Goal: Task Accomplishment & Management: Manage account settings

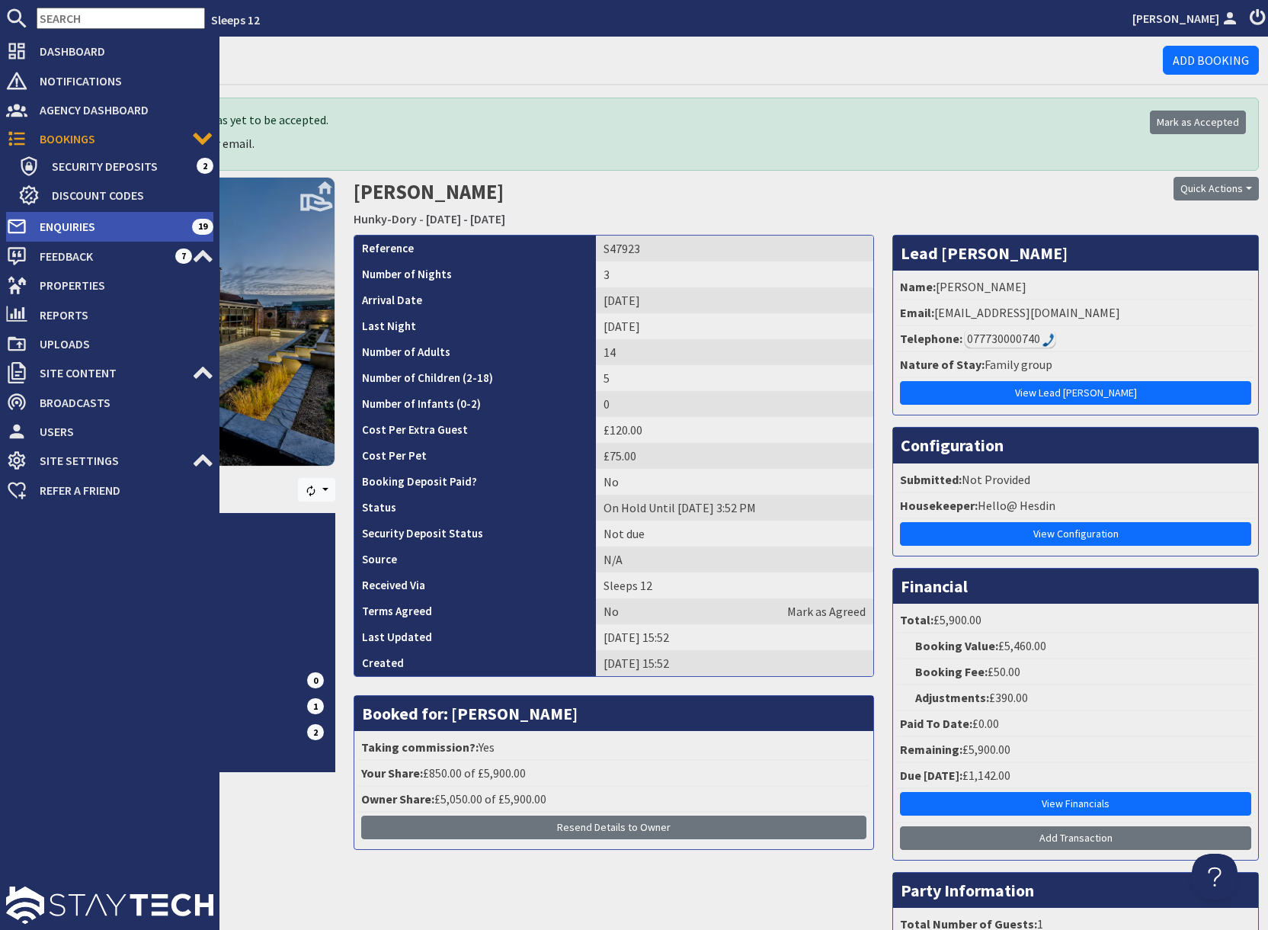
click at [74, 224] on span "Enquiries" at bounding box center [109, 226] width 165 height 24
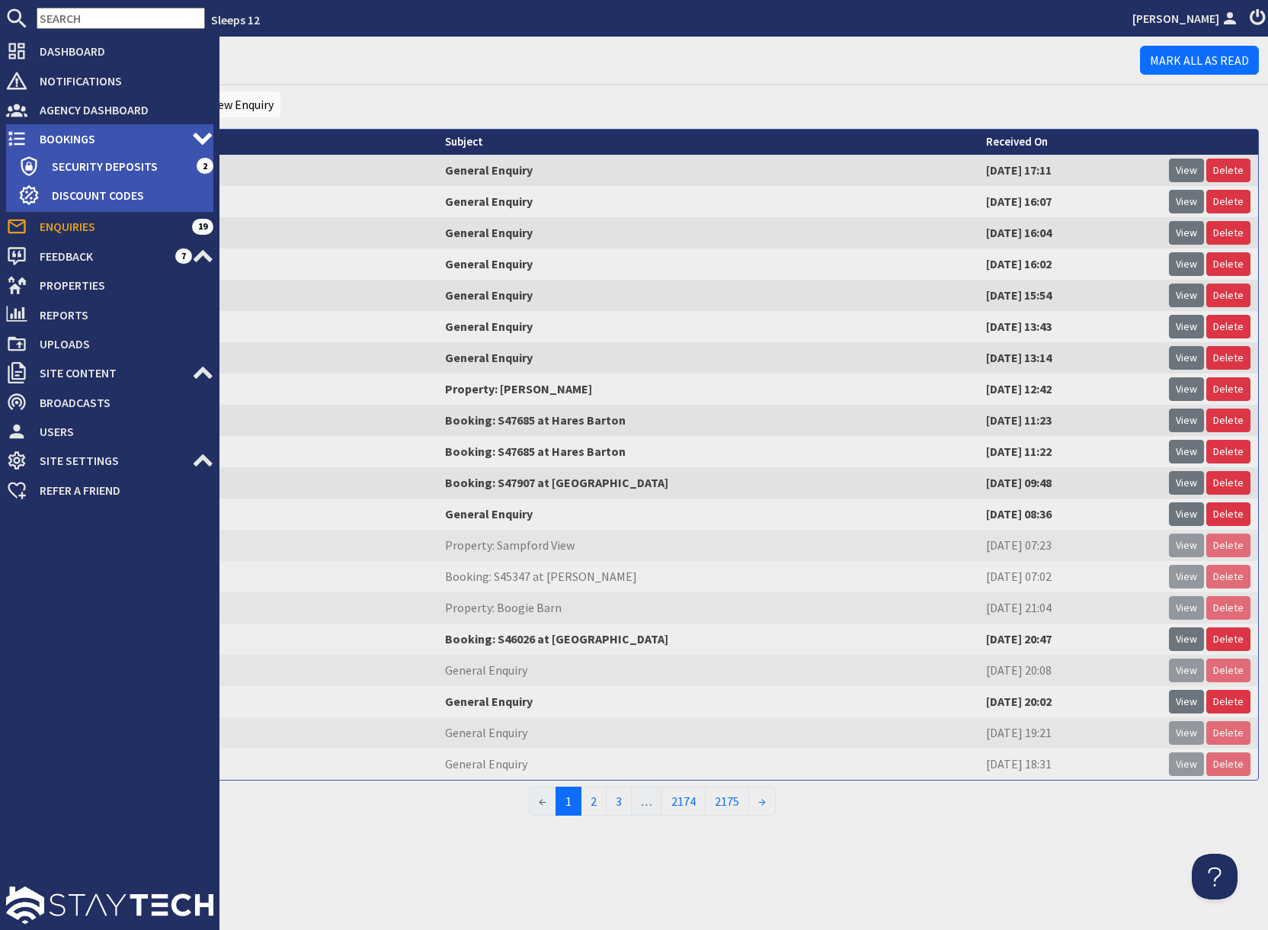
drag, startPoint x: 62, startPoint y: 138, endPoint x: 162, endPoint y: 143, distance: 99.2
click at [62, 138] on span "Bookings" at bounding box center [109, 139] width 165 height 24
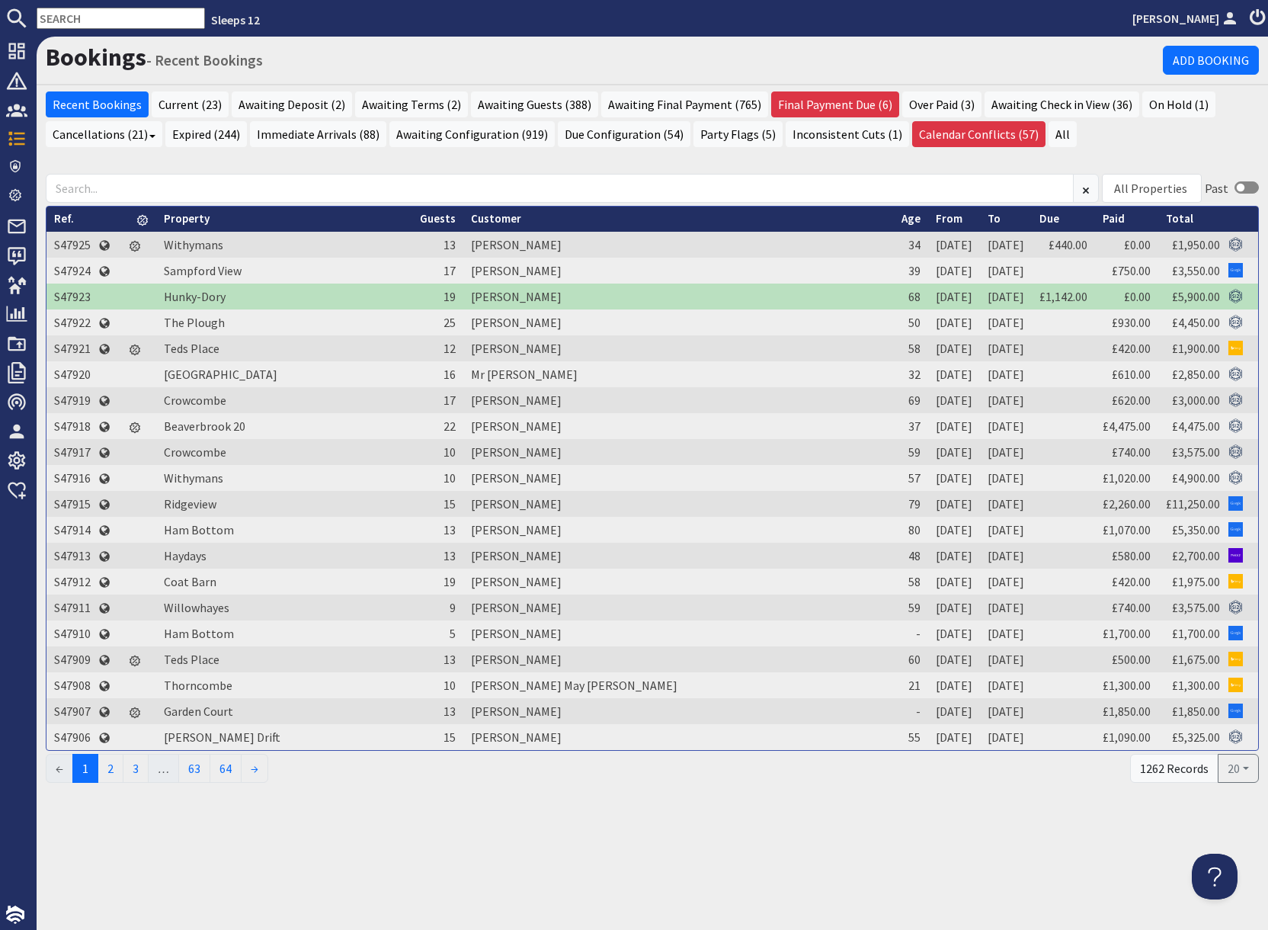
click at [115, 18] on input "text" at bounding box center [121, 18] width 168 height 21
paste input "cararadford@hotmail.co.uk"
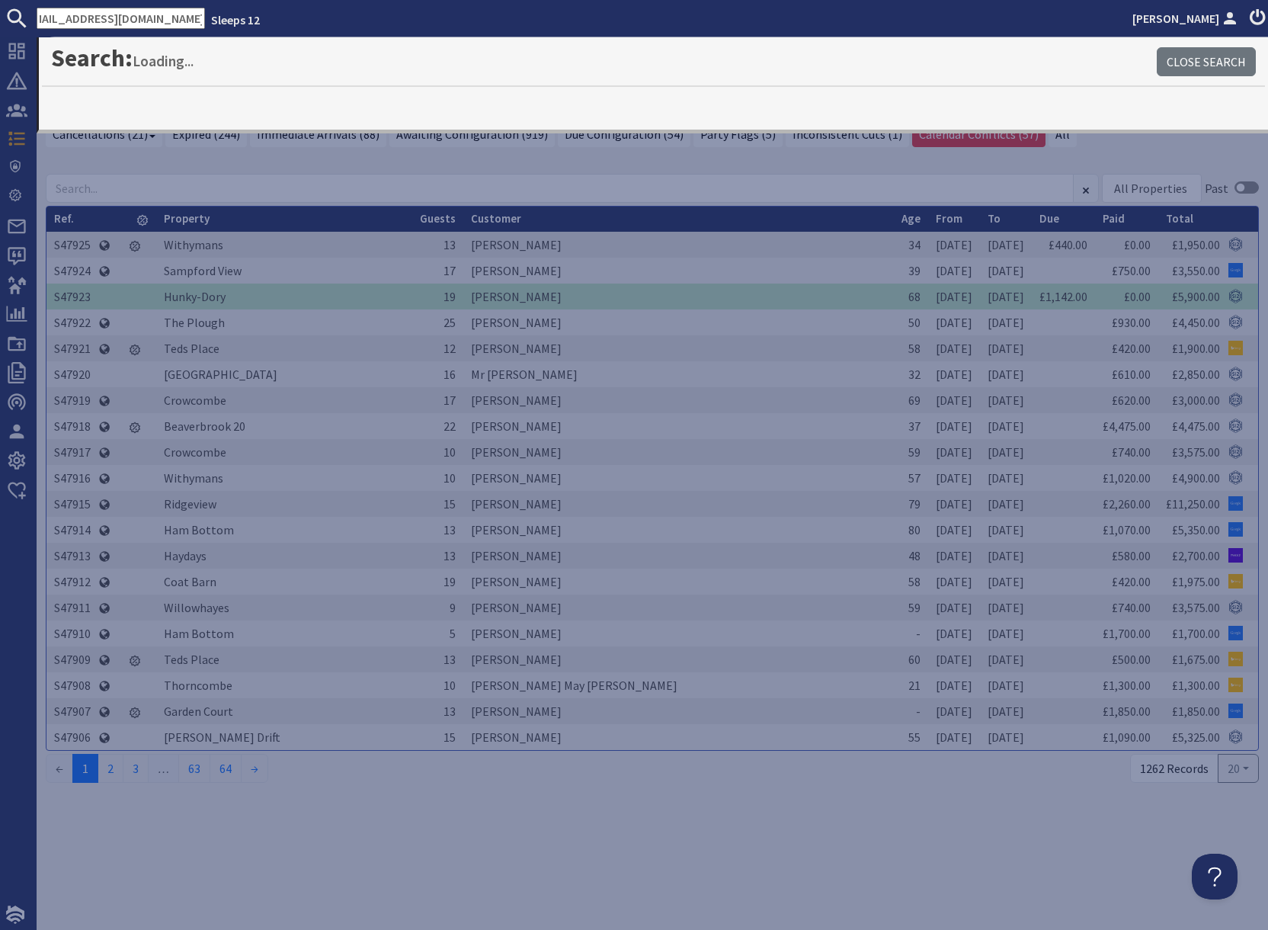
type input "cararadford@hotmail.co.uk"
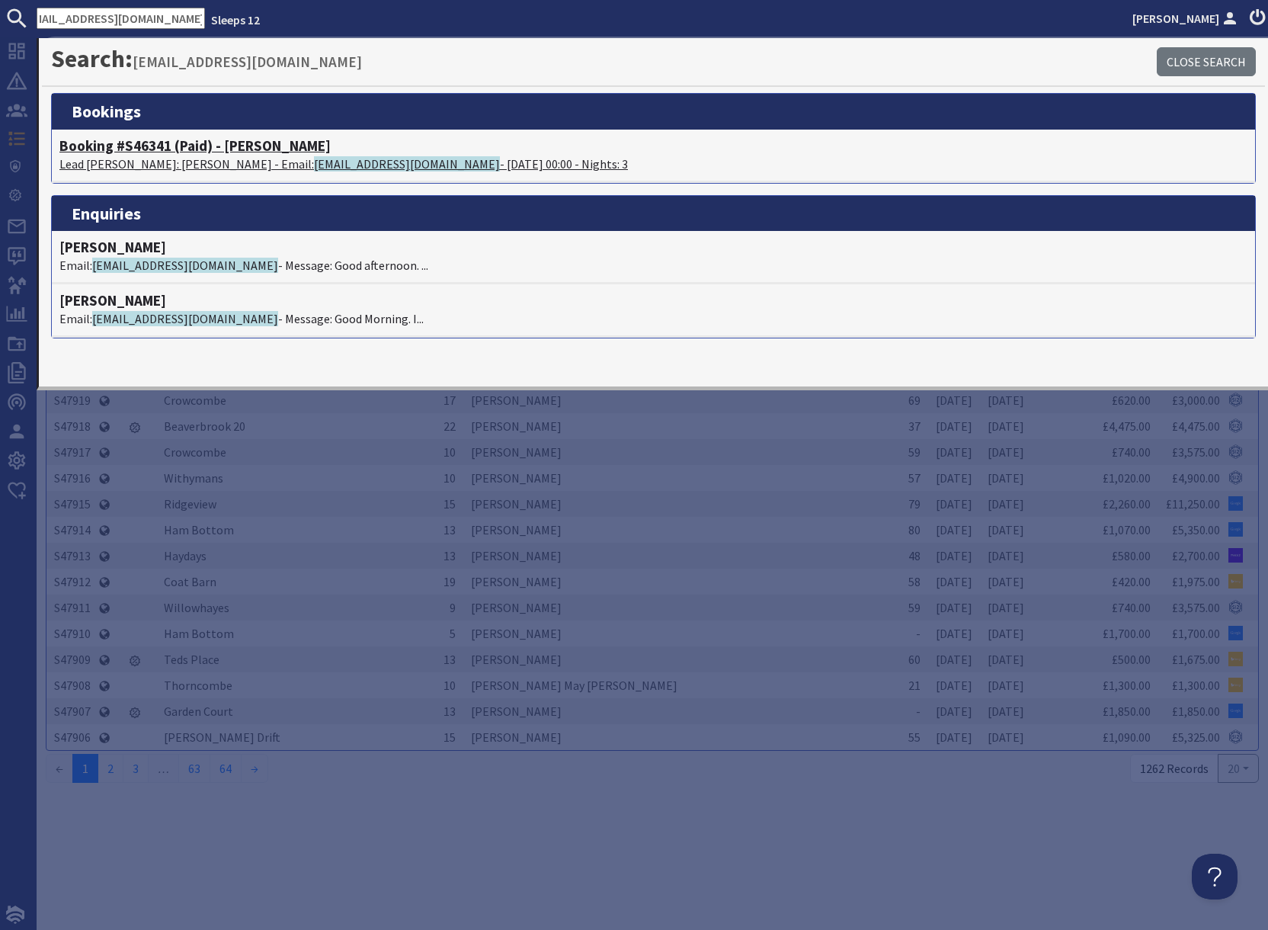
scroll to position [0, 0]
click at [229, 149] on h4 "Booking #S46341 (Paid) - Dustings" at bounding box center [653, 146] width 1188 height 18
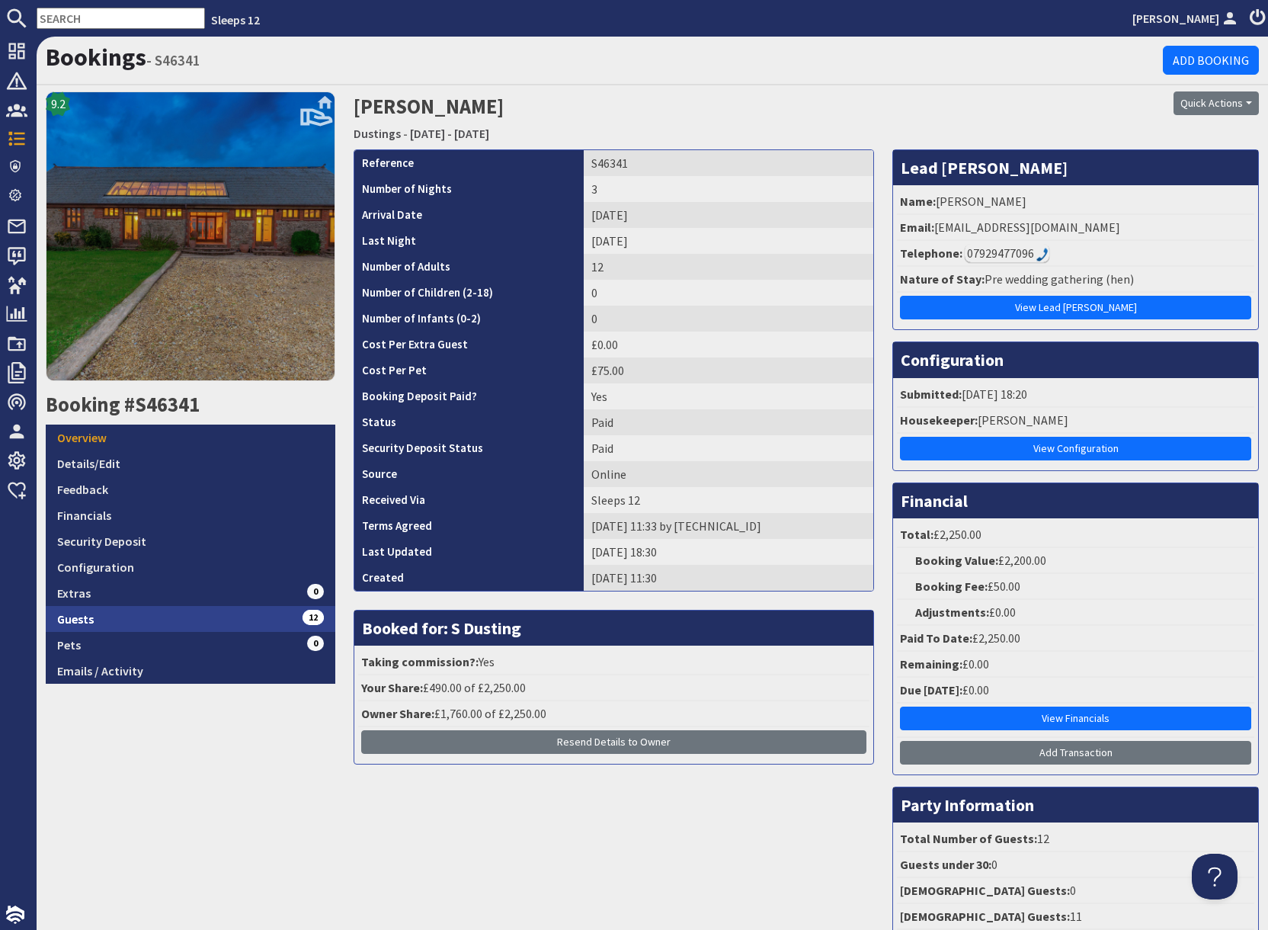
click at [218, 624] on link "Guests 12" at bounding box center [191, 619] width 290 height 26
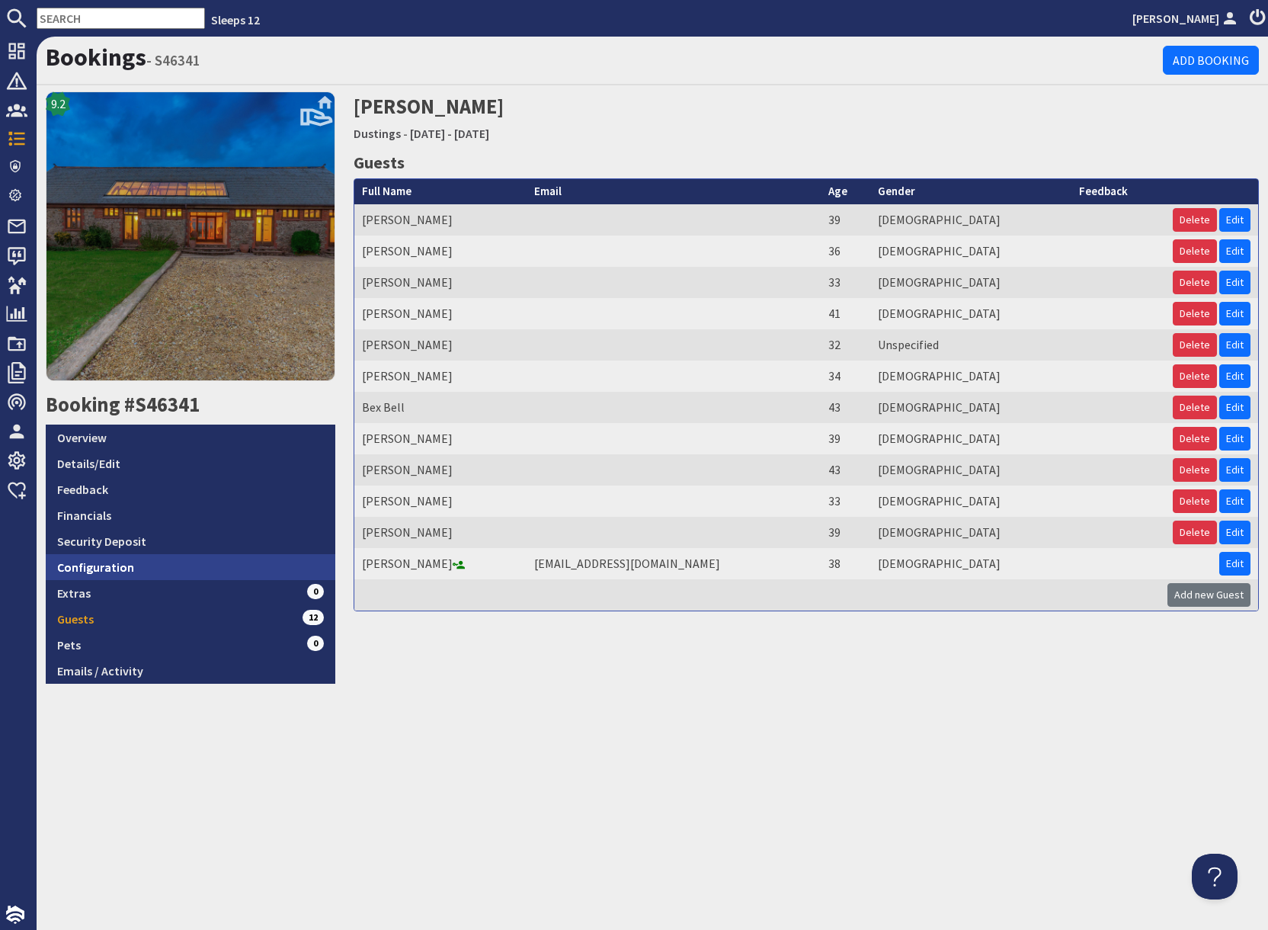
click at [228, 570] on link "Configuration" at bounding box center [191, 567] width 290 height 26
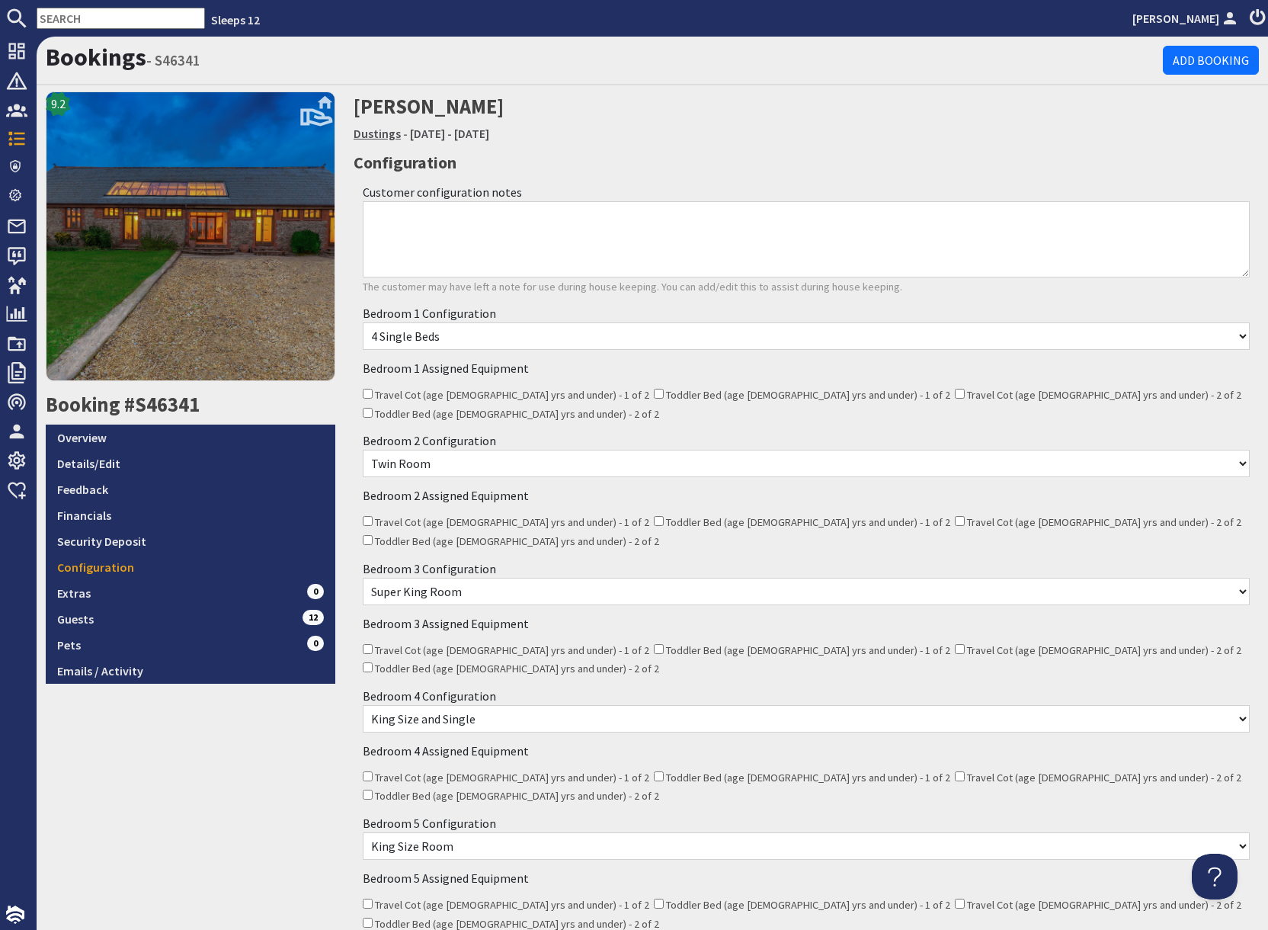
click at [380, 136] on link "Dustings" at bounding box center [377, 133] width 47 height 15
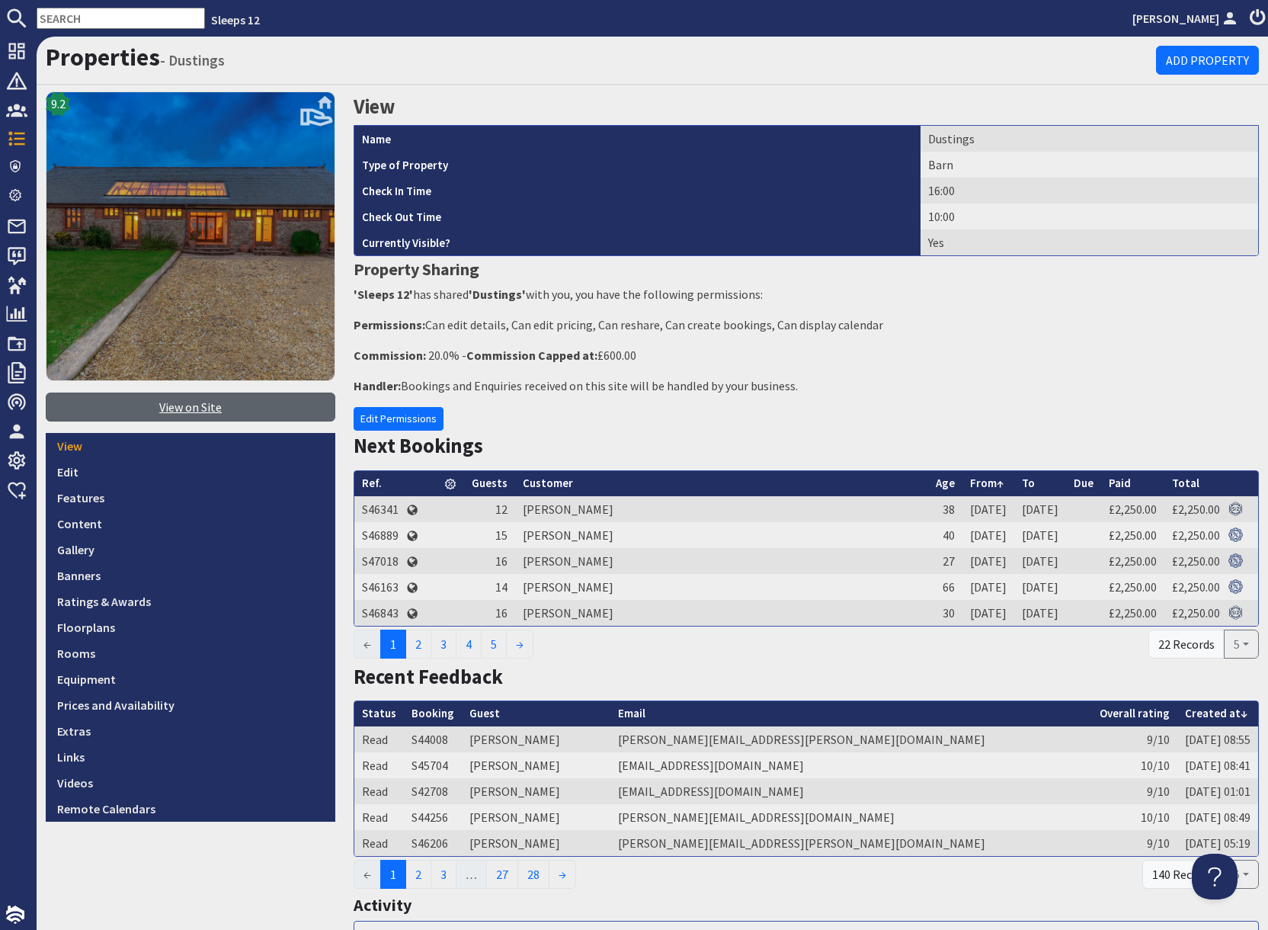
click at [201, 404] on link "View on Site" at bounding box center [191, 407] width 290 height 29
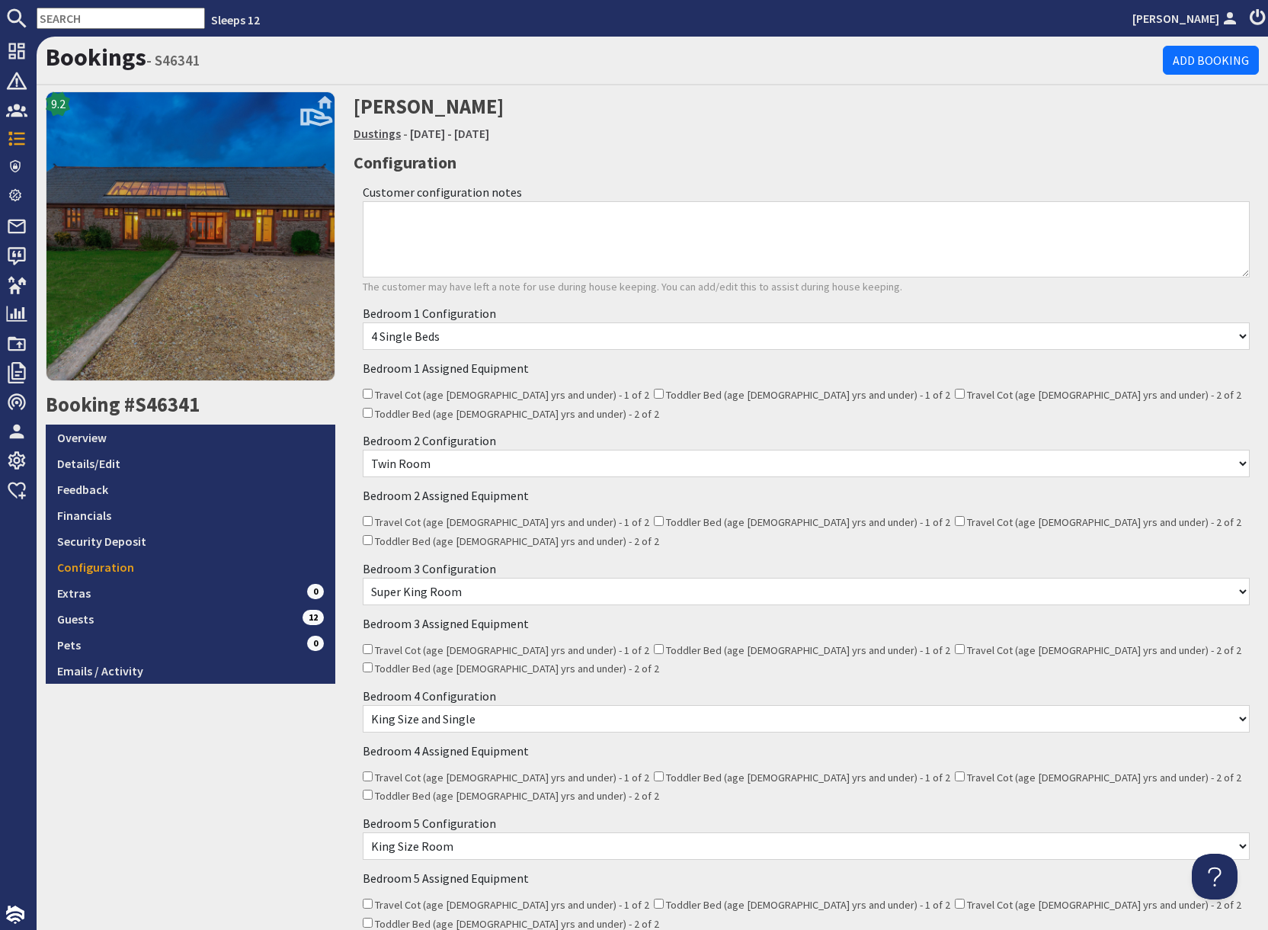
click at [369, 136] on link "Dustings" at bounding box center [377, 133] width 47 height 15
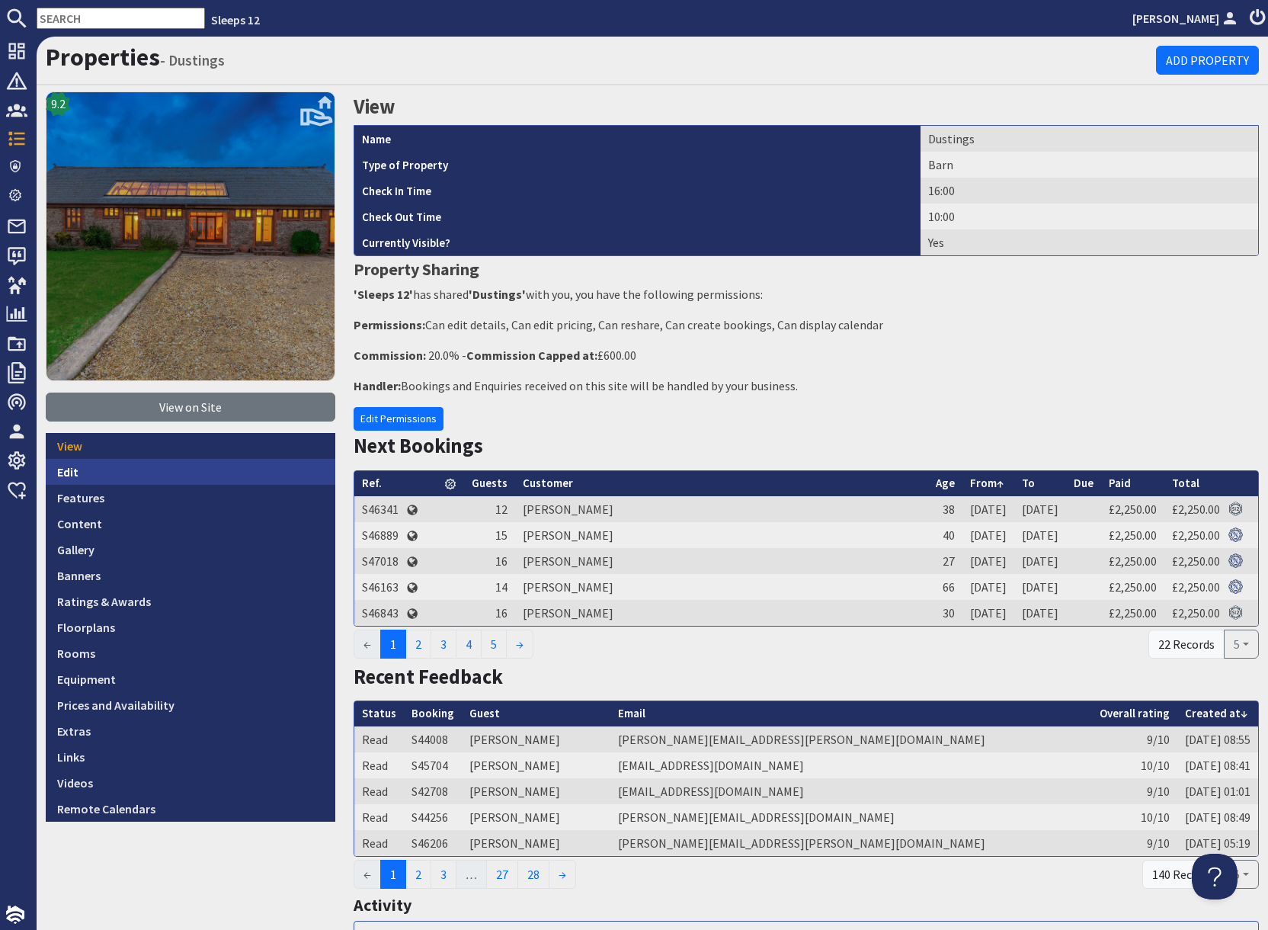
click at [75, 474] on link "Edit" at bounding box center [191, 472] width 290 height 26
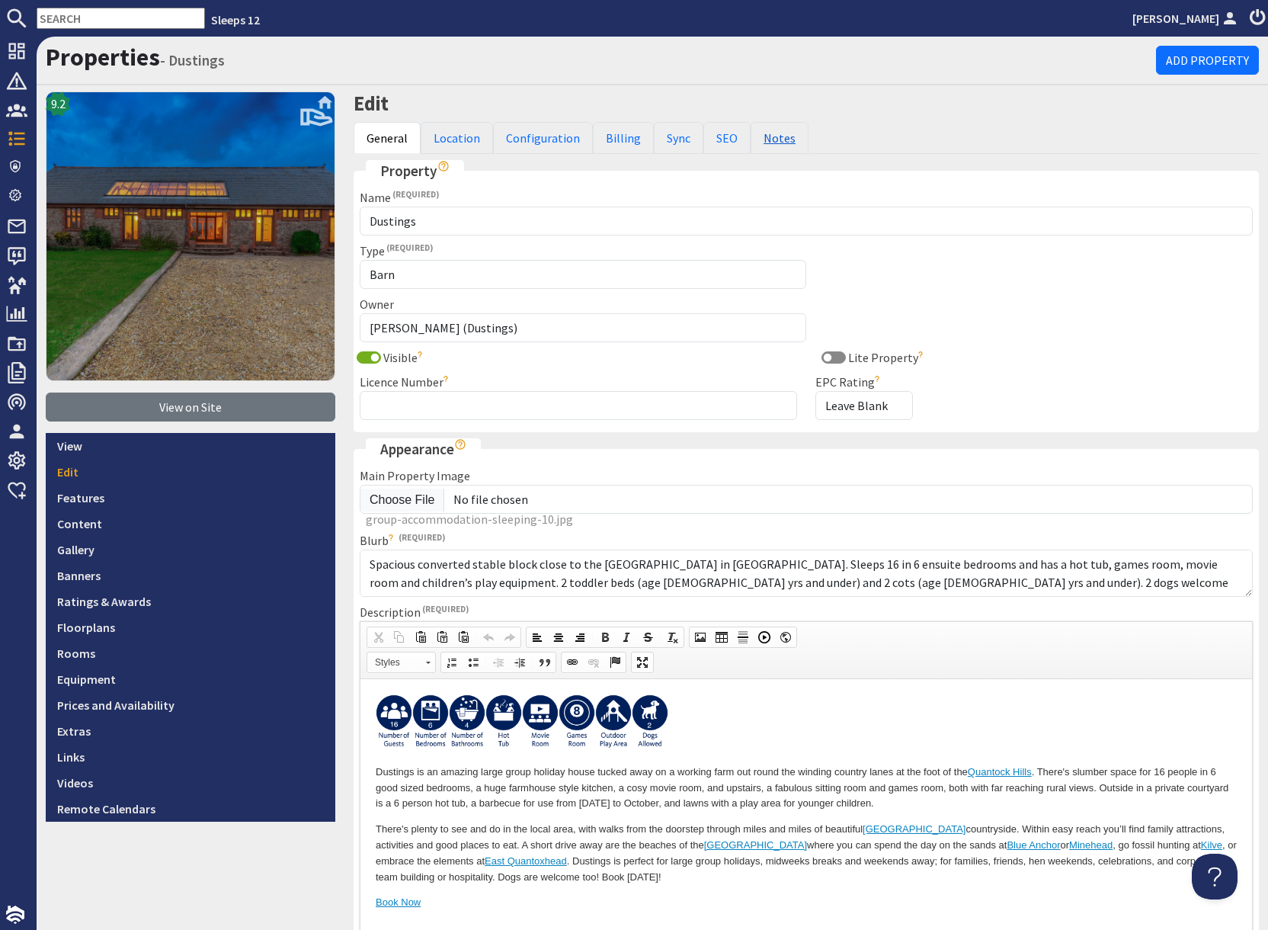
click at [783, 144] on link "Notes" at bounding box center [780, 138] width 58 height 32
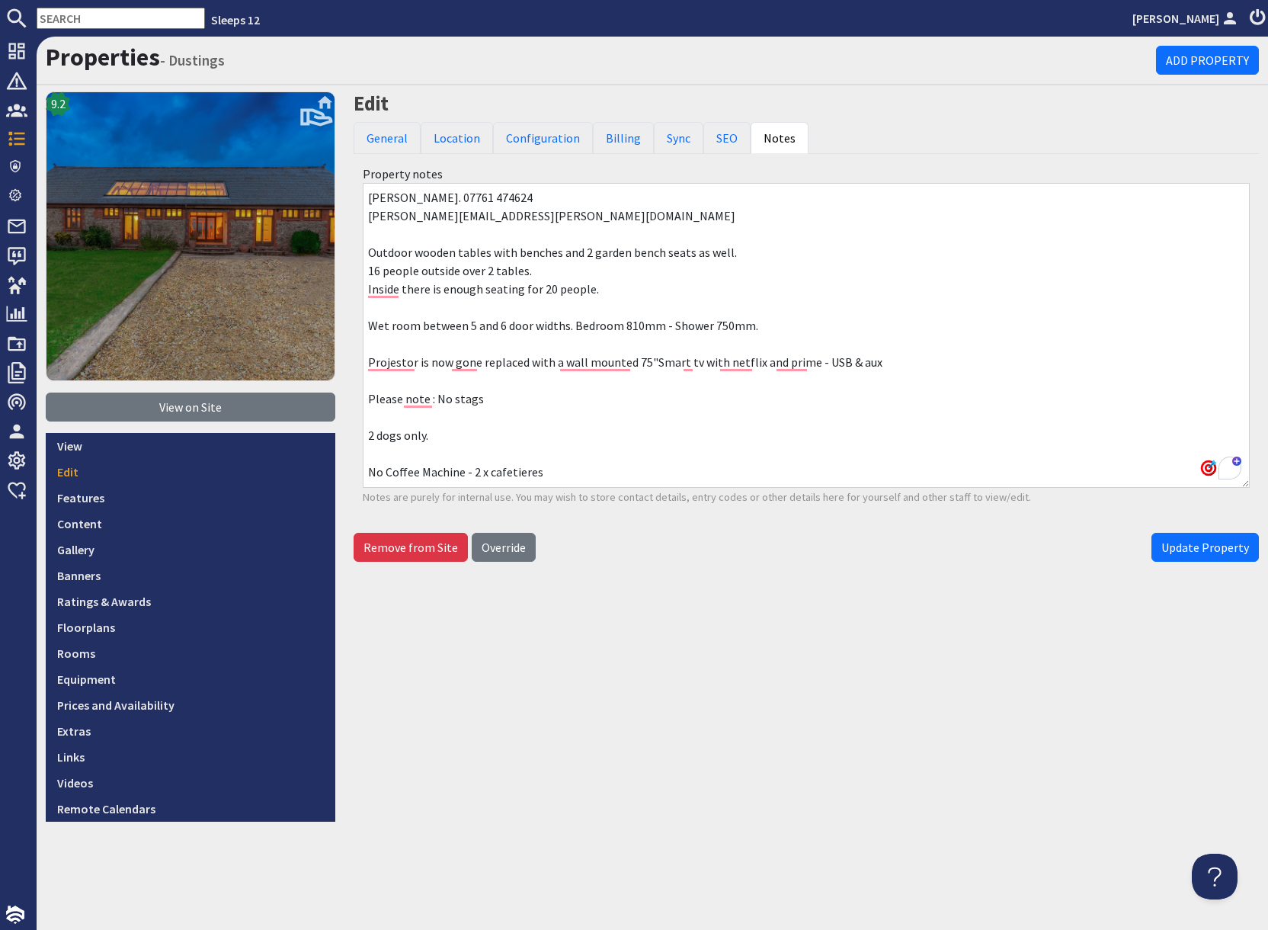
drag, startPoint x: 552, startPoint y: 363, endPoint x: 880, endPoint y: 356, distance: 328.6
click at [880, 356] on textarea "Bobbie. 07761 474624 bobbie@fennington-fibres.co.uk Outdoor wooden tables with …" at bounding box center [806, 335] width 887 height 305
click at [107, 20] on input "text" at bounding box center [121, 18] width 168 height 21
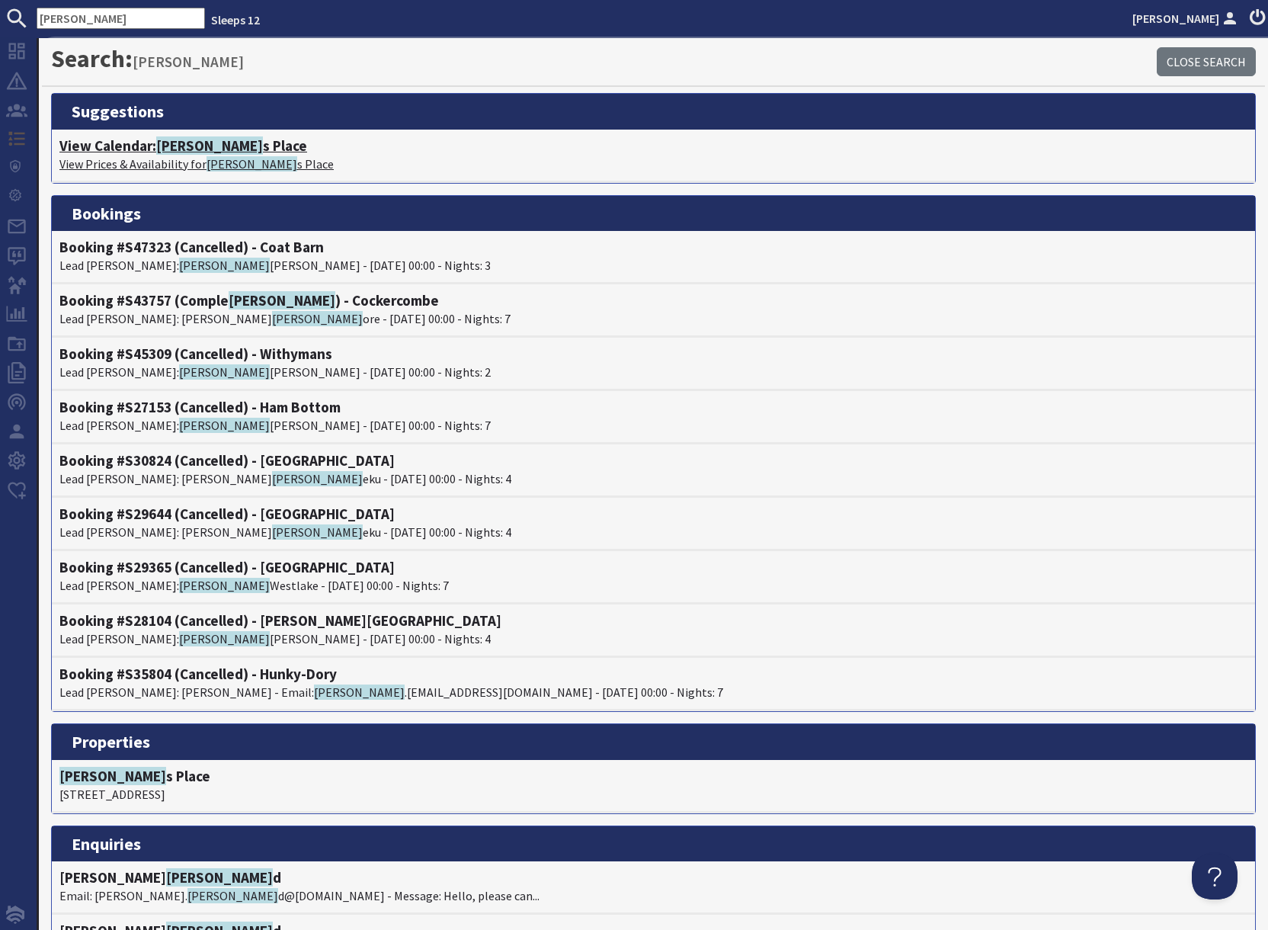
type input "ted"
click at [171, 158] on p "View Prices & Availability for Ted s Place" at bounding box center [653, 164] width 1188 height 18
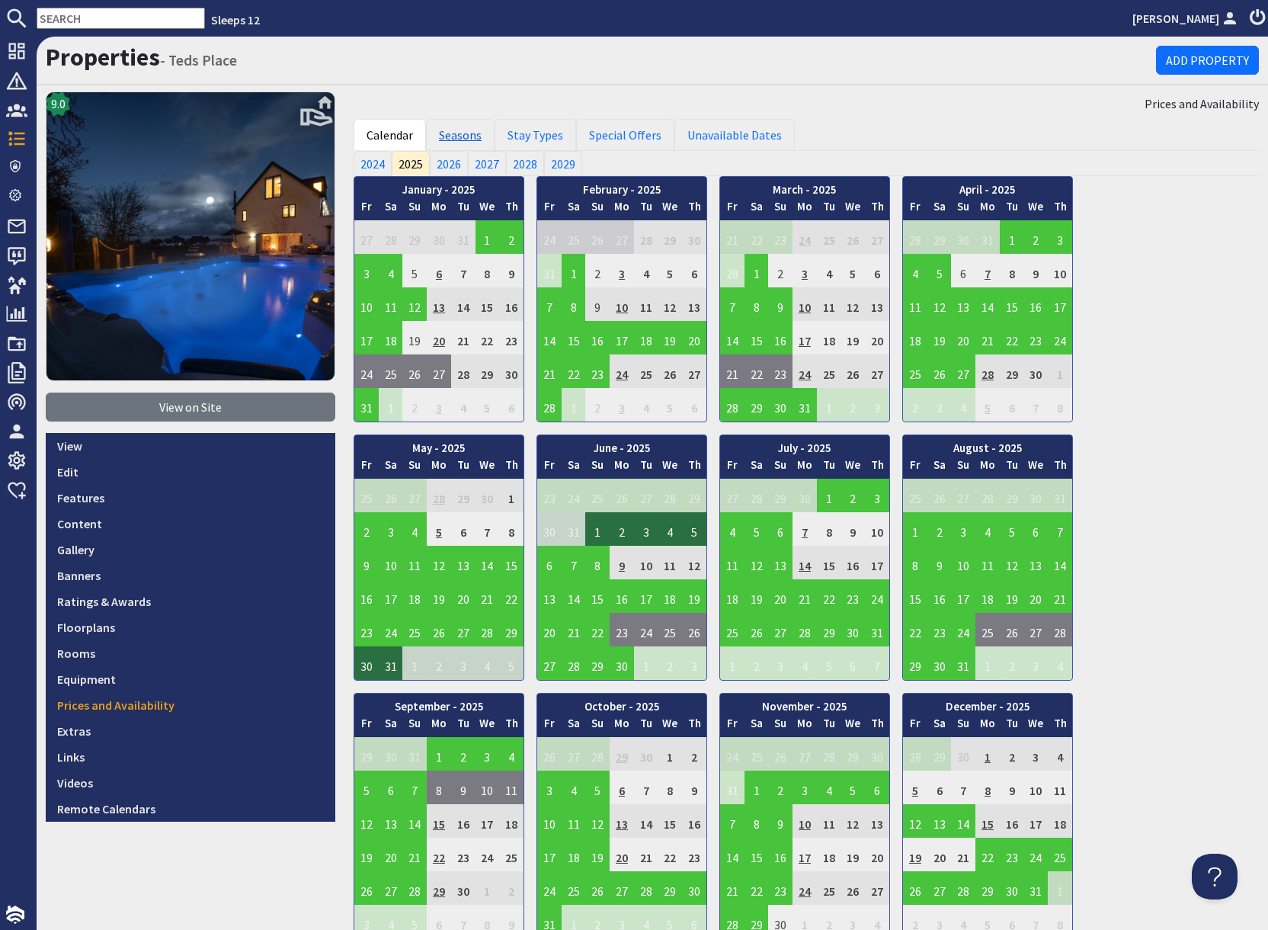
click at [451, 139] on link "Seasons" at bounding box center [460, 135] width 69 height 32
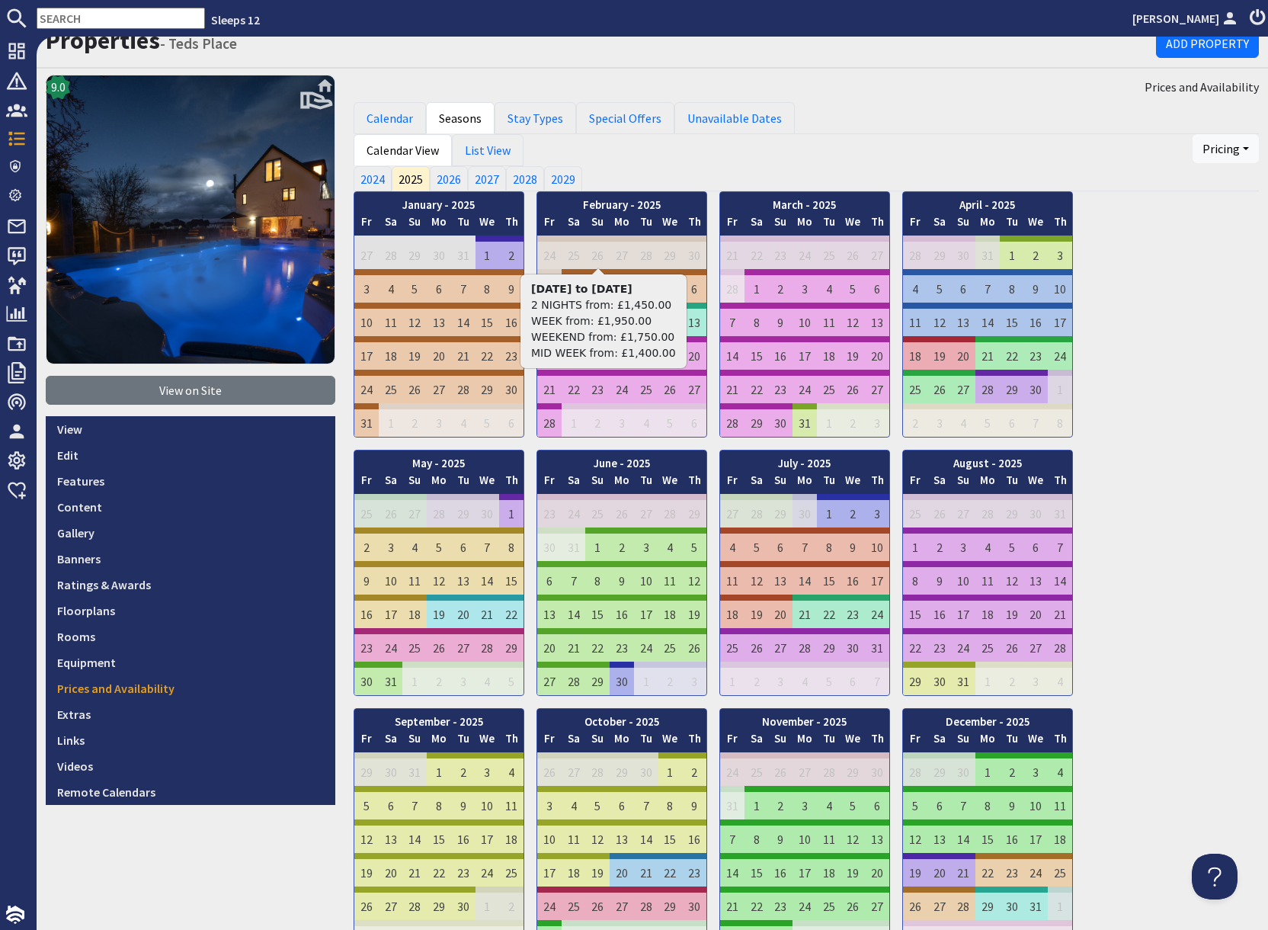
scroll to position [18, 0]
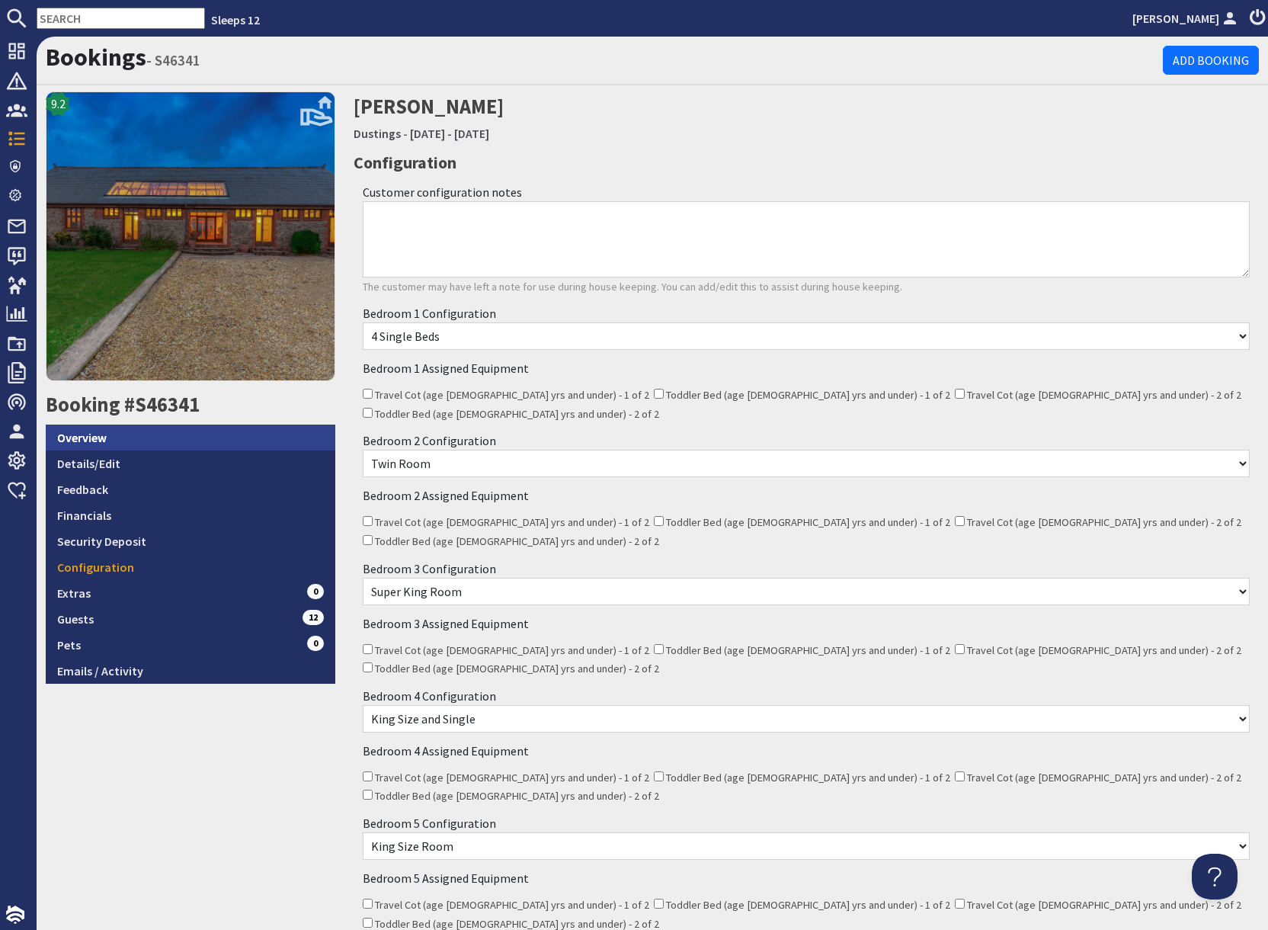
click at [120, 445] on link "Overview" at bounding box center [191, 438] width 290 height 26
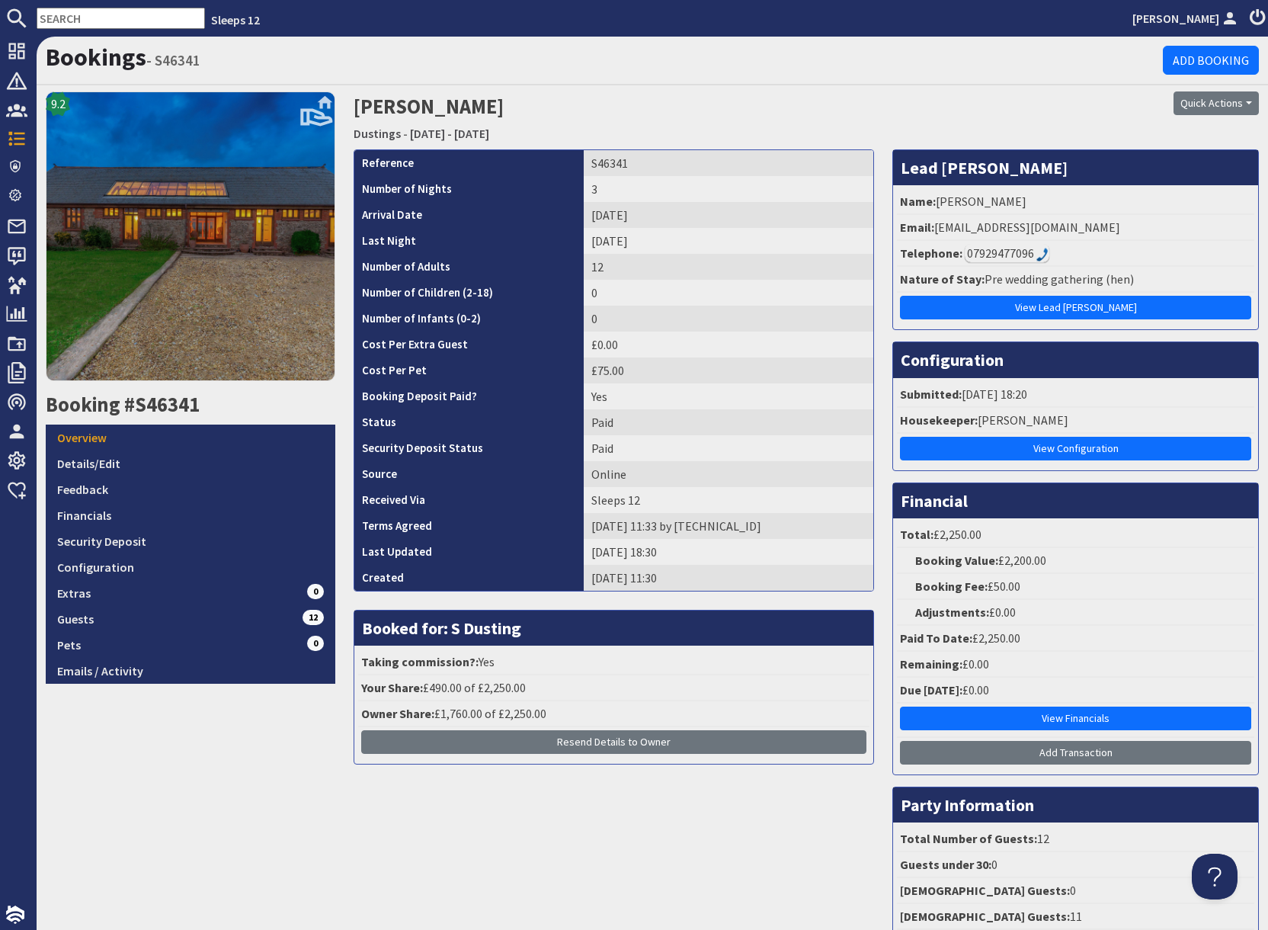
click at [1011, 255] on div "07929477096" at bounding box center [1007, 253] width 85 height 18
click at [998, 256] on div "07929477096" at bounding box center [1007, 253] width 85 height 18
click at [1002, 253] on div "07929477096" at bounding box center [1007, 253] width 85 height 18
click at [1014, 257] on div "07929477096" at bounding box center [1007, 253] width 85 height 18
click at [152, 623] on link "Guests 12" at bounding box center [191, 619] width 290 height 26
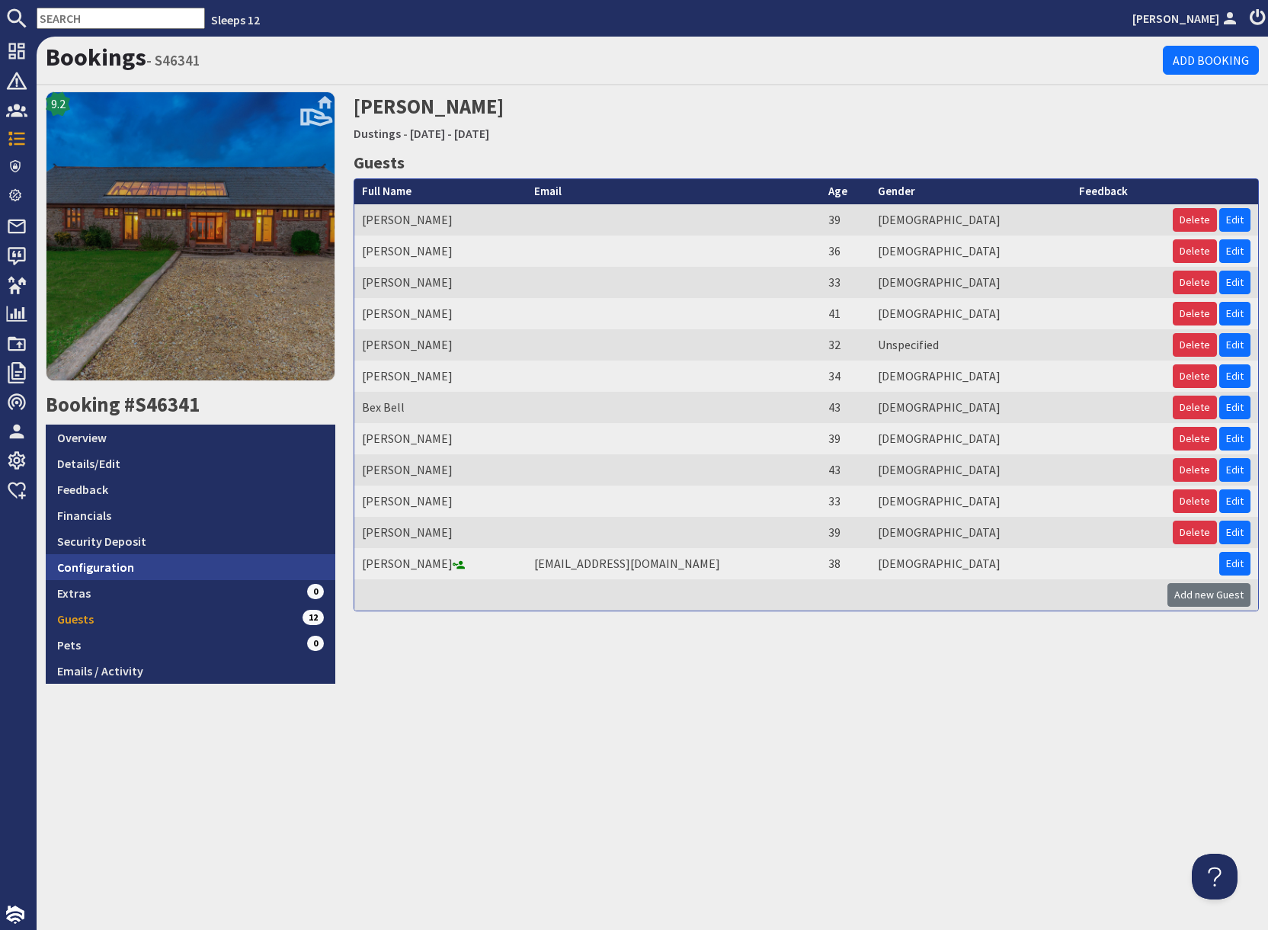
click at [204, 573] on link "Configuration" at bounding box center [191, 567] width 290 height 26
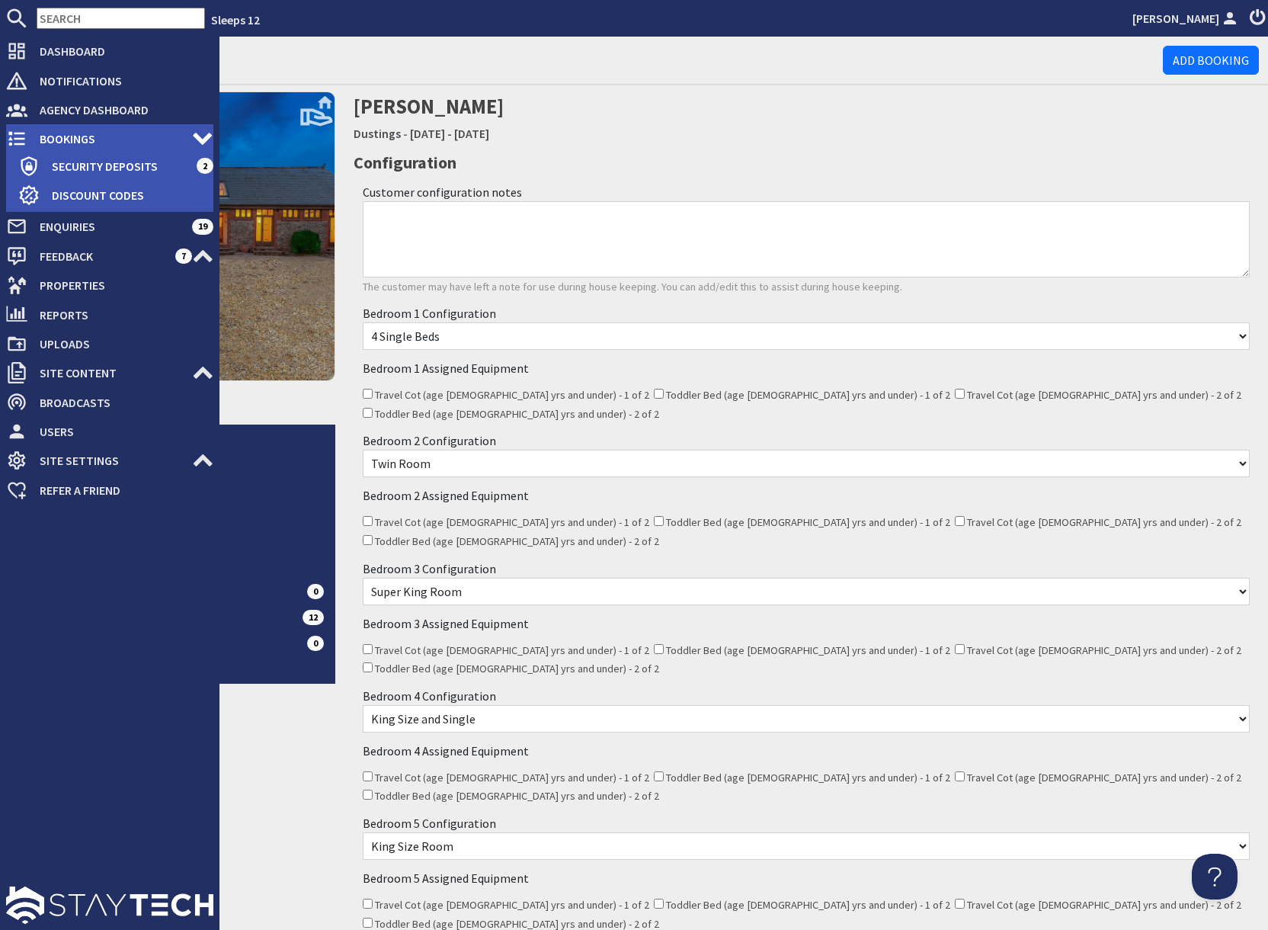
click at [57, 136] on span "Bookings" at bounding box center [109, 139] width 165 height 24
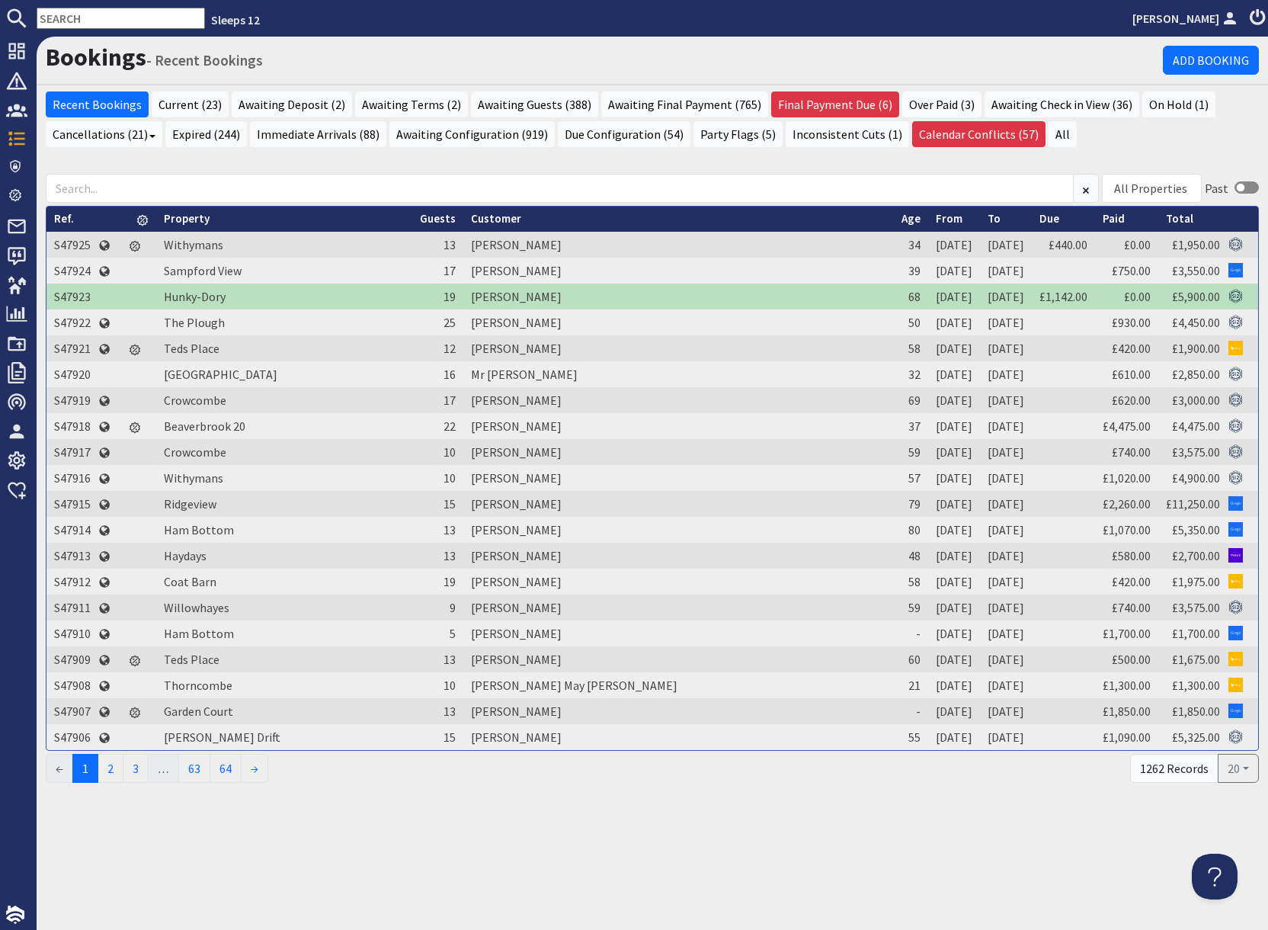
click at [120, 25] on input "text" at bounding box center [121, 18] width 168 height 21
paste input "abigailbunt96@gmail.com"
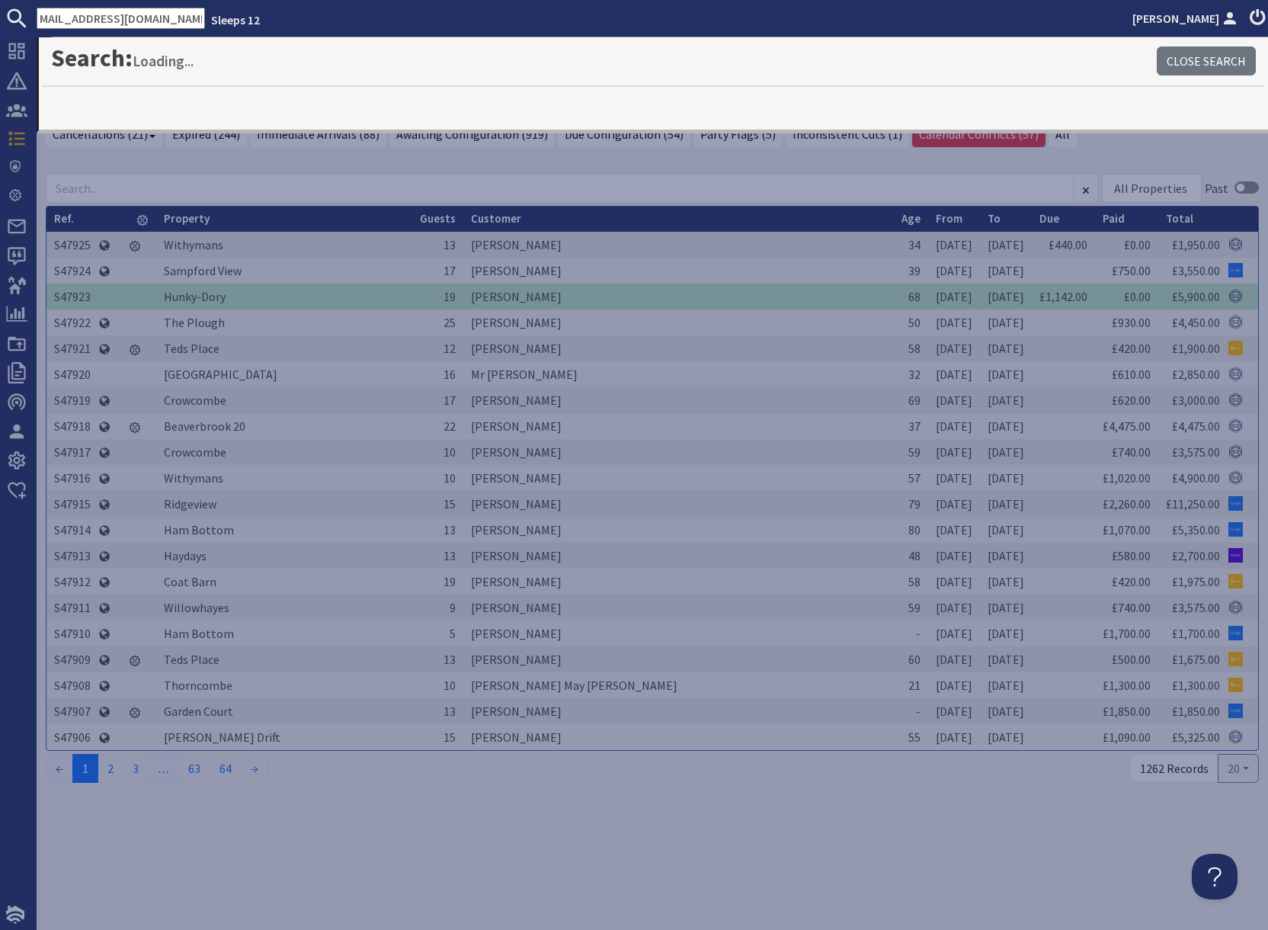
type input "abigailbunt96@gmail.com"
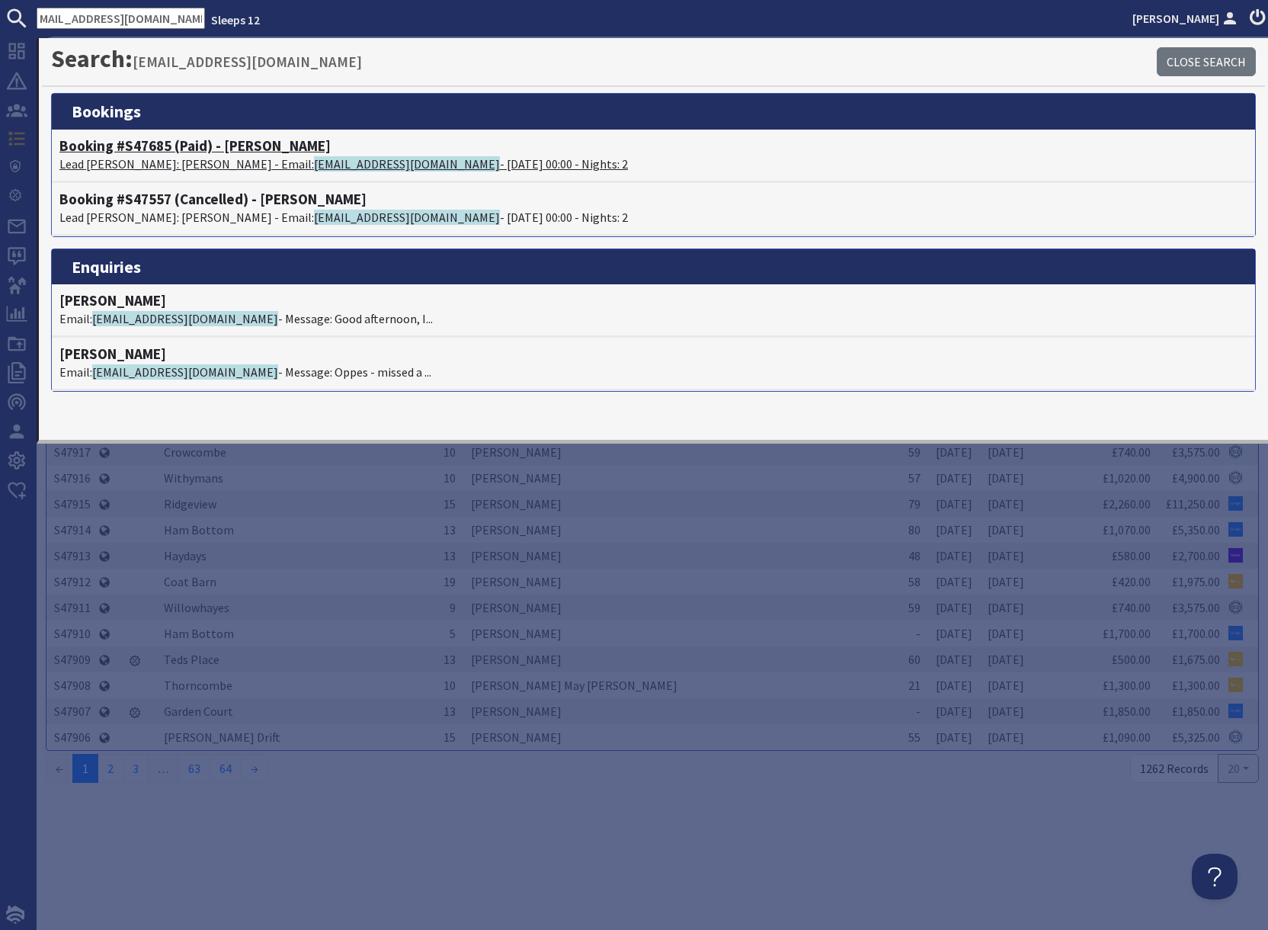
scroll to position [0, 0]
click at [205, 159] on p "Lead Booker: Abigail Bunt - Email: abigailbunt96@gmail.com - 16/01/2026 00:00 -…" at bounding box center [653, 164] width 1188 height 18
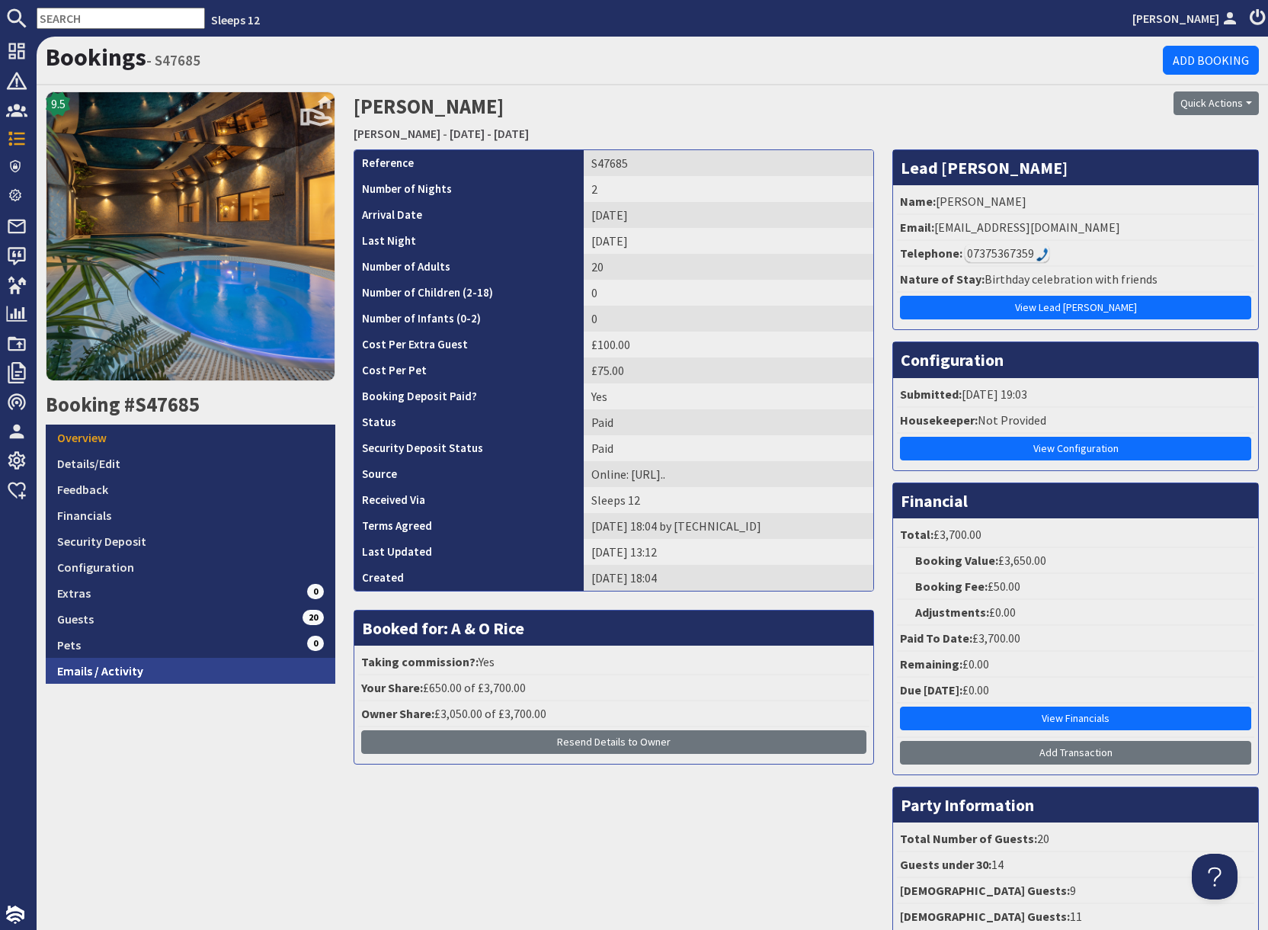
click at [195, 677] on link "Emails / Activity" at bounding box center [191, 671] width 290 height 26
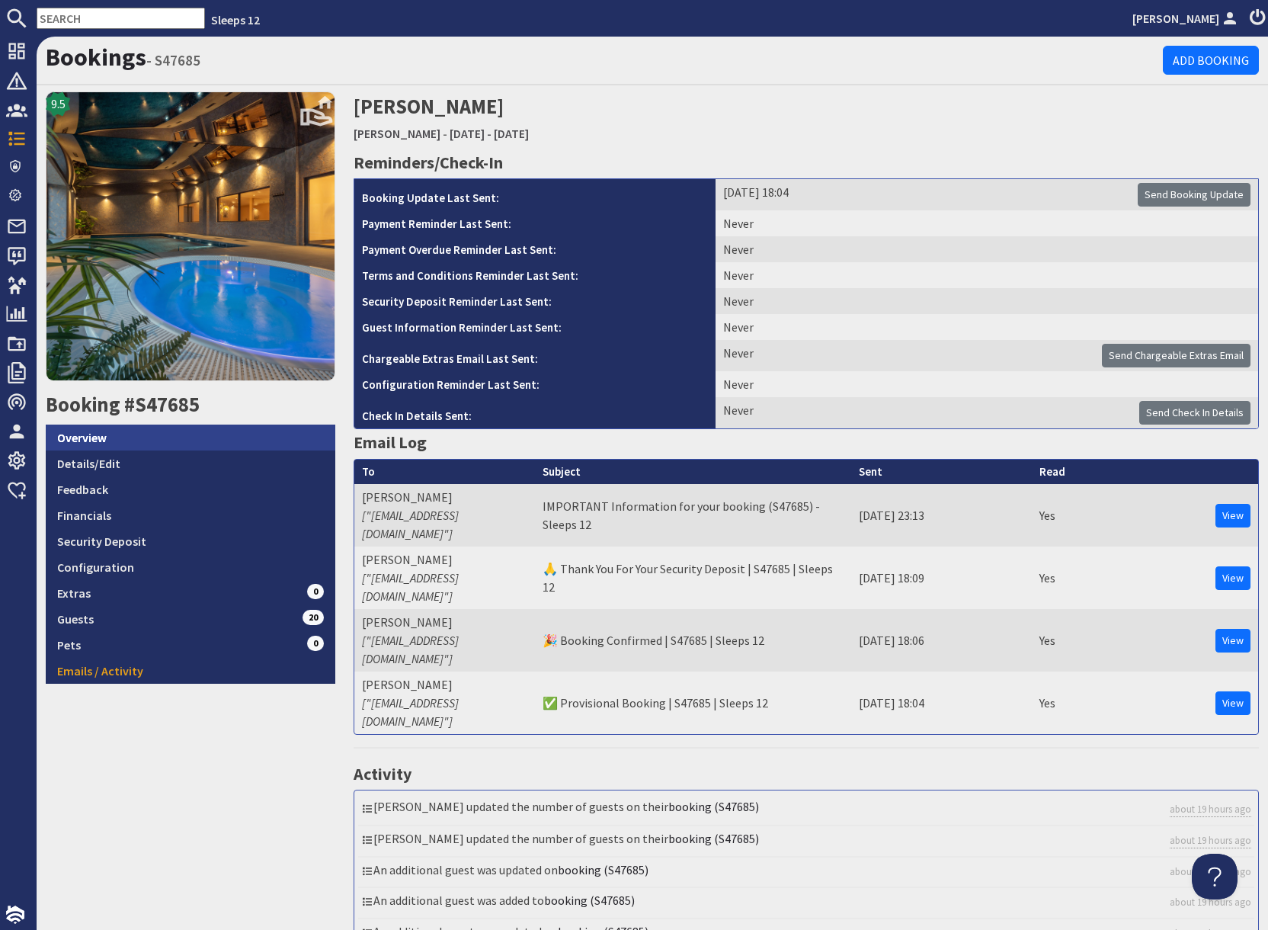
click at [183, 433] on link "Overview" at bounding box center [191, 438] width 290 height 26
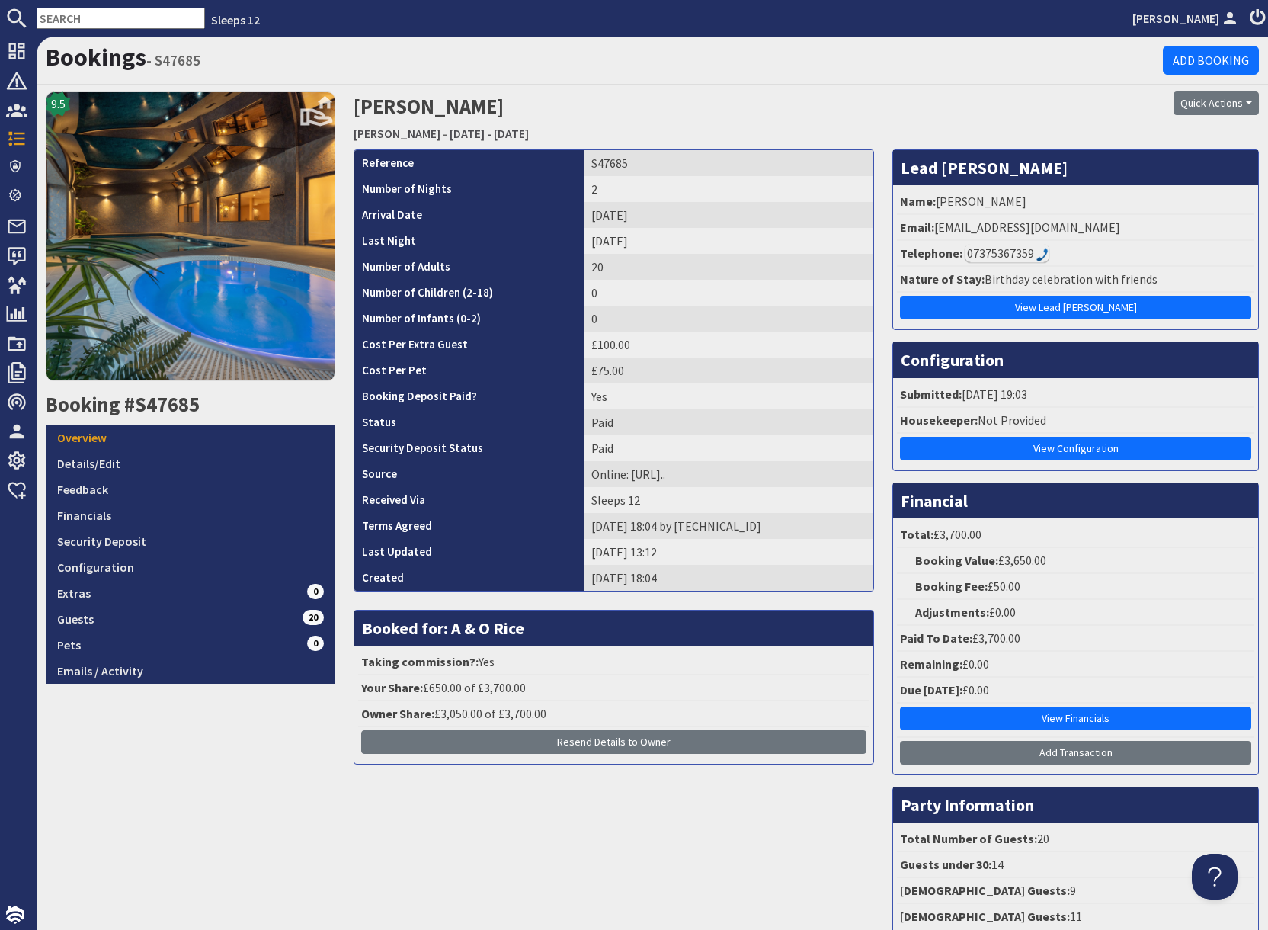
click at [74, 20] on input "text" at bounding box center [121, 18] width 168 height 21
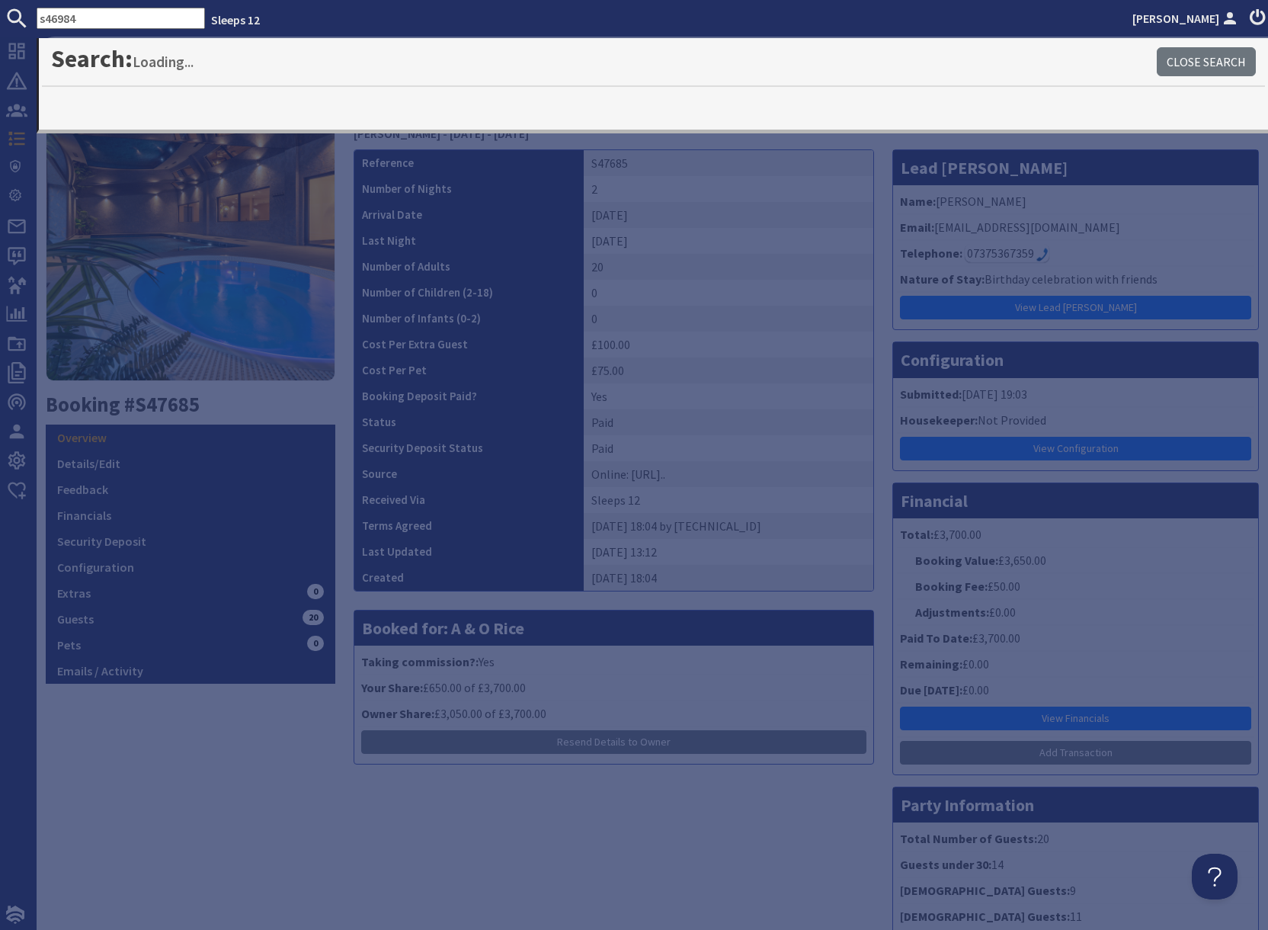
type input "s46984"
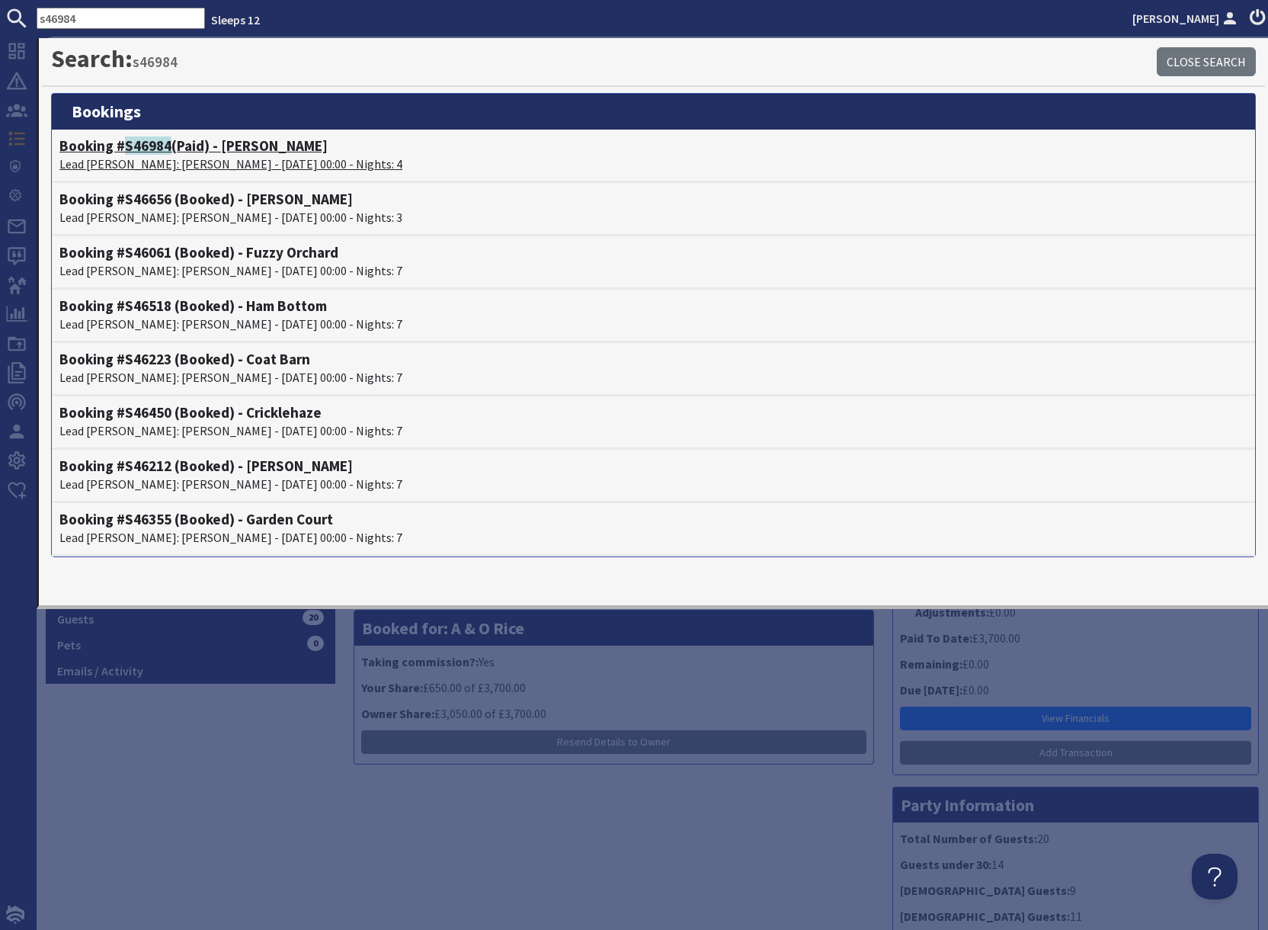
click at [163, 160] on p "Lead Booker: Joe Oakley - 06/10/2025 00:00 - Nights: 4" at bounding box center [653, 164] width 1188 height 18
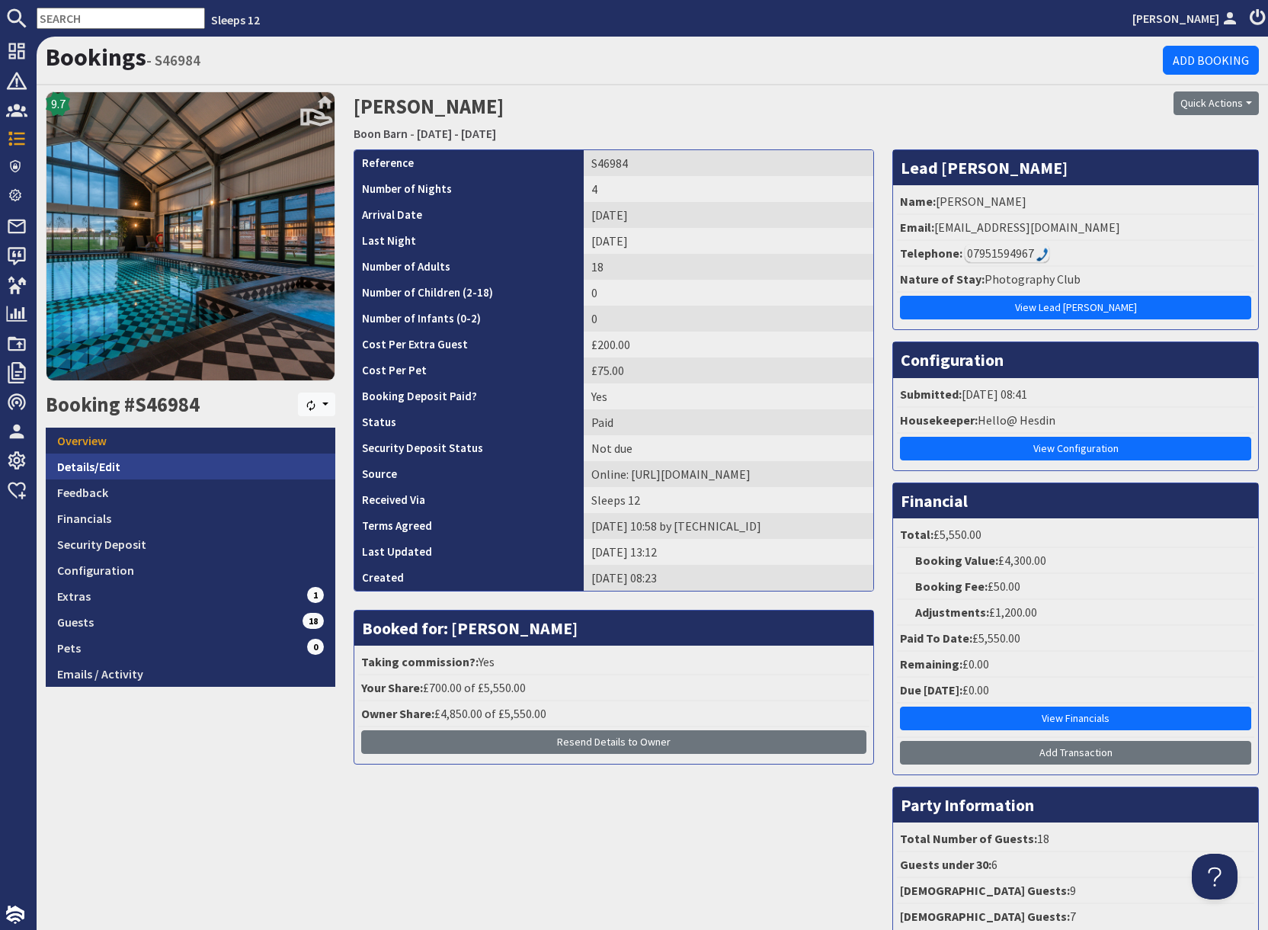
click at [140, 473] on link "Details/Edit" at bounding box center [191, 466] width 290 height 26
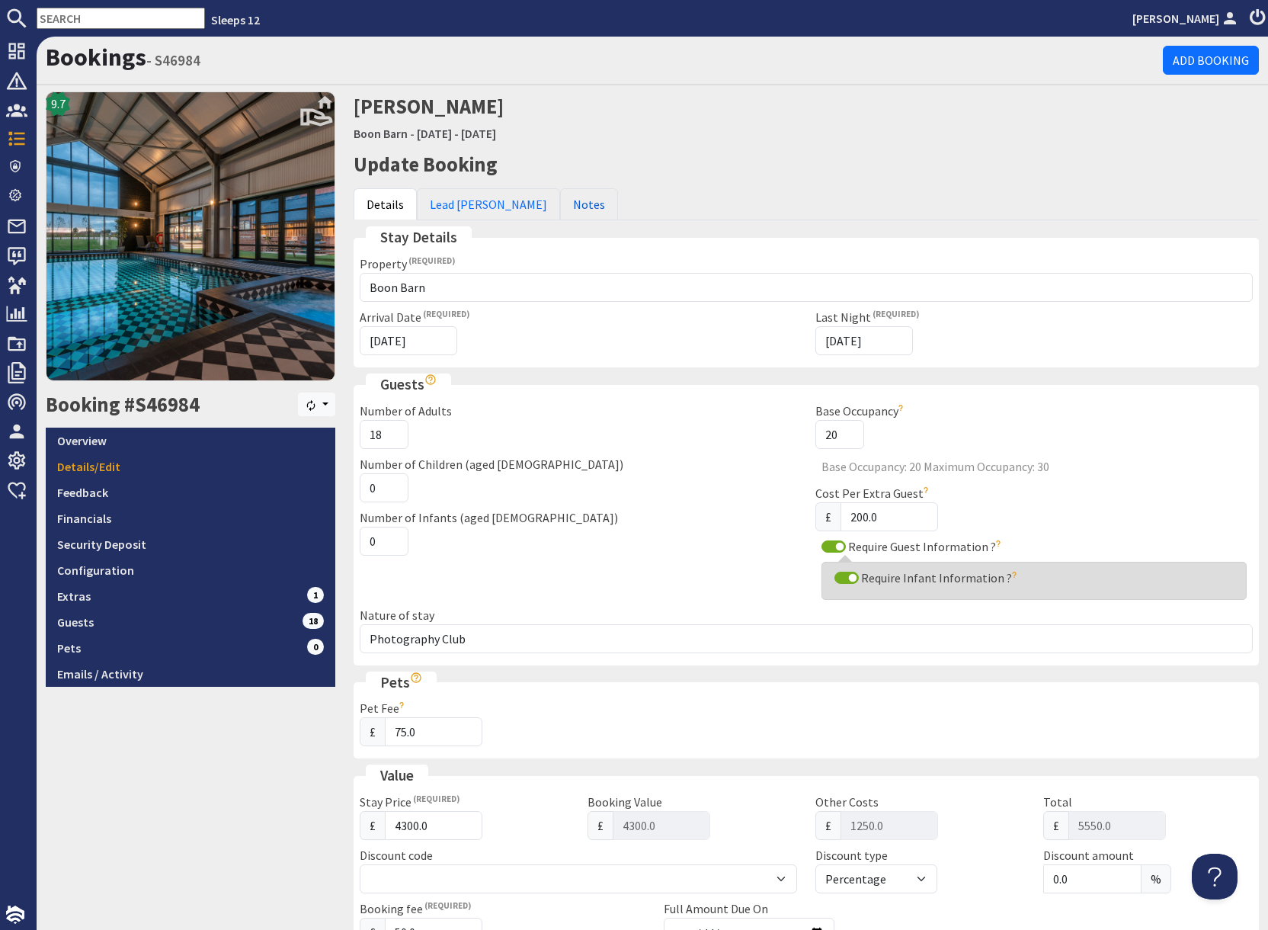
drag, startPoint x: 524, startPoint y: 212, endPoint x: 567, endPoint y: 245, distance: 54.3
click at [560, 212] on link "Notes" at bounding box center [589, 204] width 58 height 32
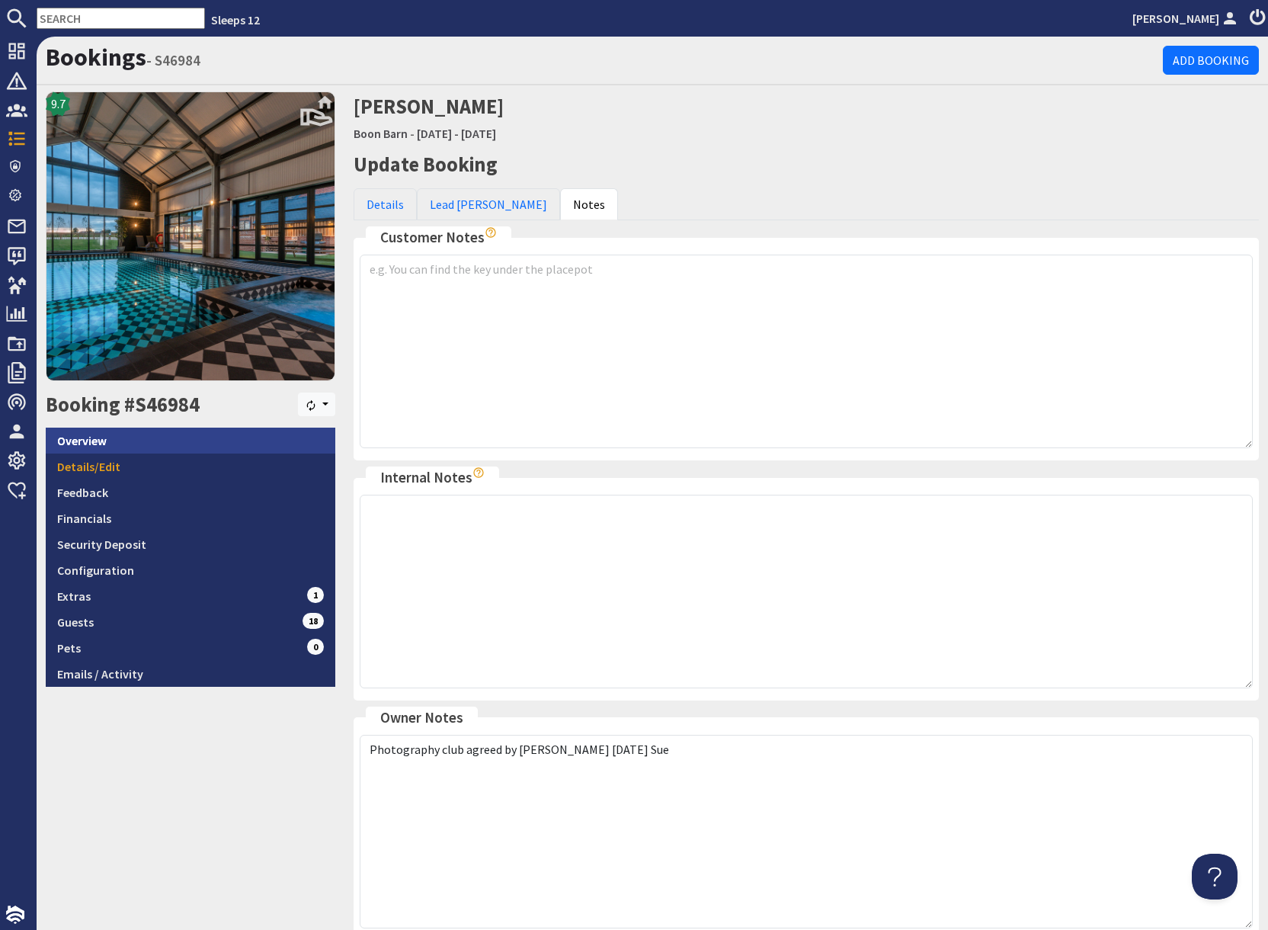
click at [139, 438] on link "Overview" at bounding box center [191, 441] width 290 height 26
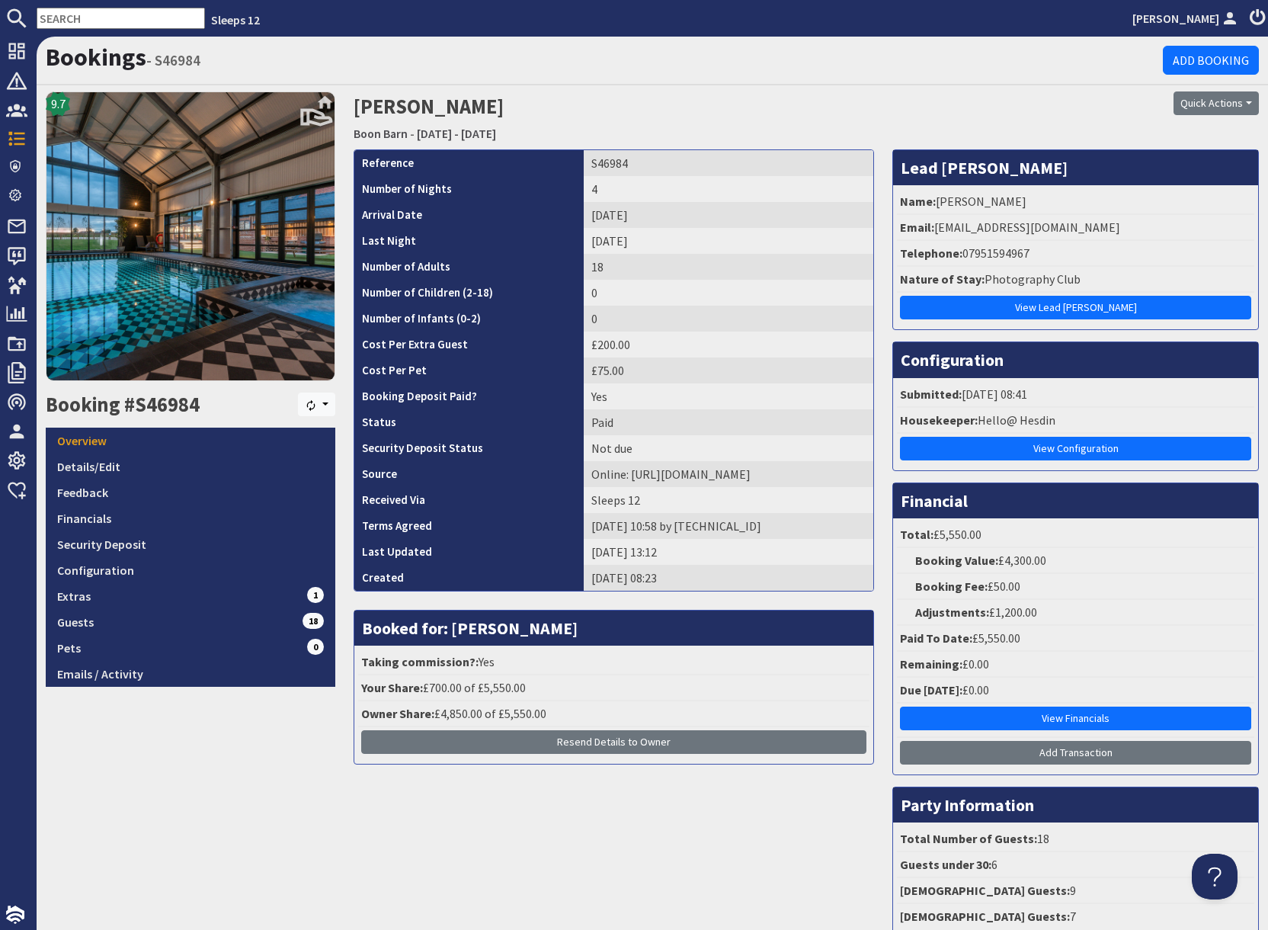
click at [205, 798] on div "9.7 Booking #S46984 Resync Overview Details/Edit Feedback Financials Security D…" at bounding box center [191, 517] width 308 height 853
click at [149, 473] on link "Details/Edit" at bounding box center [191, 466] width 290 height 26
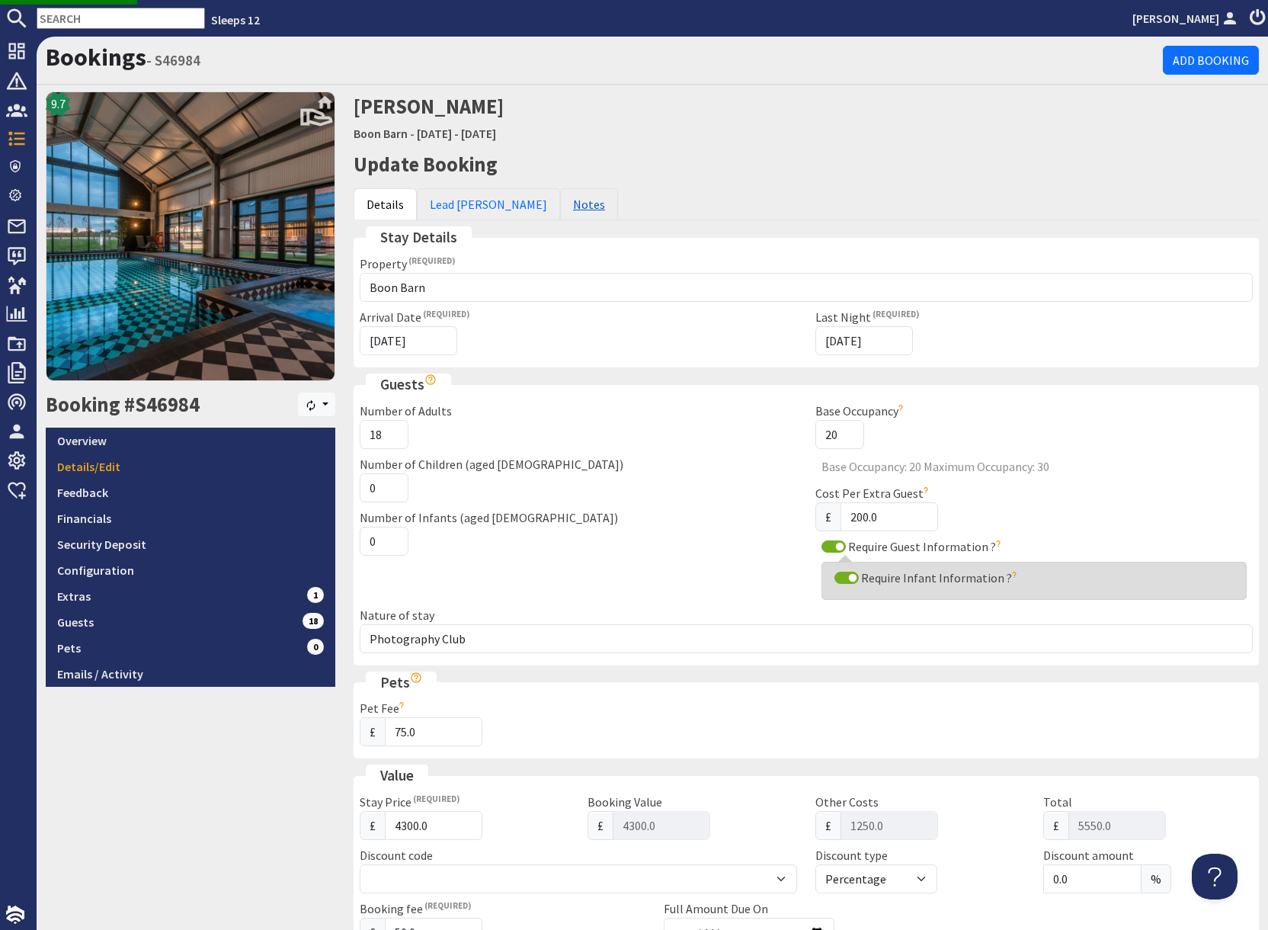
click at [560, 210] on link "Notes" at bounding box center [589, 204] width 58 height 32
click at [560, 197] on link "Notes" at bounding box center [589, 204] width 58 height 32
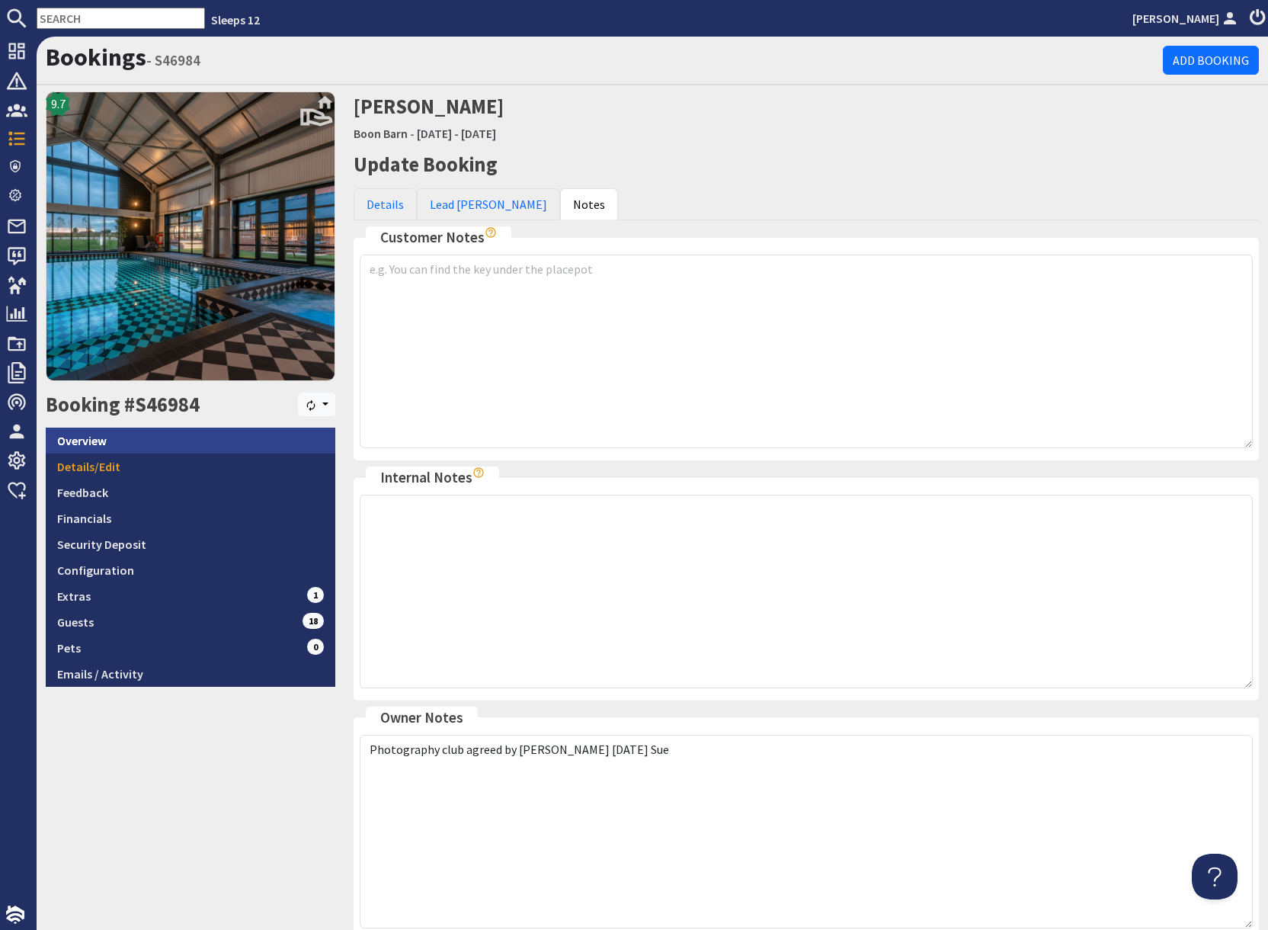
click at [88, 437] on link "Overview" at bounding box center [191, 441] width 290 height 26
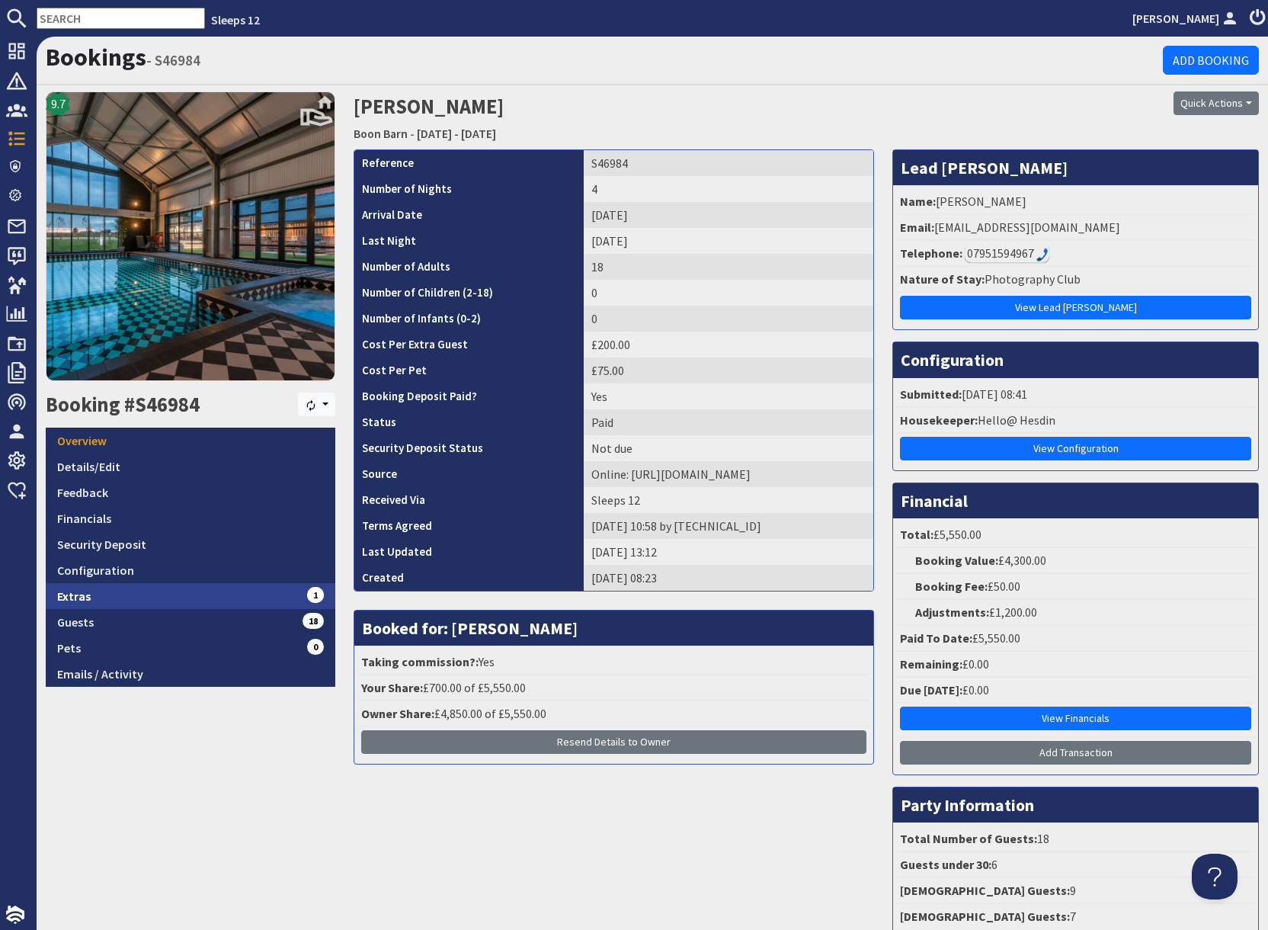
click at [116, 602] on link "Extras 1" at bounding box center [191, 596] width 290 height 26
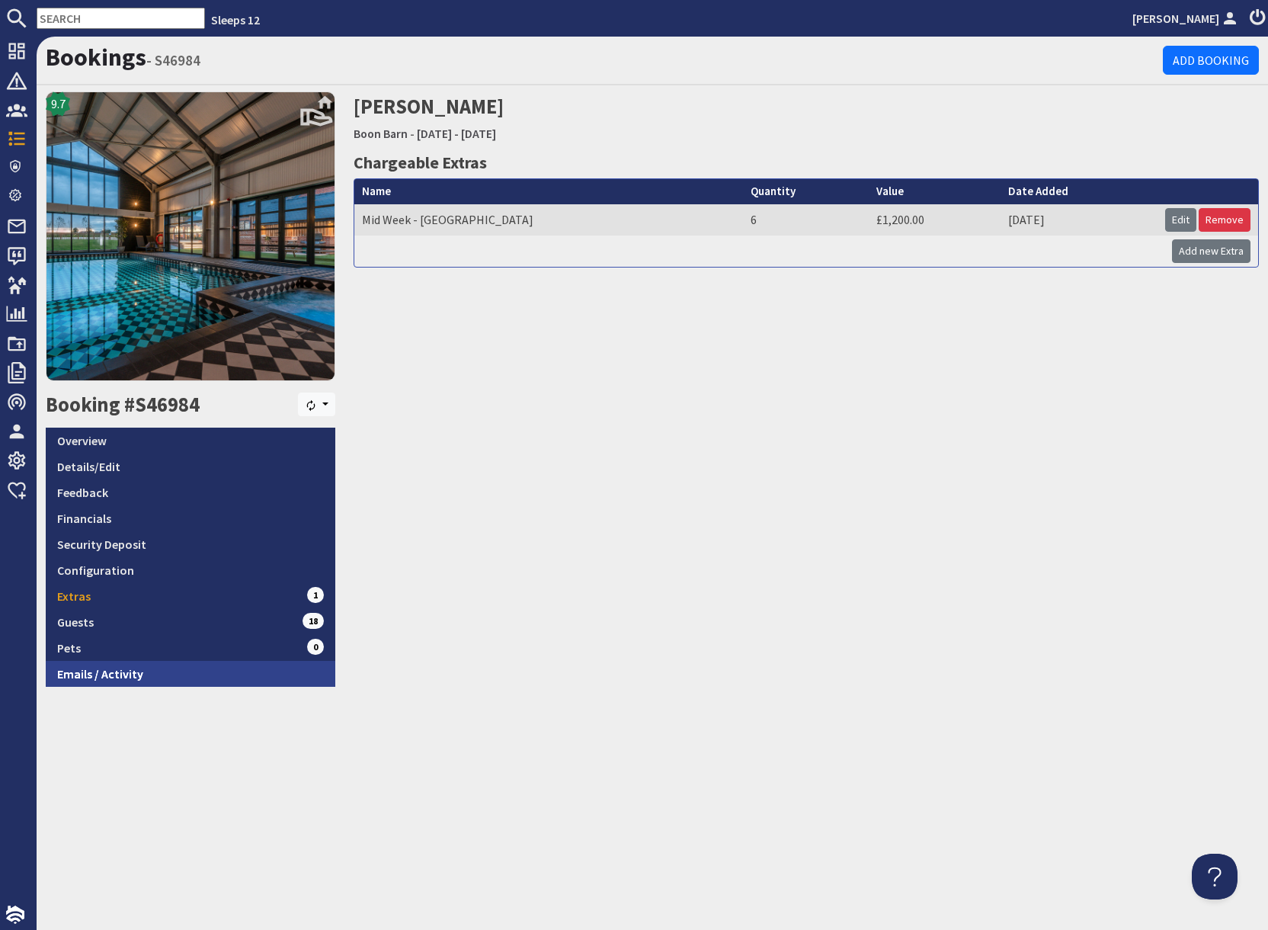
click at [135, 672] on link "Emails / Activity" at bounding box center [191, 674] width 290 height 26
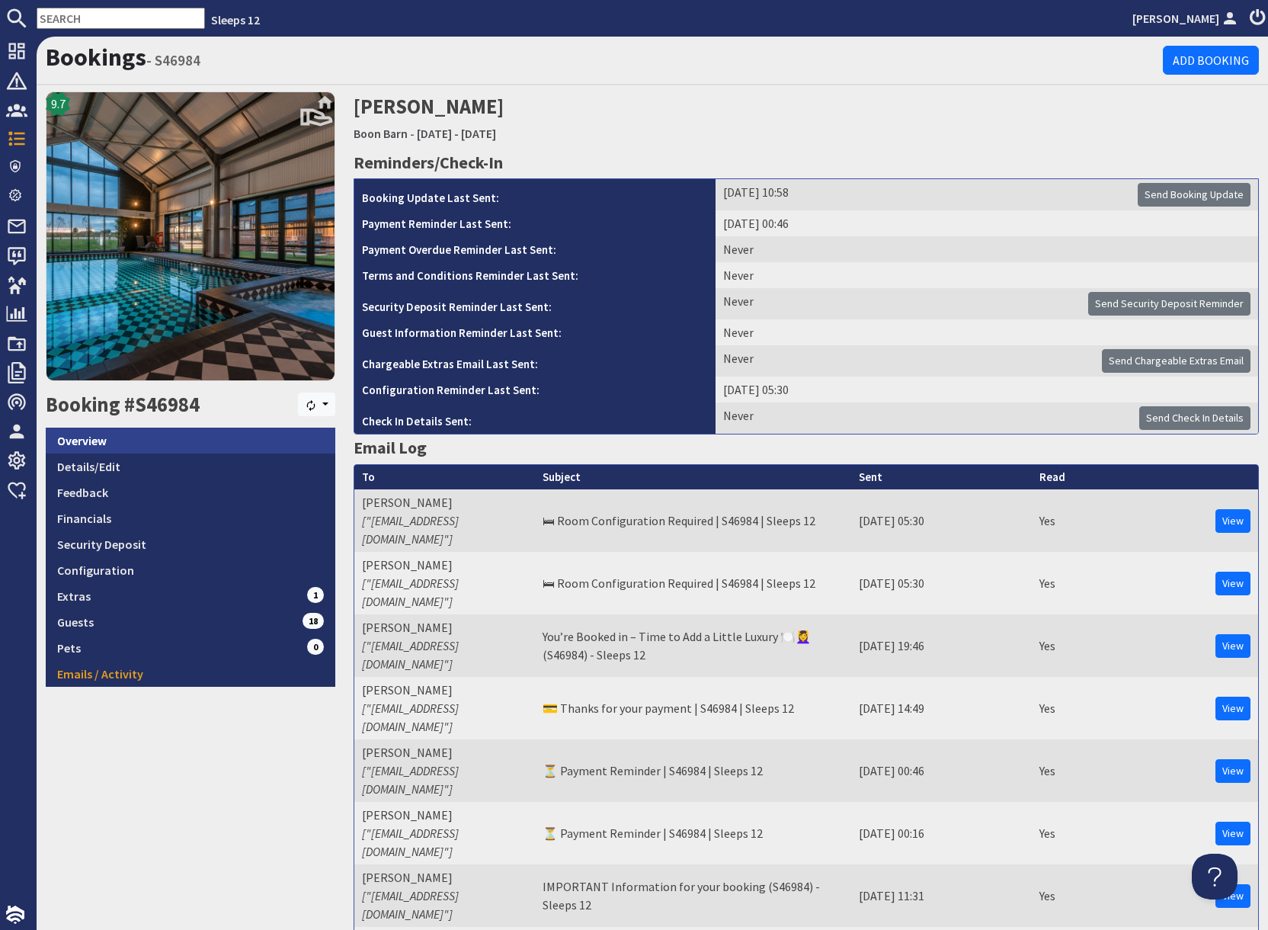
click at [153, 441] on link "Overview" at bounding box center [191, 441] width 290 height 26
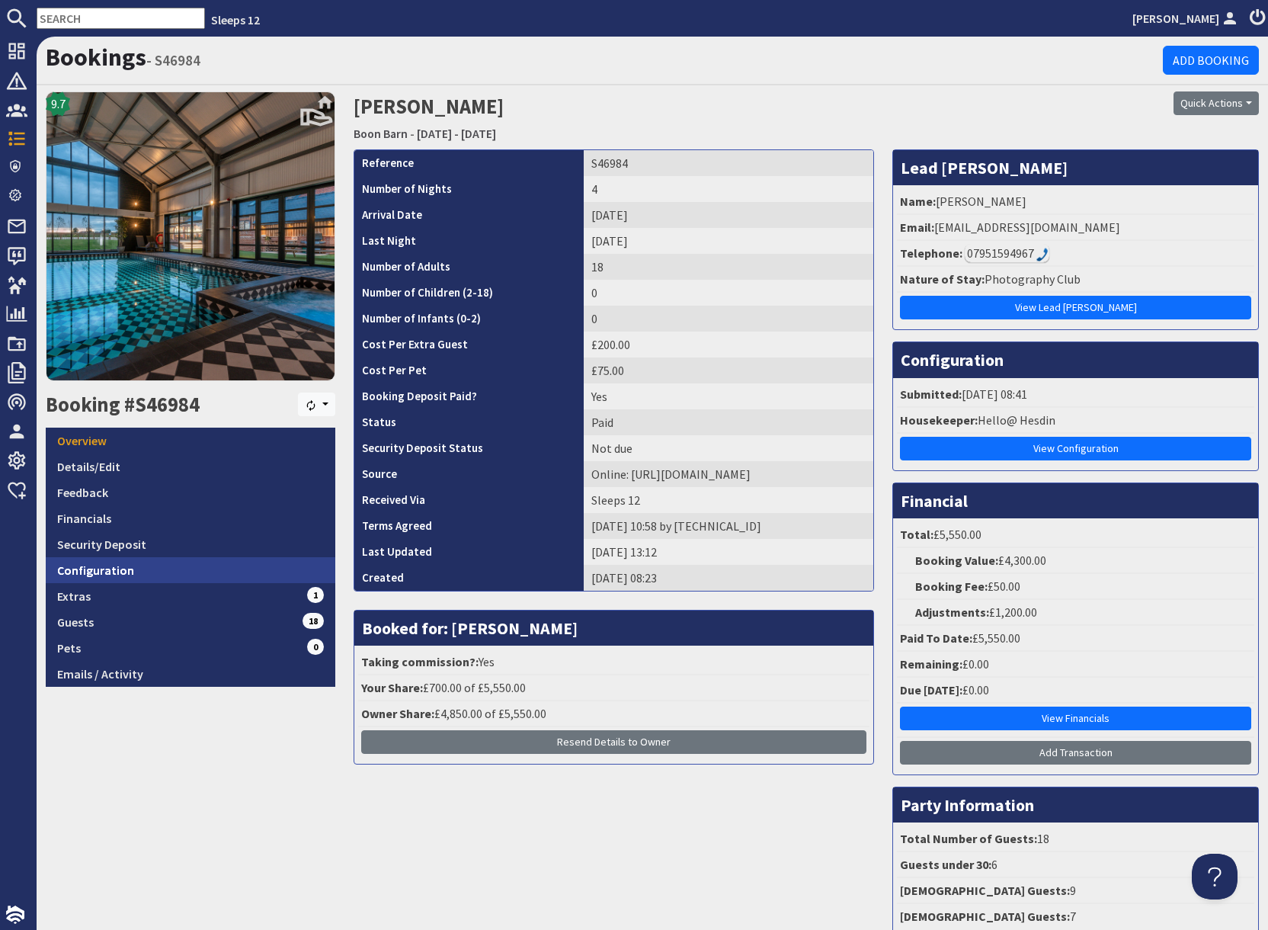
click at [123, 572] on link "Configuration" at bounding box center [191, 570] width 290 height 26
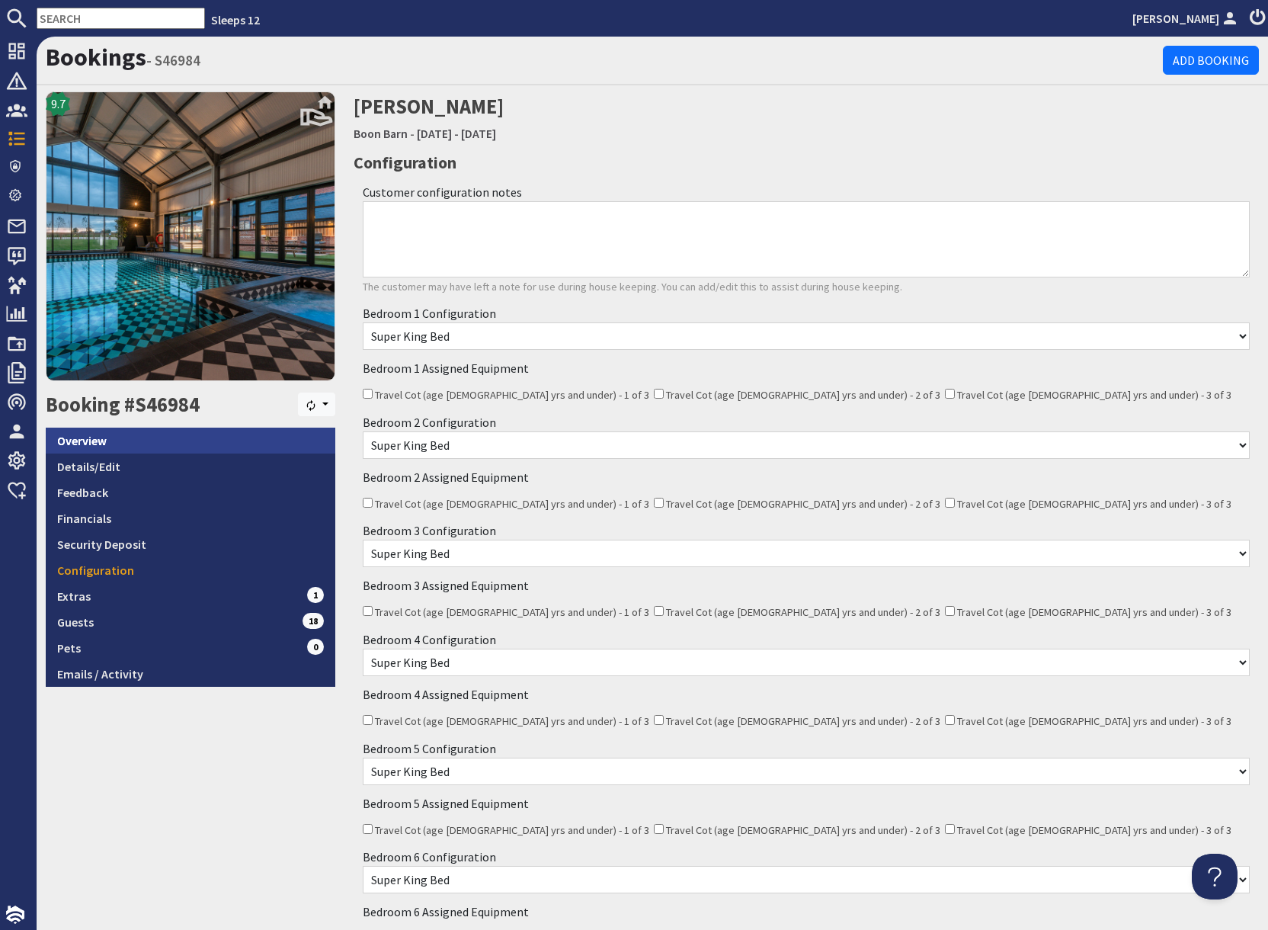
click at [96, 445] on link "Overview" at bounding box center [191, 441] width 290 height 26
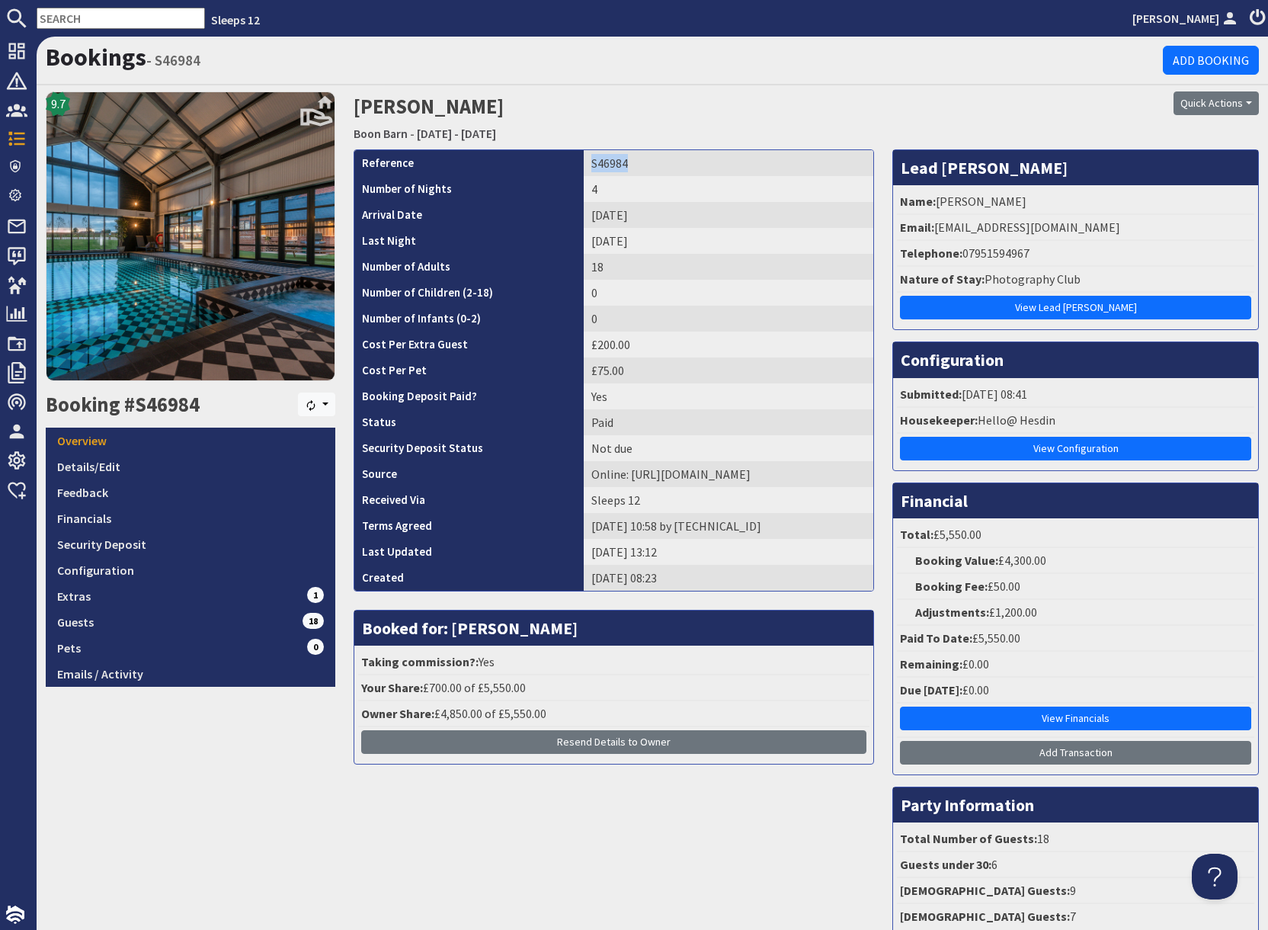
drag, startPoint x: 582, startPoint y: 161, endPoint x: 643, endPoint y: 166, distance: 62.0
click at [643, 165] on td "S46984" at bounding box center [729, 163] width 290 height 26
copy td "S46984"
click at [139, 569] on link "Configuration" at bounding box center [191, 570] width 290 height 26
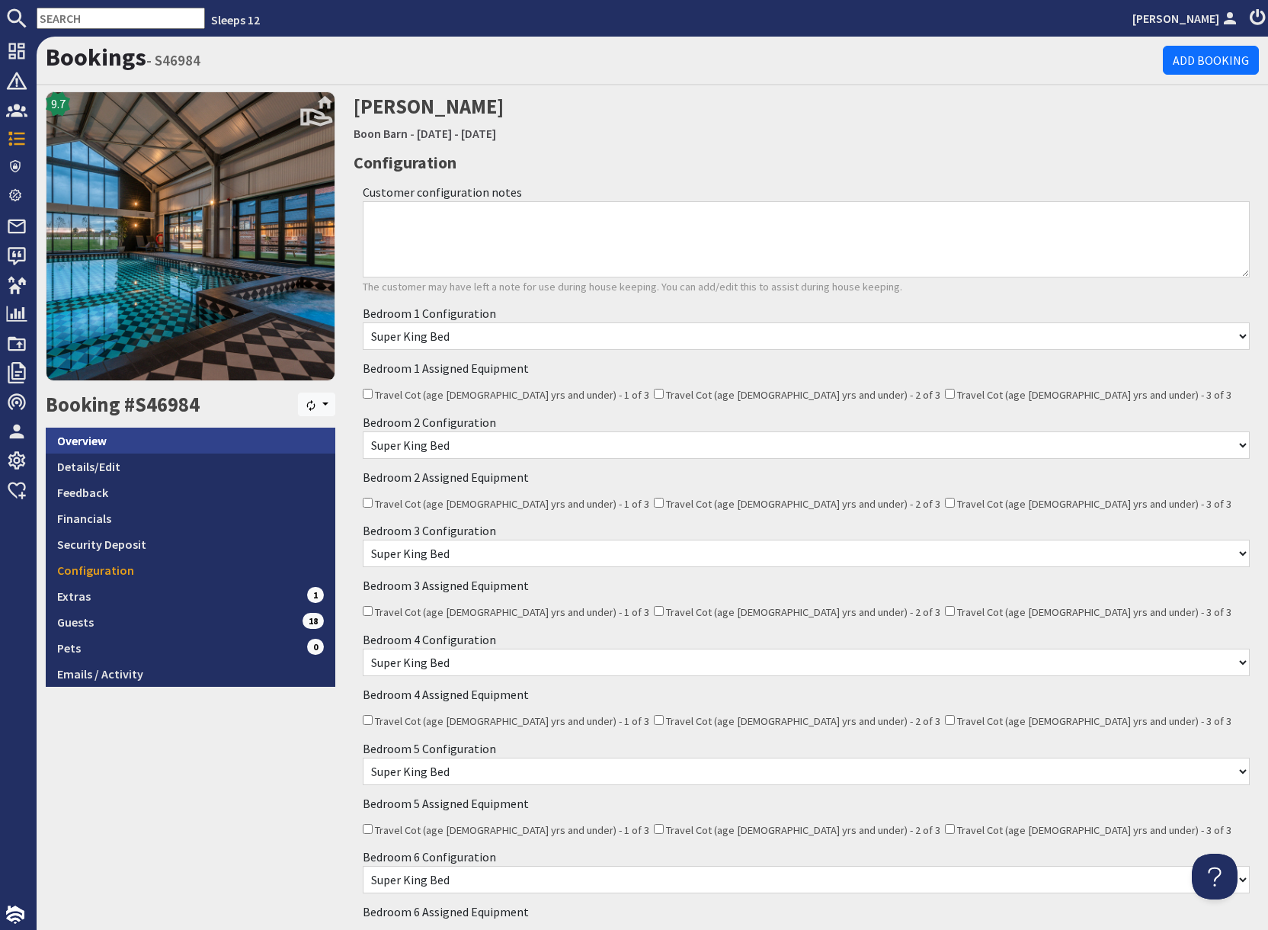
click at [137, 445] on link "Overview" at bounding box center [191, 441] width 290 height 26
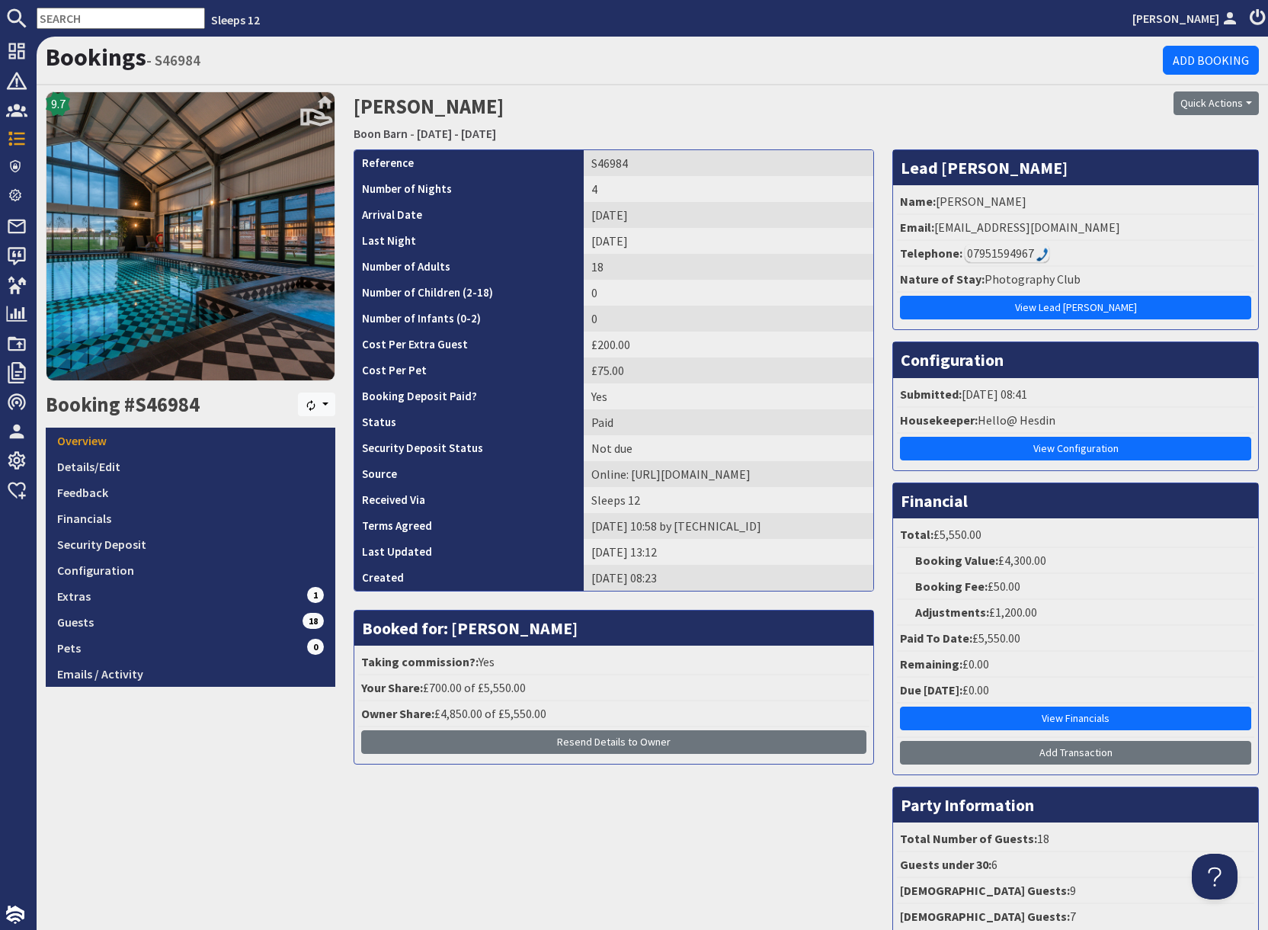
drag, startPoint x: 936, startPoint y: 222, endPoint x: 1184, endPoint y: 232, distance: 247.9
click at [1184, 232] on li "Email: luxephotographicexperiences@gmail.com" at bounding box center [1075, 228] width 357 height 26
copy li "luxephotographicexperiences@gmail.com"
click at [117, 468] on link "Details/Edit" at bounding box center [191, 466] width 290 height 26
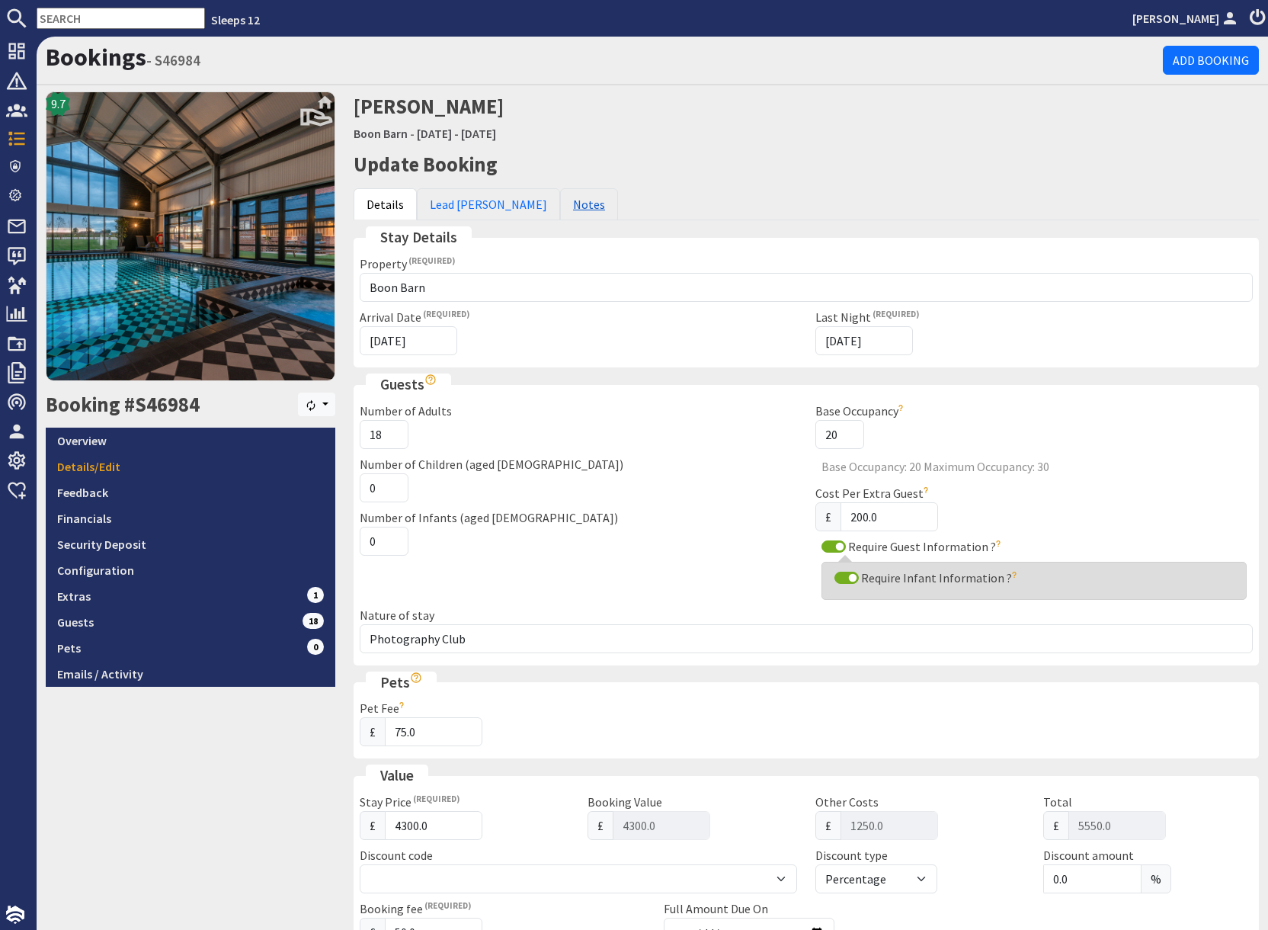
drag, startPoint x: 533, startPoint y: 204, endPoint x: 514, endPoint y: 207, distance: 19.4
drag, startPoint x: 543, startPoint y: 207, endPoint x: 562, endPoint y: 214, distance: 19.8
click at [560, 207] on link "Notes" at bounding box center [589, 204] width 58 height 32
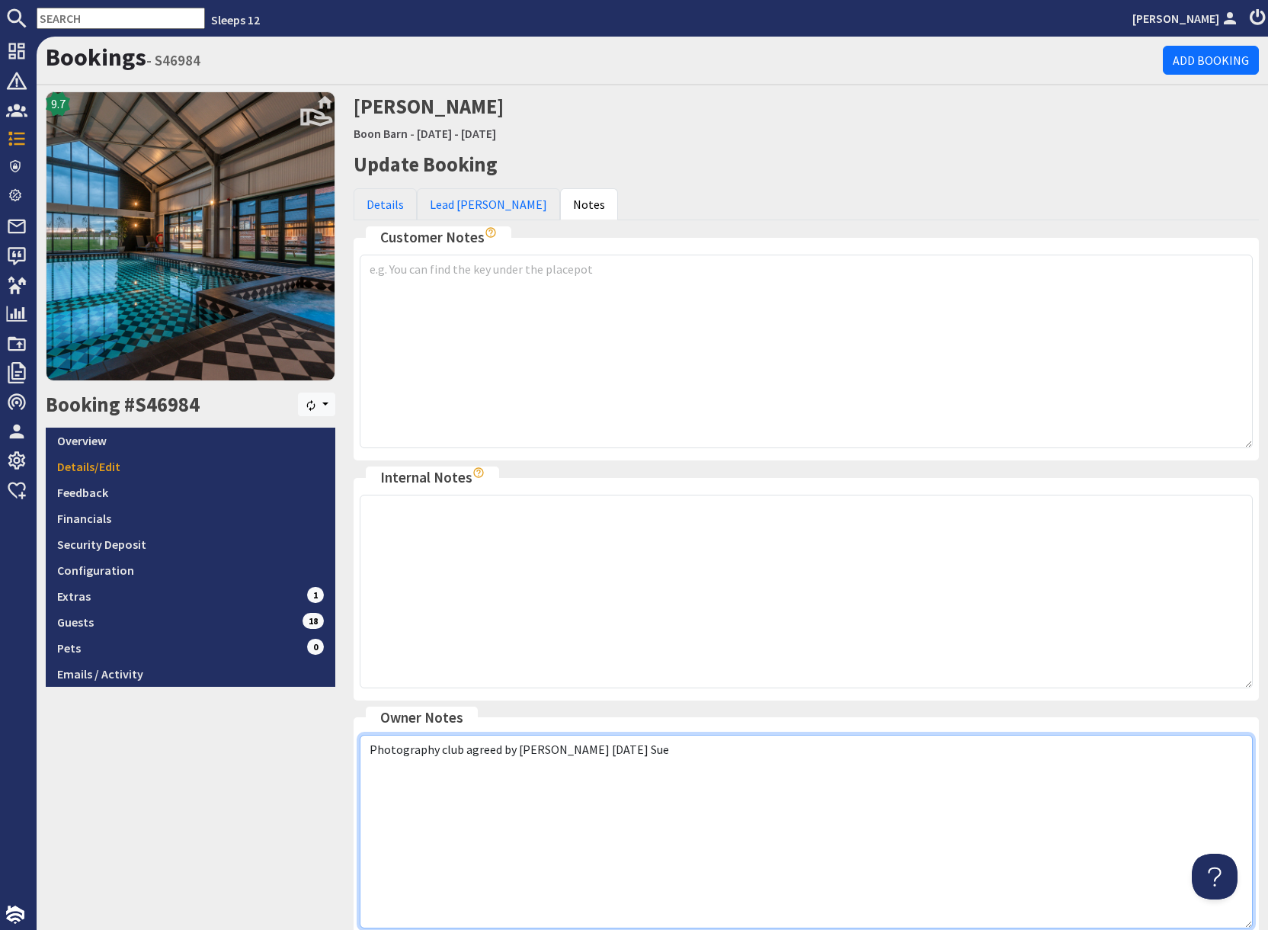
click at [646, 765] on textarea "Photography club agreed by Meg 11.04.25 Sue" at bounding box center [806, 832] width 893 height 194
paste textarea "Oly quoted a price of £5500 + £50 booking fee with the 6 extra beds in the bunk…"
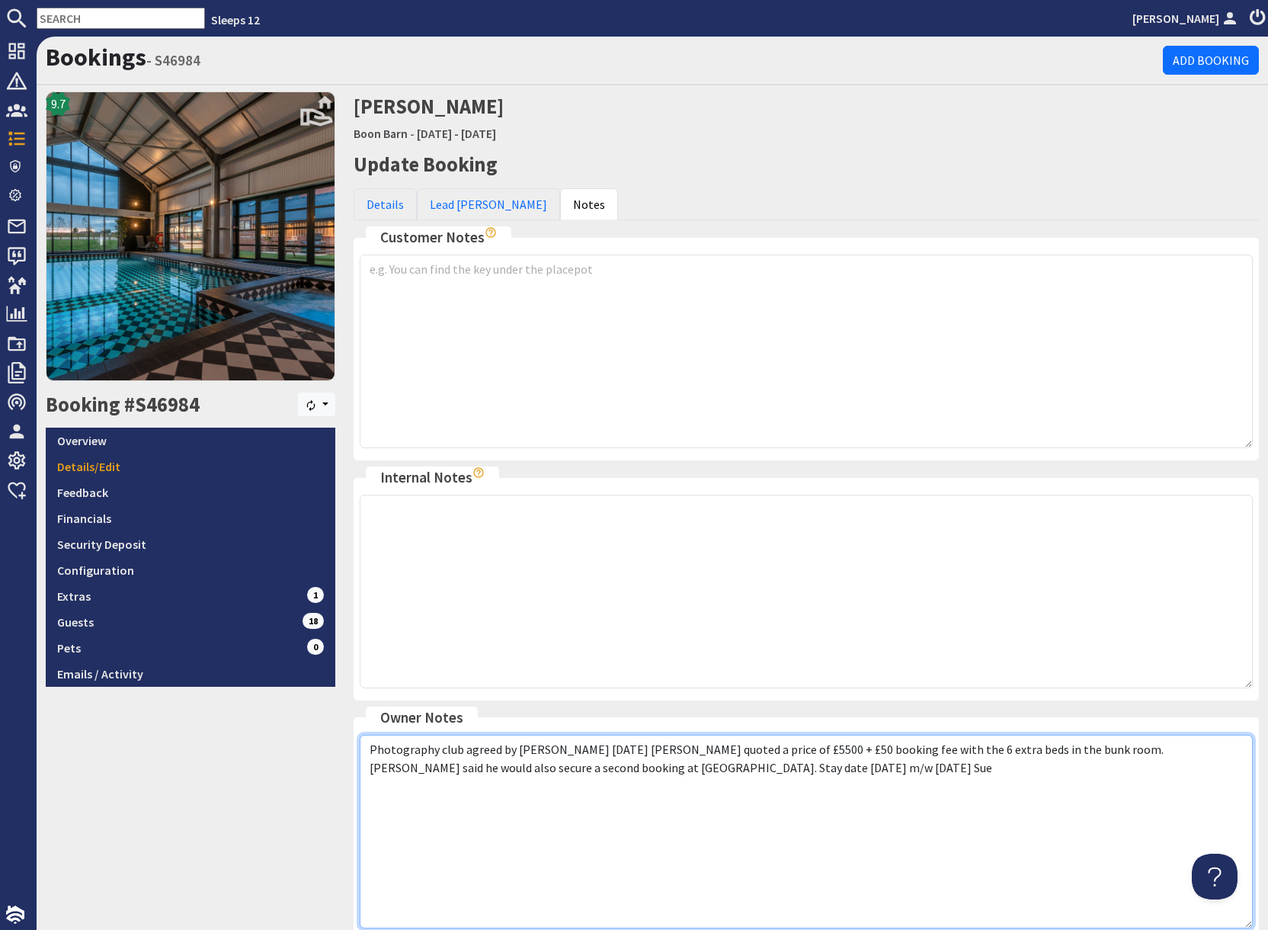
scroll to position [154, 0]
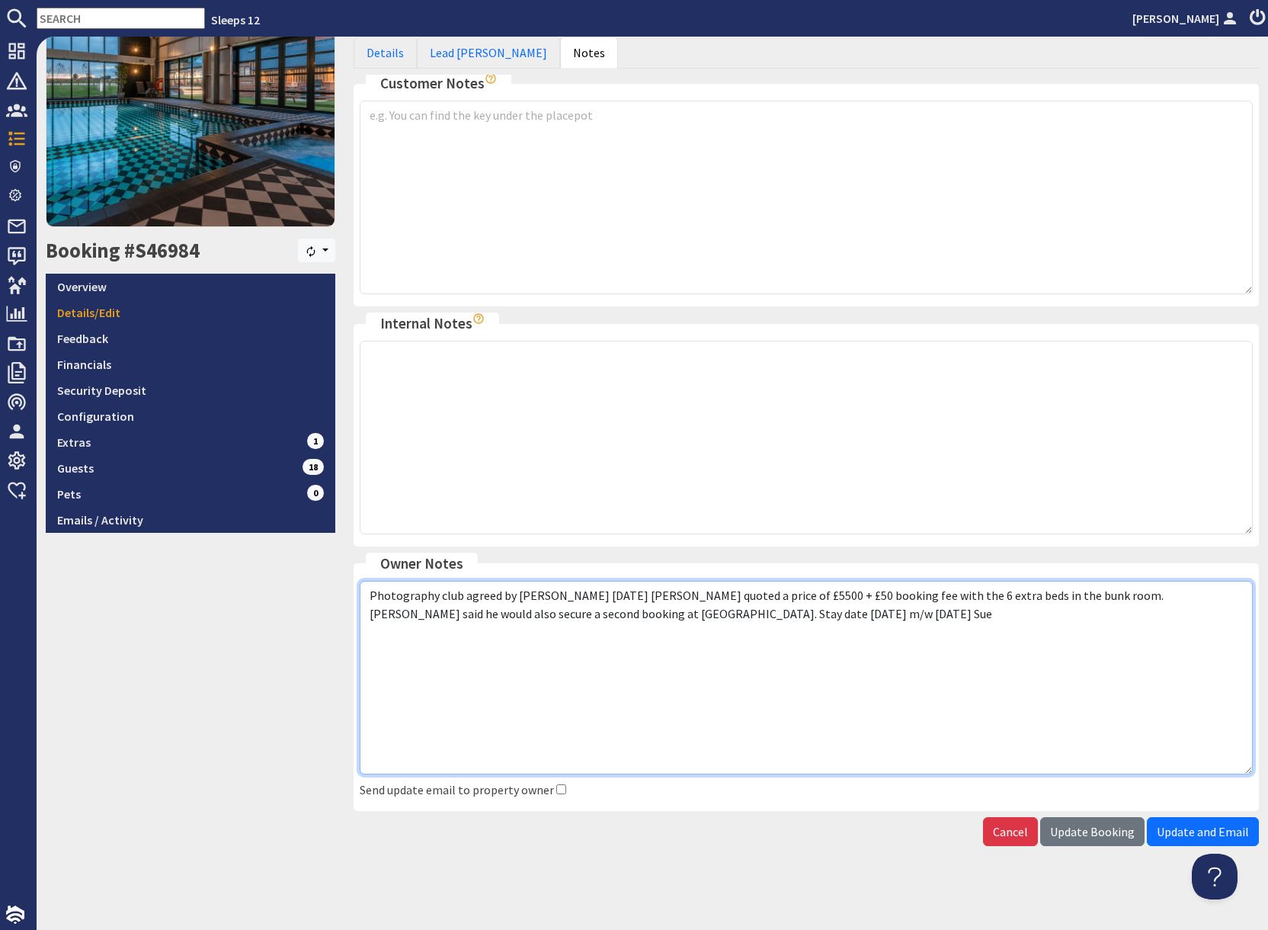
drag, startPoint x: 369, startPoint y: 615, endPoint x: 475, endPoint y: 640, distance: 108.9
click at [475, 640] on textarea "Photography club agreed by Meg 11.04.25 Sue" at bounding box center [806, 678] width 893 height 194
type textarea "Photography club agreed by Meg 11.04.25 Sue Oly quoted a price of £5500 + £50 b…"
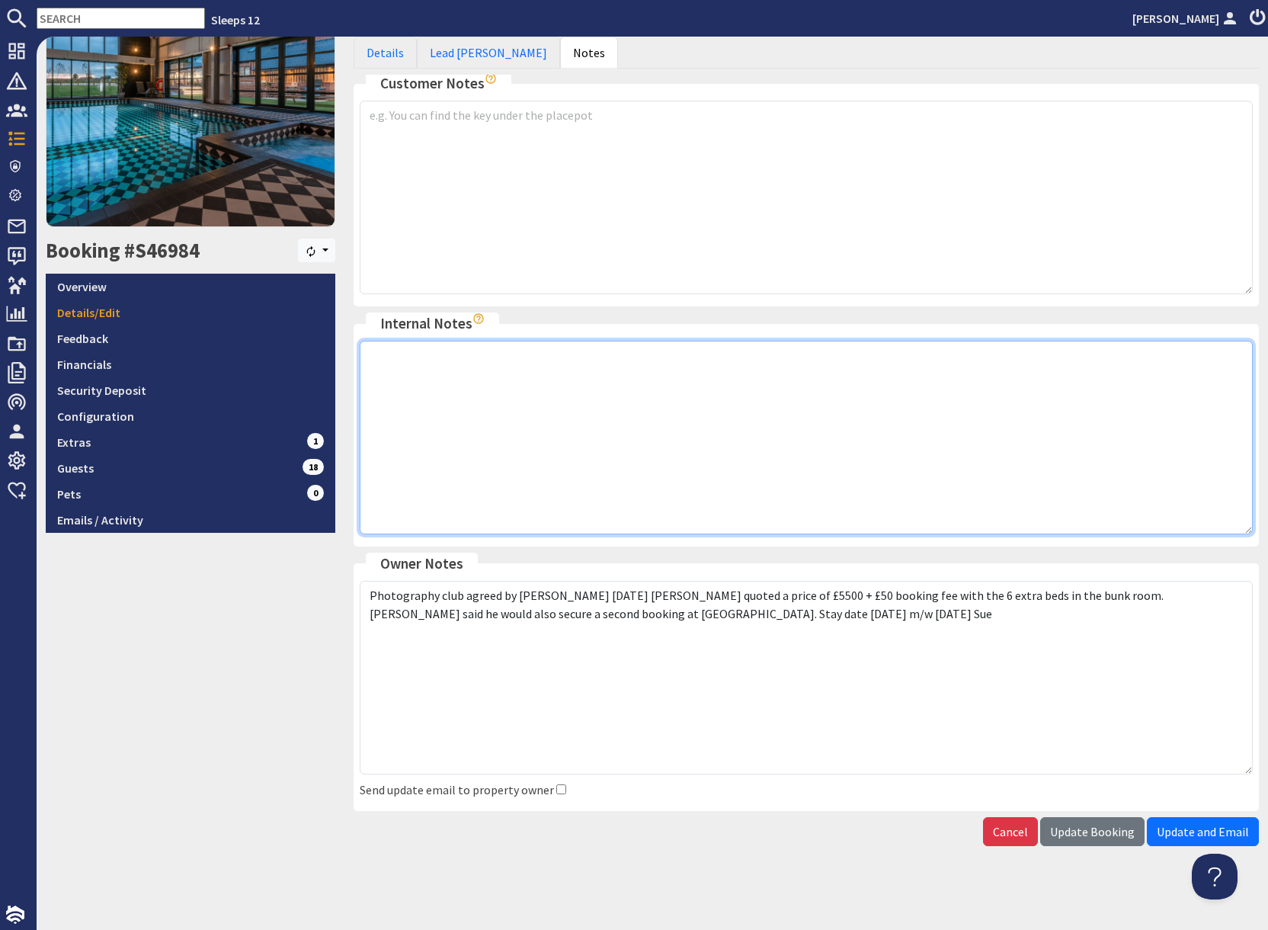
click at [496, 399] on textarea at bounding box center [806, 438] width 893 height 194
paste textarea "Oly quoted a price of £5500 + £50 booking fee with the 6 extra beds in the bunk…"
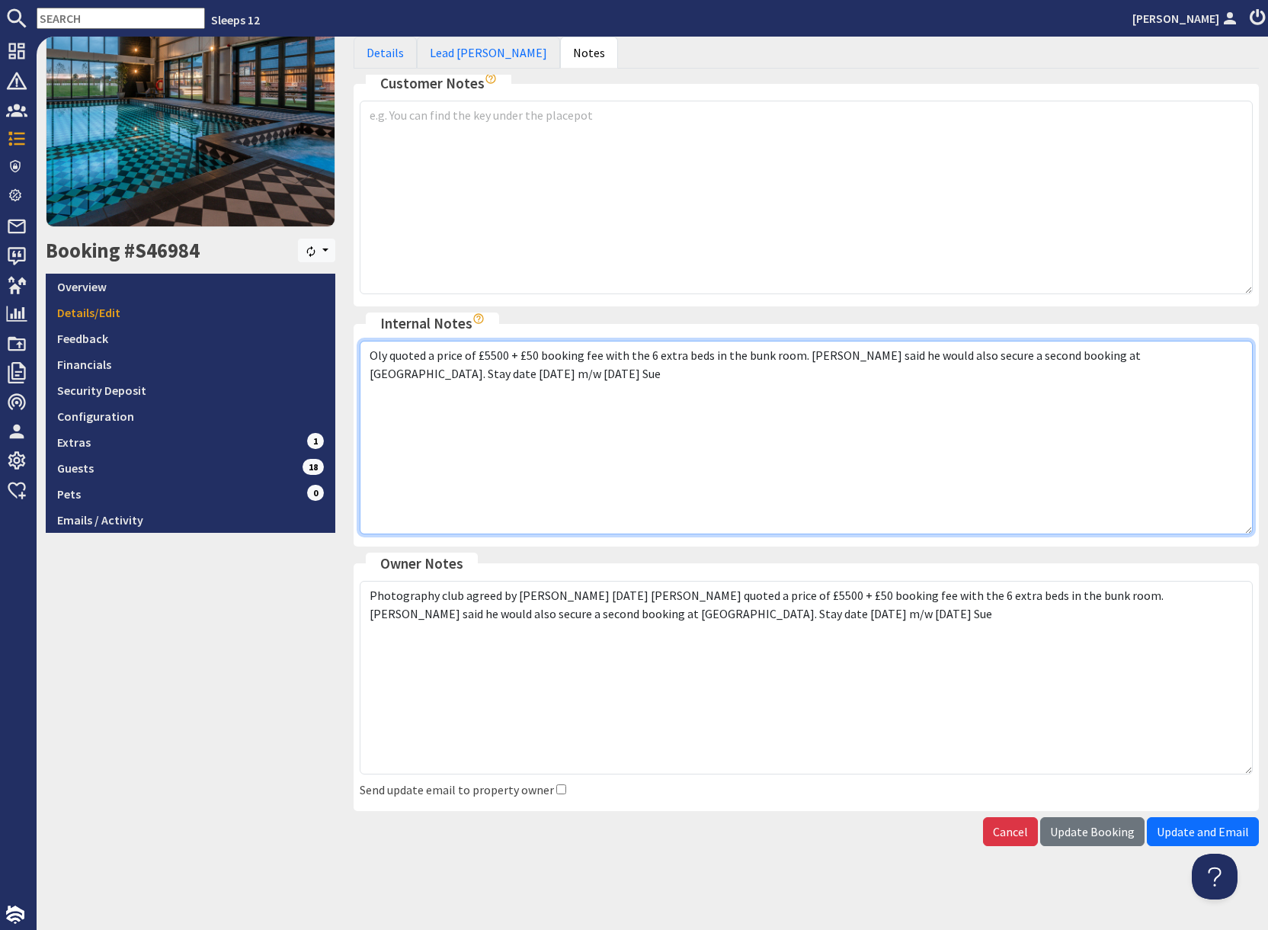
type textarea "Oly quoted a price of £5500 + £50 booking fee with the 6 extra beds in the bunk…"
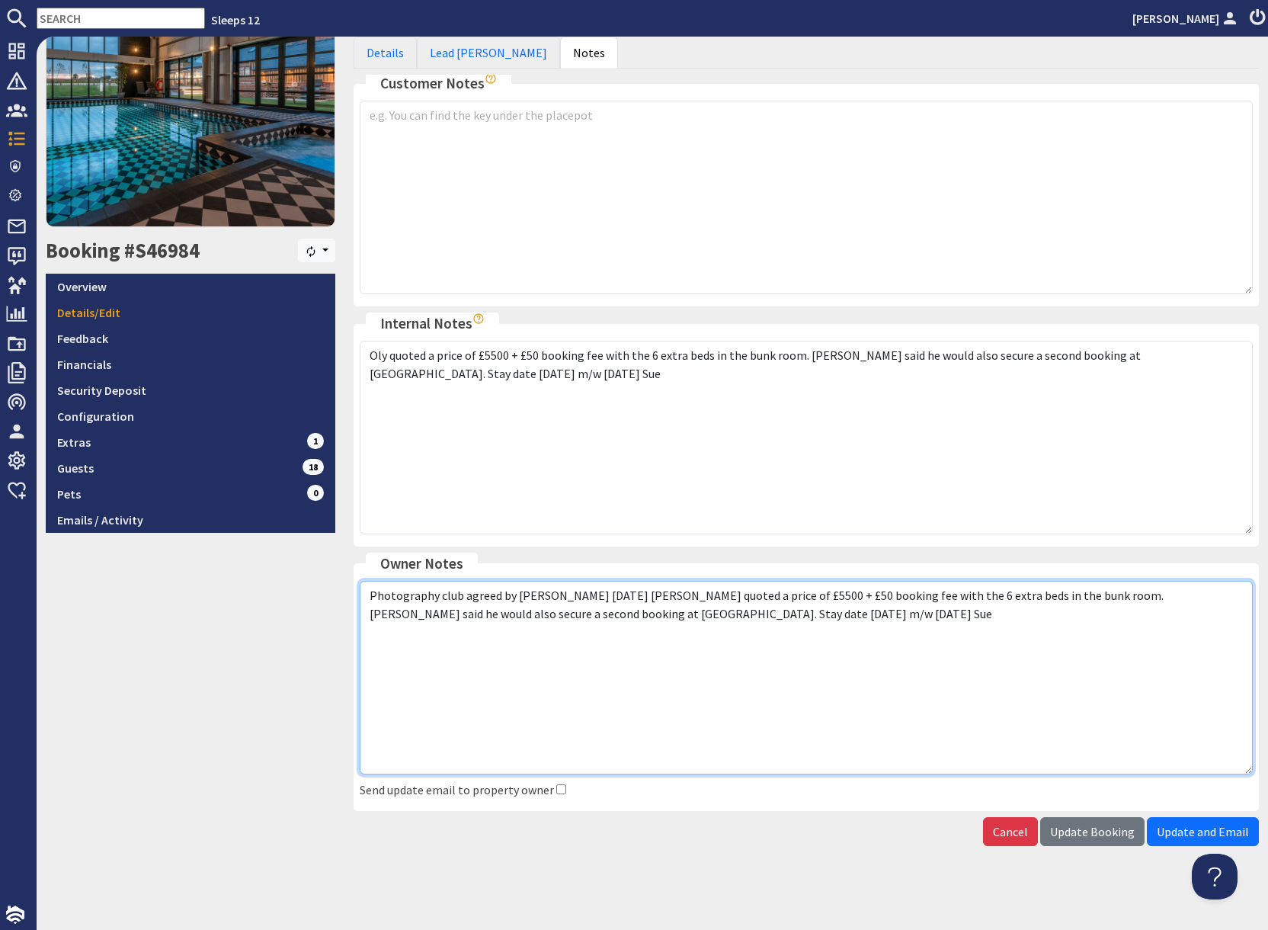
drag, startPoint x: 365, startPoint y: 614, endPoint x: 476, endPoint y: 640, distance: 114.3
click at [476, 640] on textarea "Photography club agreed by Meg 11.04.25 Sue" at bounding box center [806, 678] width 893 height 194
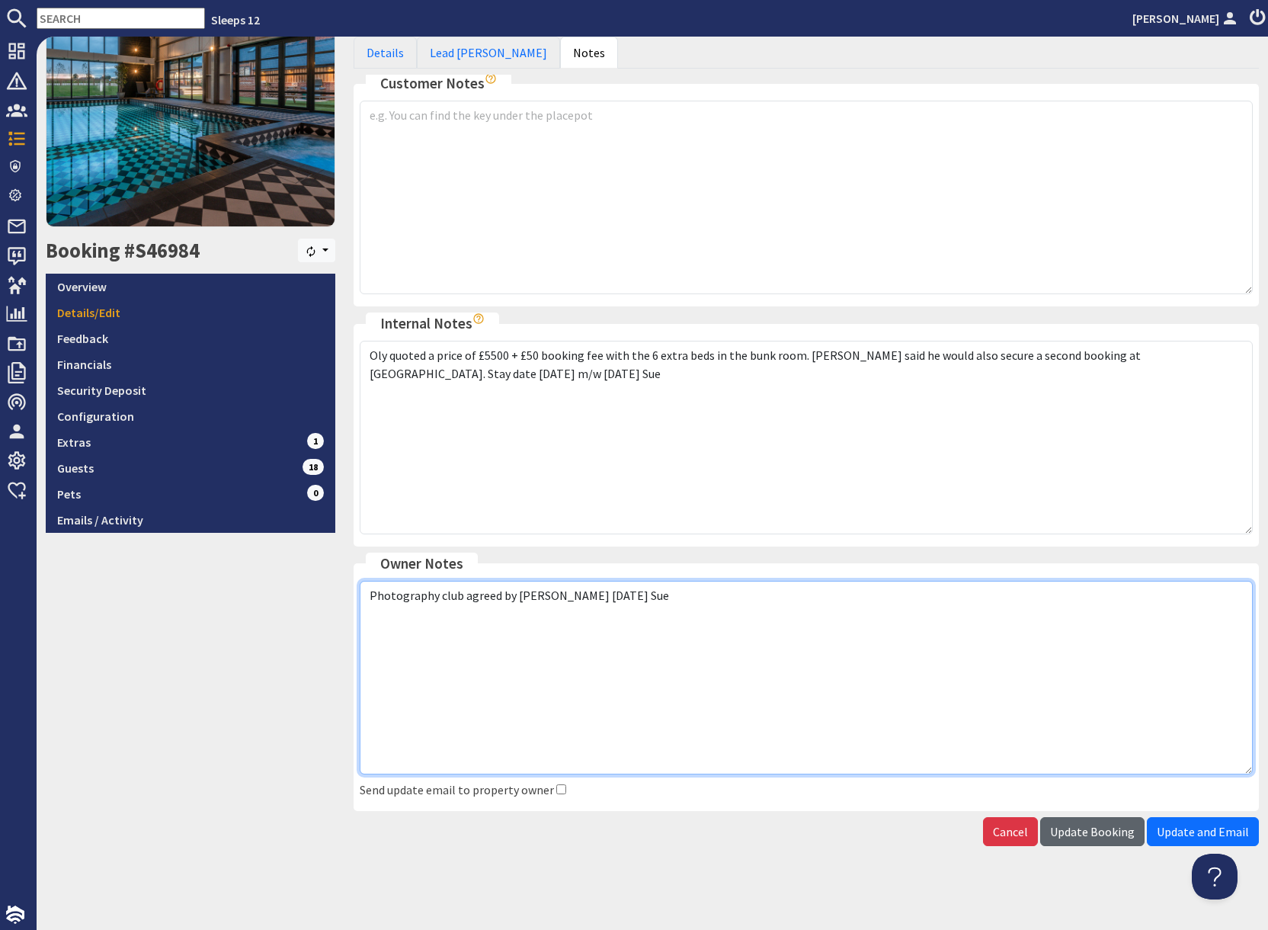
type textarea "Photography club agreed by Meg 11.04.25 Sue"
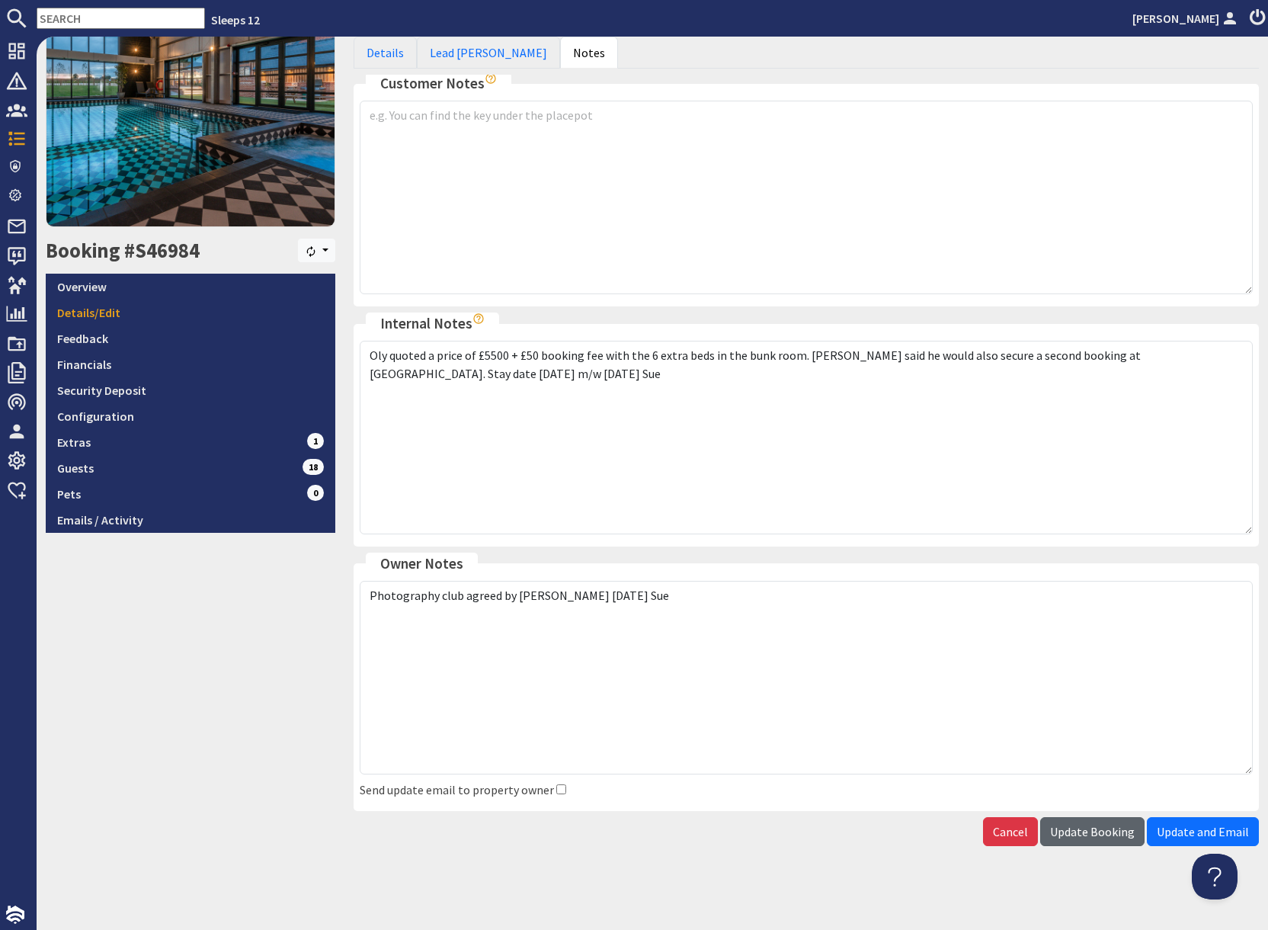
click at [1073, 836] on span "Update Booking" at bounding box center [1092, 831] width 85 height 15
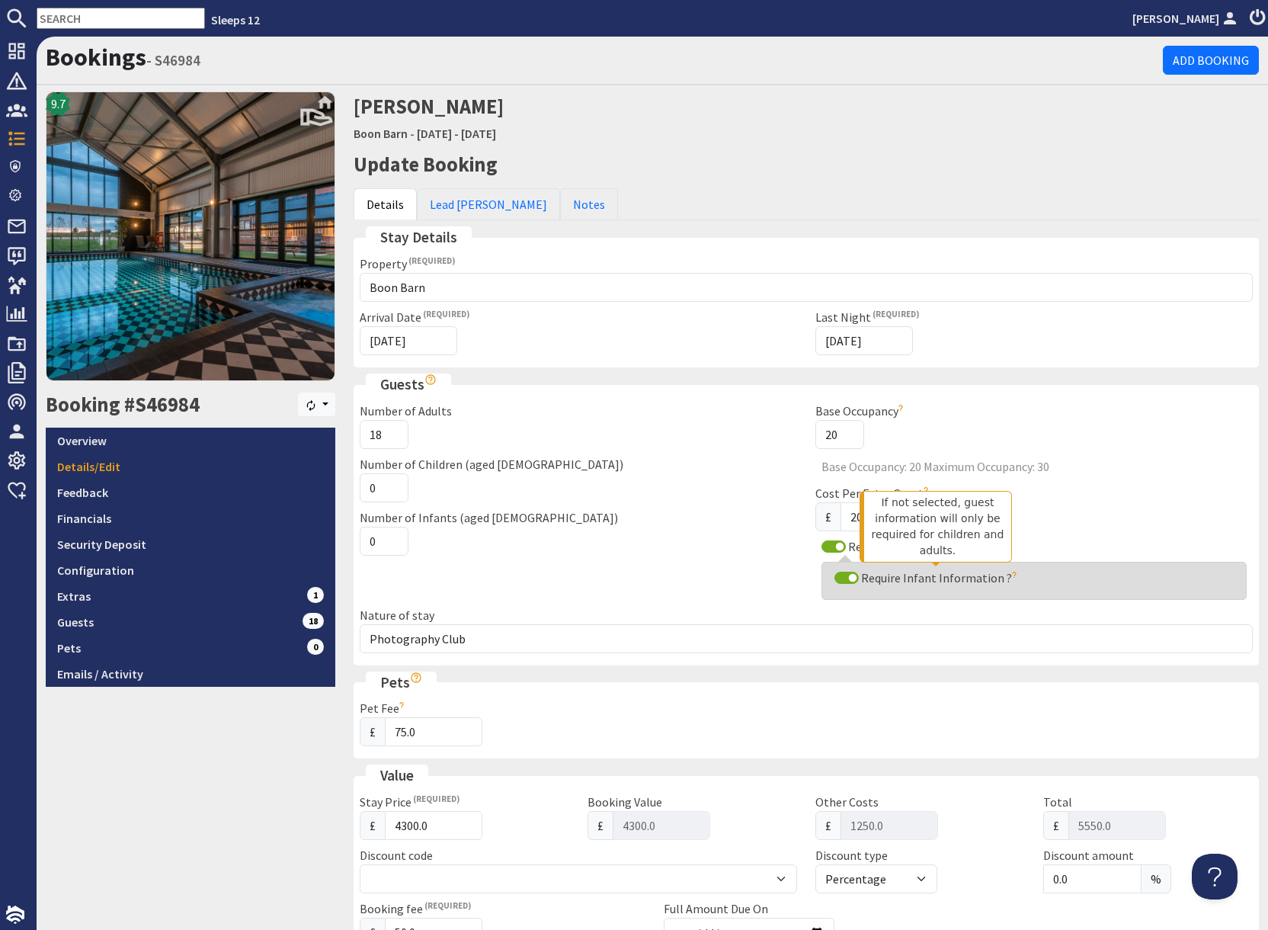
scroll to position [3, 0]
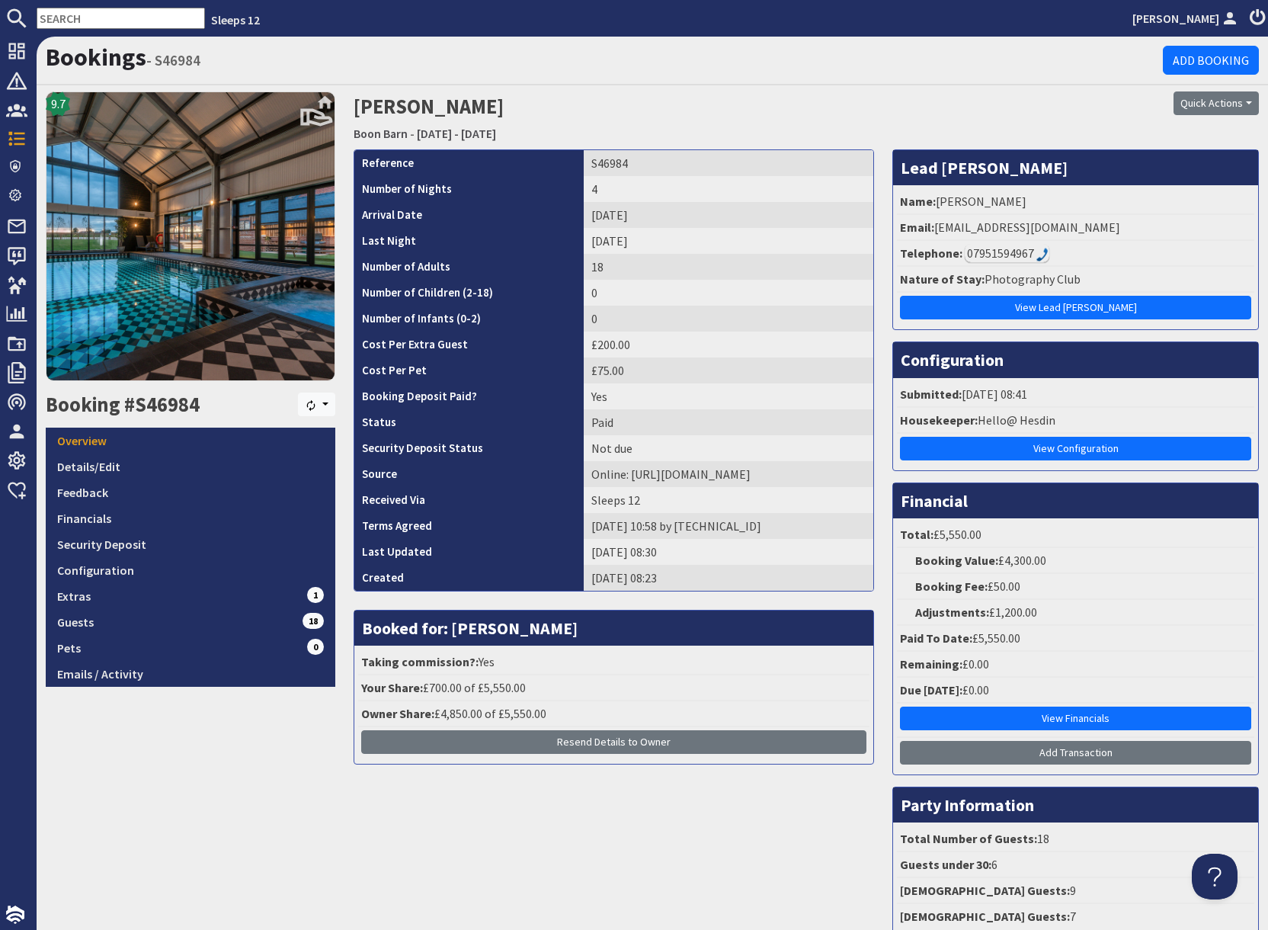
click at [76, 17] on input "text" at bounding box center [121, 18] width 168 height 21
click at [77, 17] on input "text" at bounding box center [121, 18] width 168 height 21
paste input "abigailbunt96@gmail.com"
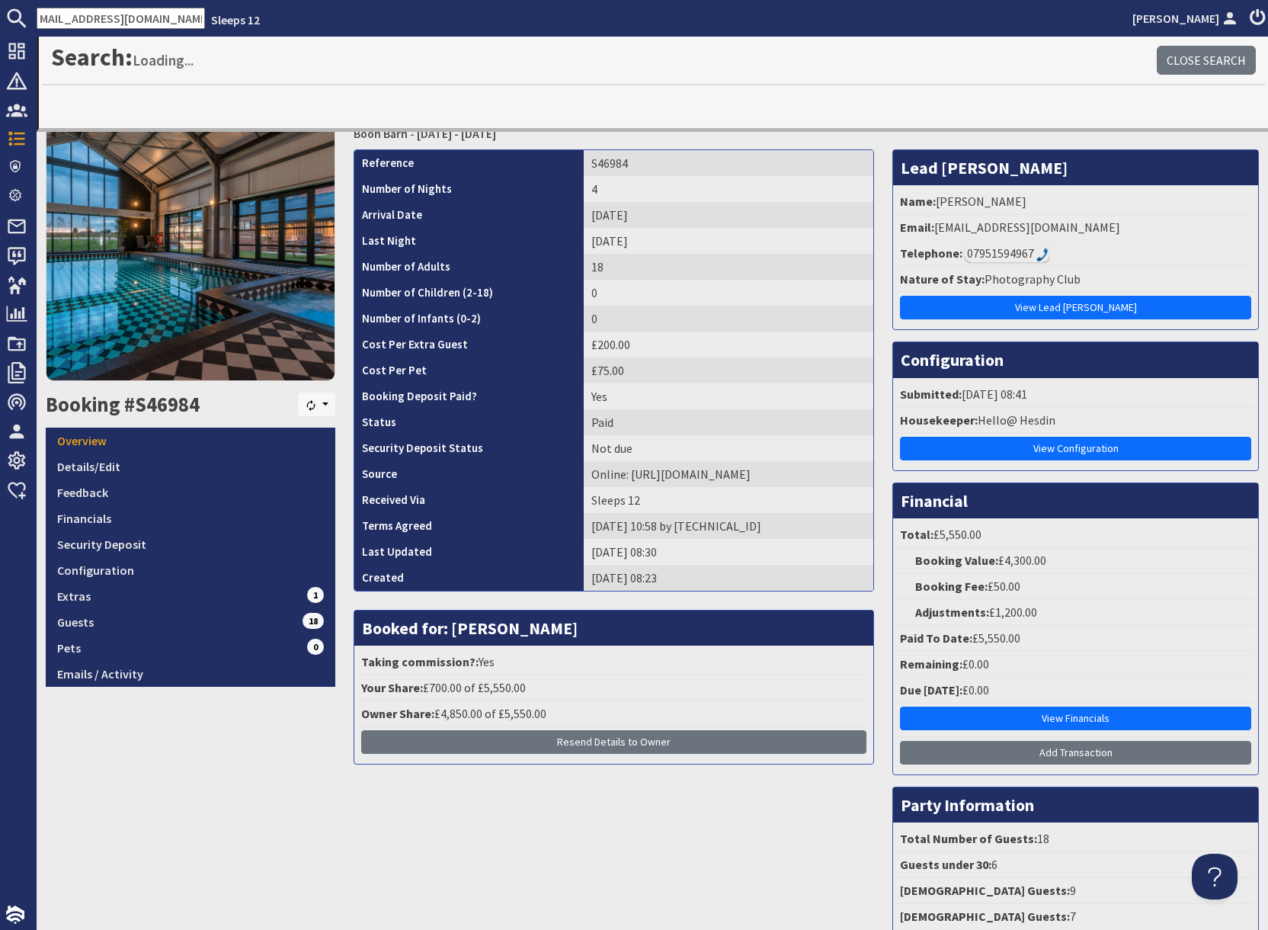
type input "abigailbunt96@gmail.com"
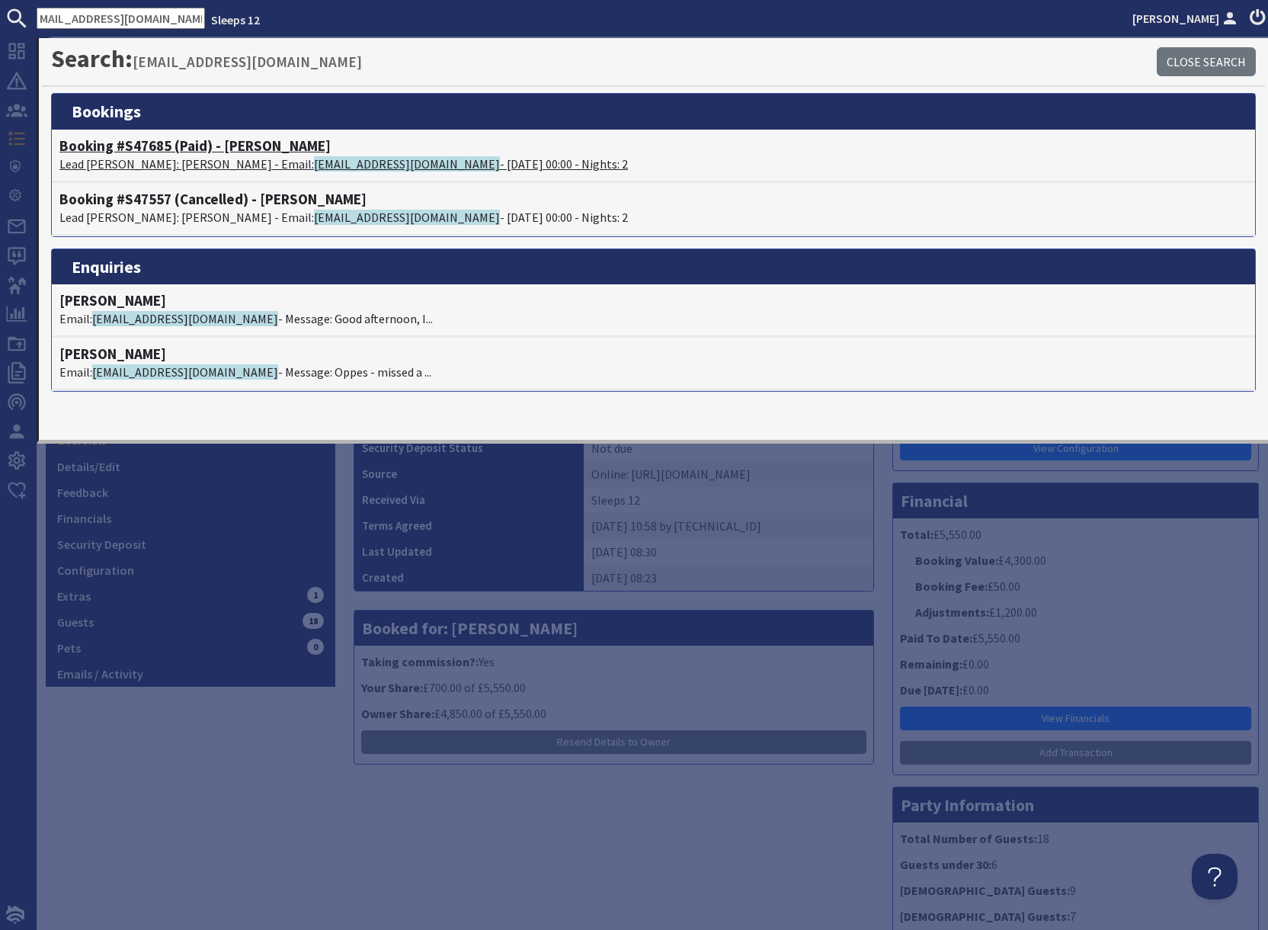
scroll to position [0, 0]
click at [166, 155] on p "Lead Booker: Abigail Bunt - Email: abigailbunt96@gmail.com - 16/01/2026 00:00 -…" at bounding box center [653, 164] width 1188 height 18
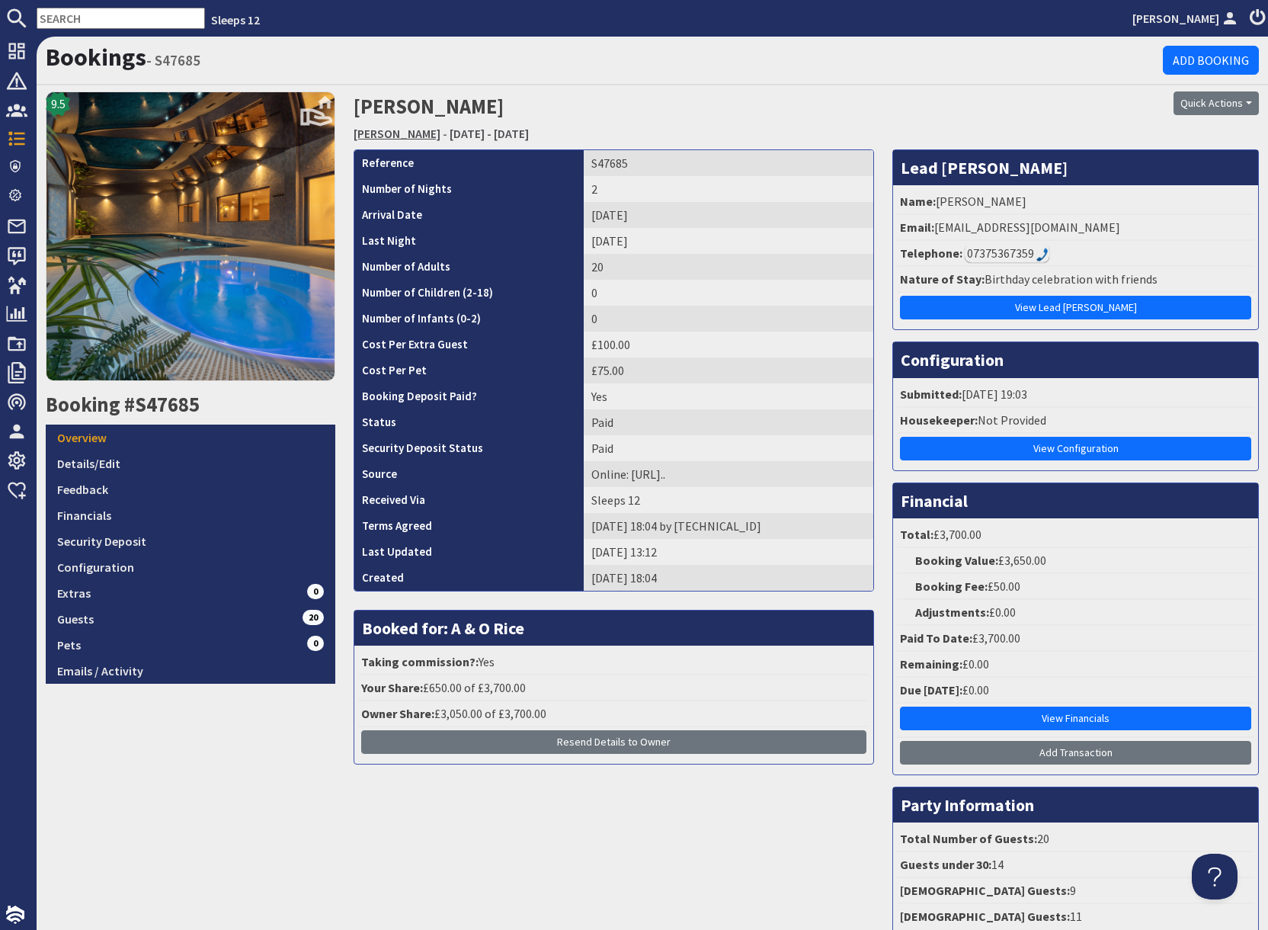
drag, startPoint x: 410, startPoint y: 143, endPoint x: 384, endPoint y: 138, distance: 26.5
click at [401, 143] on h2 "Abigail Bunt Hares Barton - Friday 16/01/2026 - Saturday 17/01/2026" at bounding box center [653, 118] width 598 height 54
click at [379, 133] on link "[PERSON_NAME]" at bounding box center [397, 133] width 87 height 15
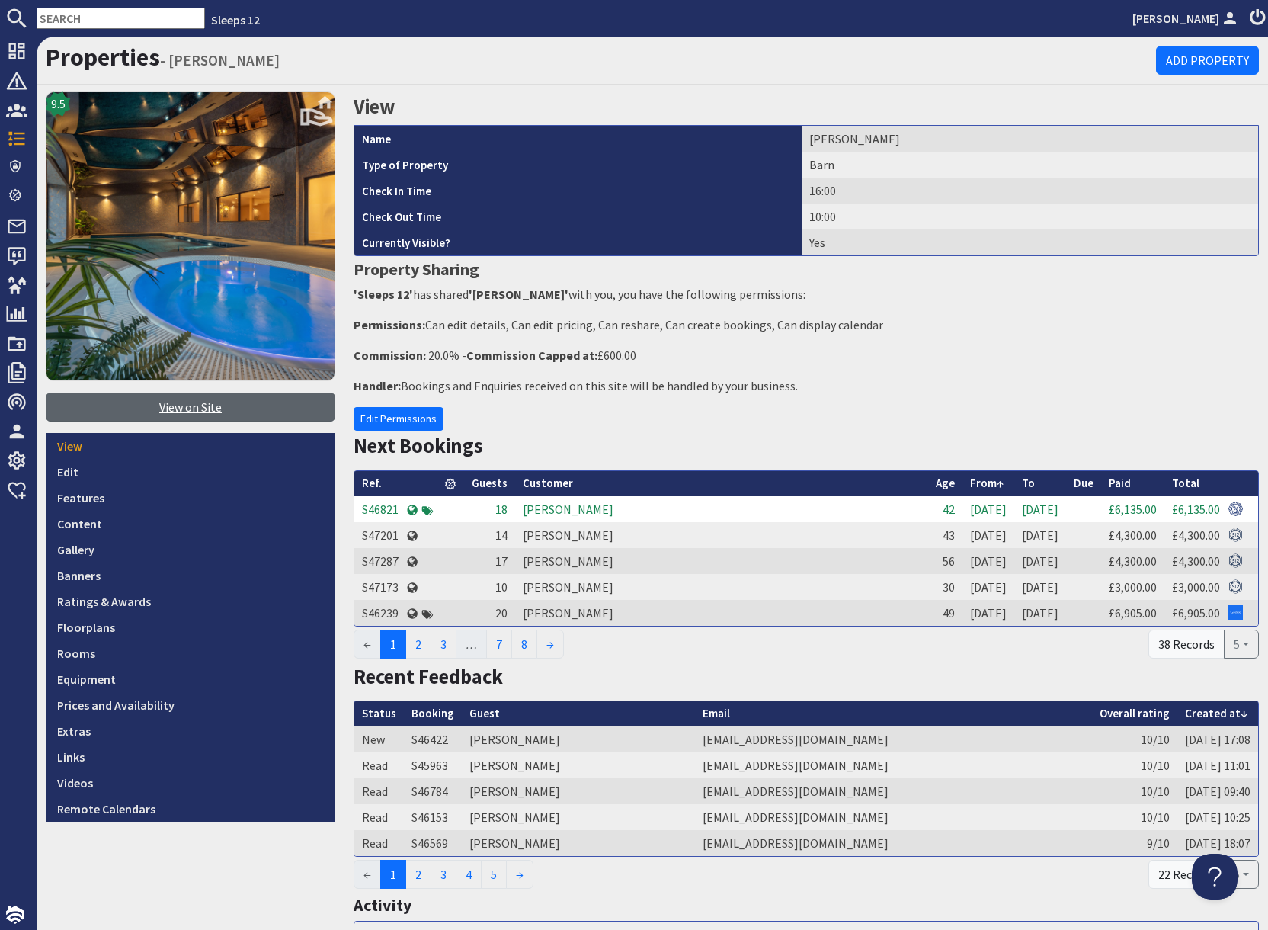
click at [192, 414] on link "View on Site" at bounding box center [191, 407] width 290 height 29
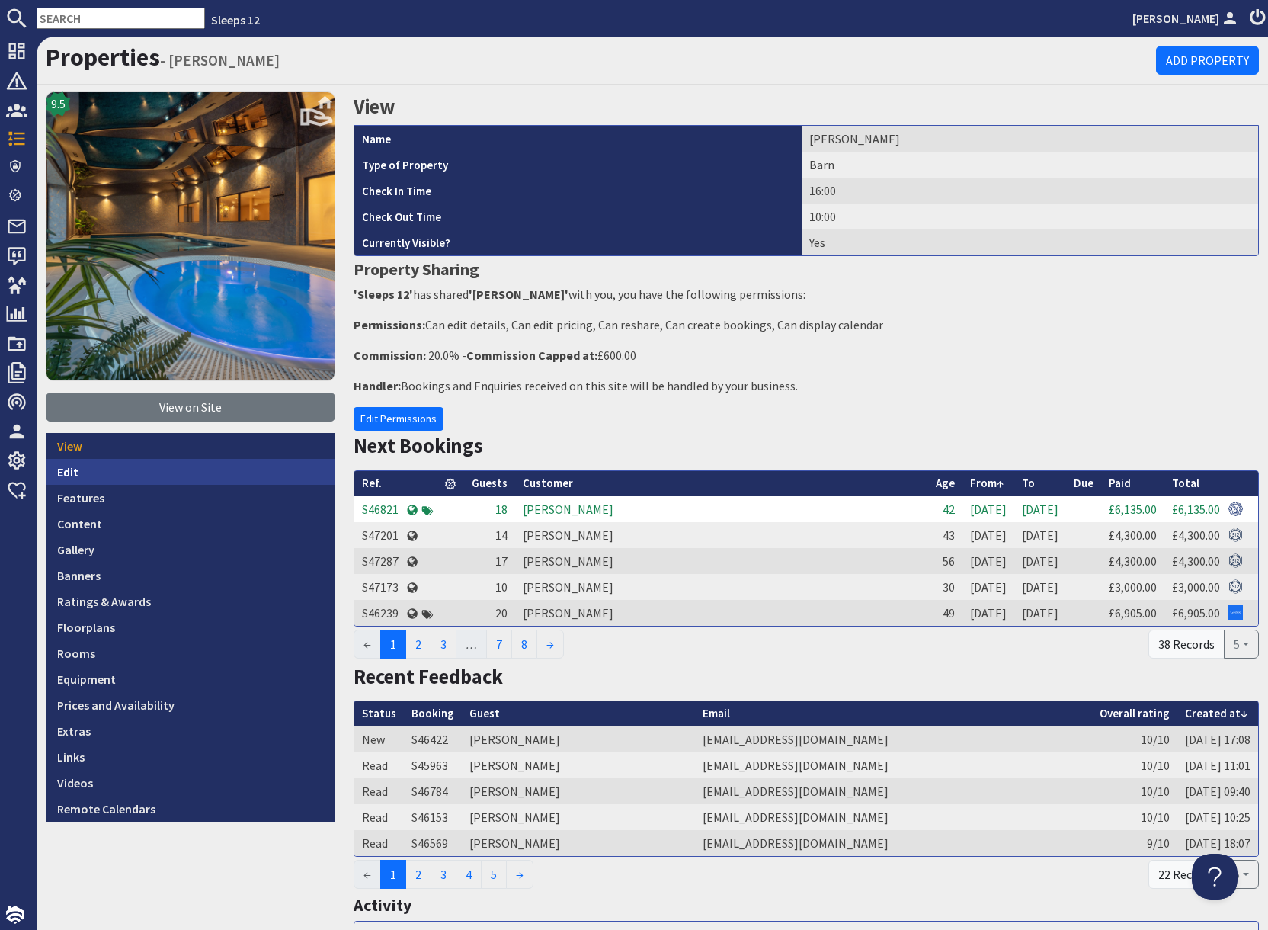
drag, startPoint x: 105, startPoint y: 475, endPoint x: 176, endPoint y: 464, distance: 71.7
click at [105, 475] on link "Edit" at bounding box center [191, 472] width 290 height 26
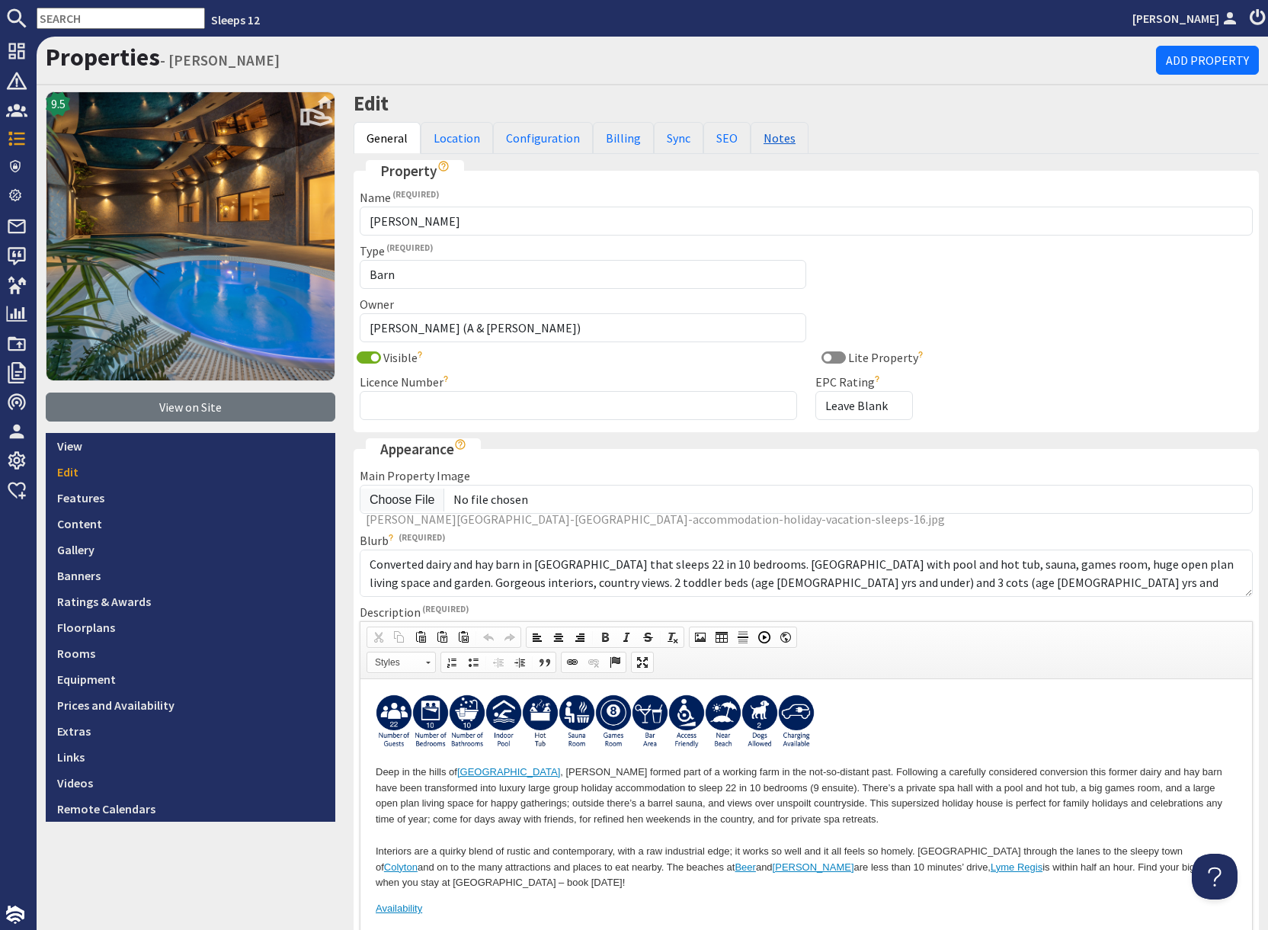
click at [774, 144] on link "Notes" at bounding box center [780, 138] width 58 height 32
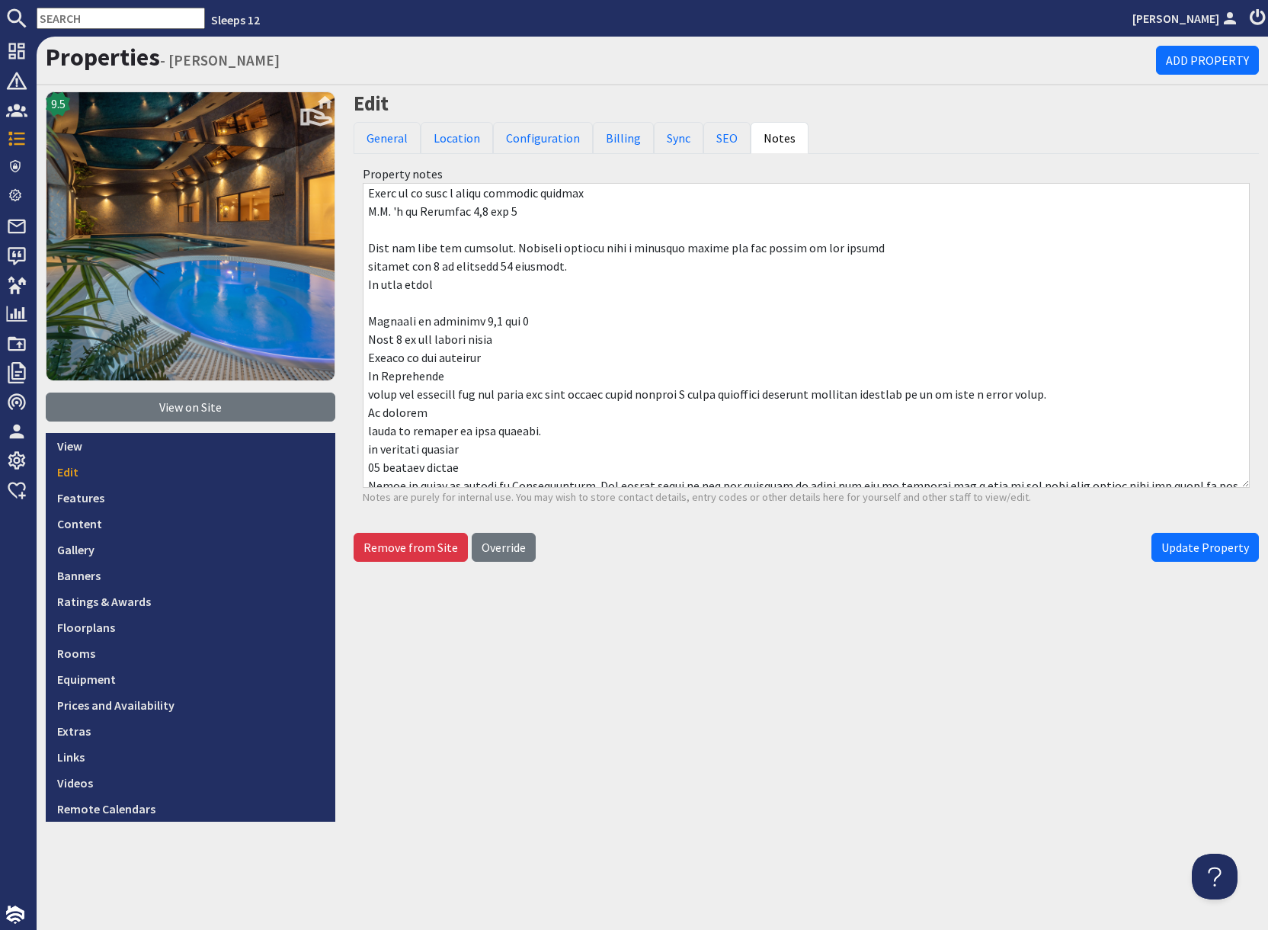
scroll to position [383, 0]
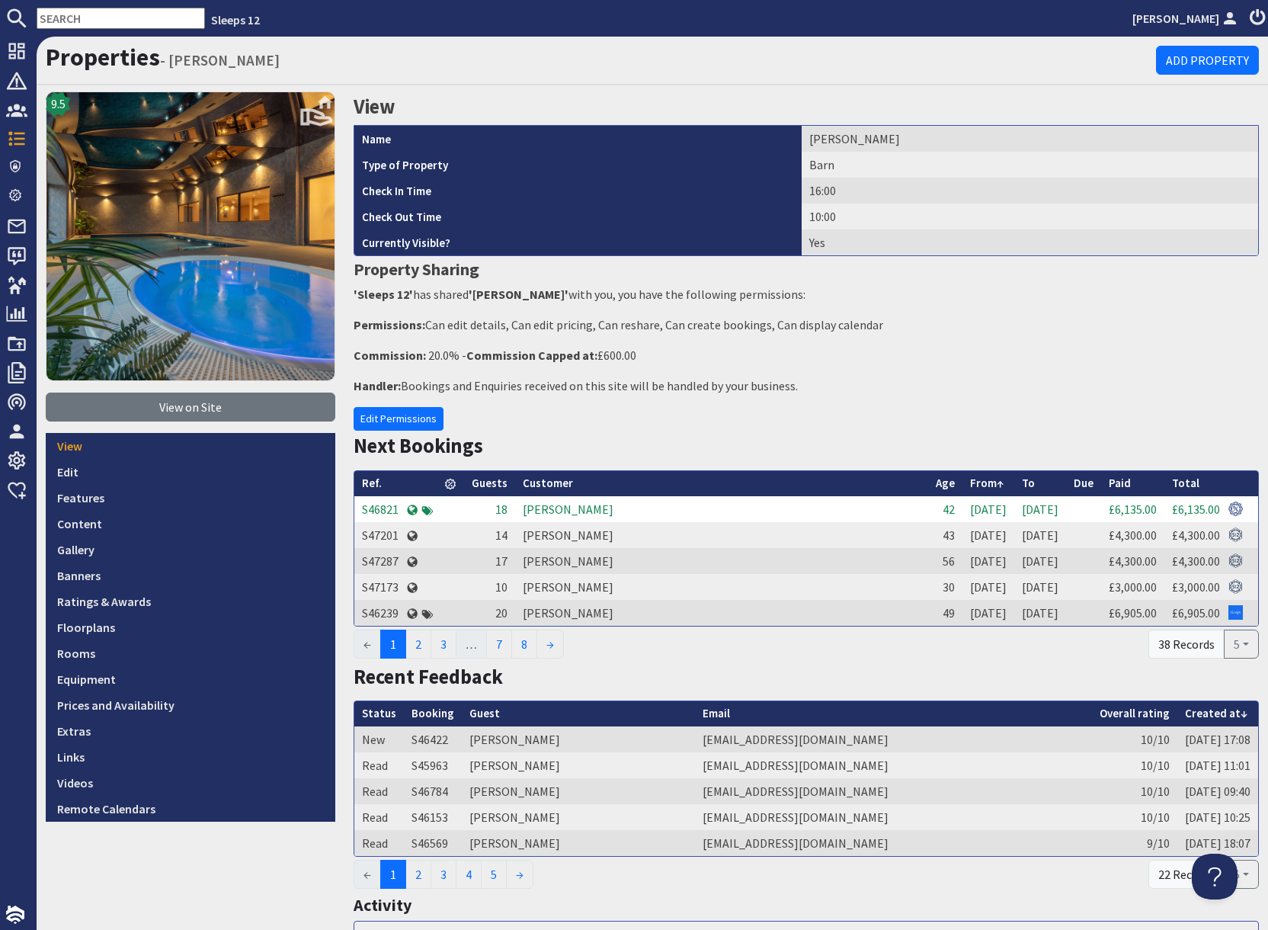
scroll to position [1, 0]
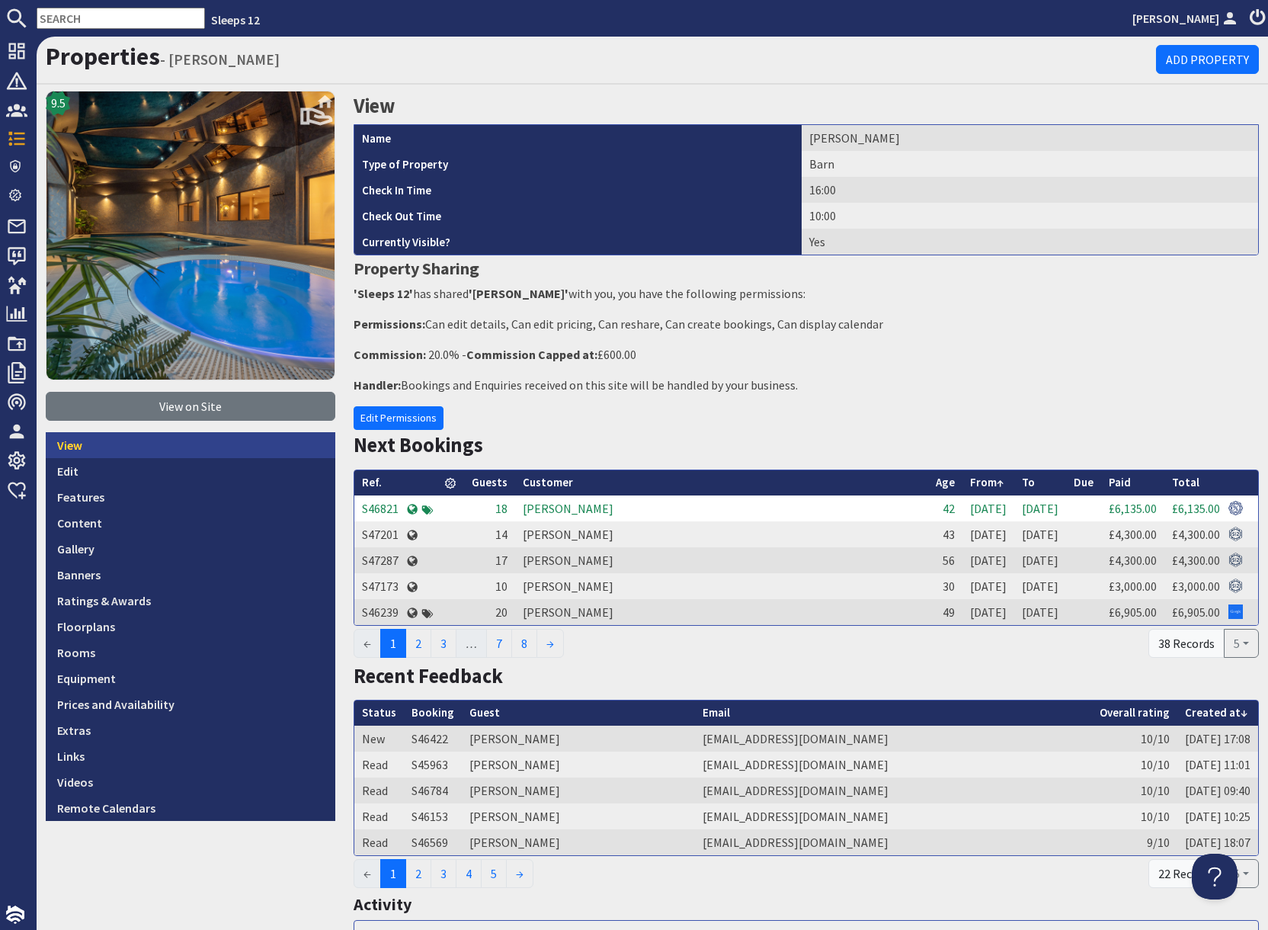
click at [99, 447] on link "View" at bounding box center [191, 445] width 290 height 26
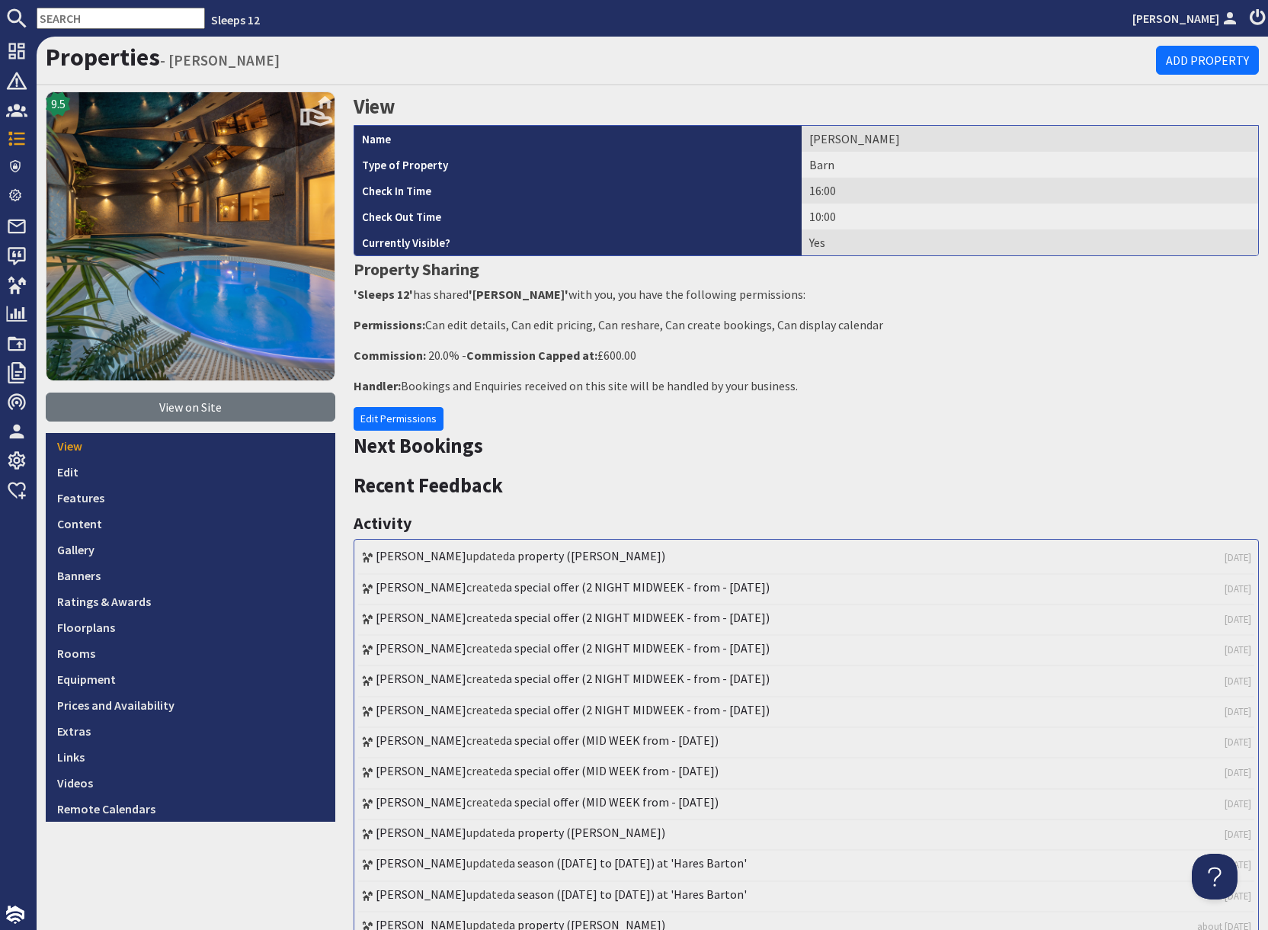
scroll to position [0, 0]
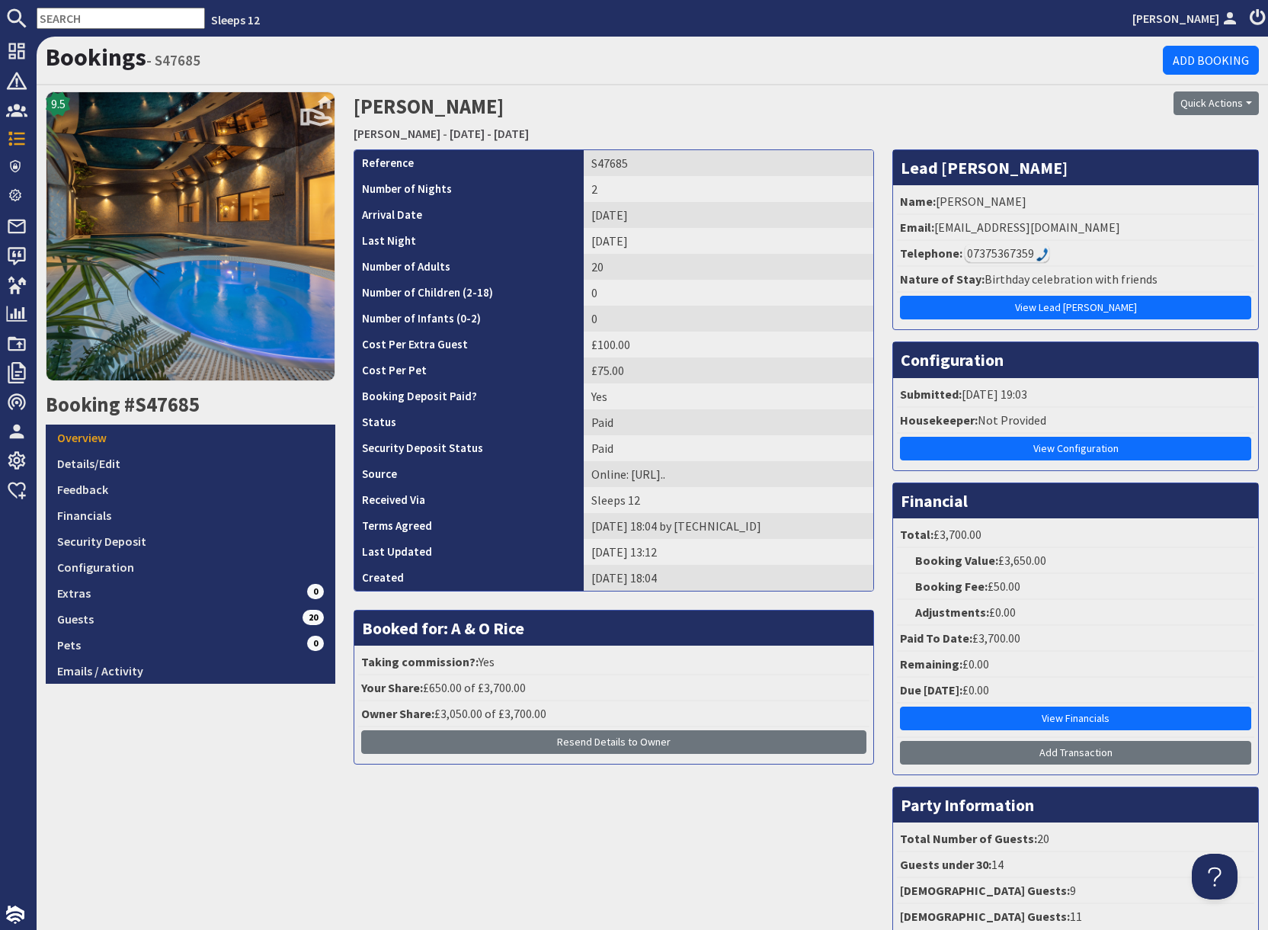
click at [584, 162] on td "S47685" at bounding box center [729, 163] width 290 height 26
drag, startPoint x: 566, startPoint y: 162, endPoint x: 620, endPoint y: 168, distance: 55.2
click at [620, 168] on td "S47685" at bounding box center [729, 163] width 290 height 26
copy td "S47685"
drag, startPoint x: 941, startPoint y: 200, endPoint x: 1006, endPoint y: 206, distance: 65.8
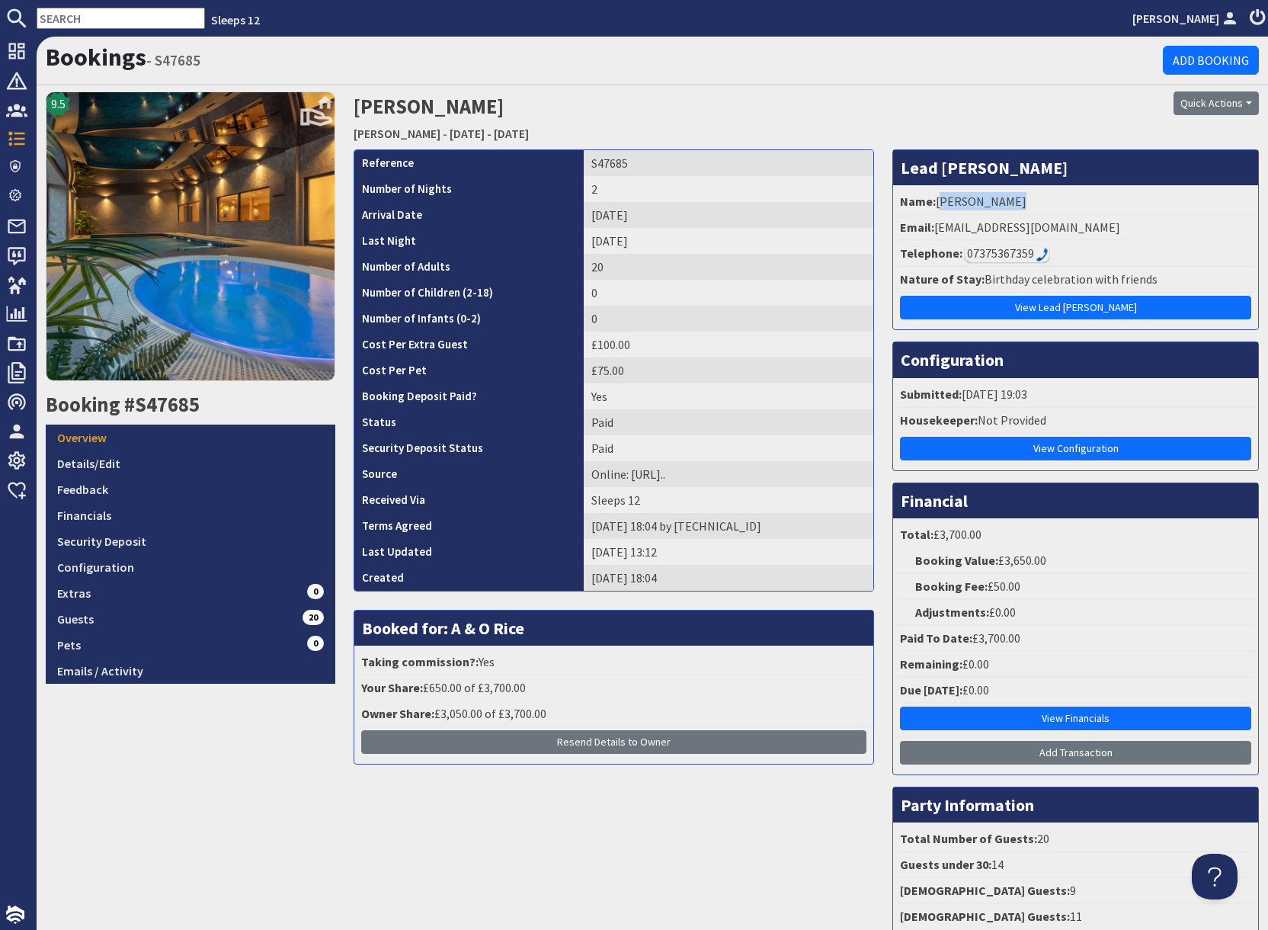
click at [1006, 206] on li "Name: Abigail Bunt" at bounding box center [1075, 202] width 357 height 26
copy li "Abigail Bunt"
click at [93, 13] on input "text" at bounding box center [121, 18] width 168 height 21
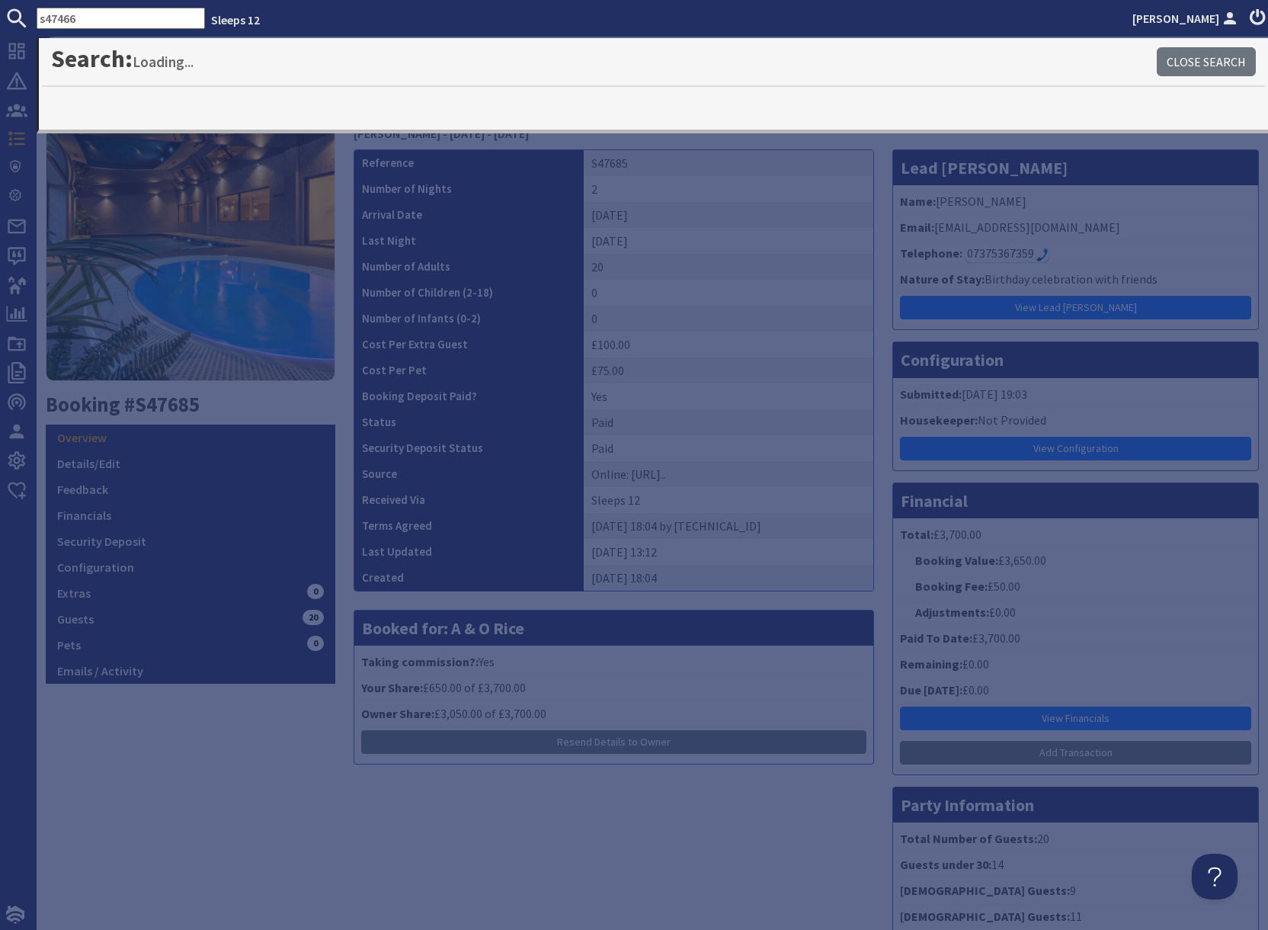
type input "s47466"
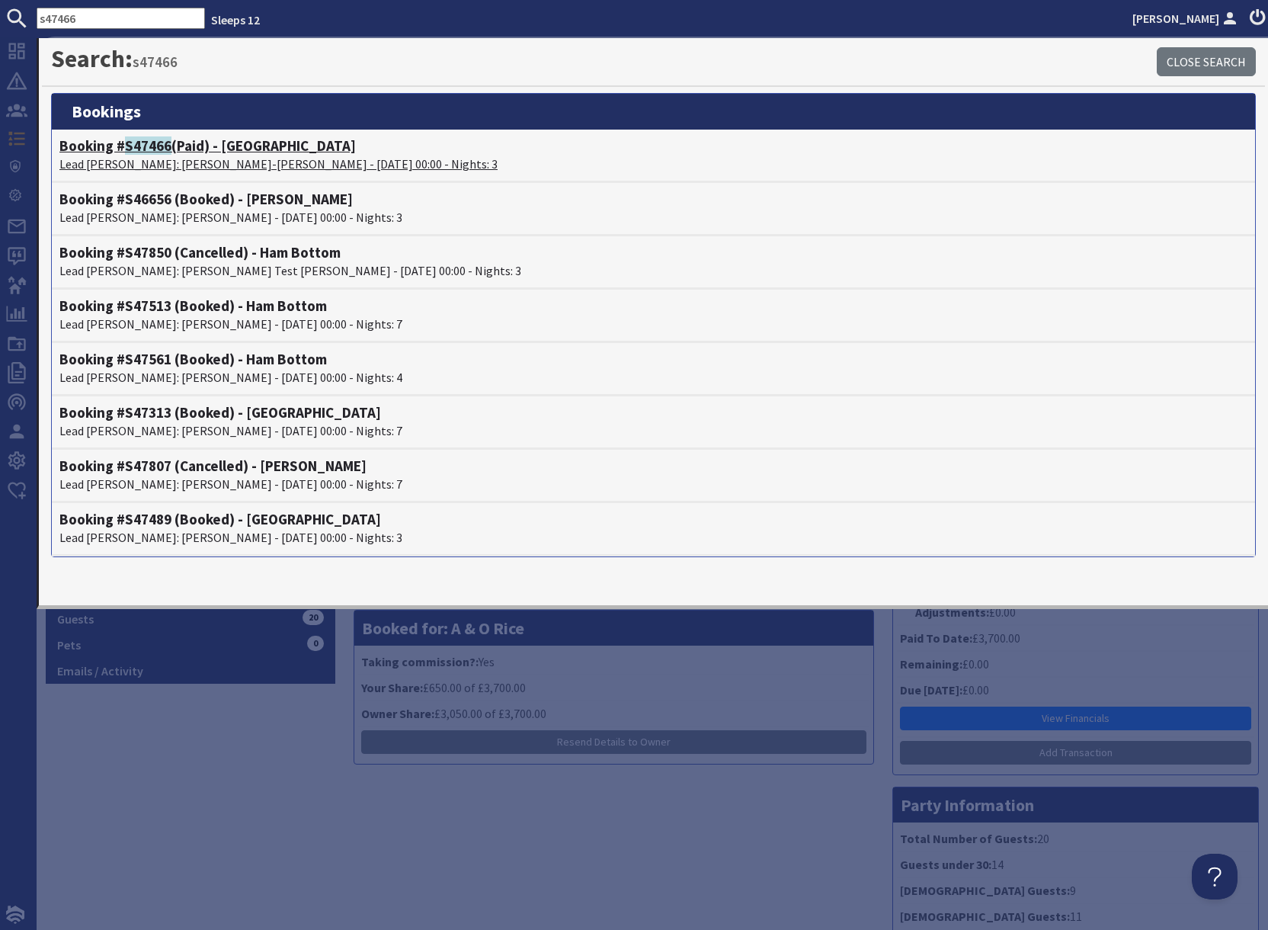
click at [150, 161] on p "Lead Booker: Tyler-Jade Adams - 10/10/2025 00:00 - Nights: 3" at bounding box center [653, 164] width 1188 height 18
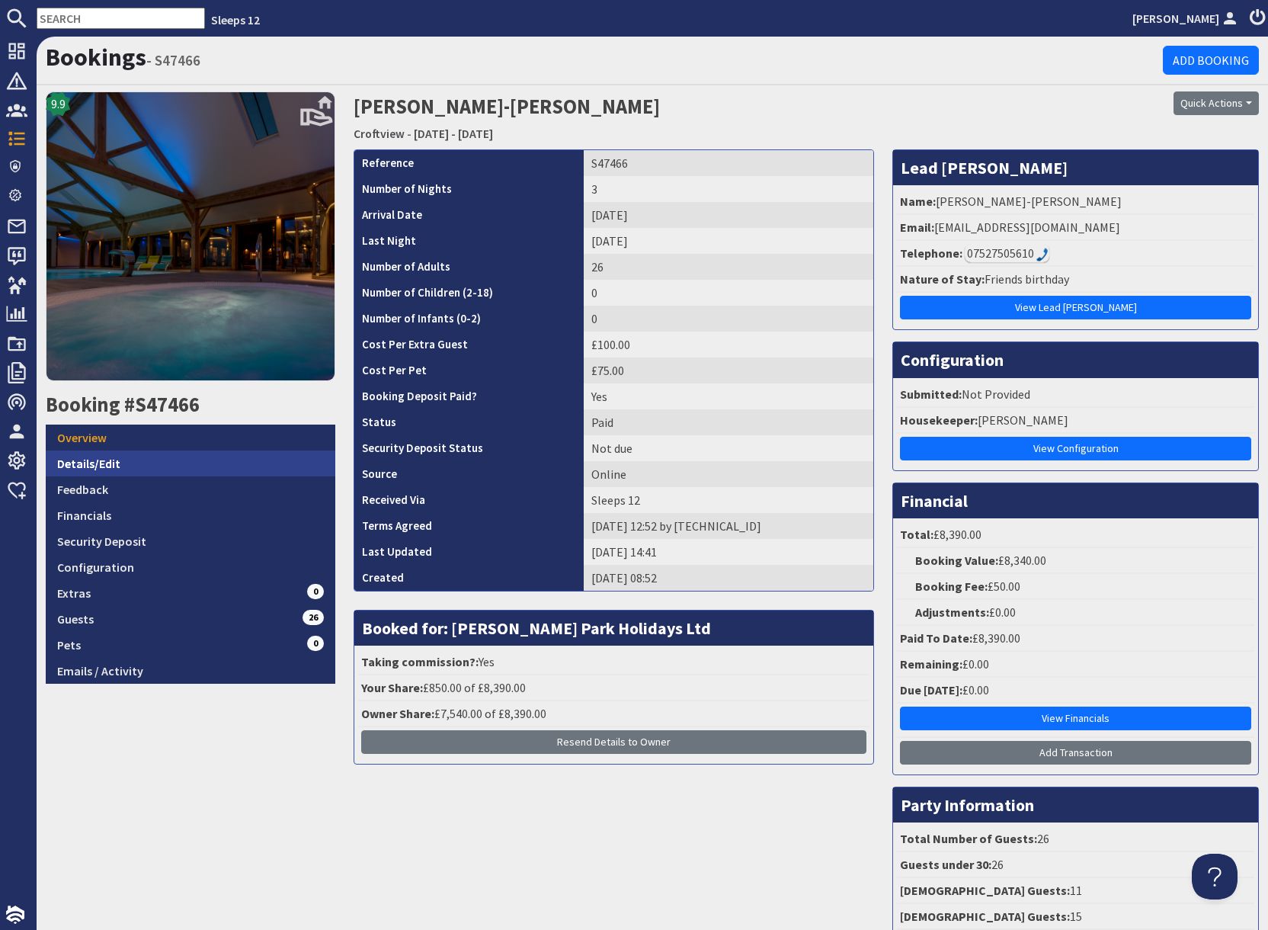
drag, startPoint x: 127, startPoint y: 460, endPoint x: 138, endPoint y: 460, distance: 11.5
click at [127, 460] on link "Details/Edit" at bounding box center [191, 463] width 290 height 26
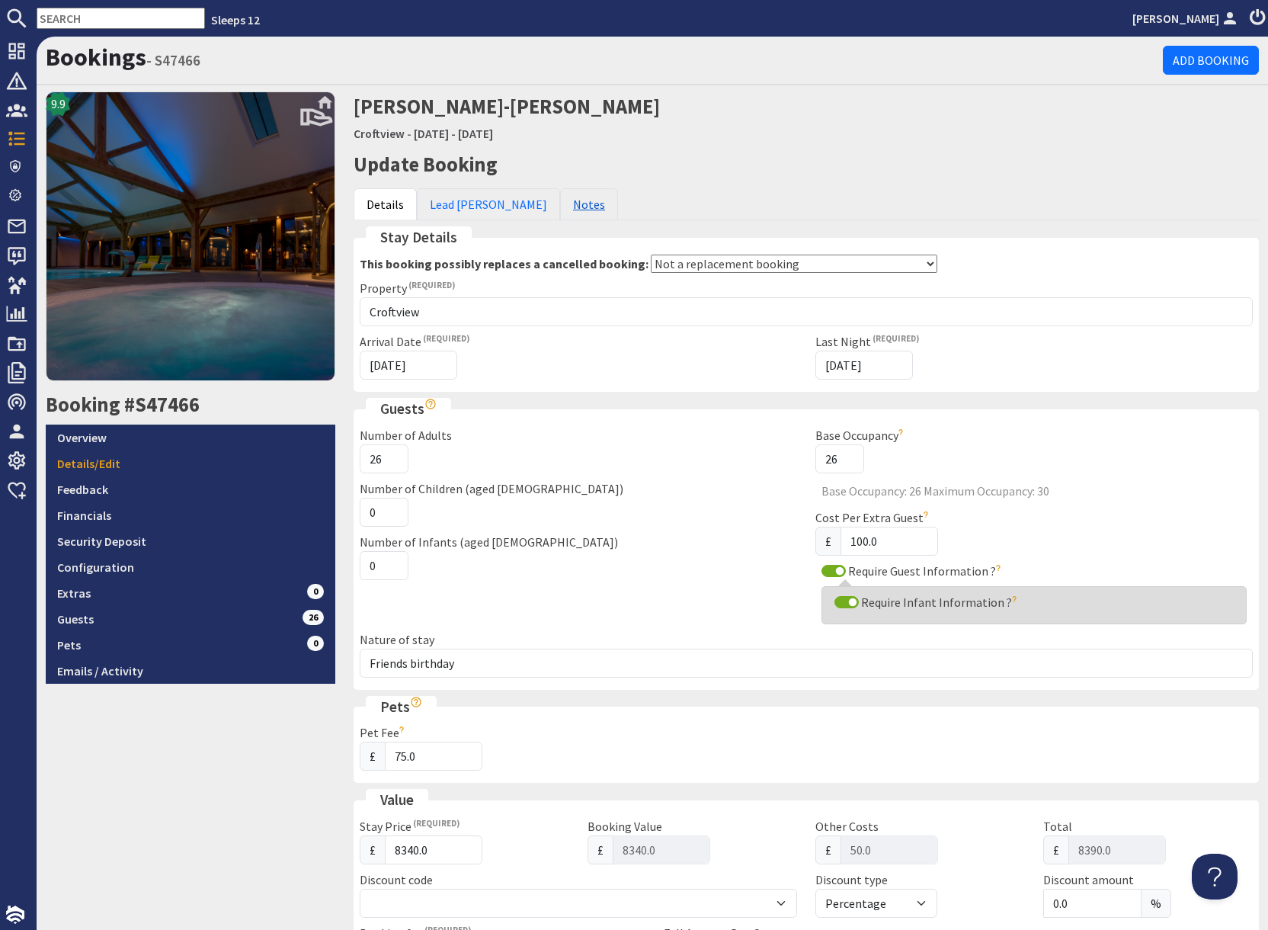
click at [560, 210] on link "Notes" at bounding box center [589, 204] width 58 height 32
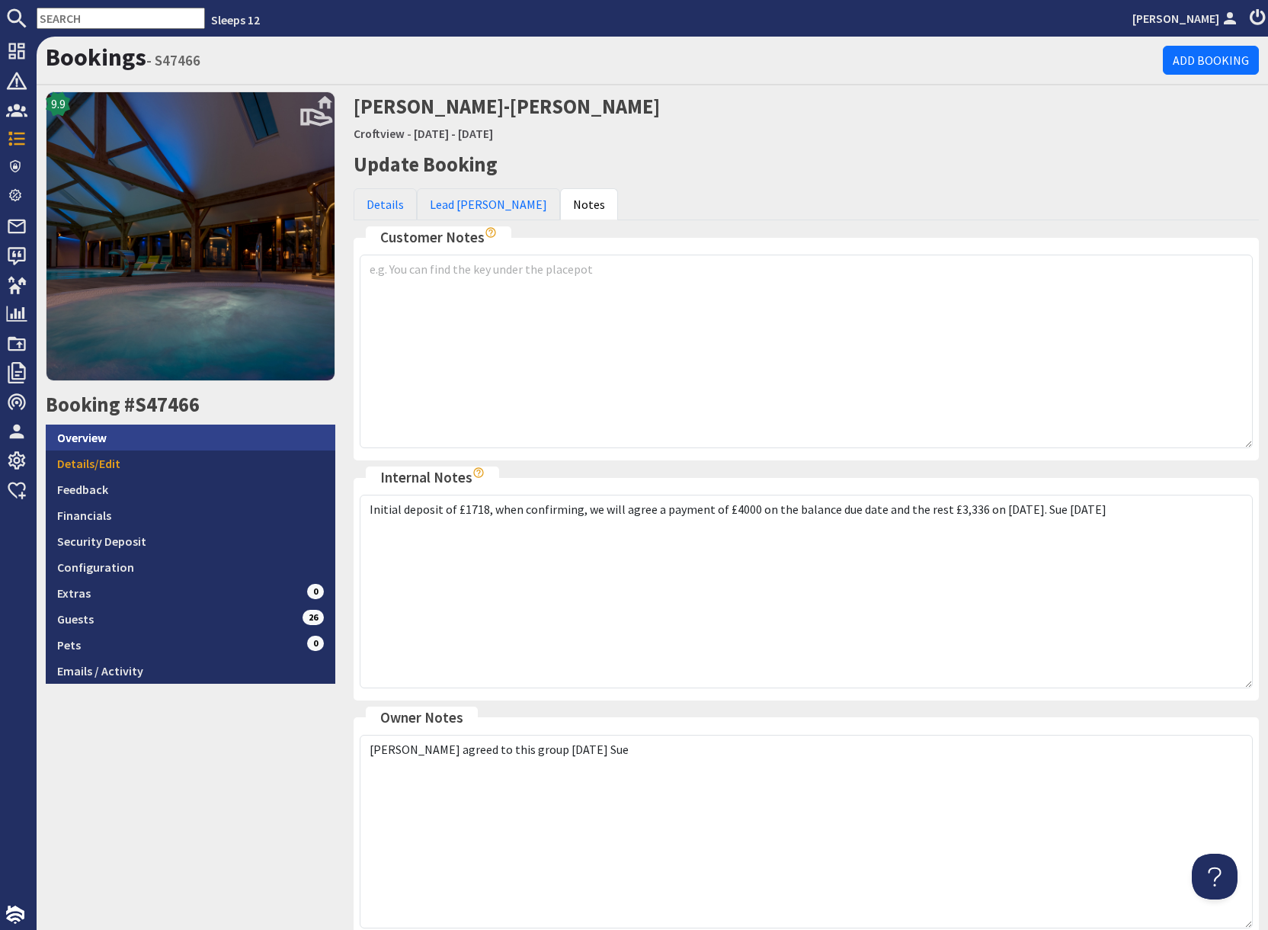
click at [147, 444] on link "Overview" at bounding box center [191, 438] width 290 height 26
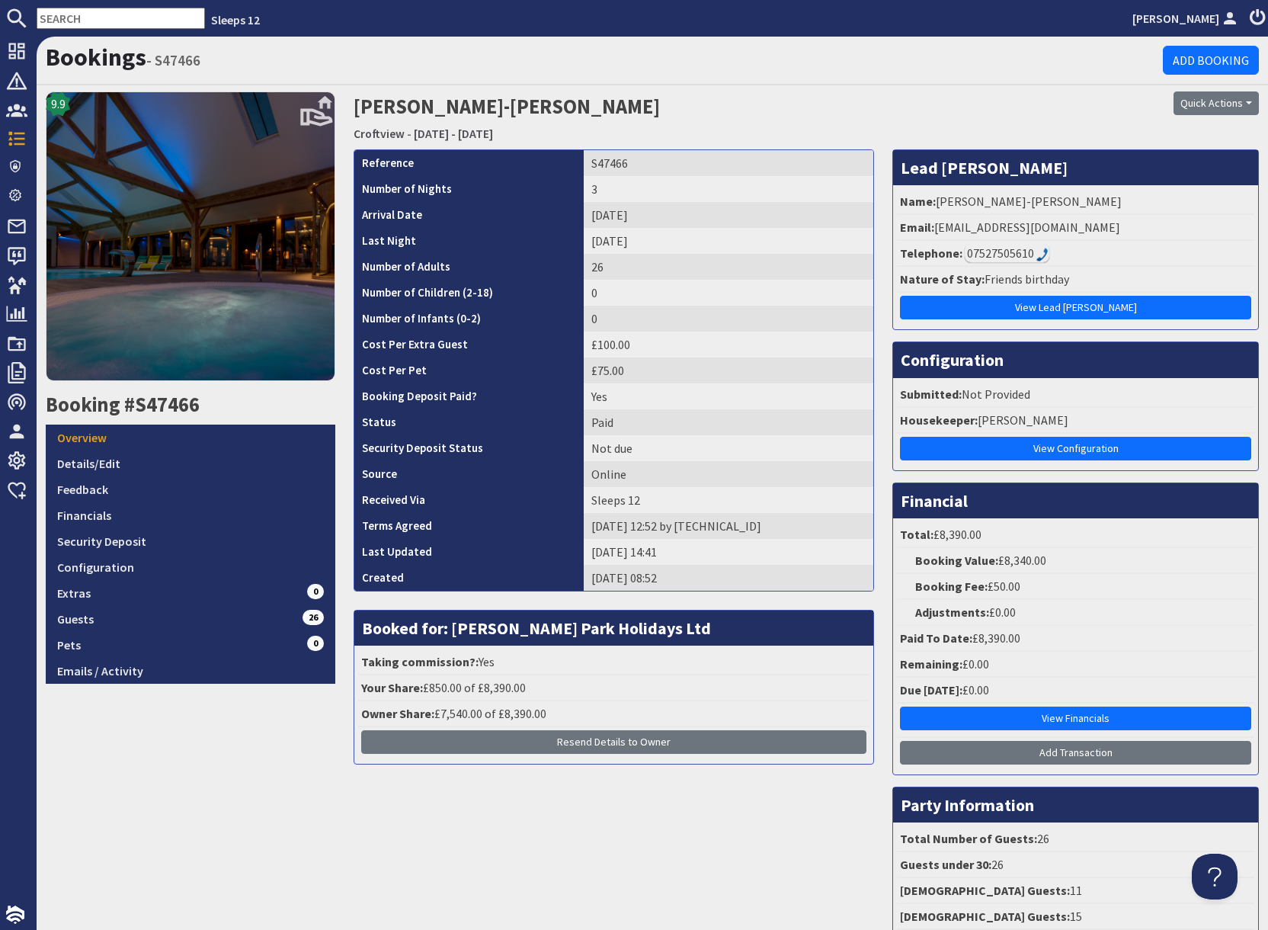
click at [598, 167] on td "S47466" at bounding box center [729, 163] width 290 height 26
click at [597, 165] on td "S47466" at bounding box center [729, 163] width 290 height 26
click at [596, 162] on td "S47466" at bounding box center [729, 163] width 290 height 26
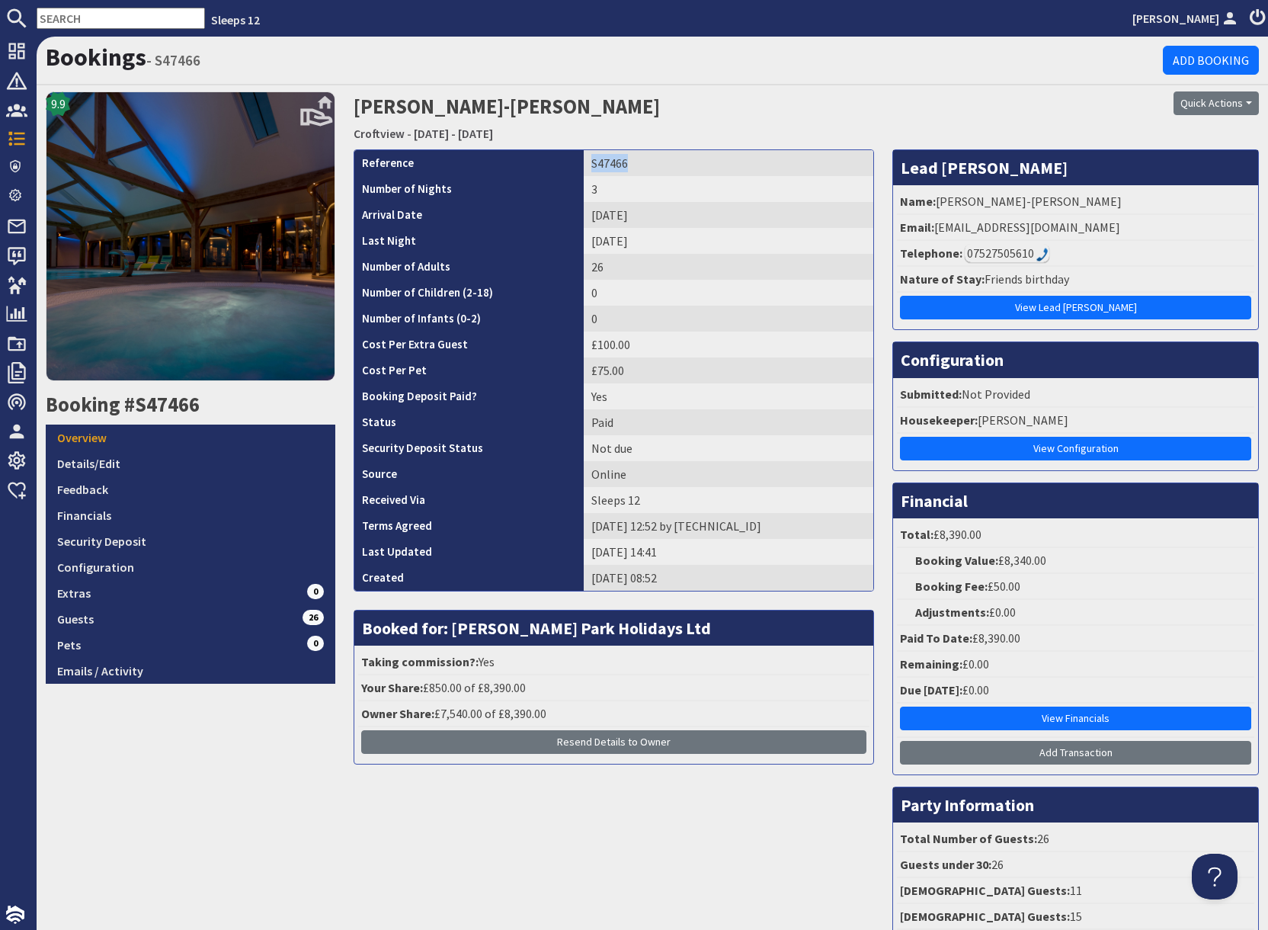
copy td "S47466"
drag, startPoint x: 938, startPoint y: 200, endPoint x: 1072, endPoint y: 204, distance: 133.4
click at [1072, 204] on li "Name: Tyler-Jade Adams" at bounding box center [1075, 202] width 357 height 26
copy li "Tyler-Jade Adams"
click at [74, 21] on input "text" at bounding box center [121, 18] width 168 height 21
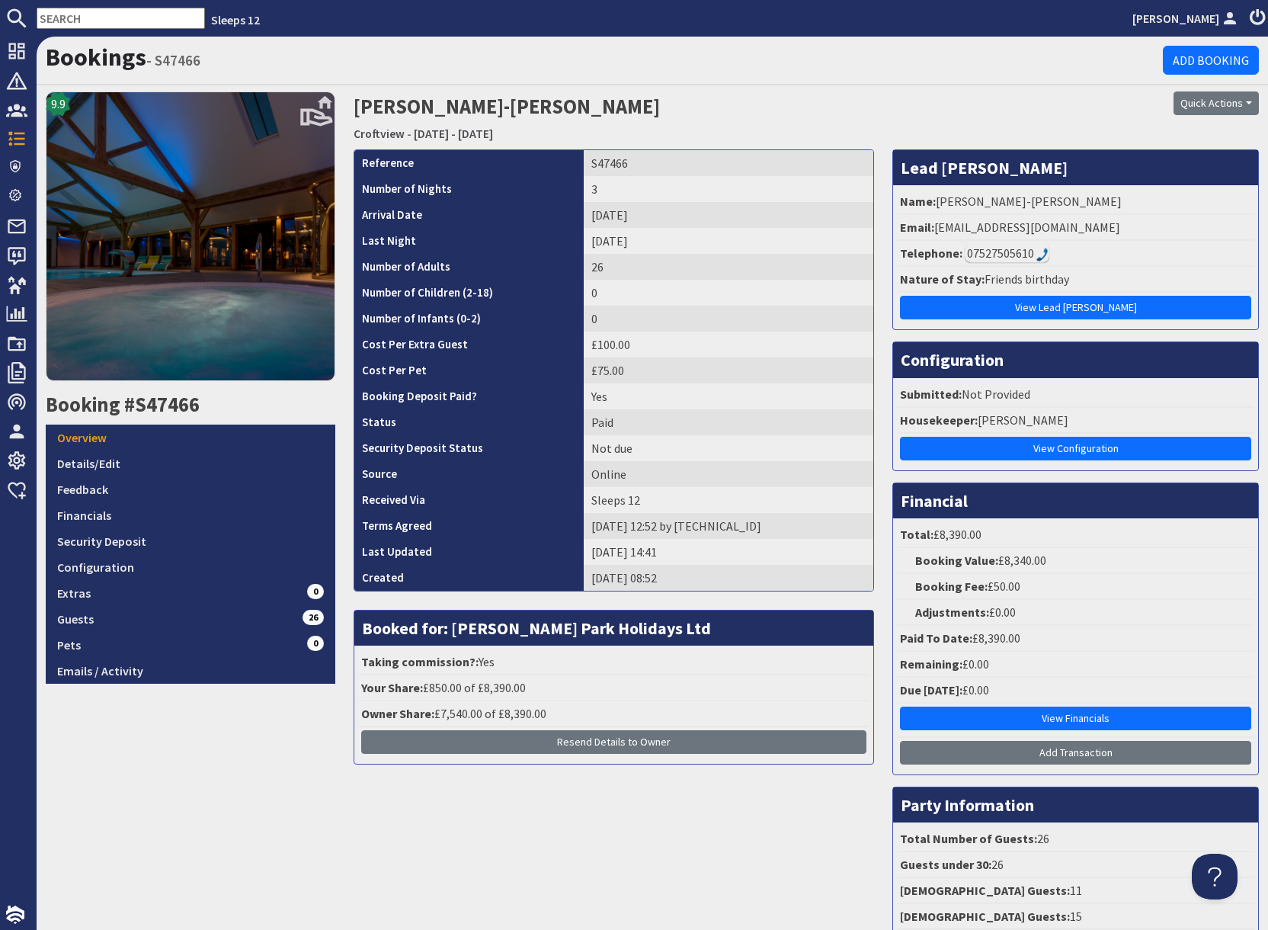
paste input "jackieldukes@btinternet.com"
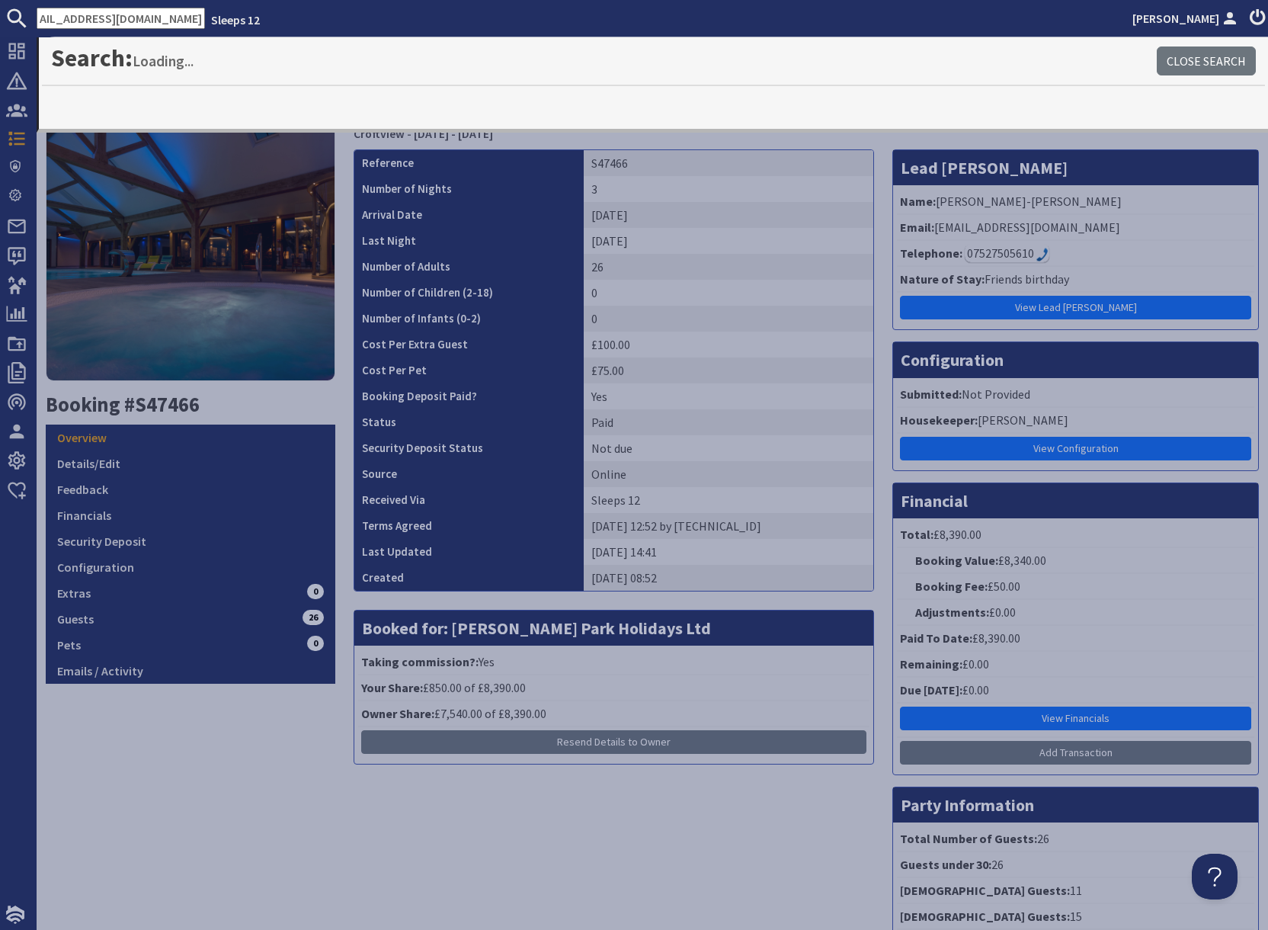
type input "jackieldukes@btinternet.com"
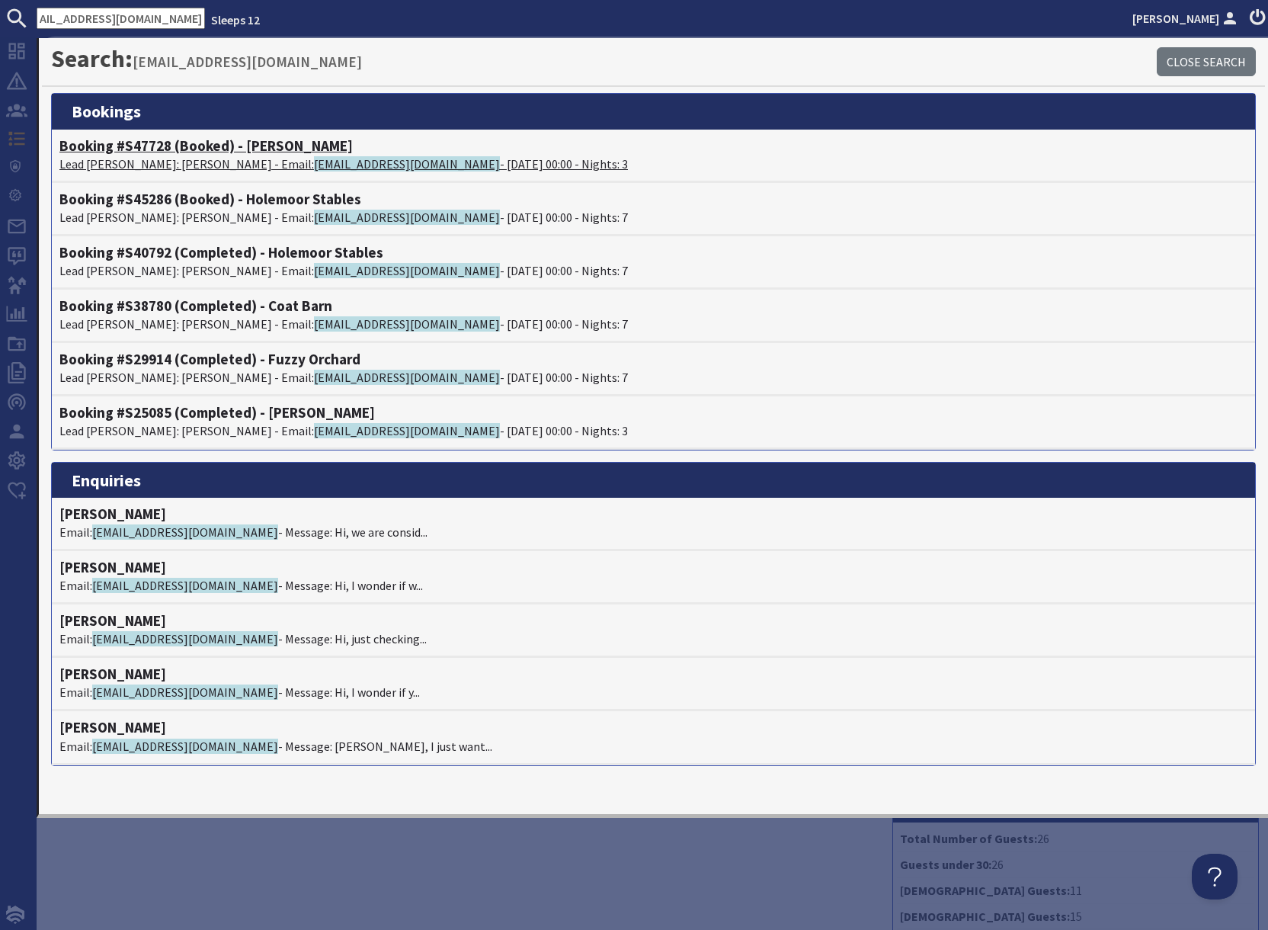
scroll to position [0, 0]
click at [184, 158] on p "Lead Booker: Jackie Dukes - Email: jackieldukes@btinternet.com - 17/04/2026 00:…" at bounding box center [653, 164] width 1188 height 18
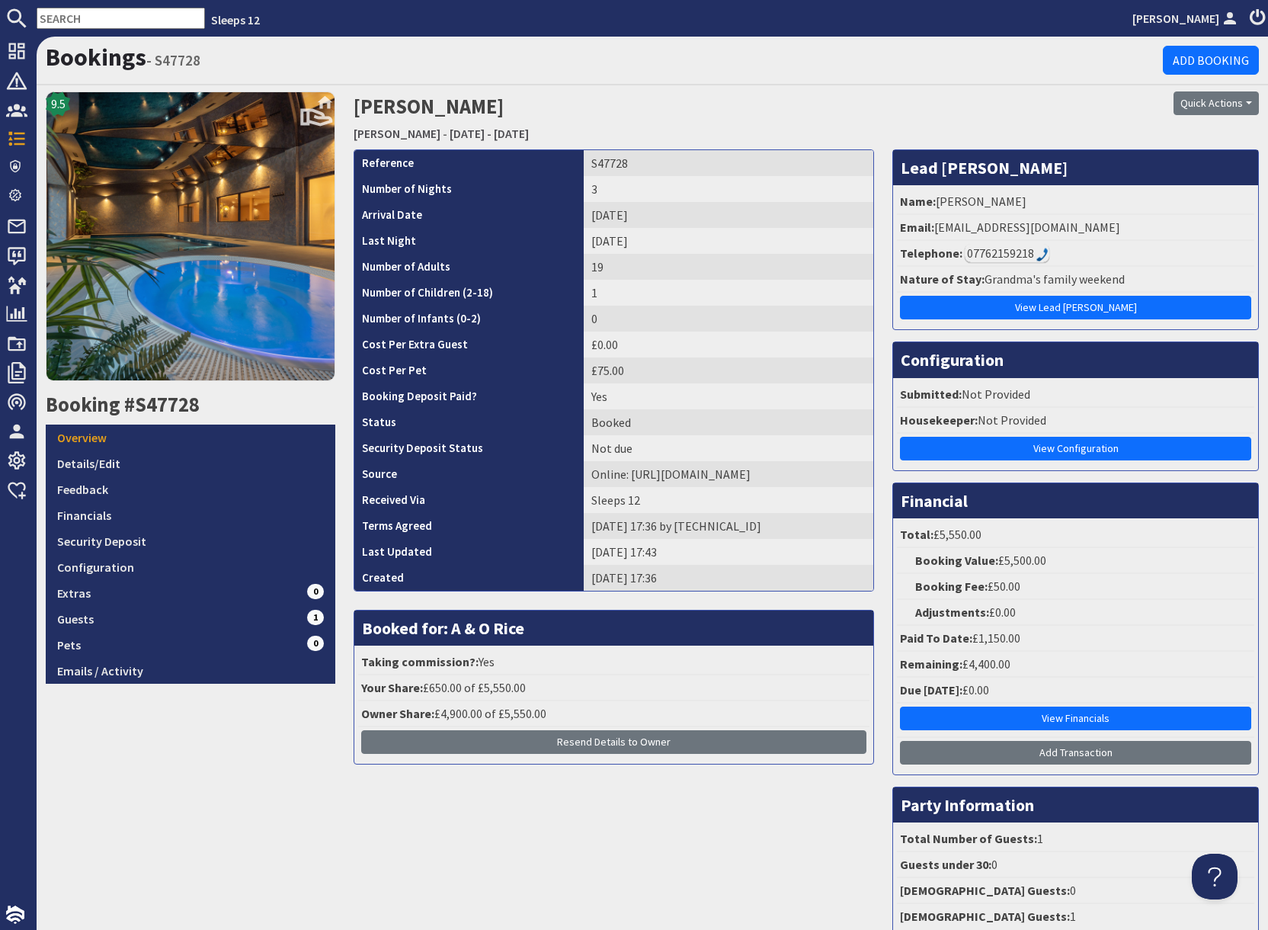
drag, startPoint x: 1085, startPoint y: 120, endPoint x: 1107, endPoint y: 119, distance: 22.9
click at [1085, 120] on div "Quick Actions Send Booking Update Rebook Cancel Booking Print" at bounding box center [1114, 119] width 308 height 57
click at [1198, 103] on button "Quick Actions" at bounding box center [1216, 103] width 85 height 24
click at [1156, 136] on span "Send Booking Update" at bounding box center [1190, 135] width 112 height 15
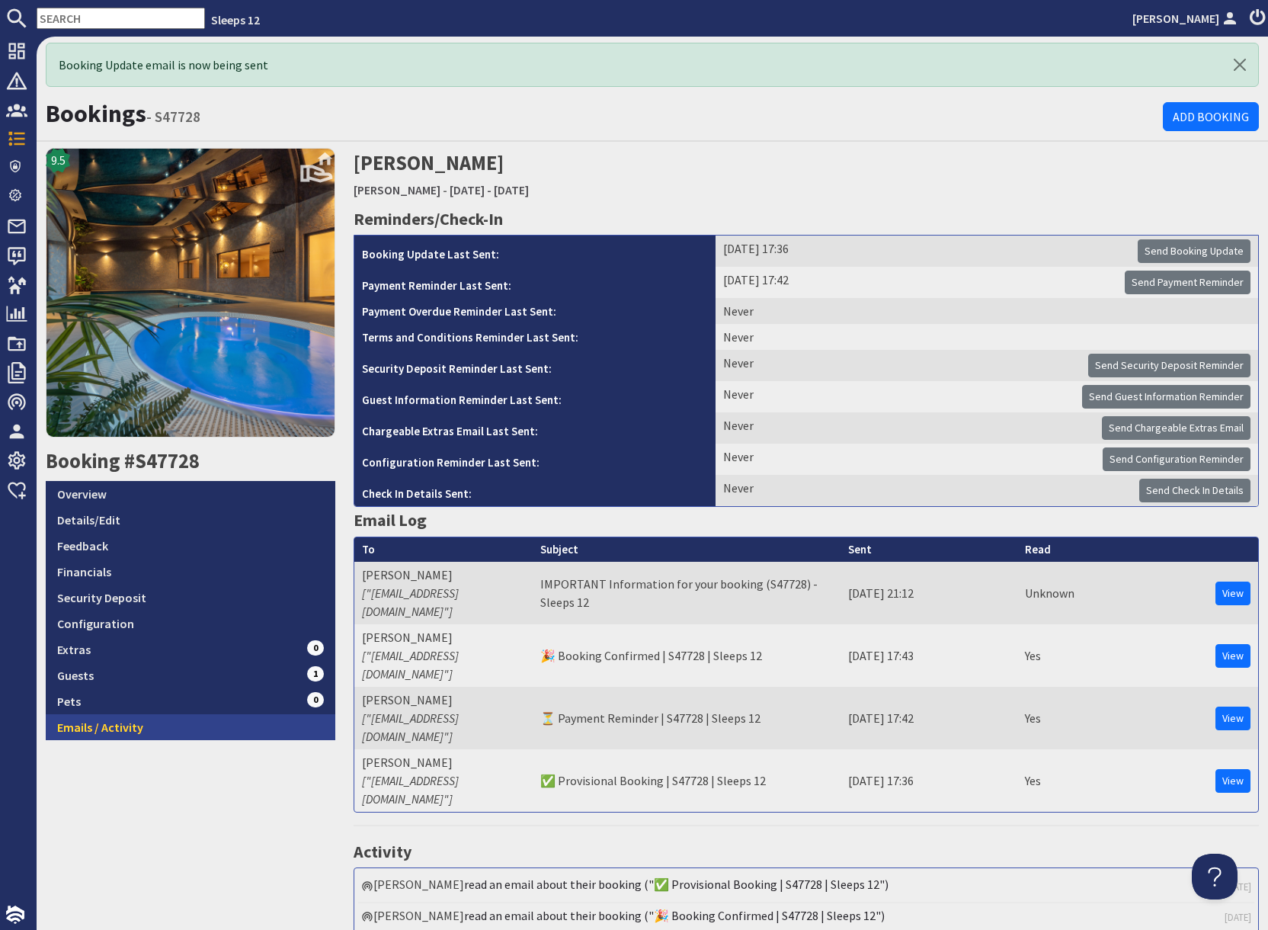
click at [213, 738] on link "Emails / Activity" at bounding box center [191, 727] width 290 height 26
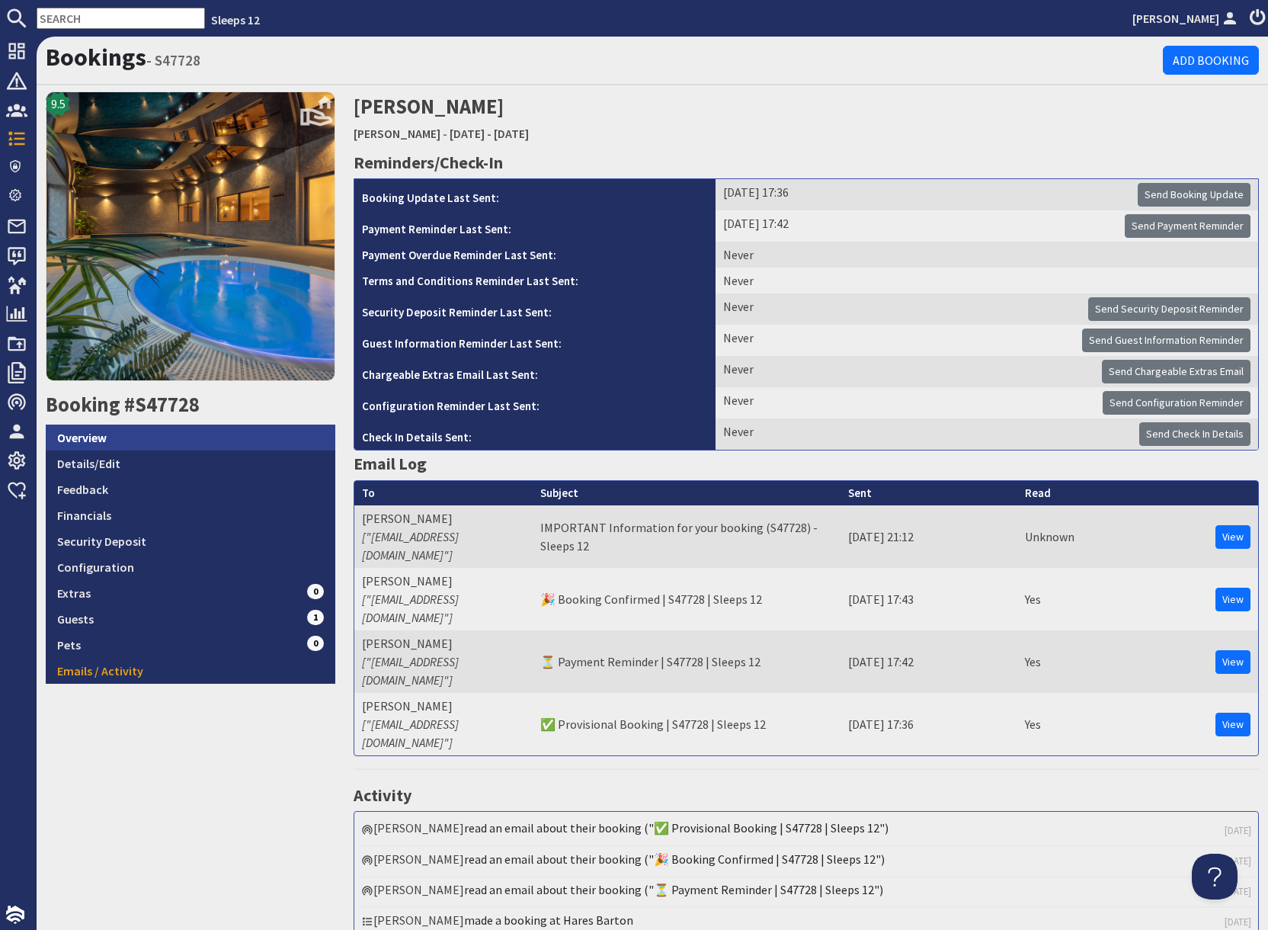
click at [139, 439] on link "Overview" at bounding box center [191, 438] width 290 height 26
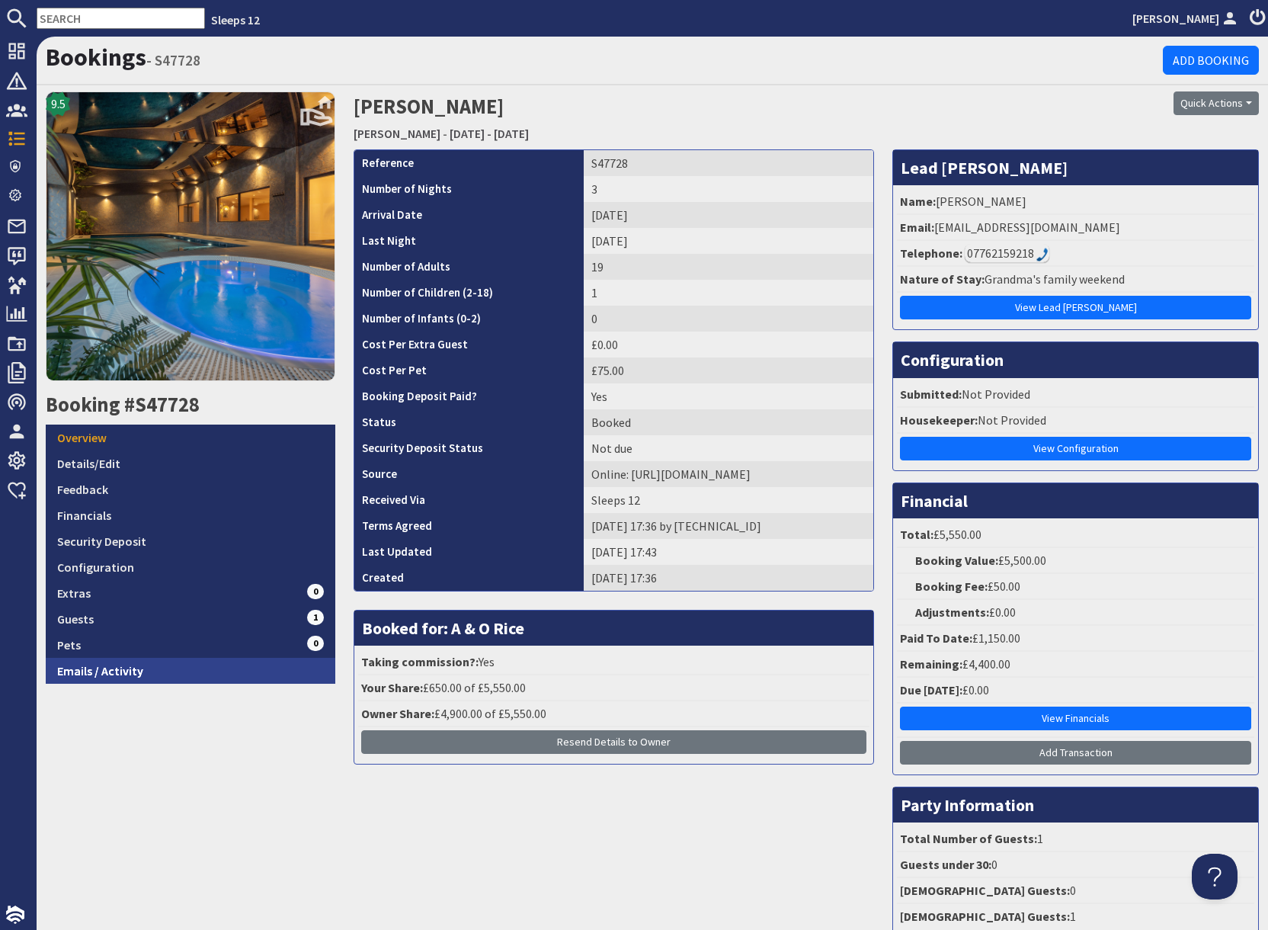
click at [139, 668] on link "Emails / Activity" at bounding box center [191, 671] width 290 height 26
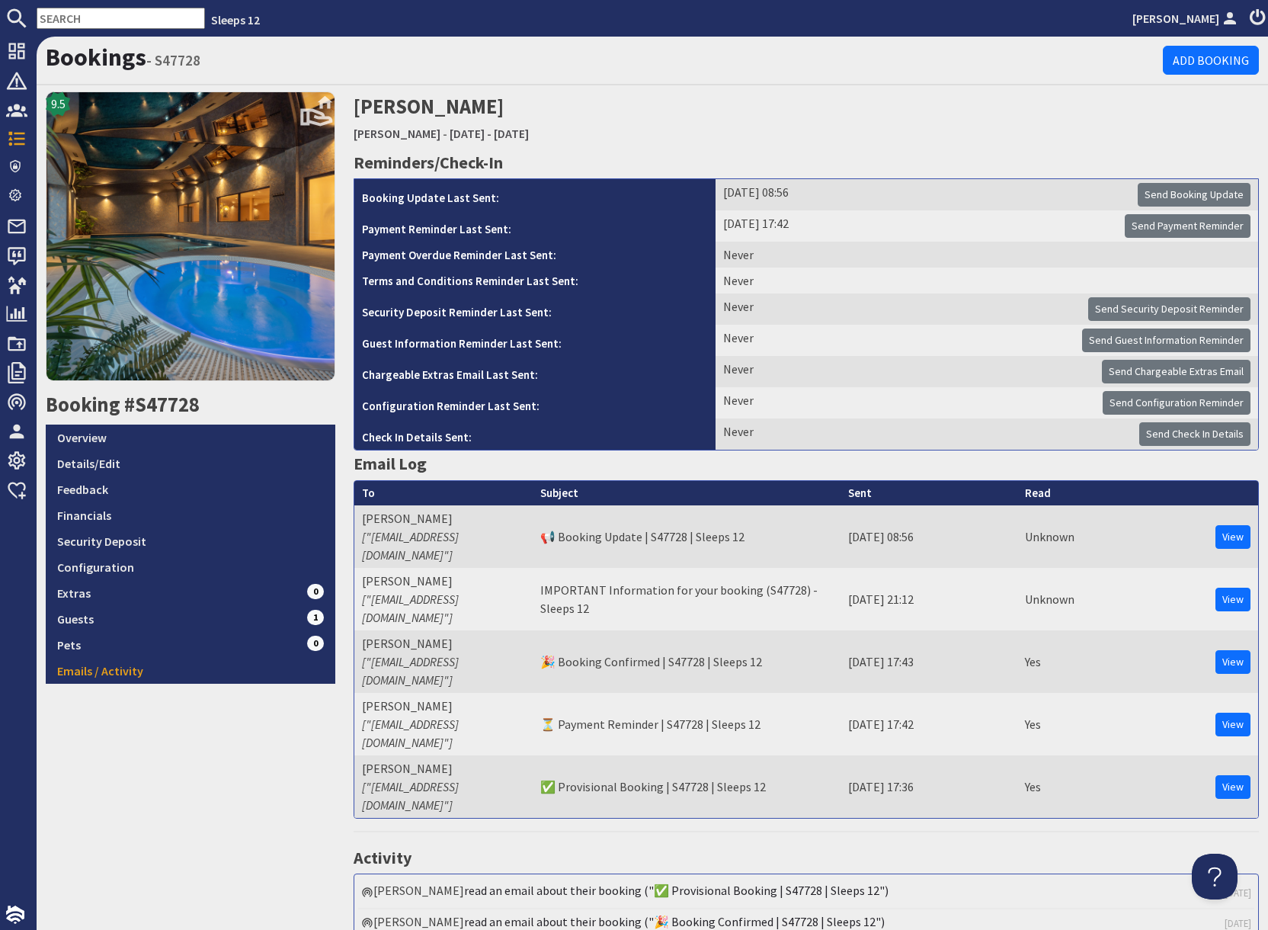
click at [77, 17] on input "text" at bounding box center [121, 18] width 168 height 21
paste input "georgialundie@aol.com"
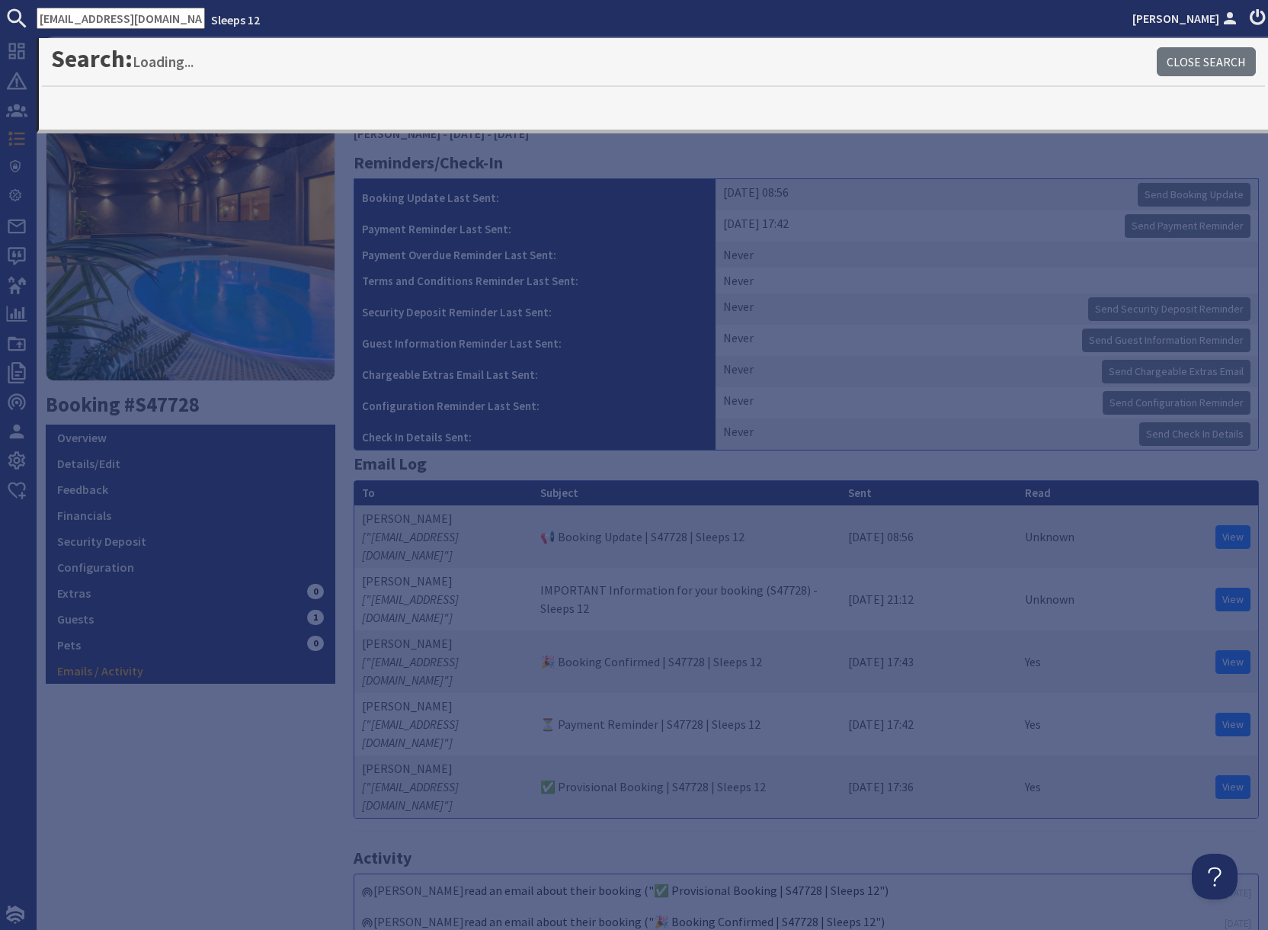
type input "georgialundie@aol.com"
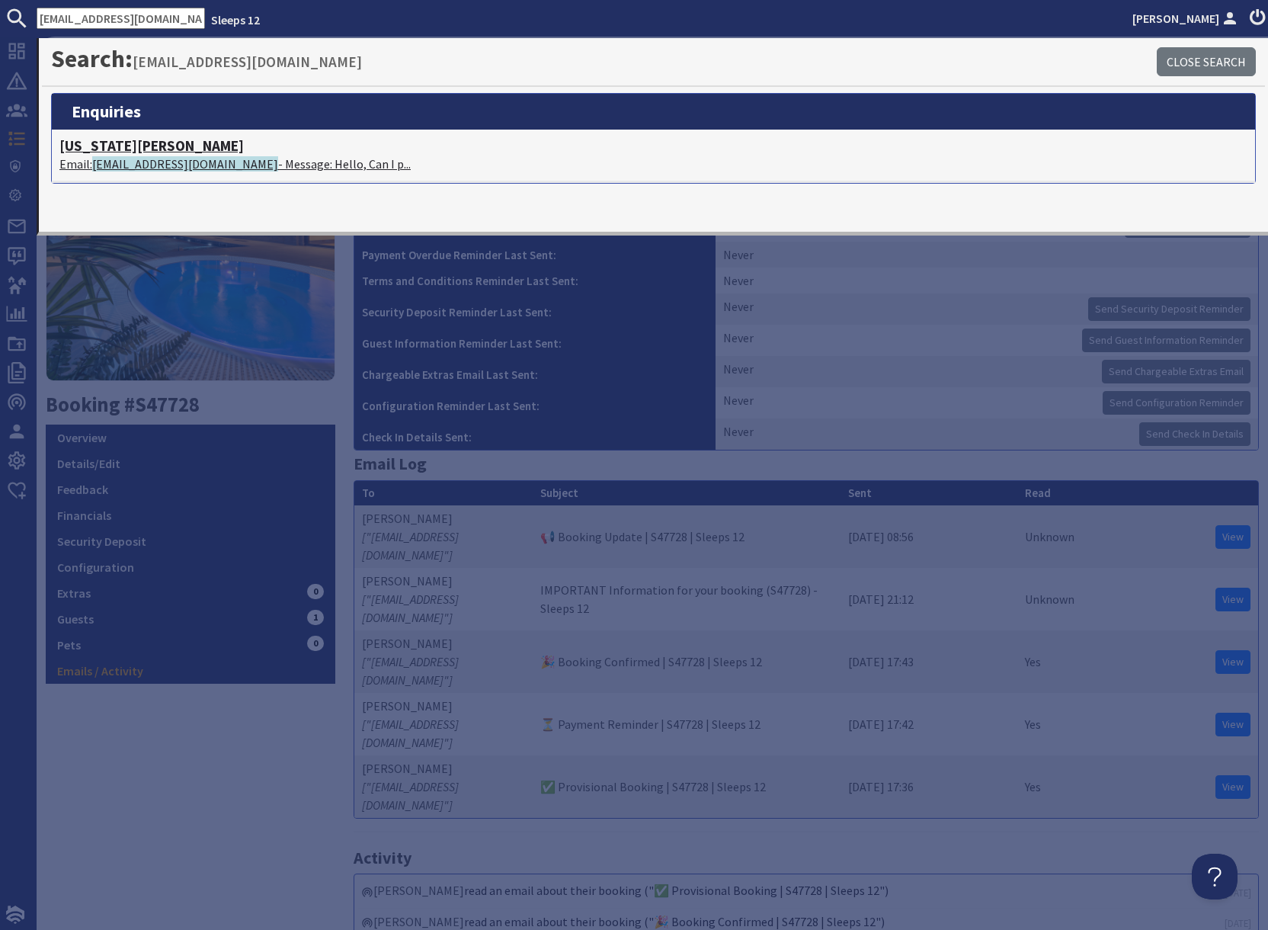
click at [185, 167] on span "georgialundie@aol.com" at bounding box center [185, 163] width 186 height 15
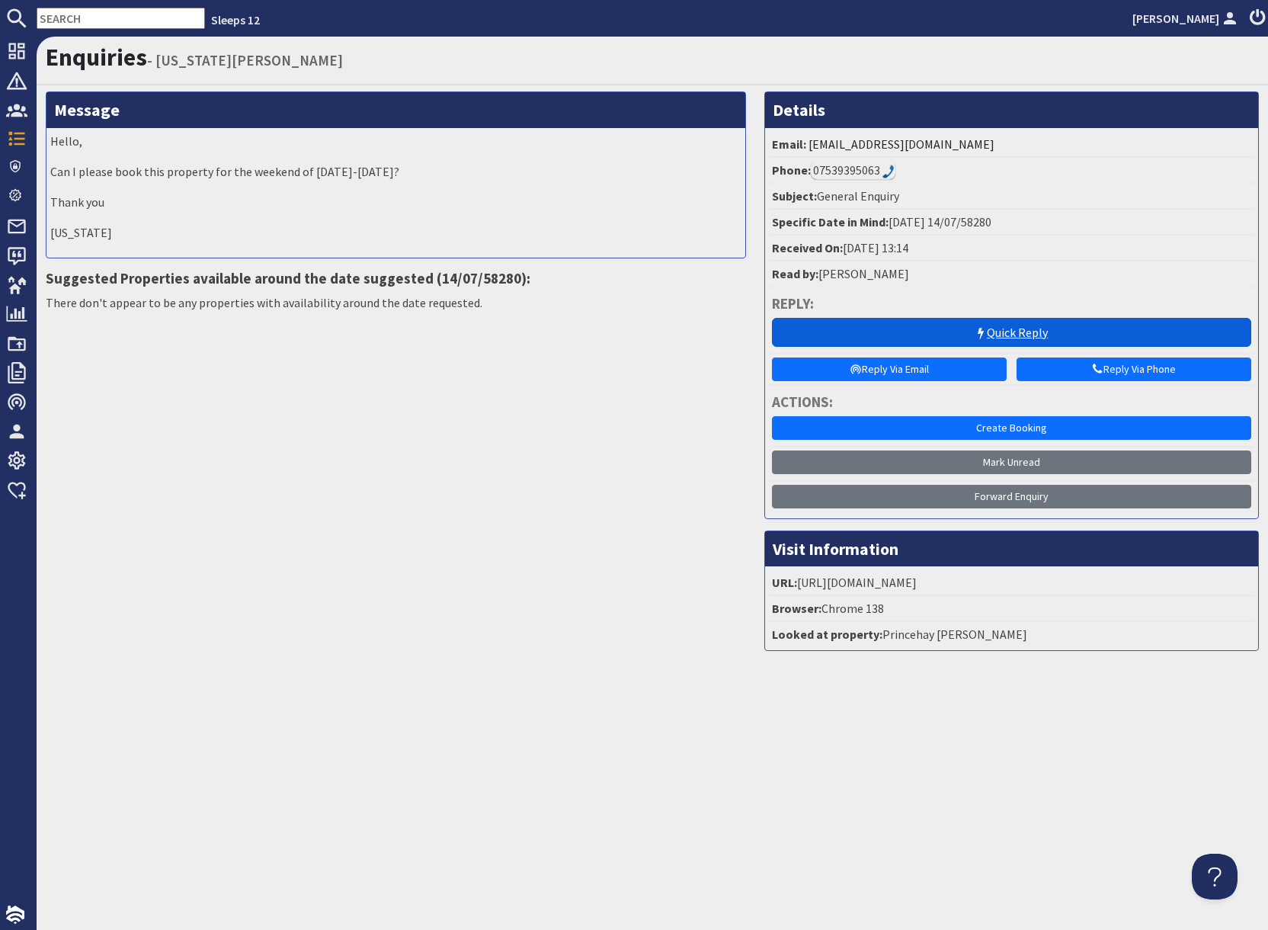
click at [937, 332] on link "Quick Reply" at bounding box center [1011, 332] width 479 height 29
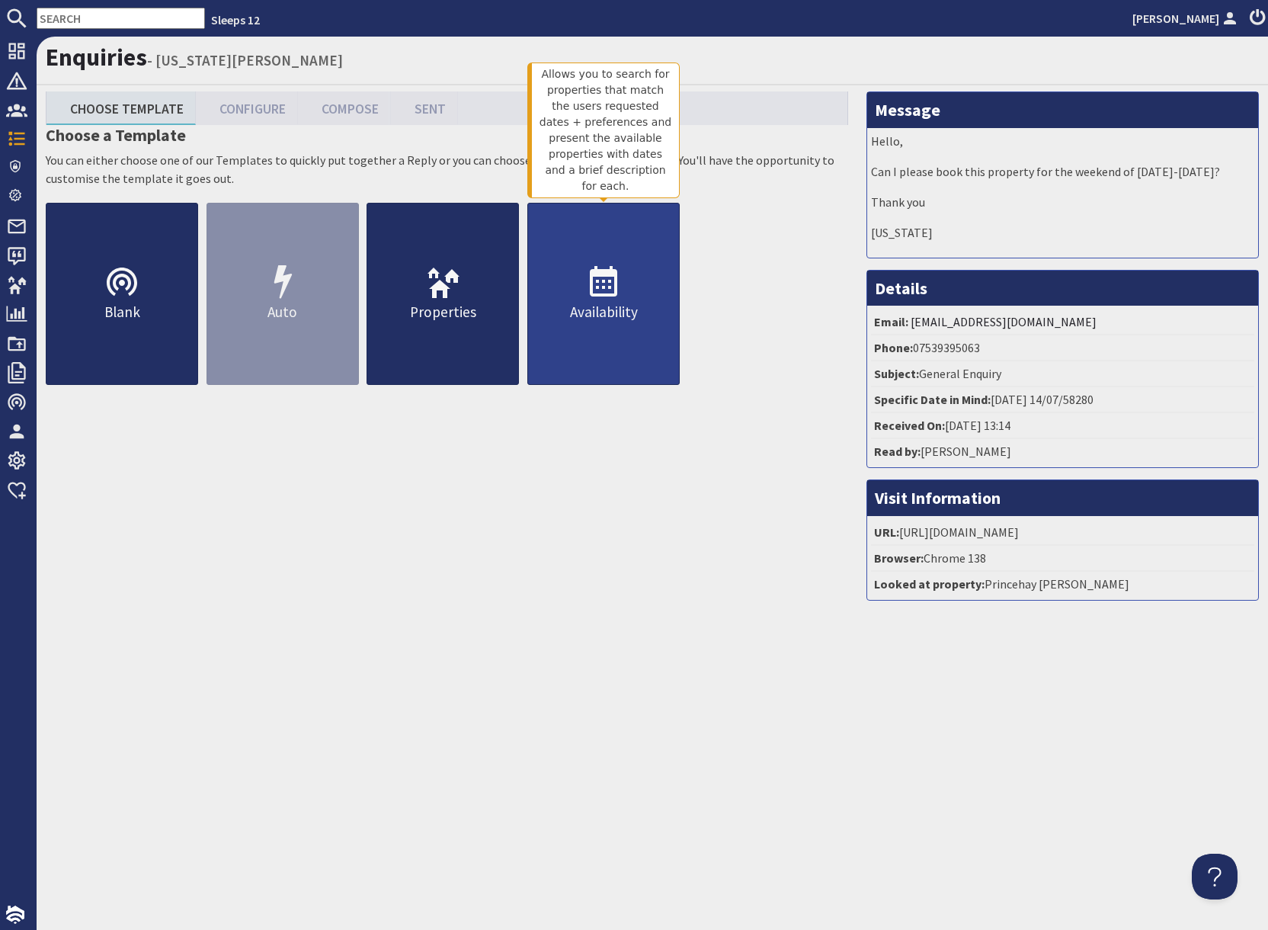
drag, startPoint x: 588, startPoint y: 319, endPoint x: 588, endPoint y: 333, distance: 14.5
click at [588, 319] on p "Availability" at bounding box center [603, 312] width 151 height 22
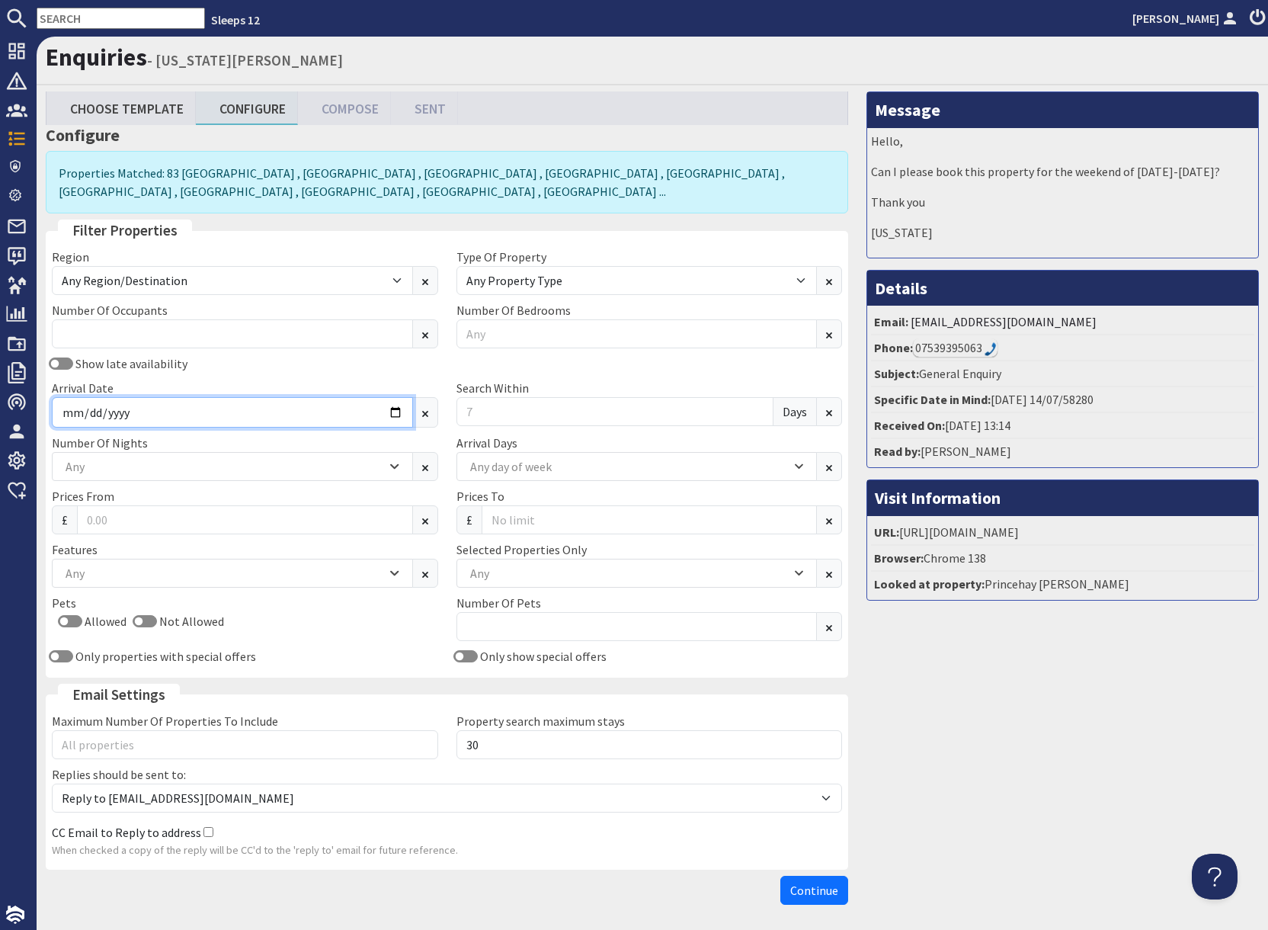
click at [397, 414] on input "Arrival Date" at bounding box center [232, 412] width 361 height 30
click at [398, 414] on input "Arrival Date" at bounding box center [232, 412] width 361 height 30
click at [396, 413] on input "Arrival Date" at bounding box center [232, 412] width 361 height 30
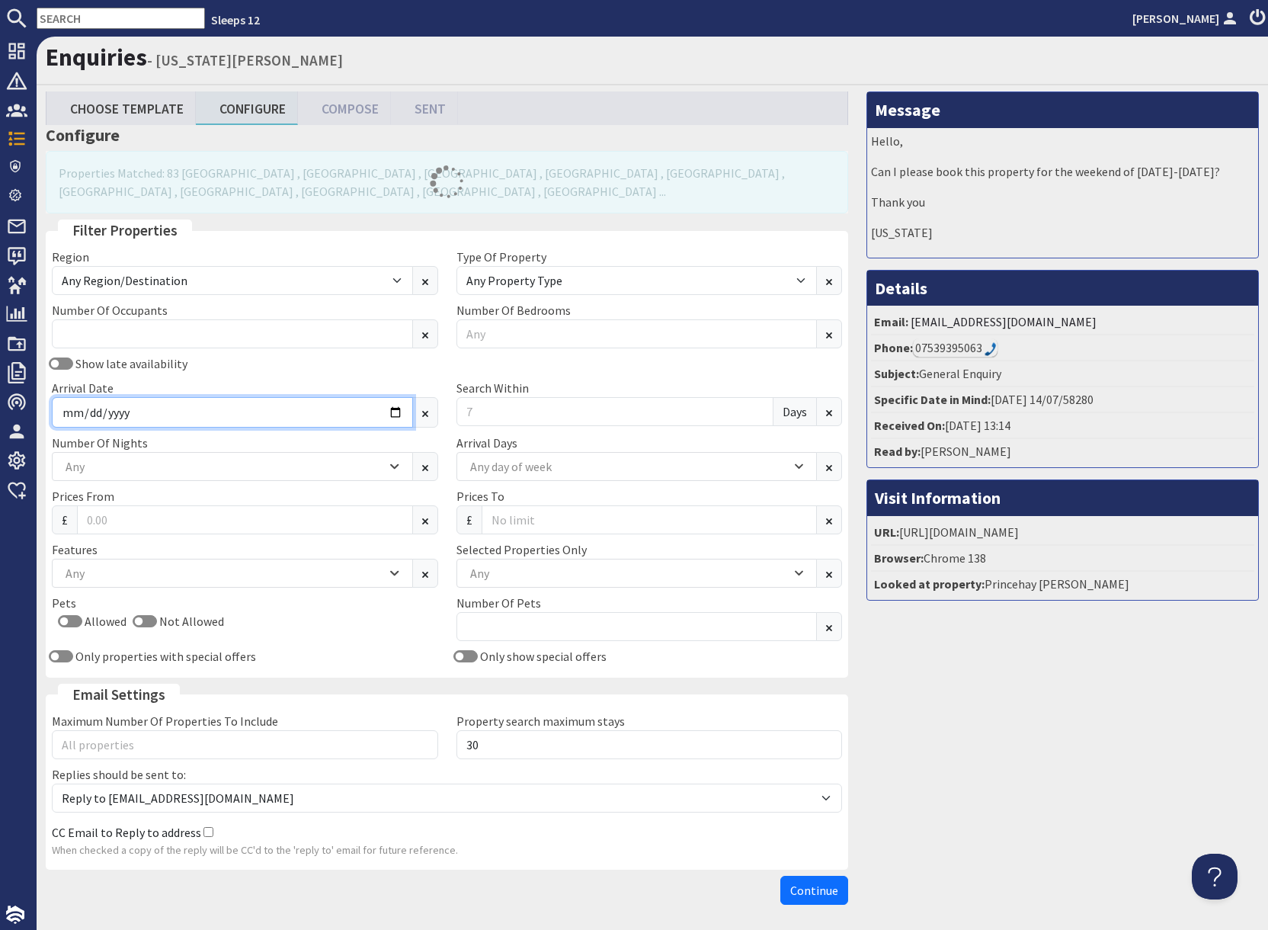
type input "2026-04-24"
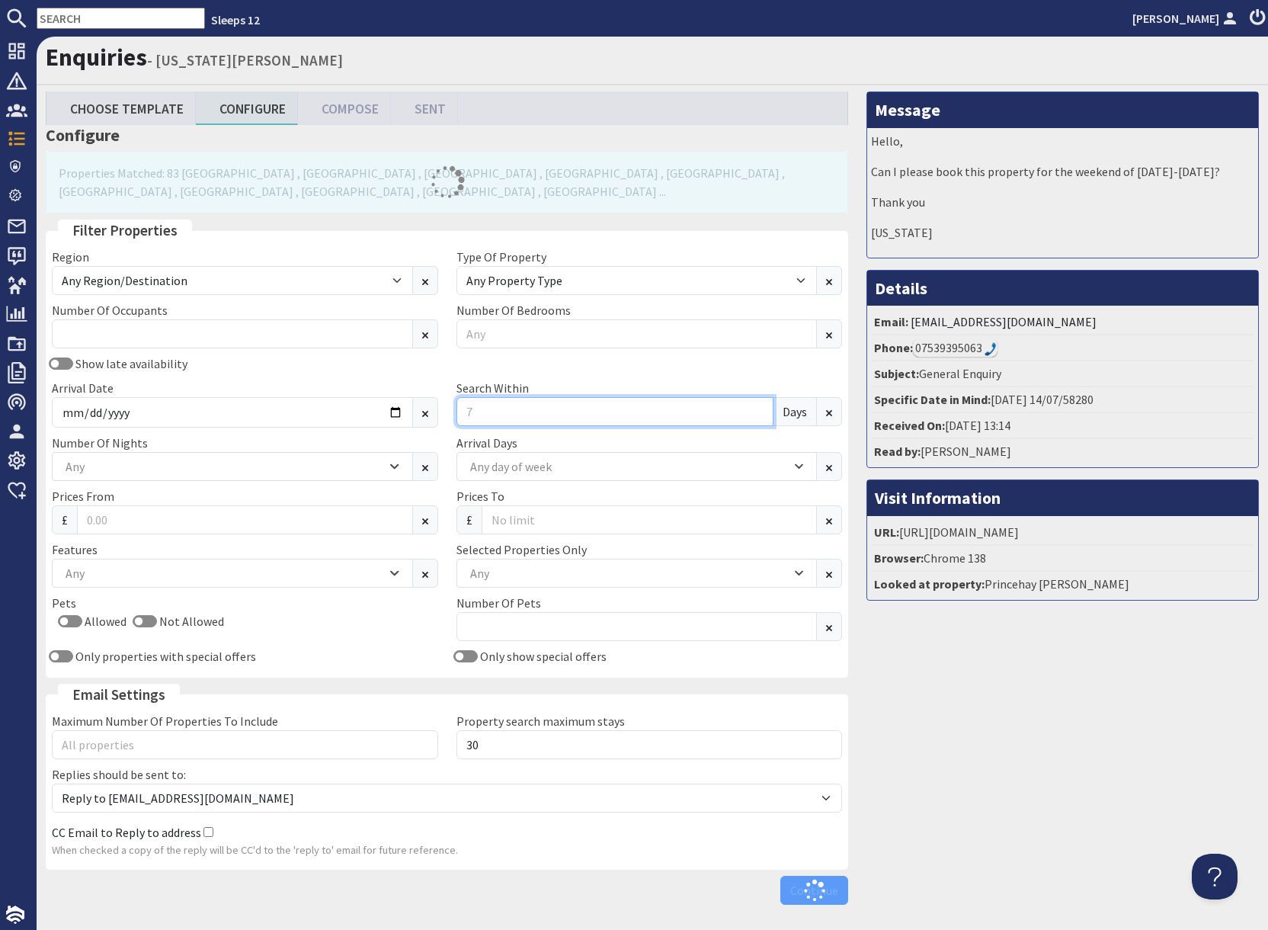
click at [482, 415] on input "Search Within" at bounding box center [616, 411] width 318 height 29
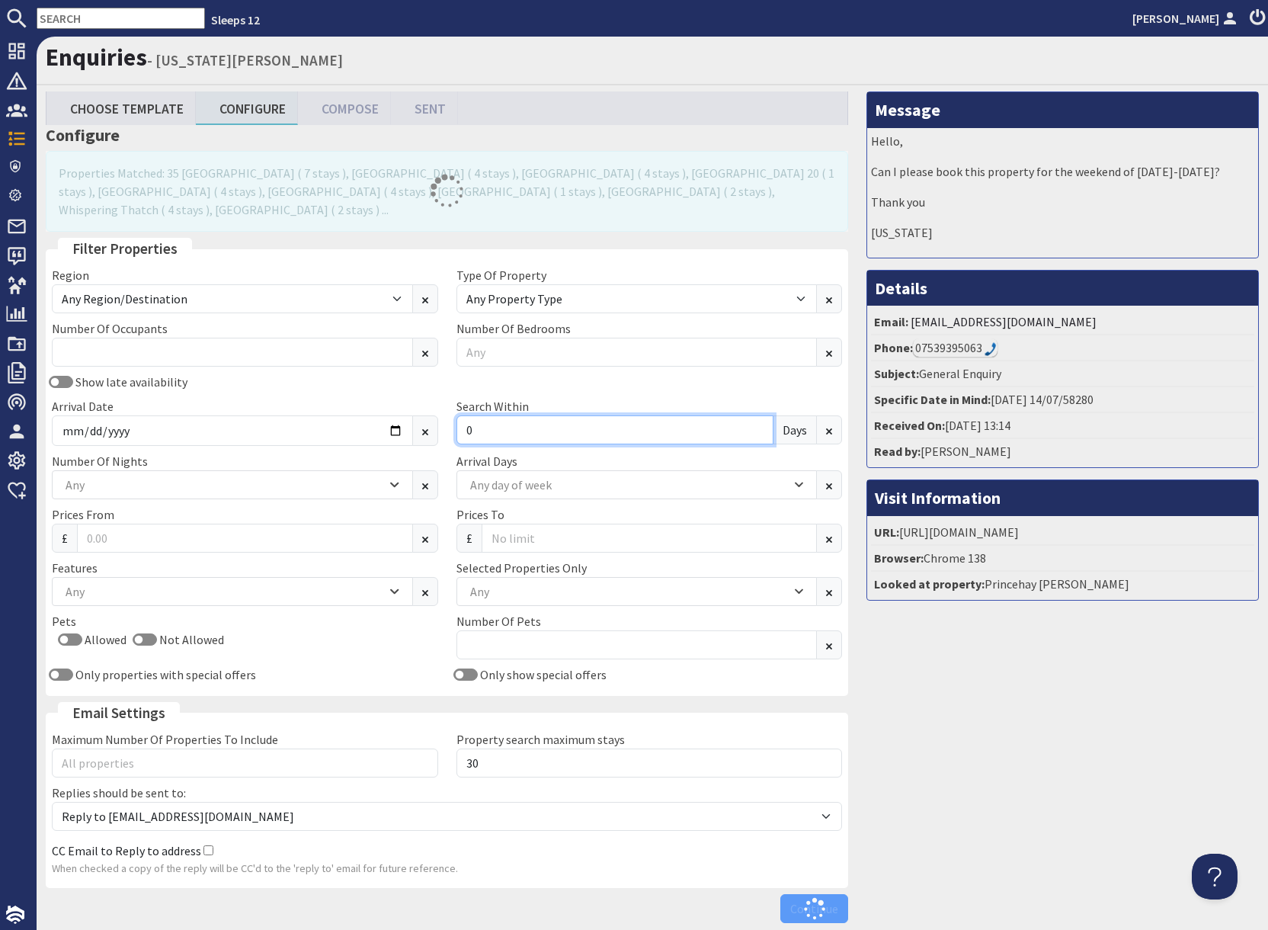
type input "0"
drag, startPoint x: 945, startPoint y: 705, endPoint x: 927, endPoint y: 702, distance: 18.5
click at [944, 704] on div "Message Hello, Can I please book this property for the weekend of 24th-26th Apr…" at bounding box center [1062, 510] width 411 height 838
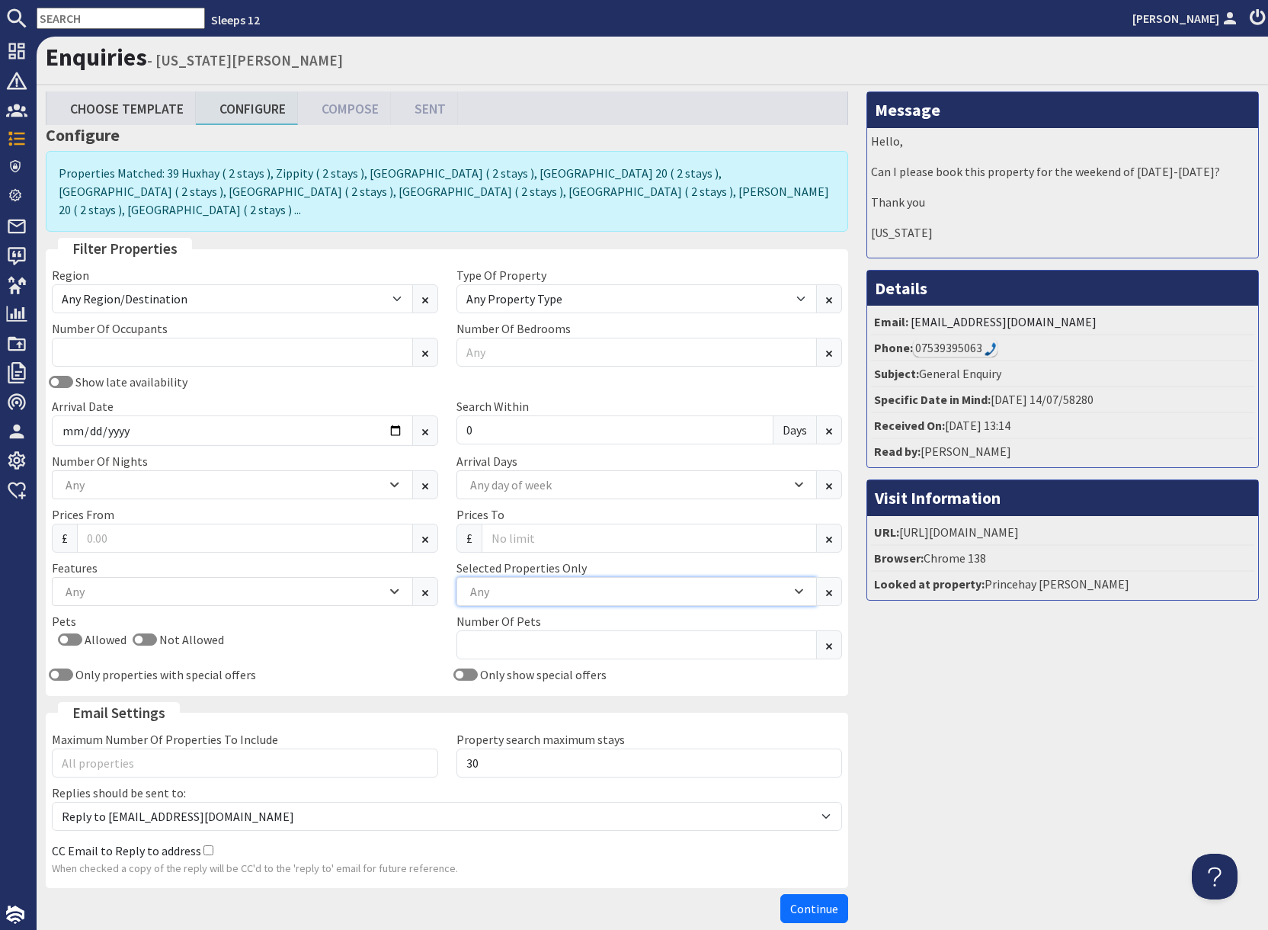
click at [524, 583] on div "Any" at bounding box center [628, 591] width 325 height 17
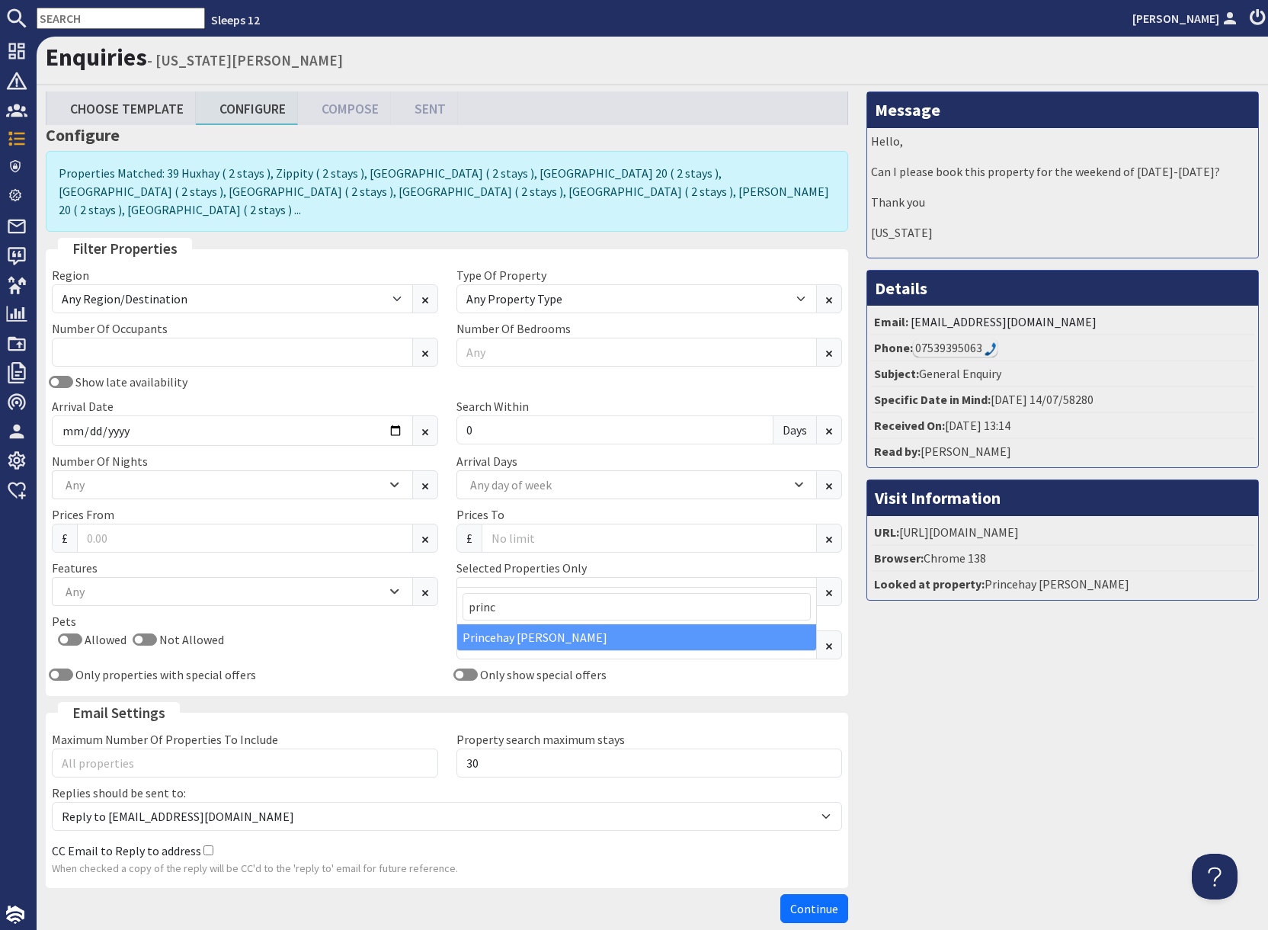
click at [512, 635] on div "Princehay [PERSON_NAME]" at bounding box center [637, 637] width 360 height 26
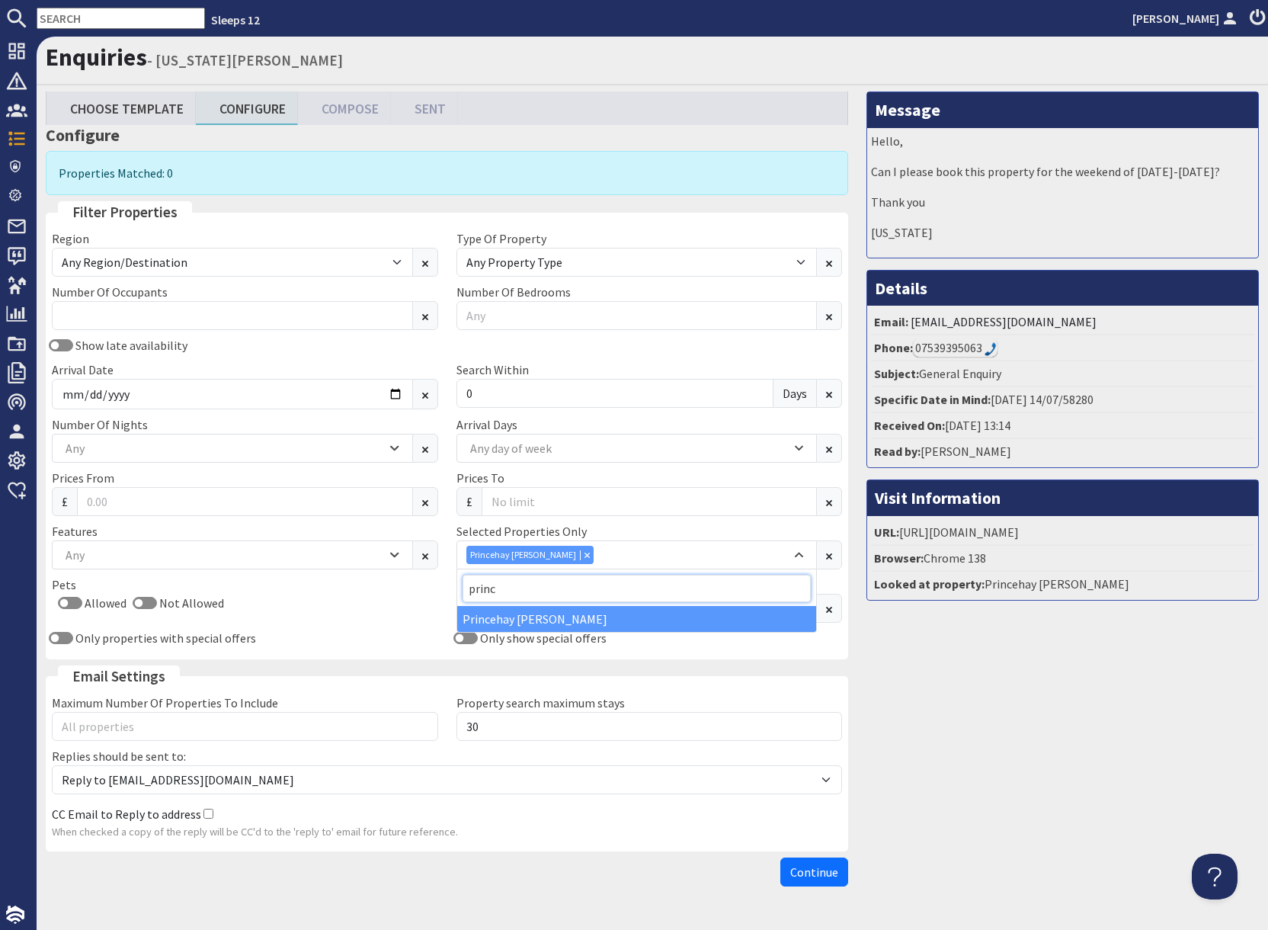
click at [520, 591] on input "princ" at bounding box center [637, 588] width 349 height 27
type input "p"
type input "king"
click at [491, 619] on div "[PERSON_NAME]" at bounding box center [637, 619] width 360 height 26
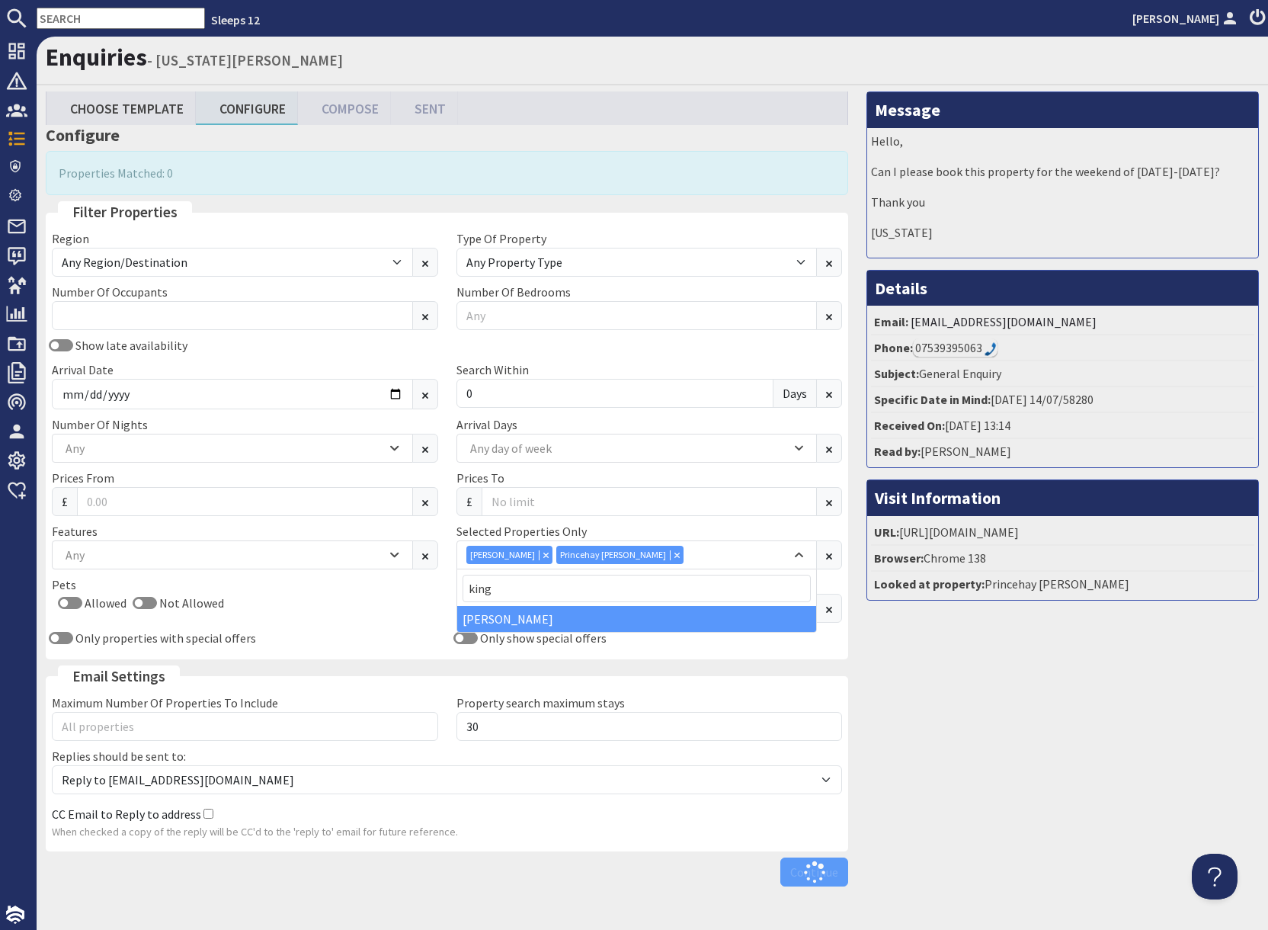
click at [1024, 719] on div "Message Hello, Can I please book this property for the weekend of 24th-26th Apr…" at bounding box center [1062, 492] width 411 height 802
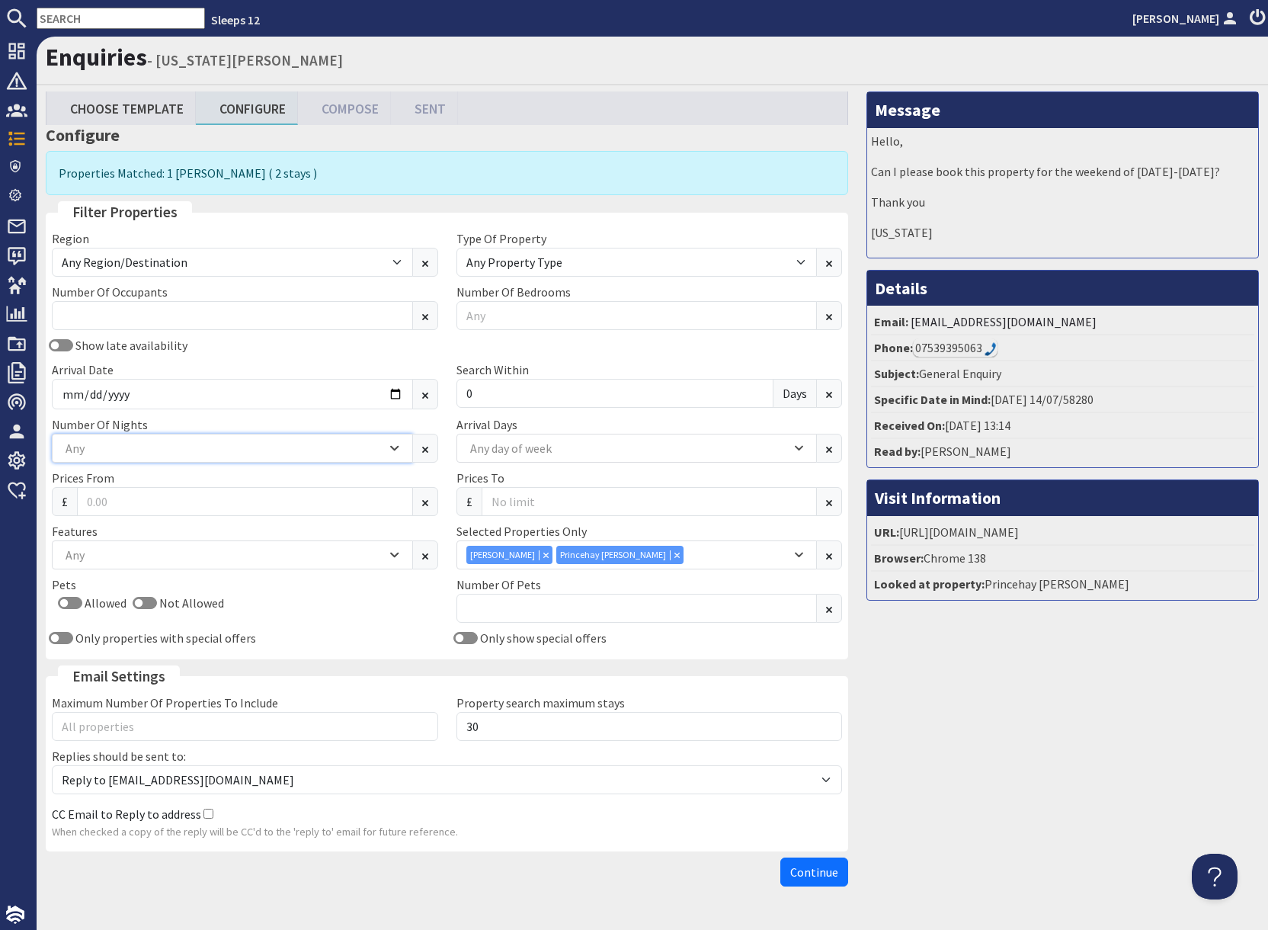
click at [148, 453] on div "Any" at bounding box center [224, 448] width 325 height 17
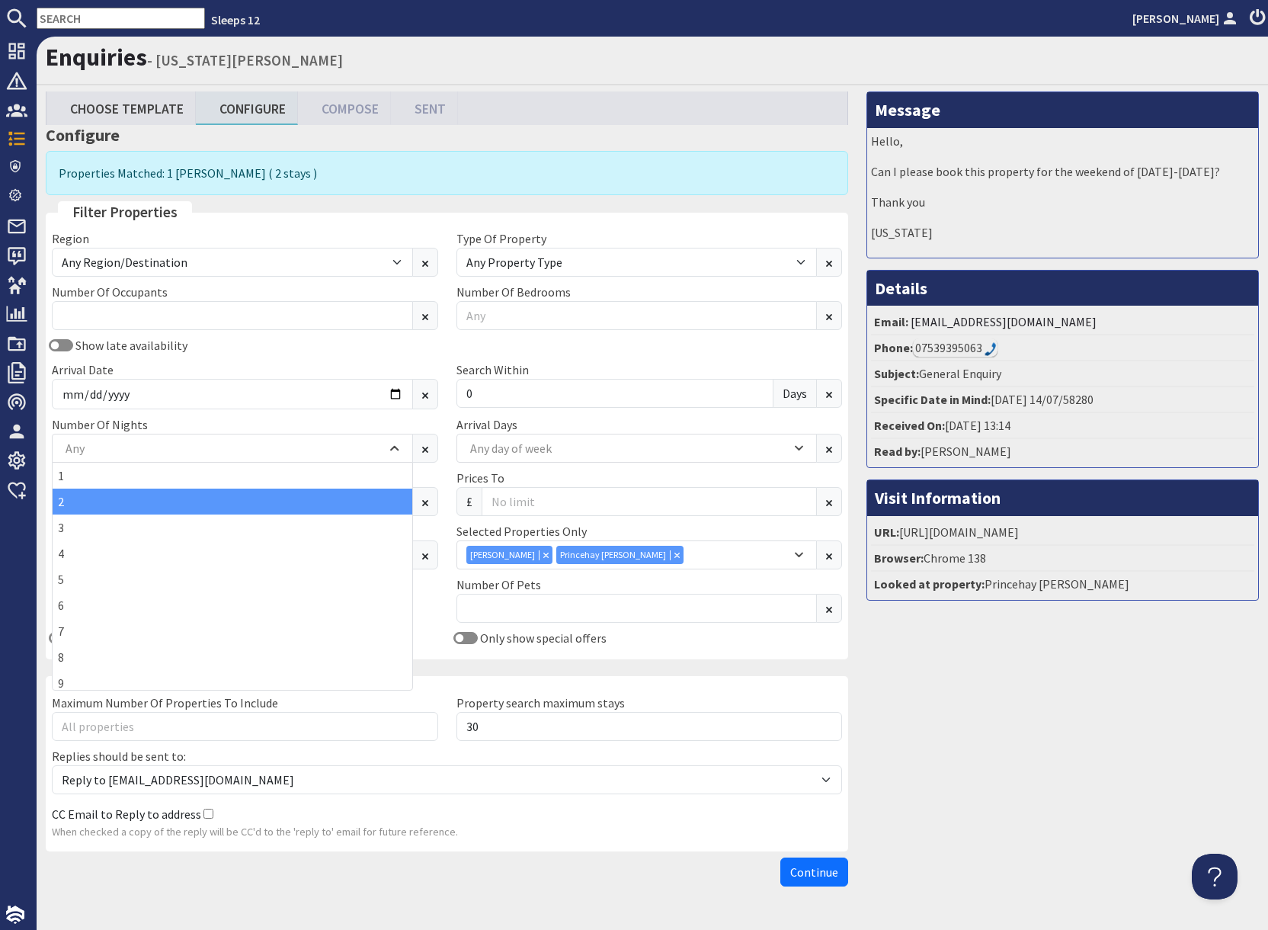
click at [71, 505] on div "2" at bounding box center [233, 502] width 360 height 26
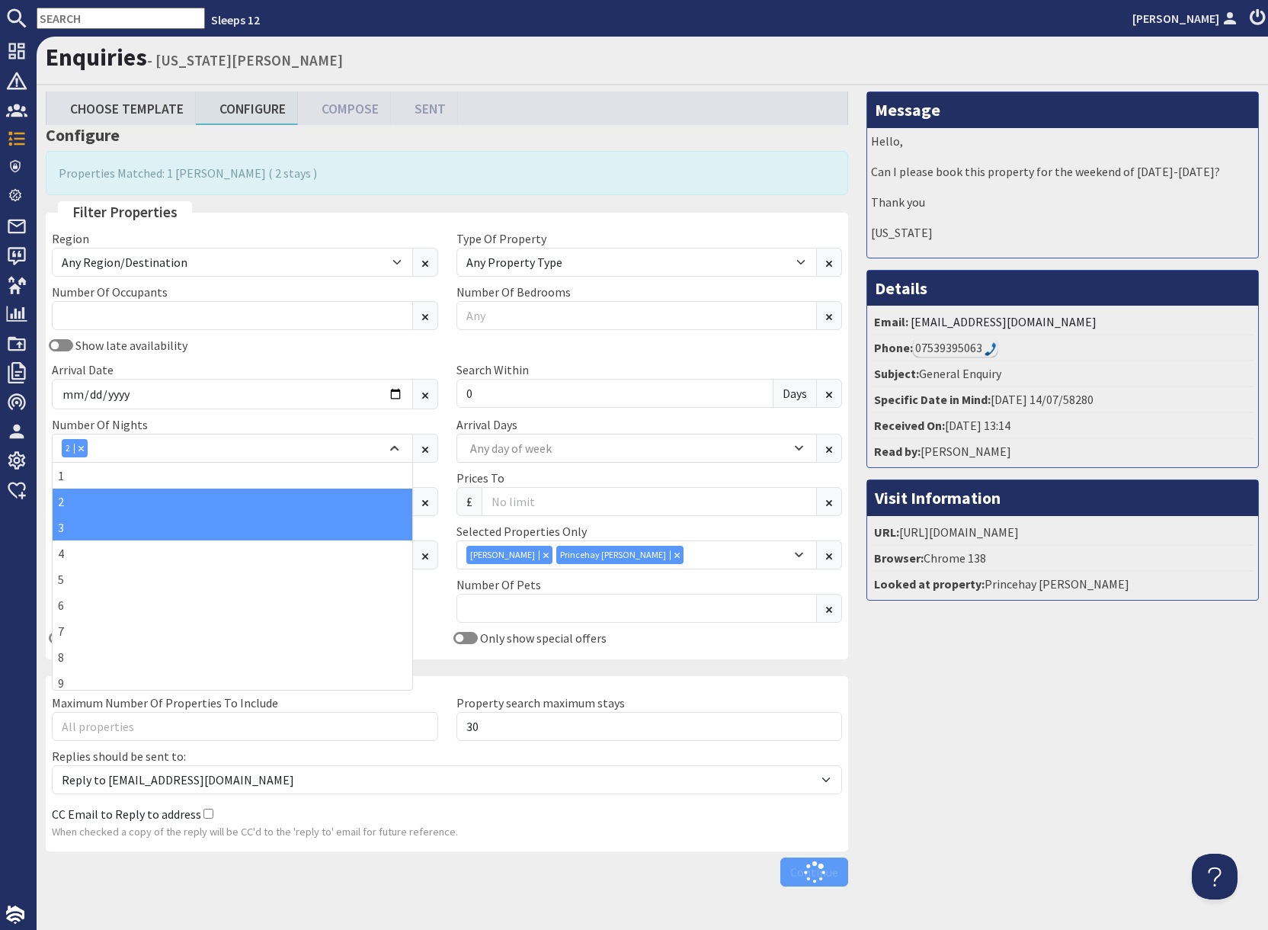
click at [82, 529] on div "3" at bounding box center [233, 527] width 360 height 26
click at [969, 733] on div "Message Hello, Can I please book this property for the weekend of 24th-26th Apr…" at bounding box center [1062, 492] width 411 height 802
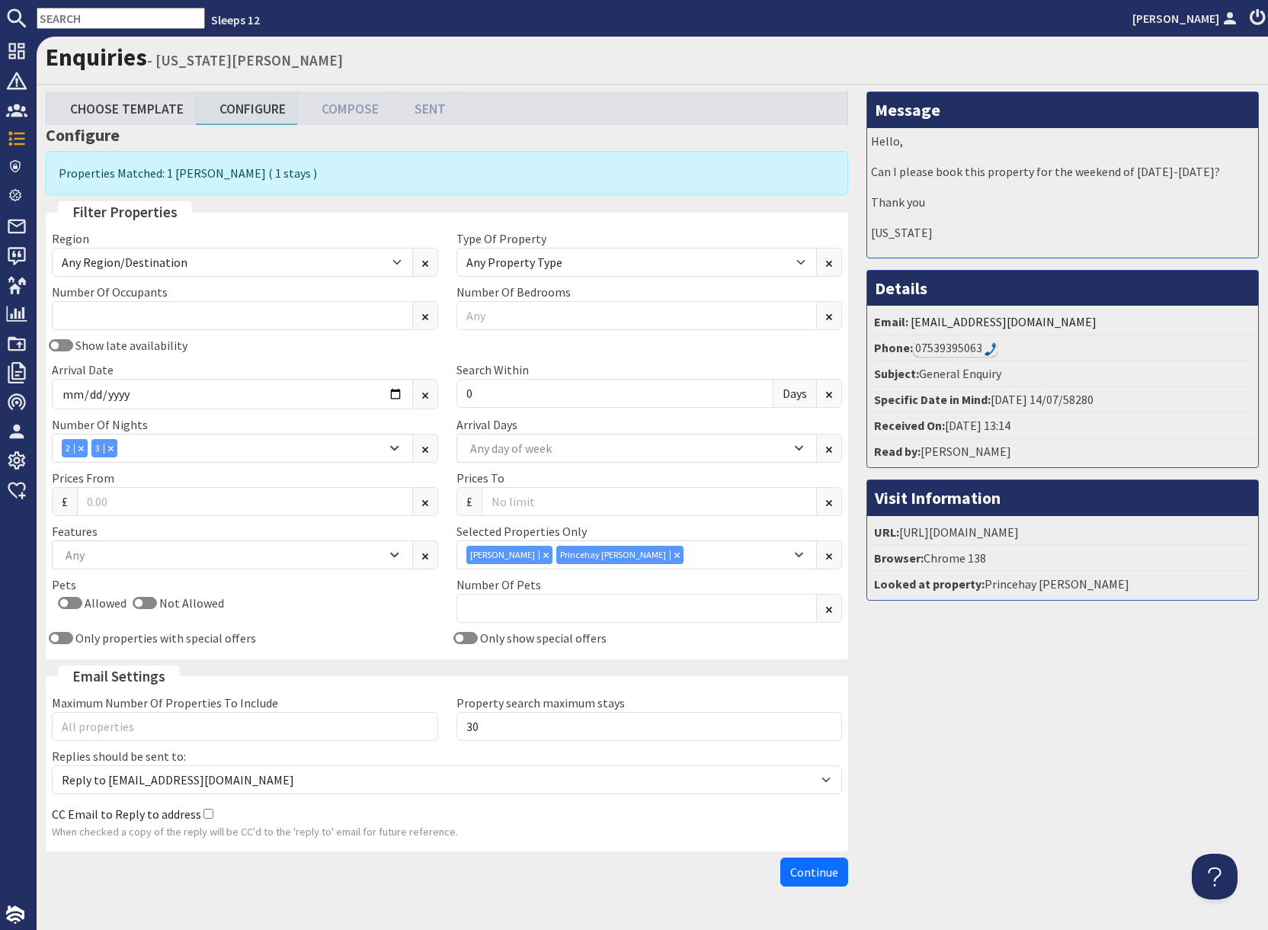
scroll to position [40, 0]
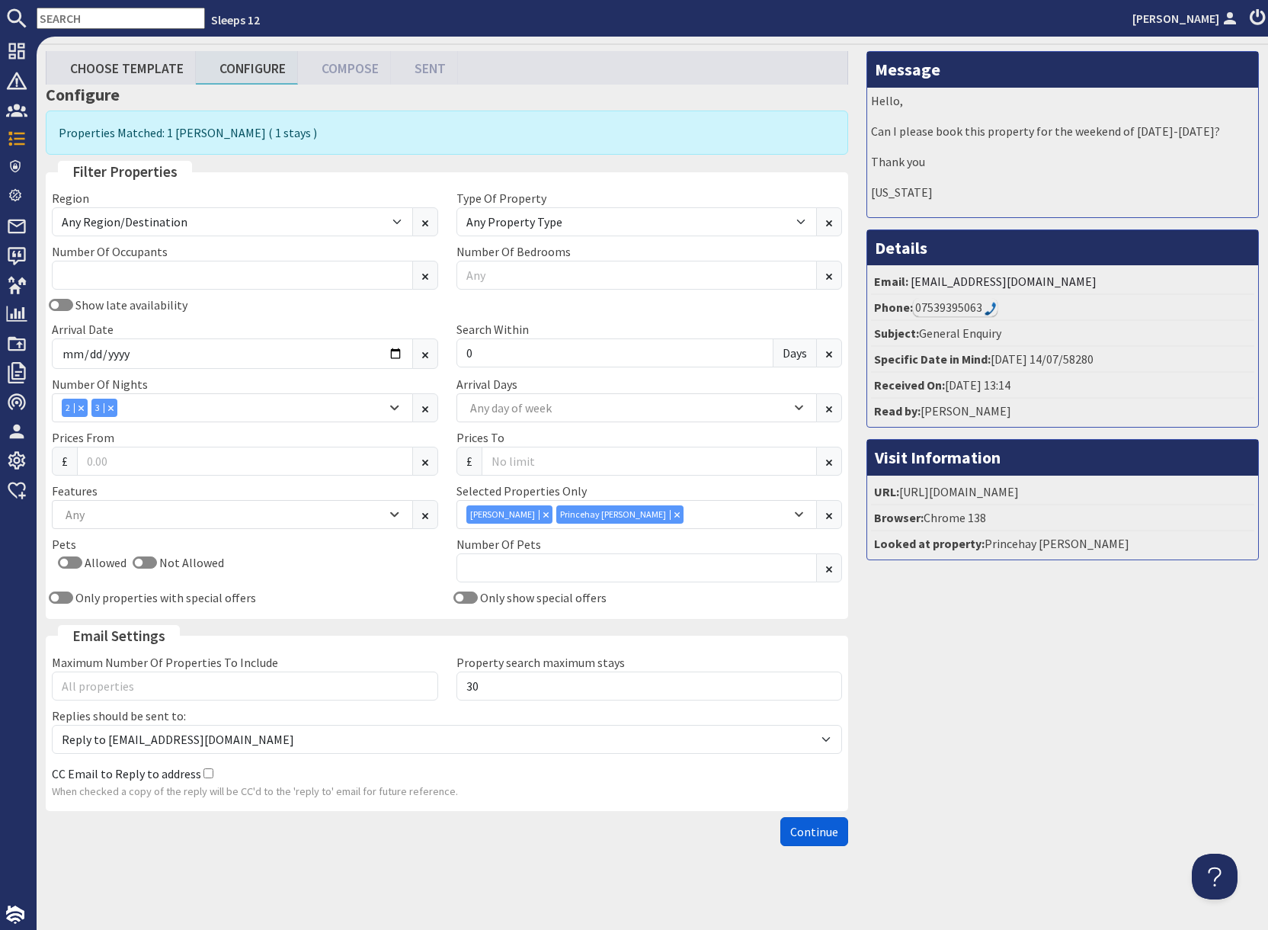
click at [795, 832] on span "Continue" at bounding box center [814, 831] width 48 height 15
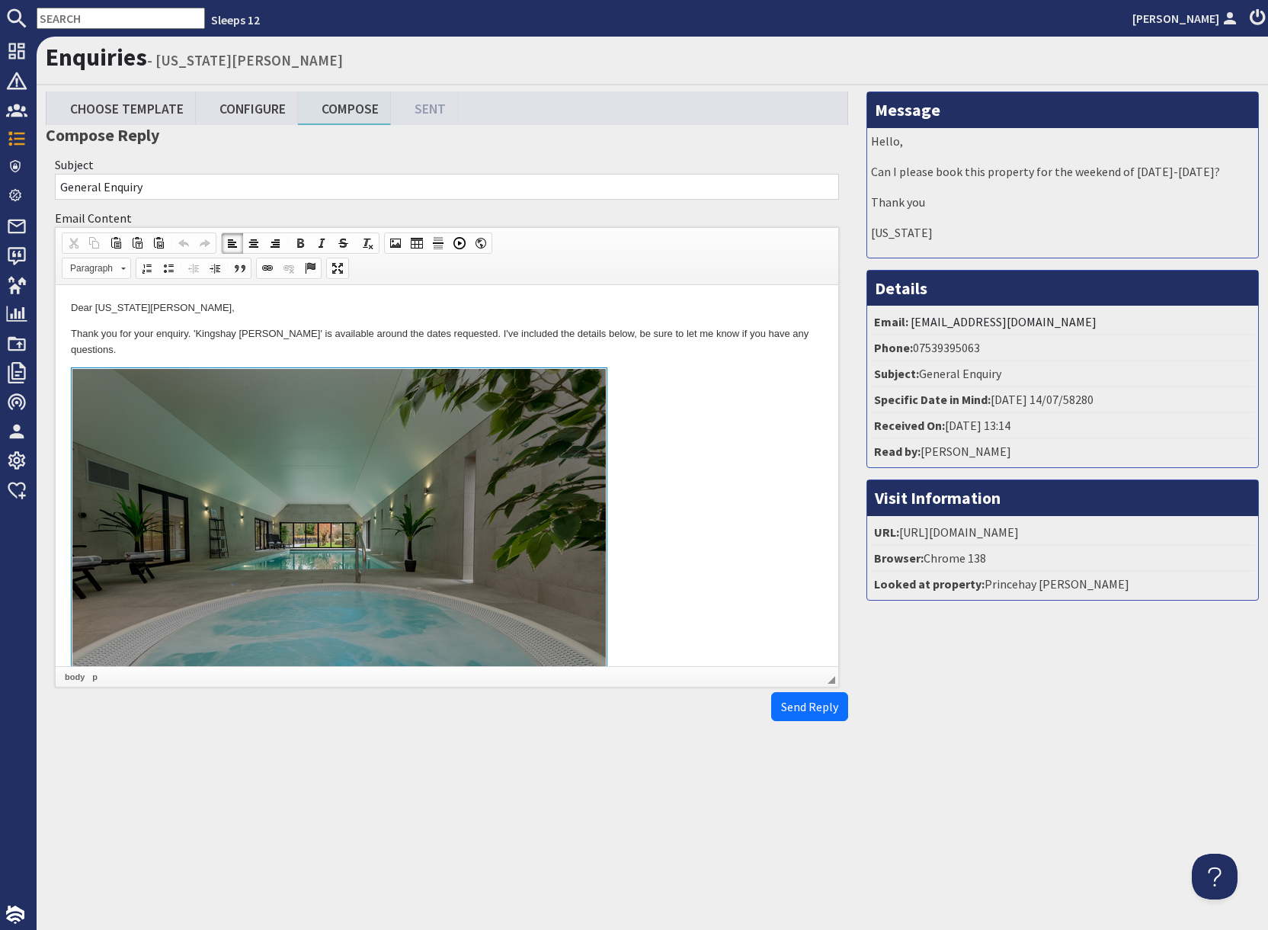
click at [646, 458] on link at bounding box center [447, 542] width 752 height 351
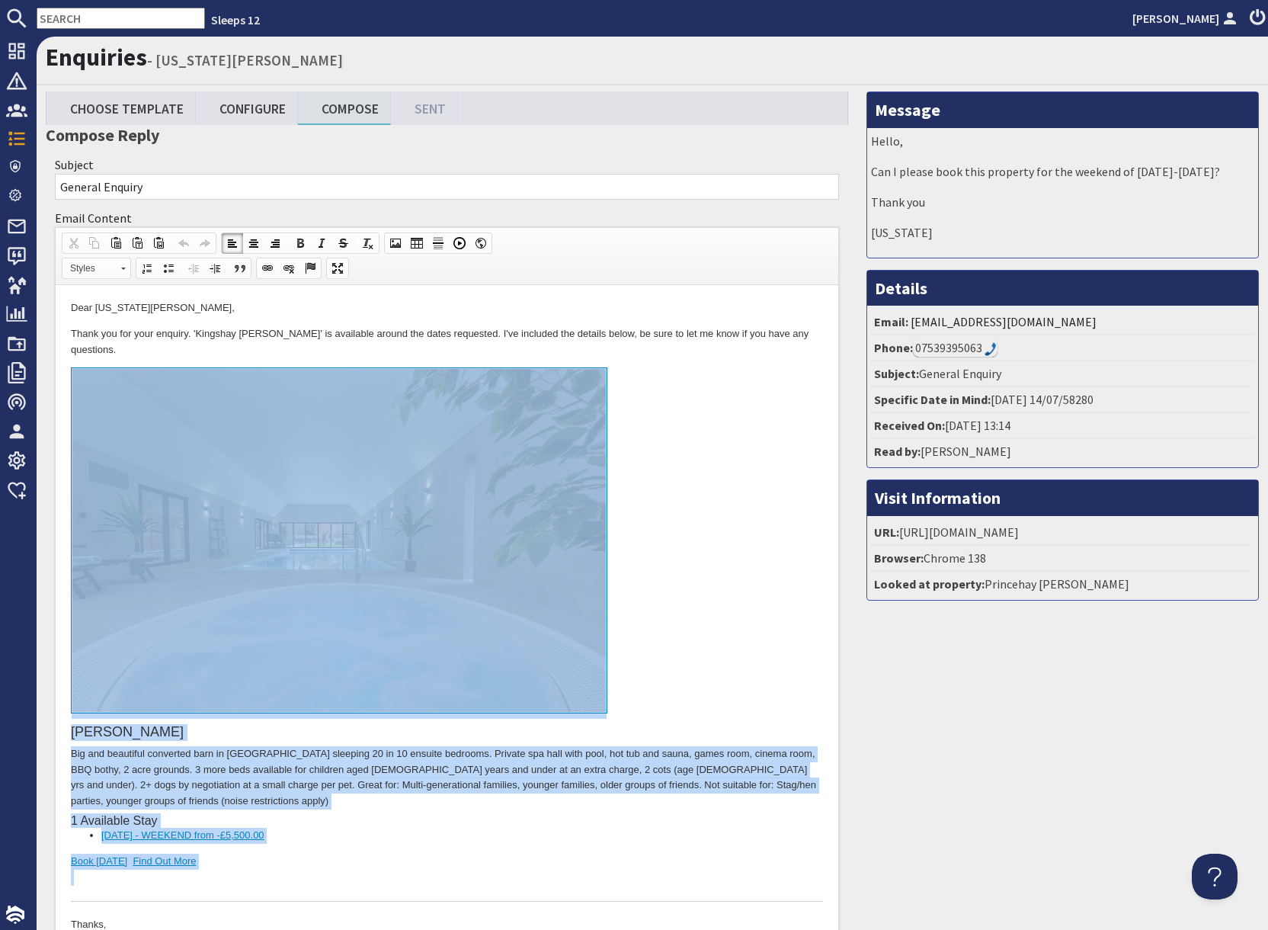
drag, startPoint x: 312, startPoint y: 854, endPoint x: 316, endPoint y: 508, distance: 346.0
click at [316, 508] on div "Kingshay Barton Big and beautiful converted barn in Somerset sleeping 20 in 10 …" at bounding box center [447, 634] width 752 height 534
copy div "Kingshay Barton Big and beautiful converted barn in Somerset sleeping 20 in 10 …"
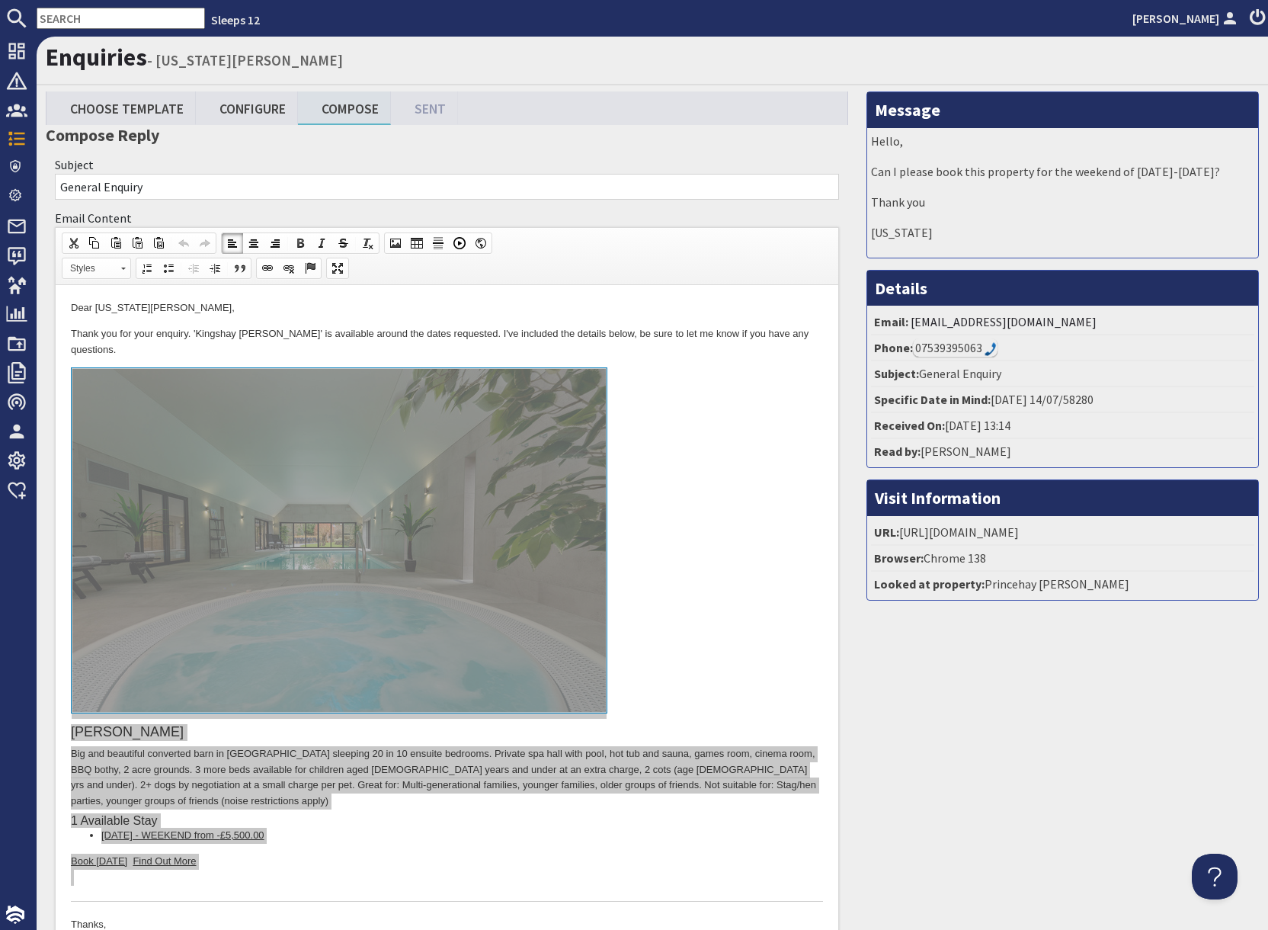
click at [968, 354] on div "07539395063" at bounding box center [955, 347] width 85 height 18
drag, startPoint x: 399, startPoint y: 151, endPoint x: 293, endPoint y: 166, distance: 106.3
click at [377, 153] on div "Subject General Enquiry" at bounding box center [447, 177] width 803 height 53
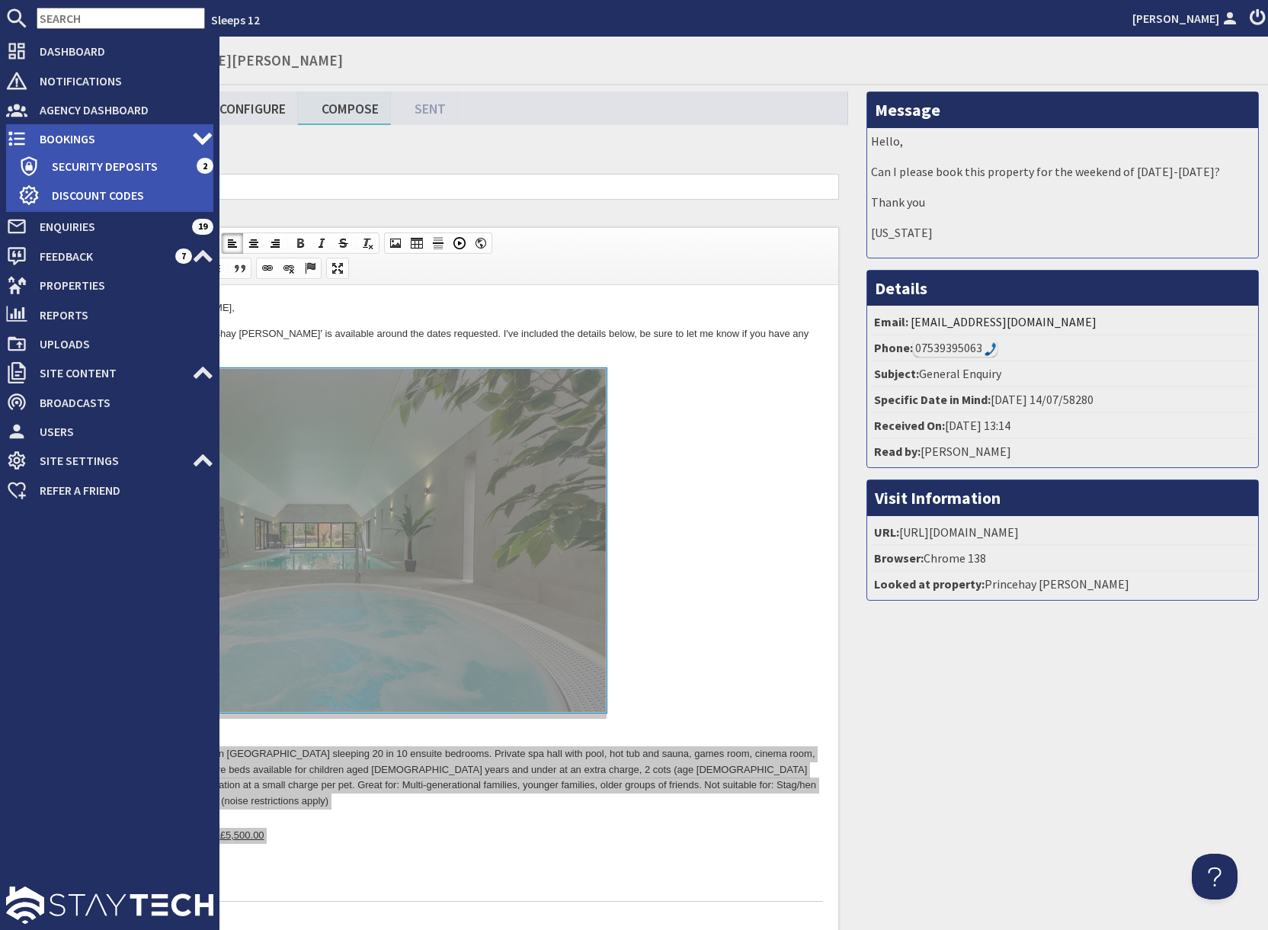
click at [88, 133] on span "Bookings" at bounding box center [109, 139] width 165 height 24
type textarea "<p>Dear Georgia Lundie,</p> <p>Thank you for your enquiry. &#39;Kingshay Barton…"
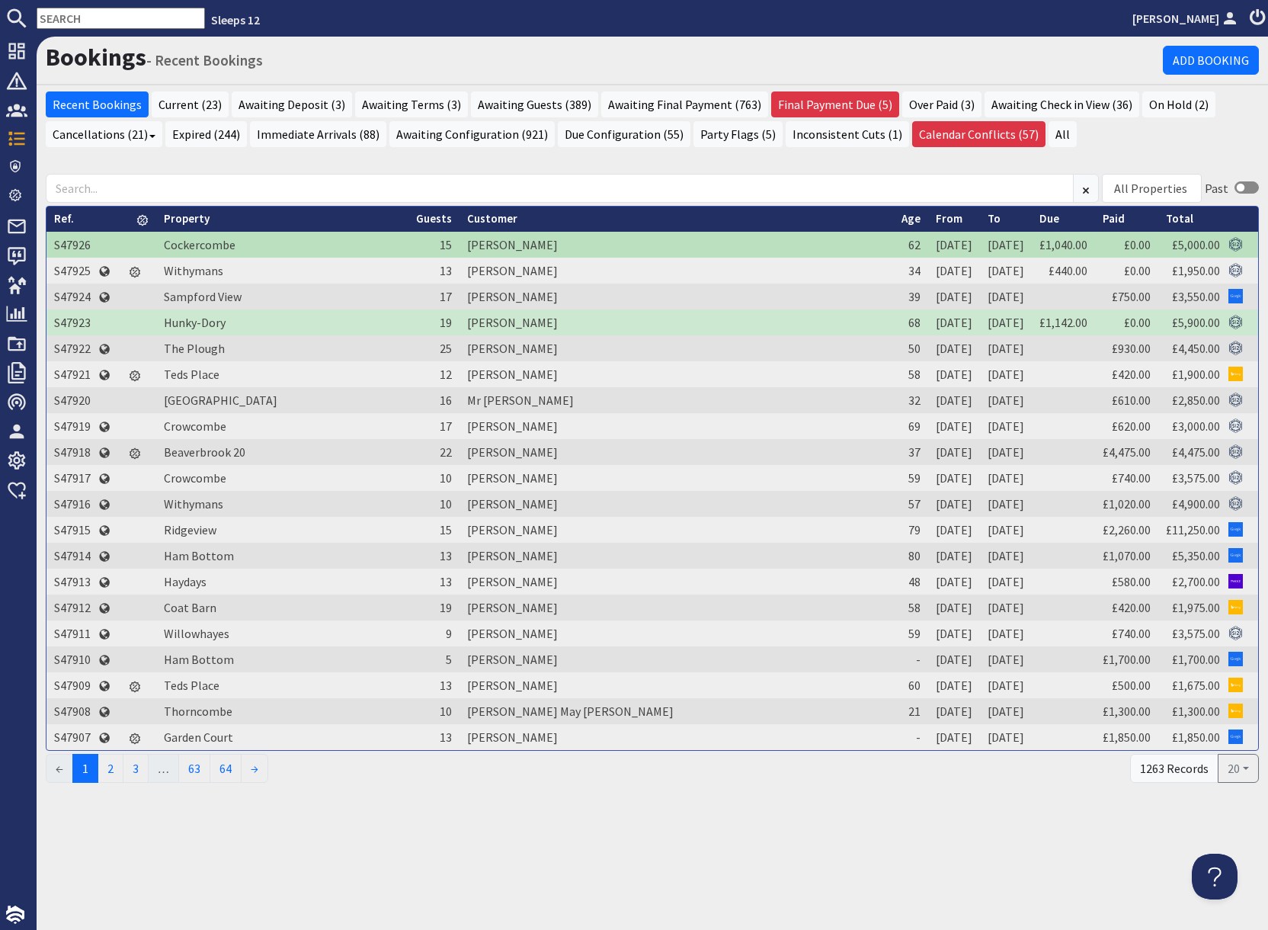
click at [85, 14] on input "text" at bounding box center [121, 18] width 168 height 21
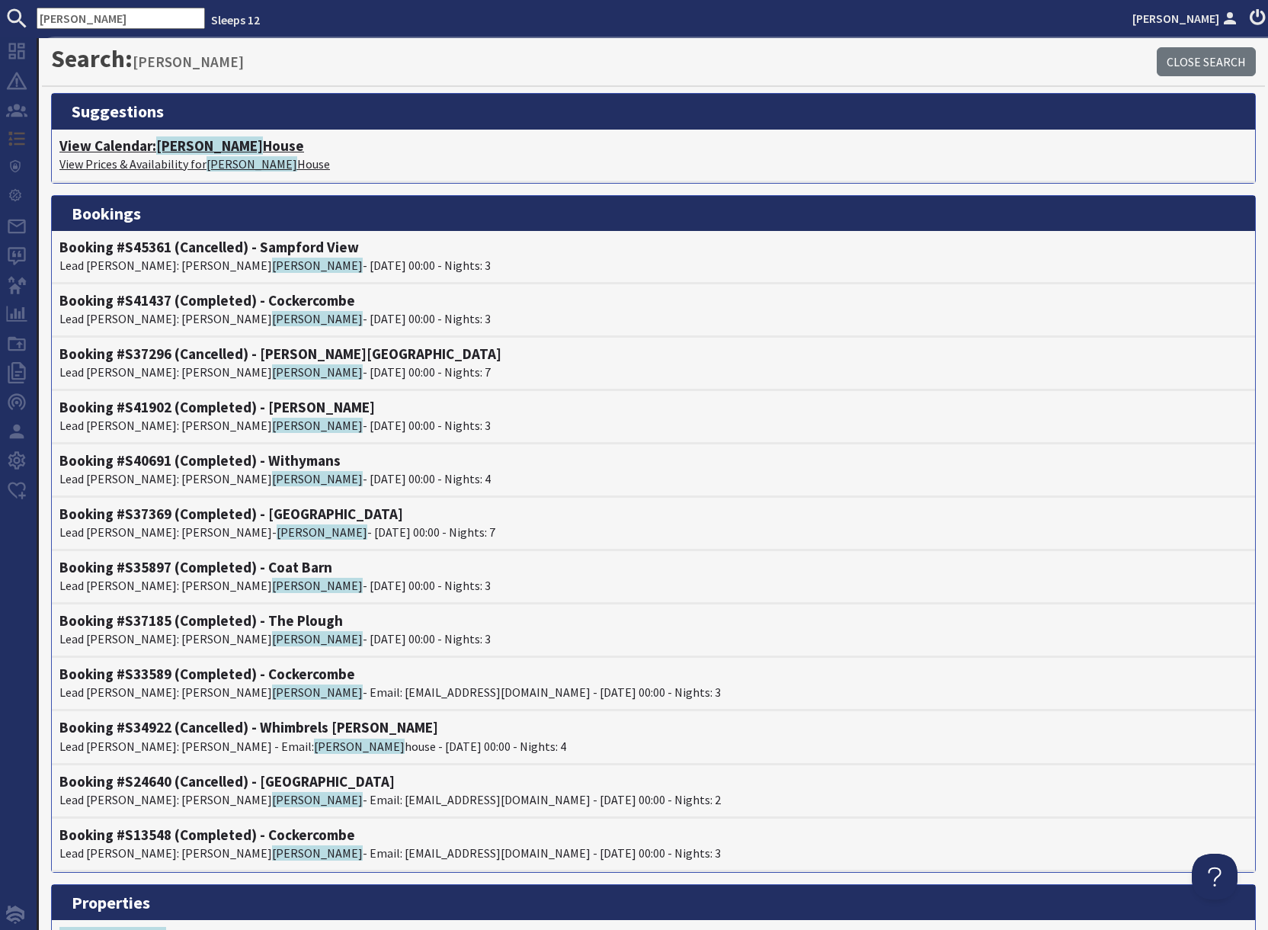
type input "berry"
click at [121, 149] on h4 "View Calendar: Berry House" at bounding box center [653, 146] width 1188 height 18
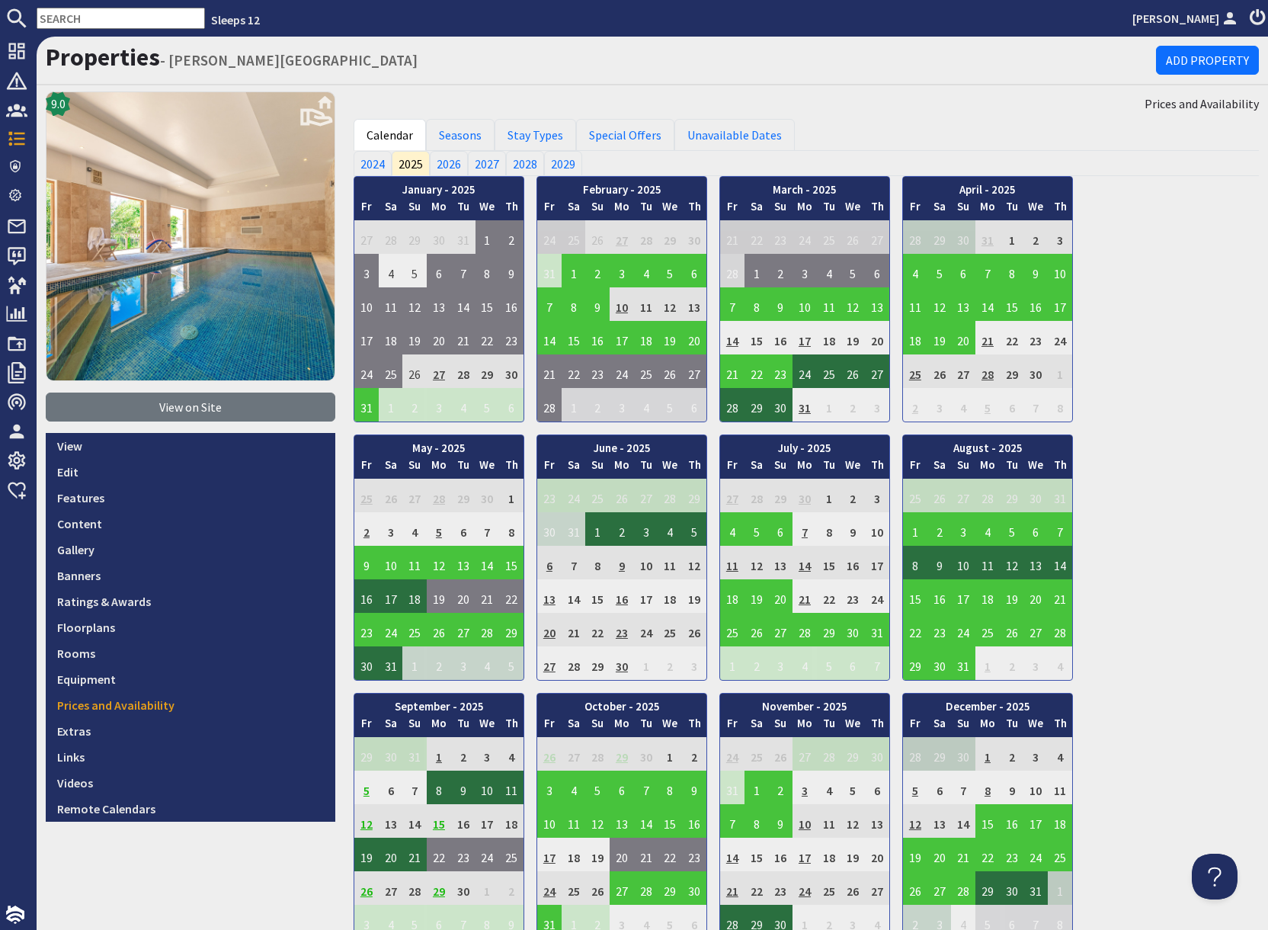
scroll to position [2, 0]
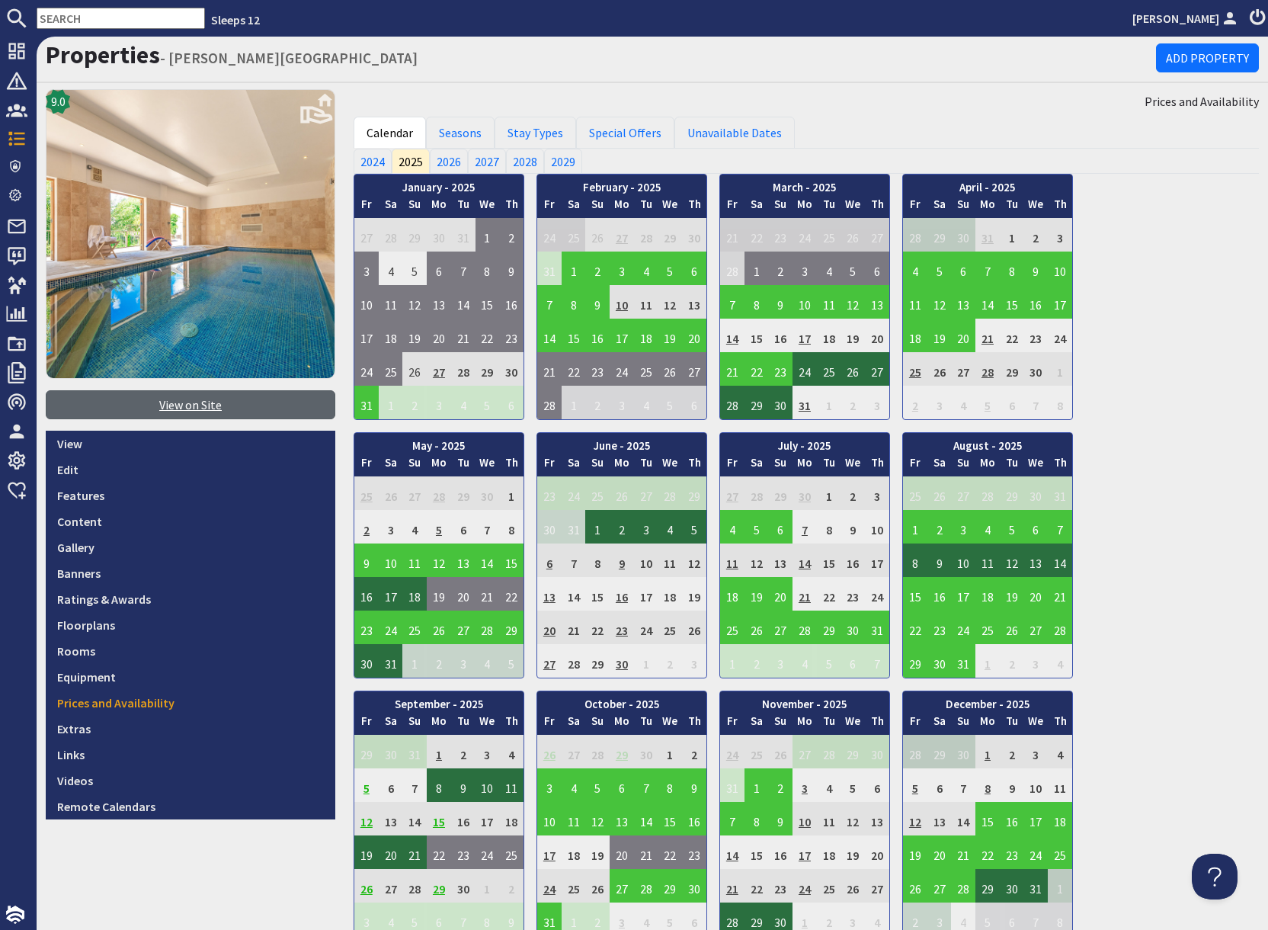
click at [187, 406] on link "View on Site" at bounding box center [191, 404] width 290 height 29
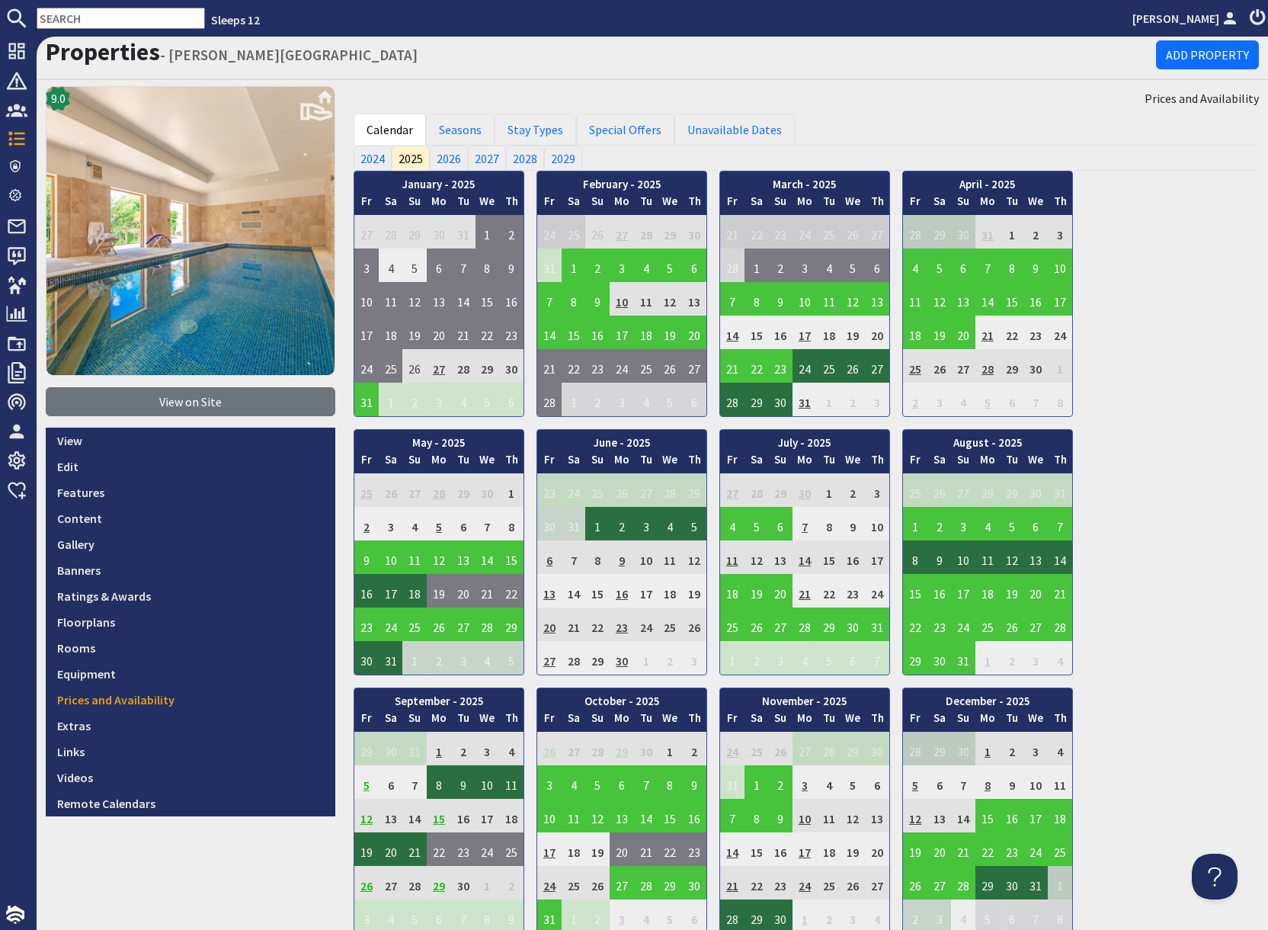
scroll to position [0, 0]
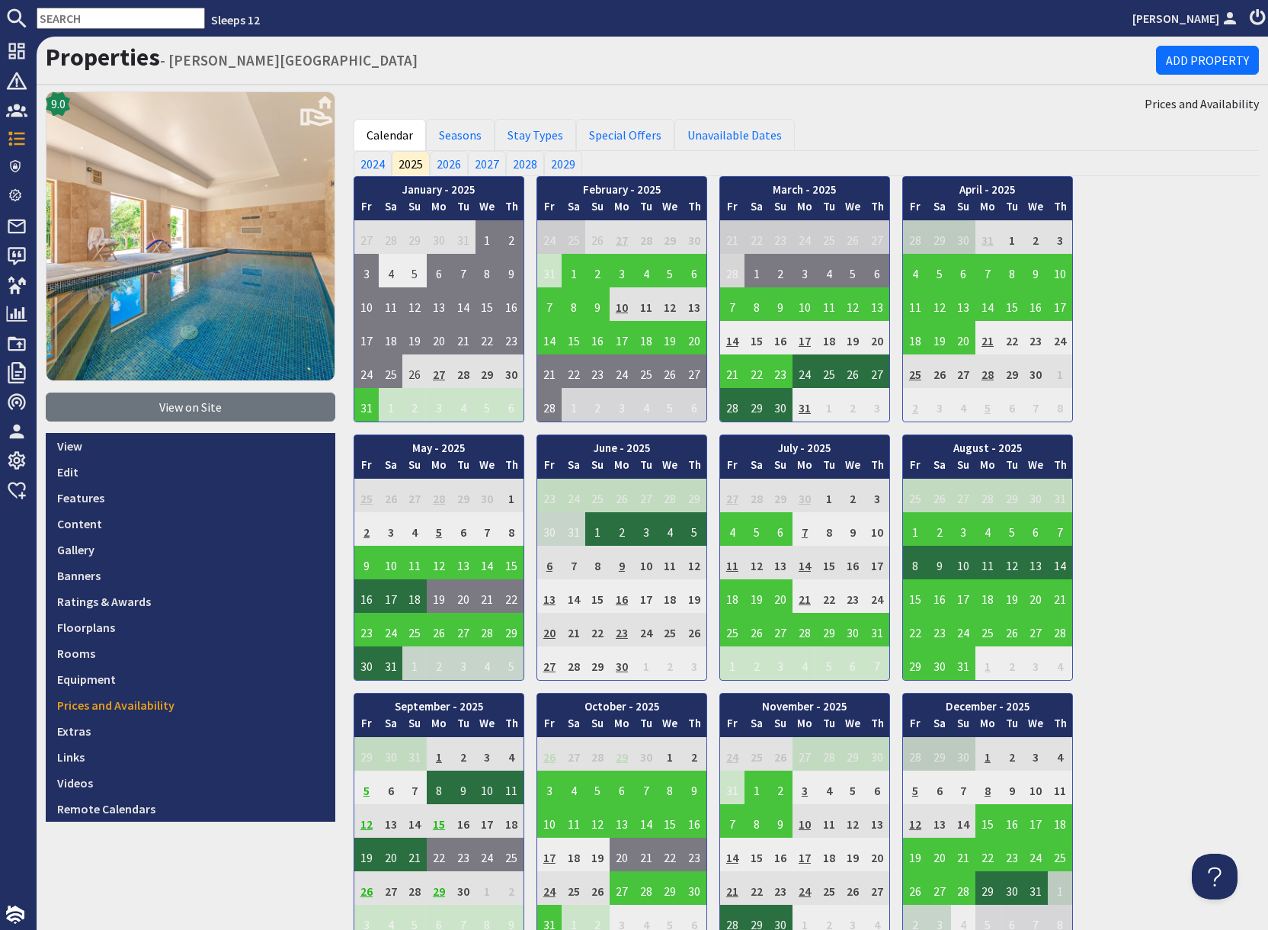
drag, startPoint x: 366, startPoint y: 8, endPoint x: 359, endPoint y: 23, distance: 16.7
click at [367, 9] on ul "Sleeps 12 Sue Dinsmore" at bounding box center [634, 18] width 1268 height 21
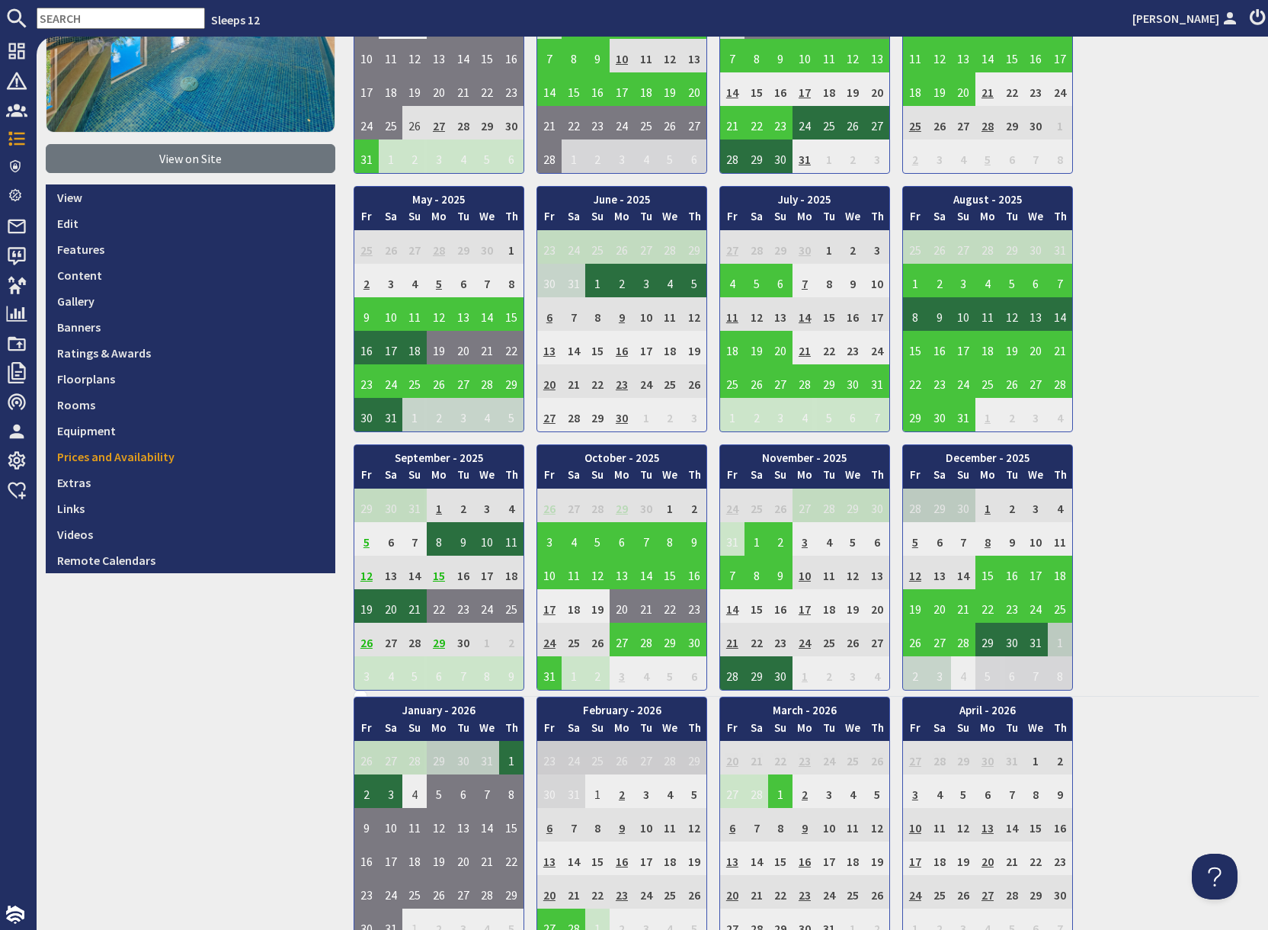
scroll to position [241, 0]
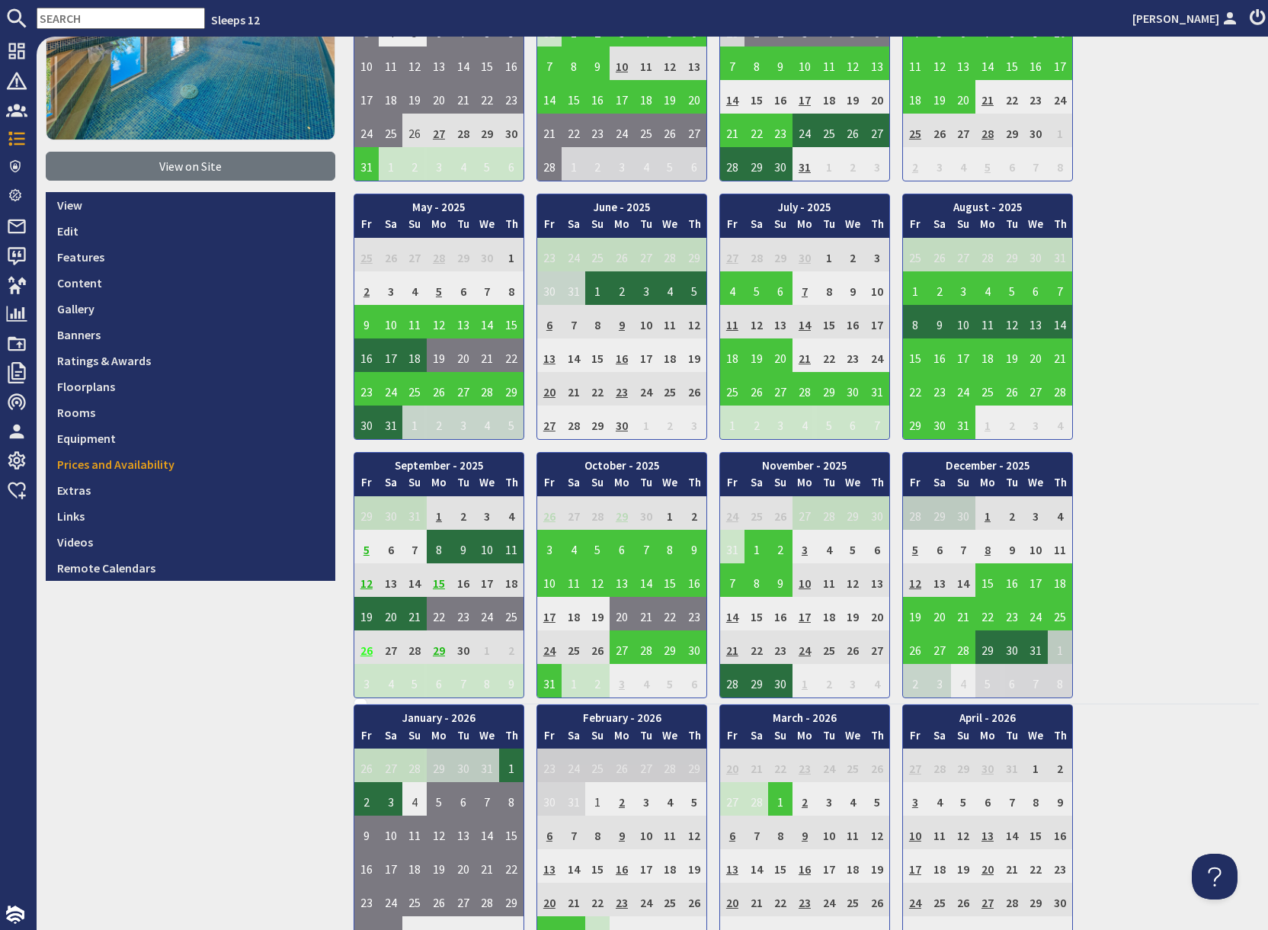
click at [365, 654] on td "26" at bounding box center [366, 647] width 24 height 34
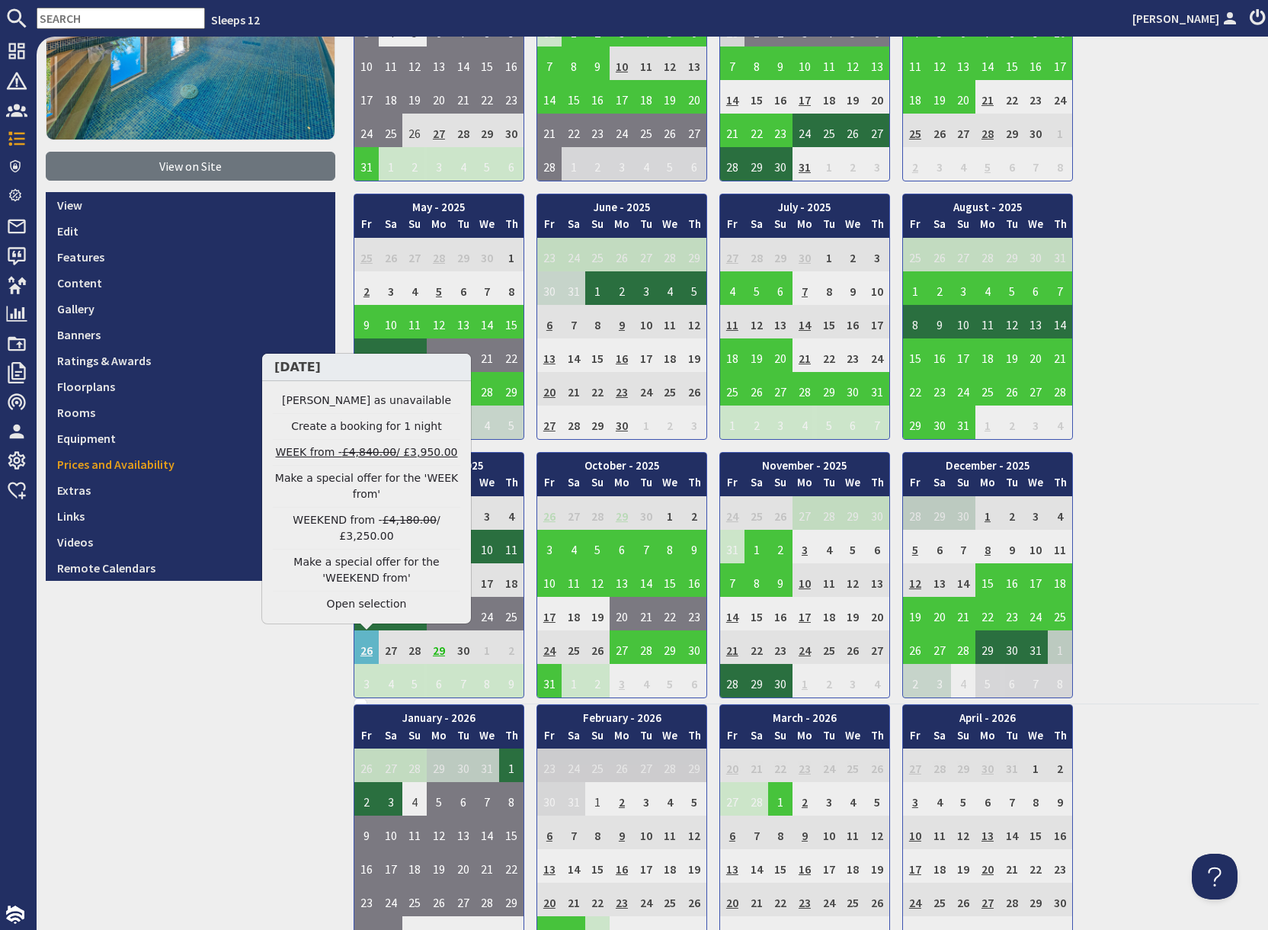
click at [351, 455] on strike "£4,840.00" at bounding box center [369, 452] width 54 height 12
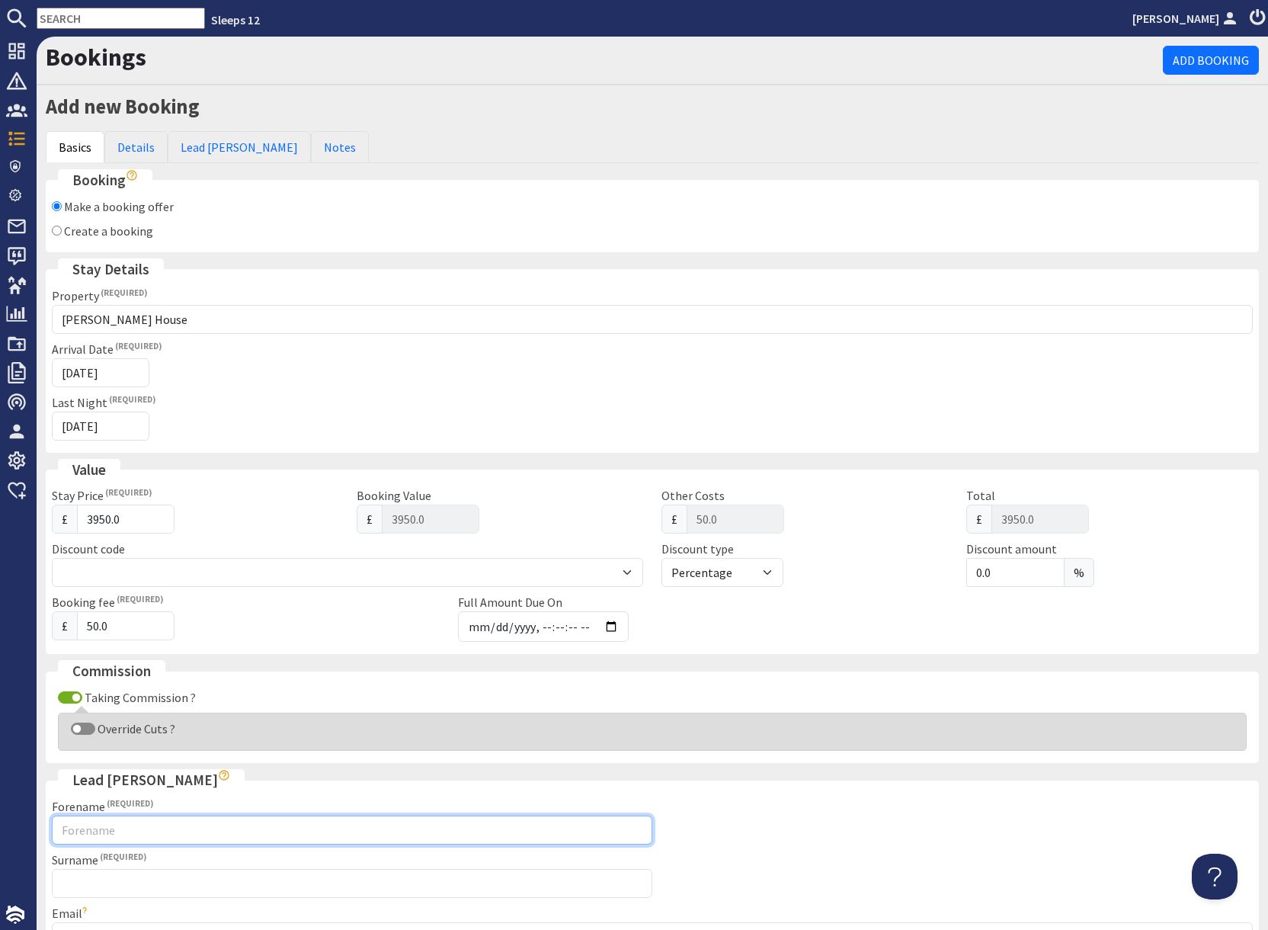
click at [162, 828] on input "Forename" at bounding box center [352, 830] width 601 height 29
type input "Molly"
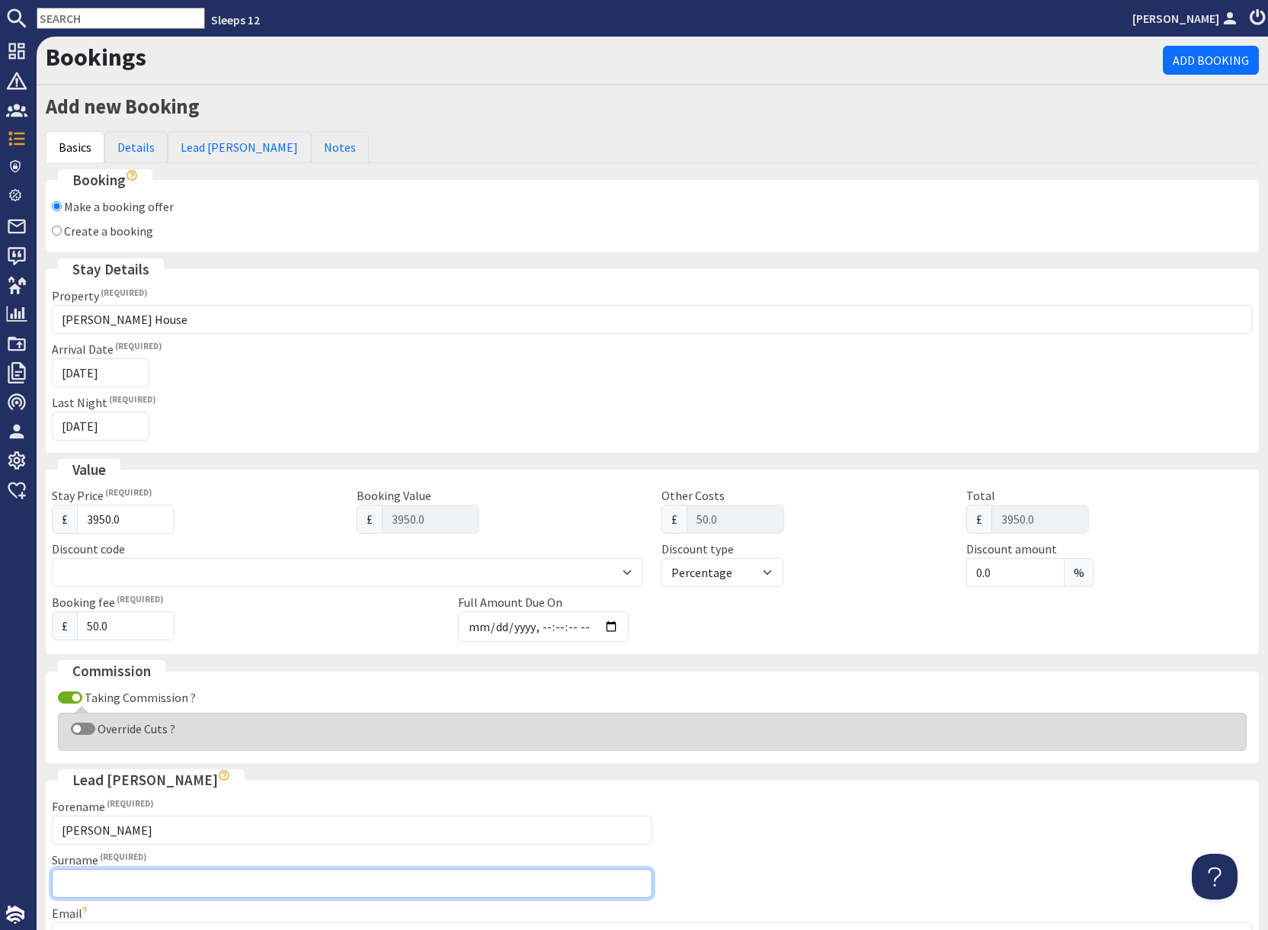
click at [321, 883] on input "Surname" at bounding box center [352, 883] width 601 height 29
type input "Crow"
click at [806, 857] on fieldset "Lead Booker Forename Molly Surname Crow Email Double check the email address yo…" at bounding box center [652, 878] width 1213 height 219
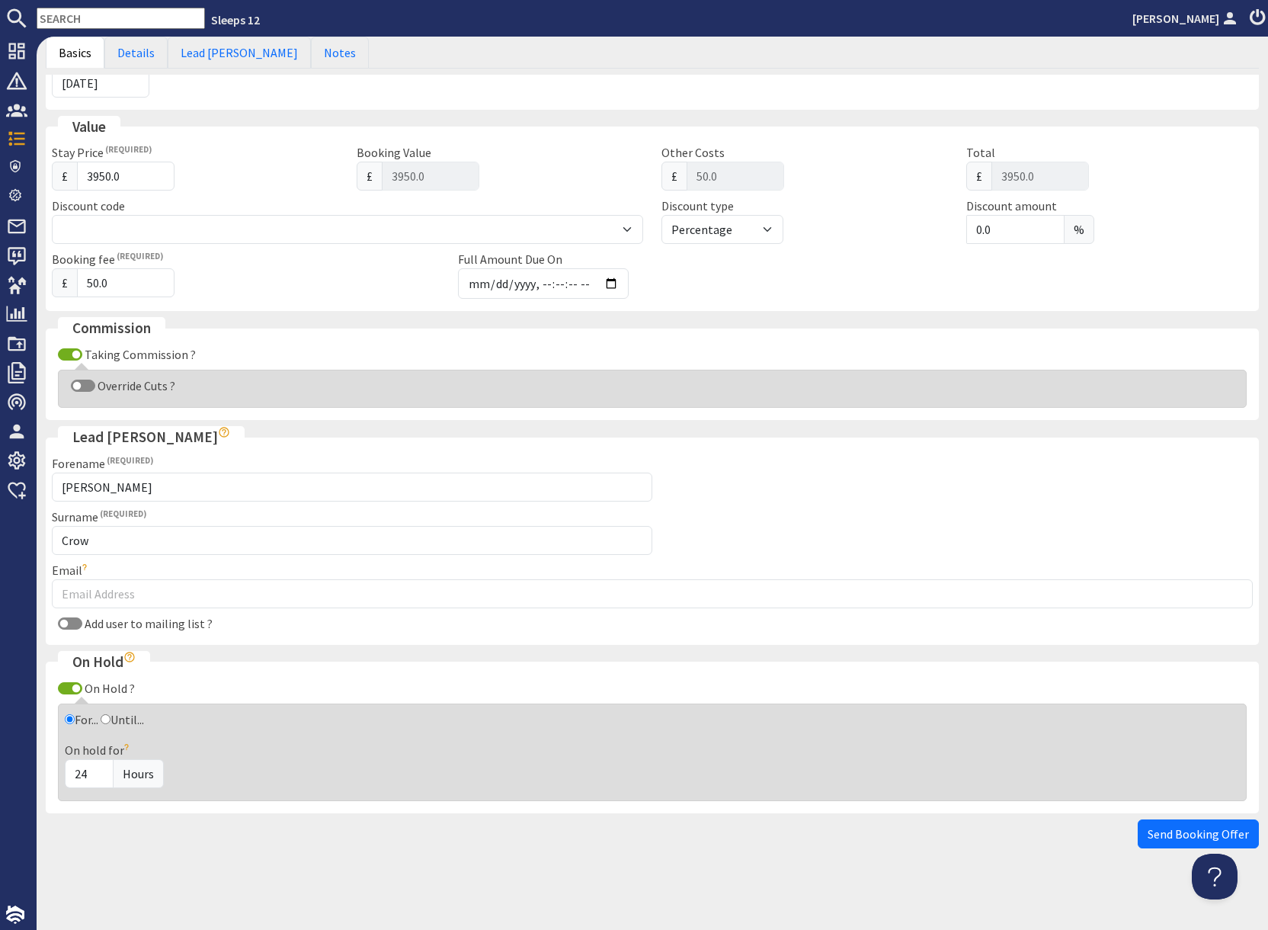
scroll to position [345, 0]
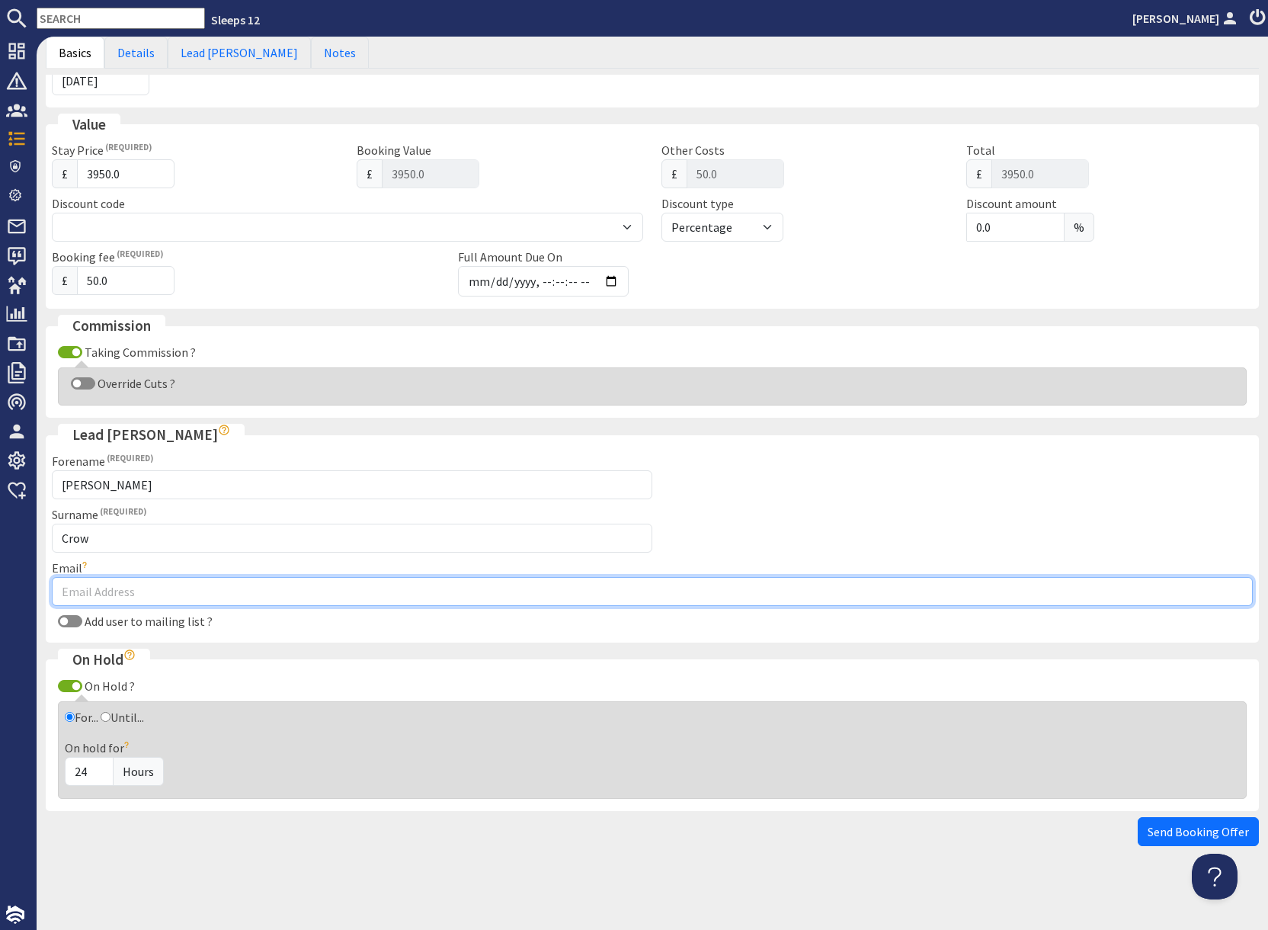
click at [124, 589] on input "Email" at bounding box center [652, 591] width 1201 height 29
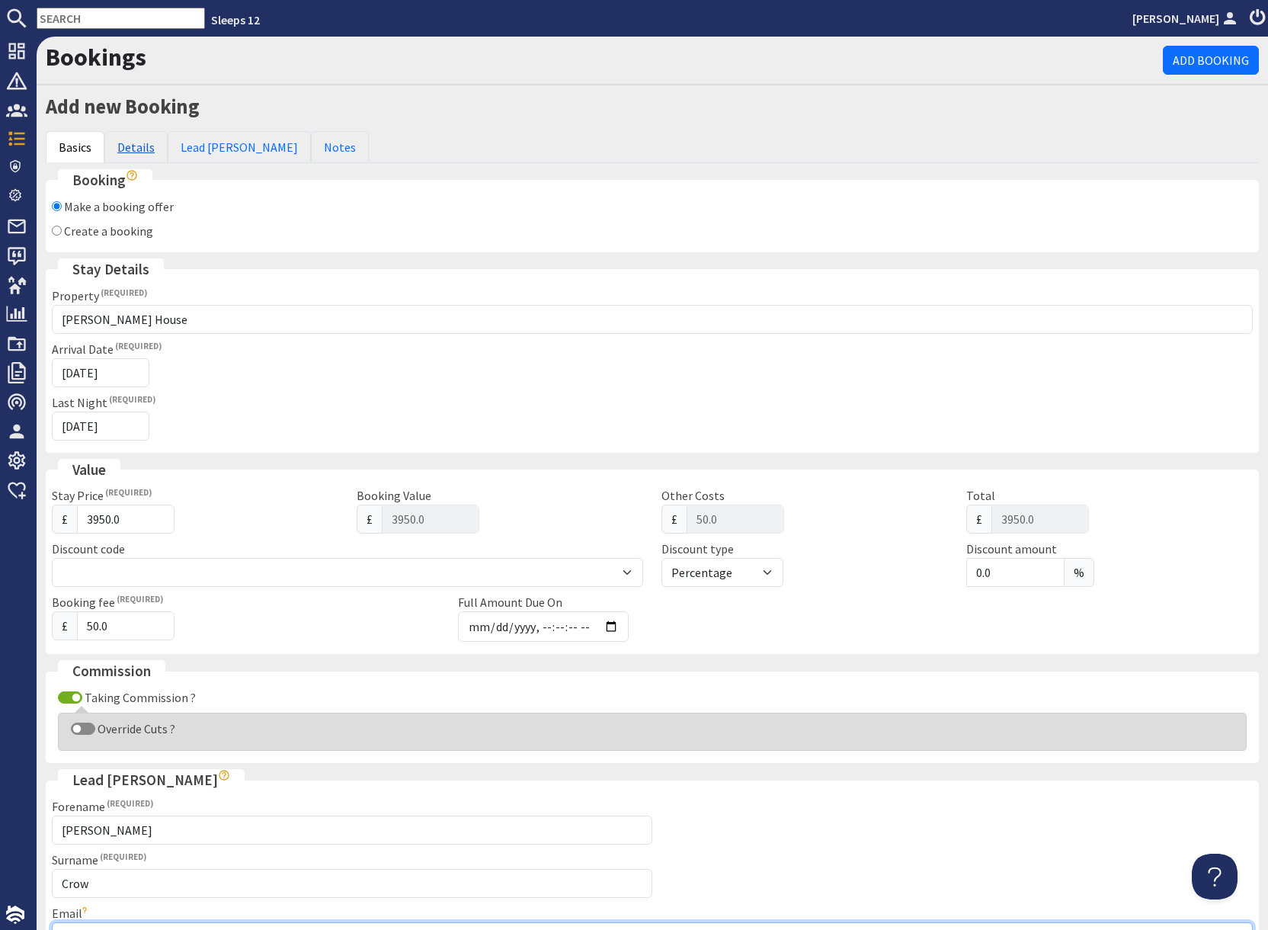
type input "mollyandnick@hotmail.com"
drag, startPoint x: 142, startPoint y: 149, endPoint x: 137, endPoint y: 171, distance: 23.3
click at [142, 149] on link "Details" at bounding box center [135, 147] width 63 height 32
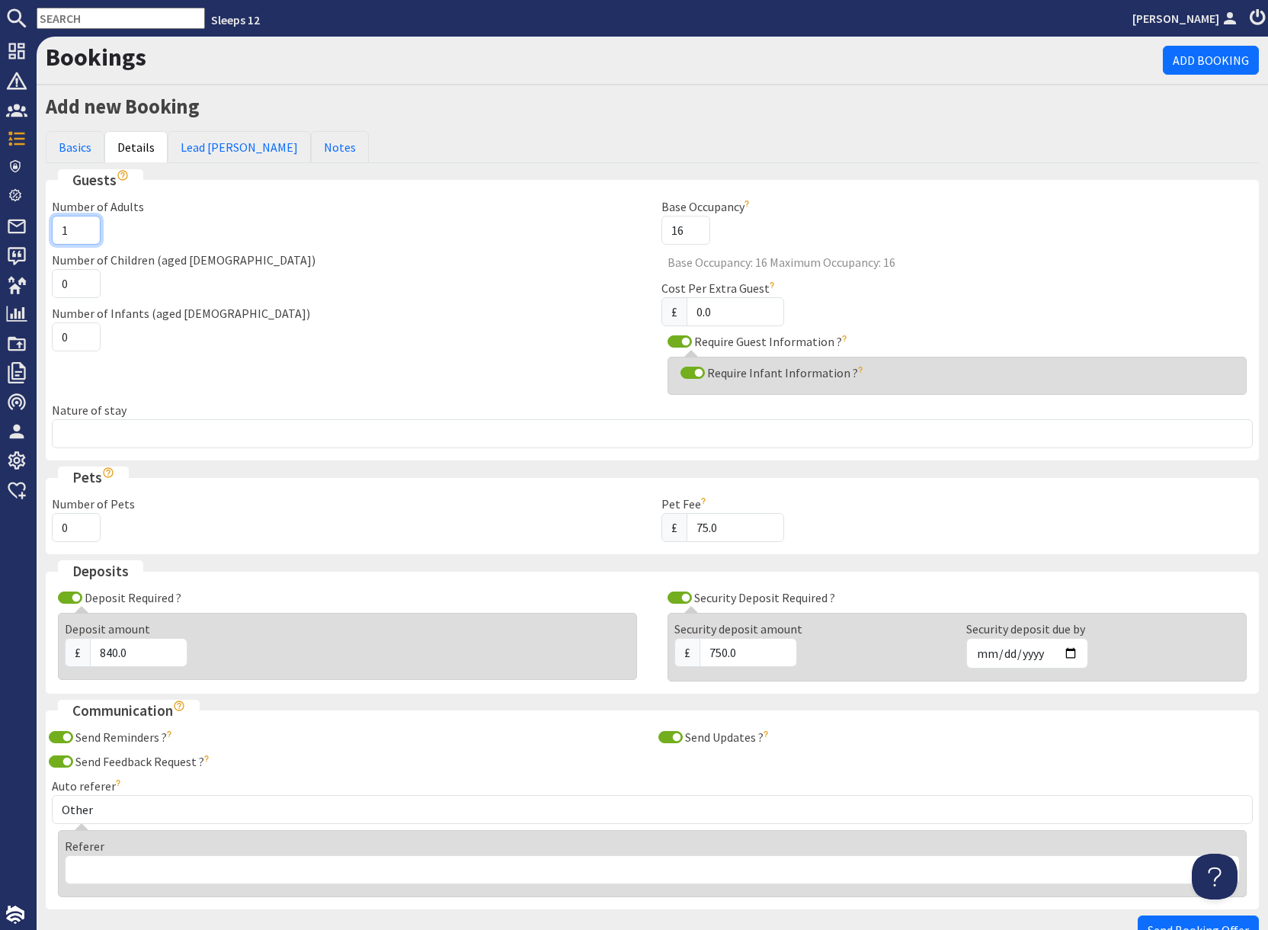
click at [69, 230] on input "1" at bounding box center [76, 230] width 49 height 29
click at [72, 337] on input "0" at bounding box center [76, 336] width 49 height 29
type input "1"
click at [75, 231] on input "Number of Adults" at bounding box center [76, 230] width 49 height 29
type input "11"
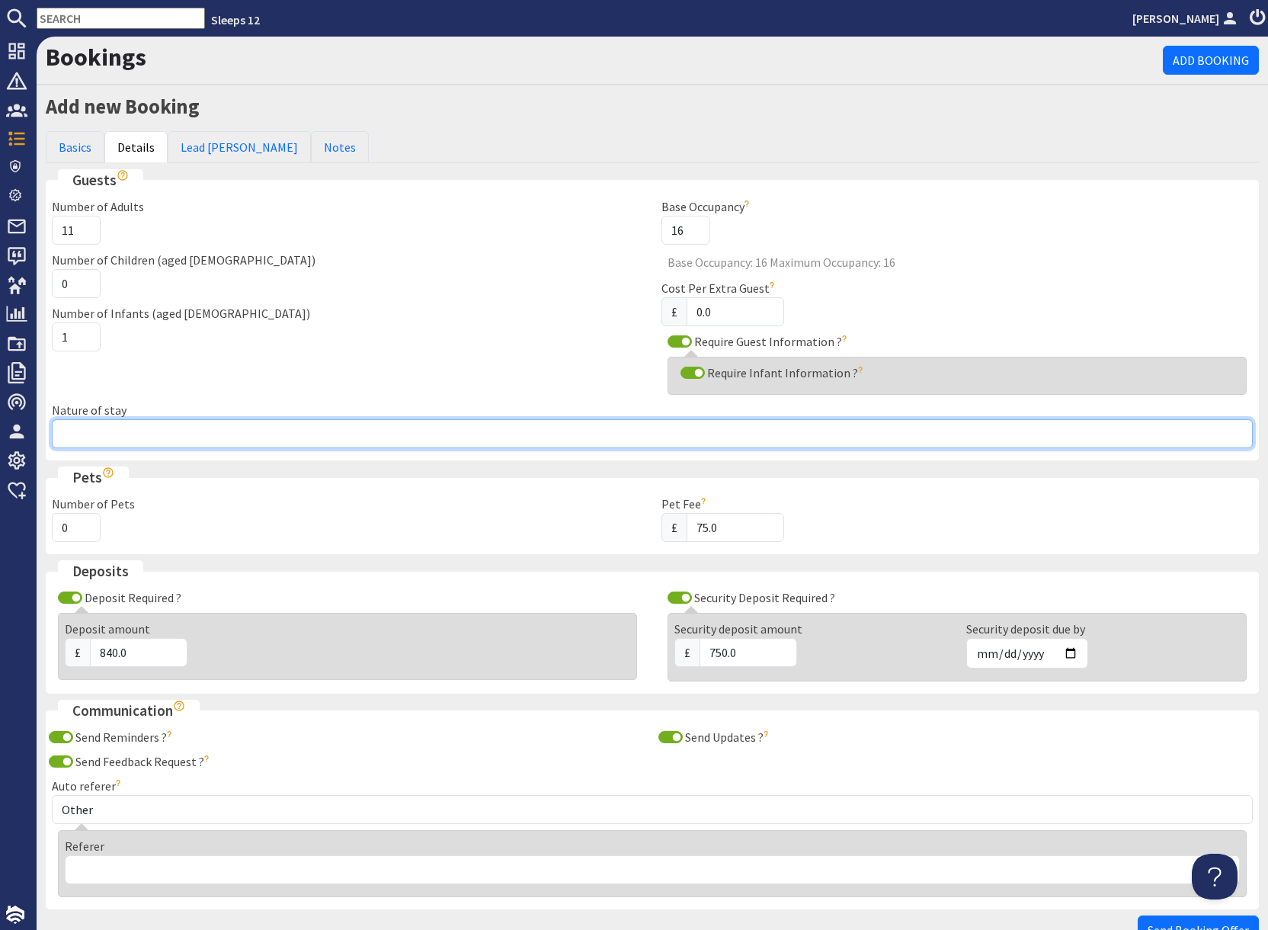
click at [233, 437] on input "Nature of stay" at bounding box center [652, 433] width 1201 height 29
type input "Family group"
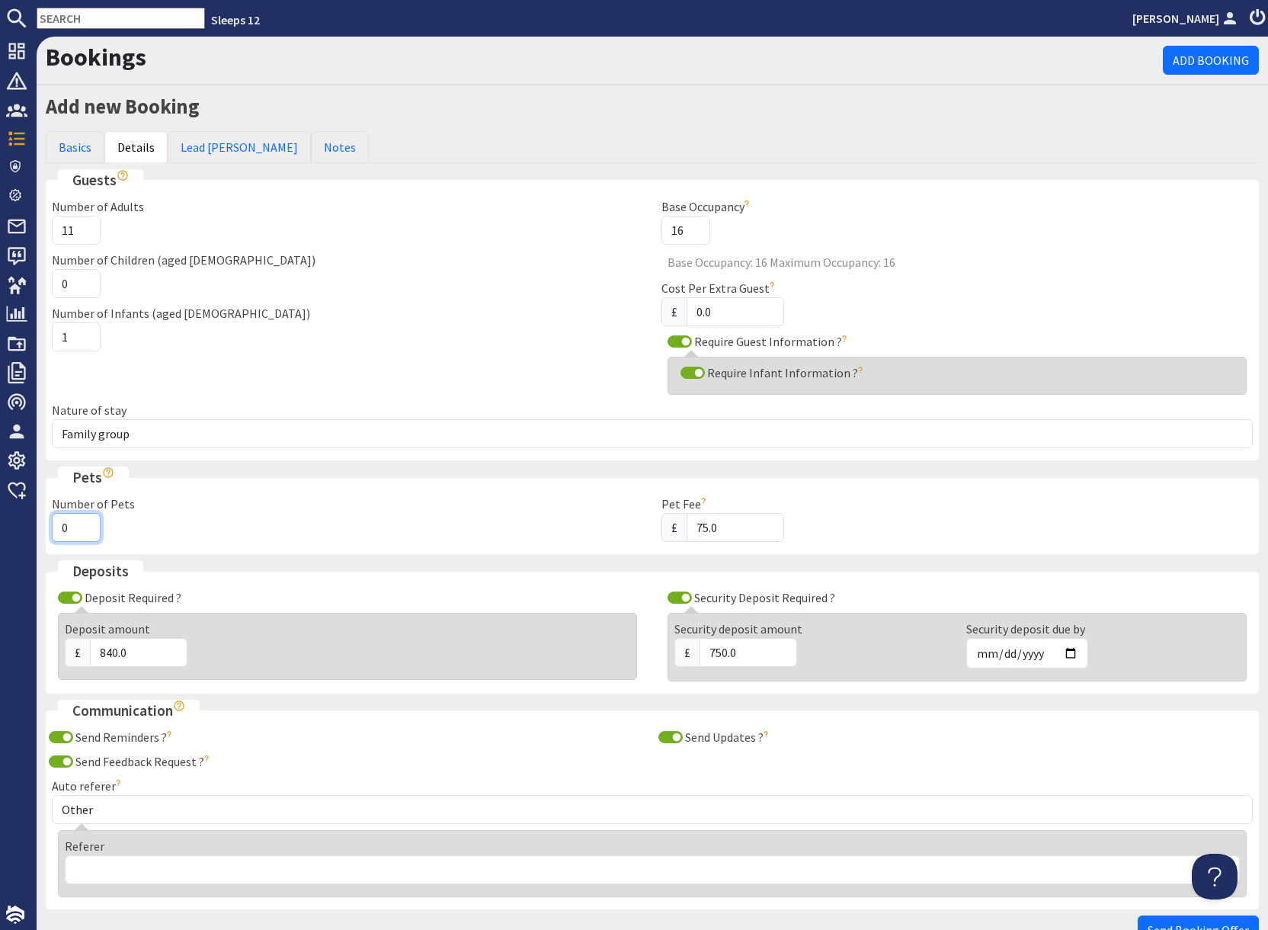
click at [68, 528] on input "0" at bounding box center [76, 527] width 49 height 29
type input "2"
click at [227, 147] on link "Lead [PERSON_NAME]" at bounding box center [239, 147] width 143 height 32
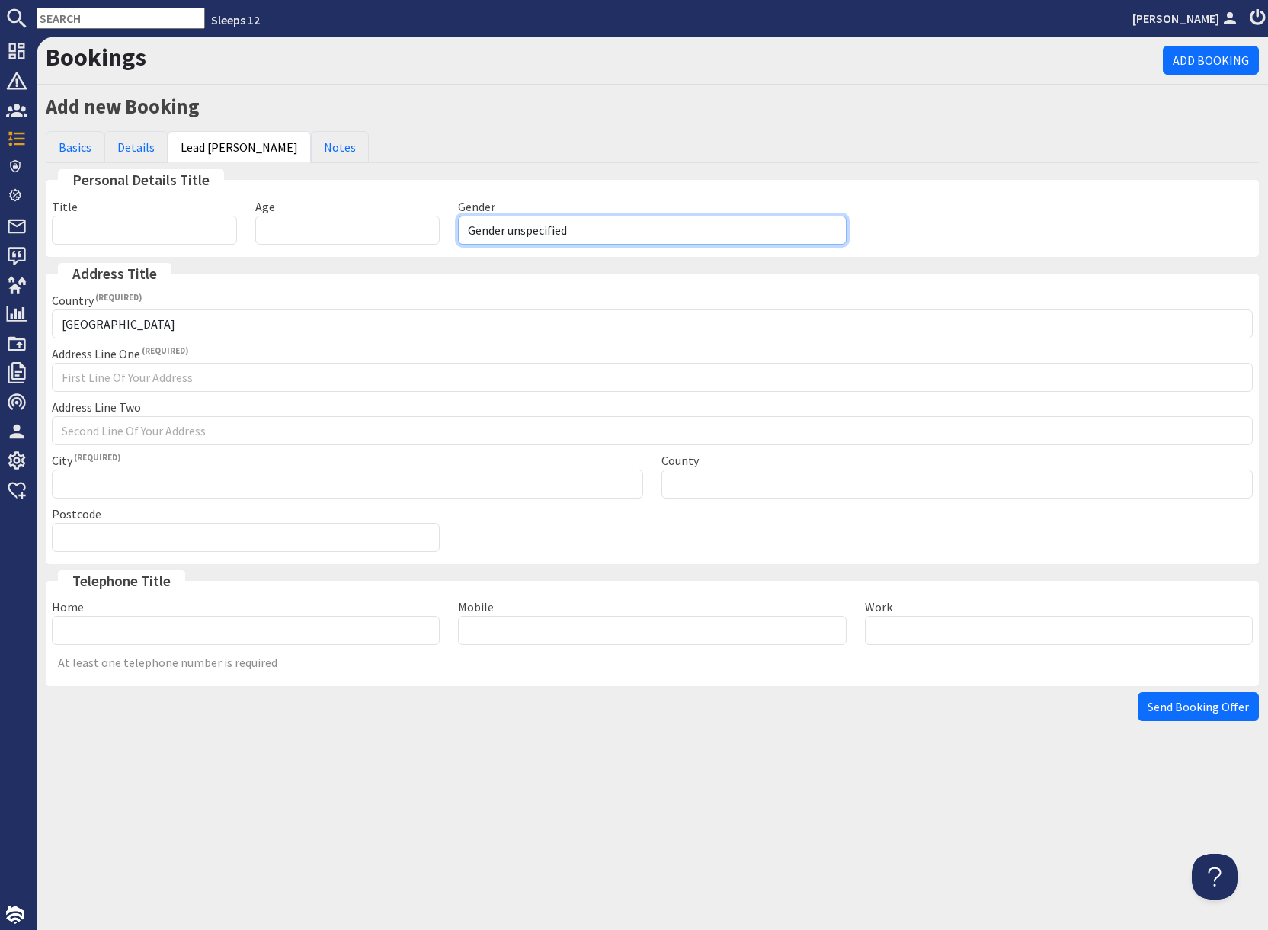
click at [521, 226] on select "Gender unspecified Gender male Gender female" at bounding box center [652, 230] width 388 height 29
select select "gender_female"
click at [458, 216] on select "Gender unspecified Gender male Gender female" at bounding box center [652, 230] width 388 height 29
click at [374, 226] on input "Age" at bounding box center [347, 230] width 185 height 29
type input "50"
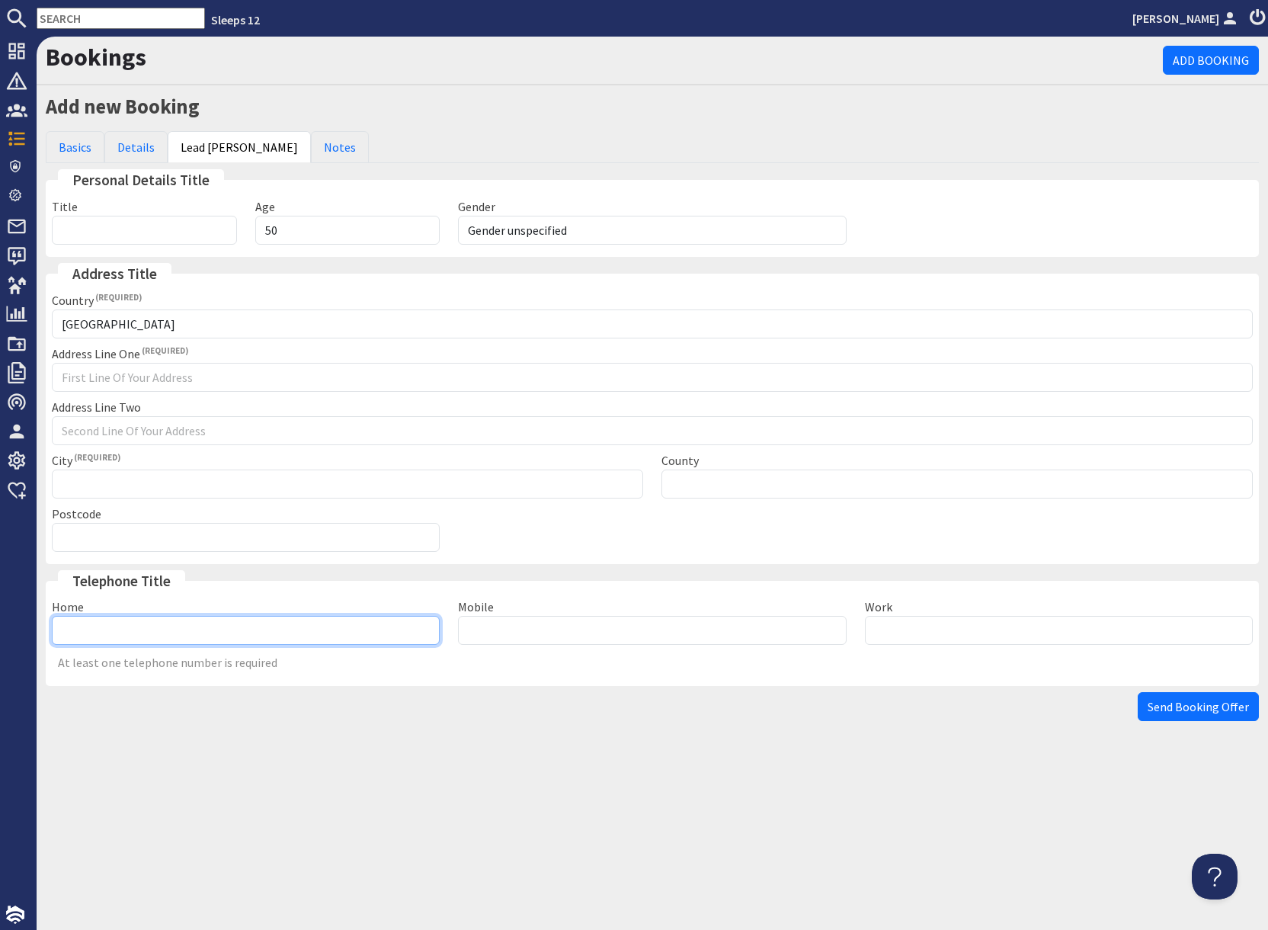
click at [248, 631] on input "Home" at bounding box center [246, 630] width 388 height 29
type input "07964671563"
drag, startPoint x: 632, startPoint y: 725, endPoint x: 618, endPoint y: 721, distance: 14.2
click at [631, 725] on div "Add new Booking Basics Details Lead Booker Notes Booking Make a booking offer C…" at bounding box center [653, 409] width 1232 height 637
click at [1179, 710] on span "Send Booking Offer" at bounding box center [1198, 706] width 101 height 15
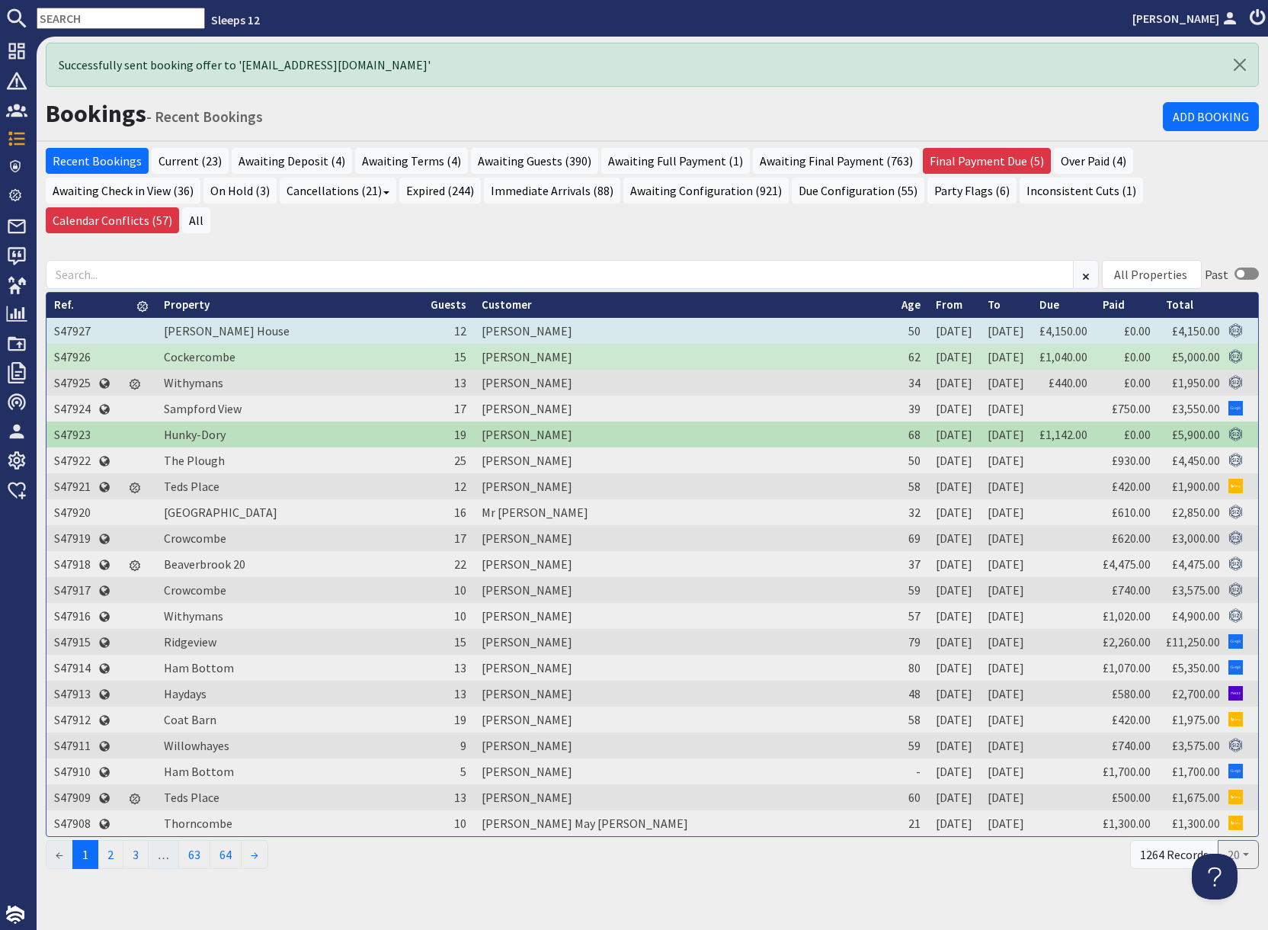
drag, startPoint x: 76, startPoint y: 296, endPoint x: 85, endPoint y: 297, distance: 8.4
click at [76, 318] on td "S47927" at bounding box center [72, 331] width 52 height 26
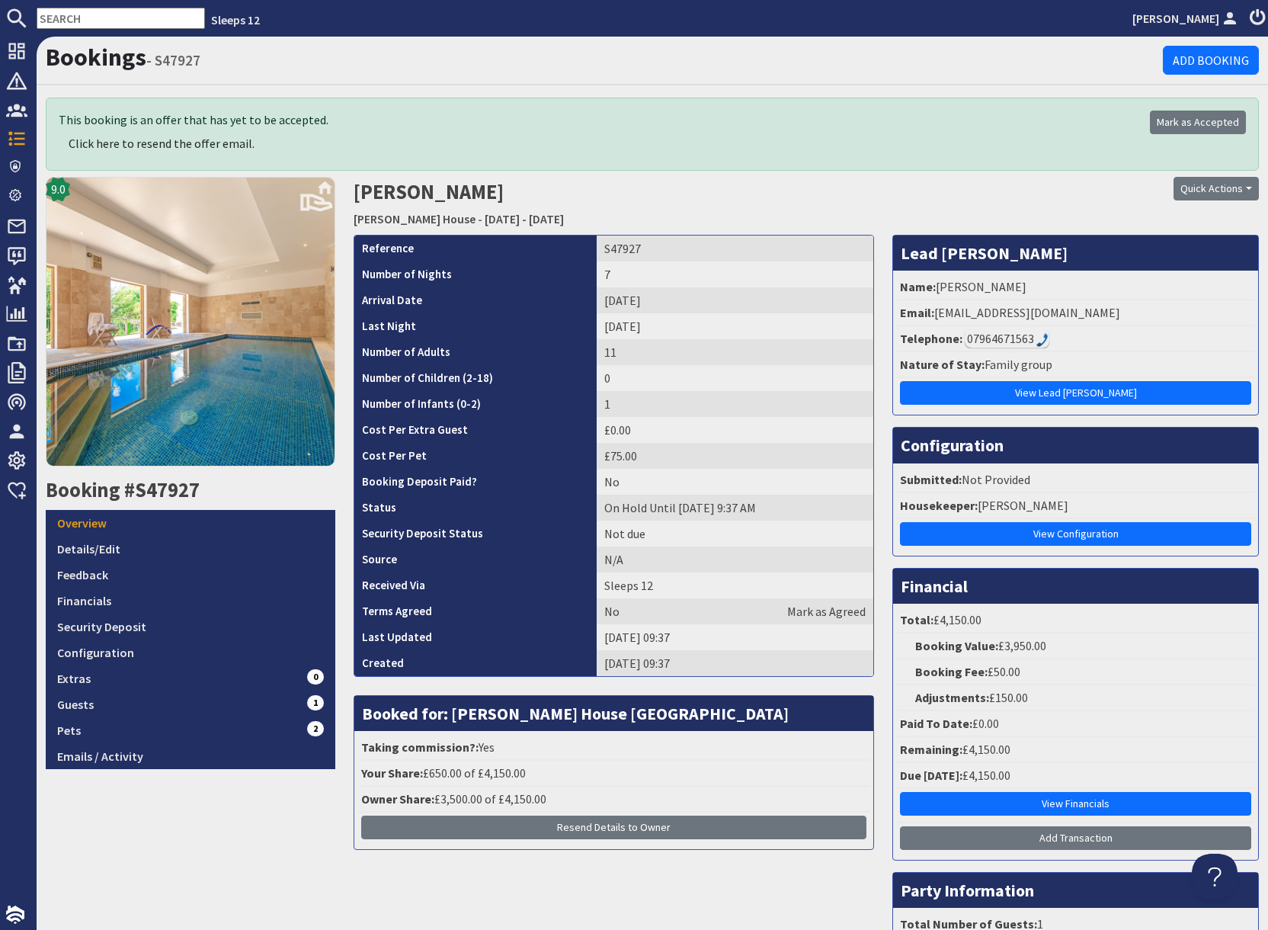
click at [1027, 231] on div "Quick Actions Send Booking Update Rebook Cancel Booking Print" at bounding box center [1114, 205] width 308 height 57
click at [989, 206] on div "Quick Actions Send Booking Update Rebook Cancel Booking Print" at bounding box center [1114, 205] width 308 height 57
click at [389, 224] on link "[PERSON_NAME] House" at bounding box center [415, 218] width 122 height 15
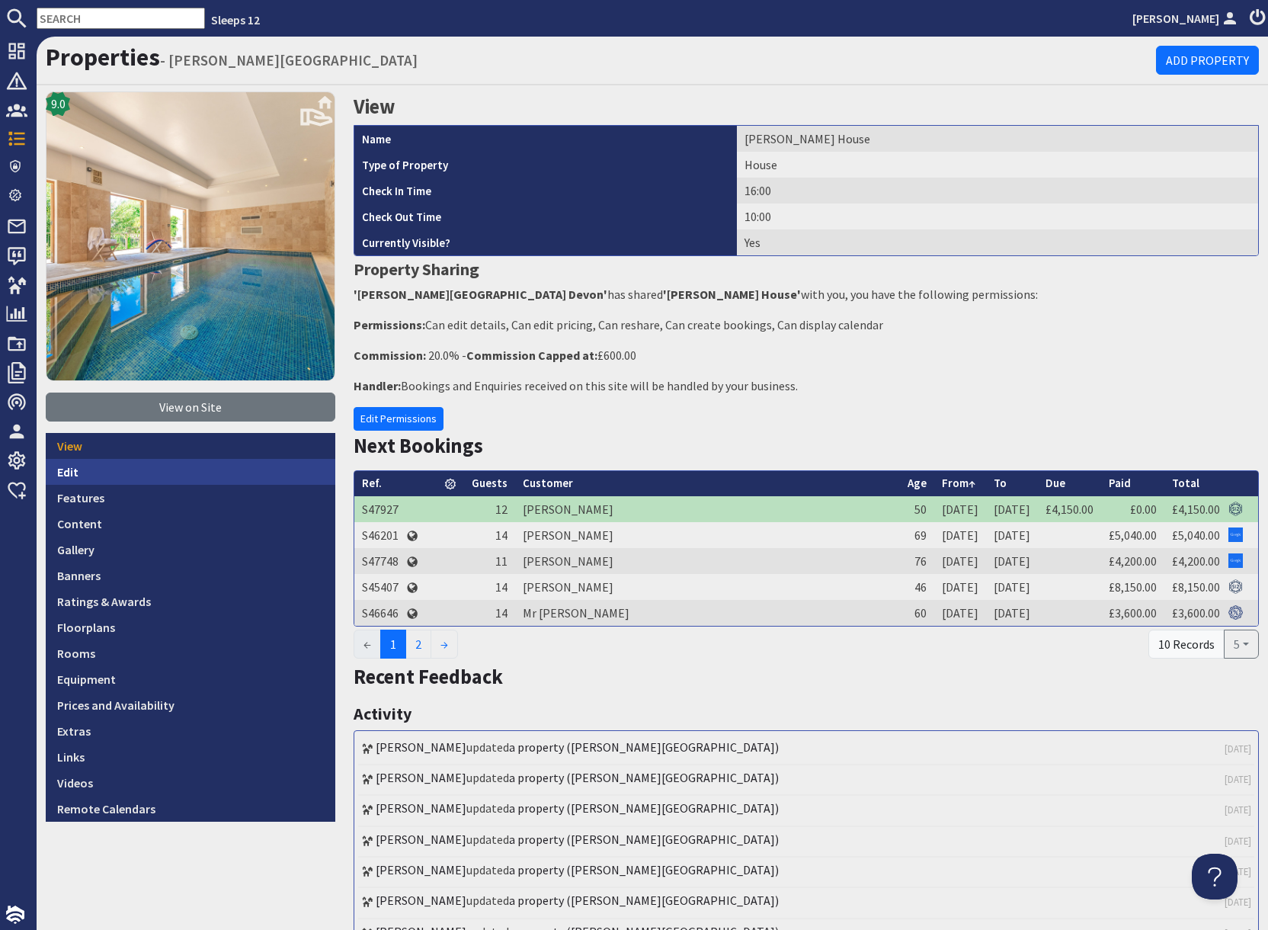
click at [108, 479] on link "Edit" at bounding box center [191, 472] width 290 height 26
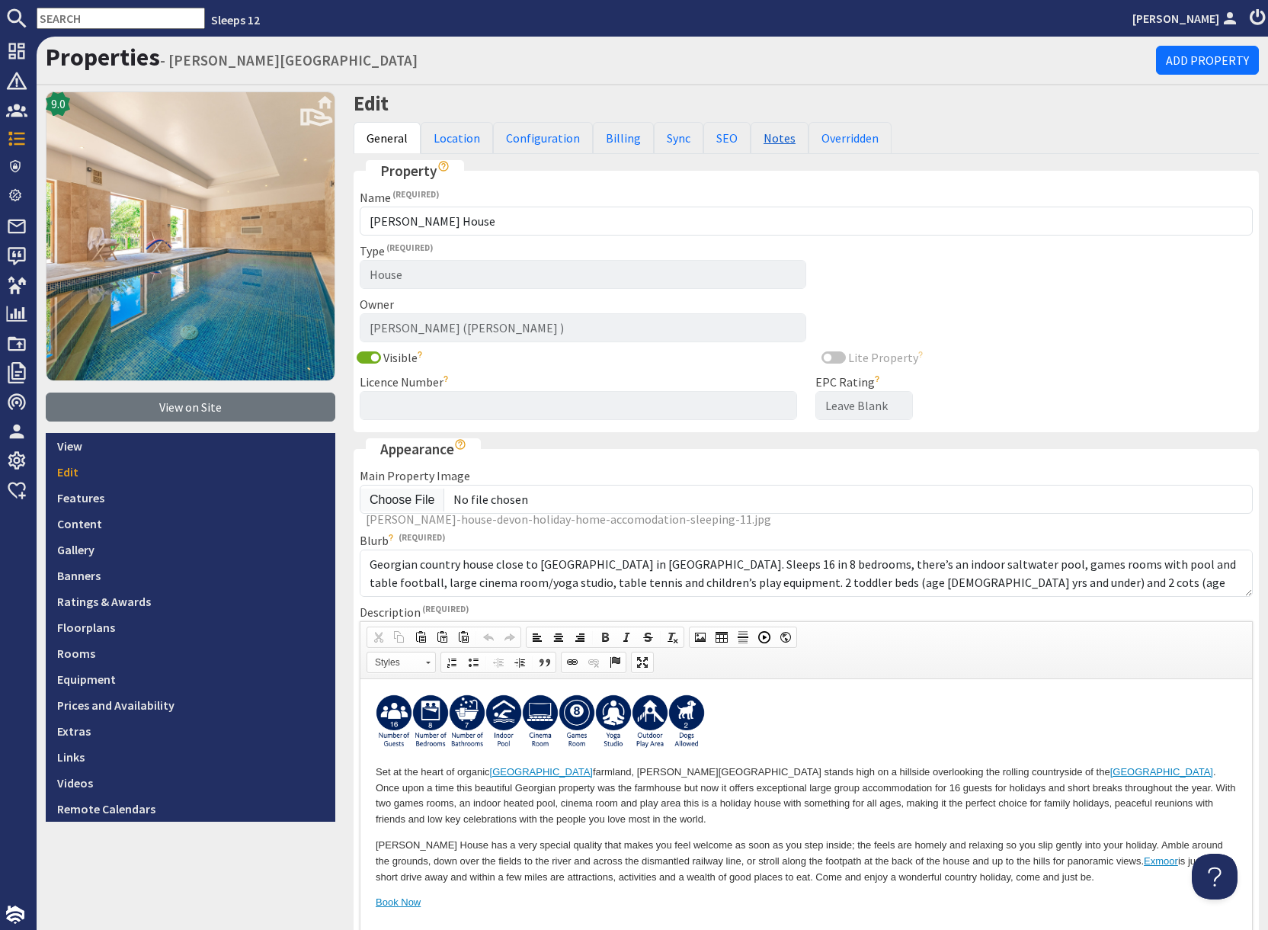
click at [766, 139] on link "Notes" at bounding box center [780, 138] width 58 height 32
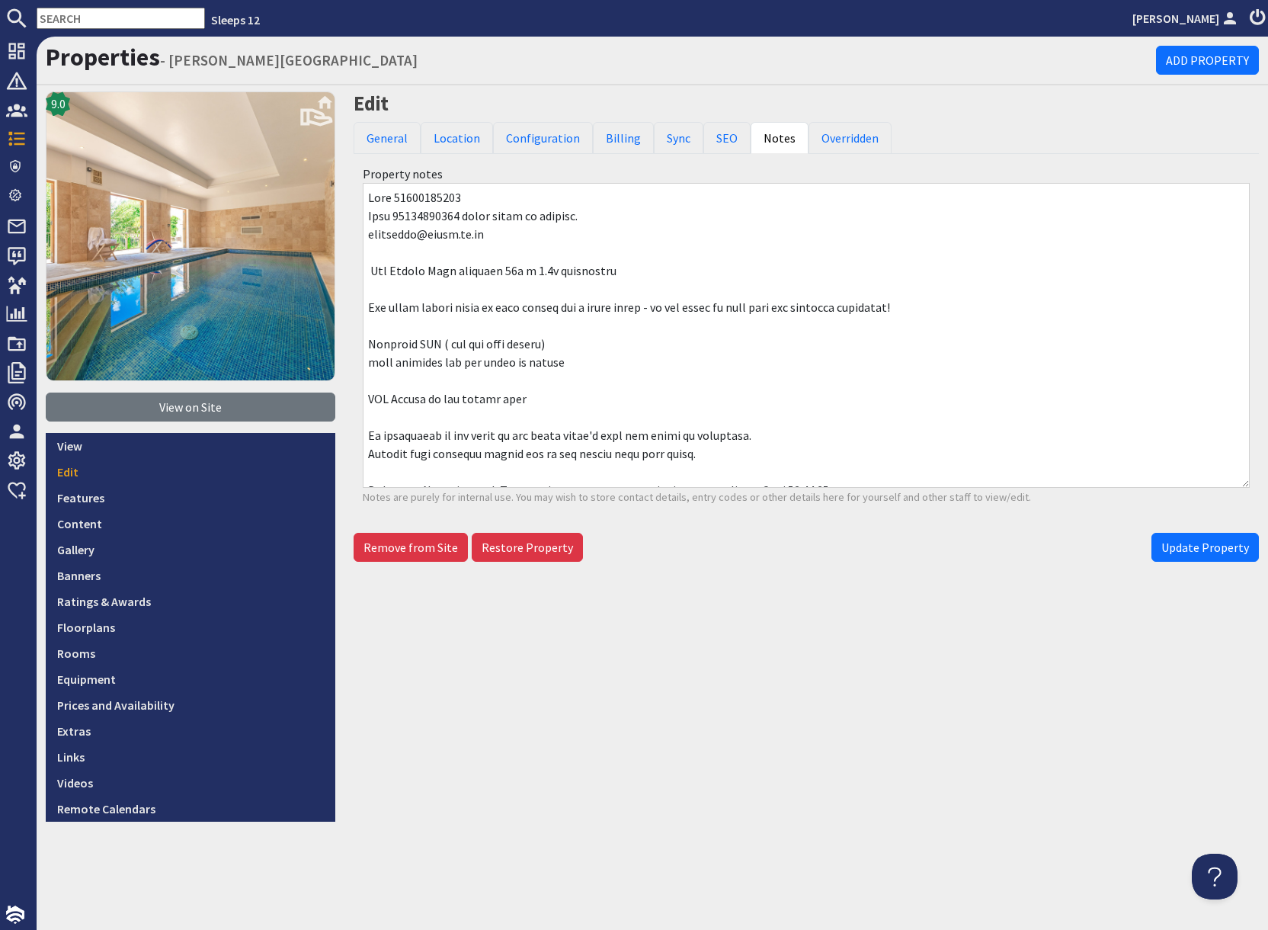
drag, startPoint x: 367, startPoint y: 232, endPoint x: 517, endPoint y: 232, distance: 150.2
click at [517, 232] on textarea at bounding box center [806, 335] width 887 height 305
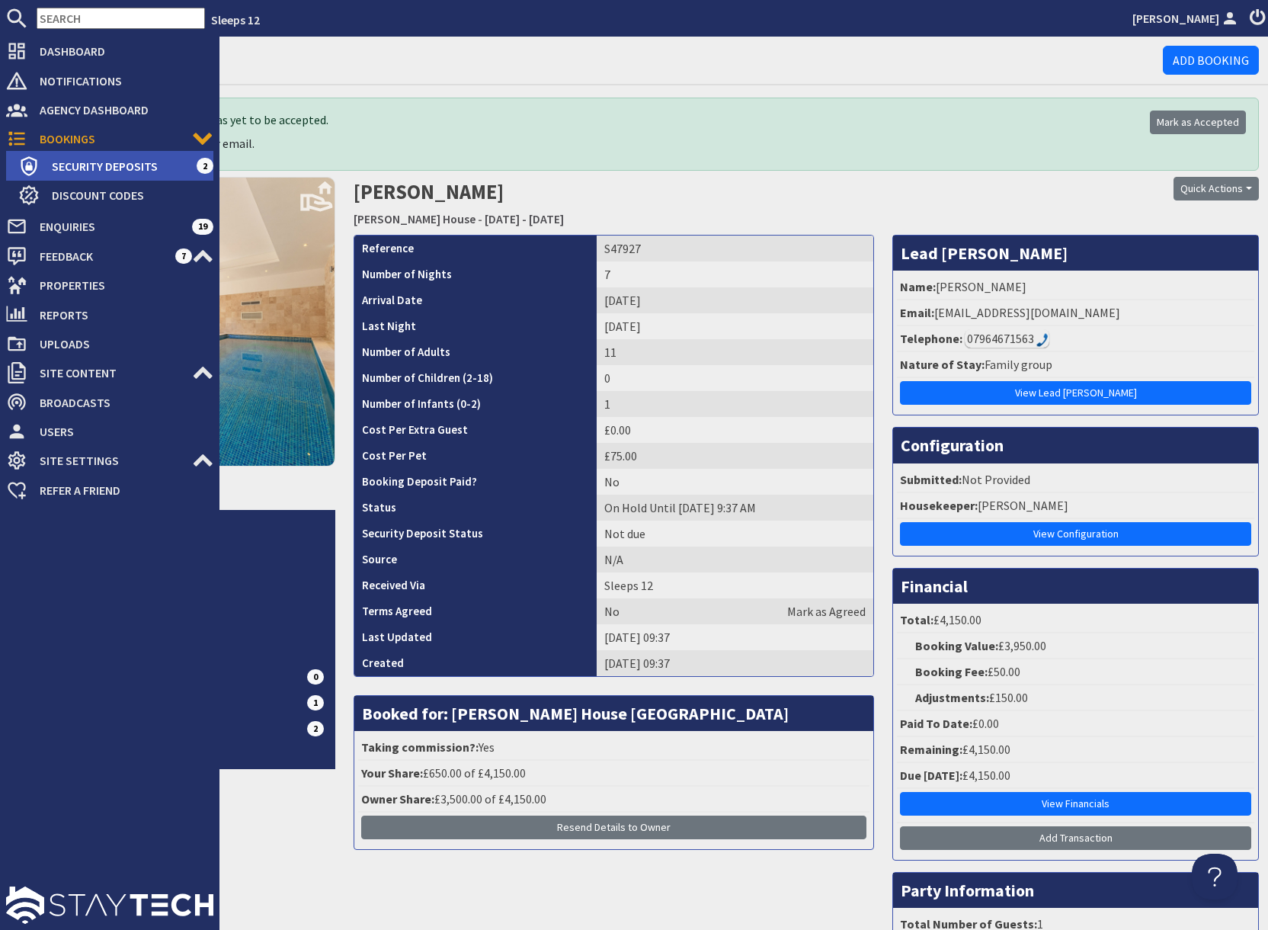
drag, startPoint x: 79, startPoint y: 139, endPoint x: 153, endPoint y: 159, distance: 76.3
click at [81, 139] on span "Bookings" at bounding box center [109, 139] width 165 height 24
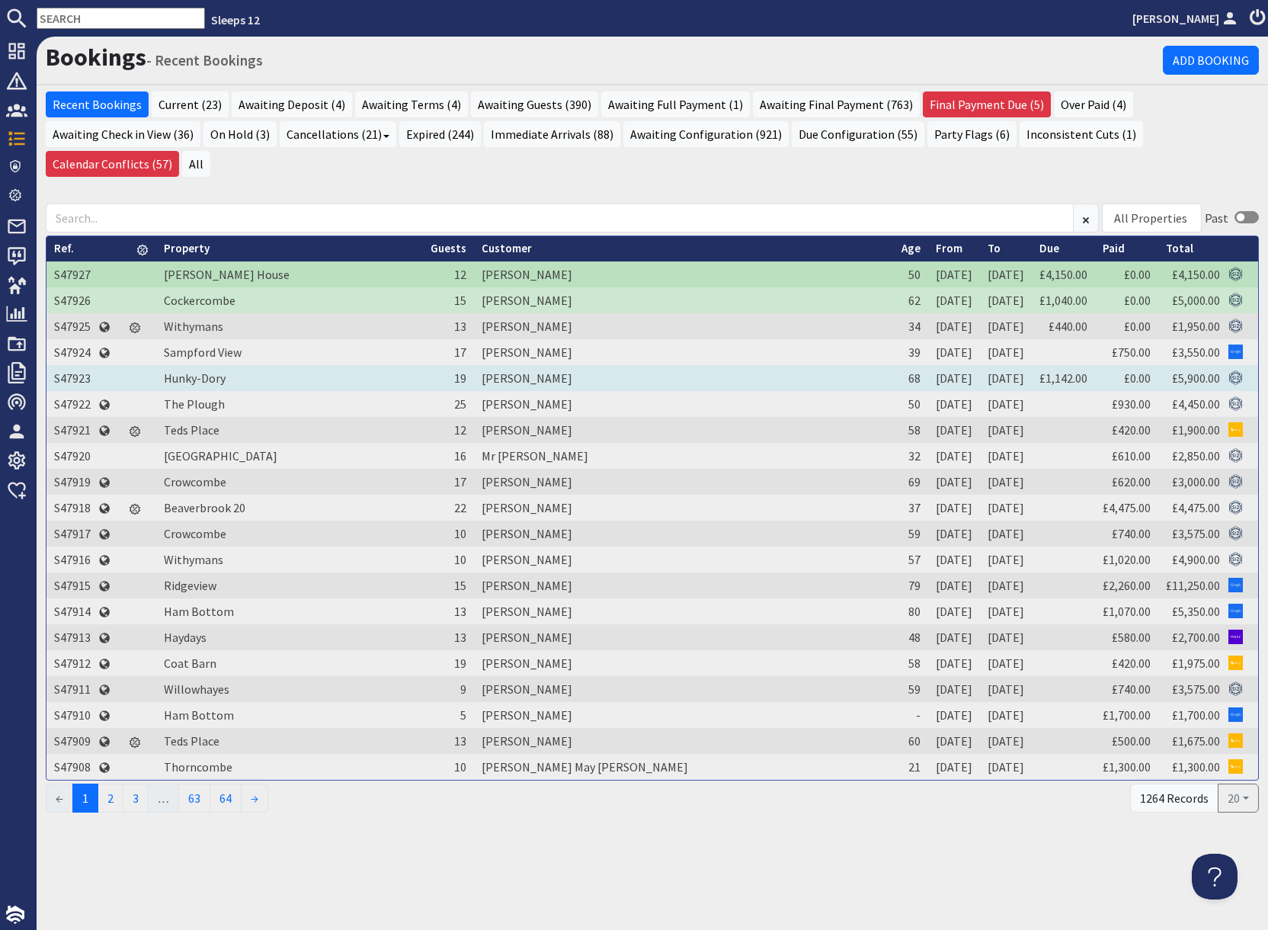
click at [73, 365] on td "S47923" at bounding box center [72, 378] width 52 height 26
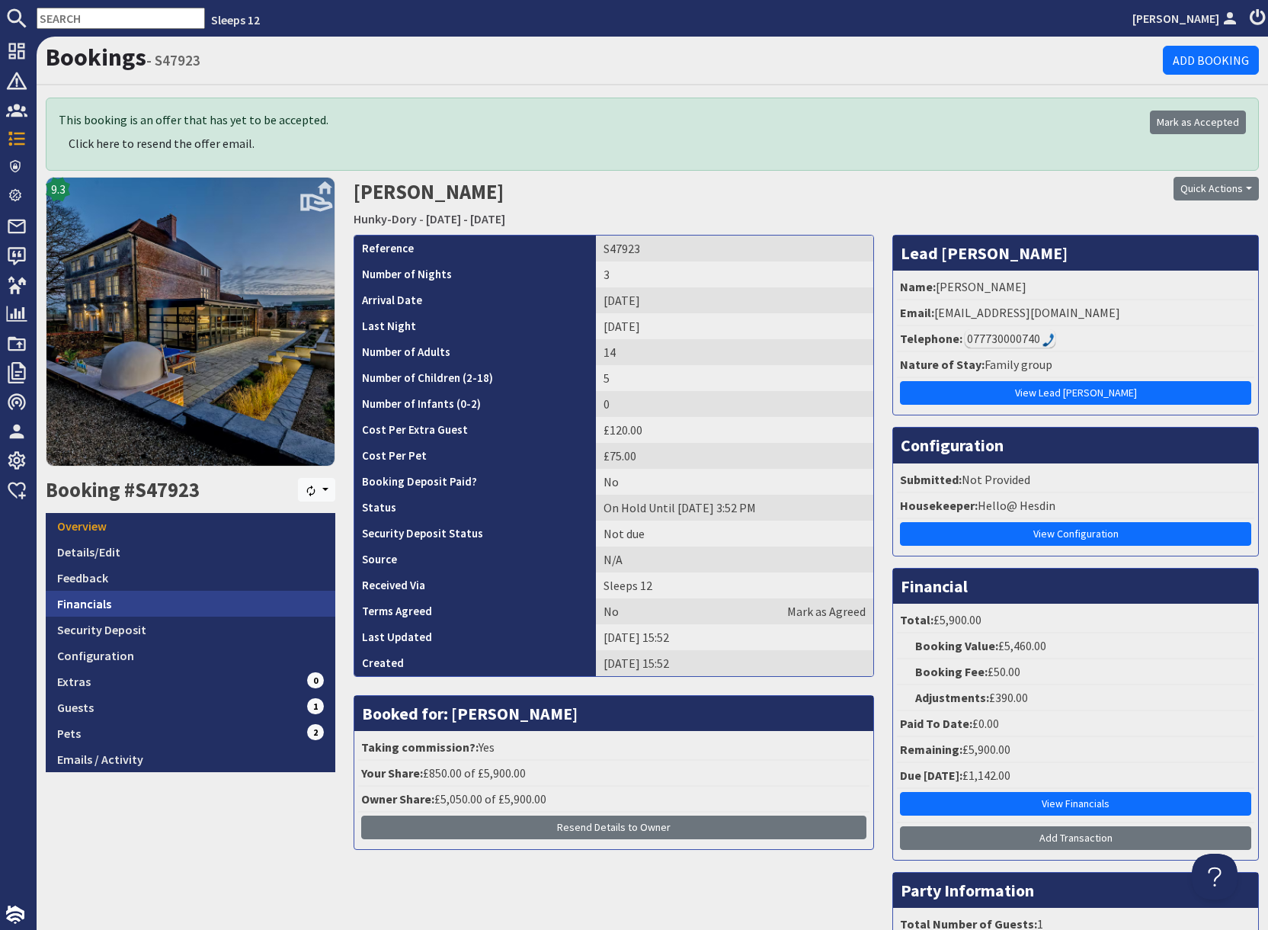
click at [117, 599] on link "Financials" at bounding box center [191, 604] width 290 height 26
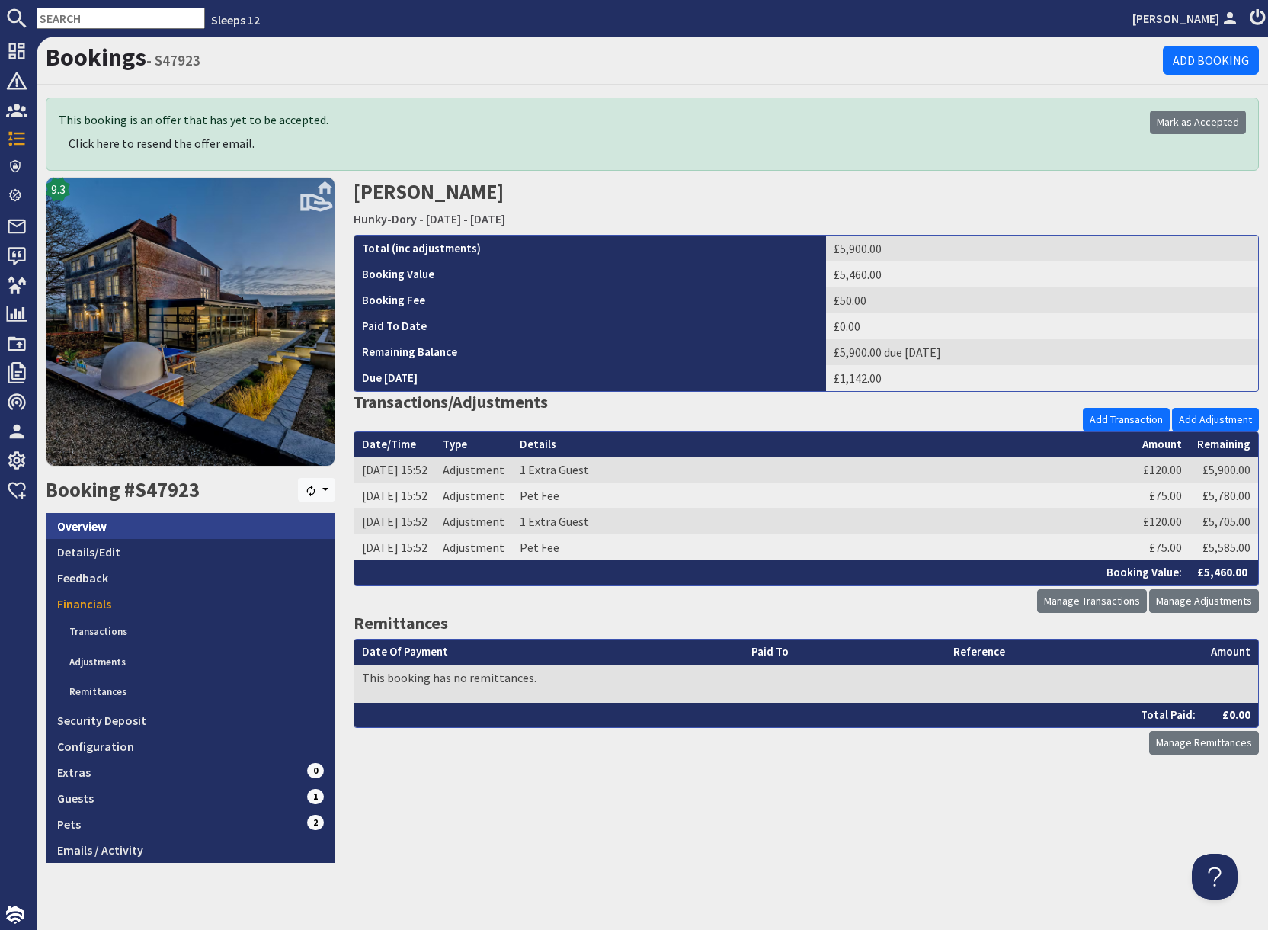
click at [120, 522] on link "Overview" at bounding box center [191, 526] width 290 height 26
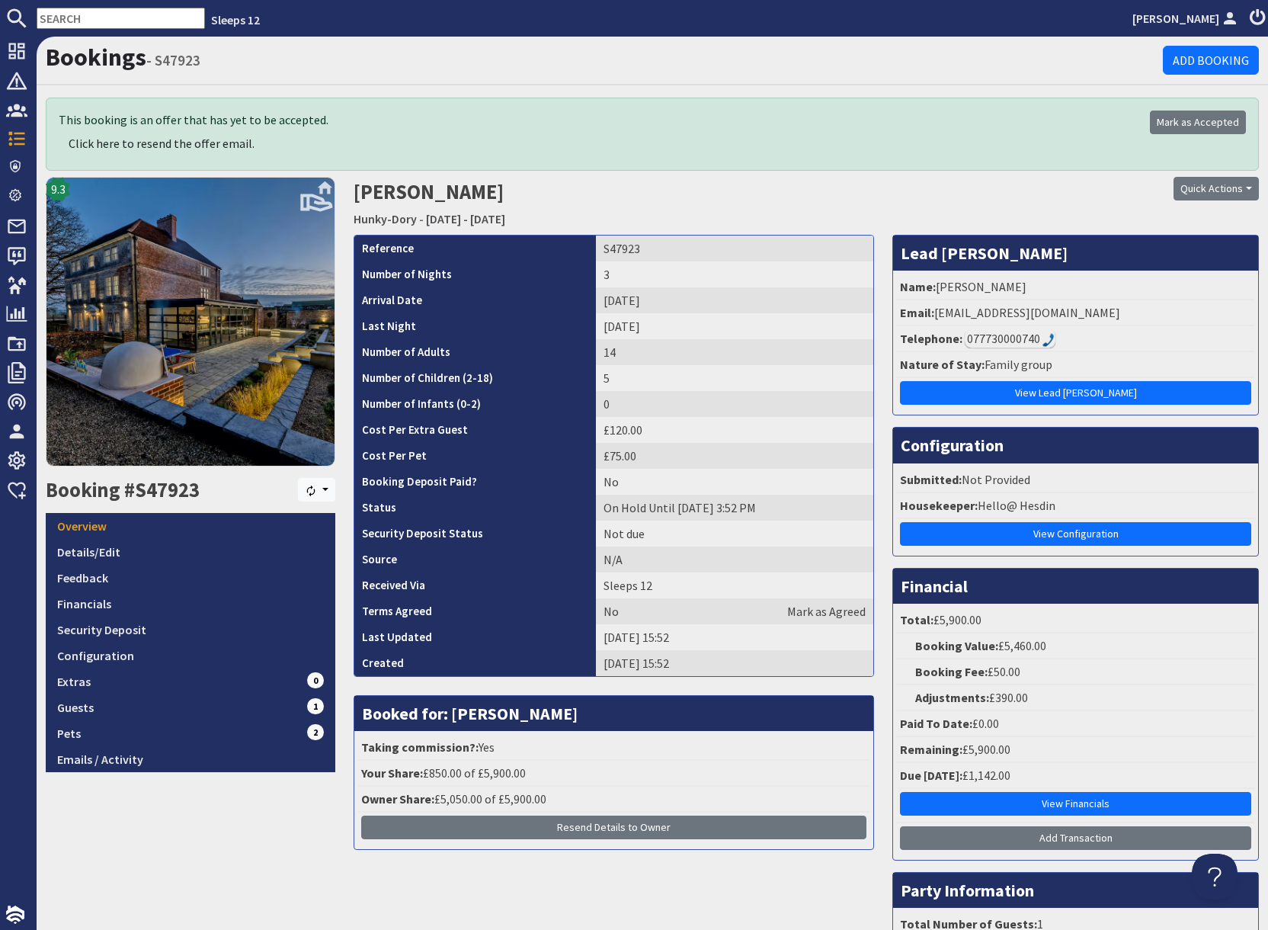
click at [732, 222] on h2 "Barbara Hooper Hunky-Dory - Friday 04/12/2026 - Sunday 06/12/2026" at bounding box center [653, 204] width 598 height 54
click at [113, 654] on link "Configuration" at bounding box center [191, 656] width 290 height 26
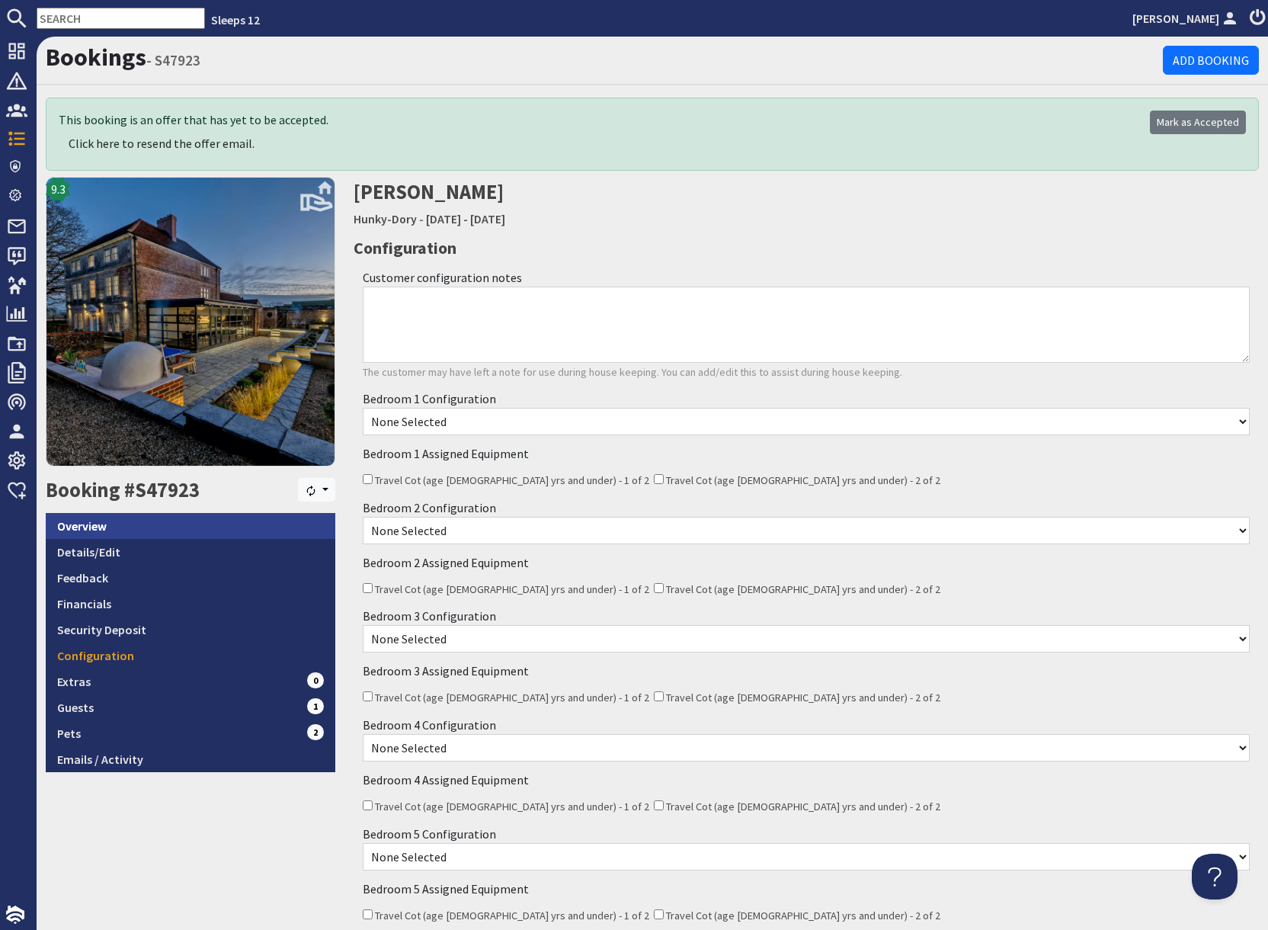
click at [110, 535] on link "Overview" at bounding box center [191, 526] width 290 height 26
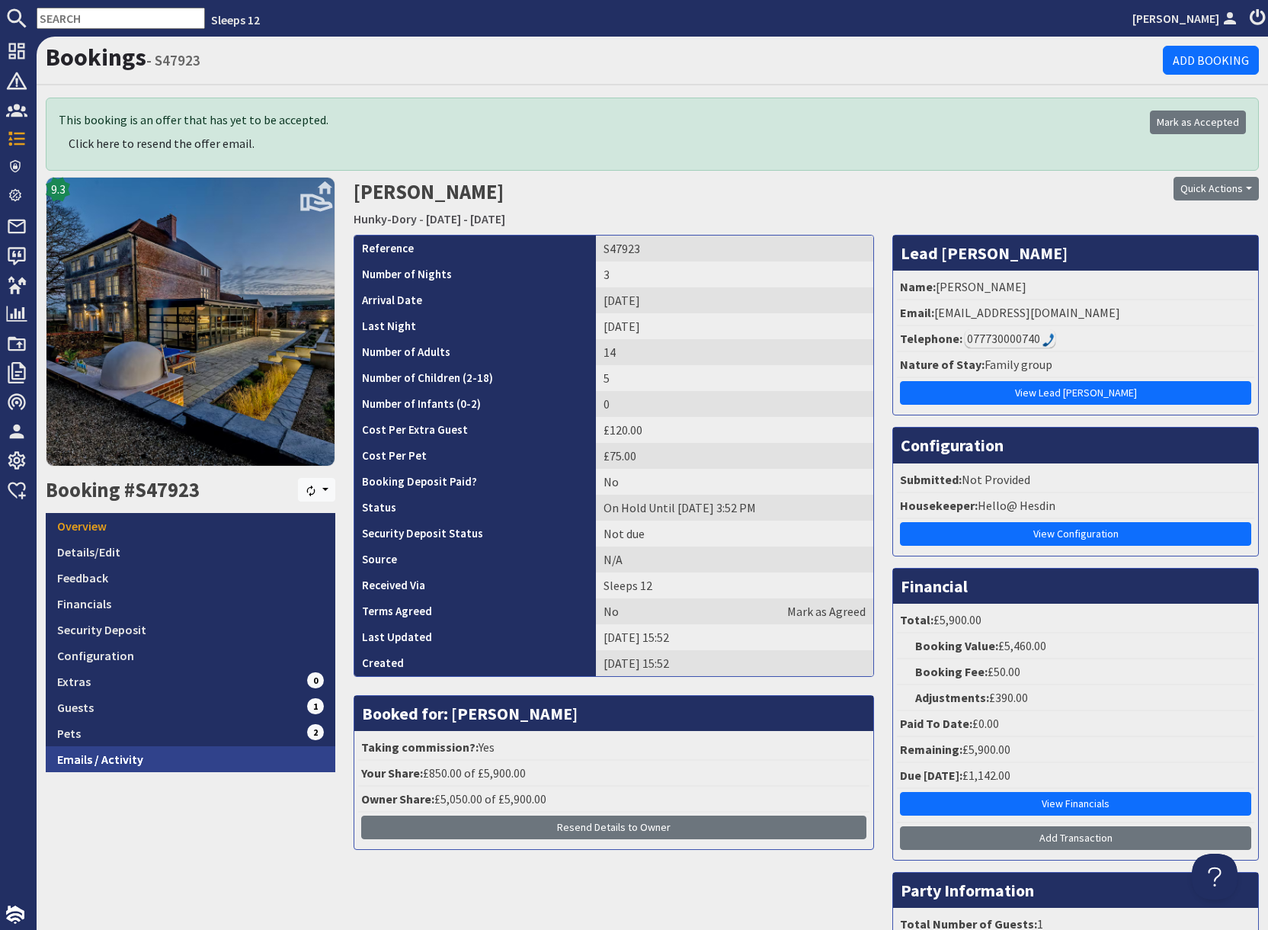
click at [153, 761] on link "Emails / Activity" at bounding box center [191, 759] width 290 height 26
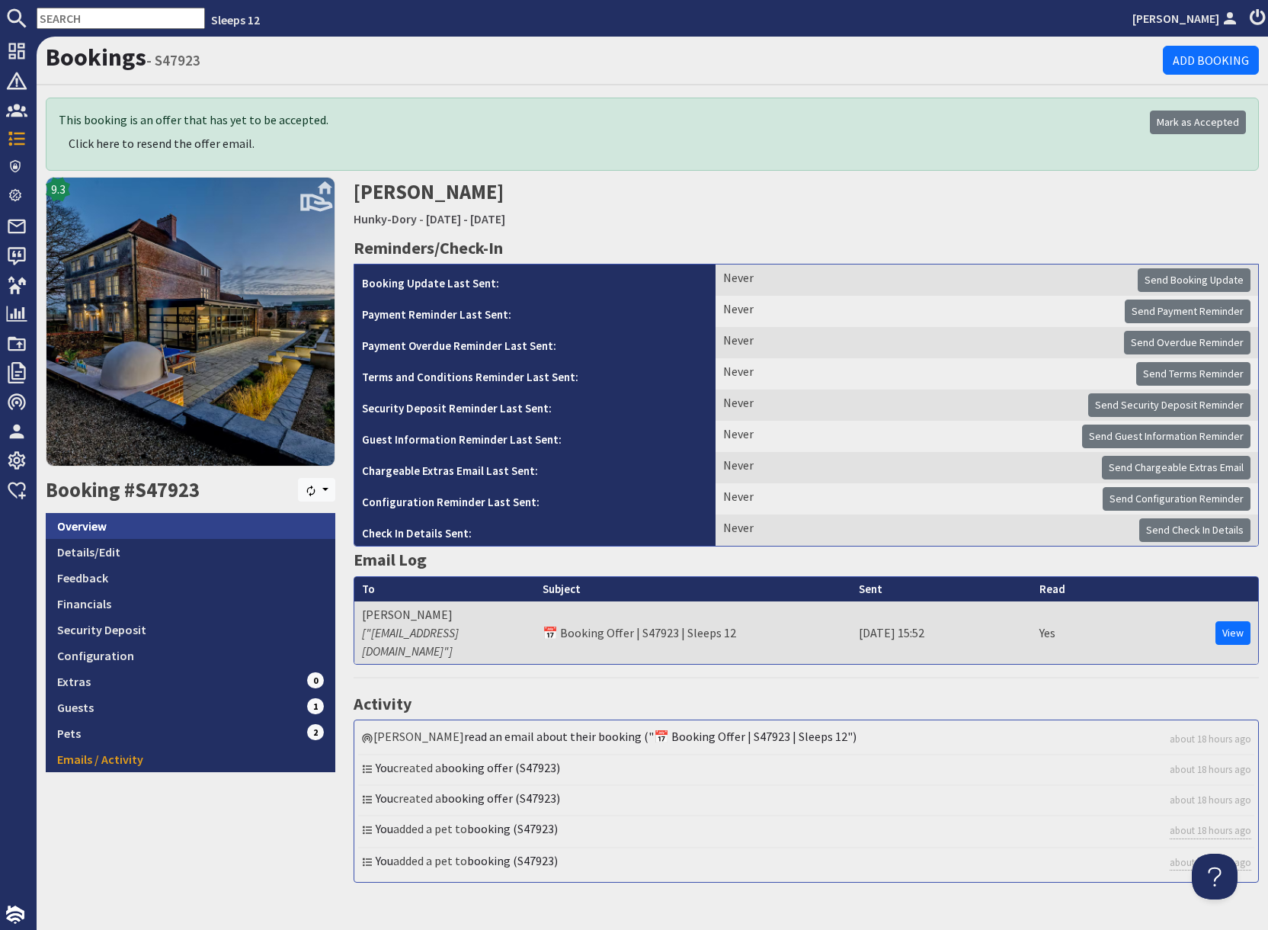
click at [129, 532] on link "Overview" at bounding box center [191, 526] width 290 height 26
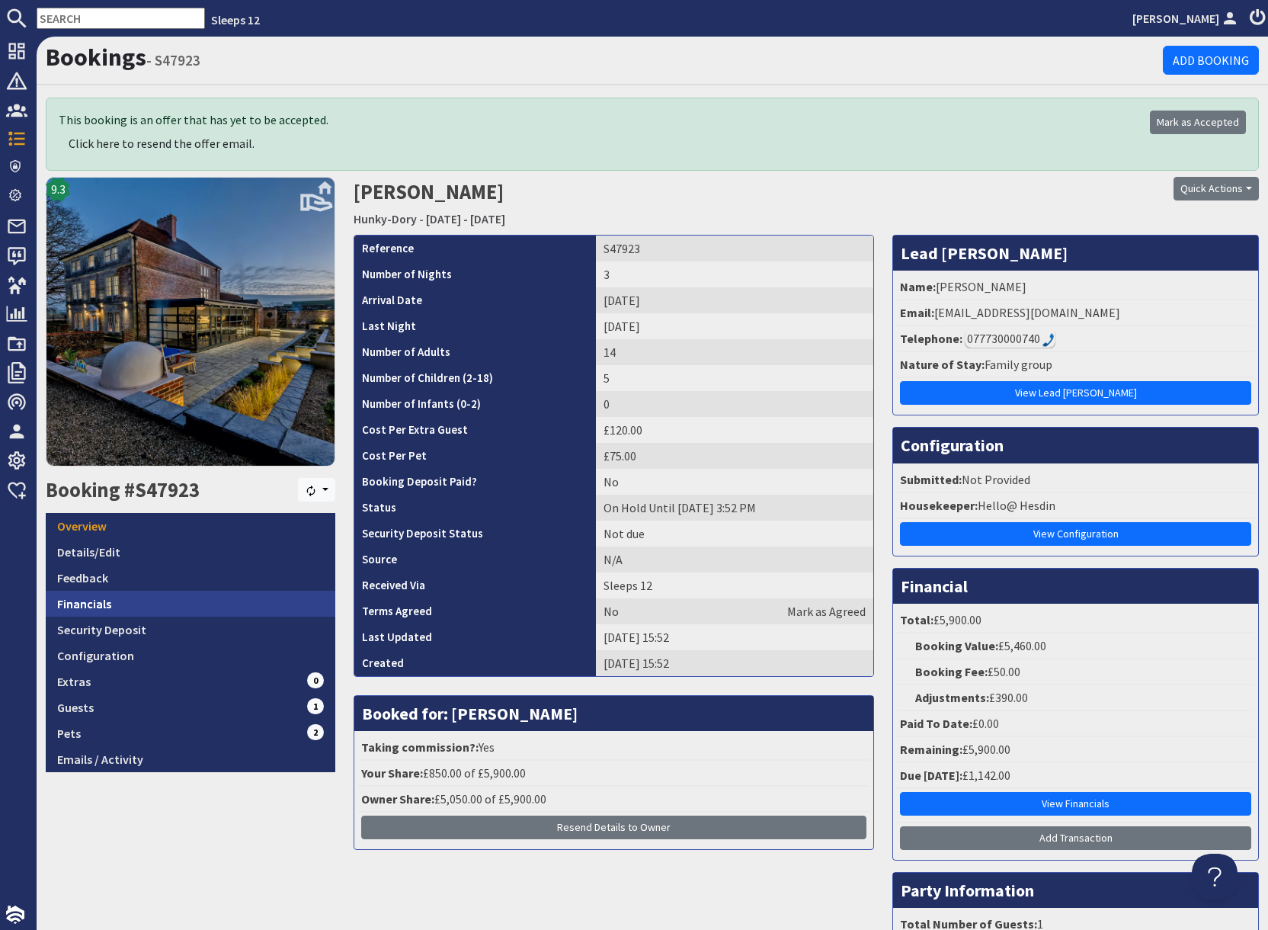
click at [111, 601] on link "Financials" at bounding box center [191, 604] width 290 height 26
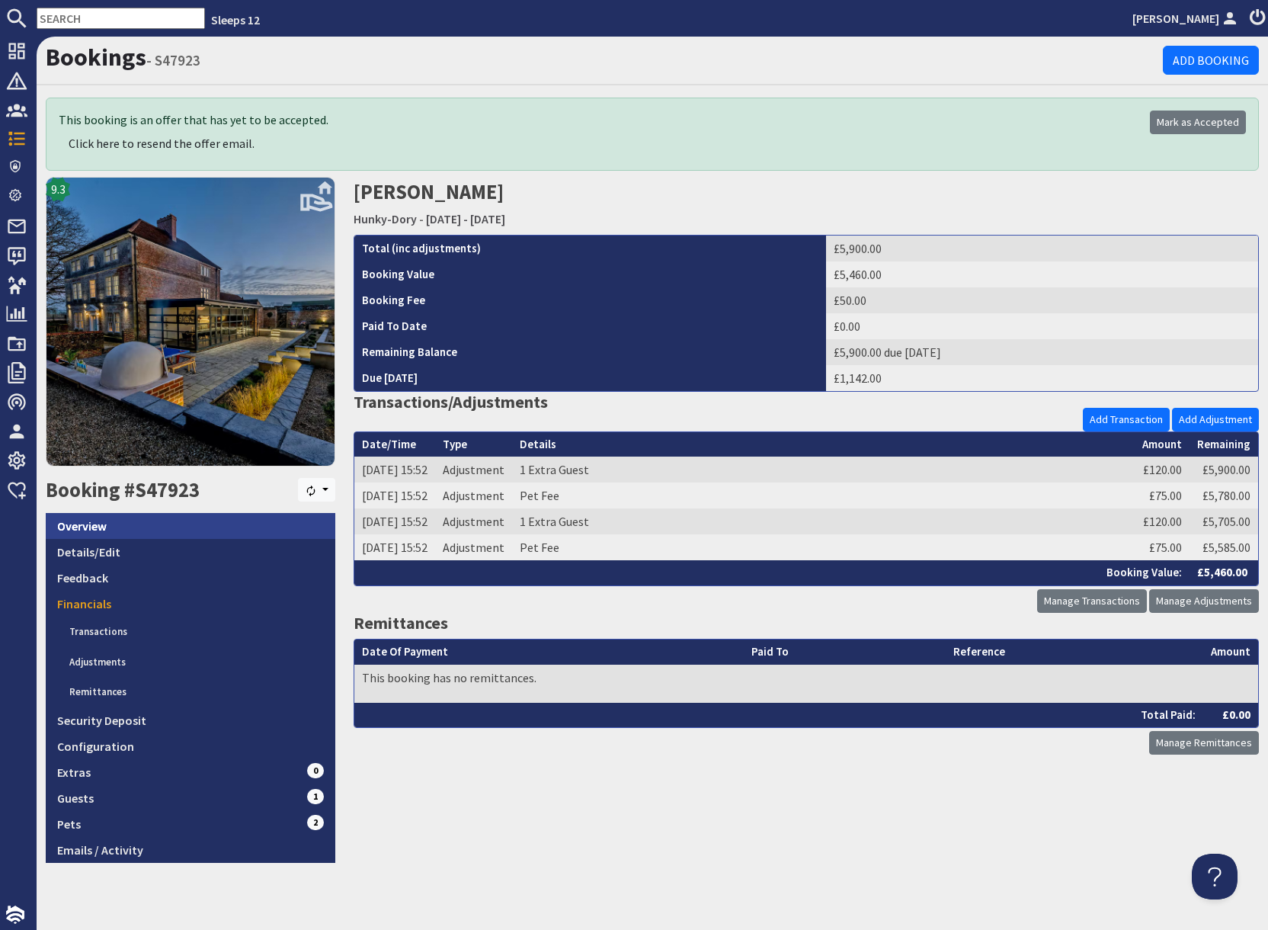
click at [128, 526] on link "Overview" at bounding box center [191, 526] width 290 height 26
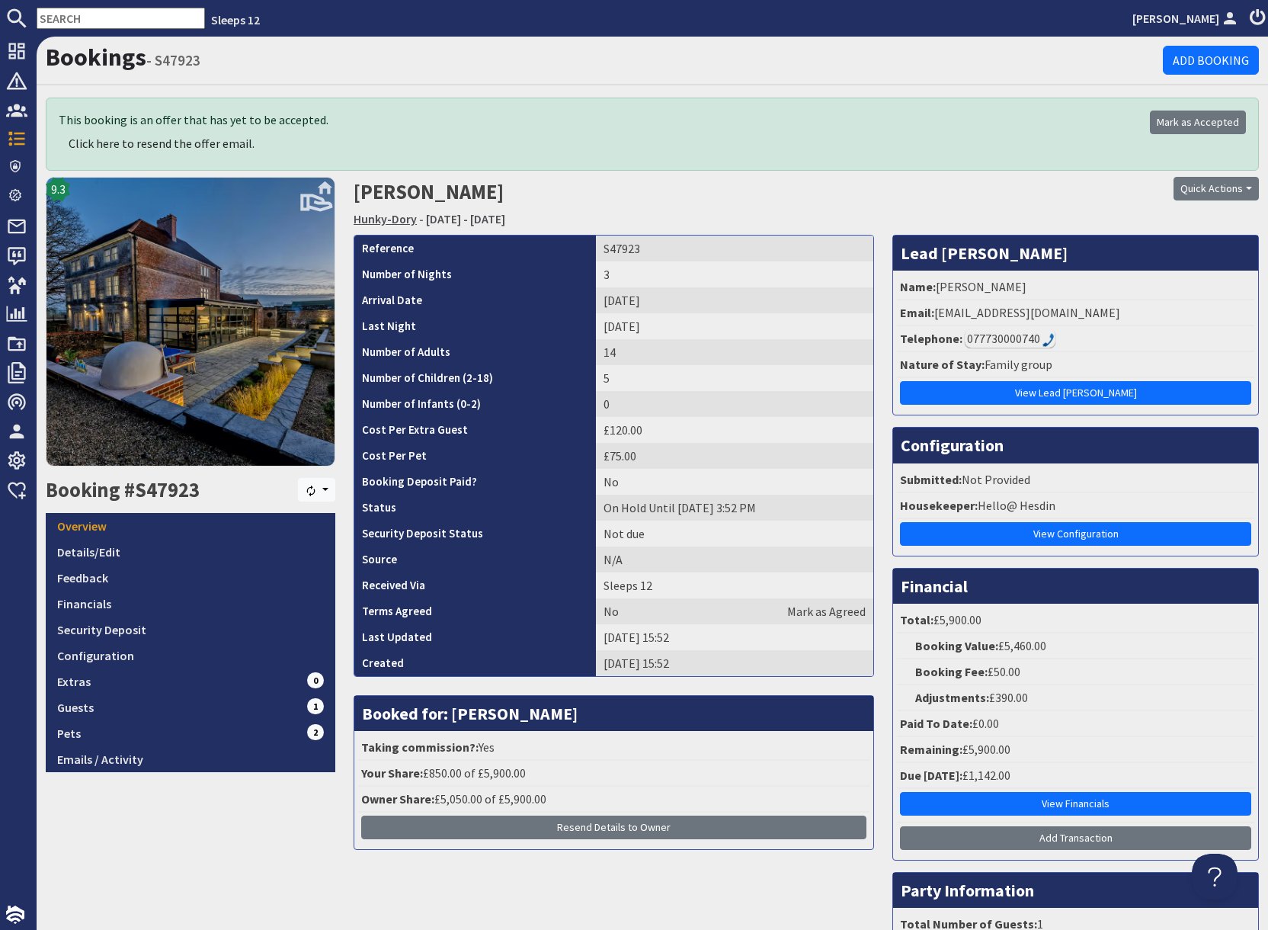
click at [382, 221] on link "Hunky-Dory" at bounding box center [385, 218] width 63 height 15
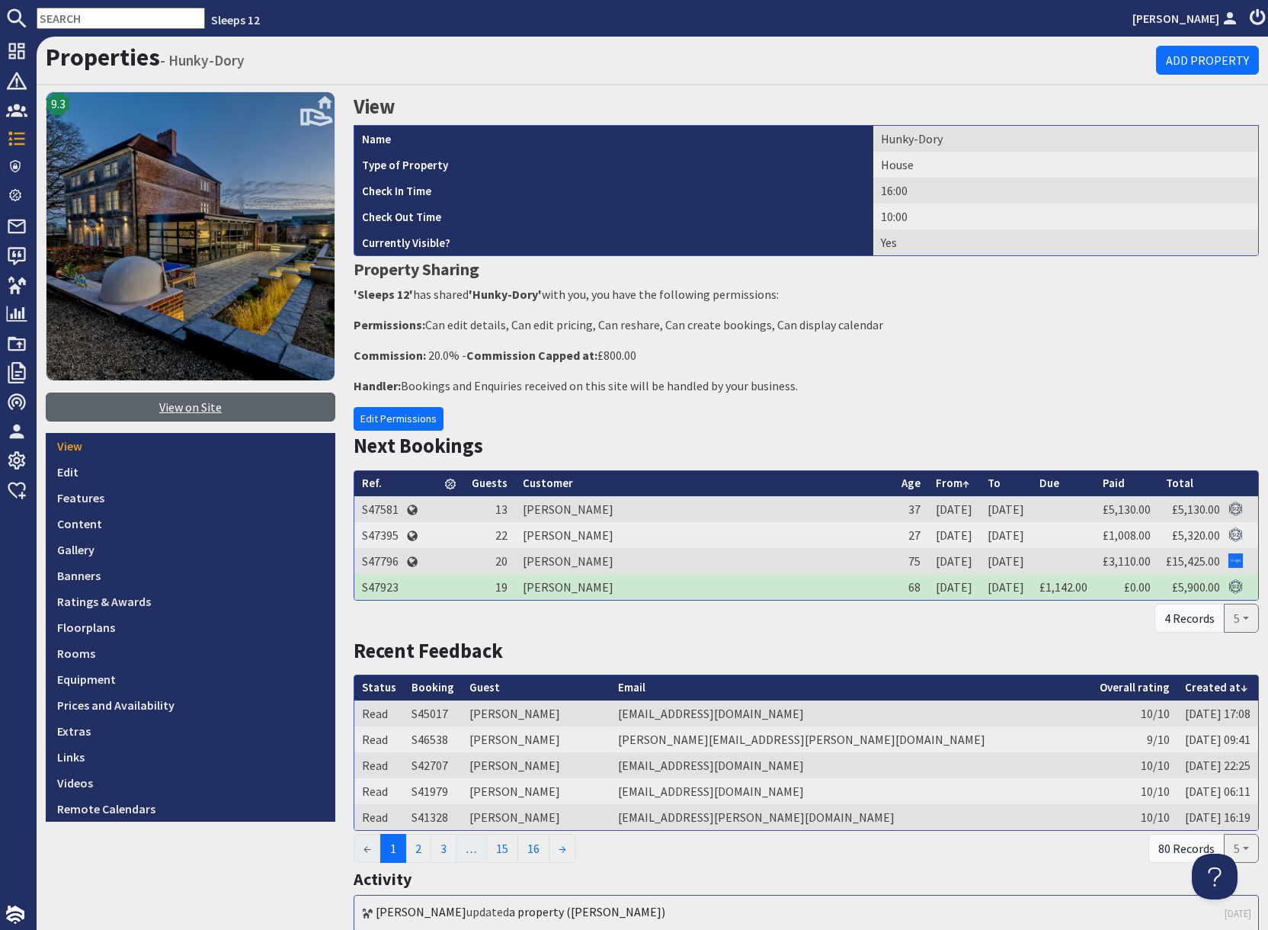
click at [175, 410] on link "View on Site" at bounding box center [191, 407] width 290 height 29
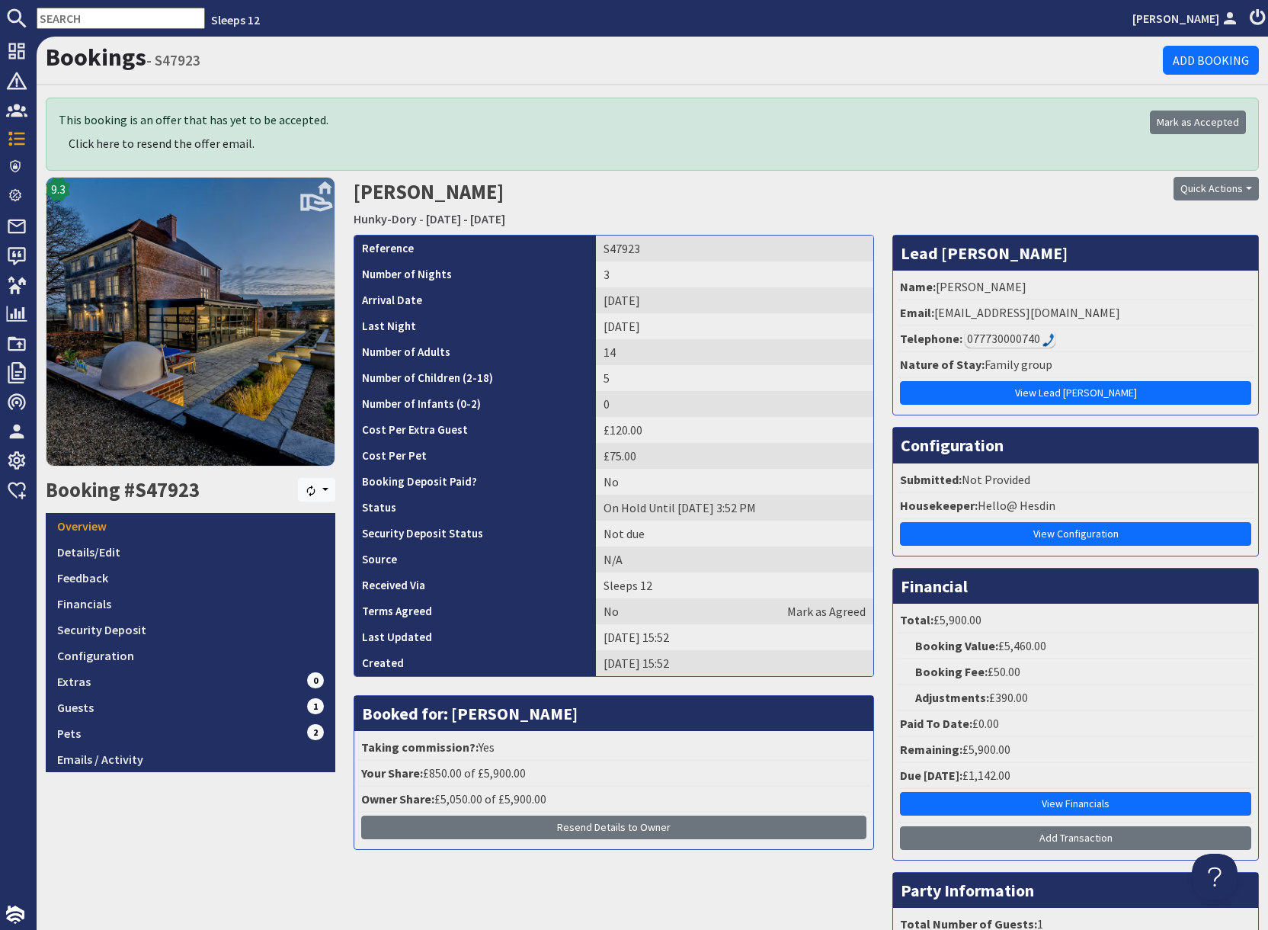
scroll to position [1, 0]
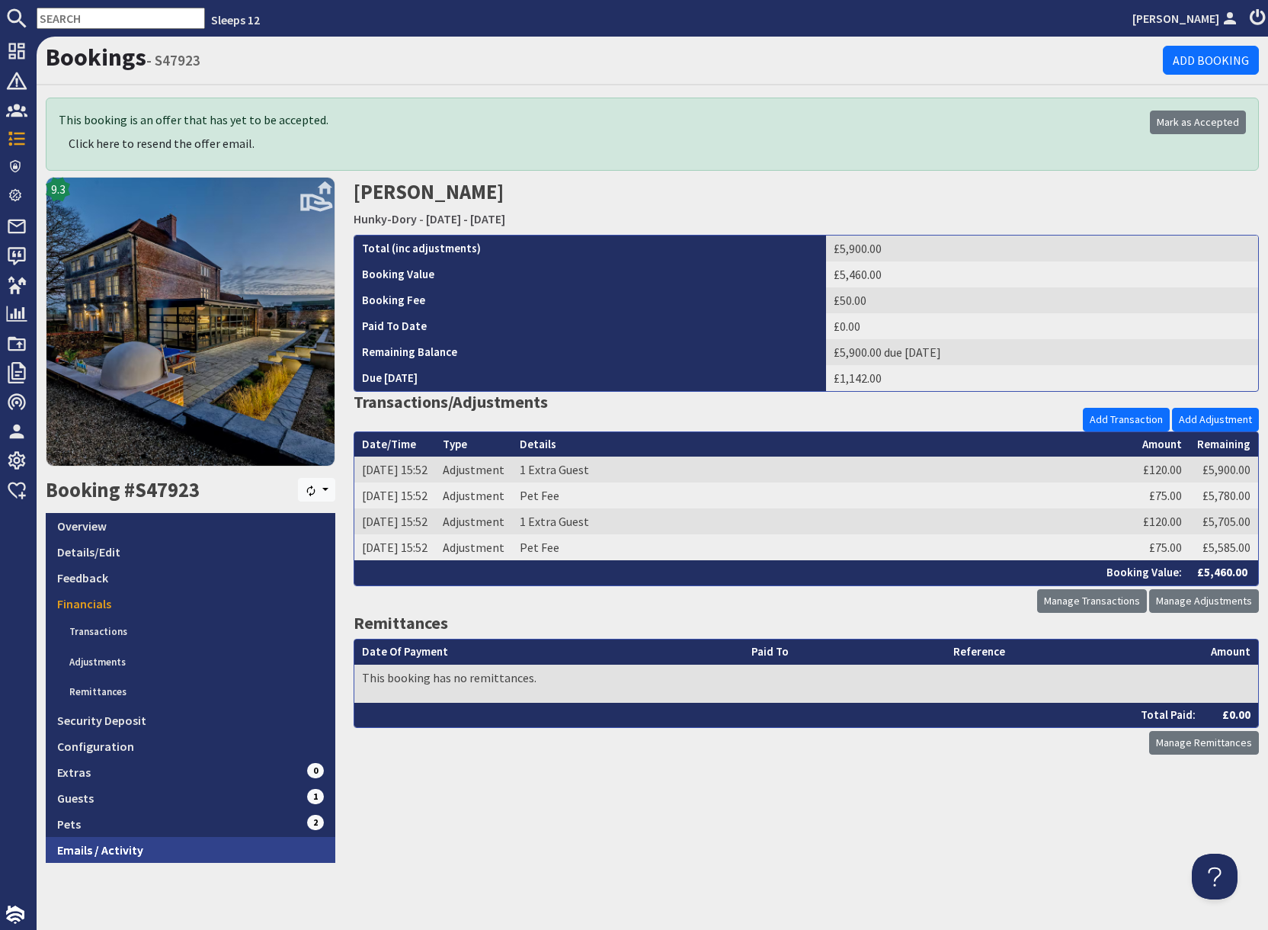
click at [138, 858] on link "Emails / Activity" at bounding box center [191, 850] width 290 height 26
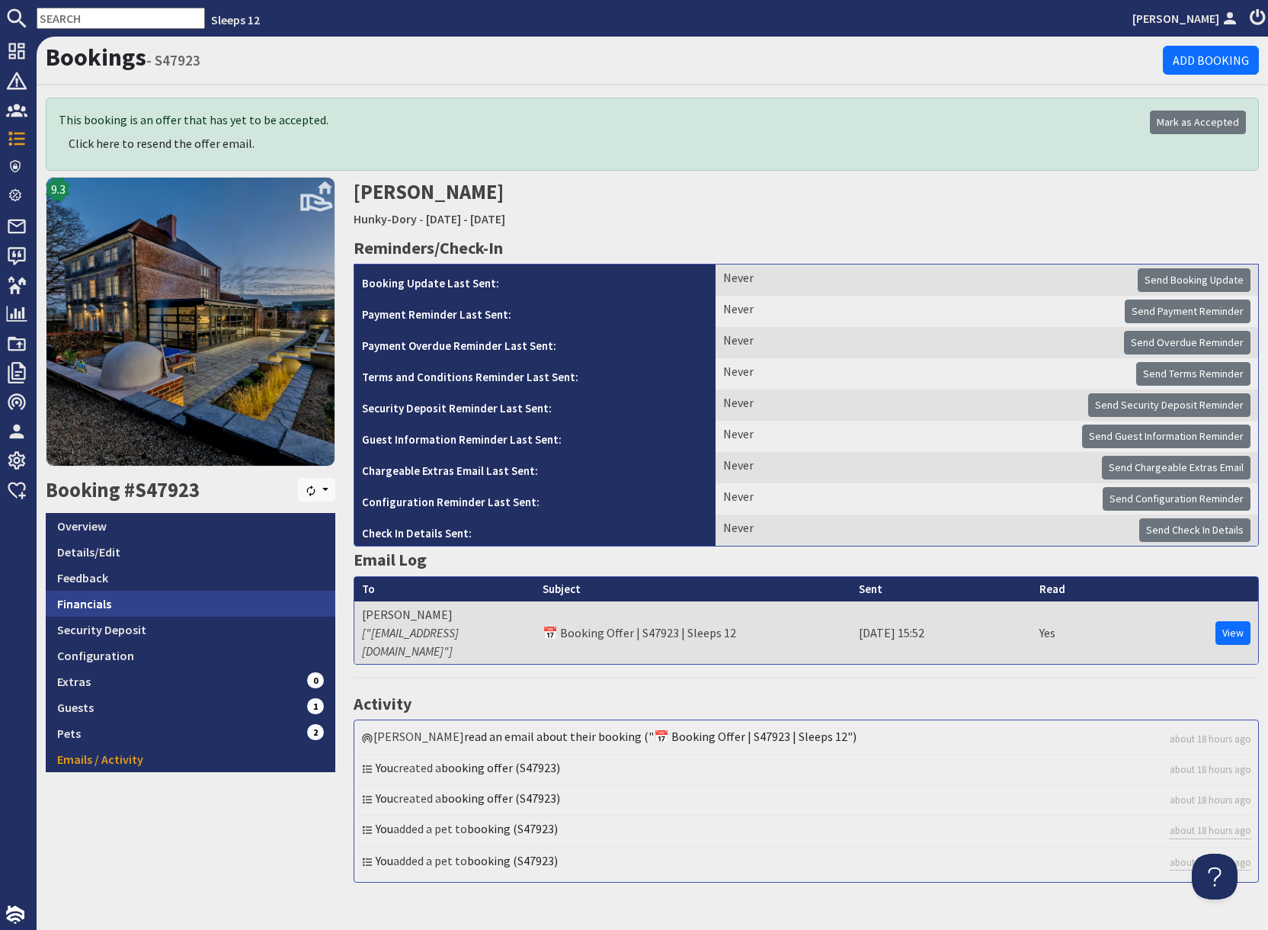
click at [114, 607] on link "Financials" at bounding box center [191, 604] width 290 height 26
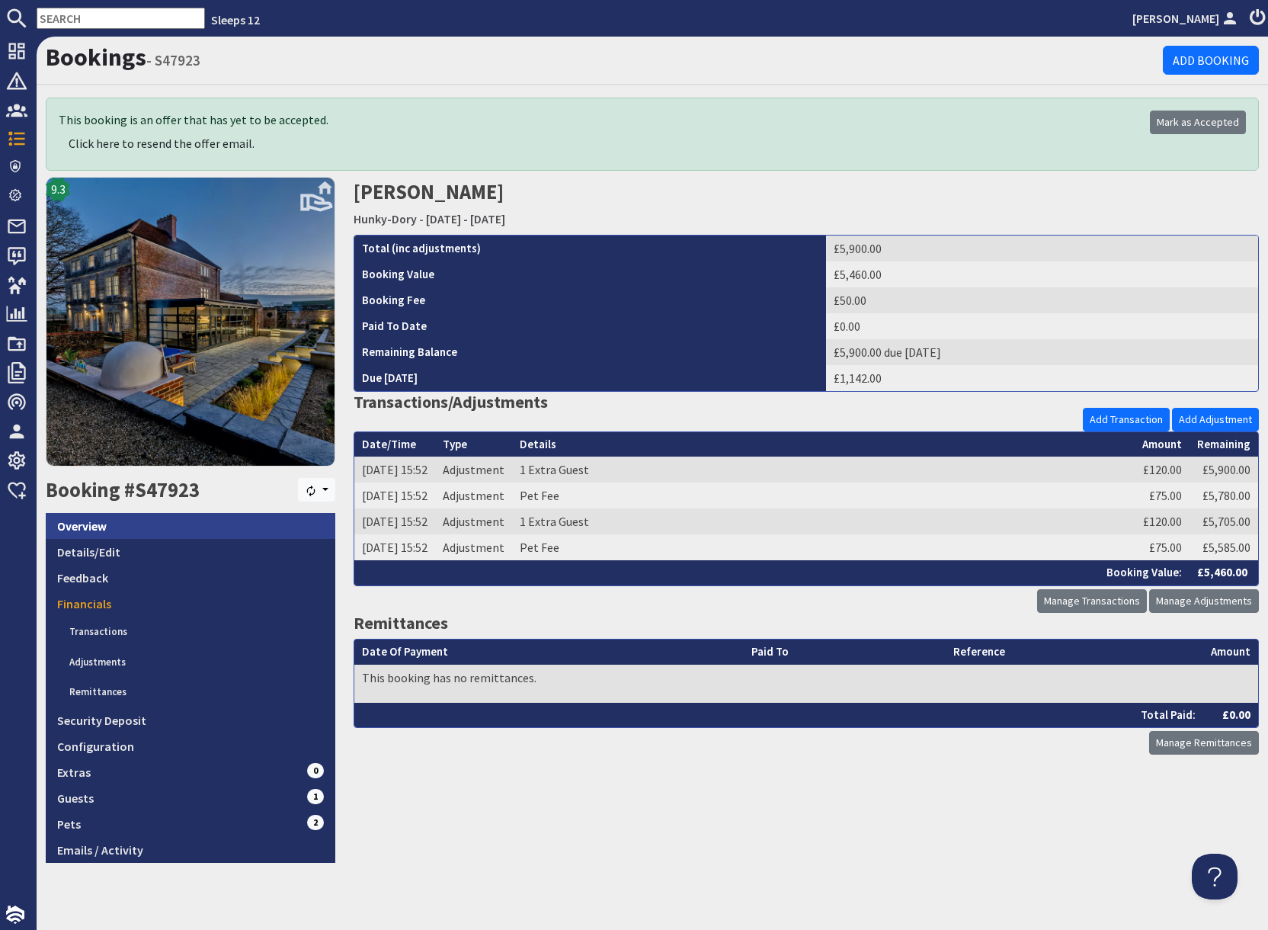
click at [91, 527] on link "Overview" at bounding box center [191, 526] width 290 height 26
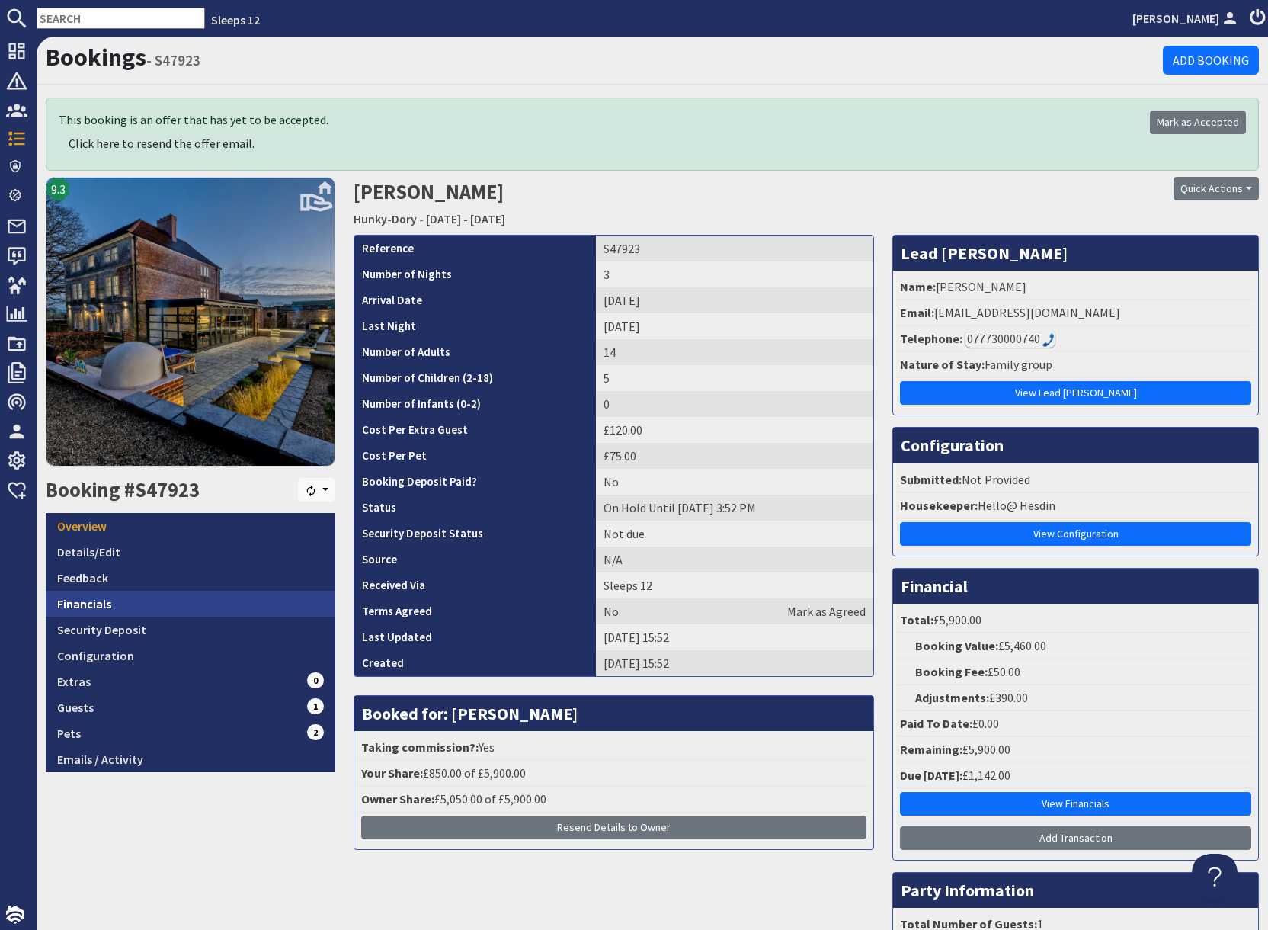
click at [117, 605] on link "Financials" at bounding box center [191, 604] width 290 height 26
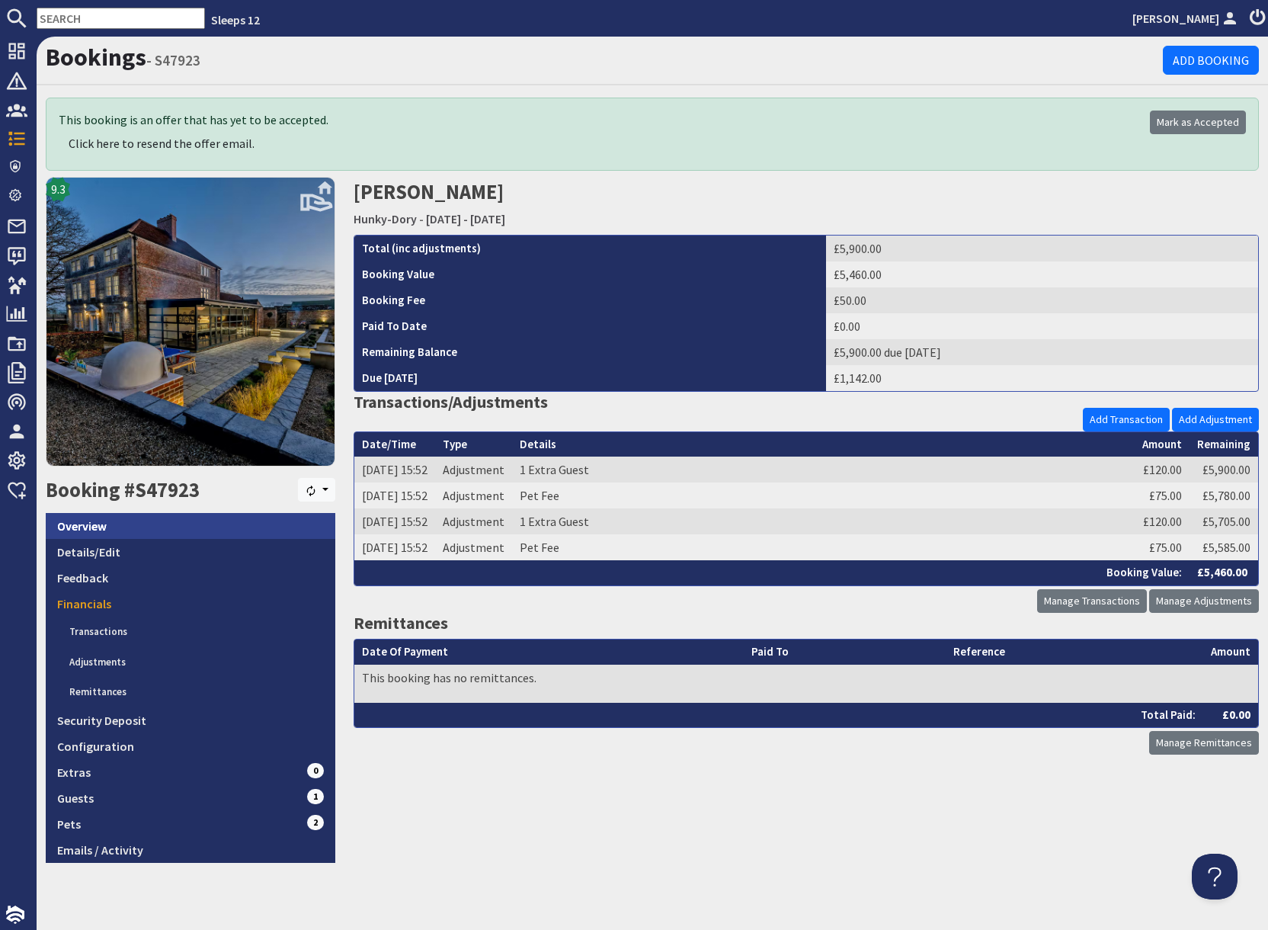
click at [131, 532] on link "Overview" at bounding box center [191, 526] width 290 height 26
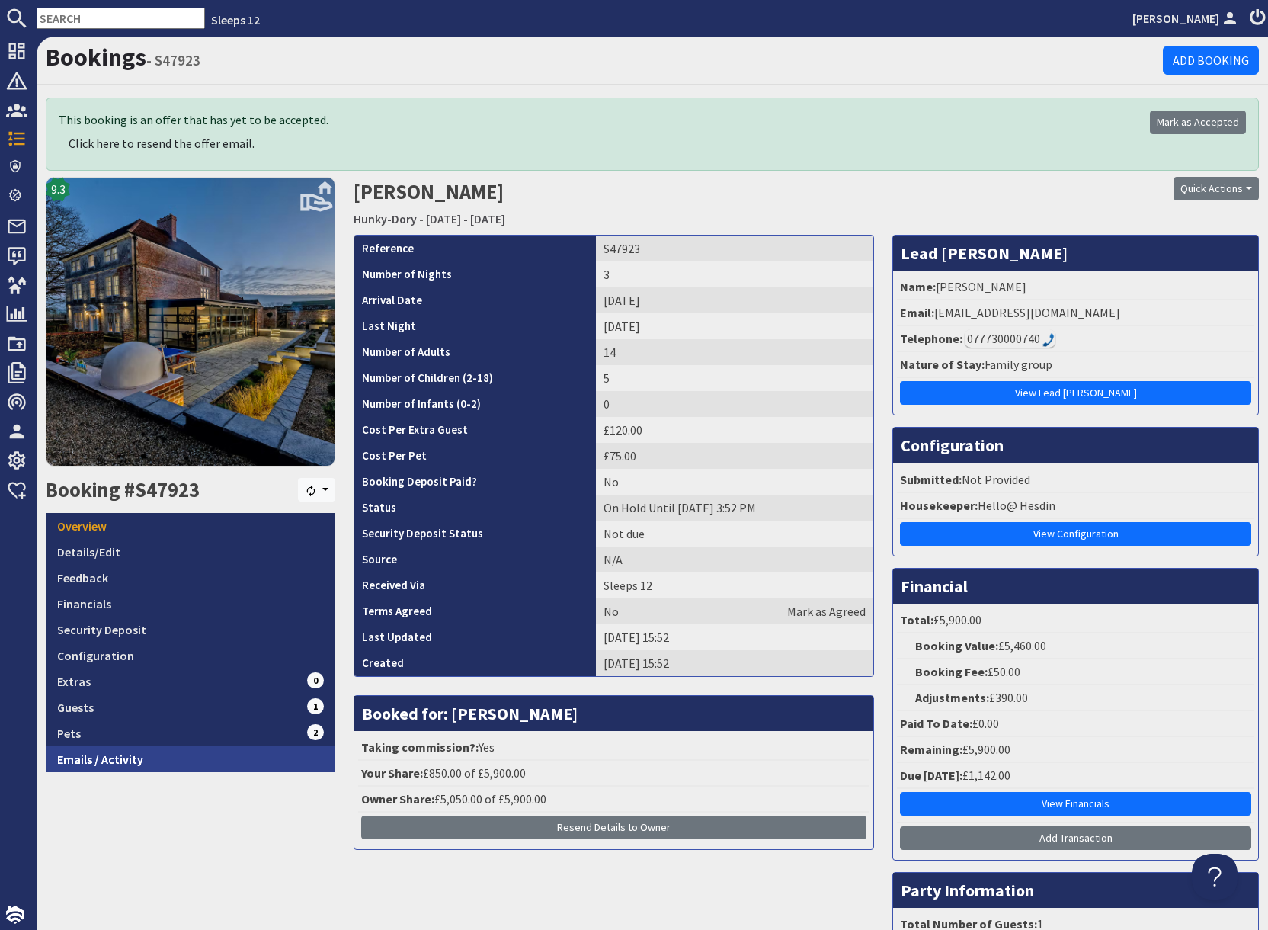
click at [133, 763] on link "Emails / Activity" at bounding box center [191, 759] width 290 height 26
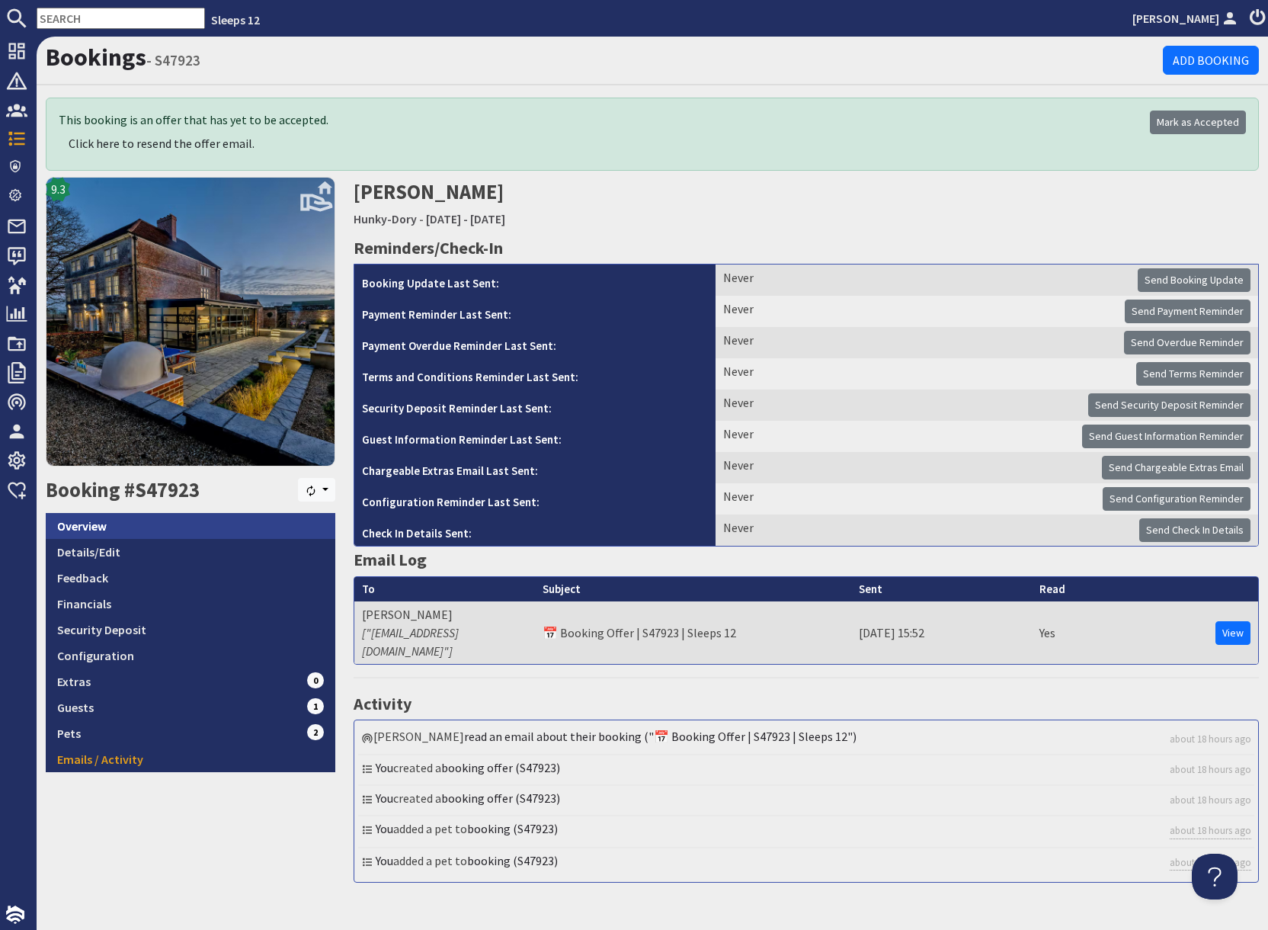
click at [116, 530] on link "Overview" at bounding box center [191, 526] width 290 height 26
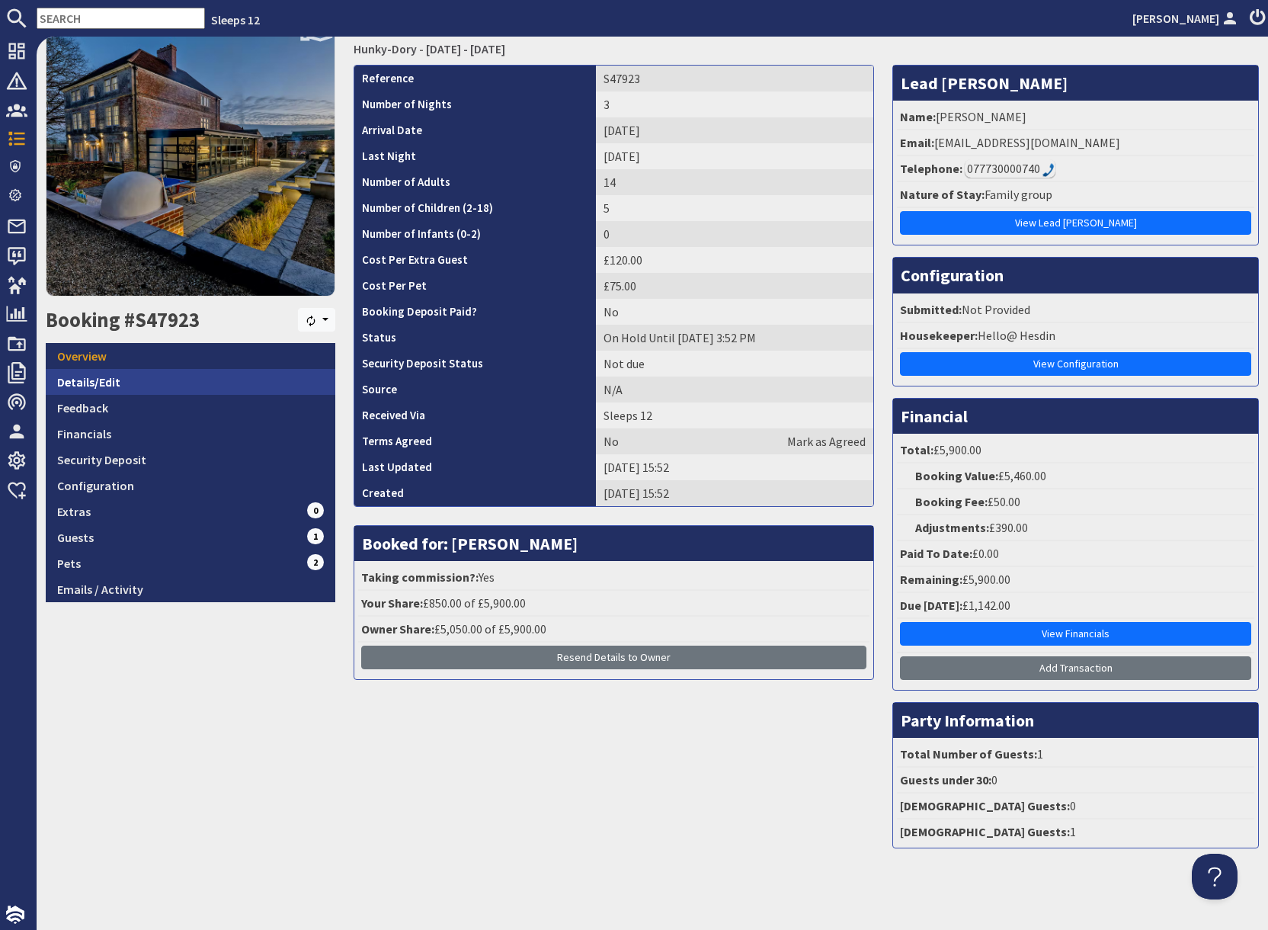
scroll to position [171, 0]
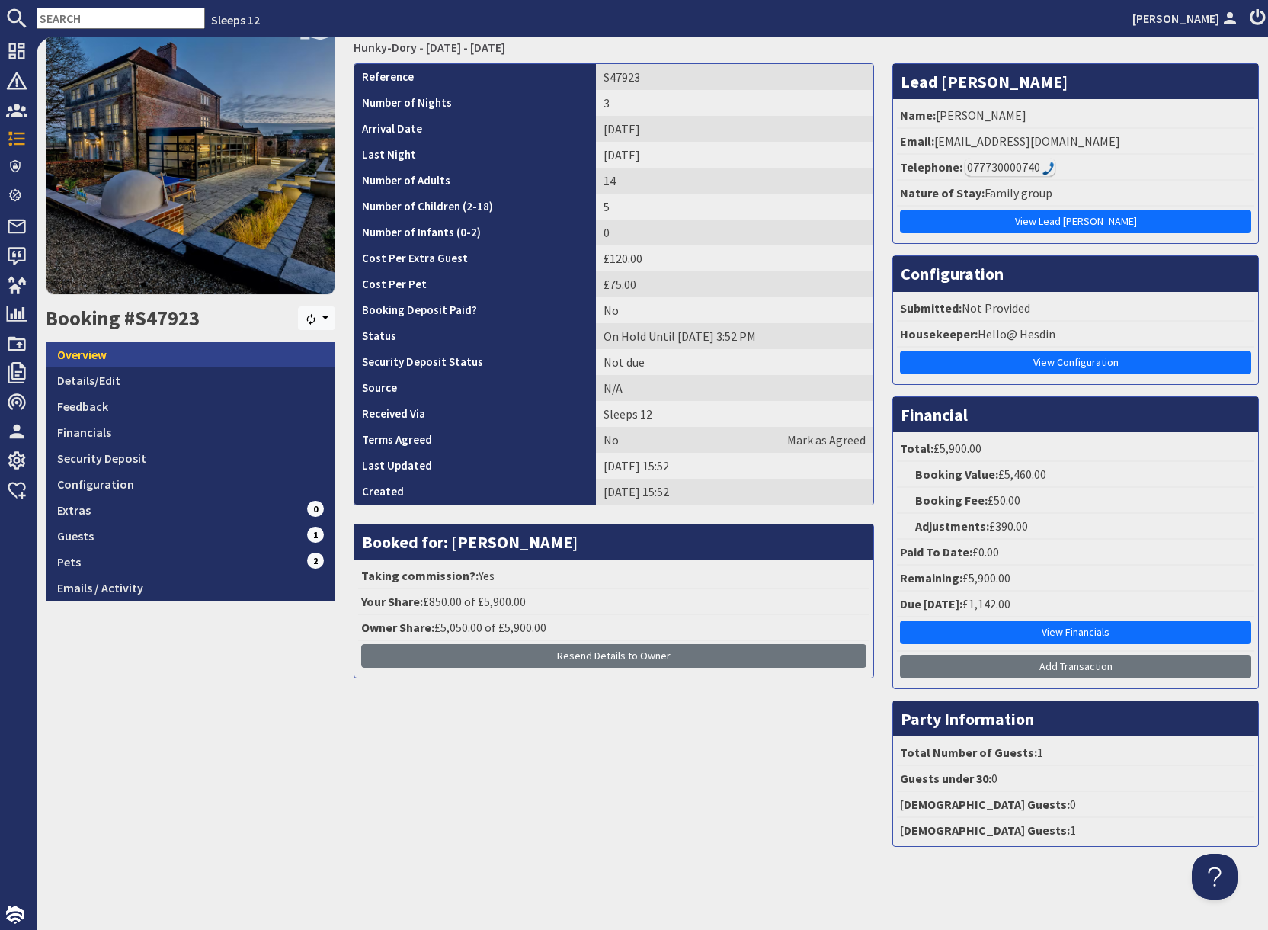
click at [96, 354] on link "Overview" at bounding box center [191, 354] width 290 height 26
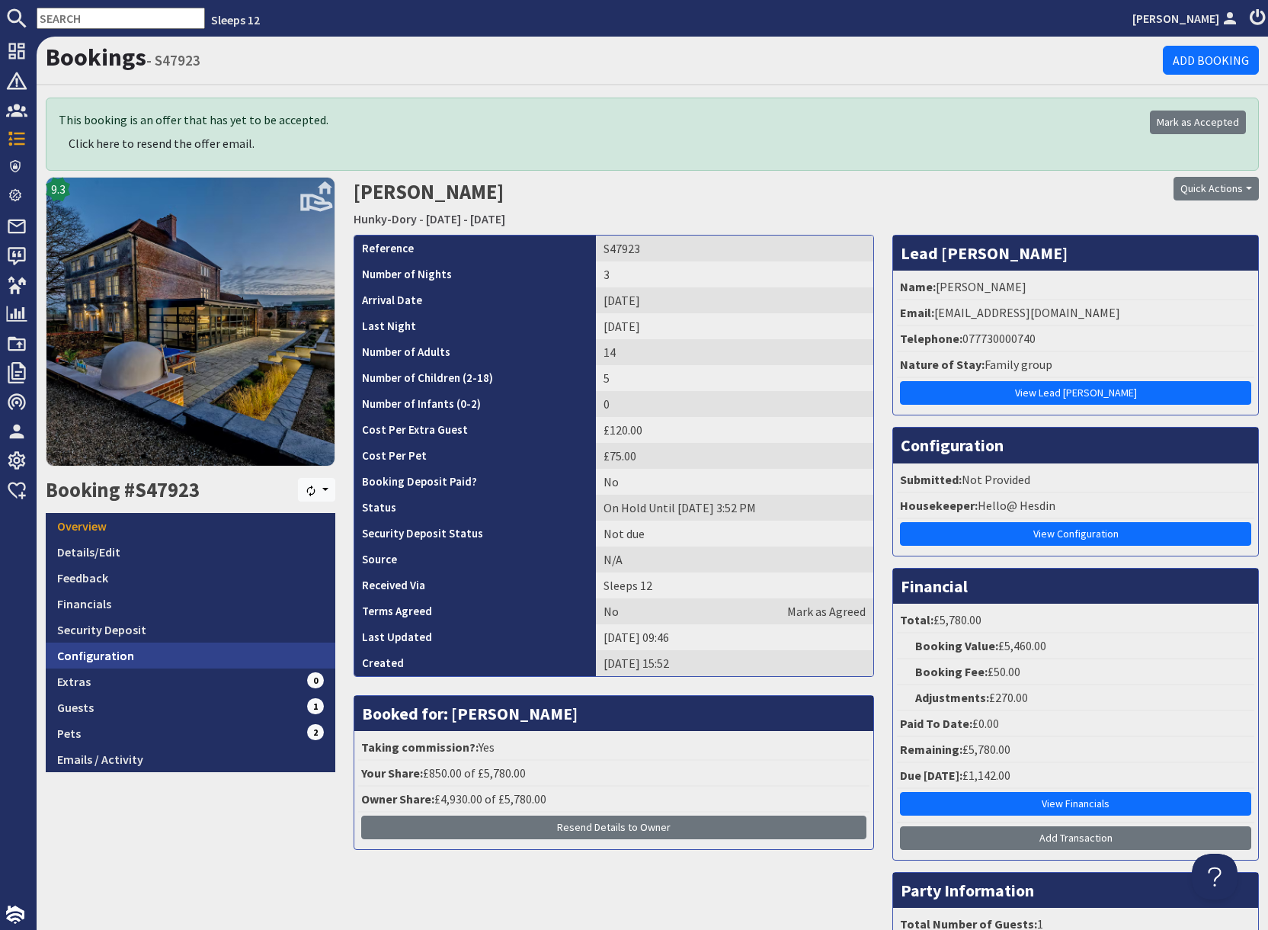
scroll to position [0, 0]
drag, startPoint x: 1144, startPoint y: 226, endPoint x: 1177, endPoint y: 200, distance: 41.3
click at [1144, 223] on div "Quick Actions Send Booking Update Rebook Cancel Booking Print" at bounding box center [1114, 205] width 308 height 57
click at [1195, 188] on button "Quick Actions" at bounding box center [1216, 189] width 85 height 24
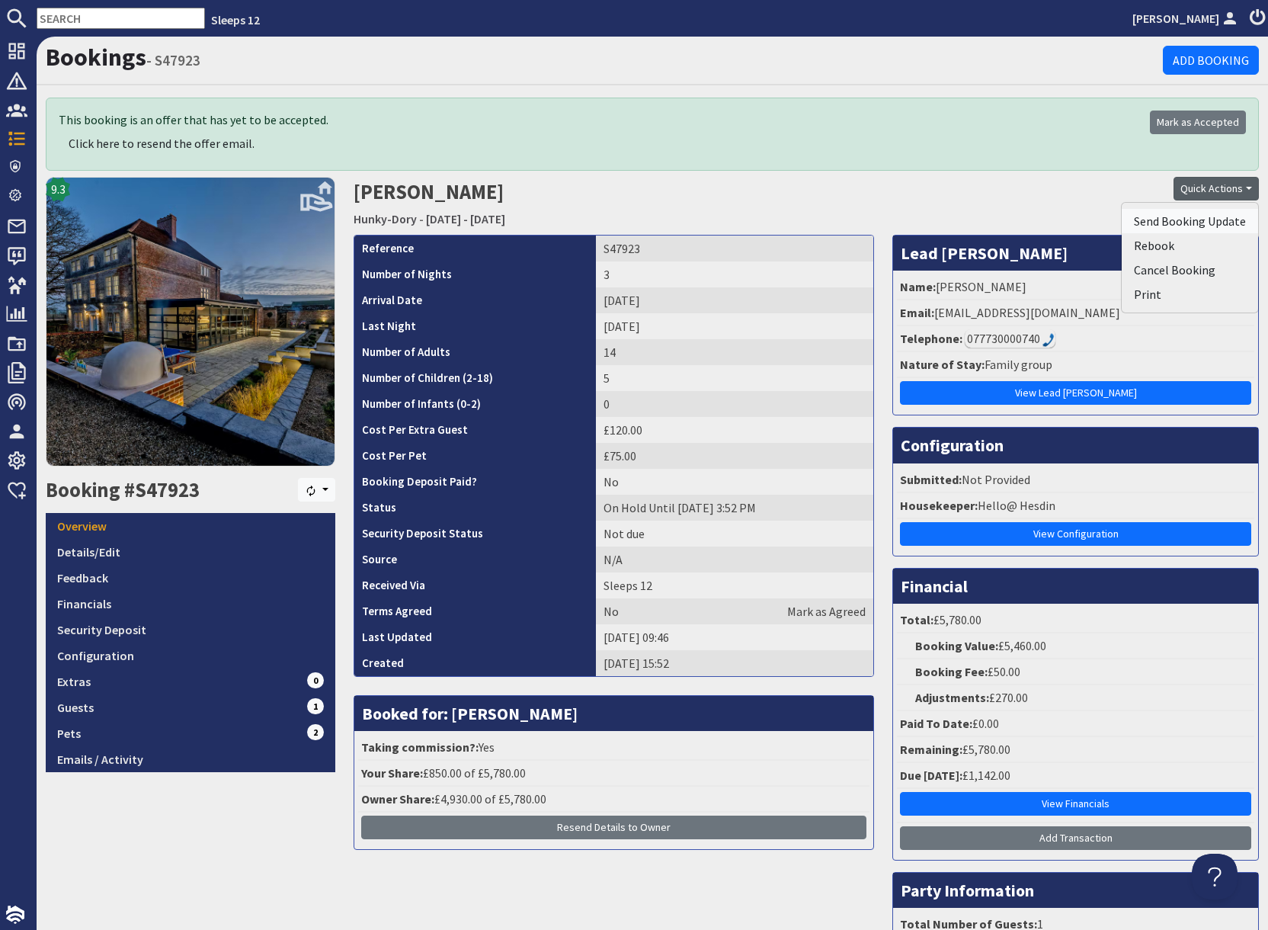
drag, startPoint x: 1184, startPoint y: 224, endPoint x: 1185, endPoint y: 248, distance: 24.4
click at [1184, 224] on span "Send Booking Update" at bounding box center [1190, 220] width 112 height 15
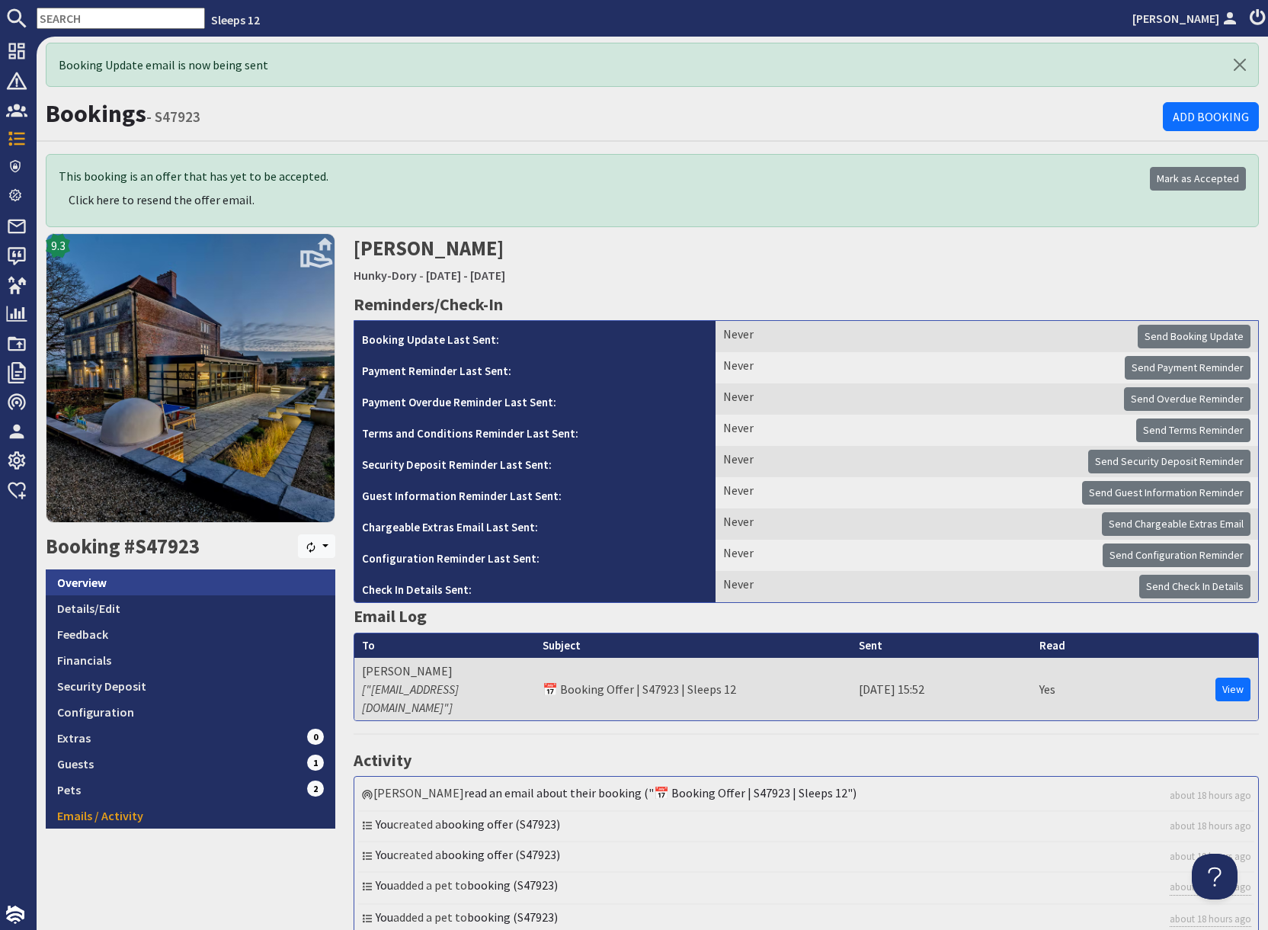
click at [117, 583] on link "Overview" at bounding box center [191, 582] width 290 height 26
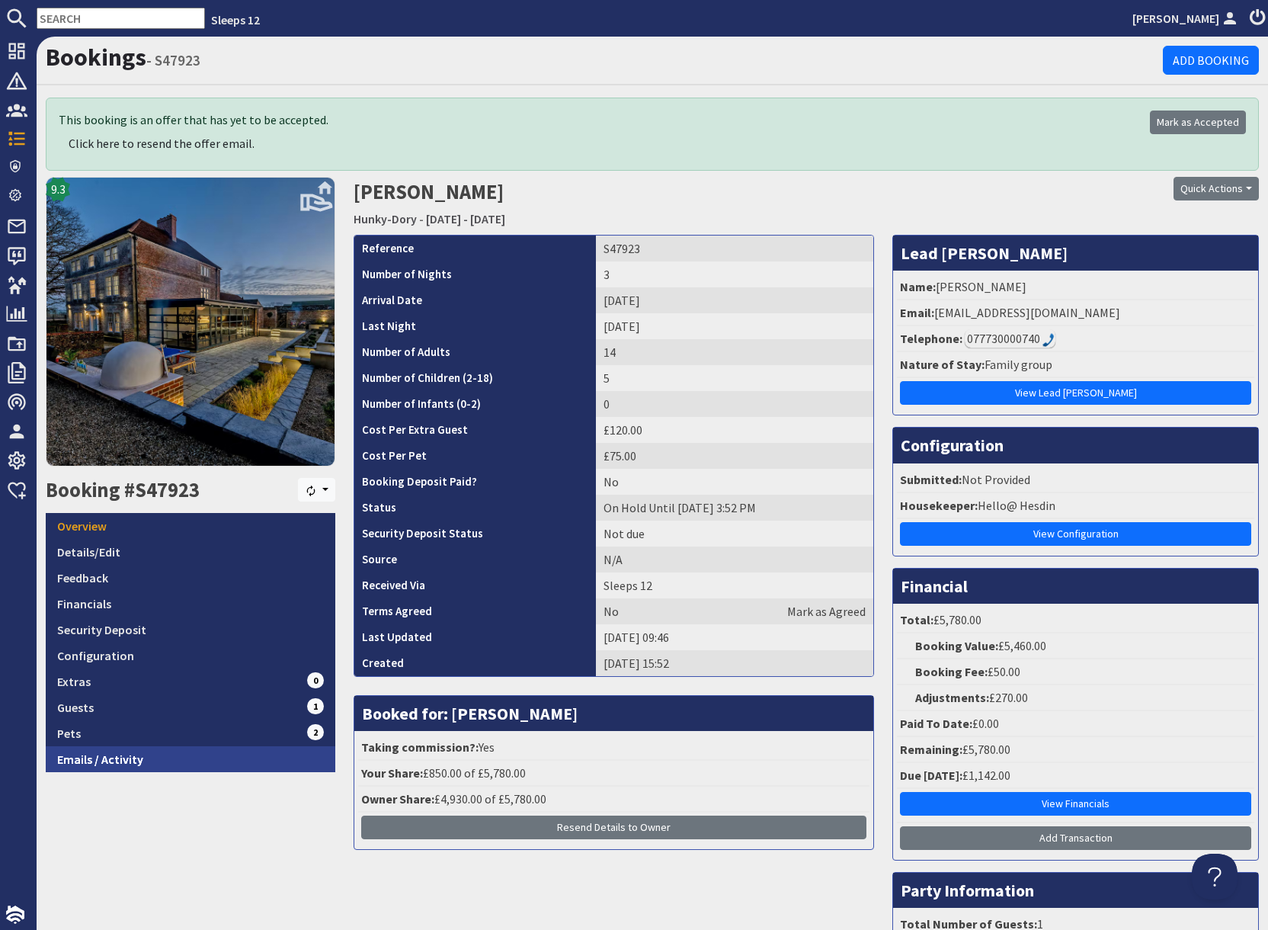
click at [142, 760] on link "Emails / Activity" at bounding box center [191, 759] width 290 height 26
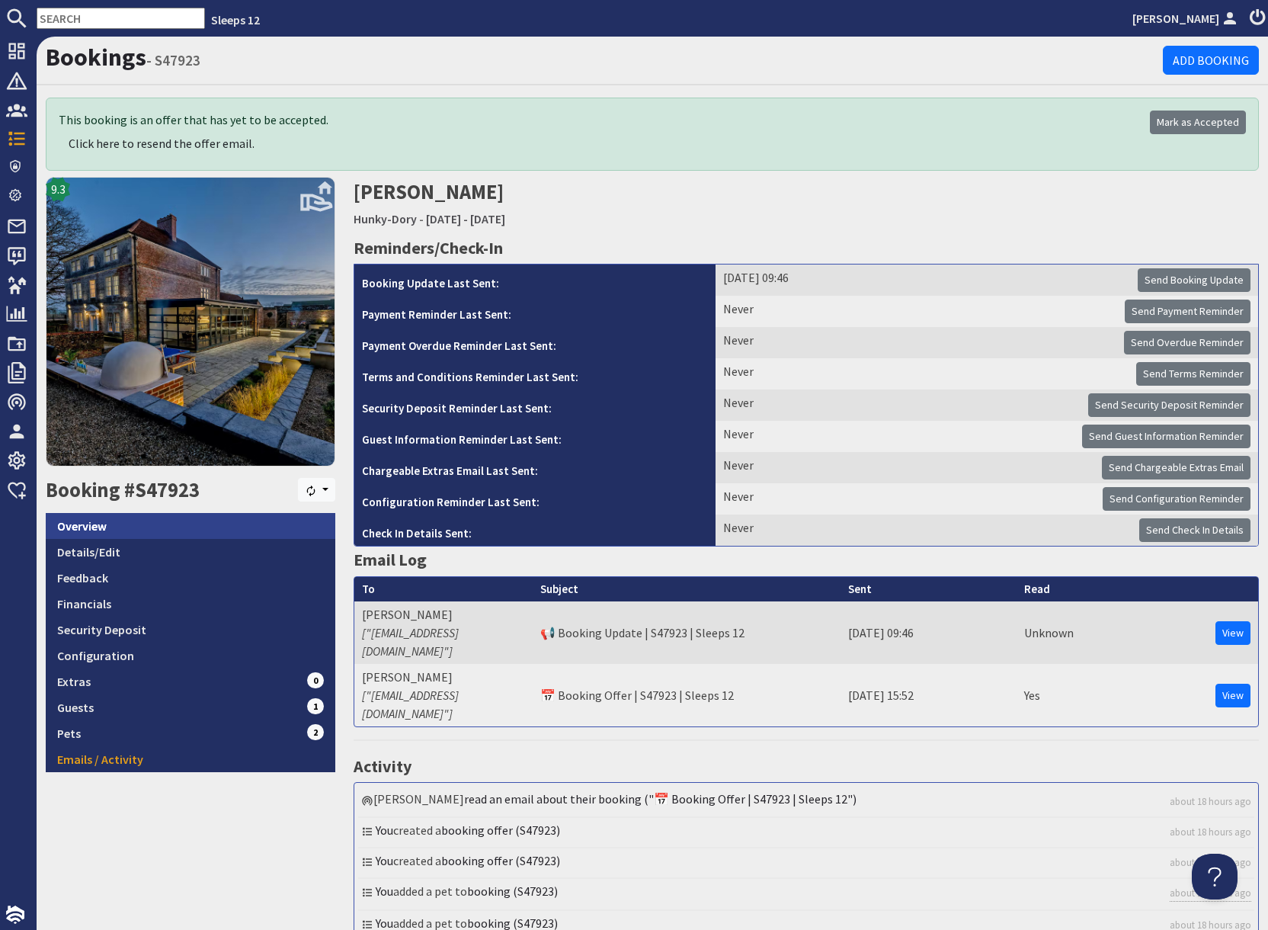
click at [131, 522] on link "Overview" at bounding box center [191, 526] width 290 height 26
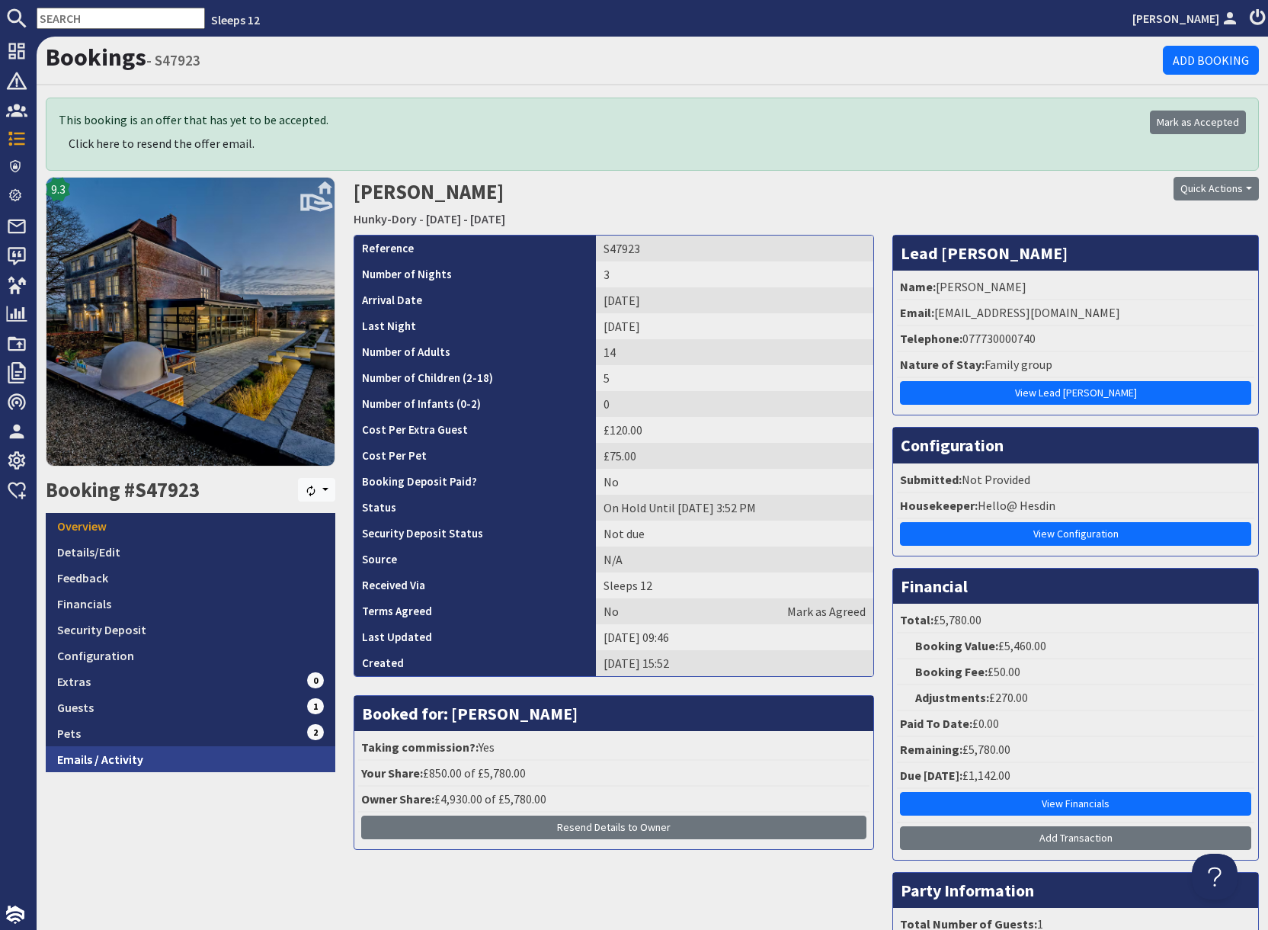
click at [117, 758] on link "Emails / Activity" at bounding box center [191, 759] width 290 height 26
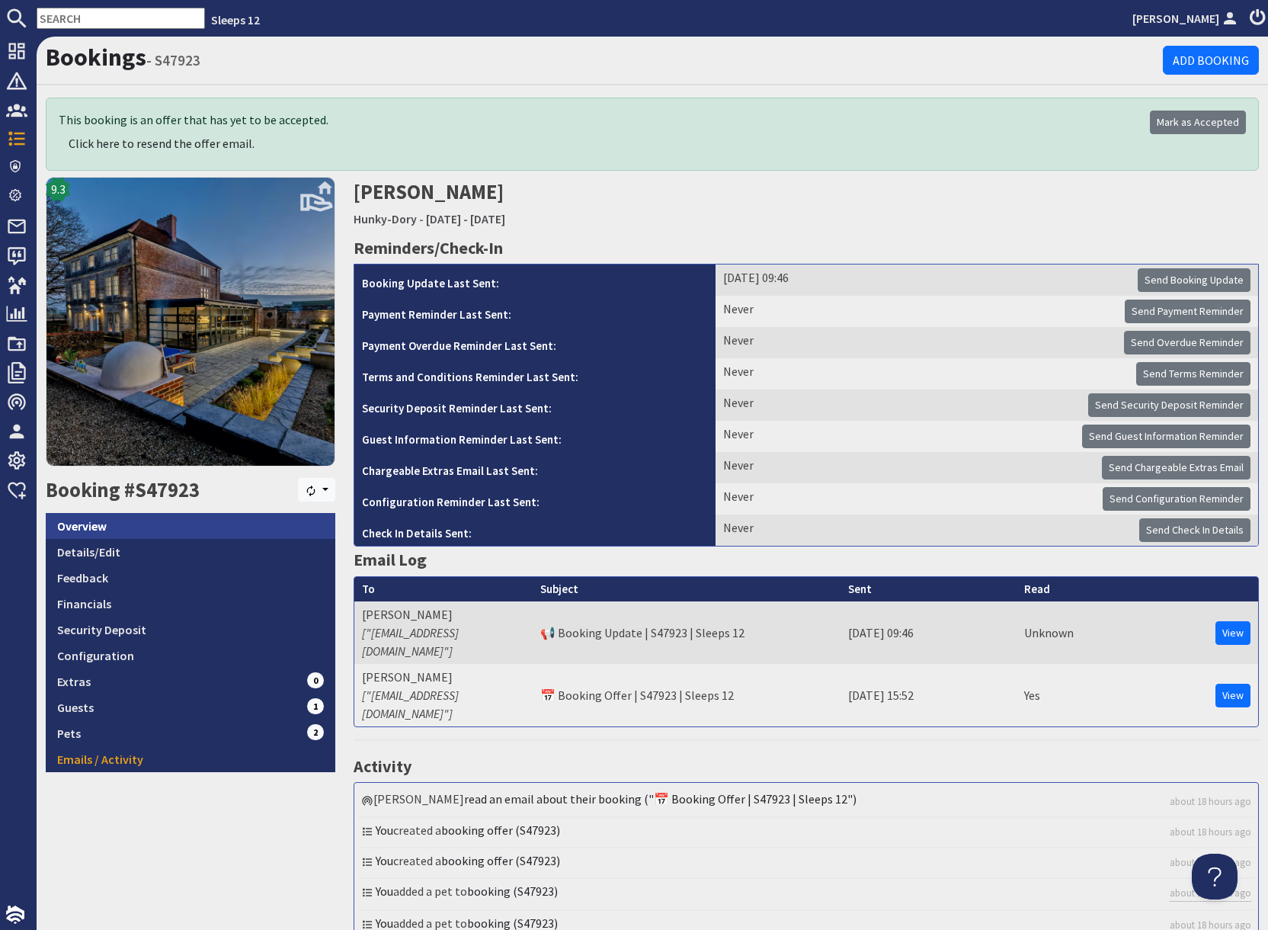
click at [91, 524] on link "Overview" at bounding box center [191, 526] width 290 height 26
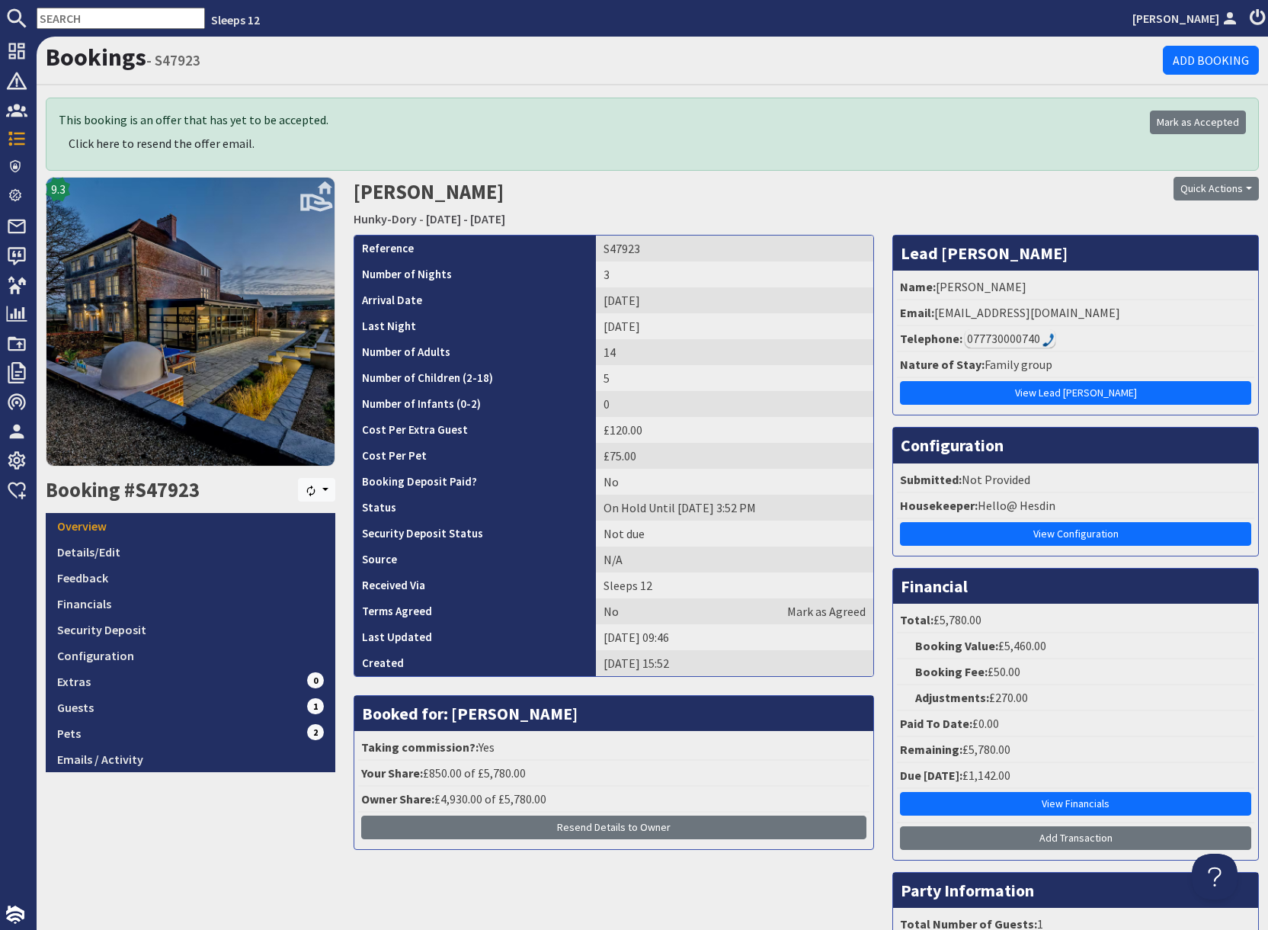
click at [992, 341] on div "077730000740" at bounding box center [1010, 338] width 91 height 18
click at [103, 556] on link "Details/Edit" at bounding box center [191, 552] width 290 height 26
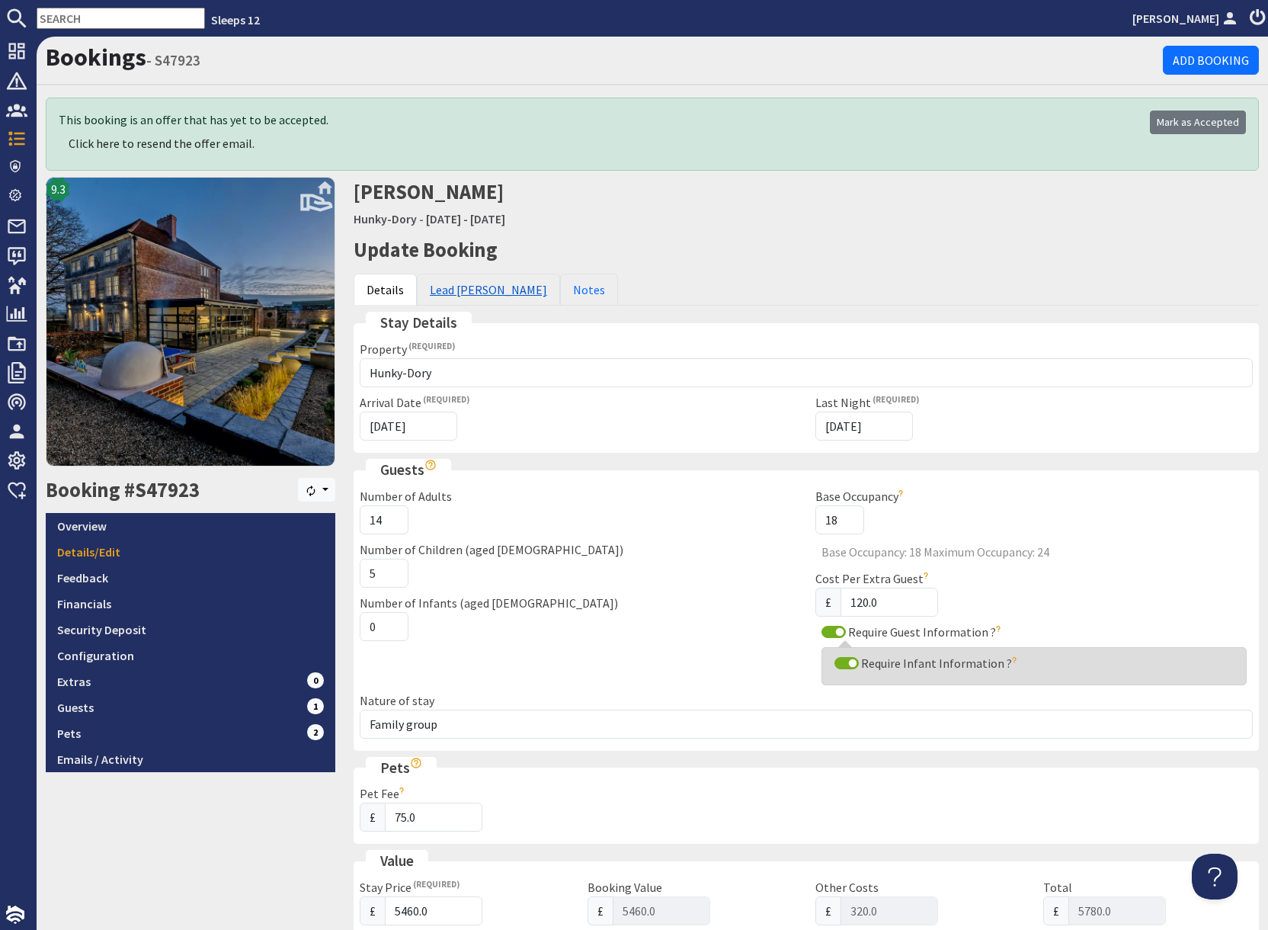
drag, startPoint x: 450, startPoint y: 289, endPoint x: 461, endPoint y: 303, distance: 17.4
click at [450, 289] on link "Lead [PERSON_NAME]" at bounding box center [488, 290] width 143 height 32
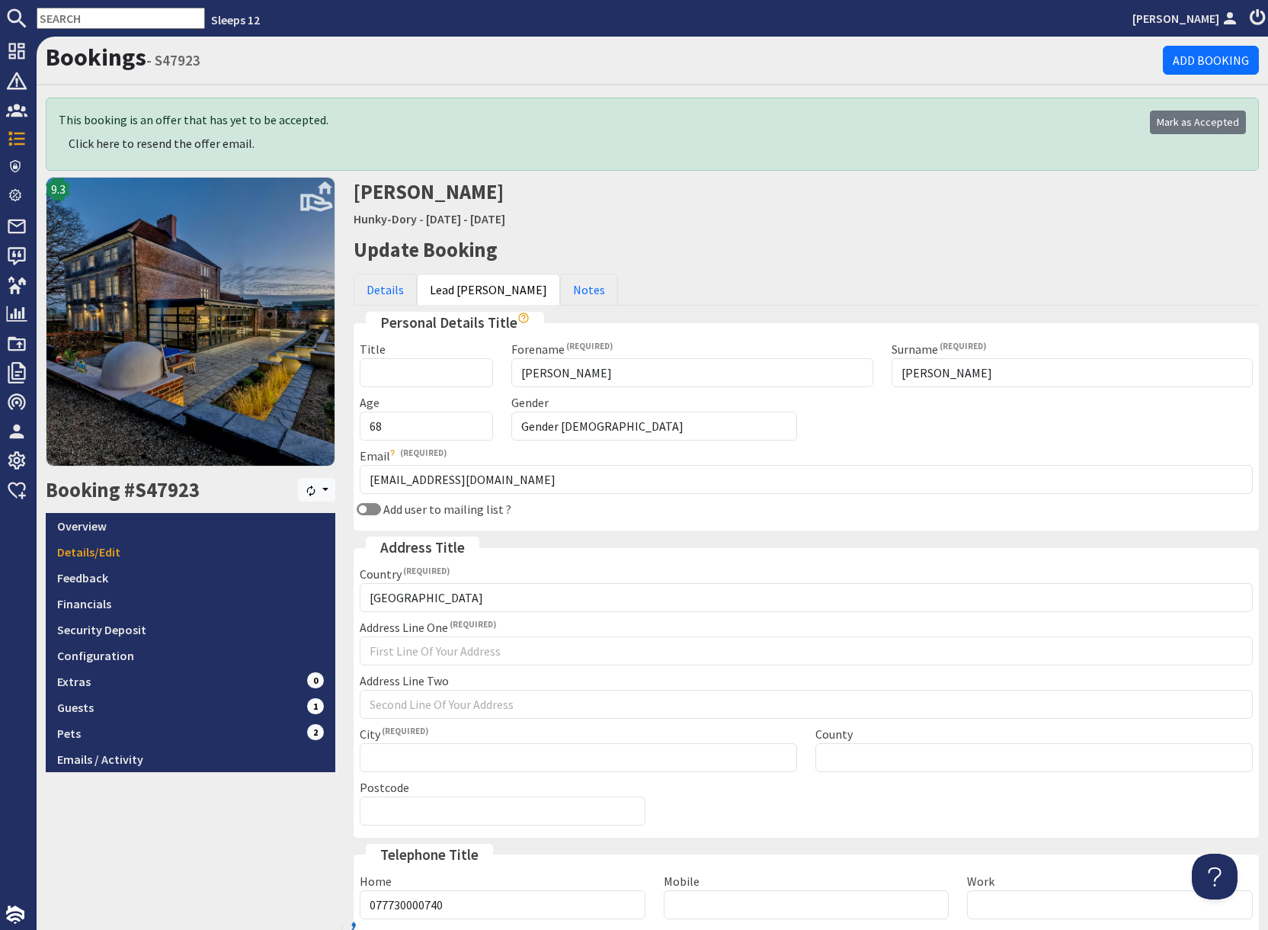
scroll to position [149, 0]
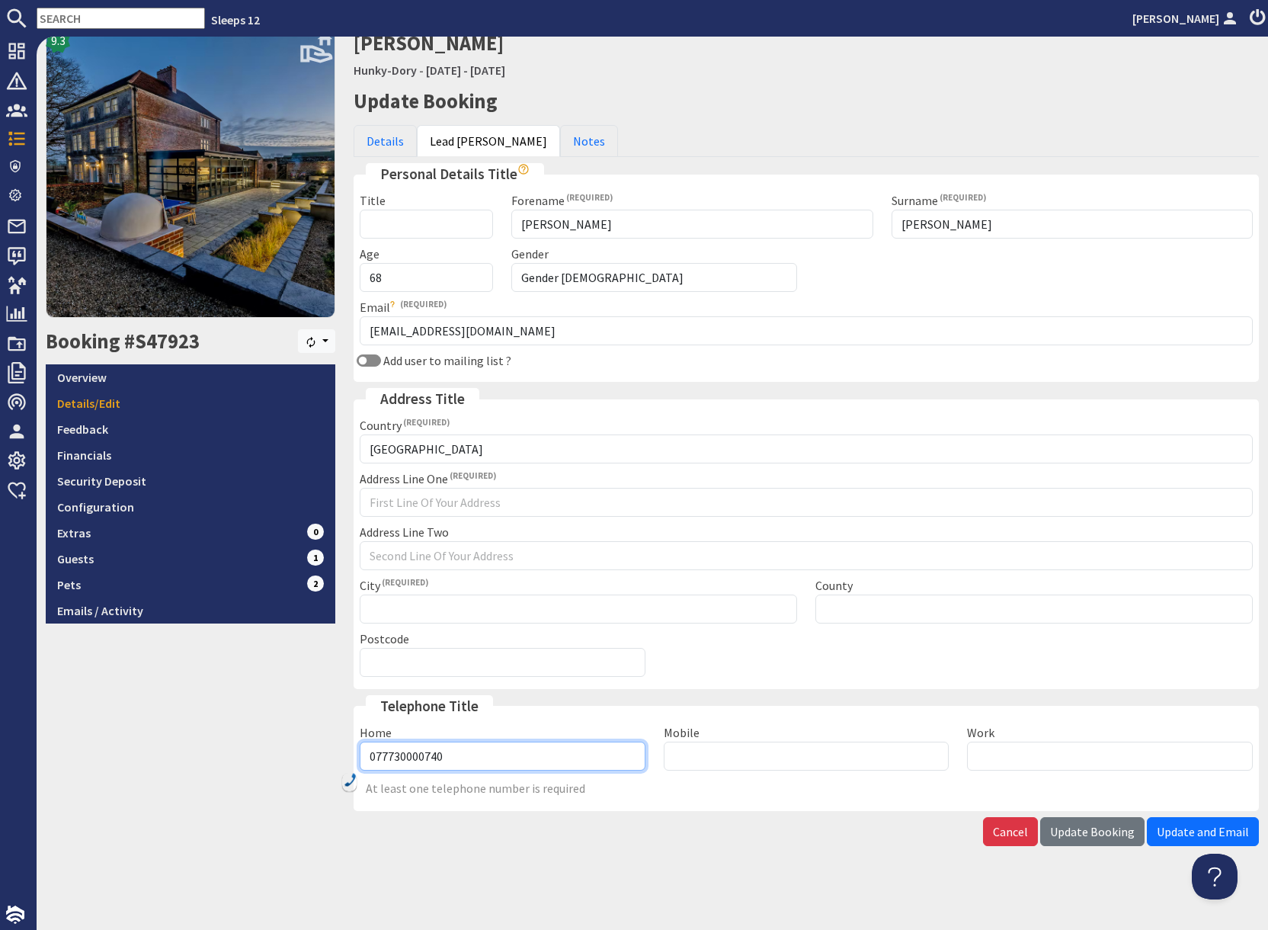
drag, startPoint x: 409, startPoint y: 759, endPoint x: 469, endPoint y: 760, distance: 59.5
click at [409, 759] on input "077730000740" at bounding box center [503, 756] width 286 height 29
type input "07773000740"
click at [1107, 836] on span "Update Booking" at bounding box center [1092, 831] width 85 height 15
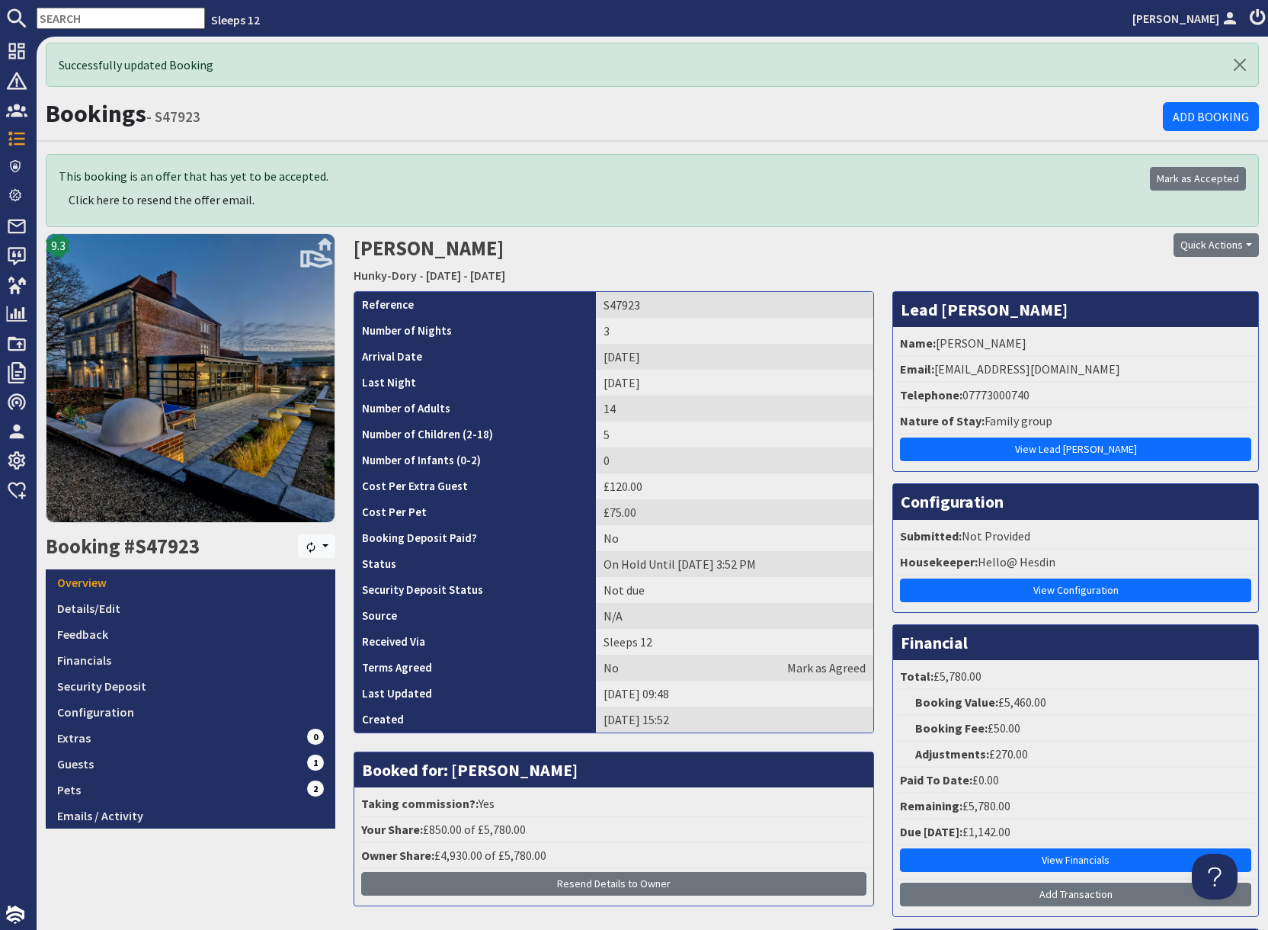
drag, startPoint x: 1043, startPoint y: 250, endPoint x: 1037, endPoint y: 295, distance: 45.4
click at [1043, 251] on div "Quick Actions Send Booking Update Rebook Cancel Booking Print" at bounding box center [1114, 245] width 290 height 24
drag, startPoint x: 1095, startPoint y: 266, endPoint x: 1051, endPoint y: 312, distance: 64.2
click at [1094, 266] on div "Quick Actions Send Booking Update Rebook Cancel Booking Print" at bounding box center [1114, 261] width 308 height 57
click at [1010, 399] on div "07773000740" at bounding box center [1007, 395] width 85 height 18
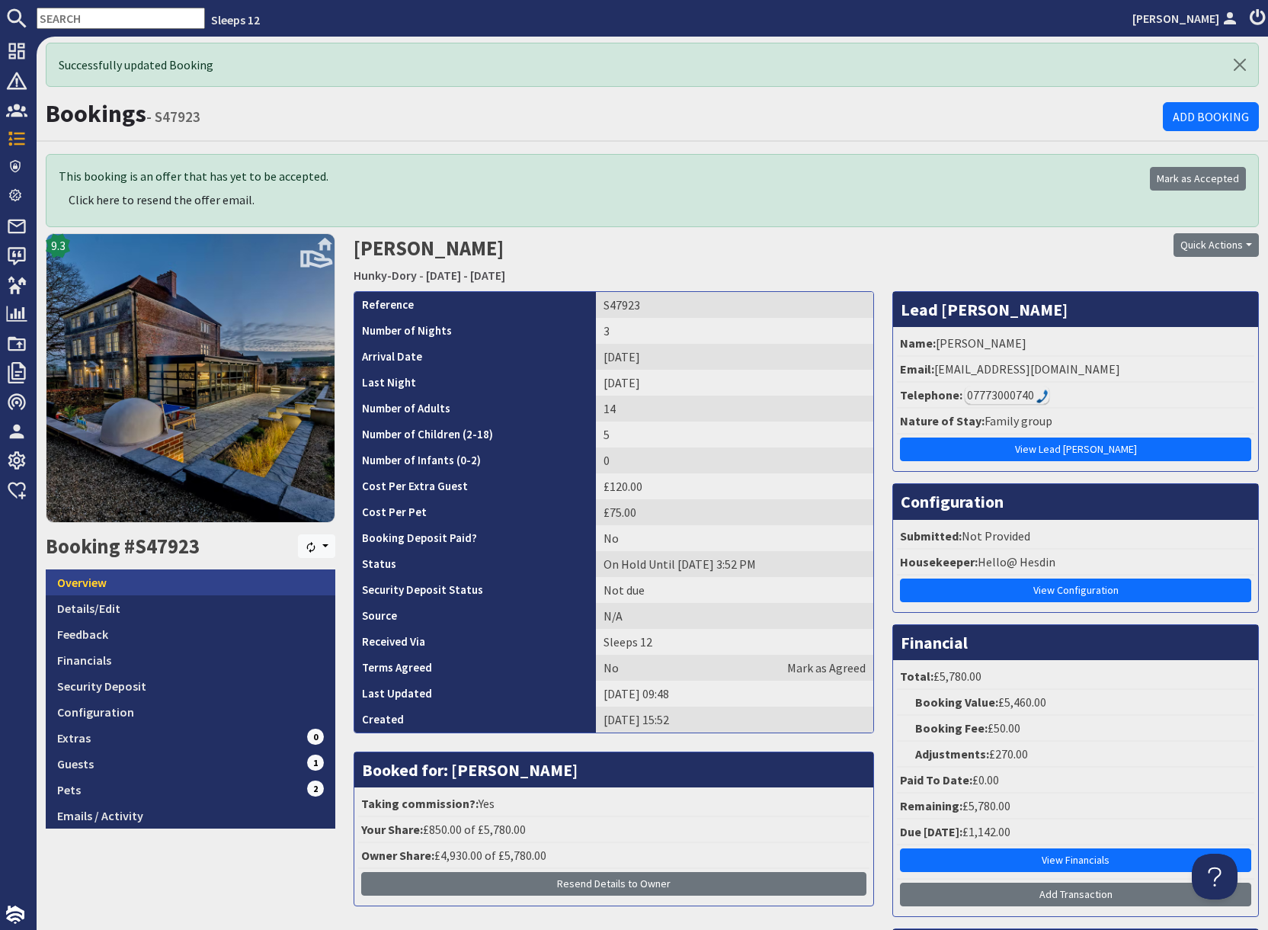
drag, startPoint x: 104, startPoint y: 585, endPoint x: 127, endPoint y: 578, distance: 24.8
click at [104, 585] on link "Overview" at bounding box center [191, 582] width 290 height 26
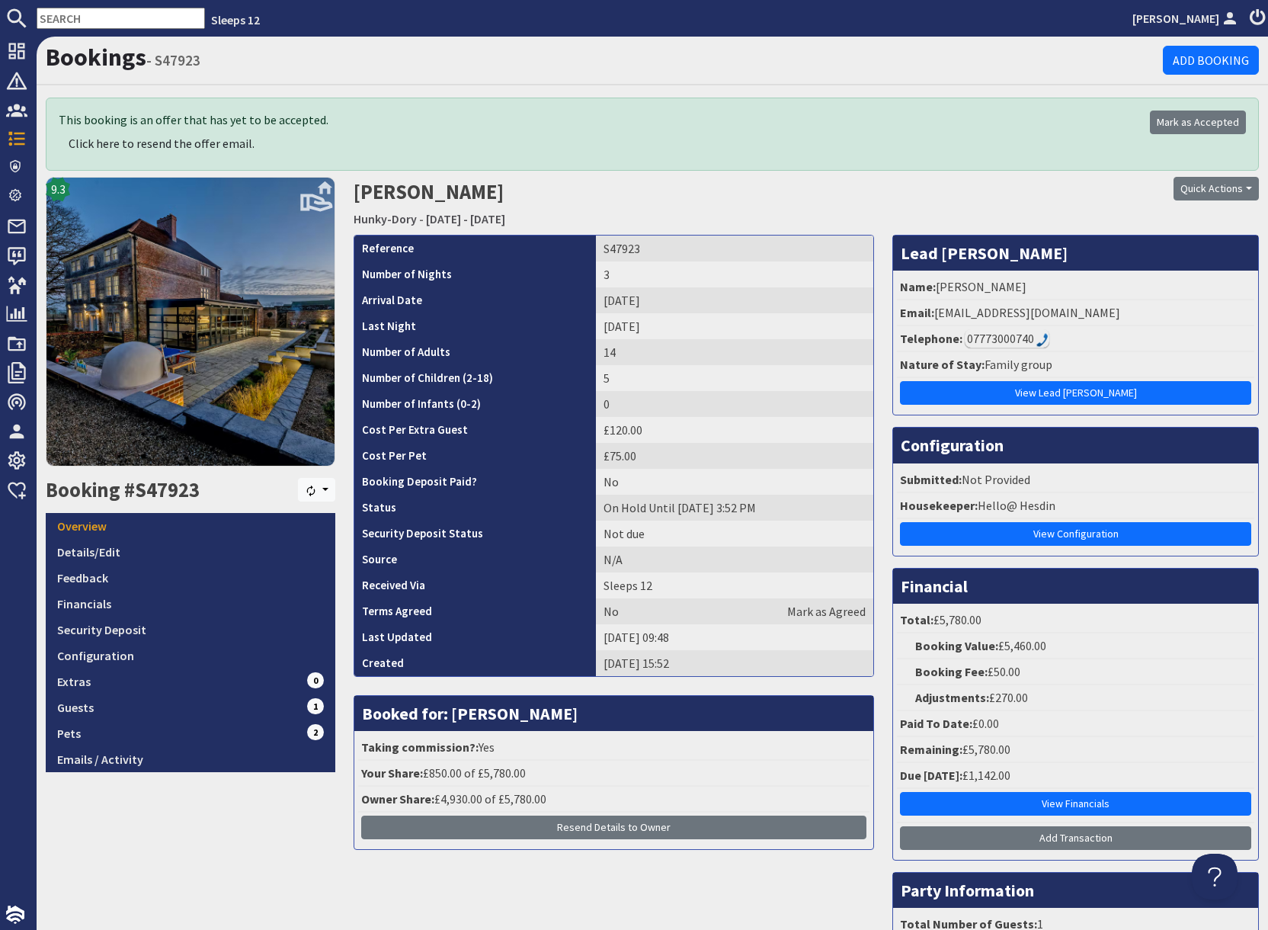
click at [1041, 186] on div "Quick Actions Send Booking Update Rebook Cancel Booking Print" at bounding box center [1114, 189] width 290 height 24
click at [690, 194] on h2 "Barbara Hooper Hunky-Dory - Friday 04/12/2026 - Sunday 06/12/2026" at bounding box center [653, 204] width 598 height 54
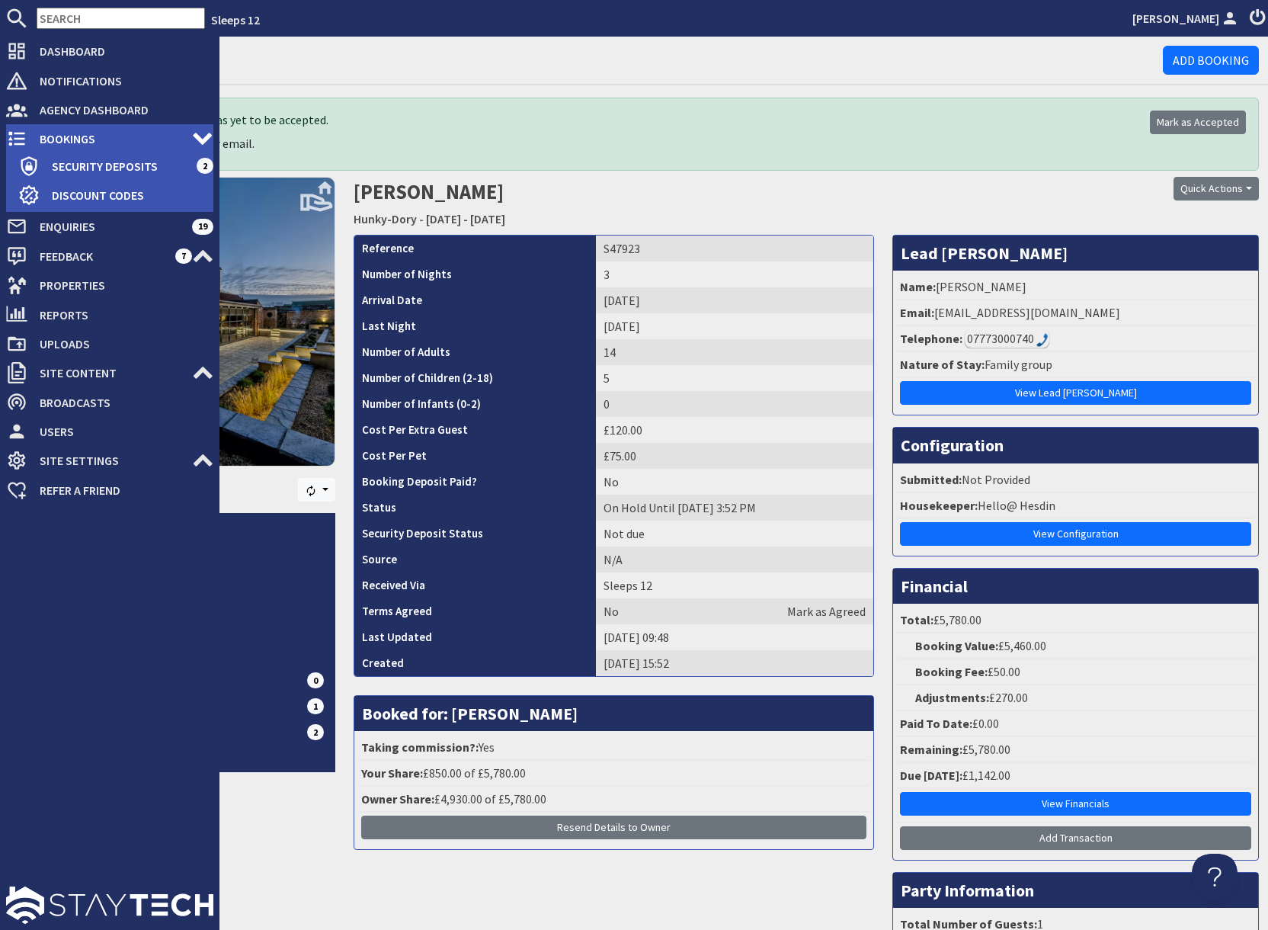
click at [85, 139] on span "Bookings" at bounding box center [109, 139] width 165 height 24
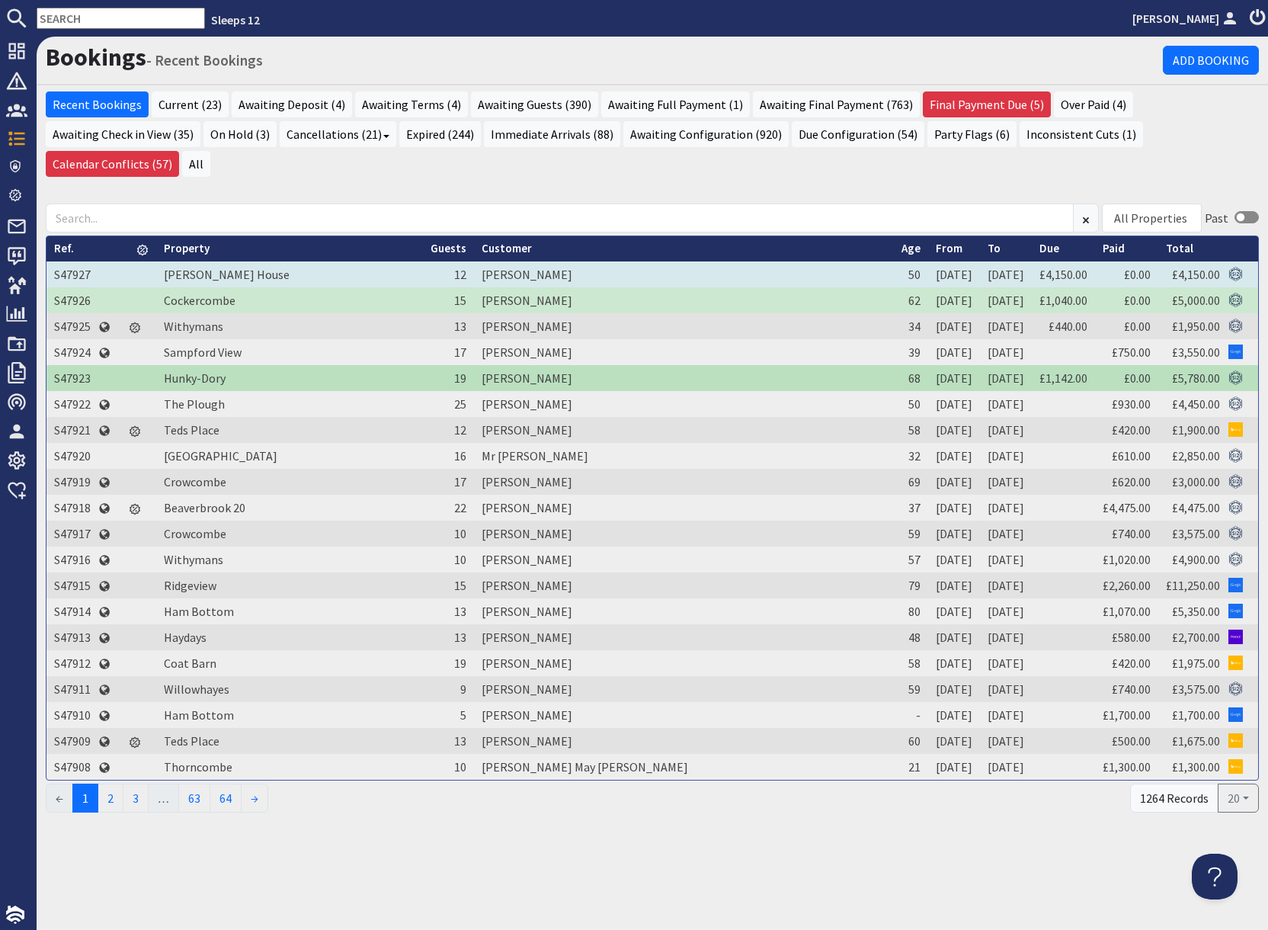
click at [82, 261] on td "S47927" at bounding box center [72, 274] width 52 height 26
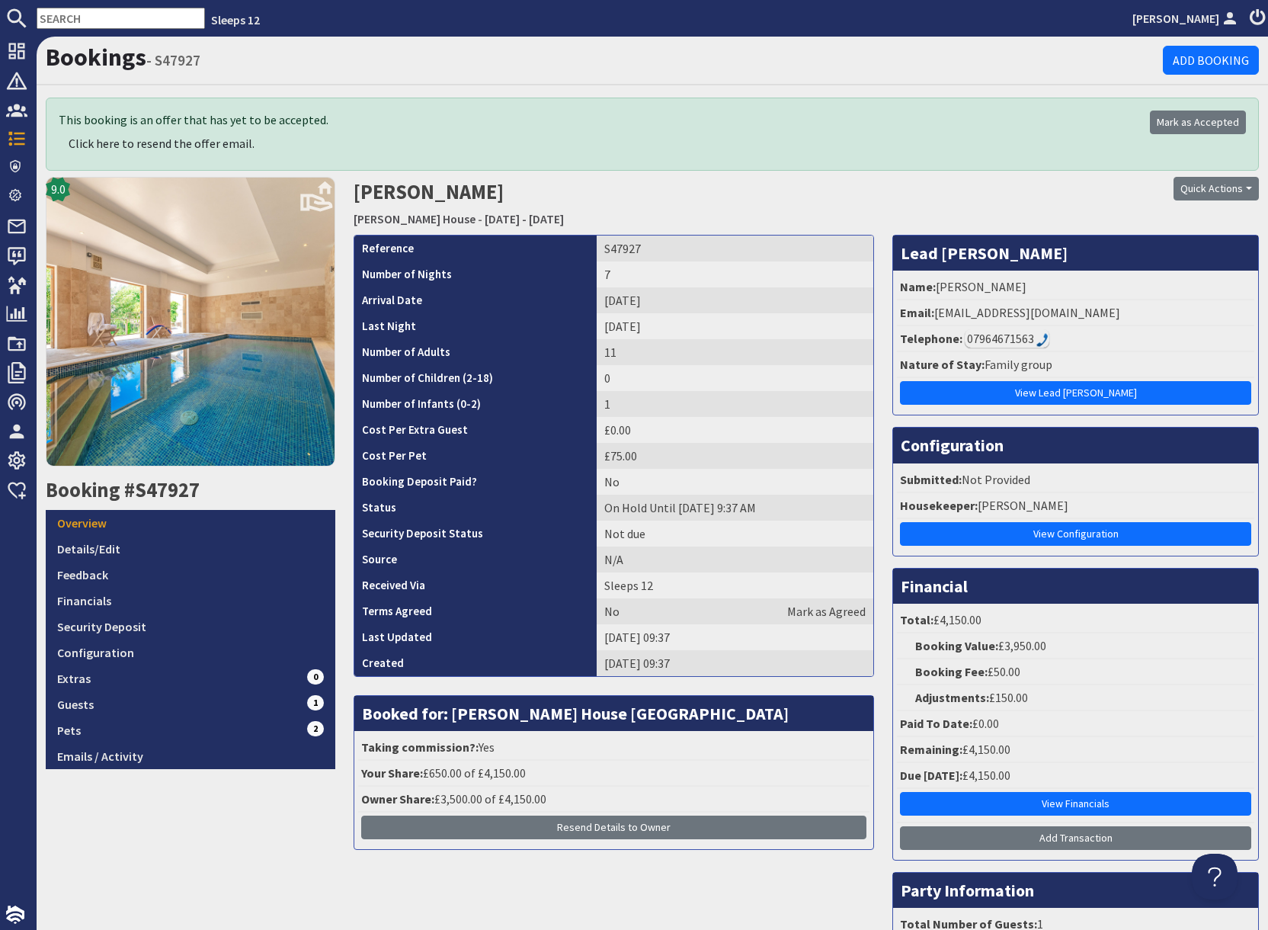
drag, startPoint x: 614, startPoint y: 248, endPoint x: 594, endPoint y: 248, distance: 19.8
click at [612, 248] on td "S47927" at bounding box center [735, 249] width 277 height 26
drag, startPoint x: 584, startPoint y: 248, endPoint x: 634, endPoint y: 248, distance: 50.3
click at [634, 248] on td "S47927" at bounding box center [735, 249] width 277 height 26
copy td "S47927"
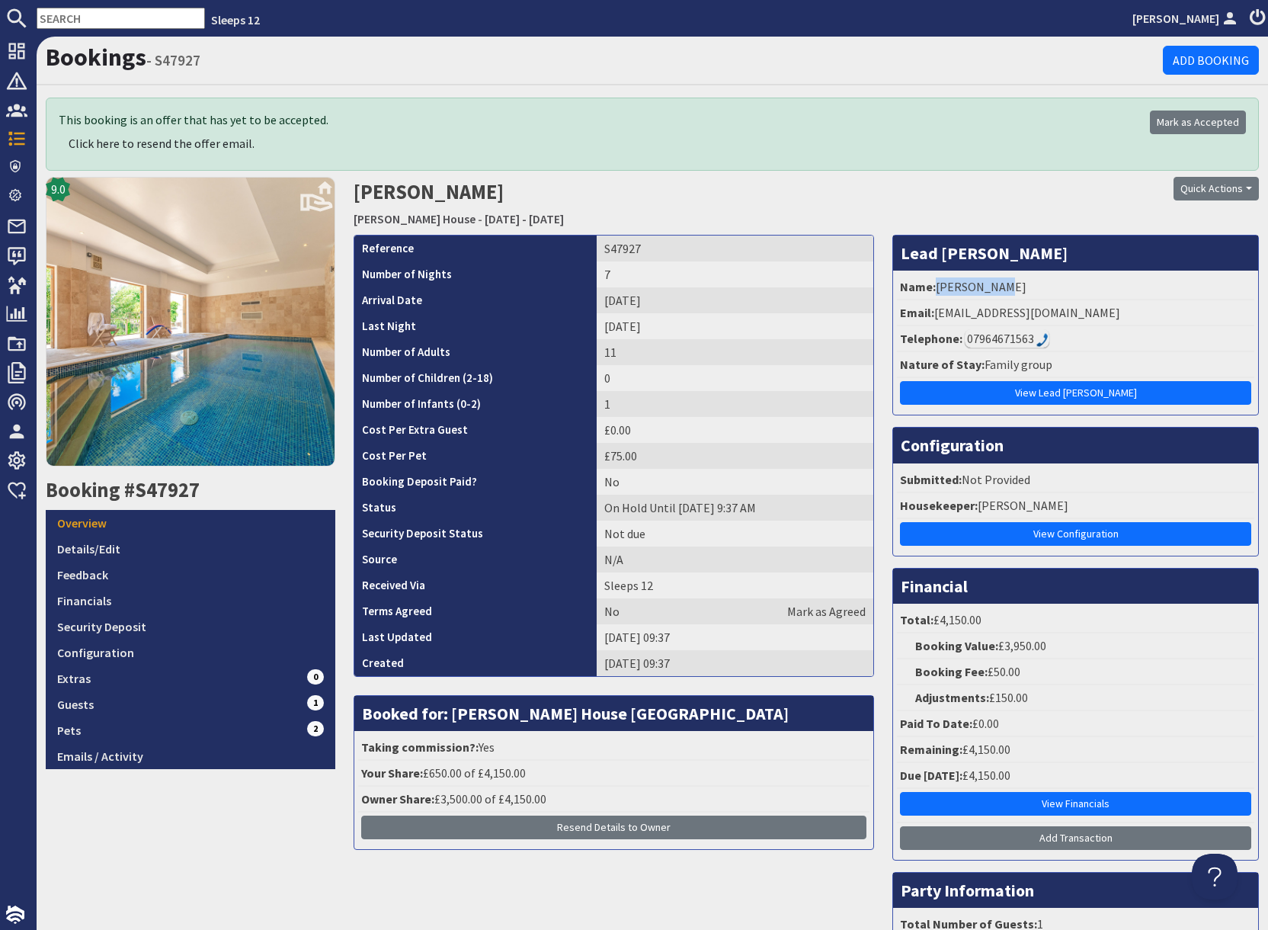
drag, startPoint x: 936, startPoint y: 284, endPoint x: 1023, endPoint y: 290, distance: 87.1
click at [1023, 290] on li "Name: Molly Crow" at bounding box center [1075, 287] width 357 height 26
copy li "[PERSON_NAME]"
click at [82, 20] on input "text" at bounding box center [121, 18] width 168 height 21
paste input "hello@grandfields.co.uk"
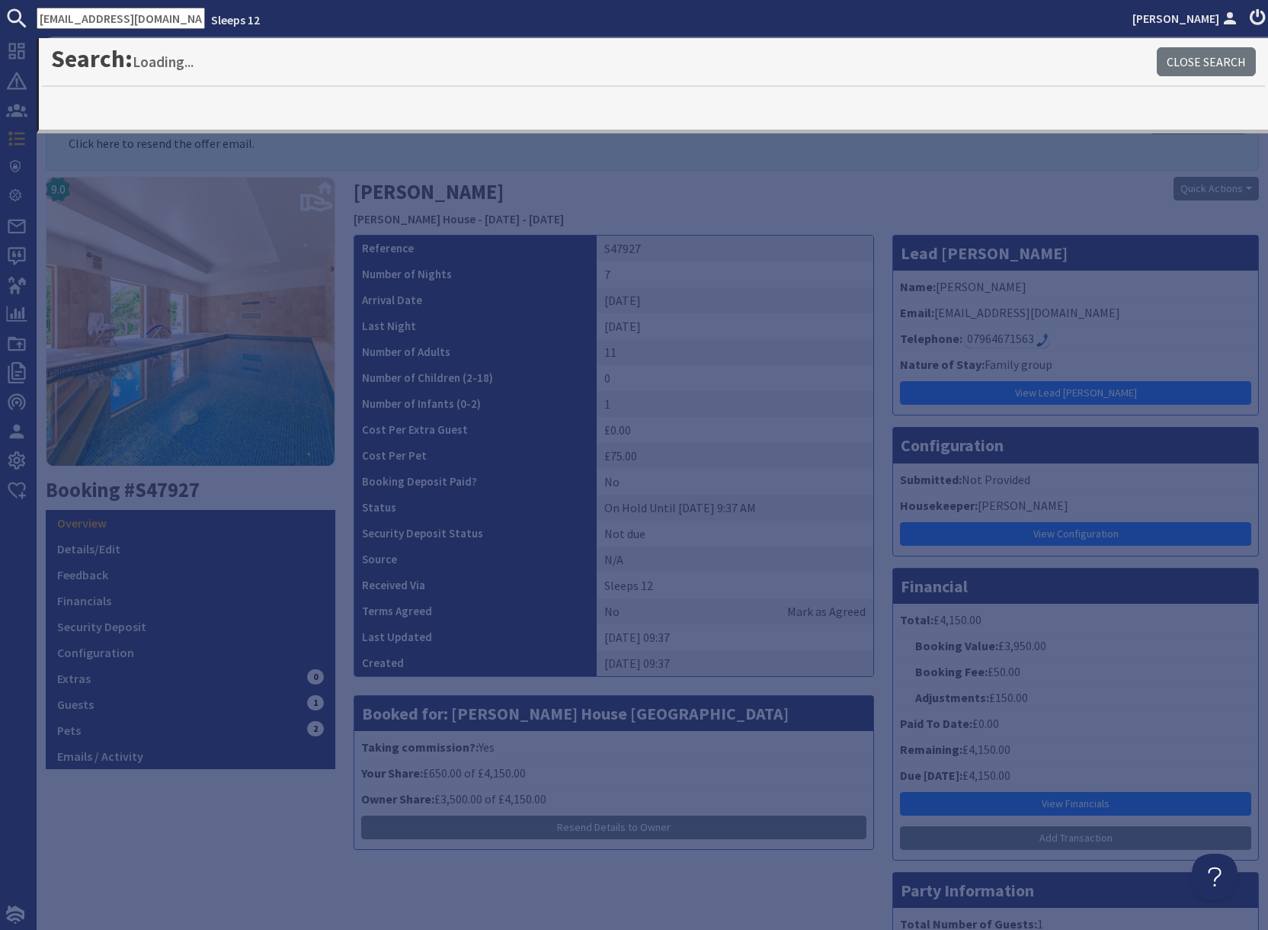
type input "hello@grandfields.co.uk"
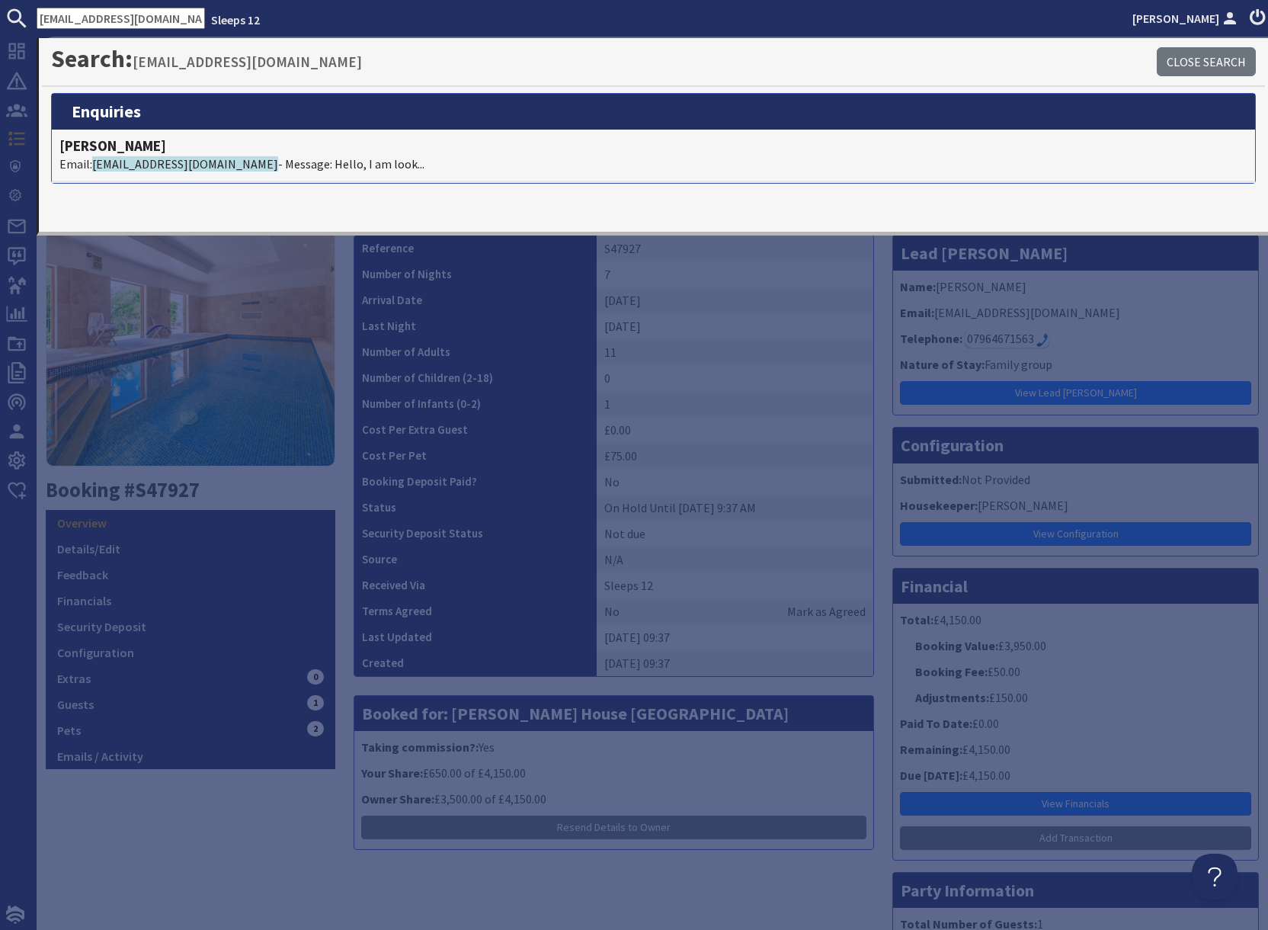
click at [209, 826] on div "9.0 Booking #S47927 Overview Details/Edit Feedback Financials Security Deposit …" at bounding box center [191, 603] width 308 height 853
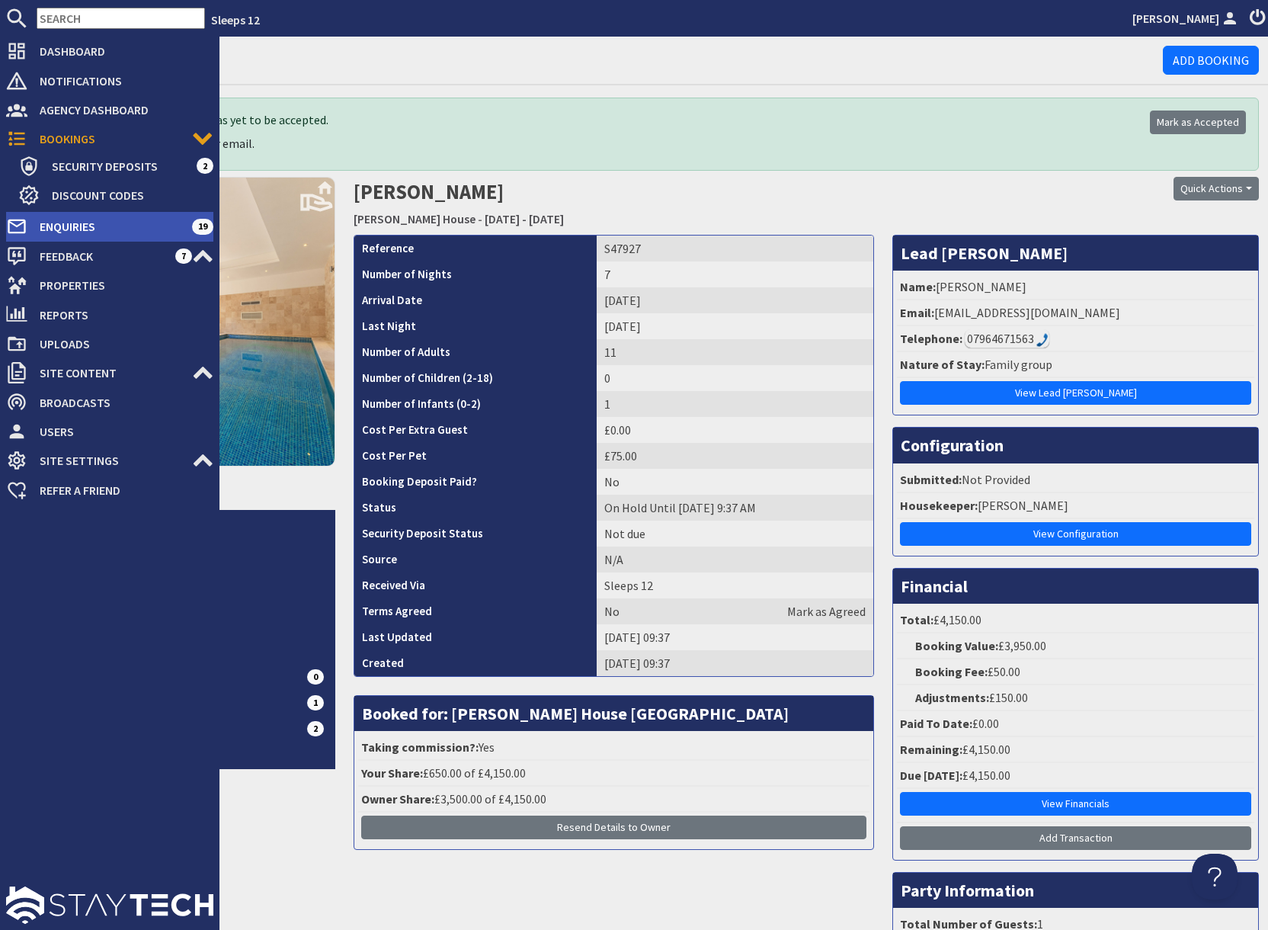
drag, startPoint x: 81, startPoint y: 229, endPoint x: 91, endPoint y: 229, distance: 10.7
click at [81, 229] on span "Enquiries" at bounding box center [109, 226] width 165 height 24
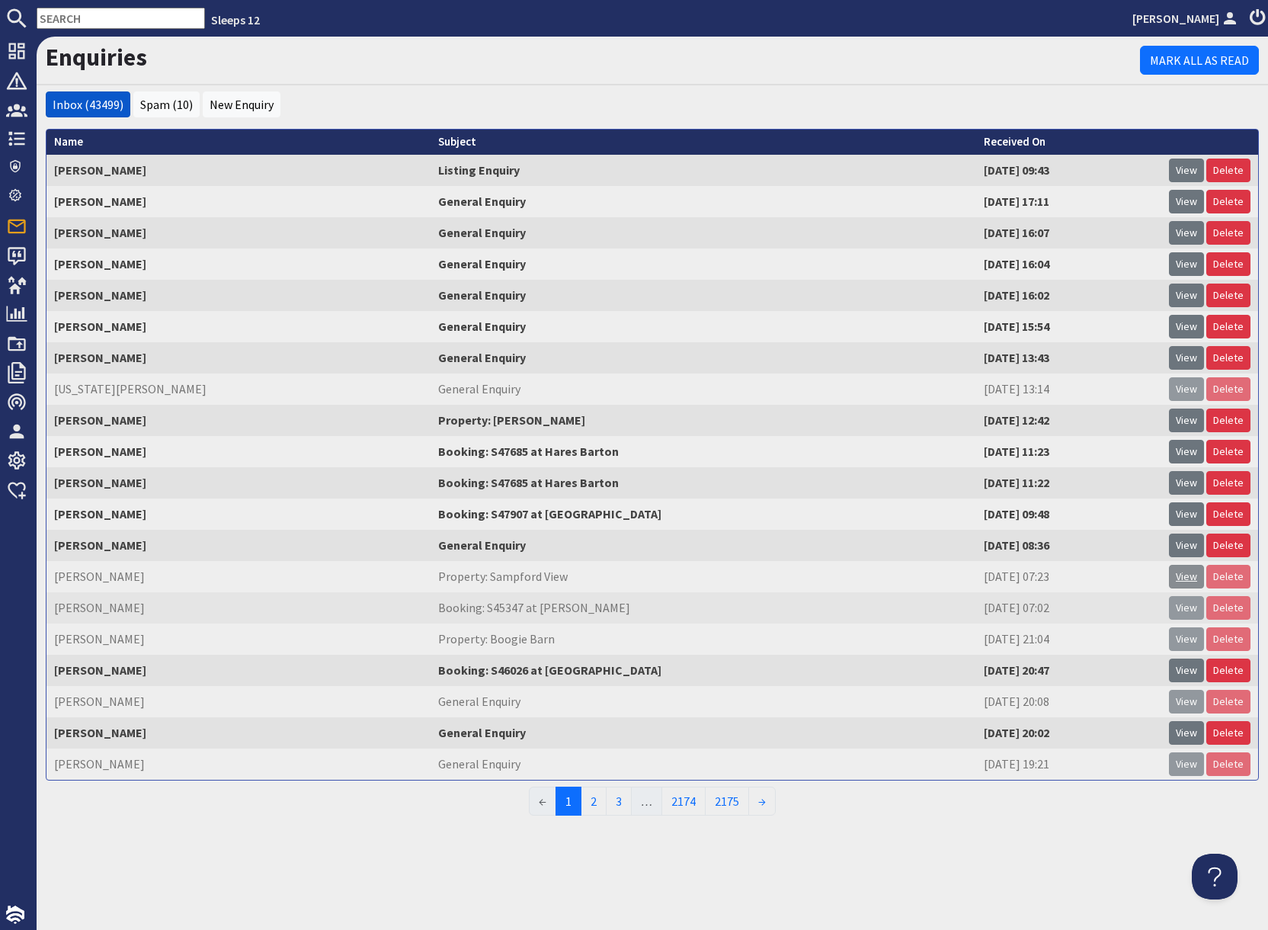
click at [1181, 581] on link "View" at bounding box center [1186, 577] width 35 height 24
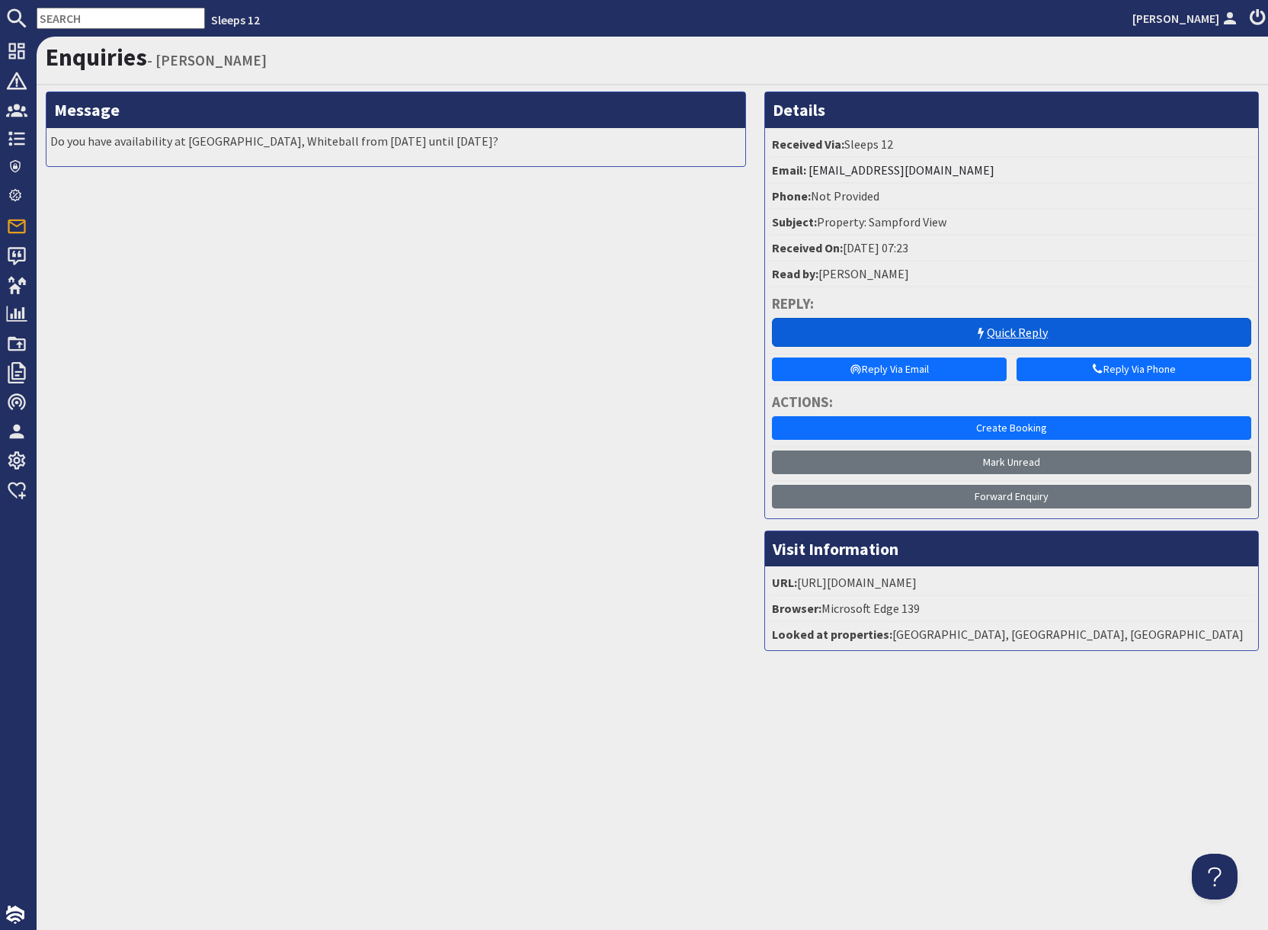
click at [950, 336] on link "Quick Reply" at bounding box center [1011, 332] width 479 height 29
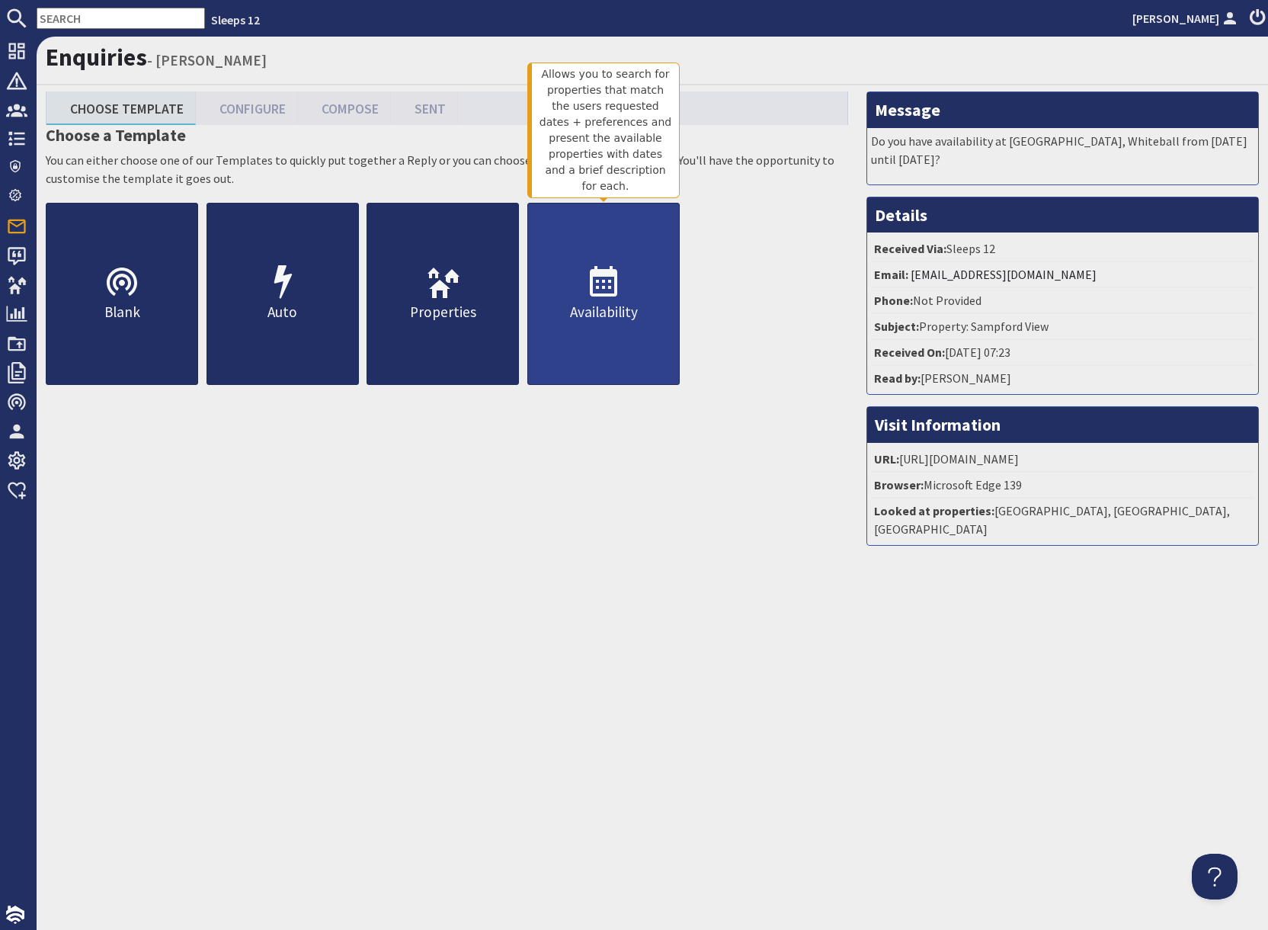
click at [605, 299] on icon at bounding box center [603, 282] width 37 height 37
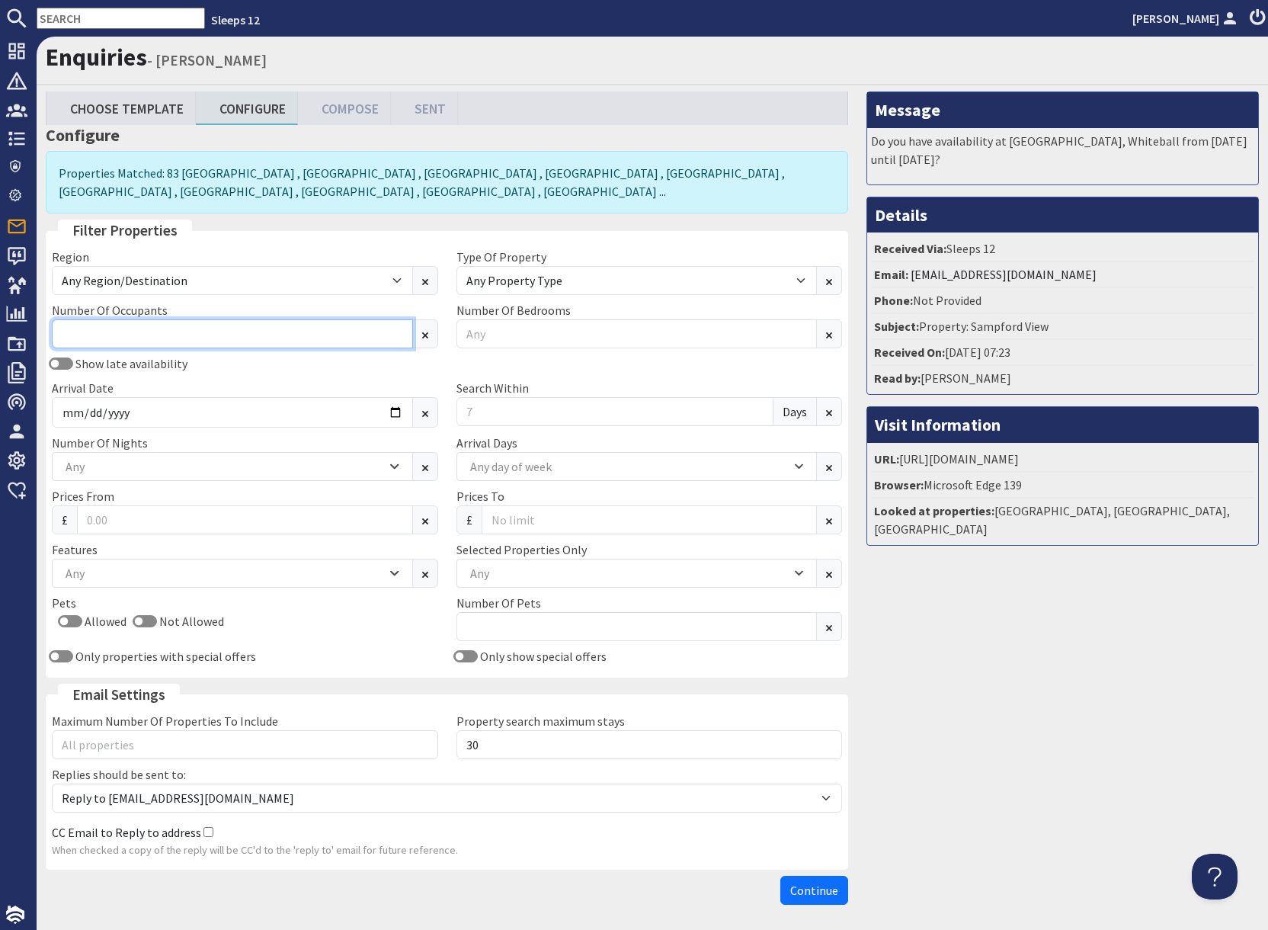
click at [187, 338] on input "Number Of Occupants" at bounding box center [232, 333] width 361 height 29
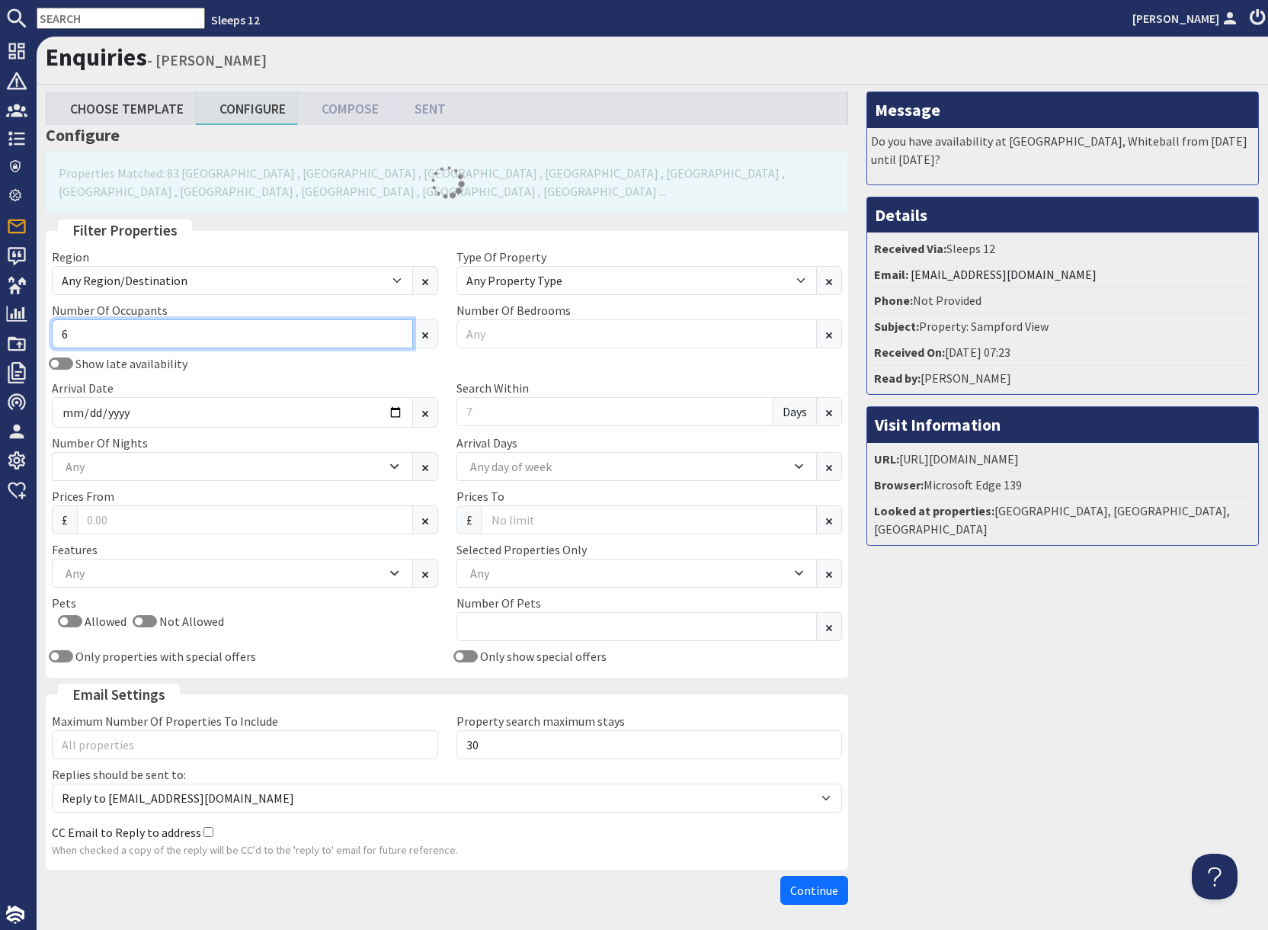
type input "6"
click at [272, 387] on div "Arrival Date" at bounding box center [245, 403] width 405 height 49
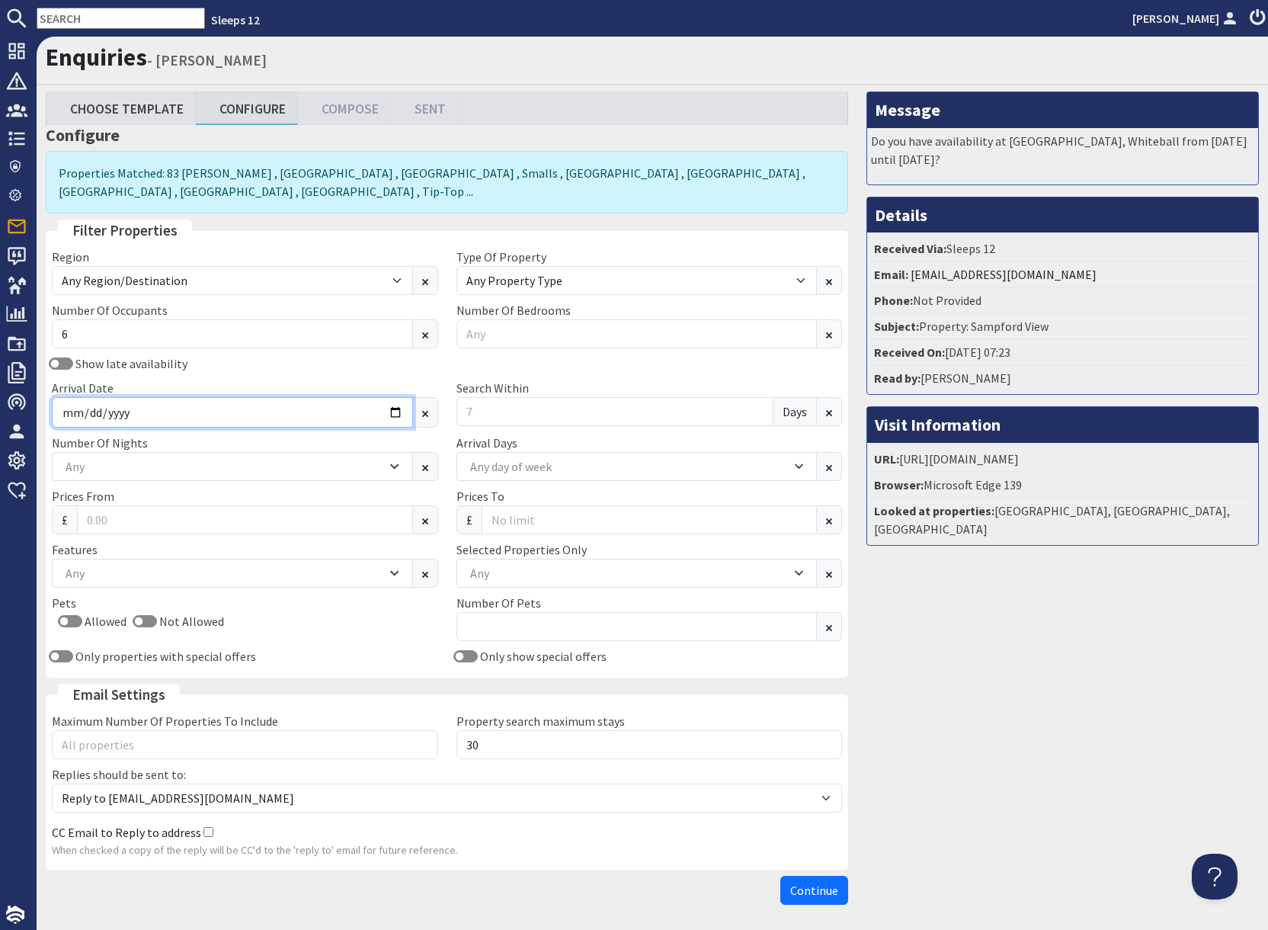
click at [389, 412] on input "Arrival Date" at bounding box center [232, 412] width 361 height 30
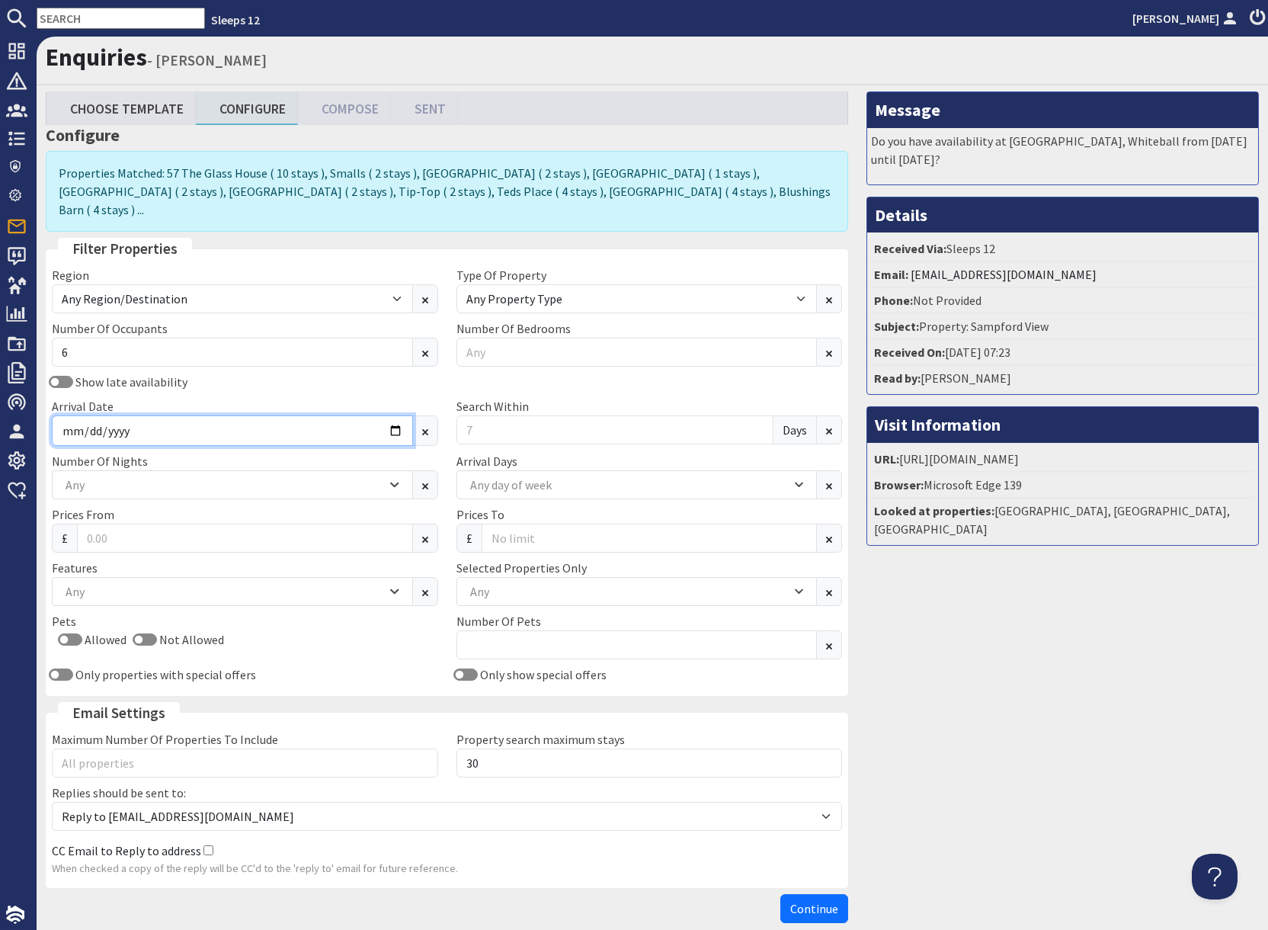
type input "2026-01-16"
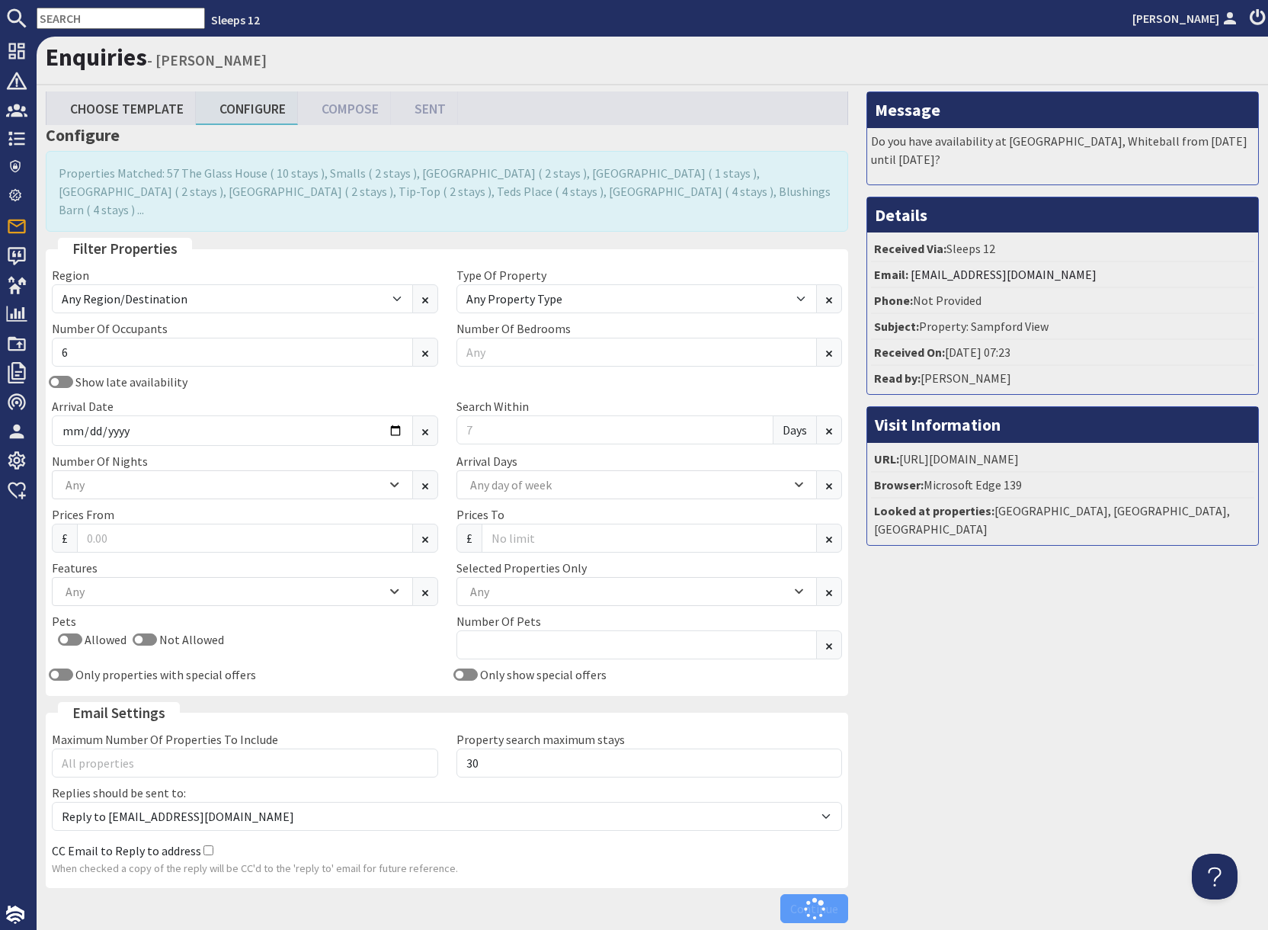
click at [970, 610] on div "Message Do you have availability at Sandfield House, Whiteball from Thursday 10…" at bounding box center [1062, 510] width 411 height 838
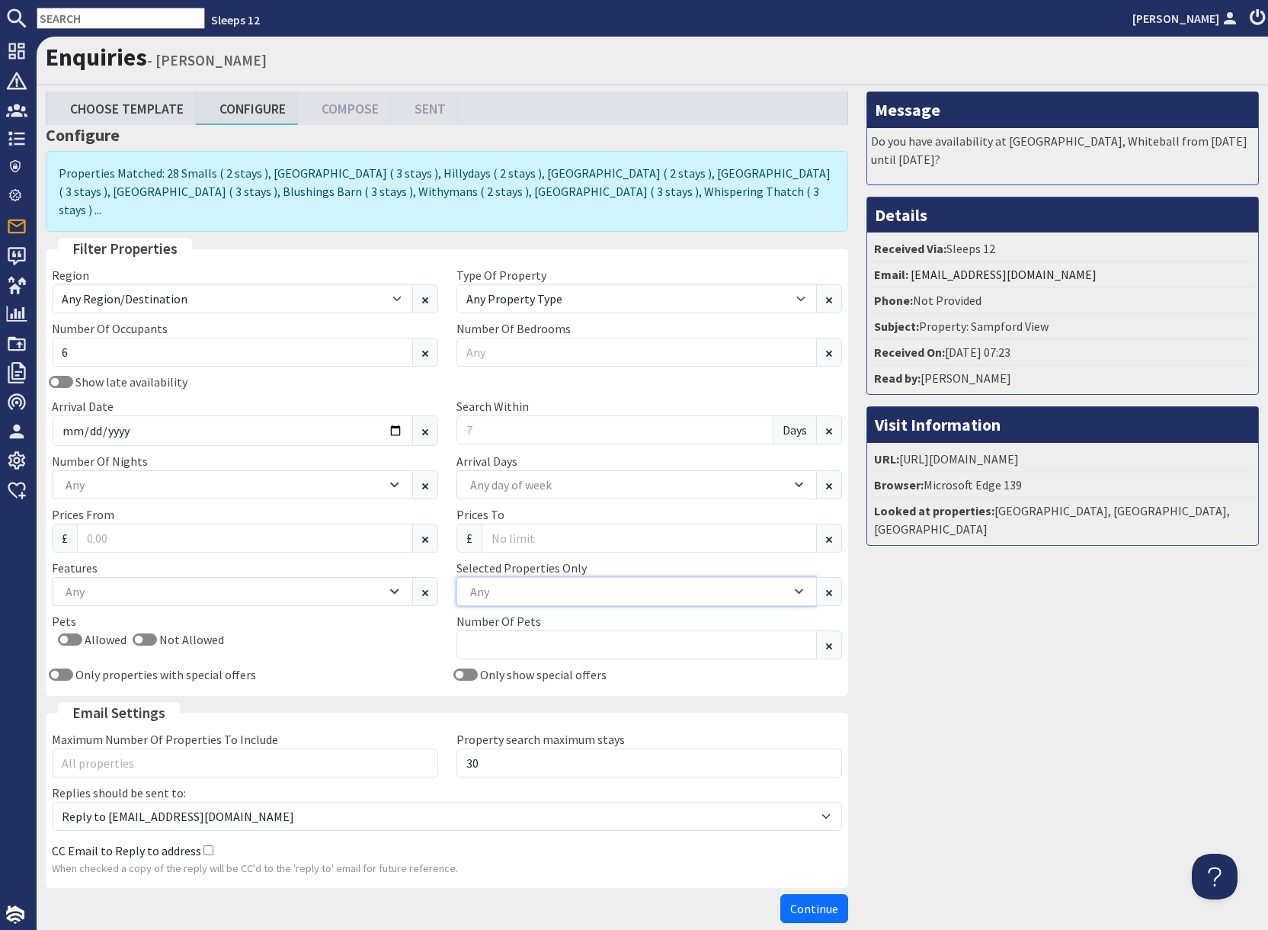
click at [519, 583] on div "Any" at bounding box center [628, 591] width 325 height 17
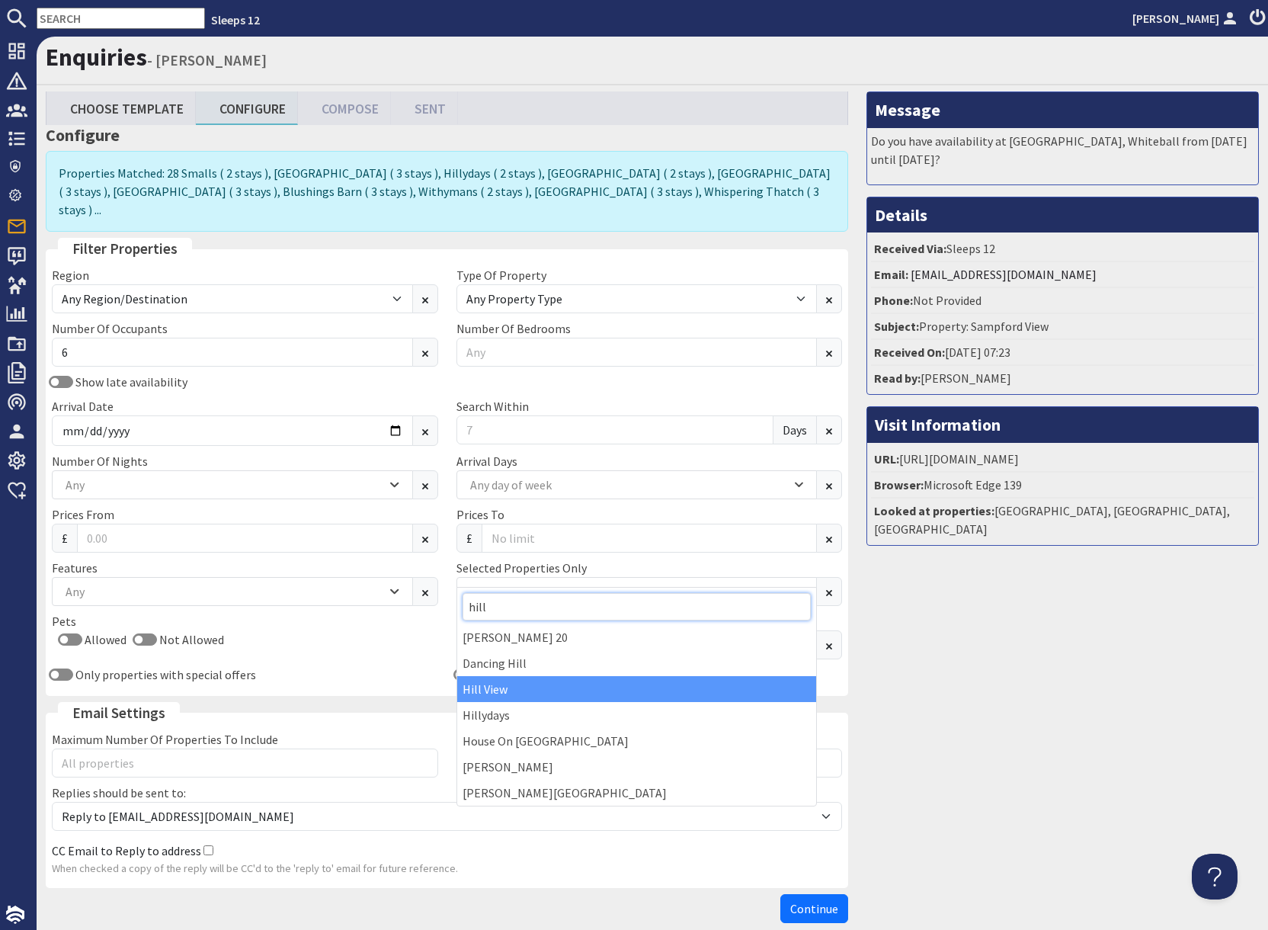
type input "hill"
click at [518, 696] on div "Hill View" at bounding box center [637, 689] width 360 height 26
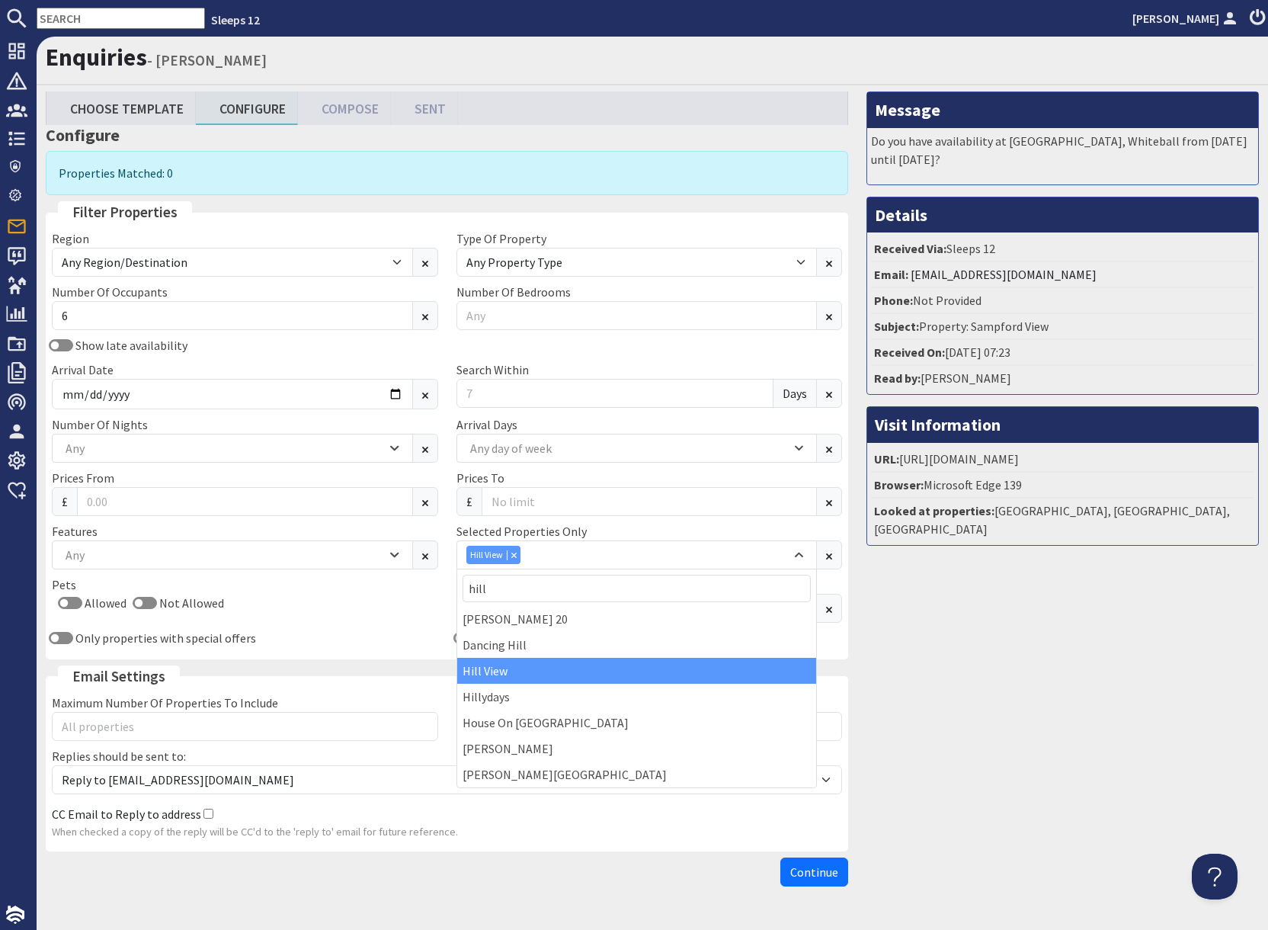
click at [1087, 790] on div "Message Do you have availability at Sandfield House, Whiteball from Thursday 10…" at bounding box center [1062, 492] width 411 height 802
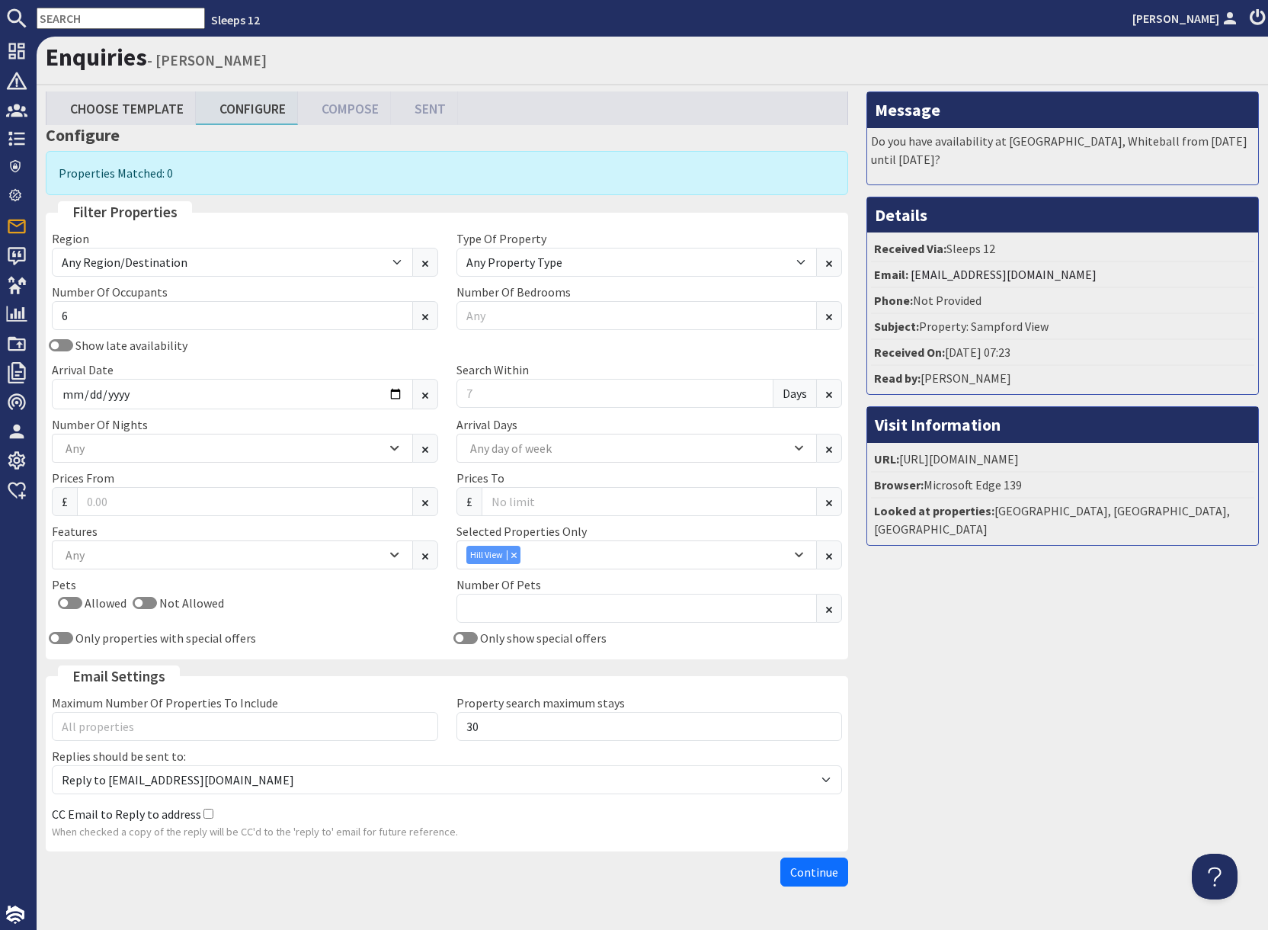
scroll to position [40, 0]
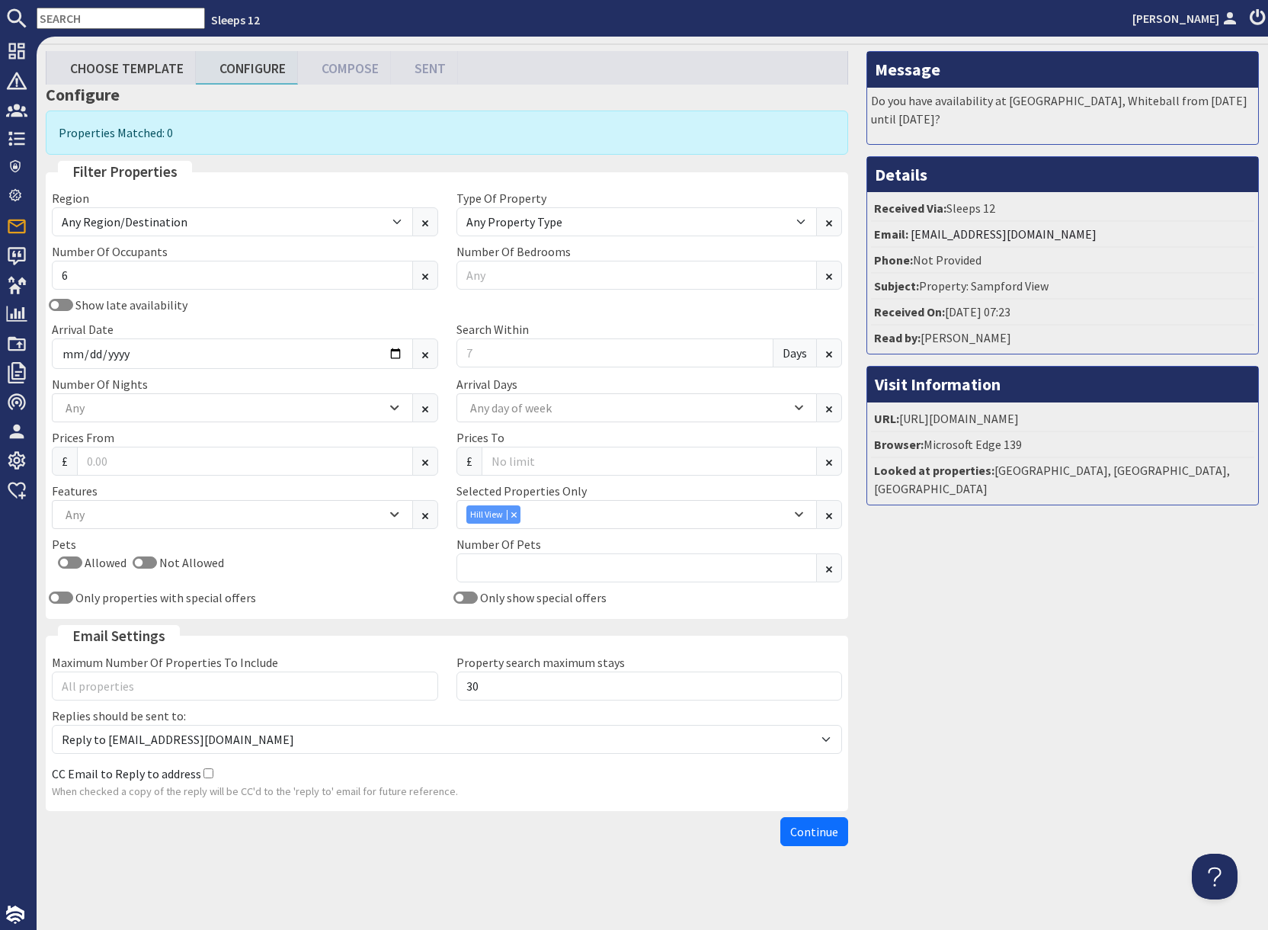
click at [112, 20] on input "text" at bounding box center [121, 18] width 168 height 21
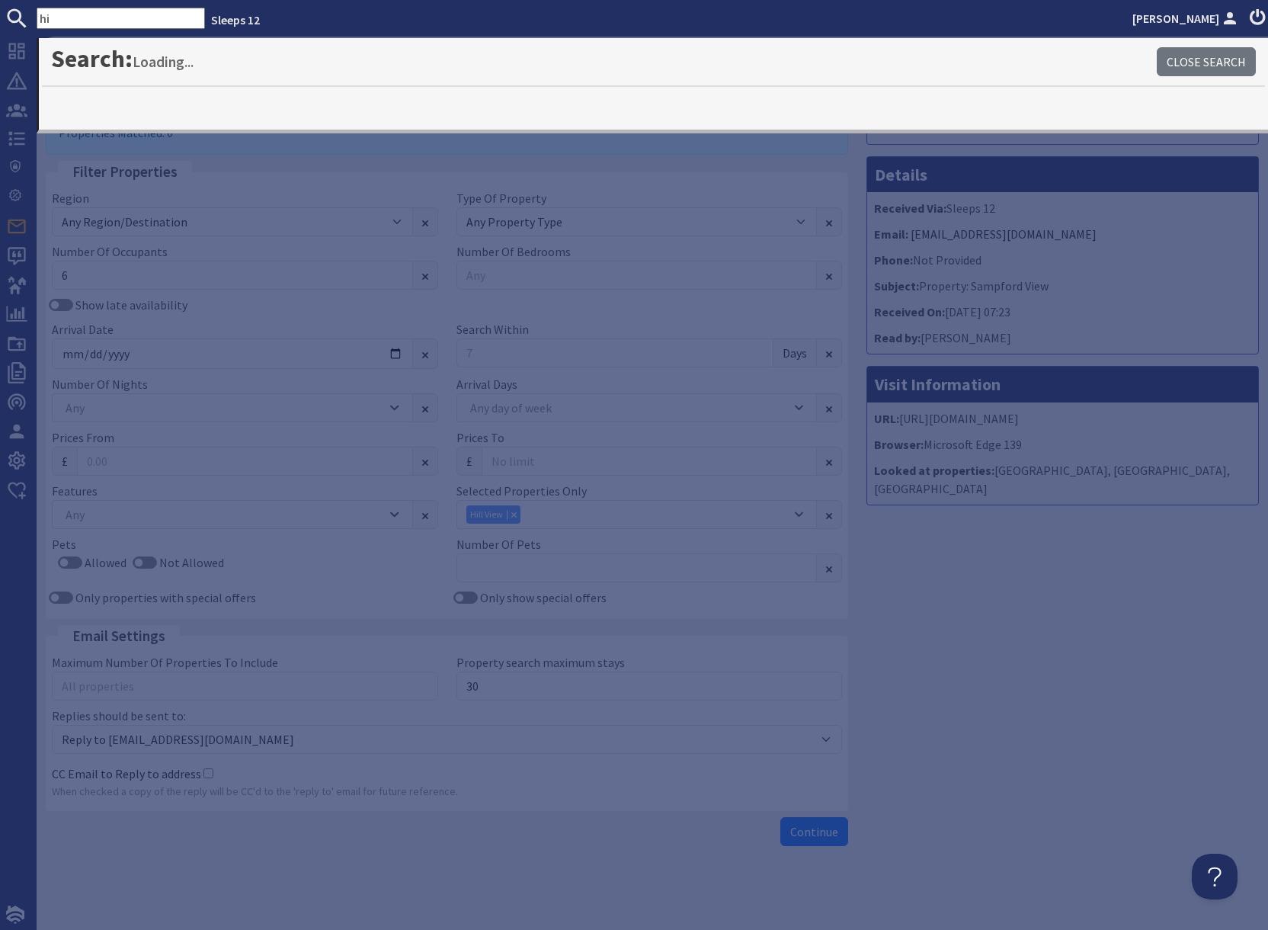
type input "h"
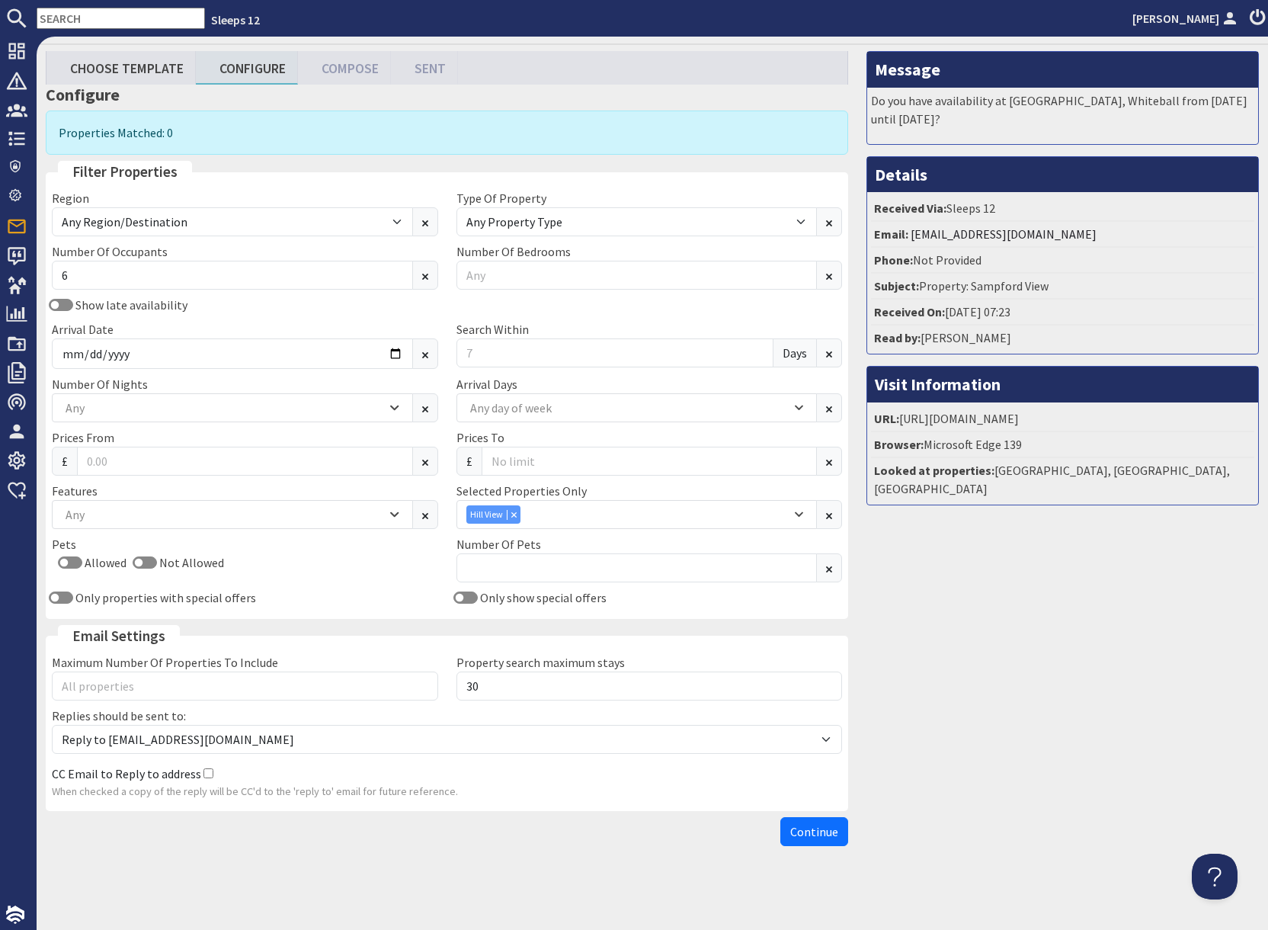
scroll to position [40, 0]
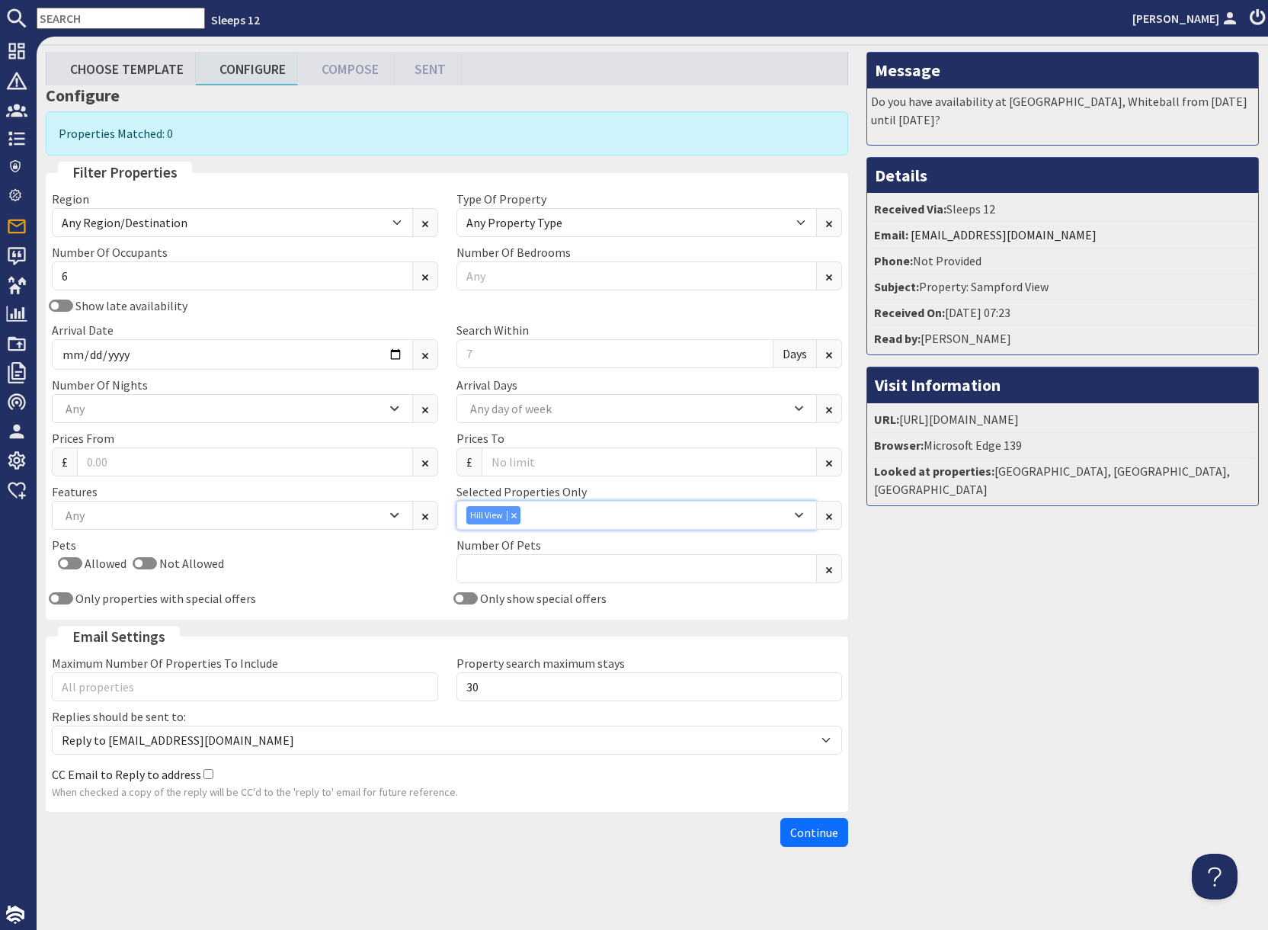
click at [593, 515] on div "Hill View" at bounding box center [628, 515] width 325 height 18
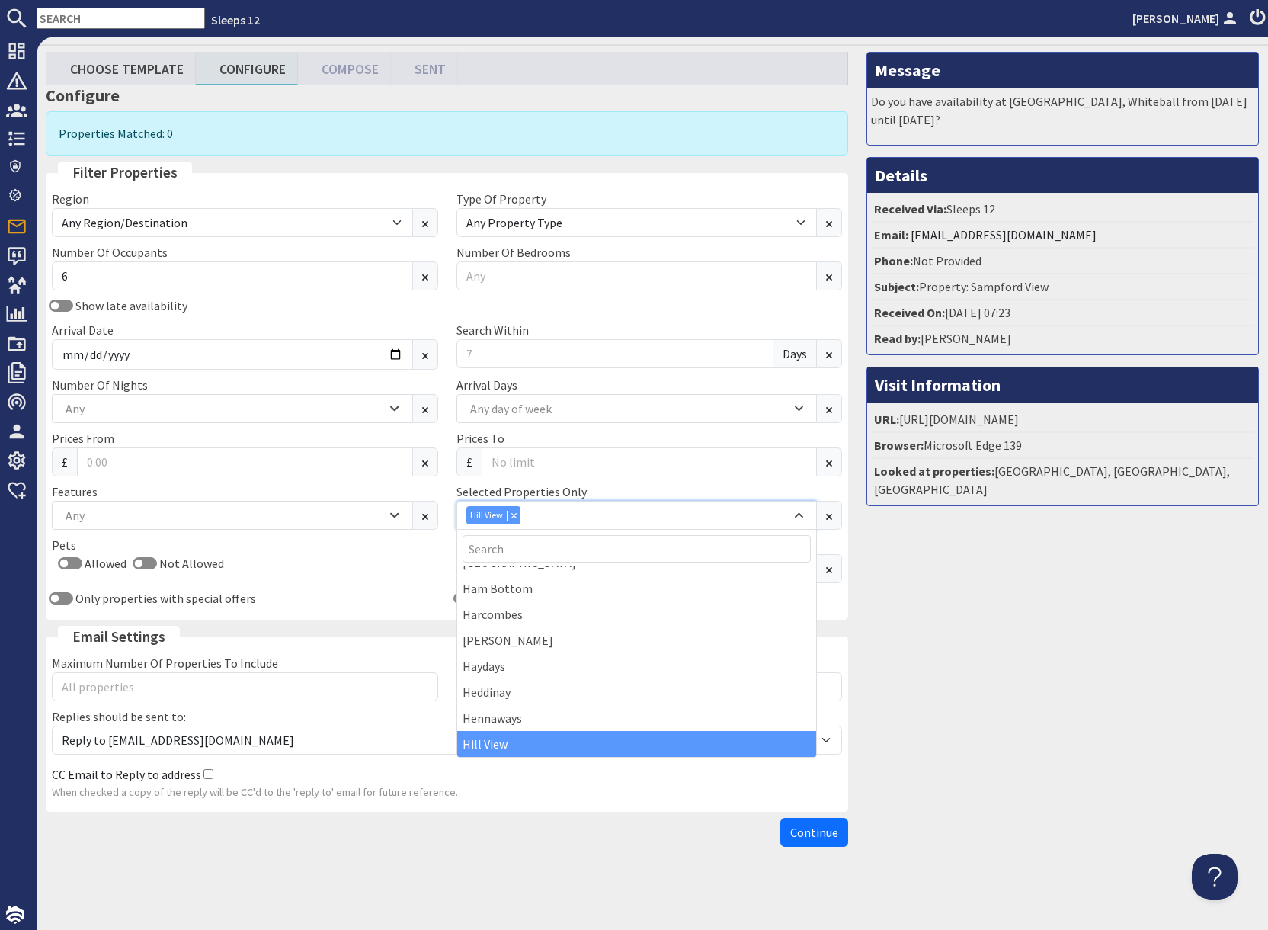
click at [594, 513] on div "Hill View" at bounding box center [628, 515] width 325 height 18
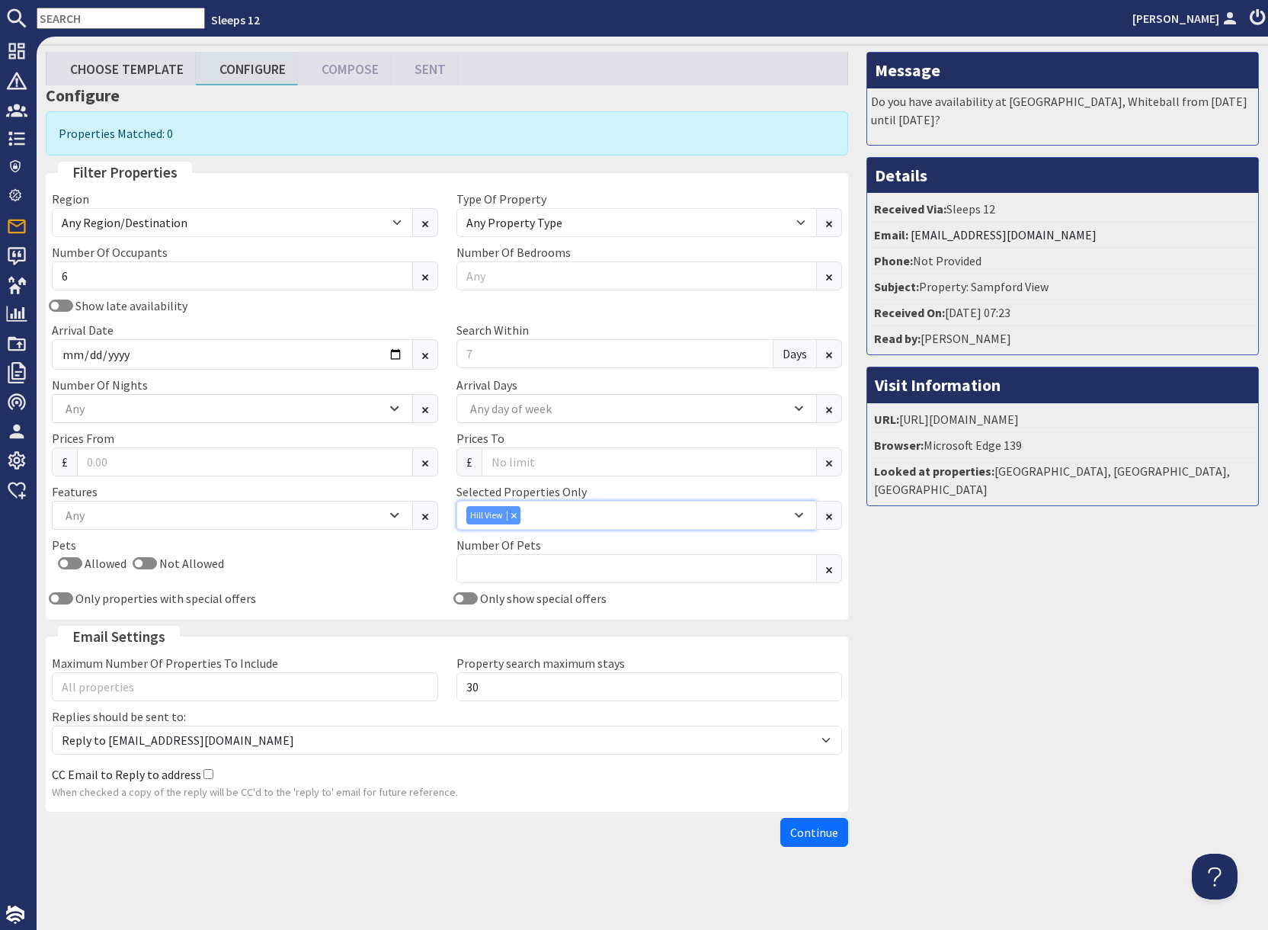
click at [594, 513] on div "Hill View" at bounding box center [628, 515] width 325 height 18
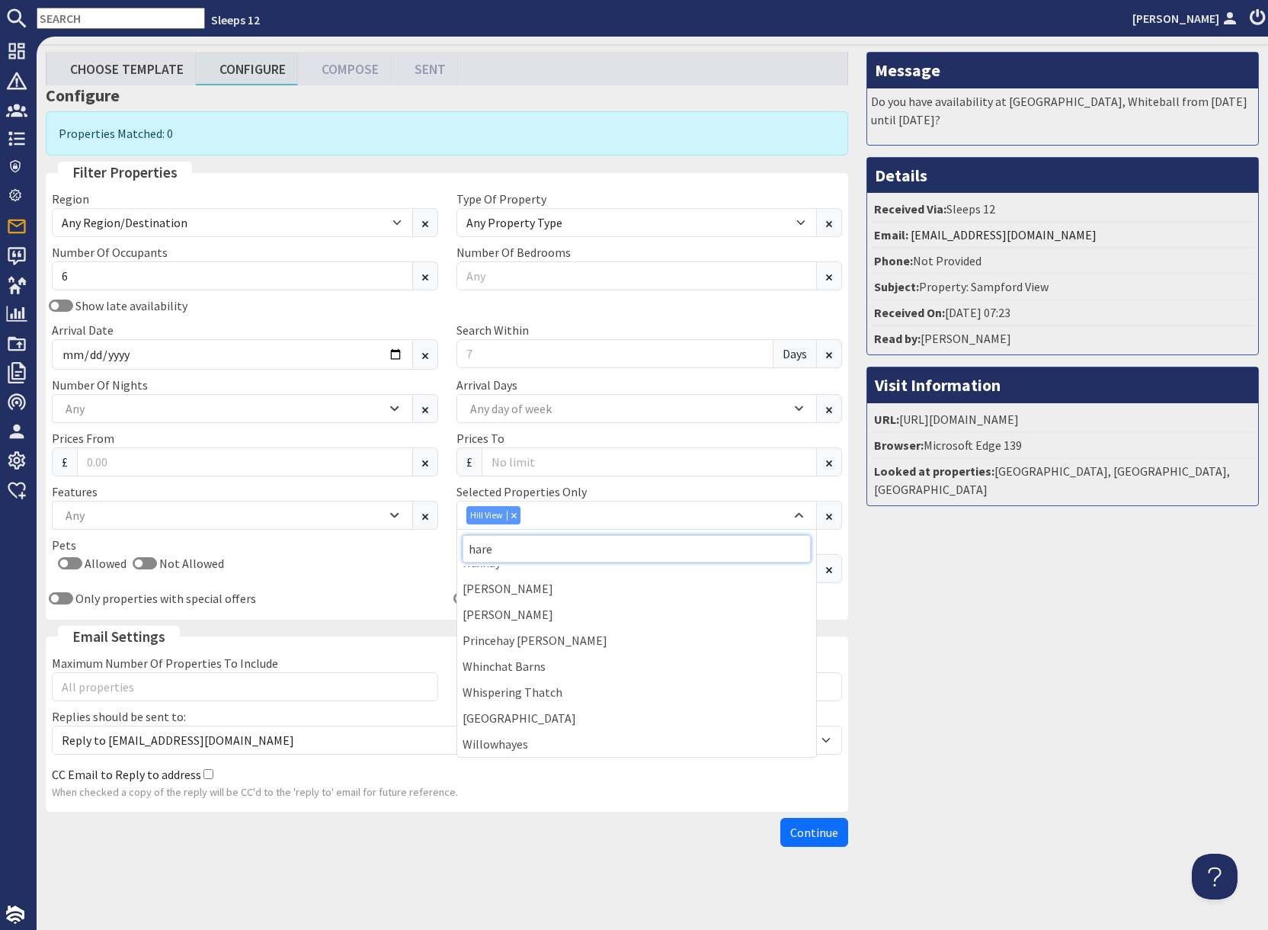
scroll to position [0, 0]
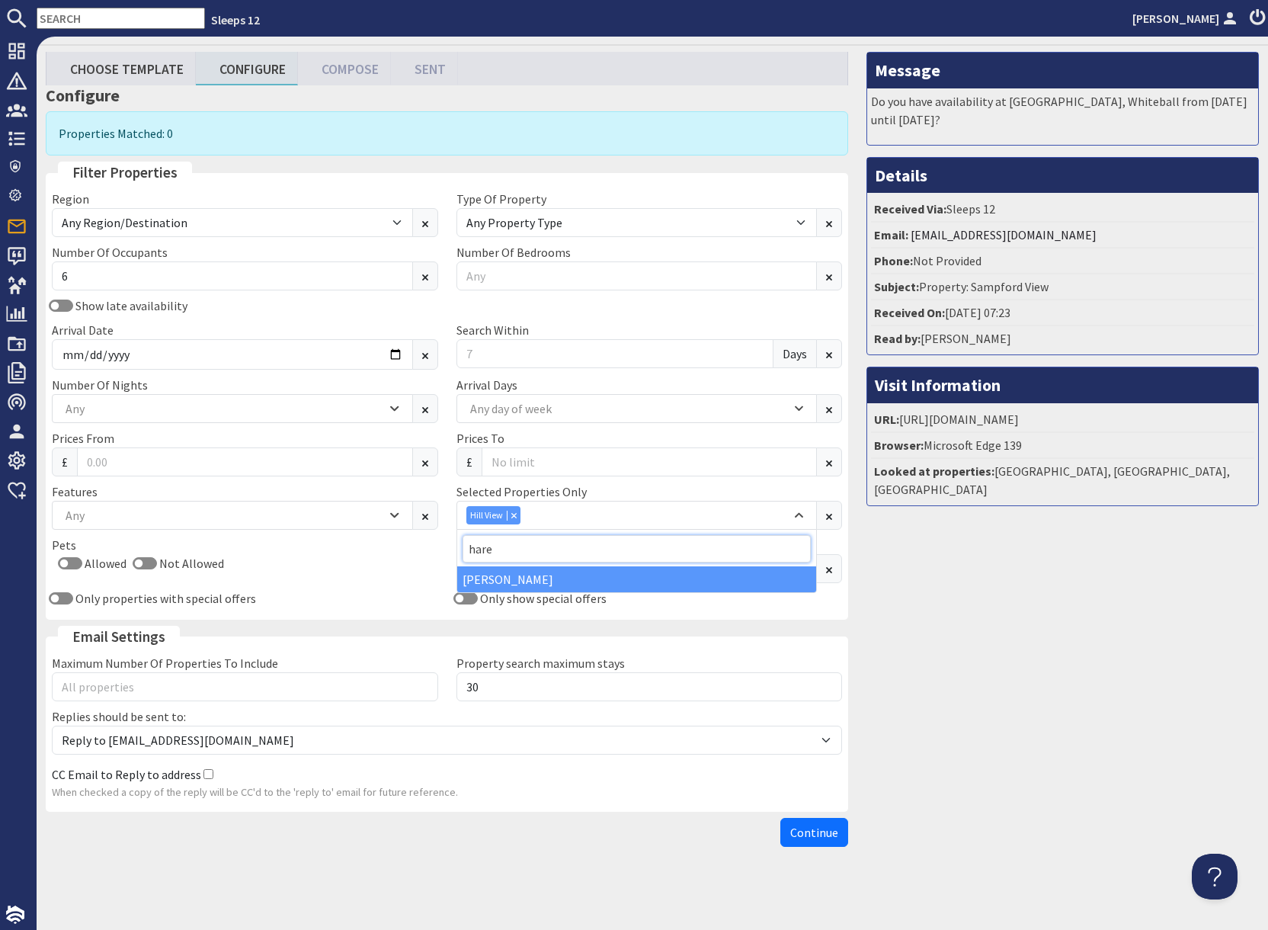
type input "hare"
drag, startPoint x: 547, startPoint y: 580, endPoint x: 555, endPoint y: 578, distance: 7.8
click at [555, 578] on div "[PERSON_NAME]" at bounding box center [637, 579] width 360 height 26
click at [1039, 641] on div "Message Do you have availability at Sandfield House, Whiteball from Thursday 10…" at bounding box center [1062, 453] width 411 height 802
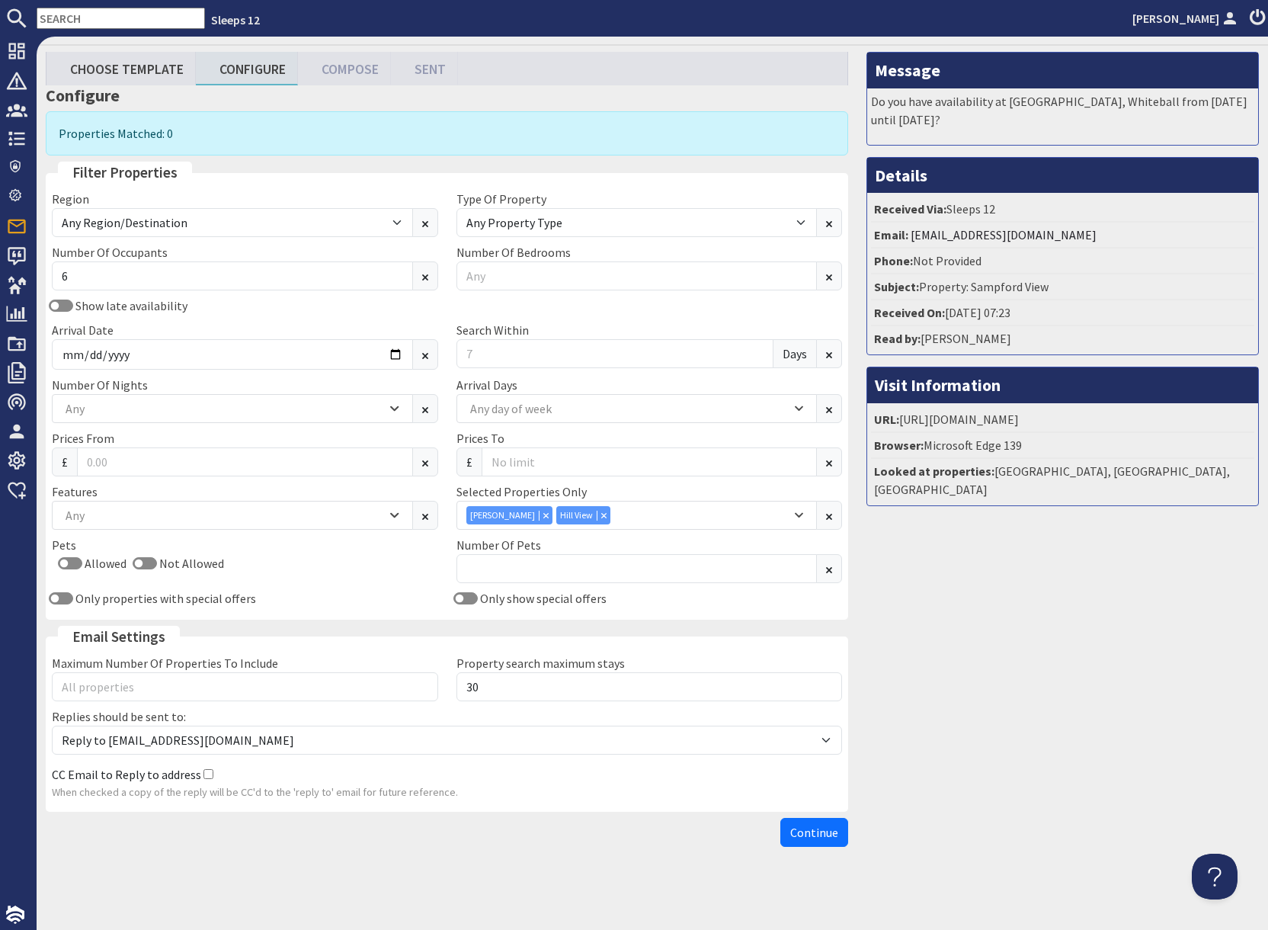
click at [73, 20] on input "text" at bounding box center [121, 18] width 168 height 21
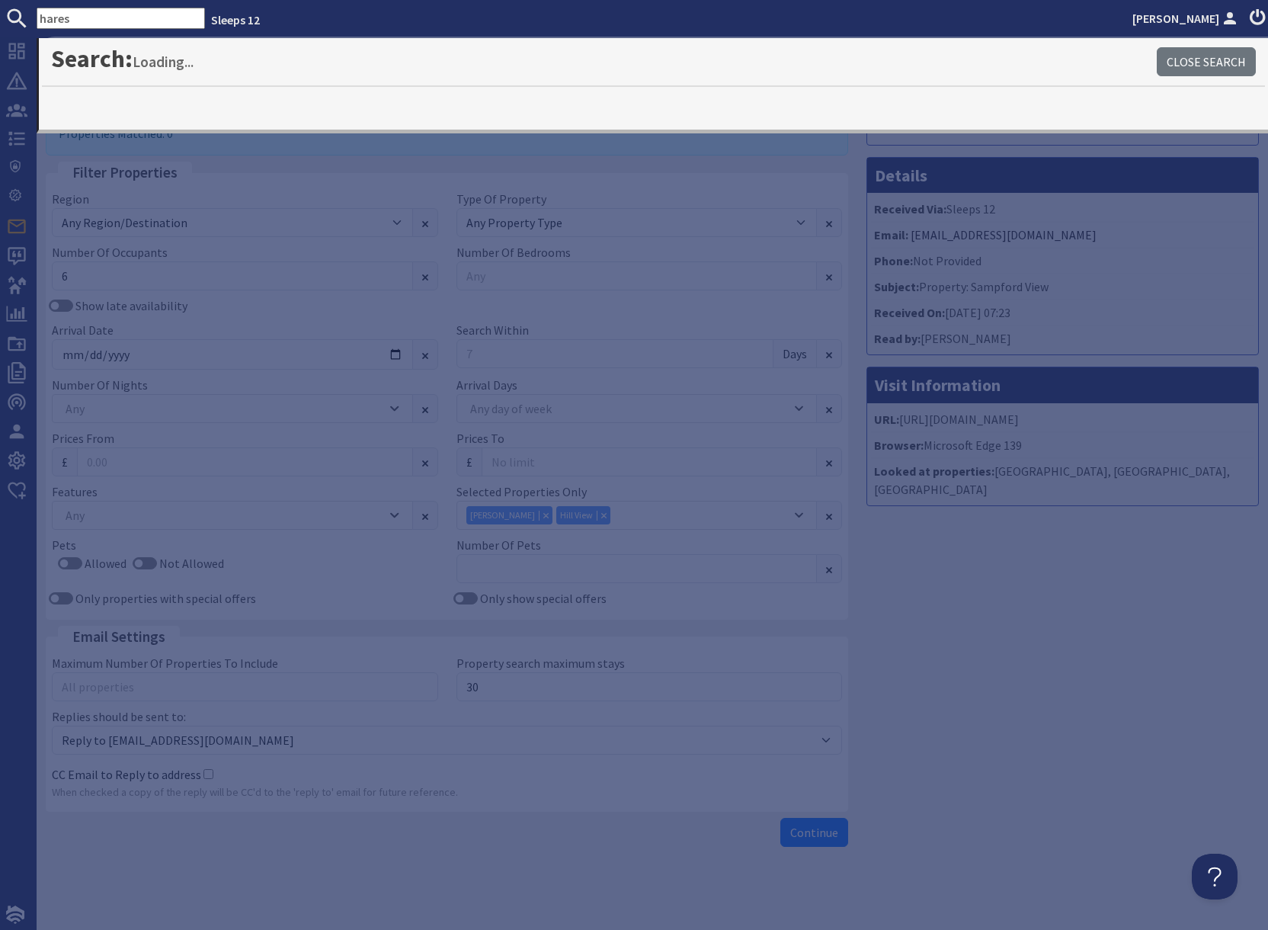
type input "hares"
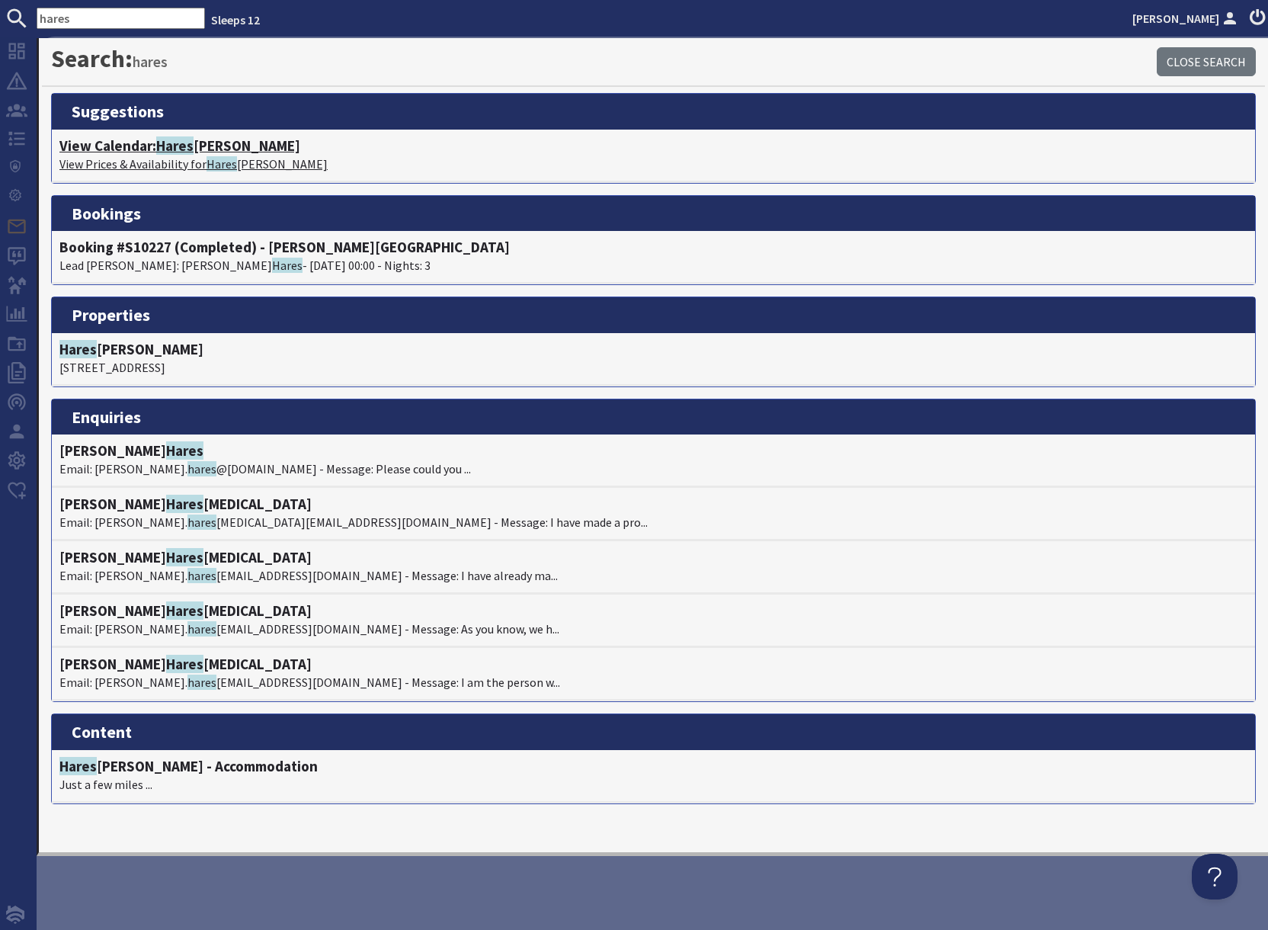
click at [188, 158] on p "View Prices & Availability for Hares Barton" at bounding box center [653, 164] width 1188 height 18
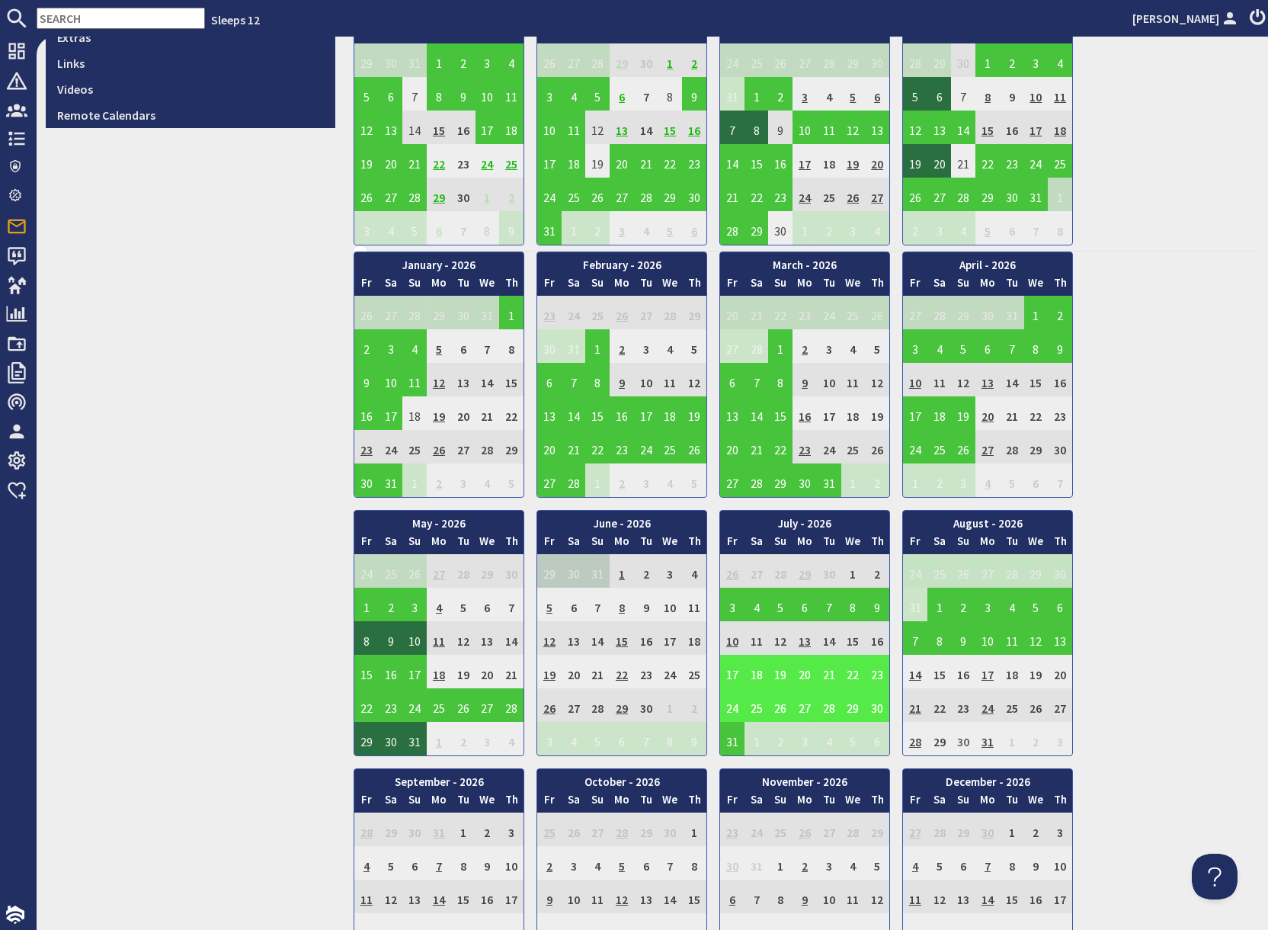
scroll to position [678, 0]
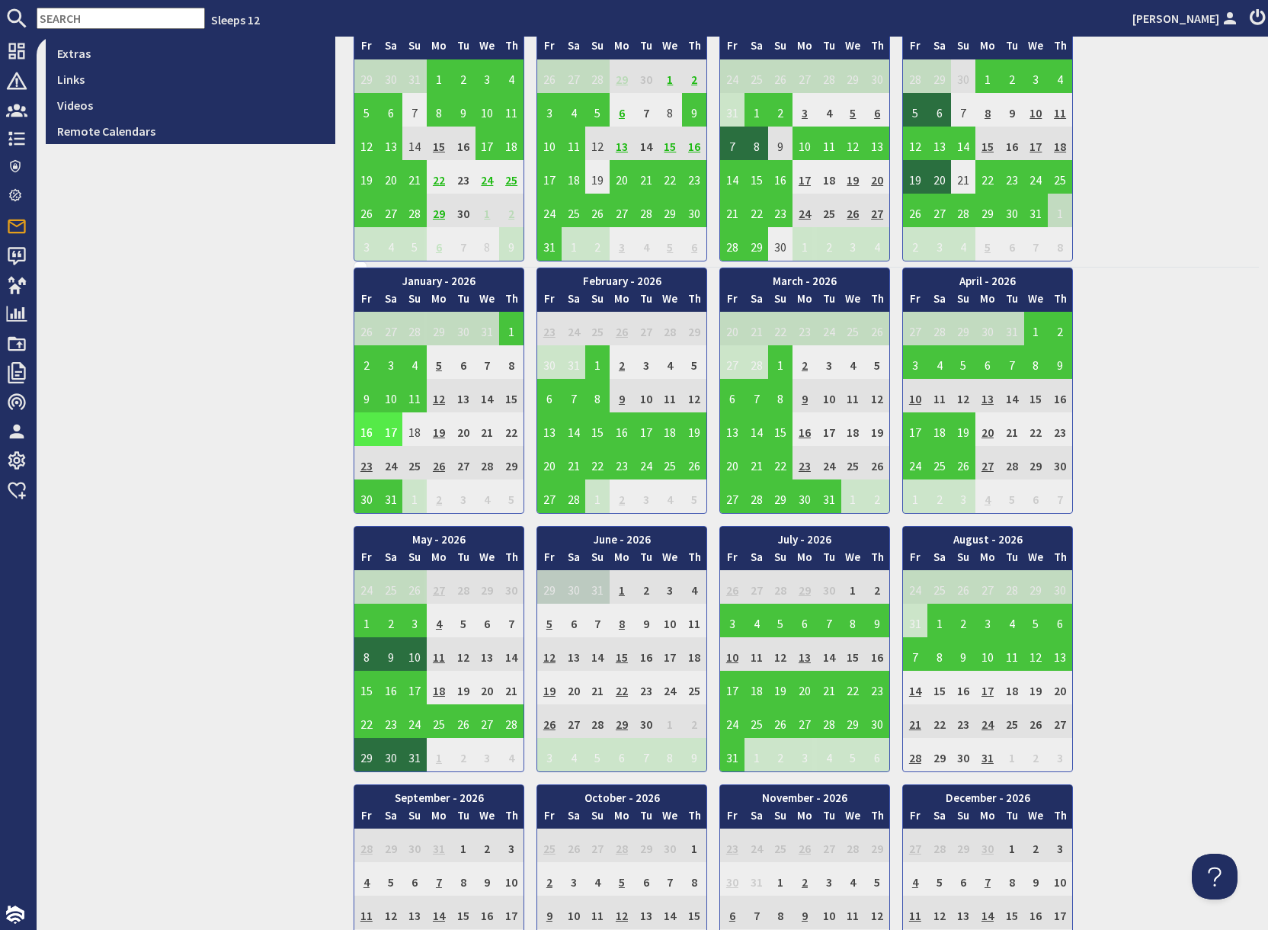
click at [362, 437] on td "16" at bounding box center [366, 429] width 24 height 34
click at [370, 505] on link "View booking" at bounding box center [359, 500] width 80 height 16
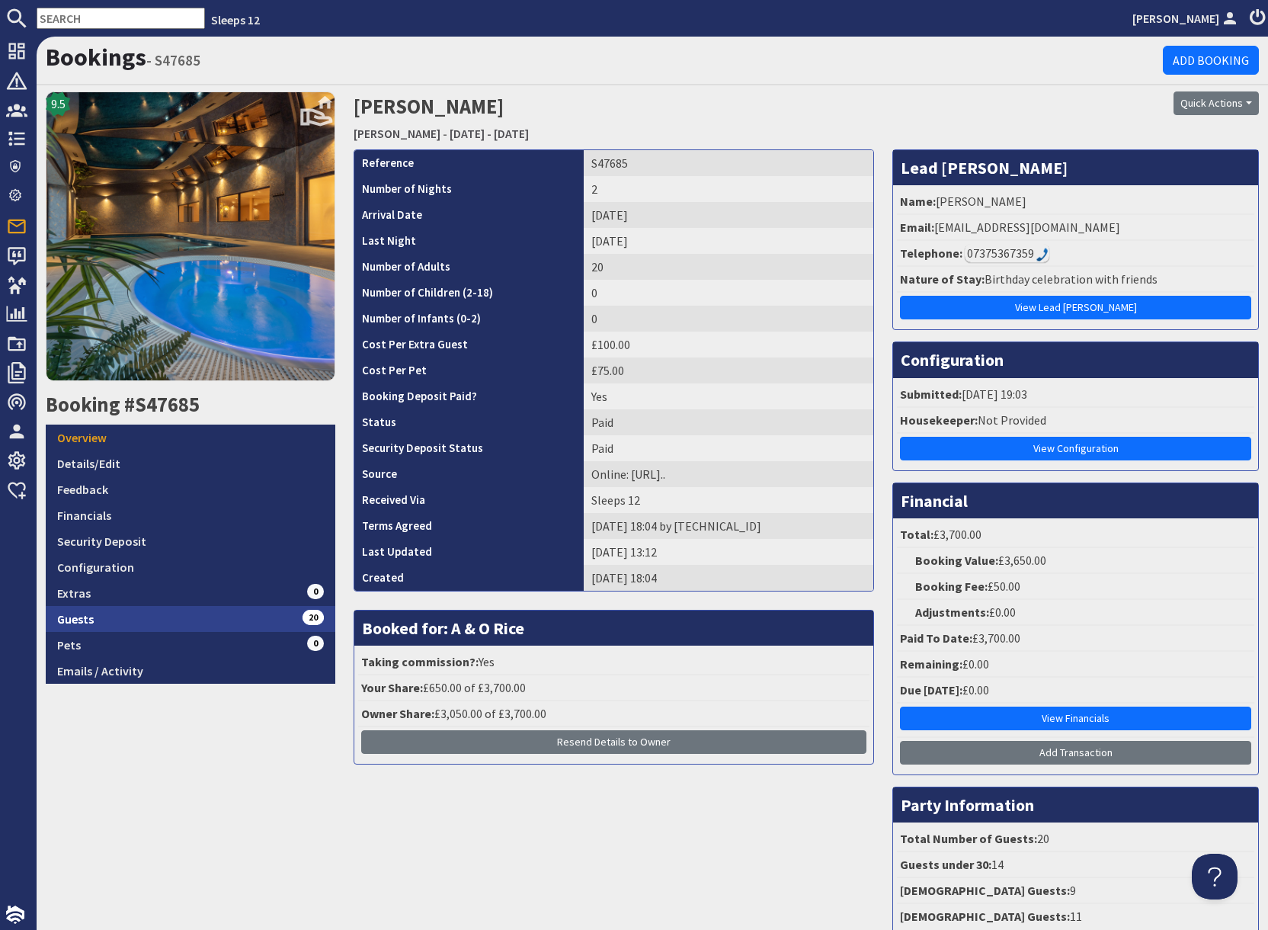
click at [236, 625] on link "Guests 20" at bounding box center [191, 619] width 290 height 26
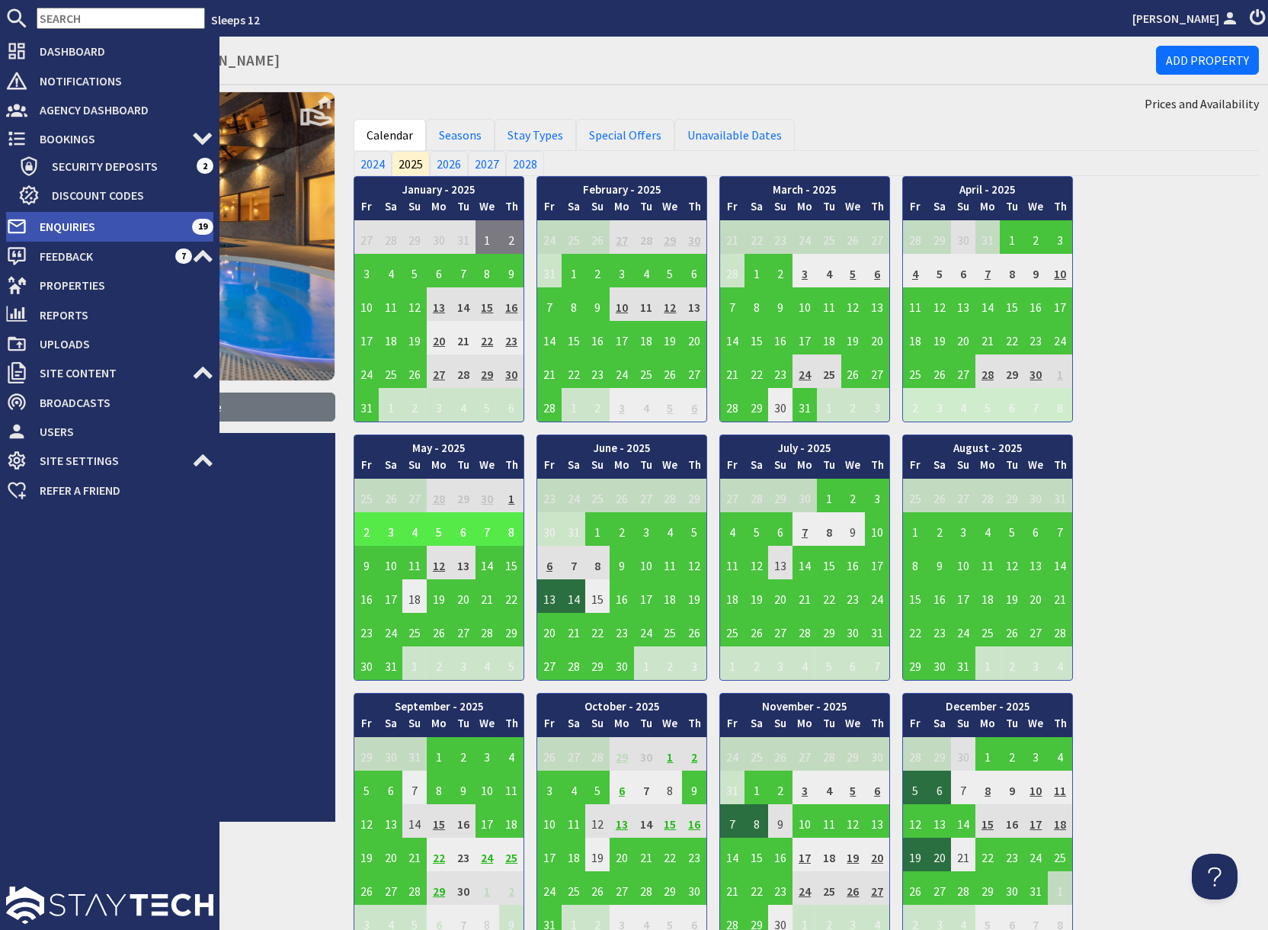
click at [75, 232] on span "Enquiries" at bounding box center [109, 226] width 165 height 24
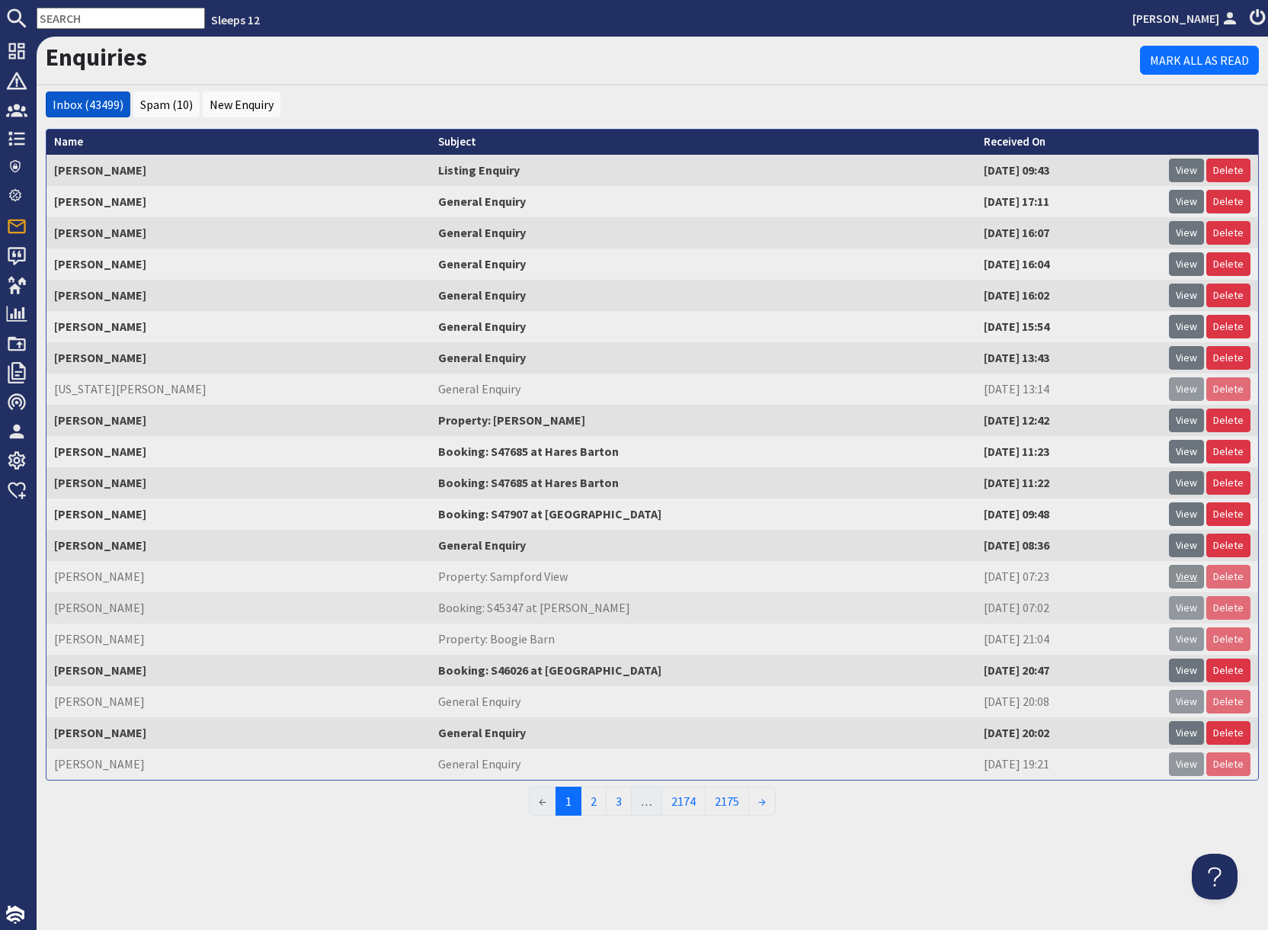
click at [1178, 579] on link "View" at bounding box center [1186, 577] width 35 height 24
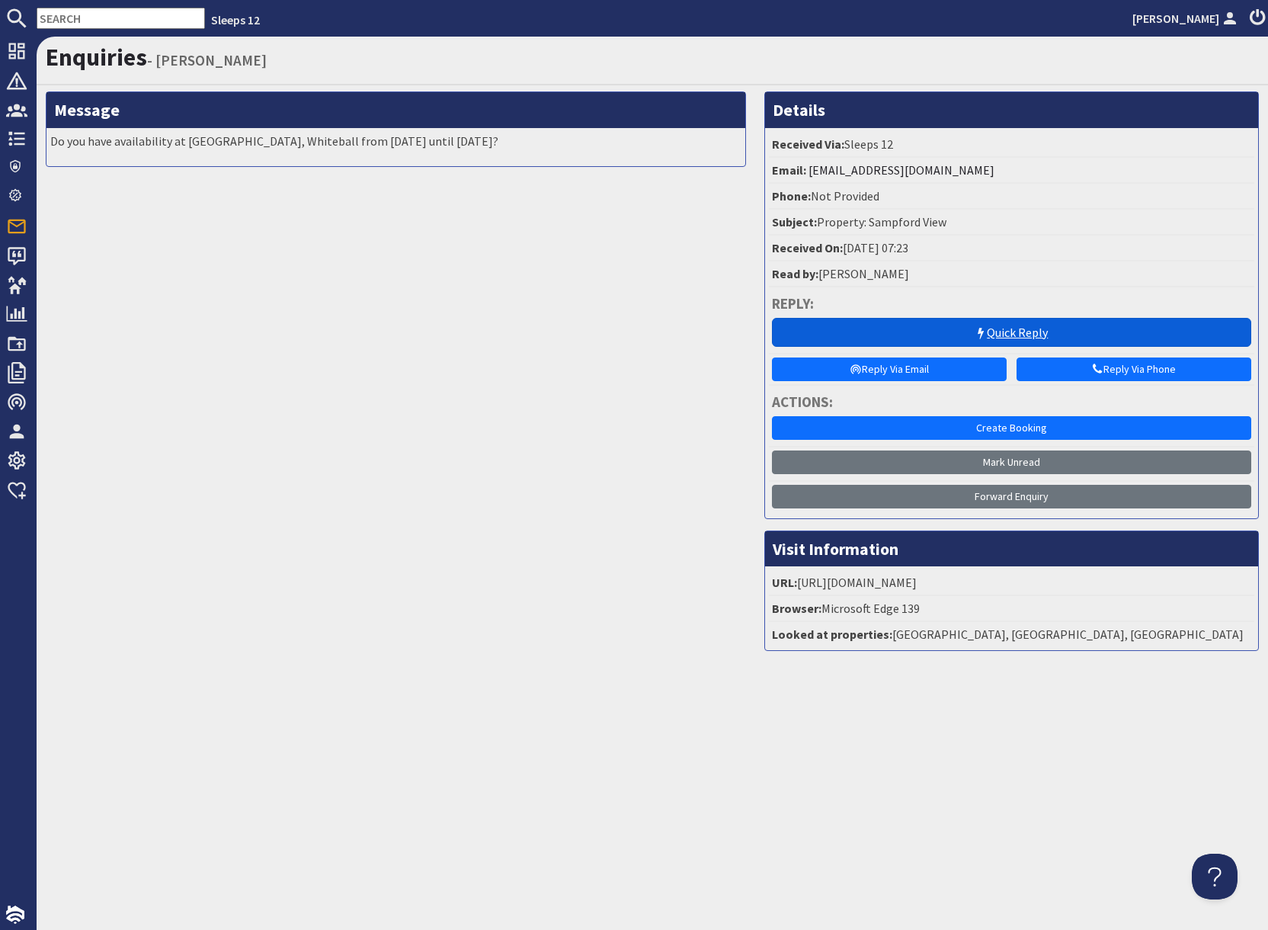
click at [941, 341] on link "Quick Reply" at bounding box center [1011, 332] width 479 height 29
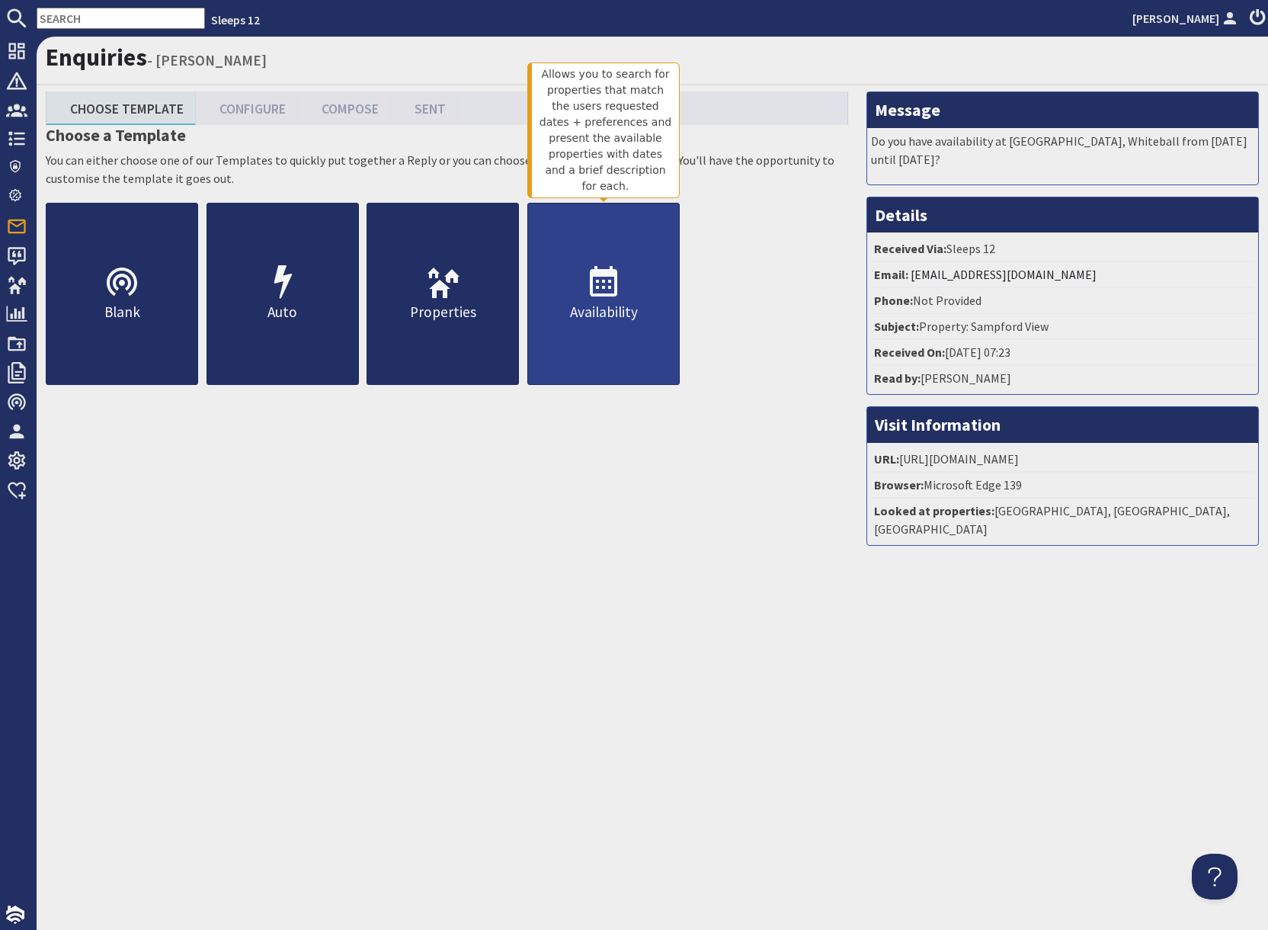
click at [609, 305] on p "Availability" at bounding box center [603, 312] width 151 height 22
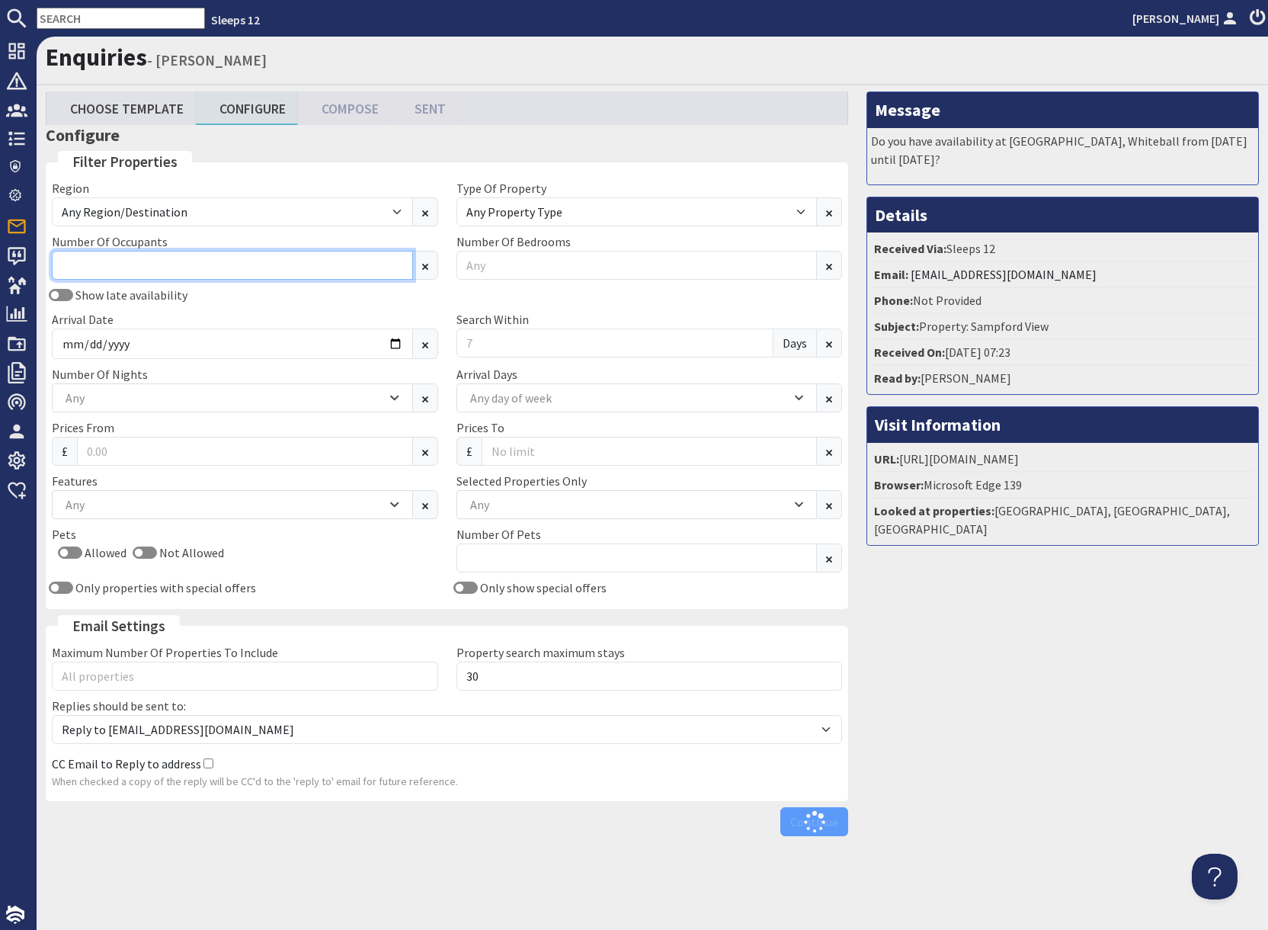
click at [179, 263] on input "Number Of Occupants" at bounding box center [232, 265] width 361 height 29
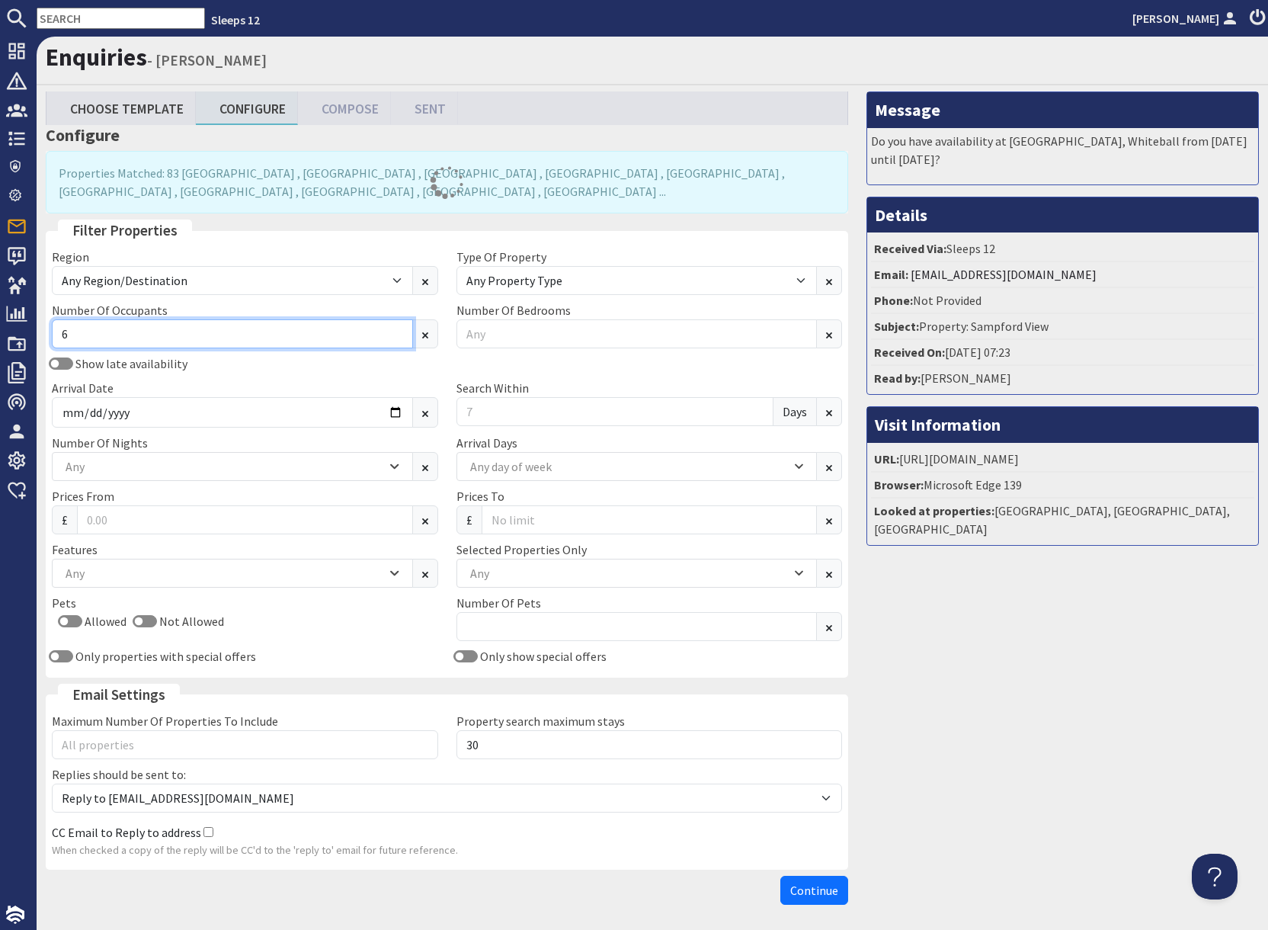
type input "6"
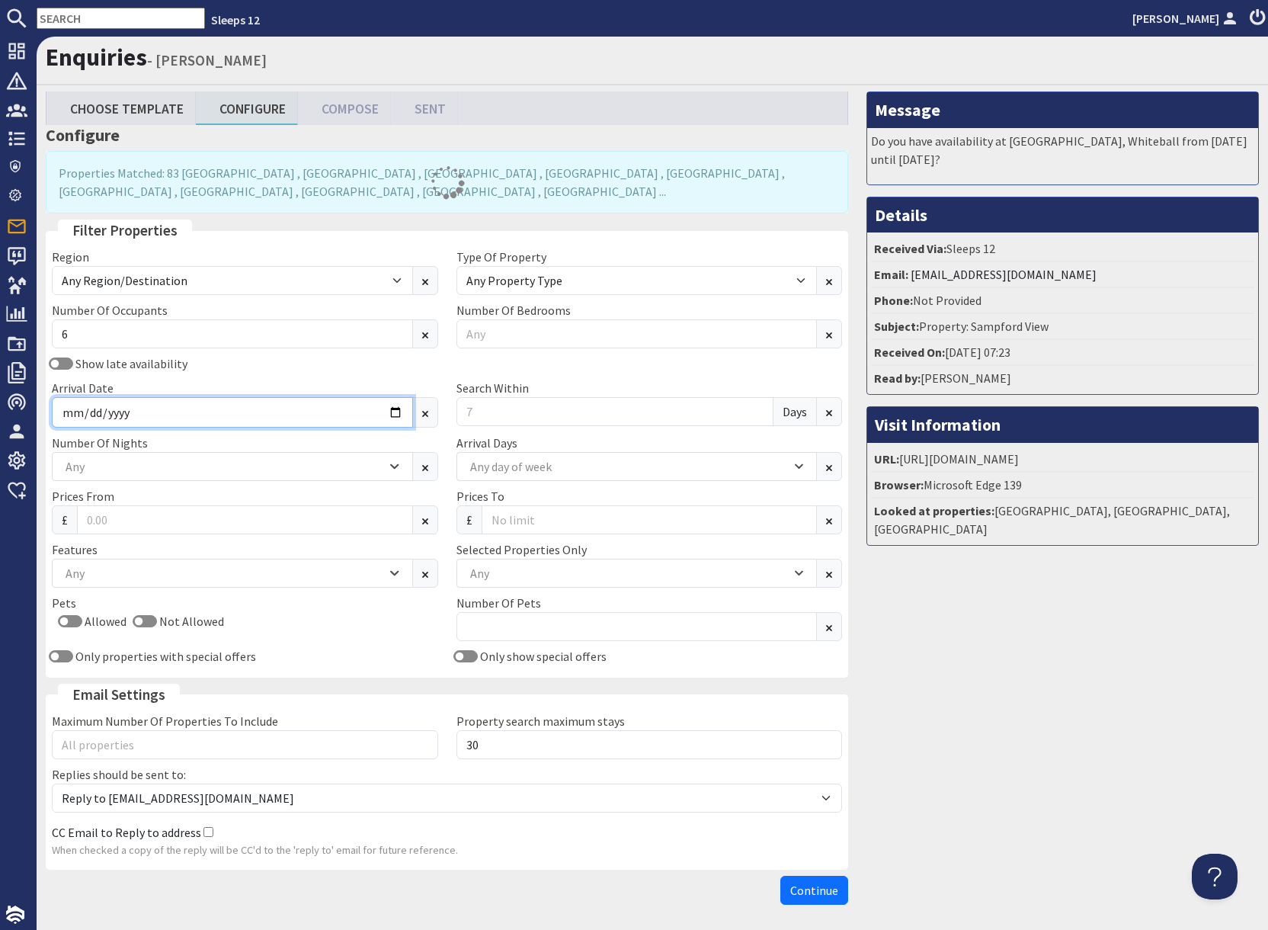
drag, startPoint x: 329, startPoint y: 412, endPoint x: 368, endPoint y: 419, distance: 39.5
click at [331, 413] on input "Arrival Date" at bounding box center [232, 412] width 361 height 30
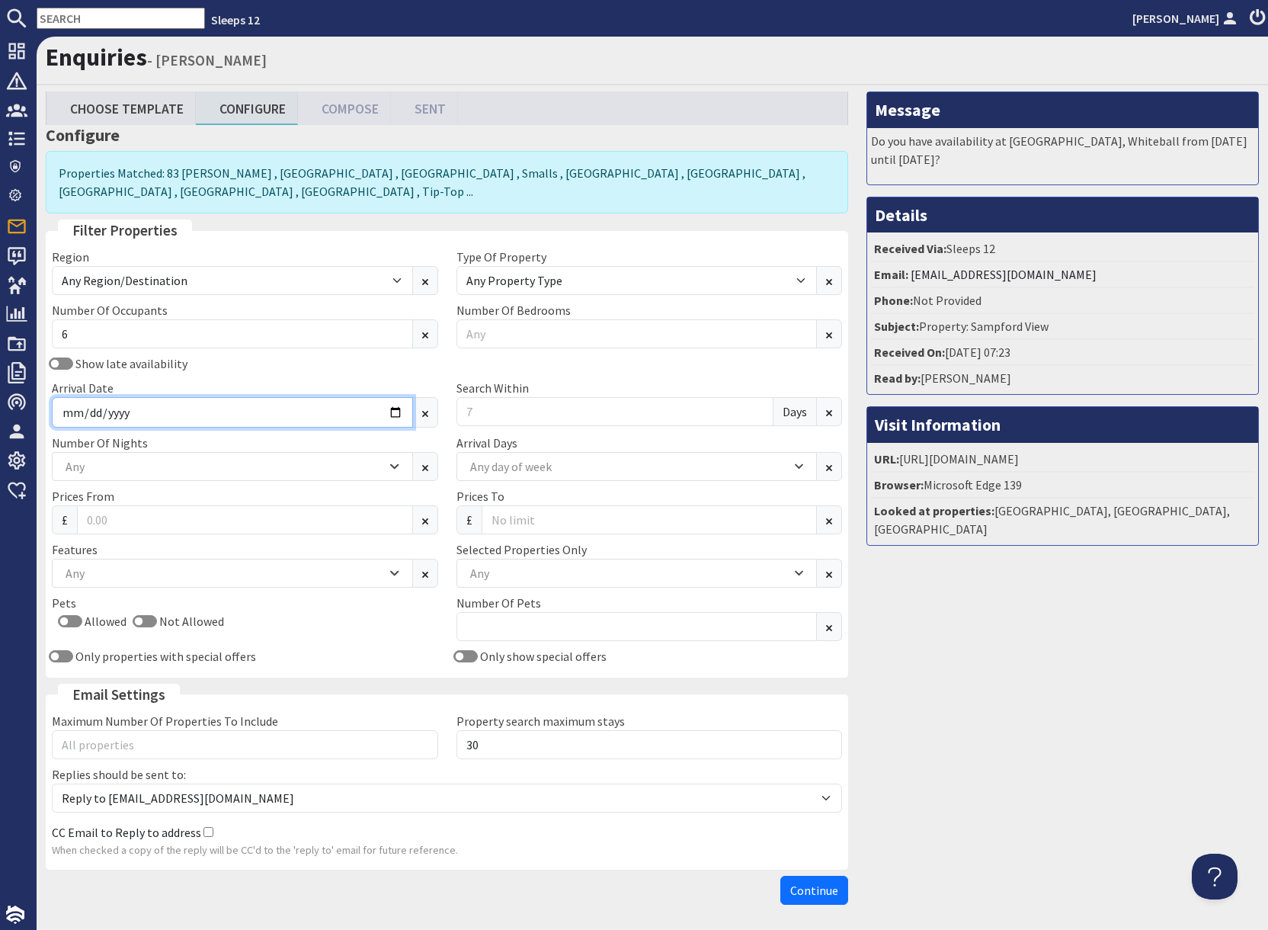
click at [395, 414] on input "Arrival Date" at bounding box center [232, 412] width 361 height 30
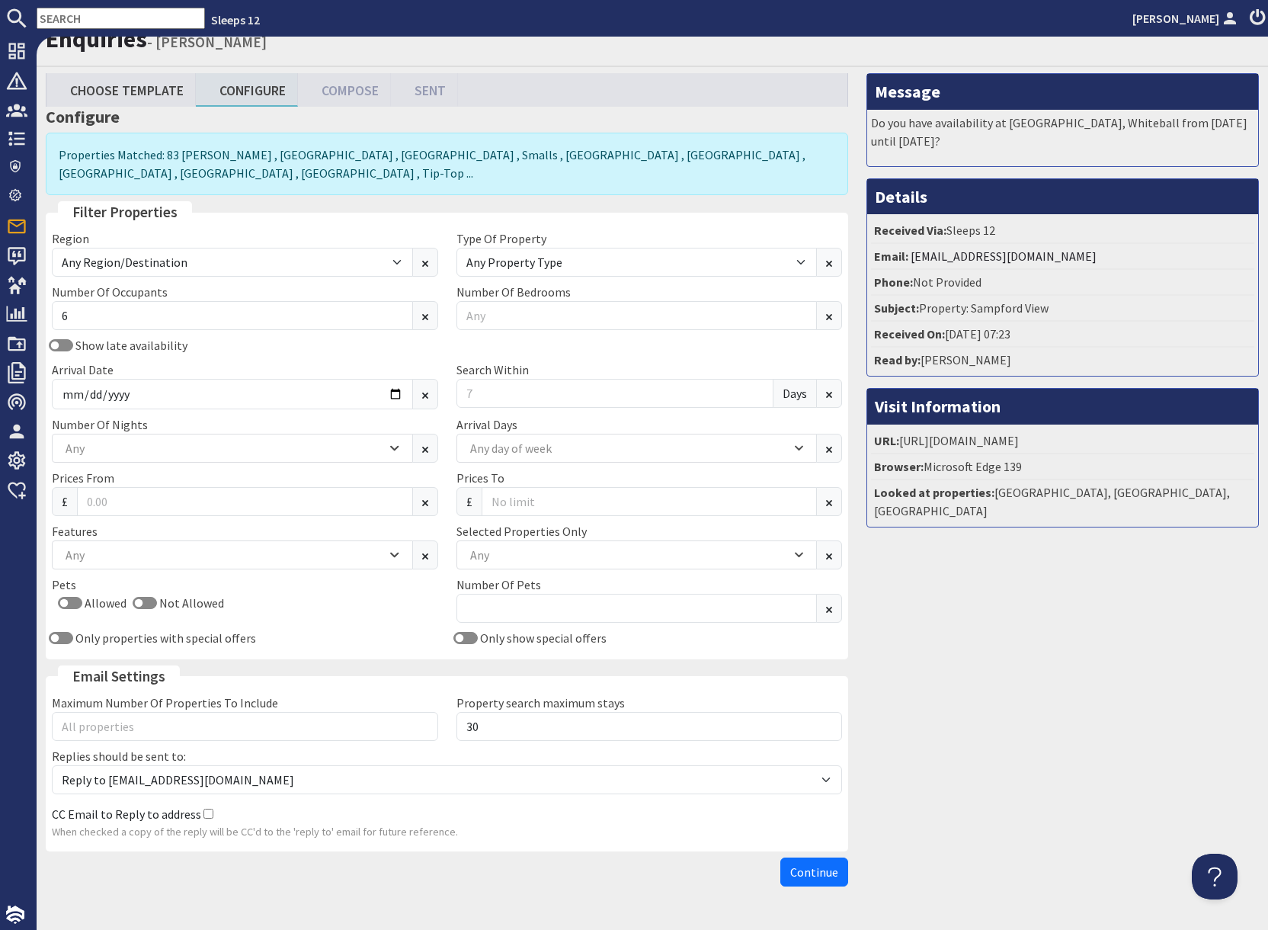
click at [395, 413] on div "Region Any Region/Destination UK UK / England UK / England / Bristol UK / Engla…" at bounding box center [447, 441] width 809 height 424
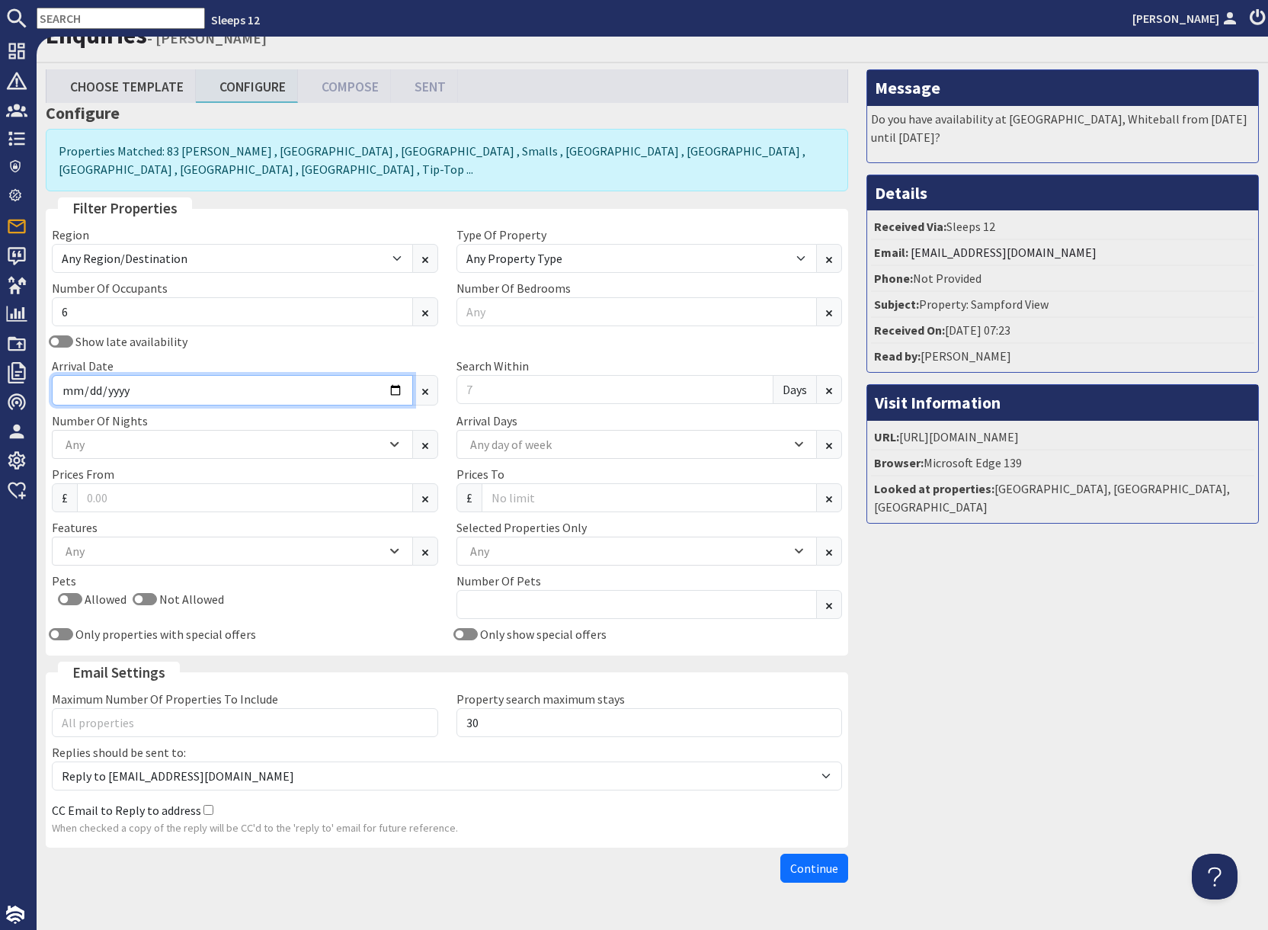
click at [393, 393] on input "Arrival Date" at bounding box center [232, 390] width 361 height 30
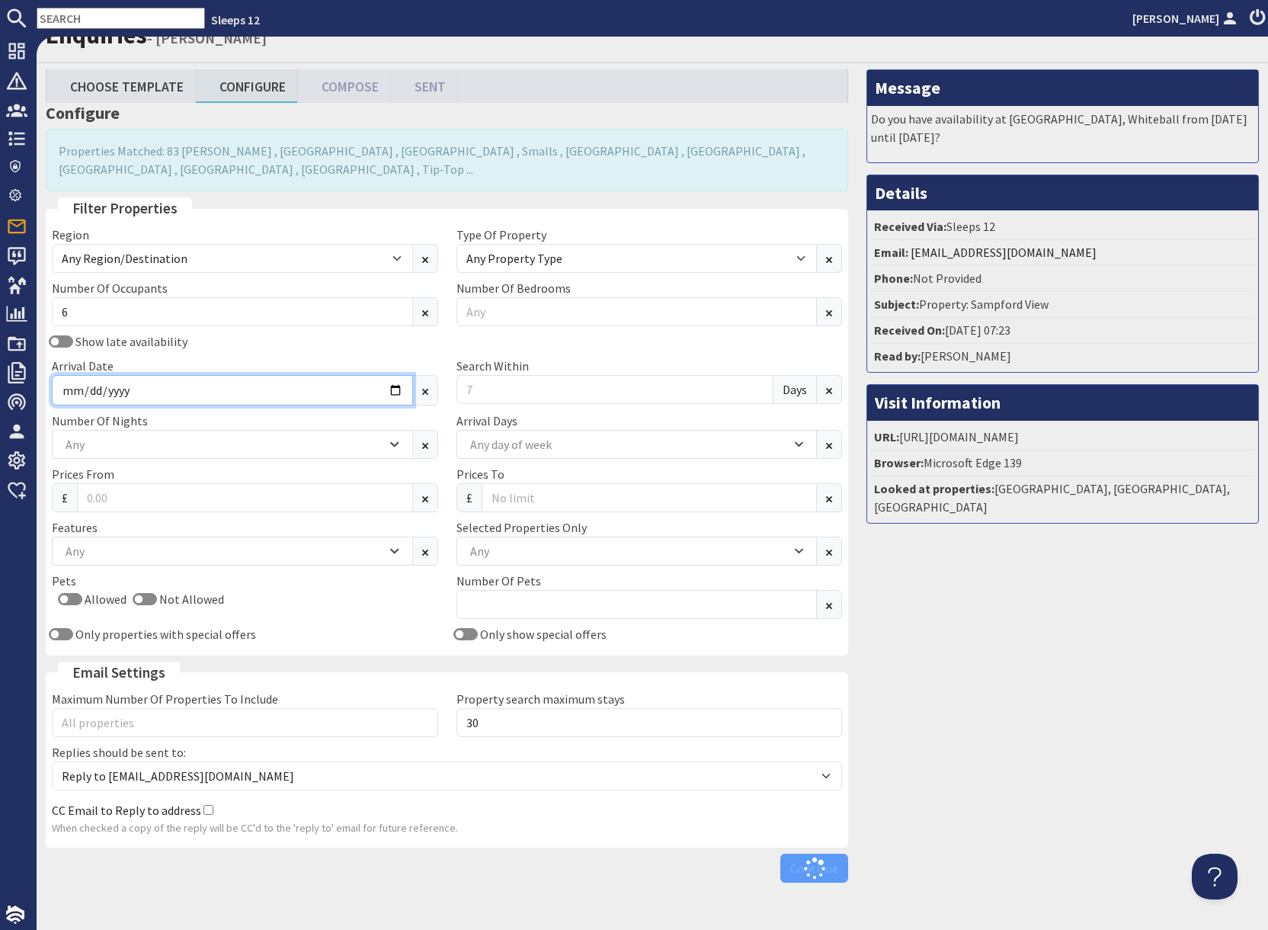
type input "2026-01-16"
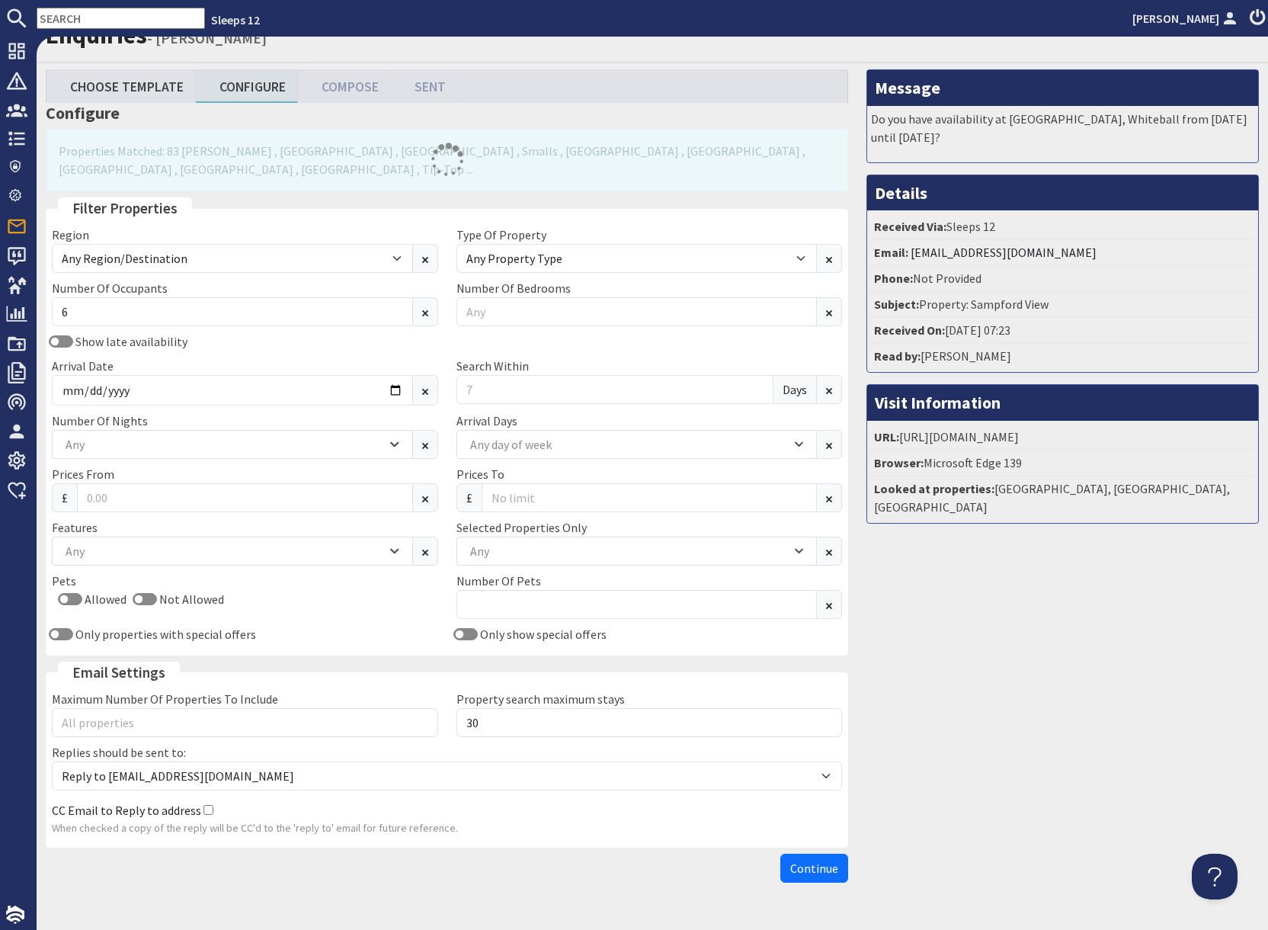
drag, startPoint x: 1016, startPoint y: 623, endPoint x: 762, endPoint y: 564, distance: 260.7
click at [1013, 624] on div "Message Do you have availability at Sandfield House, Whiteball from Thursday 10…" at bounding box center [1062, 479] width 411 height 820
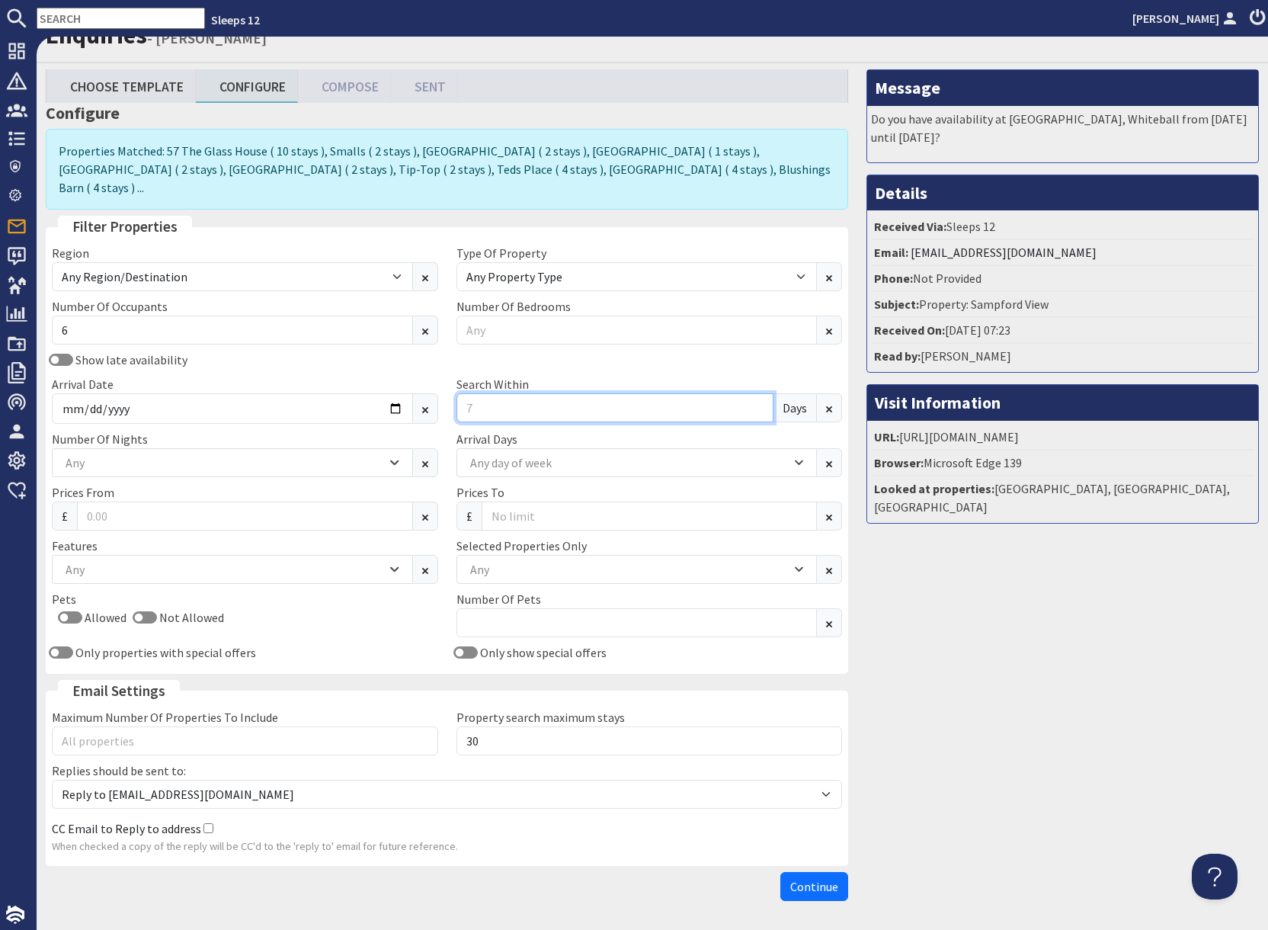
click at [553, 393] on input "Search Within" at bounding box center [616, 407] width 318 height 29
type input "0"
click at [926, 609] on div "Message Do you have availability at Sandfield House, Whiteball from Thursday 10…" at bounding box center [1062, 488] width 411 height 838
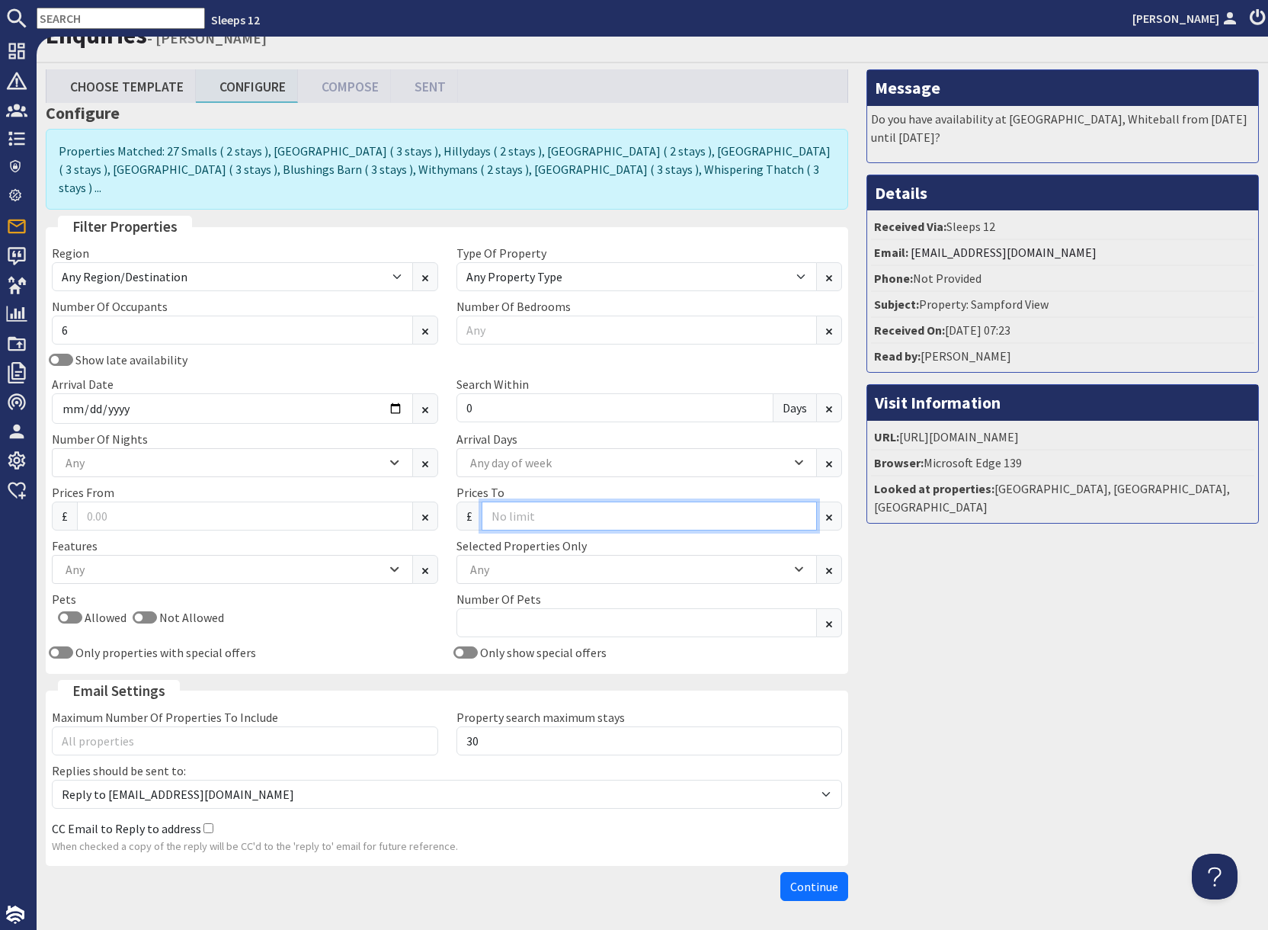
click at [537, 502] on input "Prices To" at bounding box center [650, 516] width 336 height 29
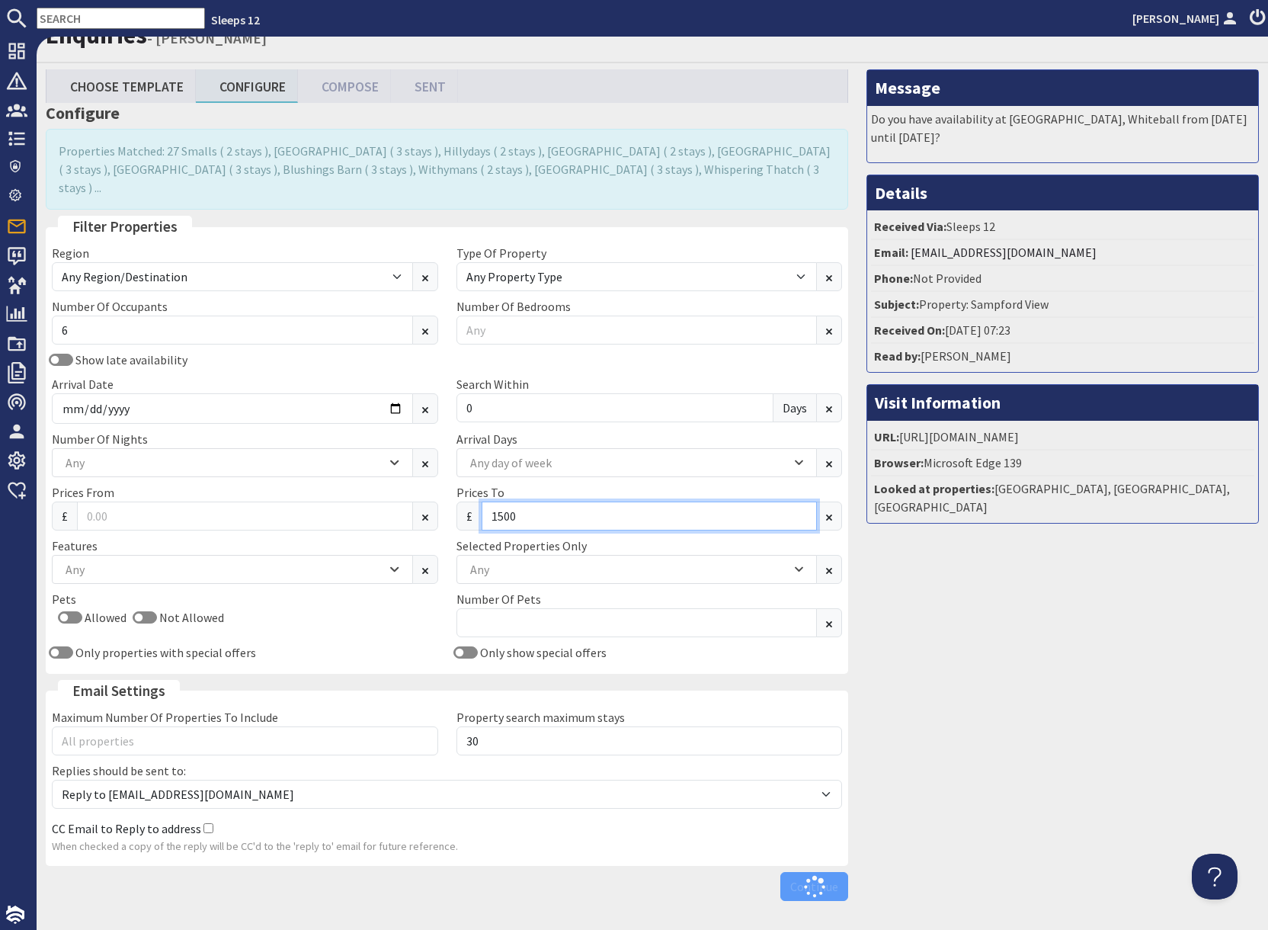
type input "1500"
click at [1085, 685] on div "Message Do you have availability at Sandfield House, Whiteball from Thursday 10…" at bounding box center [1062, 488] width 411 height 838
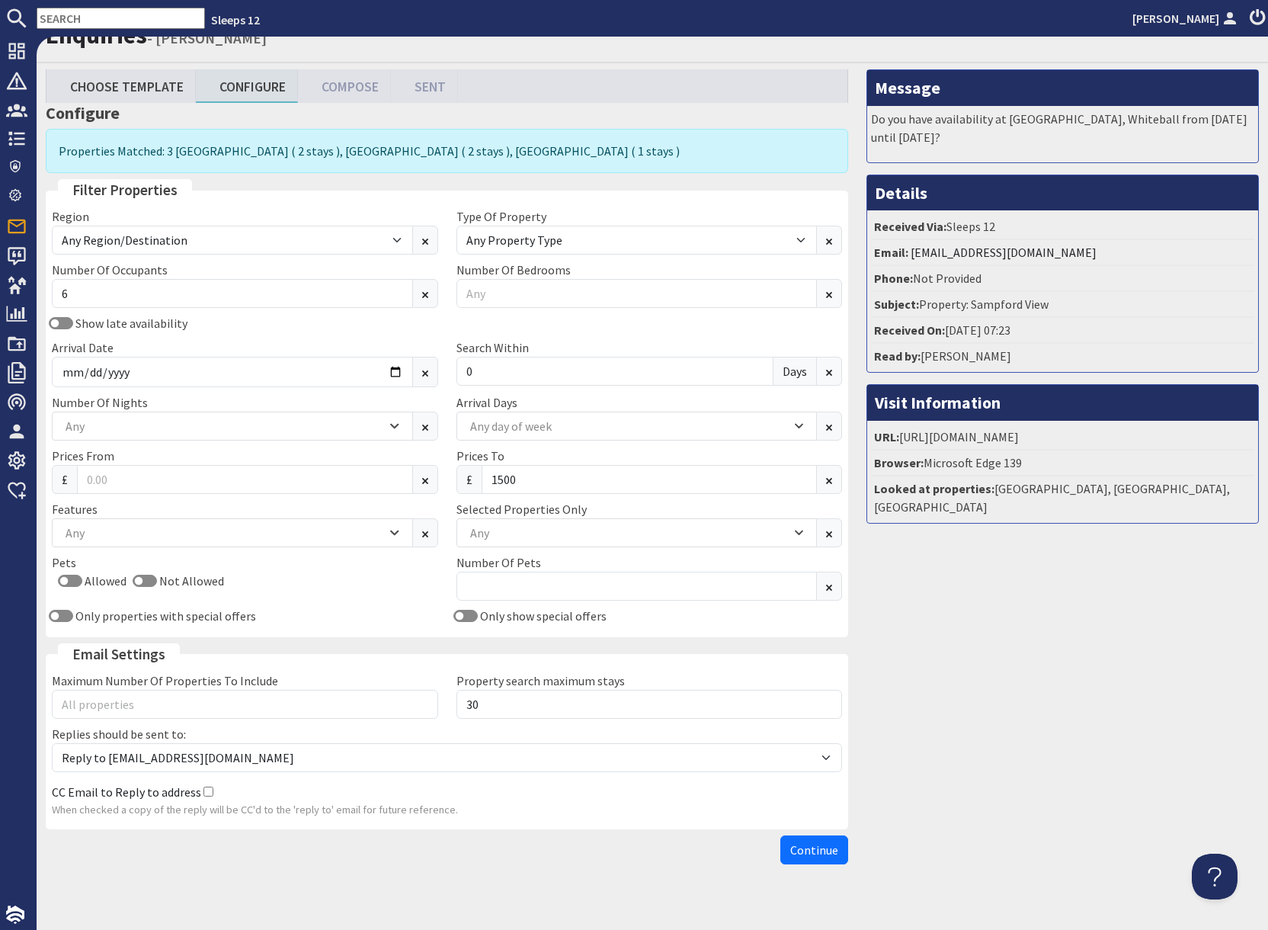
drag, startPoint x: 997, startPoint y: 638, endPoint x: 956, endPoint y: 681, distance: 59.3
click at [997, 638] on div "Message Do you have availability at Sandfield House, Whiteball from Thursday 10…" at bounding box center [1062, 470] width 411 height 802
click at [824, 848] on span "Continue" at bounding box center [814, 849] width 48 height 15
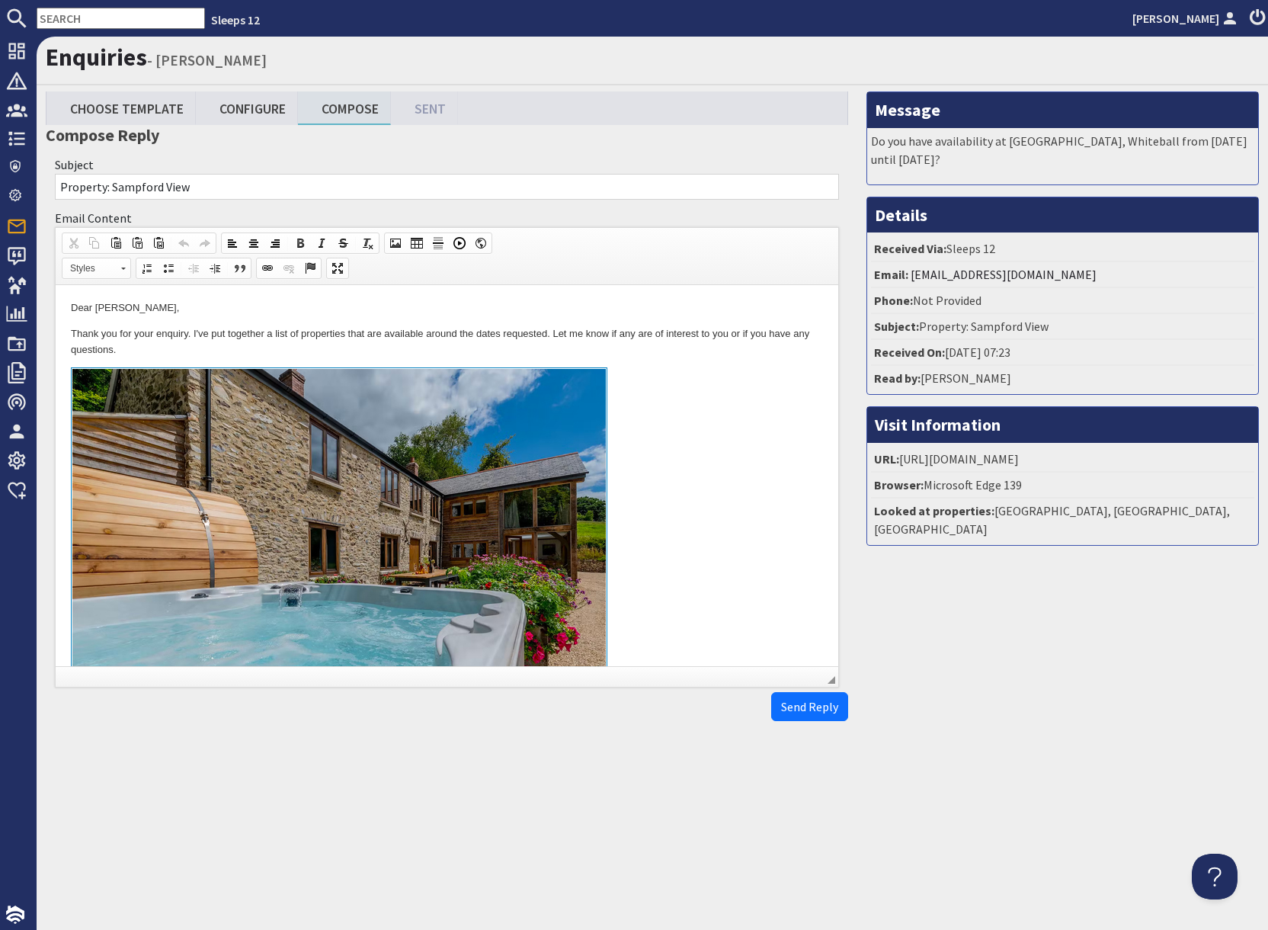
click at [741, 507] on link at bounding box center [447, 542] width 752 height 351
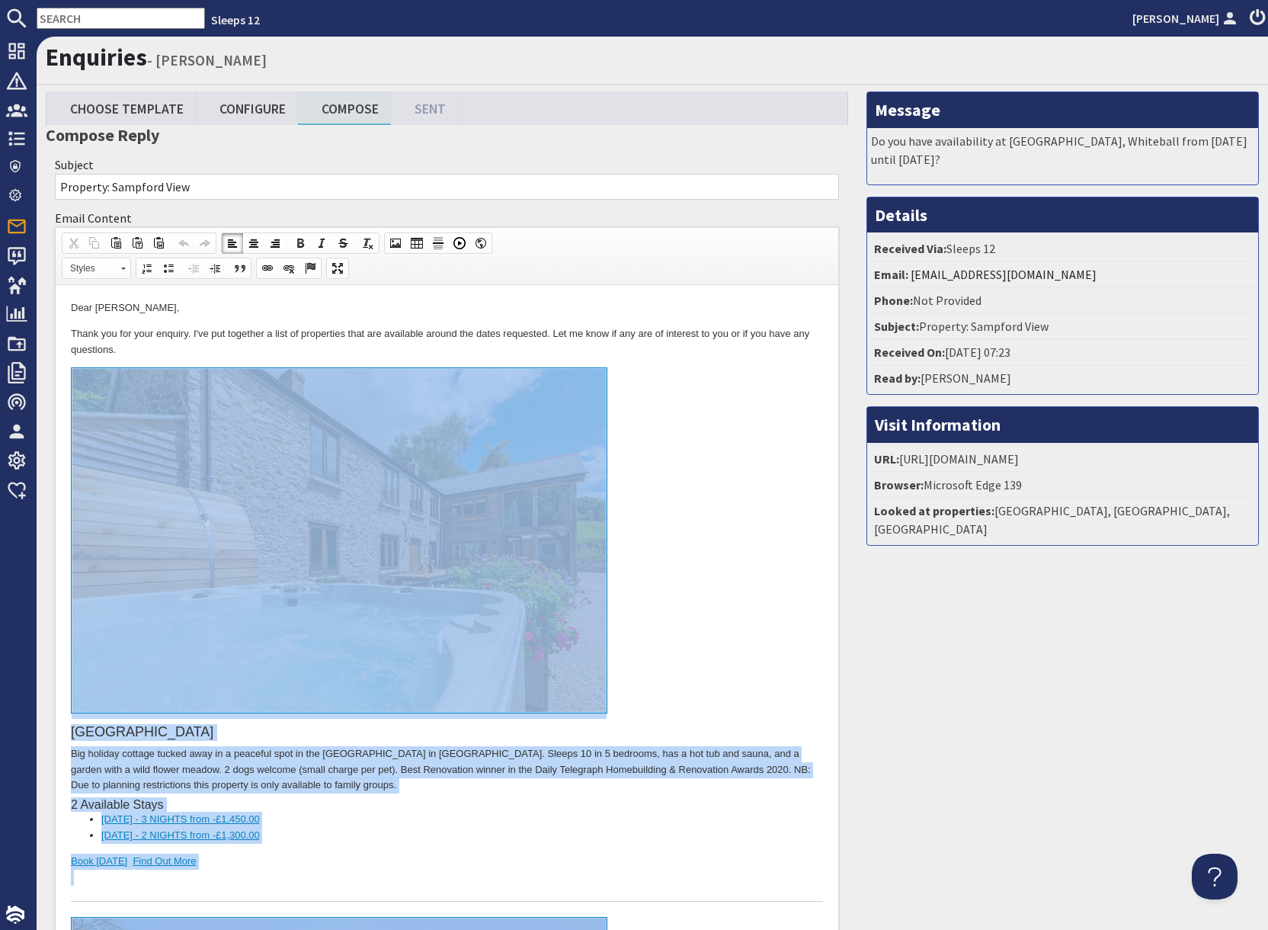
drag, startPoint x: 274, startPoint y: 1932, endPoint x: 301, endPoint y: 479, distance: 1453.7
copy body "Otterhead House Big holiday cottage tucked away in a peaceful spot in the Black…"
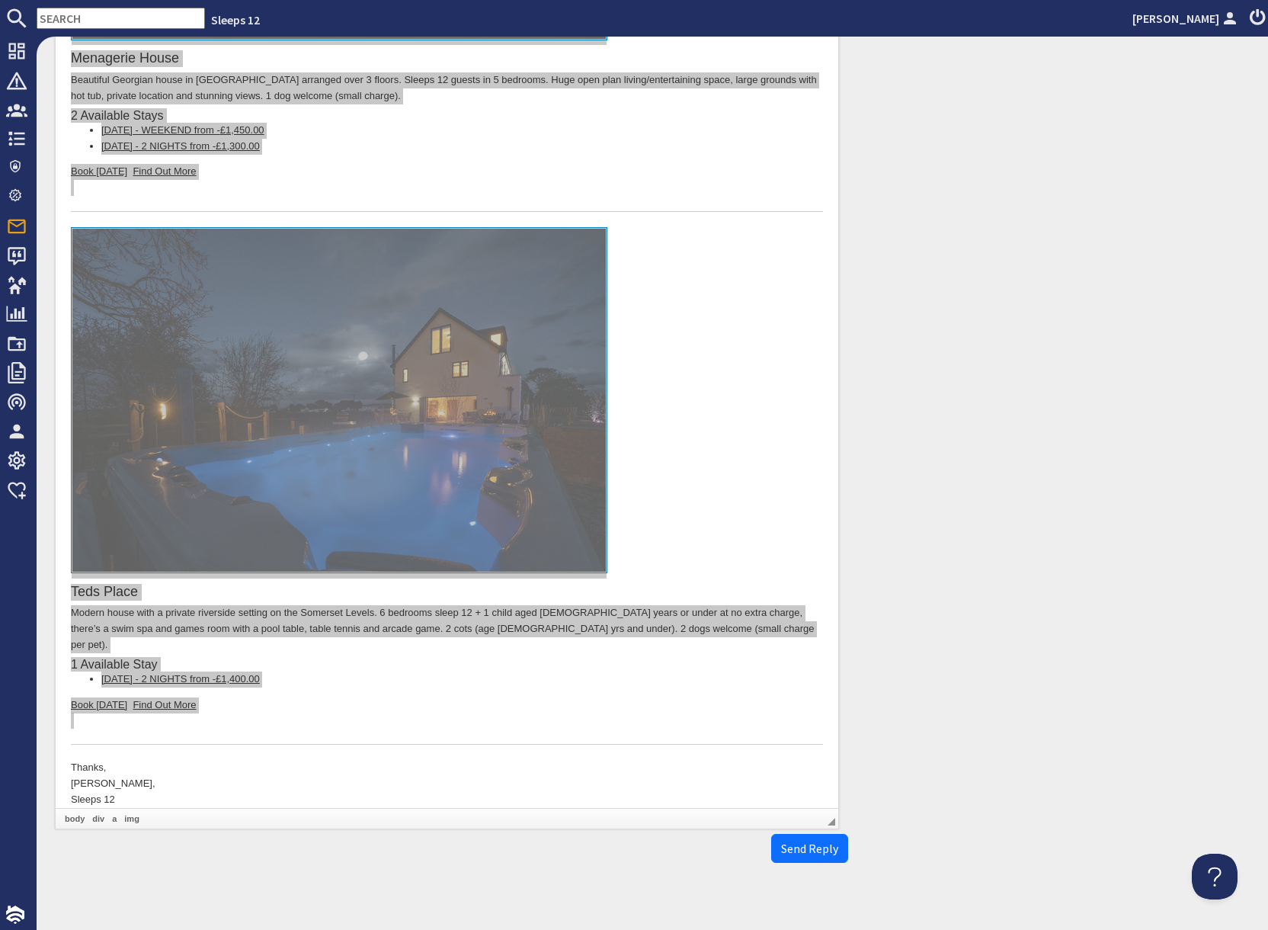
scroll to position [1239, 0]
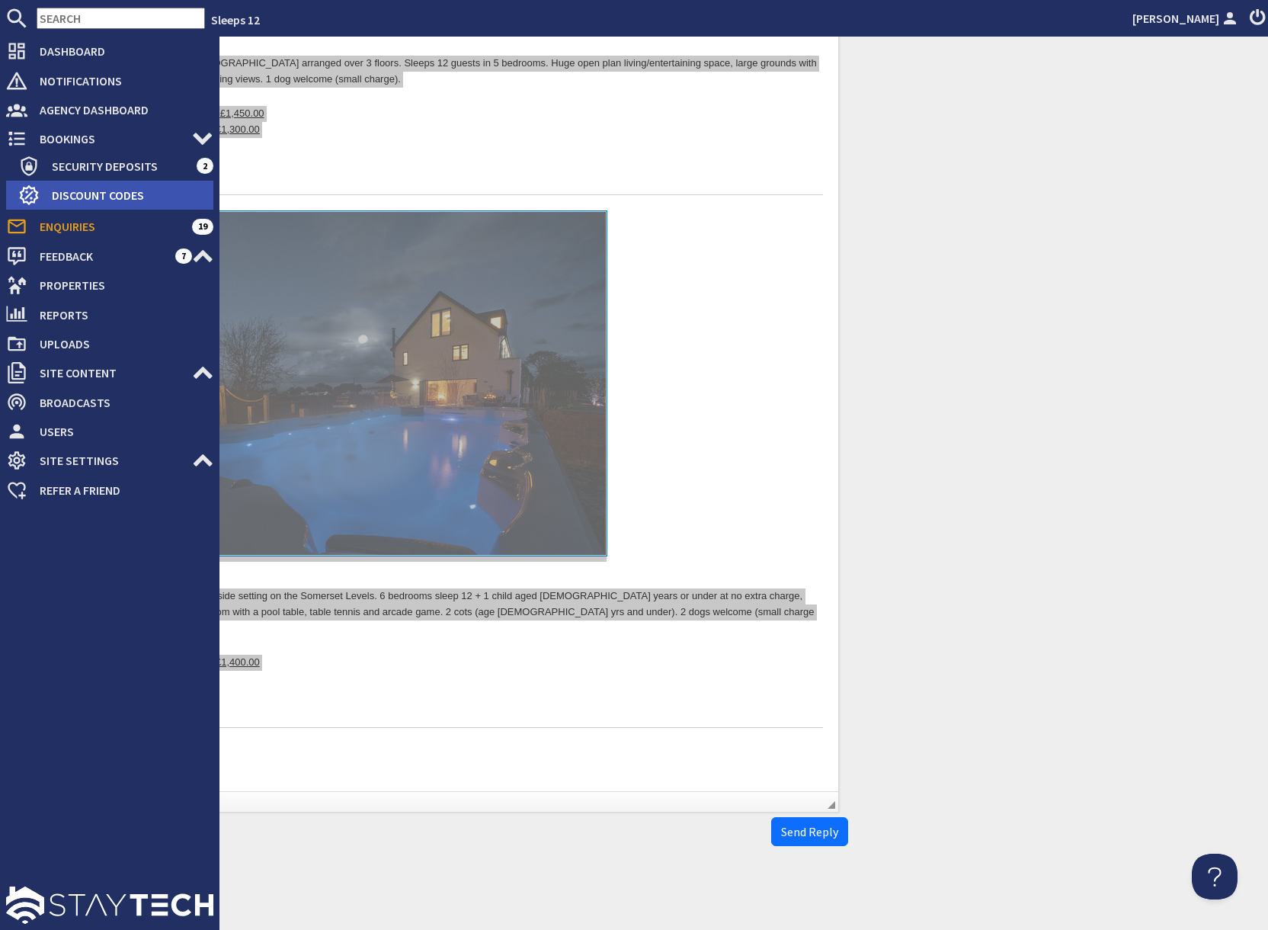
click at [94, 194] on span "Discount Codes" at bounding box center [127, 195] width 174 height 24
type textarea "<p>Dear Louise Tredwin,</p> <p>Thank you for your enquiry. I&#39;ve put togethe…"
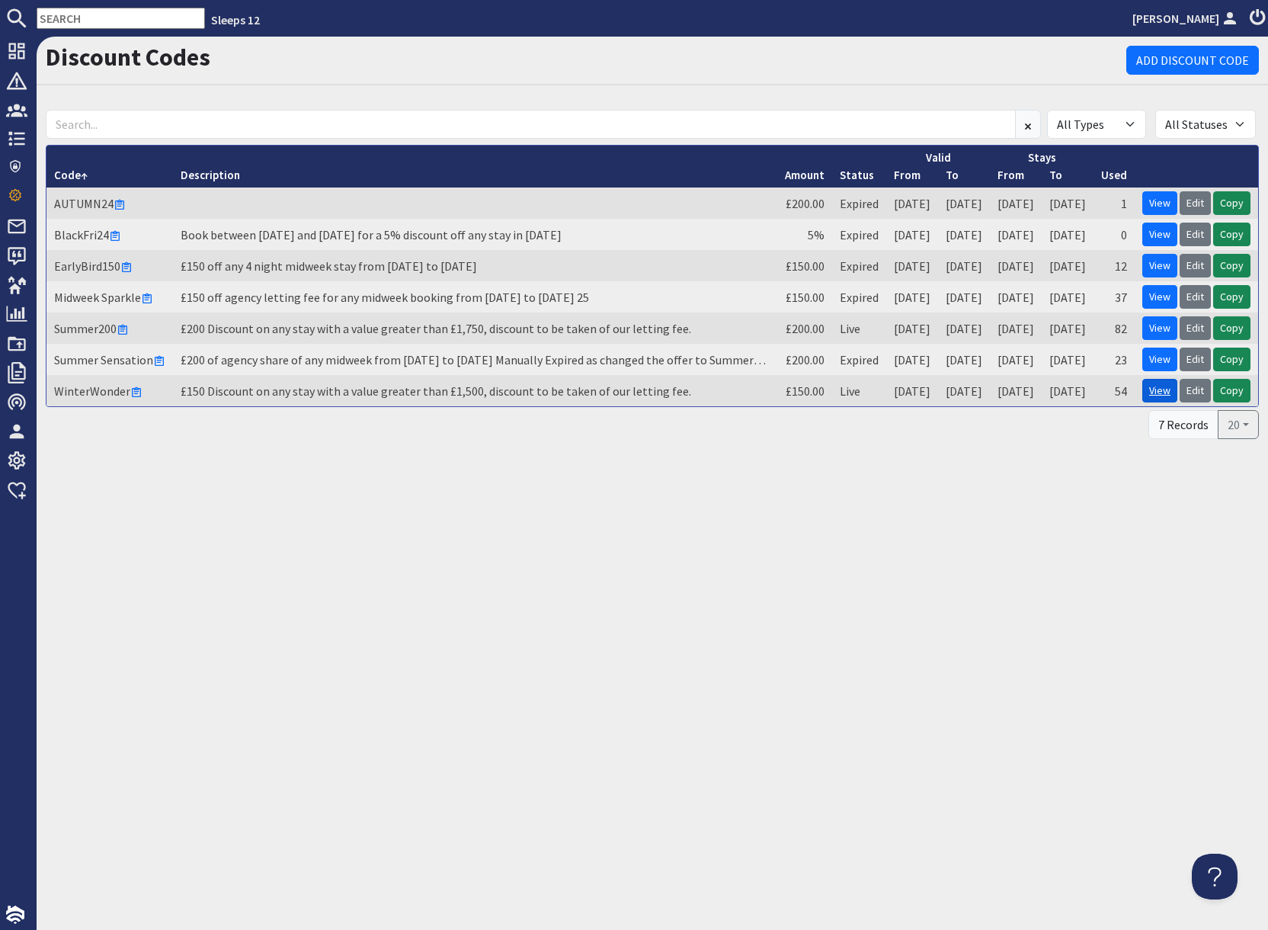
click at [1164, 395] on link "View" at bounding box center [1160, 391] width 35 height 24
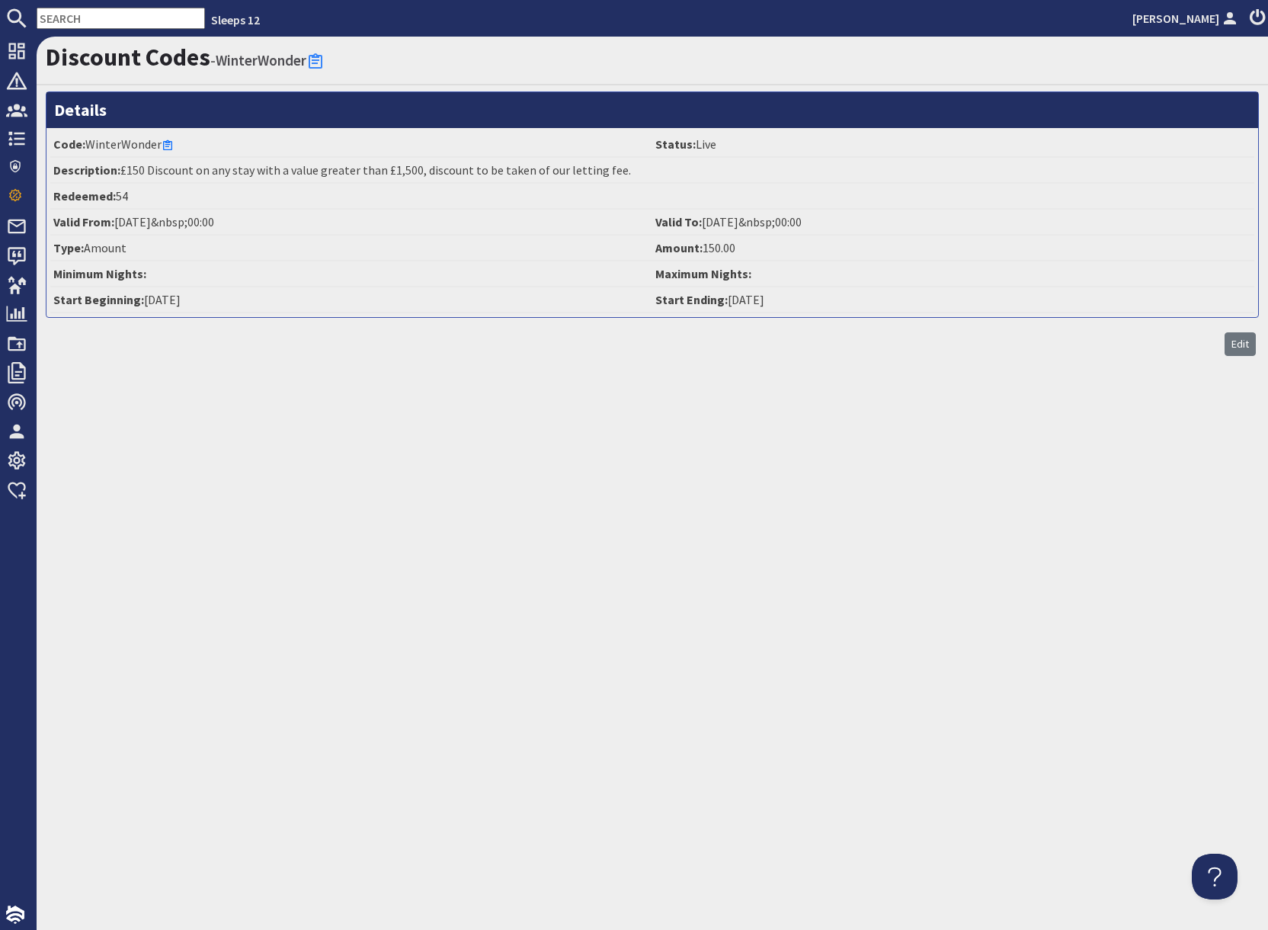
click at [87, 18] on input "text" at bounding box center [121, 18] width 168 height 21
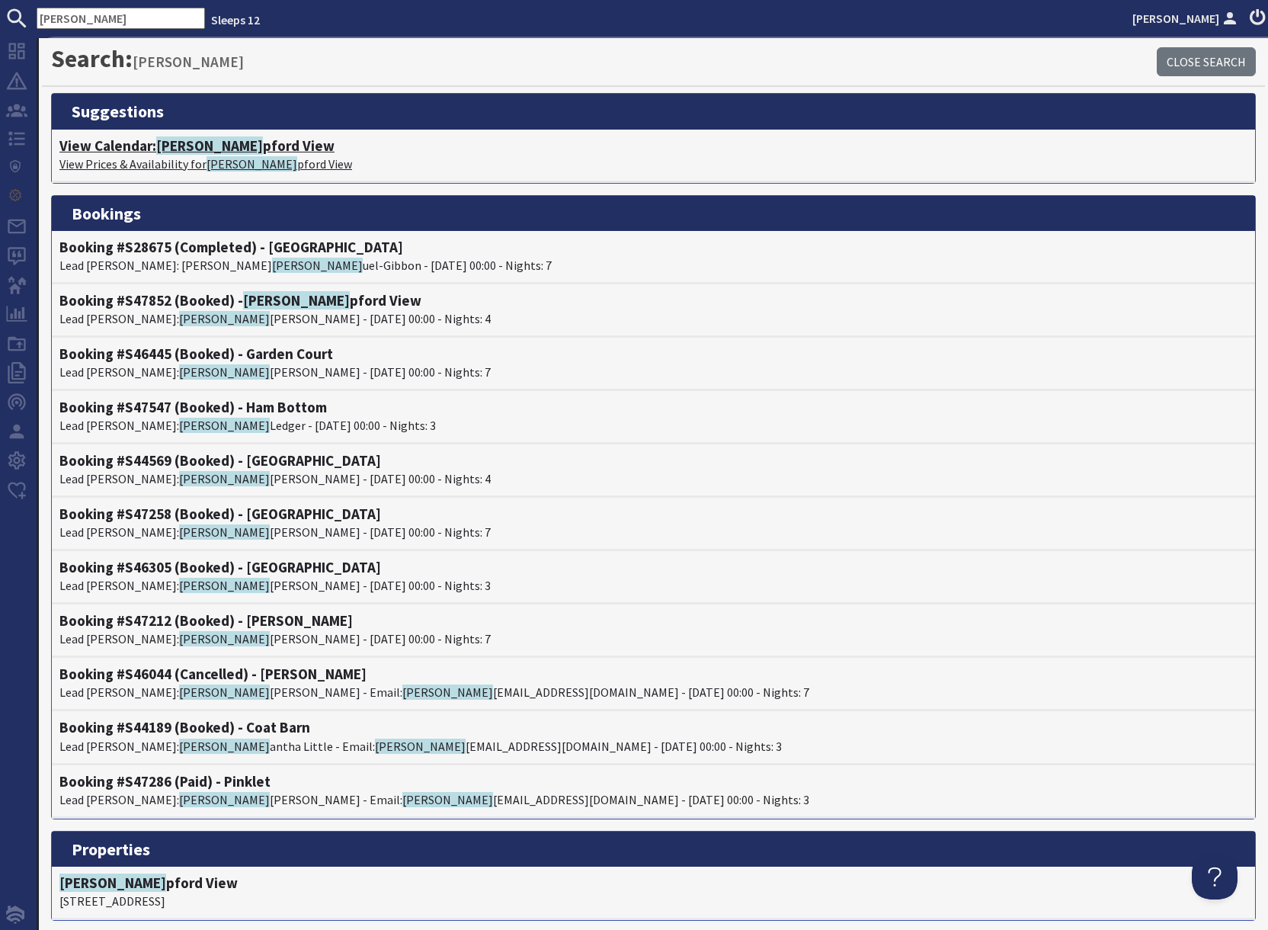
type input "sam"
click at [126, 143] on h4 "View Calendar: Sam pford View" at bounding box center [653, 146] width 1188 height 18
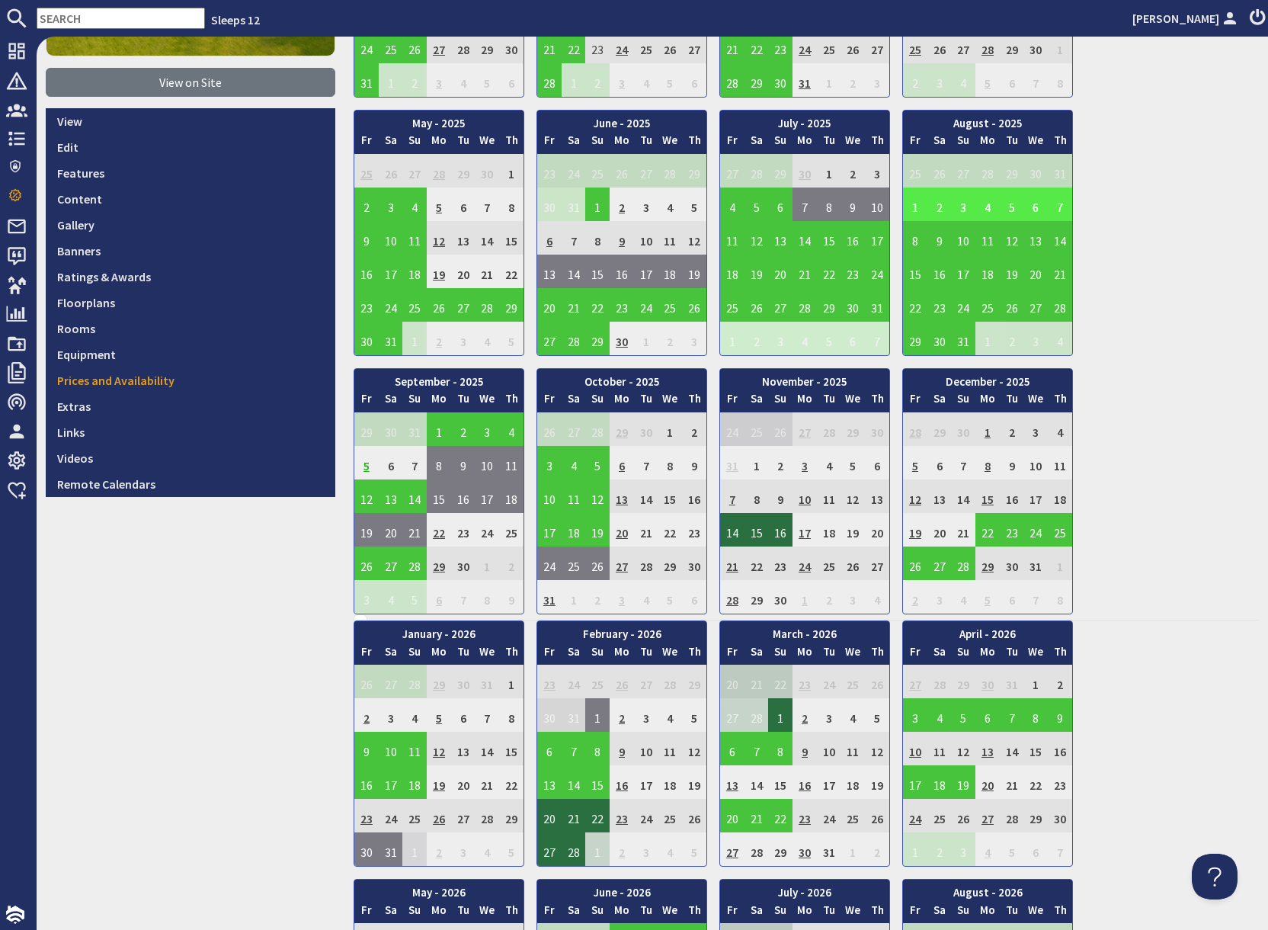
scroll to position [328, 0]
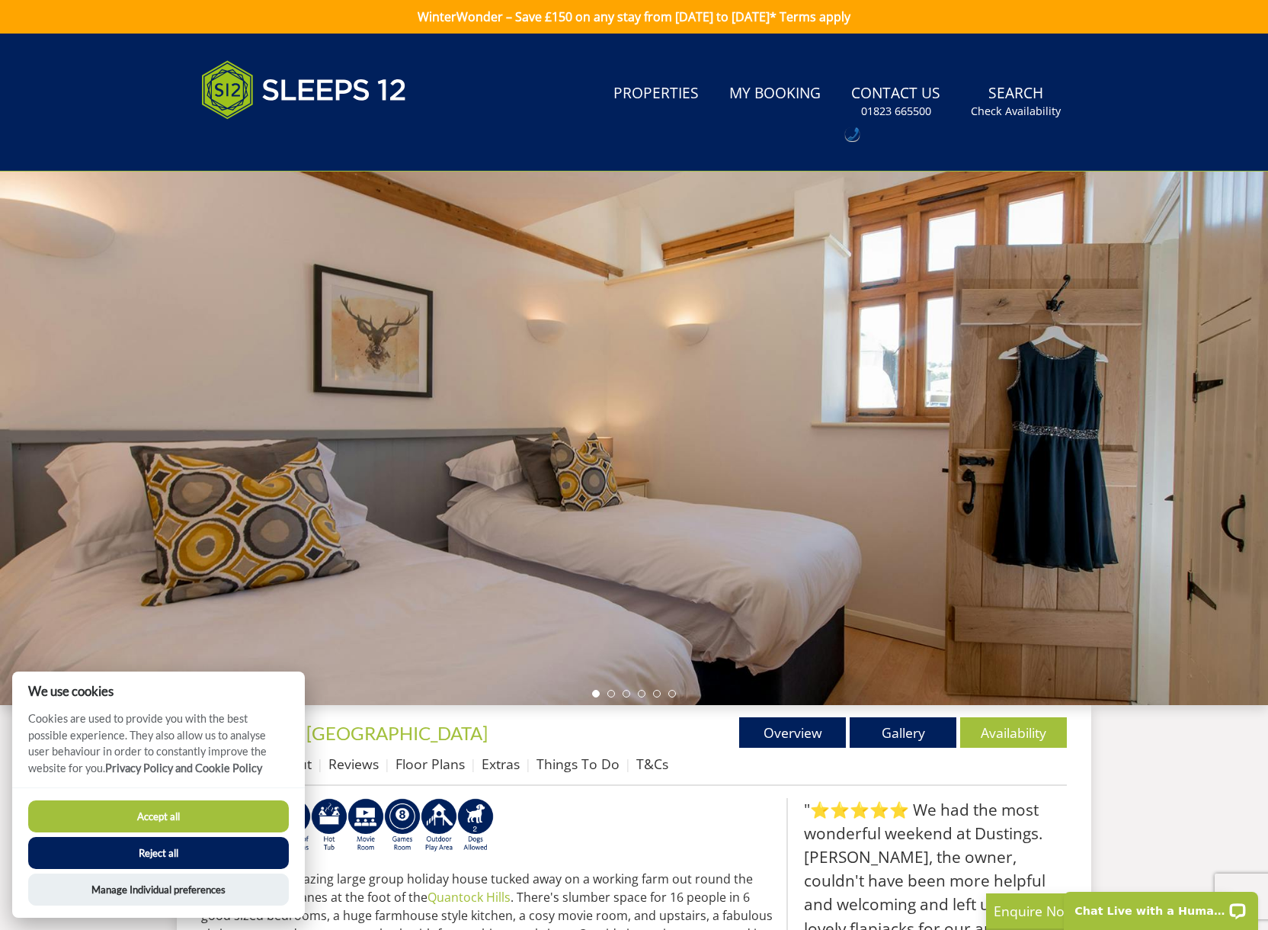
drag, startPoint x: 175, startPoint y: 817, endPoint x: 395, endPoint y: 790, distance: 221.9
click at [175, 817] on button "Accept all" at bounding box center [158, 816] width 261 height 32
checkbox input "true"
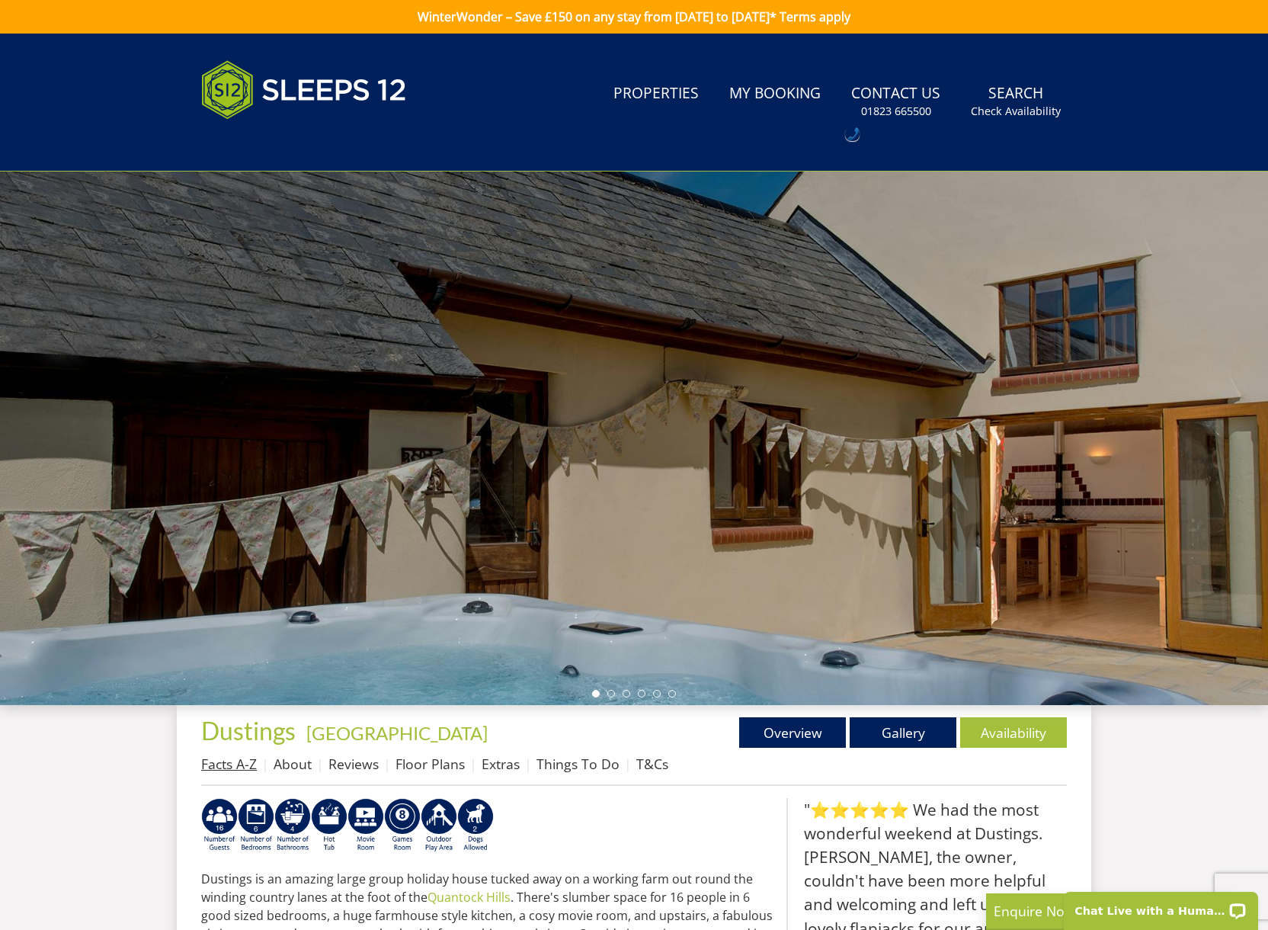
click at [240, 764] on link "Facts A-Z" at bounding box center [229, 764] width 56 height 18
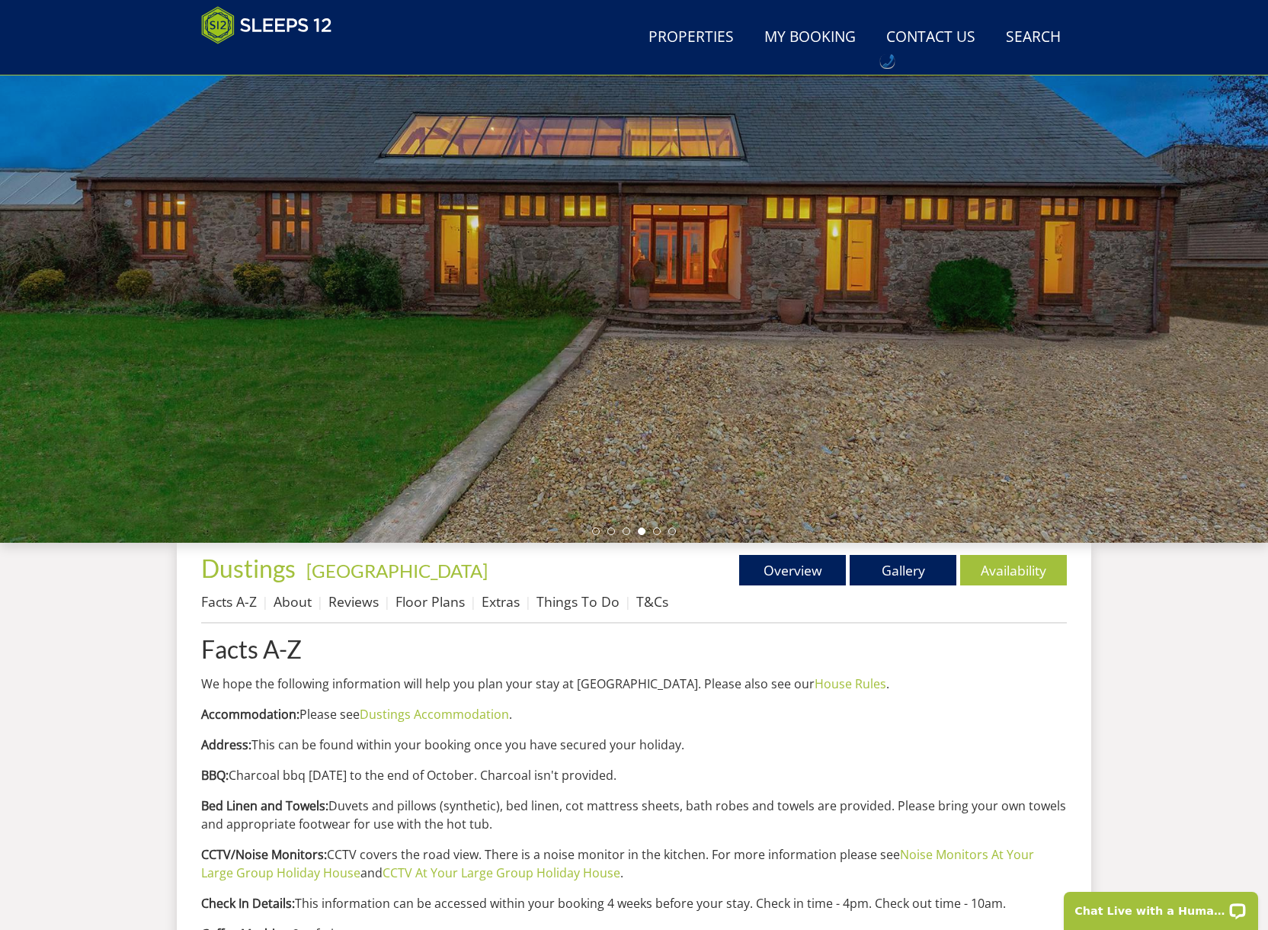
scroll to position [95, 0]
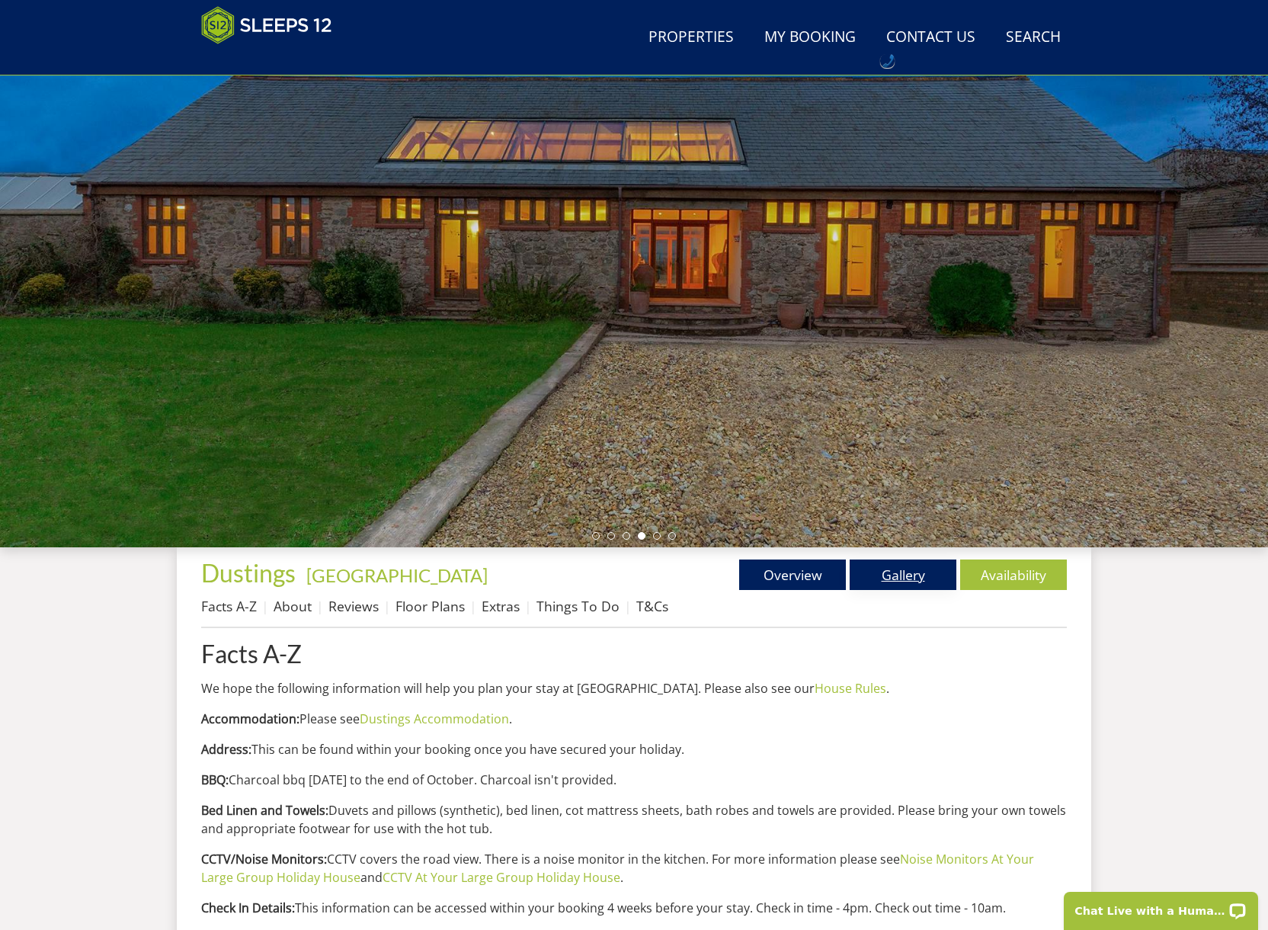
click at [907, 580] on link "Gallery" at bounding box center [903, 574] width 107 height 30
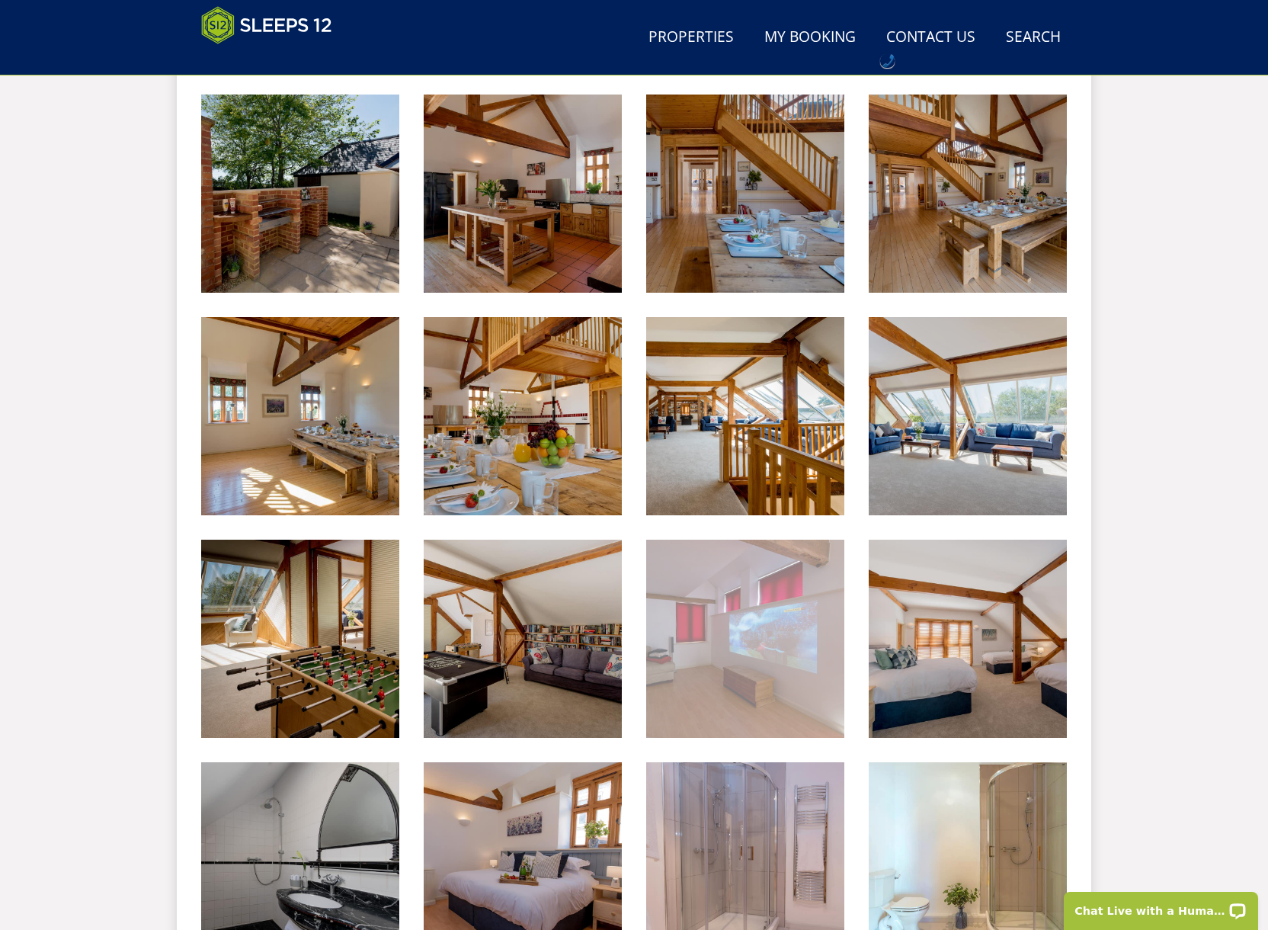
scroll to position [866, 0]
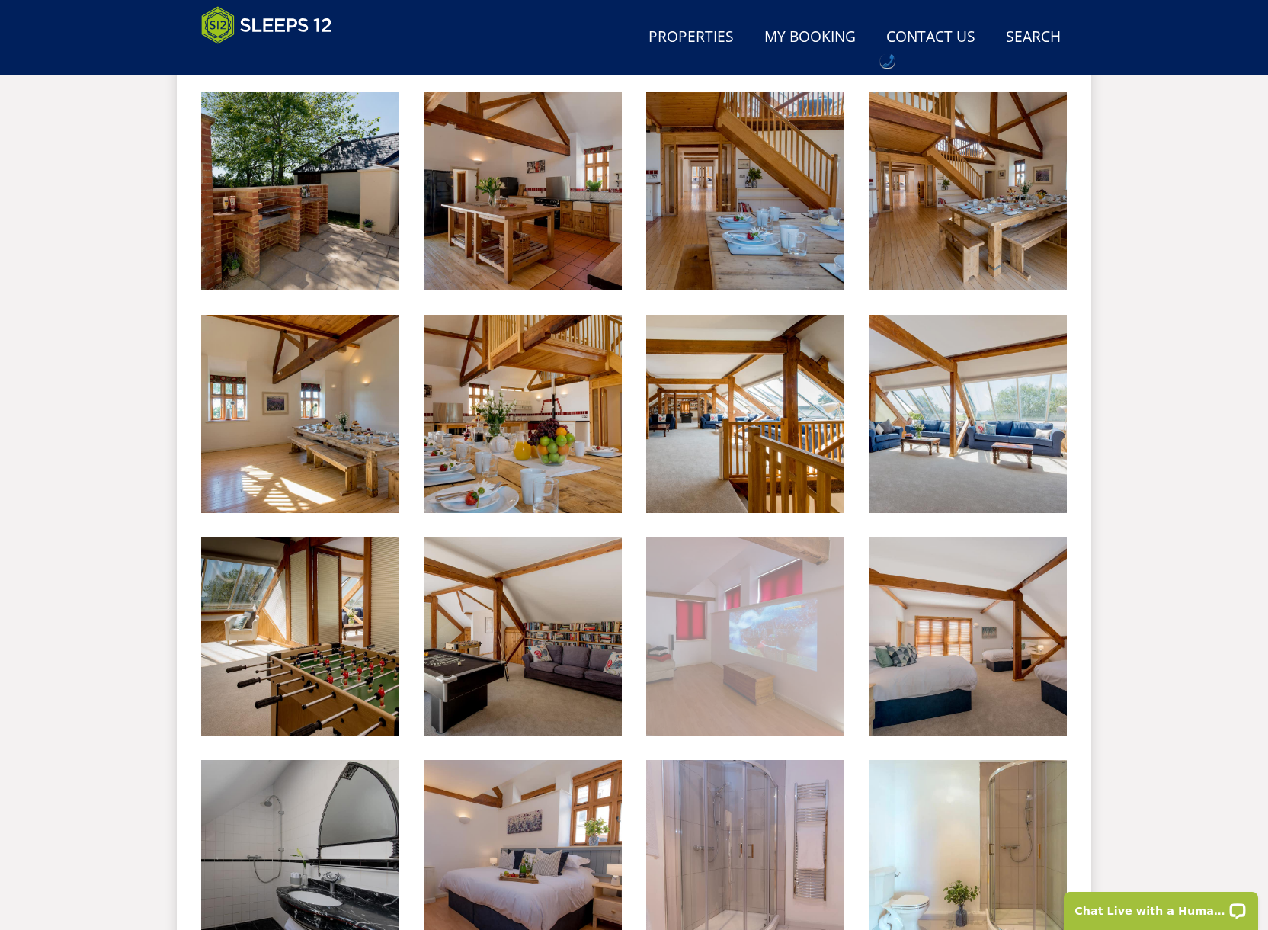
click at [689, 655] on img at bounding box center [745, 636] width 198 height 198
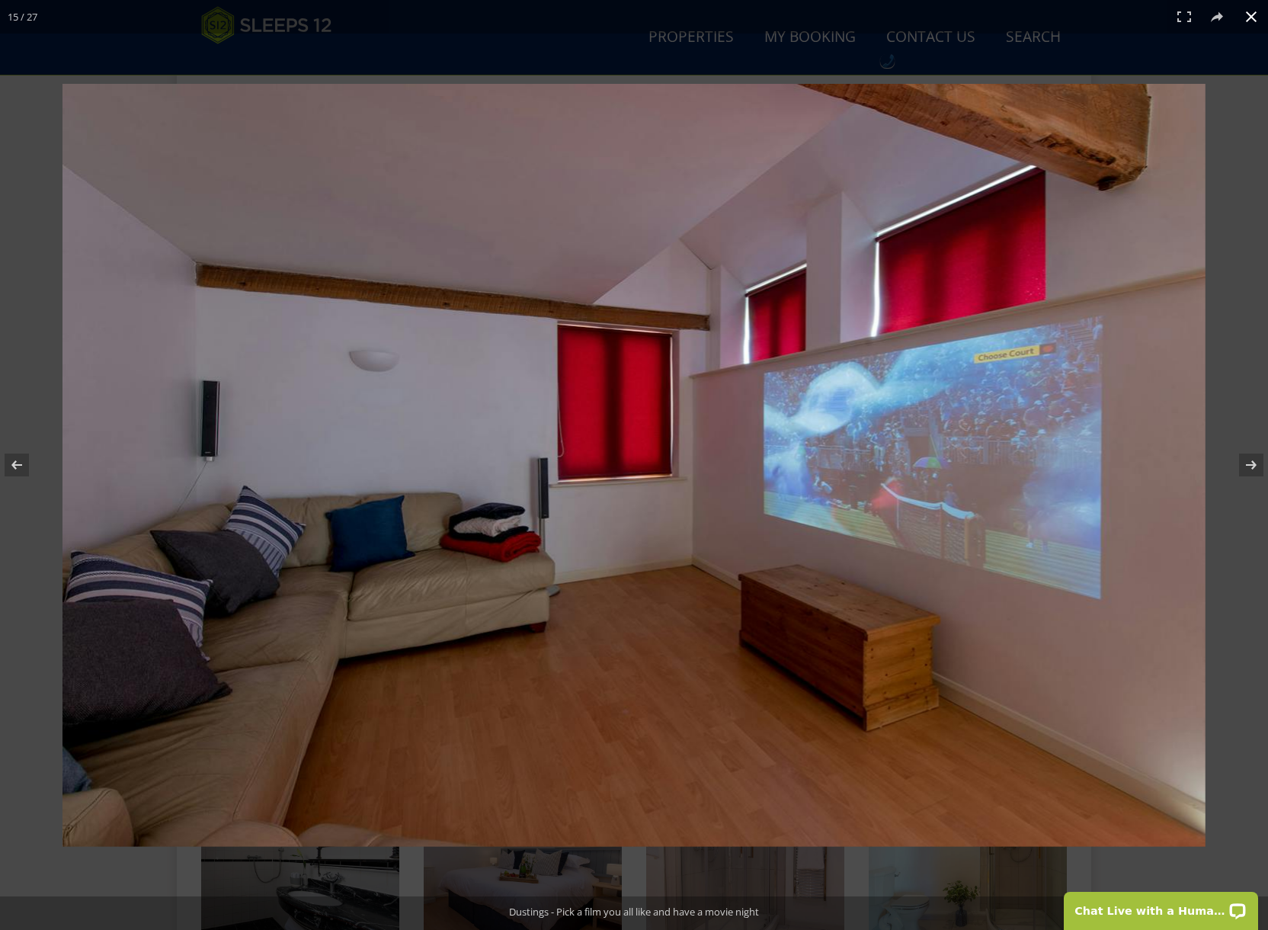
click at [558, 27] on div "15 / 27" at bounding box center [634, 17] width 1268 height 34
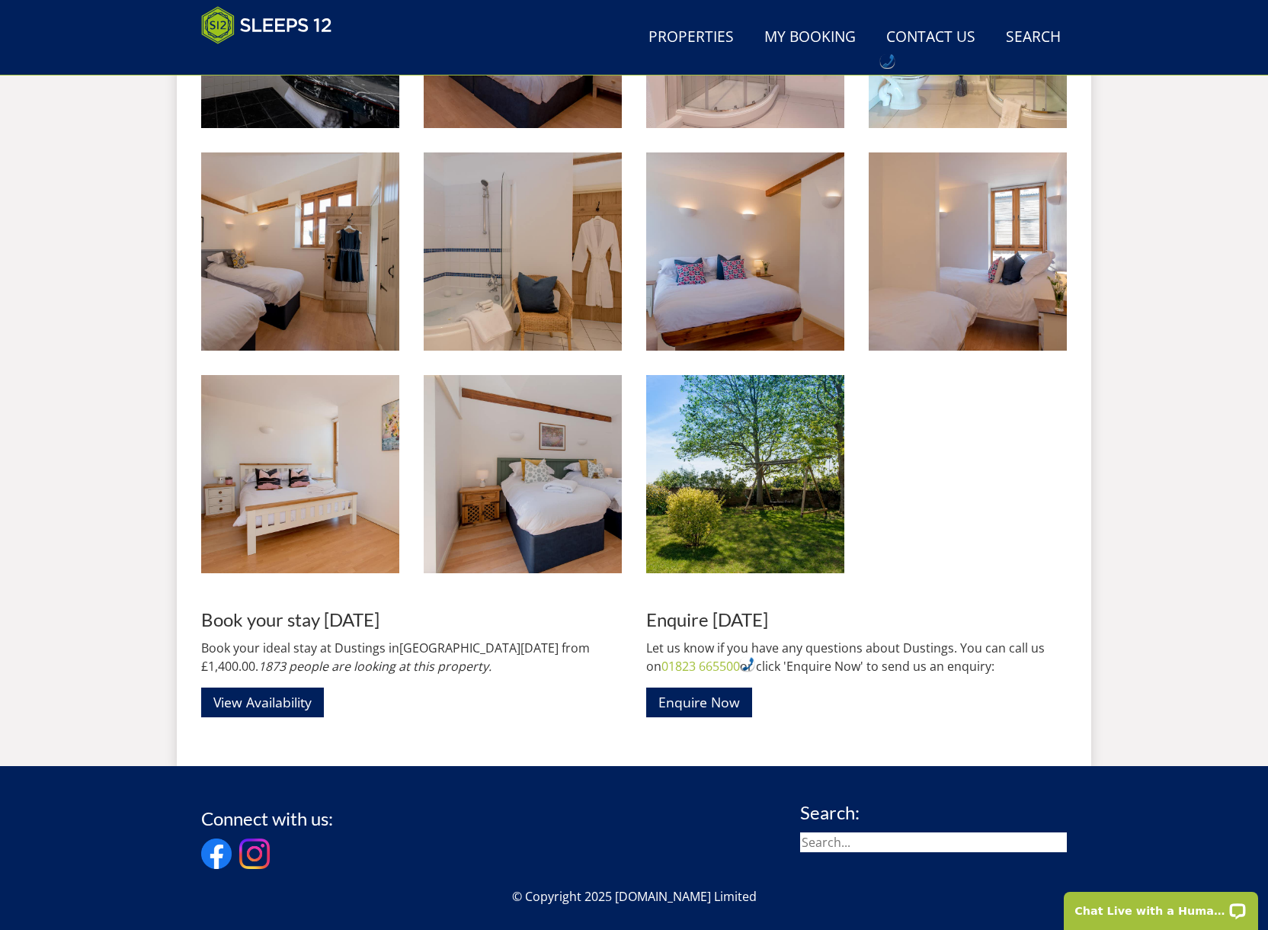
scroll to position [1877, 0]
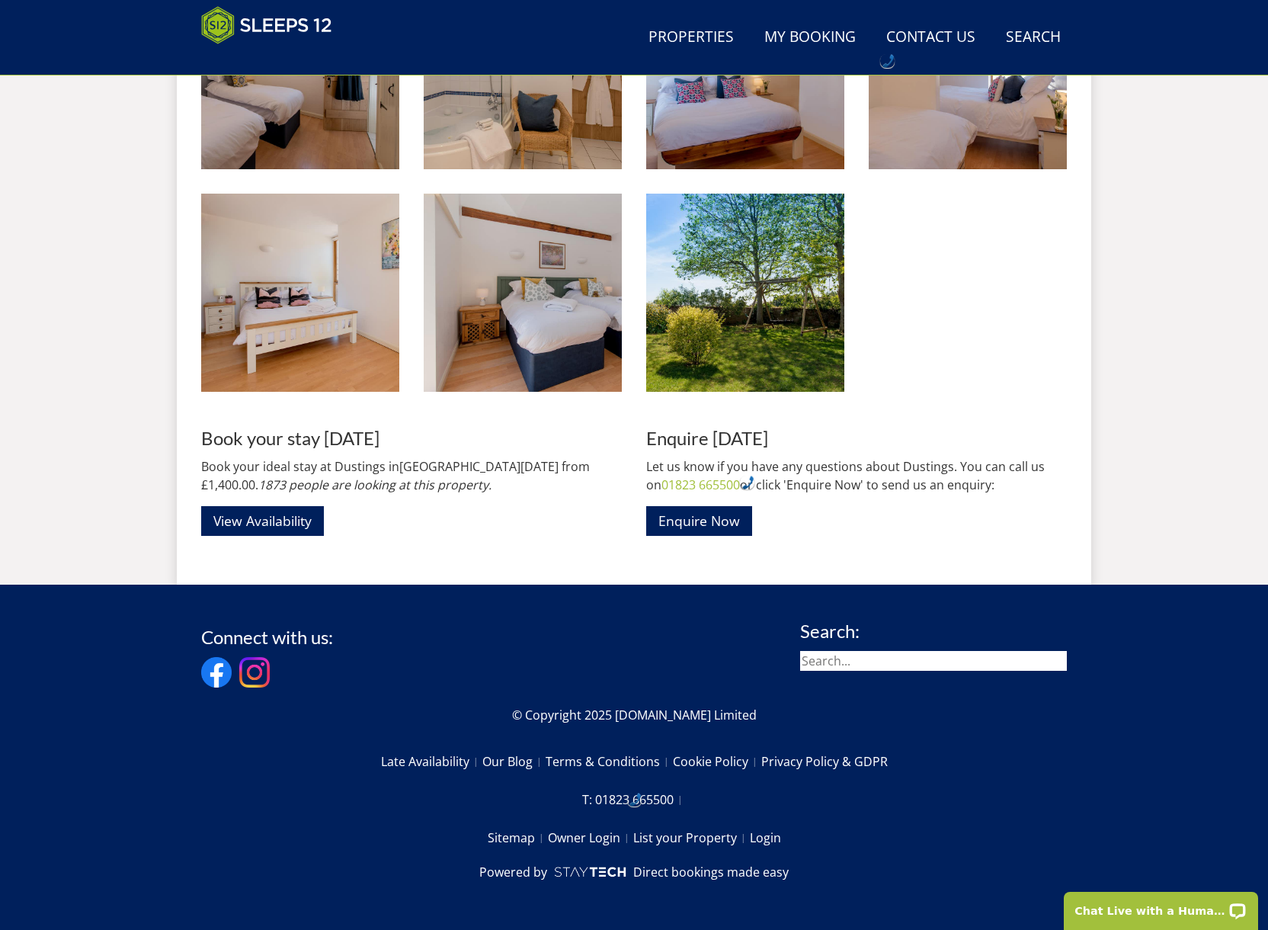
click at [847, 659] on input "search" at bounding box center [933, 661] width 267 height 20
type input "teds"
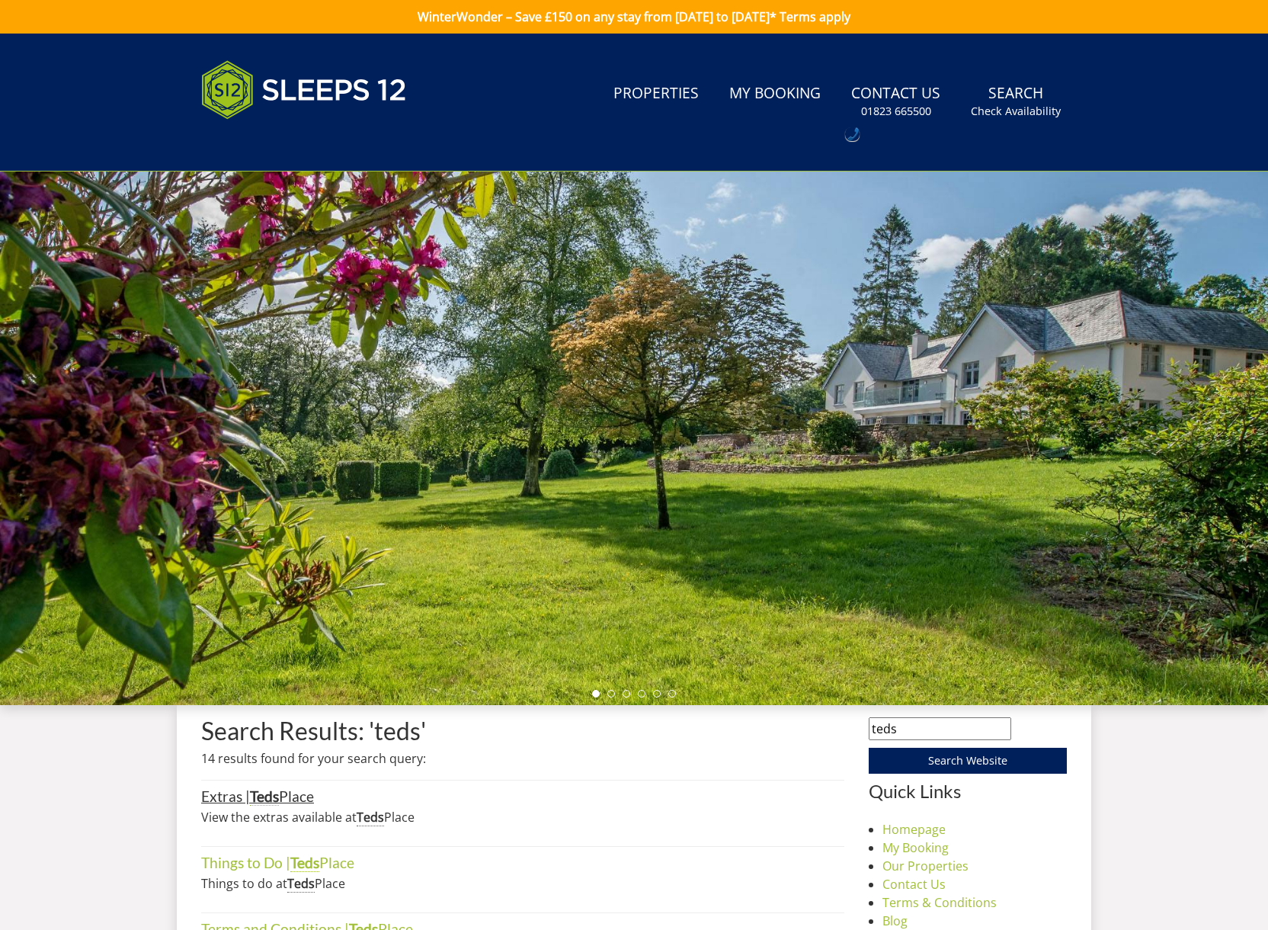
click at [283, 794] on link "Extras | Teds Place" at bounding box center [257, 796] width 113 height 18
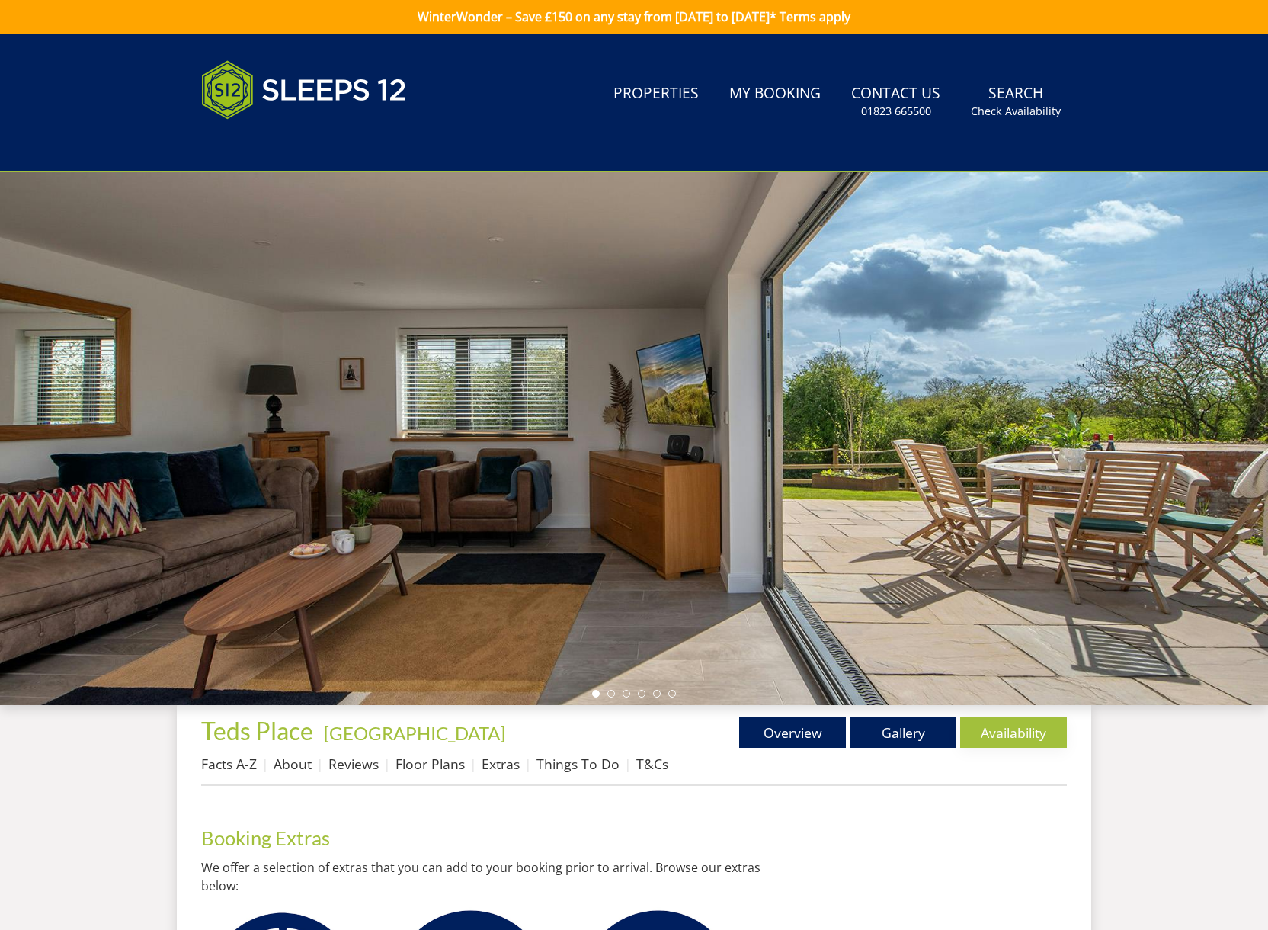
click at [1000, 729] on link "Availability" at bounding box center [1013, 732] width 107 height 30
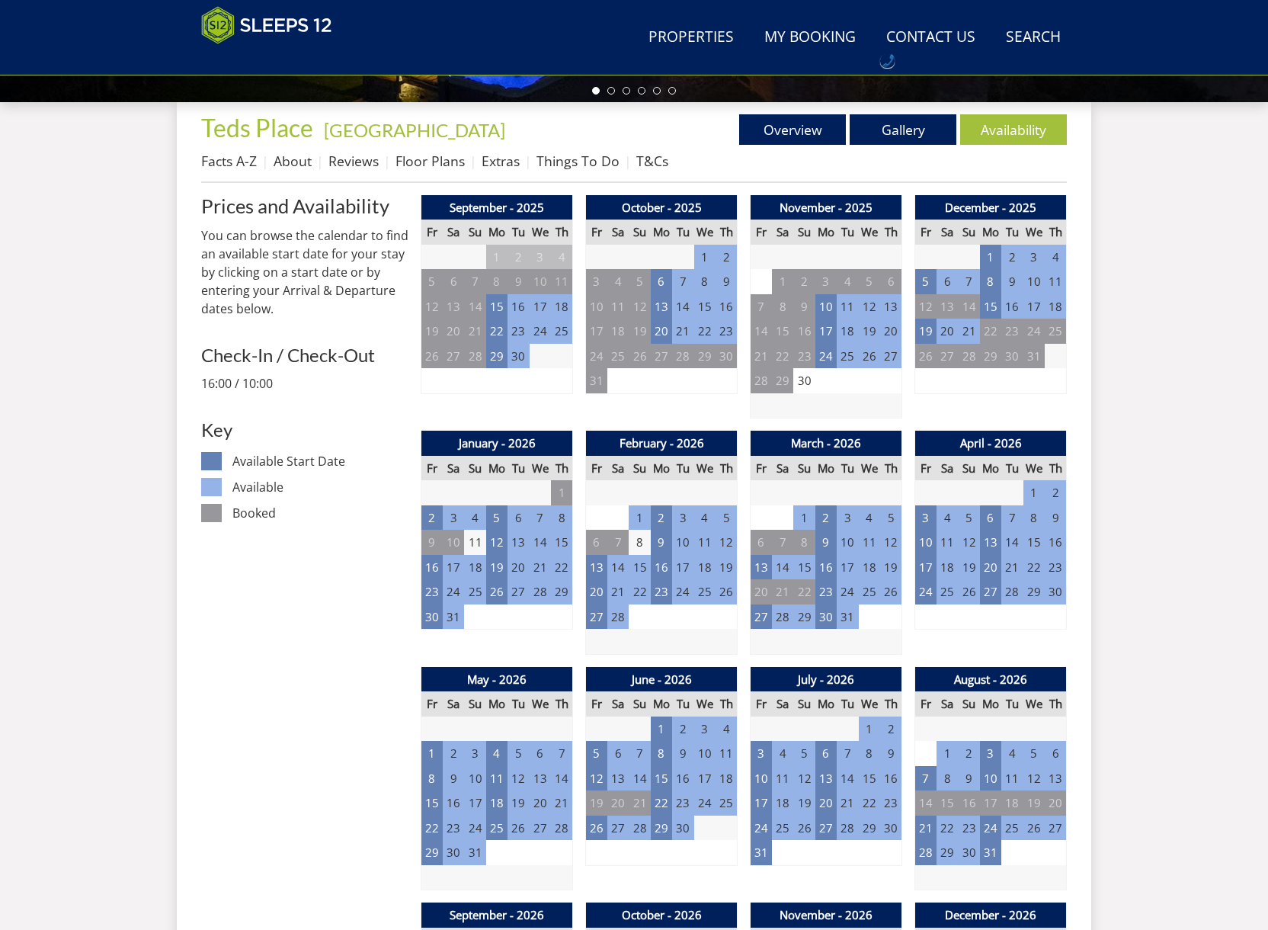
scroll to position [542, 0]
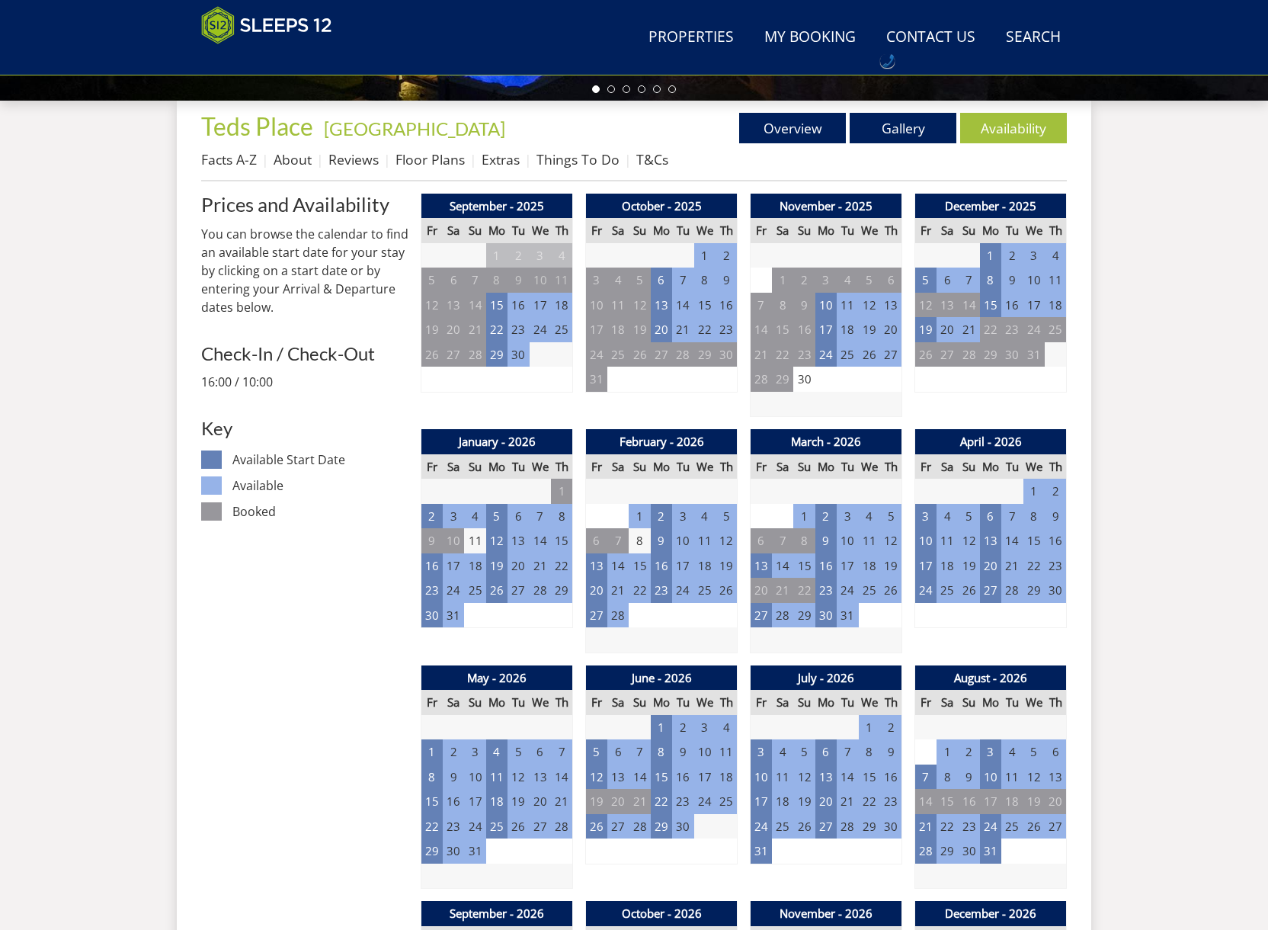
drag, startPoint x: 1165, startPoint y: 439, endPoint x: 1183, endPoint y: 440, distance: 17.5
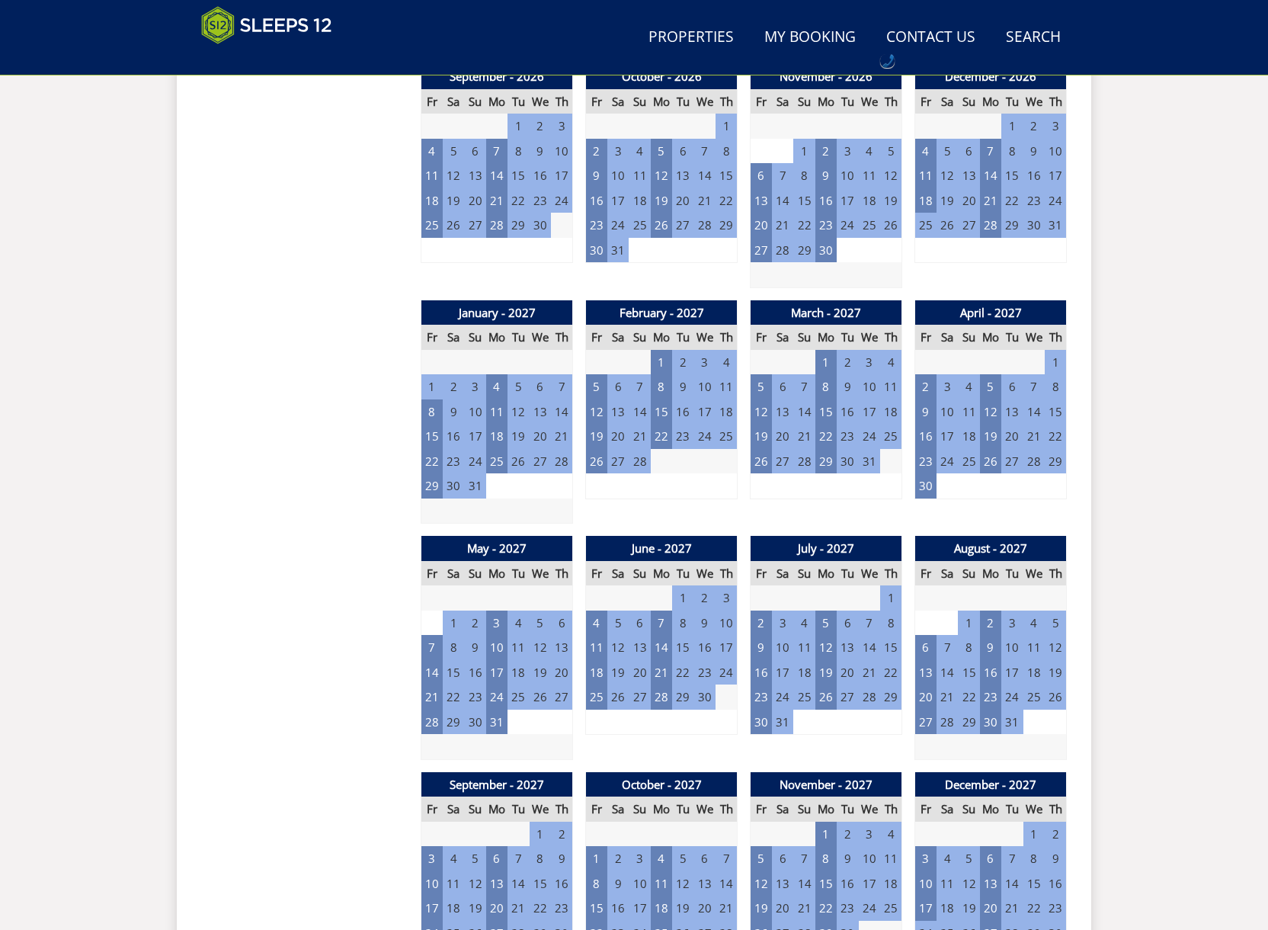
scroll to position [1378, 0]
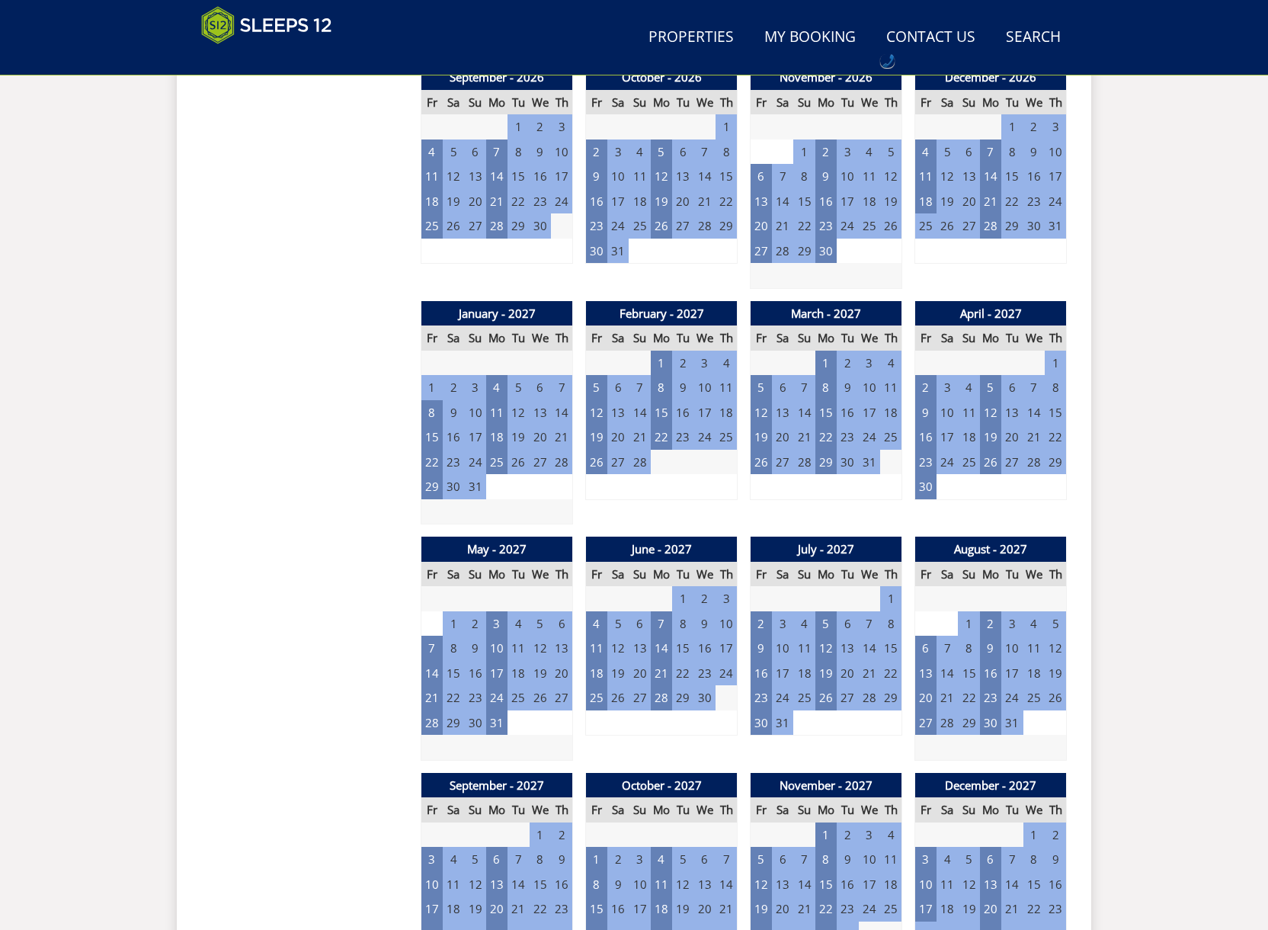
drag, startPoint x: 1118, startPoint y: 503, endPoint x: 1164, endPoint y: 555, distance: 69.1
click at [1119, 503] on div "Search Menu Properties My Booking Contact Us 01823 665500 Search Check Availabi…" at bounding box center [634, 192] width 1268 height 3073
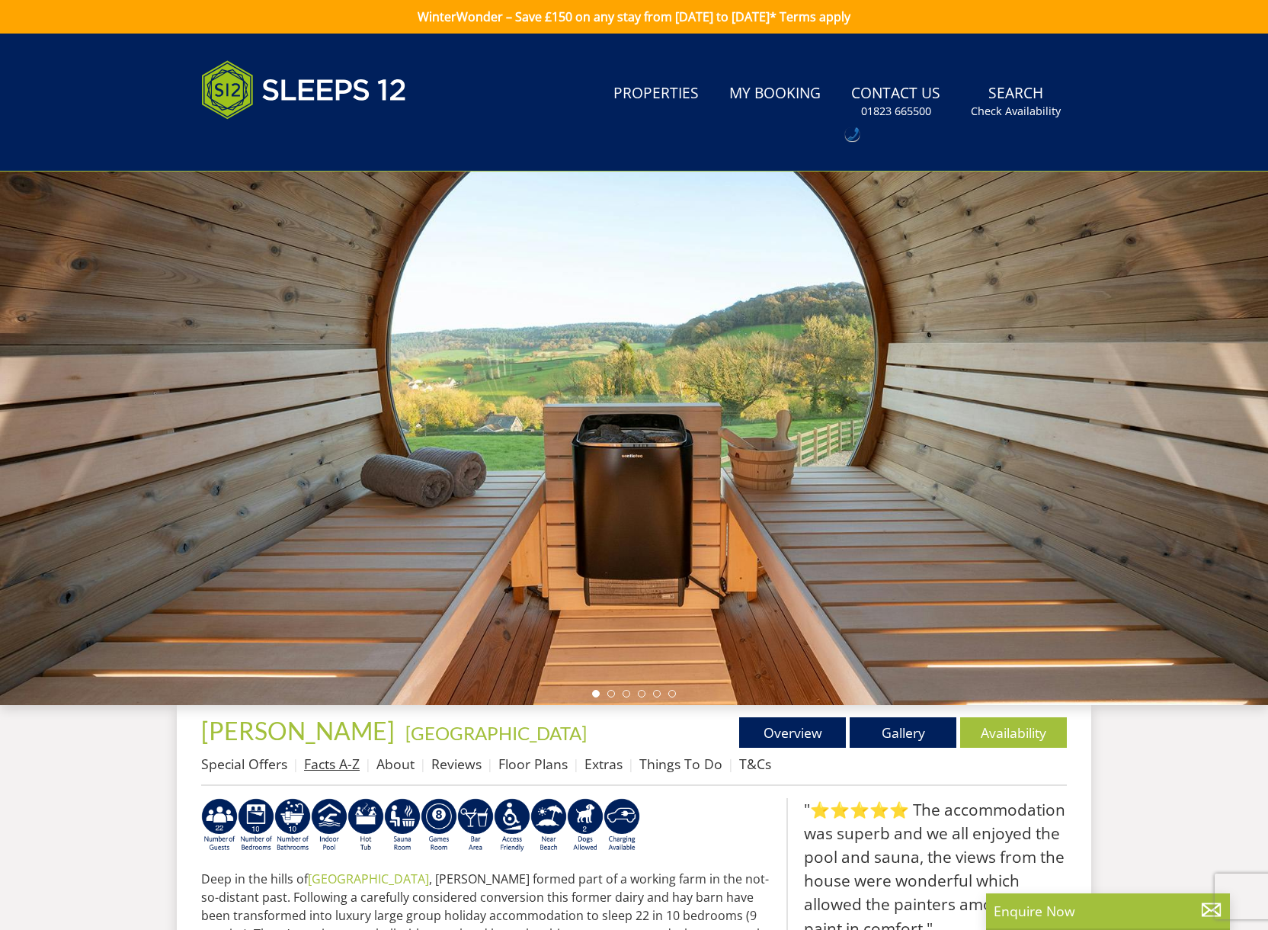
click at [343, 766] on link "Facts A-Z" at bounding box center [332, 764] width 56 height 18
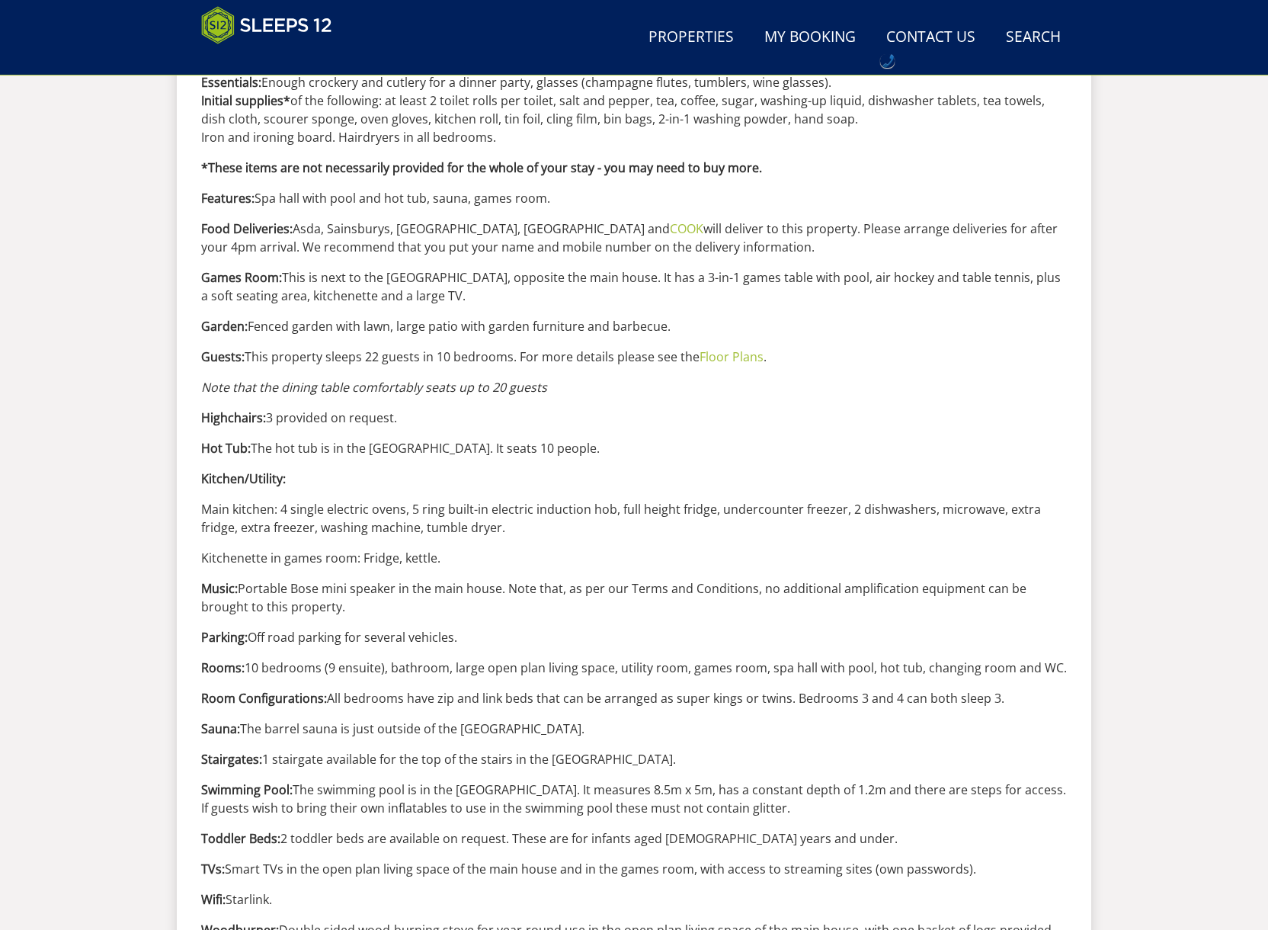
scroll to position [1187, 0]
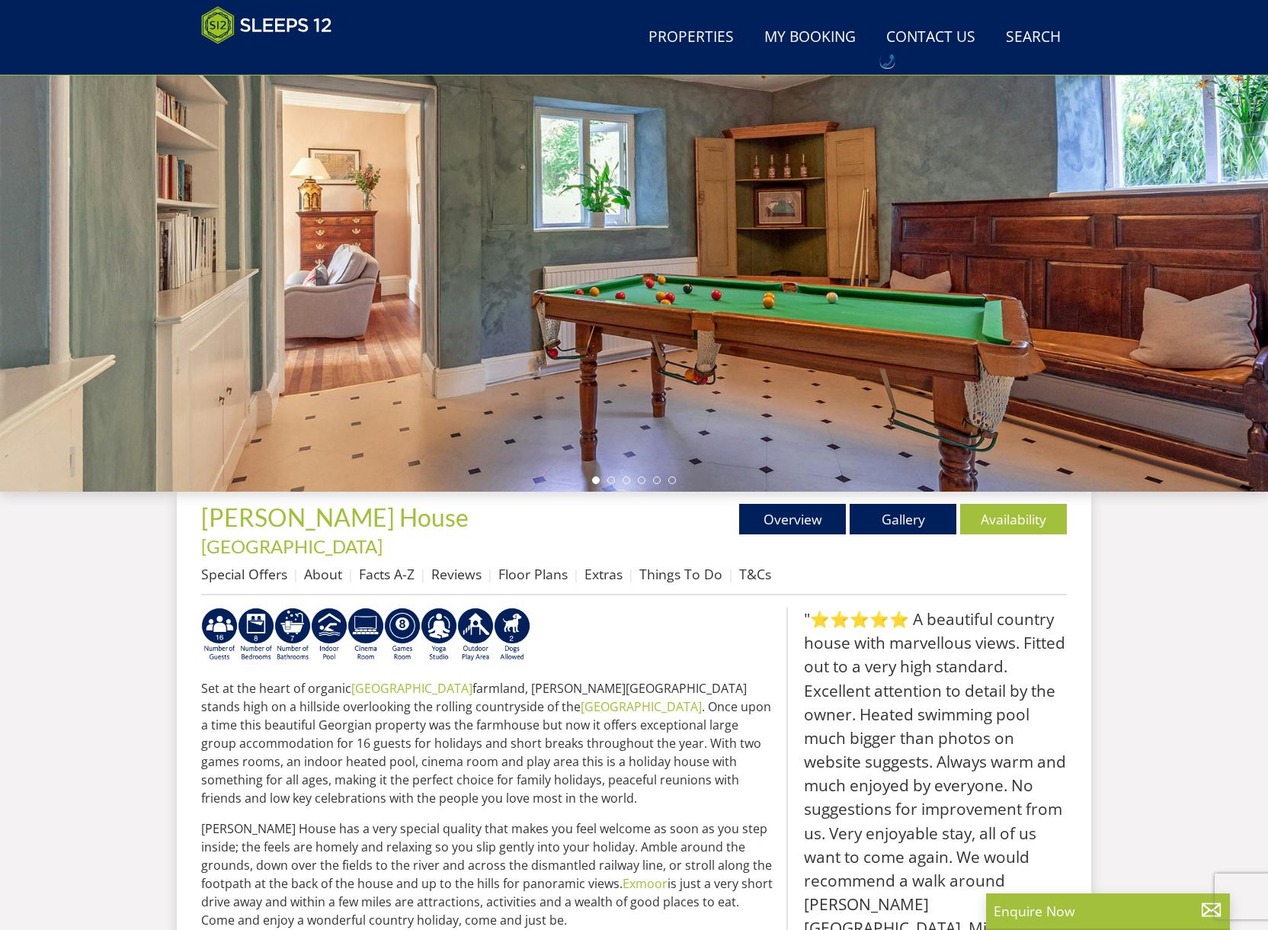
scroll to position [152, 0]
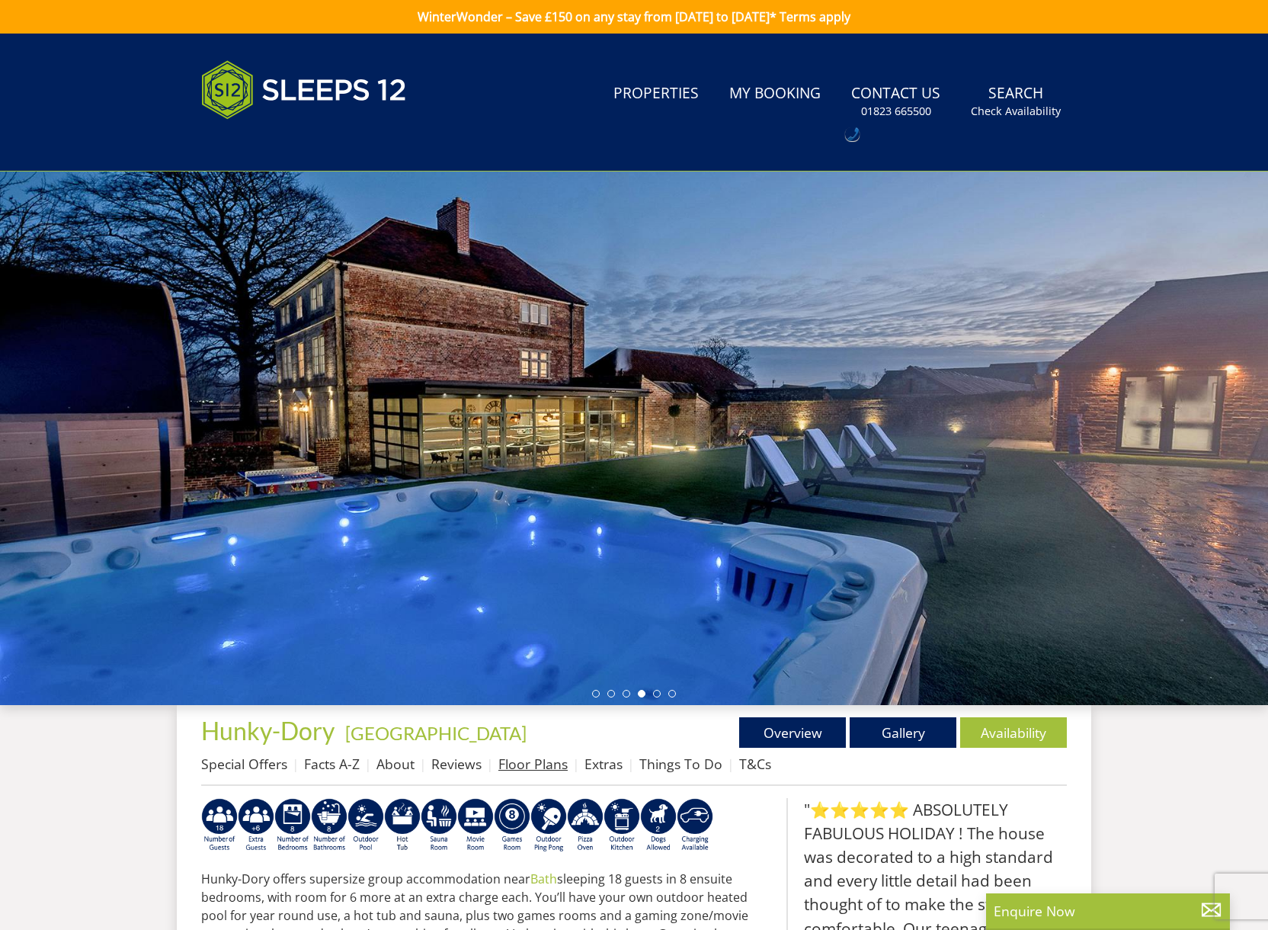
click at [530, 768] on link "Floor Plans" at bounding box center [532, 764] width 69 height 18
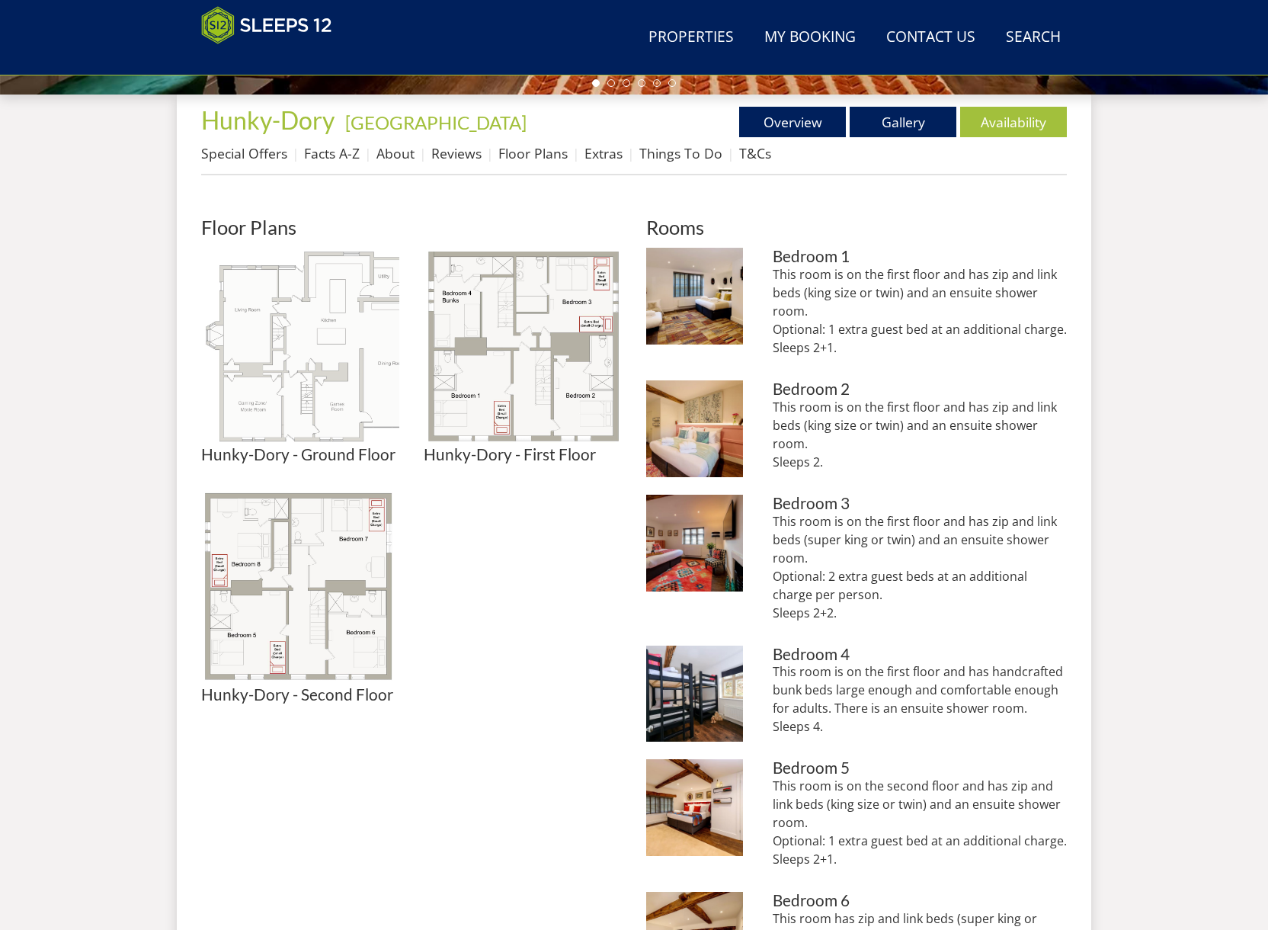
scroll to position [546, 0]
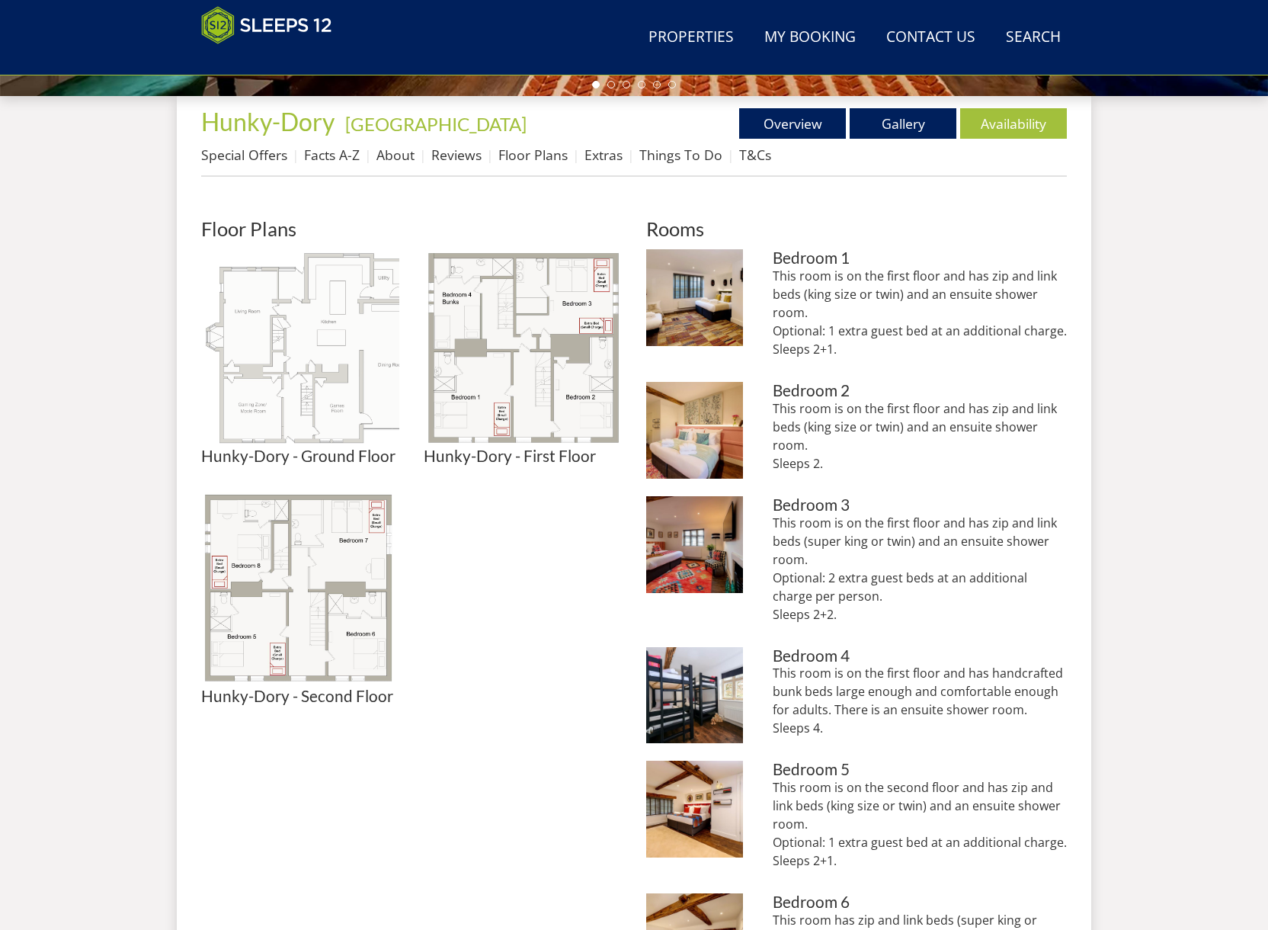
click at [307, 373] on img at bounding box center [300, 348] width 198 height 198
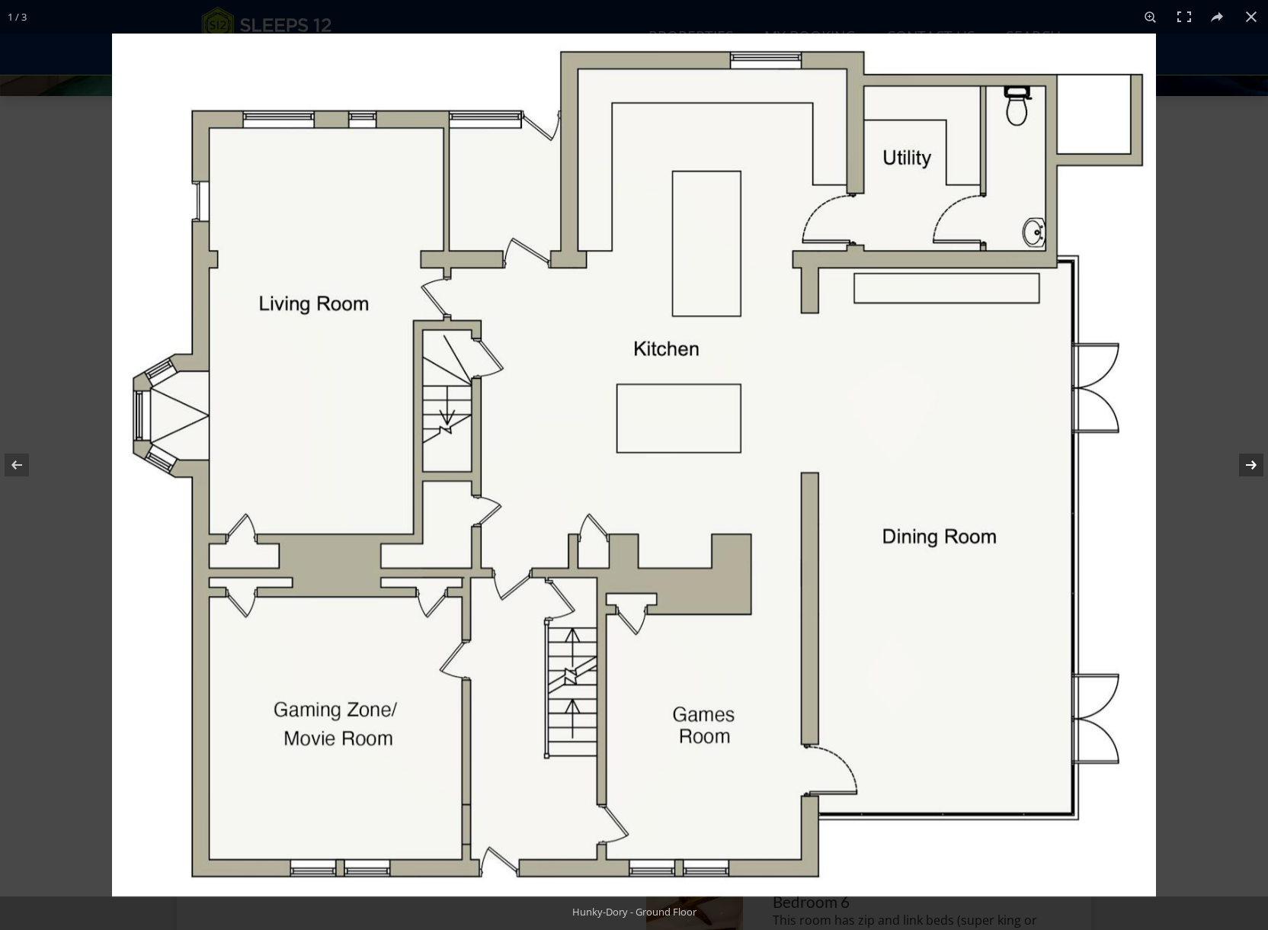
click at [1248, 466] on button at bounding box center [1241, 465] width 53 height 76
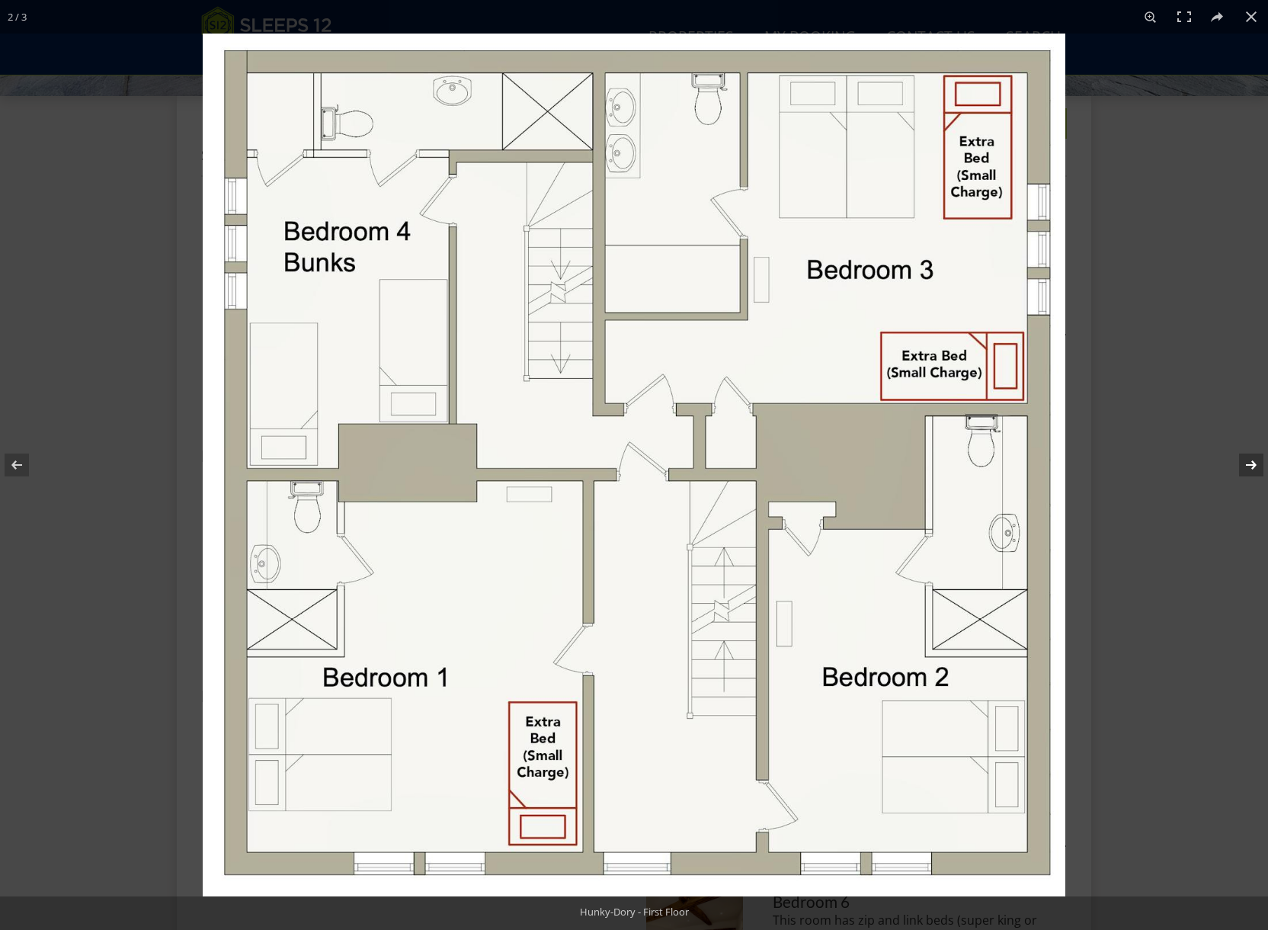
click at [1251, 465] on button at bounding box center [1241, 465] width 53 height 76
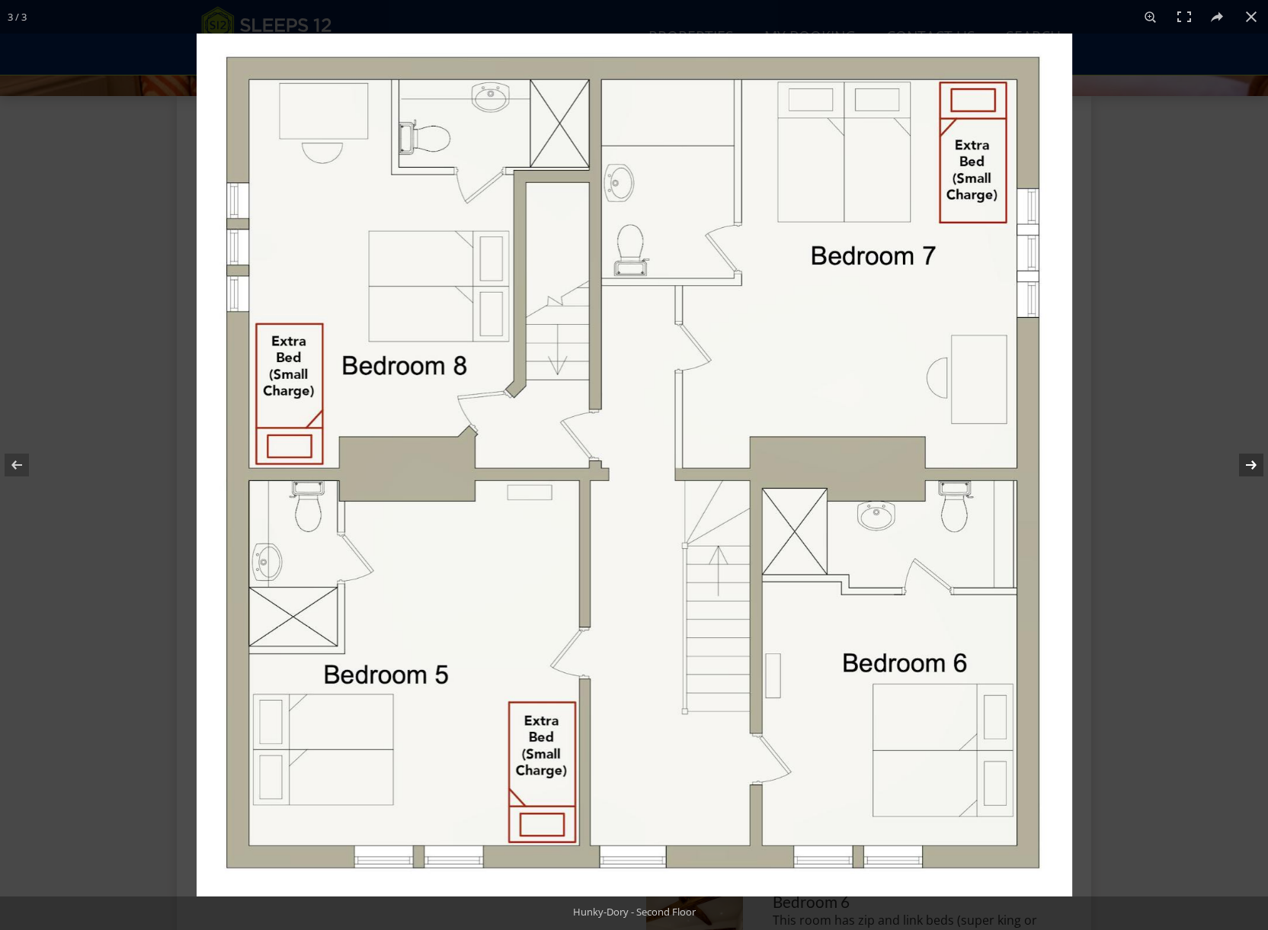
click at [1248, 469] on button at bounding box center [1241, 465] width 53 height 76
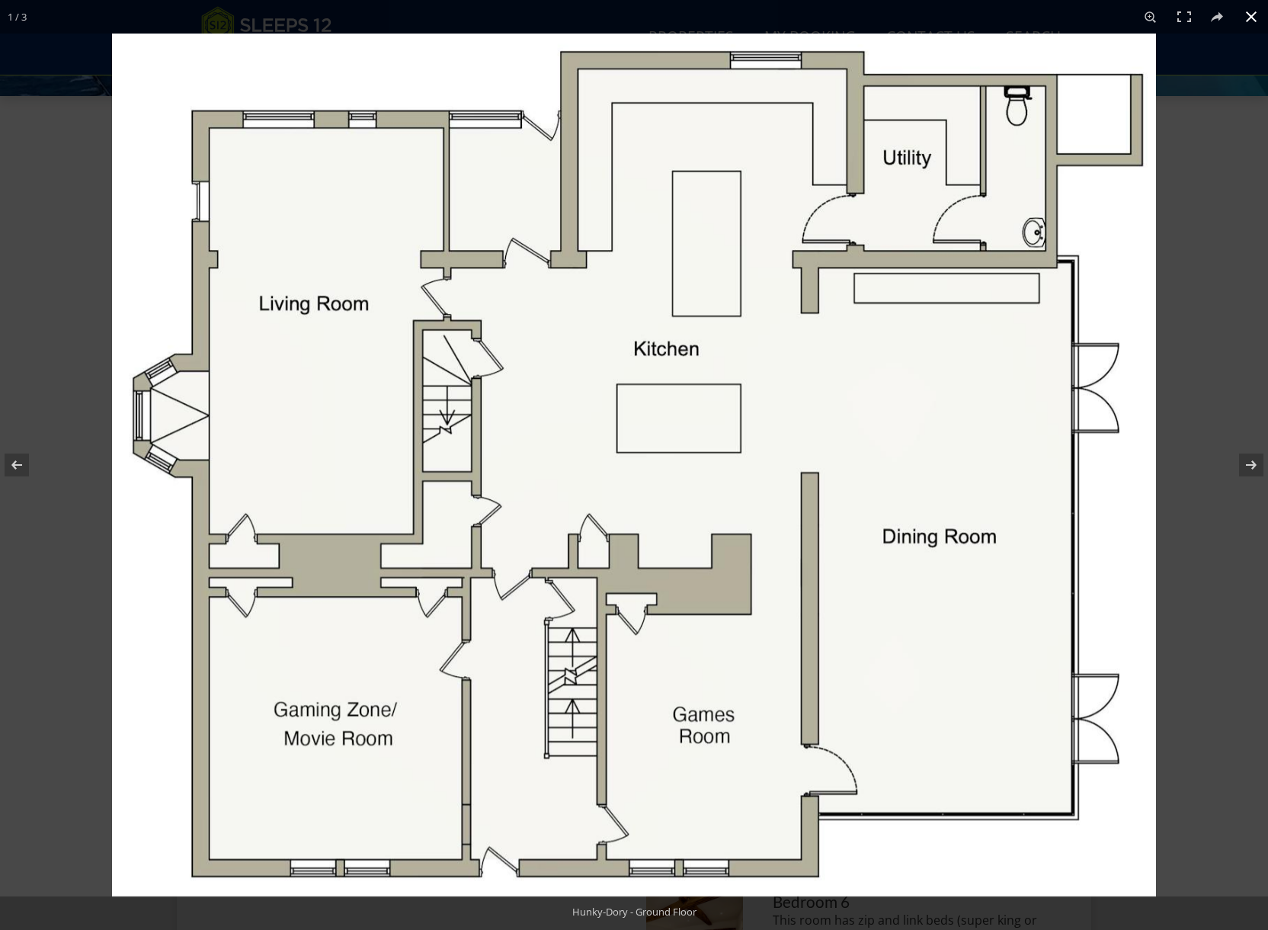
drag, startPoint x: 50, startPoint y: 69, endPoint x: 59, endPoint y: 73, distance: 10.2
click at [50, 69] on div at bounding box center [634, 465] width 1268 height 930
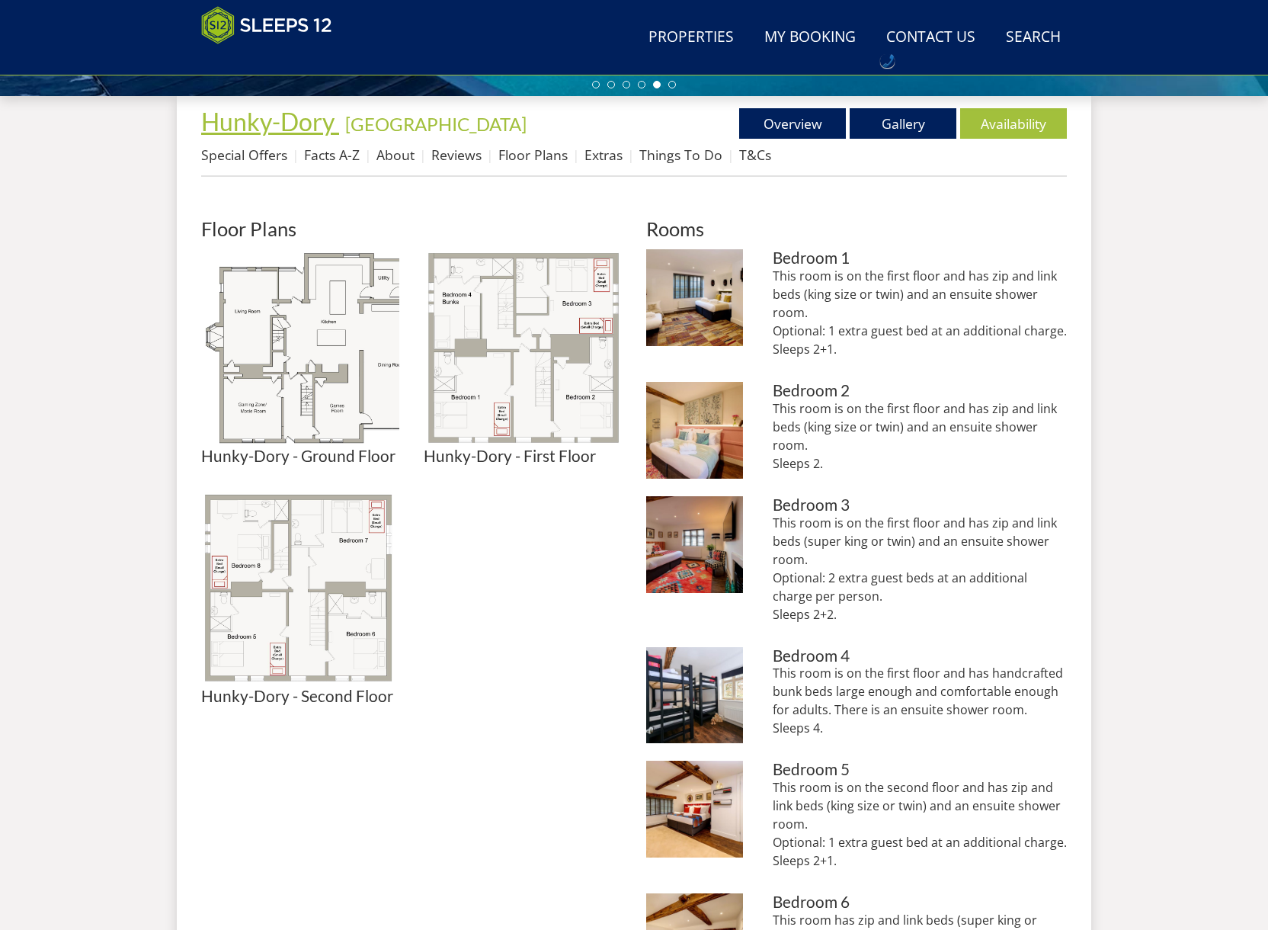
click at [244, 133] on span "Hunky-Dory" at bounding box center [267, 122] width 133 height 30
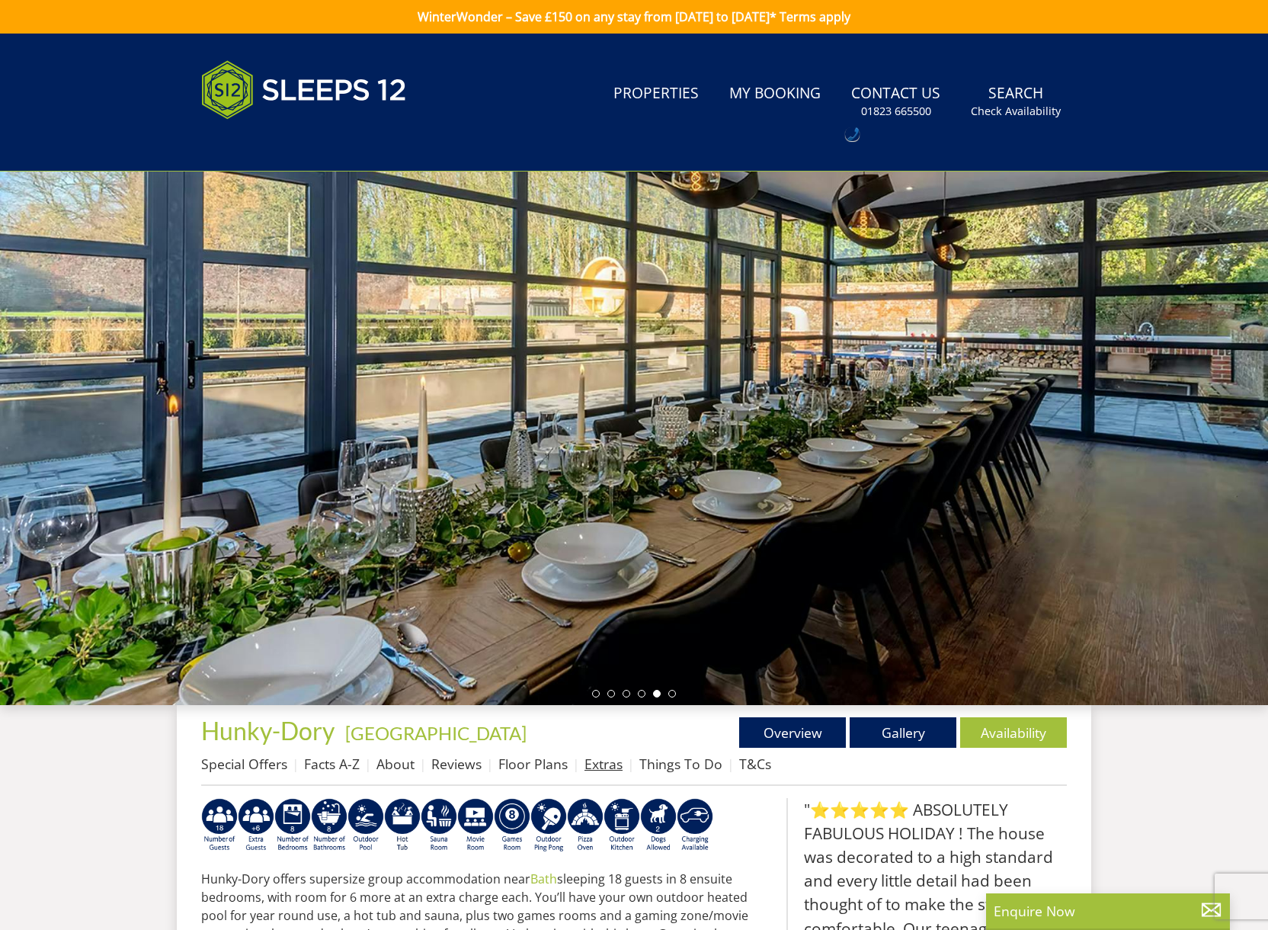
click at [598, 764] on link "Extras" at bounding box center [604, 764] width 38 height 18
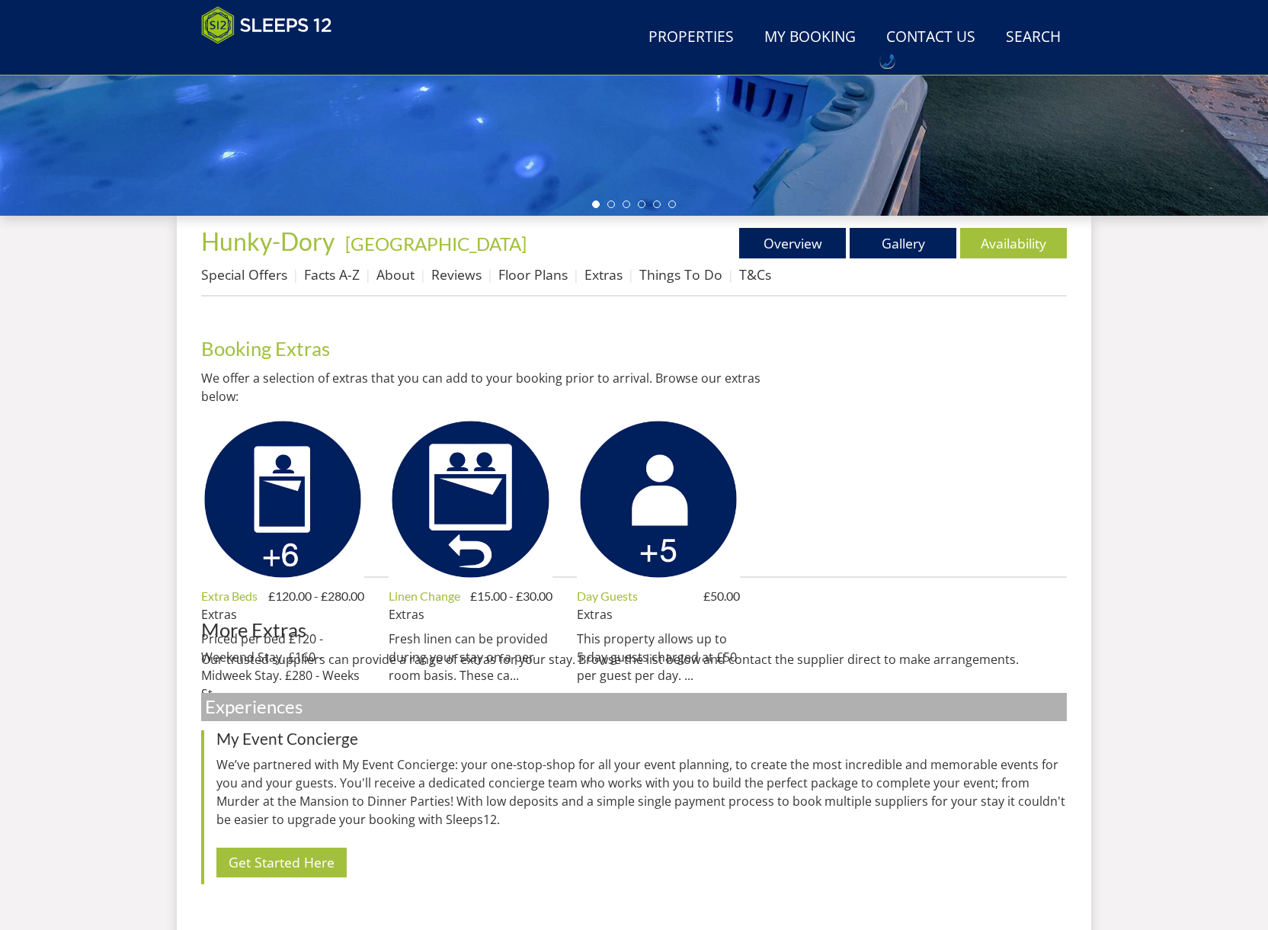
scroll to position [429, 0]
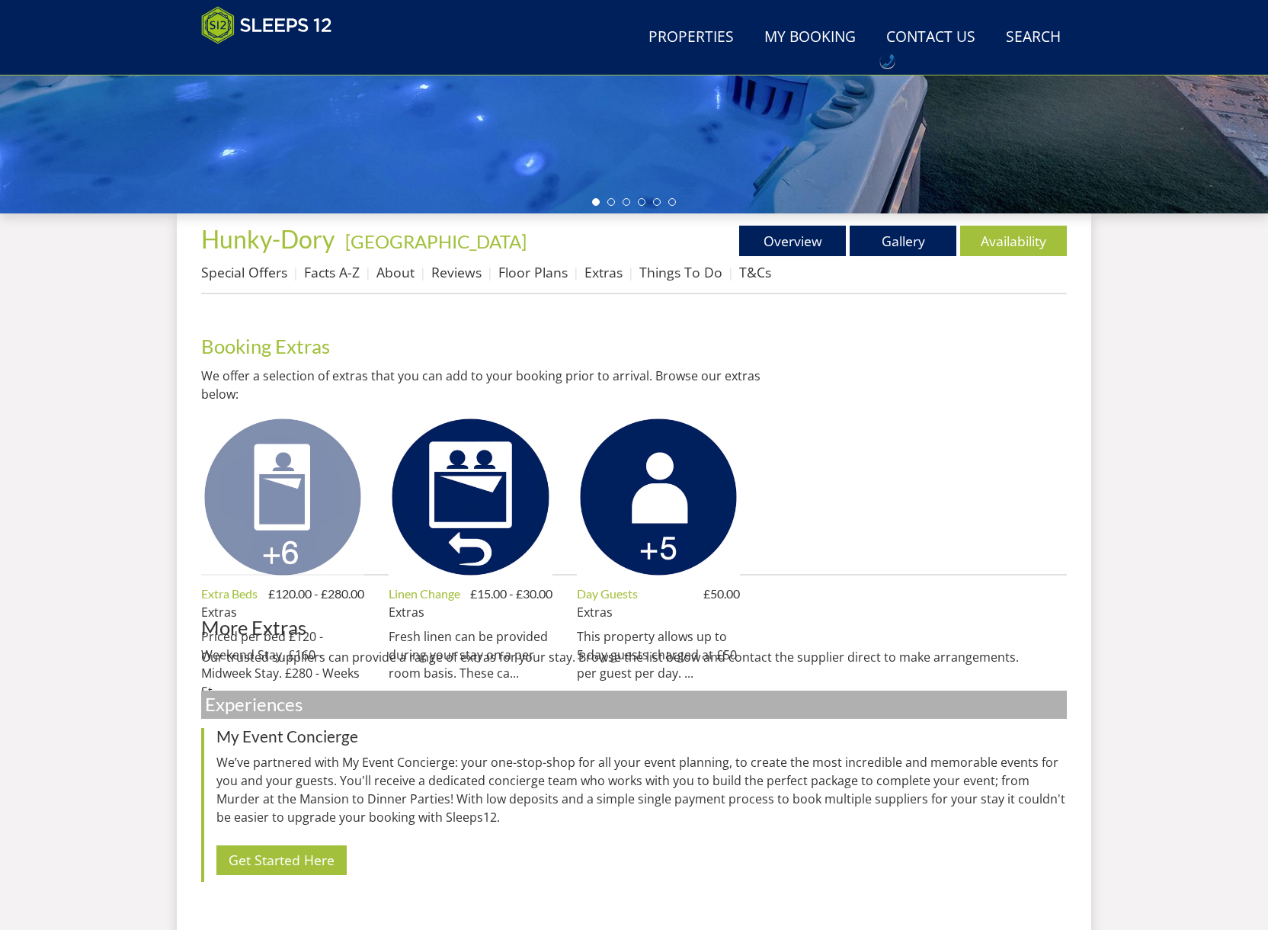
click at [262, 513] on img at bounding box center [282, 496] width 163 height 163
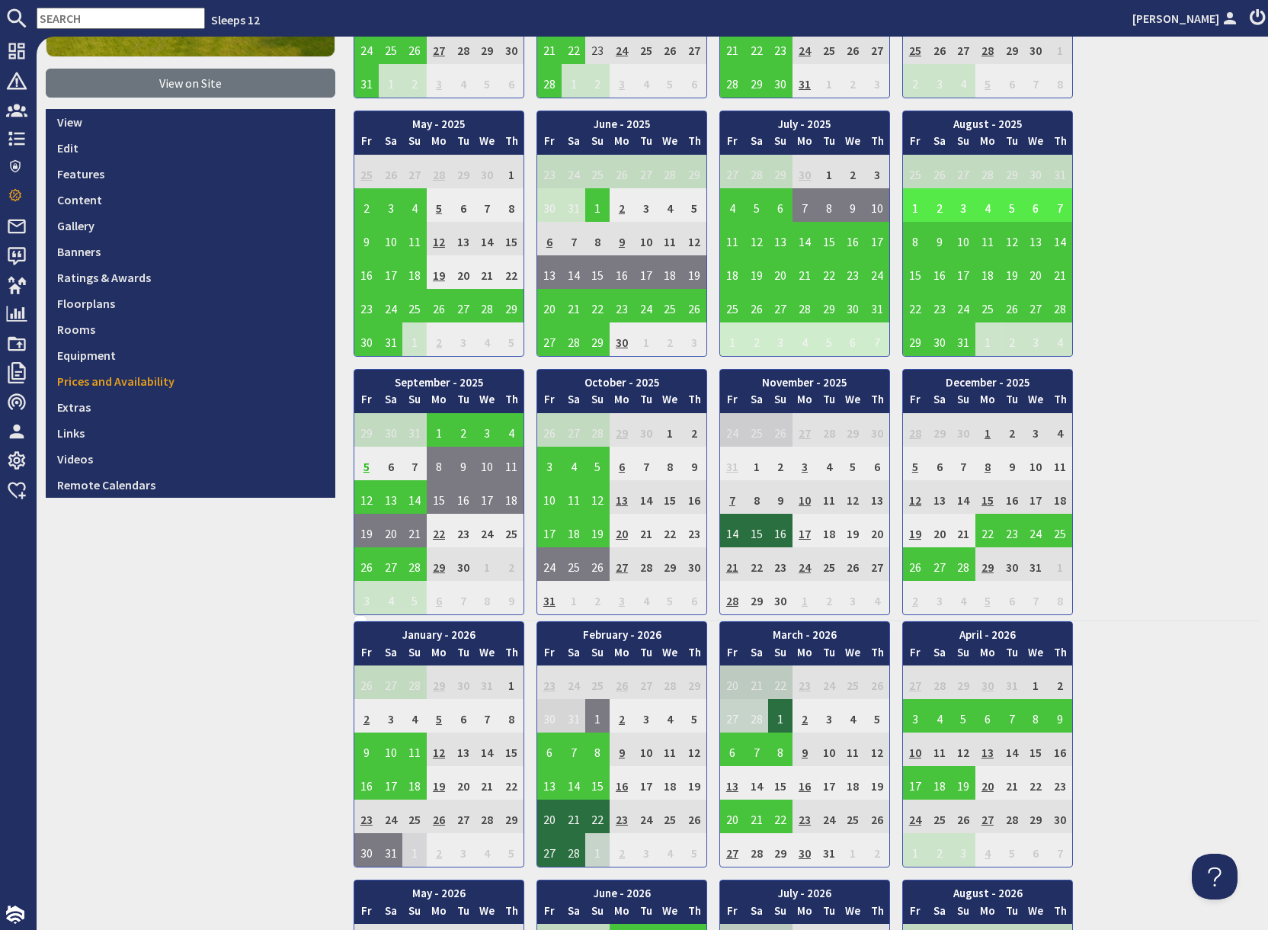
scroll to position [319, 0]
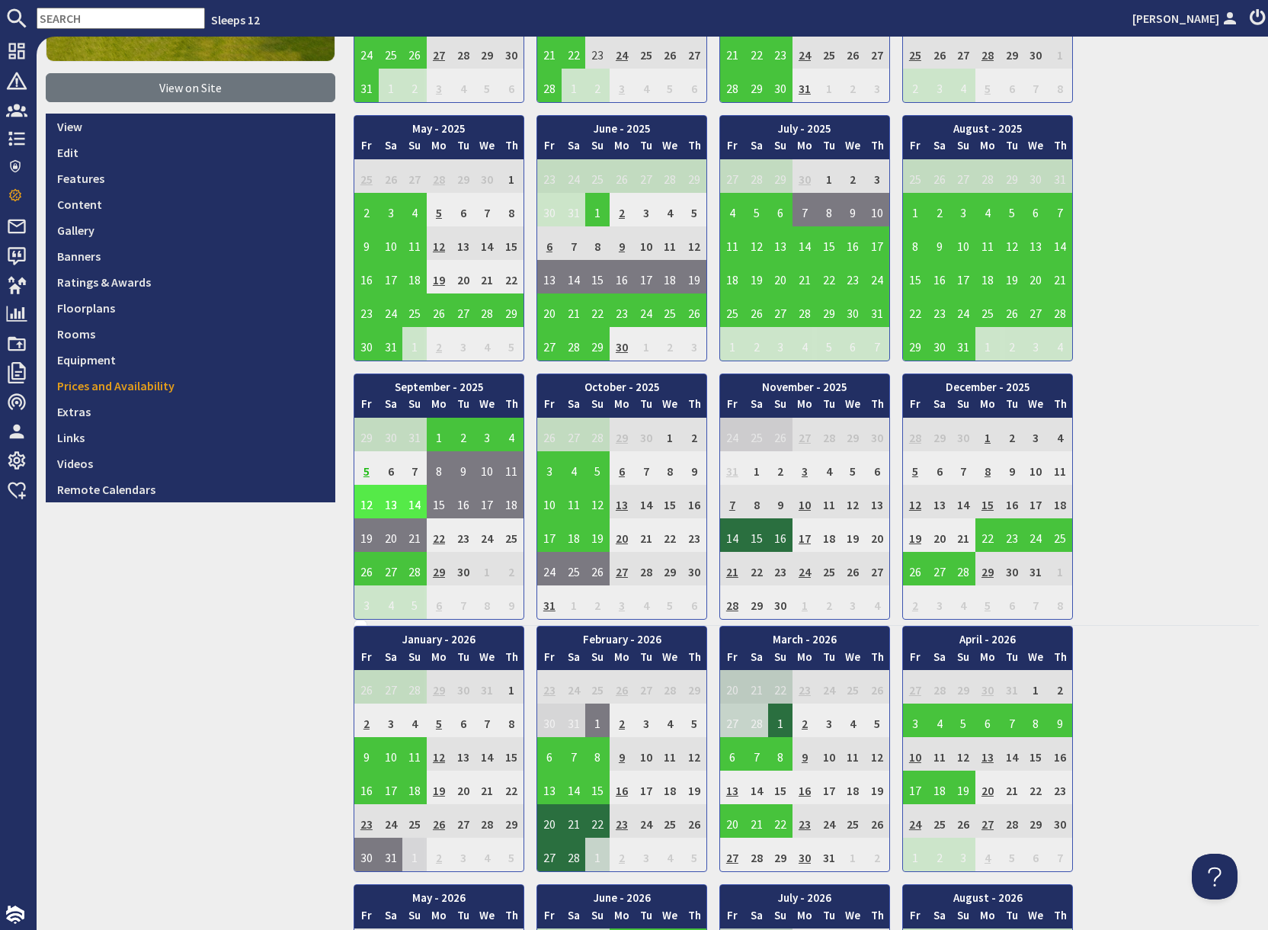
click at [367, 504] on td "12" at bounding box center [366, 502] width 24 height 34
click at [370, 577] on link "View booking" at bounding box center [359, 572] width 80 height 16
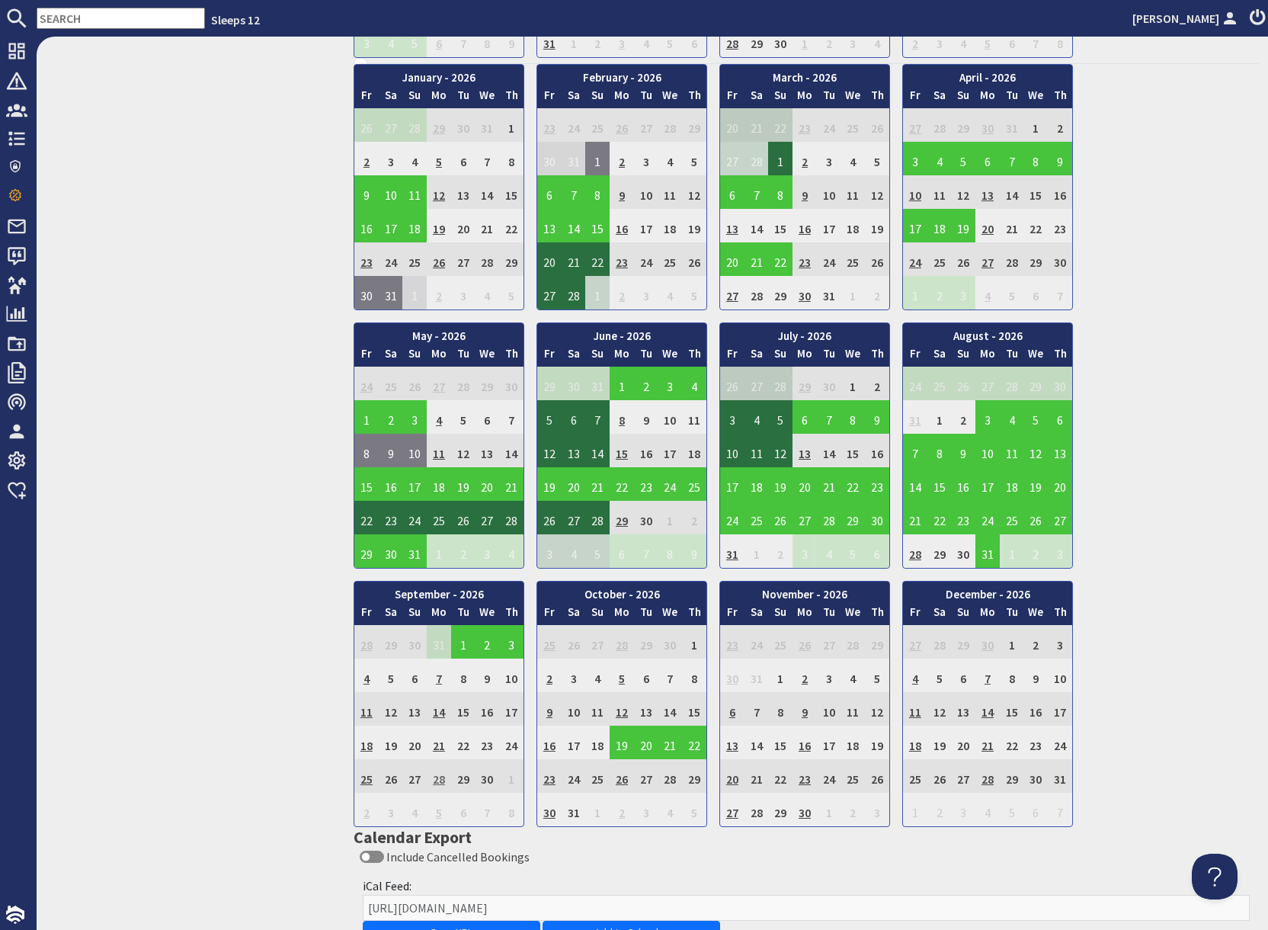
scroll to position [883, 0]
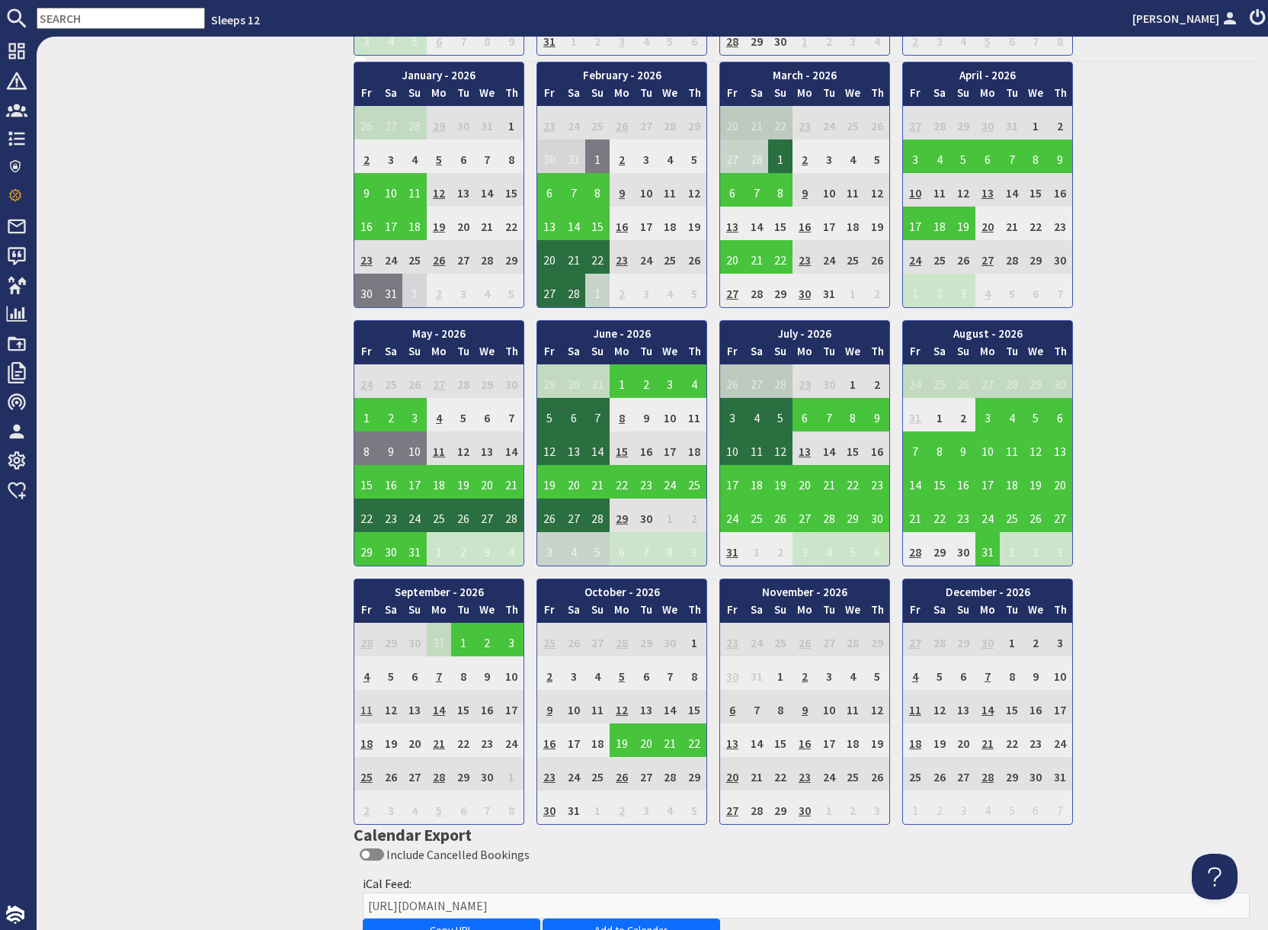
click at [367, 714] on td "11" at bounding box center [366, 707] width 24 height 34
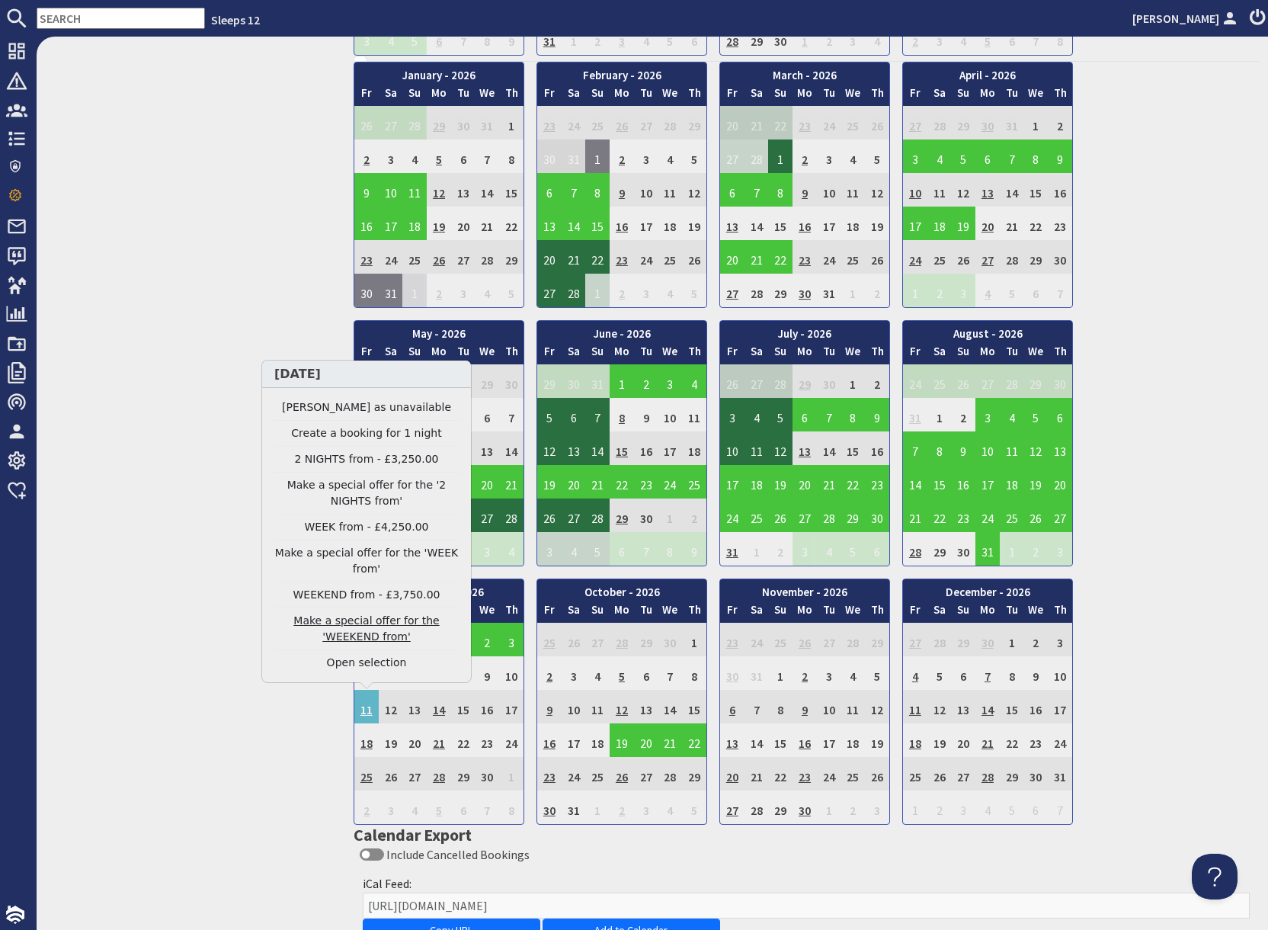
scroll to position [884, 0]
click at [342, 456] on link "2 NIGHTS from - £3,250.00" at bounding box center [366, 459] width 187 height 16
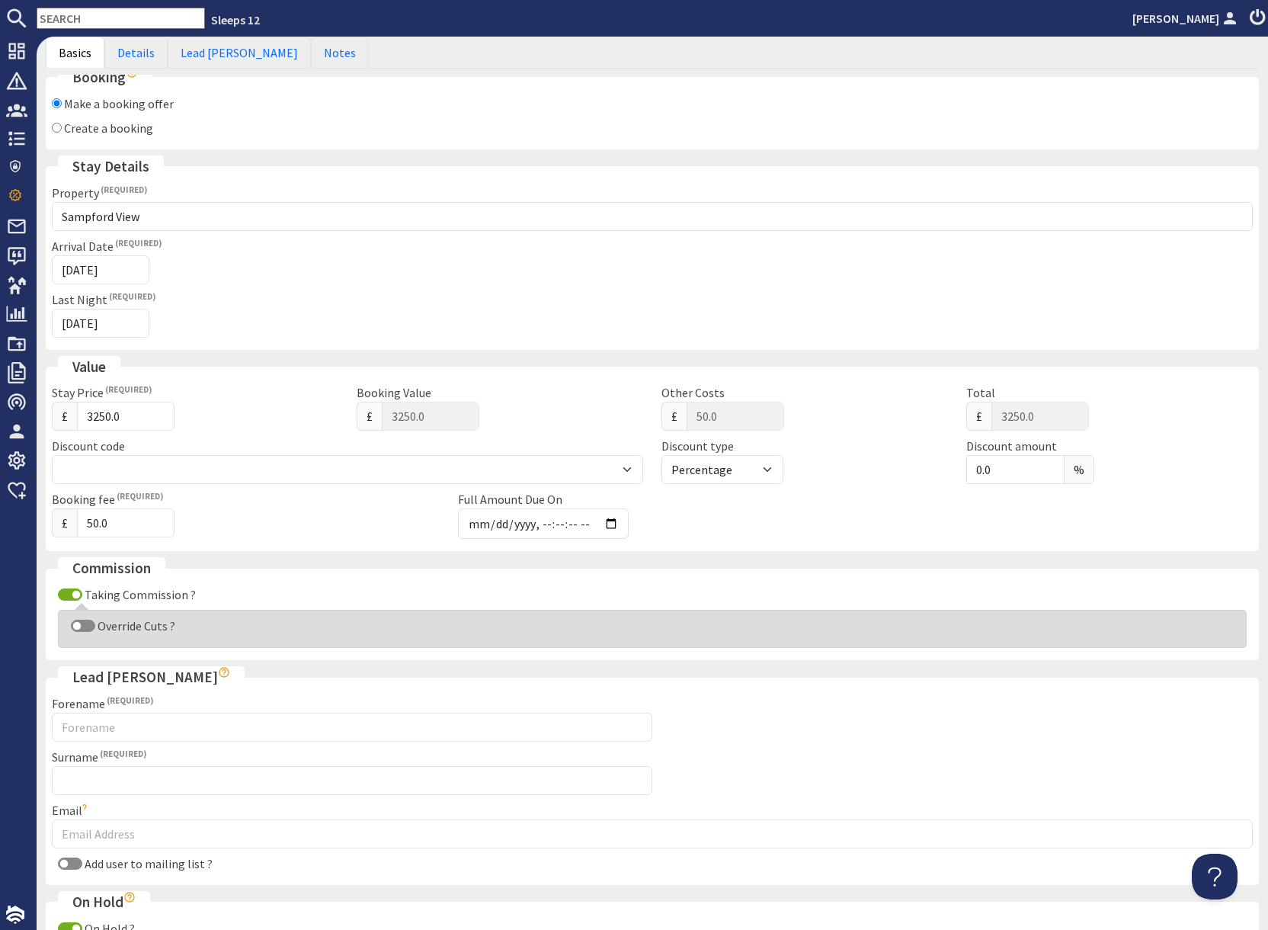
scroll to position [104, 0]
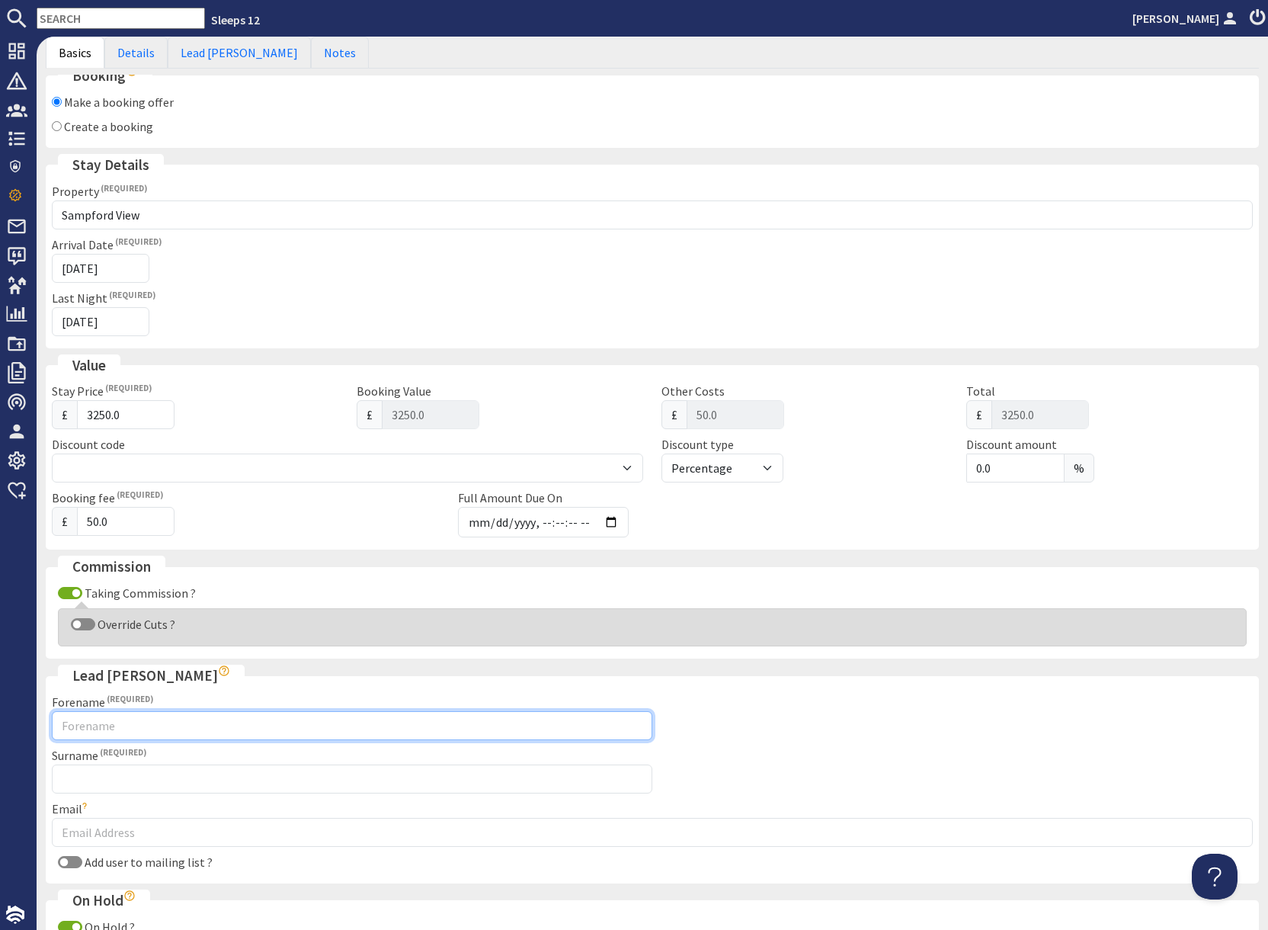
click at [210, 735] on input "Forename" at bounding box center [352, 725] width 601 height 29
type input "Louise"
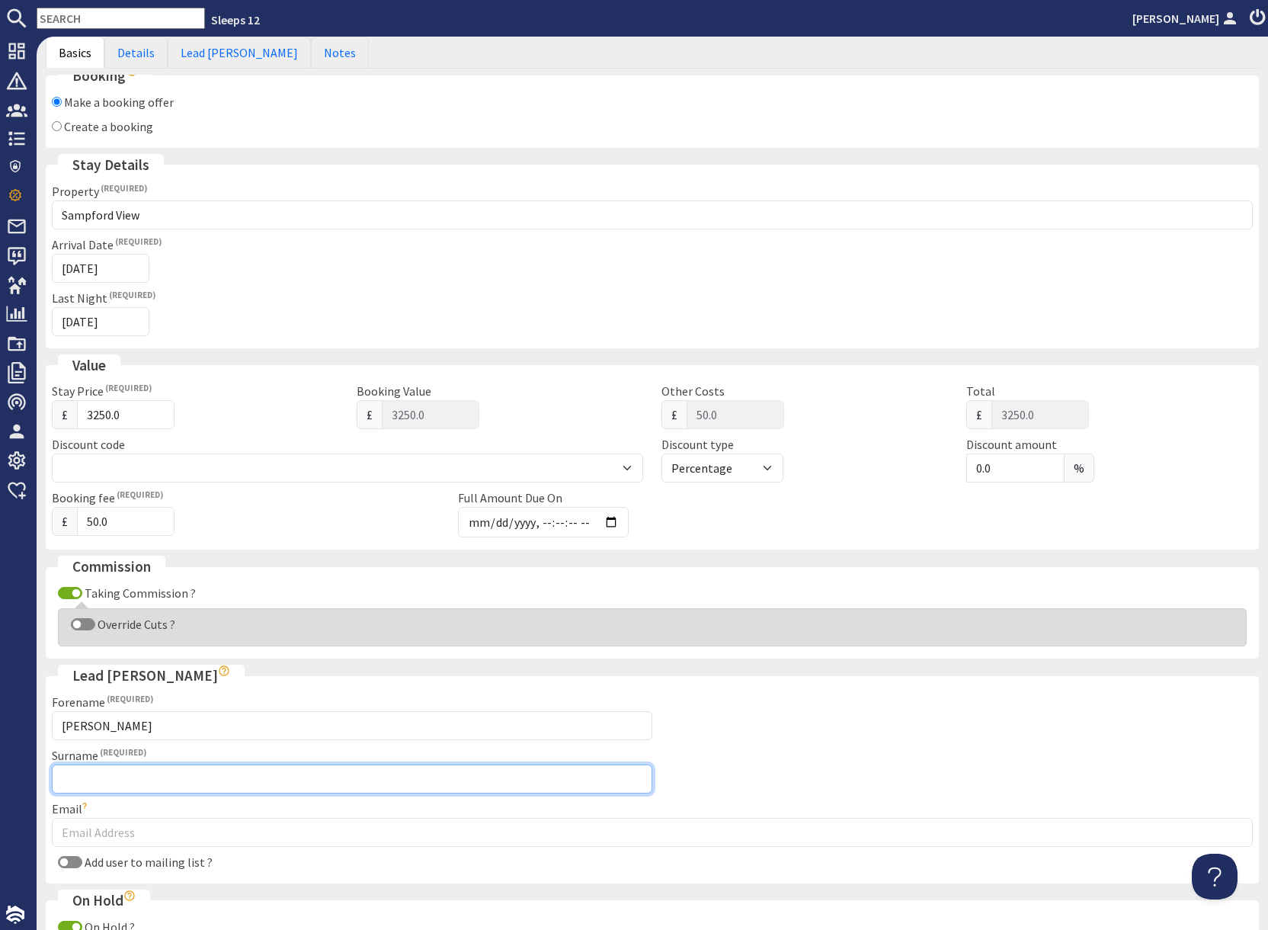
click at [179, 783] on input "Surname" at bounding box center [352, 778] width 601 height 29
type input "Tredwin"
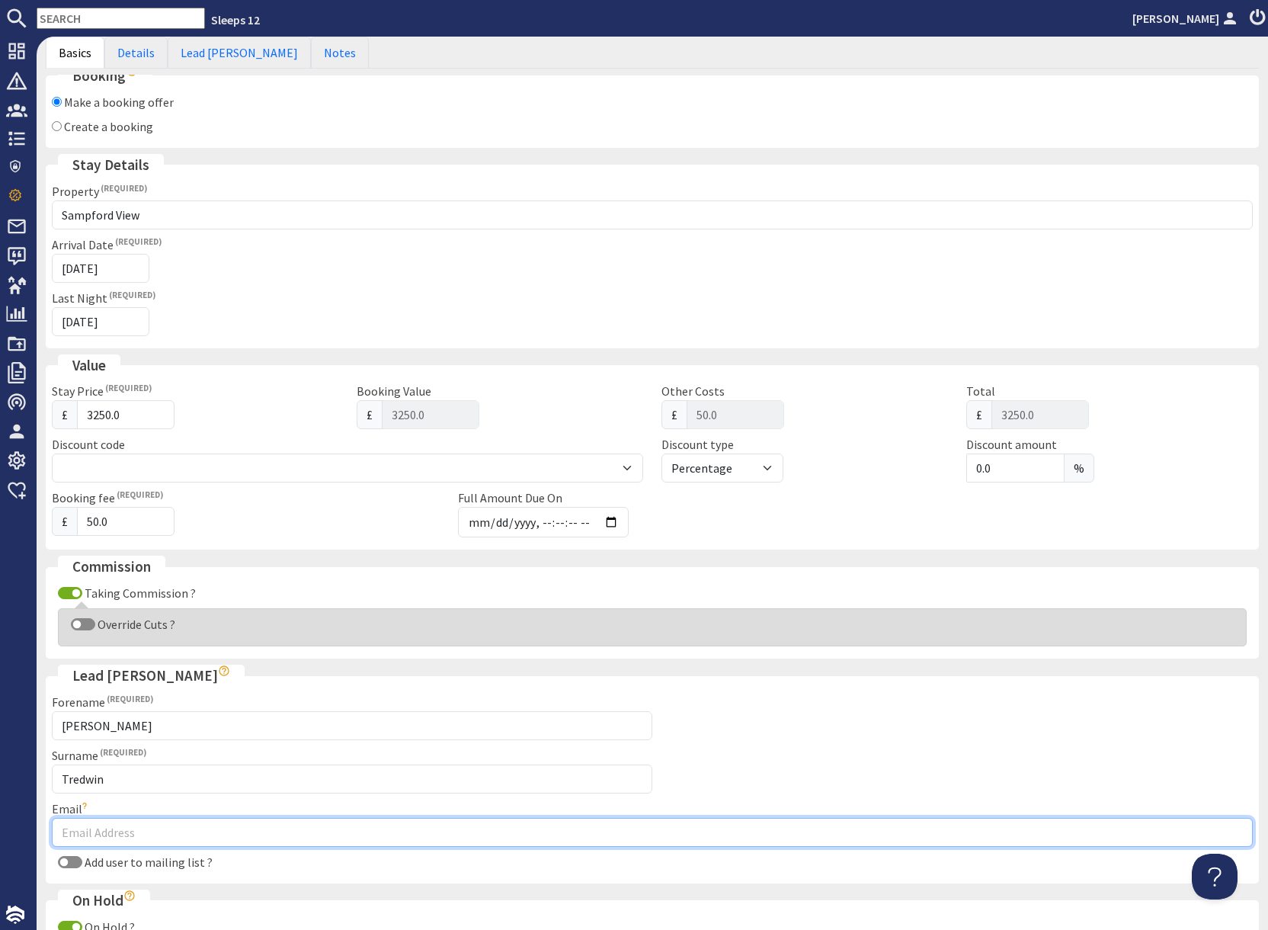
click at [234, 836] on input "Email" at bounding box center [652, 832] width 1201 height 29
click at [158, 832] on input "Email" at bounding box center [652, 832] width 1201 height 29
click at [158, 833] on input "Email" at bounding box center [652, 832] width 1201 height 29
paste input "louisetredwin@hotmail.com"
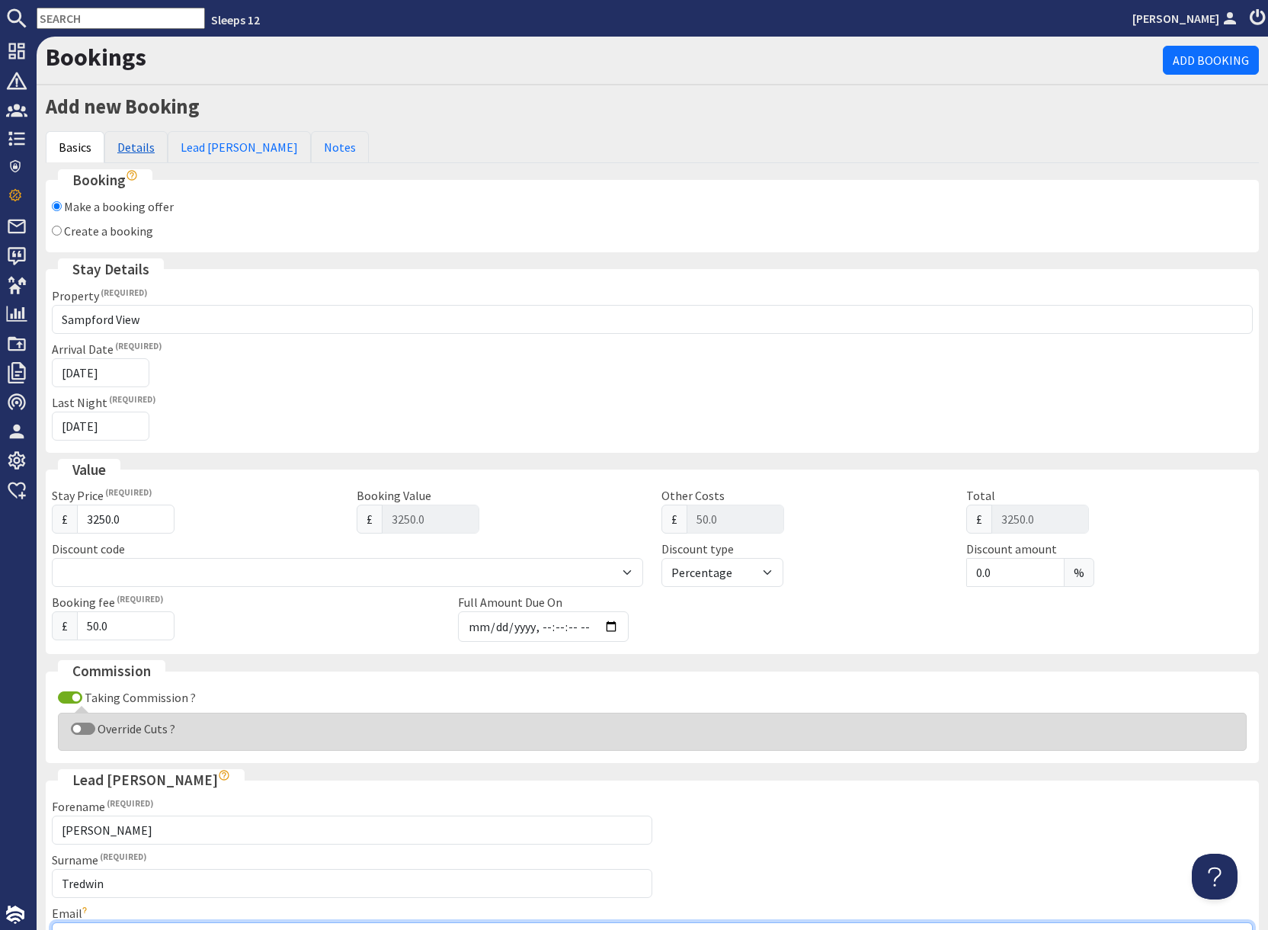
type input "louisetredwin@hotmail.com"
click at [136, 147] on link "Details" at bounding box center [135, 147] width 63 height 32
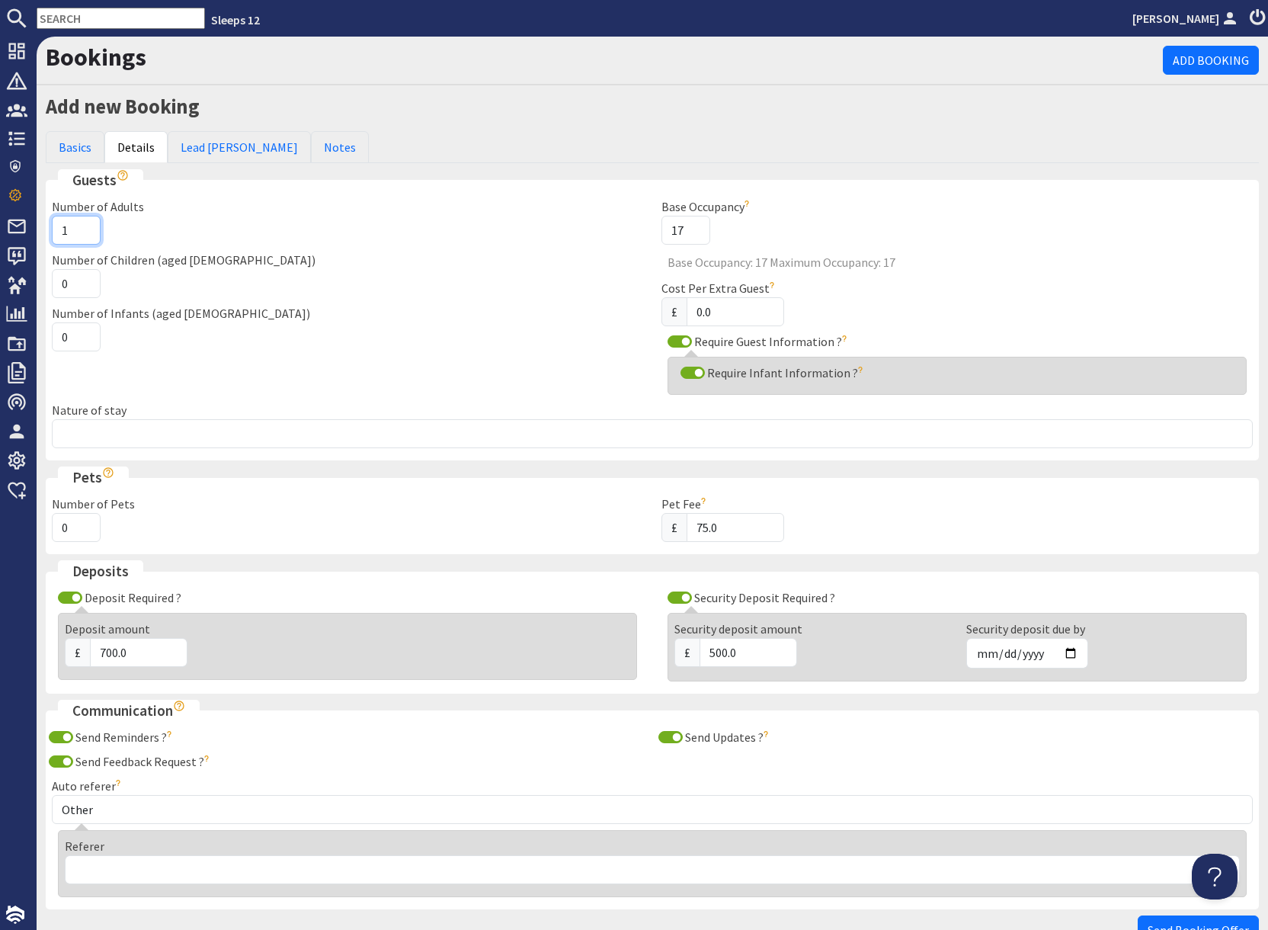
drag, startPoint x: 69, startPoint y: 229, endPoint x: 165, endPoint y: 255, distance: 100.0
click at [75, 232] on input "1" at bounding box center [76, 230] width 49 height 29
type input "2"
click at [85, 226] on input "2" at bounding box center [76, 230] width 49 height 29
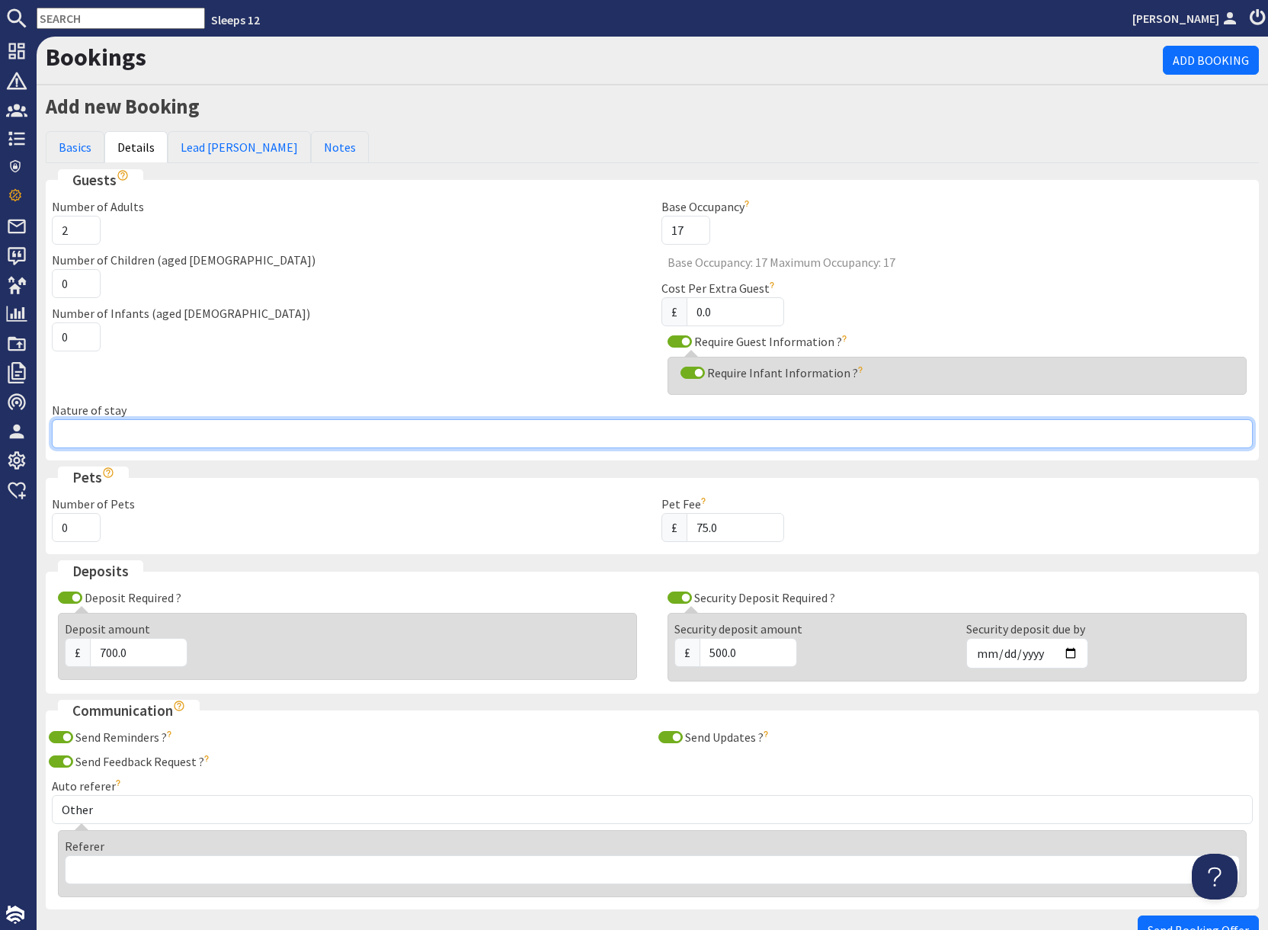
click at [144, 430] on input "Nature of stay" at bounding box center [652, 433] width 1201 height 29
click at [320, 426] on input "Nature of stay" at bounding box center [652, 433] width 1201 height 29
type input "Family group"
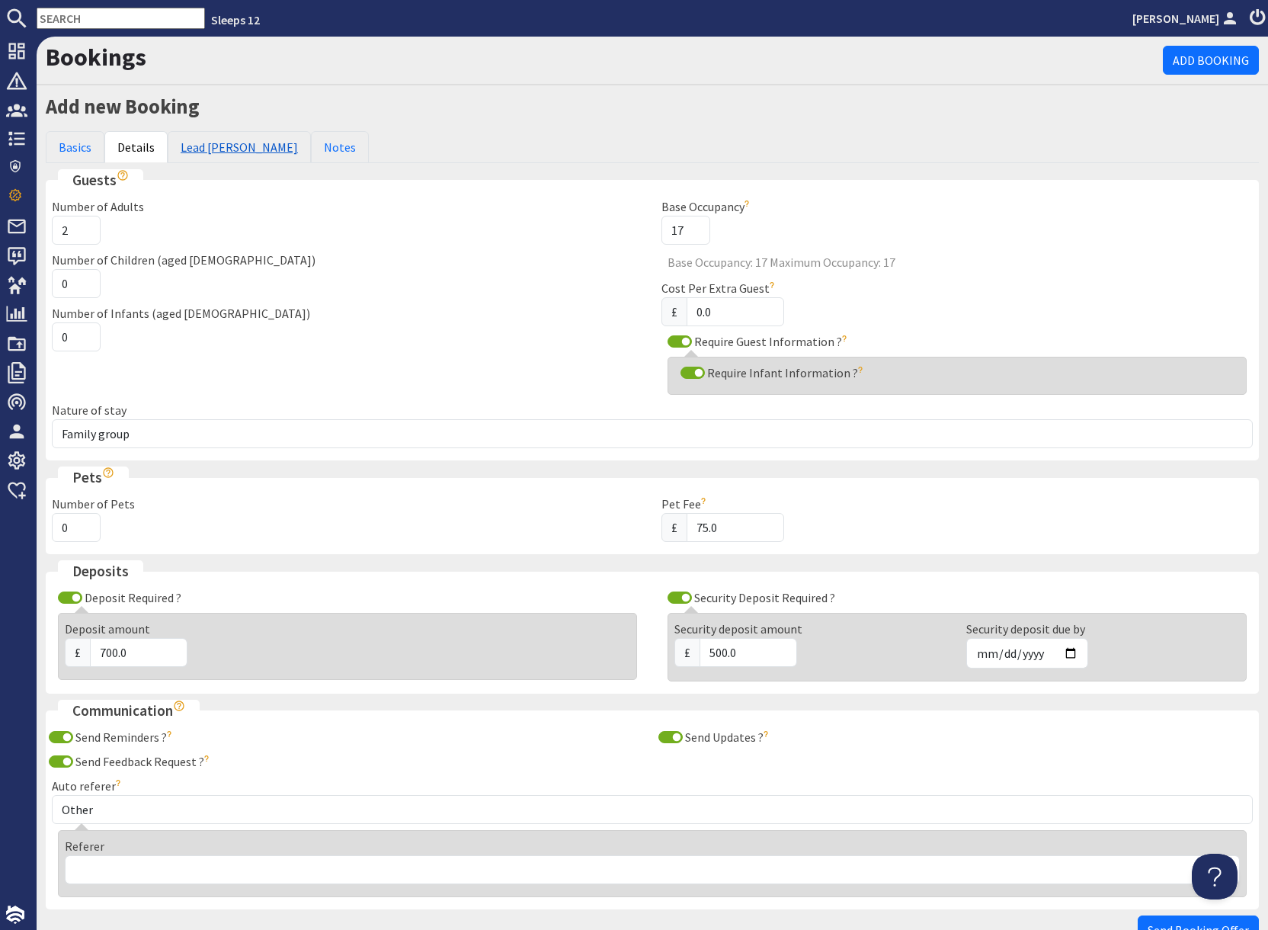
click at [214, 148] on link "Lead [PERSON_NAME]" at bounding box center [239, 147] width 143 height 32
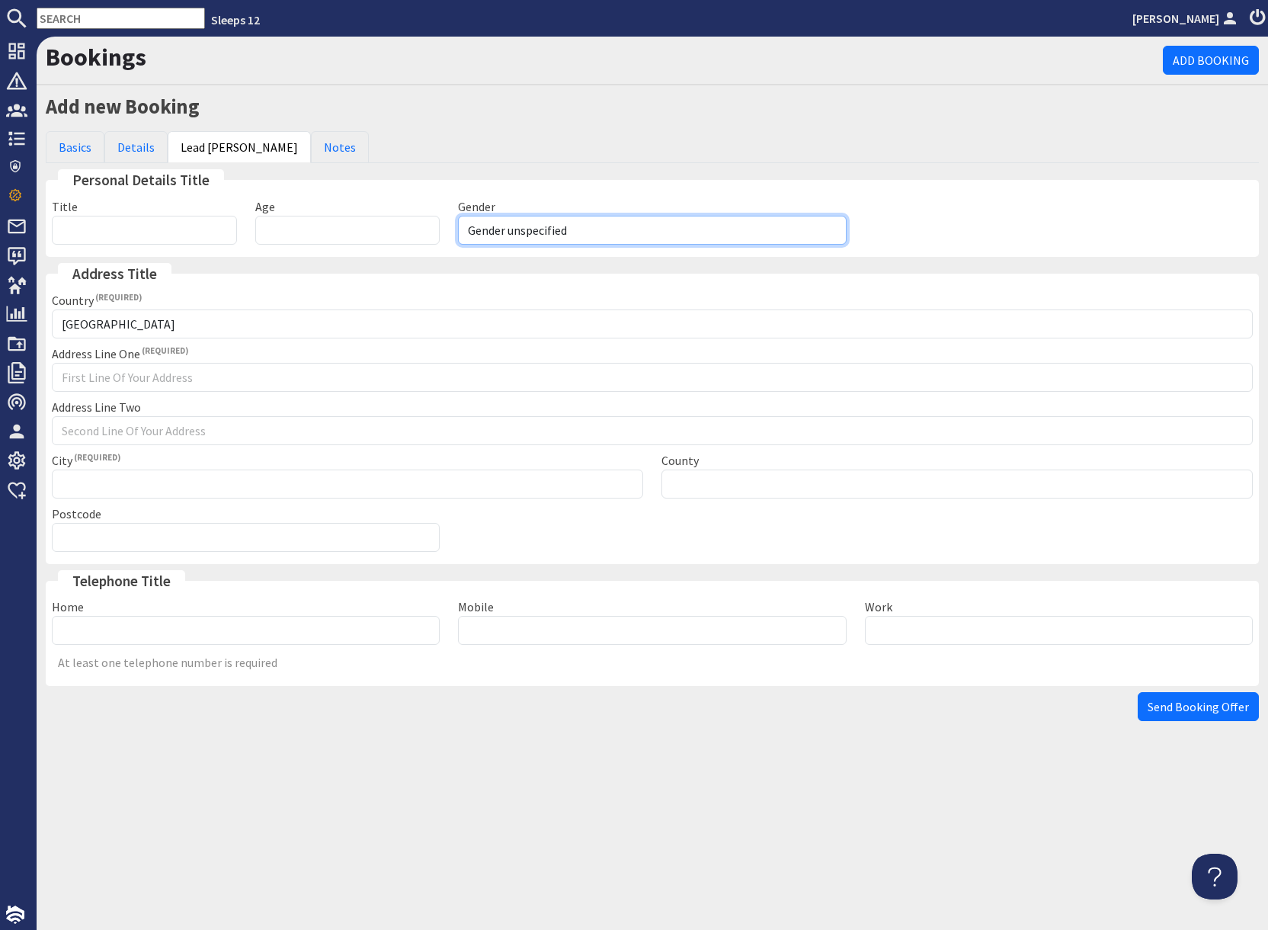
click at [501, 236] on select "Gender unspecified Gender male Gender female" at bounding box center [652, 230] width 388 height 29
select select "gender_female"
click at [458, 216] on select "Gender unspecified Gender male Gender female" at bounding box center [652, 230] width 388 height 29
click at [336, 225] on input "Age" at bounding box center [347, 230] width 185 height 29
click at [270, 227] on input "058" at bounding box center [347, 230] width 185 height 29
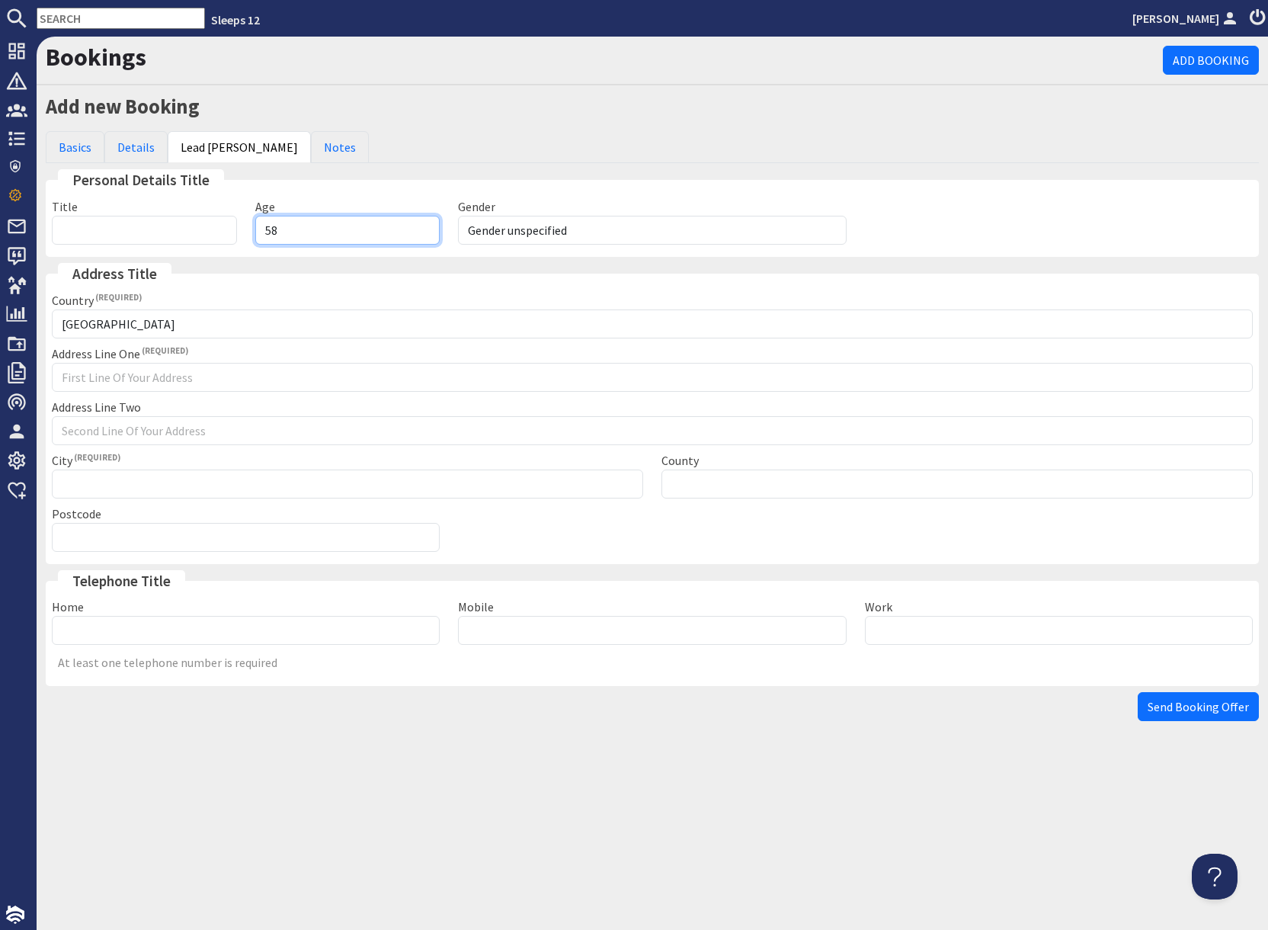
type input "58"
click at [176, 633] on input "Home" at bounding box center [246, 630] width 388 height 29
drag, startPoint x: 987, startPoint y: 669, endPoint x: 1175, endPoint y: 749, distance: 204.6
click at [989, 669] on div "At least one telephone number is required" at bounding box center [652, 665] width 1219 height 17
drag, startPoint x: 1183, startPoint y: 709, endPoint x: 1188, endPoint y: 715, distance: 8.1
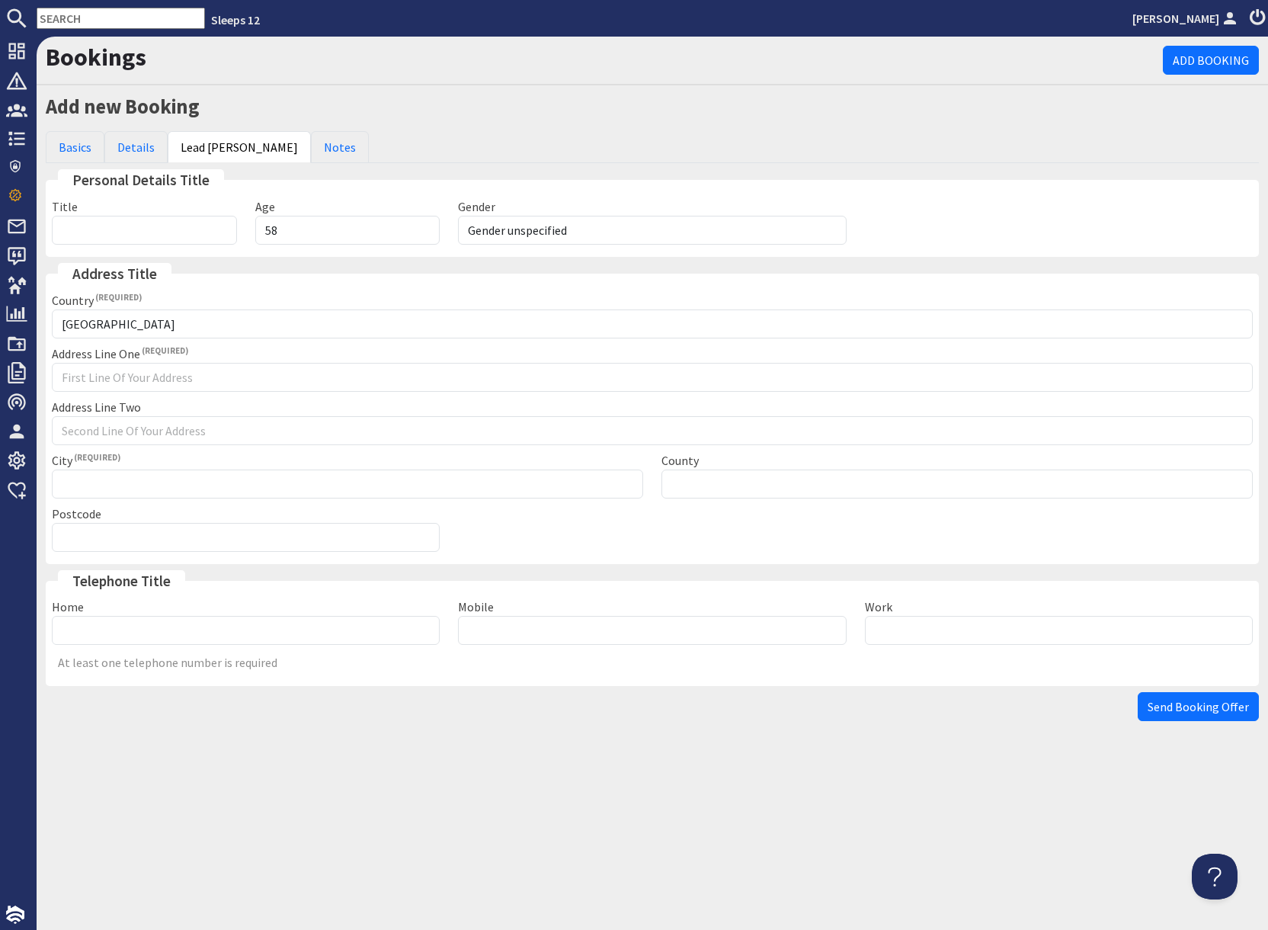
click at [1184, 709] on span "Send Booking Offer" at bounding box center [1198, 706] width 101 height 15
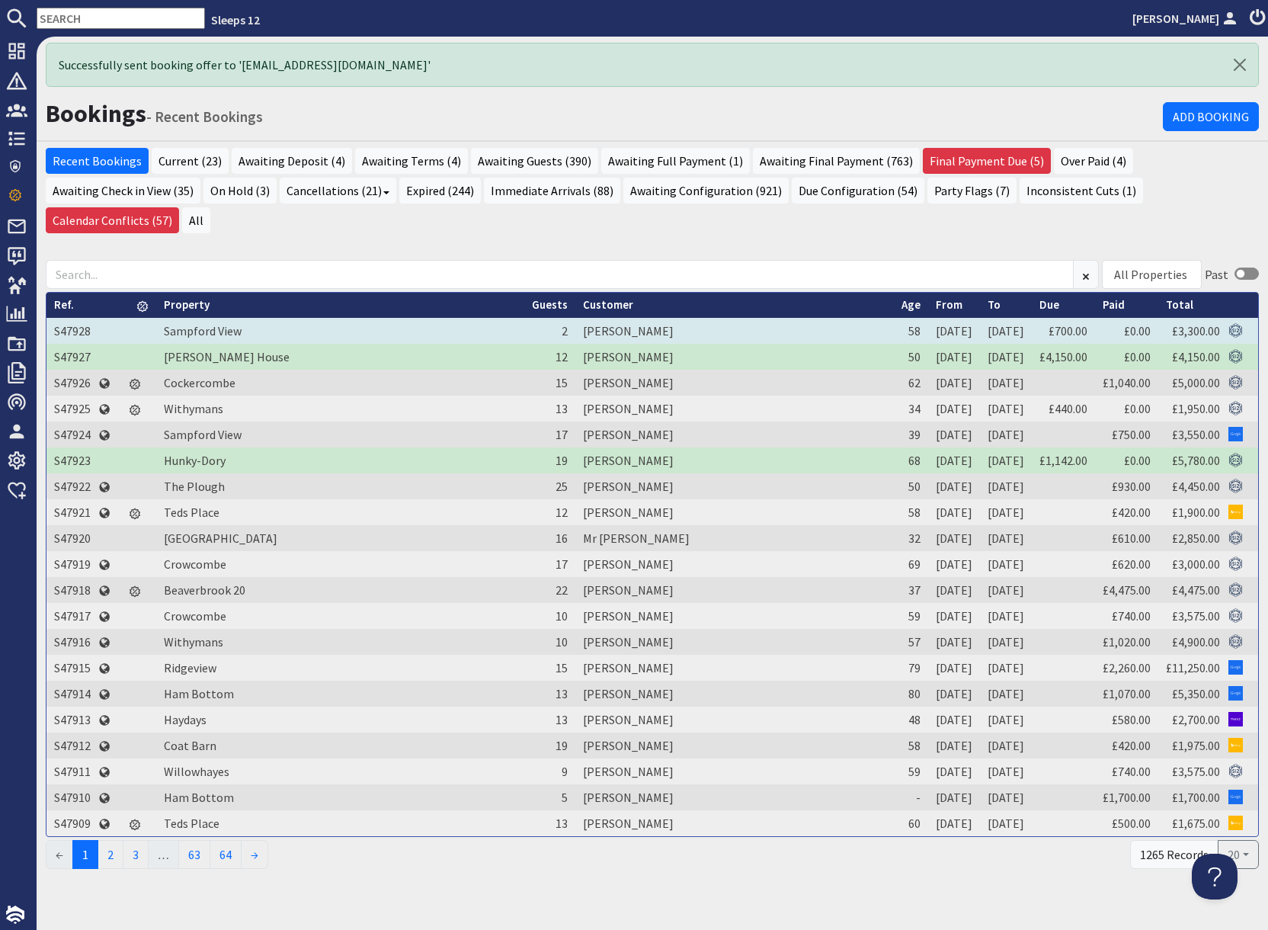
click at [68, 318] on td "S47928" at bounding box center [72, 331] width 52 height 26
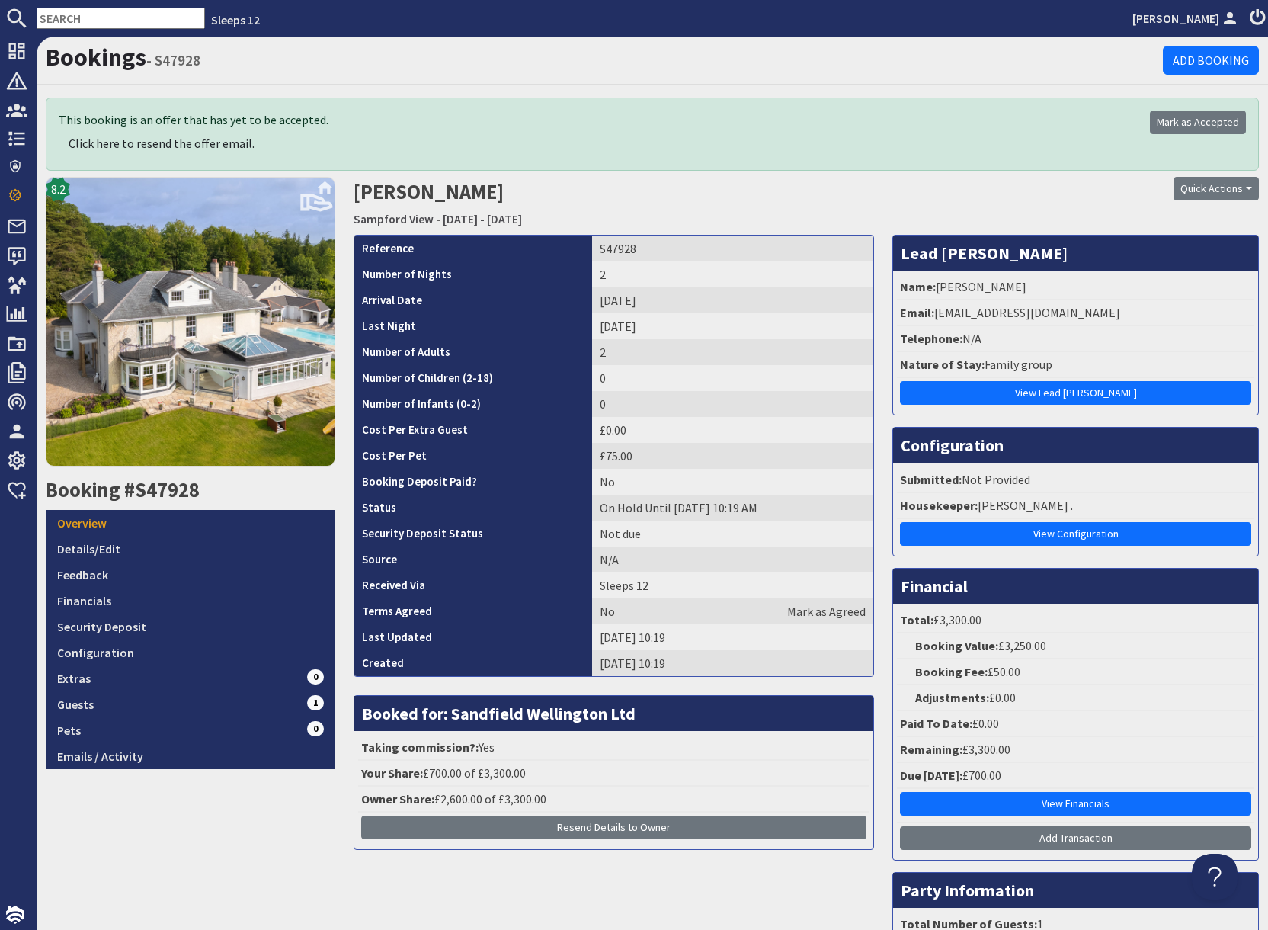
click at [610, 248] on td "S47928" at bounding box center [732, 249] width 281 height 26
copy td "S47928"
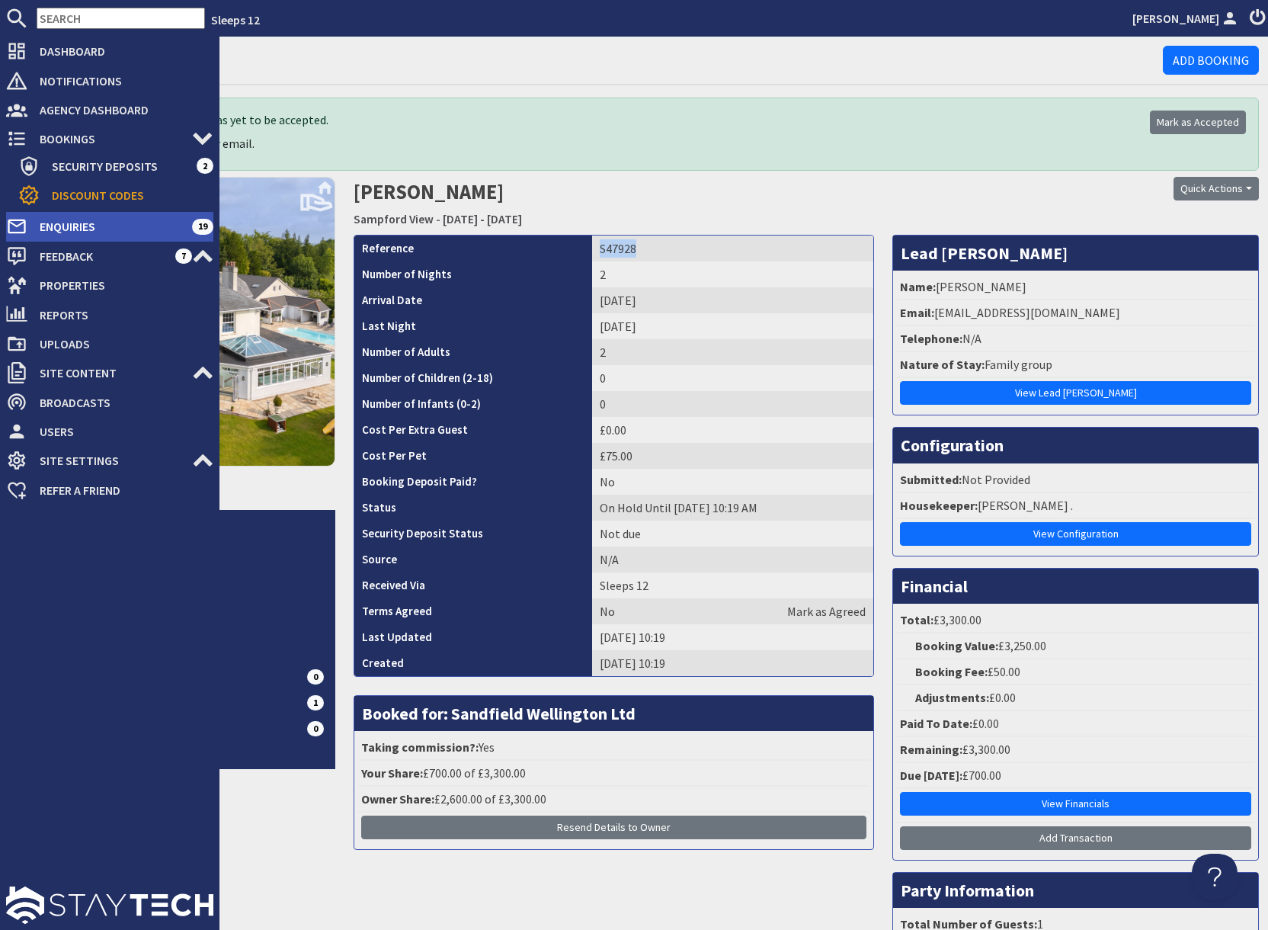
click at [82, 230] on span "Enquiries" at bounding box center [109, 226] width 165 height 24
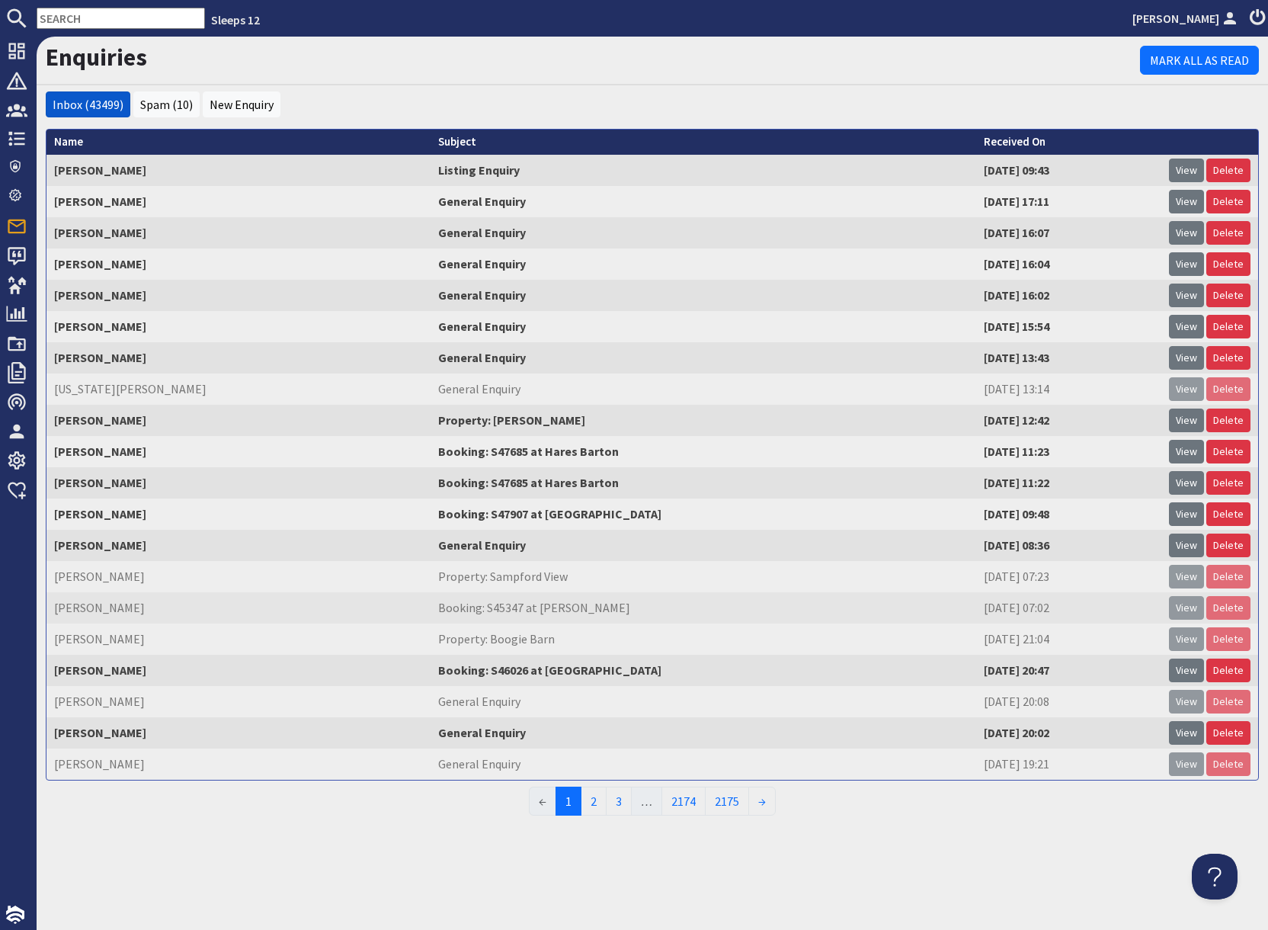
click at [87, 15] on input "text" at bounding box center [121, 18] width 168 height 21
paste input "ashiqvb123@gmail.com"
type input "ashiqvb123@gmail.com"
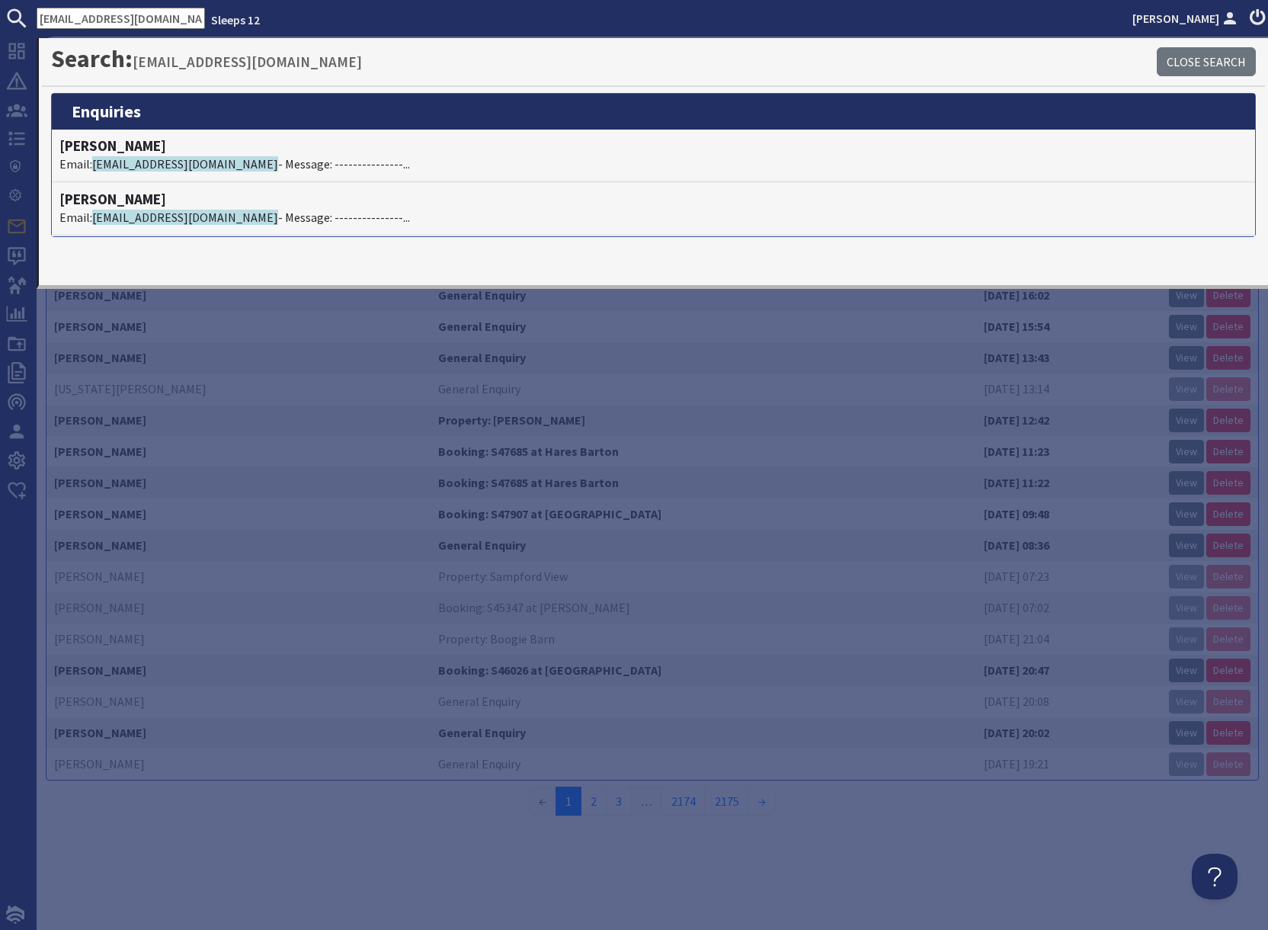
click at [245, 862] on div "Enquiries Mark All As Read Inbox (43499) Spam (10) New Enquiry Name Ed BROWN Su…" at bounding box center [653, 483] width 1232 height 893
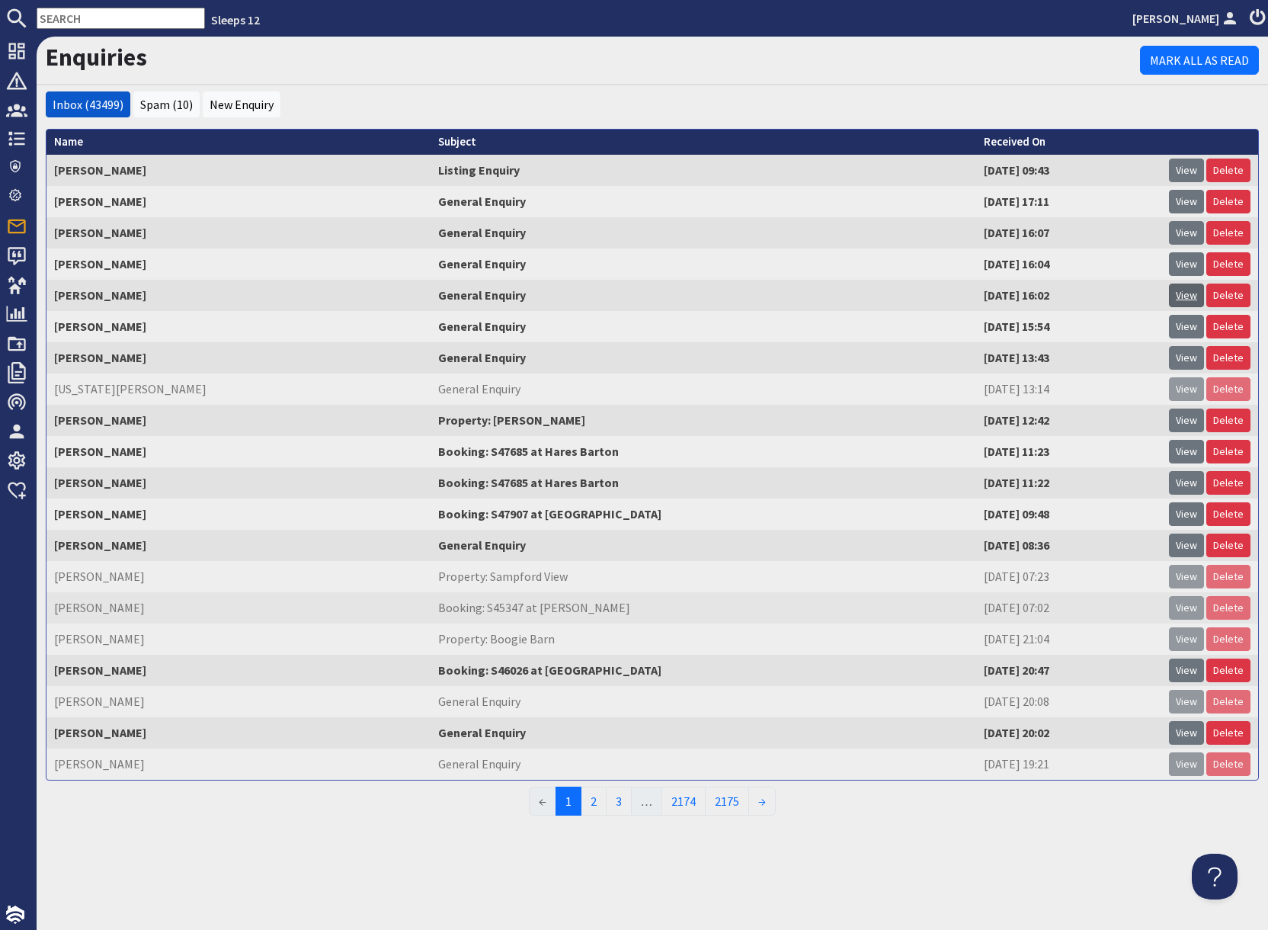
click at [1184, 294] on link "View" at bounding box center [1186, 296] width 35 height 24
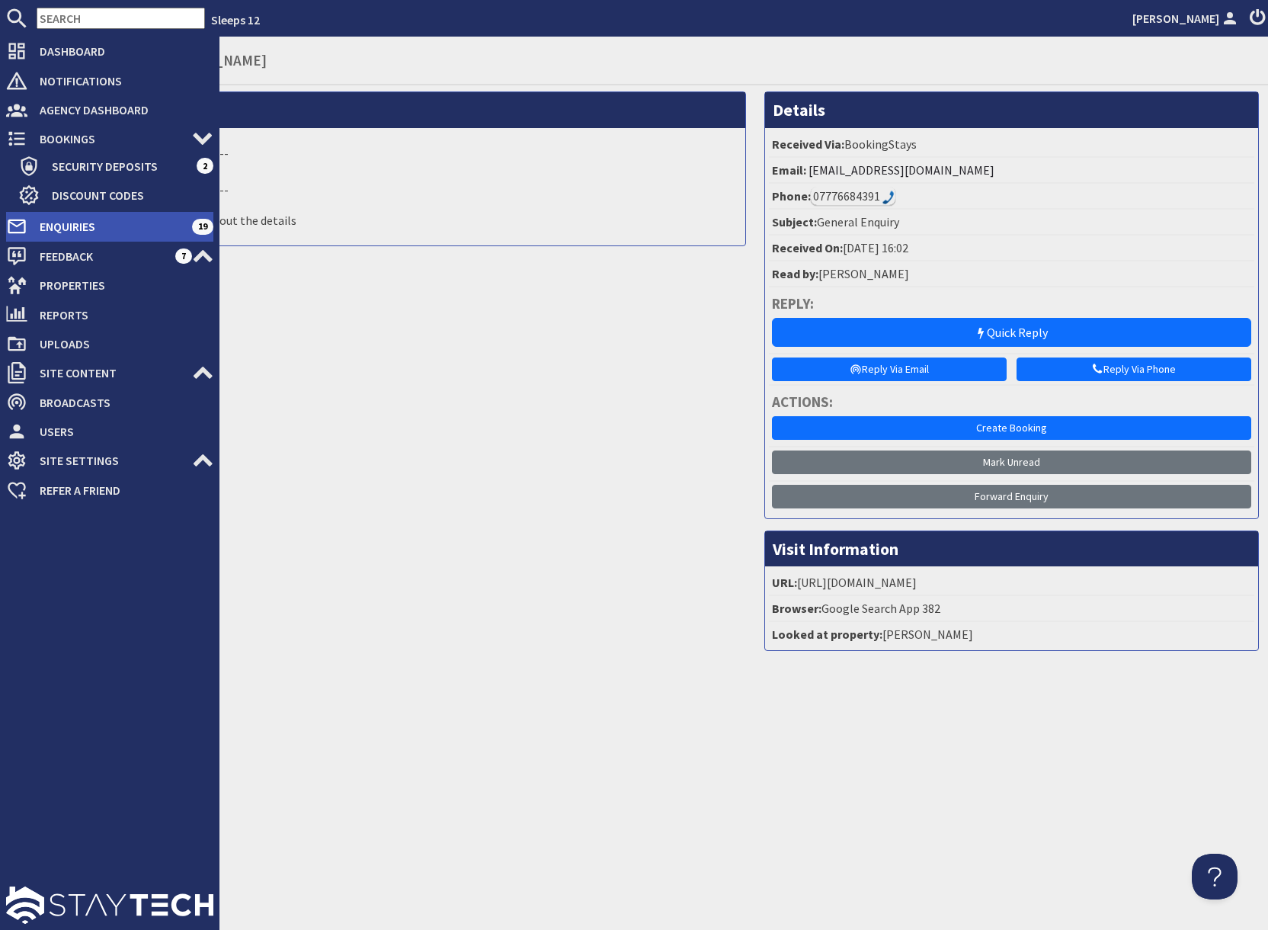
click at [76, 223] on span "Enquiries" at bounding box center [109, 226] width 165 height 24
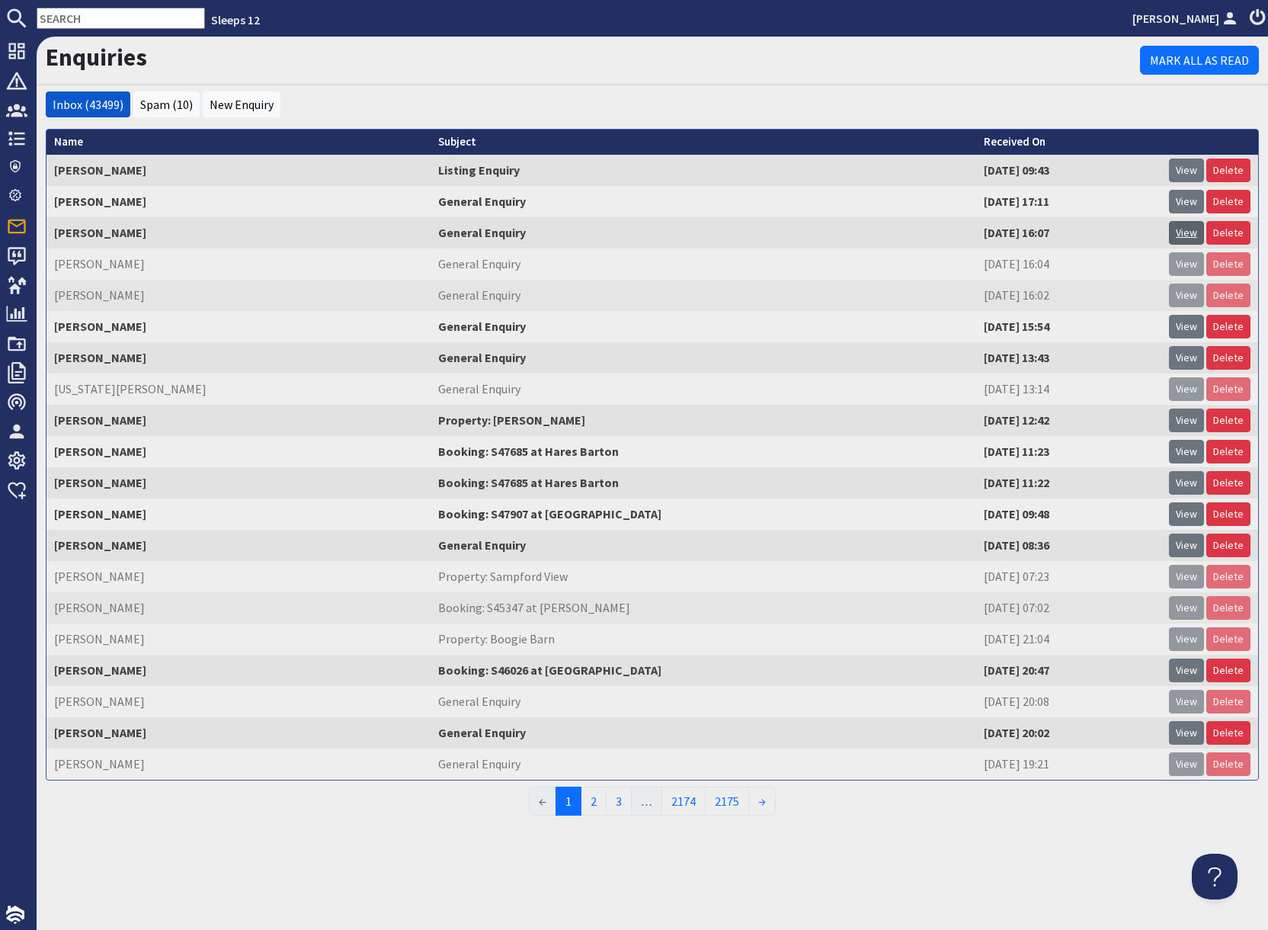
click at [1185, 235] on link "View" at bounding box center [1186, 233] width 35 height 24
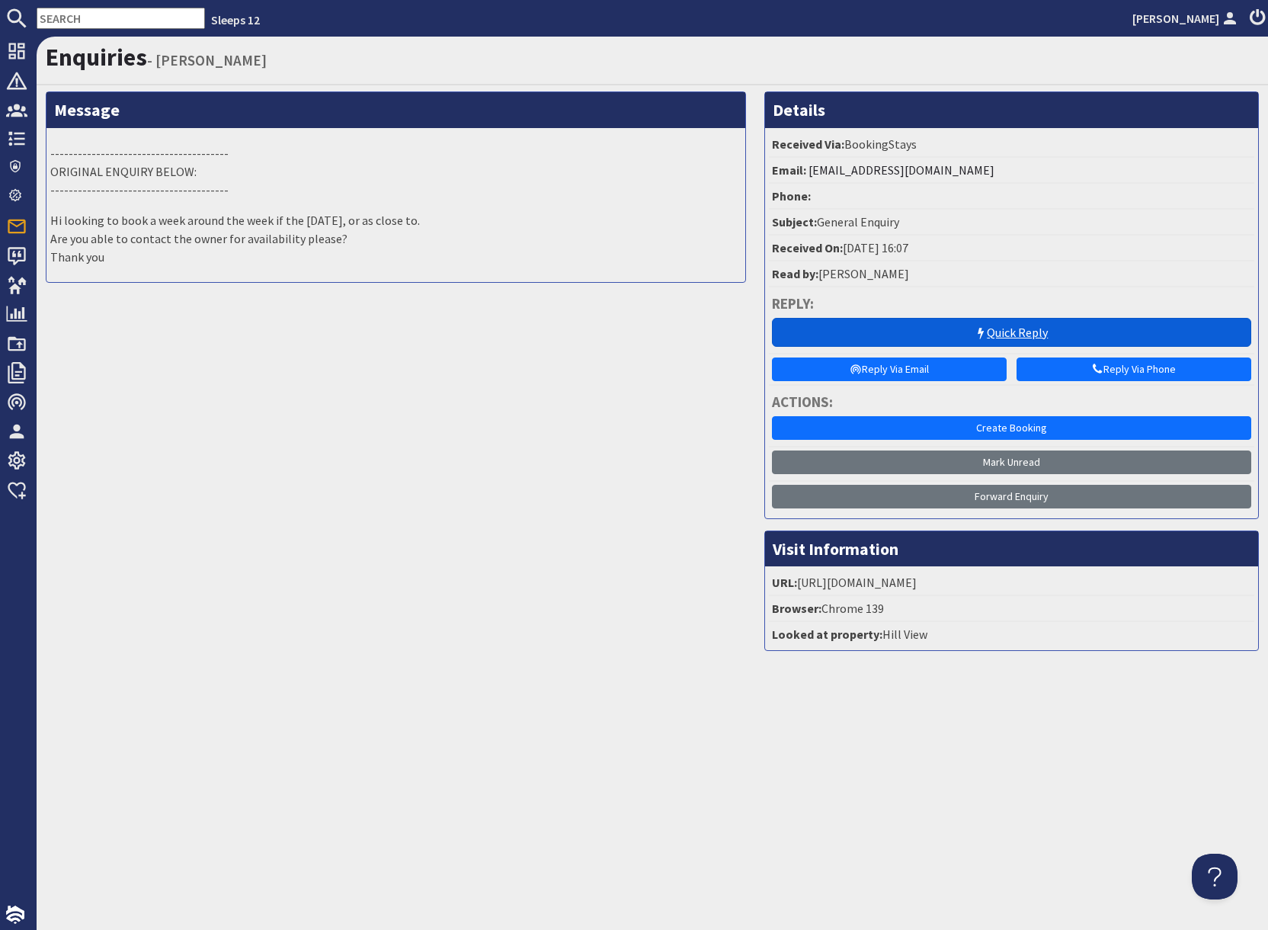
click at [905, 331] on link "Quick Reply" at bounding box center [1011, 332] width 479 height 29
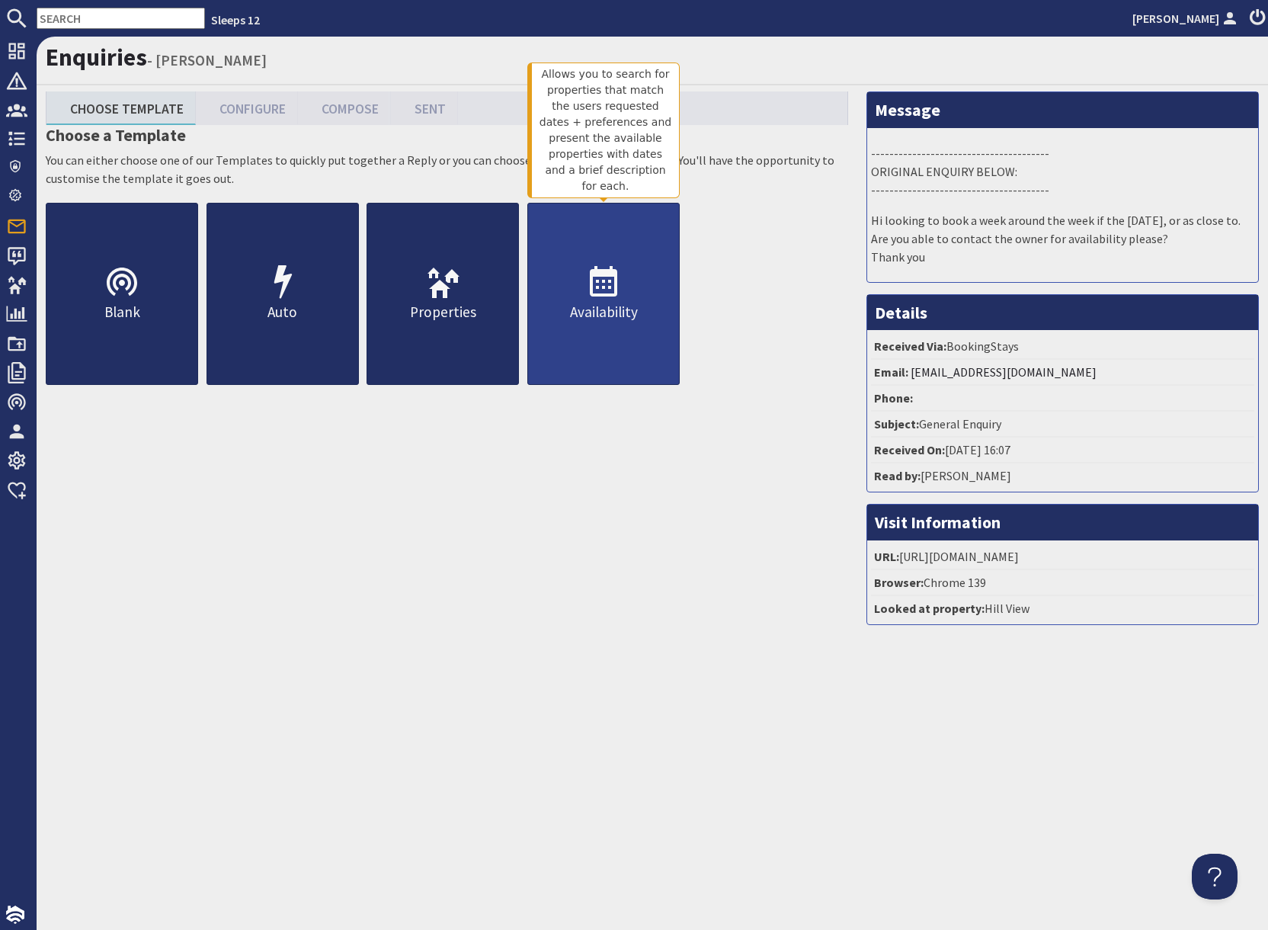
click at [605, 348] on link "Availability" at bounding box center [603, 294] width 152 height 182
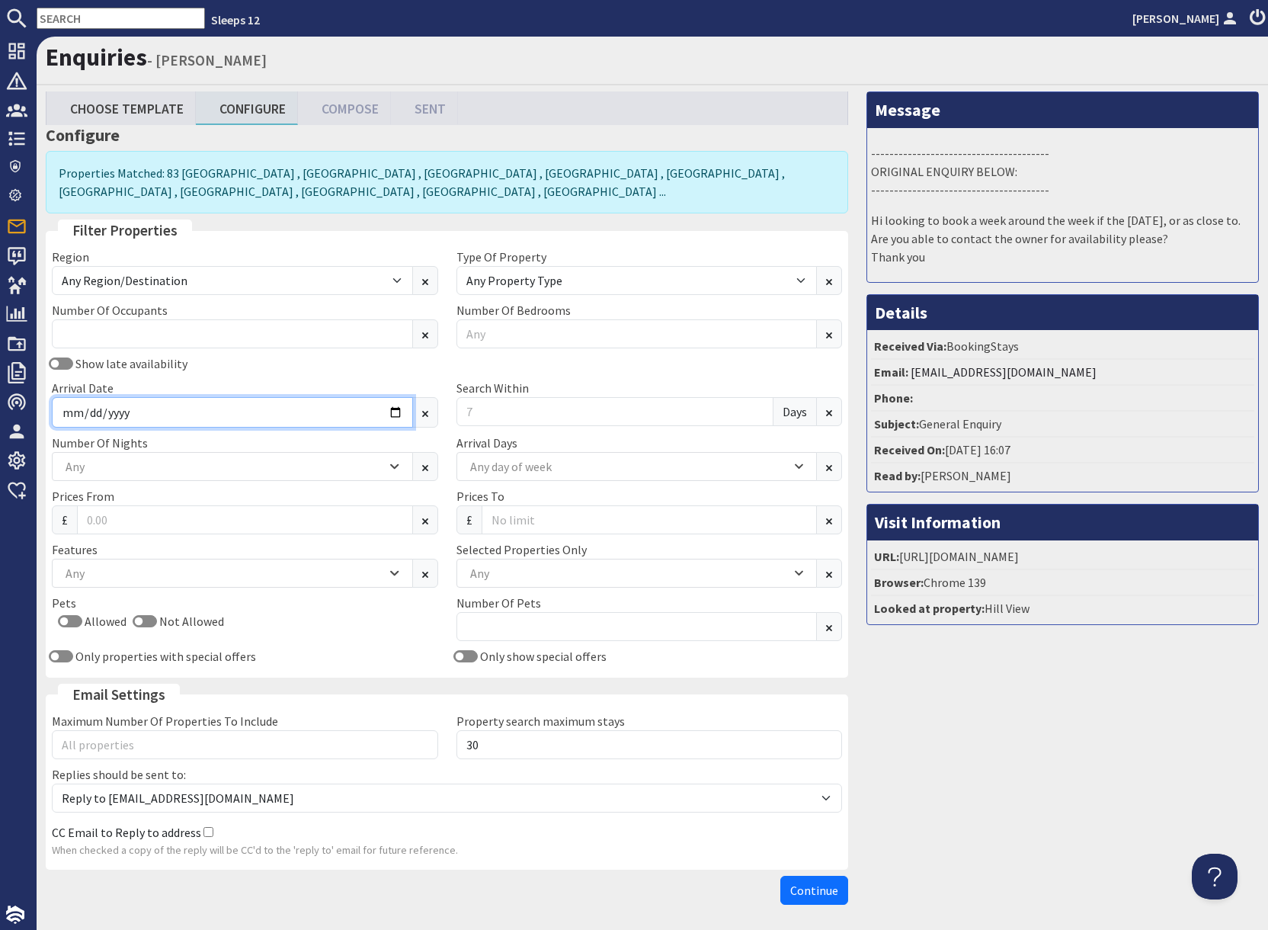
click at [394, 418] on input "Arrival Date" at bounding box center [232, 412] width 361 height 30
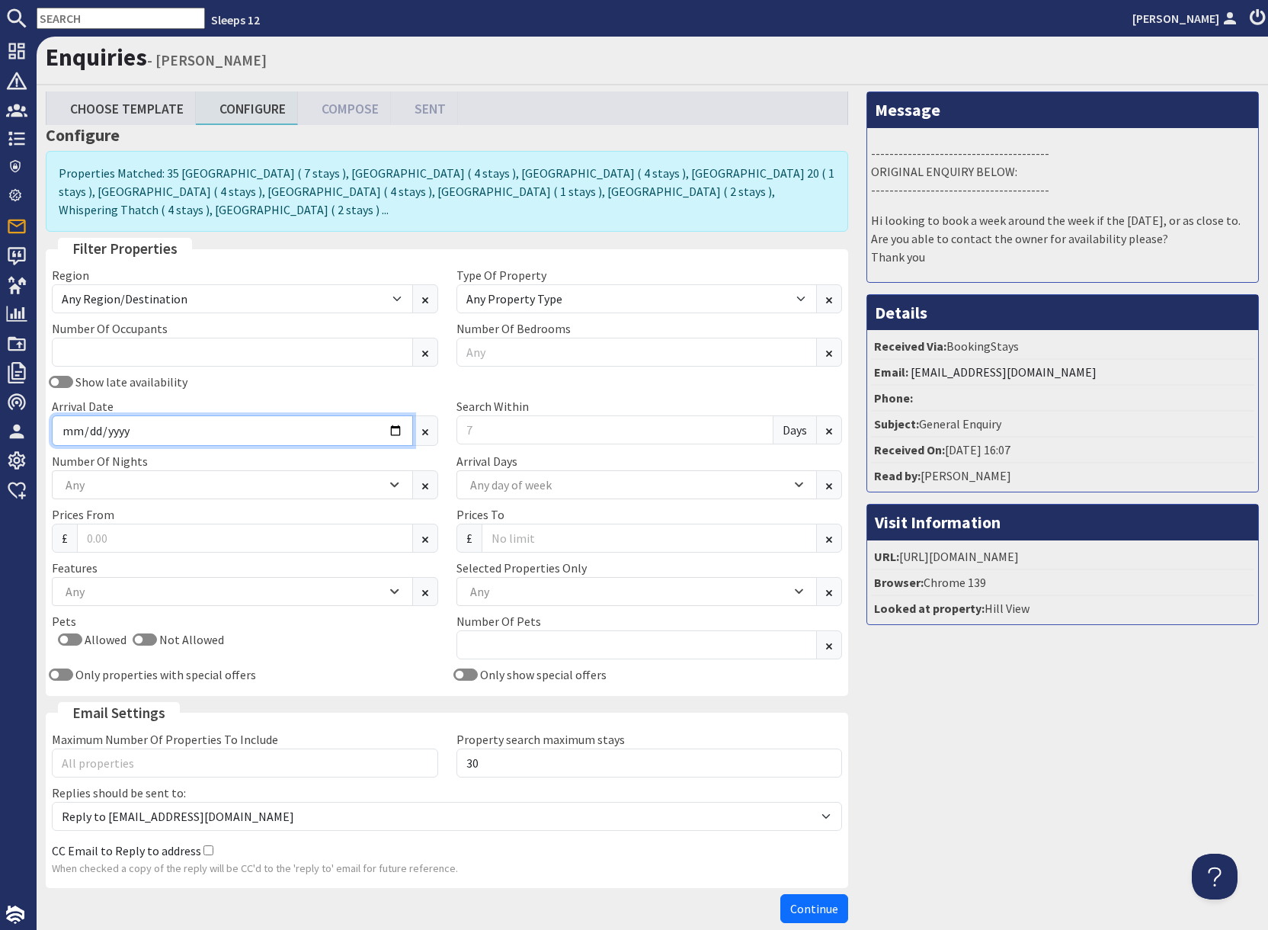
type input "2026-04-27"
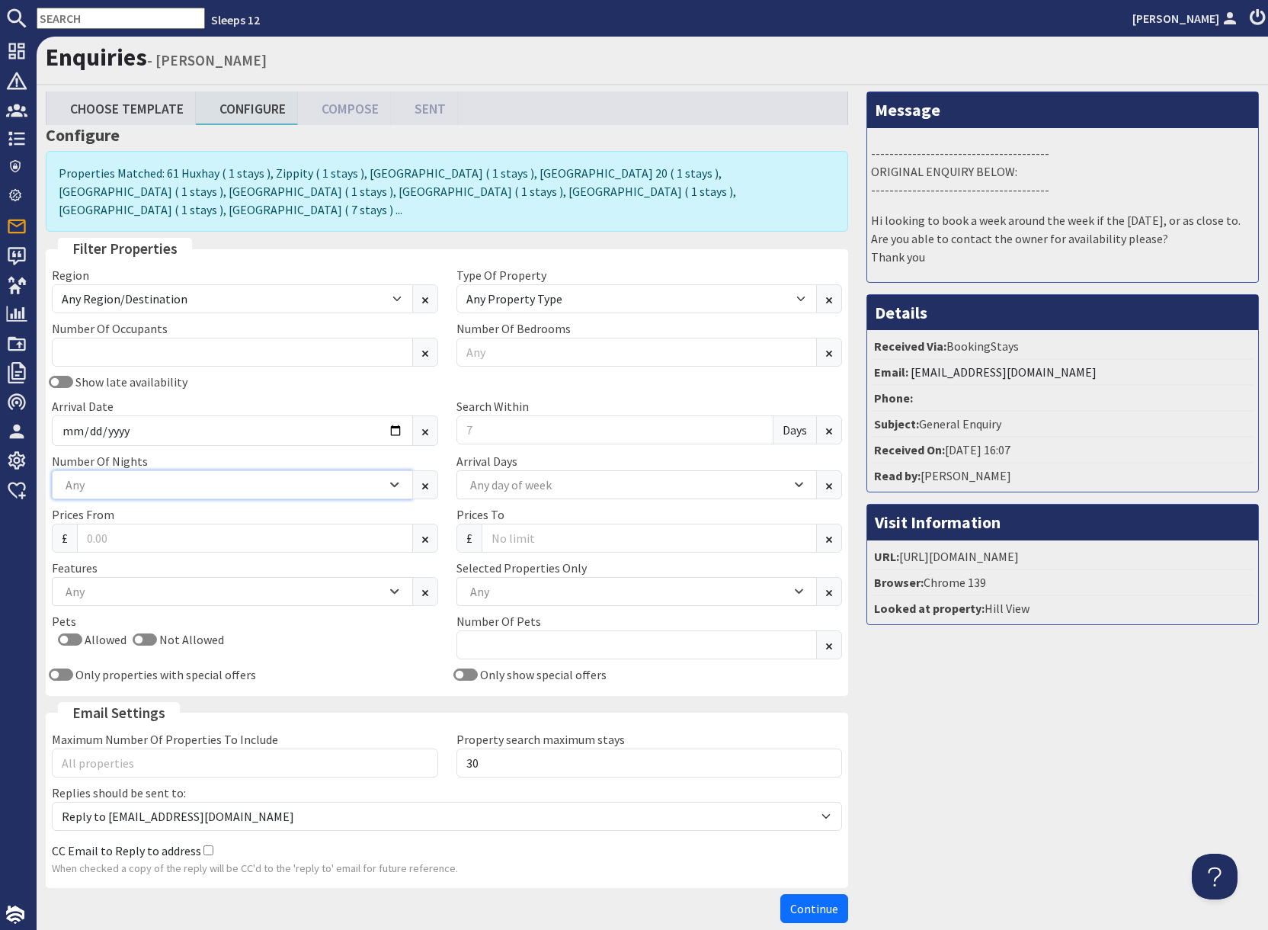
click at [193, 476] on div "Any" at bounding box center [224, 484] width 325 height 17
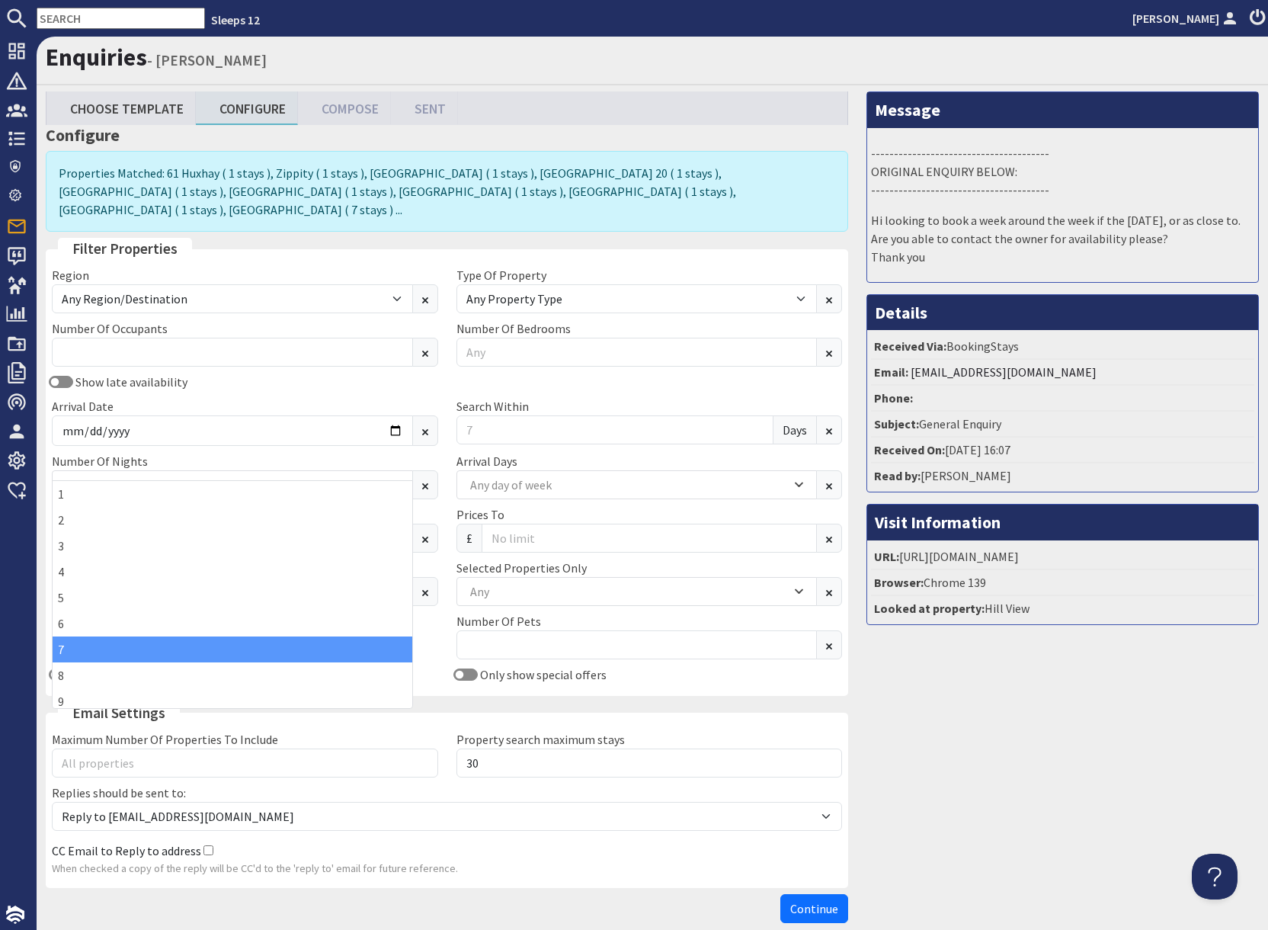
click at [56, 652] on div "7" at bounding box center [233, 649] width 360 height 26
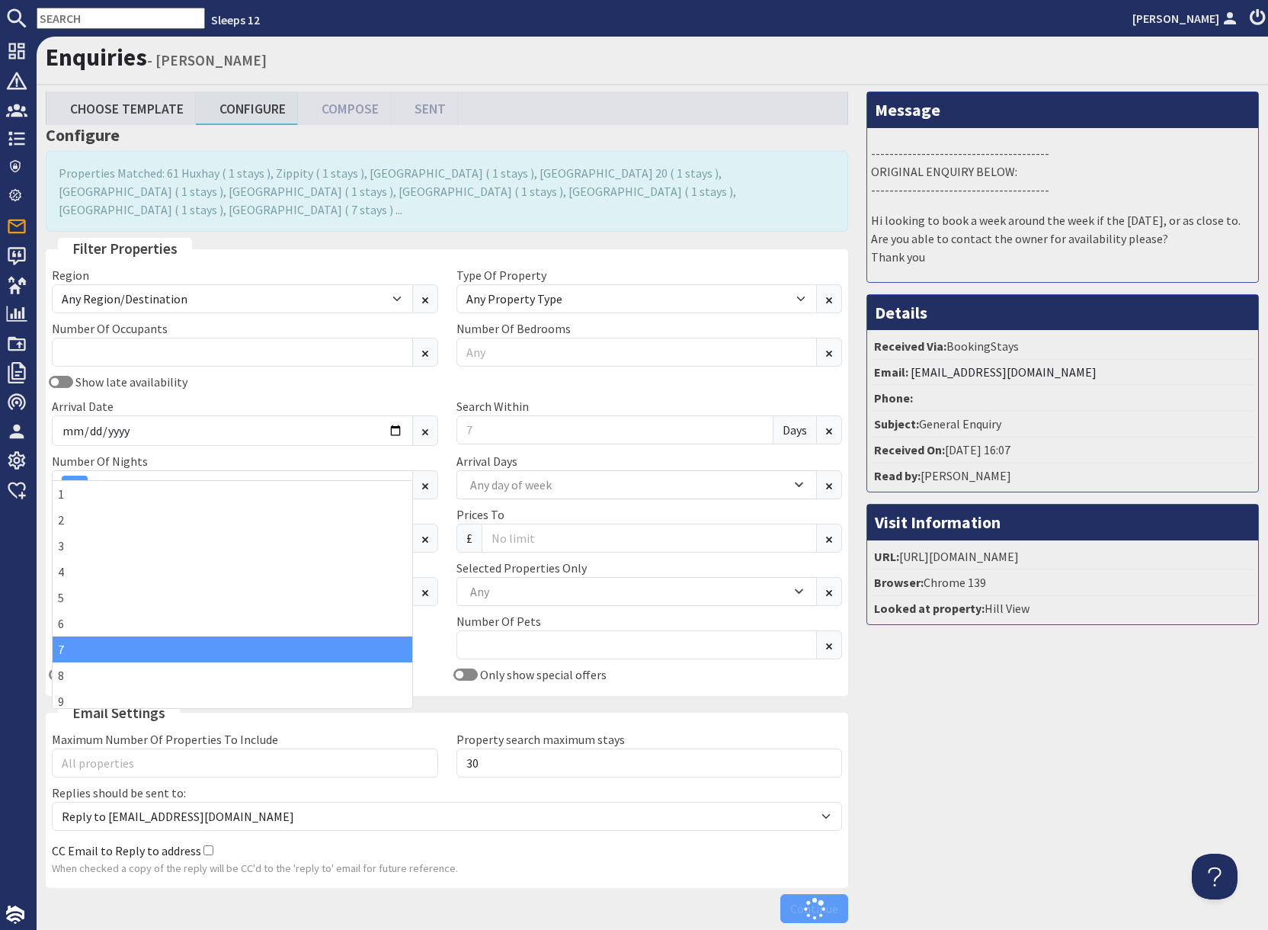
click at [1044, 730] on div "Message --------------------------------------- ORIGINAL ENQUIRY BELOW: -------…" at bounding box center [1062, 510] width 411 height 838
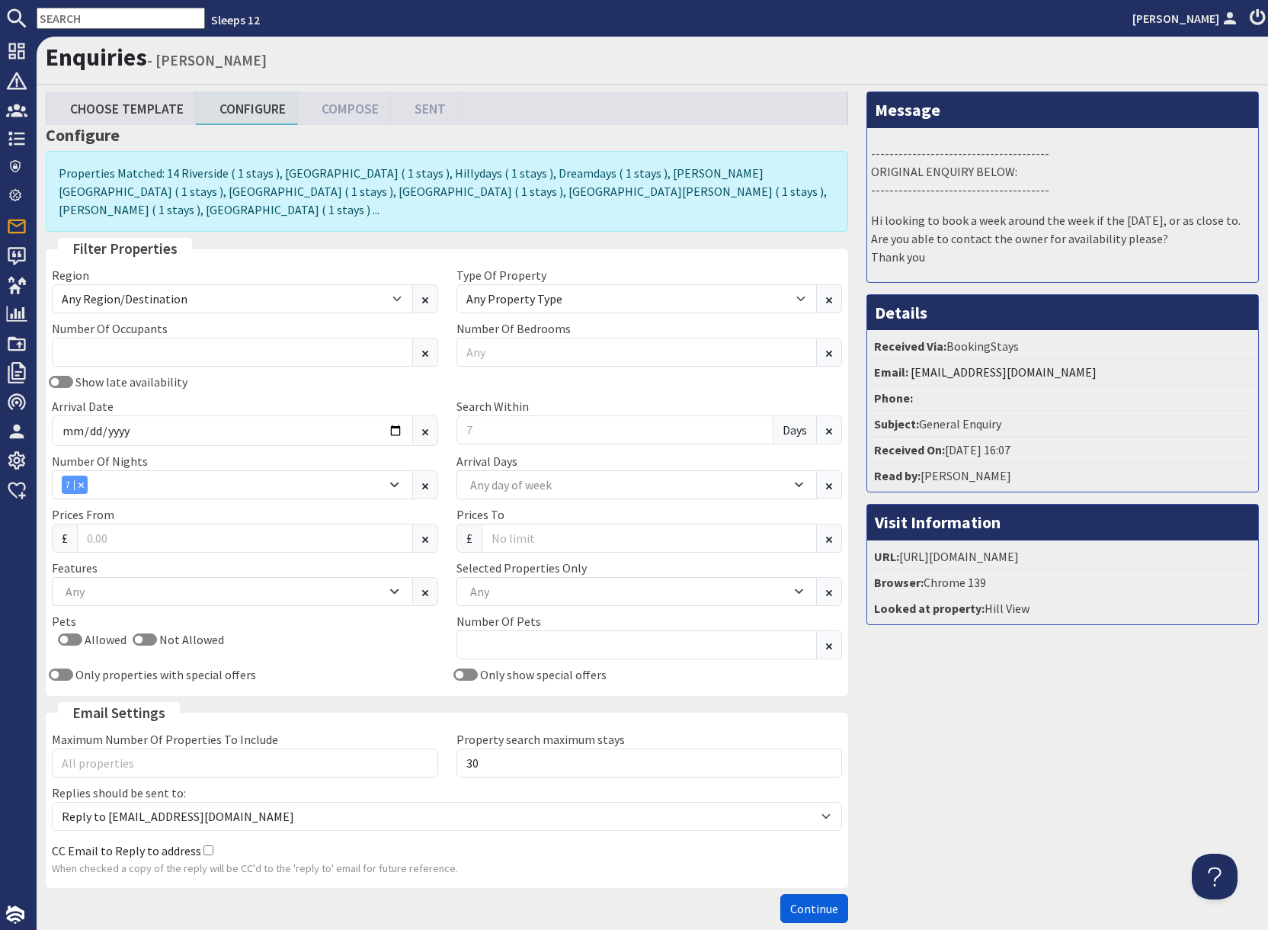
click at [803, 901] on span "Continue" at bounding box center [814, 908] width 48 height 15
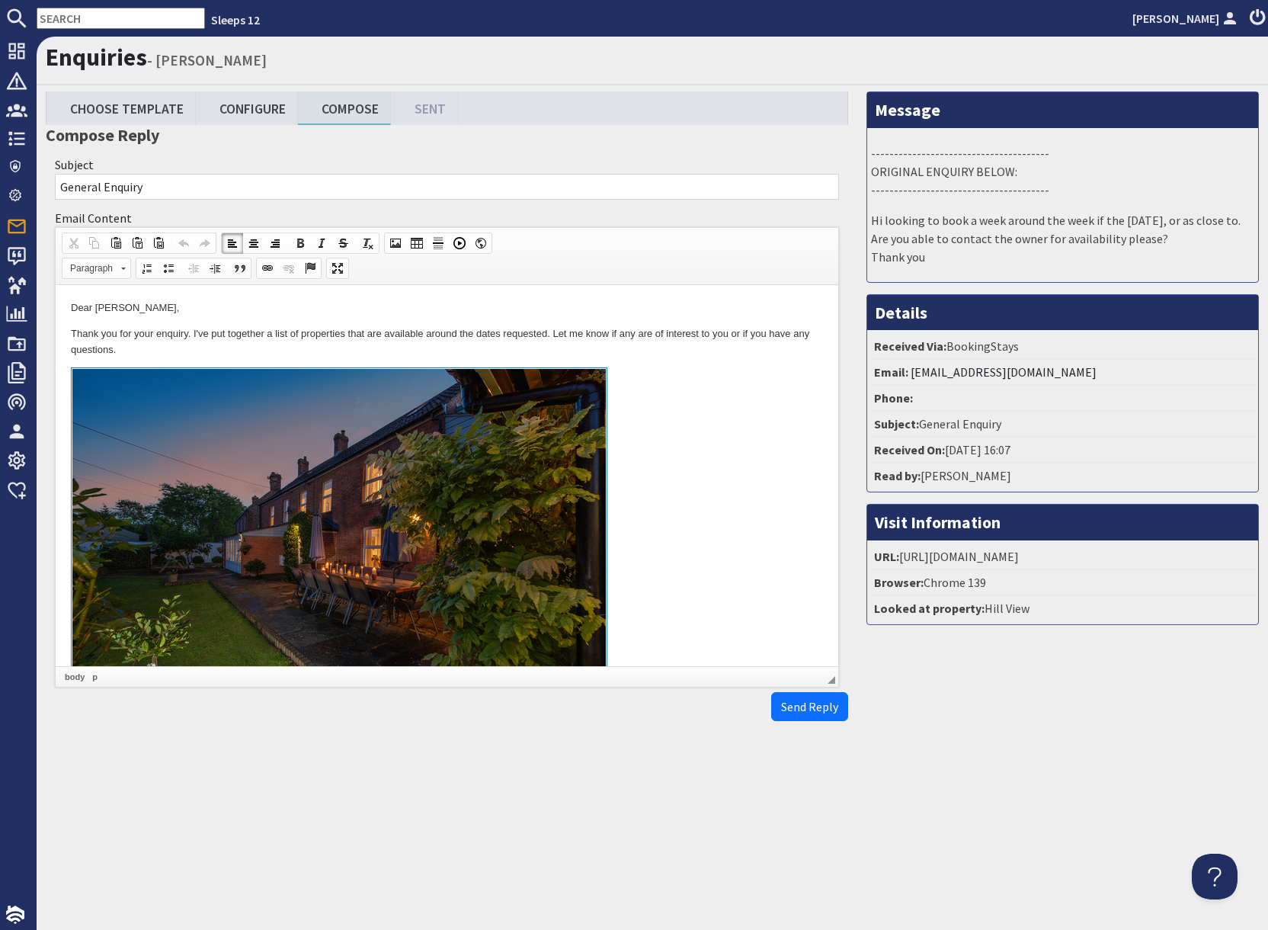
click at [720, 393] on link at bounding box center [447, 542] width 752 height 351
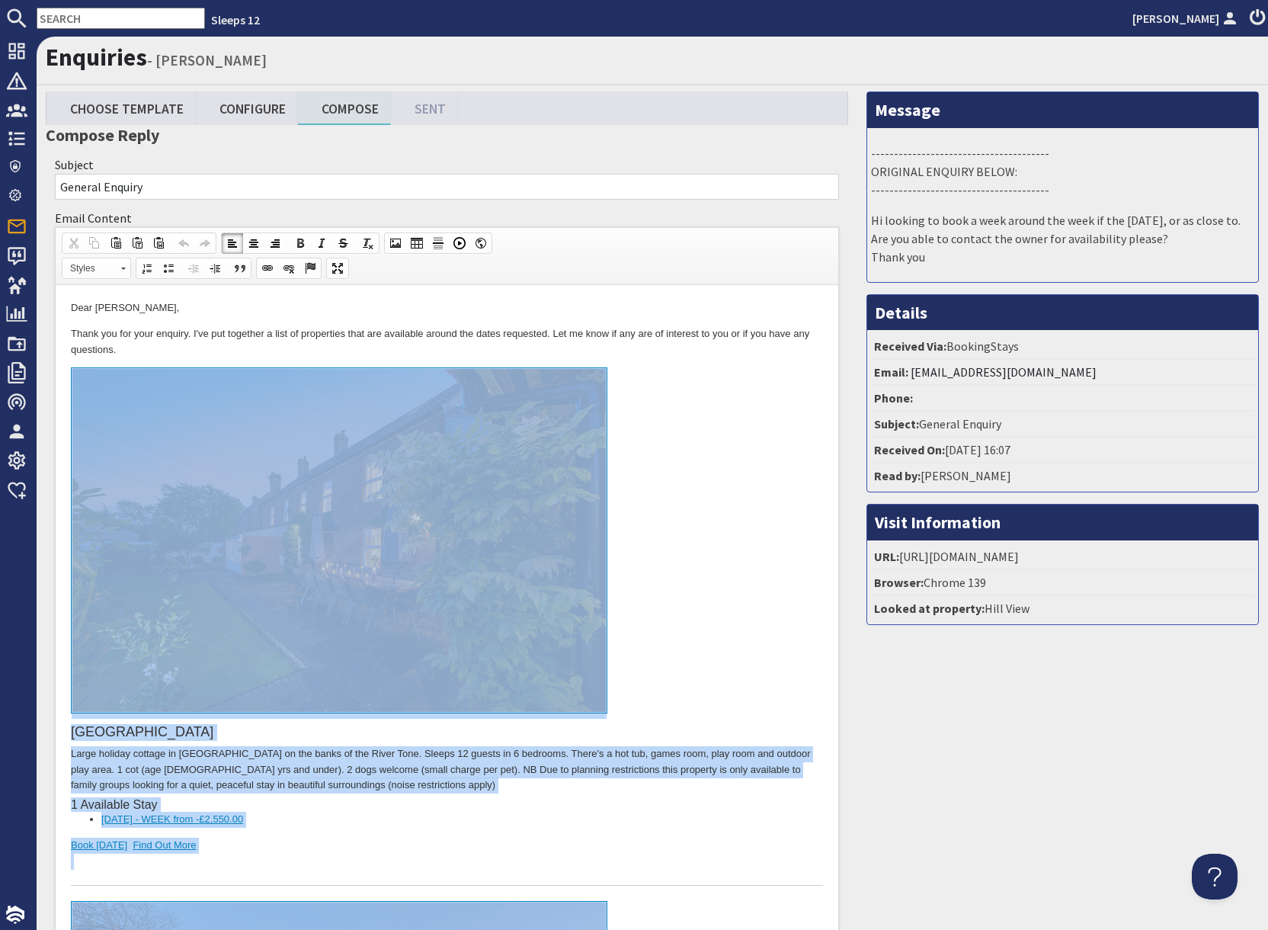
drag, startPoint x: 220, startPoint y: 7698, endPoint x: 284, endPoint y: 495, distance: 7203.6
copy body "Riverside Large holiday cottage in Somerset on the banks of the River Tone. Sle…"
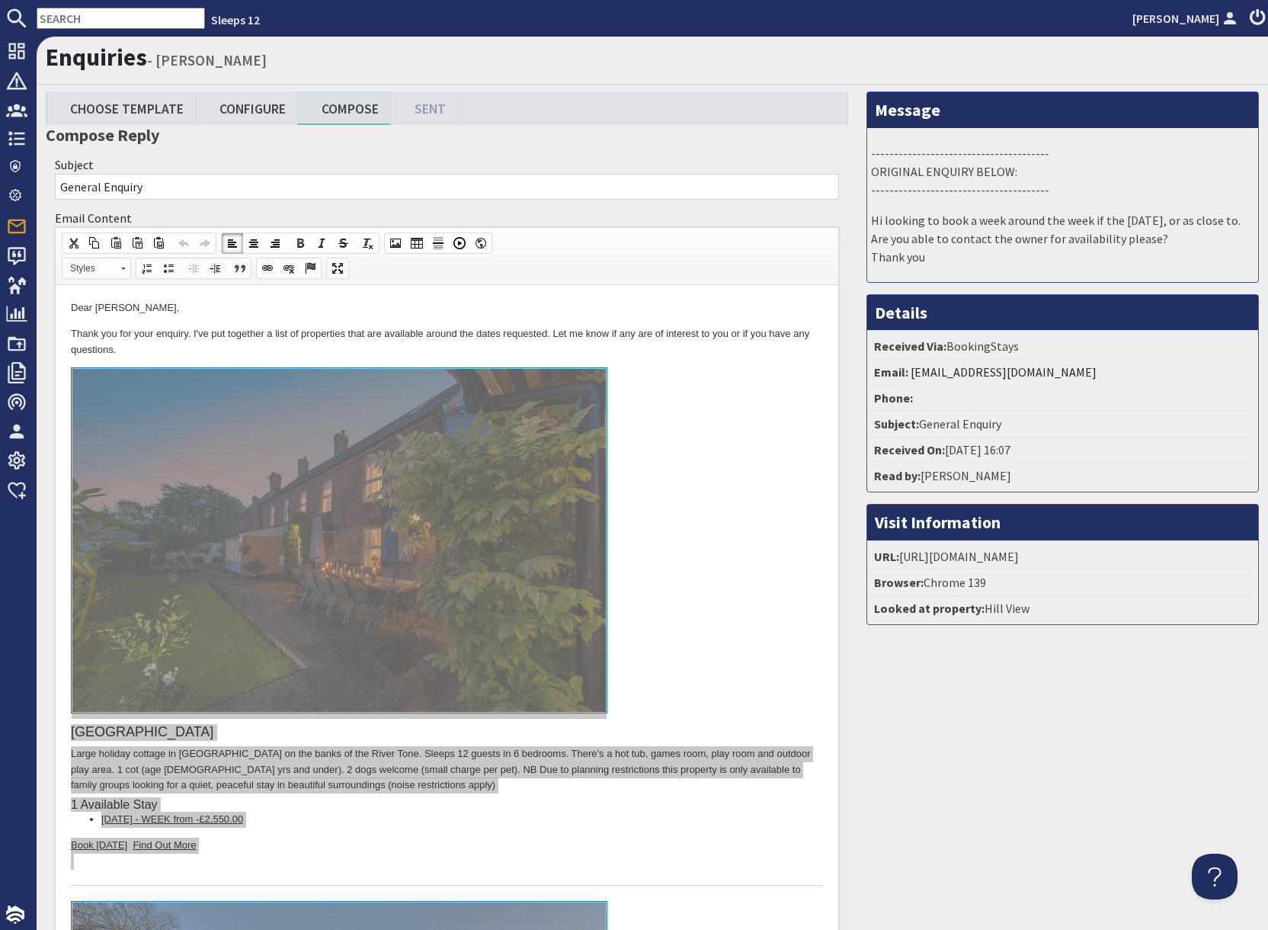
click at [93, 19] on input "text" at bounding box center [121, 18] width 168 height 21
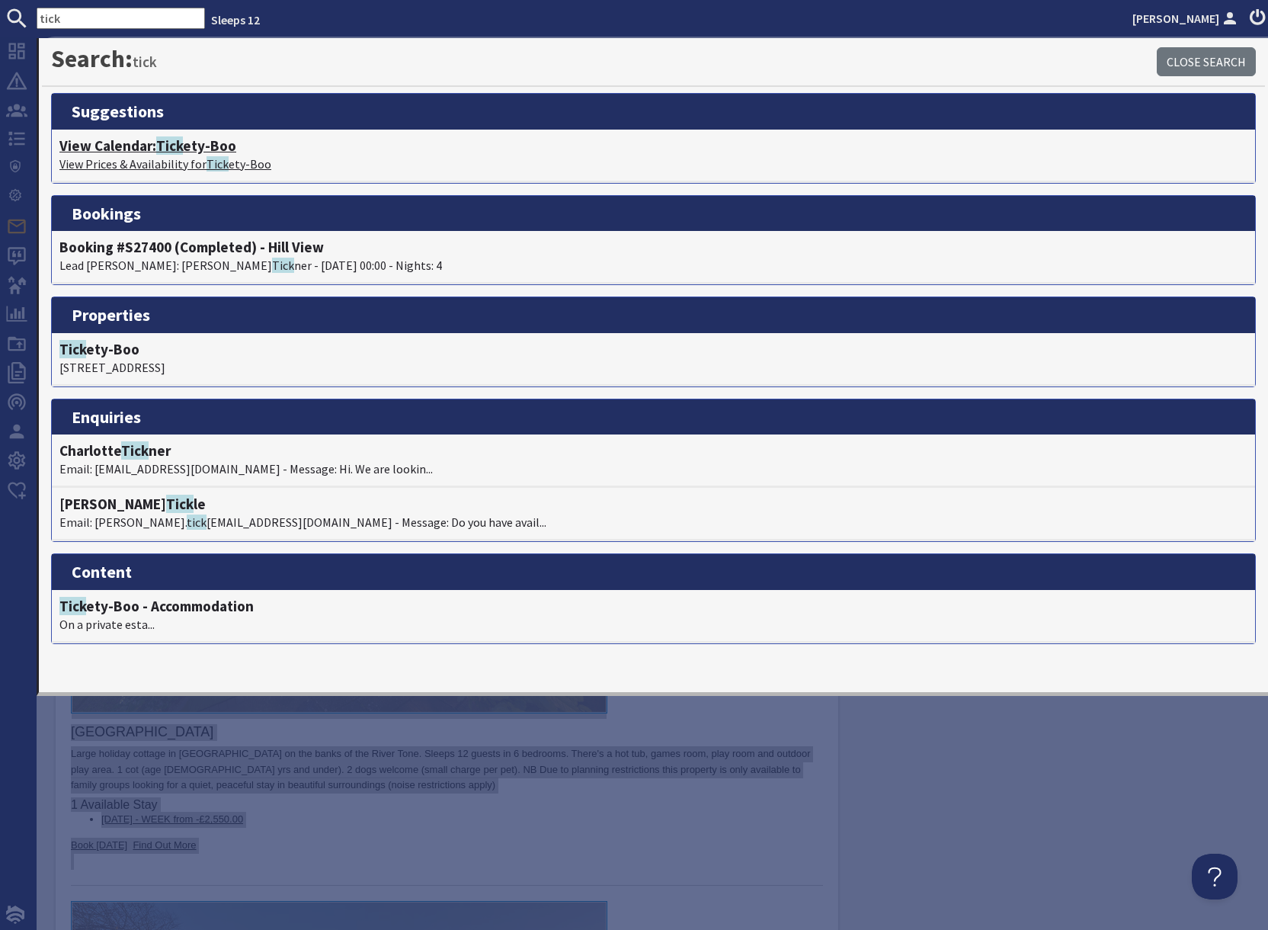
type input "tick"
click at [174, 158] on p "View Prices & Availability for Tick ety-Boo" at bounding box center [653, 164] width 1188 height 18
type textarea "<p>Dear Katy Lynn,</p> <p>Thank you for your enquiry. I&#39;ve put together a l…"
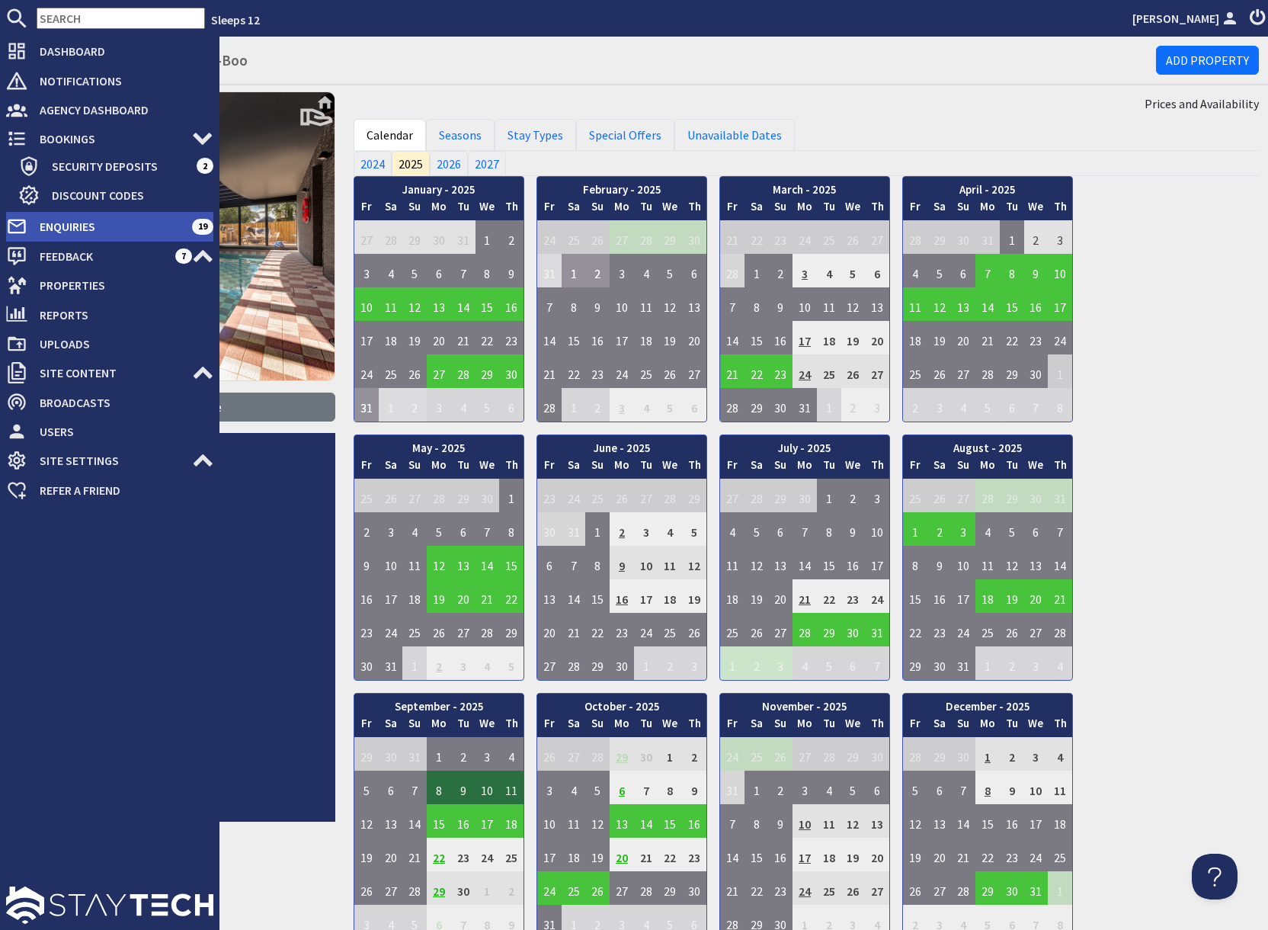
drag, startPoint x: 27, startPoint y: 224, endPoint x: 35, endPoint y: 226, distance: 8.0
click at [27, 224] on span "Enquiries" at bounding box center [109, 226] width 165 height 24
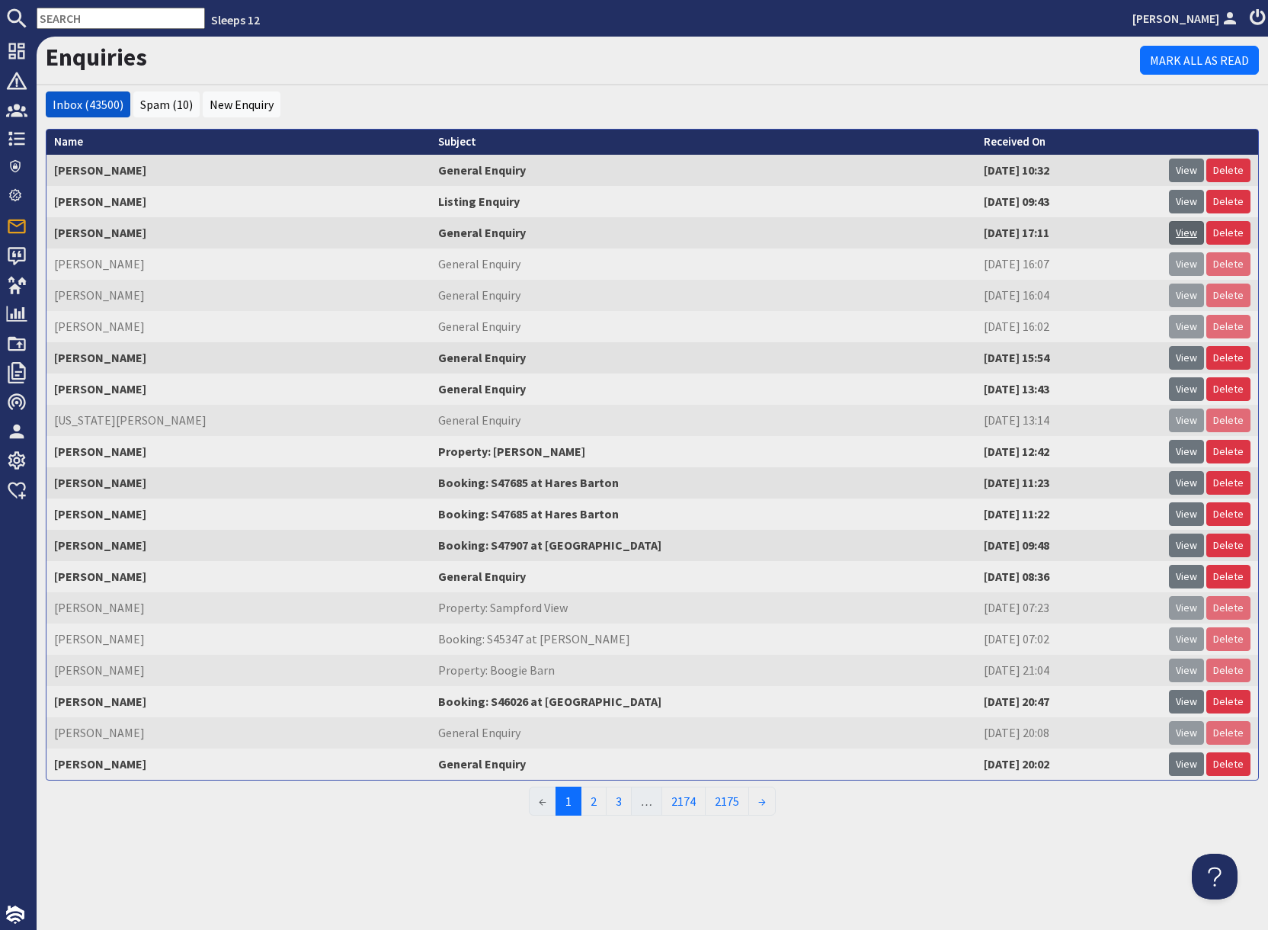
click at [1181, 234] on link "View" at bounding box center [1186, 233] width 35 height 24
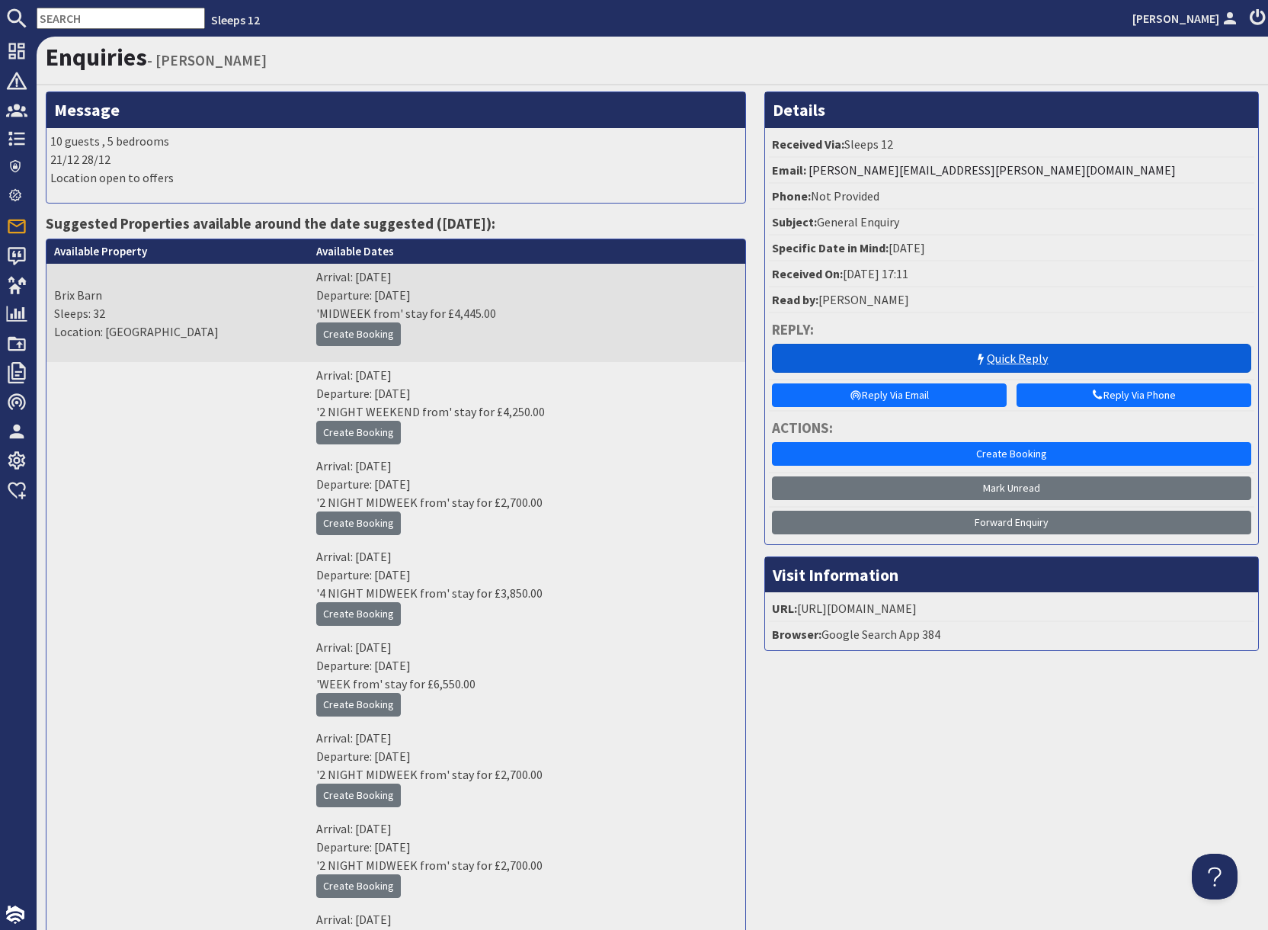
click at [969, 364] on link "Quick Reply" at bounding box center [1011, 358] width 479 height 29
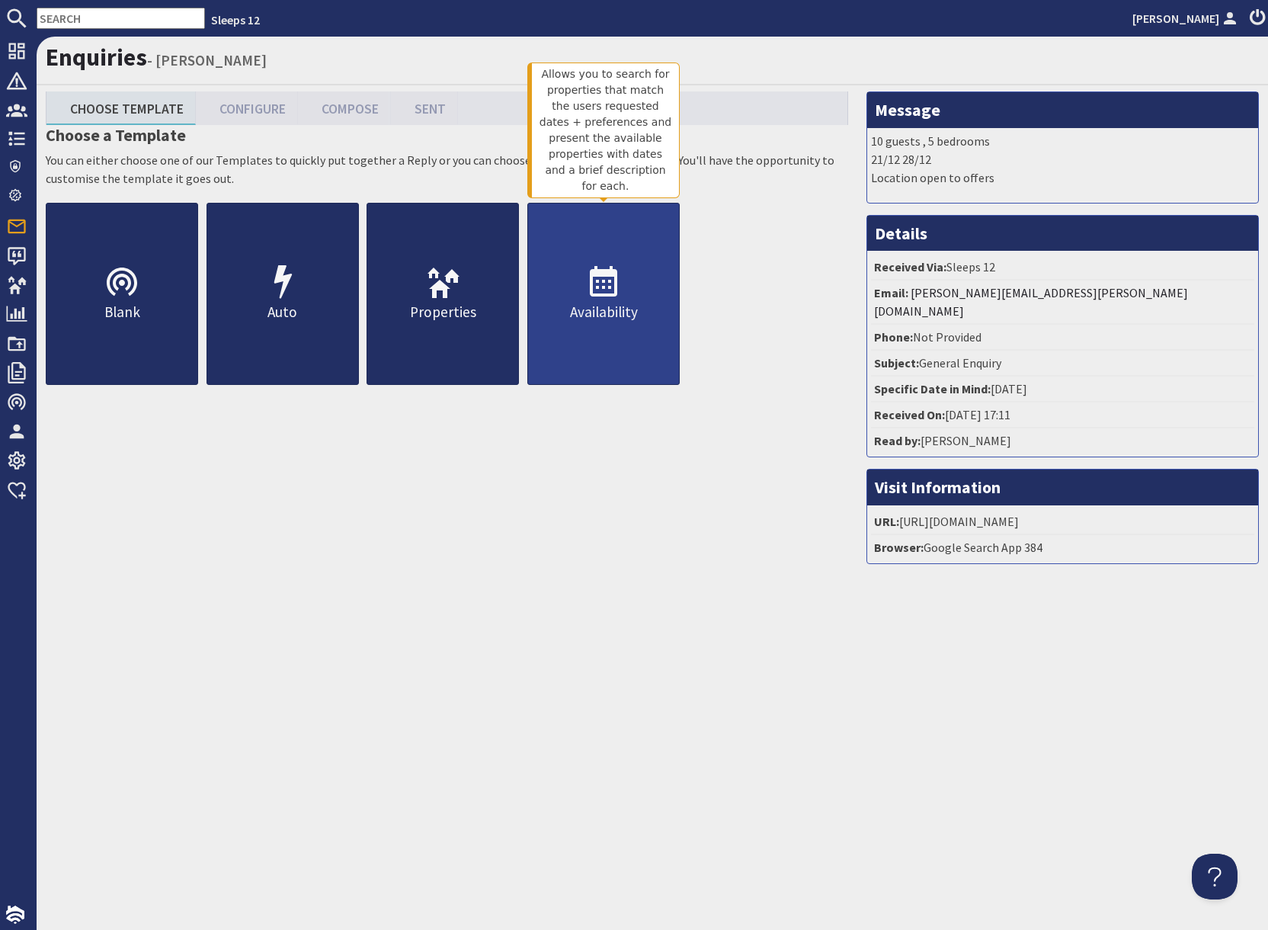
click at [623, 319] on p "Availability" at bounding box center [603, 312] width 151 height 22
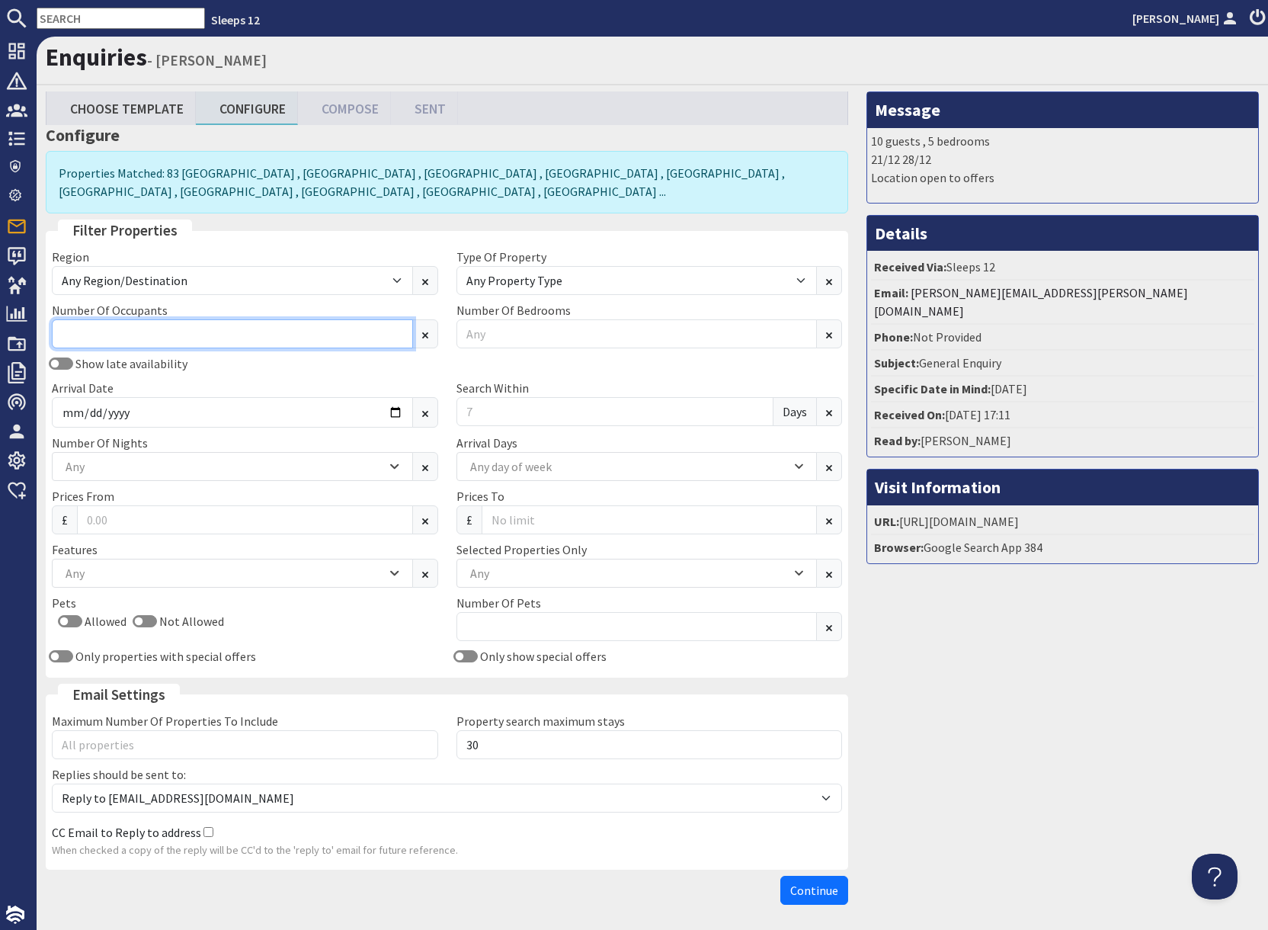
click at [114, 331] on input "Number Of Occupants" at bounding box center [232, 333] width 361 height 29
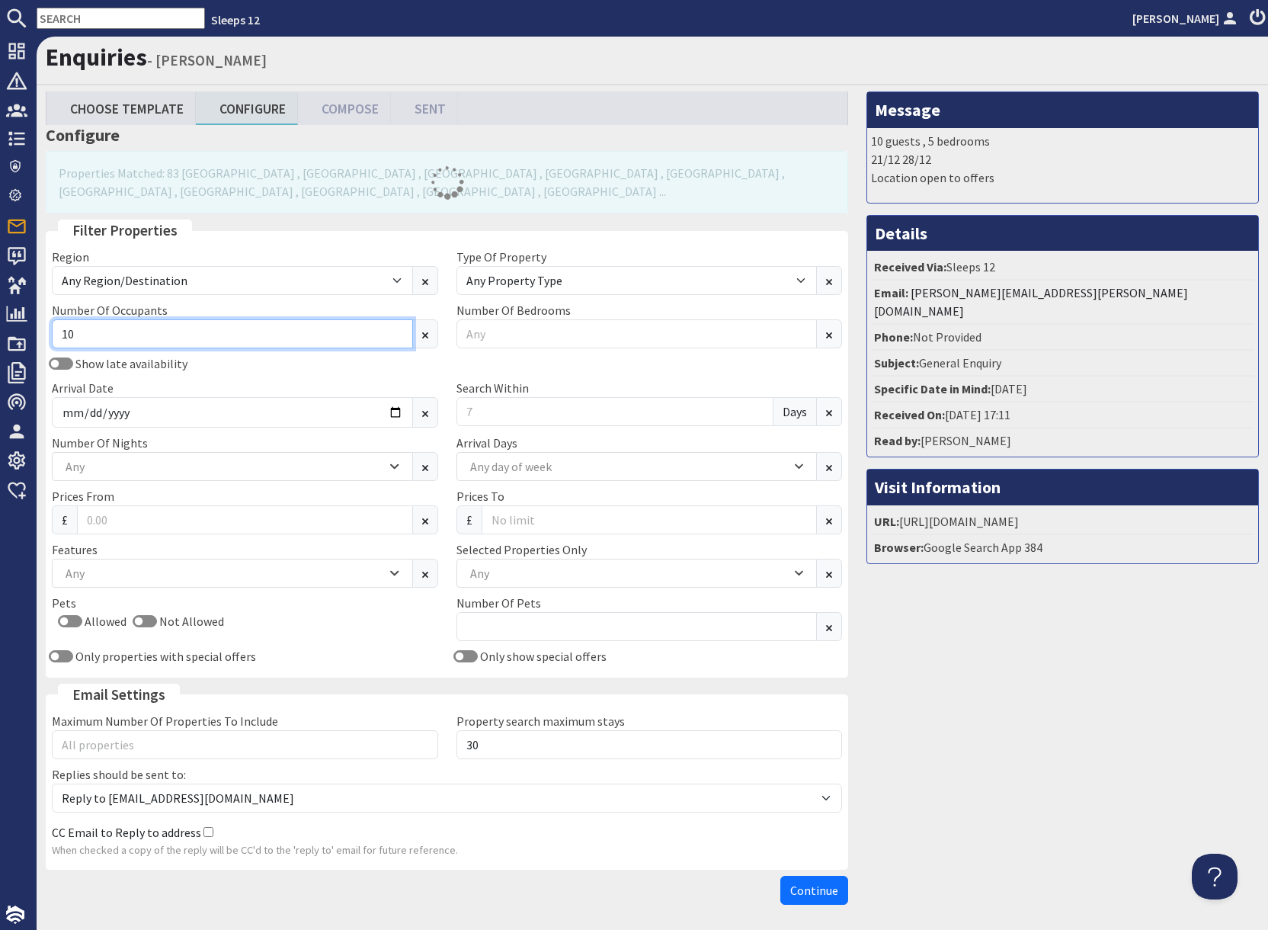
type input "10"
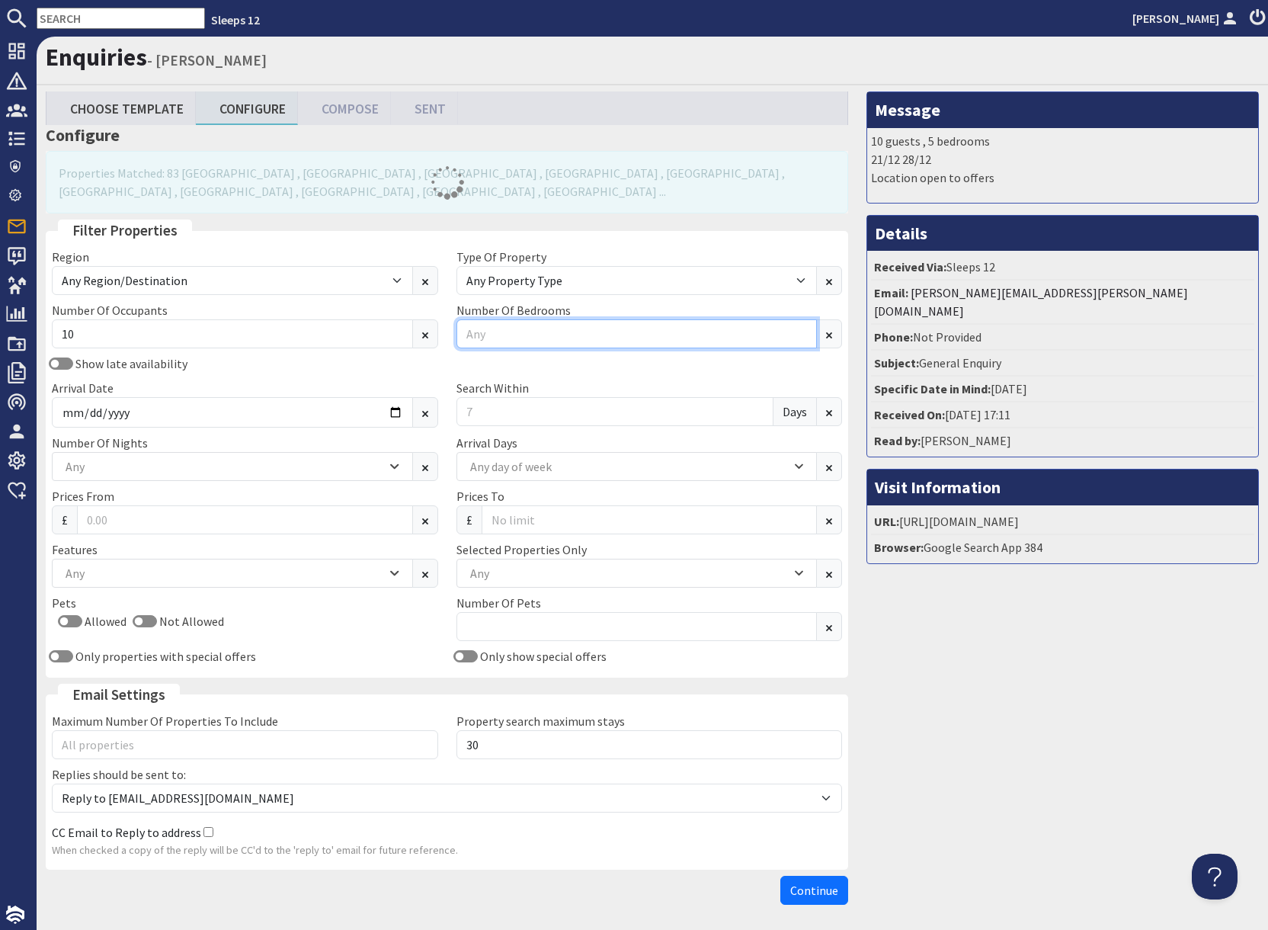
click at [492, 333] on input "Number Of Bedrooms" at bounding box center [637, 333] width 361 height 29
type input "5"
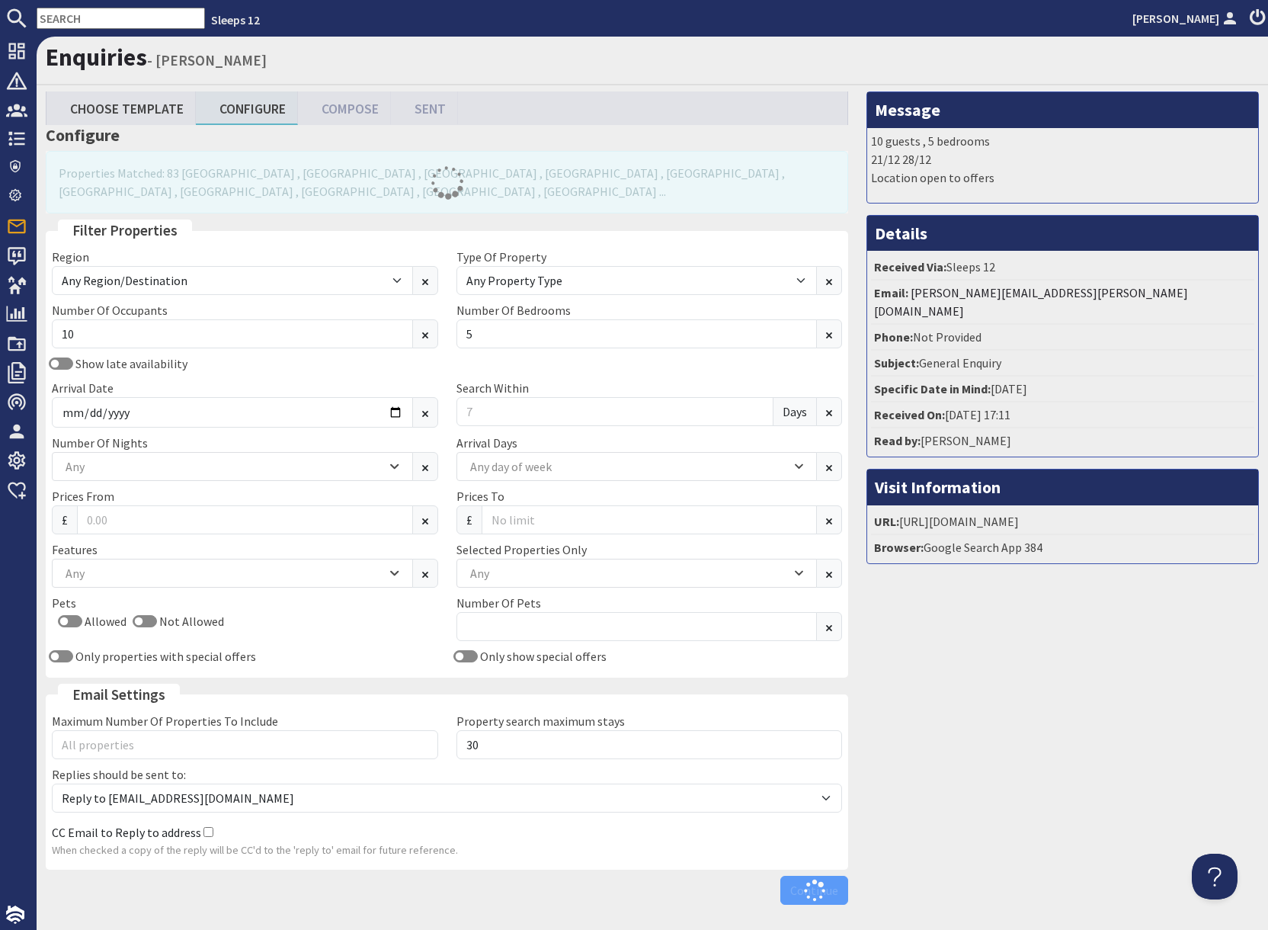
click at [399, 373] on div "Show late availability Arrival Date Search Within Days" at bounding box center [447, 393] width 809 height 79
click at [389, 412] on input "Arrival Date" at bounding box center [232, 412] width 361 height 30
click at [399, 413] on input "Arrival Date" at bounding box center [232, 412] width 361 height 30
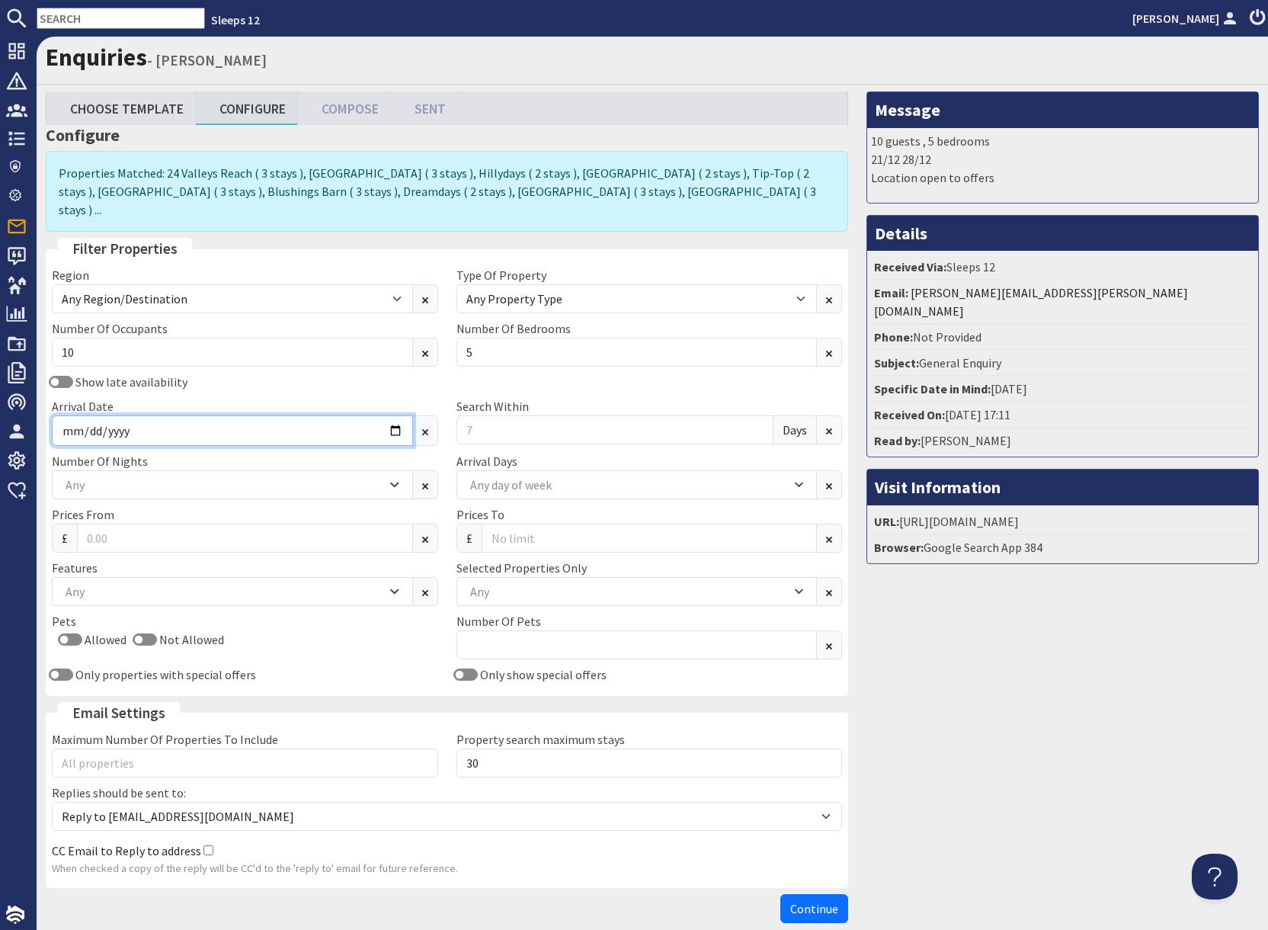
type input "2025-12-22"
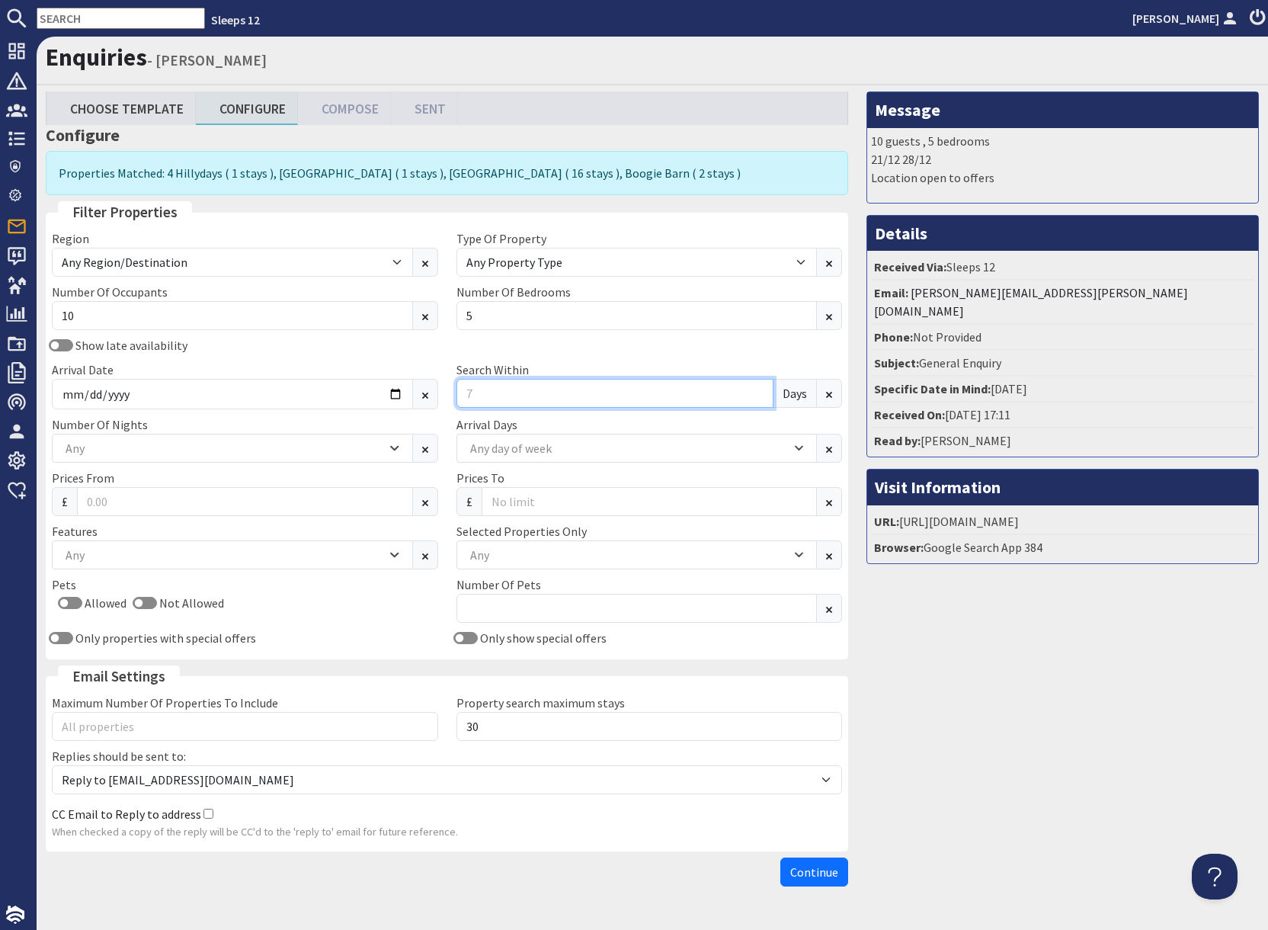
click at [482, 395] on input "Search Within" at bounding box center [616, 393] width 318 height 29
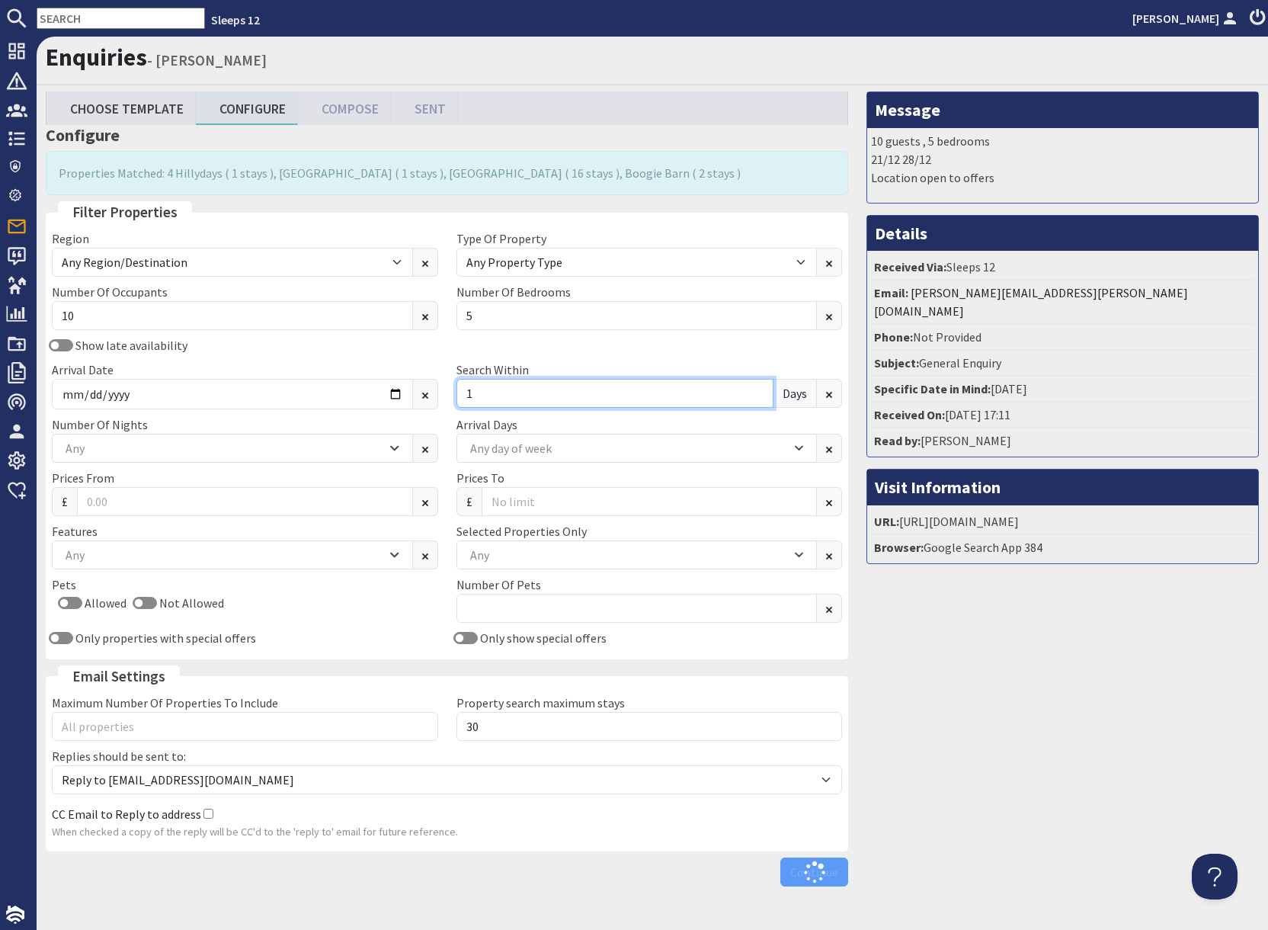
type input "1"
click at [919, 631] on div "Message 10 guests , 5 bedrooms 21/12 28/12 Location open to offers Details Rece…" at bounding box center [1062, 492] width 411 height 802
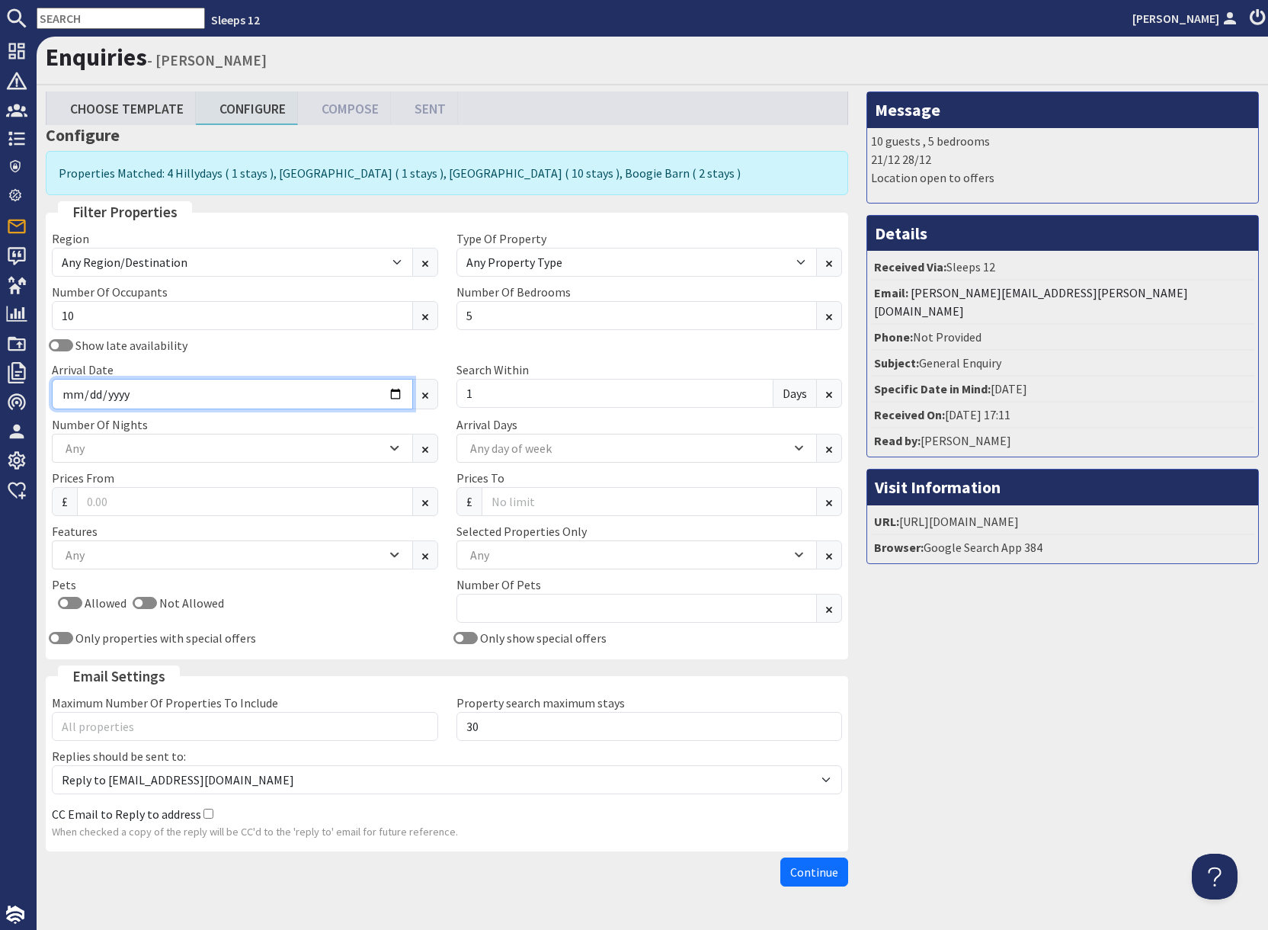
click at [399, 398] on input "2025-12-22" at bounding box center [232, 394] width 361 height 30
click at [397, 396] on input "2025-12-22" at bounding box center [232, 394] width 361 height 30
drag, startPoint x: 1032, startPoint y: 620, endPoint x: 1018, endPoint y: 638, distance: 22.7
click at [1032, 623] on div "Message 10 guests , 5 bedrooms 21/12 28/12 Location open to offers Details Rece…" at bounding box center [1062, 492] width 411 height 802
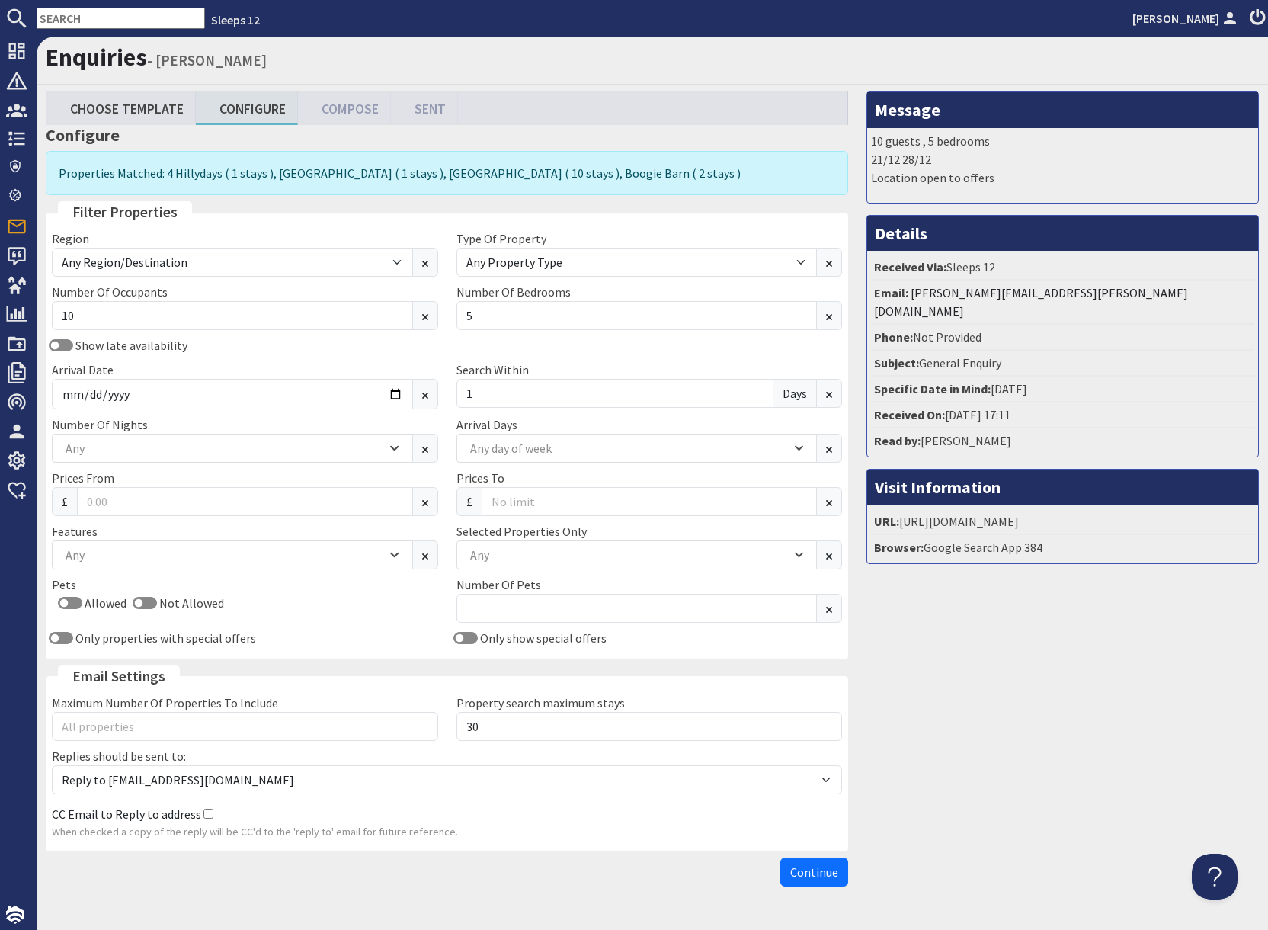
drag, startPoint x: 1021, startPoint y: 803, endPoint x: 995, endPoint y: 812, distance: 26.8
click at [1020, 803] on div "Message 10 guests , 5 bedrooms 21/12 28/12 Location open to offers Details Rece…" at bounding box center [1062, 492] width 411 height 802
drag, startPoint x: 802, startPoint y: 872, endPoint x: 825, endPoint y: 861, distance: 25.9
click at [802, 871] on span "Continue" at bounding box center [814, 871] width 48 height 15
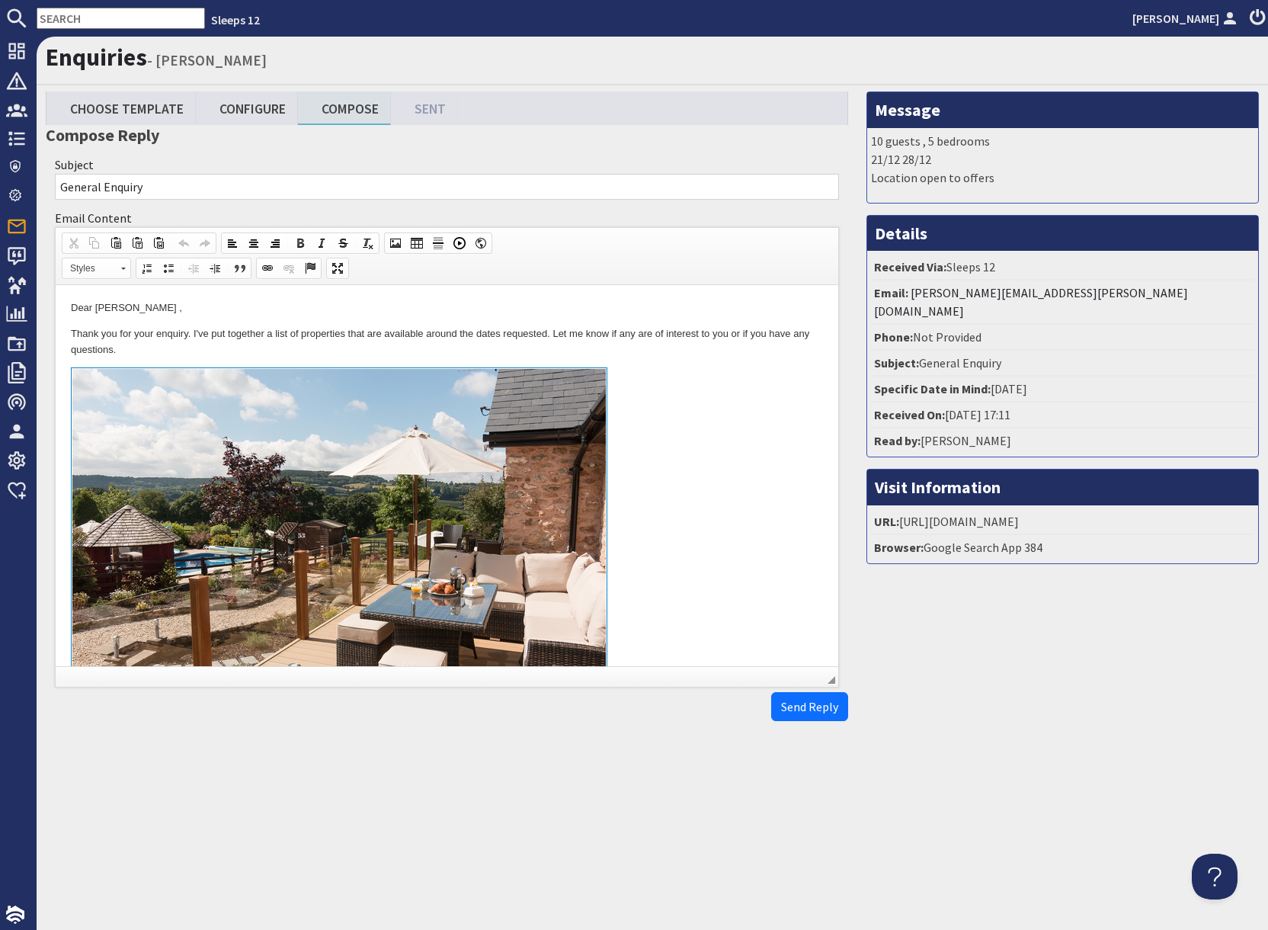
click at [665, 416] on link at bounding box center [447, 542] width 752 height 351
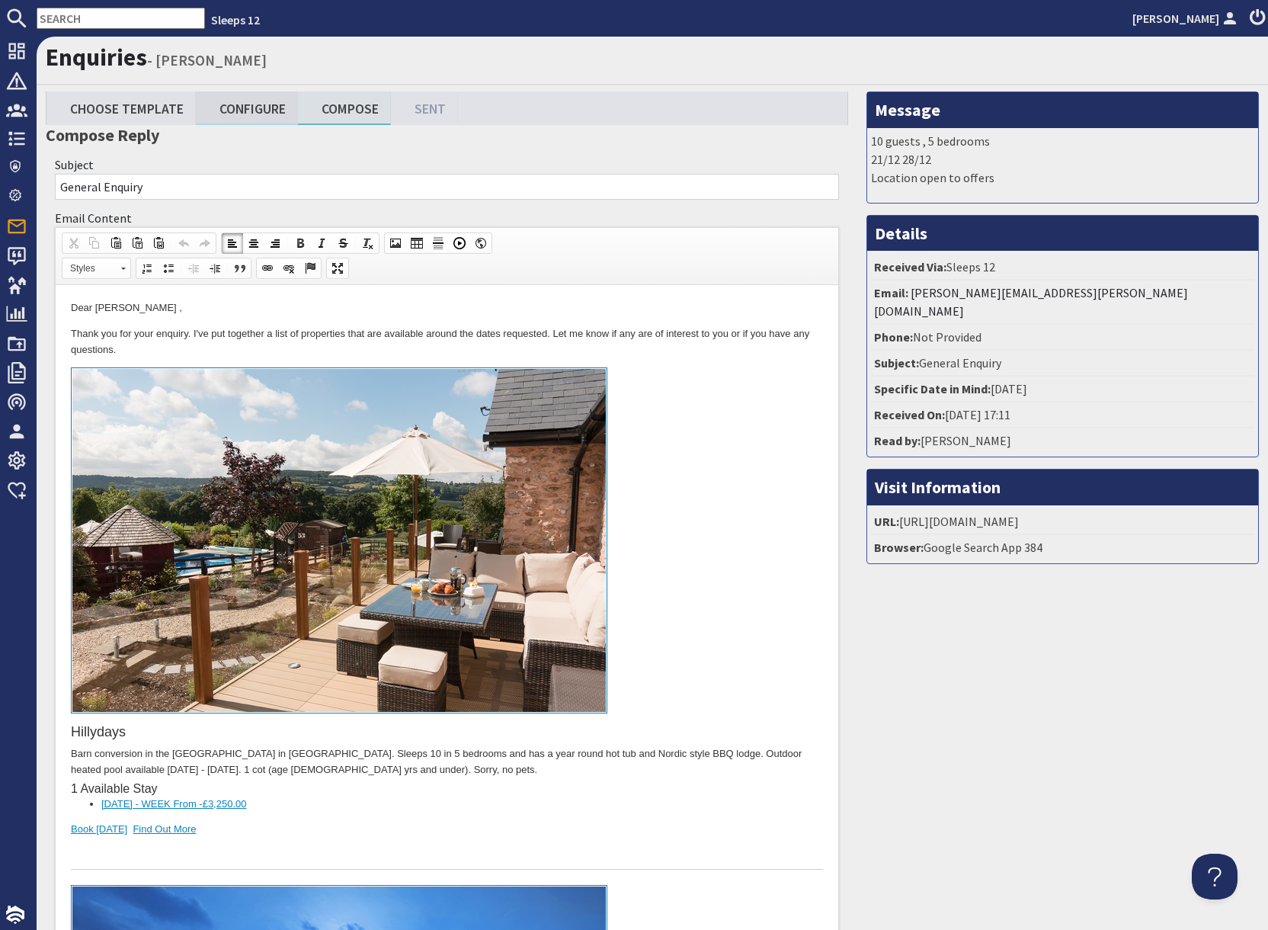
drag, startPoint x: 257, startPoint y: 104, endPoint x: 326, endPoint y: 146, distance: 80.7
click at [258, 105] on link "Configure" at bounding box center [247, 107] width 102 height 33
type textarea "<p>Dear Nick Colbourn ,</p> <p>Thank you for your enquiry. I&#39;ve put togethe…"
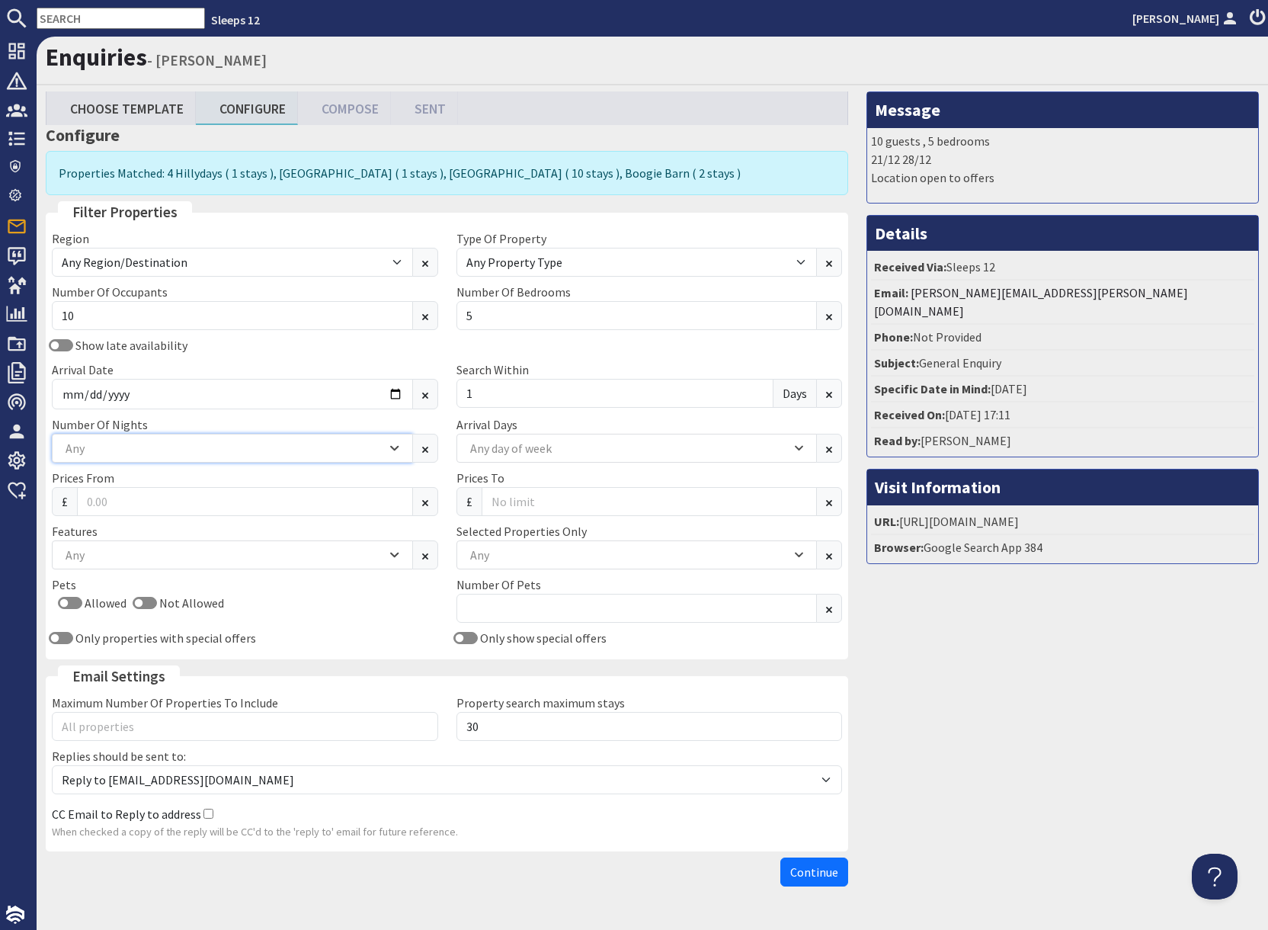
click at [178, 450] on div "Any" at bounding box center [224, 448] width 325 height 17
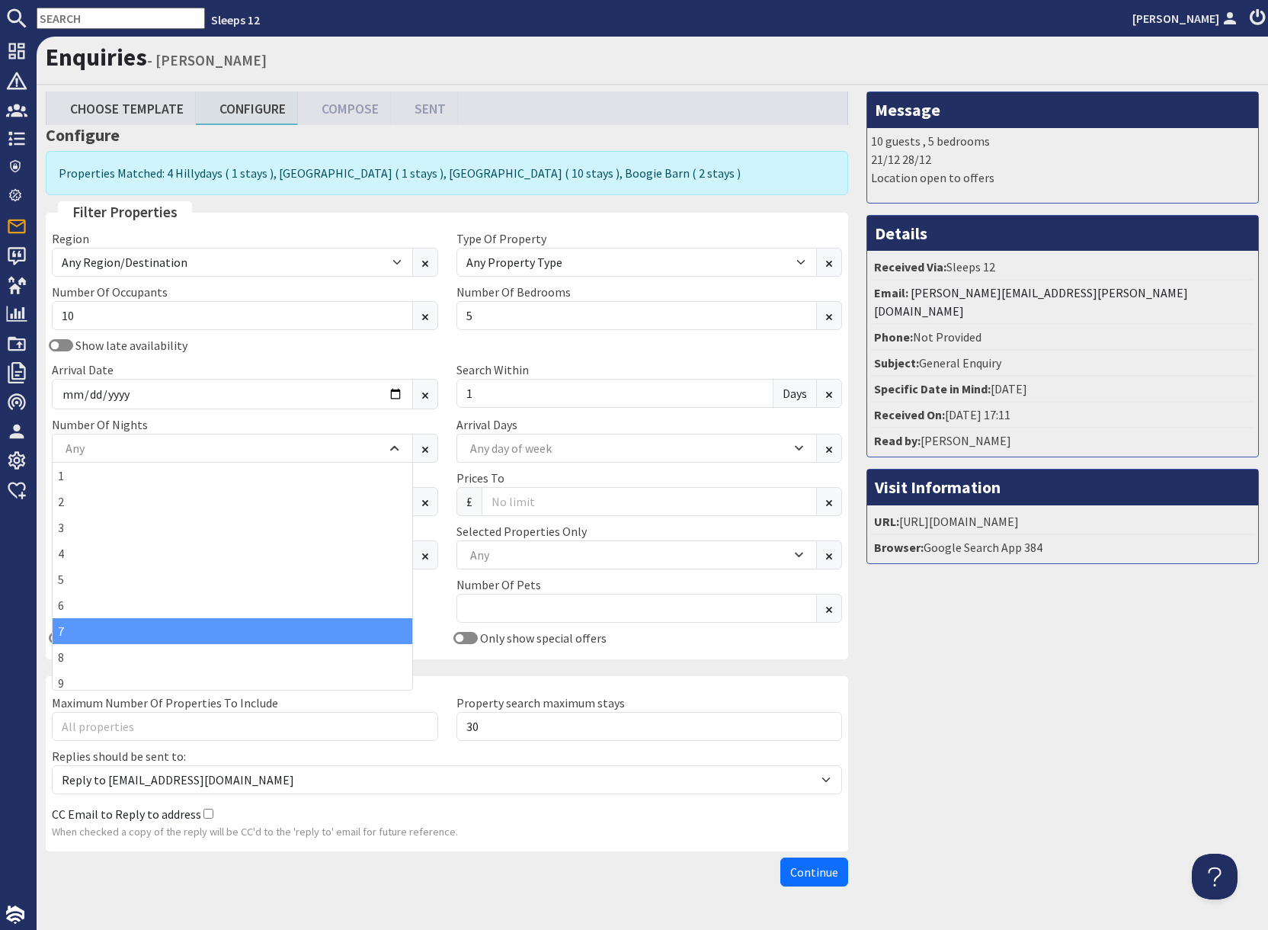
click at [88, 636] on div "7" at bounding box center [233, 631] width 360 height 26
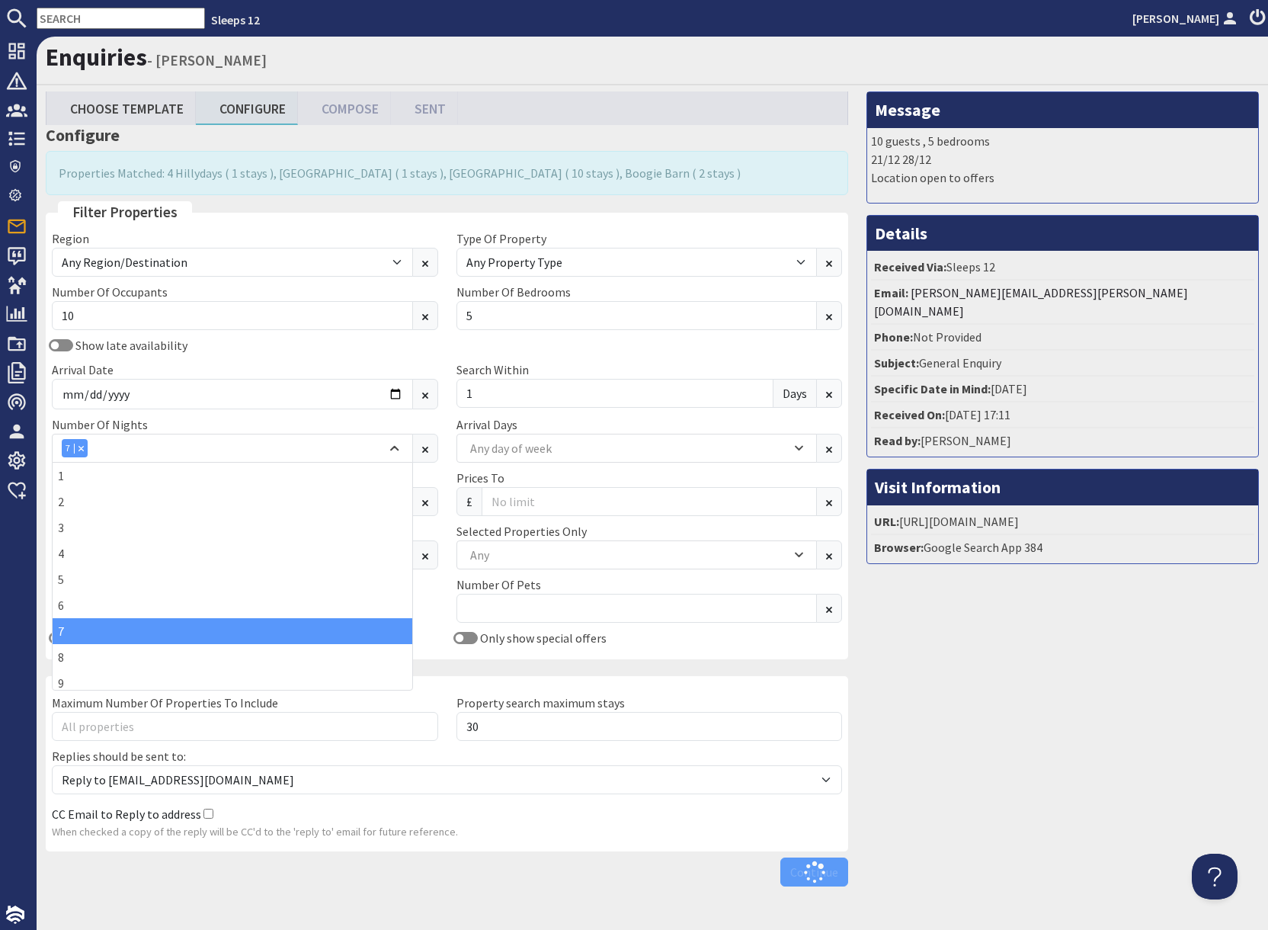
drag, startPoint x: 1125, startPoint y: 719, endPoint x: 1102, endPoint y: 720, distance: 22.9
click at [1117, 719] on div "Message 10 guests , 5 bedrooms 21/12 28/12 Location open to offers Details Rece…" at bounding box center [1062, 492] width 411 height 802
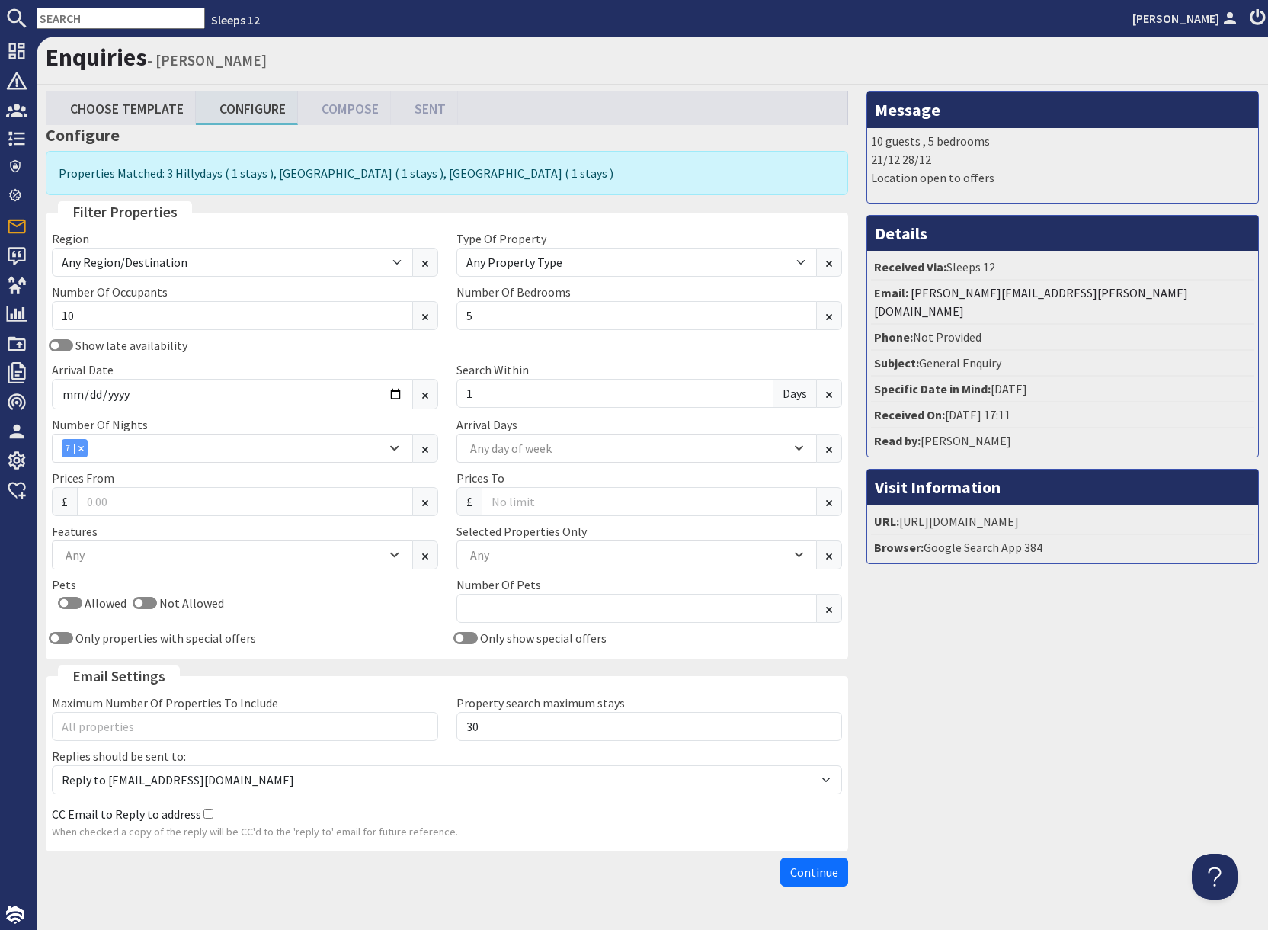
click at [969, 867] on div "Message 10 guests , 5 bedrooms 21/12 28/12 Location open to offers Details Rece…" at bounding box center [1062, 492] width 411 height 802
click at [792, 877] on span "Continue" at bounding box center [814, 871] width 48 height 15
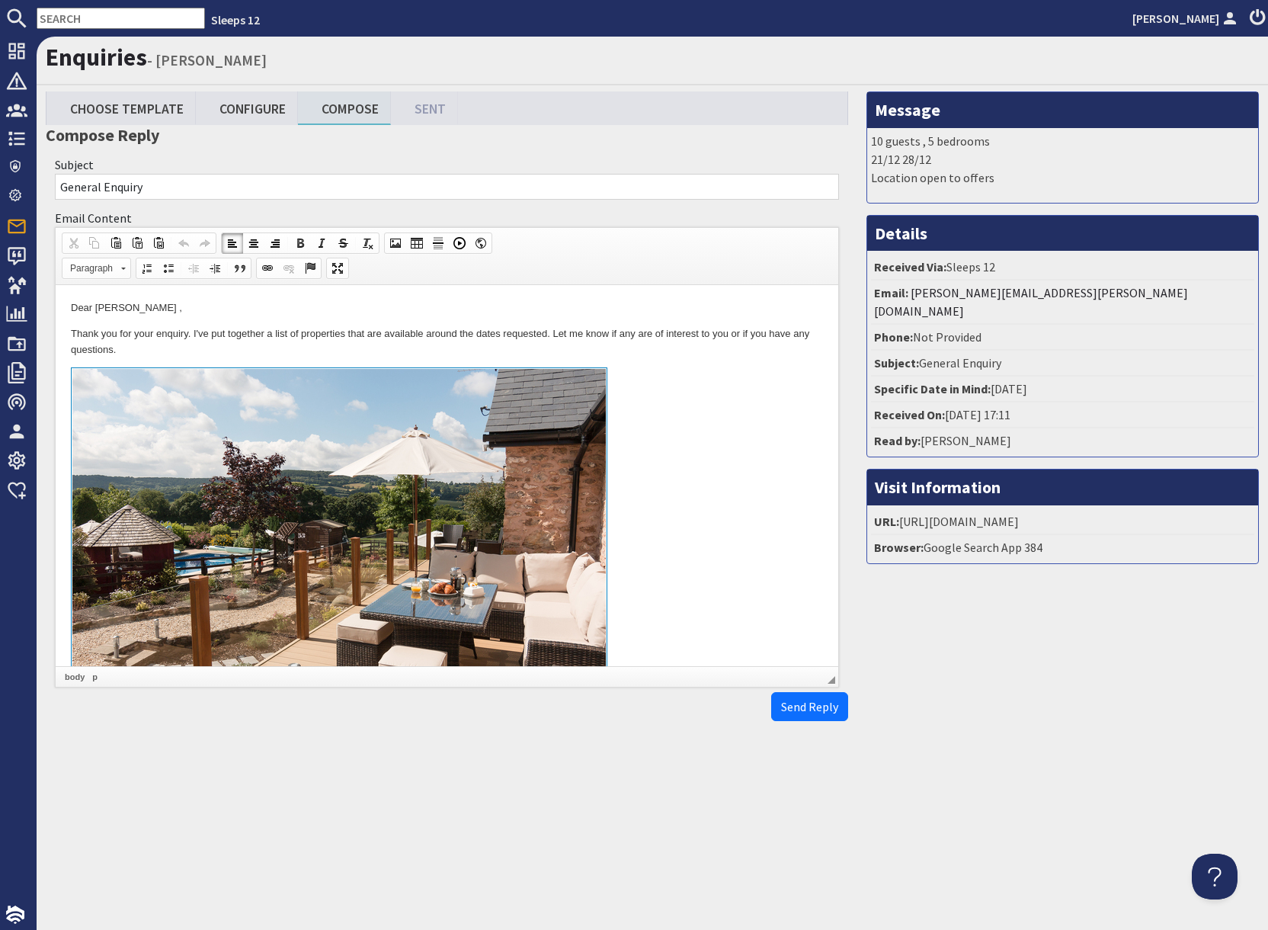
drag, startPoint x: 740, startPoint y: 501, endPoint x: 728, endPoint y: 518, distance: 20.7
click at [740, 502] on link at bounding box center [447, 542] width 752 height 351
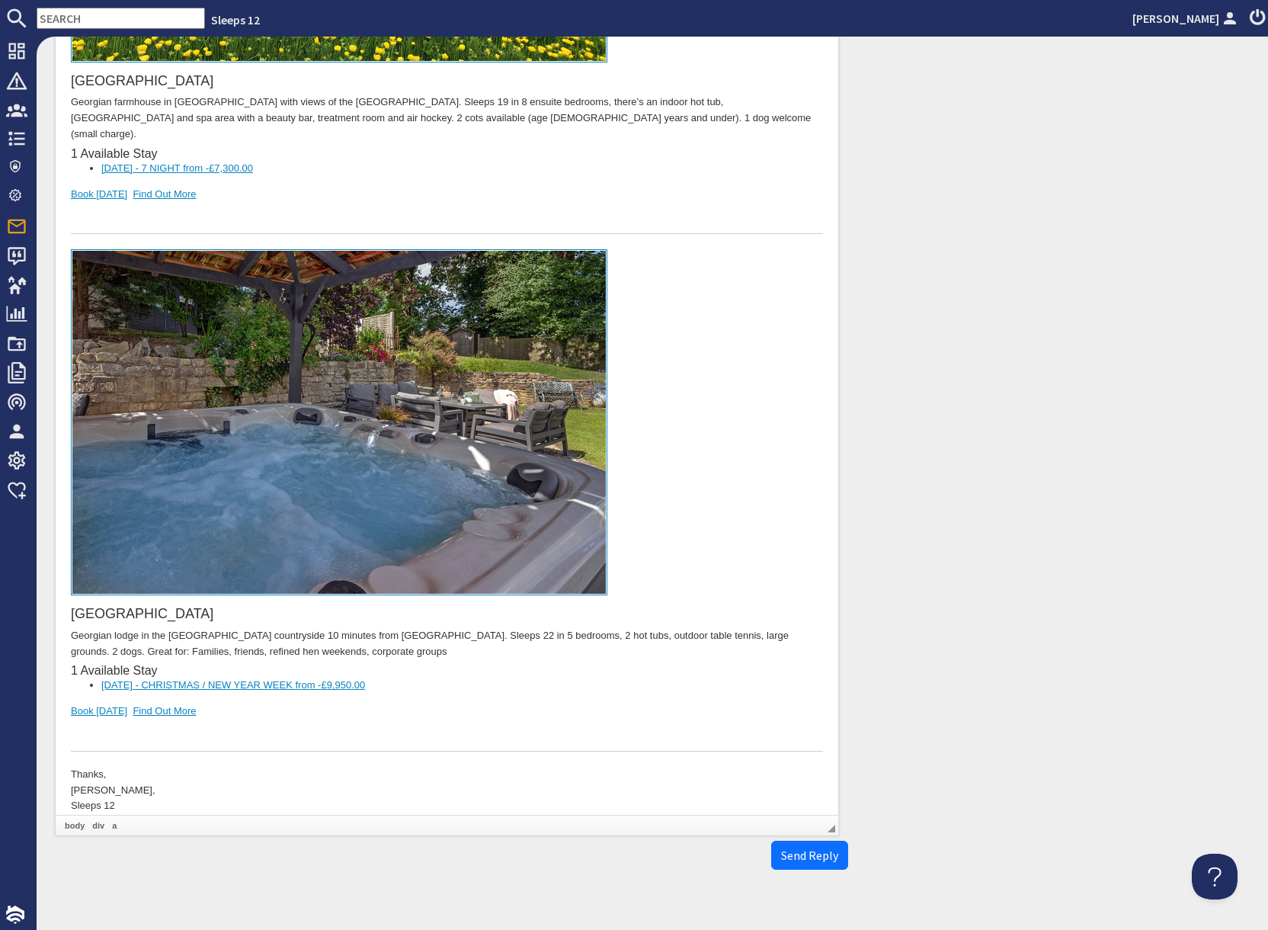
scroll to position [1192, 0]
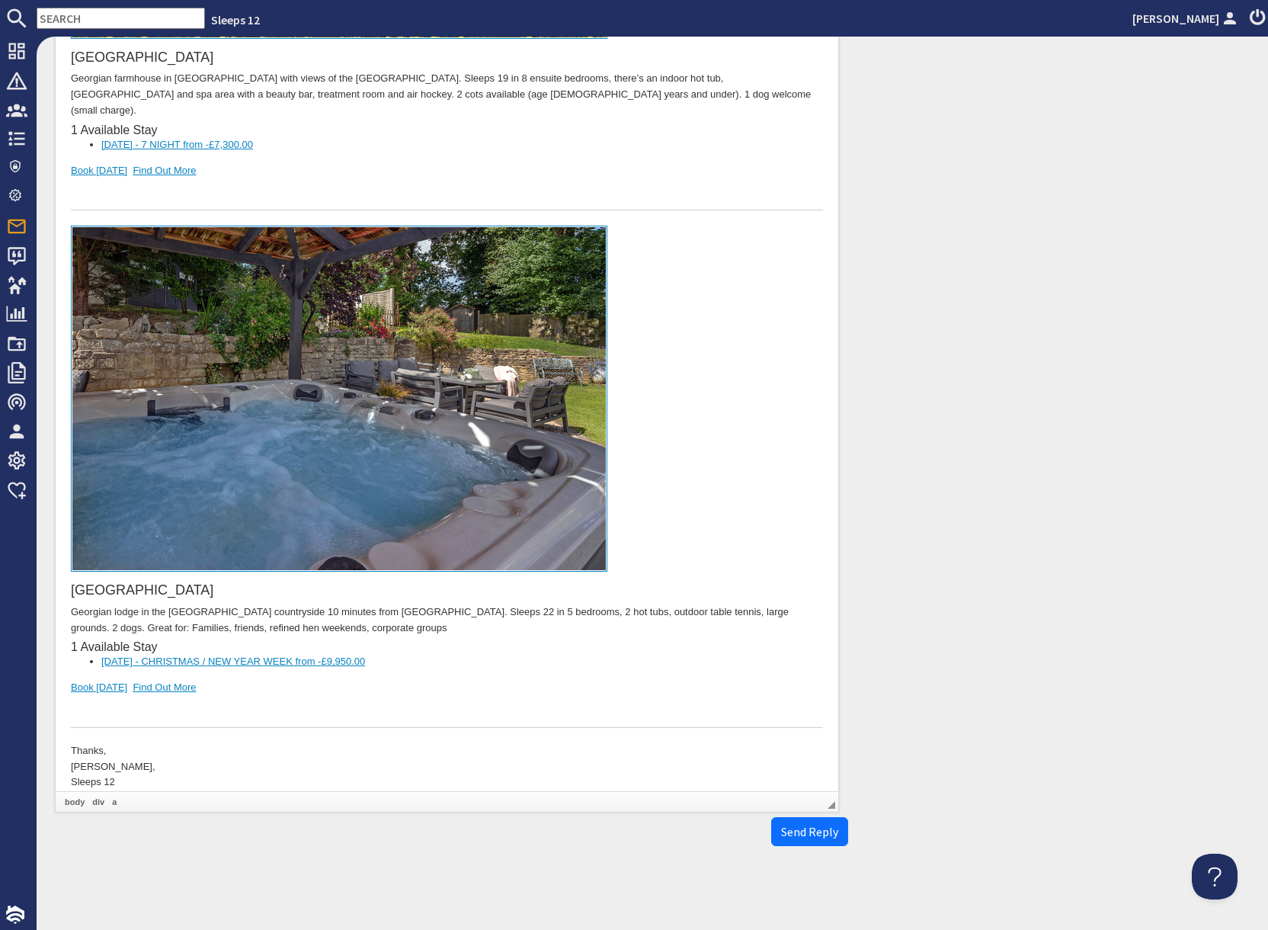
drag, startPoint x: 278, startPoint y: 687, endPoint x: 258, endPoint y: 689, distance: 20.6
click at [278, 697] on div at bounding box center [447, 713] width 752 height 32
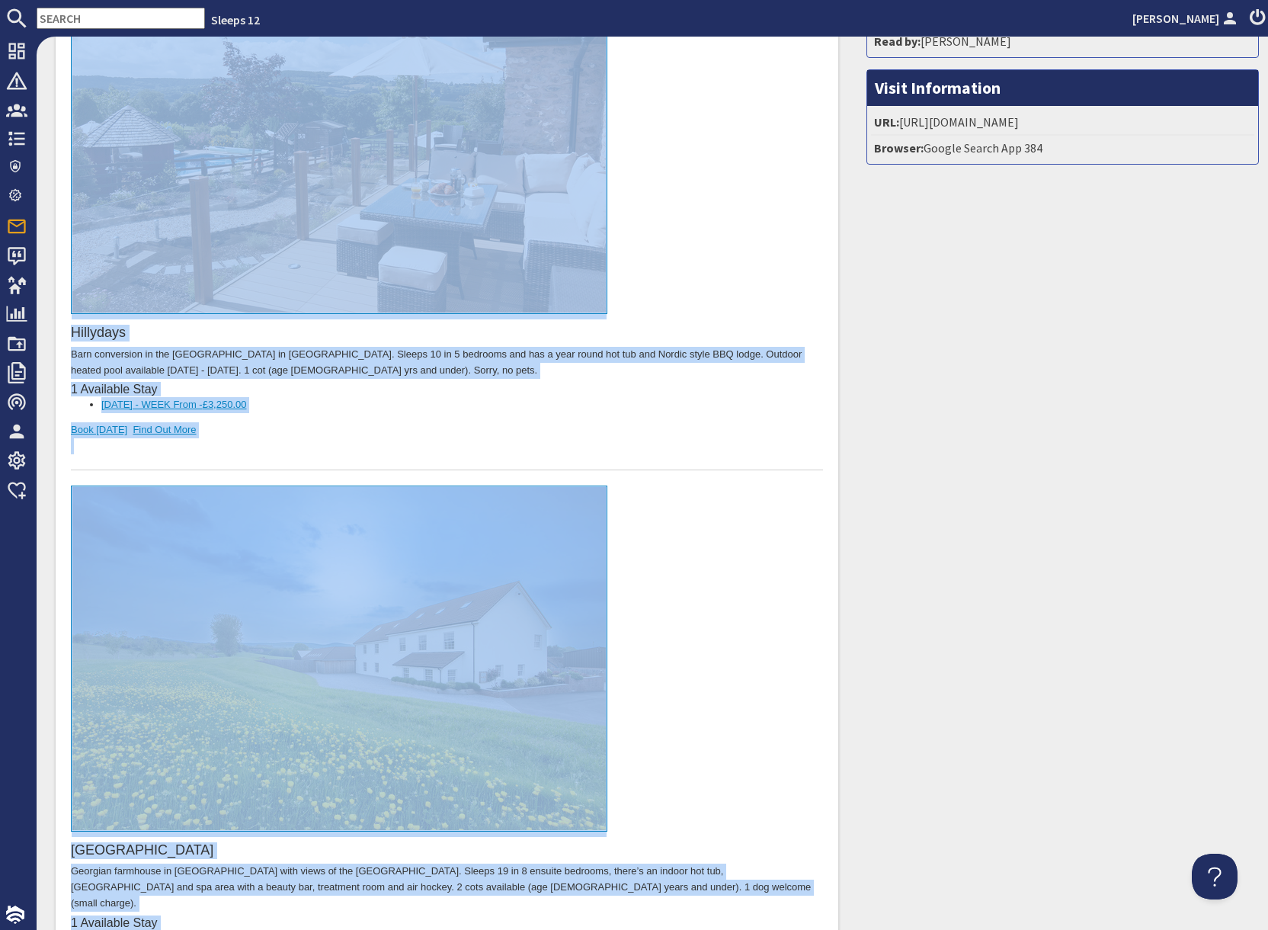
scroll to position [0, 0]
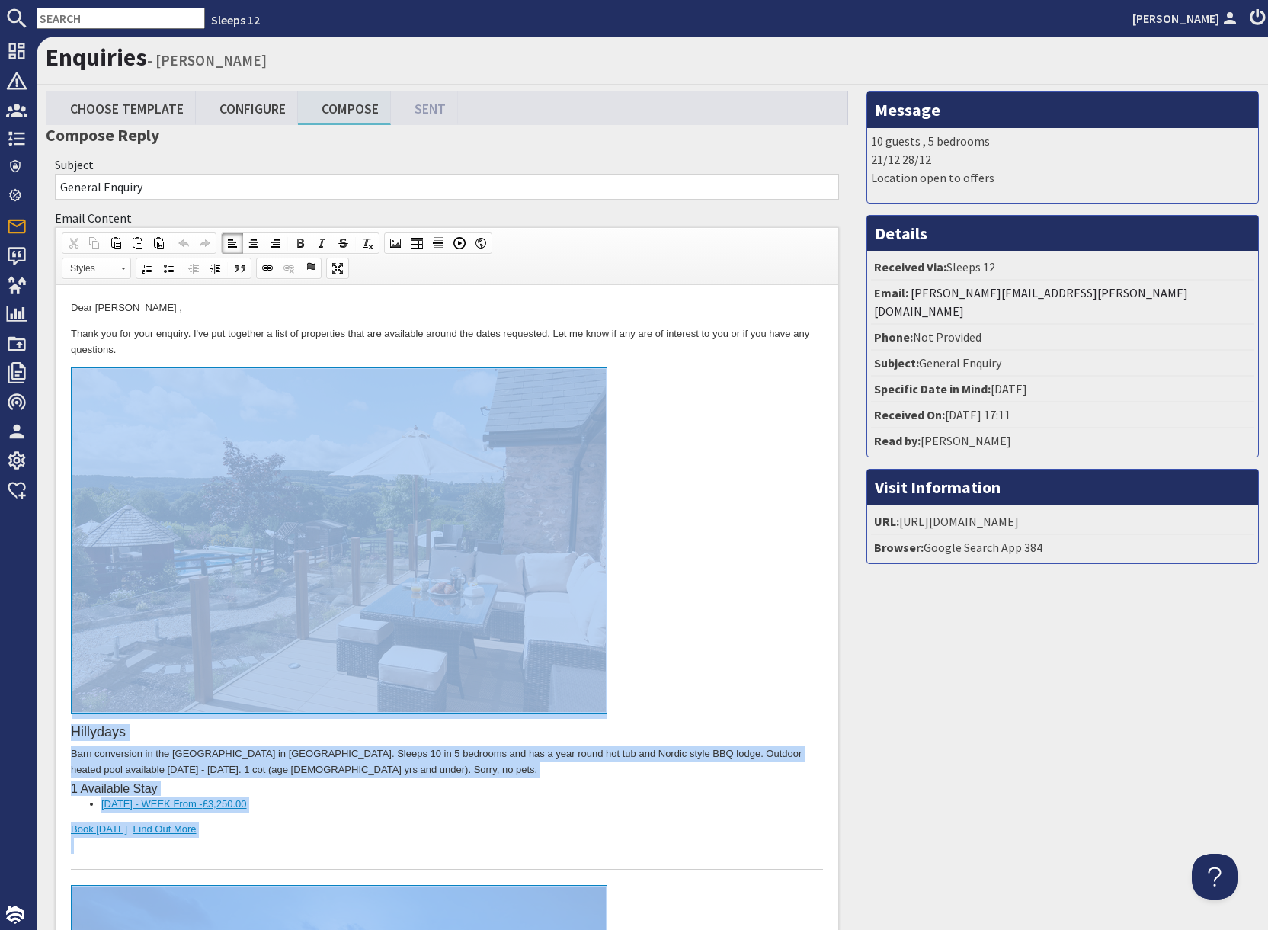
drag, startPoint x: 232, startPoint y: 1889, endPoint x: 277, endPoint y: 400, distance: 1490.0
copy body "Hillydays Barn conversion in the Blackdown Hills in Devon. Sleeps 10 in 5 bedro…"
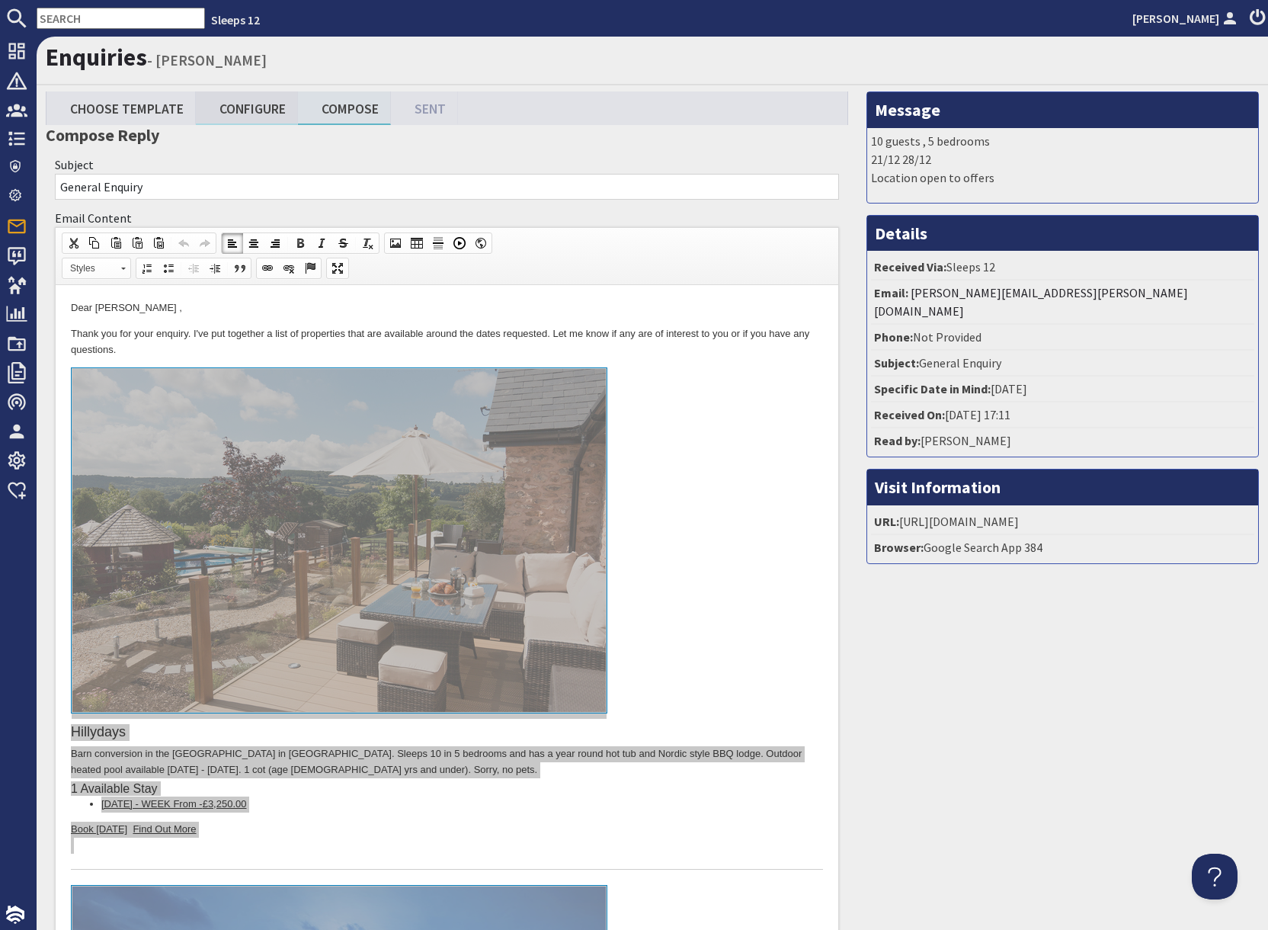
click at [253, 107] on link "Configure" at bounding box center [247, 107] width 102 height 33
type textarea "<p>Dear Nick Colbourn ,</p> <p>Thank you for your enquiry. I&#39;ve put togethe…"
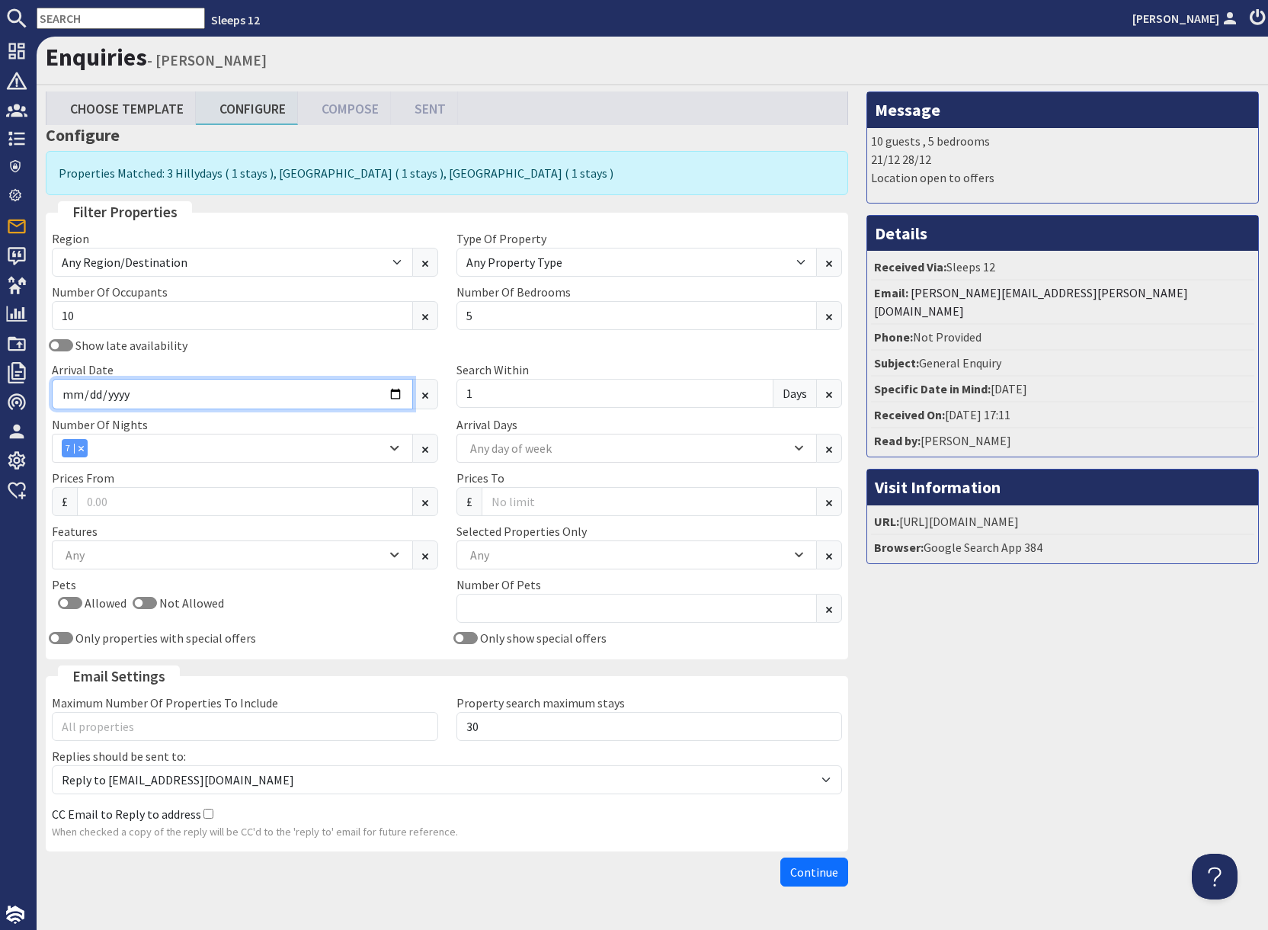
click at [396, 395] on input "2025-12-22" at bounding box center [232, 394] width 361 height 30
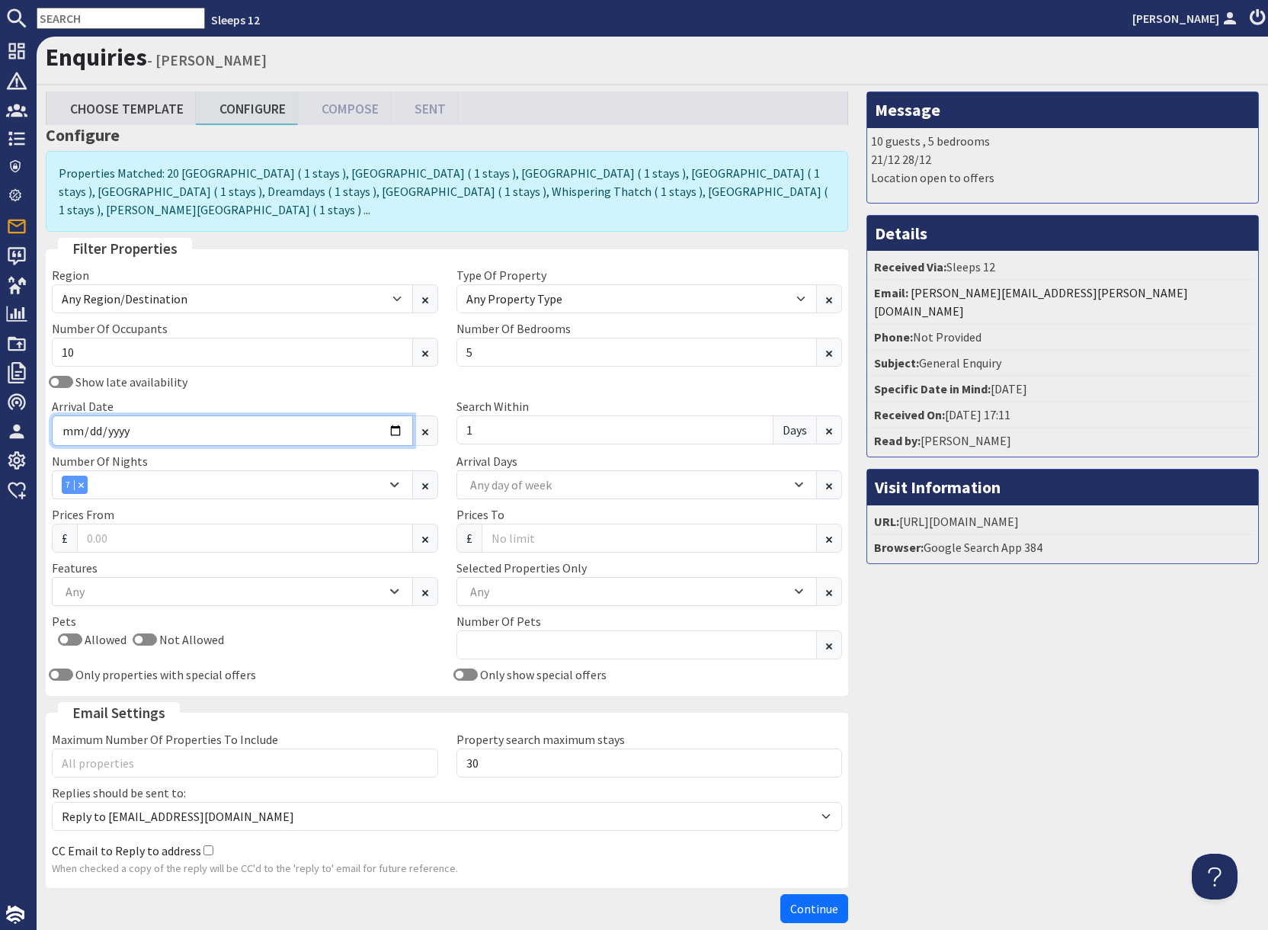
type input "2025-11-21"
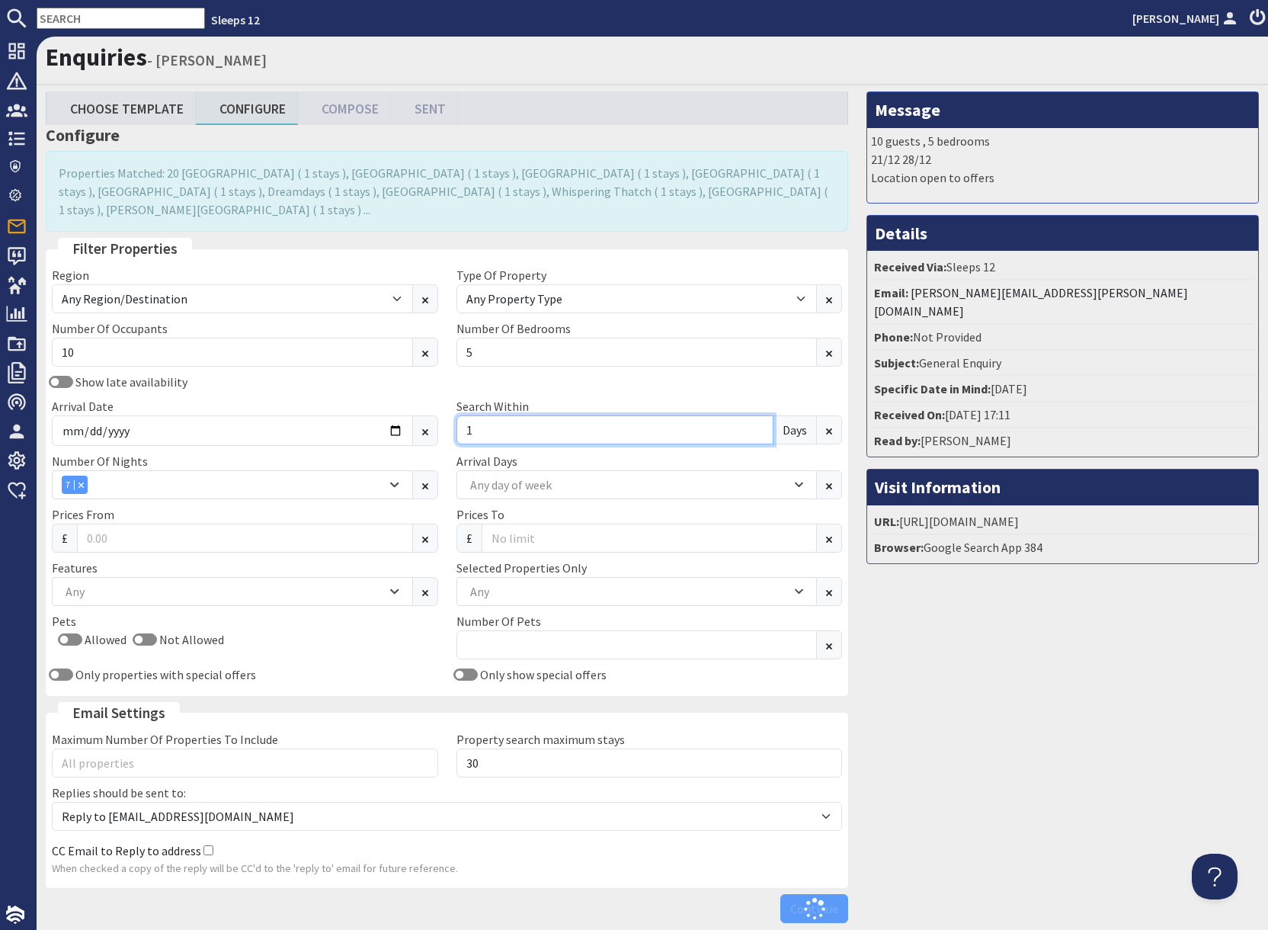
click at [507, 415] on input "1" at bounding box center [616, 429] width 318 height 29
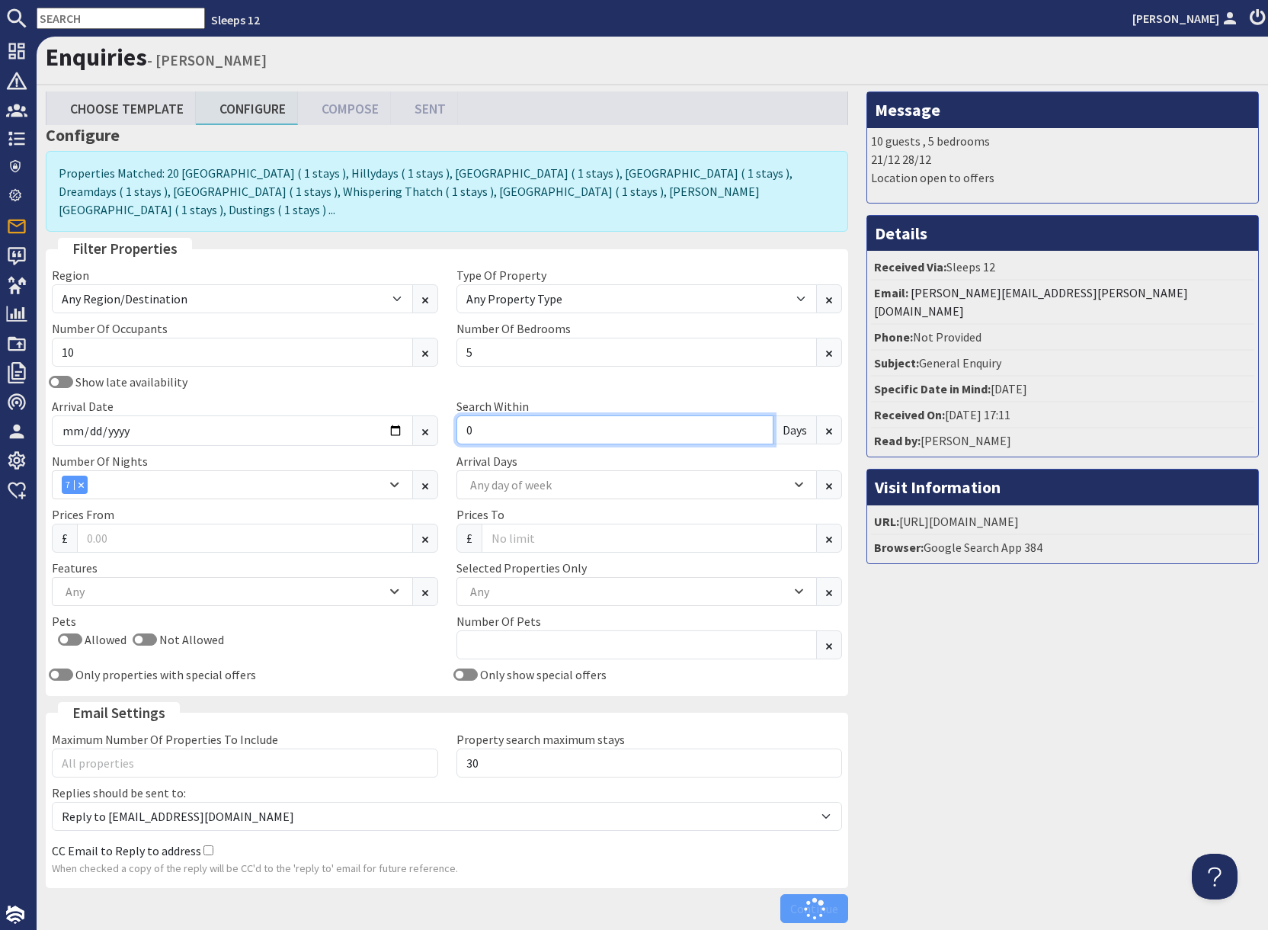
type input "0"
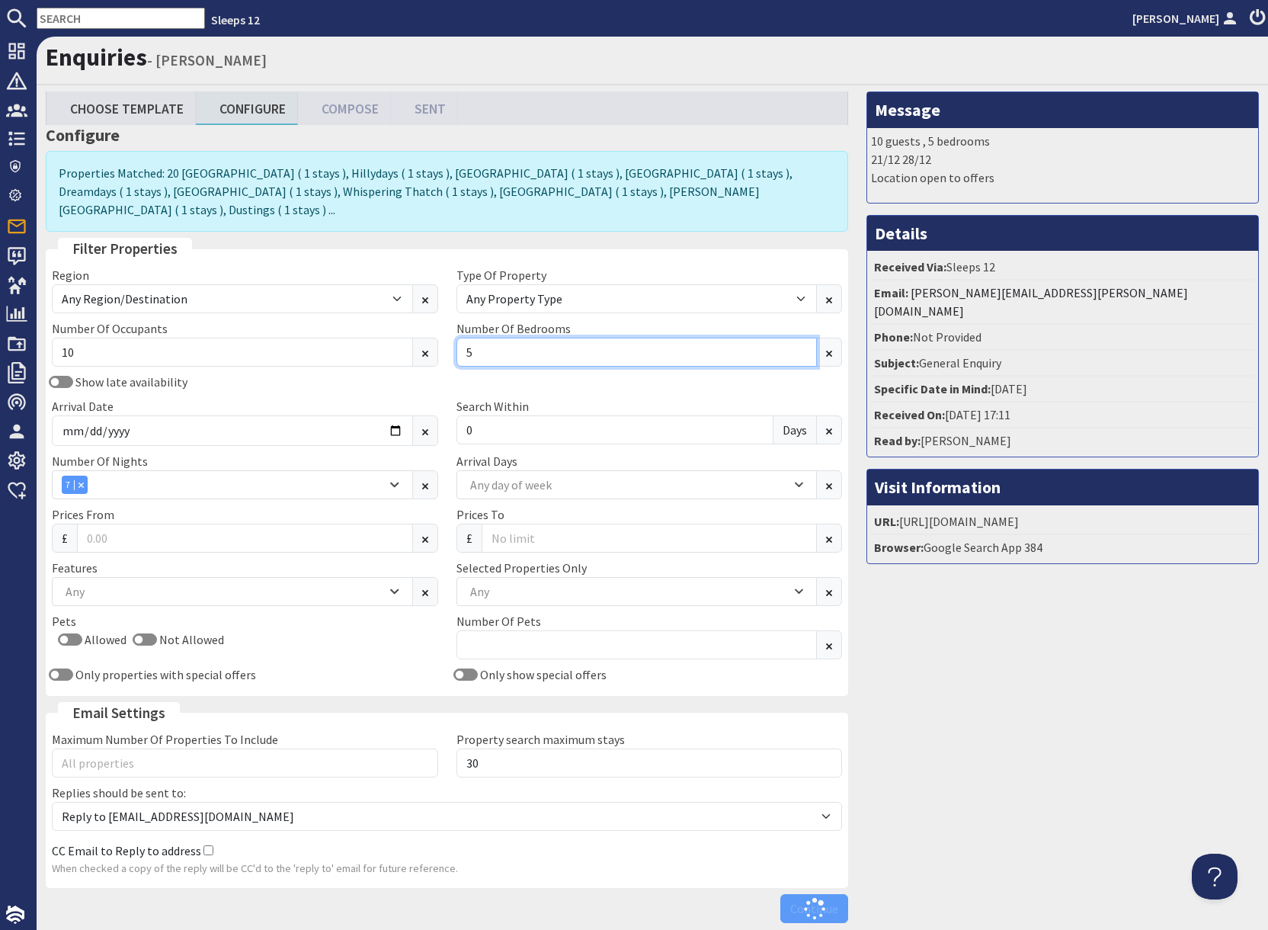
click at [486, 338] on input "5" at bounding box center [637, 352] width 361 height 29
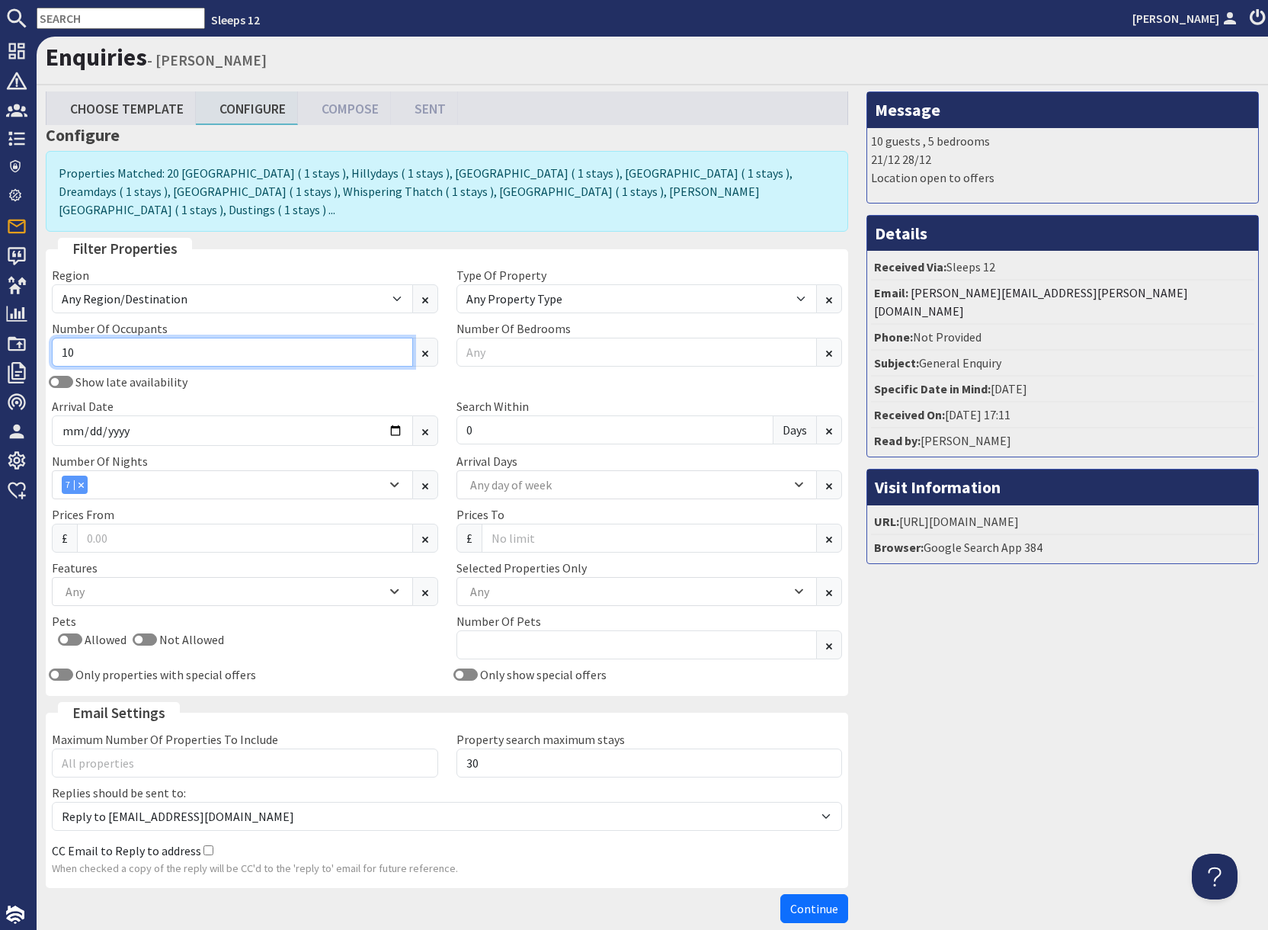
click at [114, 338] on input "10" at bounding box center [232, 352] width 361 height 29
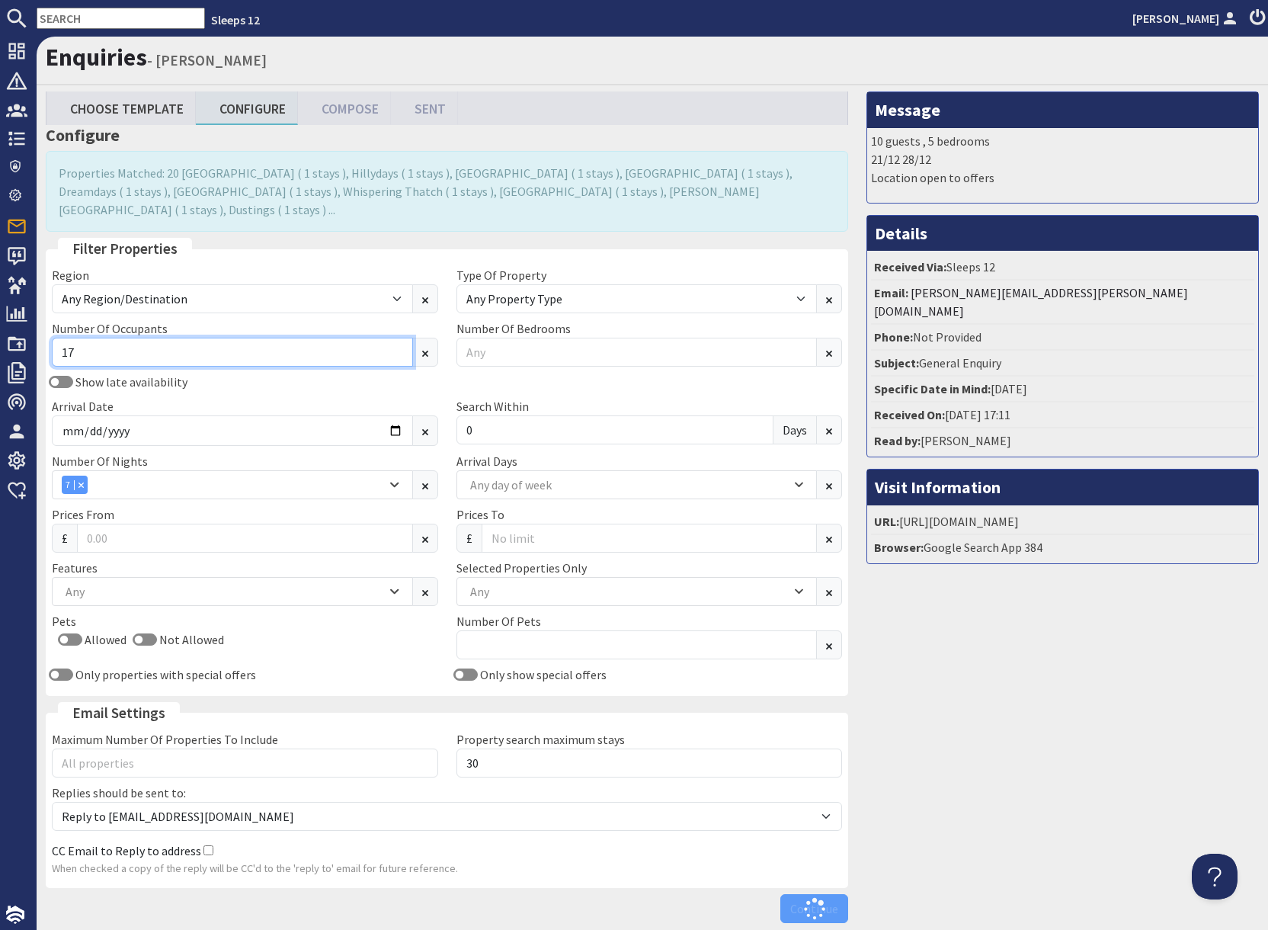
type input "17"
click at [1063, 739] on div "Message 10 guests , 5 bedrooms 21/12 28/12 Location open to offers Details Rece…" at bounding box center [1062, 510] width 411 height 838
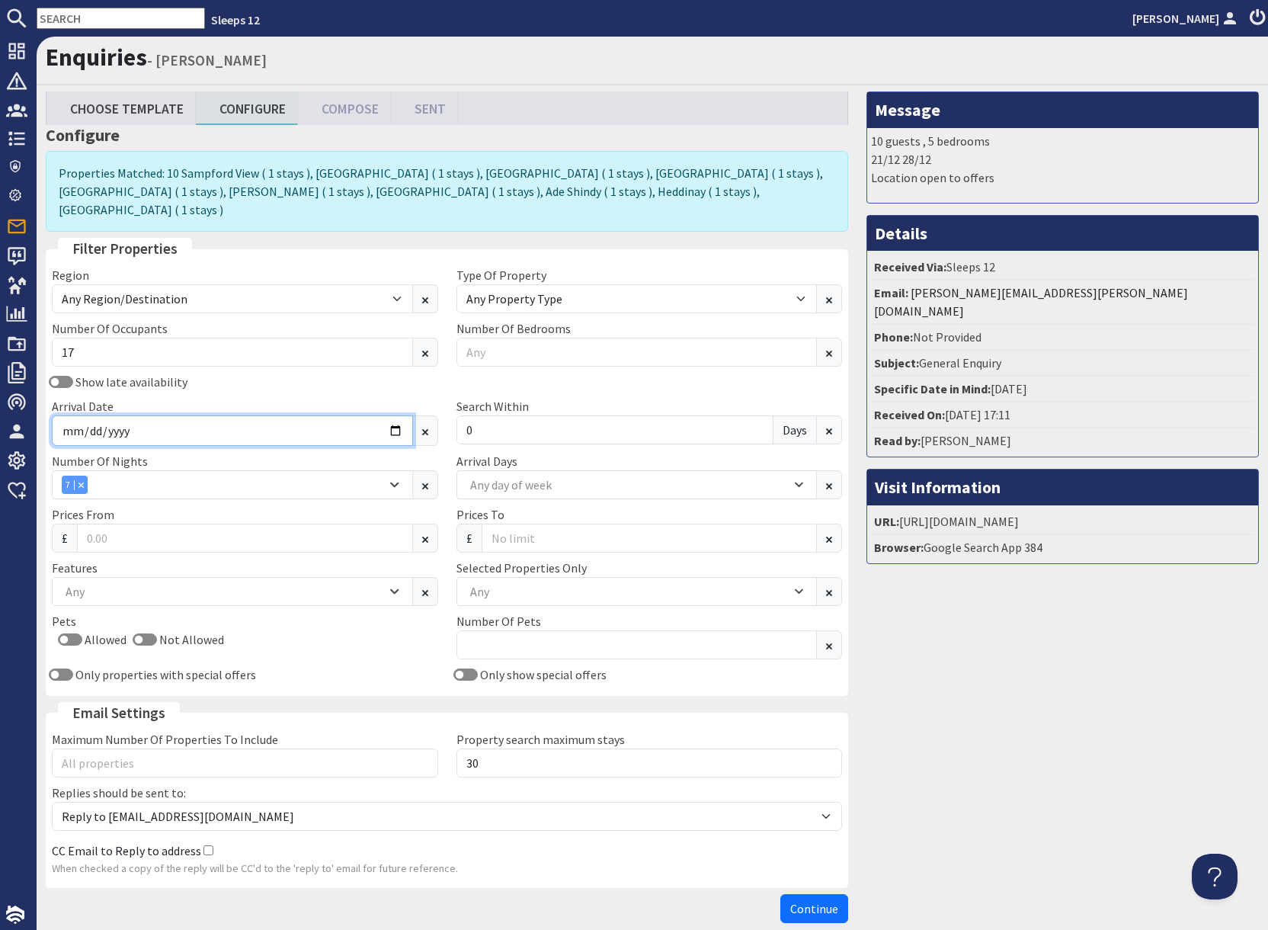
click at [400, 415] on input "2025-11-21" at bounding box center [232, 430] width 361 height 30
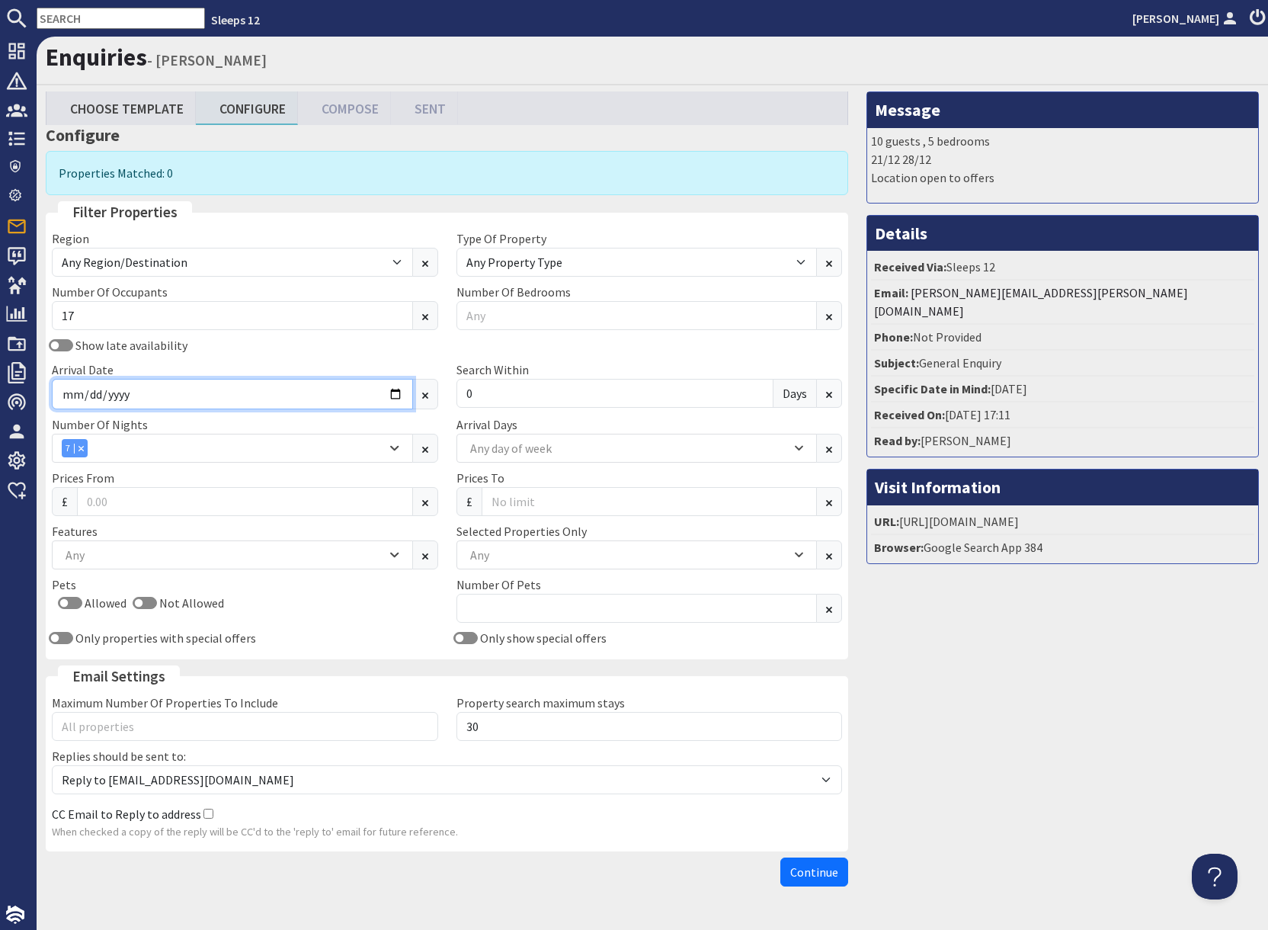
type input "2025-11-21"
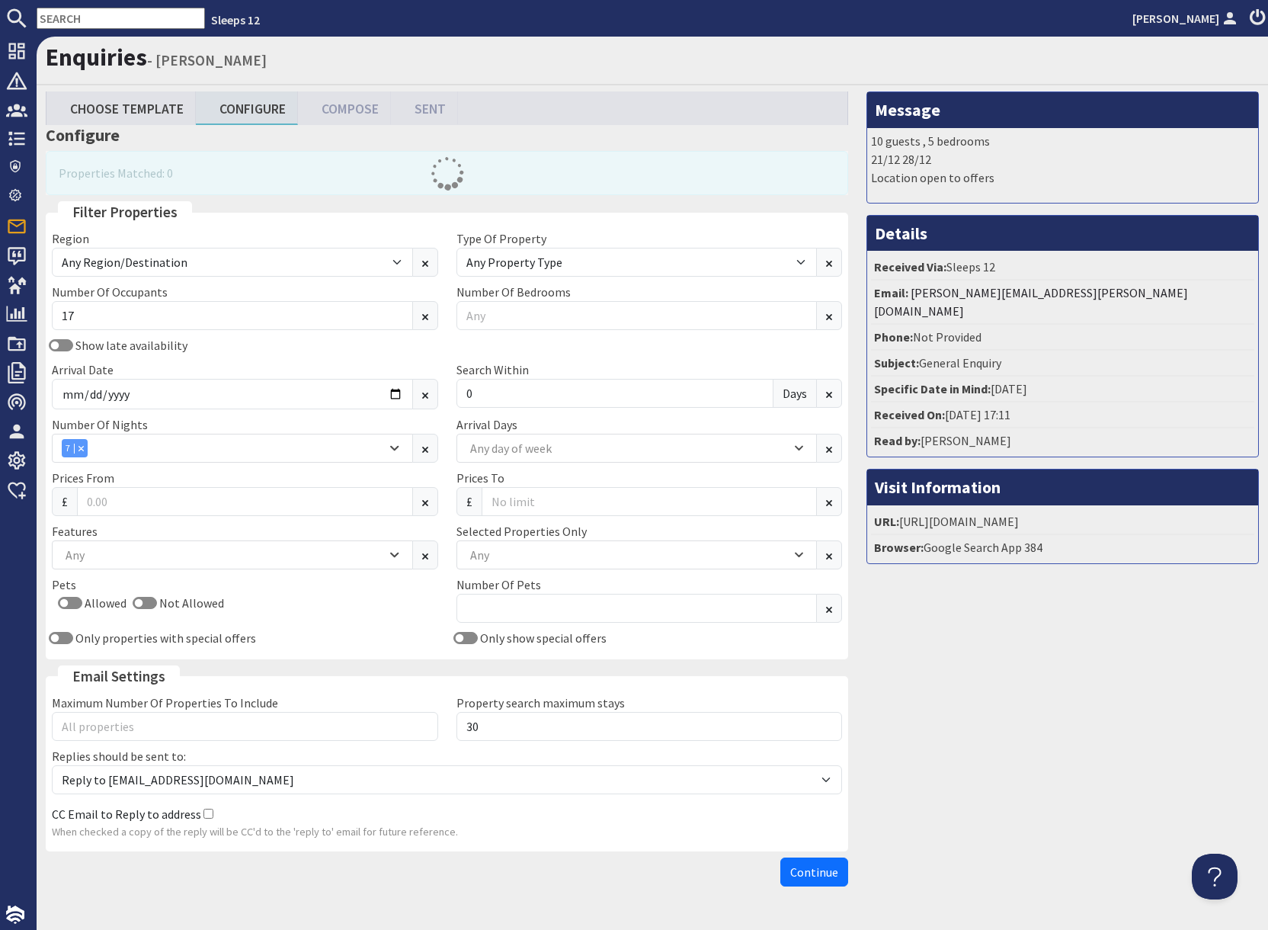
click at [1020, 653] on div "Message 10 guests , 5 bedrooms 21/12 28/12 Location open to offers Details Rece…" at bounding box center [1062, 492] width 411 height 802
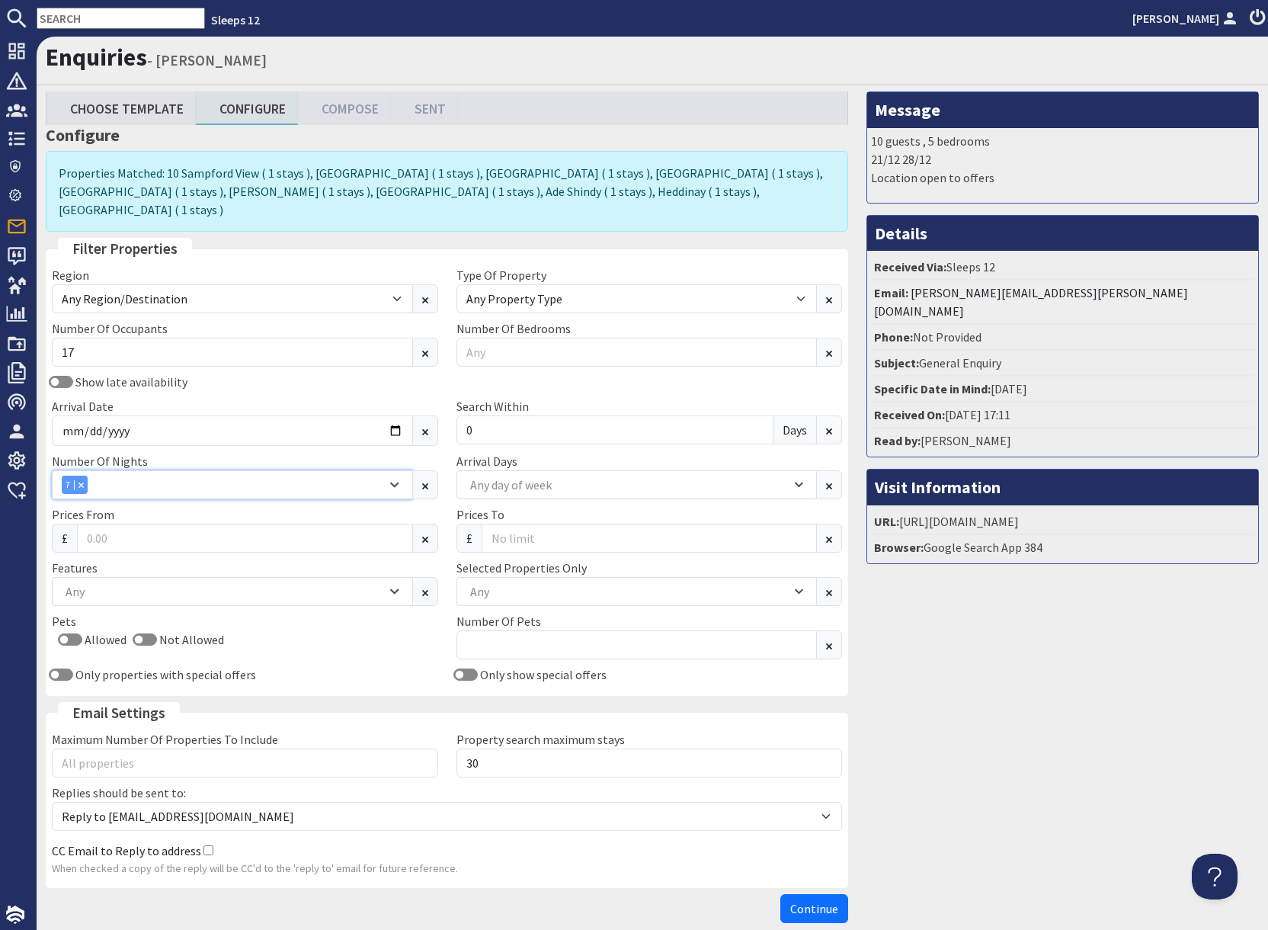
click at [82, 482] on icon "Combobox" at bounding box center [81, 484] width 5 height 5
click at [149, 476] on div "Any" at bounding box center [224, 484] width 325 height 17
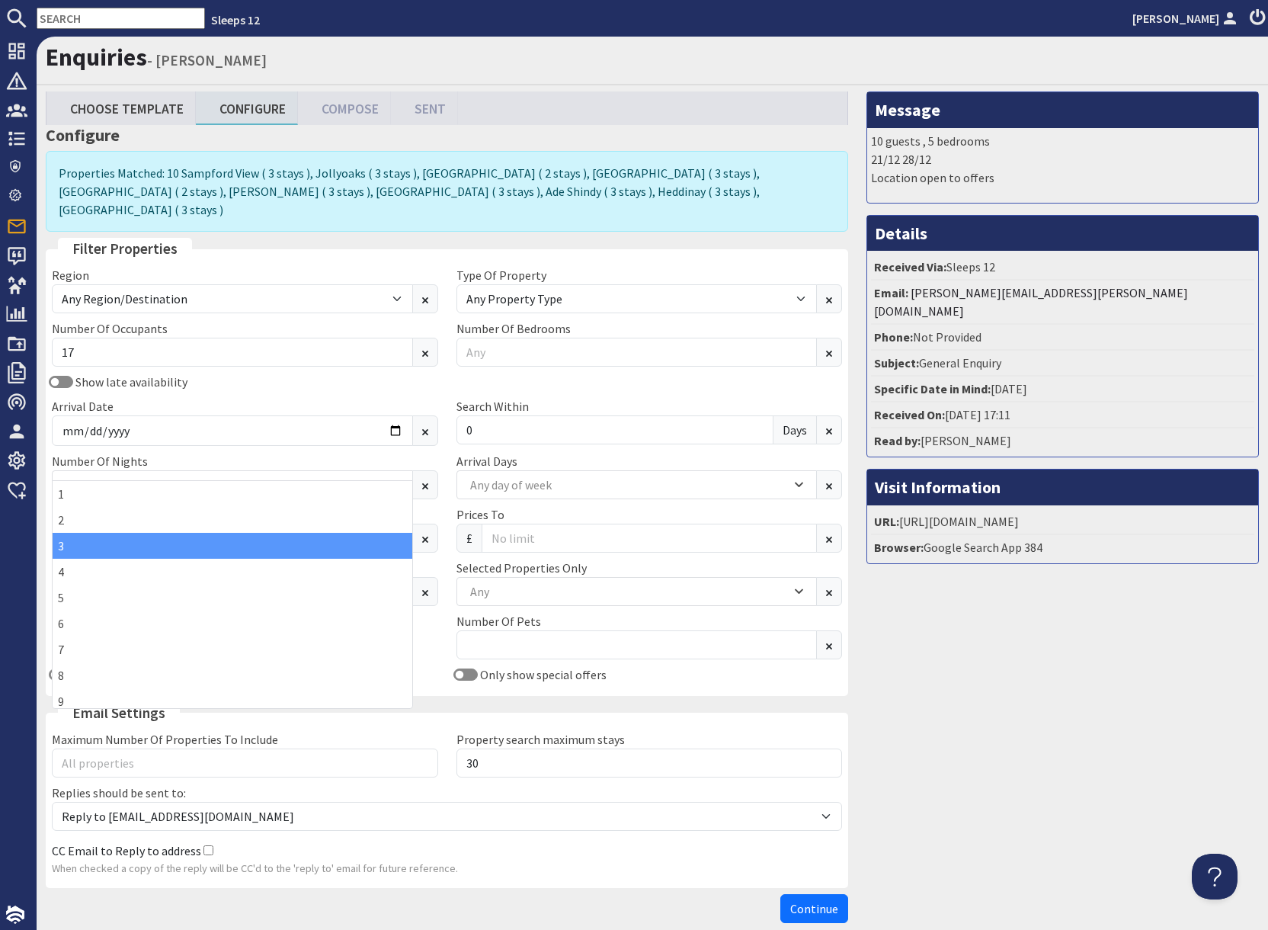
click at [75, 543] on div "3" at bounding box center [233, 546] width 360 height 26
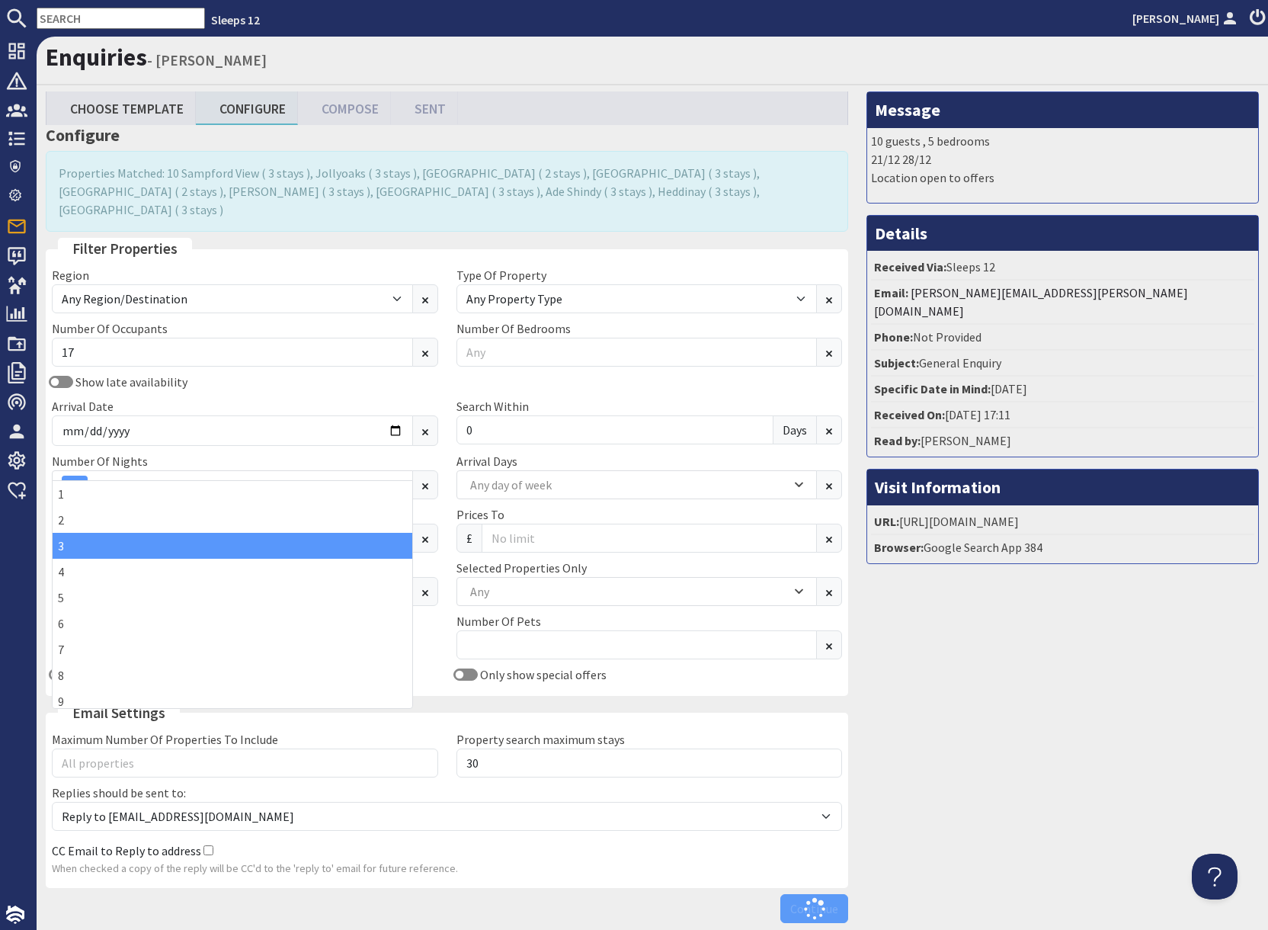
click at [937, 600] on div "Message 10 guests , 5 bedrooms 21/12 28/12 Location open to offers Details Rece…" at bounding box center [1062, 510] width 411 height 838
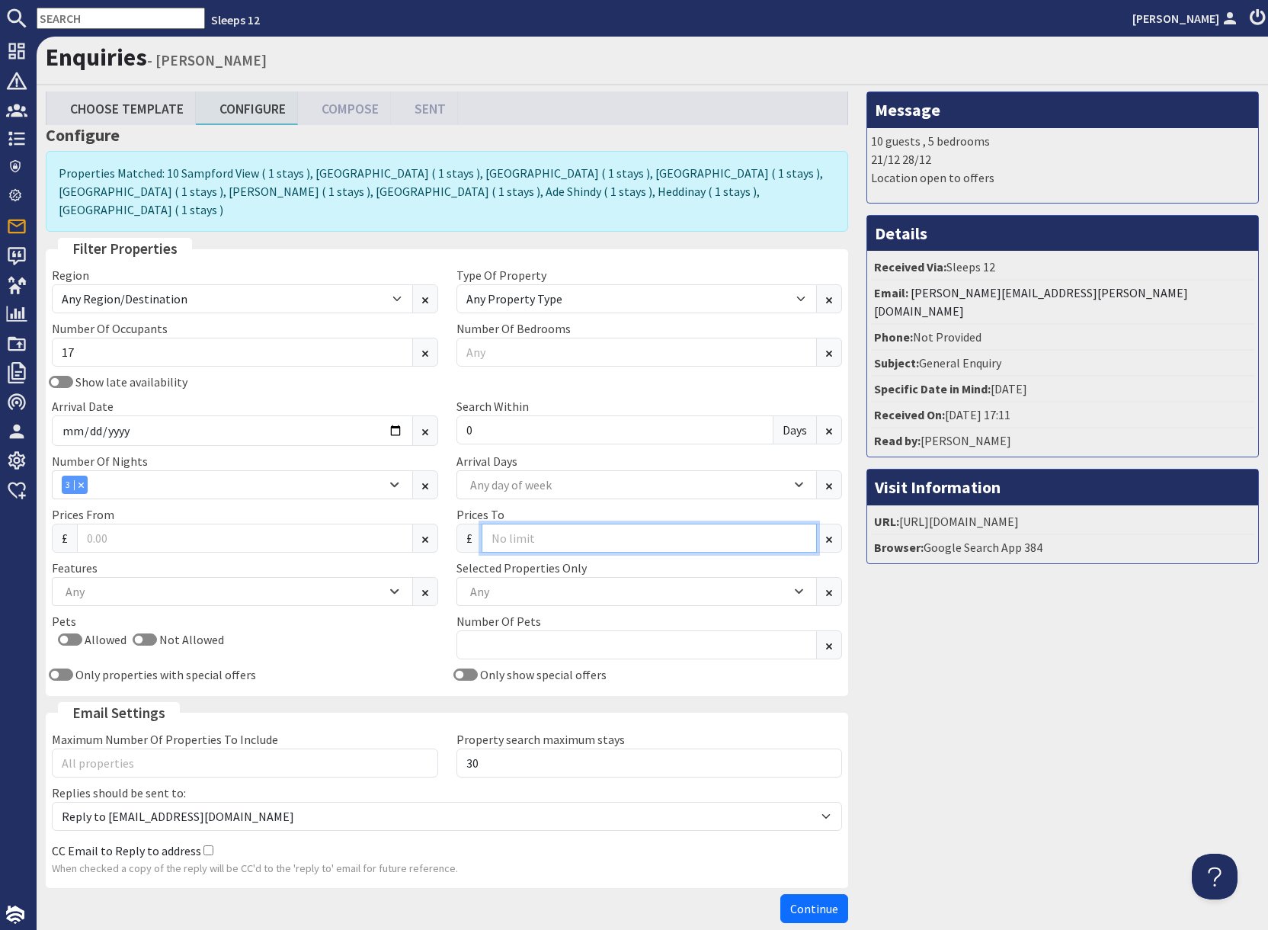
click at [529, 524] on input "Prices To" at bounding box center [650, 538] width 336 height 29
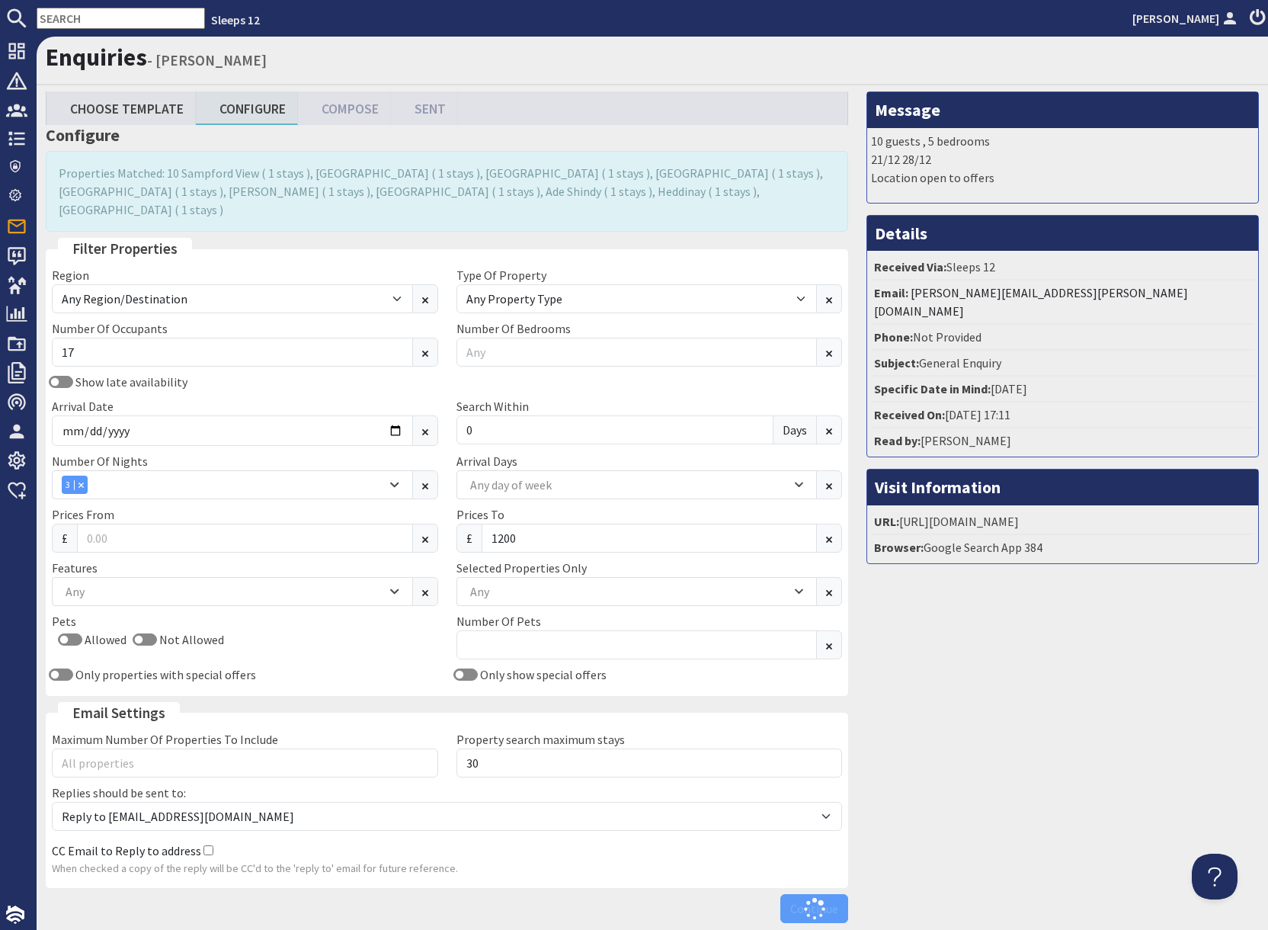
click at [1011, 655] on div "Message 10 guests , 5 bedrooms 21/12 28/12 Location open to offers Details Rece…" at bounding box center [1062, 510] width 411 height 838
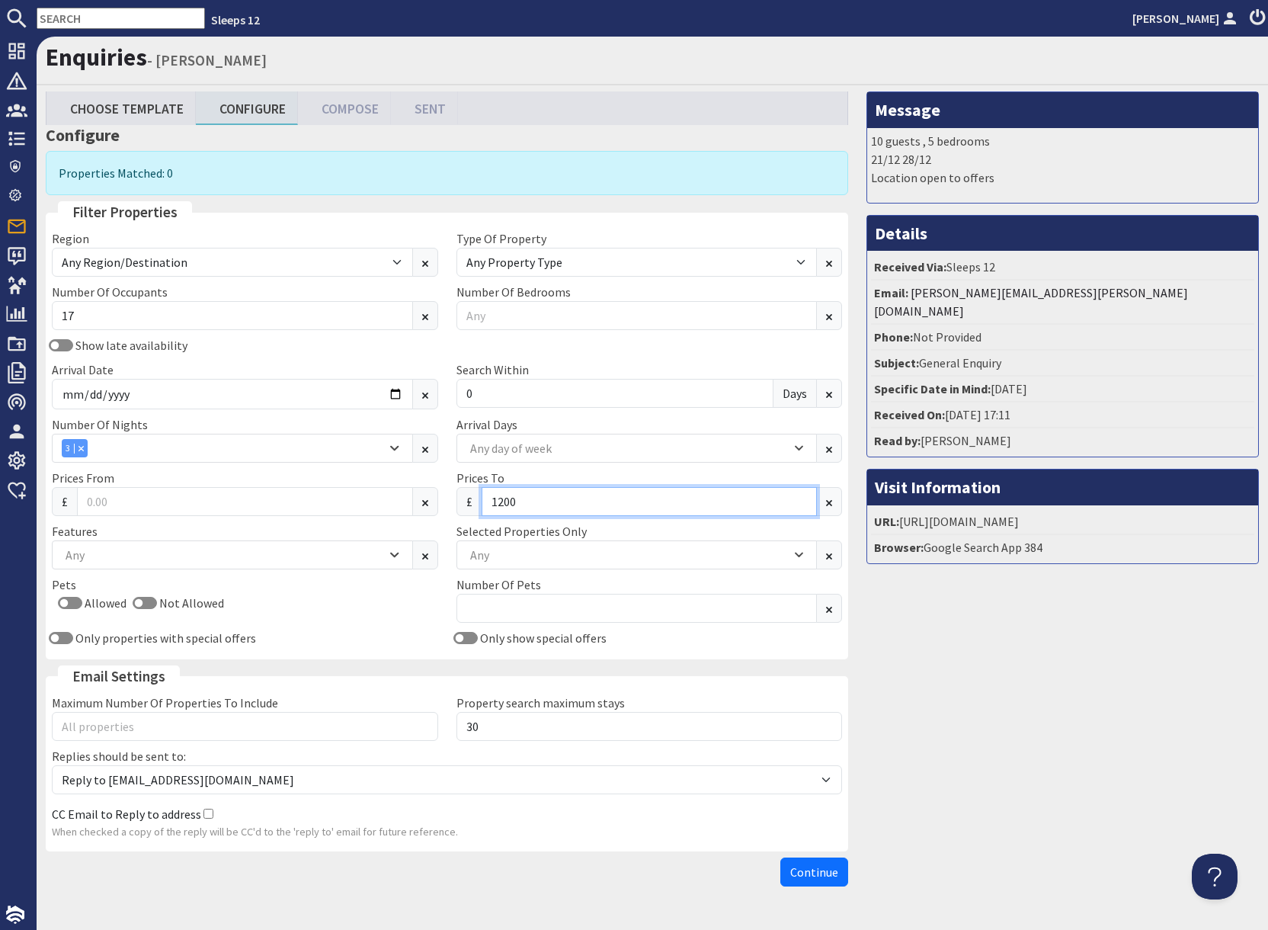
drag, startPoint x: 498, startPoint y: 503, endPoint x: 511, endPoint y: 505, distance: 12.3
click at [498, 503] on input "1200" at bounding box center [650, 501] width 336 height 29
drag, startPoint x: 502, startPoint y: 502, endPoint x: 511, endPoint y: 506, distance: 10.2
click at [502, 502] on input "1200" at bounding box center [650, 501] width 336 height 29
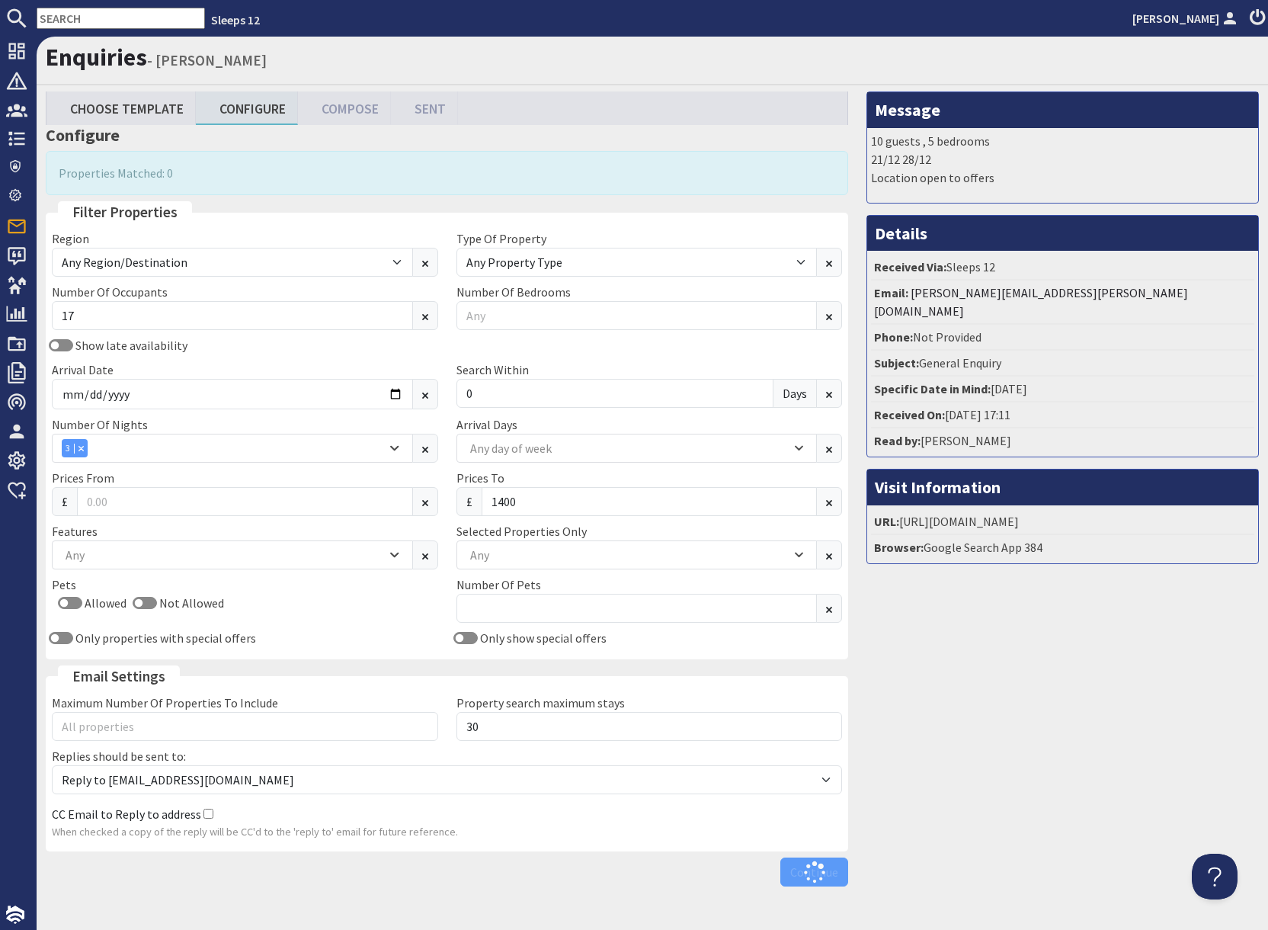
click at [953, 633] on div "Message 10 guests , 5 bedrooms 21/12 28/12 Location open to offers Details Rece…" at bounding box center [1062, 492] width 411 height 802
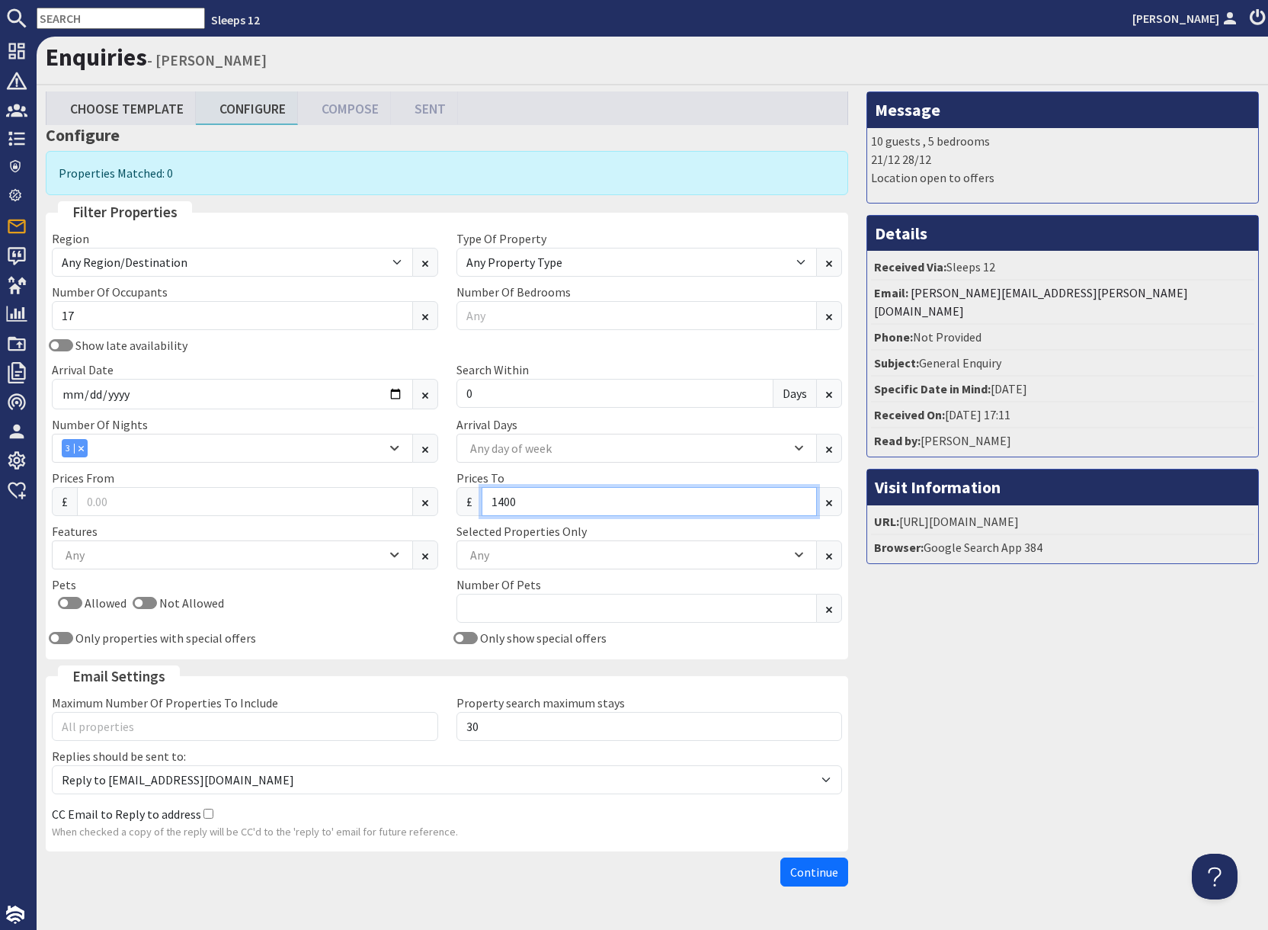
click at [504, 498] on input "1400" at bounding box center [650, 501] width 336 height 29
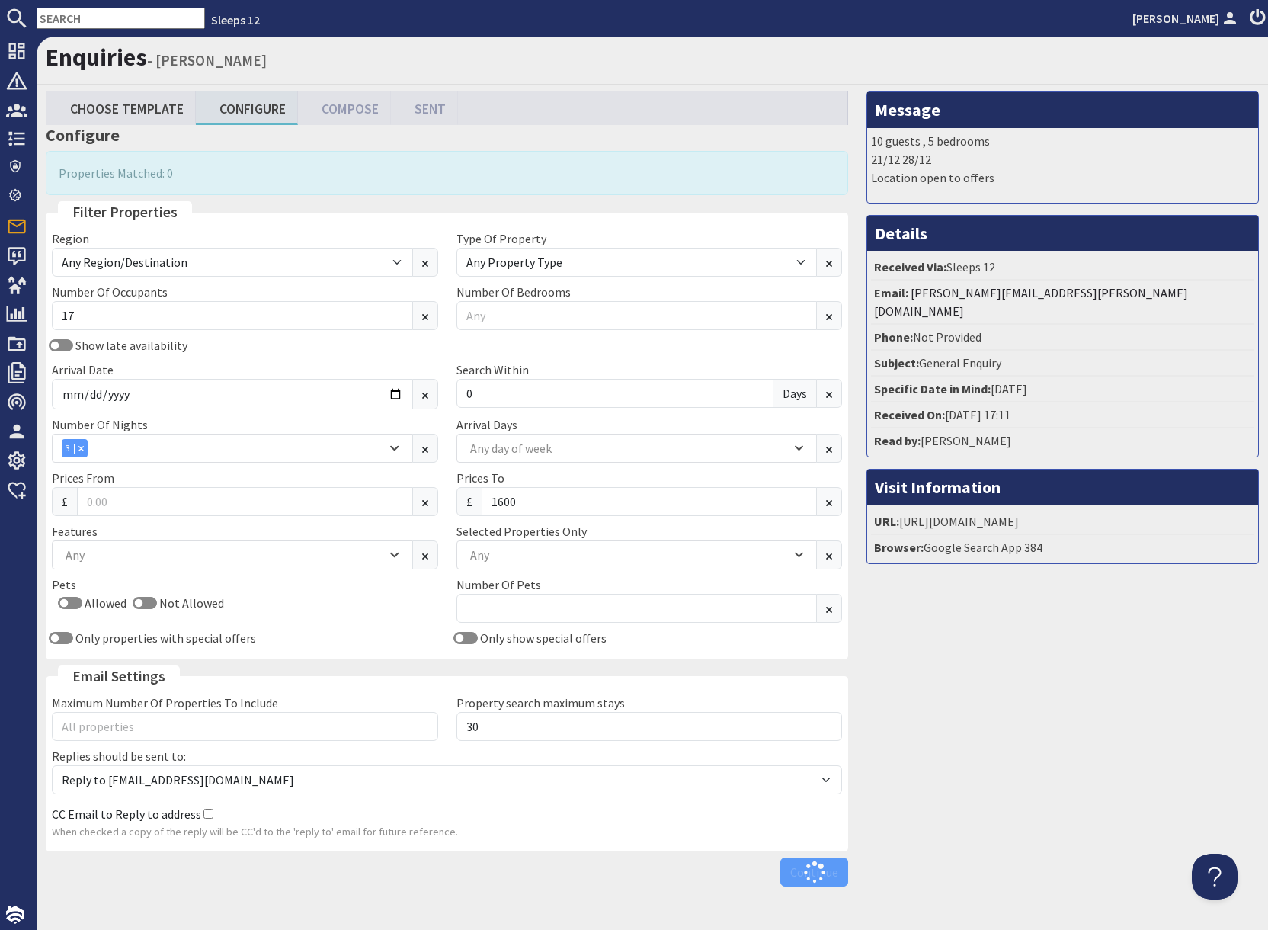
click at [979, 661] on div "Message 10 guests , 5 bedrooms 21/12 28/12 Location open to offers Details Rece…" at bounding box center [1062, 492] width 411 height 802
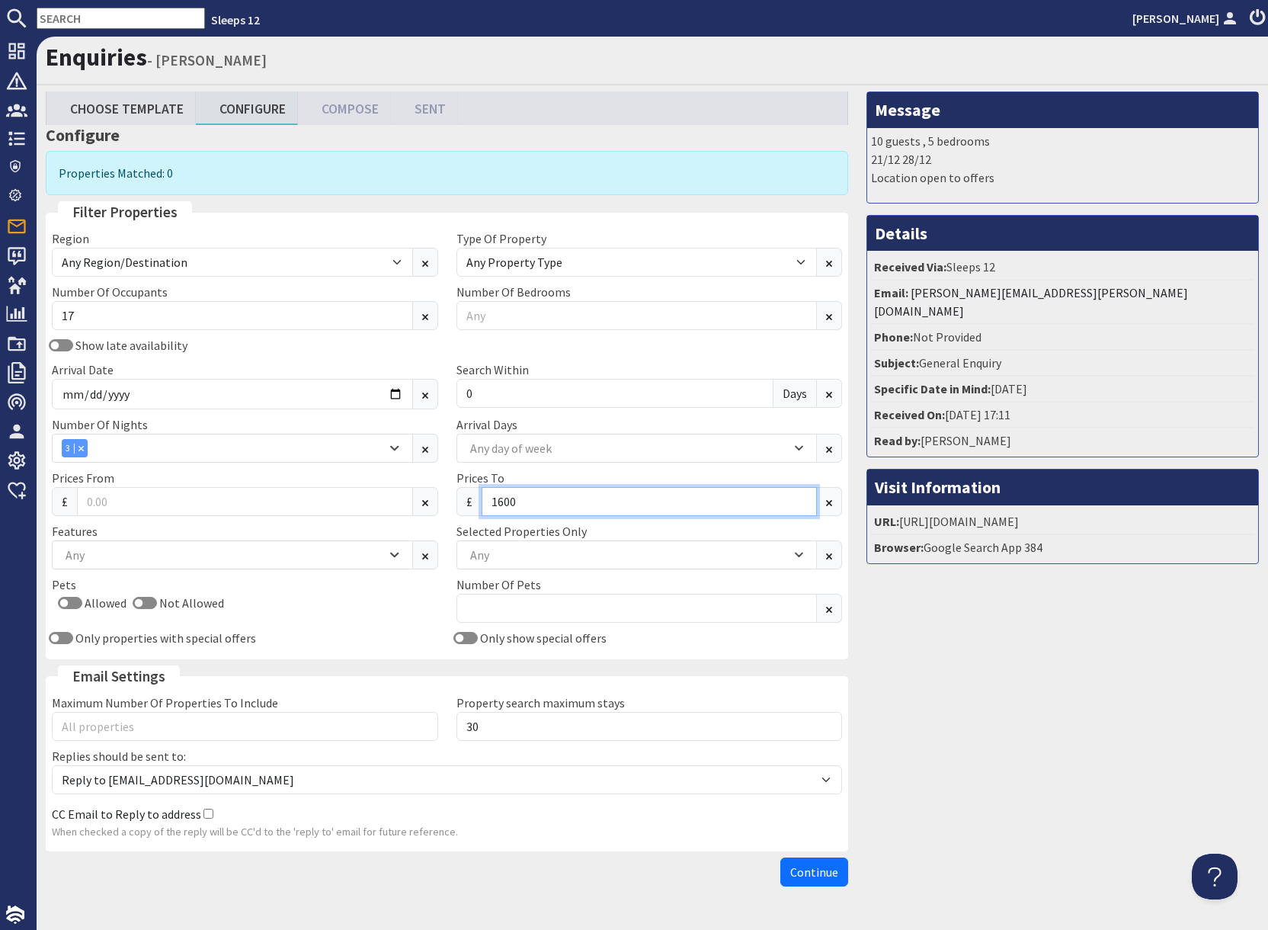
click at [504, 502] on input "1600" at bounding box center [650, 501] width 336 height 29
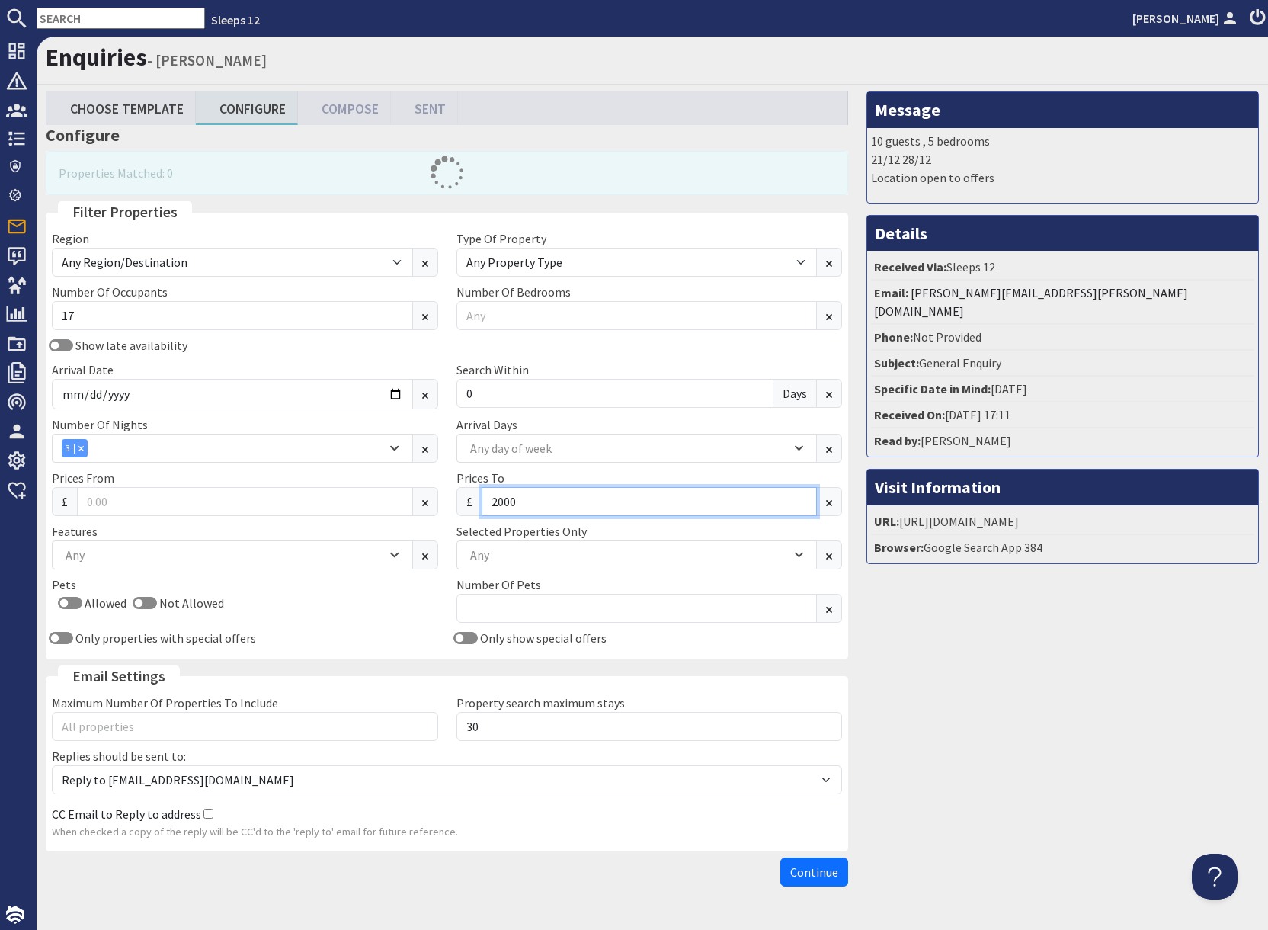
type input "2000"
click at [920, 677] on div "Message 10 guests , 5 bedrooms 21/12 28/12 Location open to offers Details Rece…" at bounding box center [1062, 492] width 411 height 802
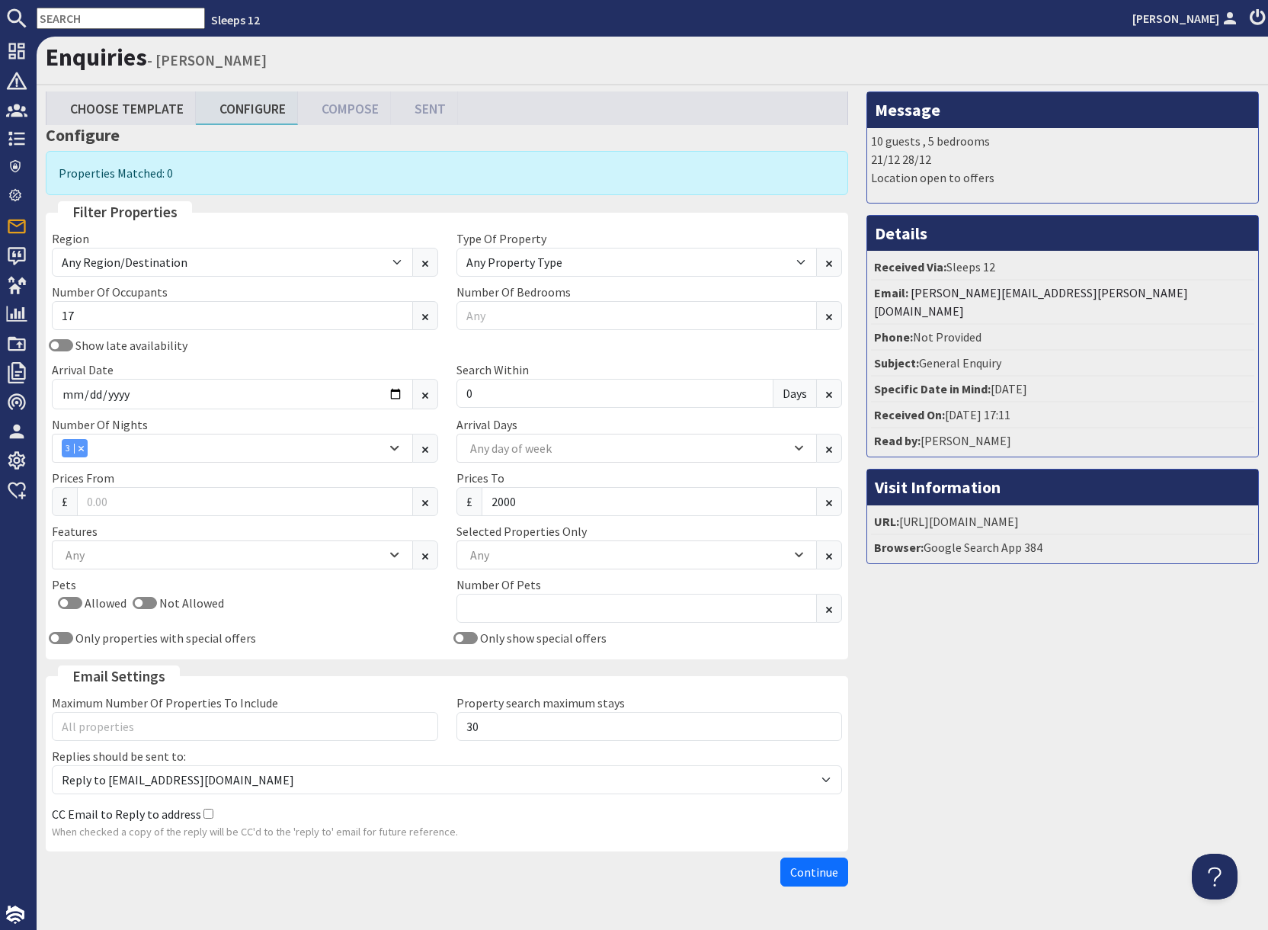
click at [82, 21] on input "text" at bounding box center [121, 18] width 168 height 21
paste input "S47550"
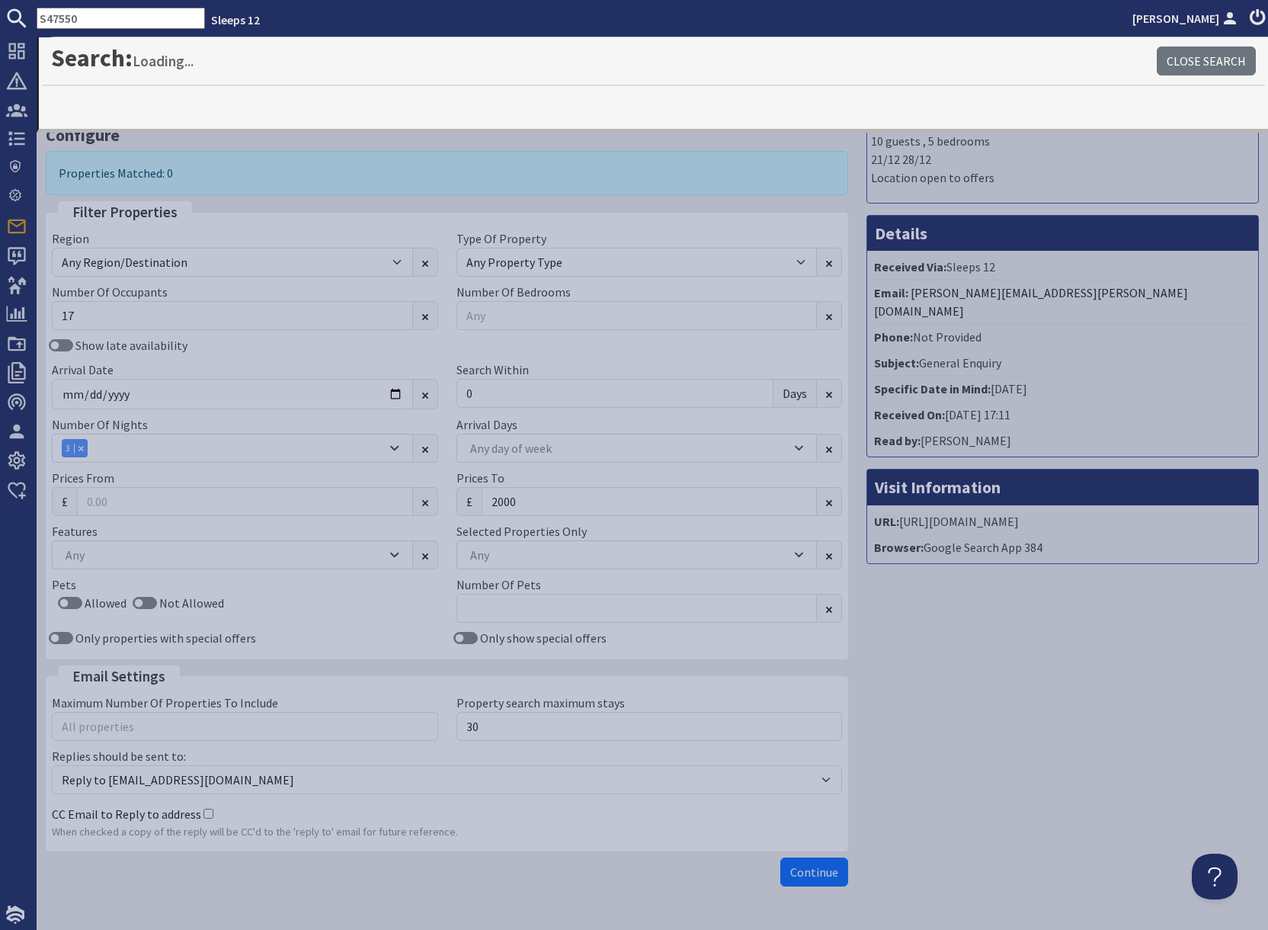
type input "S47550"
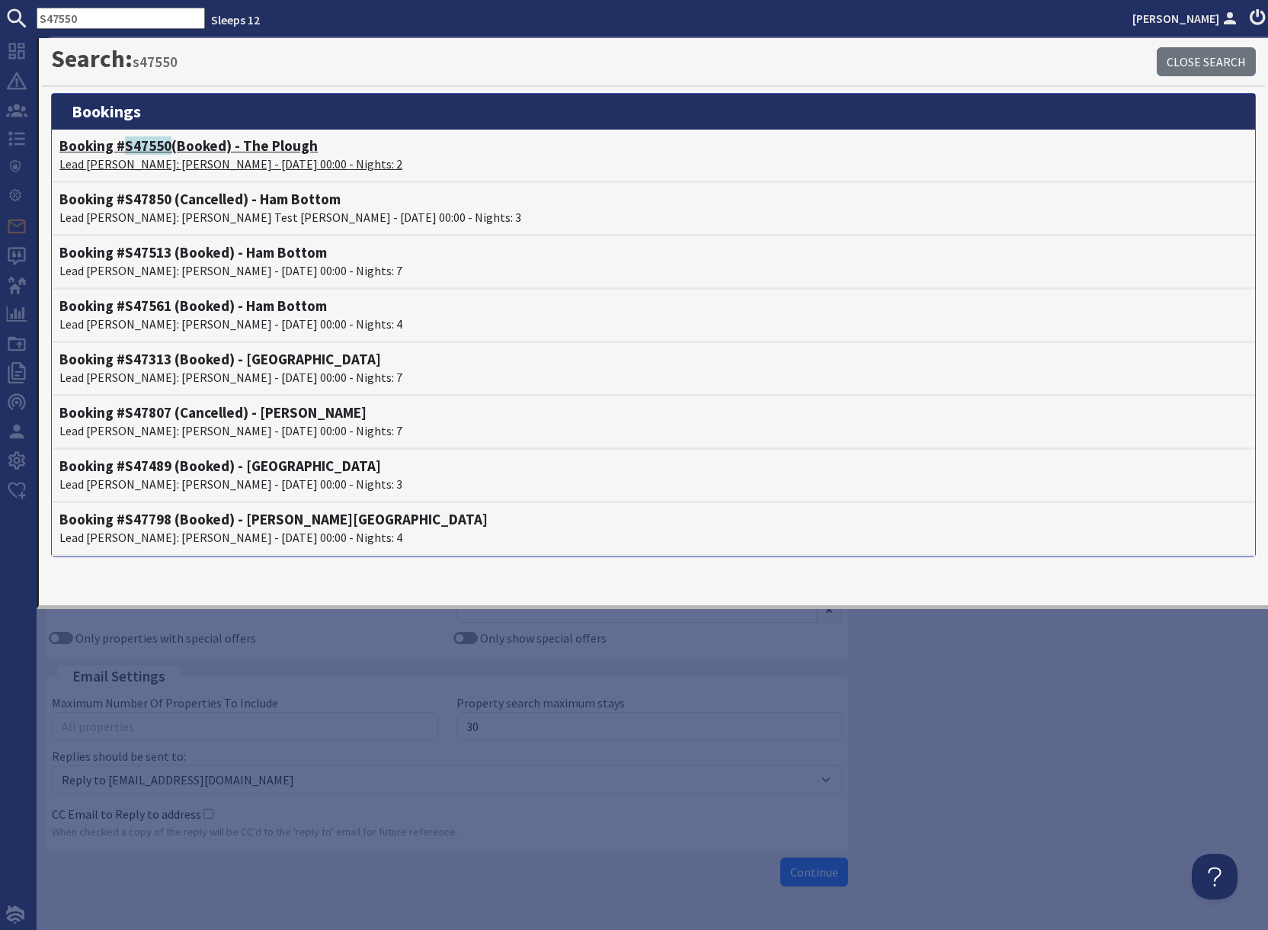
click at [154, 153] on span "S47550" at bounding box center [148, 145] width 46 height 18
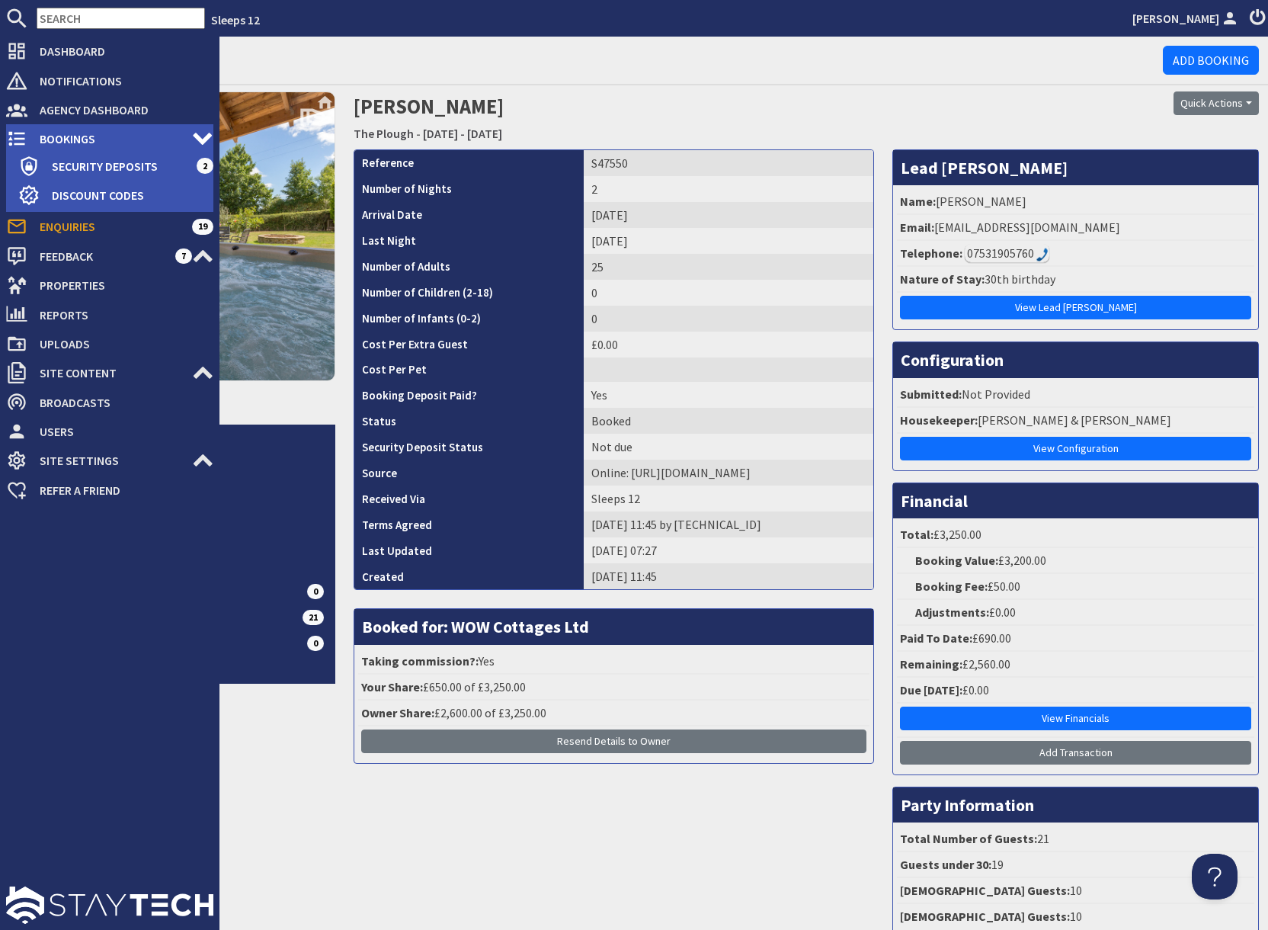
click at [34, 139] on span "Bookings" at bounding box center [109, 139] width 165 height 24
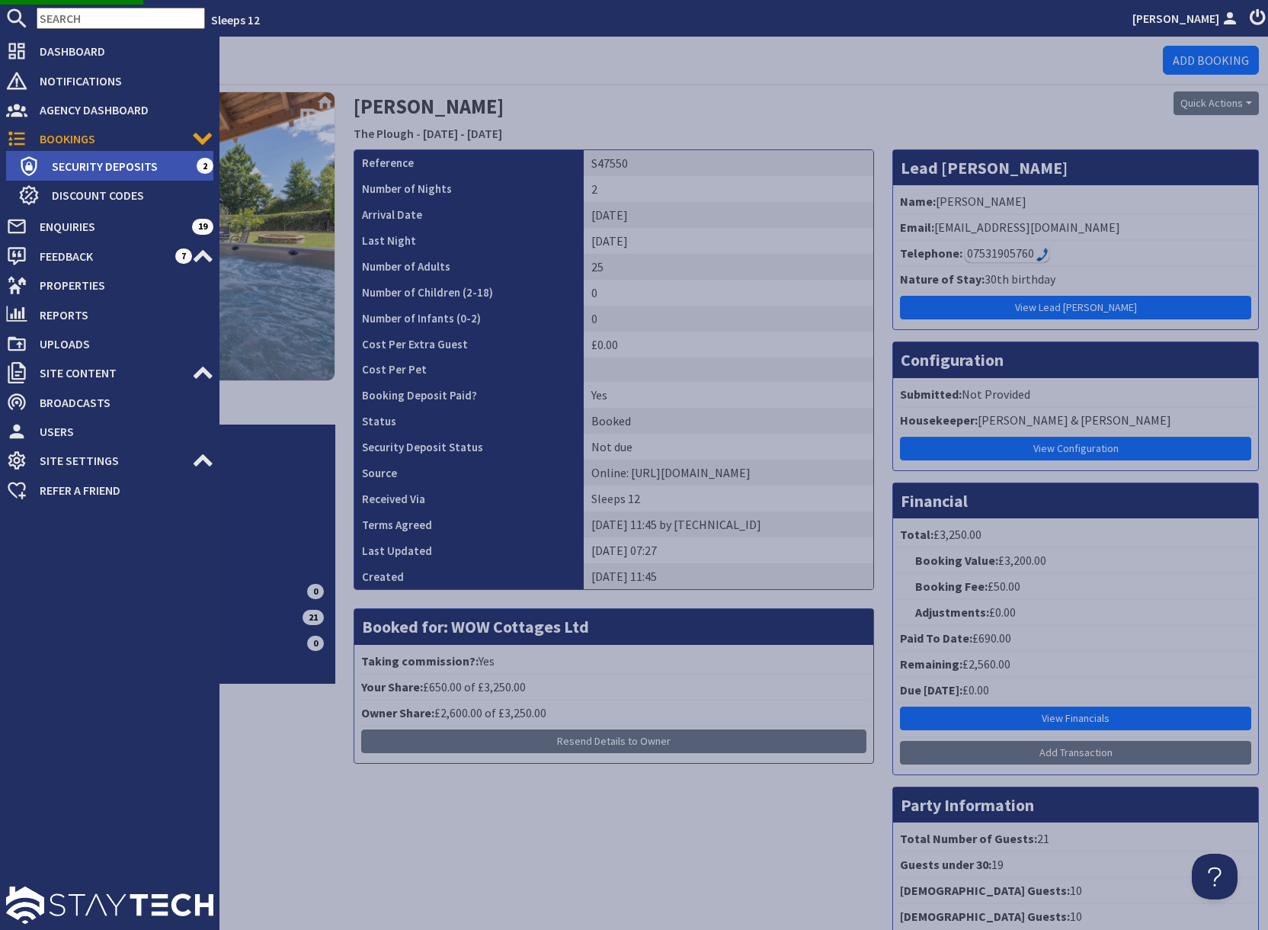
click at [131, 170] on span "Security Deposits" at bounding box center [118, 166] width 157 height 24
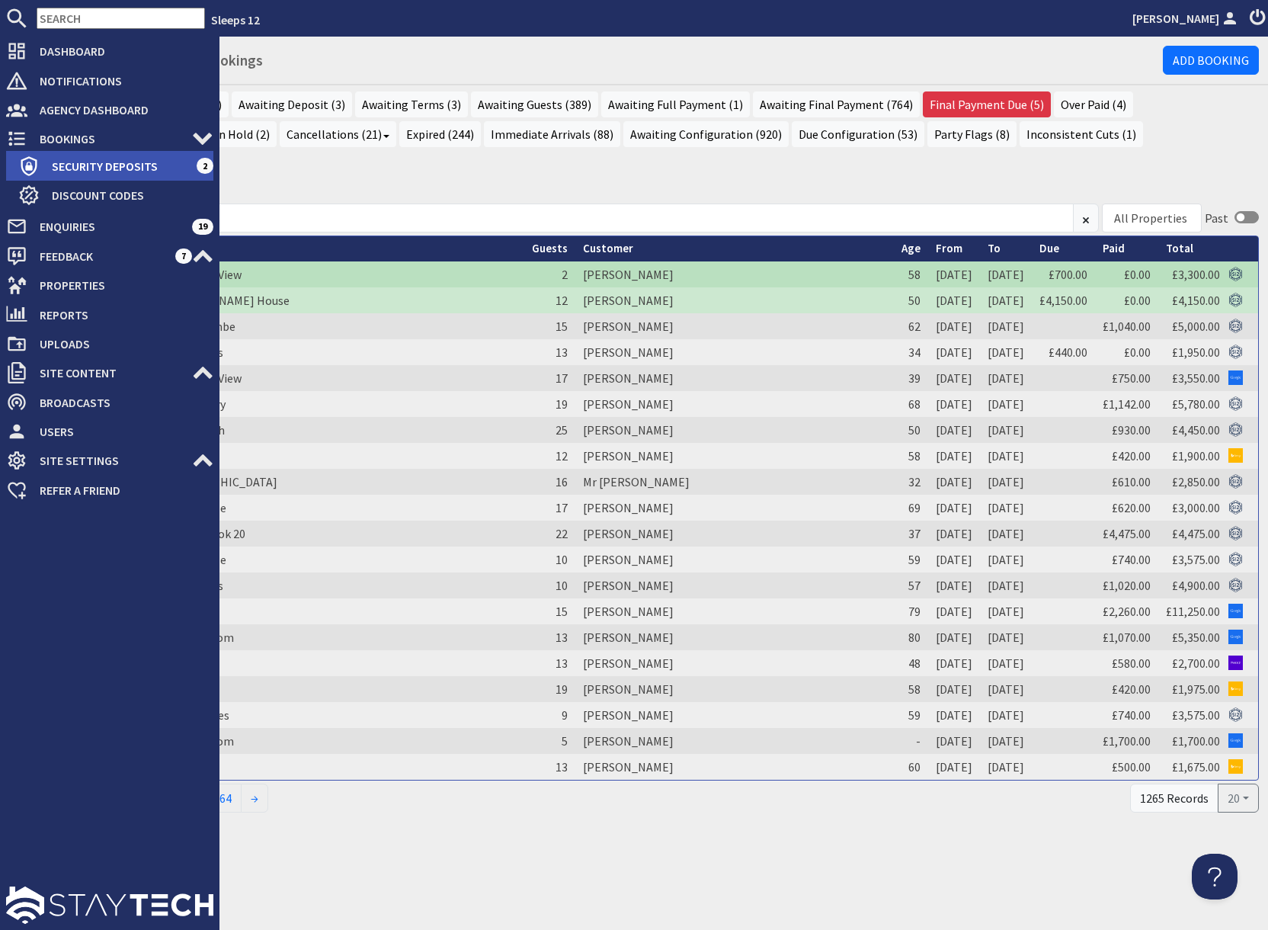
click at [67, 165] on span "Security Deposits" at bounding box center [118, 166] width 157 height 24
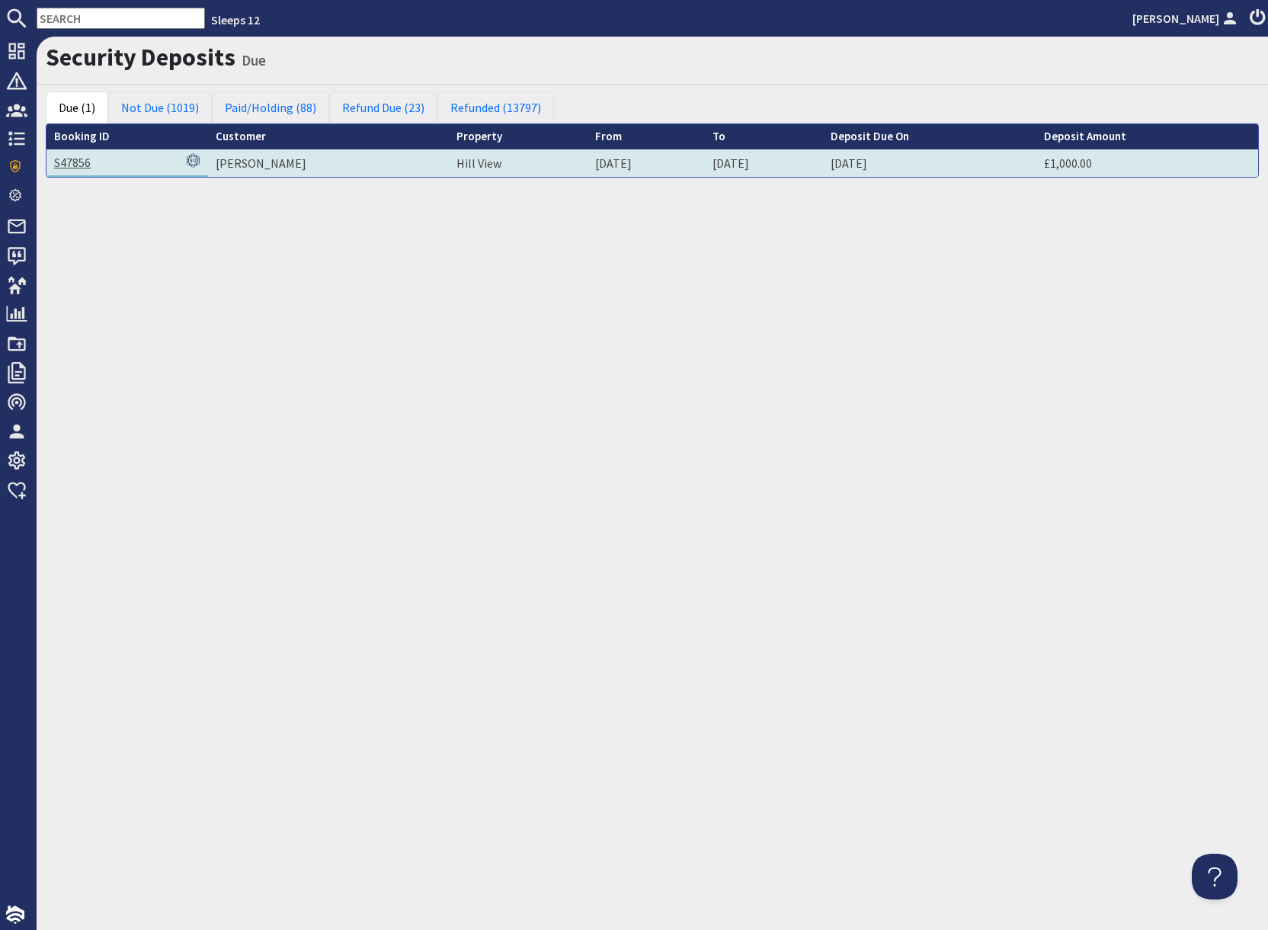
click at [82, 162] on link "S47856" at bounding box center [72, 162] width 37 height 15
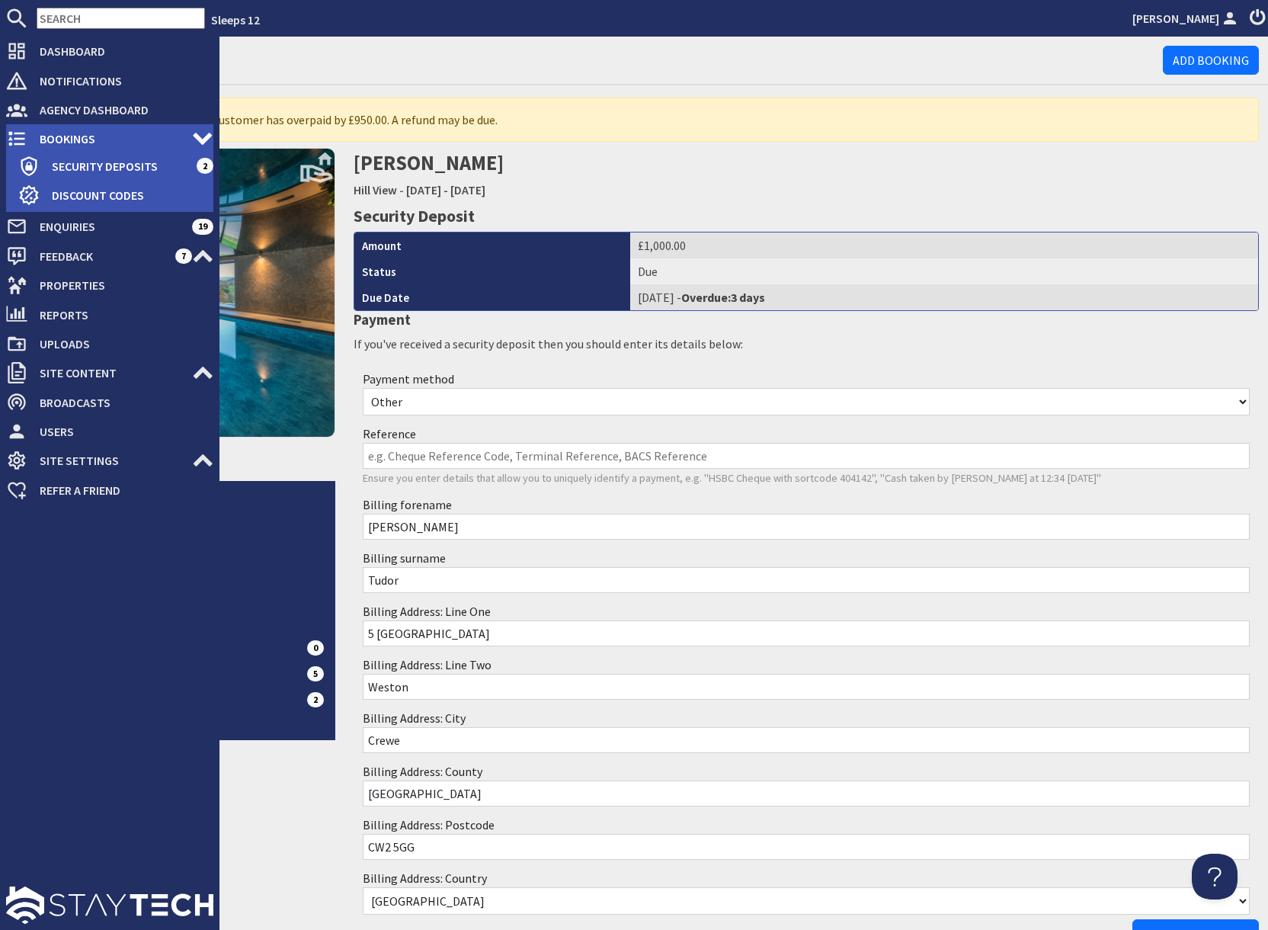
click at [55, 136] on span "Bookings" at bounding box center [109, 139] width 165 height 24
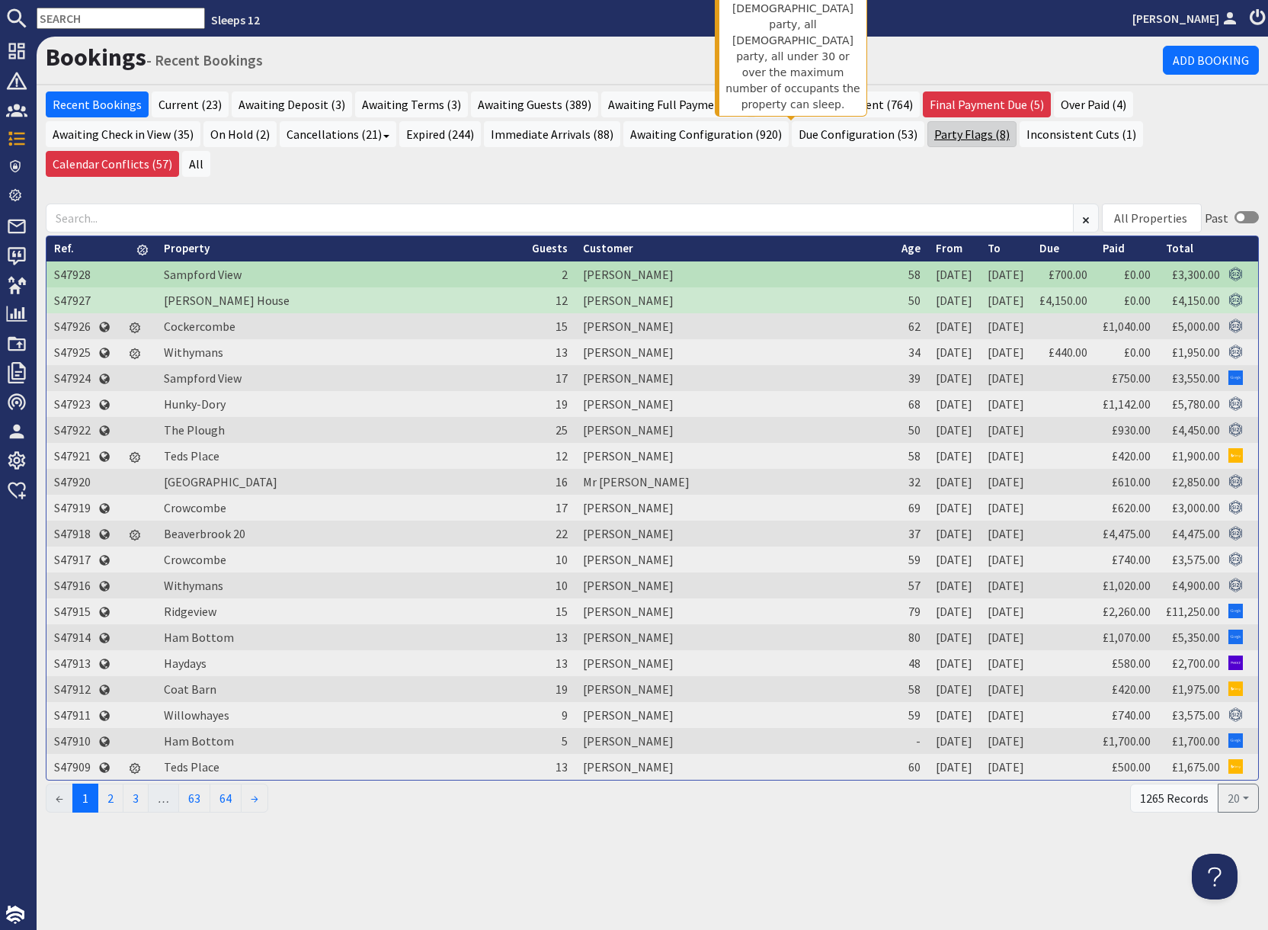
click at [928, 137] on link "Party Flags (8)" at bounding box center [972, 134] width 89 height 26
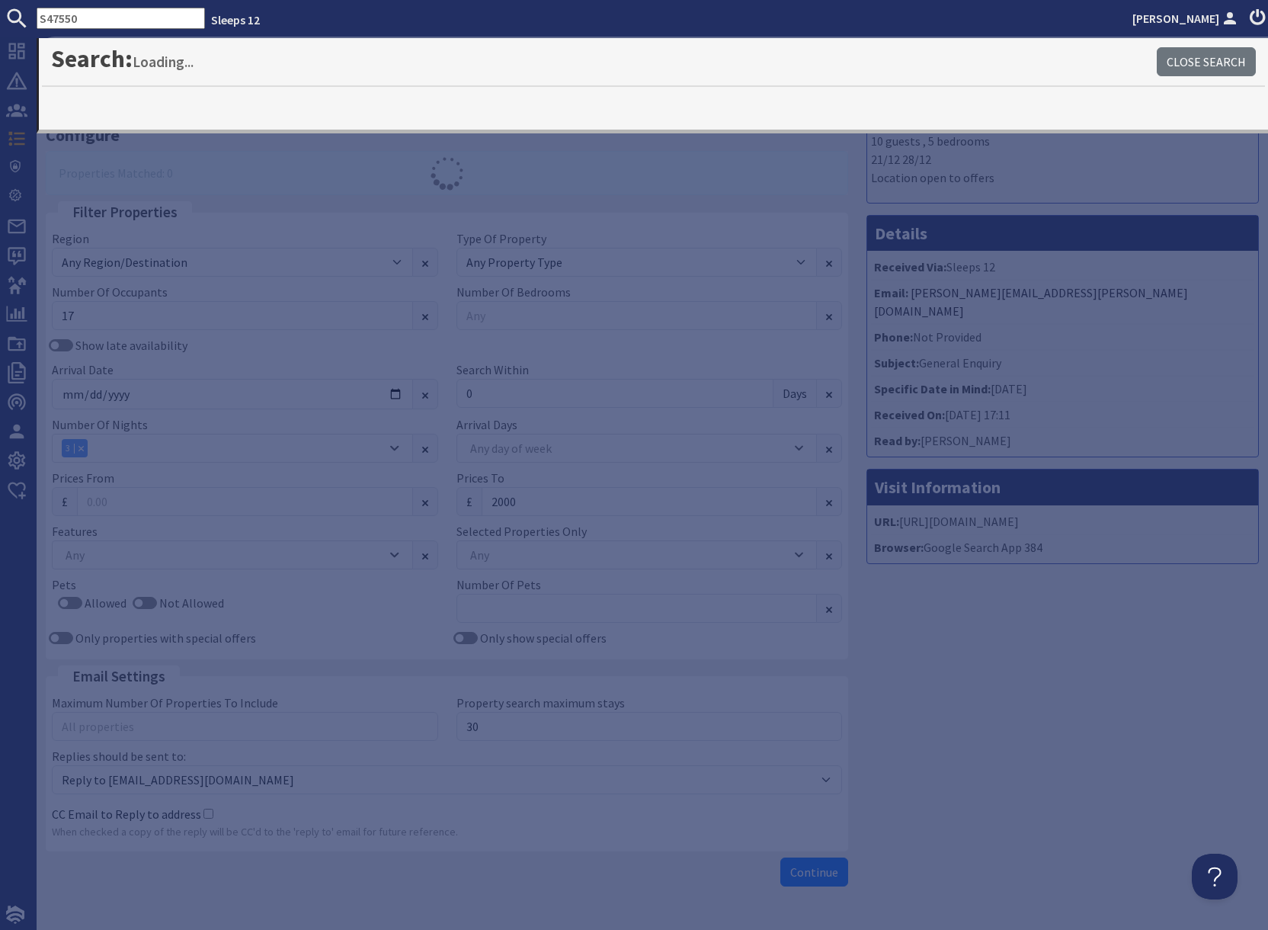
click at [982, 681] on div "Message 10 guests , 5 bedrooms 21/12 28/12 Location open to offers Details Rece…" at bounding box center [1062, 492] width 411 height 802
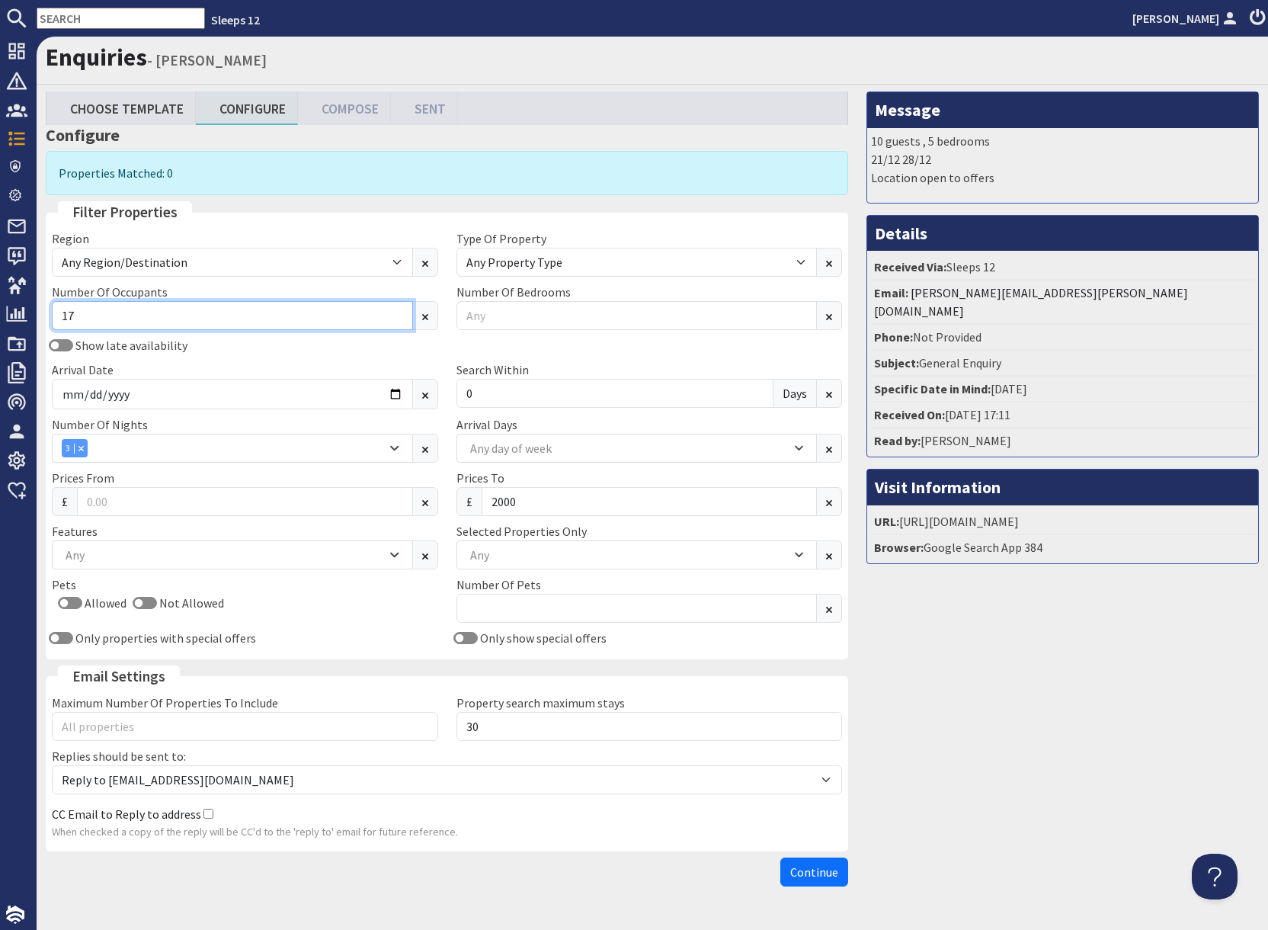
click at [91, 320] on input "17" at bounding box center [232, 315] width 361 height 29
click at [152, 311] on input "17" at bounding box center [232, 315] width 361 height 29
type input "12"
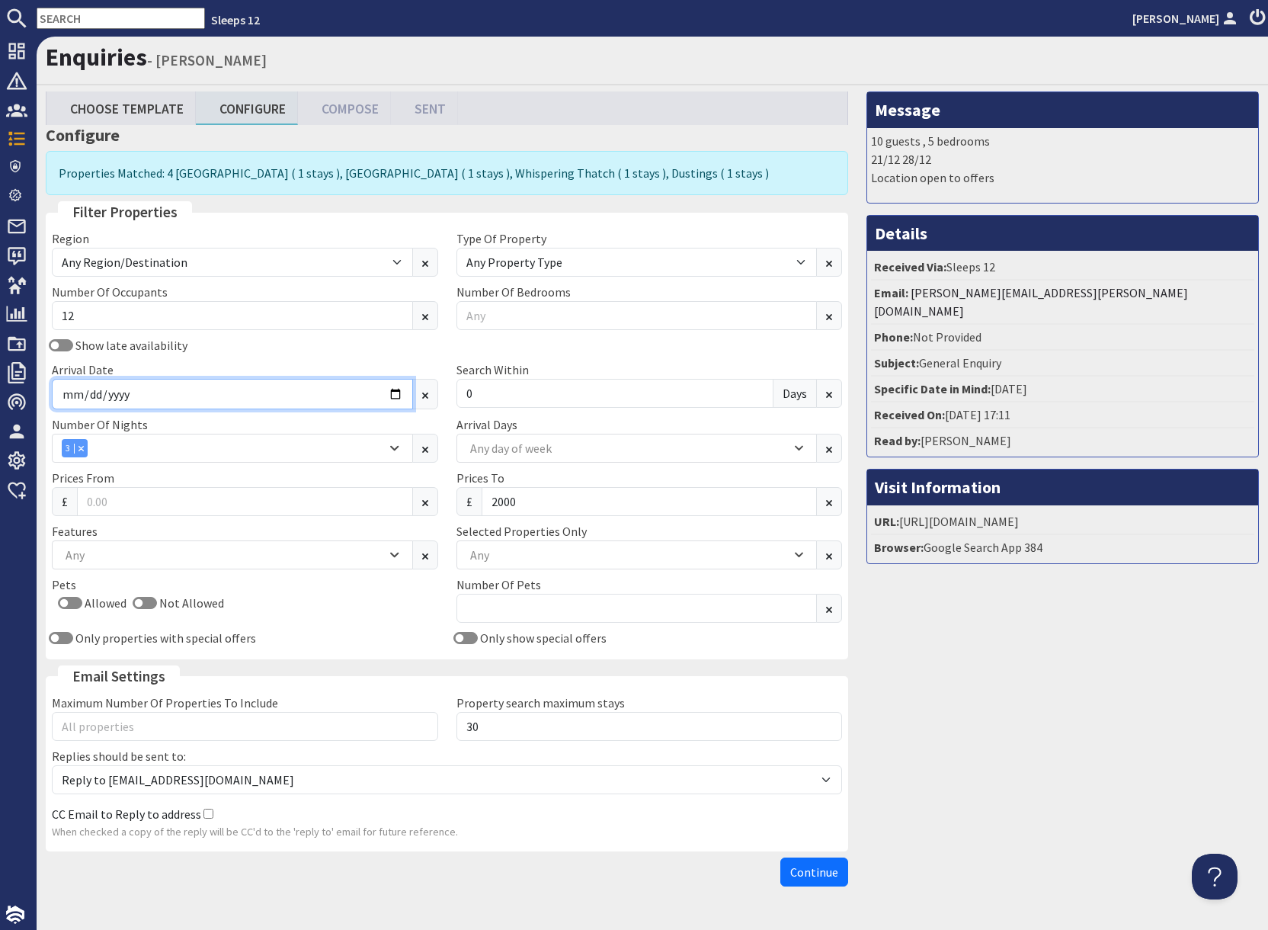
drag, startPoint x: 191, startPoint y: 405, endPoint x: 204, endPoint y: 404, distance: 13.0
click at [191, 405] on input "2025-11-21" at bounding box center [232, 394] width 361 height 30
click at [396, 395] on input "2025-11-21" at bounding box center [232, 394] width 361 height 30
click at [394, 397] on input "2026-07-21" at bounding box center [232, 394] width 361 height 30
click at [395, 394] on input "2026-07-21" at bounding box center [232, 394] width 361 height 30
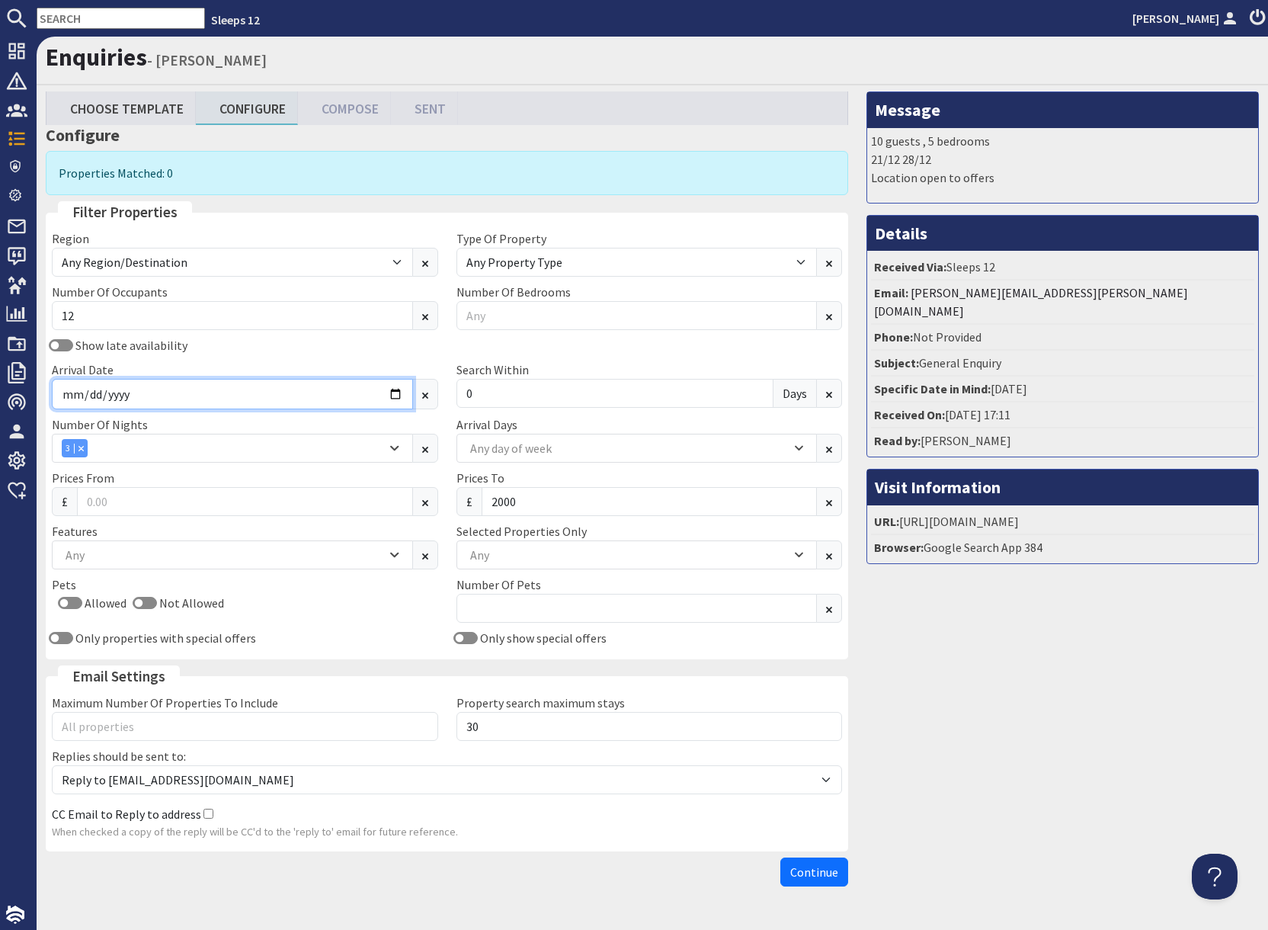
click at [395, 394] on input "2026-07-21" at bounding box center [232, 394] width 361 height 30
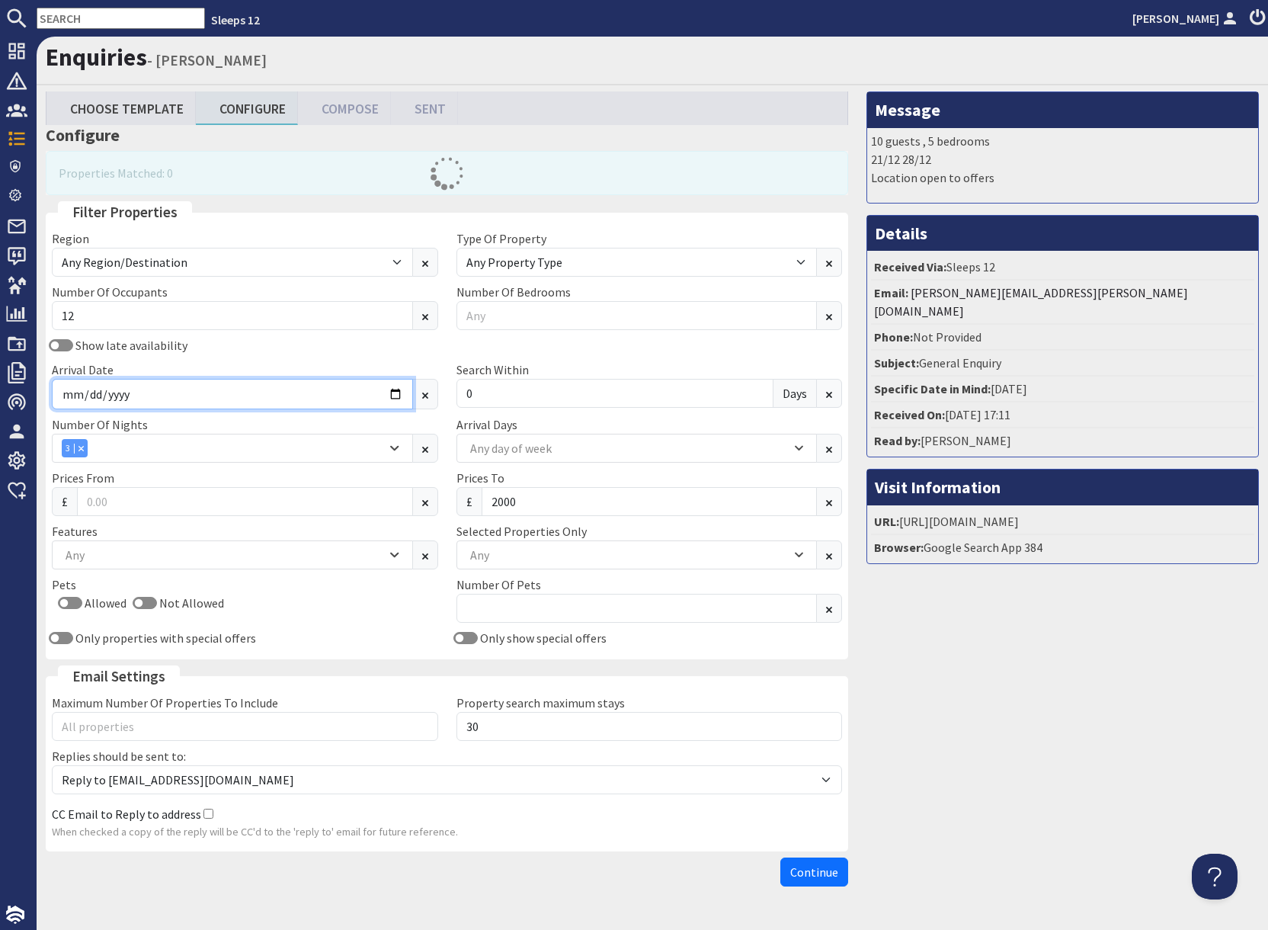
click at [396, 391] on input "2026-07-27" at bounding box center [232, 394] width 361 height 30
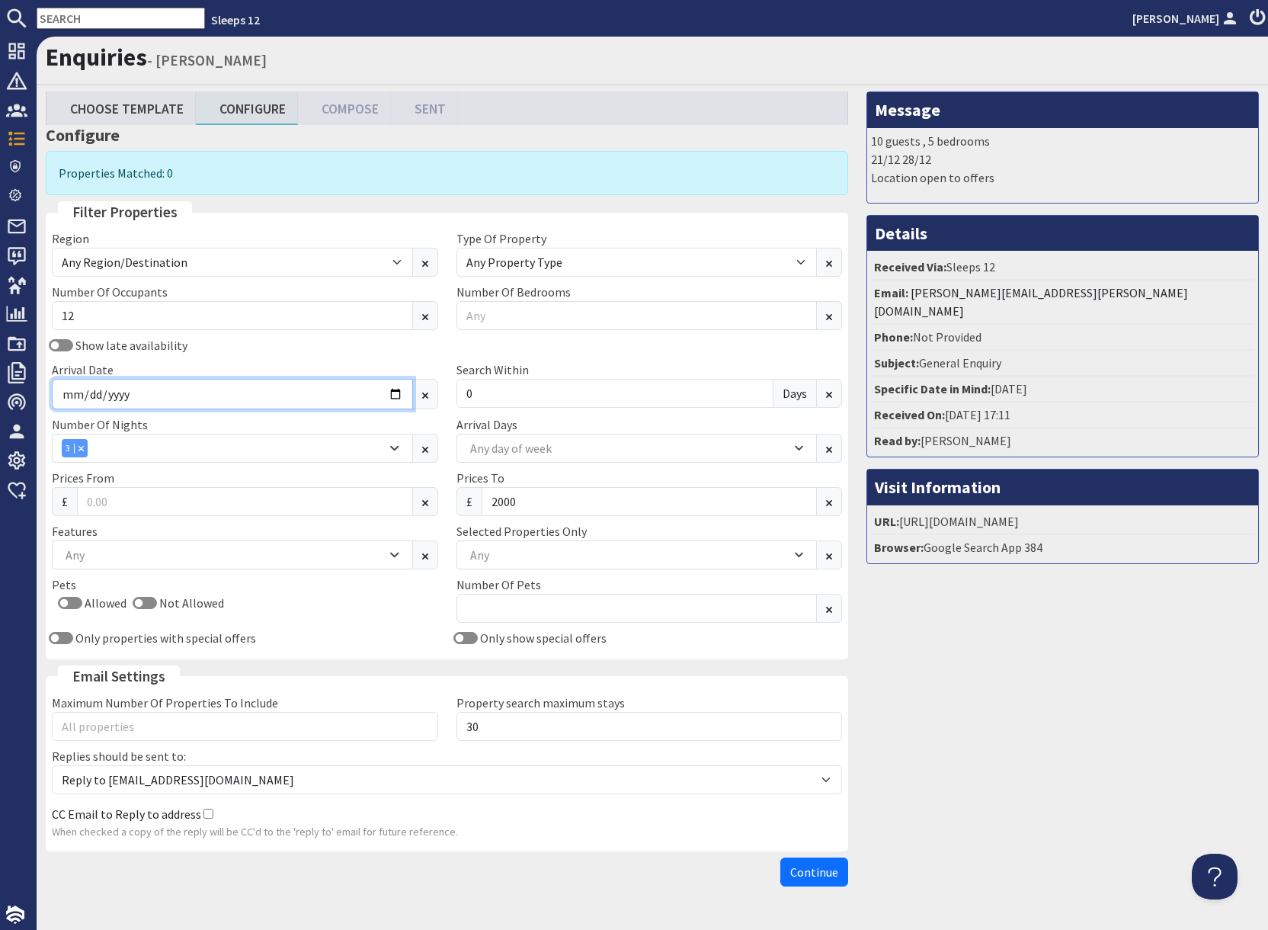
click at [398, 391] on input "2026-07-27" at bounding box center [232, 394] width 361 height 30
click at [397, 391] on input "2026-07-27" at bounding box center [232, 393] width 361 height 30
click at [397, 391] on input "2026-07-27" at bounding box center [232, 394] width 361 height 30
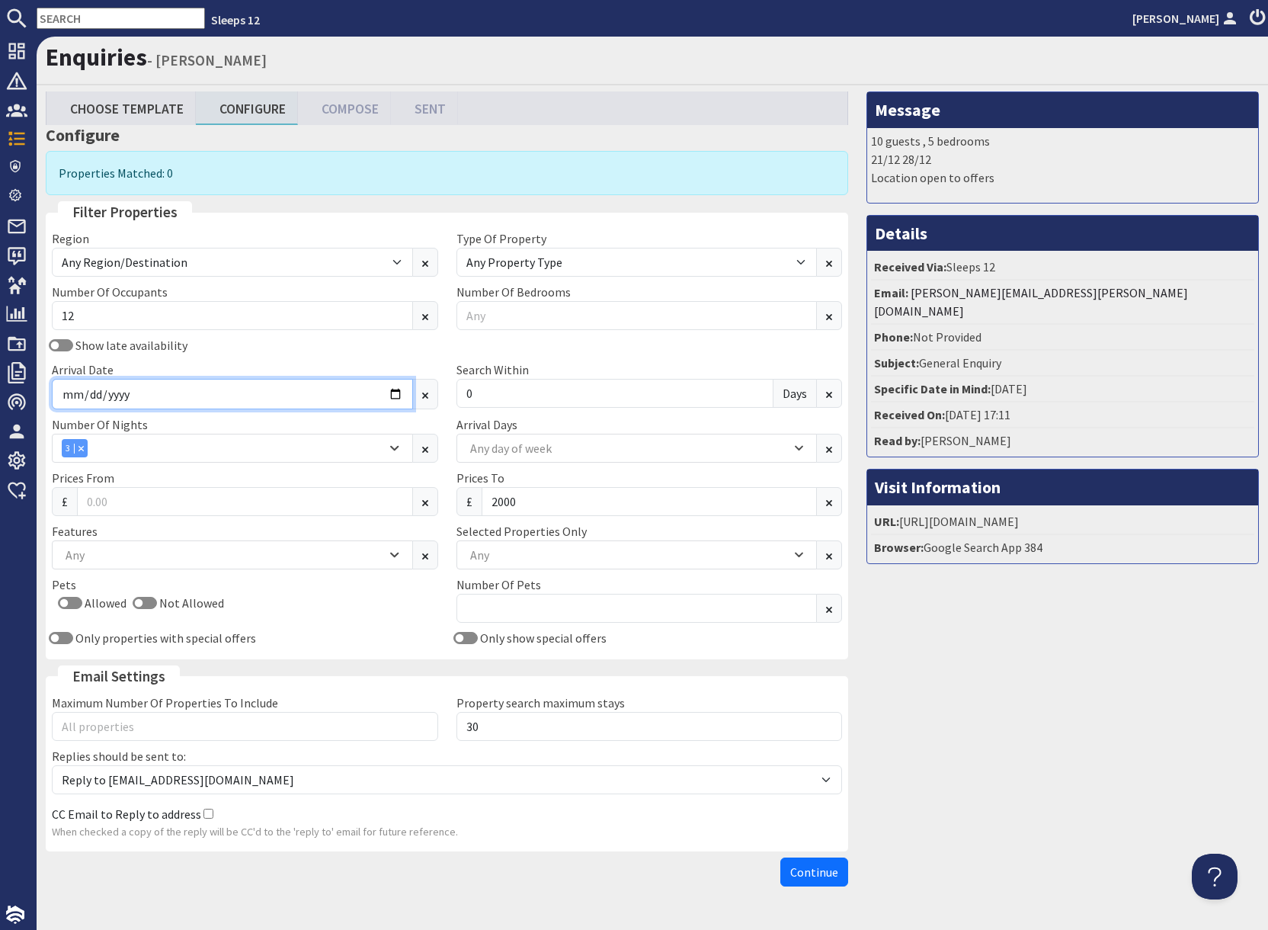
click at [397, 391] on input "2026-07-27" at bounding box center [232, 394] width 361 height 30
type input "2026-07-31"
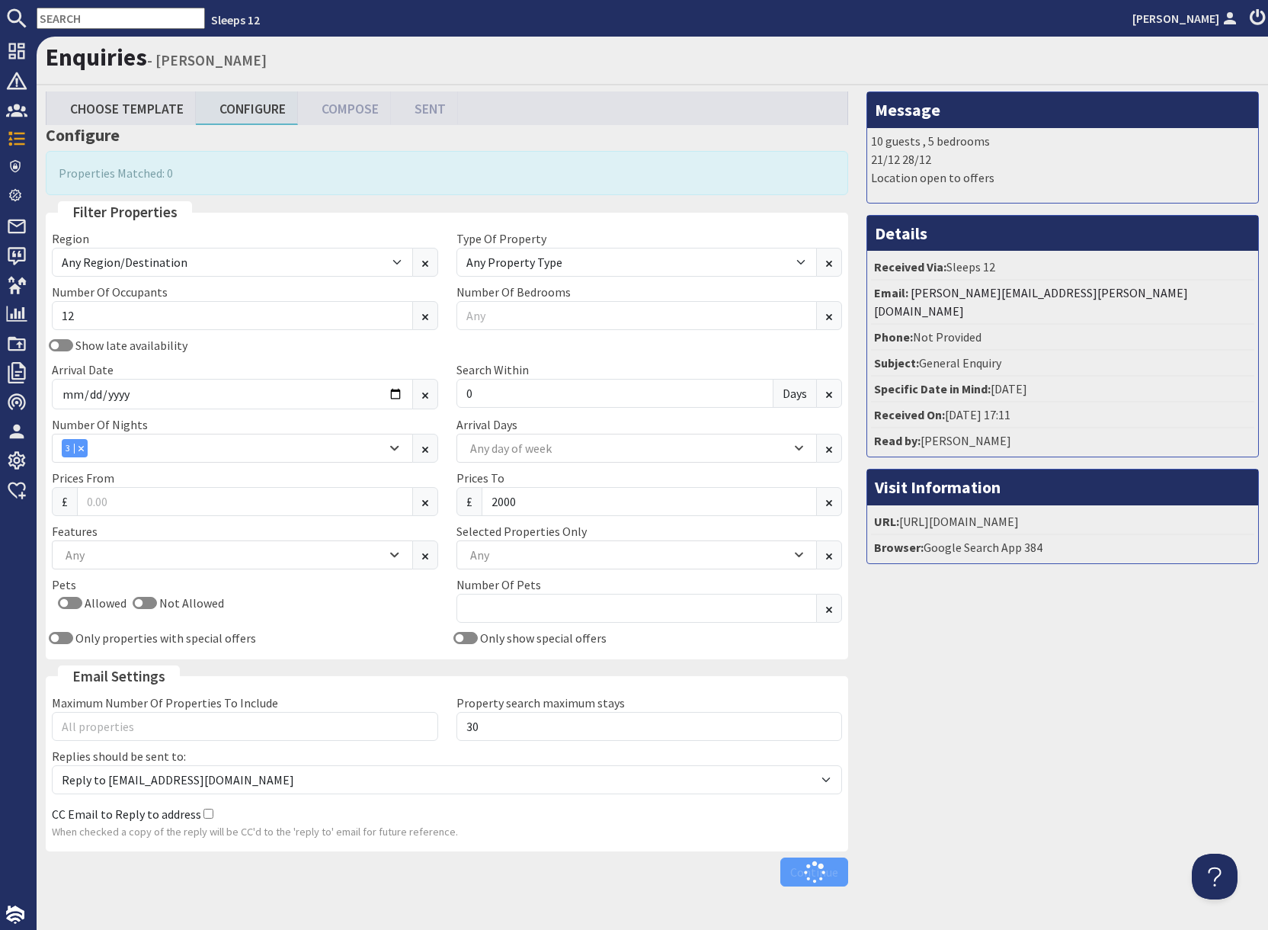
click at [969, 664] on div "Message 10 guests , 5 bedrooms 21/12 28/12 Location open to offers Details Rece…" at bounding box center [1062, 492] width 411 height 802
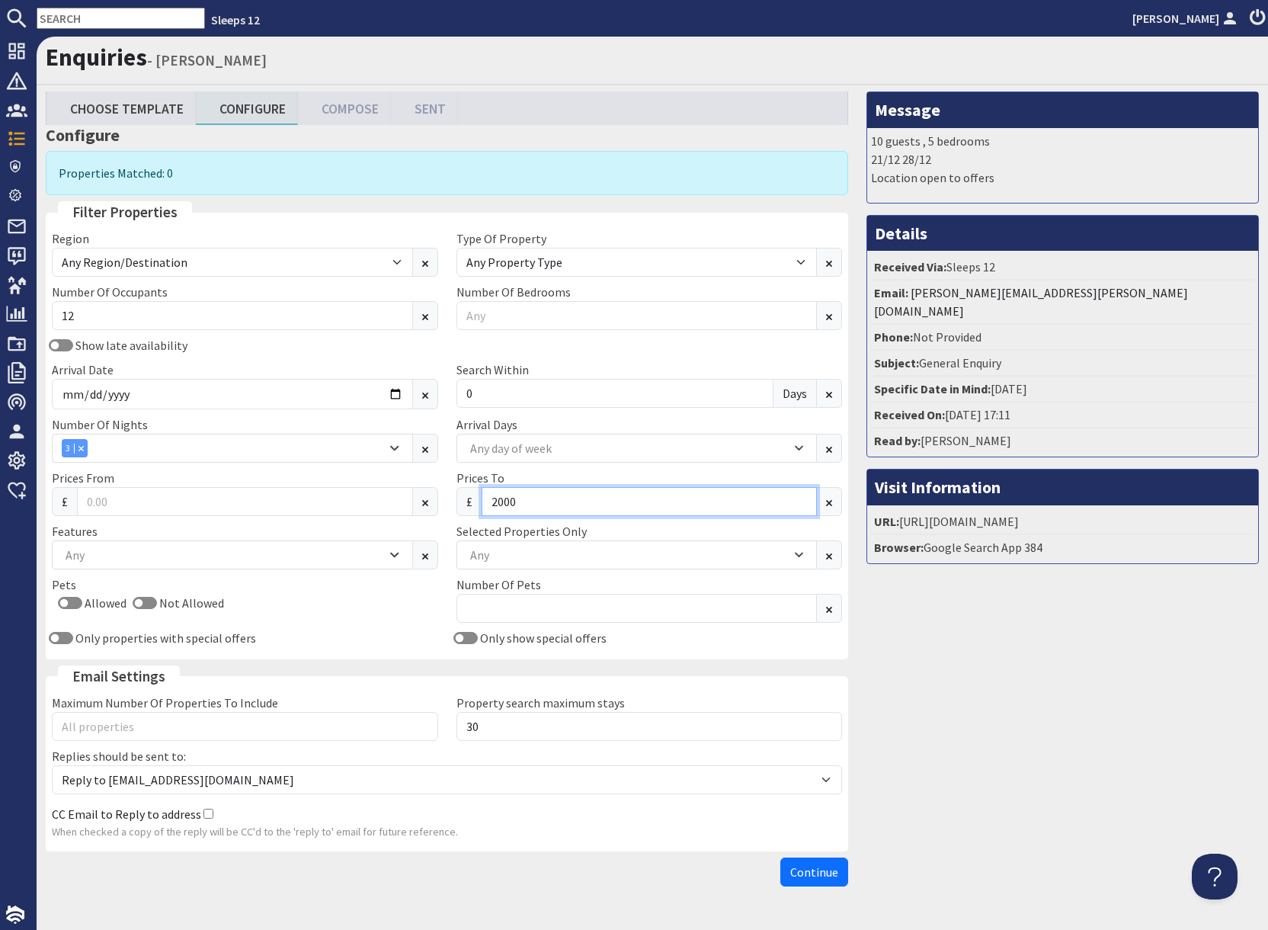
click at [530, 506] on input "2000" at bounding box center [650, 501] width 336 height 29
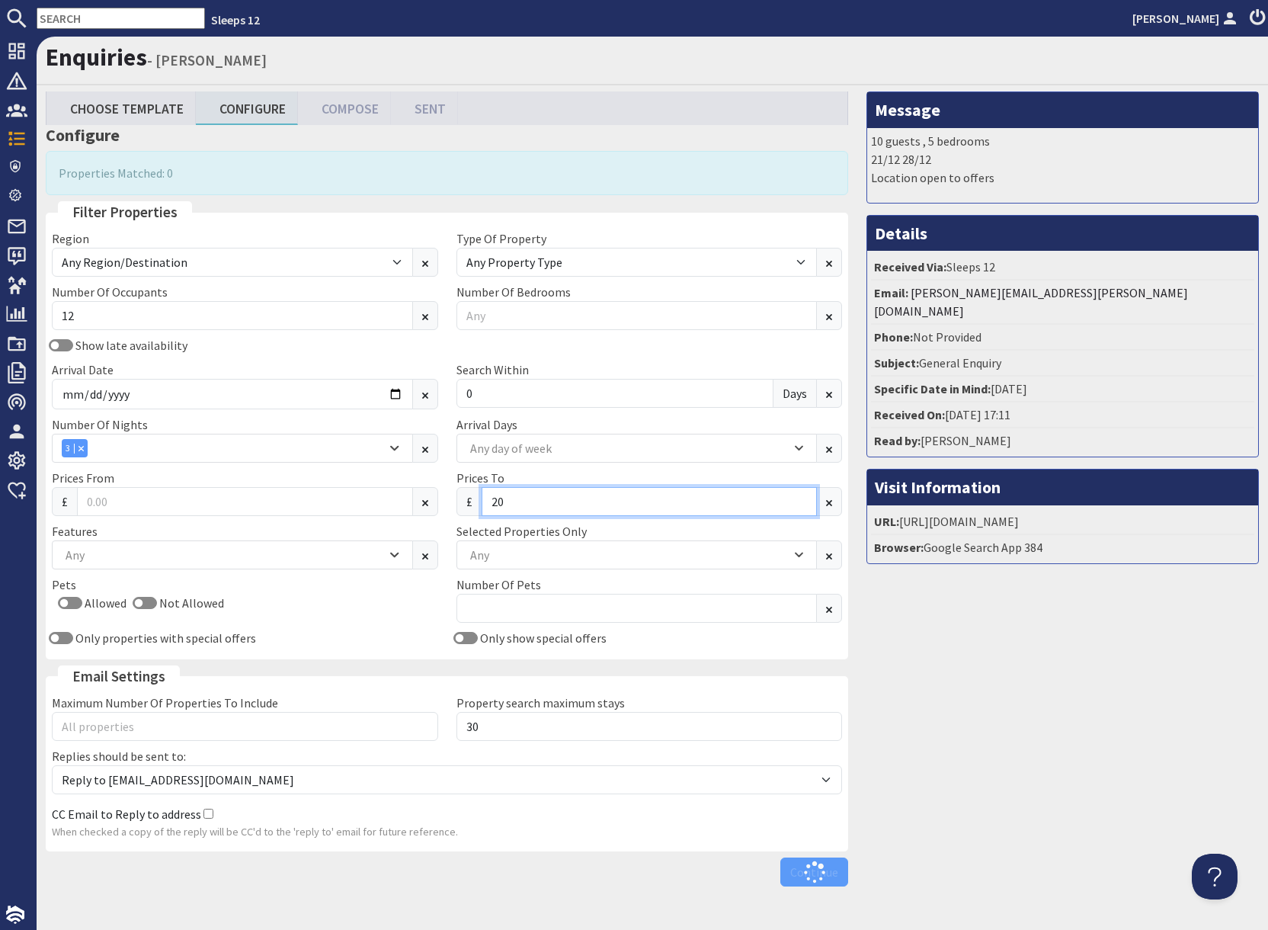
type input "2"
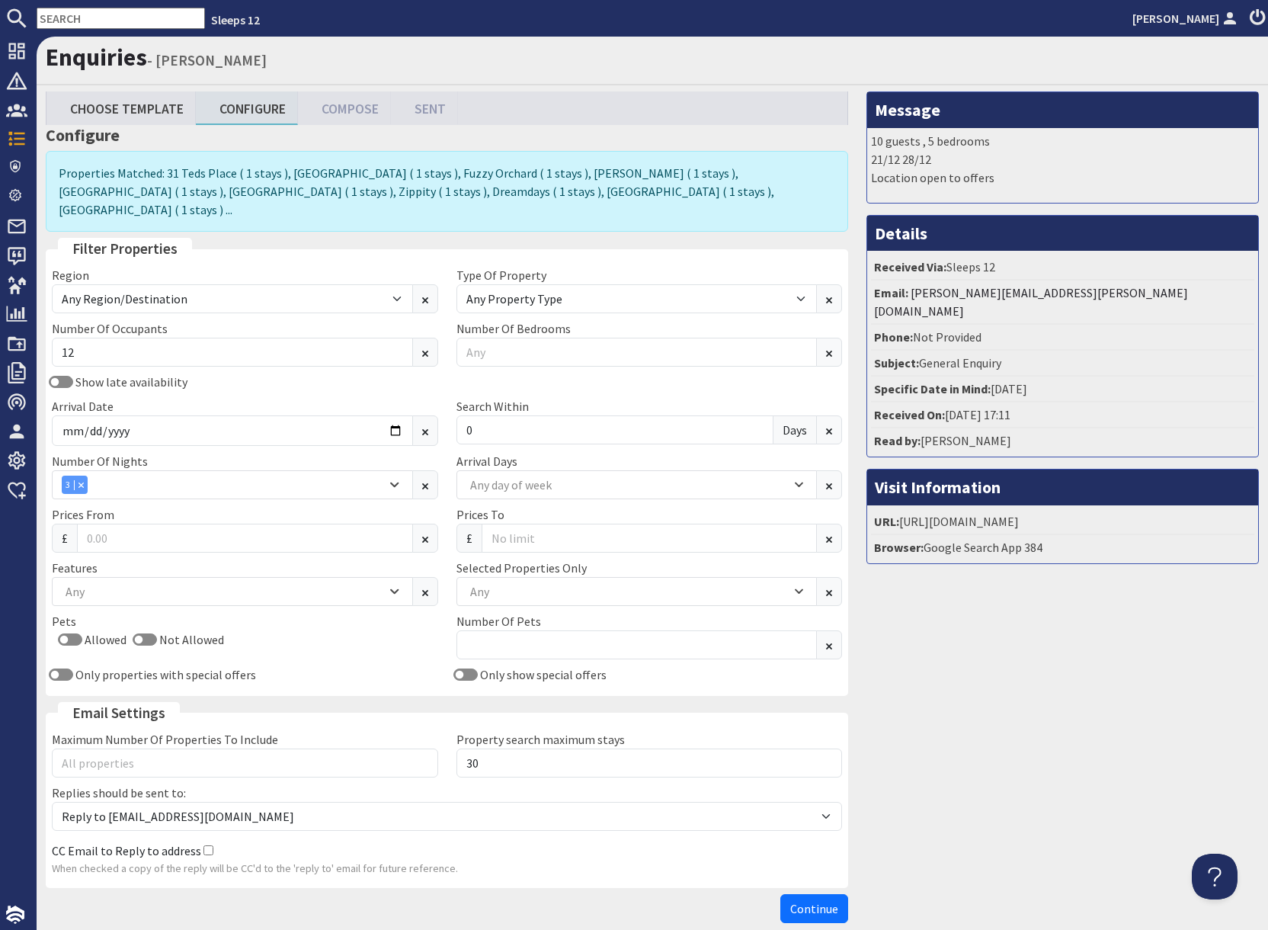
click at [894, 629] on div "Message 10 guests , 5 bedrooms 21/12 28/12 Location open to offers Details Rece…" at bounding box center [1062, 510] width 411 height 838
click at [498, 630] on input "Number Of Pets" at bounding box center [637, 644] width 361 height 29
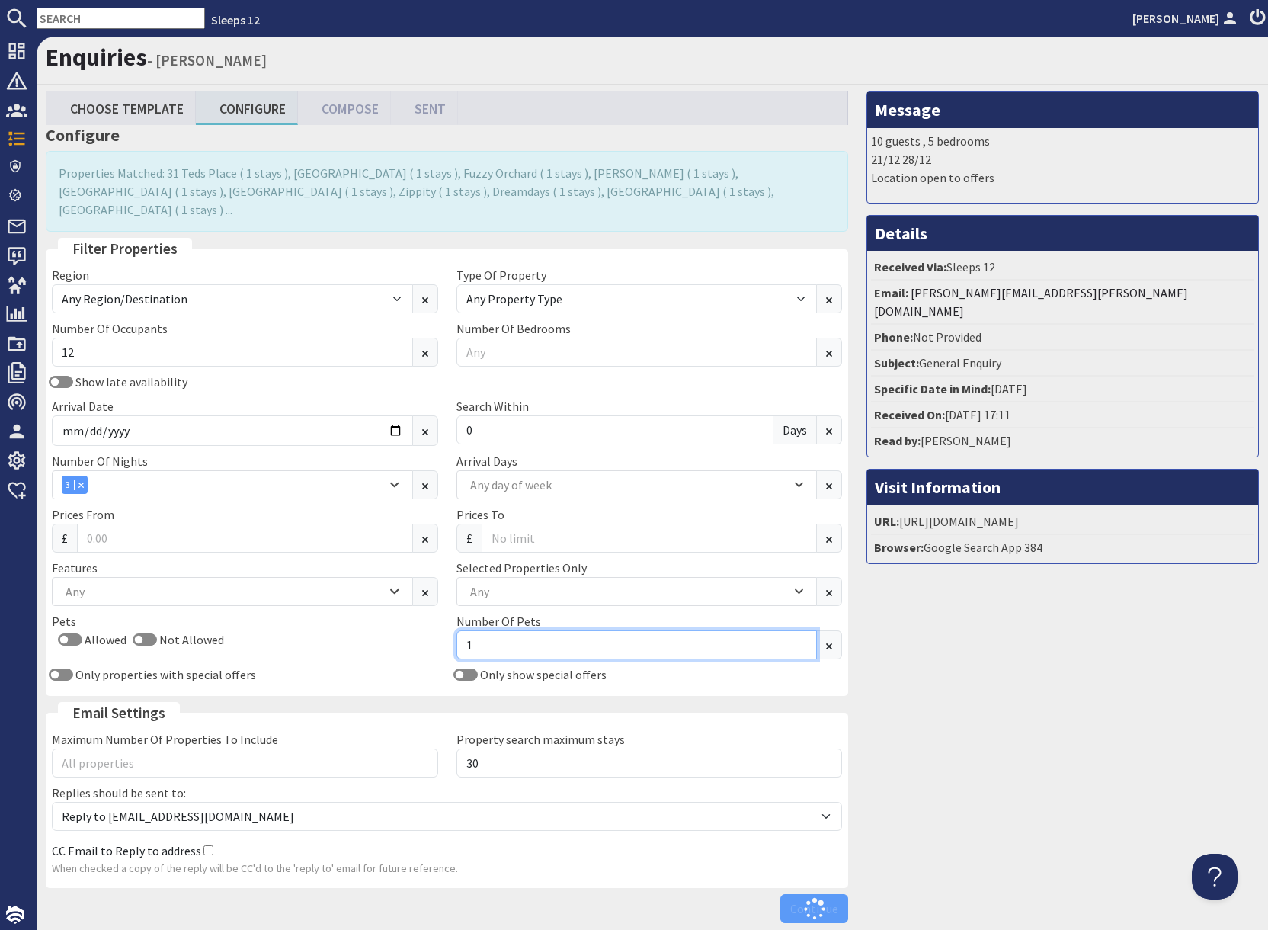
type input "1"
drag, startPoint x: 1015, startPoint y: 719, endPoint x: 975, endPoint y: 727, distance: 41.3
click at [1013, 719] on div "Message 10 guests , 5 bedrooms 21/12 28/12 Location open to offers Details Rece…" at bounding box center [1062, 510] width 411 height 838
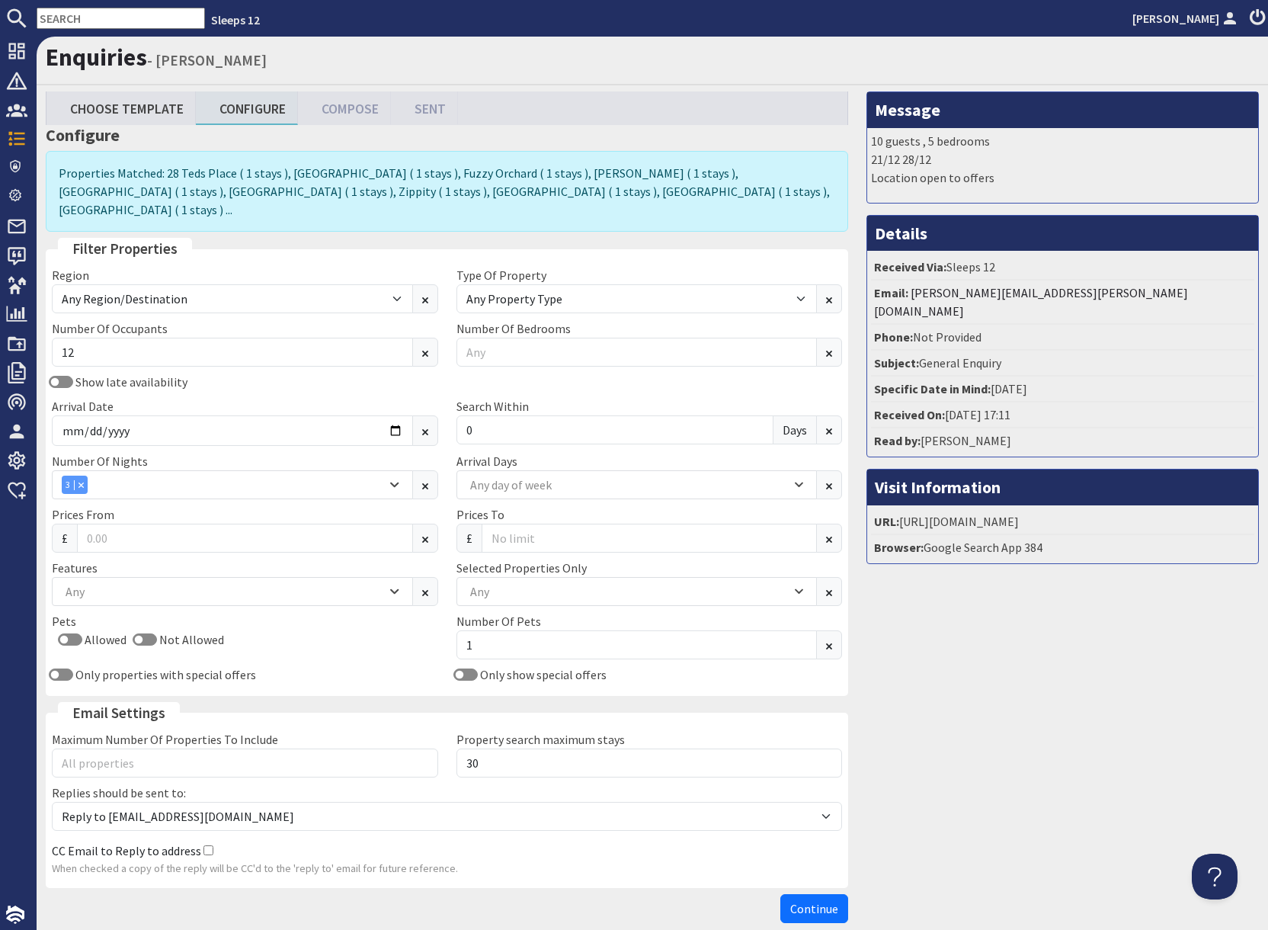
scroll to position [59, 0]
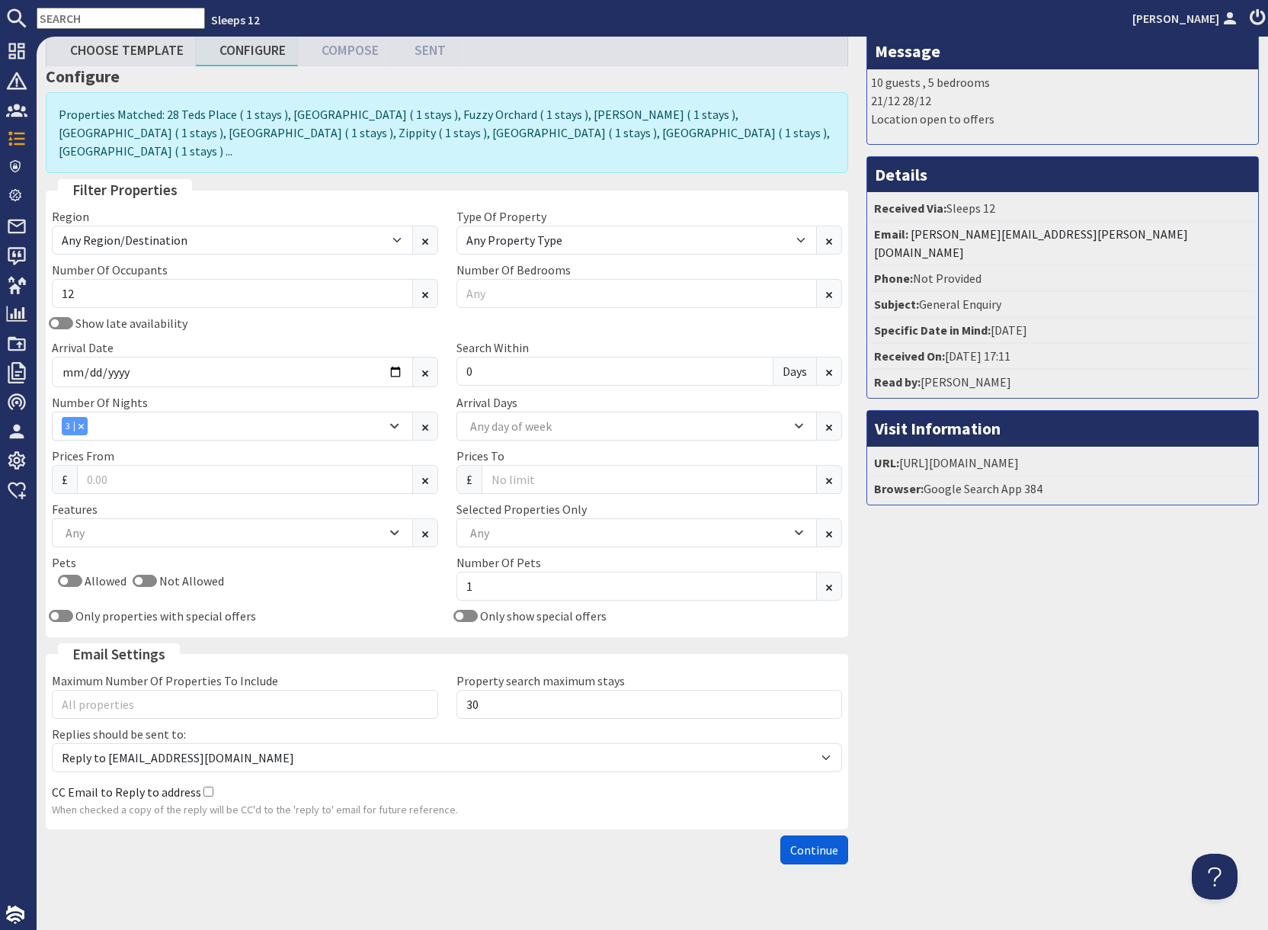
click at [817, 842] on span "Continue" at bounding box center [814, 849] width 48 height 15
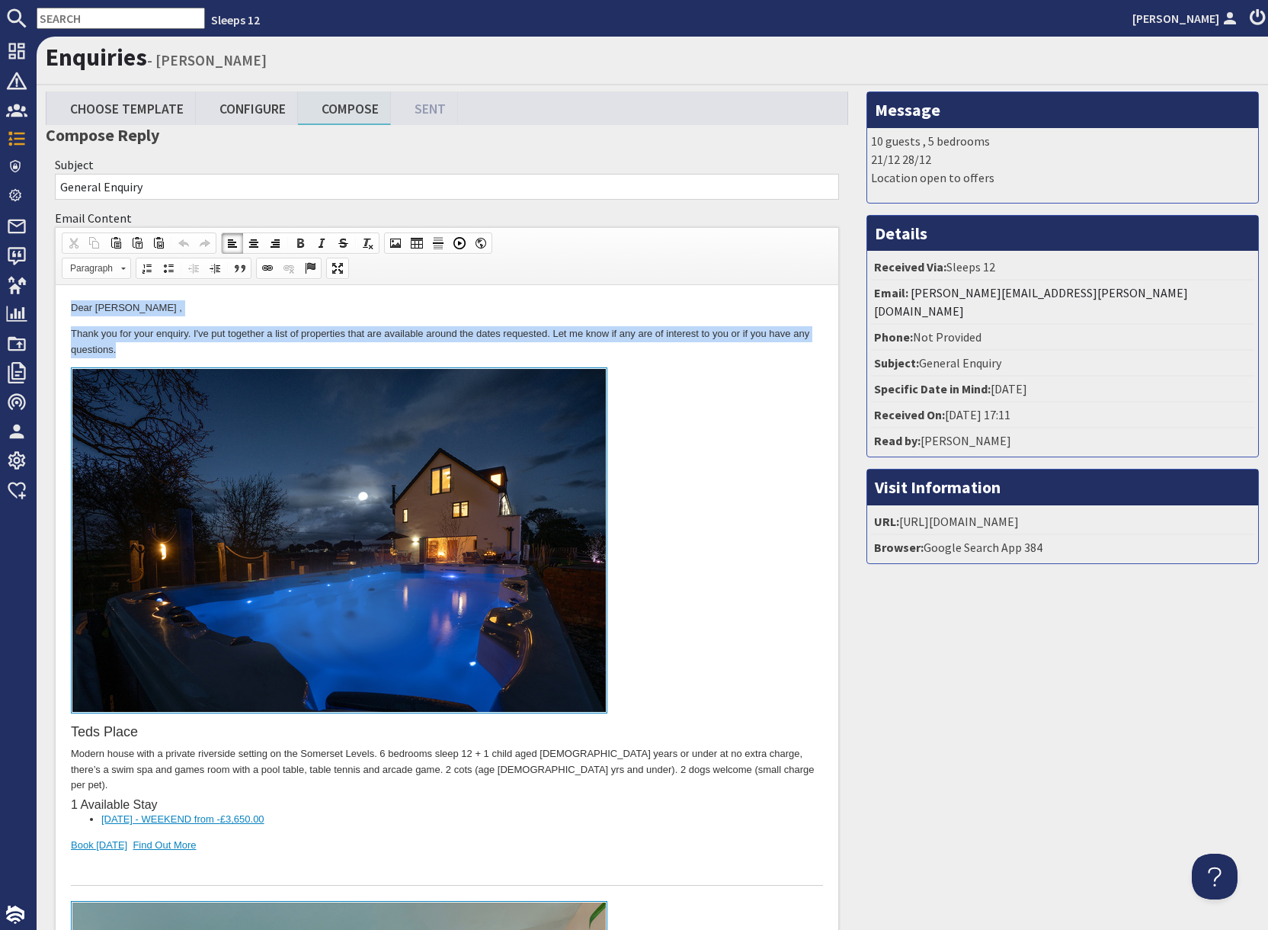
drag, startPoint x: 66, startPoint y: 304, endPoint x: 255, endPoint y: 352, distance: 195.0
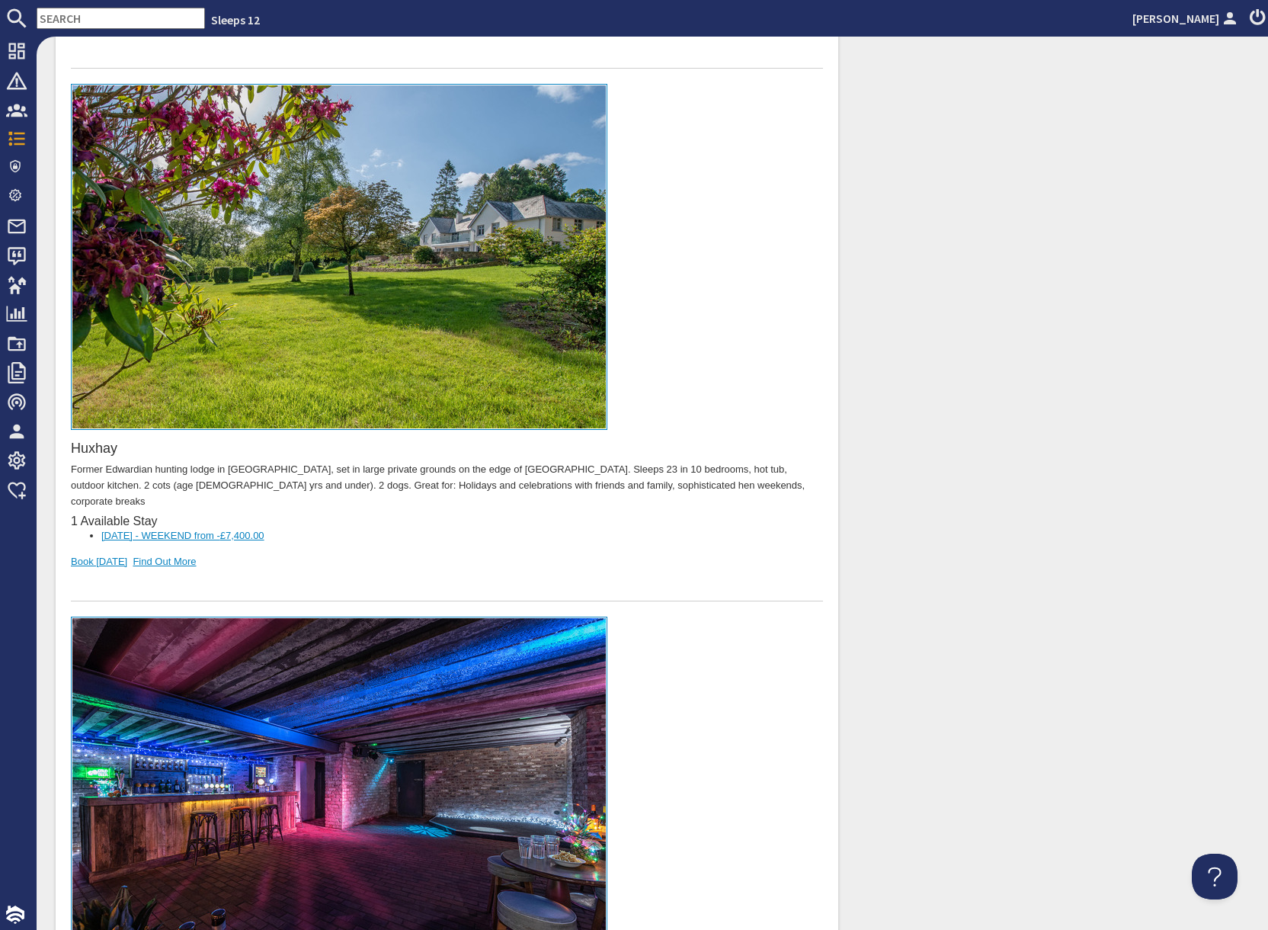
scroll to position [14270, 0]
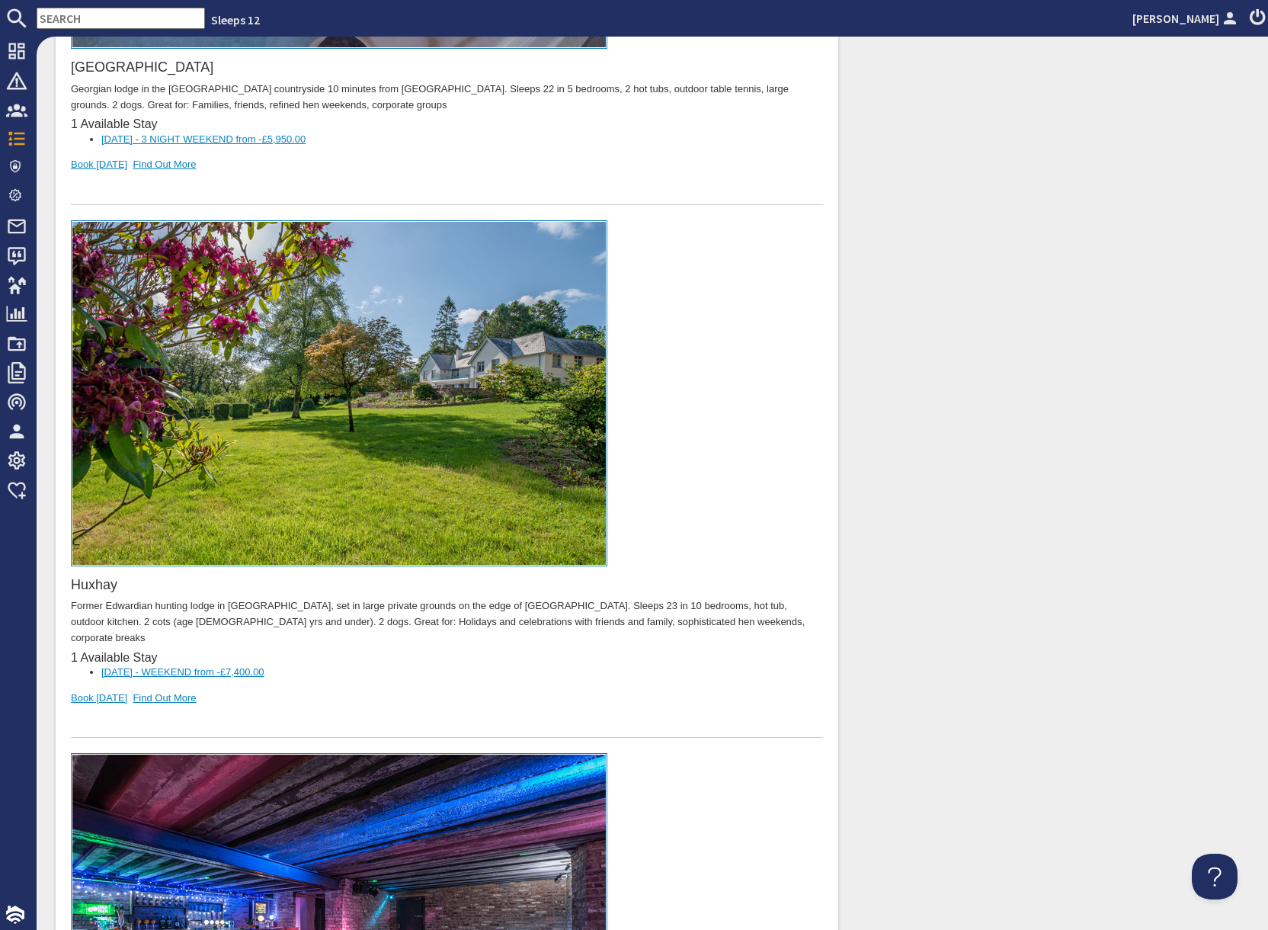
click at [275, 707] on div at bounding box center [447, 723] width 752 height 32
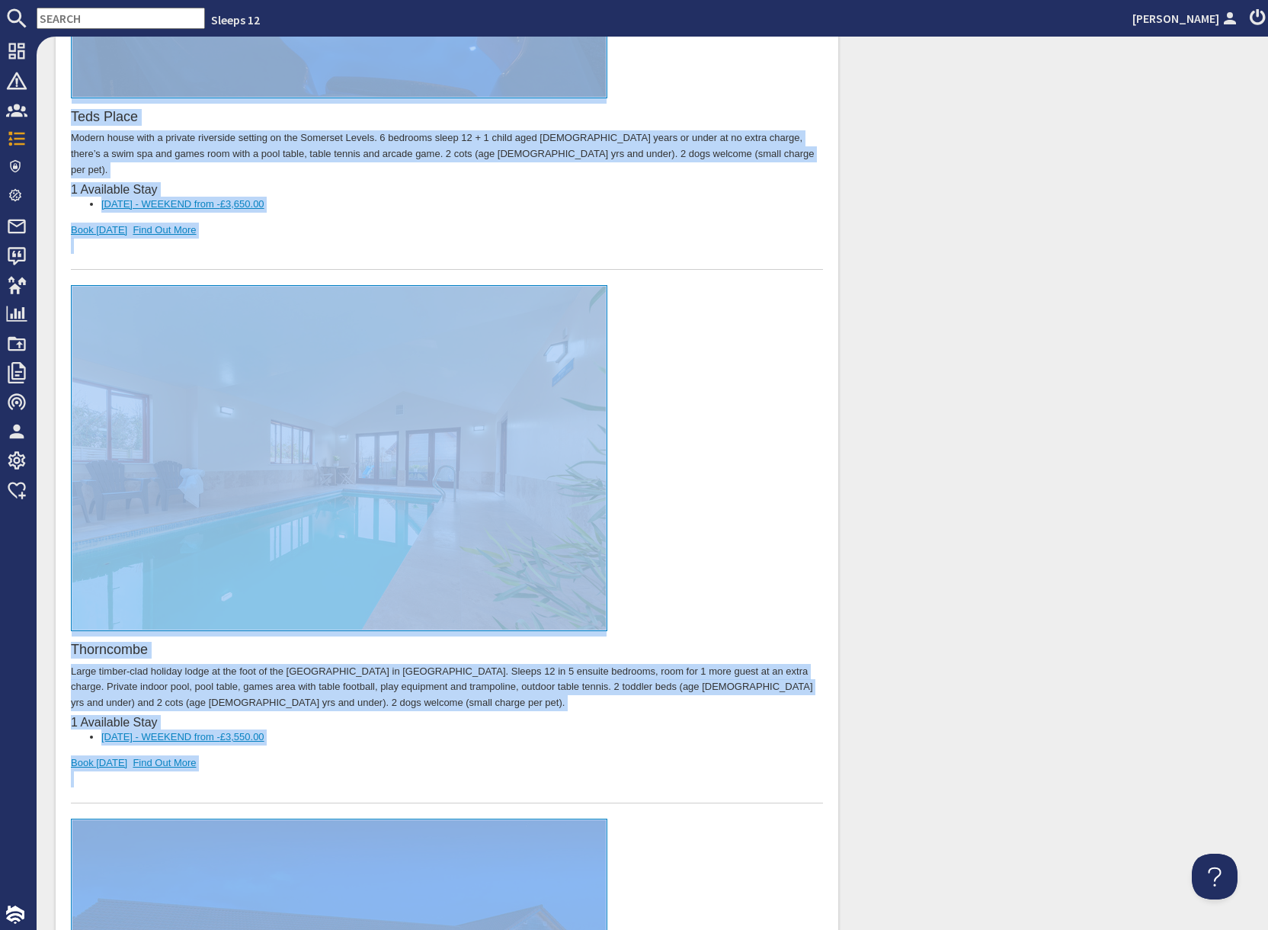
scroll to position [0, 0]
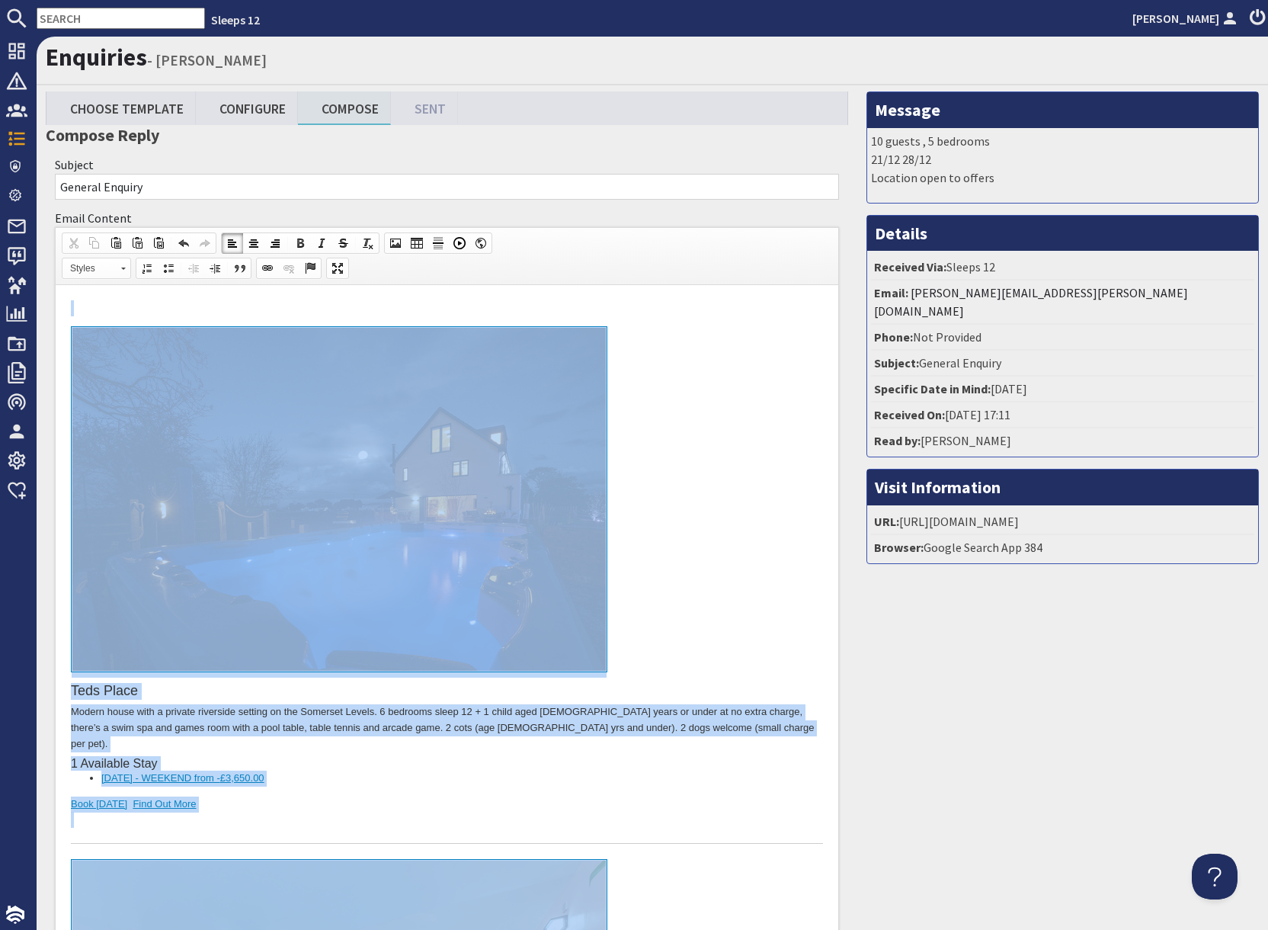
drag, startPoint x: 265, startPoint y: 14437, endPoint x: 342, endPoint y: 308, distance: 14129.4
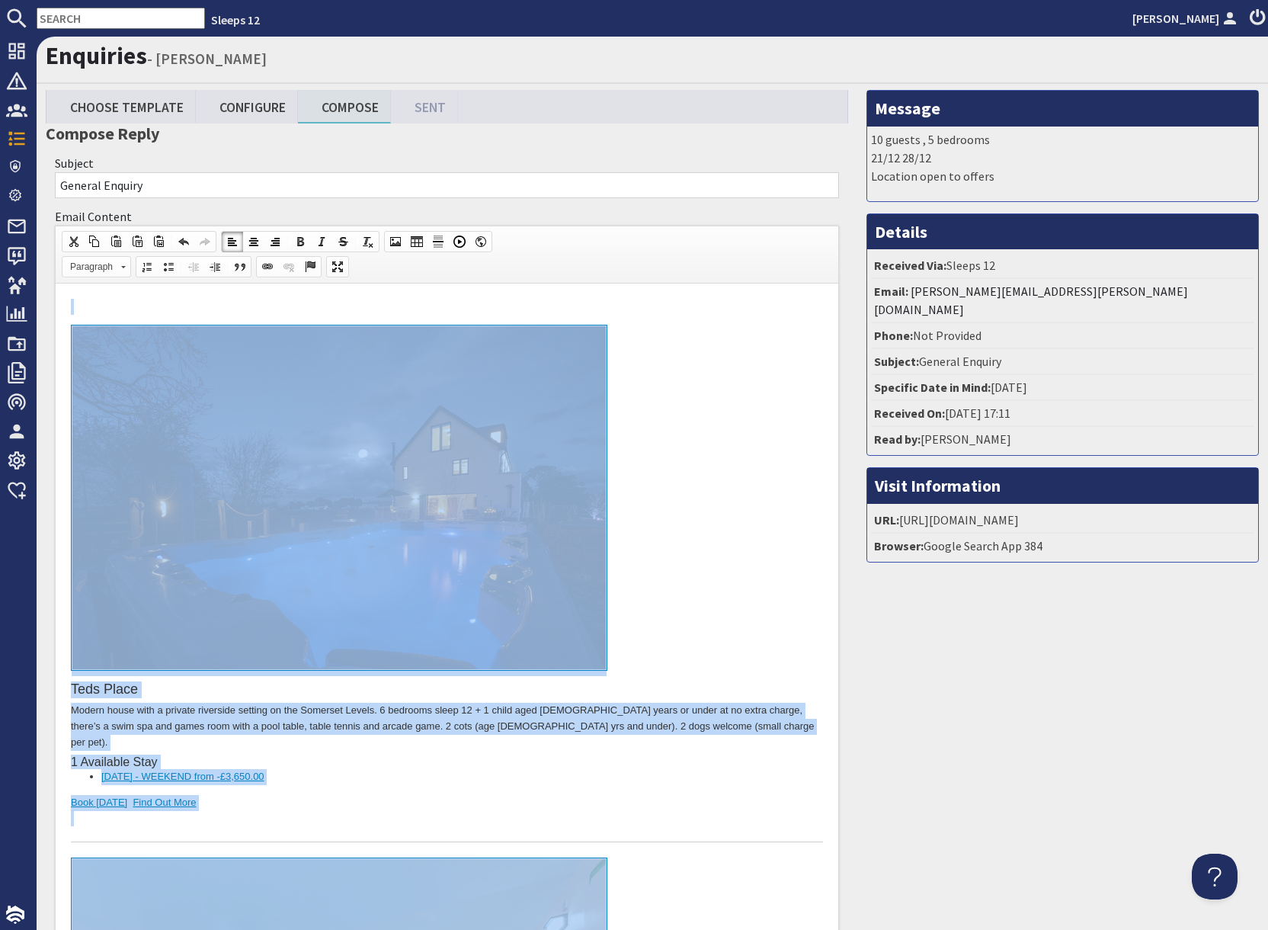
copy body "Teds Place Modern house with a private riverside setting on the Somerset Levels…"
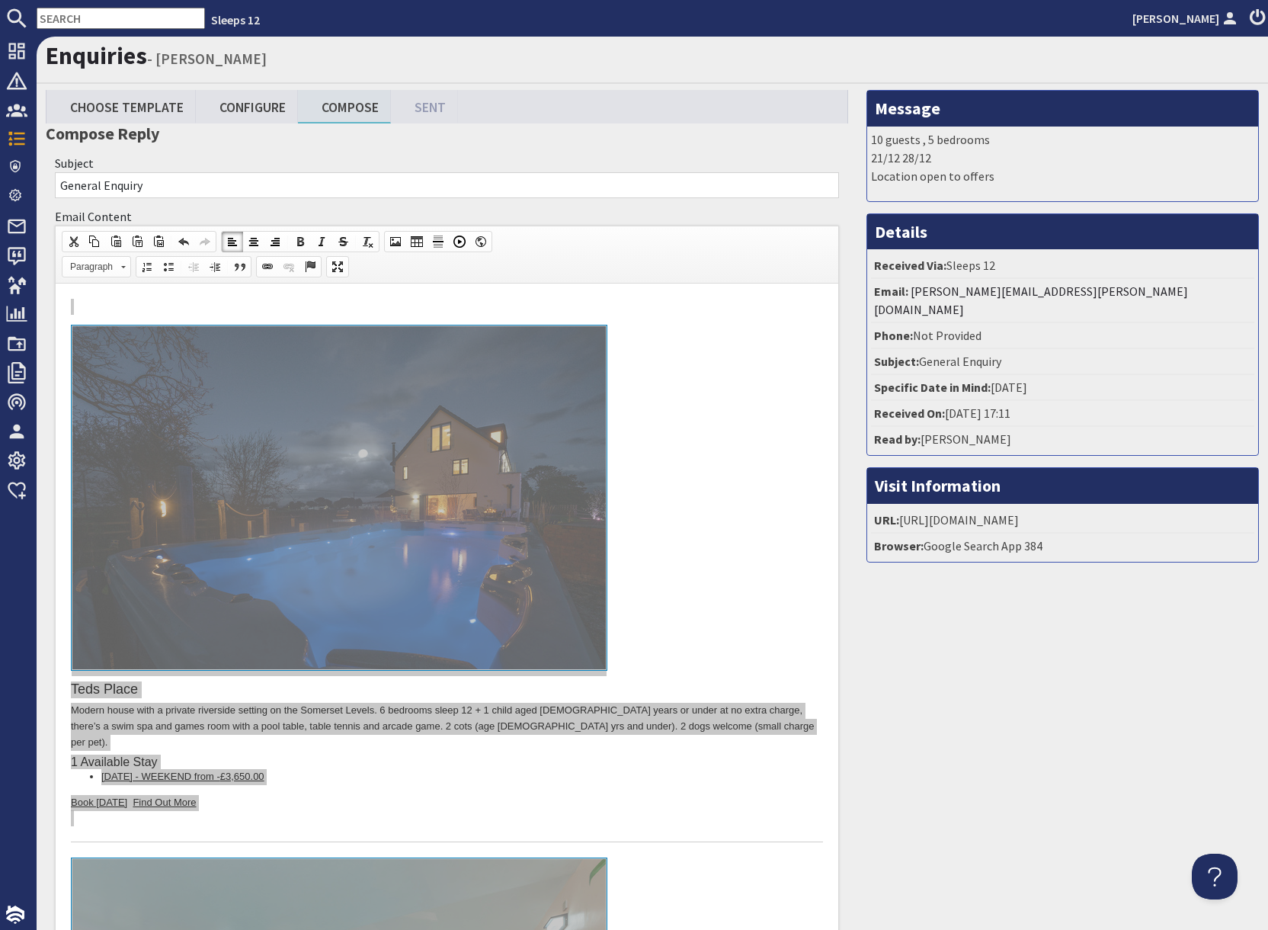
click at [87, 26] on input "text" at bounding box center [121, 18] width 168 height 21
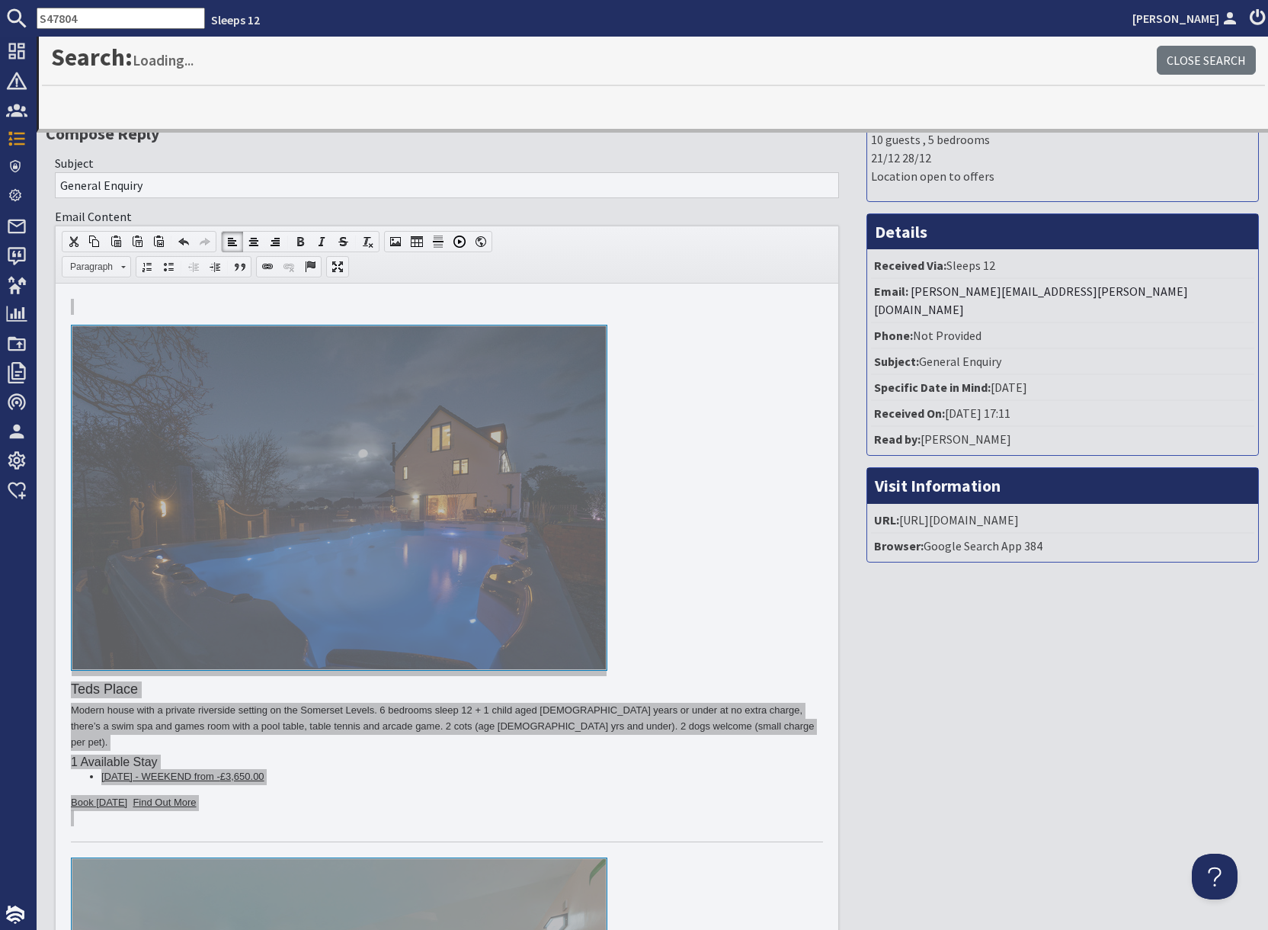
type input "S47804"
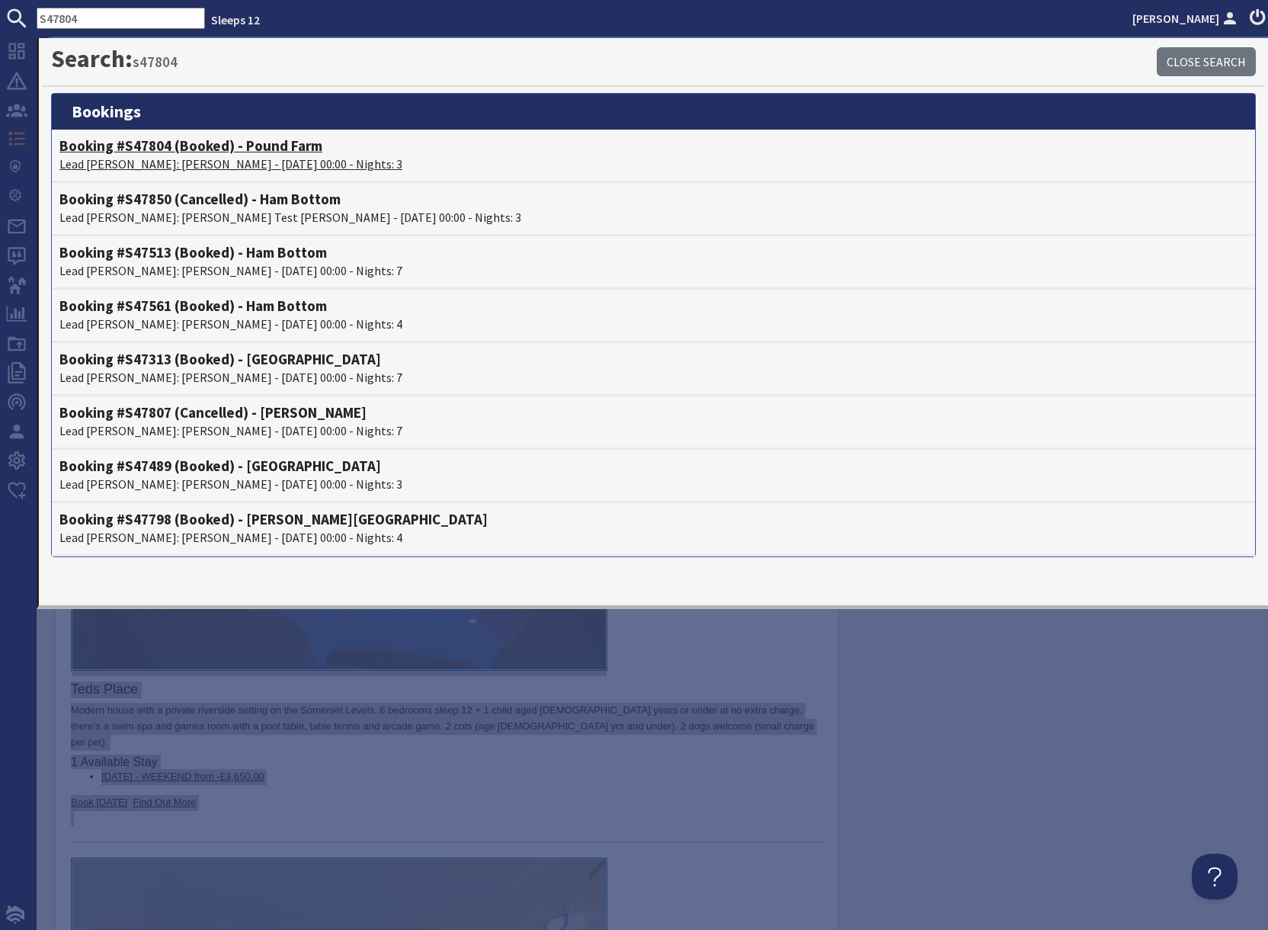
click at [158, 149] on h4 "Booking #S47804 (Booked) - Pound Farm" at bounding box center [653, 146] width 1188 height 18
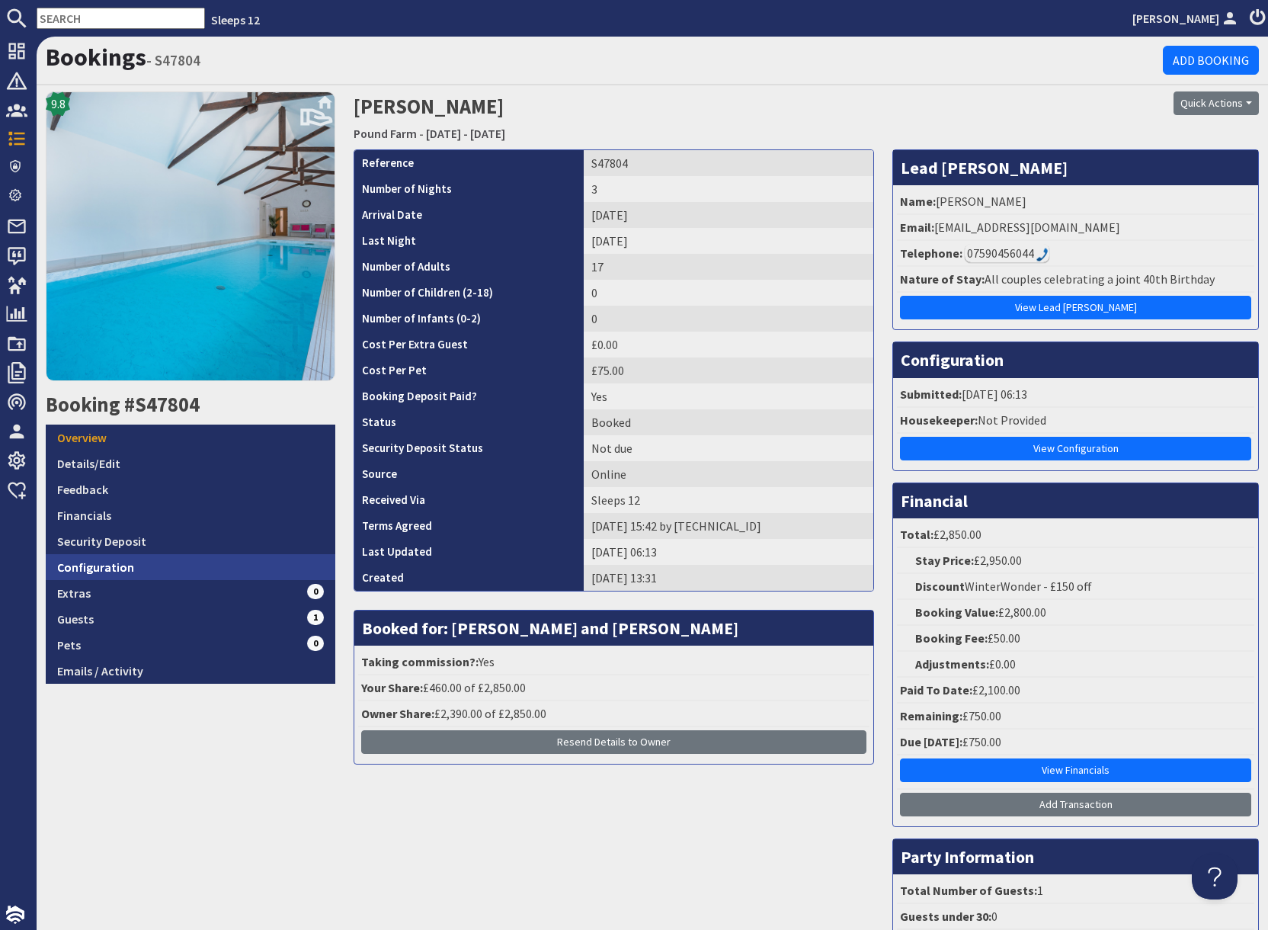
click at [162, 566] on link "Configuration" at bounding box center [191, 567] width 290 height 26
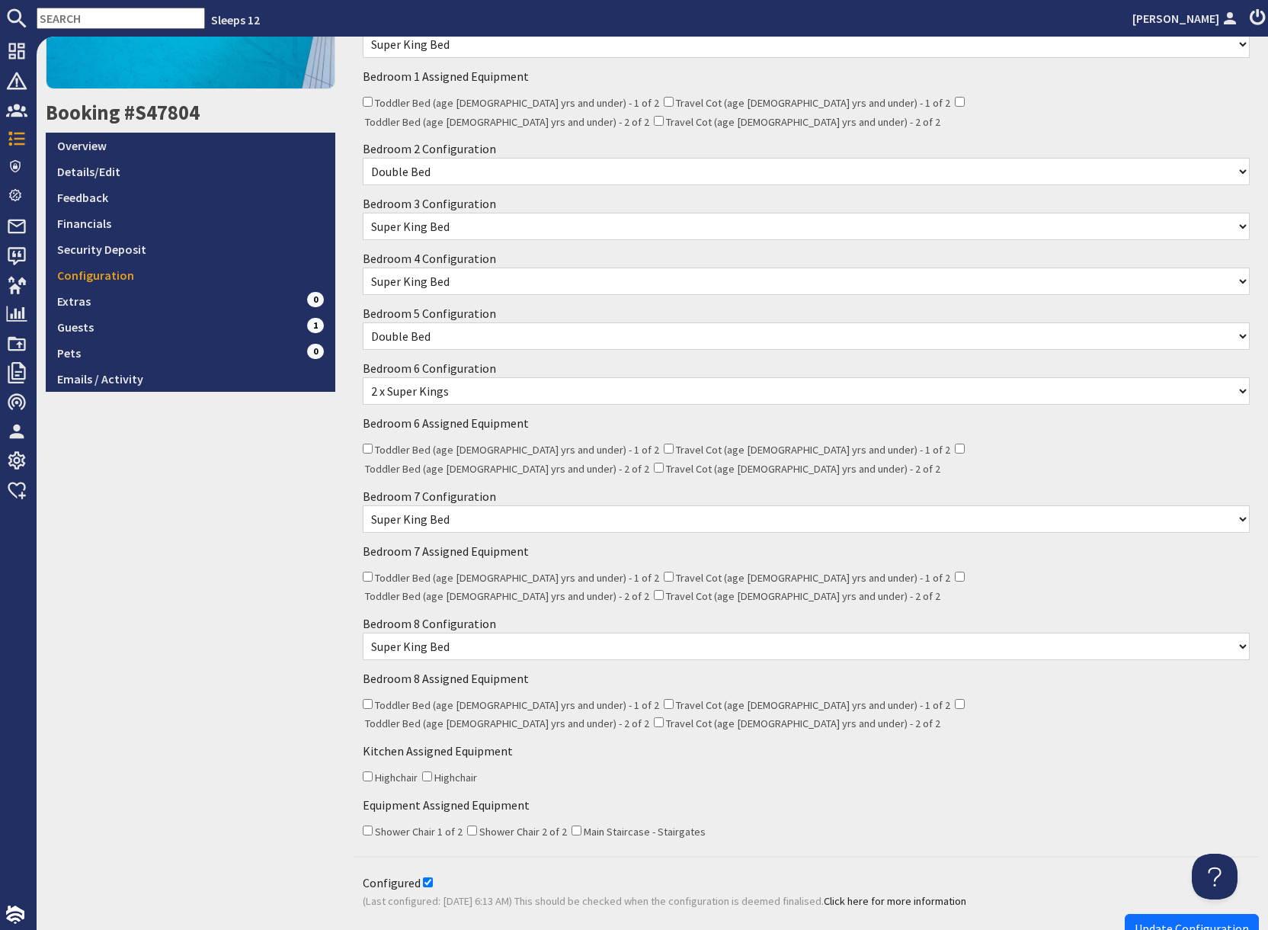
scroll to position [287, 0]
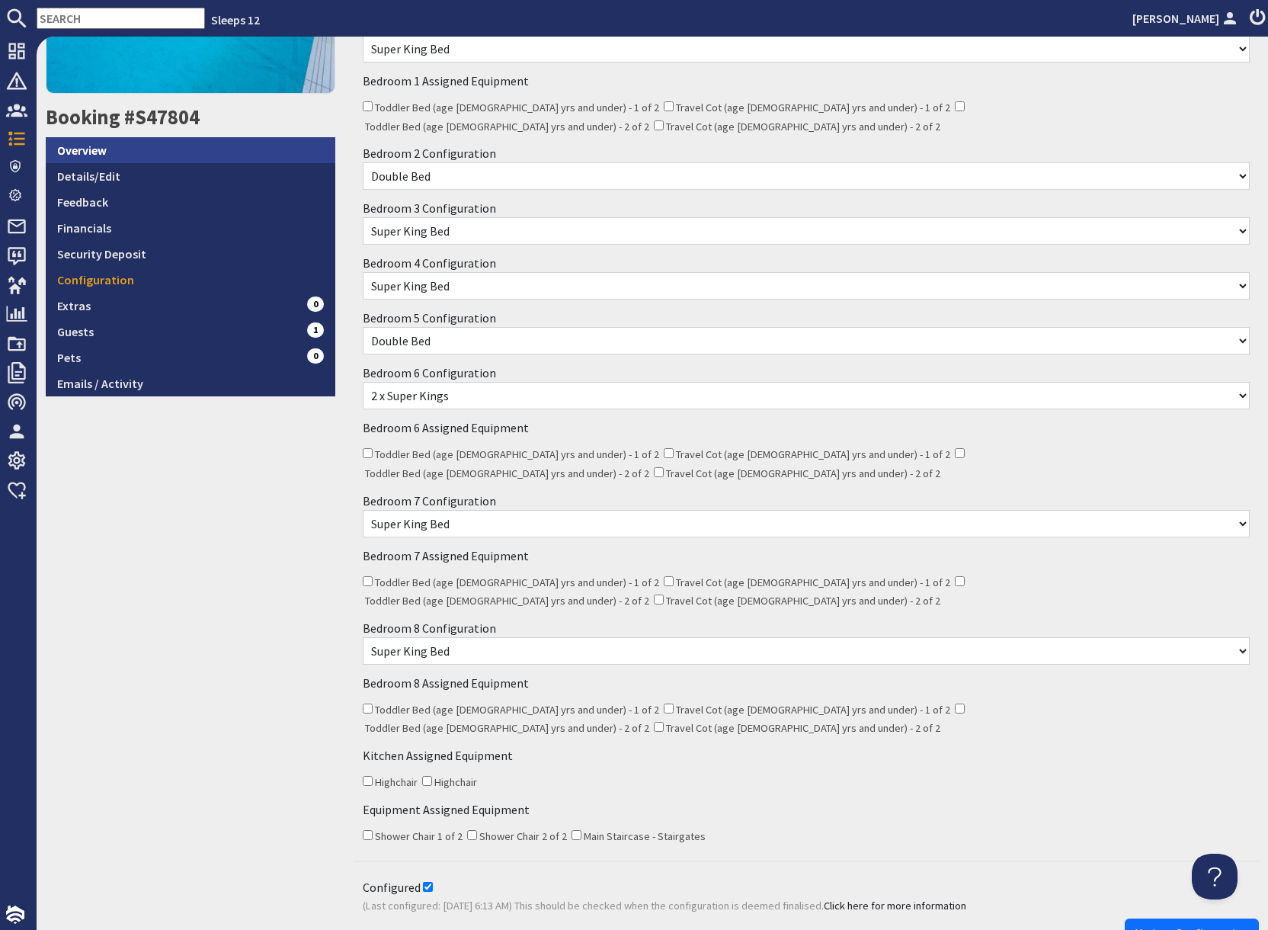
click at [112, 148] on link "Overview" at bounding box center [191, 150] width 290 height 26
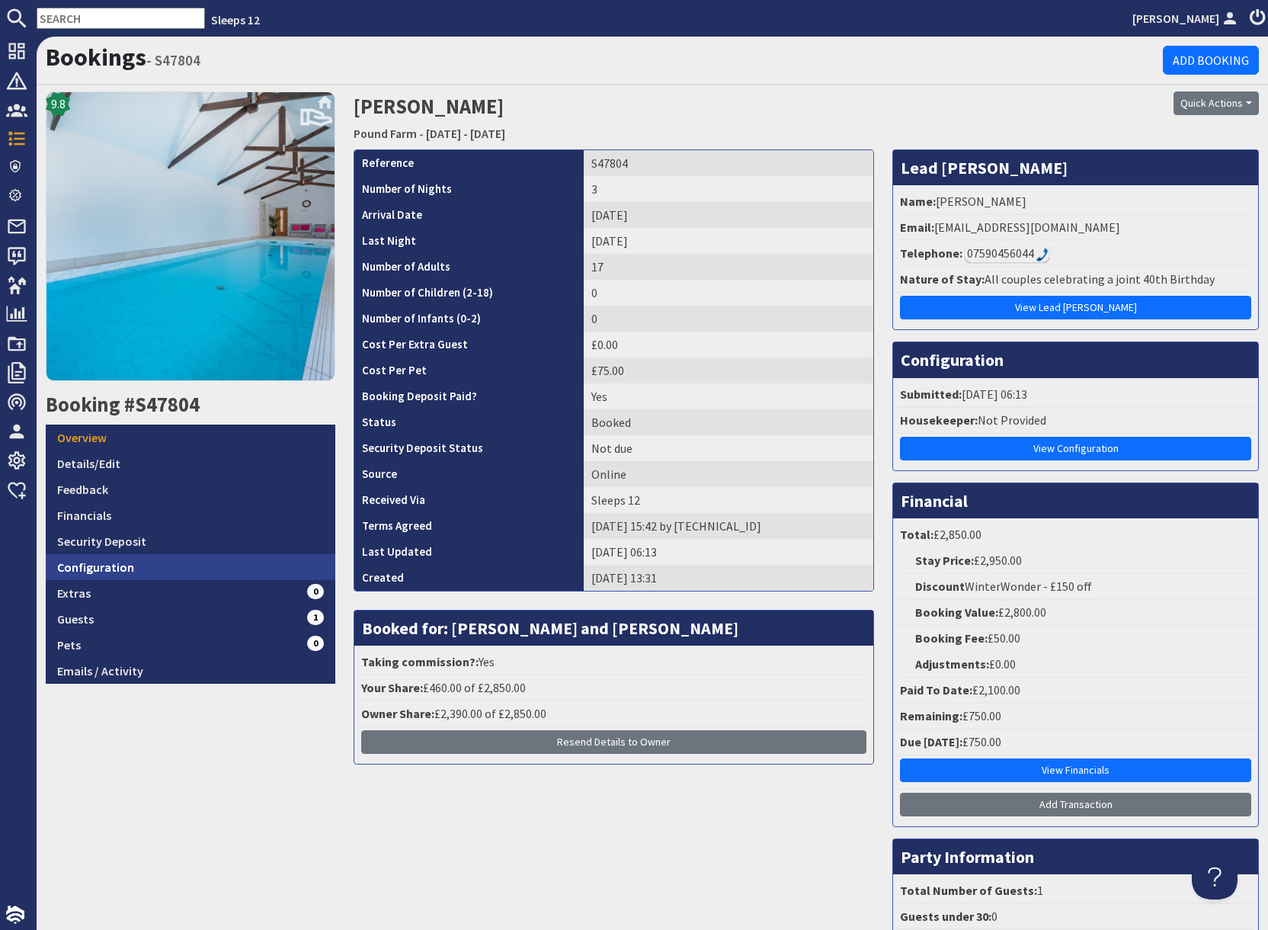
click at [177, 568] on link "Configuration" at bounding box center [191, 567] width 290 height 26
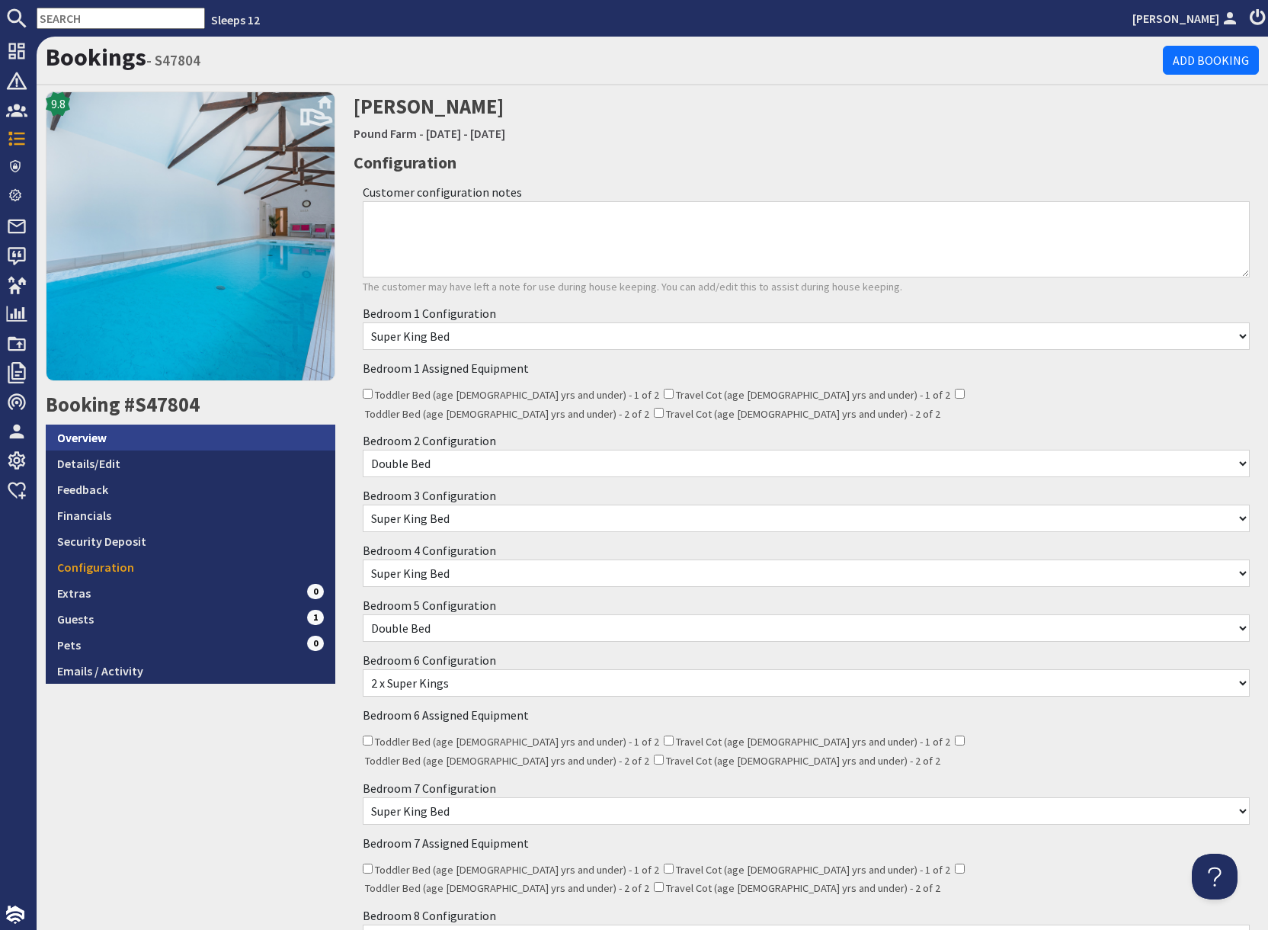
click at [141, 437] on link "Overview" at bounding box center [191, 438] width 290 height 26
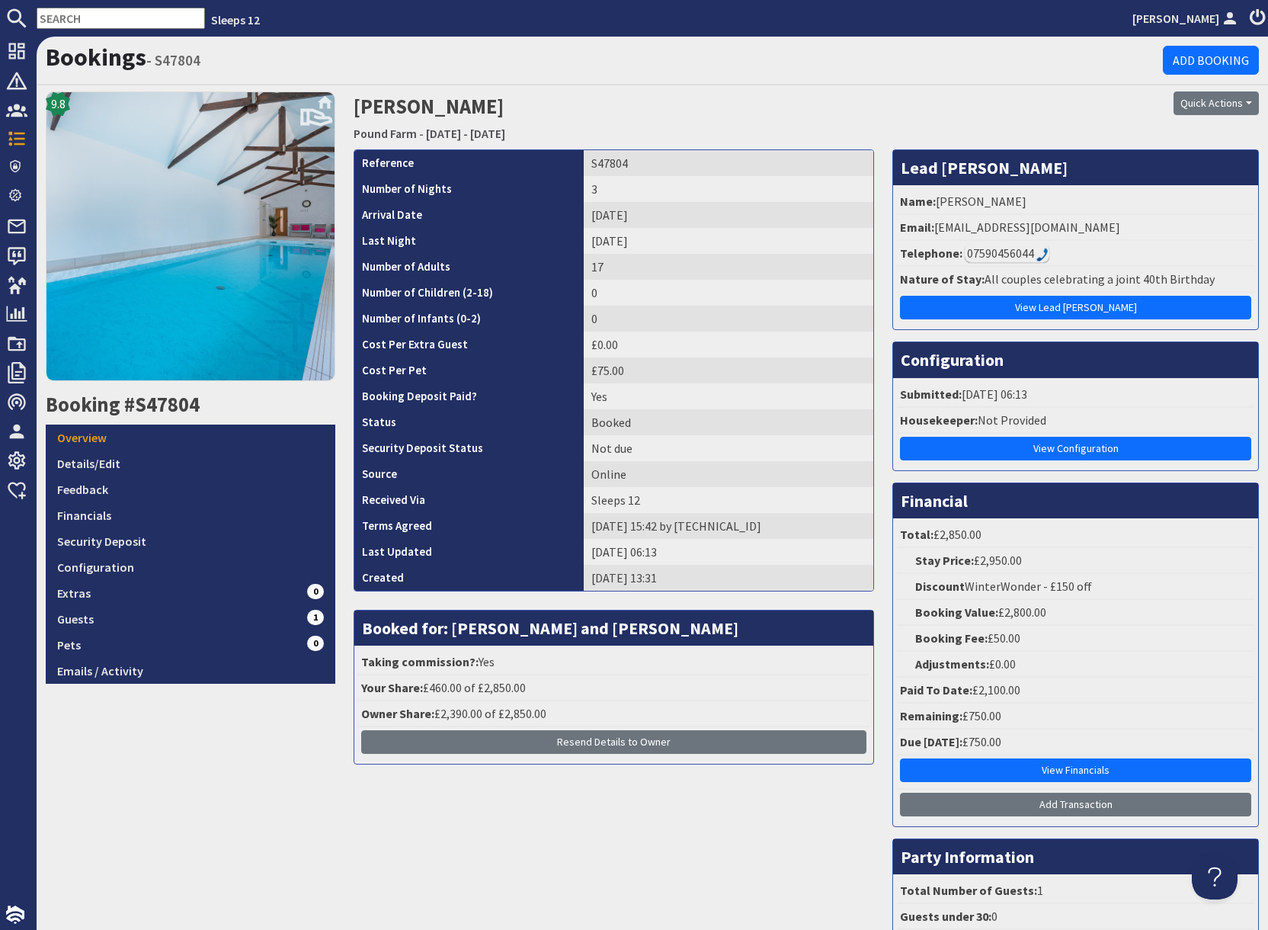
click at [88, 19] on input "text" at bounding box center [121, 18] width 168 height 21
paste input "S47094"
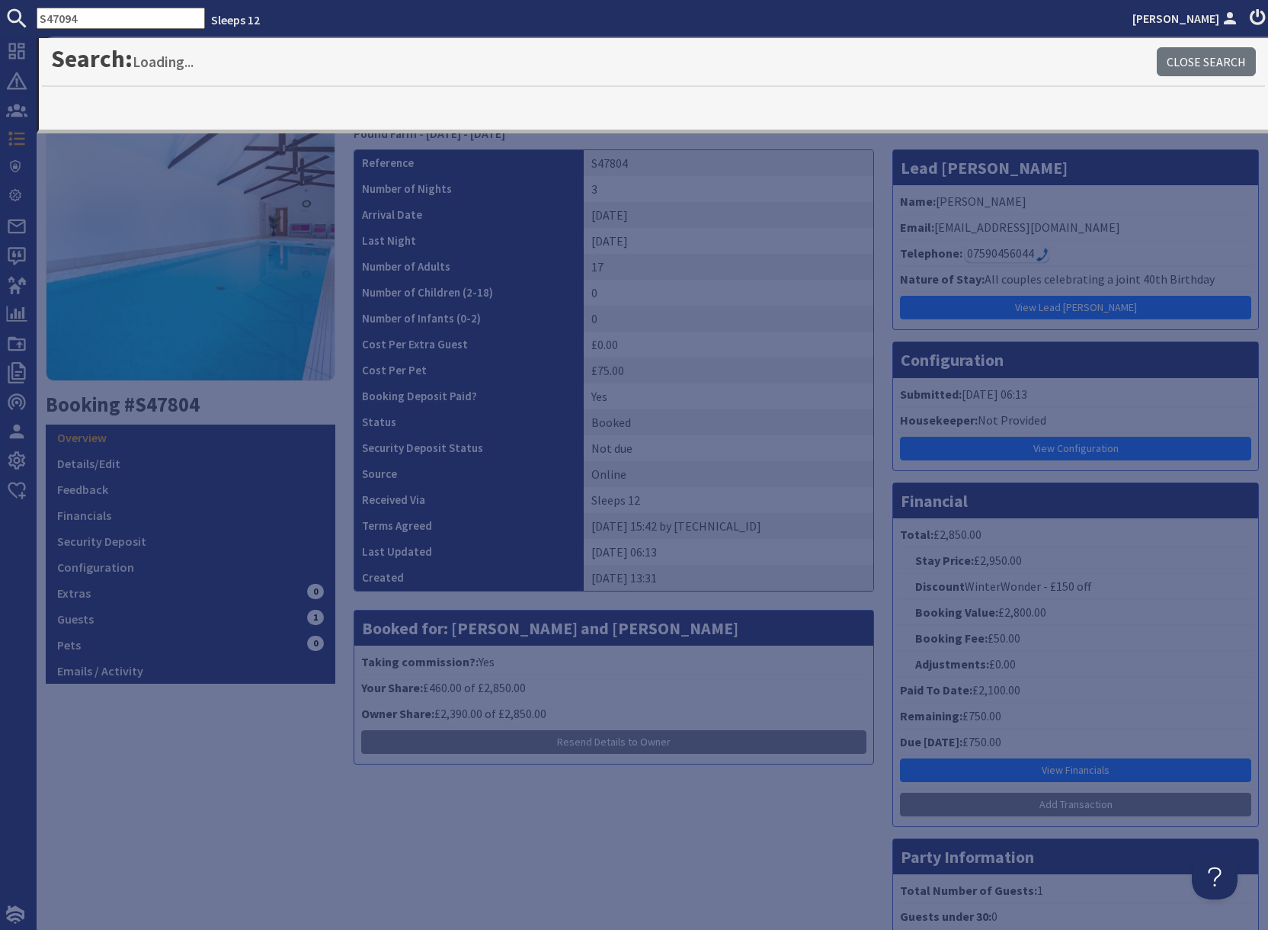
type input "S47094"
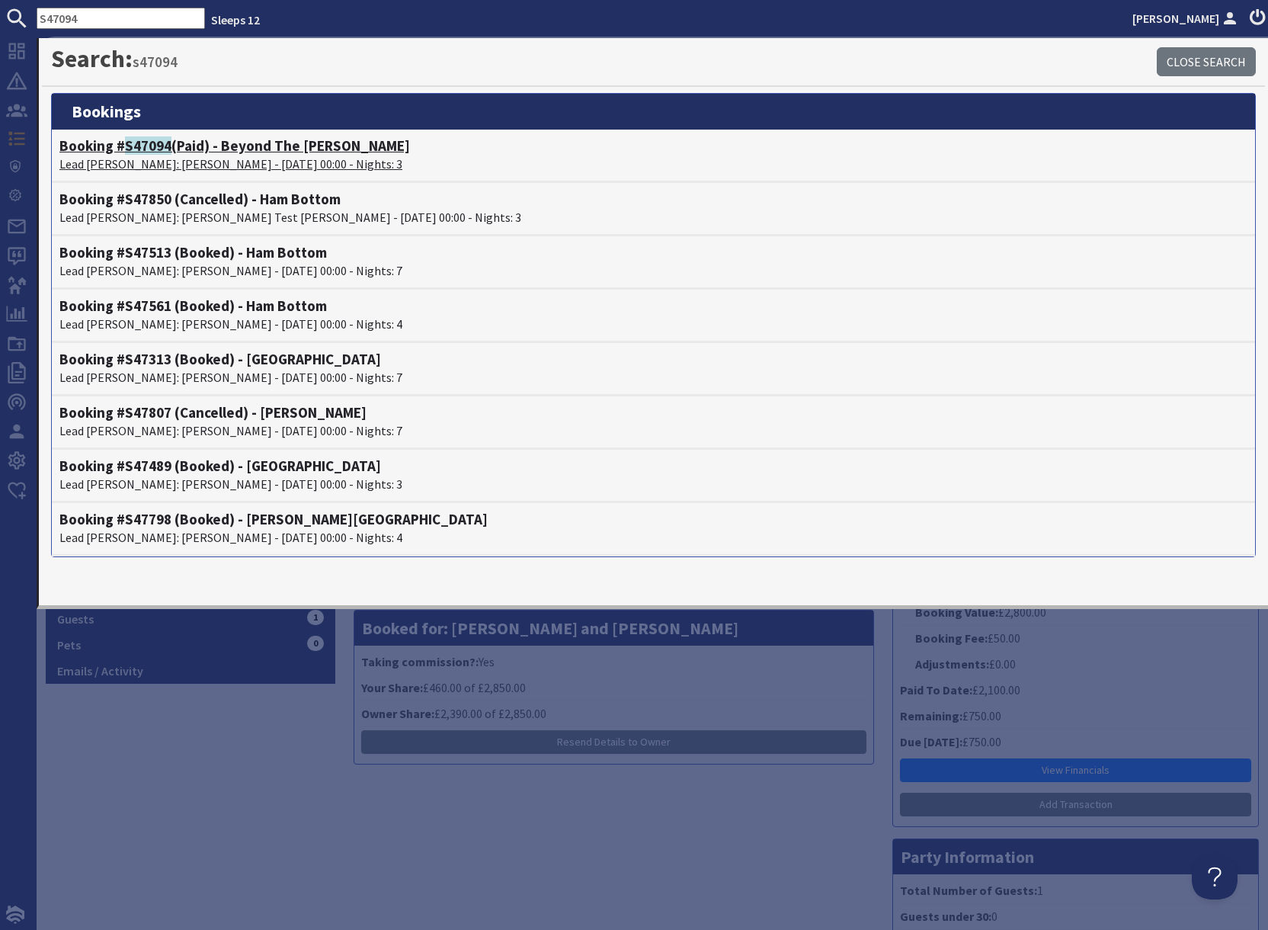
click at [184, 149] on h4 "Booking # S47094 (Paid) - Beyond The Woods" at bounding box center [653, 146] width 1188 height 18
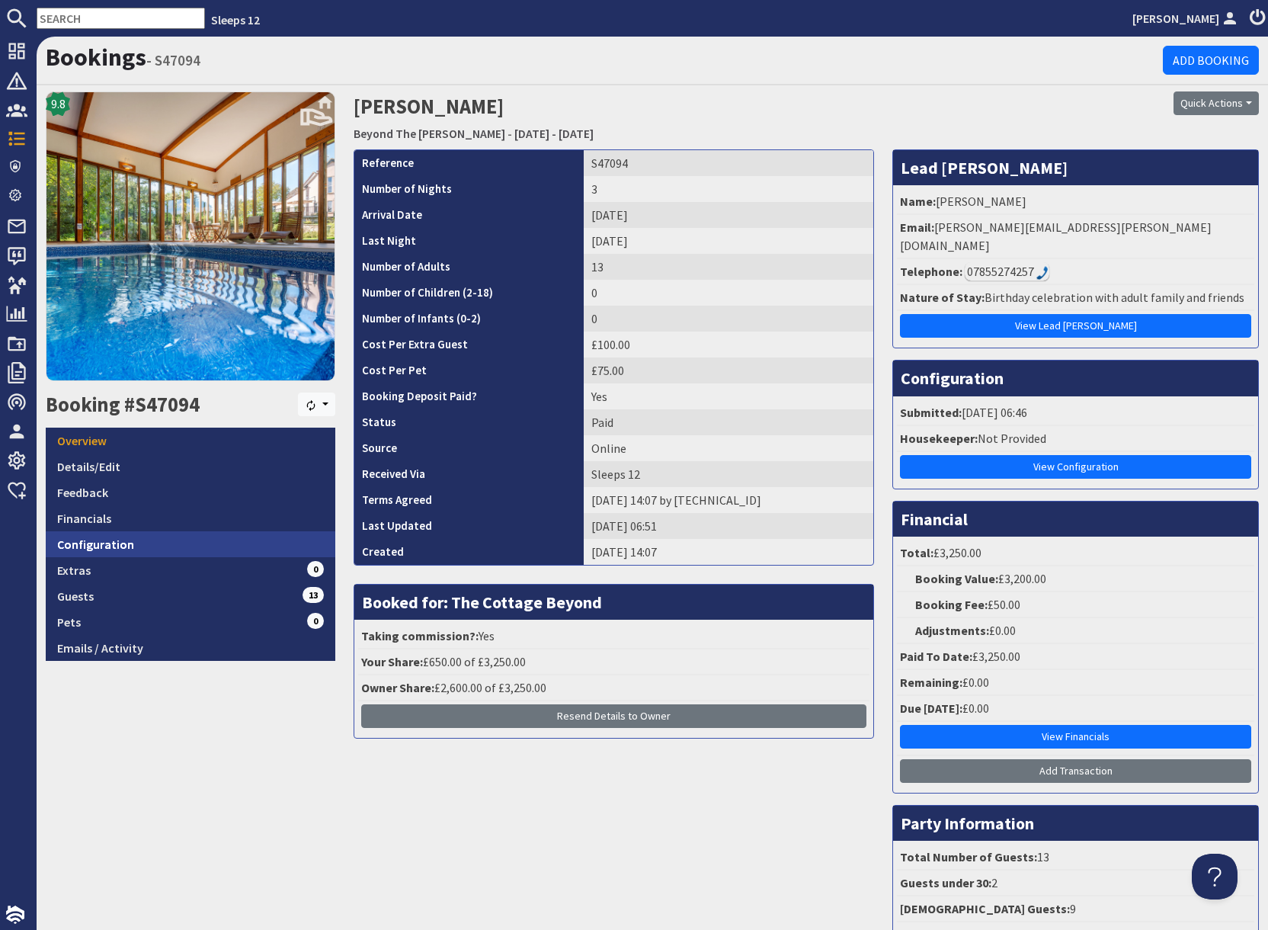
click at [183, 540] on link "Configuration" at bounding box center [191, 544] width 290 height 26
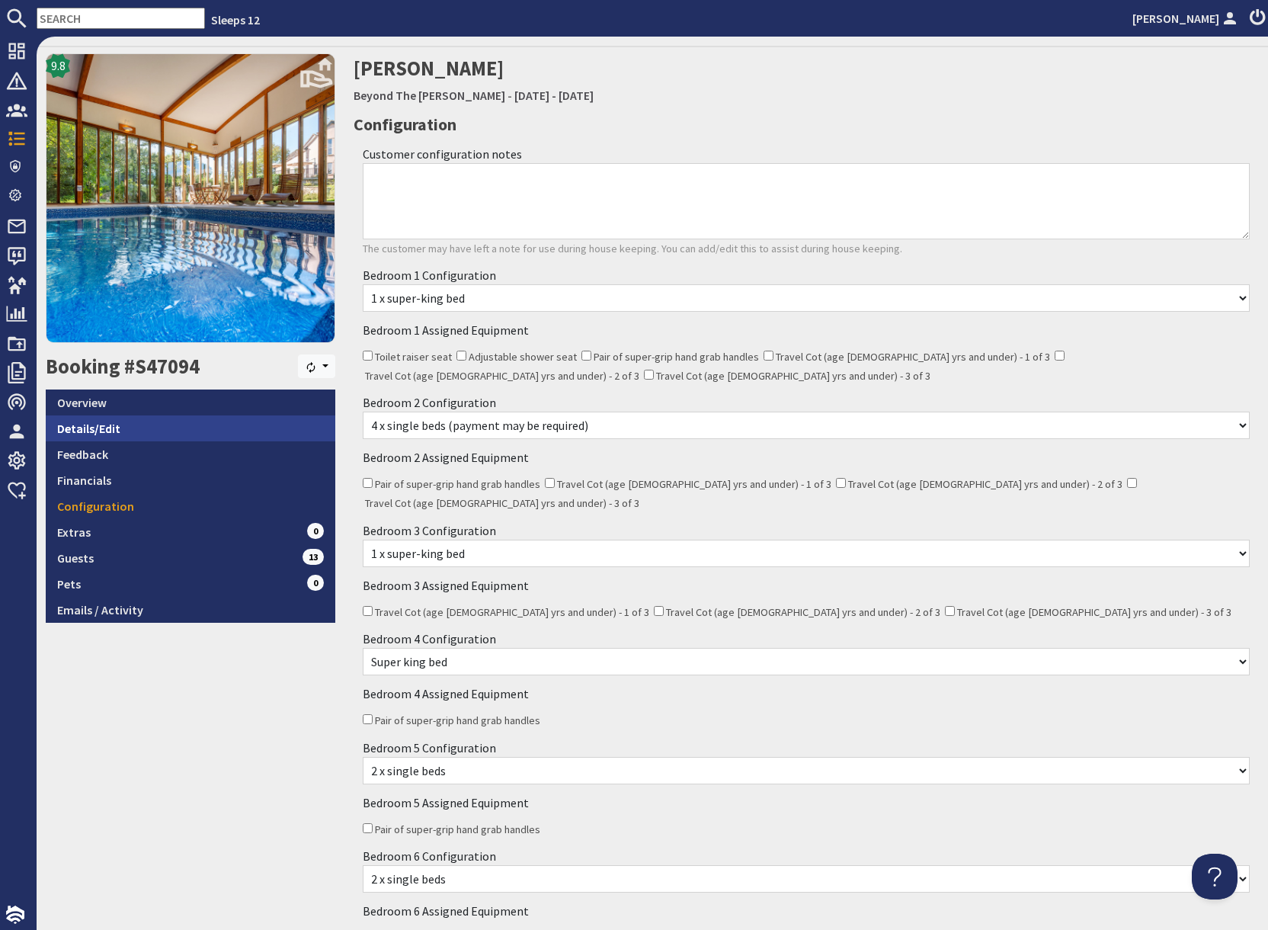
scroll to position [37, 0]
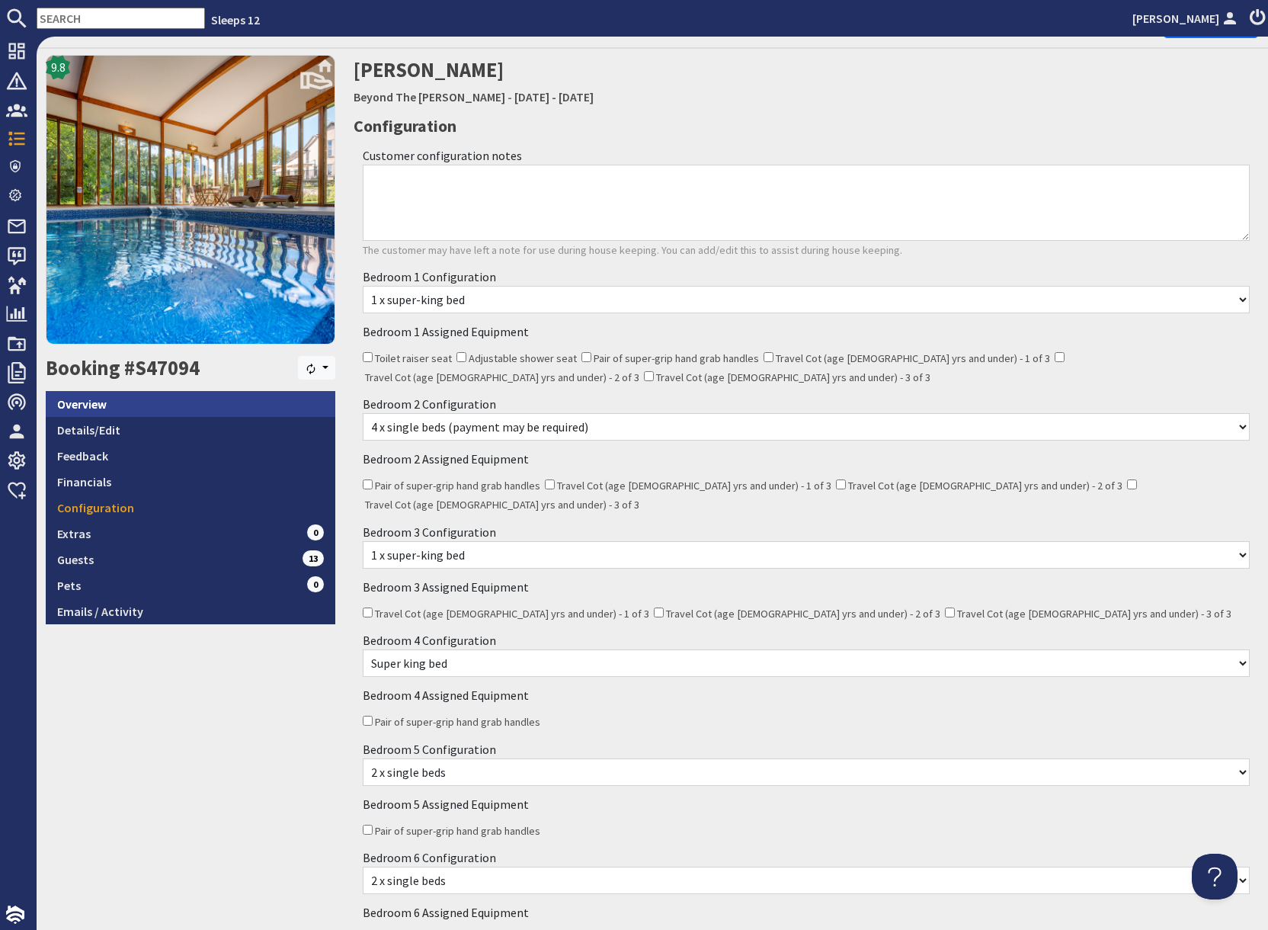
drag, startPoint x: 183, startPoint y: 409, endPoint x: 192, endPoint y: 407, distance: 9.4
click at [183, 409] on link "Overview" at bounding box center [191, 404] width 290 height 26
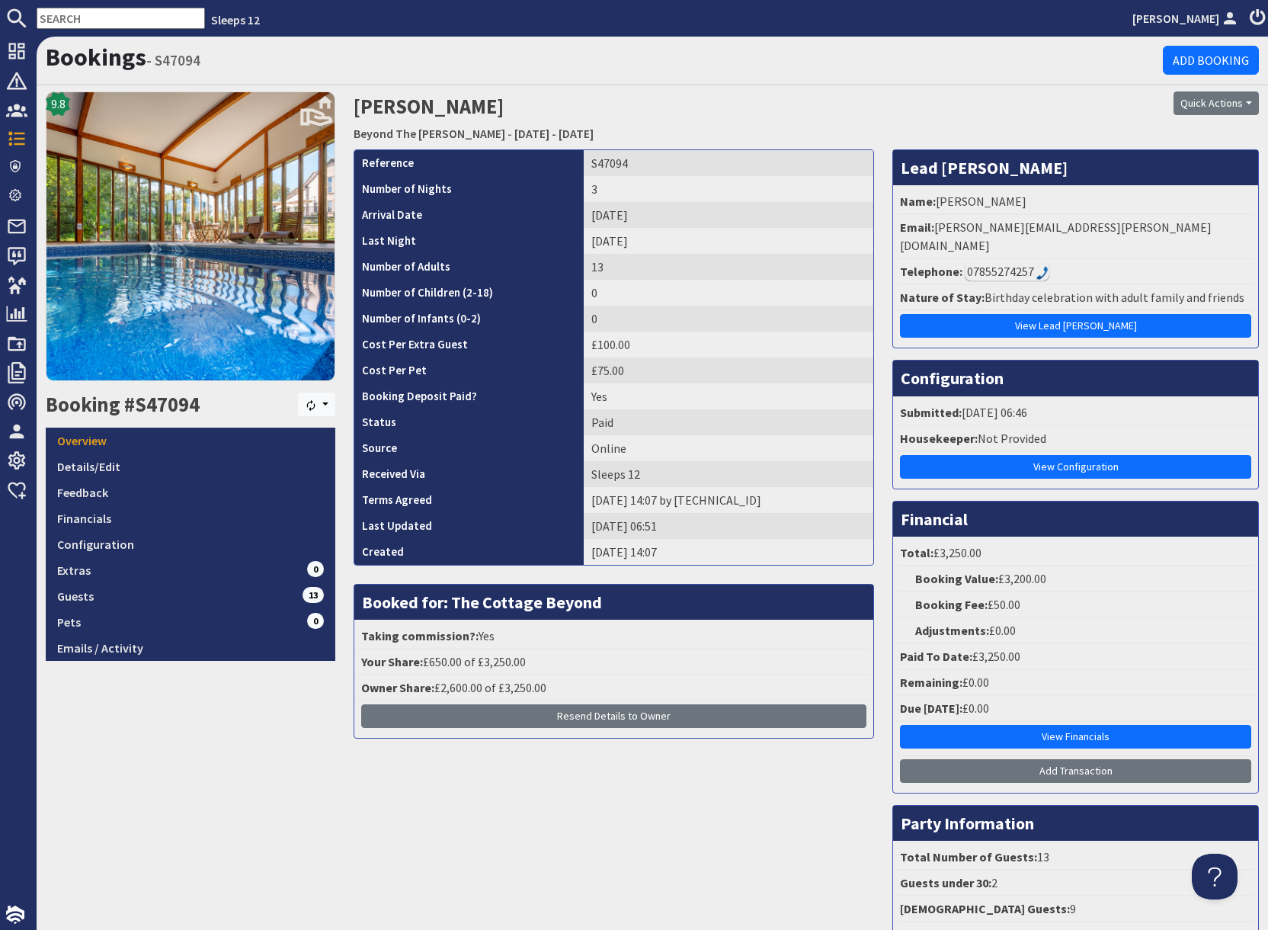
click at [74, 18] on input "text" at bounding box center [121, 18] width 168 height 21
paste input "cararadford@hotmail.co.uk"
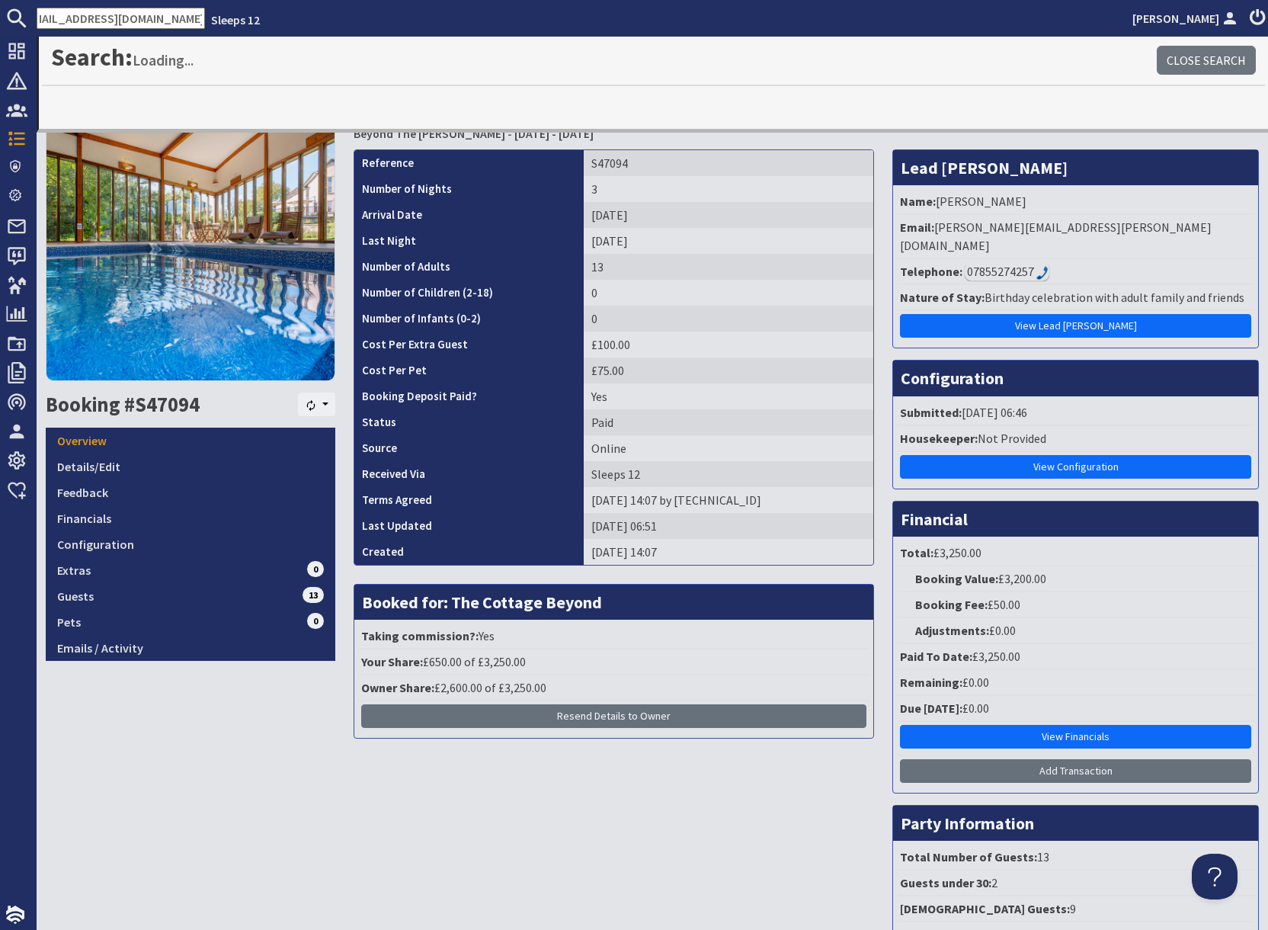
type input "cararadford@hotmail.co.uk"
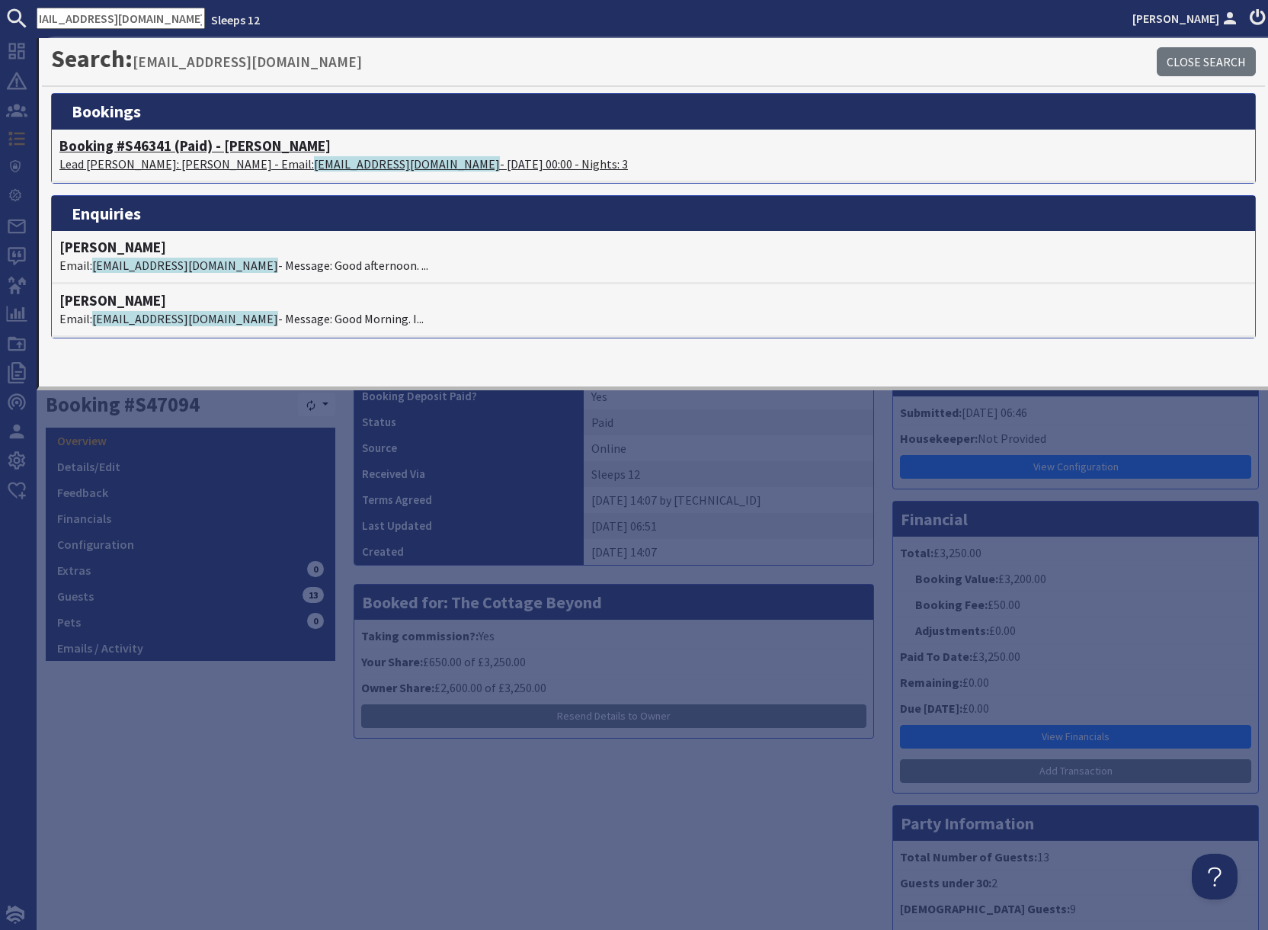
scroll to position [0, 0]
click at [155, 150] on h4 "Booking #S46341 (Paid) - Dustings" at bounding box center [653, 146] width 1188 height 18
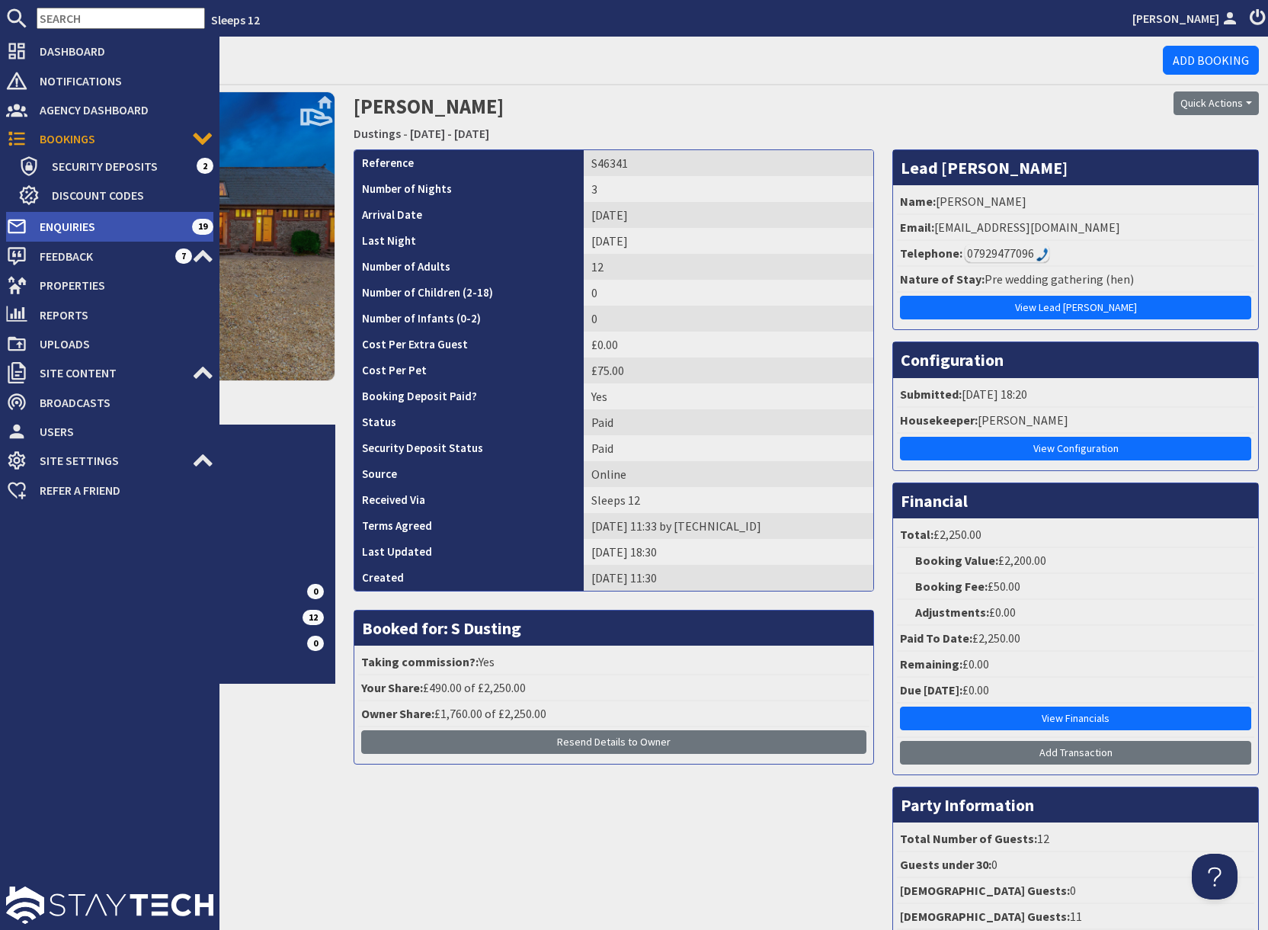
click at [85, 231] on span "Enquiries" at bounding box center [109, 226] width 165 height 24
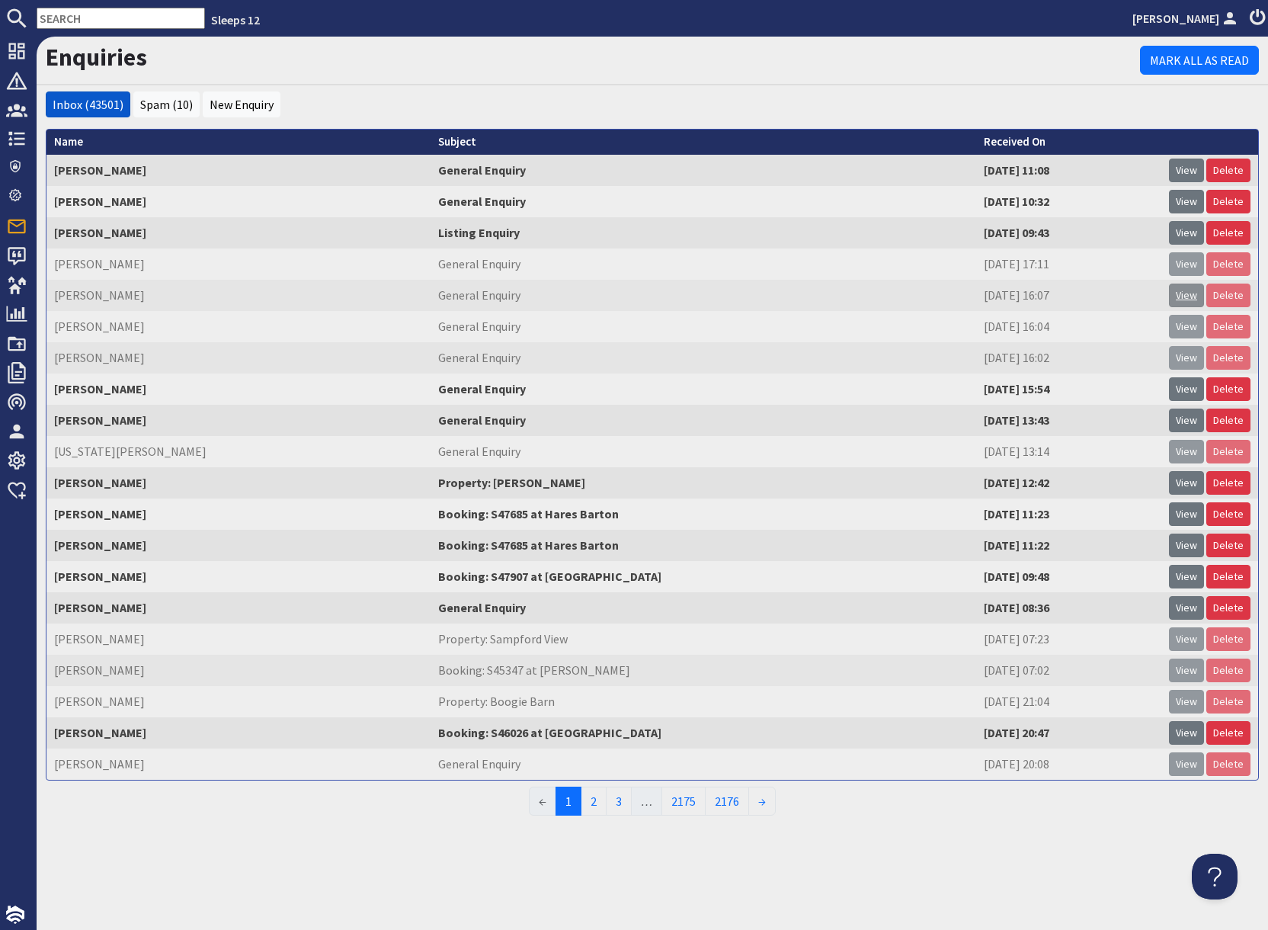
click at [1187, 296] on link "View" at bounding box center [1186, 296] width 35 height 24
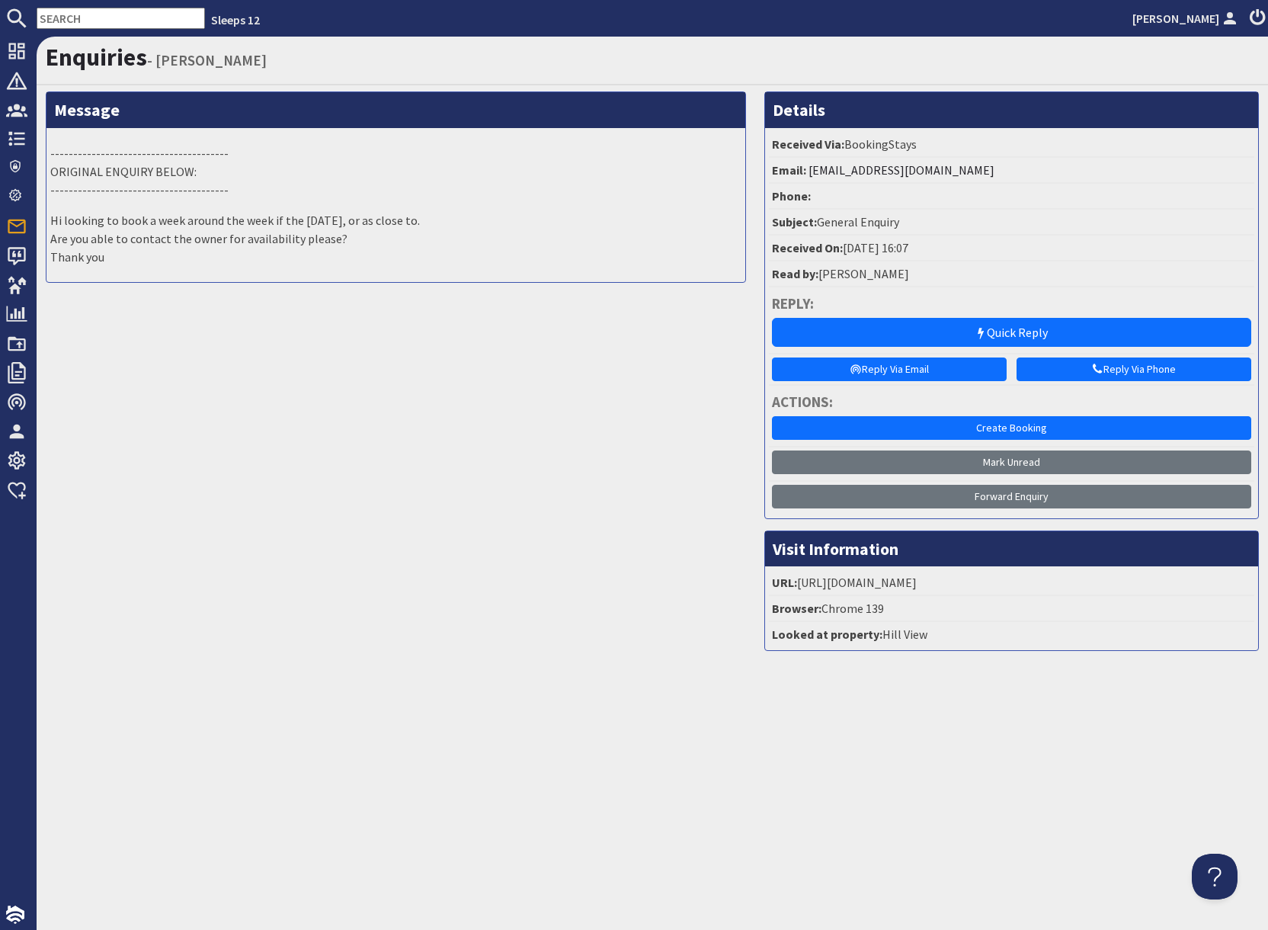
click at [112, 17] on input "text" at bounding box center [121, 18] width 168 height 21
paste input "S46902"
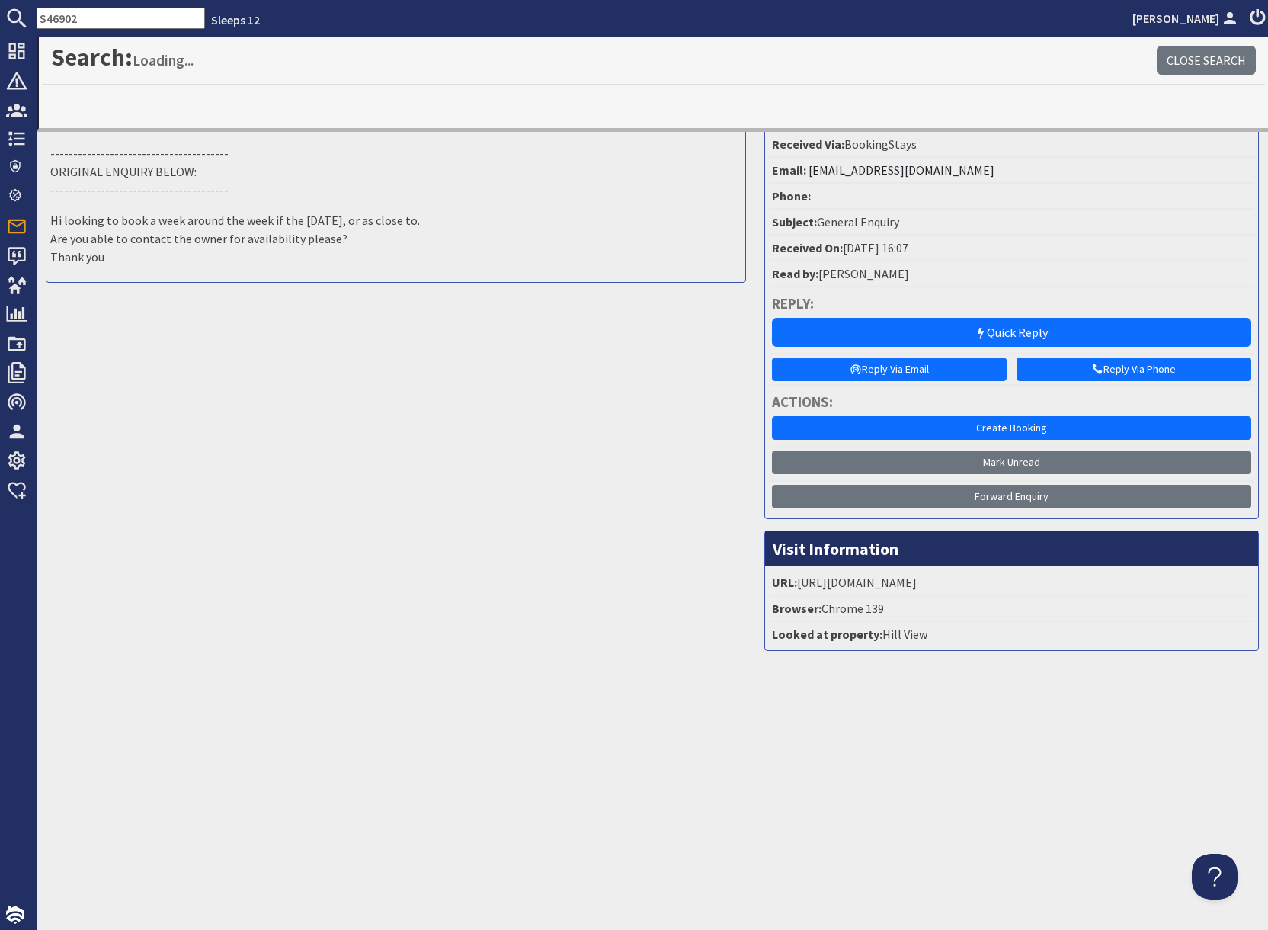
type input "S46902"
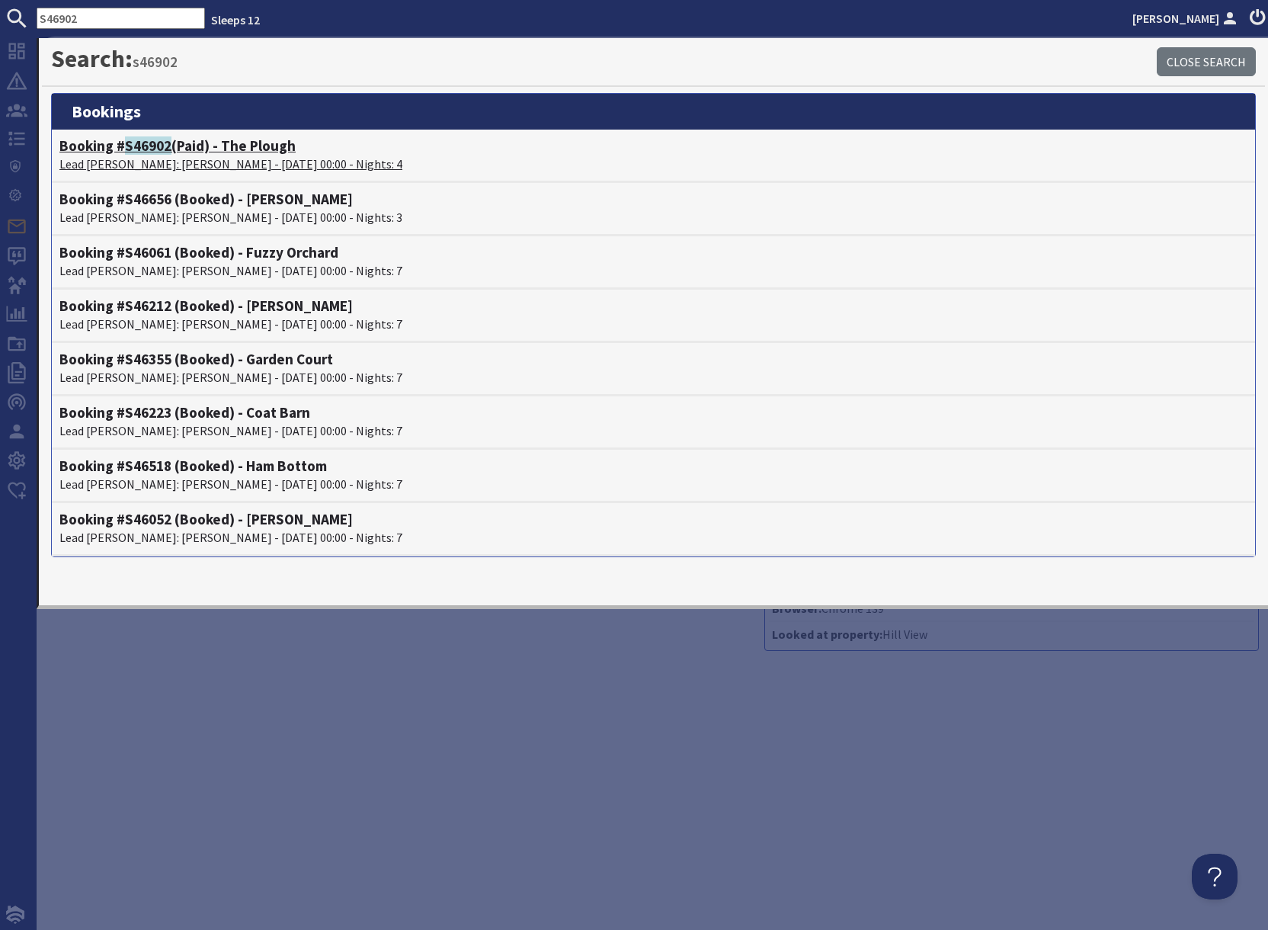
click at [139, 155] on p "Lead Booker: Millie Furby - 13/10/2025 00:00 - Nights: 4" at bounding box center [653, 164] width 1188 height 18
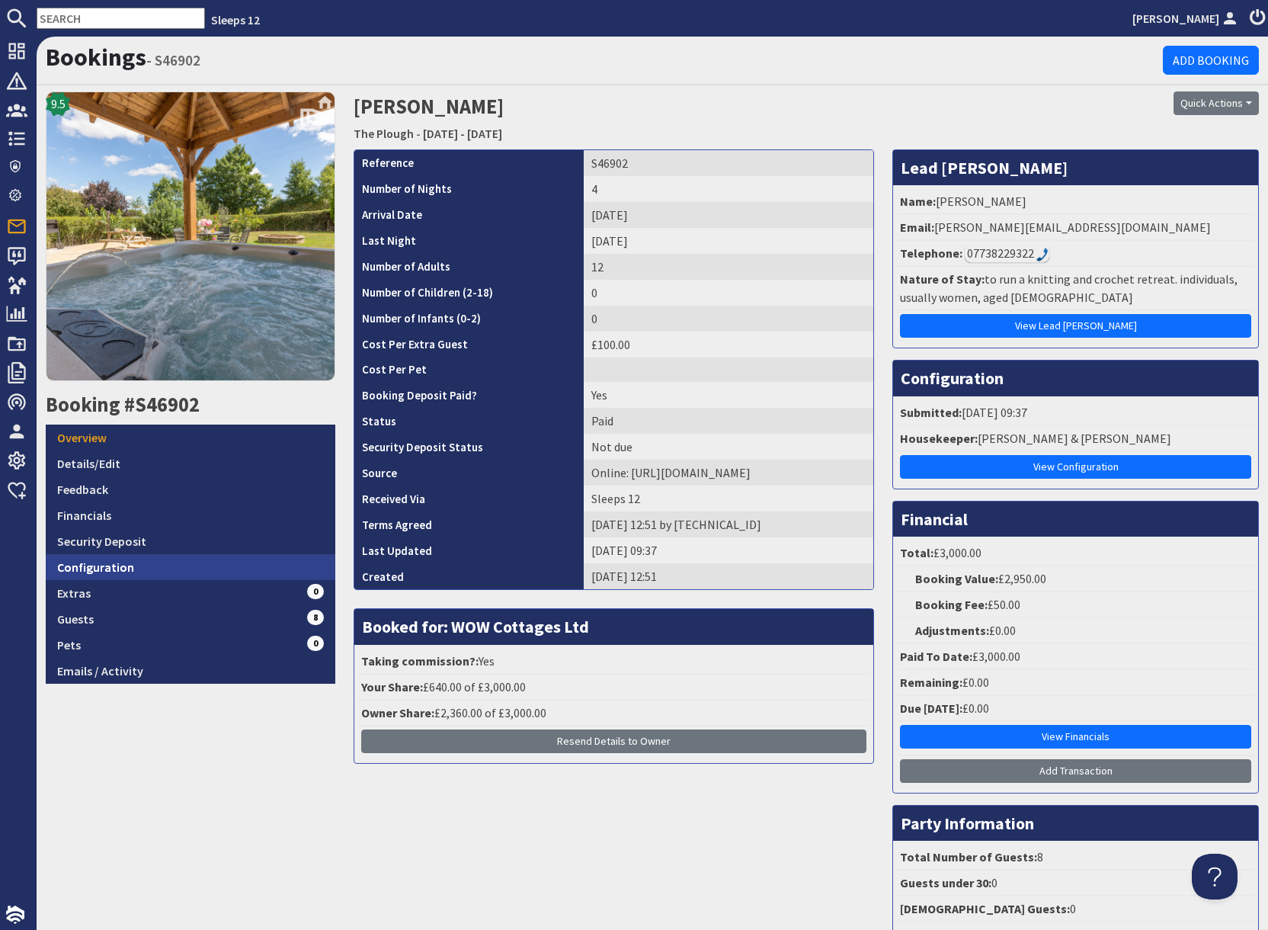
click at [167, 572] on link "Configuration" at bounding box center [191, 567] width 290 height 26
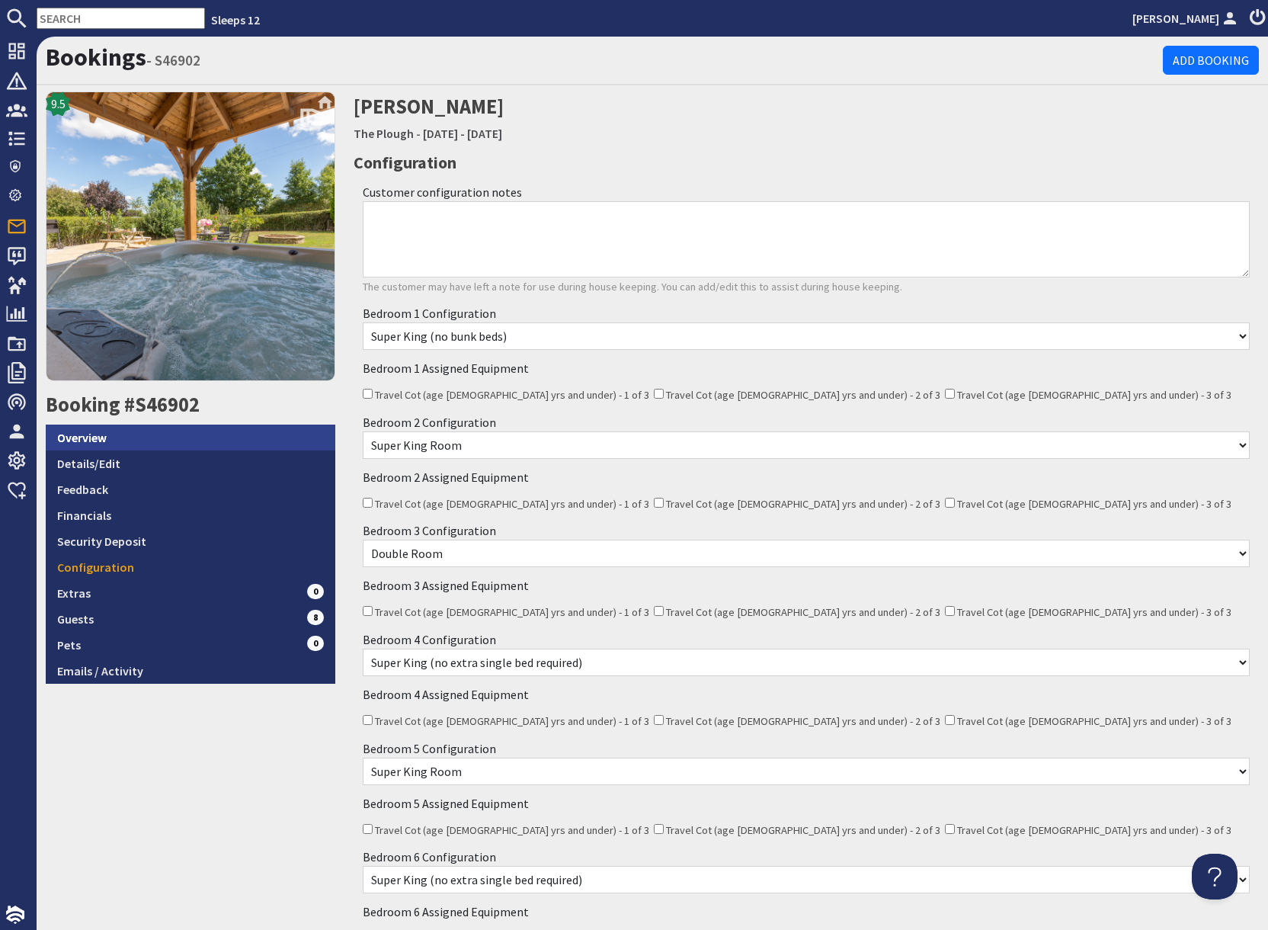
click at [91, 439] on link "Overview" at bounding box center [191, 438] width 290 height 26
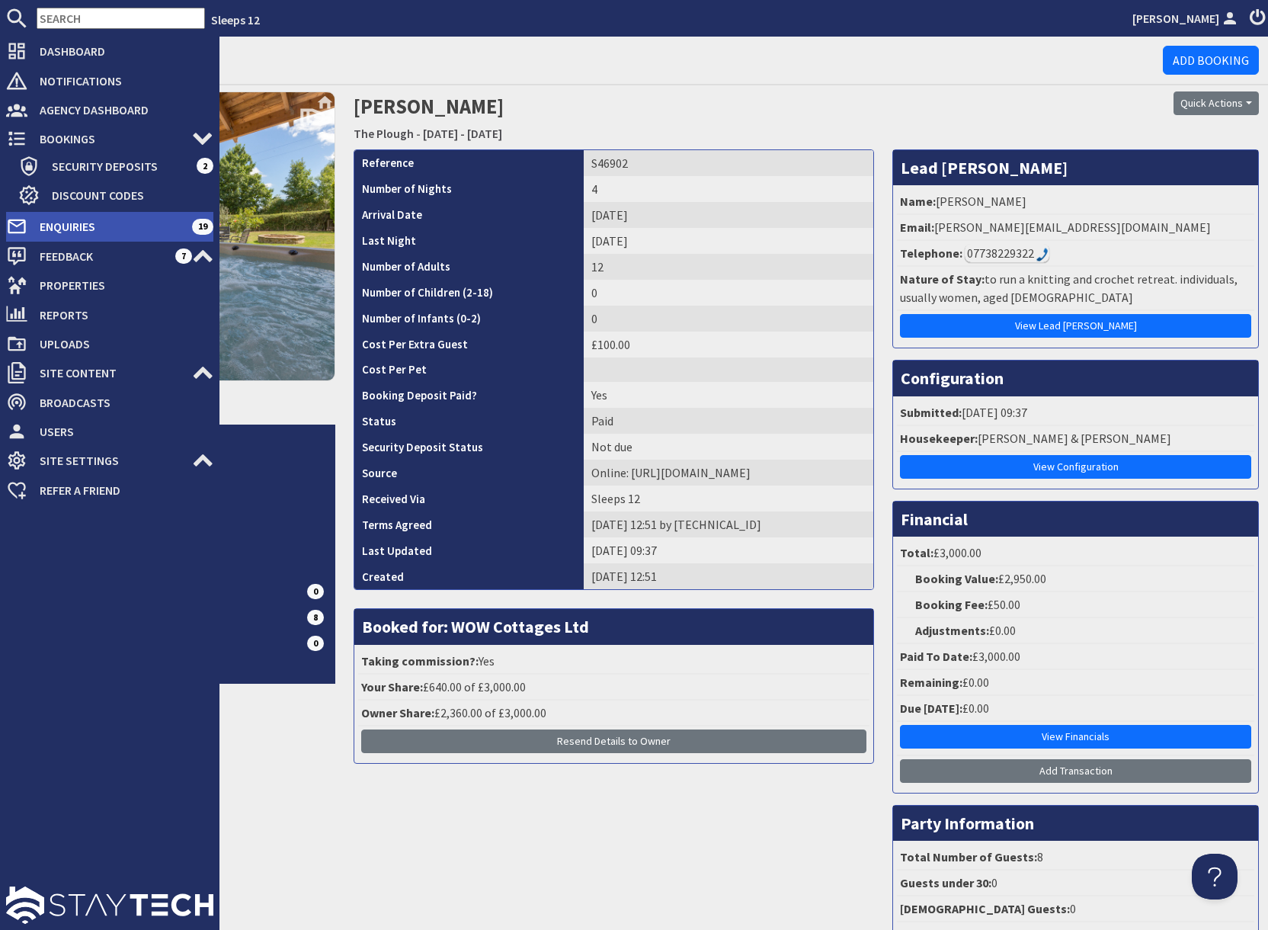
click at [46, 226] on span "Enquiries" at bounding box center [109, 226] width 165 height 24
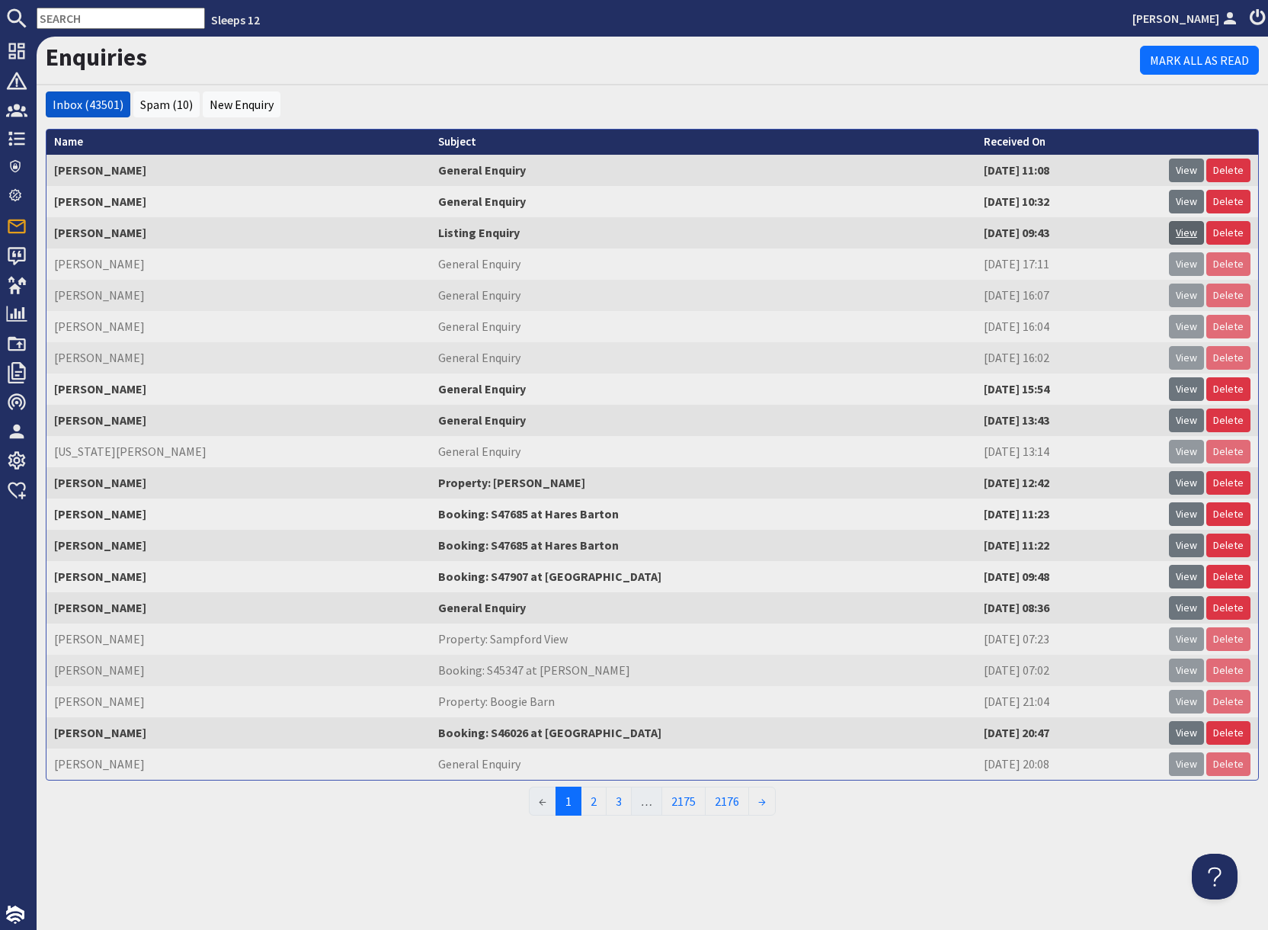
click at [1184, 233] on link "View" at bounding box center [1186, 233] width 35 height 24
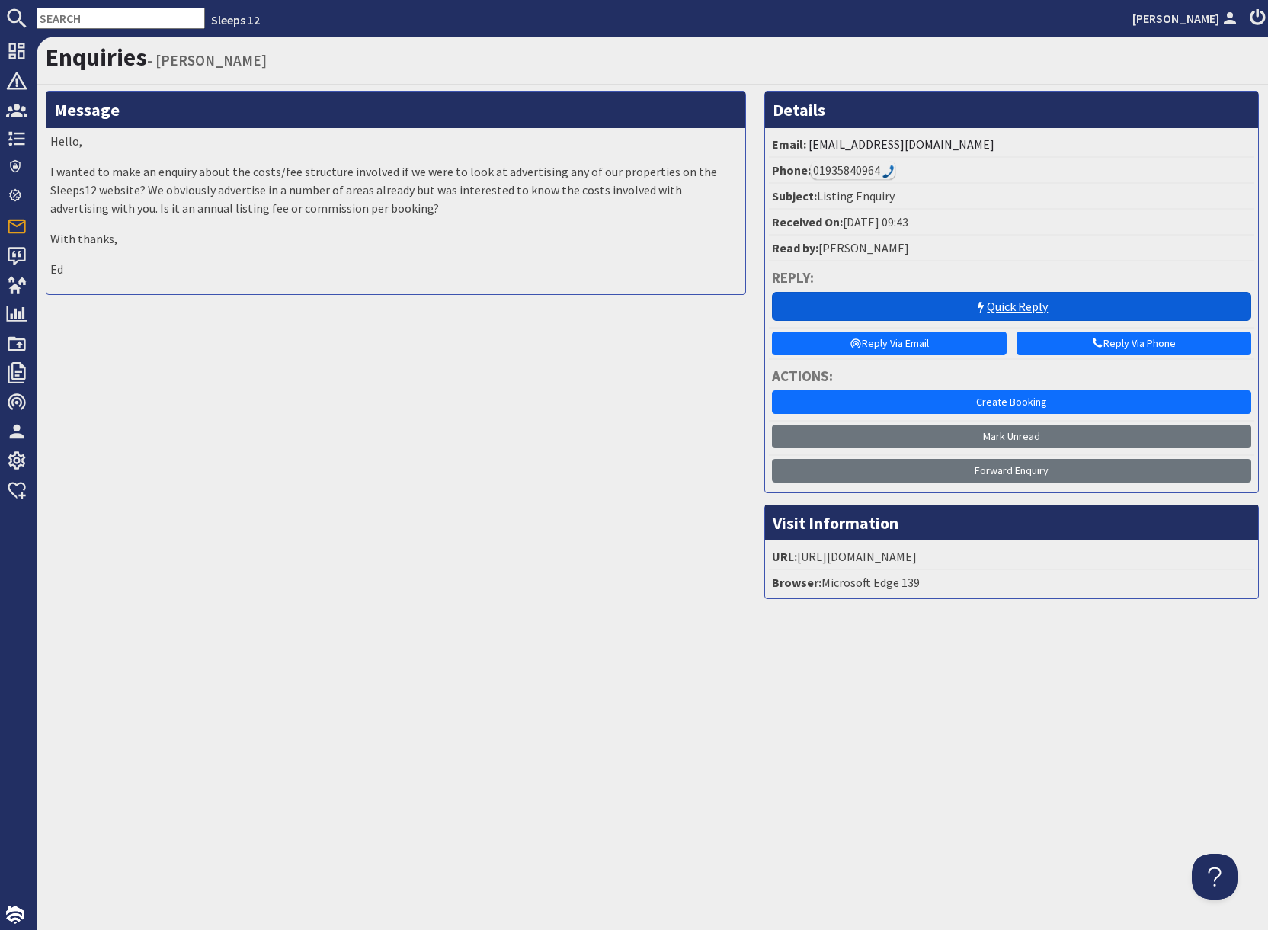
click at [971, 308] on link "Quick Reply" at bounding box center [1011, 306] width 479 height 29
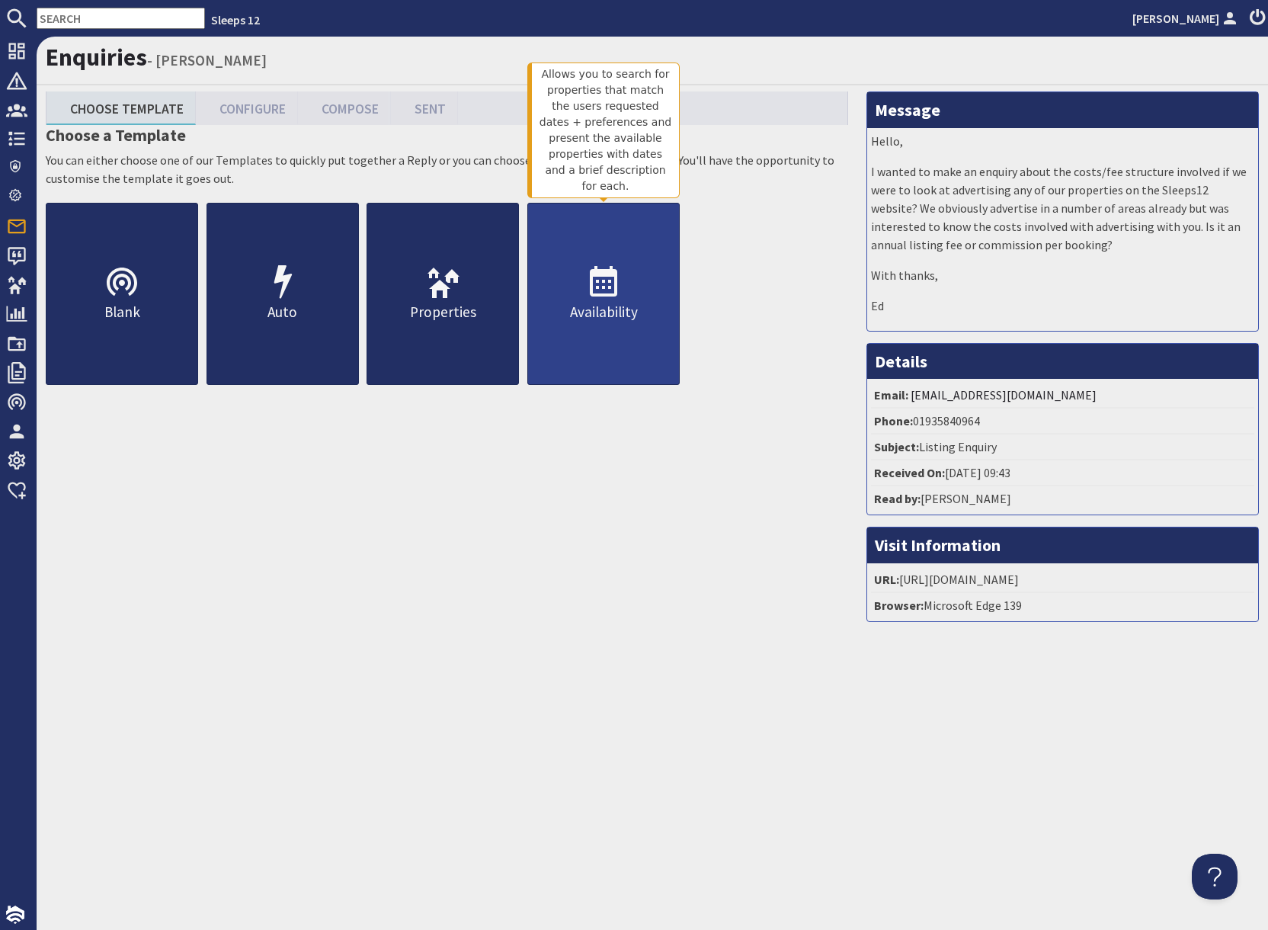
click at [569, 320] on p "Availability" at bounding box center [603, 312] width 151 height 22
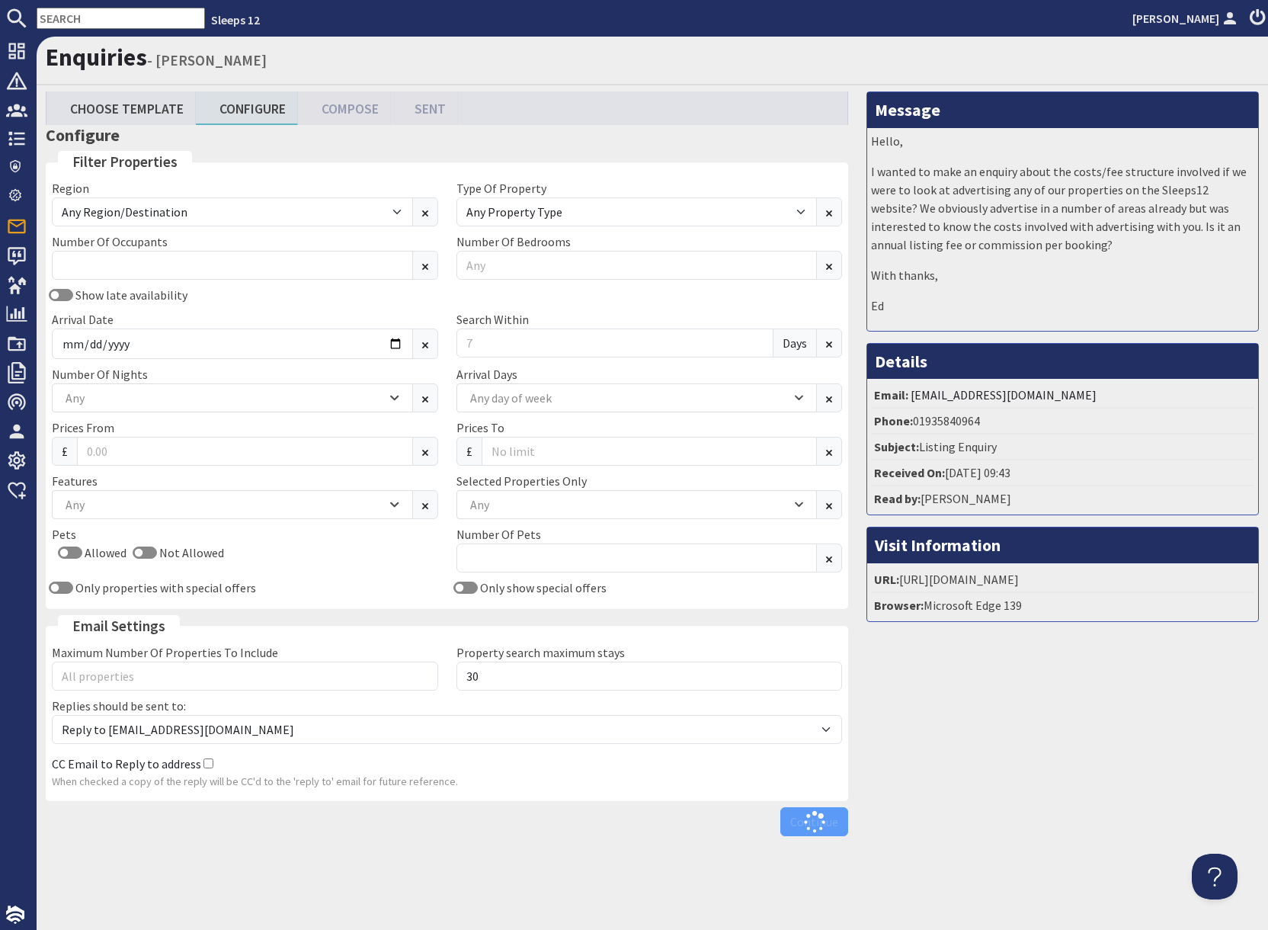
click at [1022, 708] on div "Message Hello, I wanted to make an enquiry about the costs/fee structure involv…" at bounding box center [1062, 467] width 411 height 752
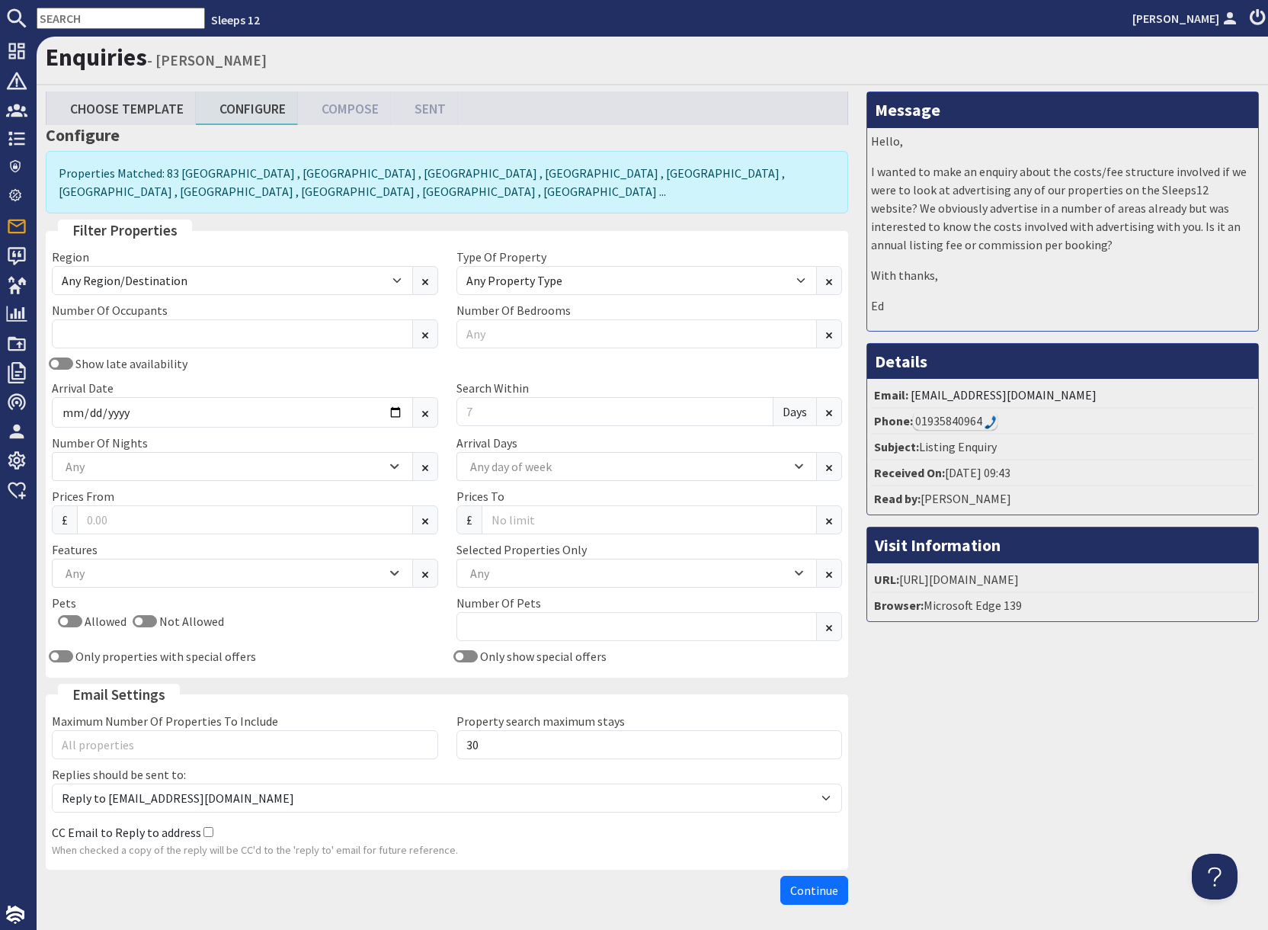
click at [104, 18] on input "text" at bounding box center [121, 18] width 168 height 21
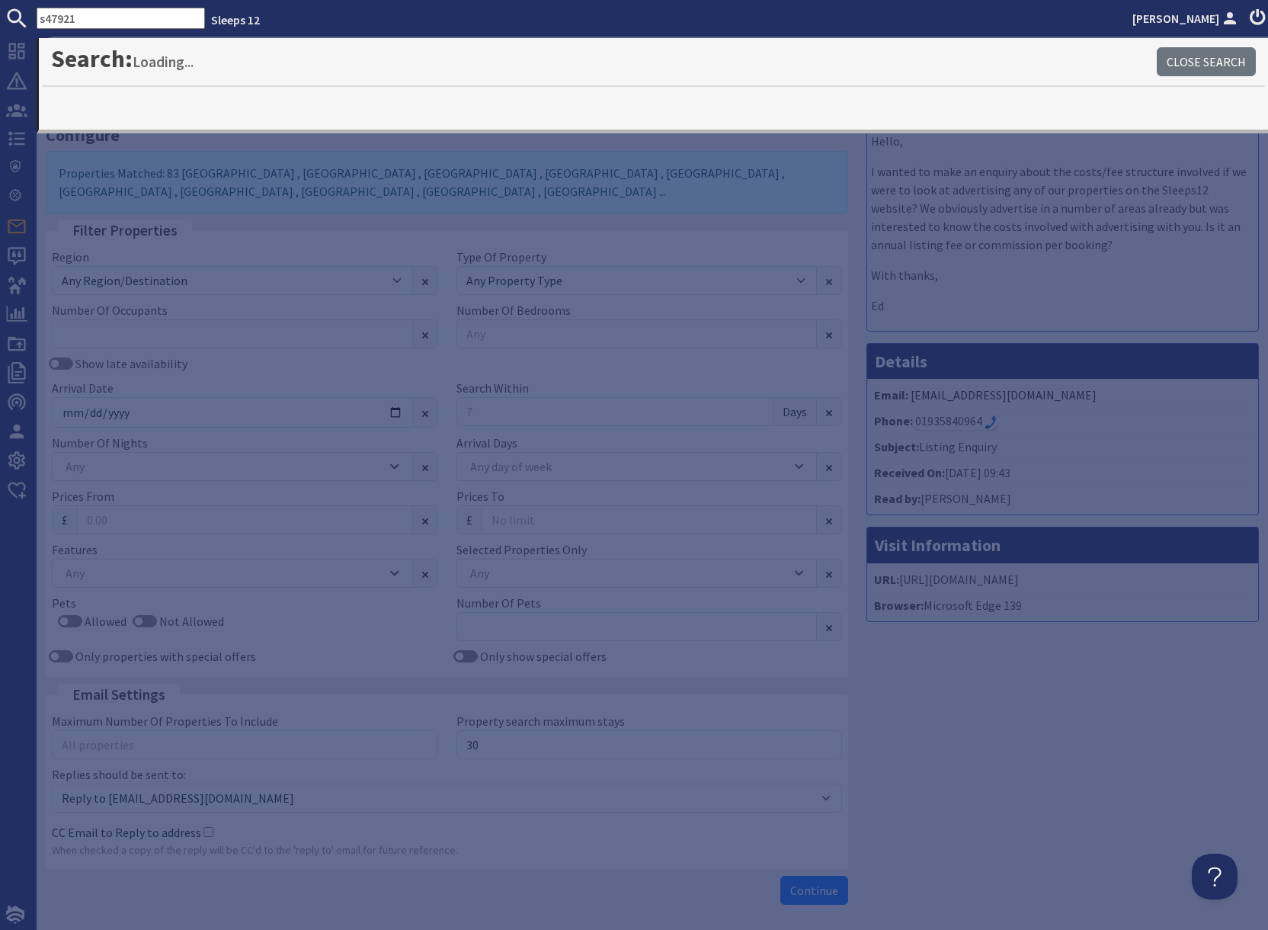
type input "s47921"
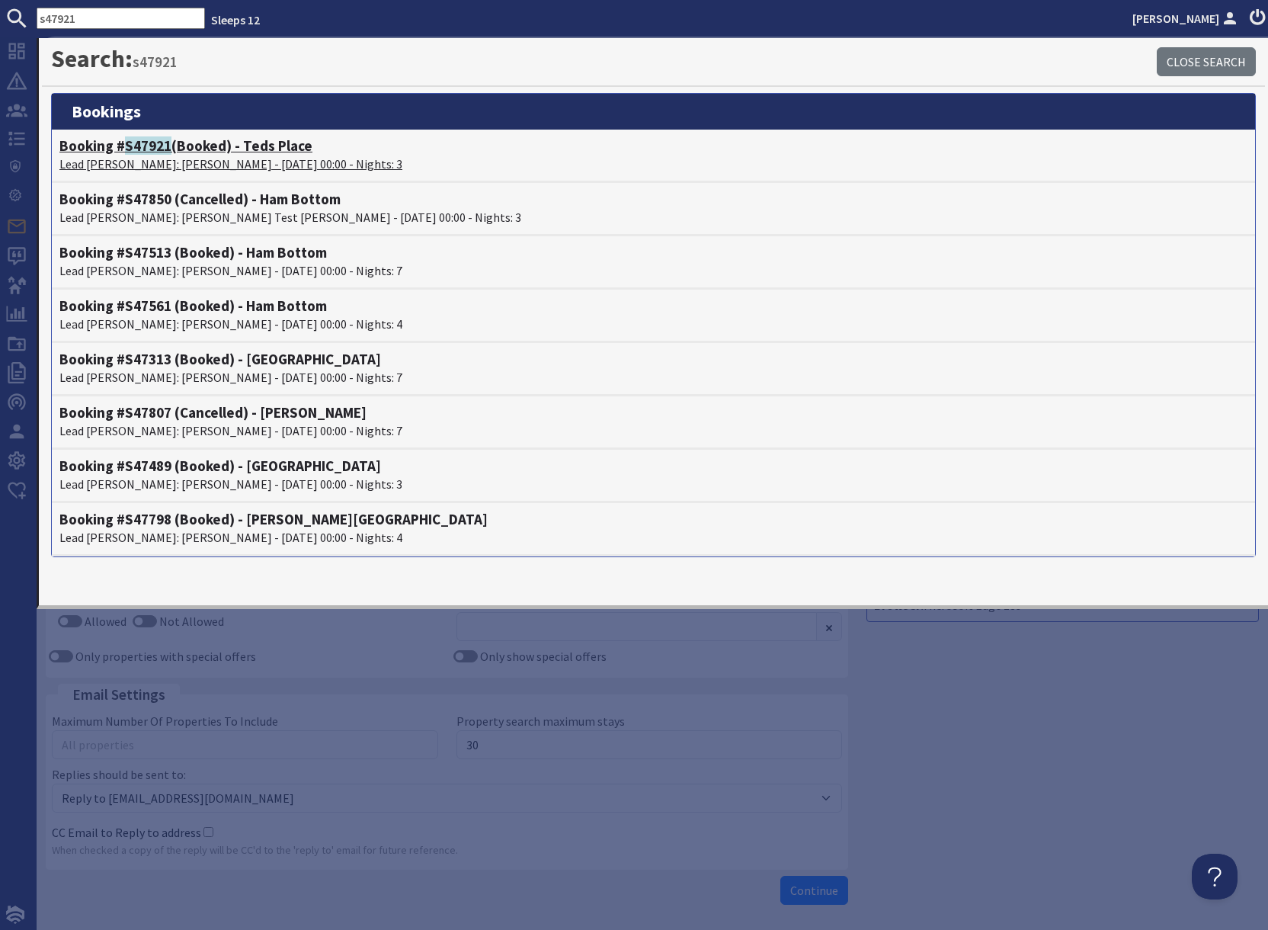
click at [129, 156] on p "Lead Booker: Michelle Helliar - 06/03/2026 00:00 - Nights: 3" at bounding box center [653, 164] width 1188 height 18
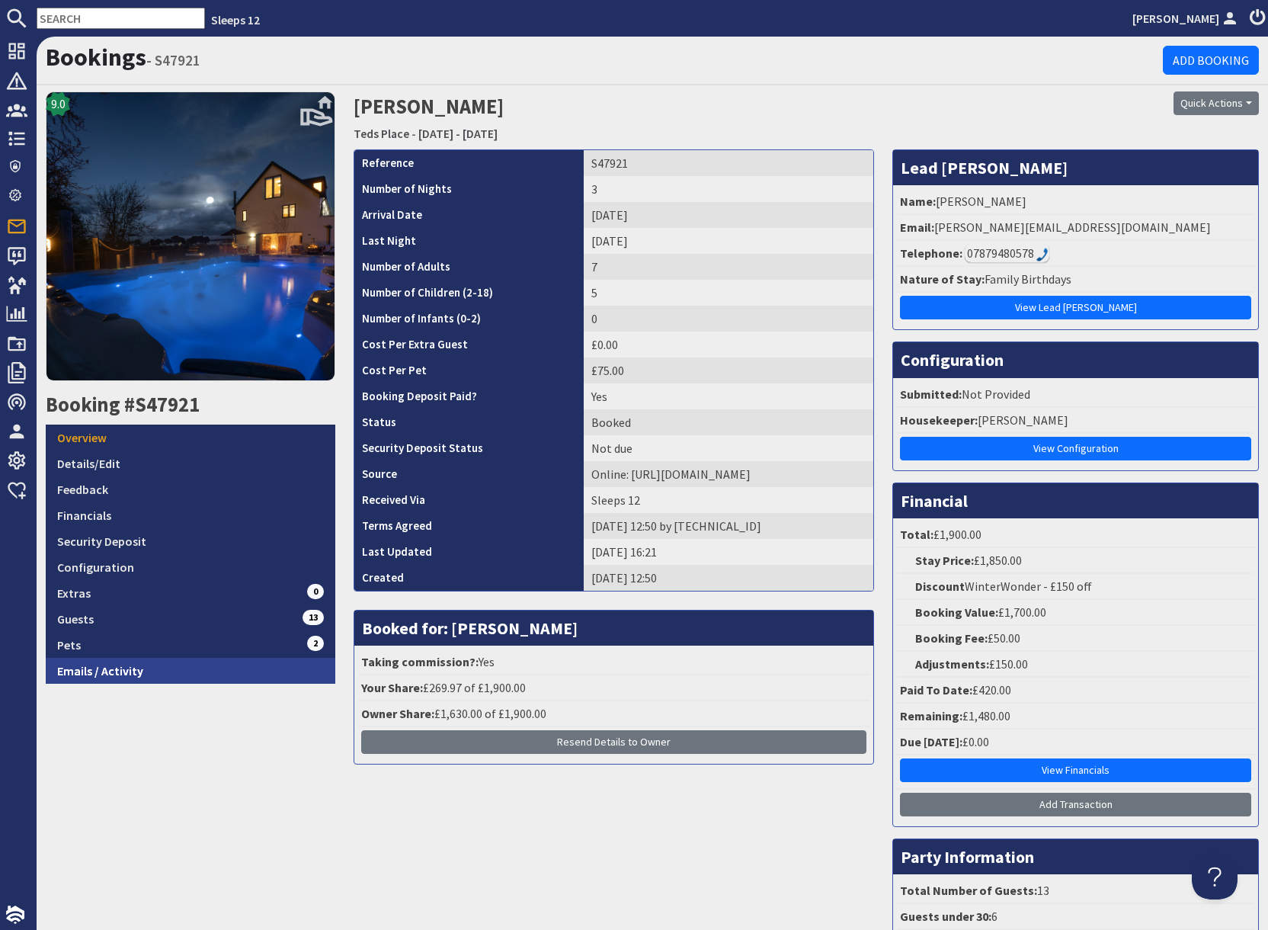
click at [116, 671] on link "Emails / Activity" at bounding box center [191, 671] width 290 height 26
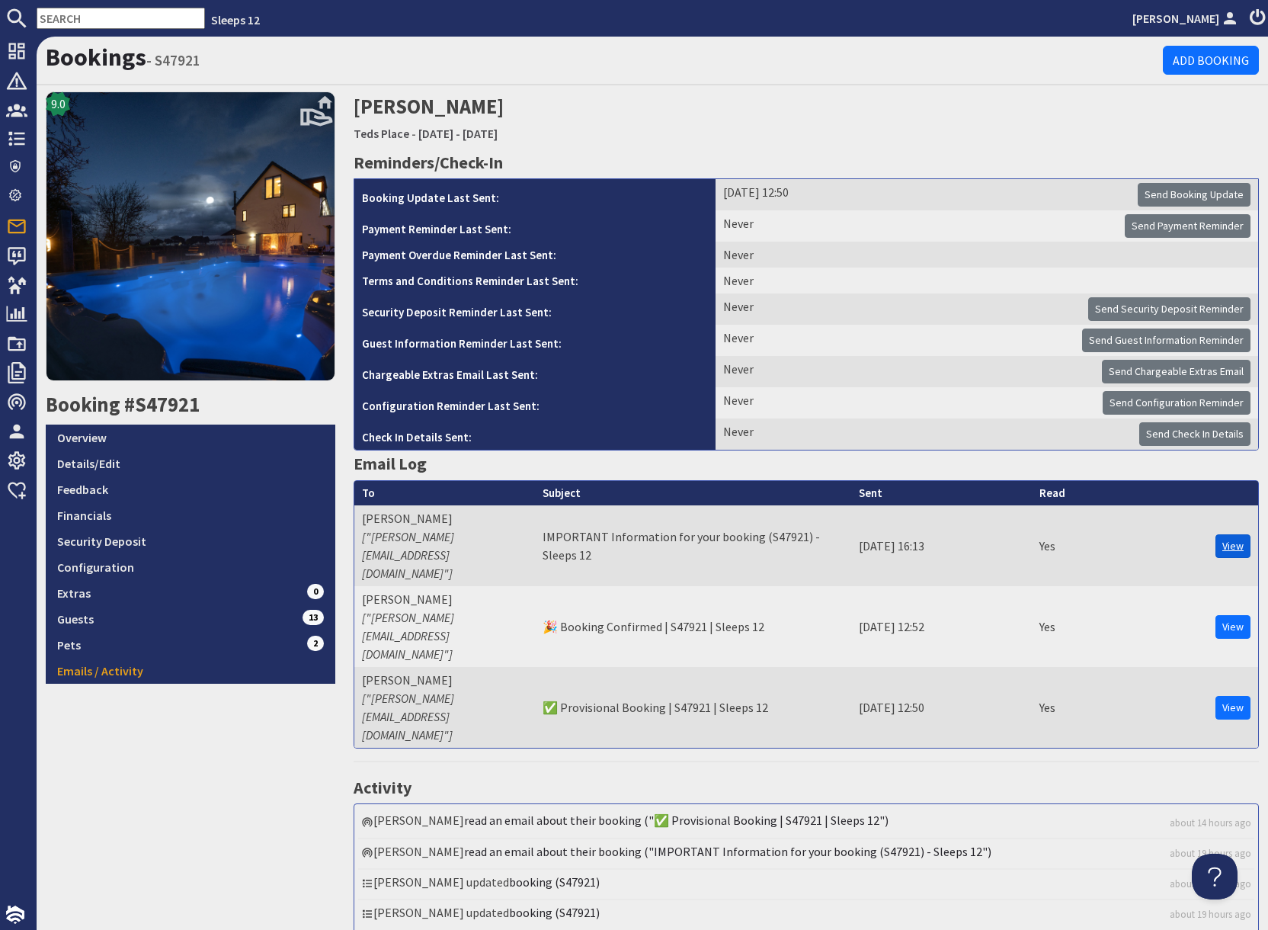
click at [1236, 534] on link "View" at bounding box center [1233, 546] width 35 height 24
click at [100, 442] on link "Overview" at bounding box center [191, 438] width 290 height 26
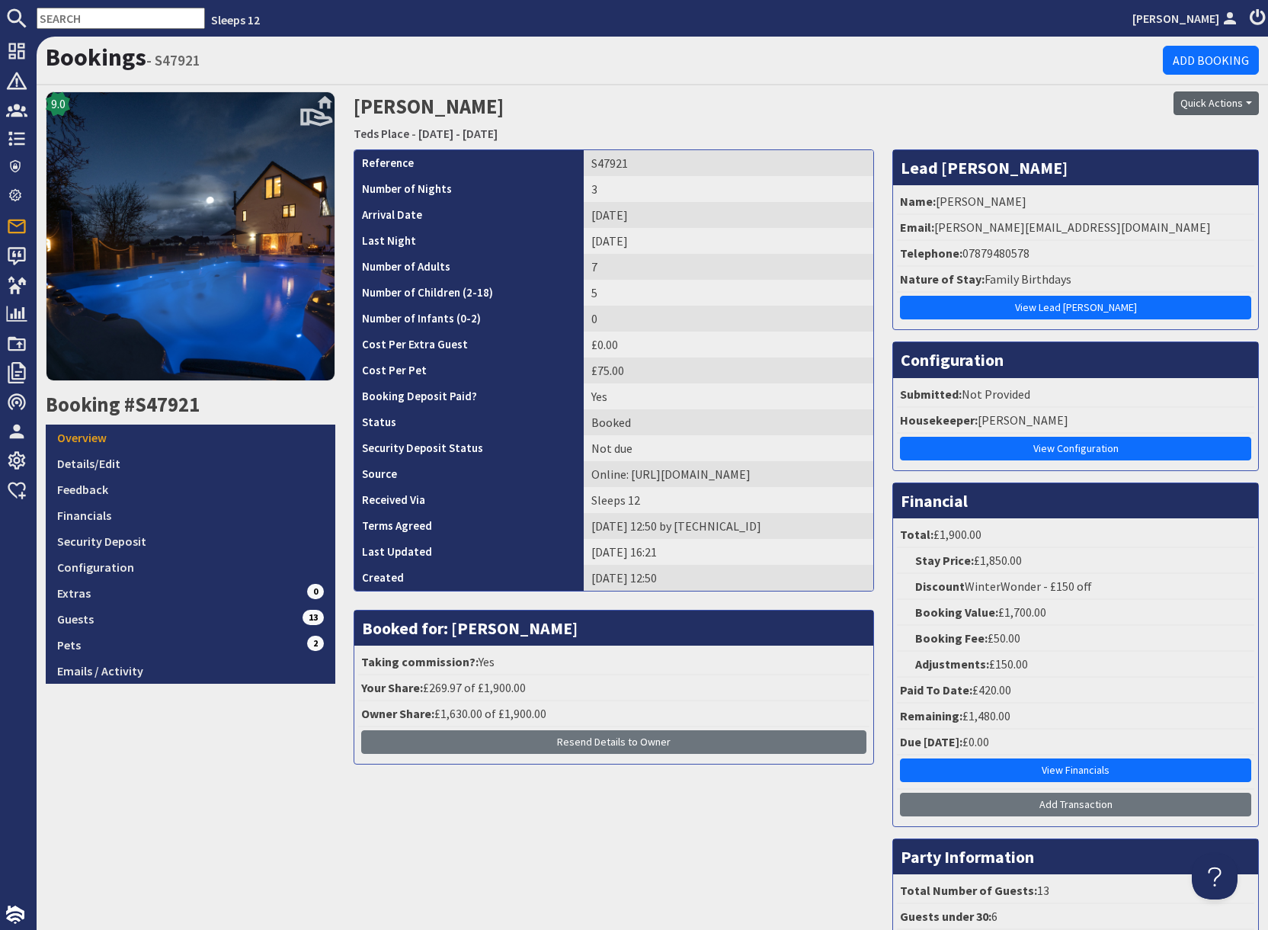
click at [1210, 105] on button "Quick Actions" at bounding box center [1216, 103] width 85 height 24
drag, startPoint x: 1198, startPoint y: 138, endPoint x: 1157, endPoint y: 182, distance: 60.4
click at [1198, 138] on span "Send Booking Update" at bounding box center [1190, 135] width 112 height 15
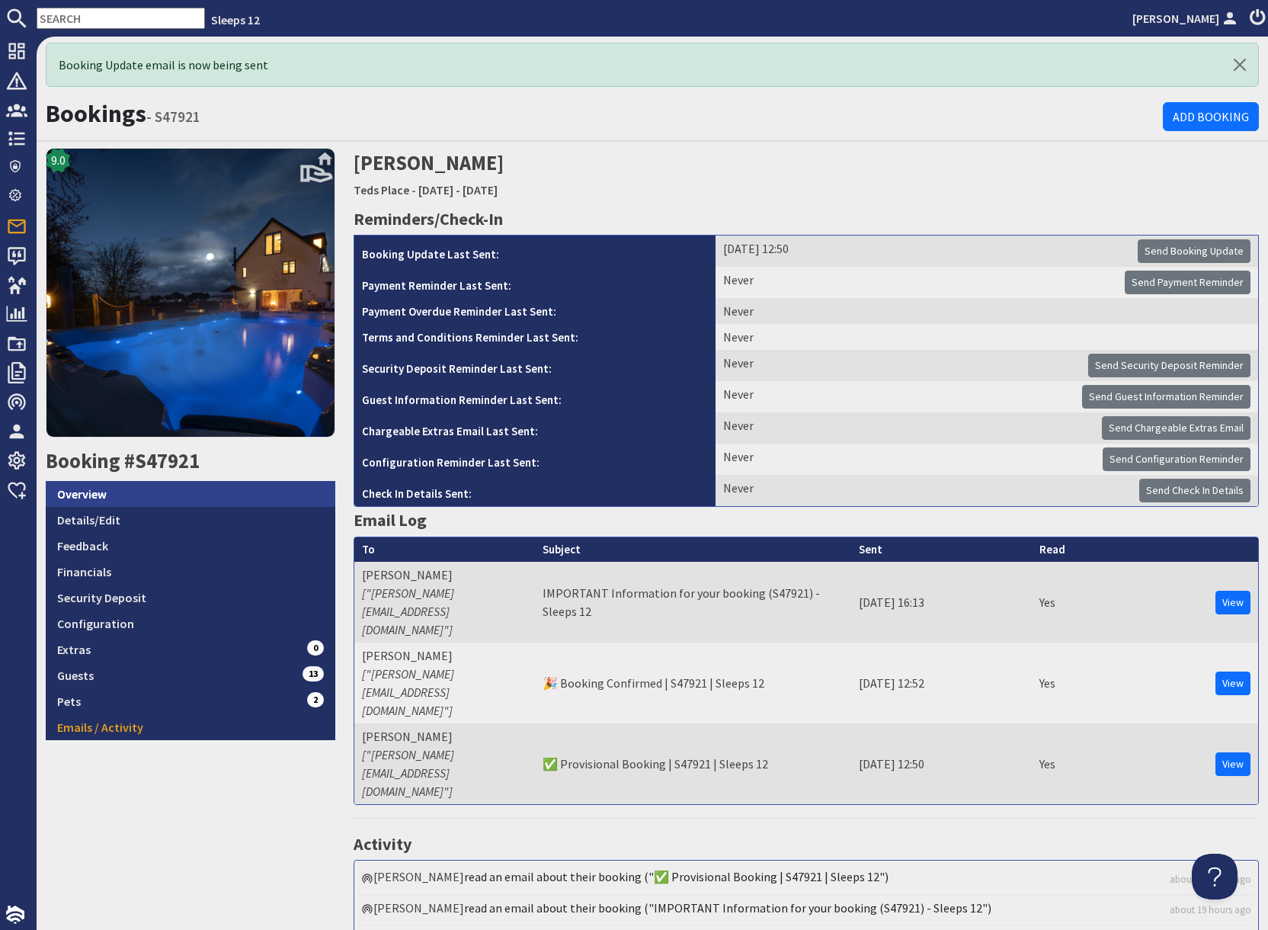
click at [85, 493] on link "Overview" at bounding box center [191, 494] width 290 height 26
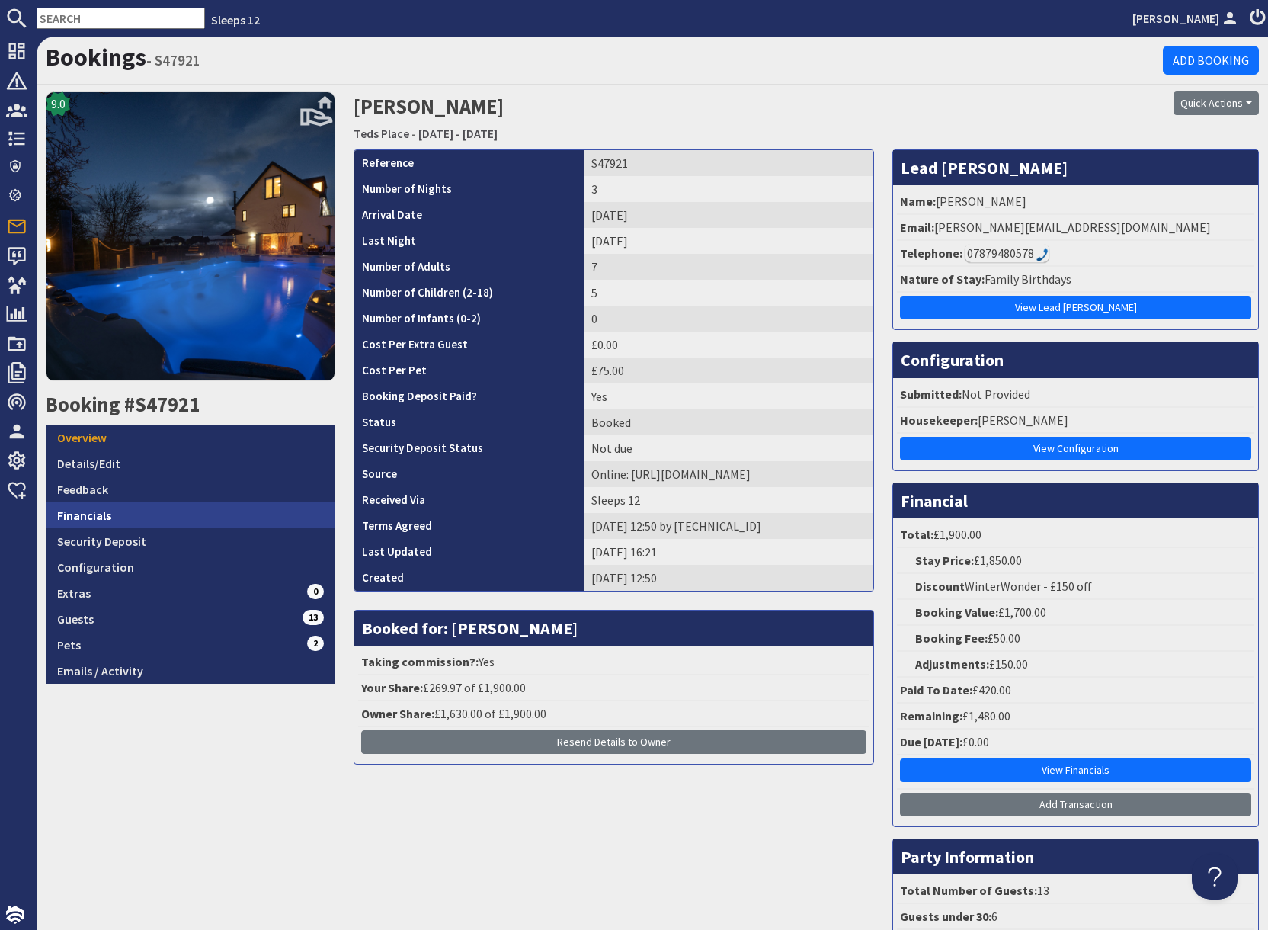
click at [133, 524] on link "Financials" at bounding box center [191, 515] width 290 height 26
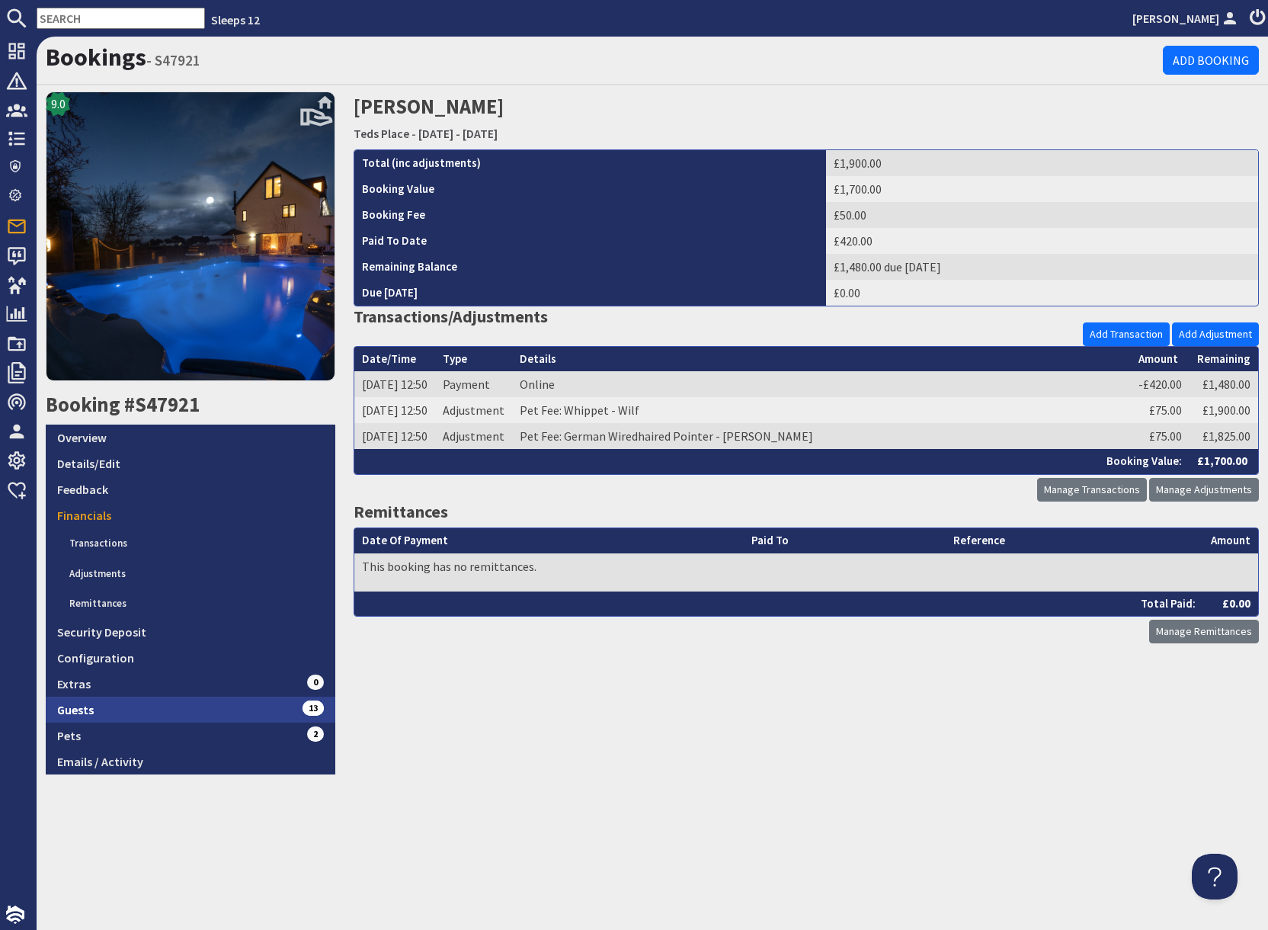
click at [198, 708] on link "Guests 13" at bounding box center [191, 710] width 290 height 26
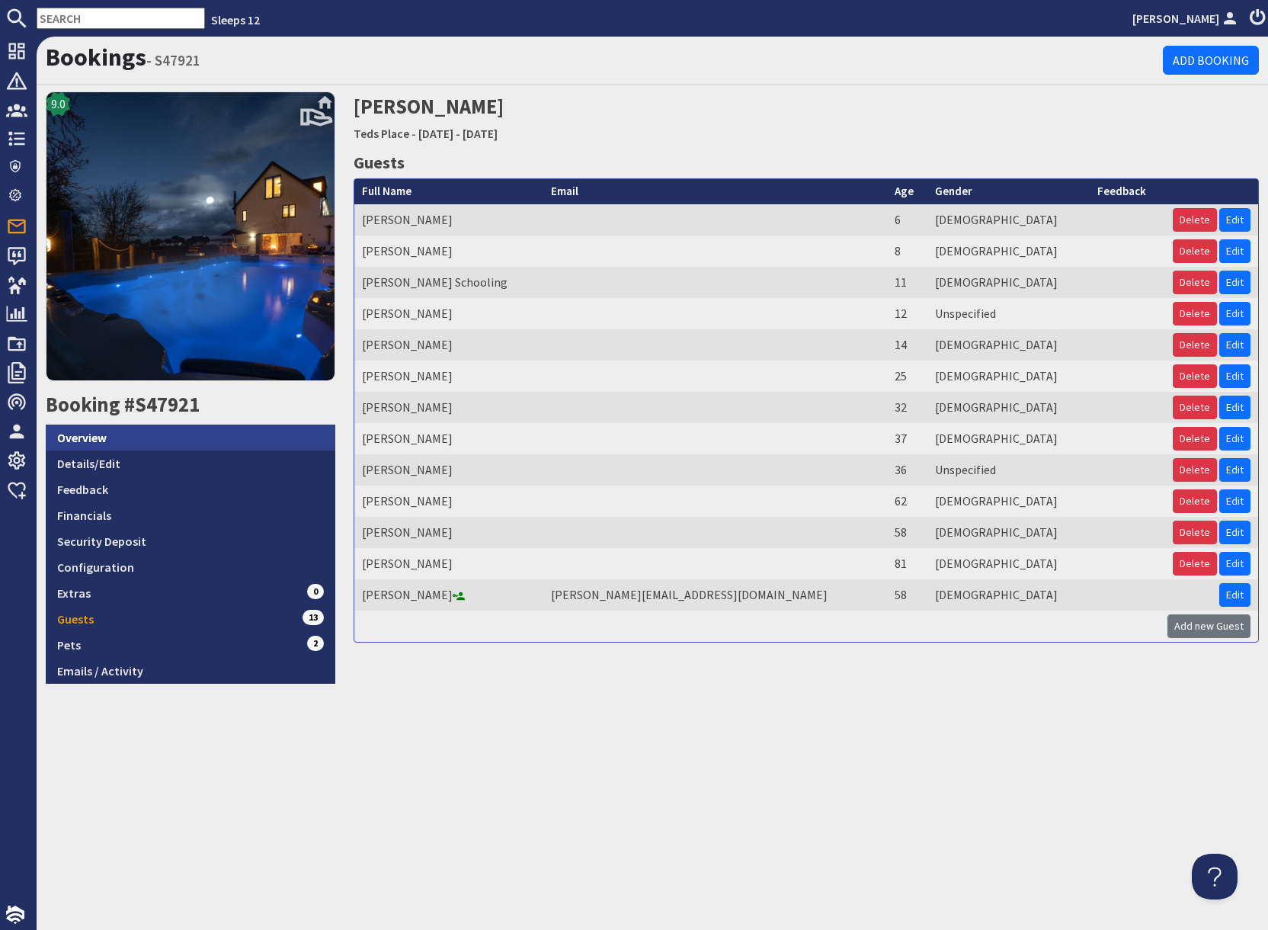
click at [148, 429] on link "Overview" at bounding box center [191, 438] width 290 height 26
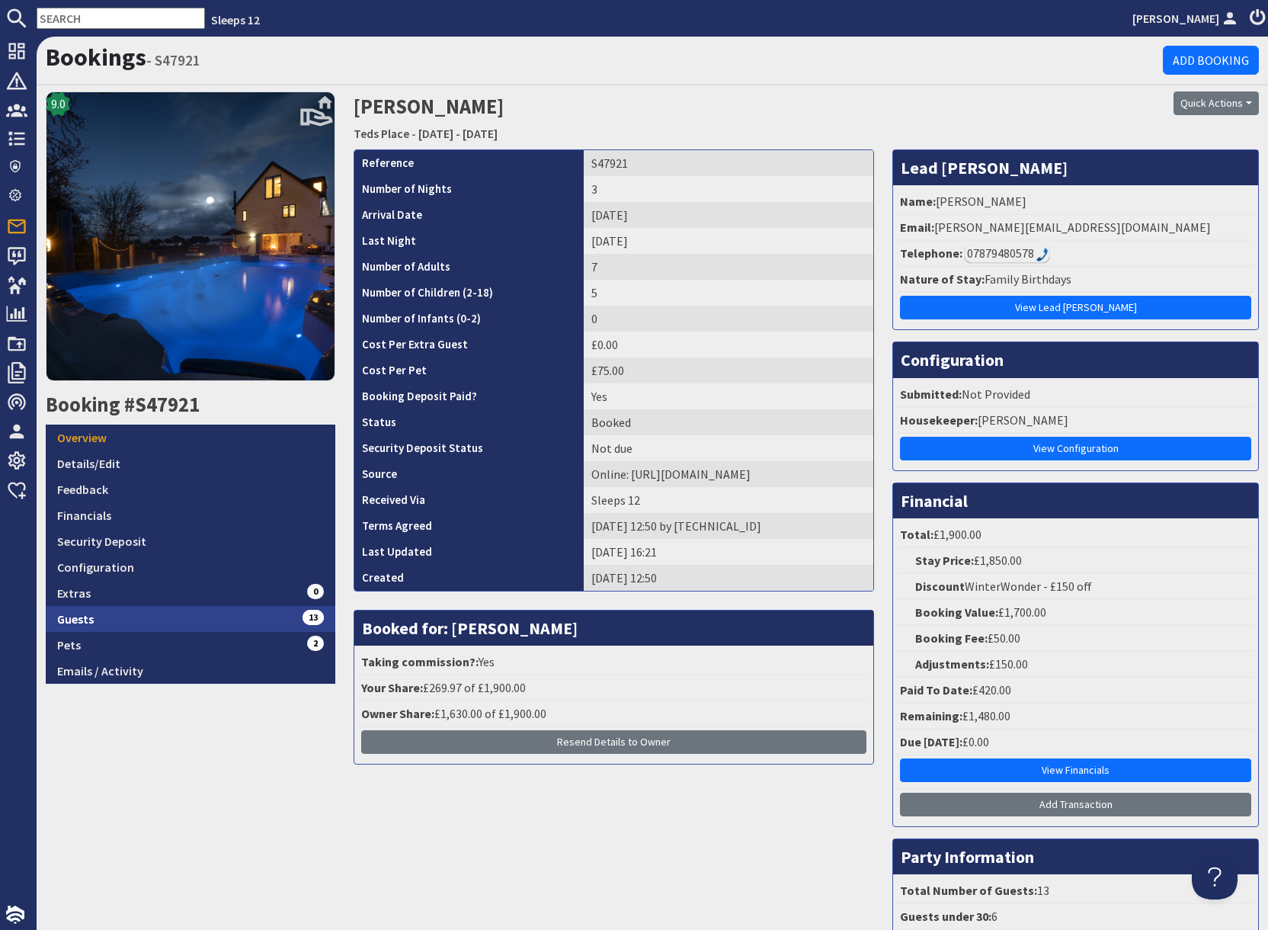
click at [197, 615] on link "Guests 13" at bounding box center [191, 619] width 290 height 26
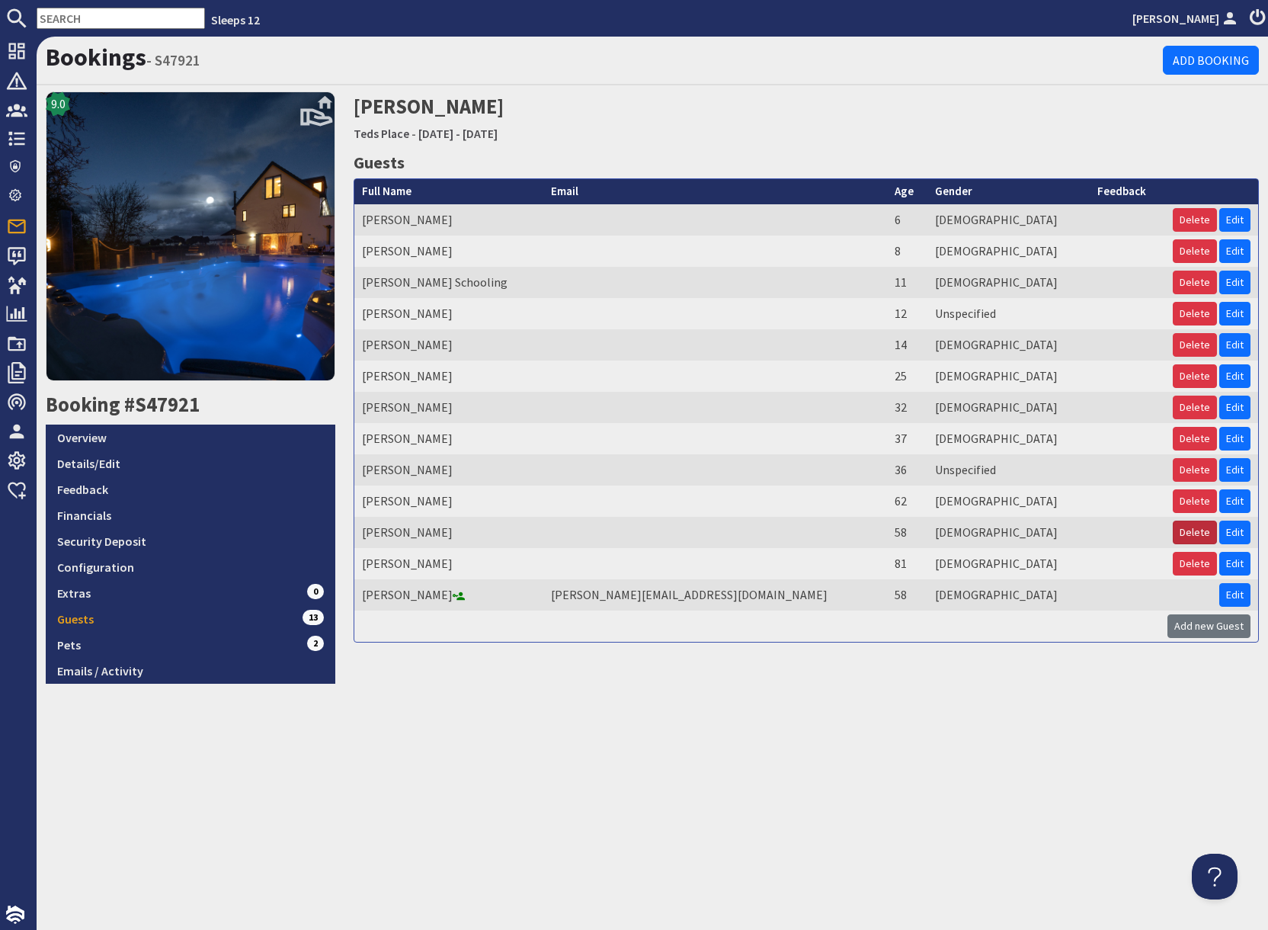
click at [1194, 534] on button "Delete" at bounding box center [1195, 533] width 44 height 24
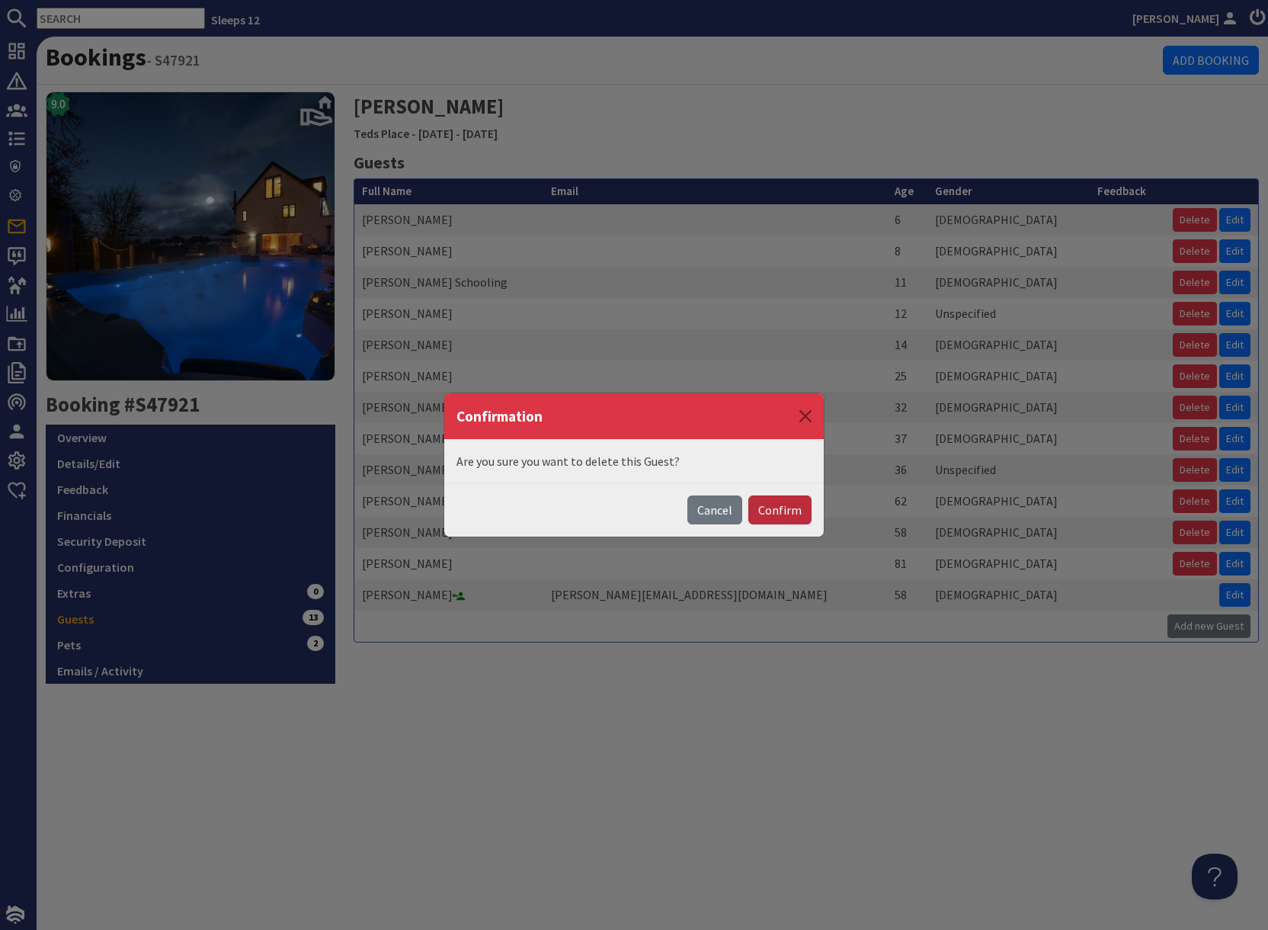
click at [780, 515] on button "Confirm" at bounding box center [779, 509] width 63 height 29
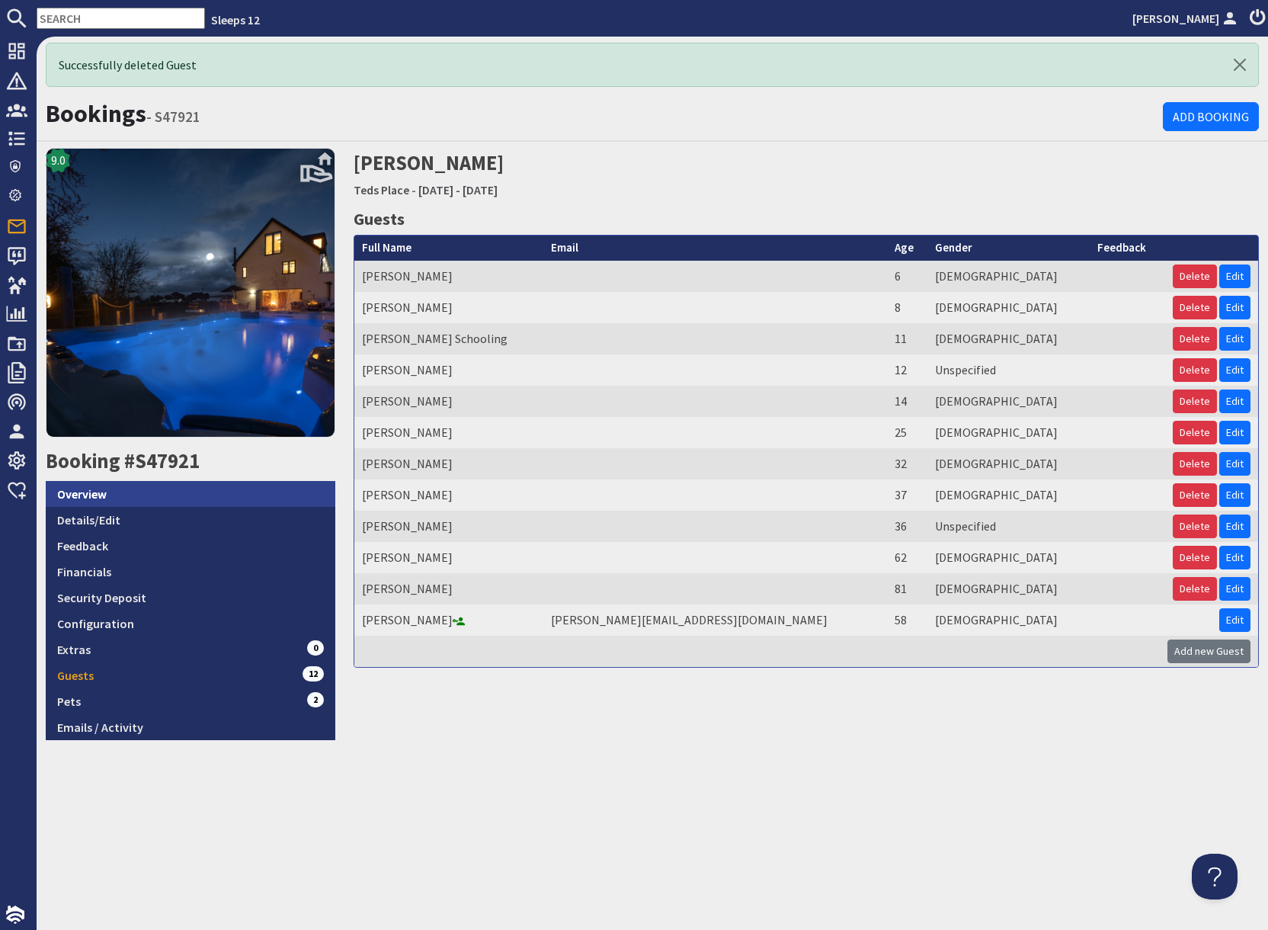
click at [127, 489] on link "Overview" at bounding box center [191, 494] width 290 height 26
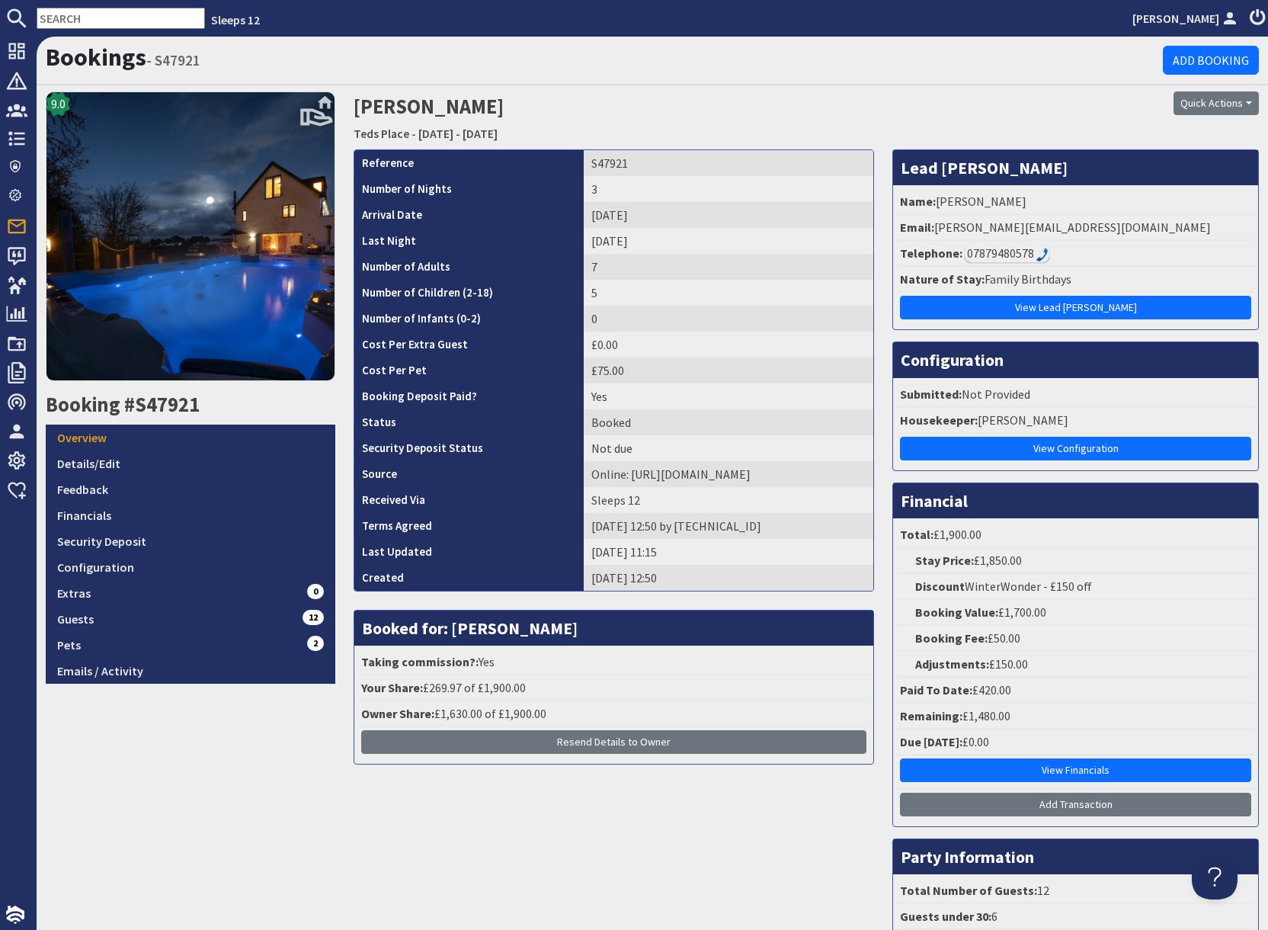
click at [120, 21] on input "text" at bounding box center [121, 18] width 168 height 21
paste input "S47273"
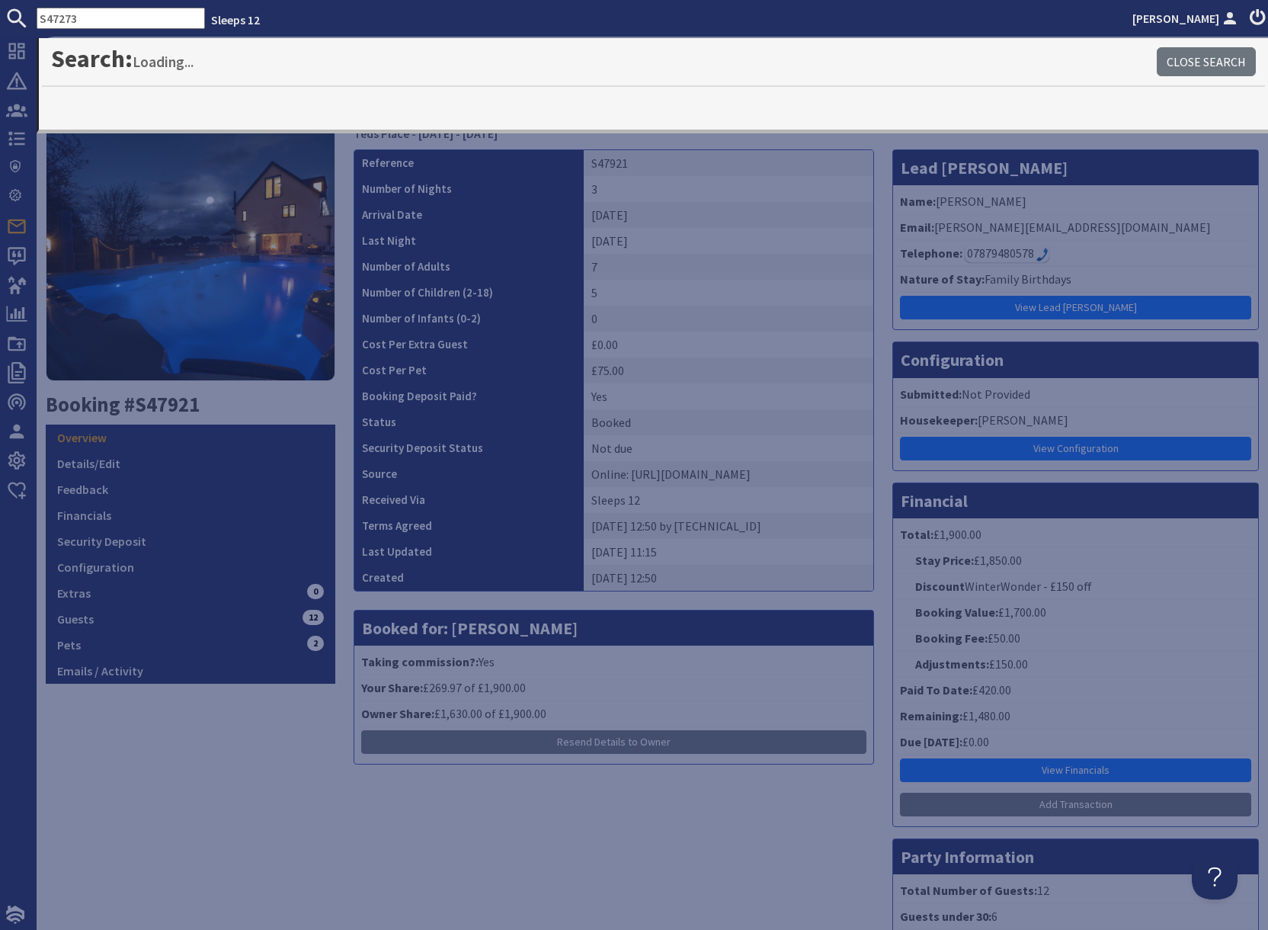
type input "S47273"
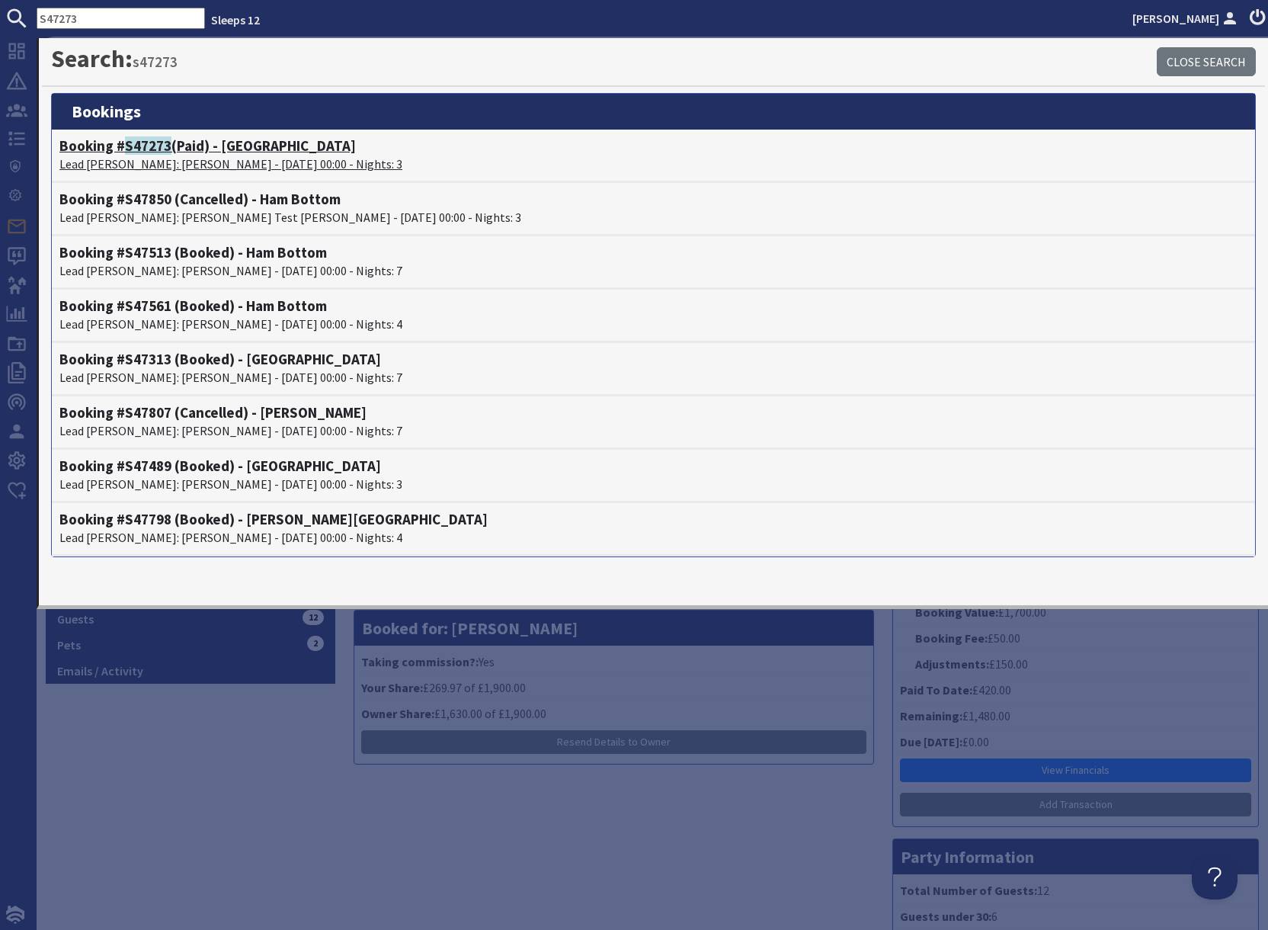
click at [170, 159] on p "Lead Booker: Debbie Sangha - 10/10/2025 00:00 - Nights: 3" at bounding box center [653, 164] width 1188 height 18
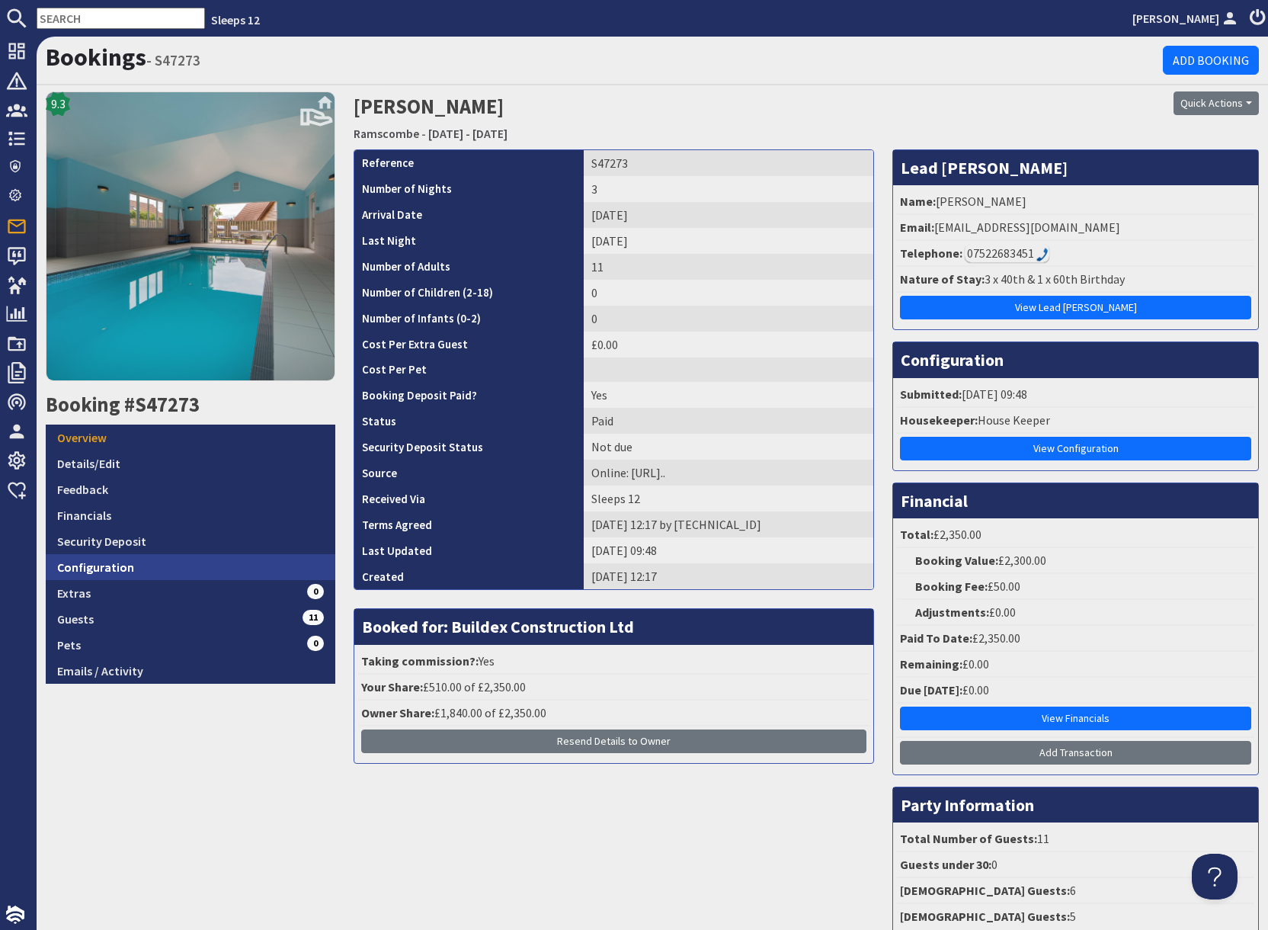
click at [139, 570] on link "Configuration" at bounding box center [191, 567] width 290 height 26
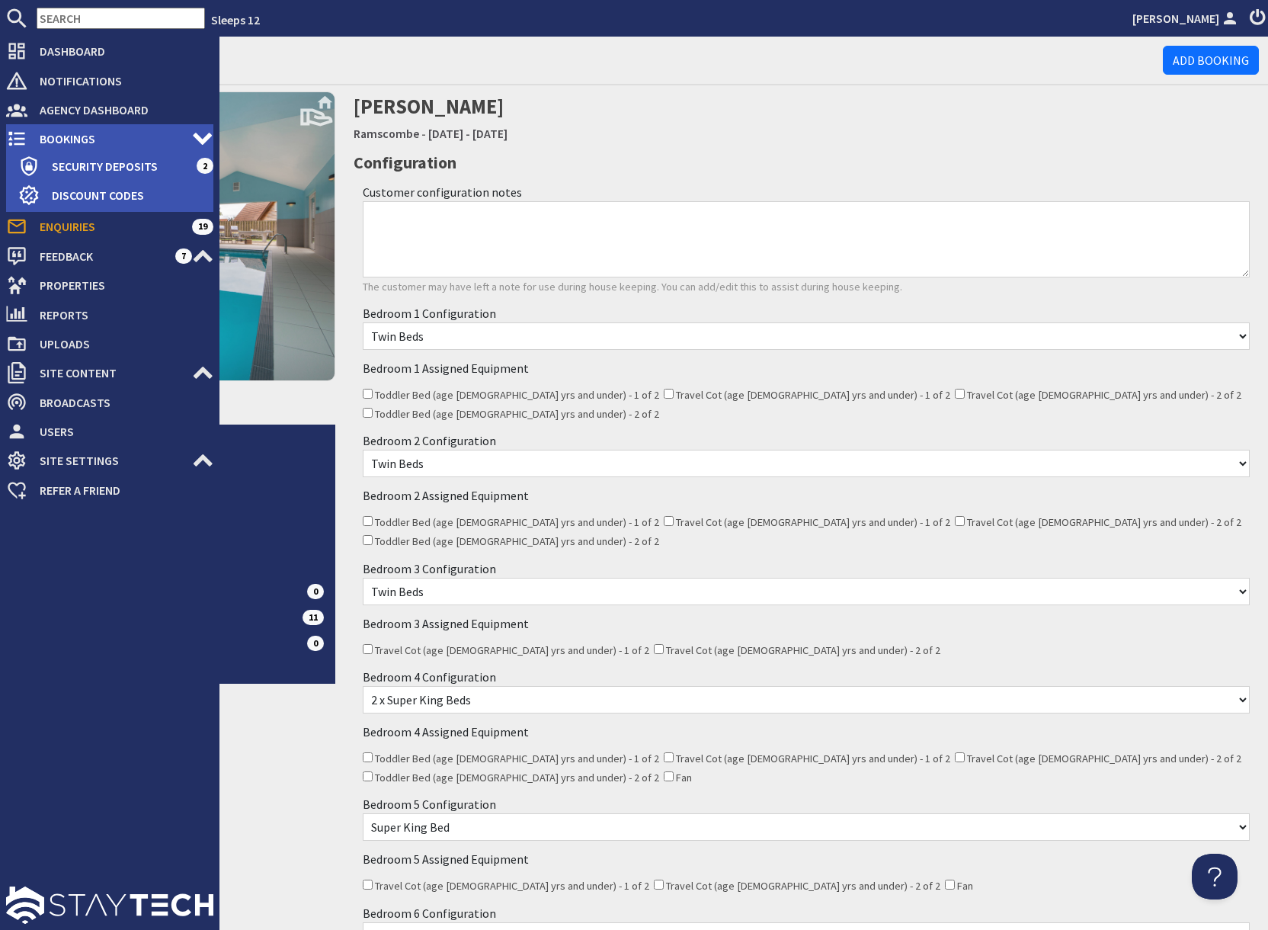
click at [75, 135] on span "Bookings" at bounding box center [109, 139] width 165 height 24
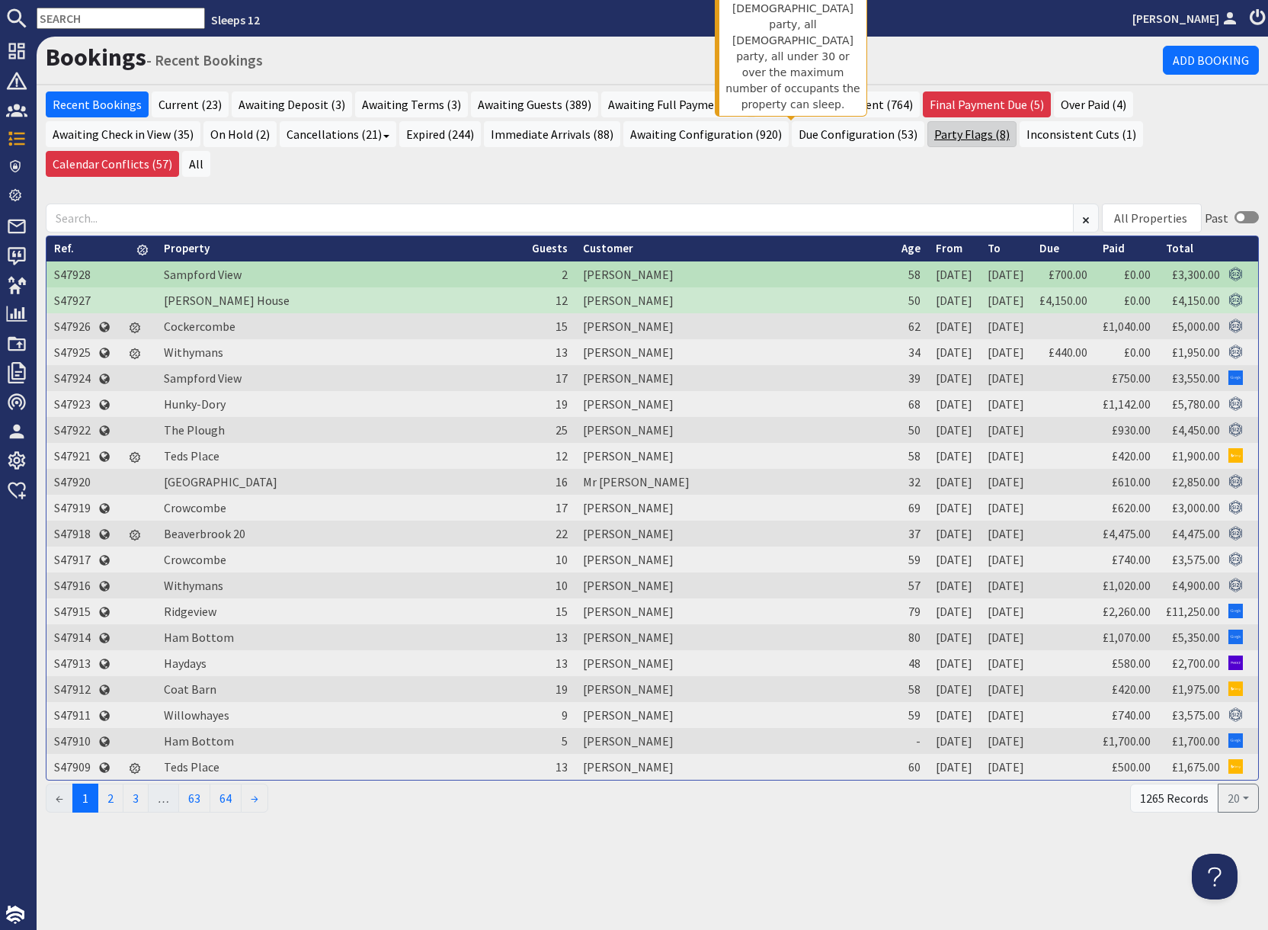
click at [928, 133] on link "Party Flags (8)" at bounding box center [972, 134] width 89 height 26
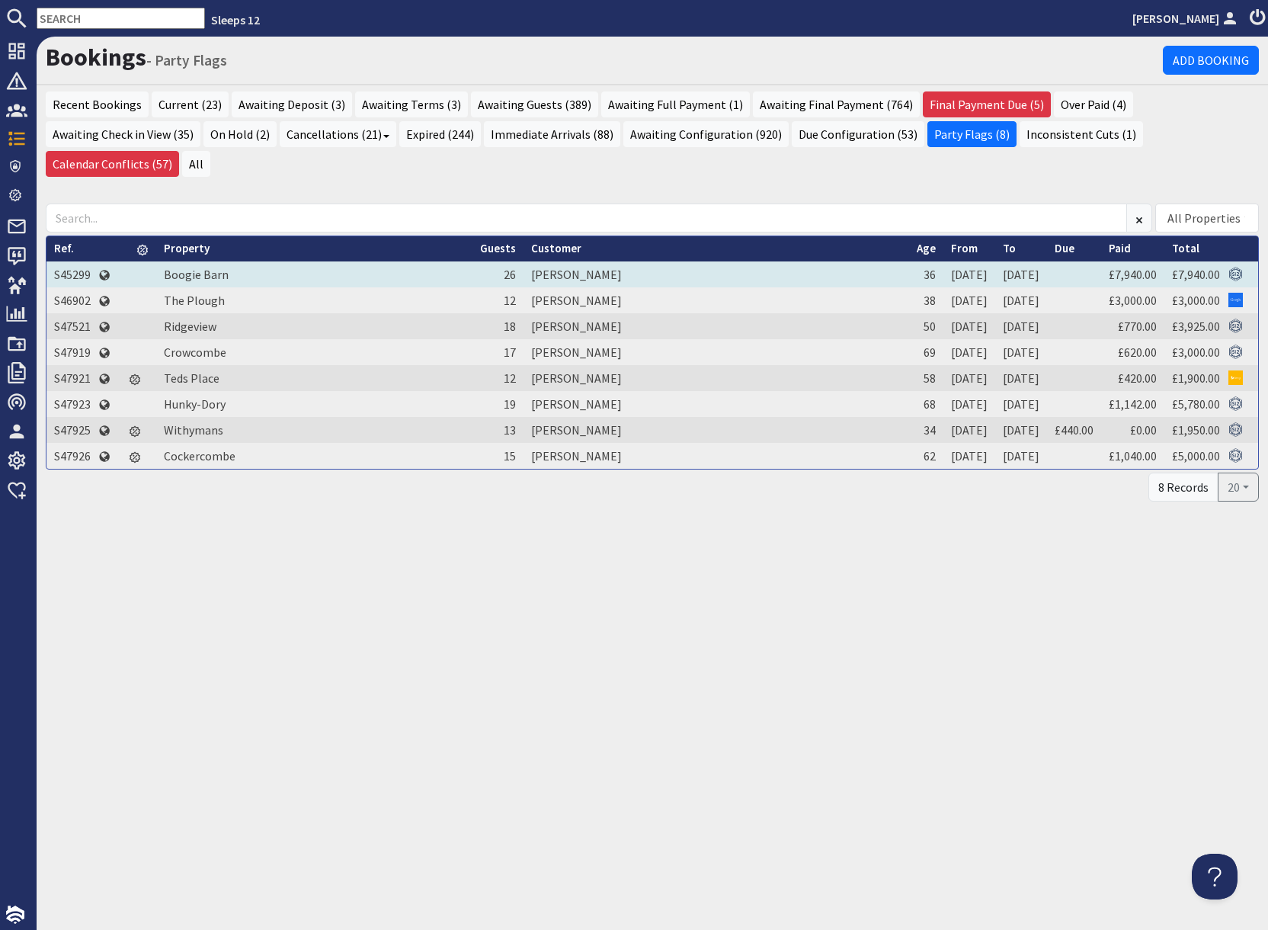
drag, startPoint x: 73, startPoint y: 245, endPoint x: 87, endPoint y: 245, distance: 13.7
click at [73, 261] on td "S45299" at bounding box center [72, 274] width 52 height 26
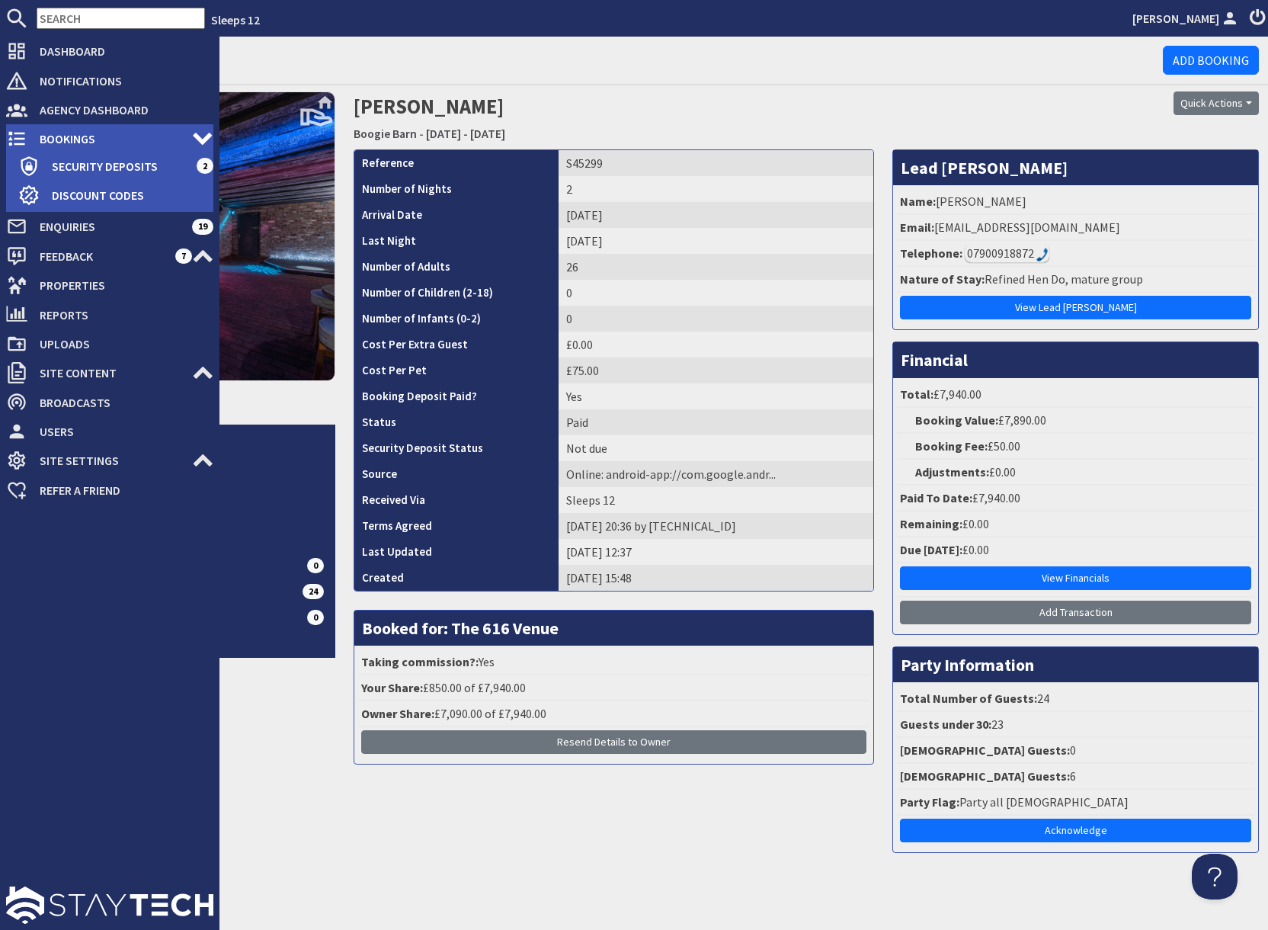
drag, startPoint x: 69, startPoint y: 136, endPoint x: 91, endPoint y: 138, distance: 22.2
click at [69, 136] on span "Bookings" at bounding box center [109, 139] width 165 height 24
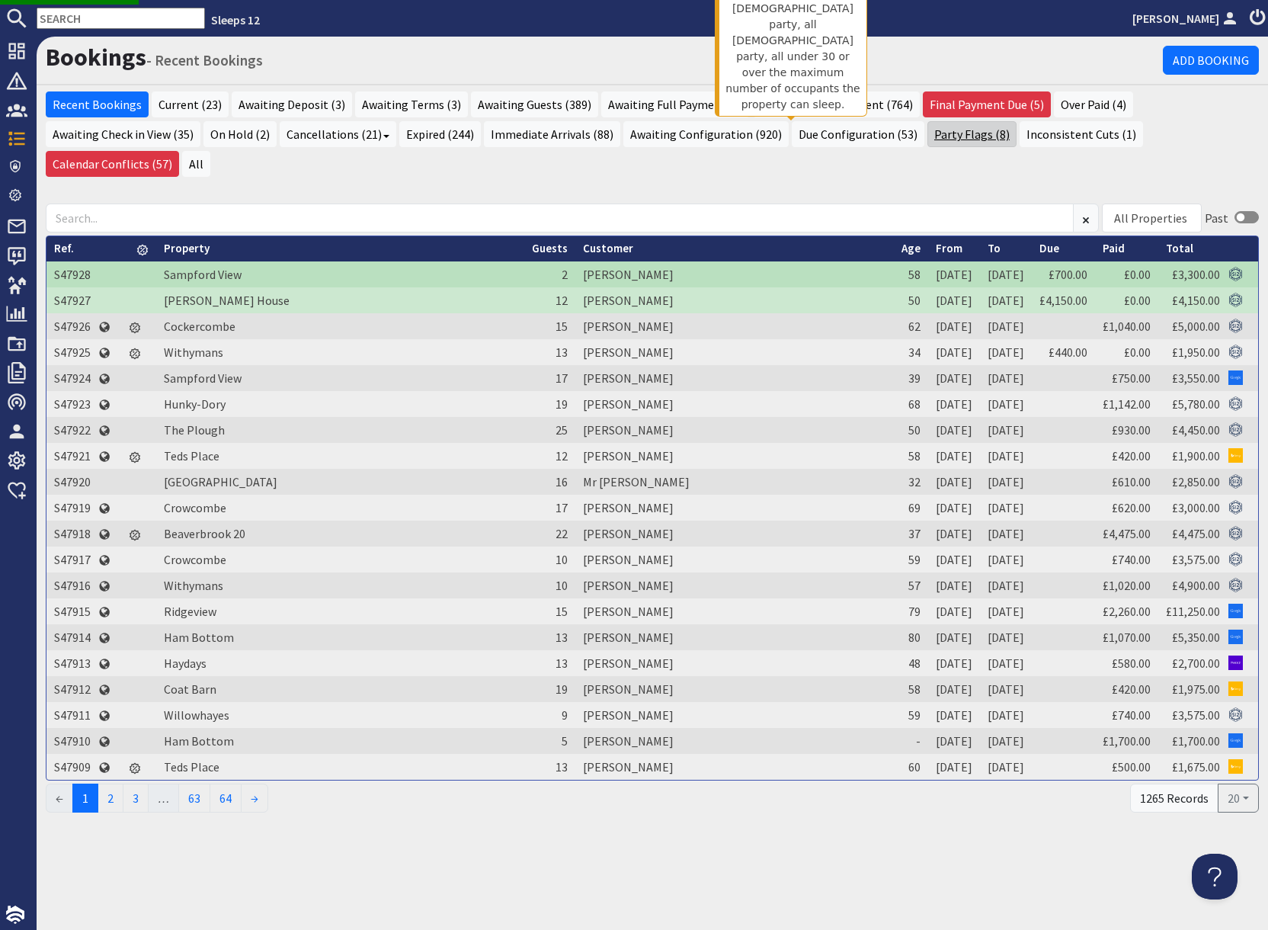
click at [928, 142] on link "Party Flags (8)" at bounding box center [972, 134] width 89 height 26
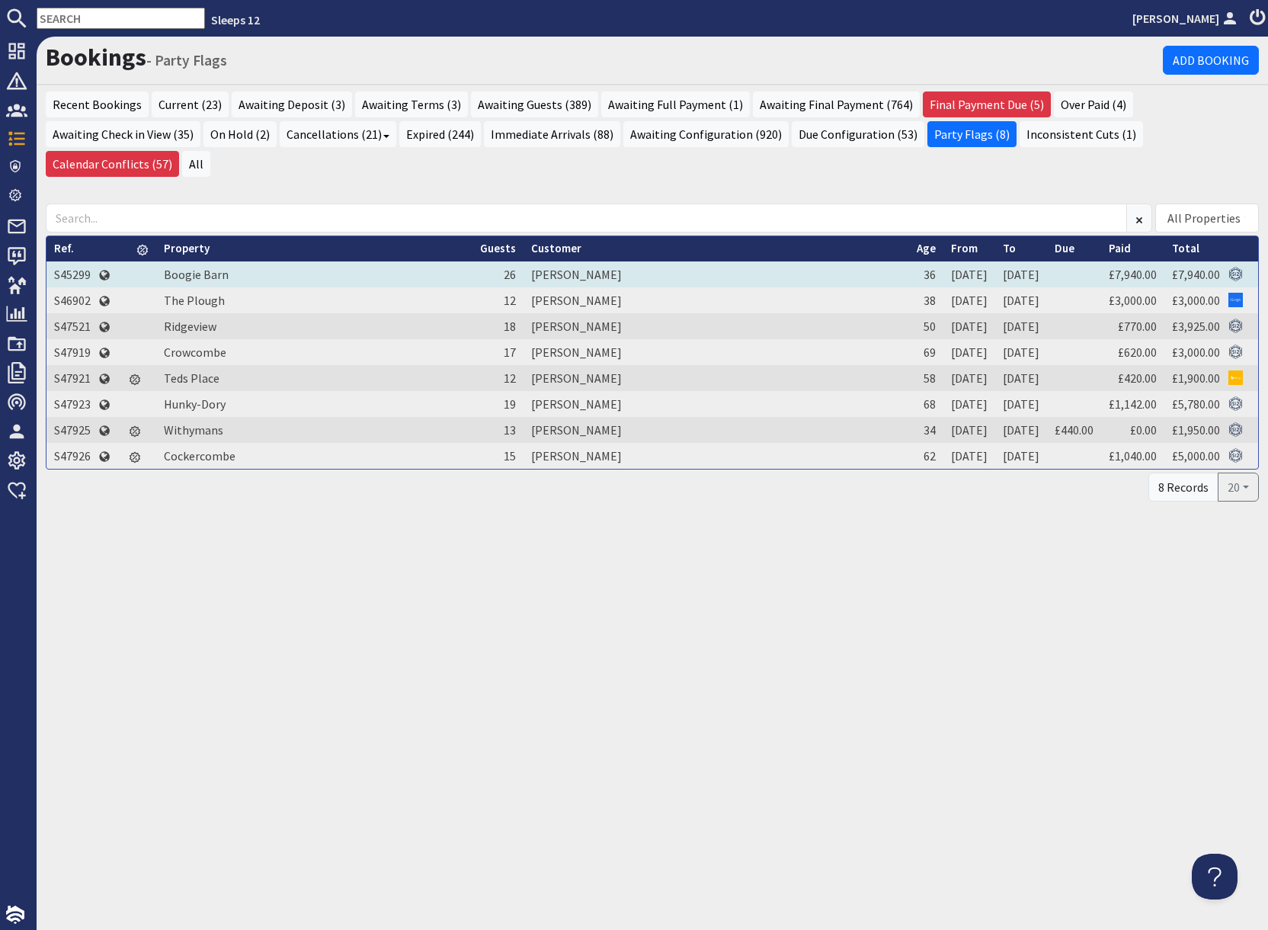
click at [82, 261] on td "S45299" at bounding box center [72, 274] width 52 height 26
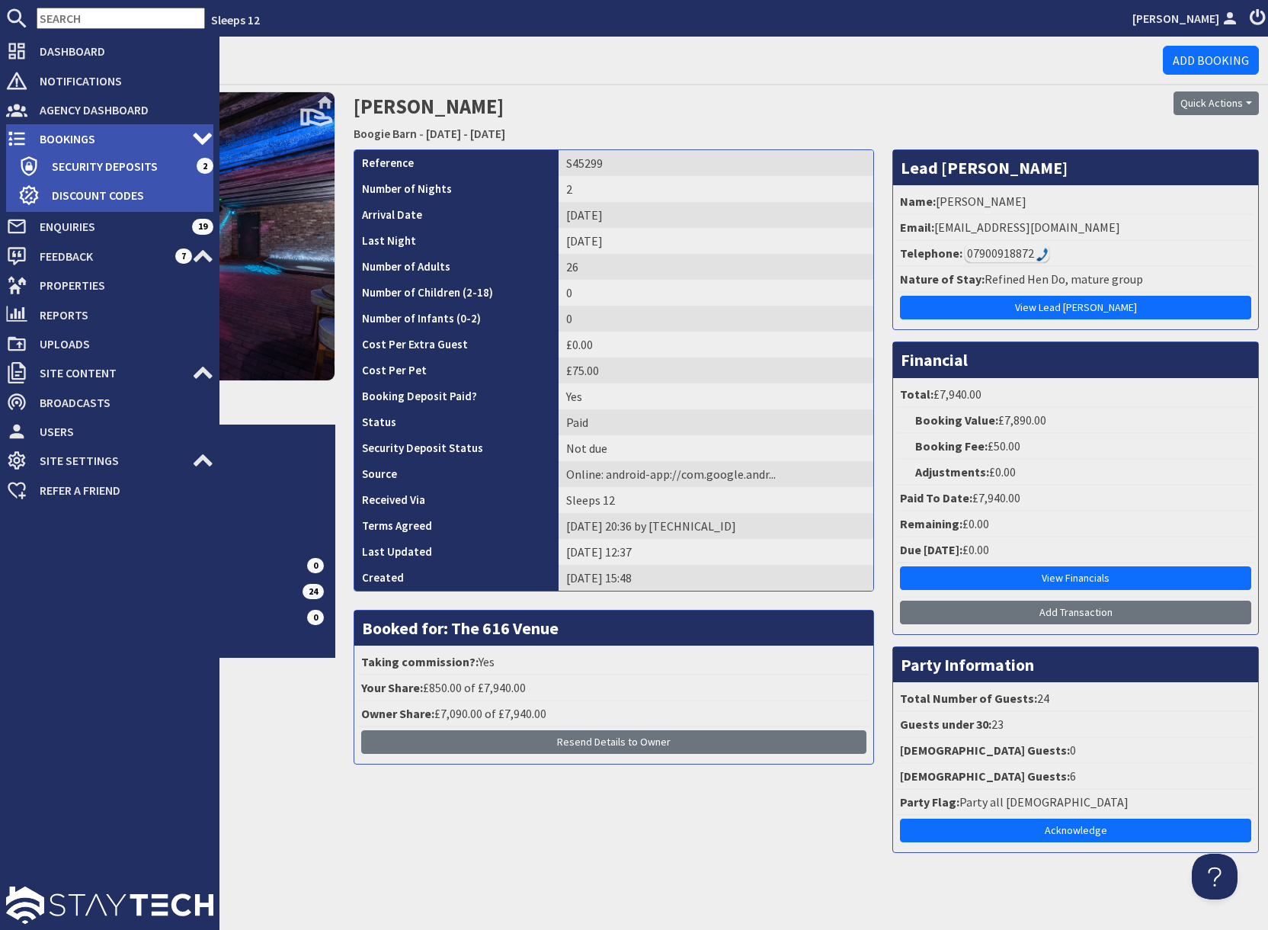
click at [44, 135] on span "Bookings" at bounding box center [109, 139] width 165 height 24
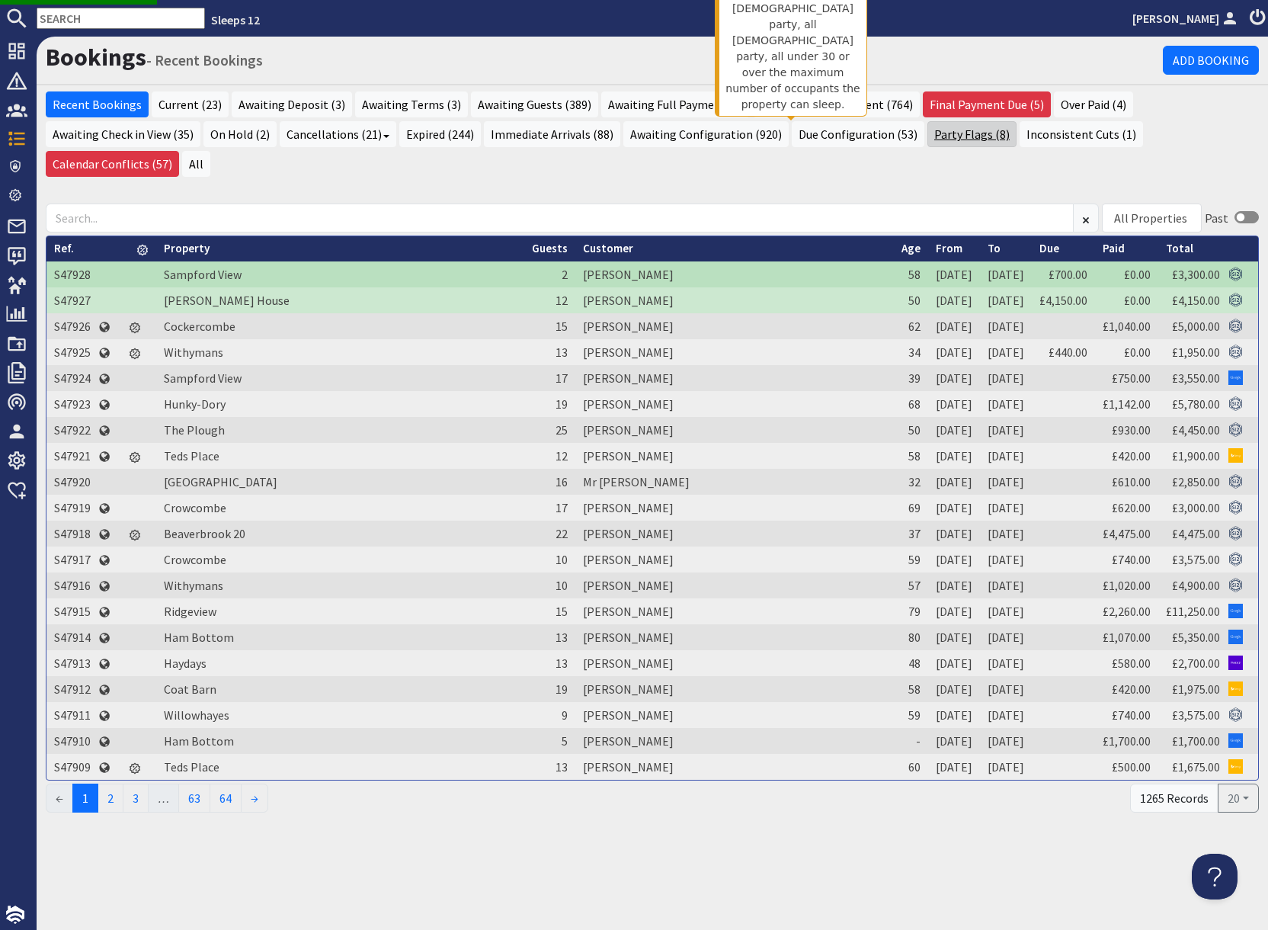
click at [928, 138] on link "Party Flags (8)" at bounding box center [972, 134] width 89 height 26
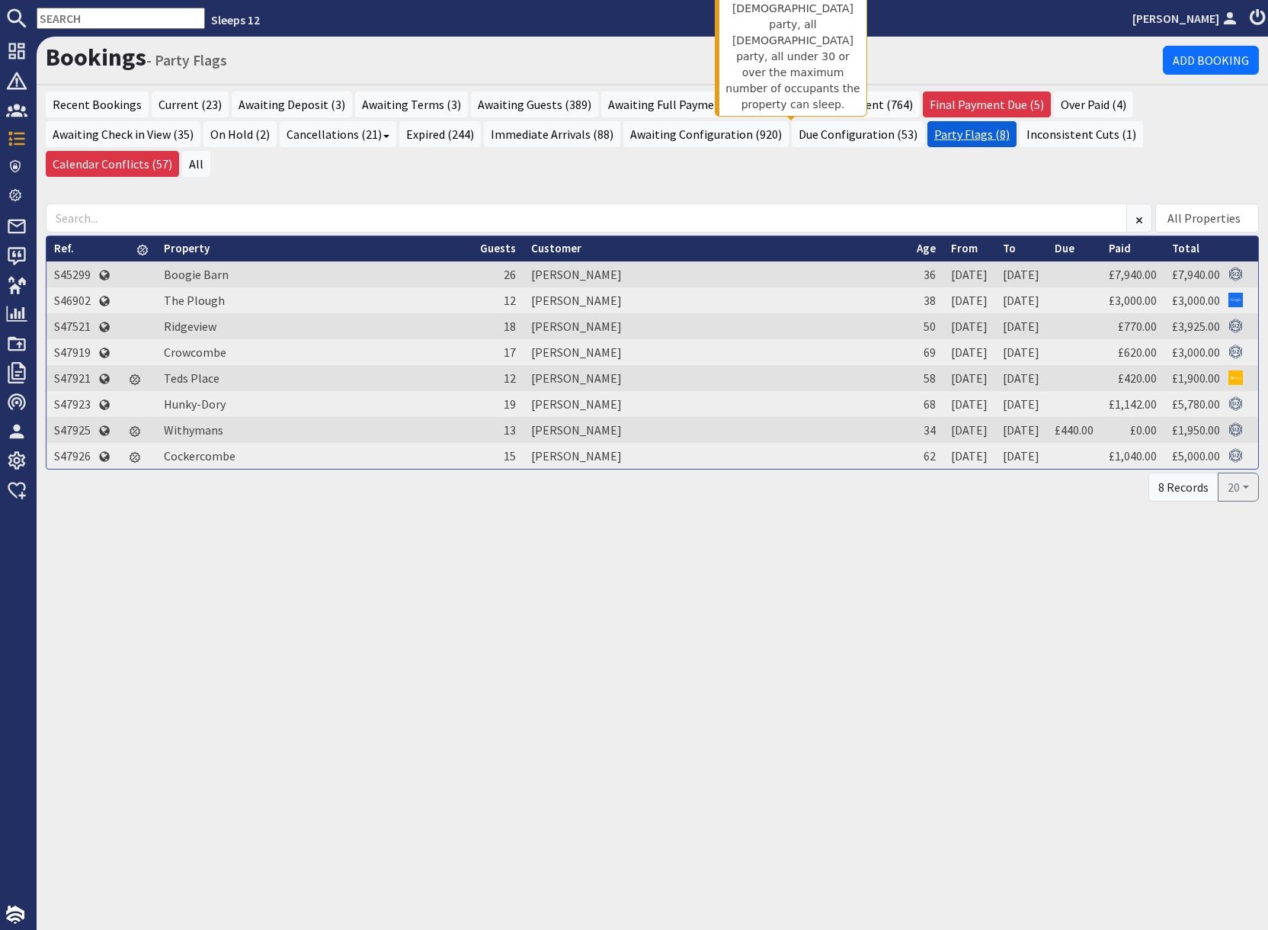
click at [928, 138] on link "Party Flags (8)" at bounding box center [972, 134] width 89 height 26
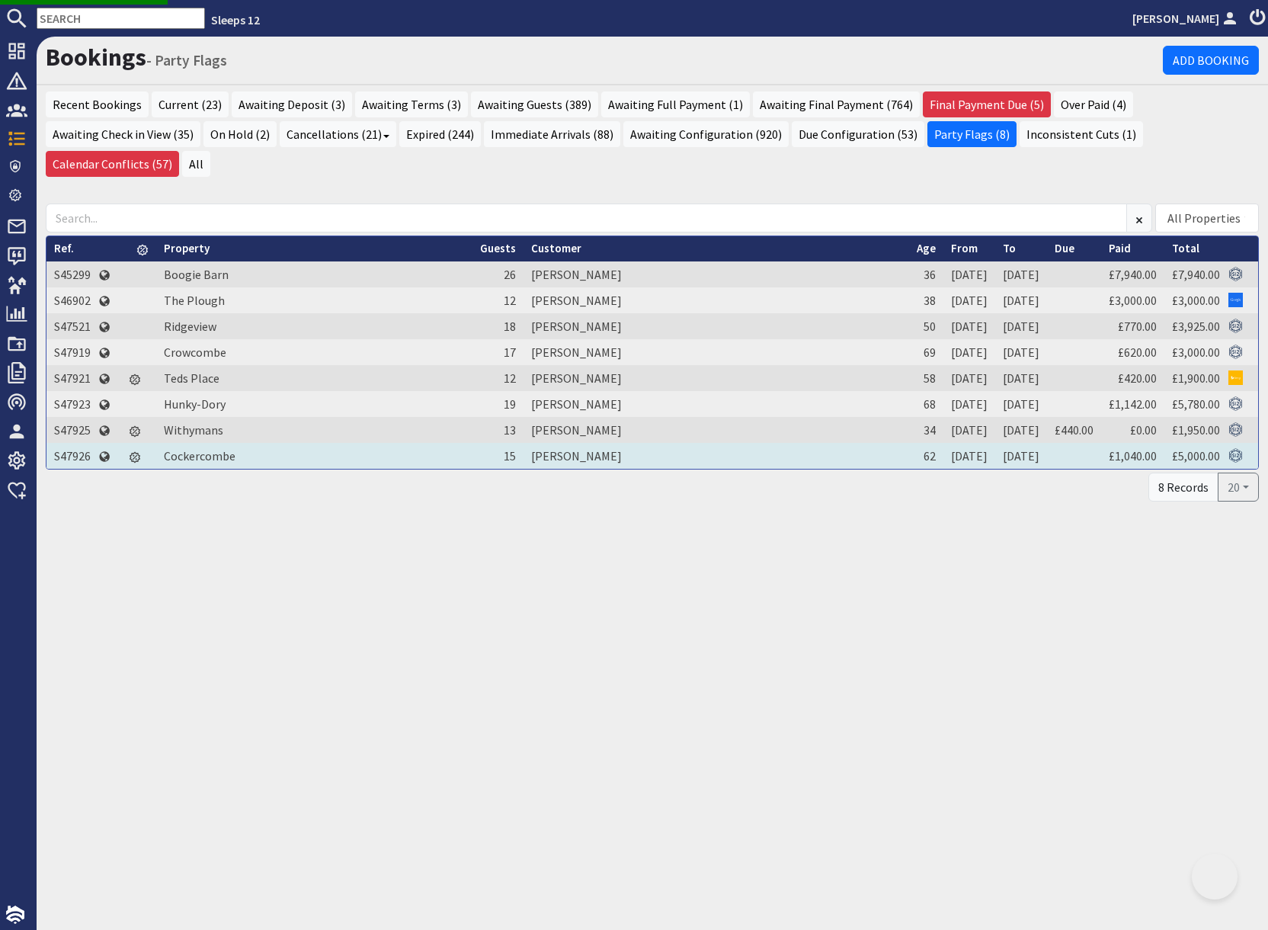
click at [69, 443] on td "S47926" at bounding box center [72, 456] width 52 height 26
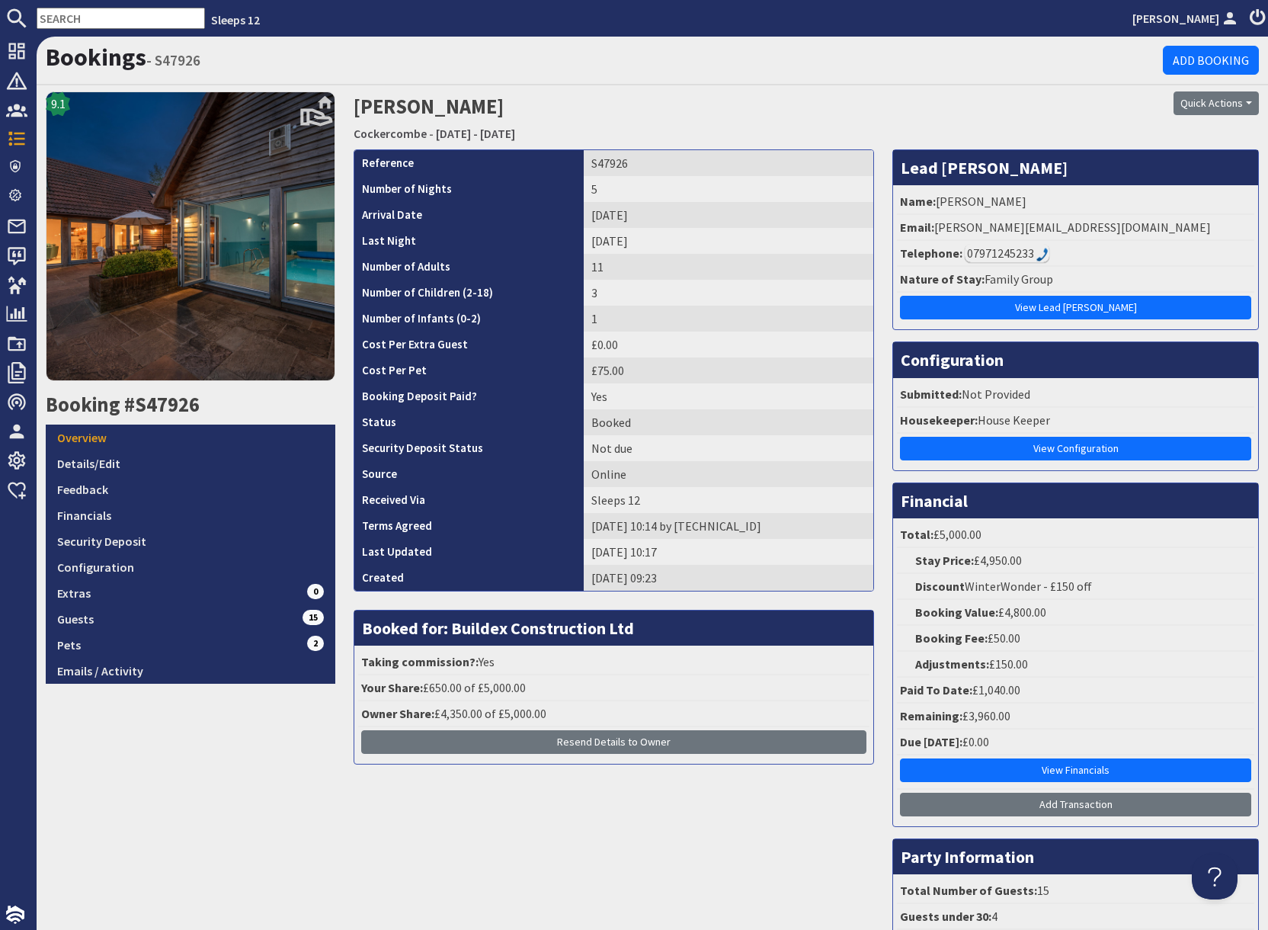
scroll to position [221, 0]
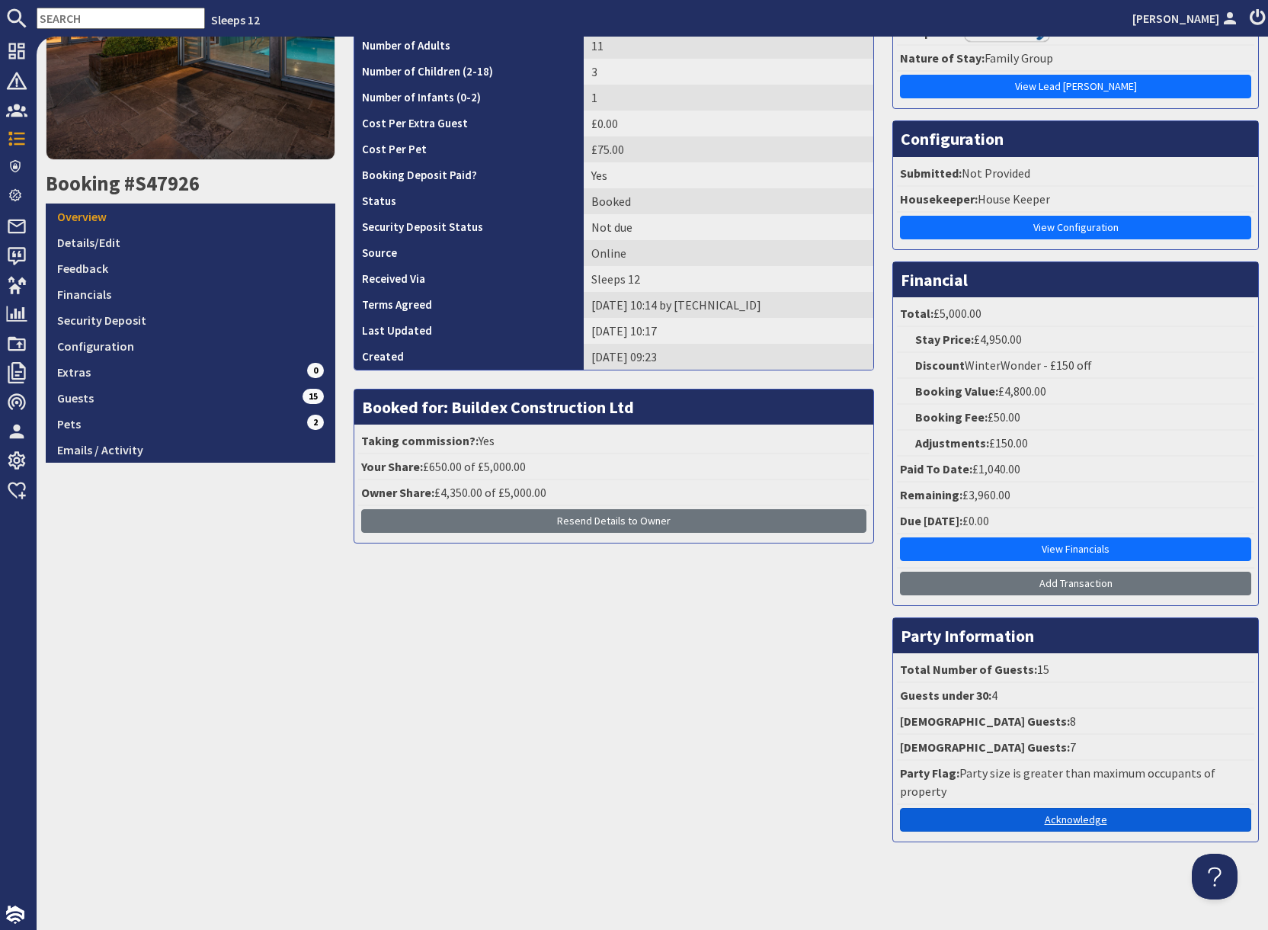
click at [1053, 822] on link "Acknowledge" at bounding box center [1075, 820] width 351 height 24
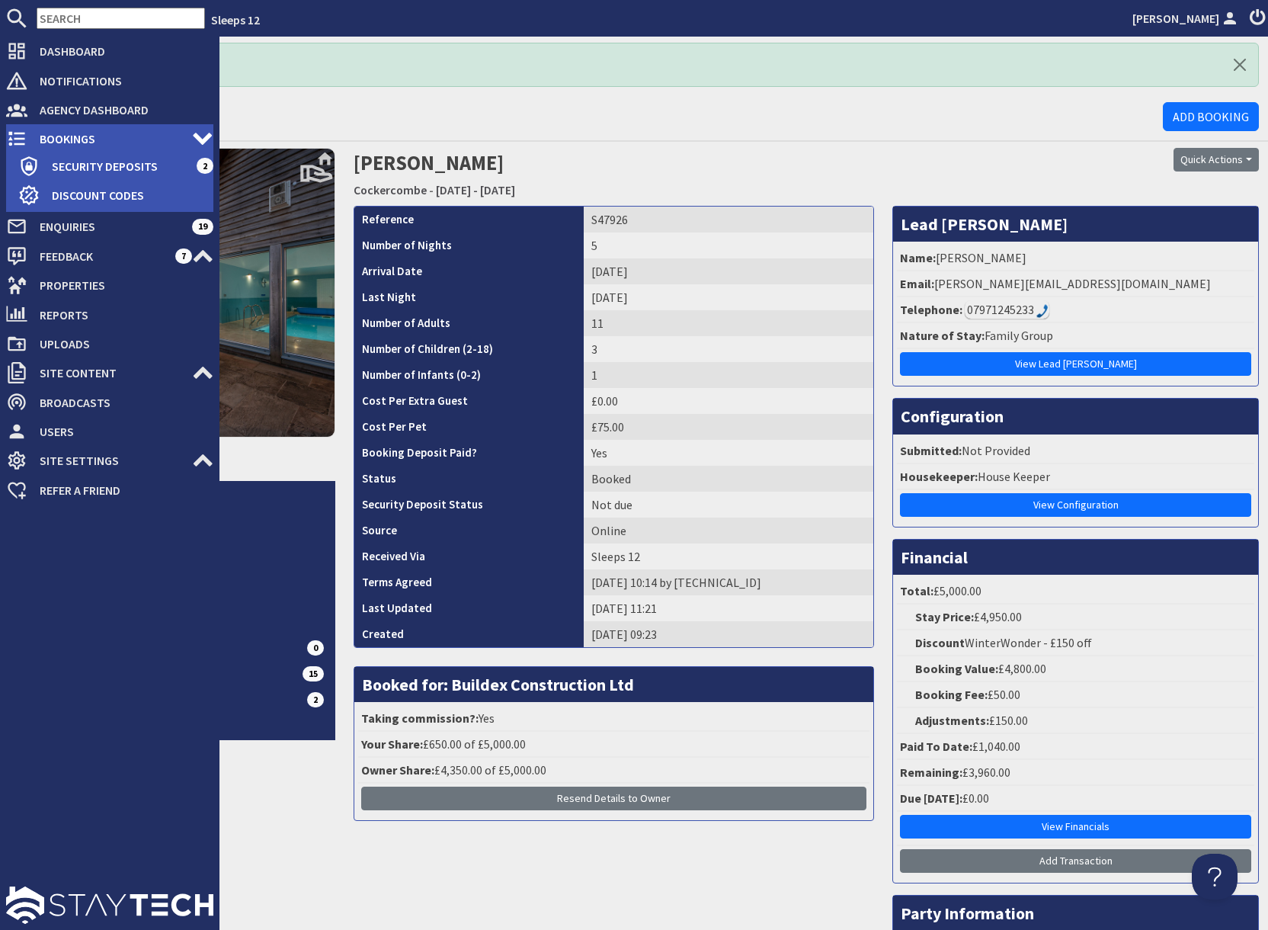
click at [64, 143] on span "Bookings" at bounding box center [109, 139] width 165 height 24
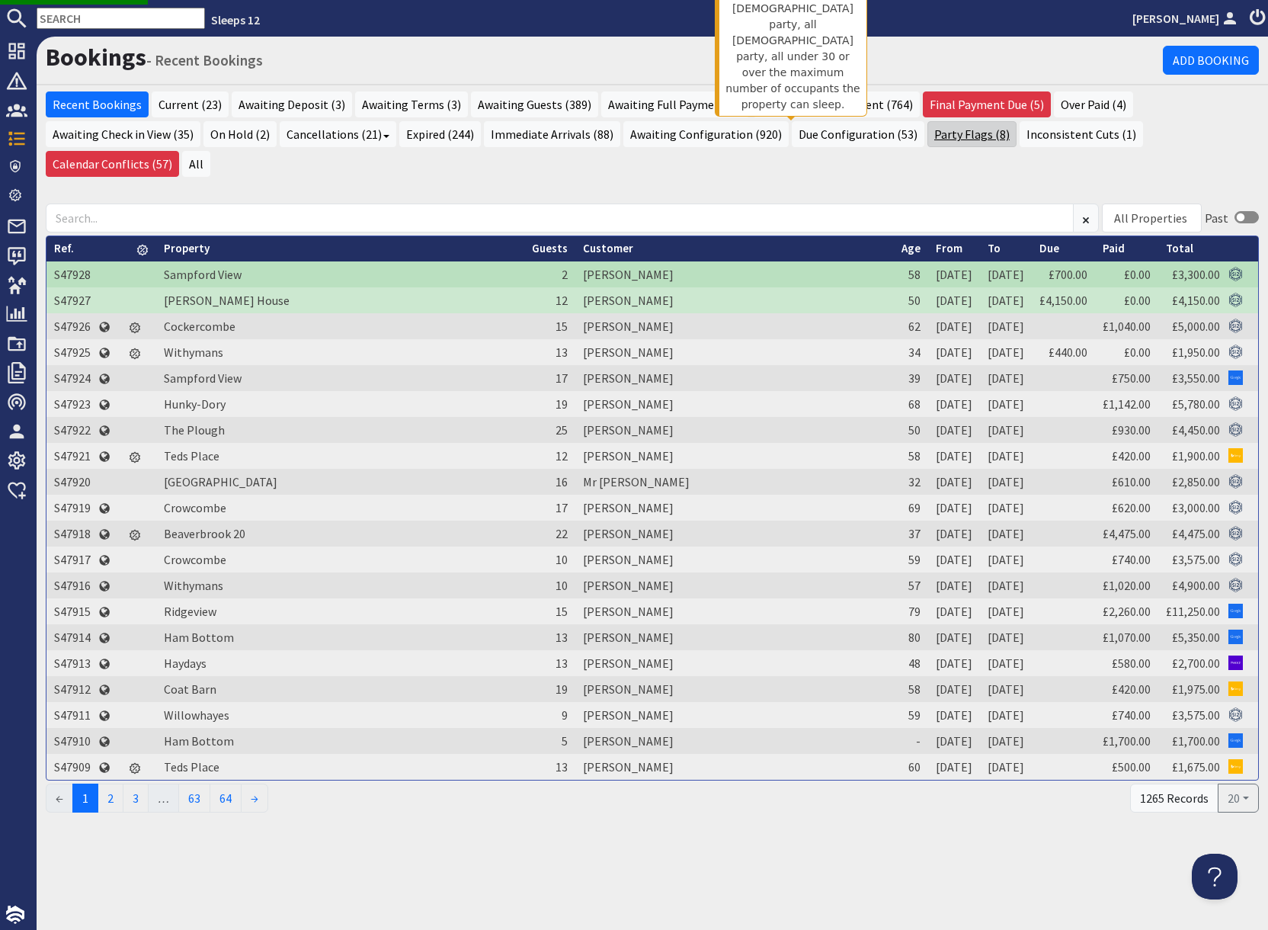
click at [928, 136] on link "Party Flags (8)" at bounding box center [972, 134] width 89 height 26
click at [928, 131] on link "Party Flags (7)" at bounding box center [972, 134] width 89 height 26
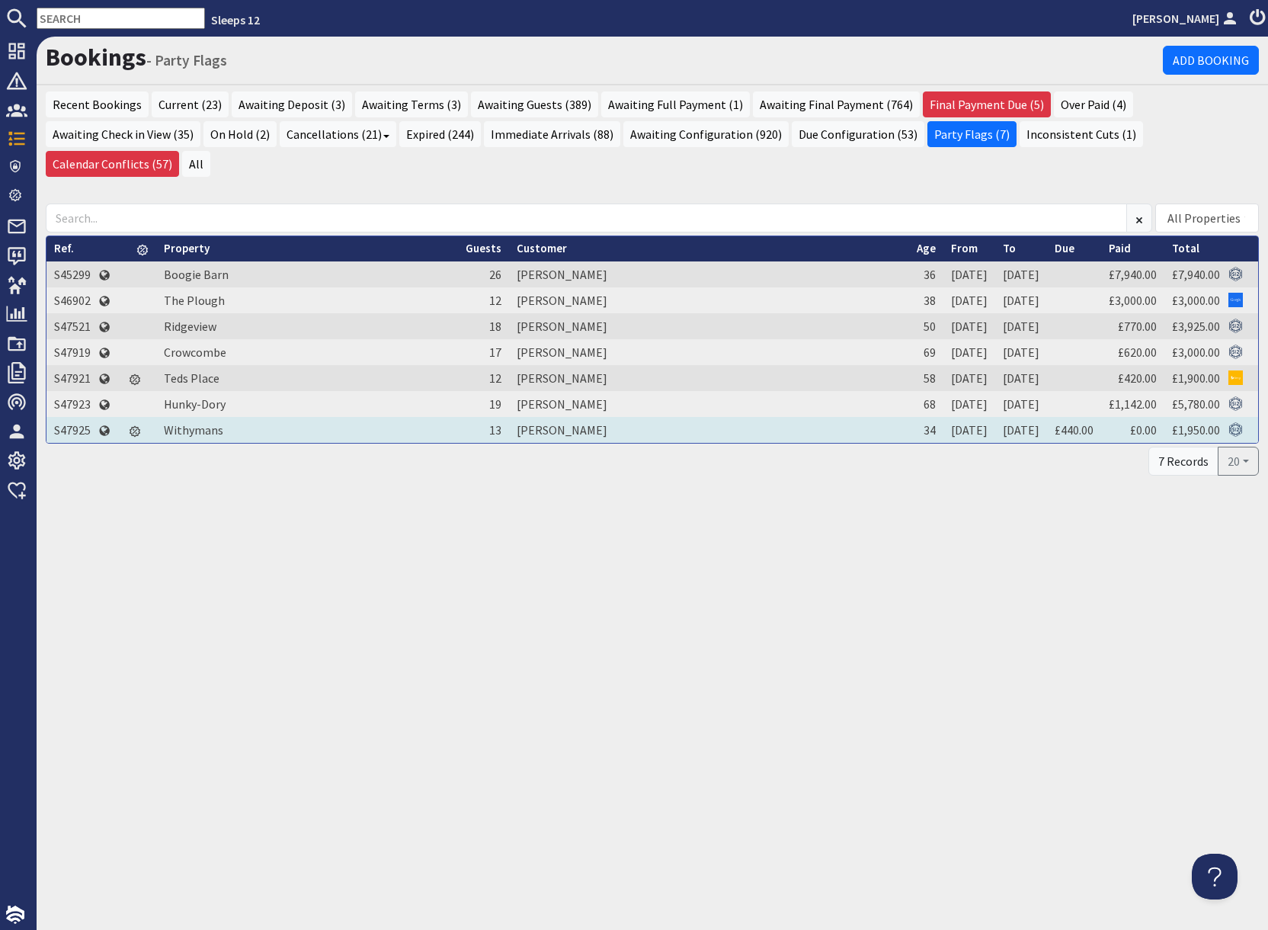
click at [79, 417] on td "S47925" at bounding box center [72, 430] width 52 height 26
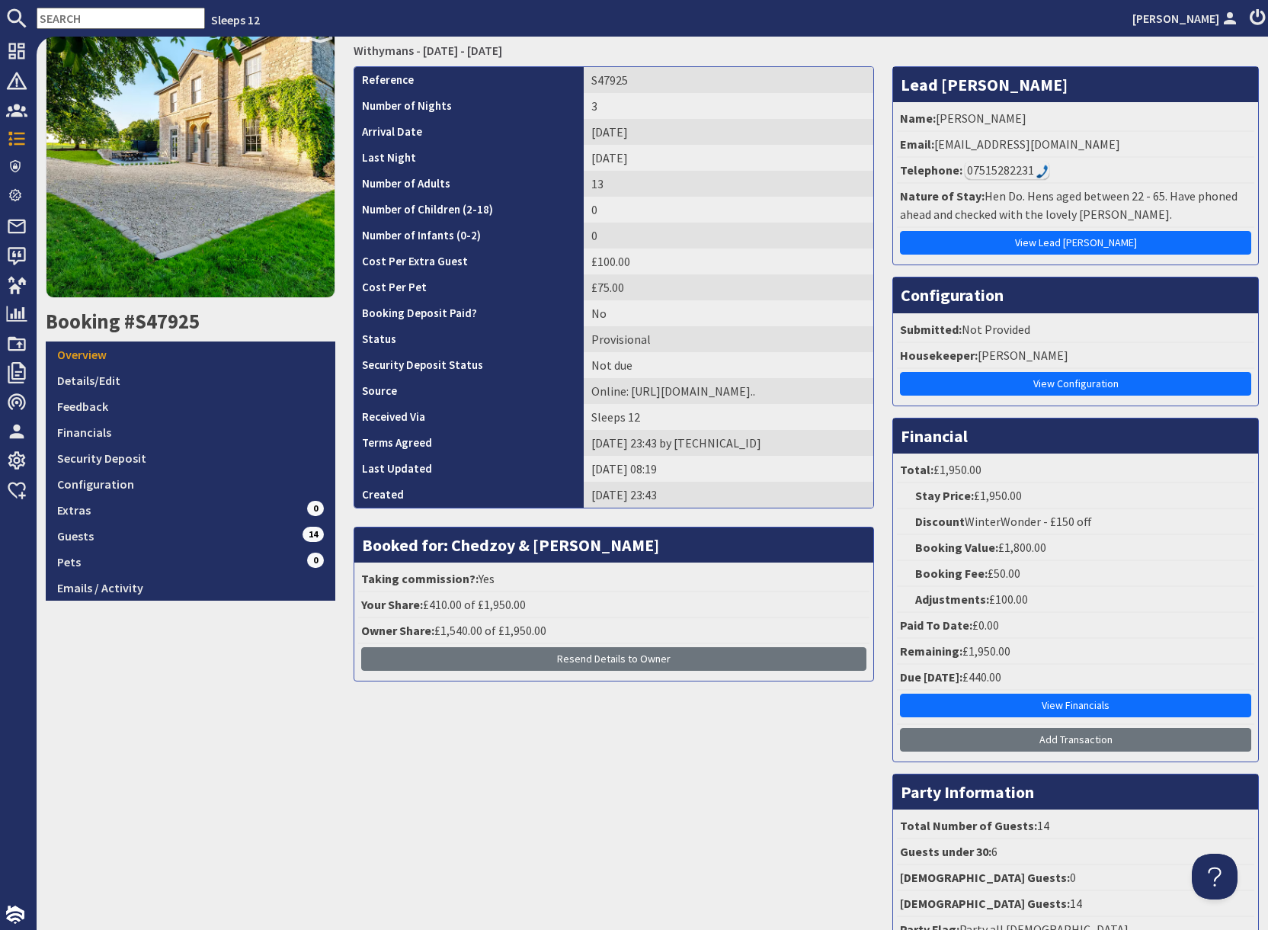
scroll to position [221, 0]
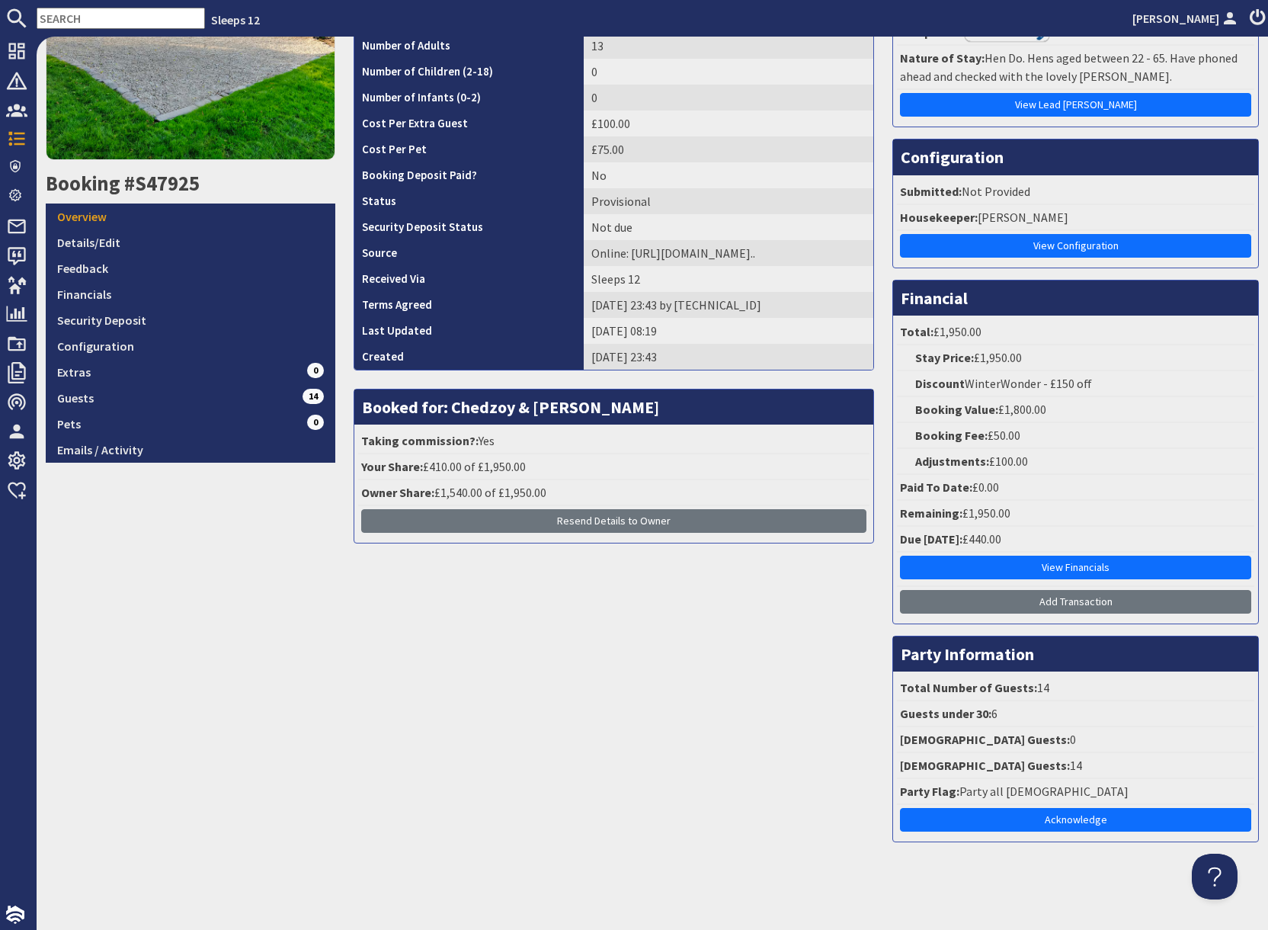
drag, startPoint x: 1084, startPoint y: 873, endPoint x: 1082, endPoint y: 862, distance: 11.7
click at [1082, 866] on div "Bookings - S47925 Add Booking 9.6 Booking #S47925 Overview Details/Edit Feedbac…" at bounding box center [653, 483] width 1232 height 893
click at [1073, 826] on link "Acknowledge" at bounding box center [1075, 820] width 351 height 24
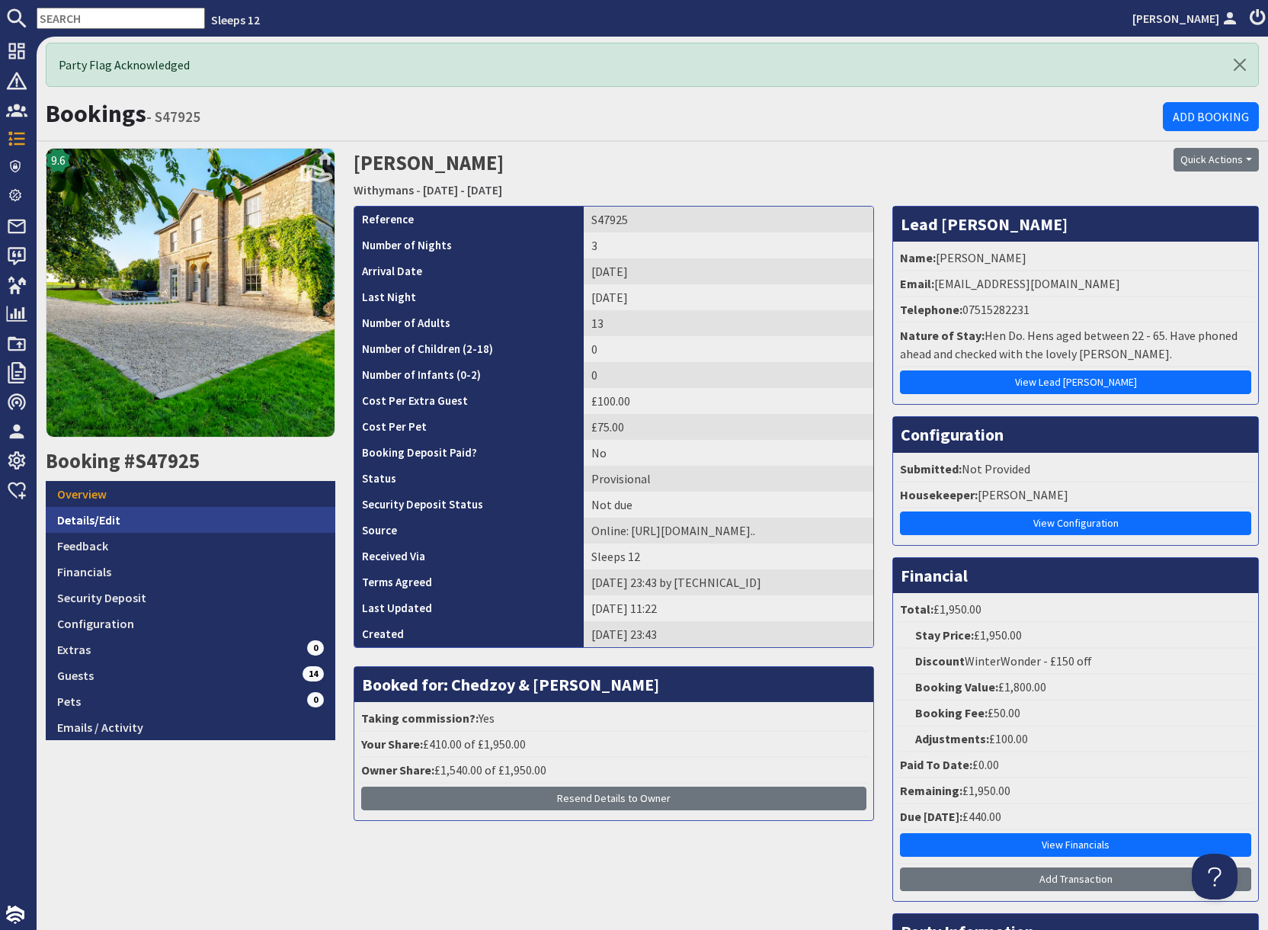
click at [123, 518] on link "Details/Edit" at bounding box center [191, 520] width 290 height 26
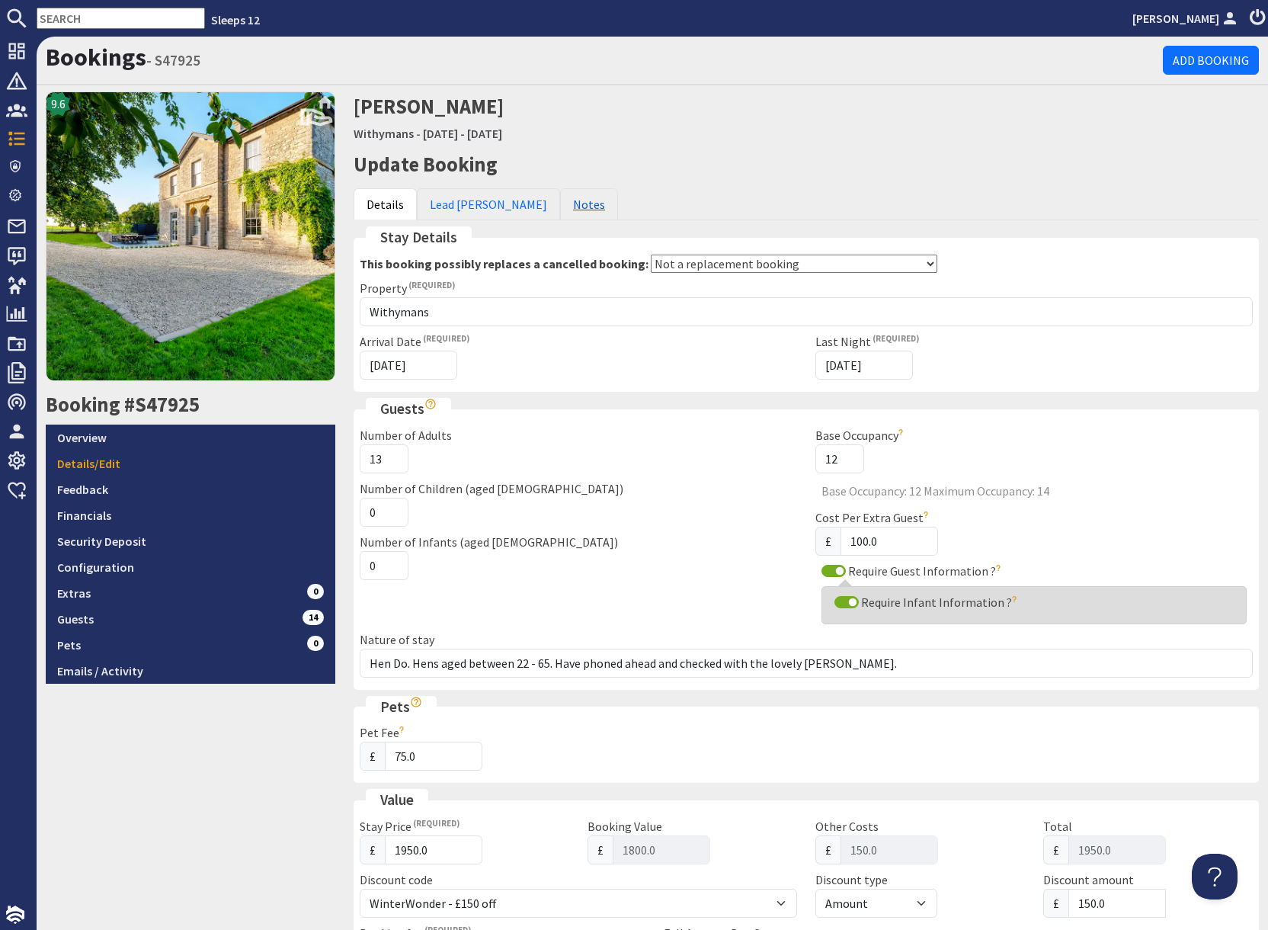
click at [560, 208] on link "Notes" at bounding box center [589, 204] width 58 height 32
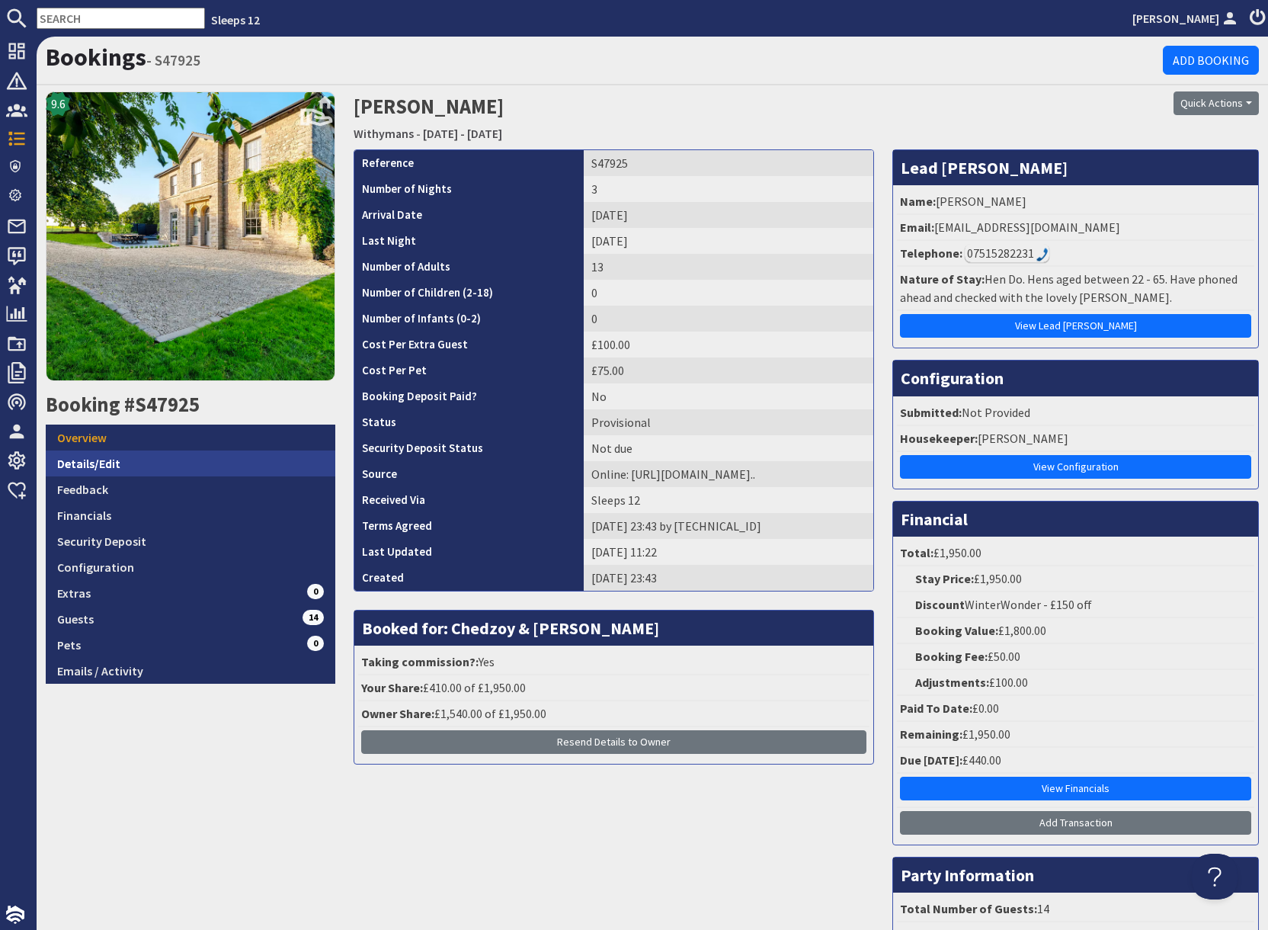
drag, startPoint x: 123, startPoint y: 470, endPoint x: 132, endPoint y: 467, distance: 8.9
click at [124, 470] on link "Details/Edit" at bounding box center [191, 463] width 290 height 26
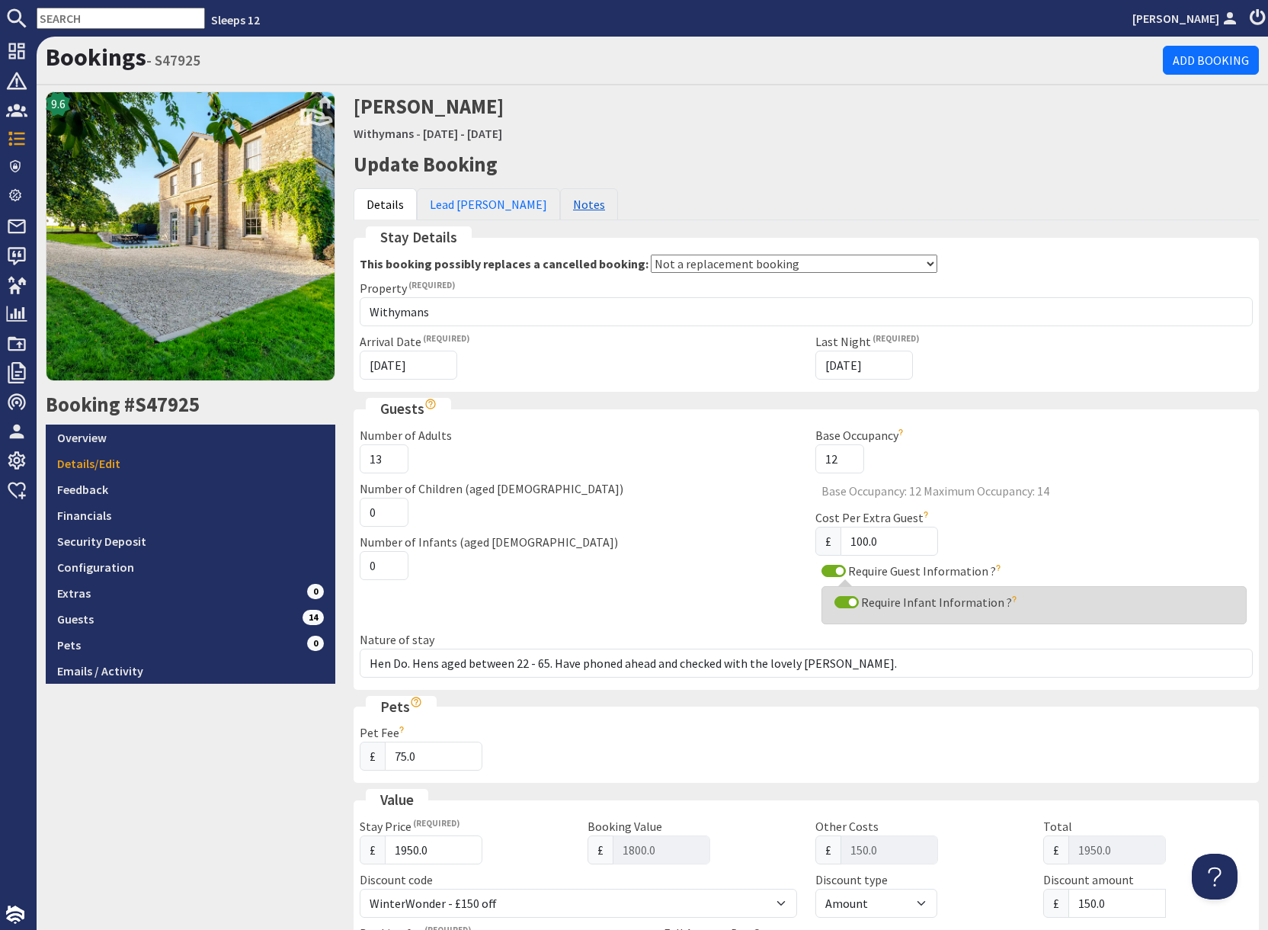
click at [560, 201] on link "Notes" at bounding box center [589, 204] width 58 height 32
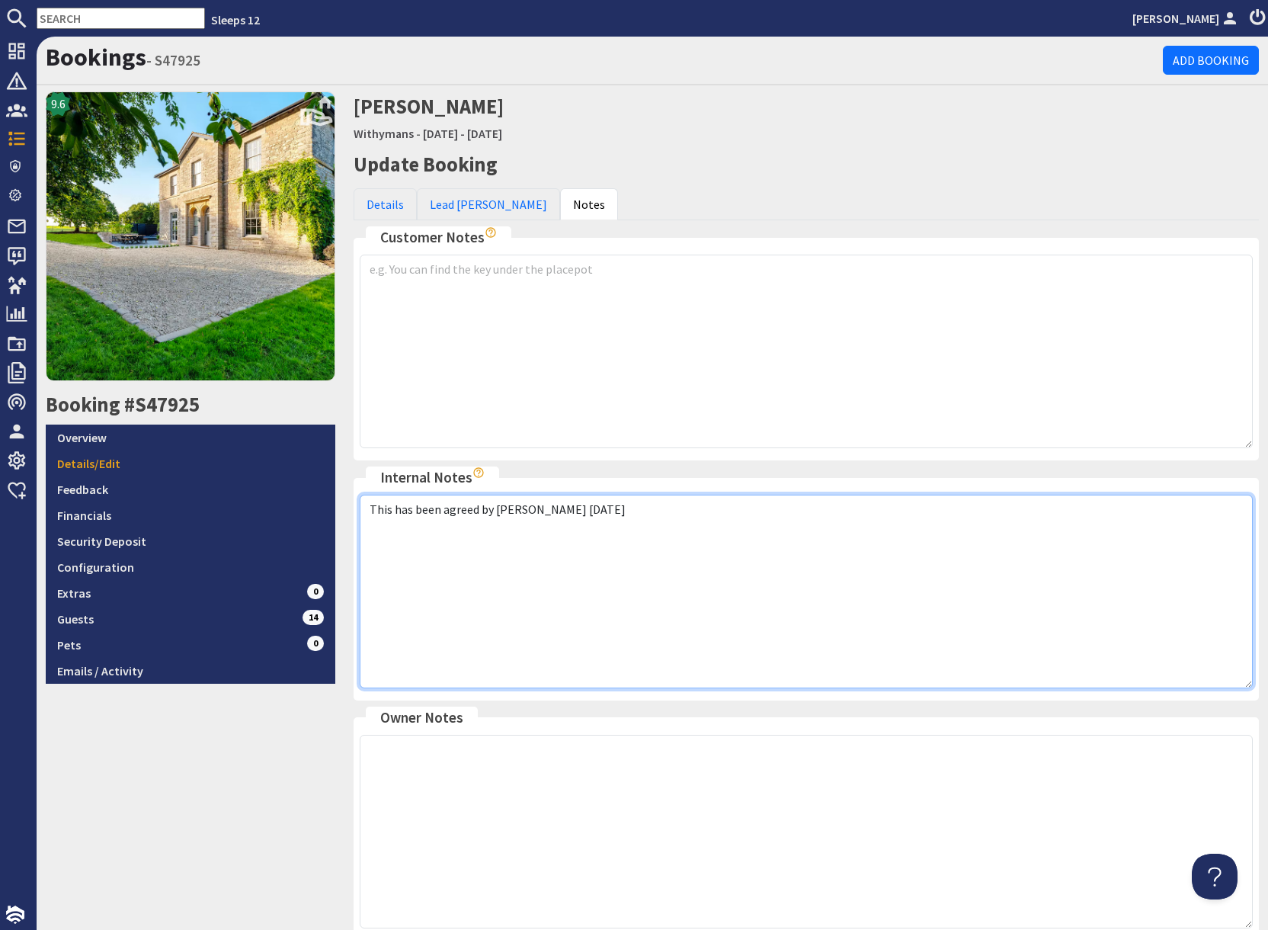
drag, startPoint x: 572, startPoint y: 509, endPoint x: 684, endPoint y: 508, distance: 112.0
click at [574, 509] on textarea "This has been agreed by Sue 04.09.25" at bounding box center [806, 592] width 893 height 194
drag, startPoint x: 575, startPoint y: 509, endPoint x: 616, endPoint y: 519, distance: 42.3
click at [575, 509] on textarea "This has been agreed by Sue 04.09.25" at bounding box center [806, 592] width 893 height 194
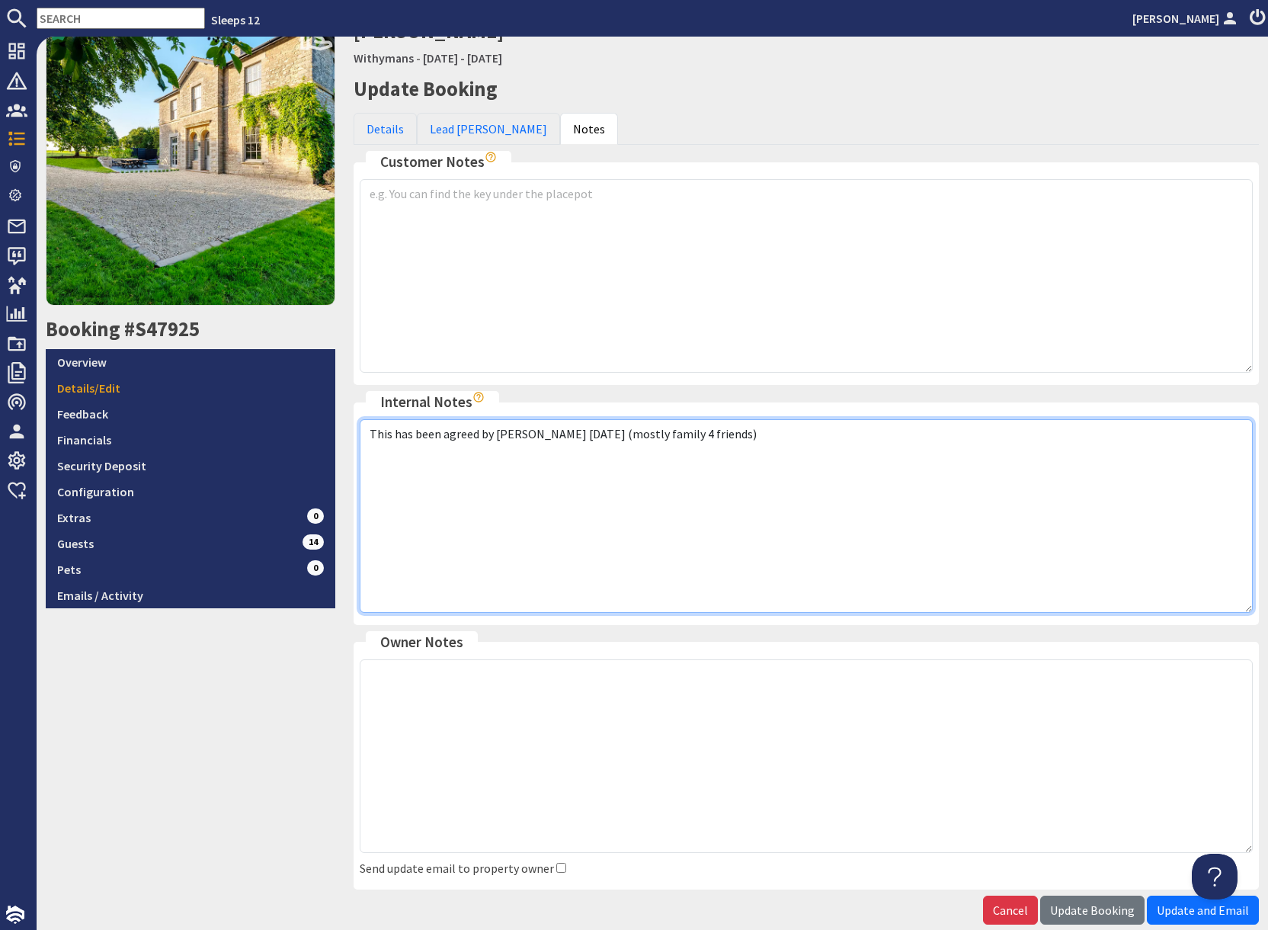
scroll to position [154, 0]
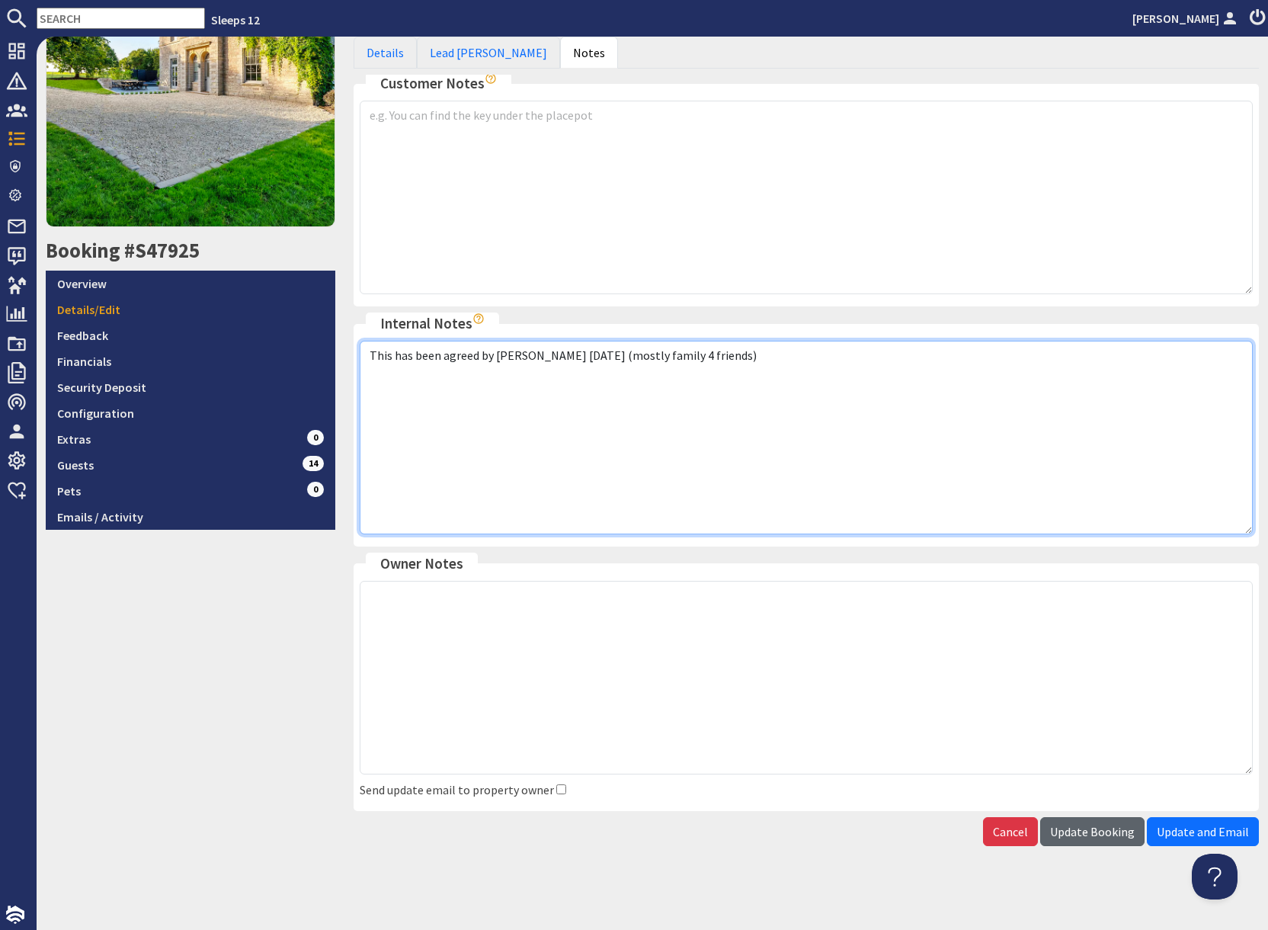
type textarea "This has been agreed by Sue 04.09.25 (mostly family 4 friends)"
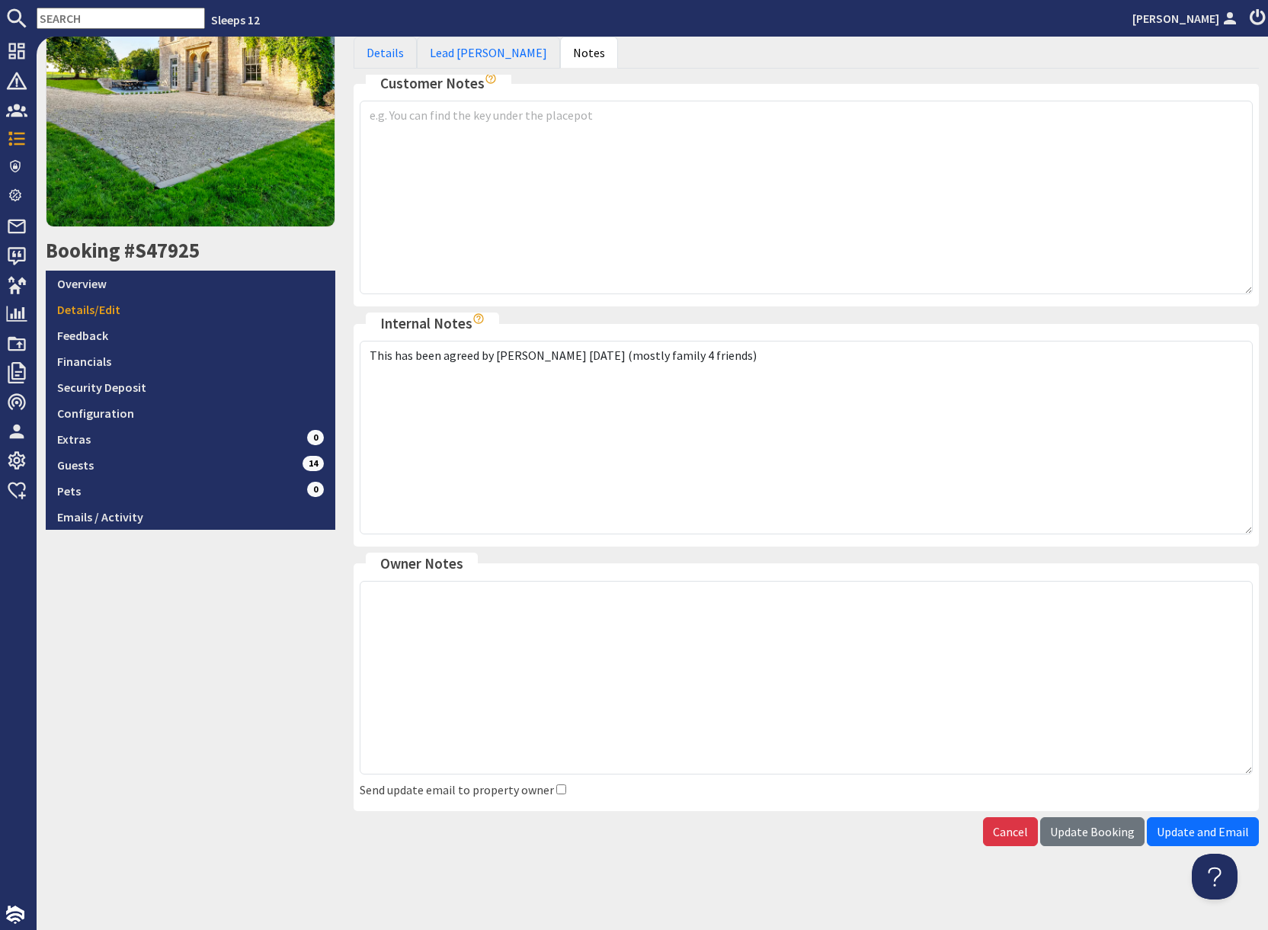
click at [1088, 835] on span "Update Booking" at bounding box center [1092, 831] width 85 height 15
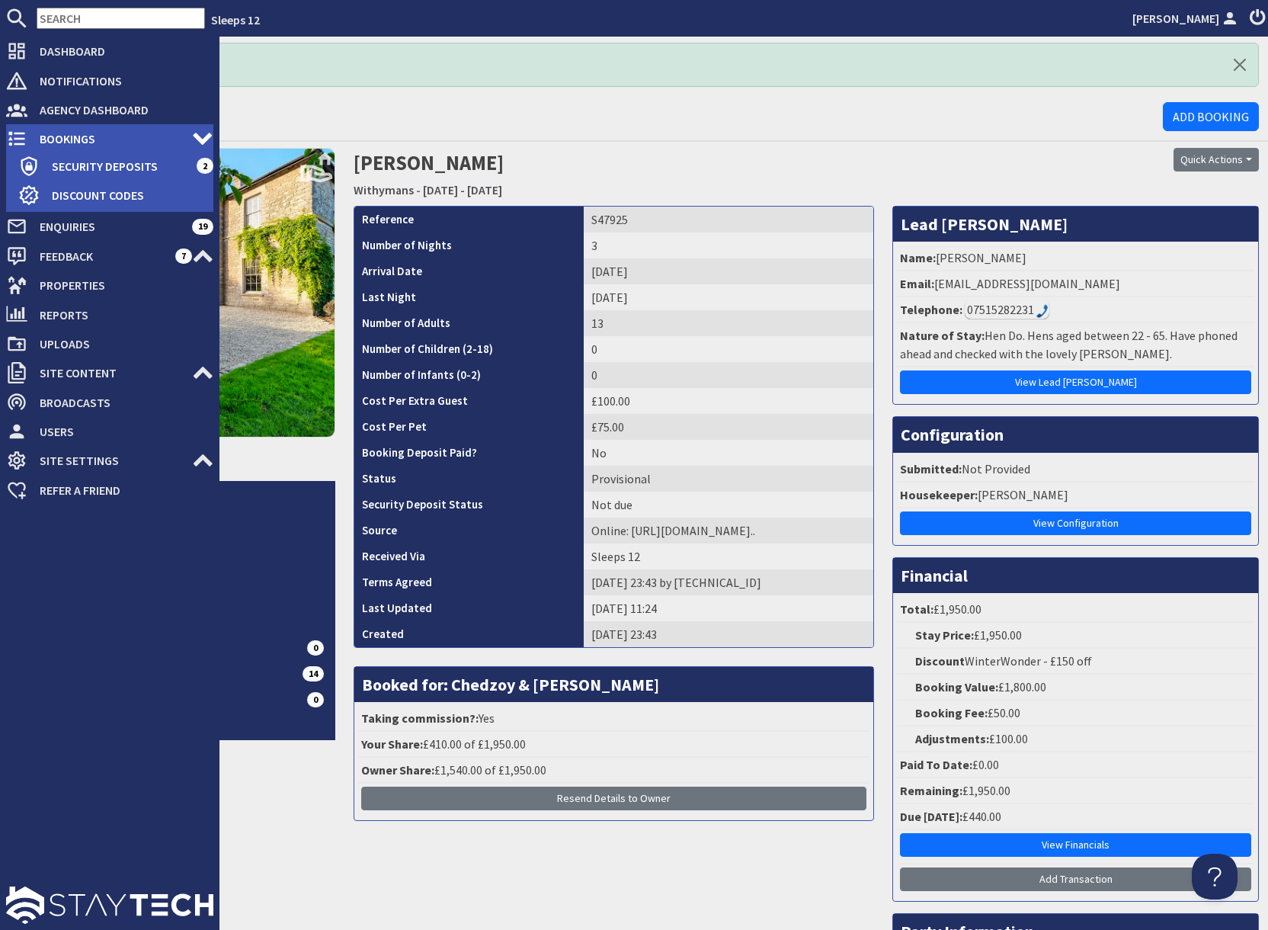
click at [21, 138] on use at bounding box center [16, 139] width 17 height 14
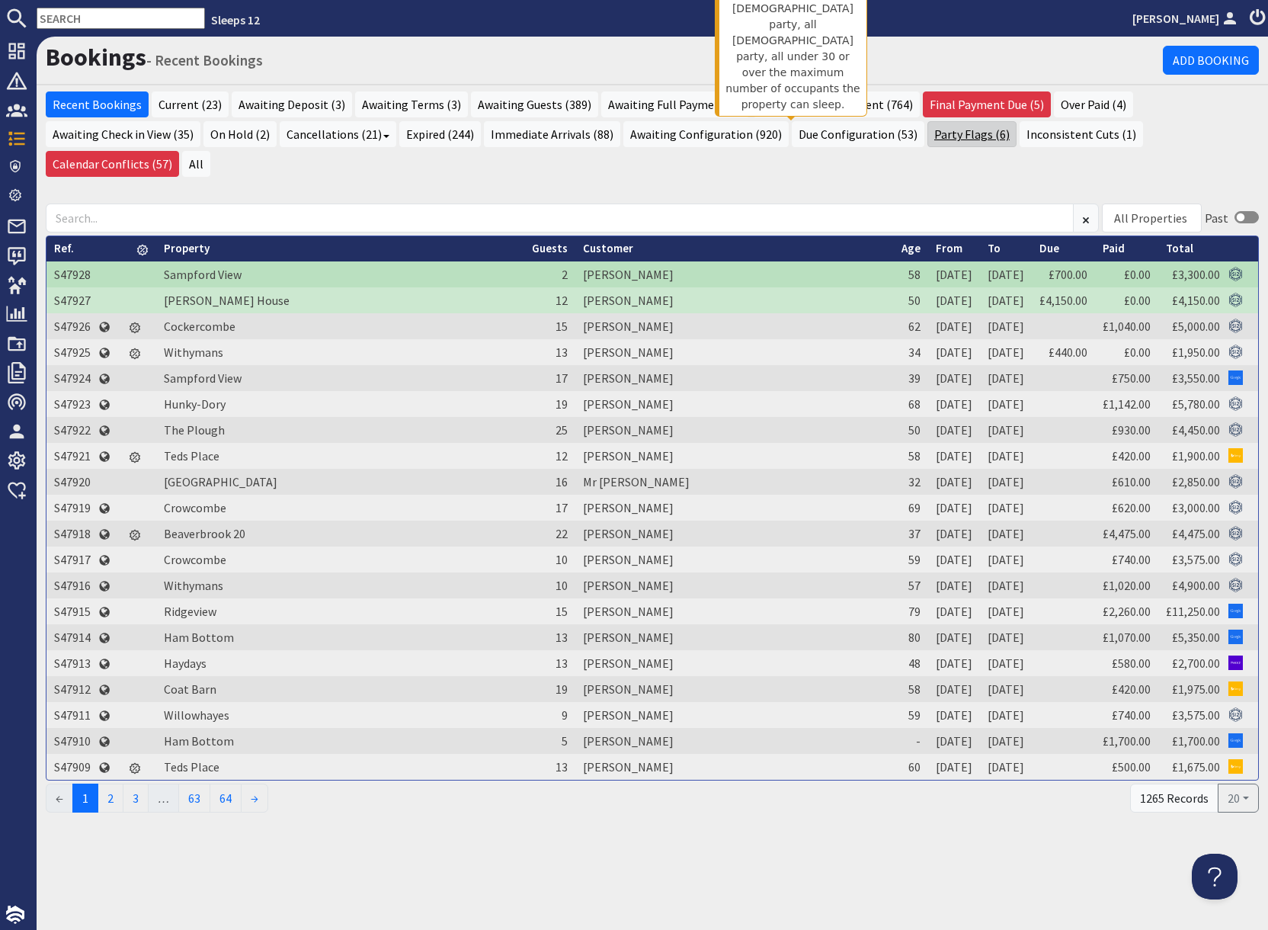
click at [928, 139] on link "Party Flags (6)" at bounding box center [972, 134] width 89 height 26
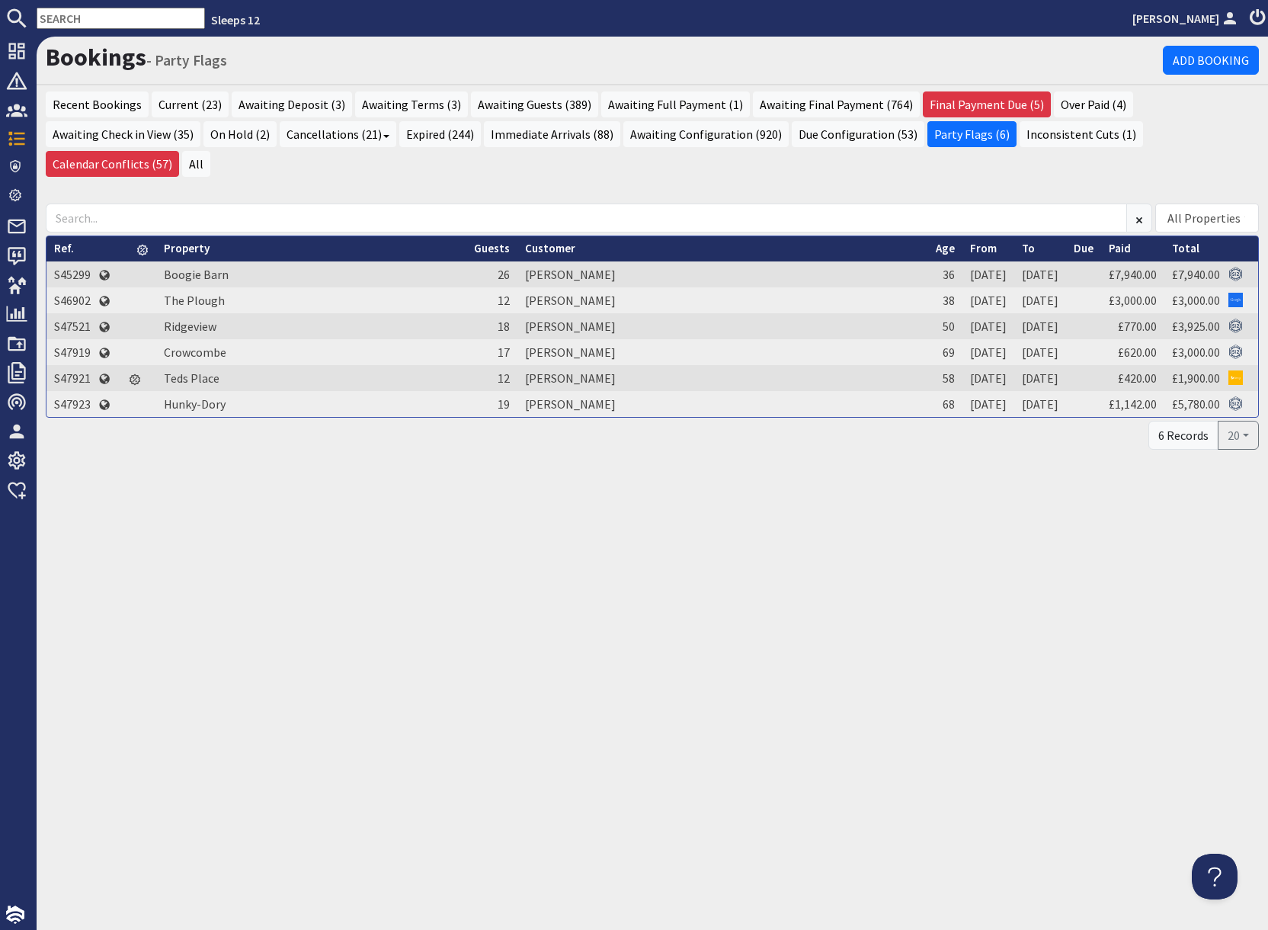
drag, startPoint x: 63, startPoint y: 375, endPoint x: 113, endPoint y: 395, distance: 53.4
click at [63, 391] on td "S47923" at bounding box center [72, 404] width 52 height 26
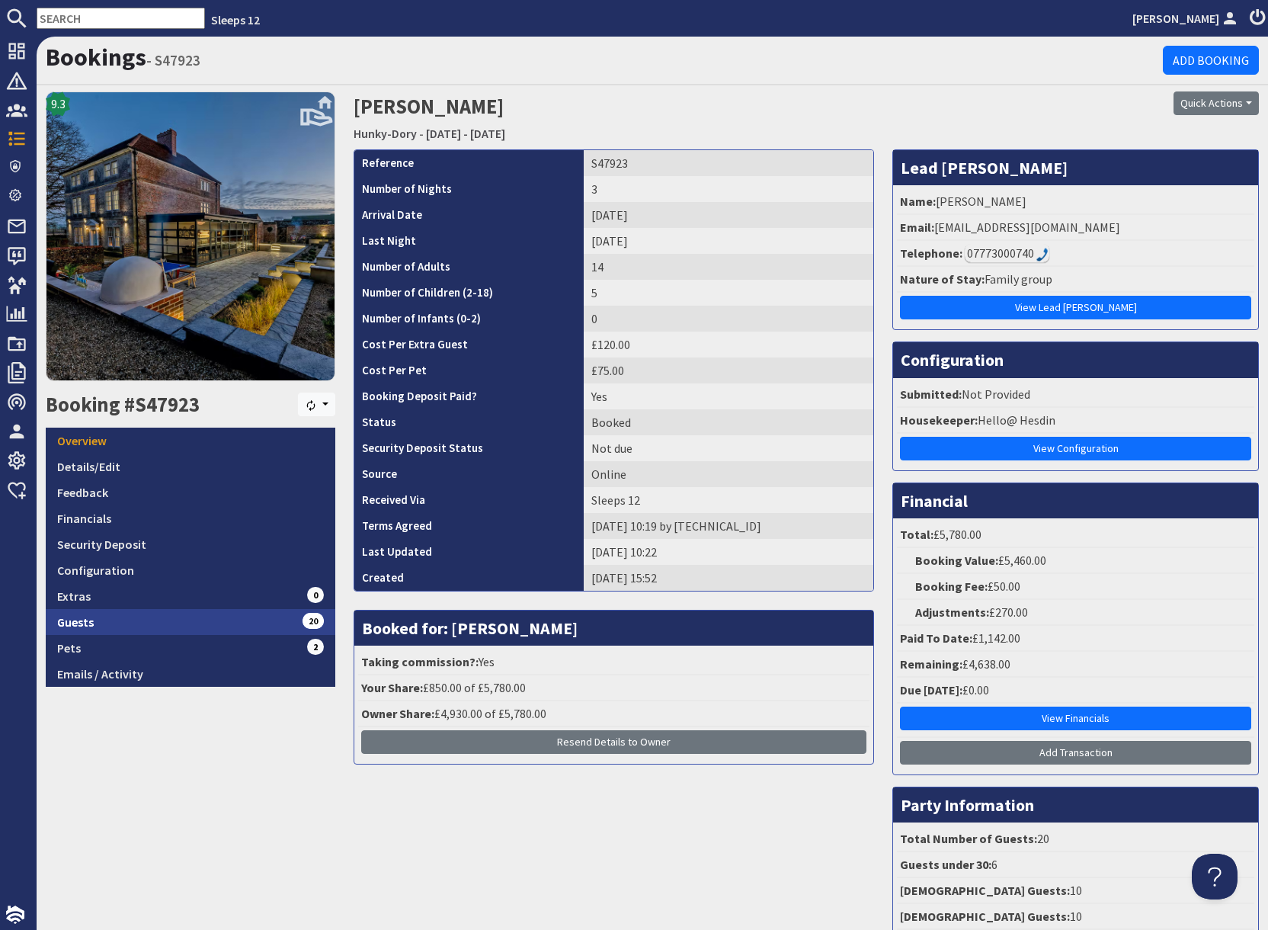
click at [238, 627] on link "Guests 20" at bounding box center [191, 622] width 290 height 26
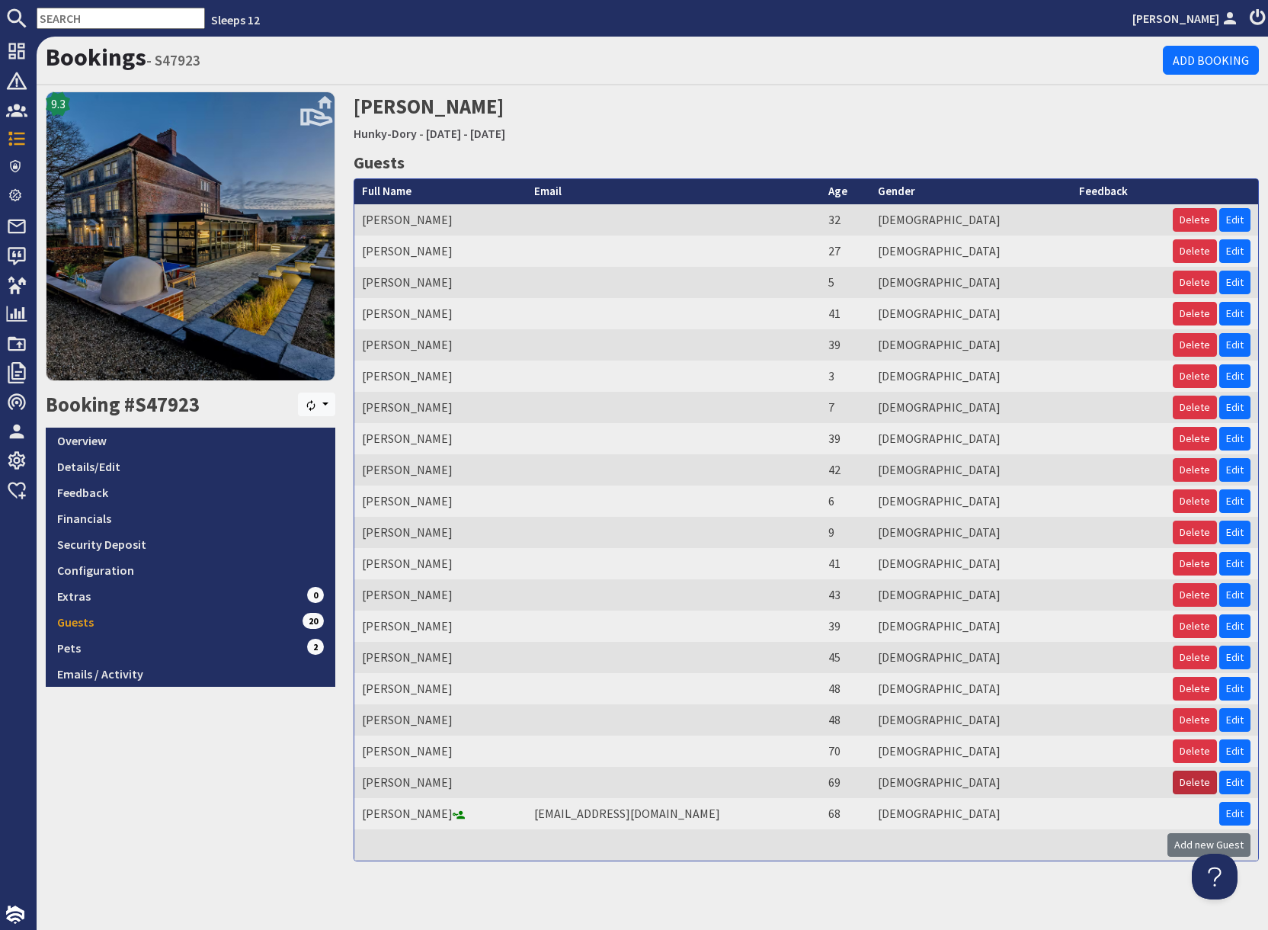
click at [1199, 786] on button "Delete" at bounding box center [1195, 783] width 44 height 24
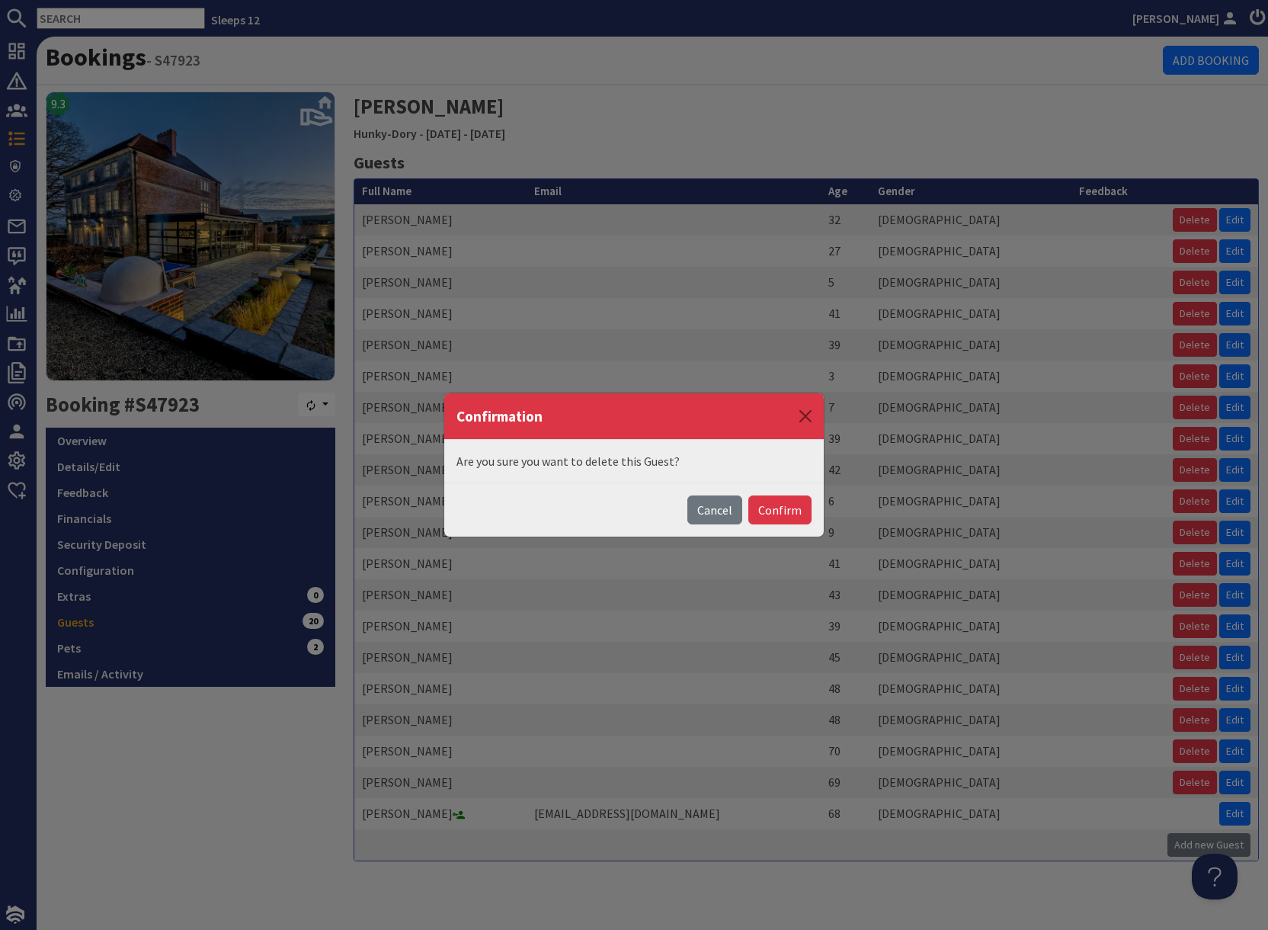
click at [777, 514] on button "Confirm" at bounding box center [779, 509] width 63 height 29
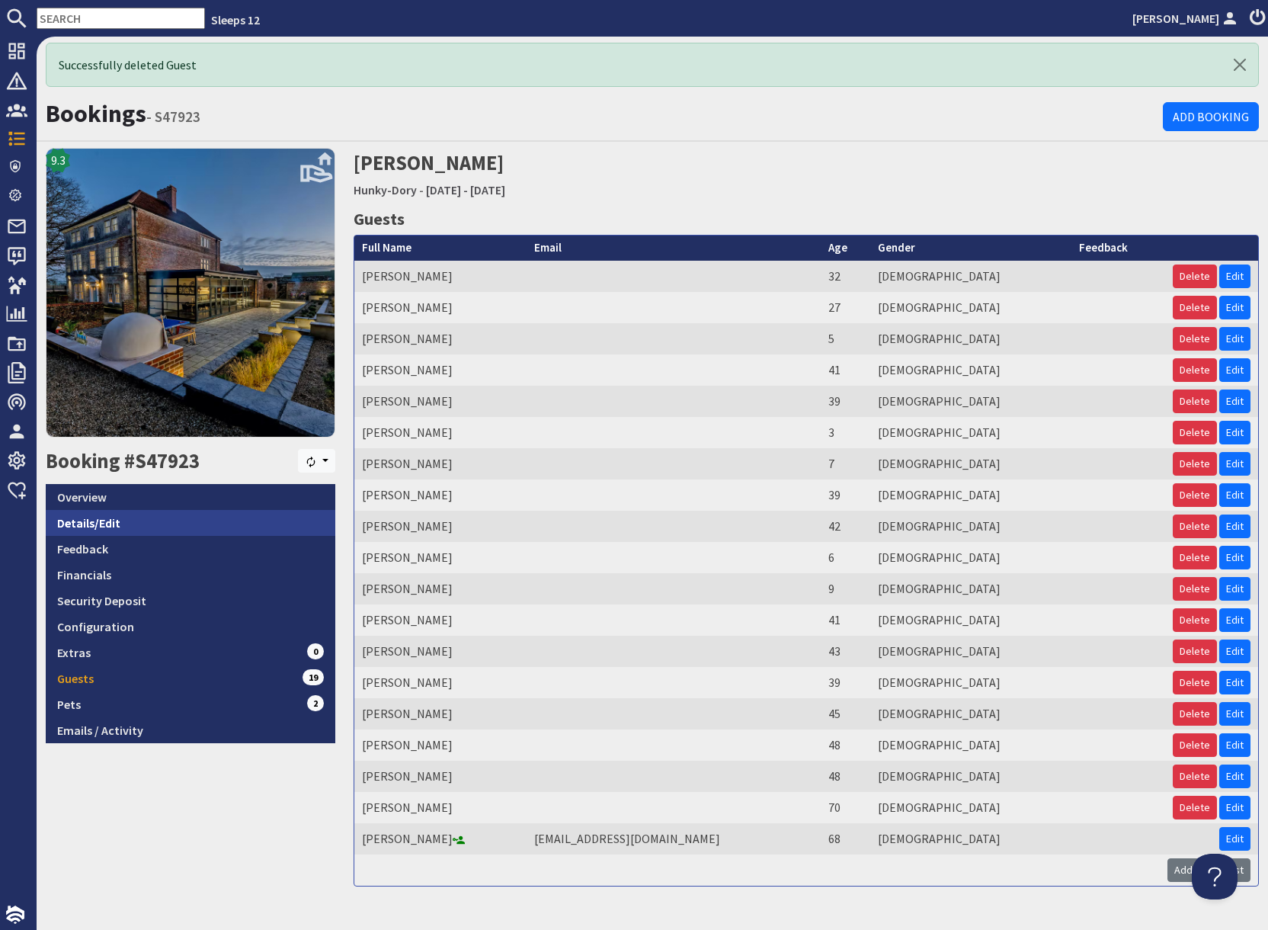
drag, startPoint x: 120, startPoint y: 502, endPoint x: 147, endPoint y: 529, distance: 38.3
click at [120, 502] on link "Overview" at bounding box center [191, 497] width 290 height 26
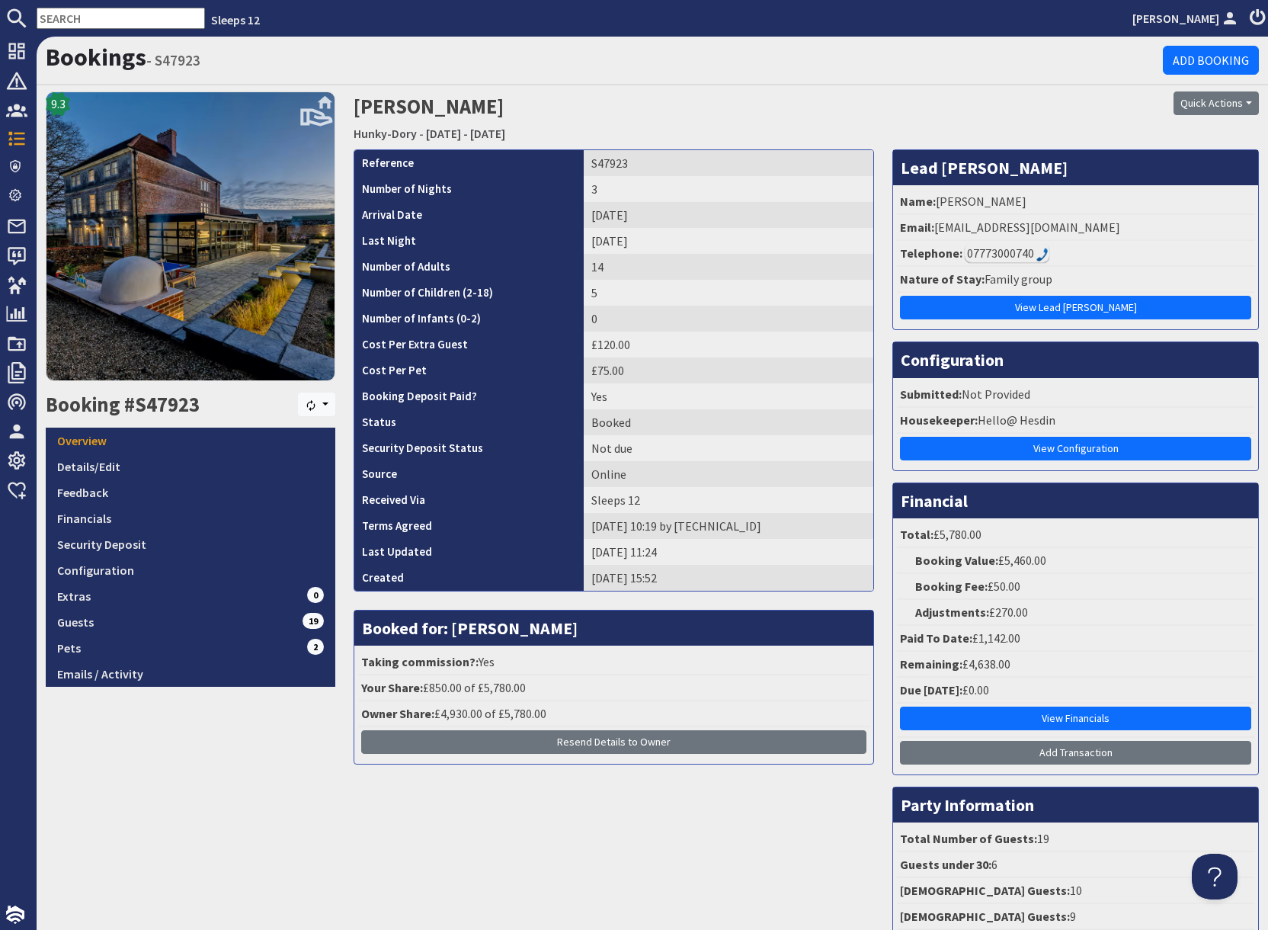
scroll to position [169, 0]
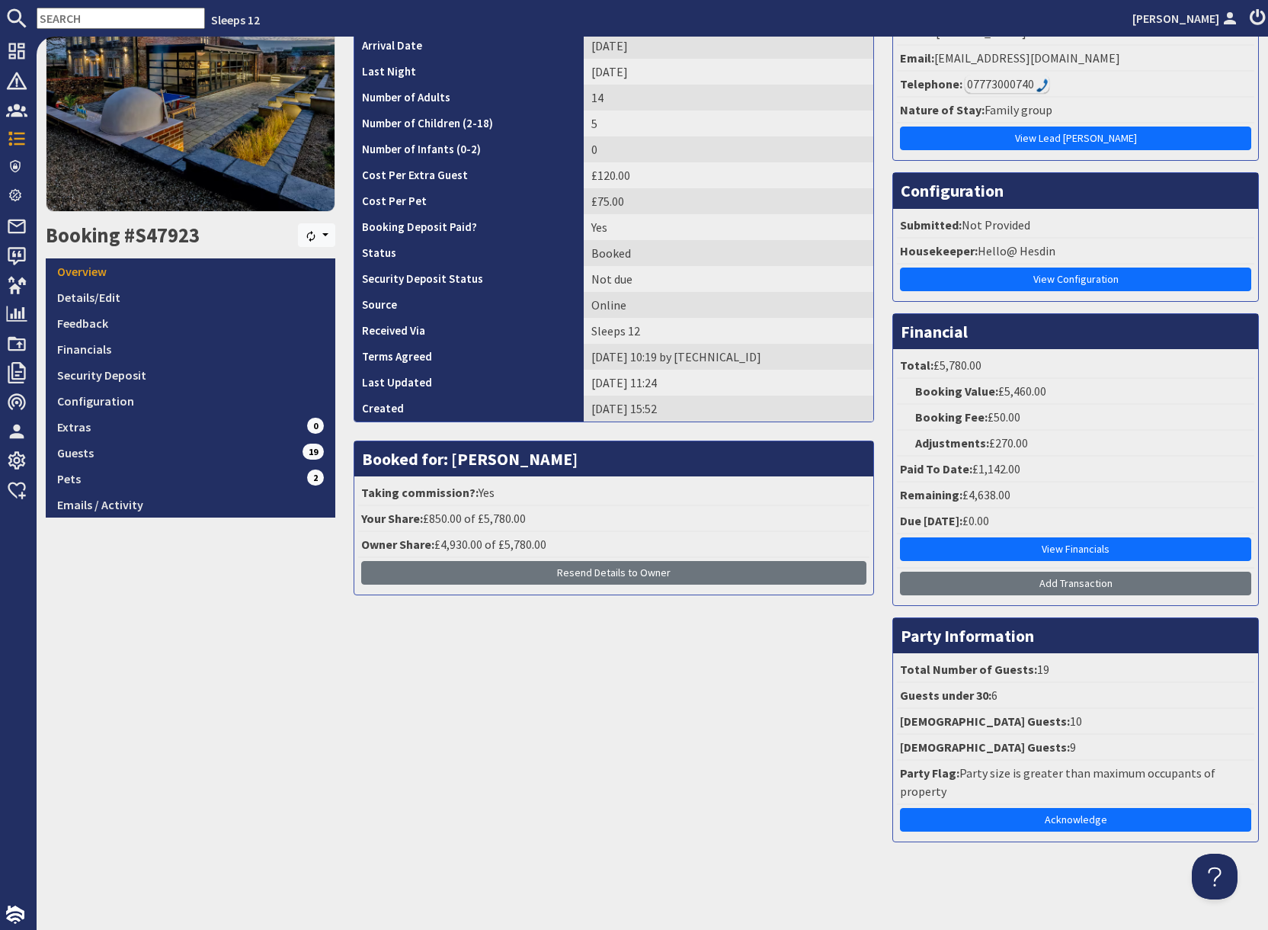
drag, startPoint x: 1093, startPoint y: 819, endPoint x: 925, endPoint y: 716, distance: 196.7
click at [1093, 819] on link "Acknowledge" at bounding box center [1075, 820] width 351 height 24
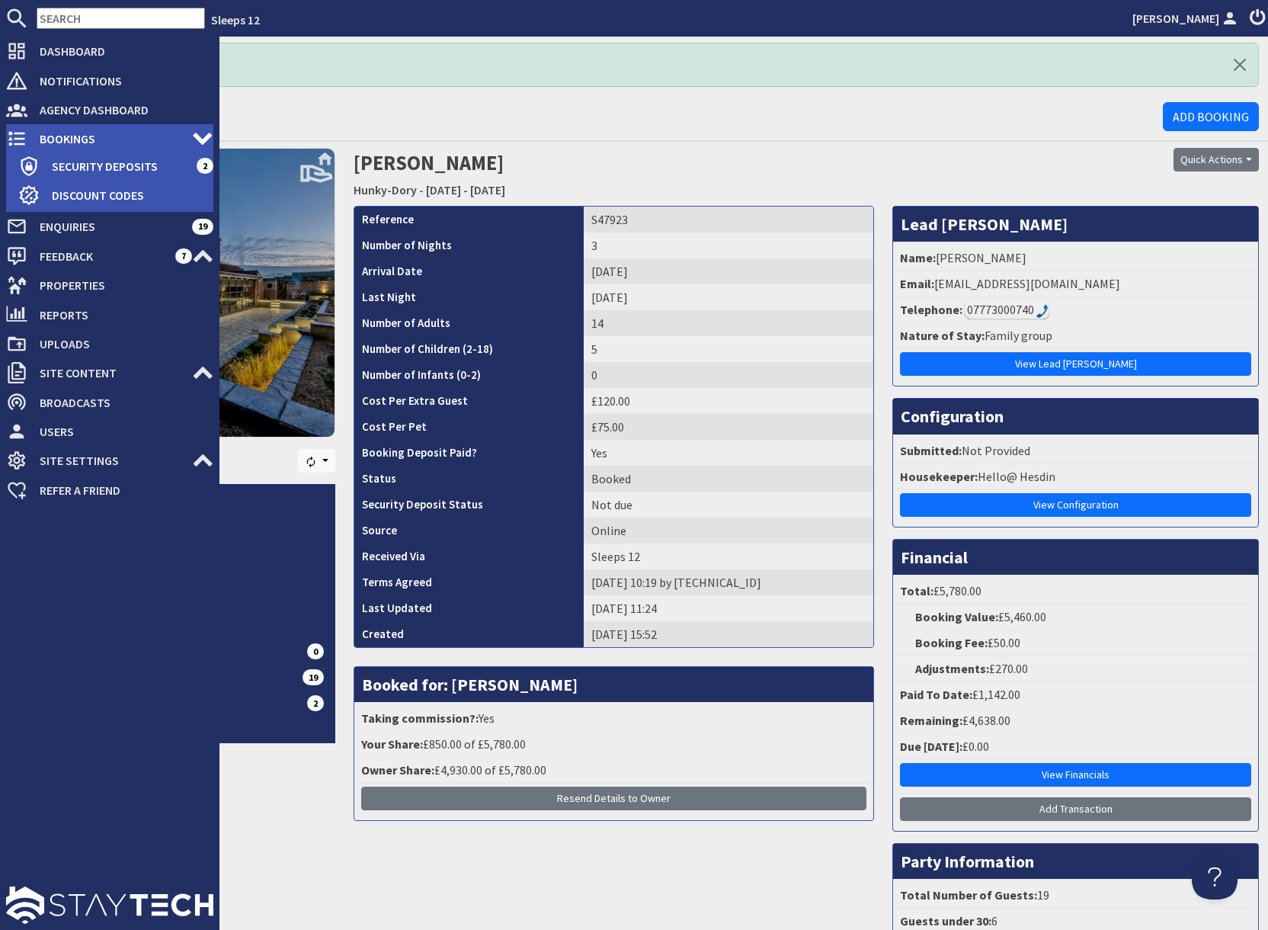
drag, startPoint x: 24, startPoint y: 141, endPoint x: 34, endPoint y: 140, distance: 10.7
click at [24, 141] on icon at bounding box center [16, 138] width 21 height 21
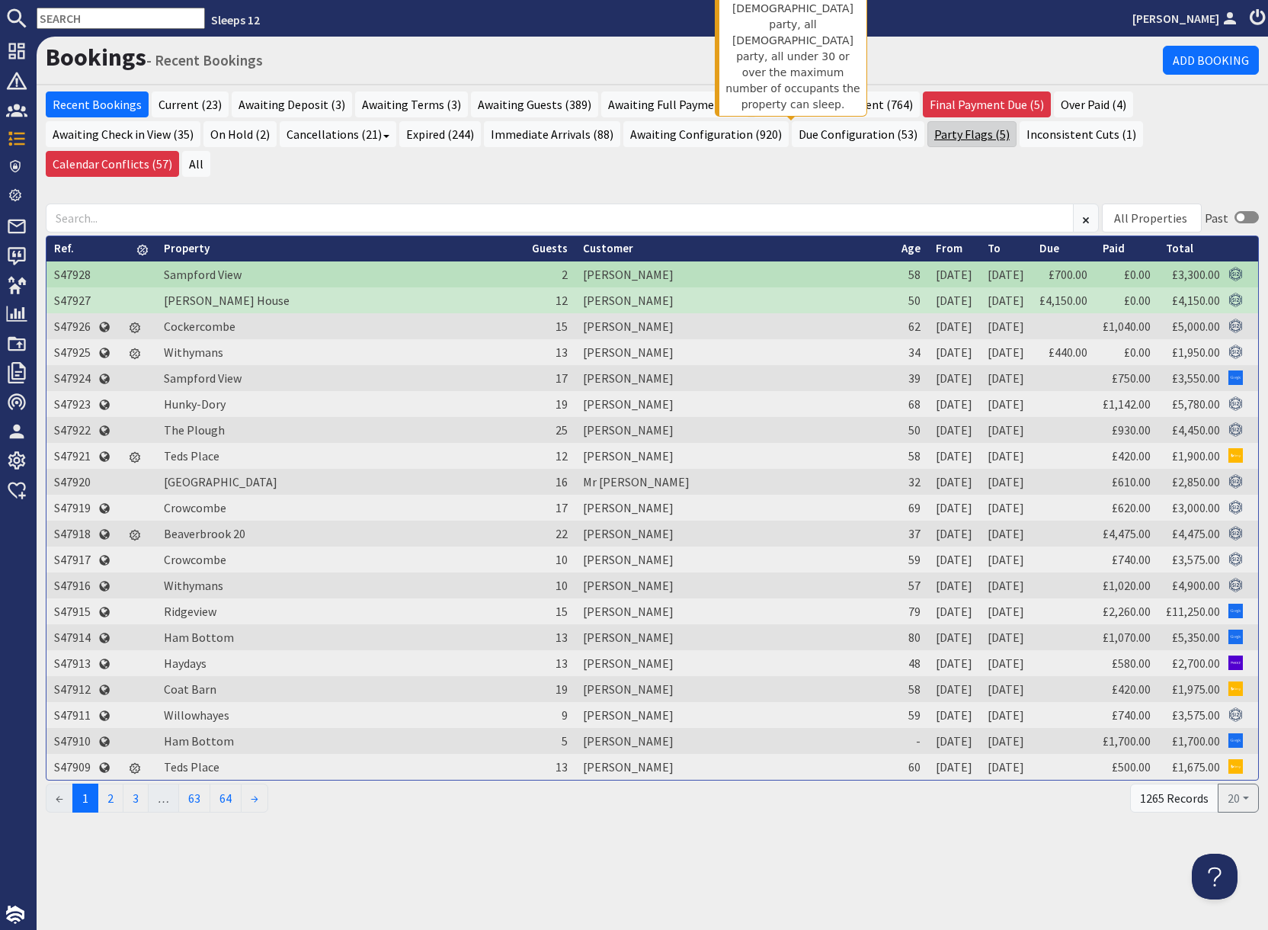
click at [928, 136] on link "Party Flags (5)" at bounding box center [972, 134] width 89 height 26
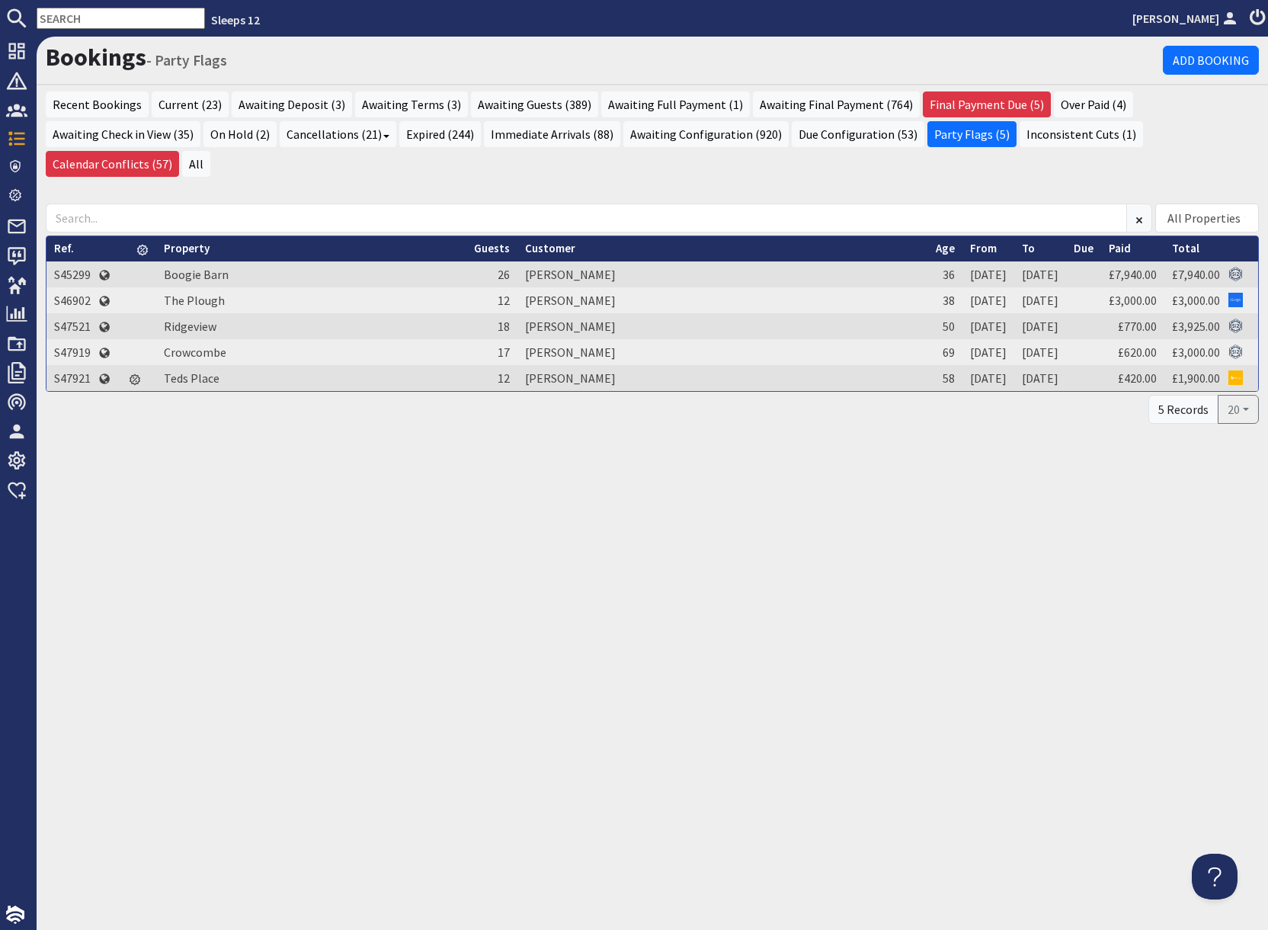
drag, startPoint x: 65, startPoint y: 347, endPoint x: 269, endPoint y: 383, distance: 207.5
click at [66, 365] on td "S47921" at bounding box center [72, 378] width 52 height 26
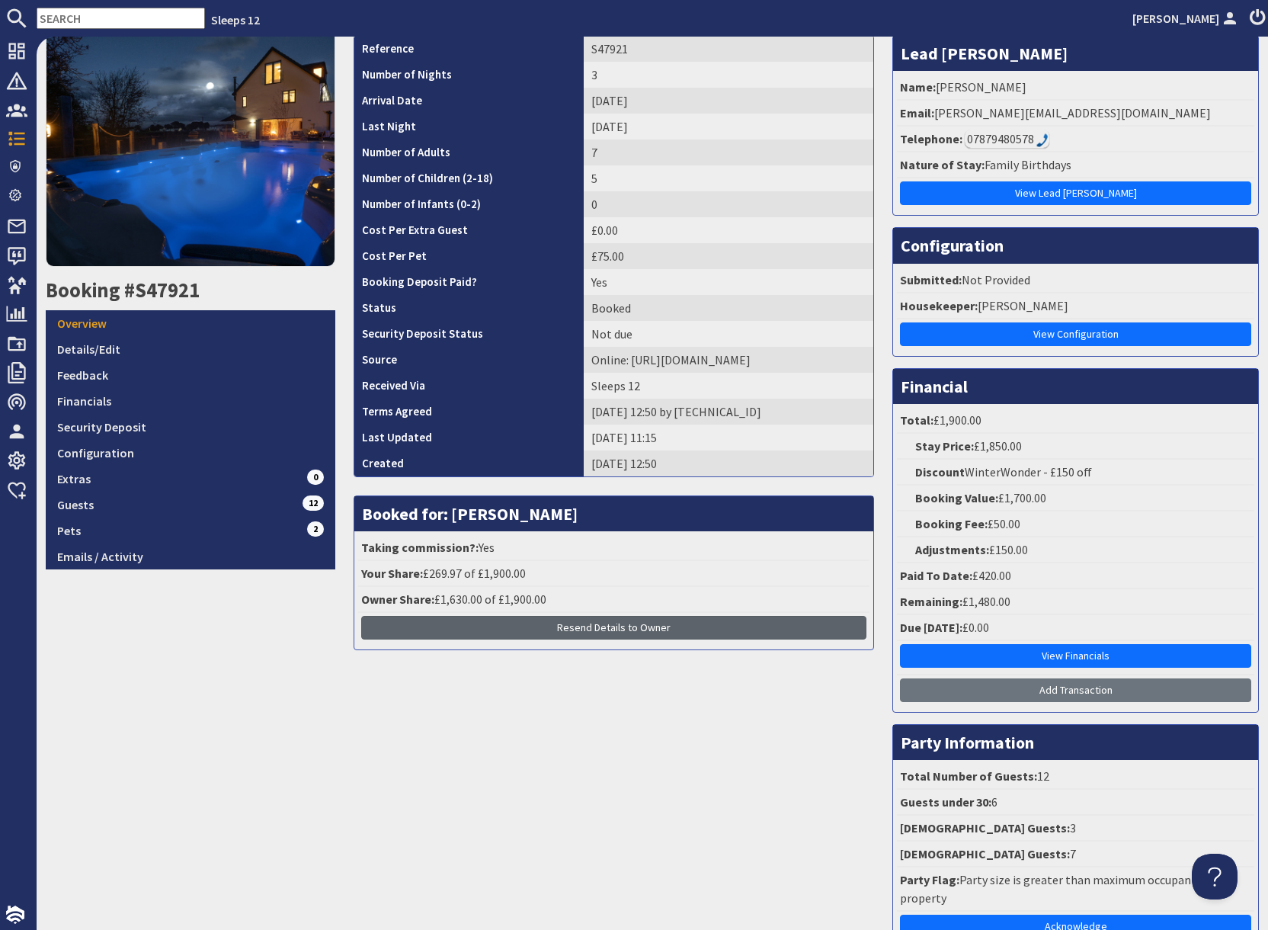
scroll to position [221, 0]
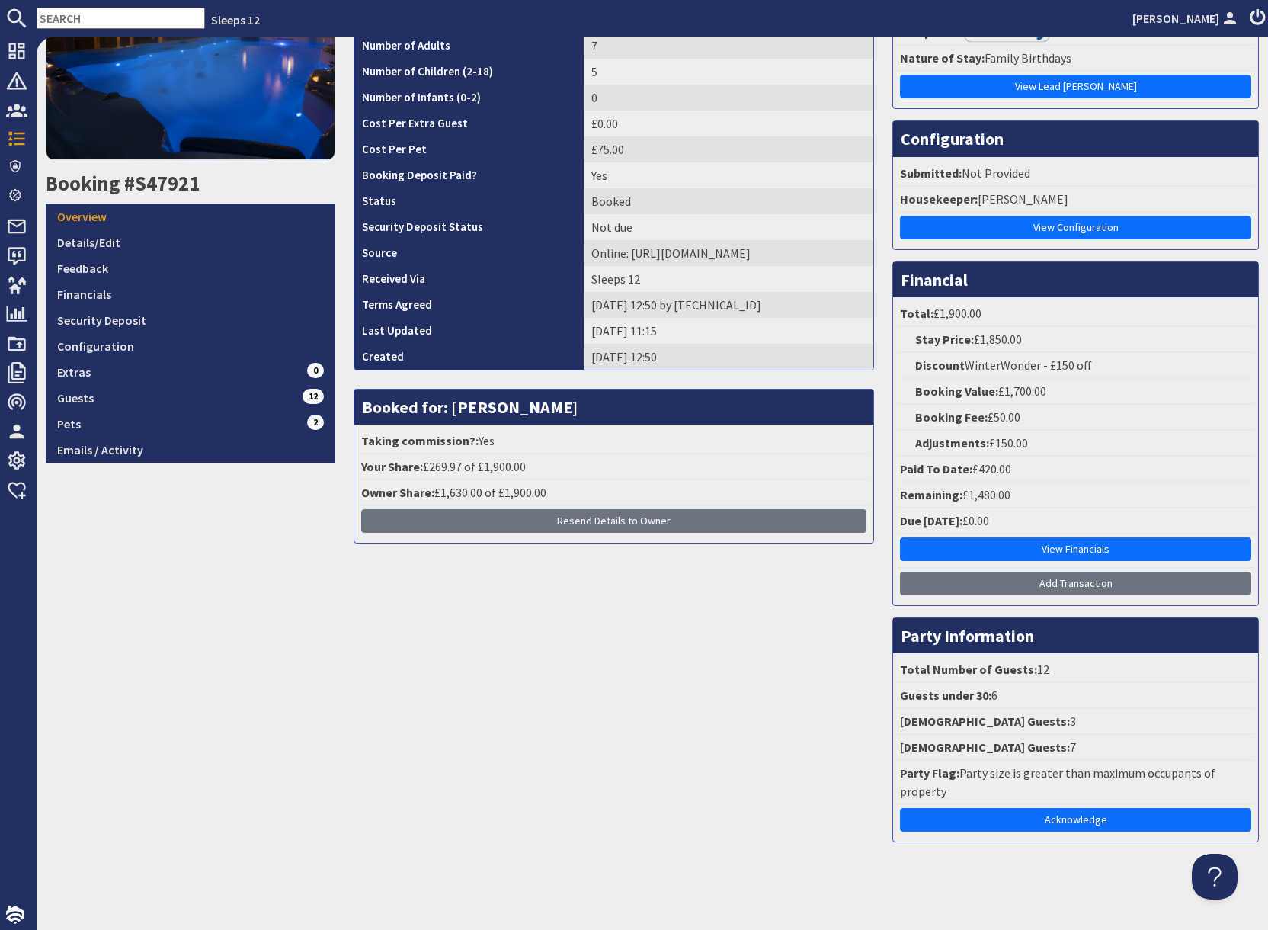
click at [1088, 827] on link "Acknowledge" at bounding box center [1075, 820] width 351 height 24
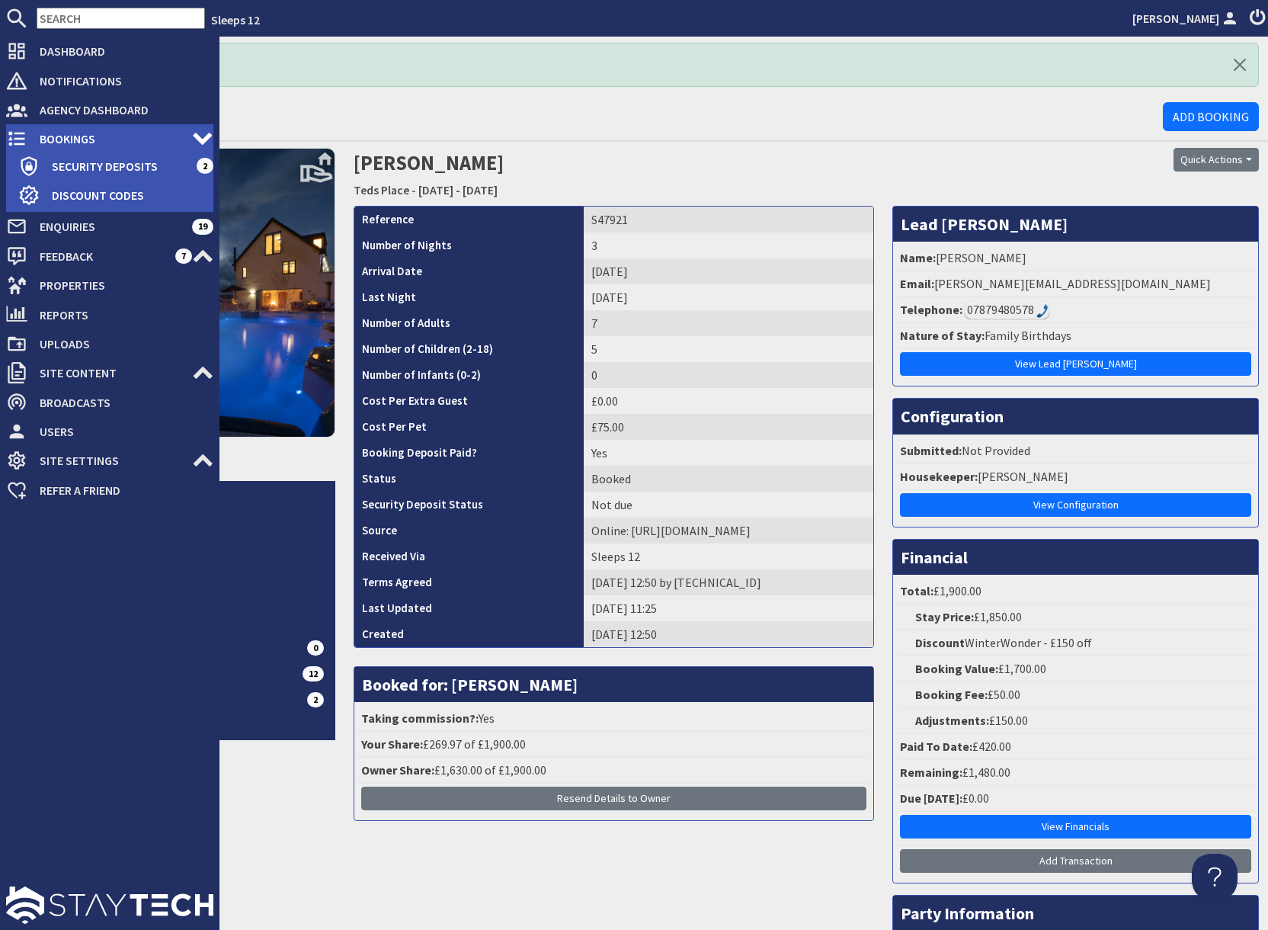
click at [84, 139] on span "Bookings" at bounding box center [109, 139] width 165 height 24
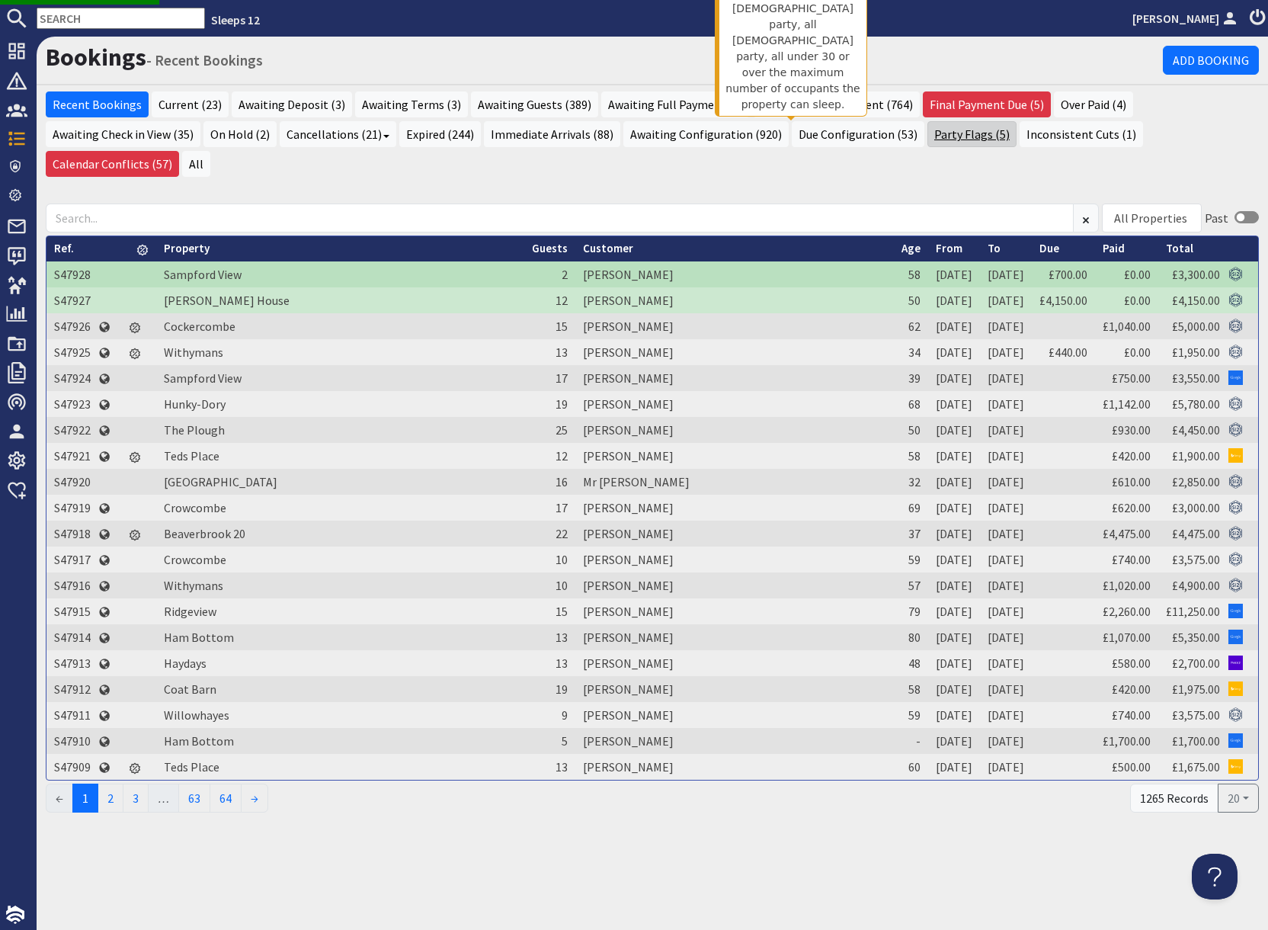
click at [928, 141] on link "Party Flags (5)" at bounding box center [972, 134] width 89 height 26
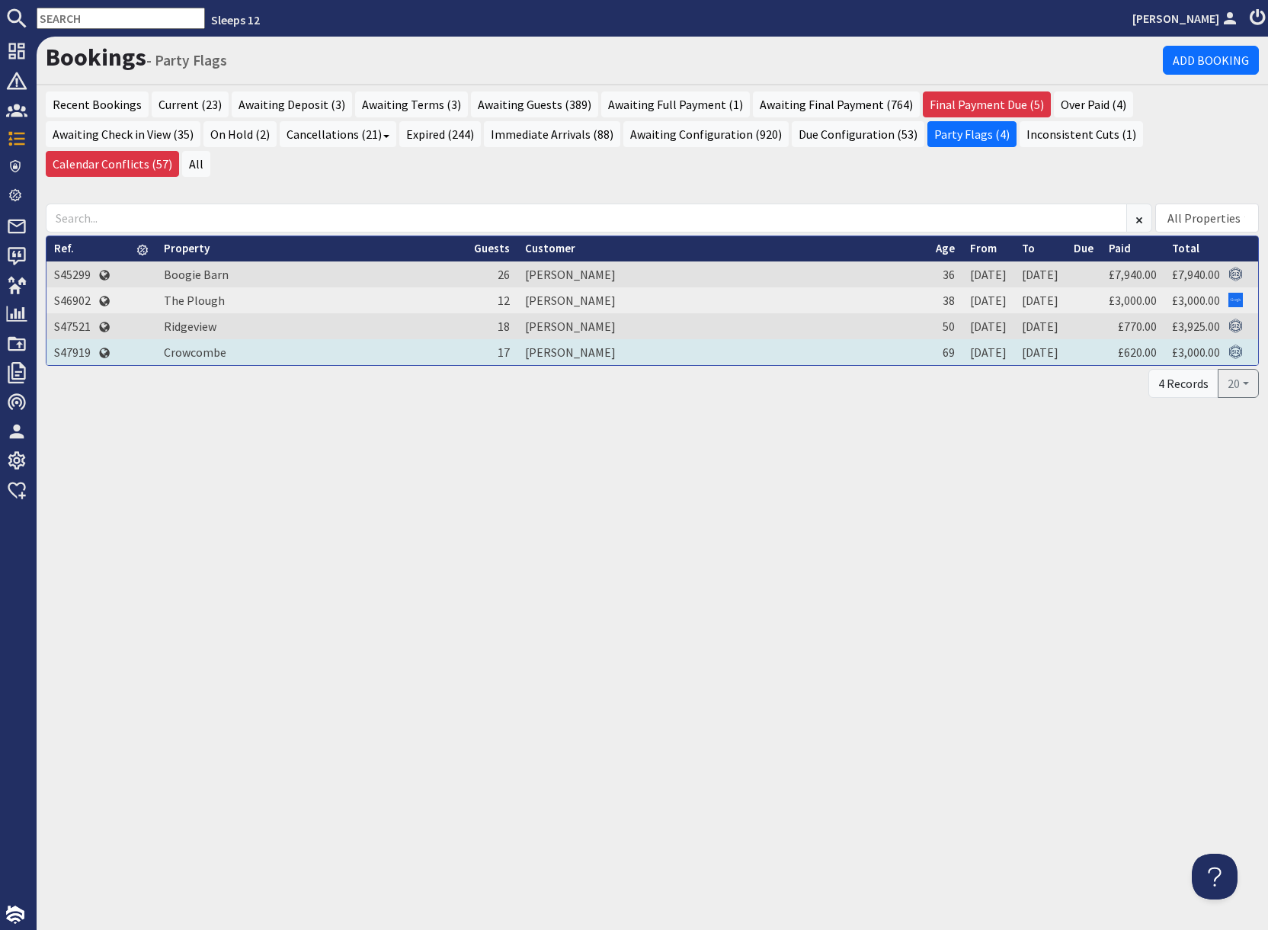
click at [79, 339] on td "S47919" at bounding box center [72, 352] width 52 height 26
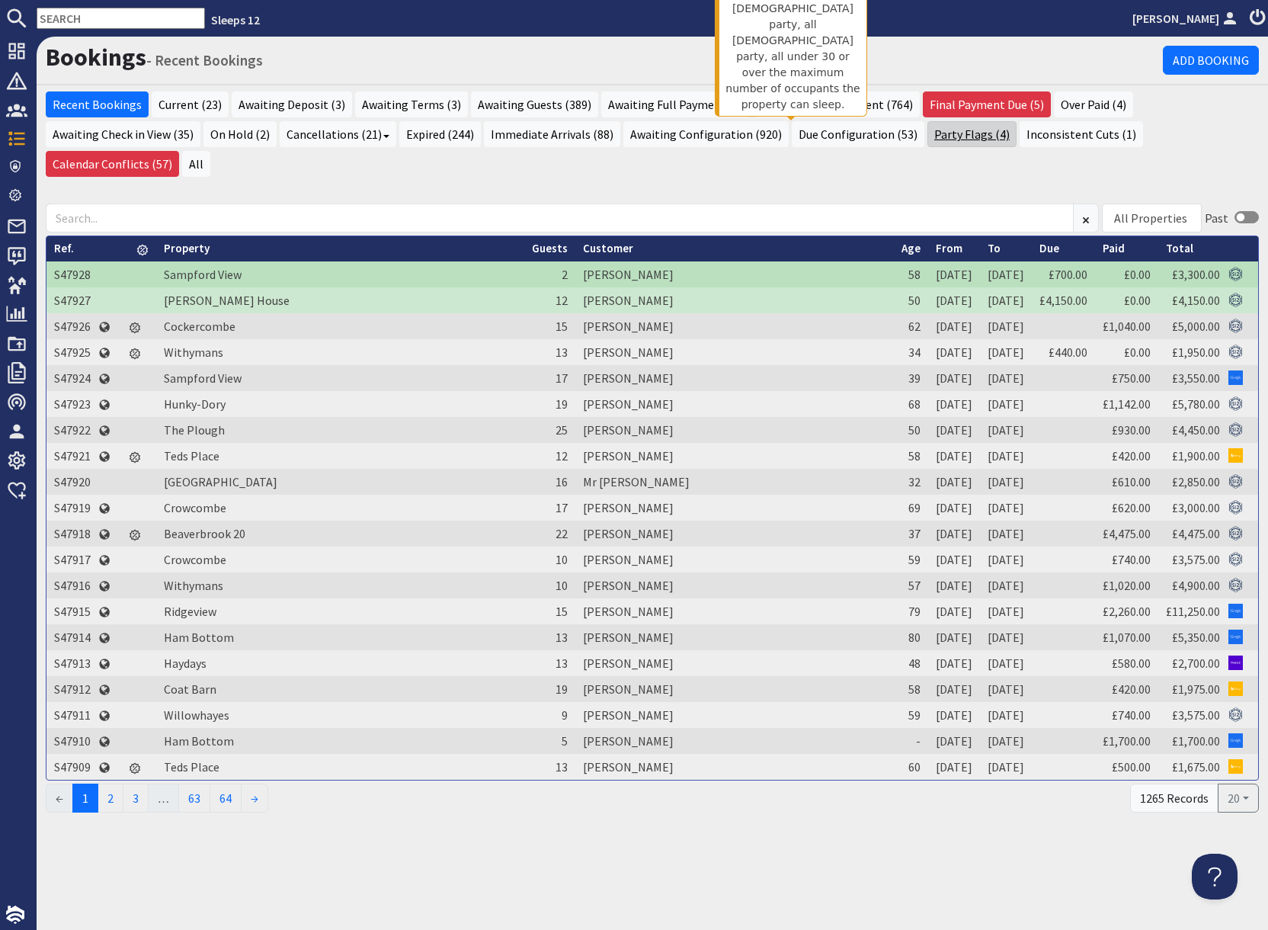
click at [928, 136] on link "Party Flags (4)" at bounding box center [972, 134] width 89 height 26
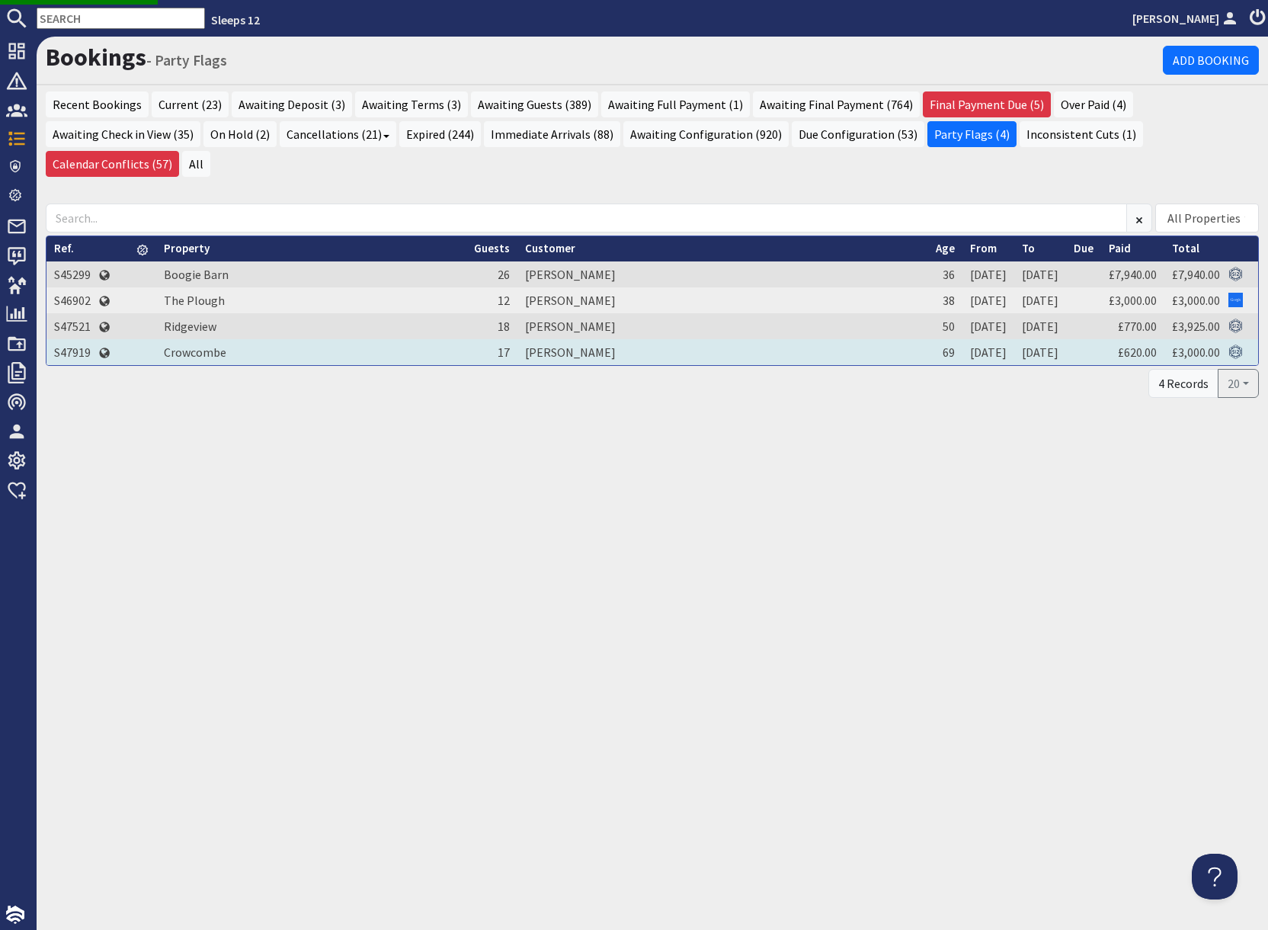
click at [67, 339] on td "S47919" at bounding box center [72, 352] width 52 height 26
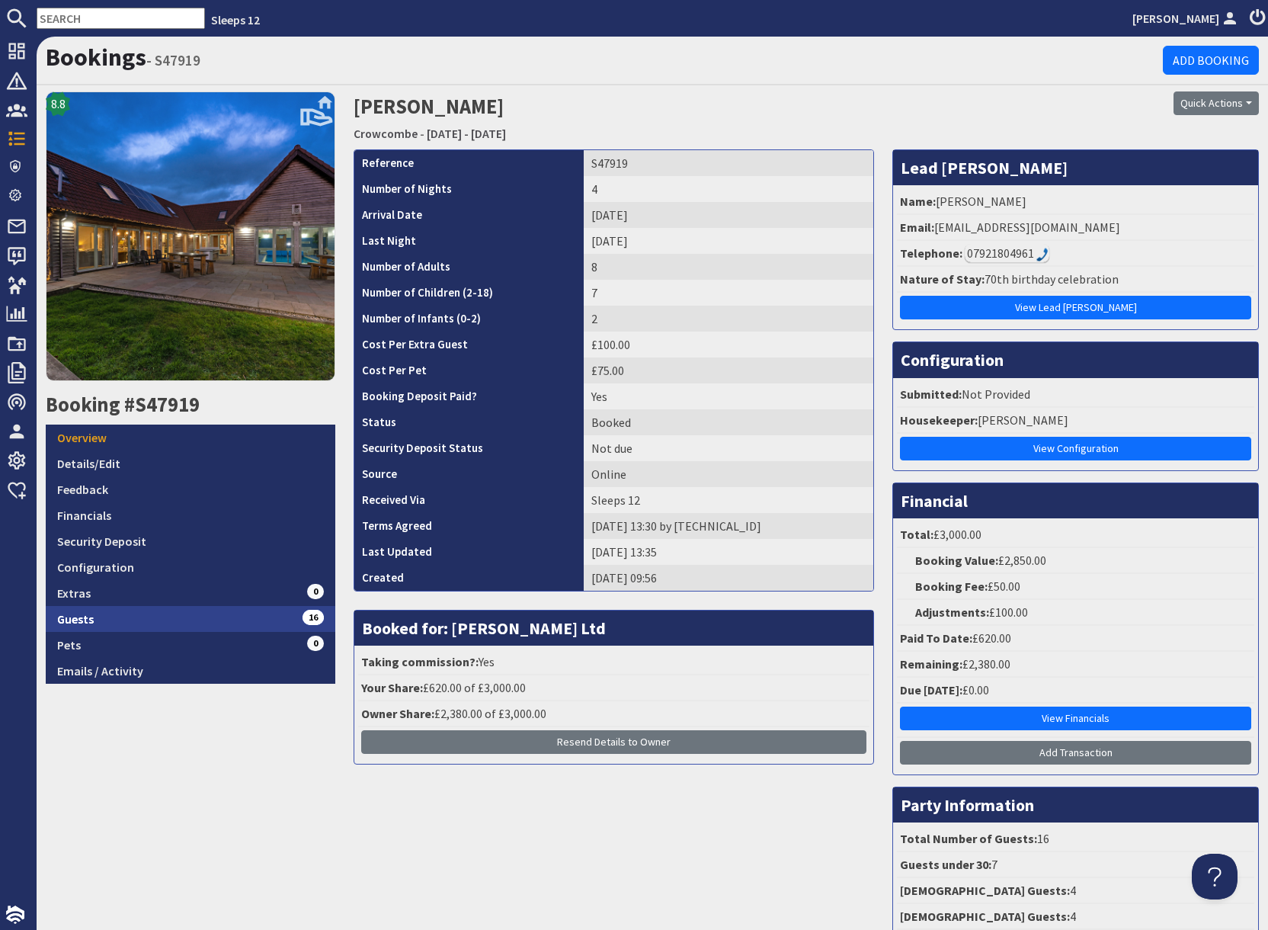
click at [211, 621] on link "Guests 16" at bounding box center [191, 619] width 290 height 26
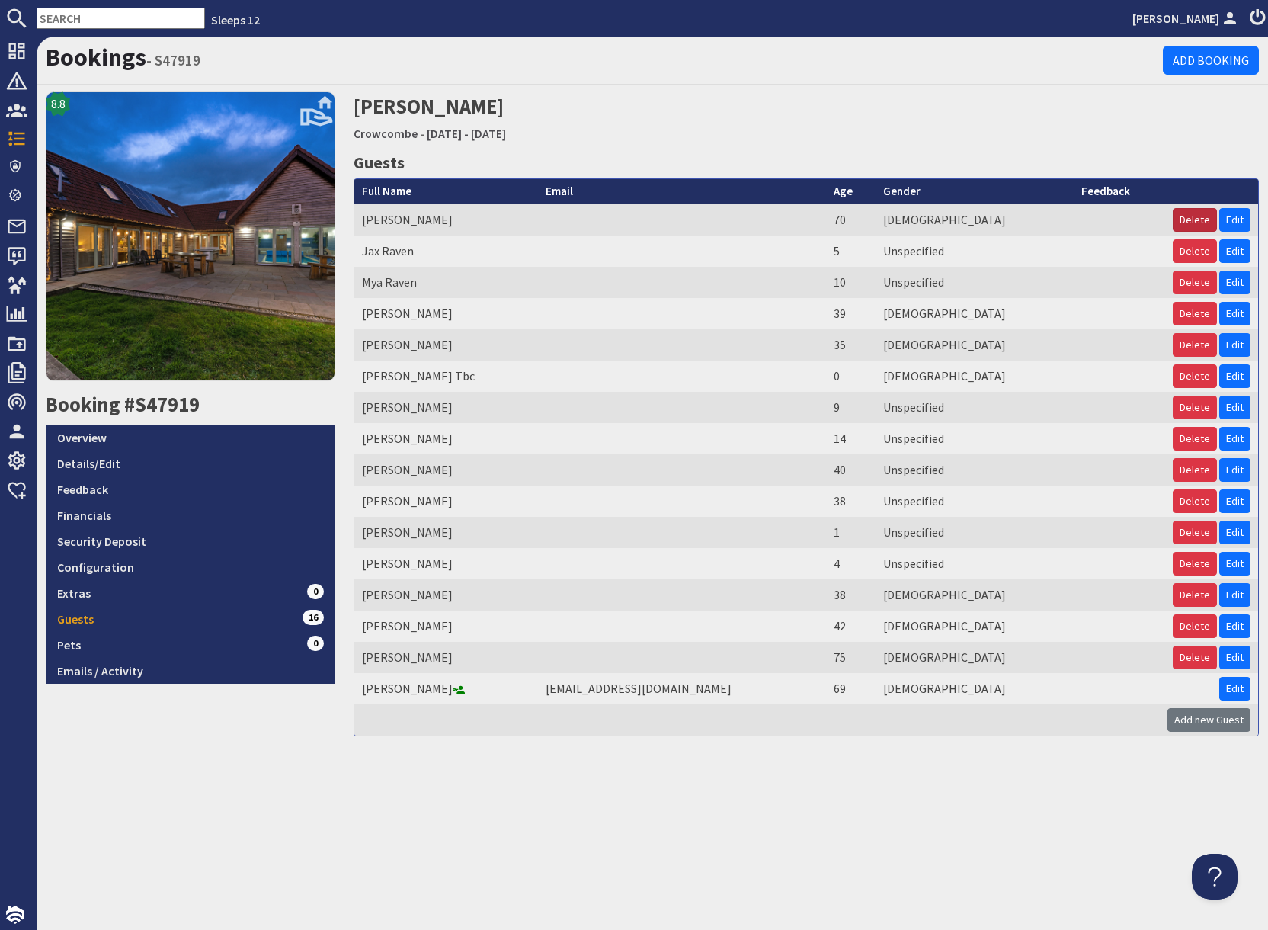
click at [1197, 222] on button "Delete" at bounding box center [1195, 220] width 44 height 24
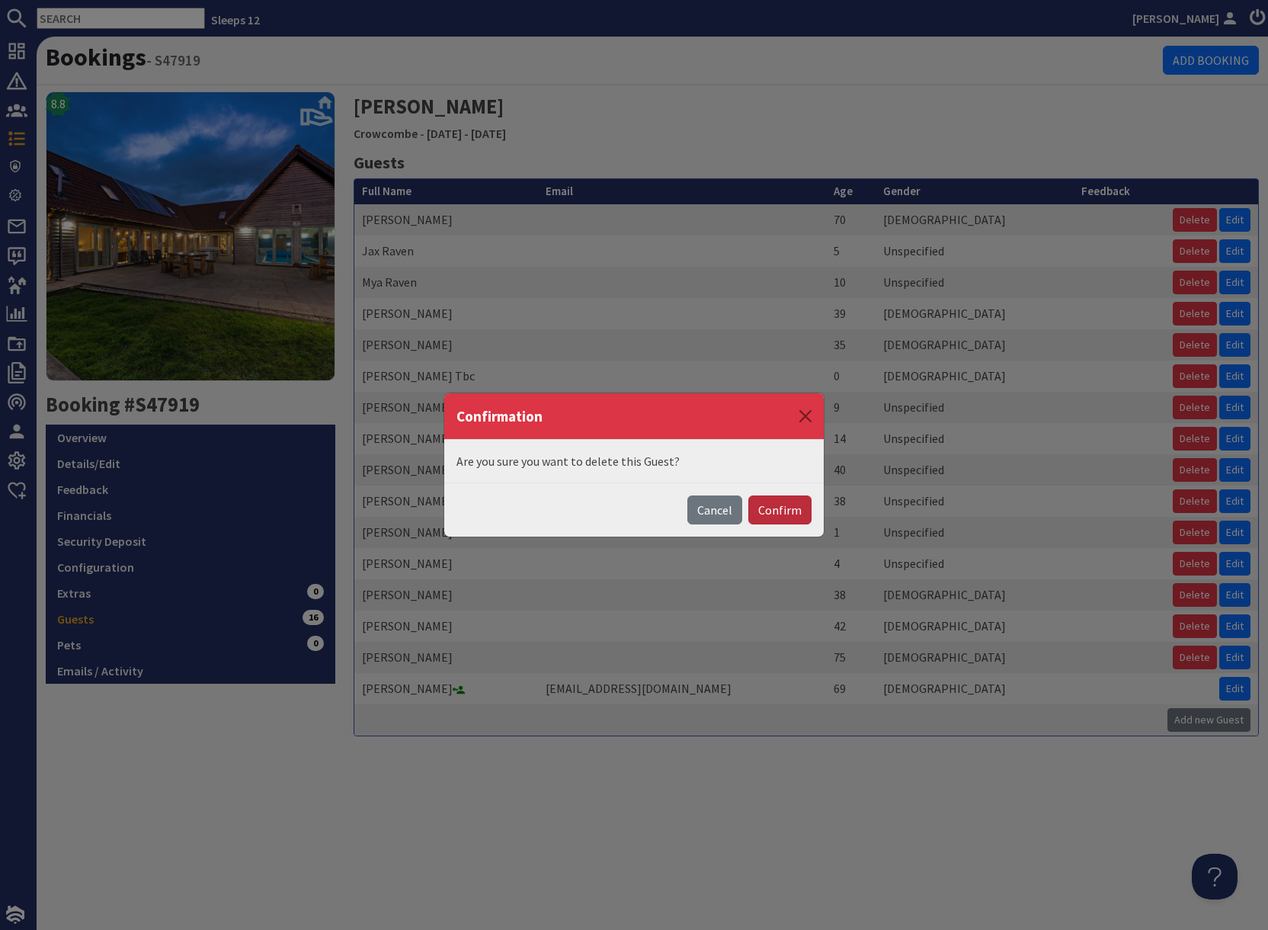
click at [778, 507] on button "Confirm" at bounding box center [779, 509] width 63 height 29
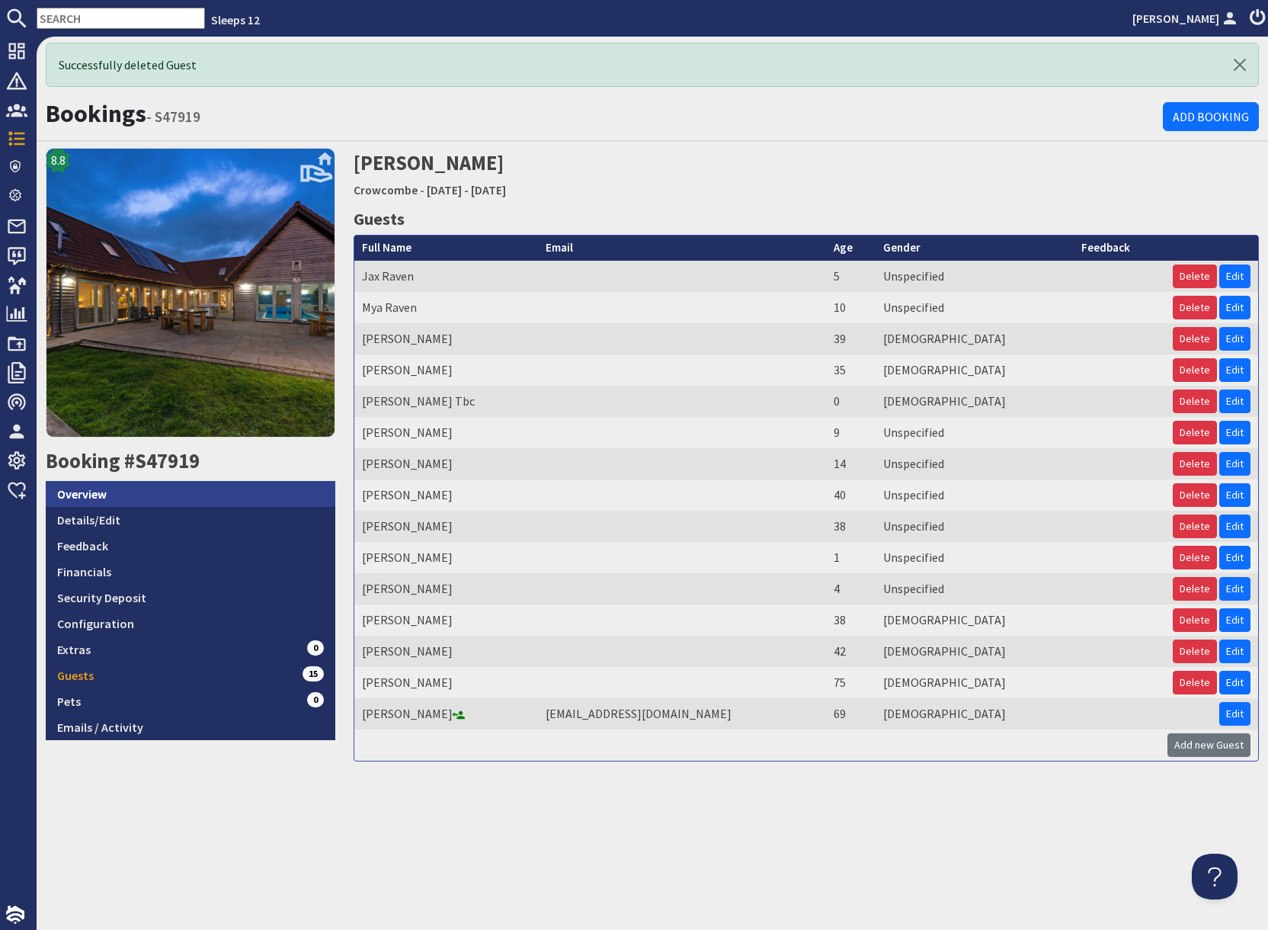
click at [169, 492] on link "Overview" at bounding box center [191, 494] width 290 height 26
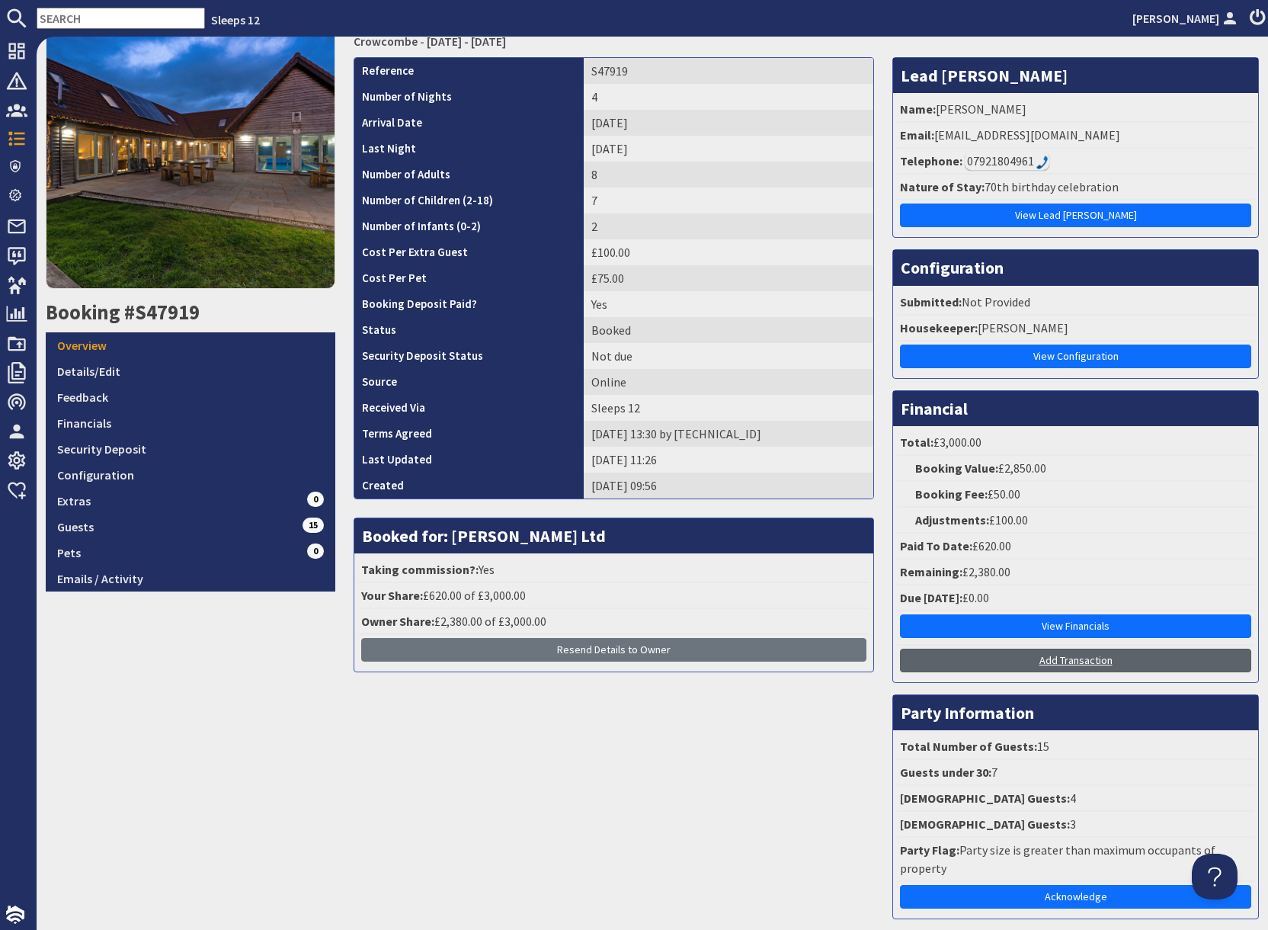
scroll to position [169, 0]
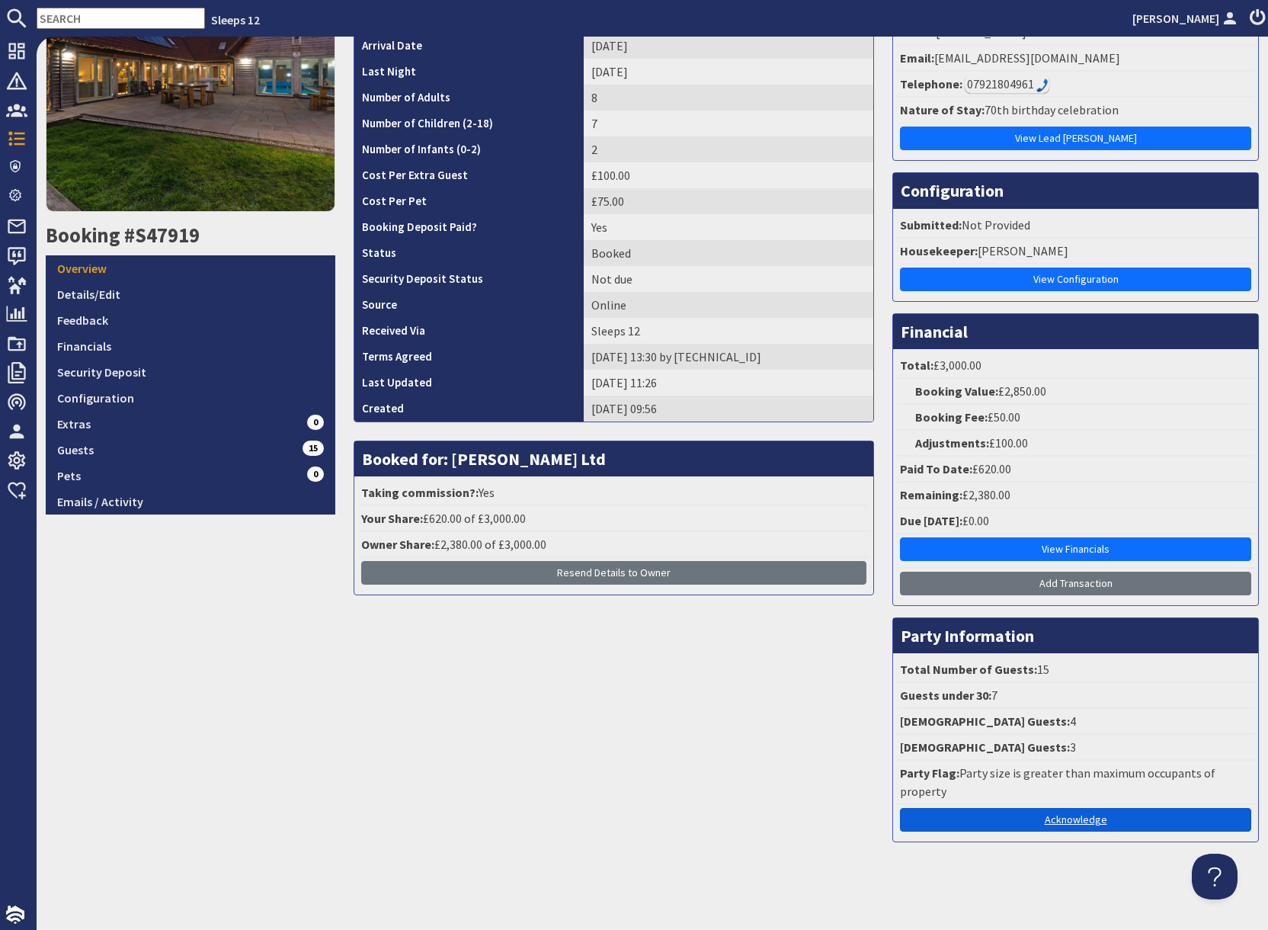
click at [1110, 828] on link "Acknowledge" at bounding box center [1075, 820] width 351 height 24
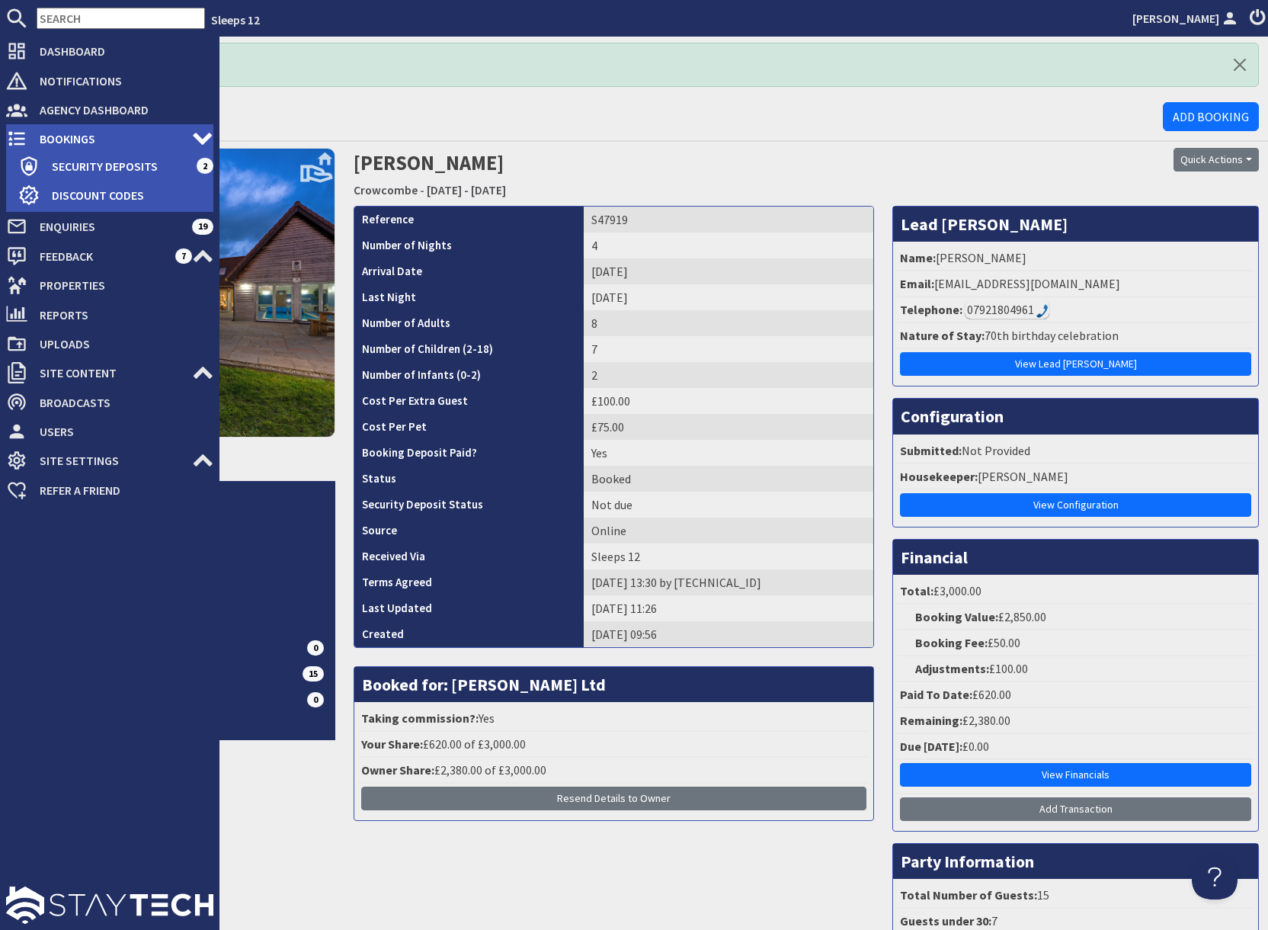
click at [53, 138] on span "Bookings" at bounding box center [109, 139] width 165 height 24
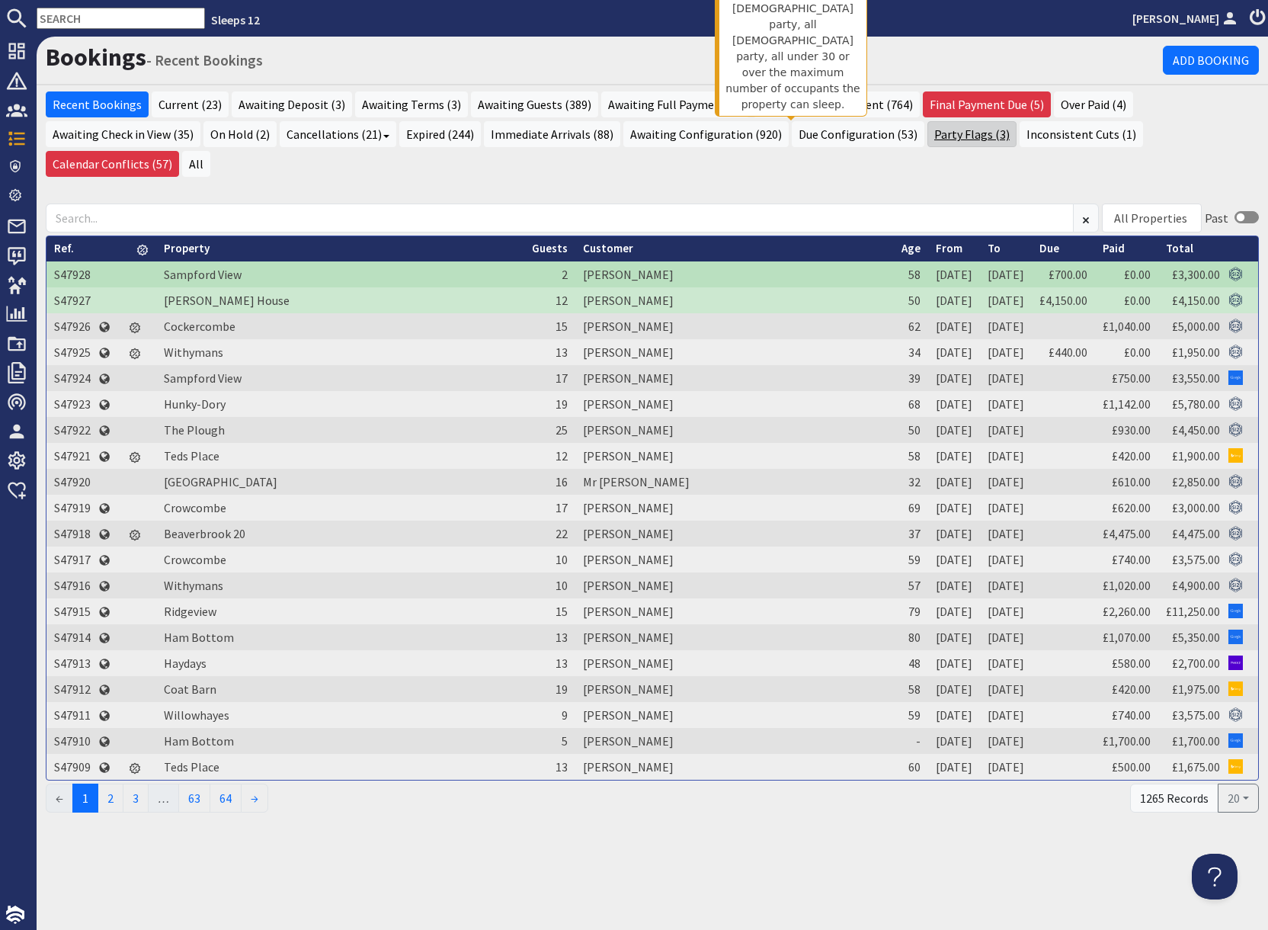
click at [928, 134] on link "Party Flags (3)" at bounding box center [972, 134] width 89 height 26
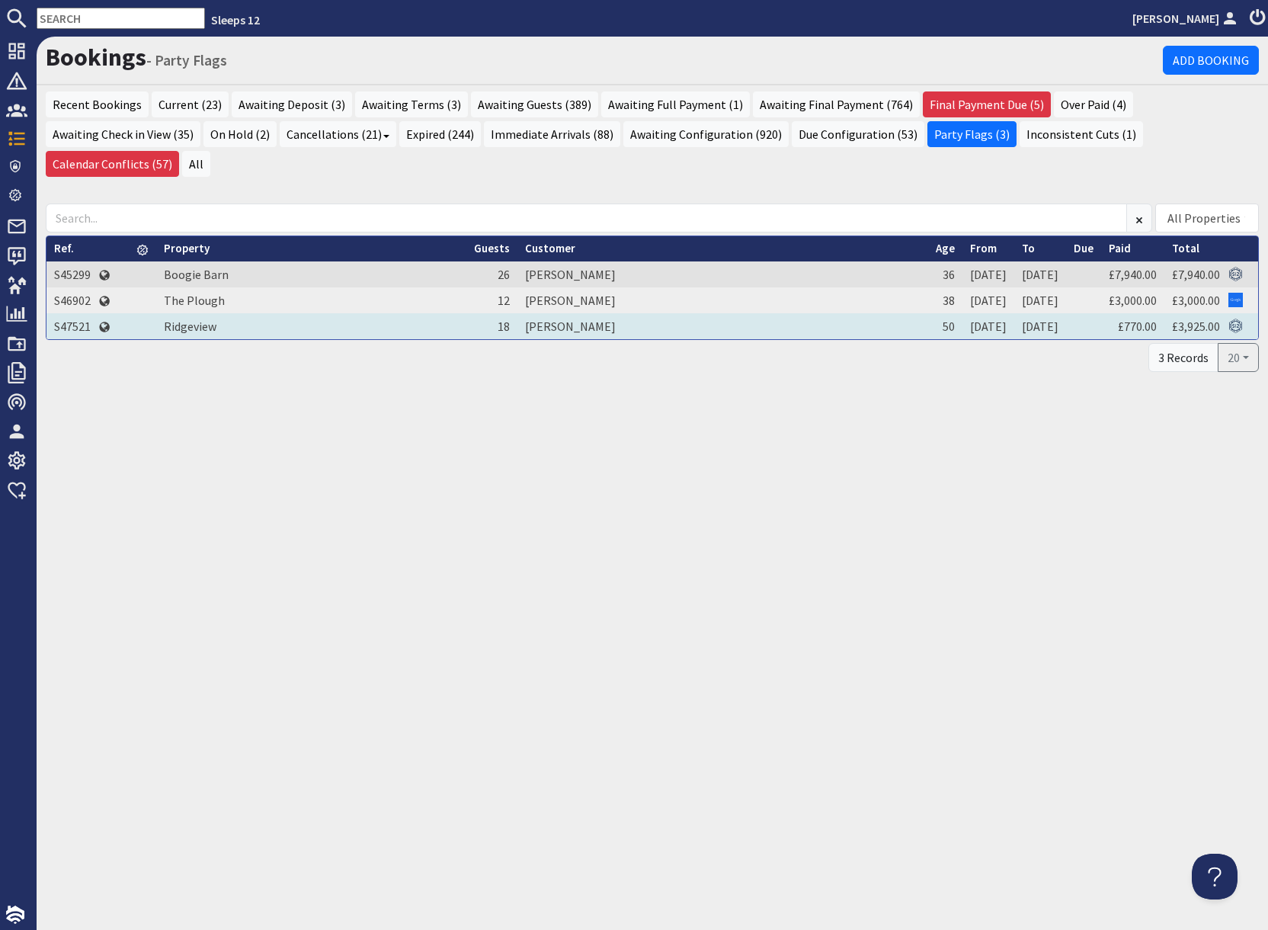
drag, startPoint x: 73, startPoint y: 296, endPoint x: 96, endPoint y: 308, distance: 25.6
click at [73, 313] on td "S47521" at bounding box center [72, 326] width 52 height 26
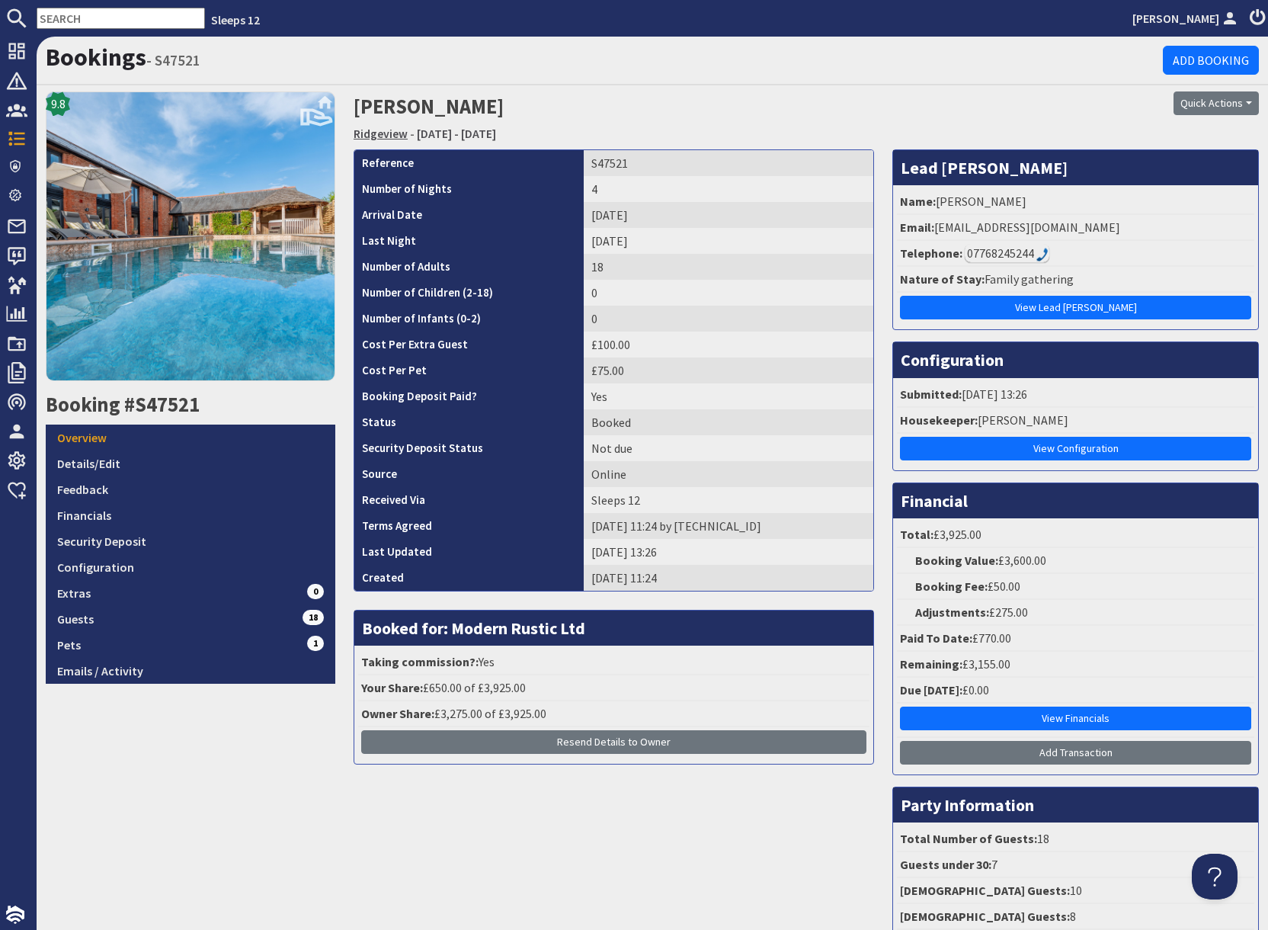
click at [386, 133] on link "Ridgeview" at bounding box center [381, 133] width 54 height 15
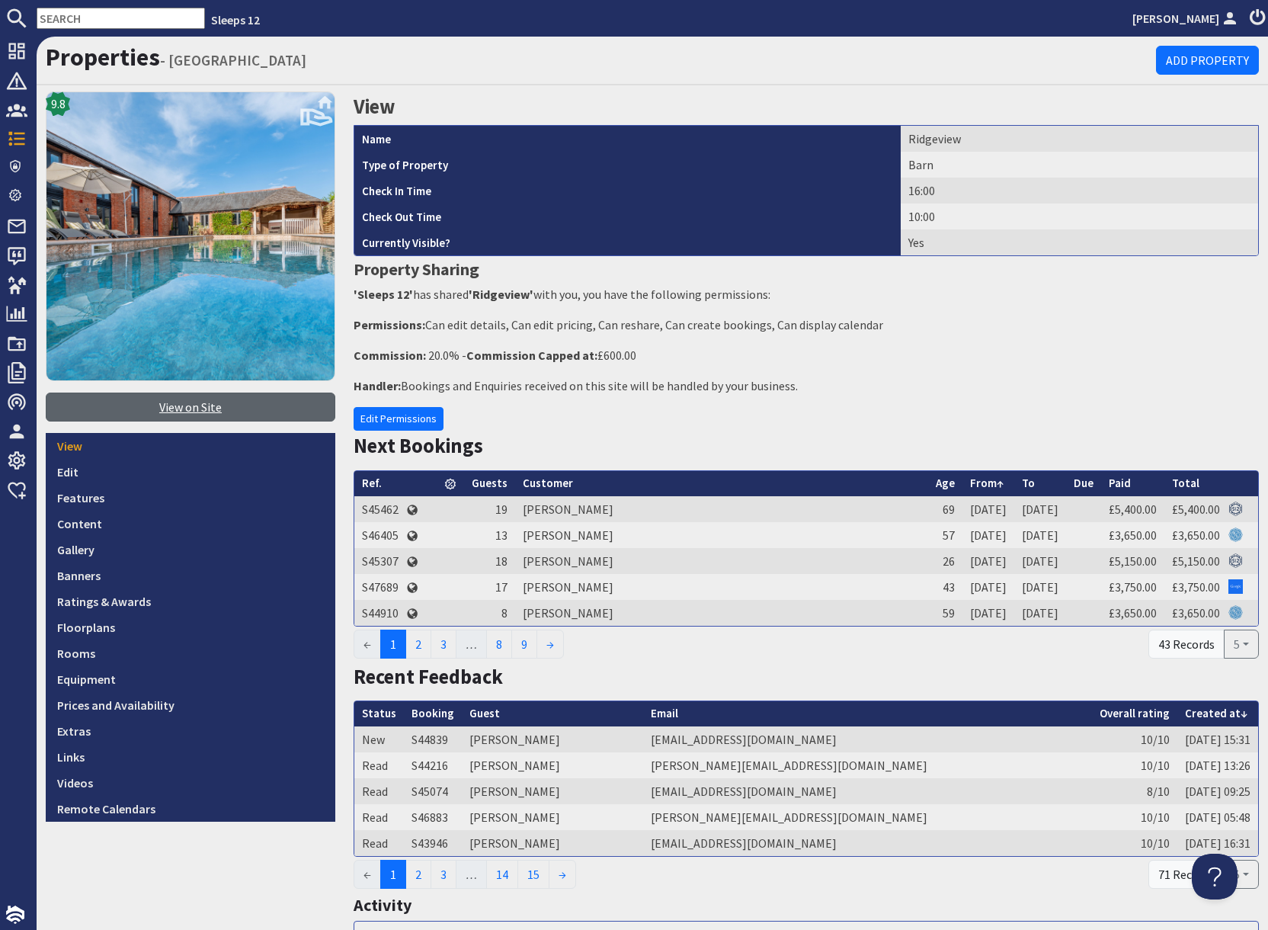
click at [188, 412] on link "View on Site" at bounding box center [191, 407] width 290 height 29
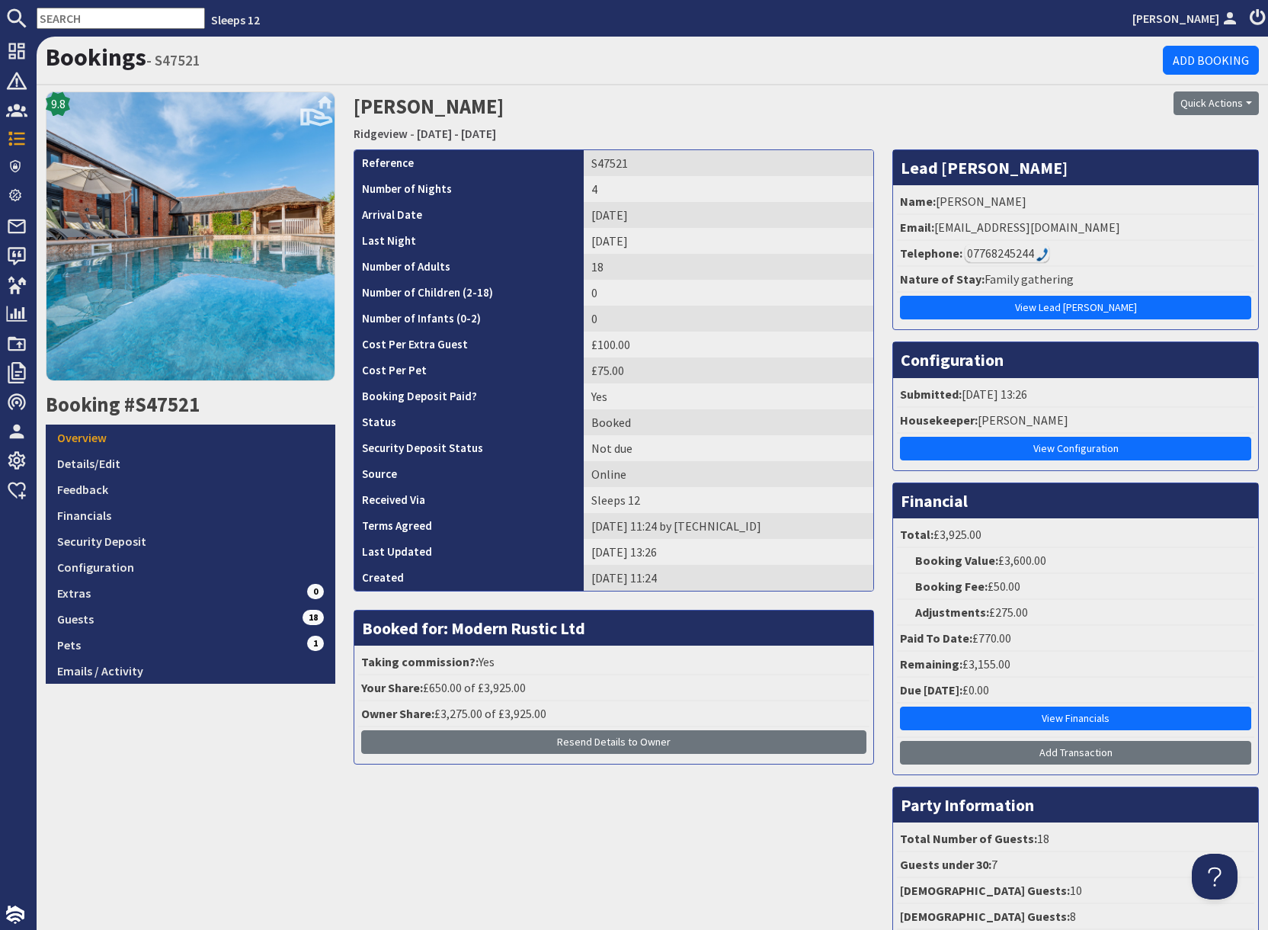
scroll to position [169, 0]
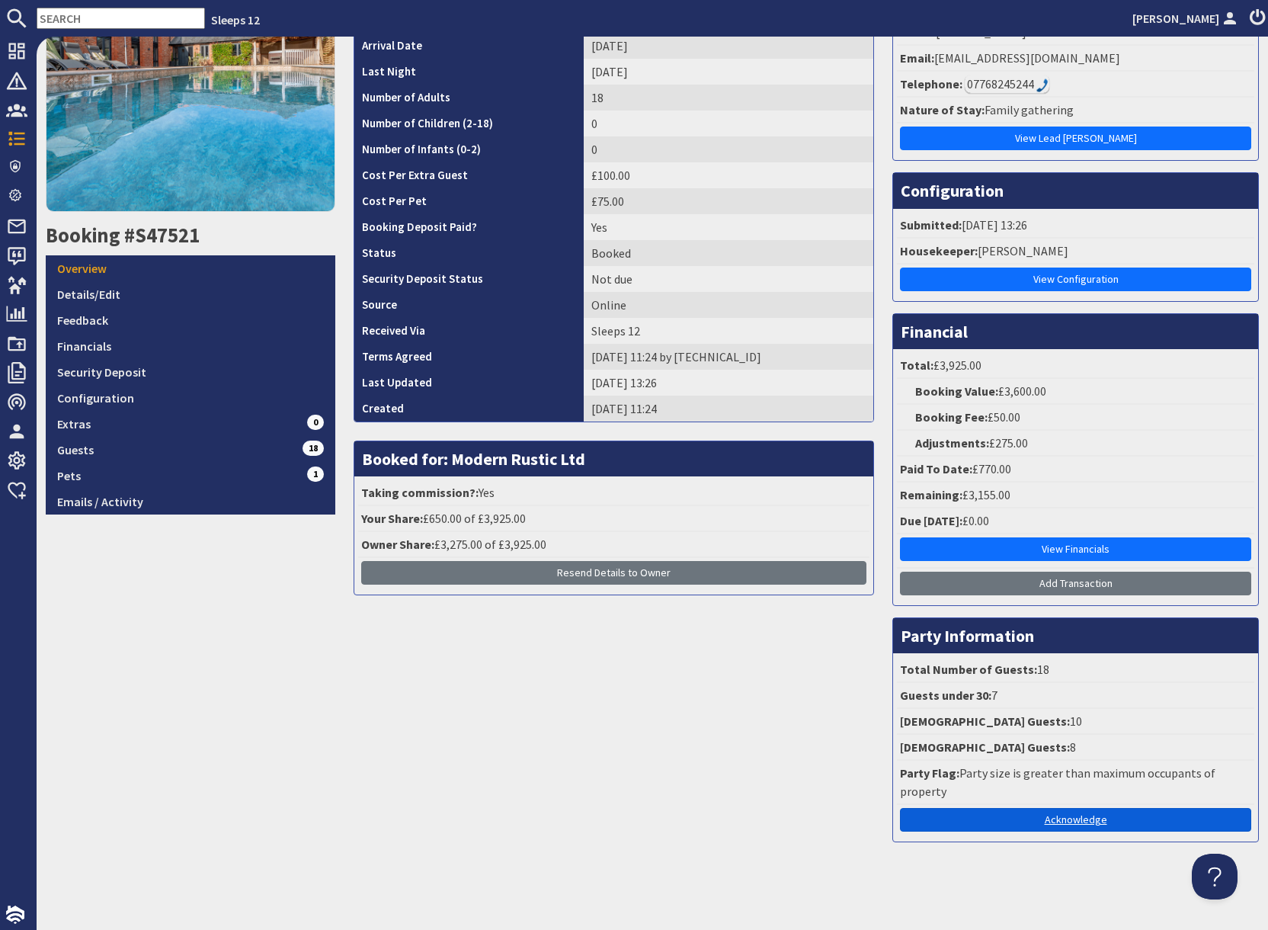
click at [1087, 823] on link "Acknowledge" at bounding box center [1075, 820] width 351 height 24
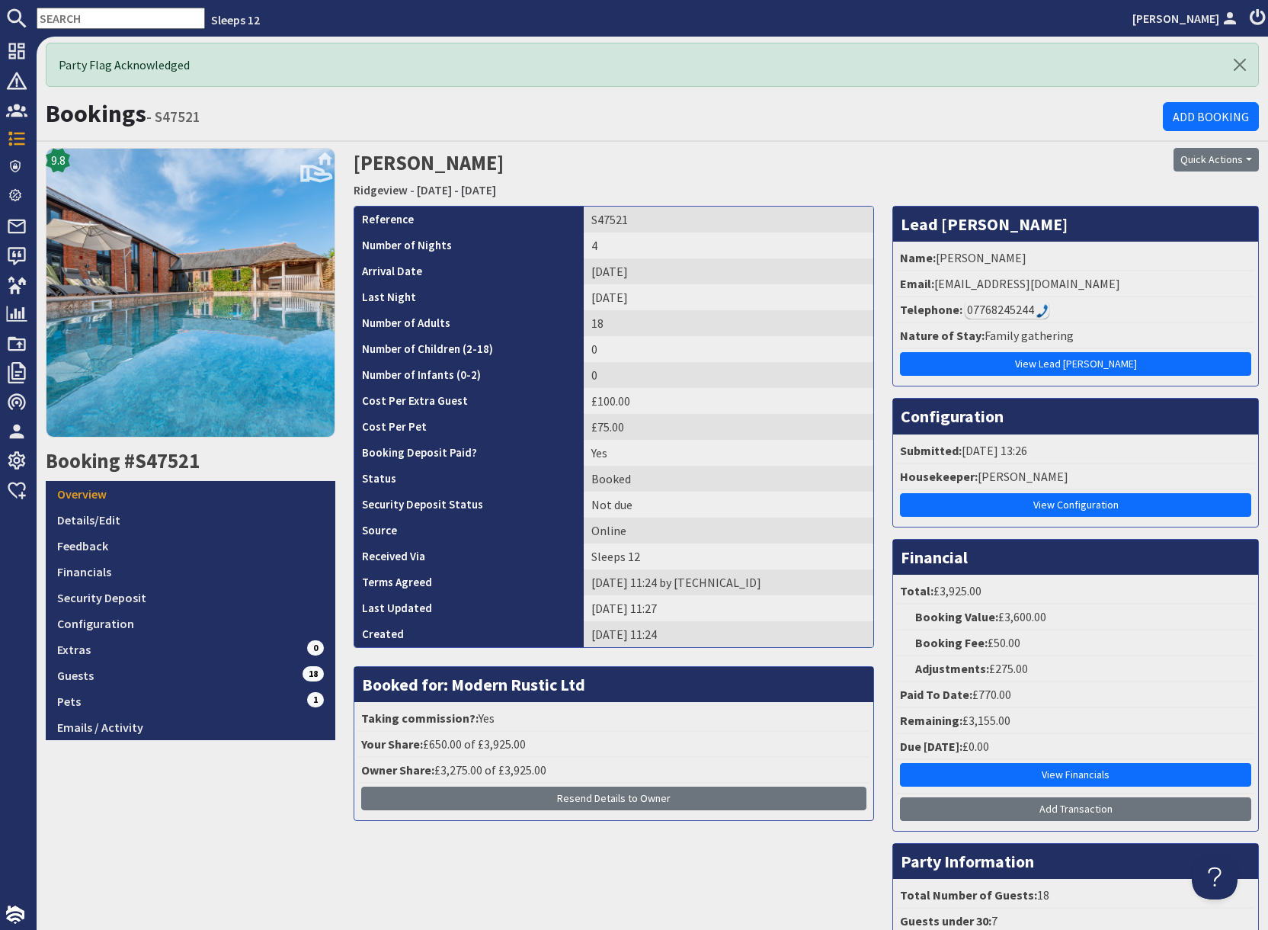
scroll to position [3, 0]
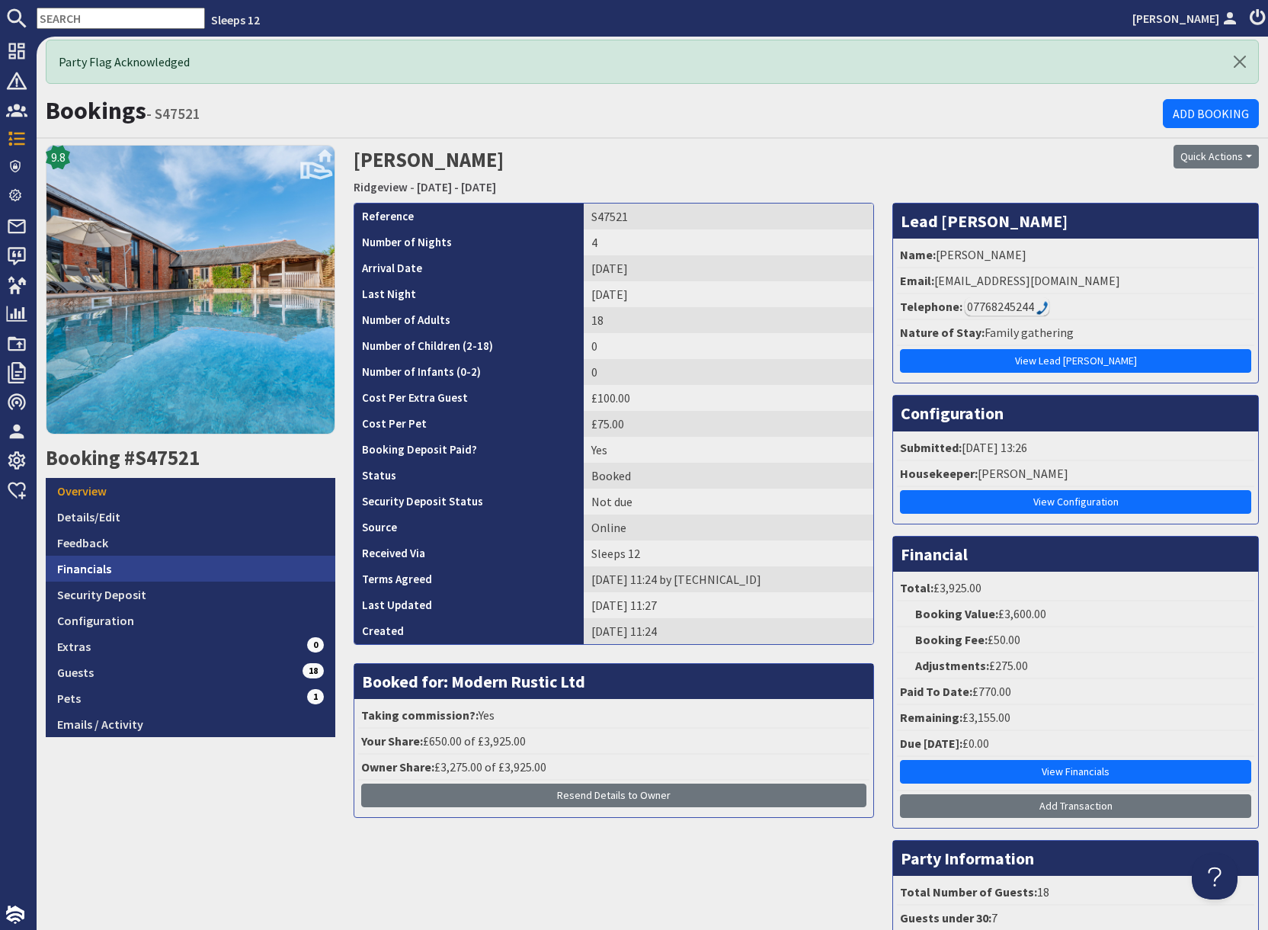
click at [96, 567] on link "Financials" at bounding box center [191, 569] width 290 height 26
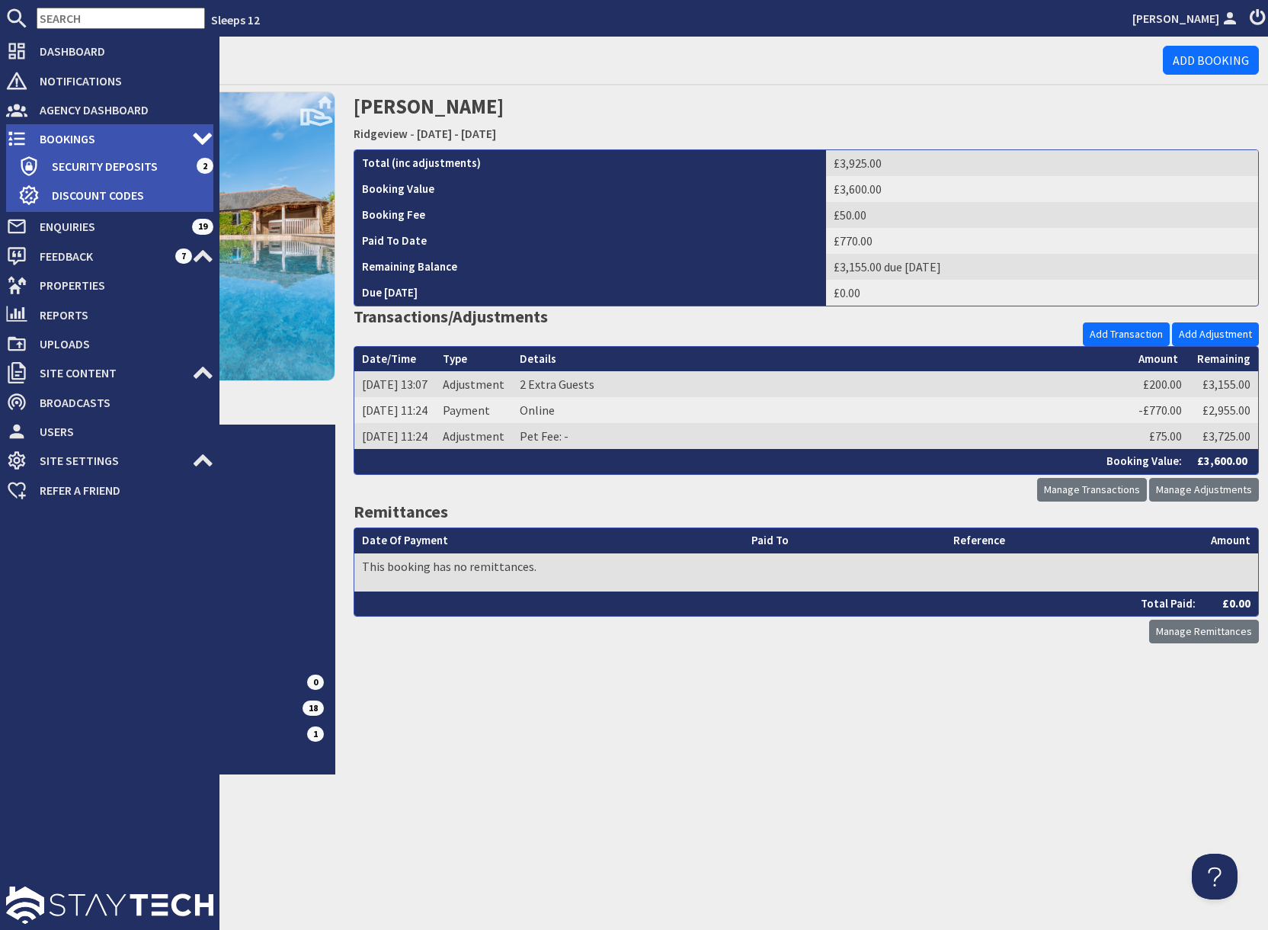
click at [26, 140] on icon at bounding box center [16, 138] width 21 height 21
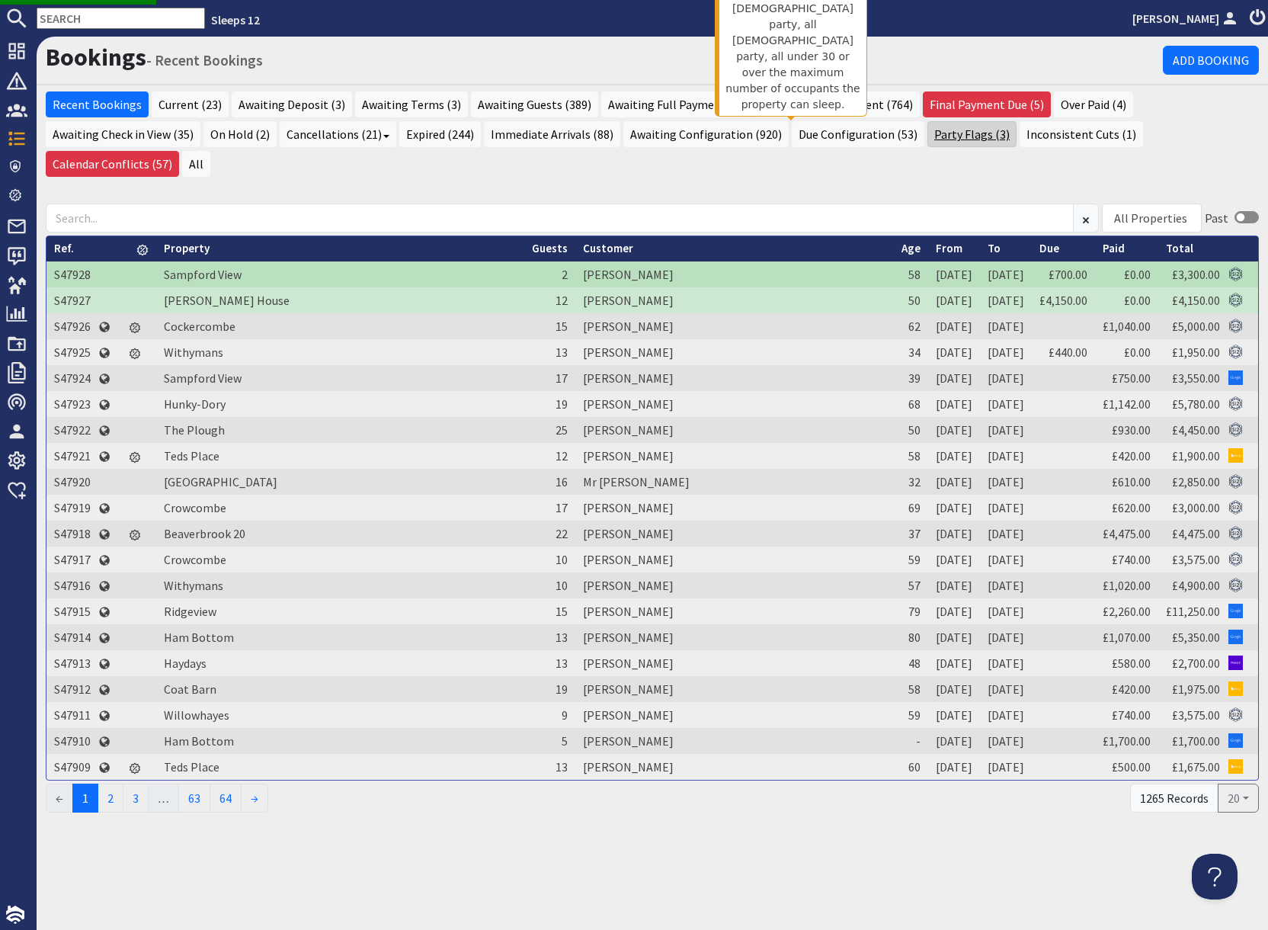
click at [928, 139] on link "Party Flags (3)" at bounding box center [972, 134] width 89 height 26
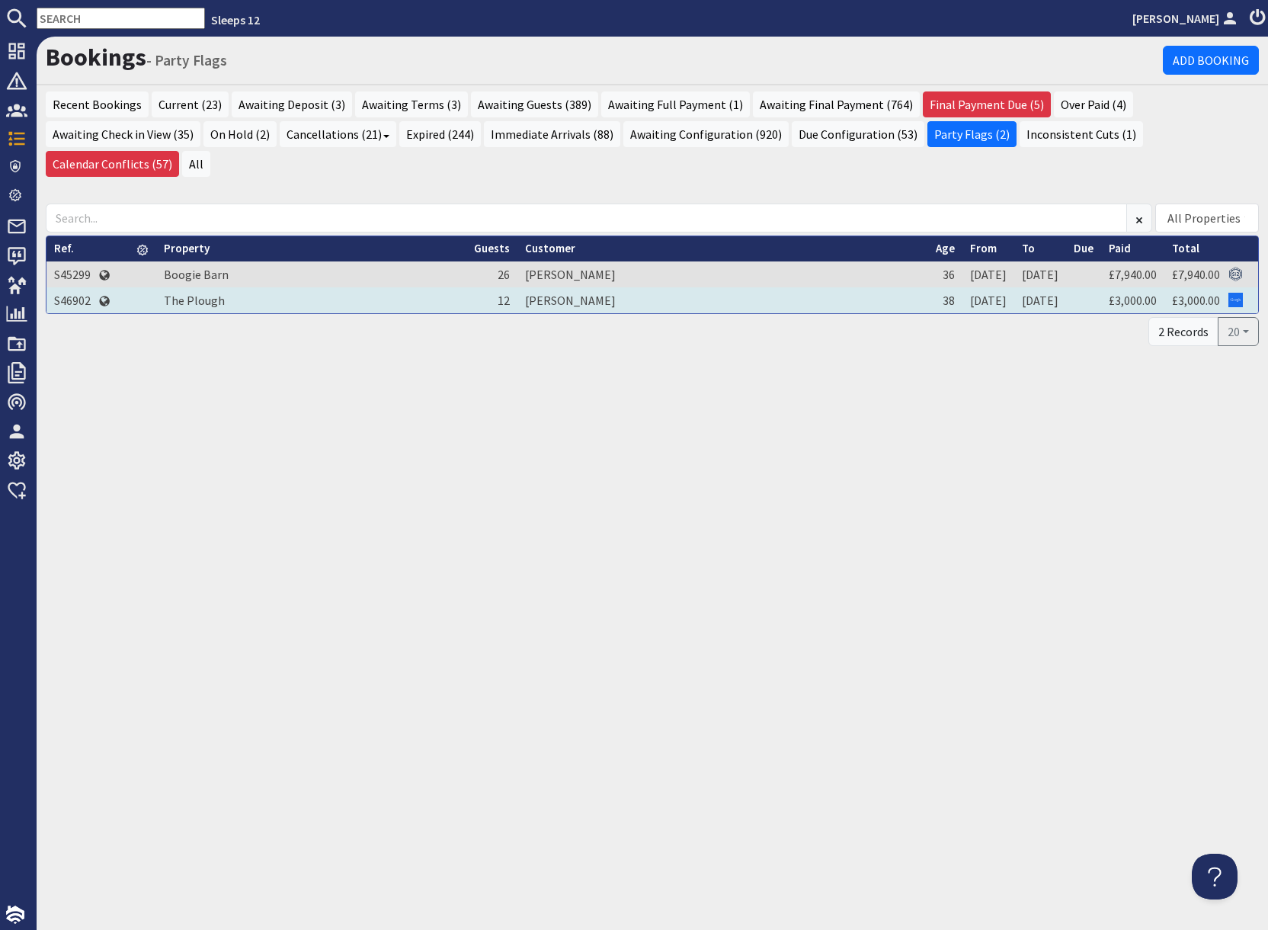
drag, startPoint x: 80, startPoint y: 272, endPoint x: 88, endPoint y: 274, distance: 8.5
click at [80, 287] on td "S46902" at bounding box center [72, 300] width 52 height 26
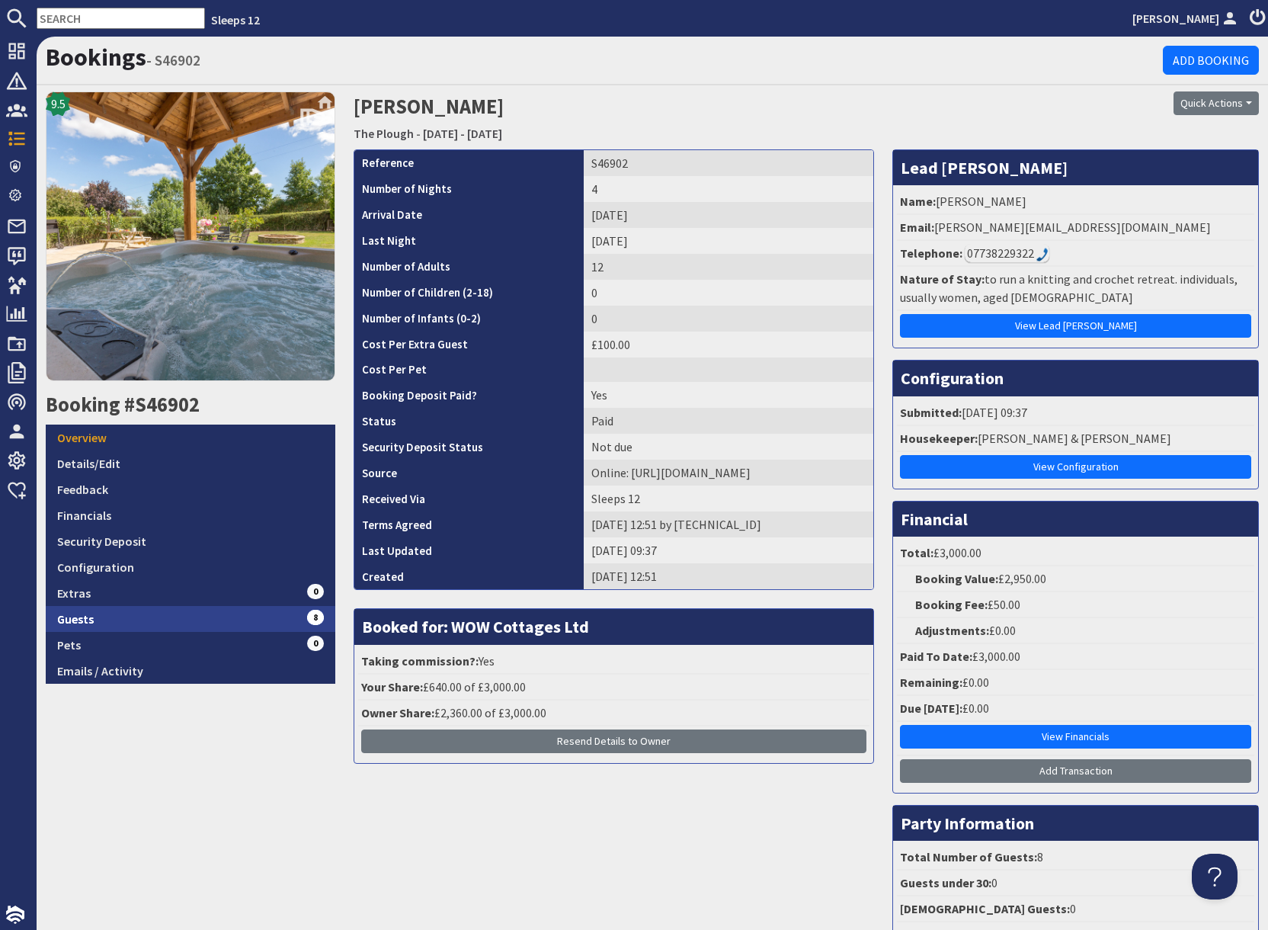
click at [166, 617] on link "Guests 8" at bounding box center [191, 619] width 290 height 26
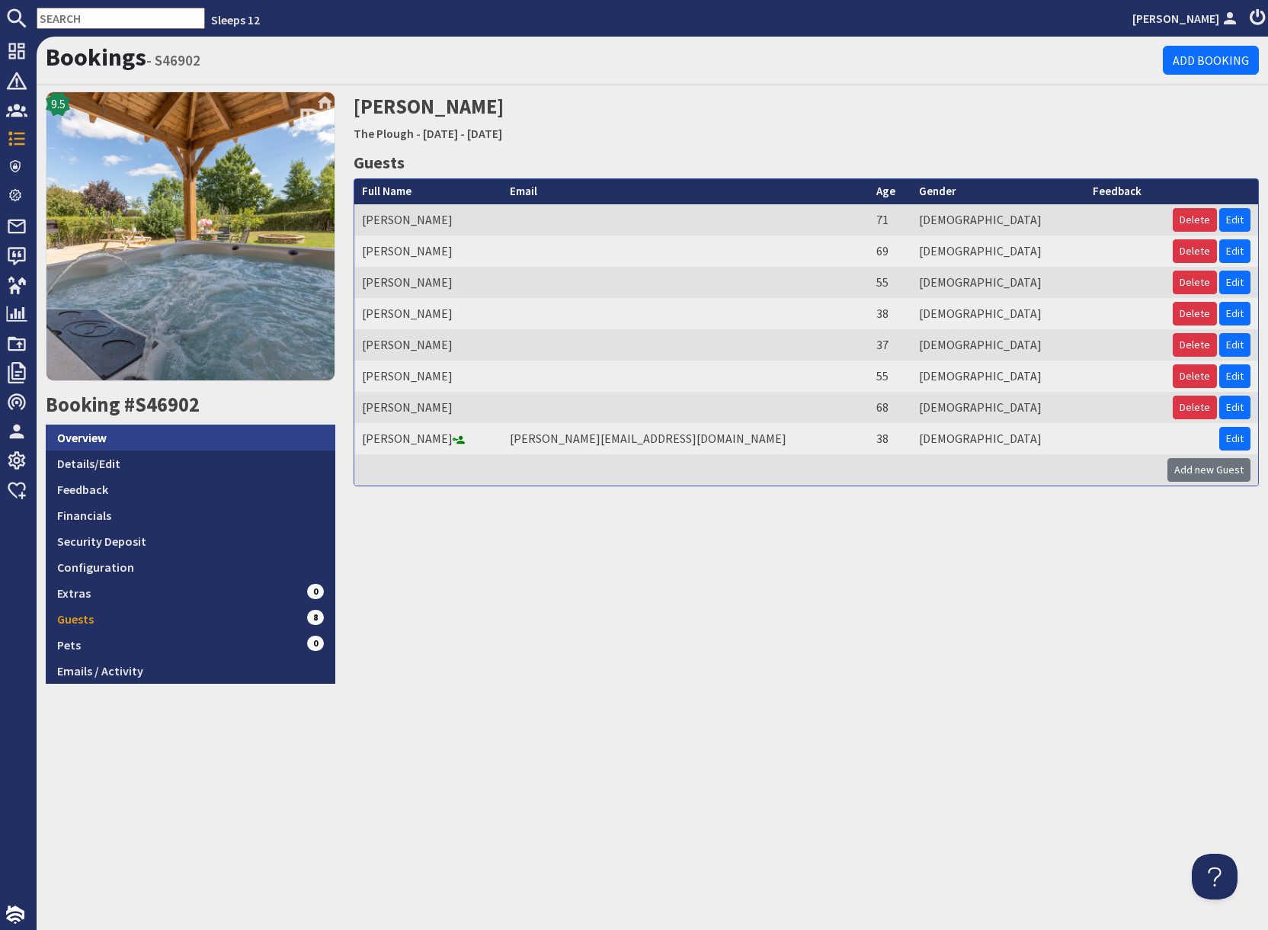
click at [123, 443] on link "Overview" at bounding box center [191, 438] width 290 height 26
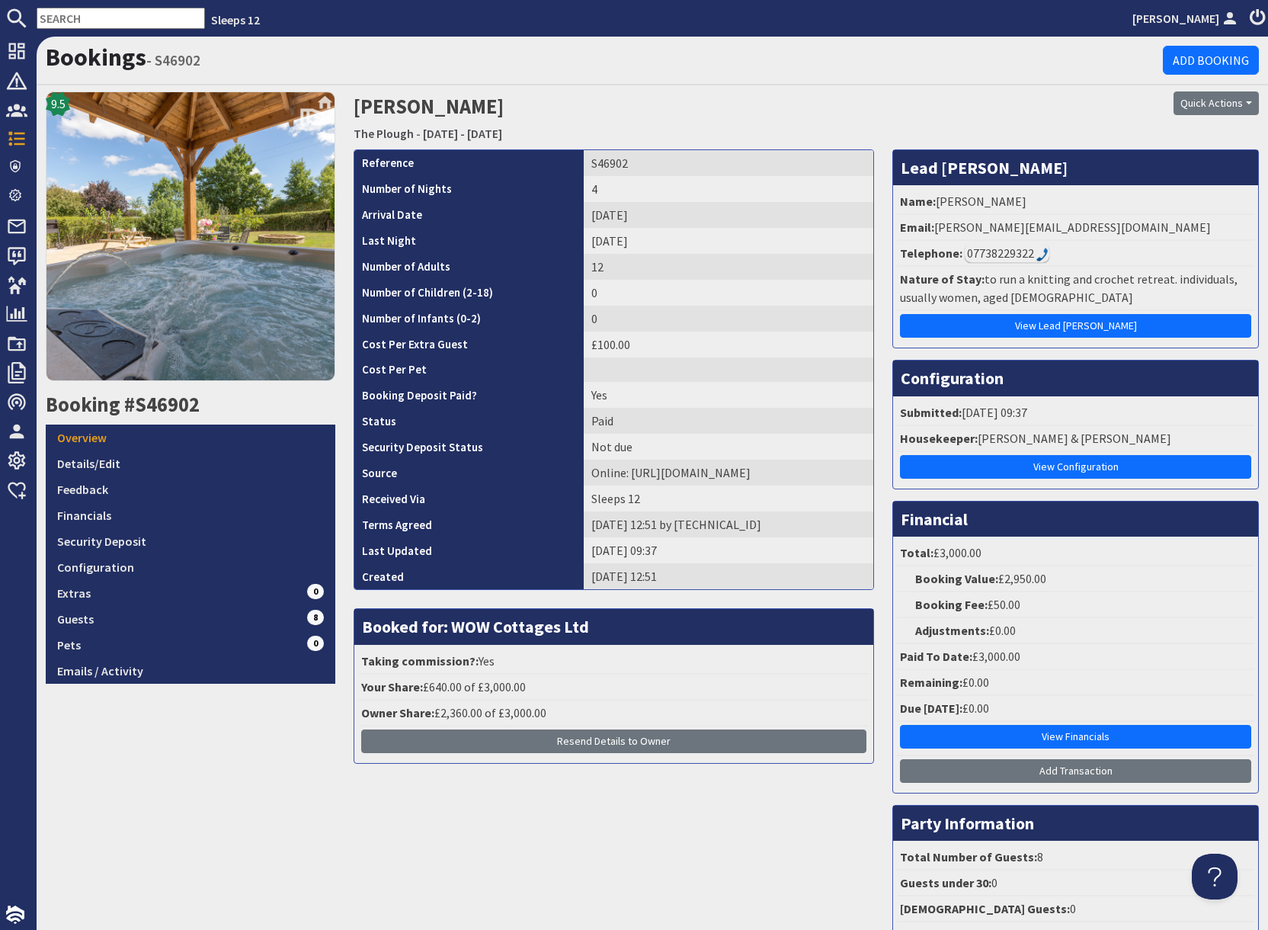
scroll to position [169, 0]
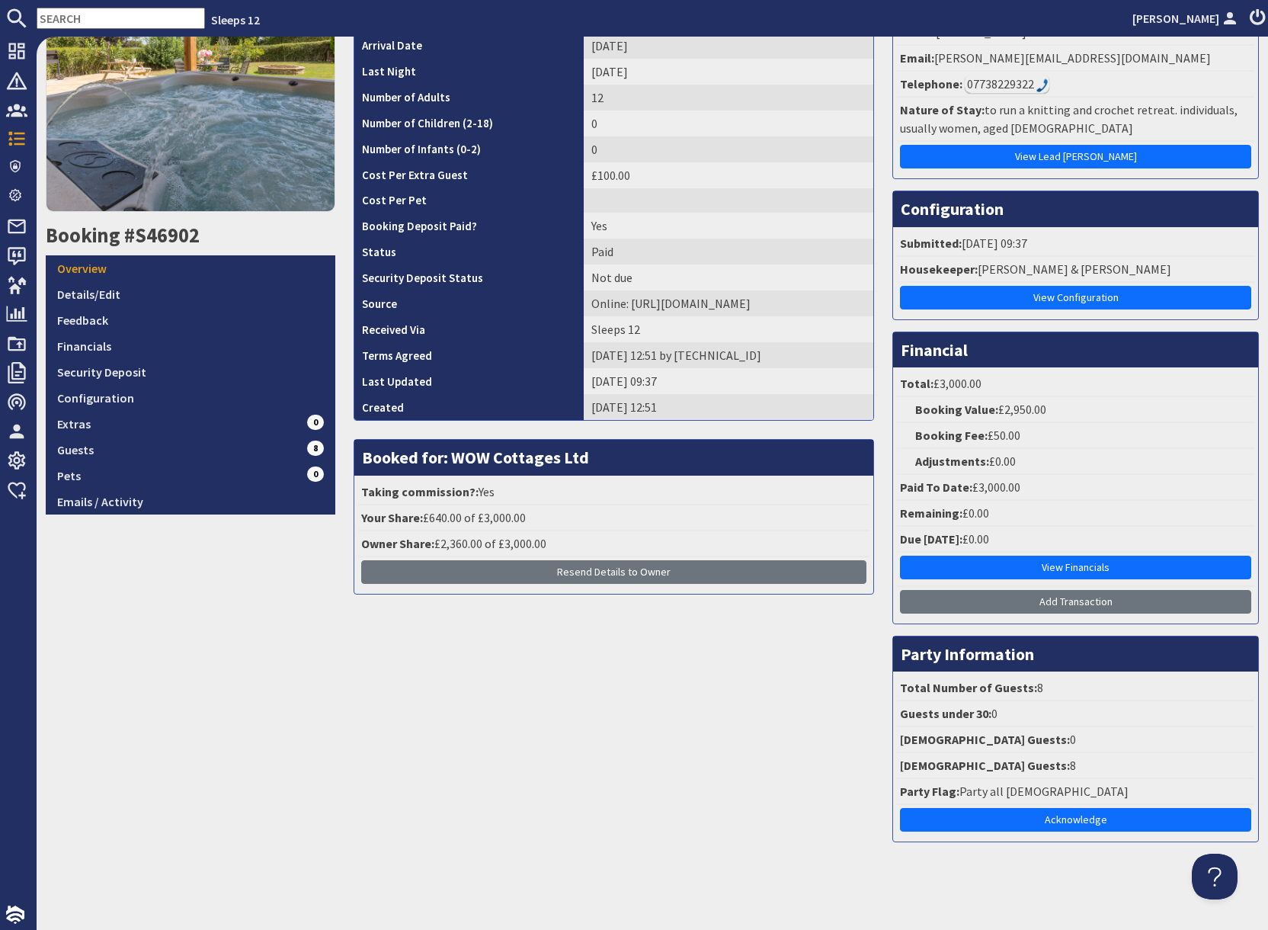
drag, startPoint x: 1080, startPoint y: 822, endPoint x: 1068, endPoint y: 833, distance: 16.7
click at [1080, 822] on link "Acknowledge" at bounding box center [1075, 820] width 351 height 24
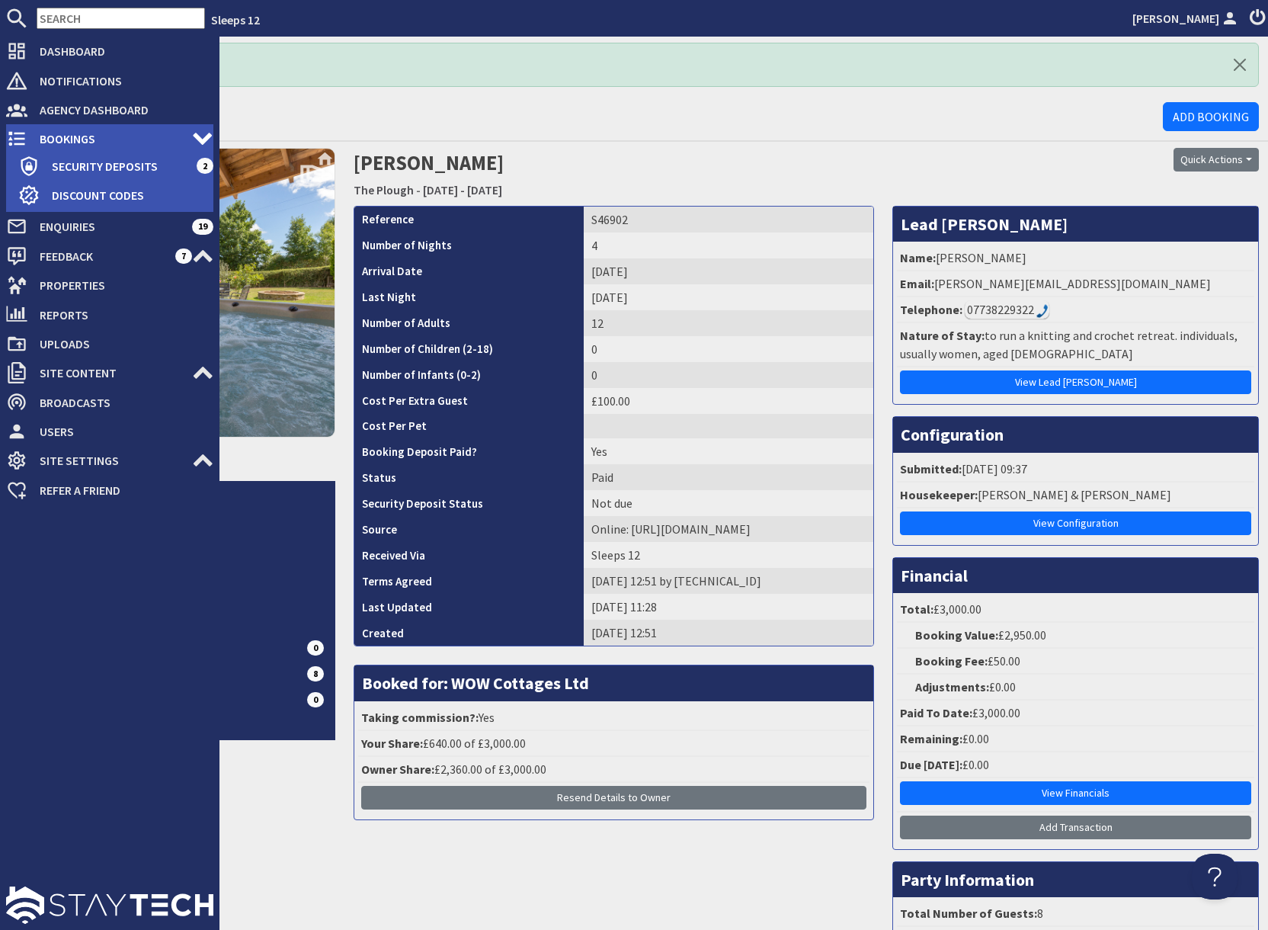
click at [79, 133] on span "Bookings" at bounding box center [109, 139] width 165 height 24
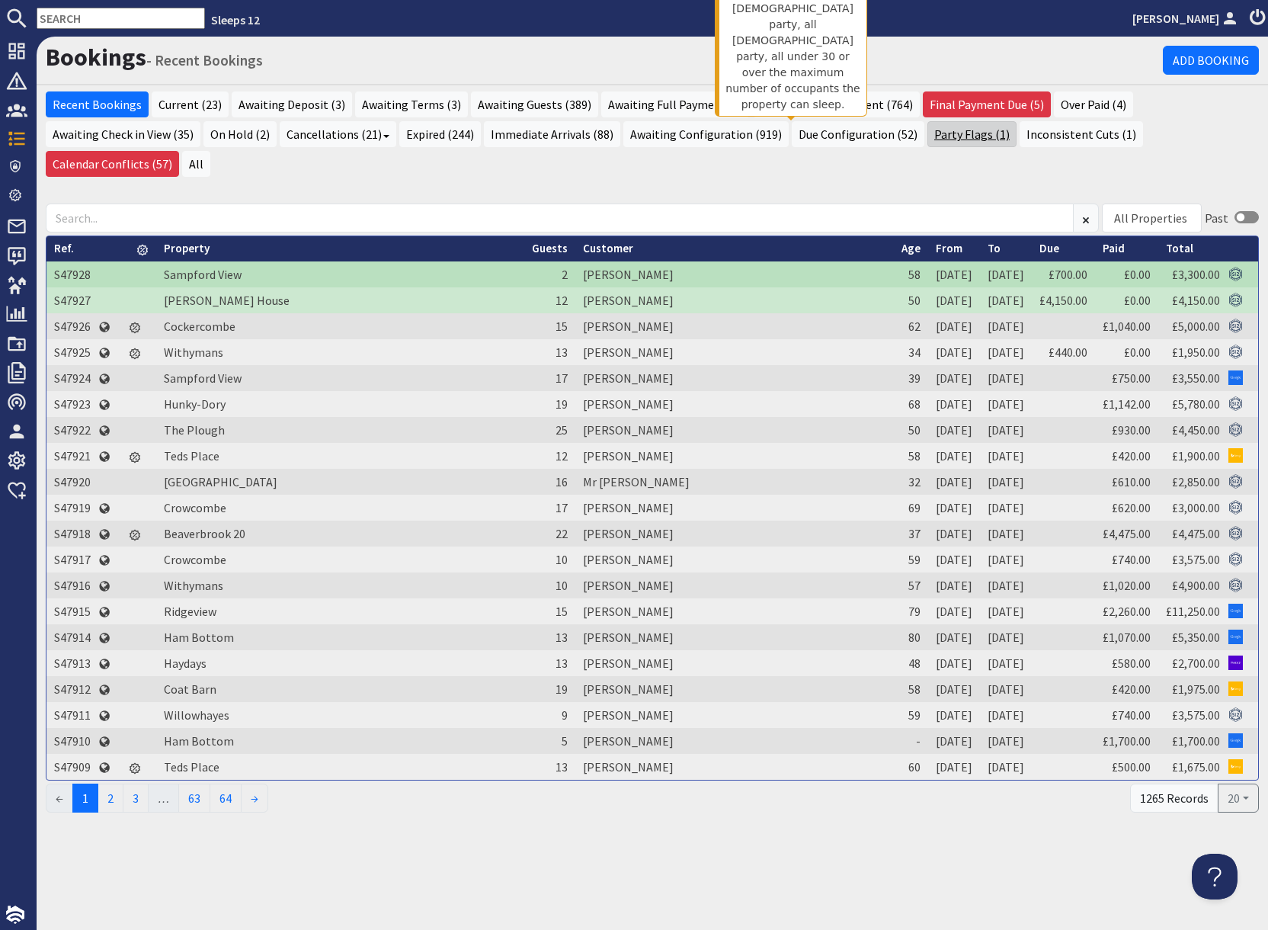
click at [928, 136] on link "Party Flags (1)" at bounding box center [972, 134] width 89 height 26
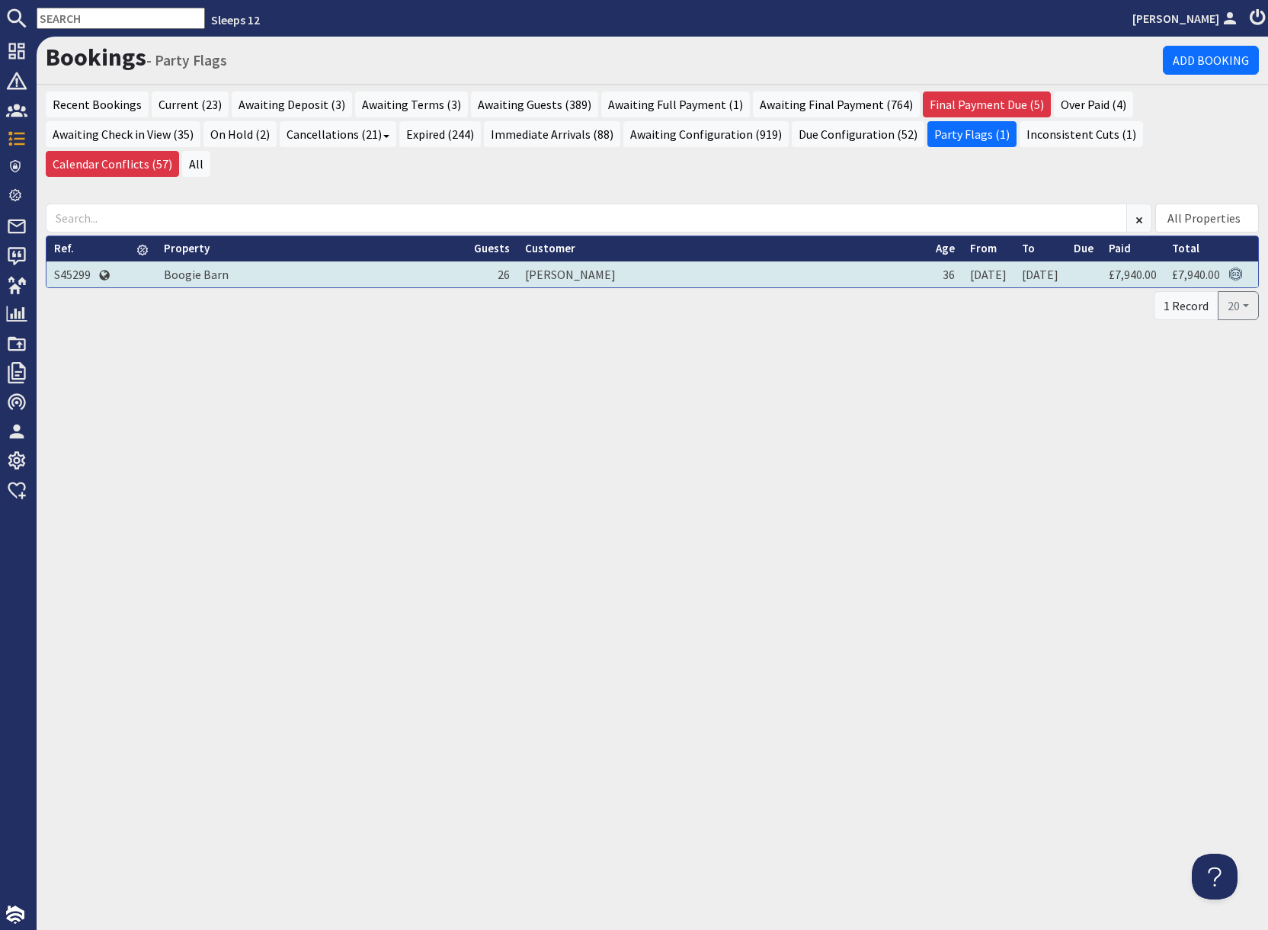
click at [73, 261] on td "S45299" at bounding box center [72, 274] width 52 height 26
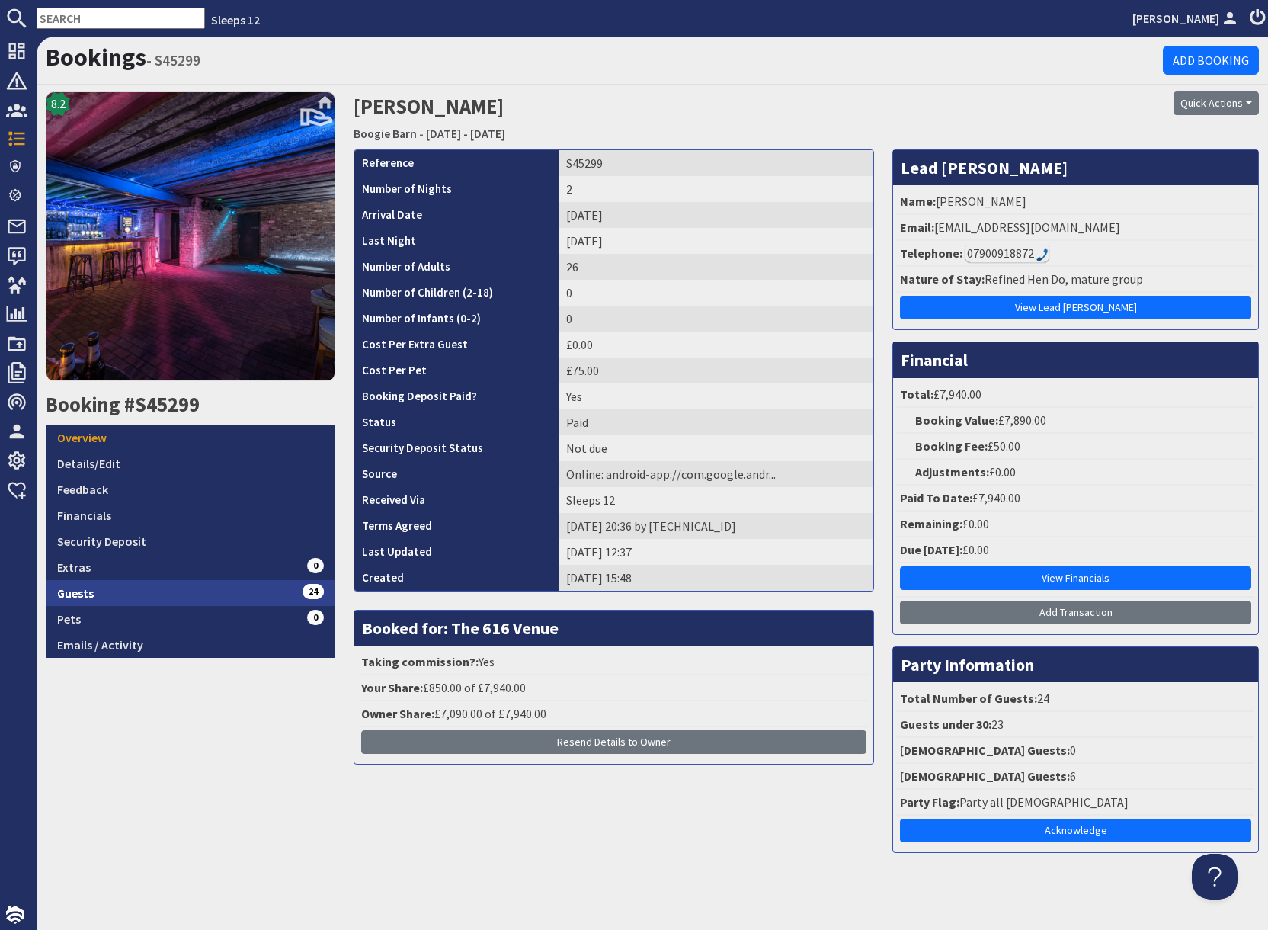
click at [195, 596] on link "Guests 24" at bounding box center [191, 593] width 290 height 26
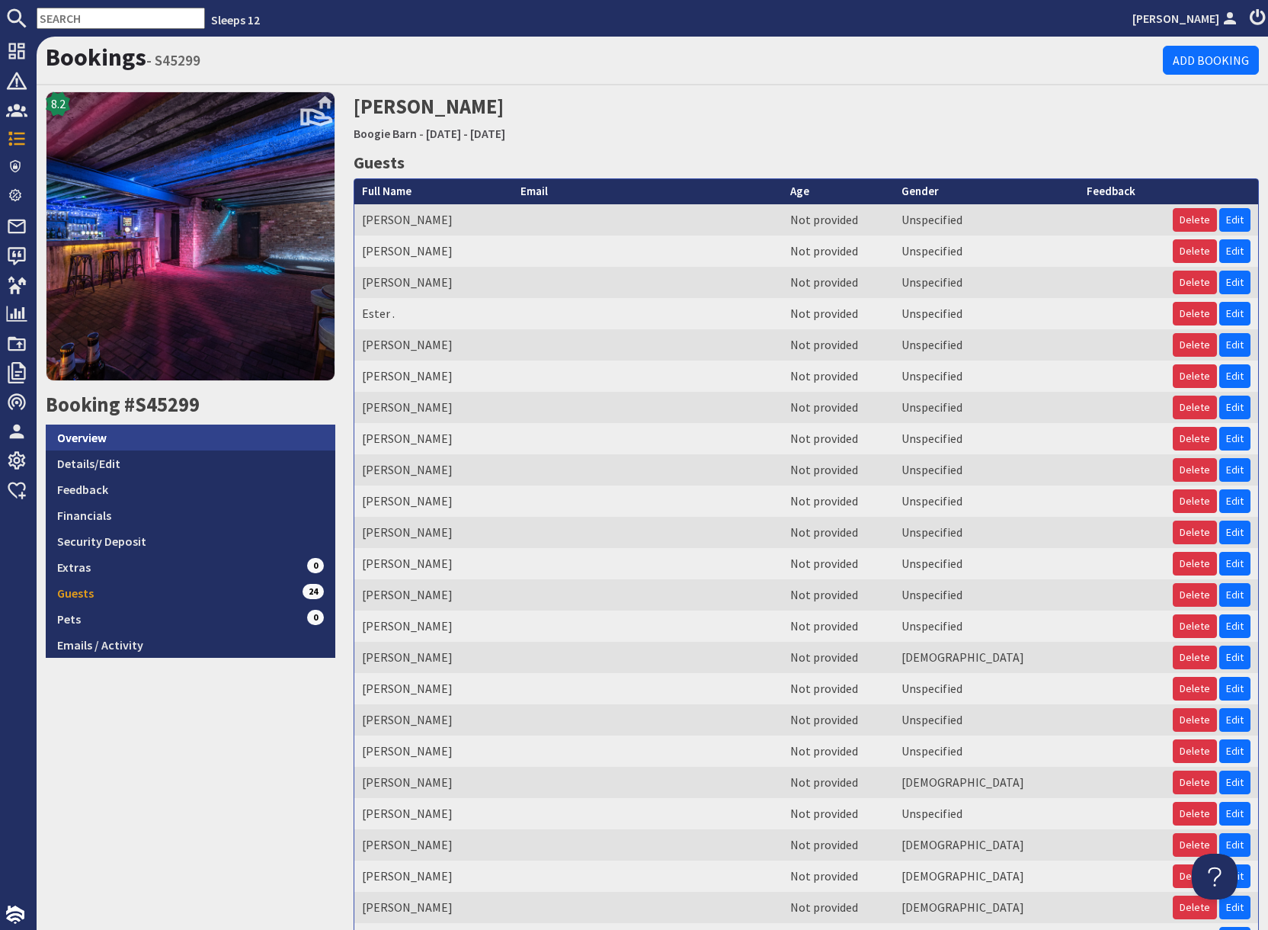
click at [132, 439] on link "Overview" at bounding box center [191, 438] width 290 height 26
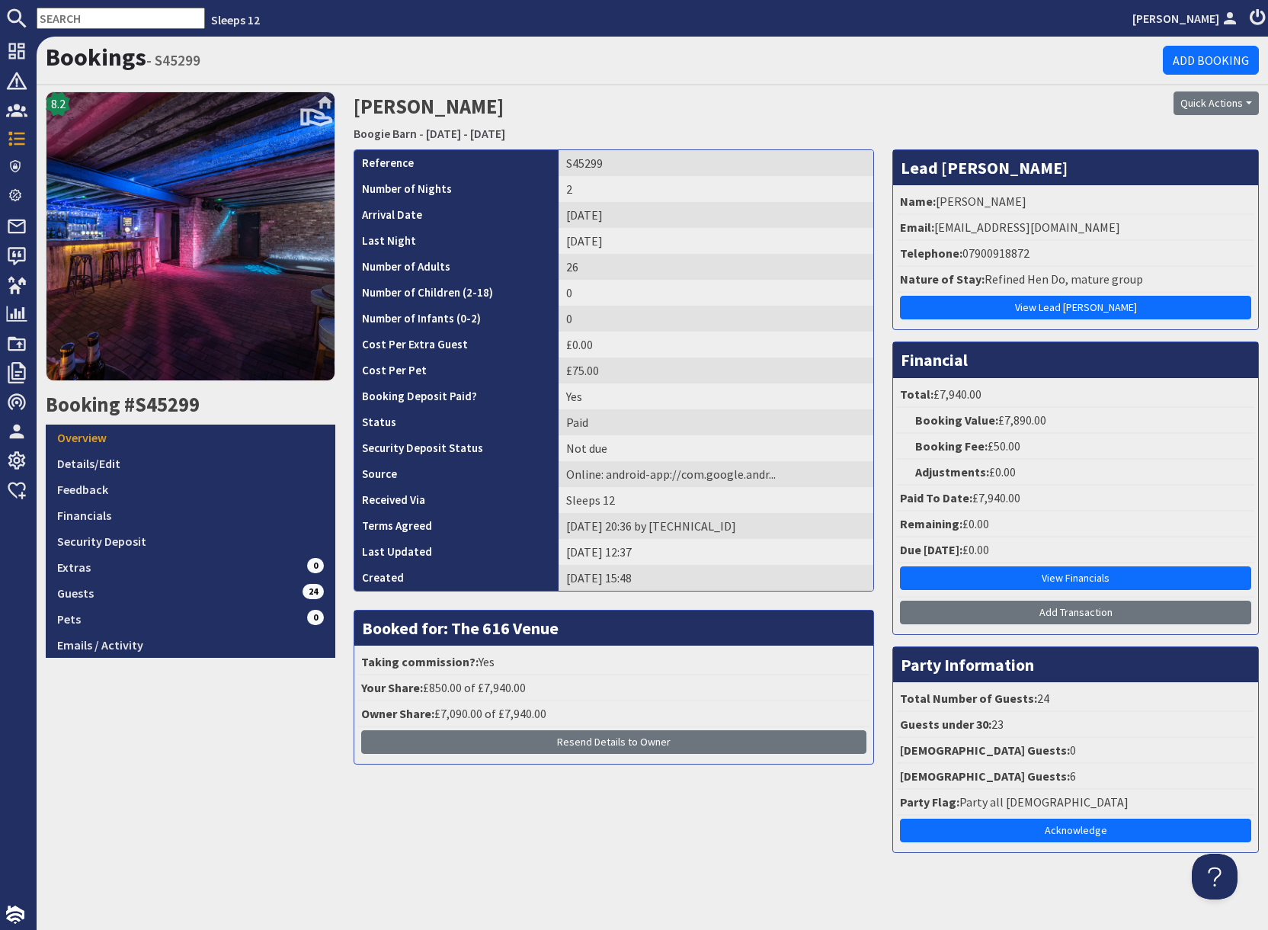
scroll to position [11, 0]
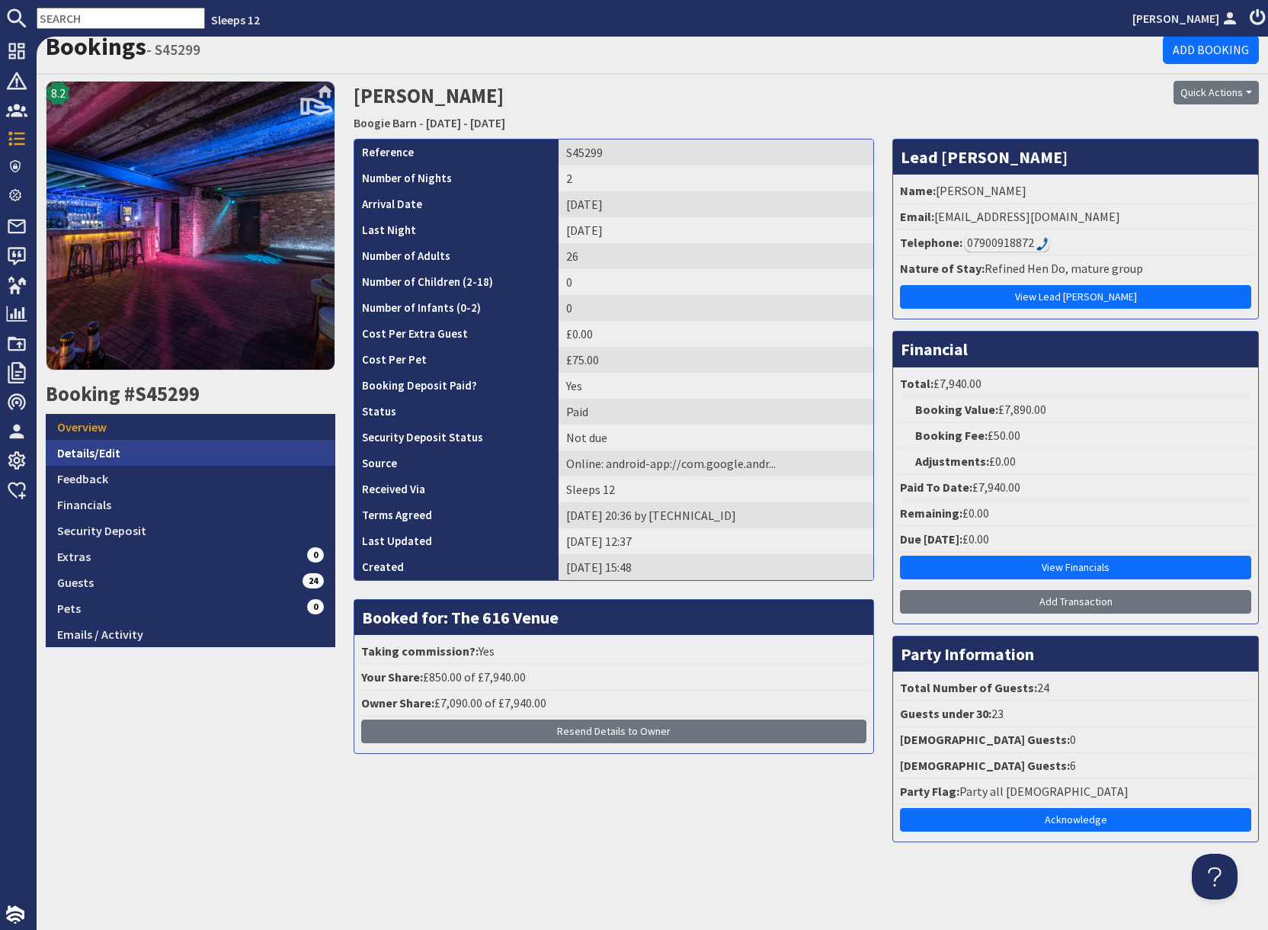
click at [146, 455] on link "Details/Edit" at bounding box center [191, 453] width 290 height 26
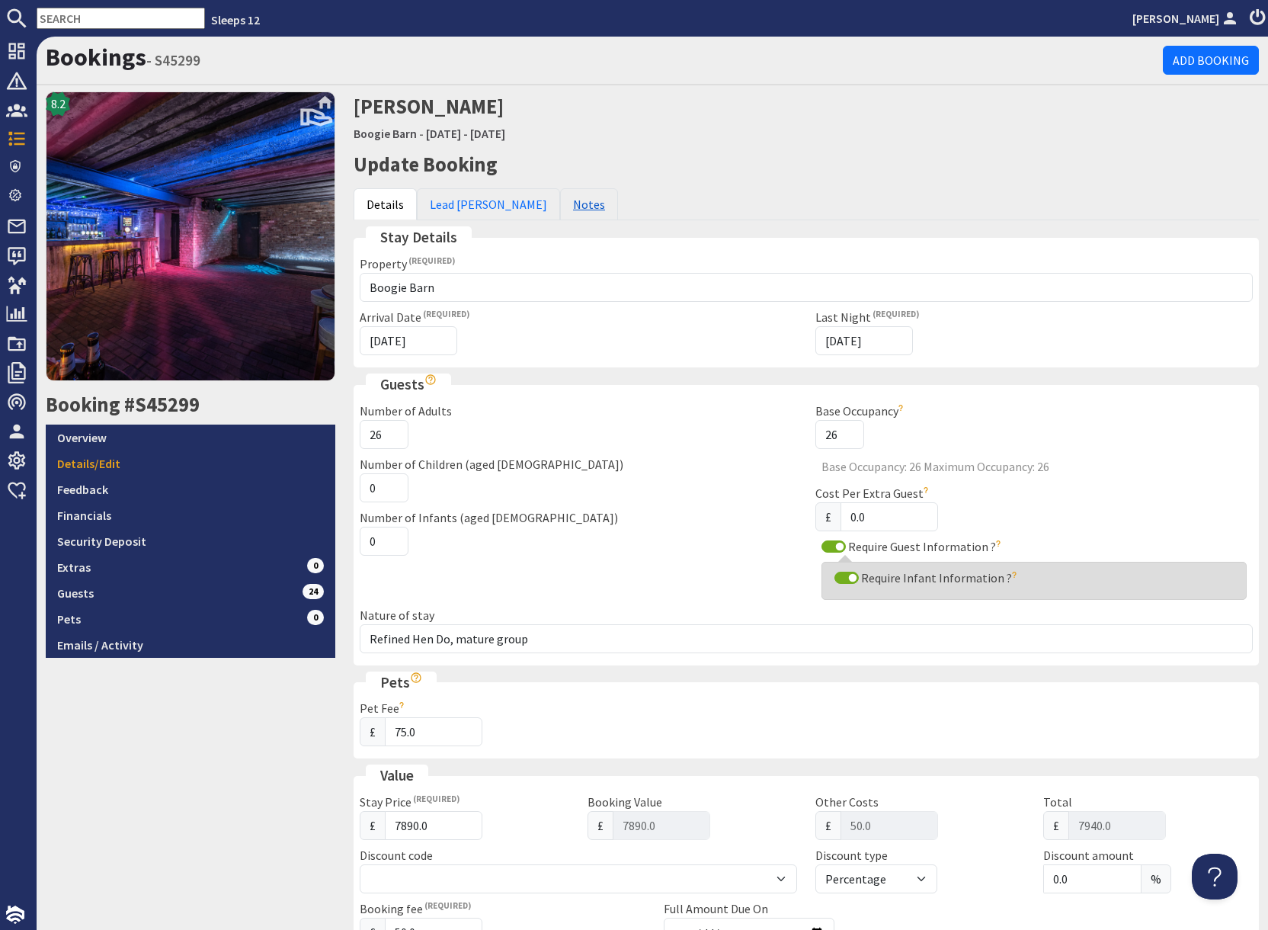
click at [558, 202] on ul "Details Lead Booker Notes" at bounding box center [806, 204] width 905 height 32
click at [560, 203] on link "Notes" at bounding box center [589, 204] width 58 height 32
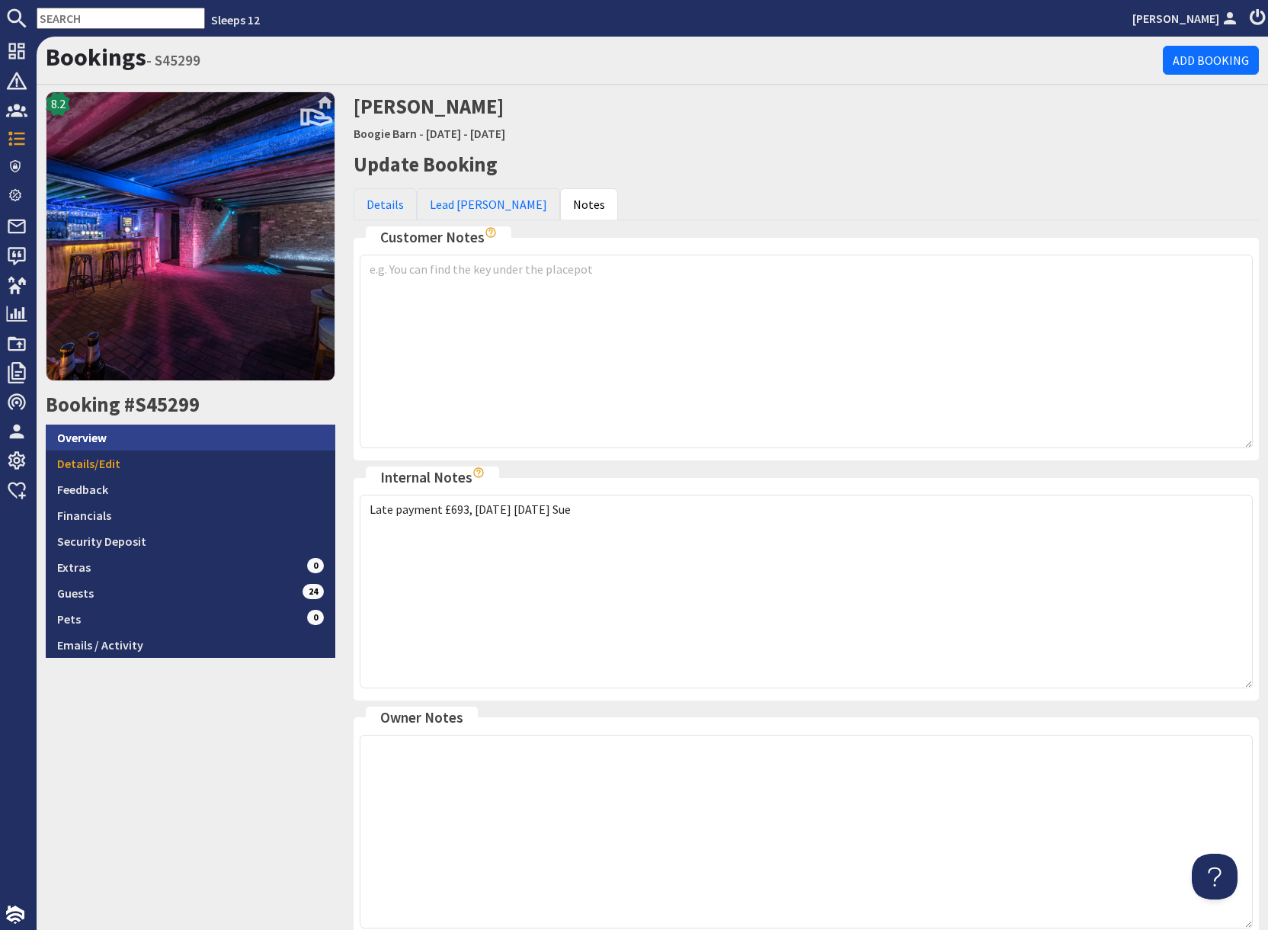
click at [145, 439] on link "Overview" at bounding box center [191, 438] width 290 height 26
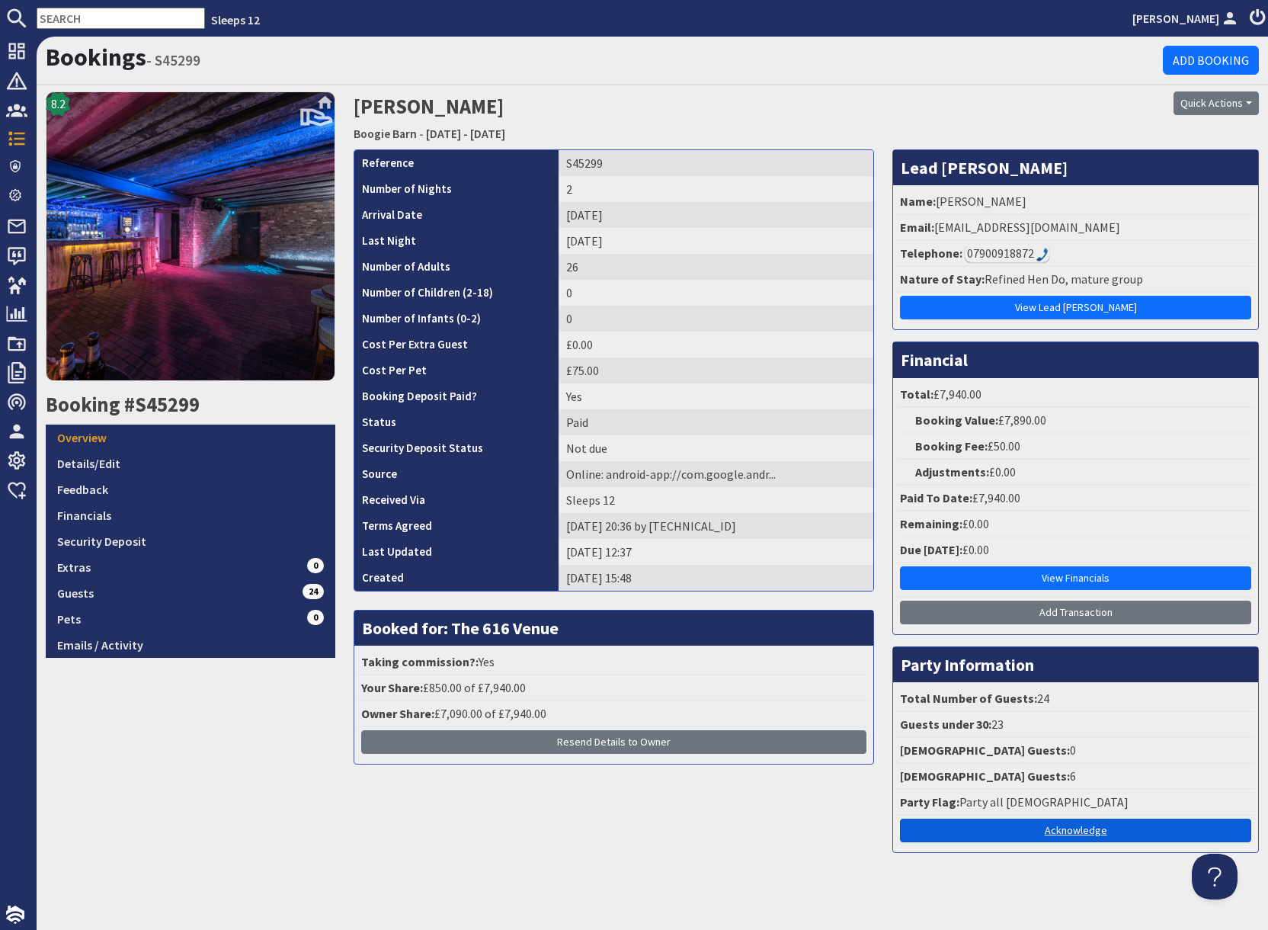
click at [1086, 835] on link "Acknowledge" at bounding box center [1075, 831] width 351 height 24
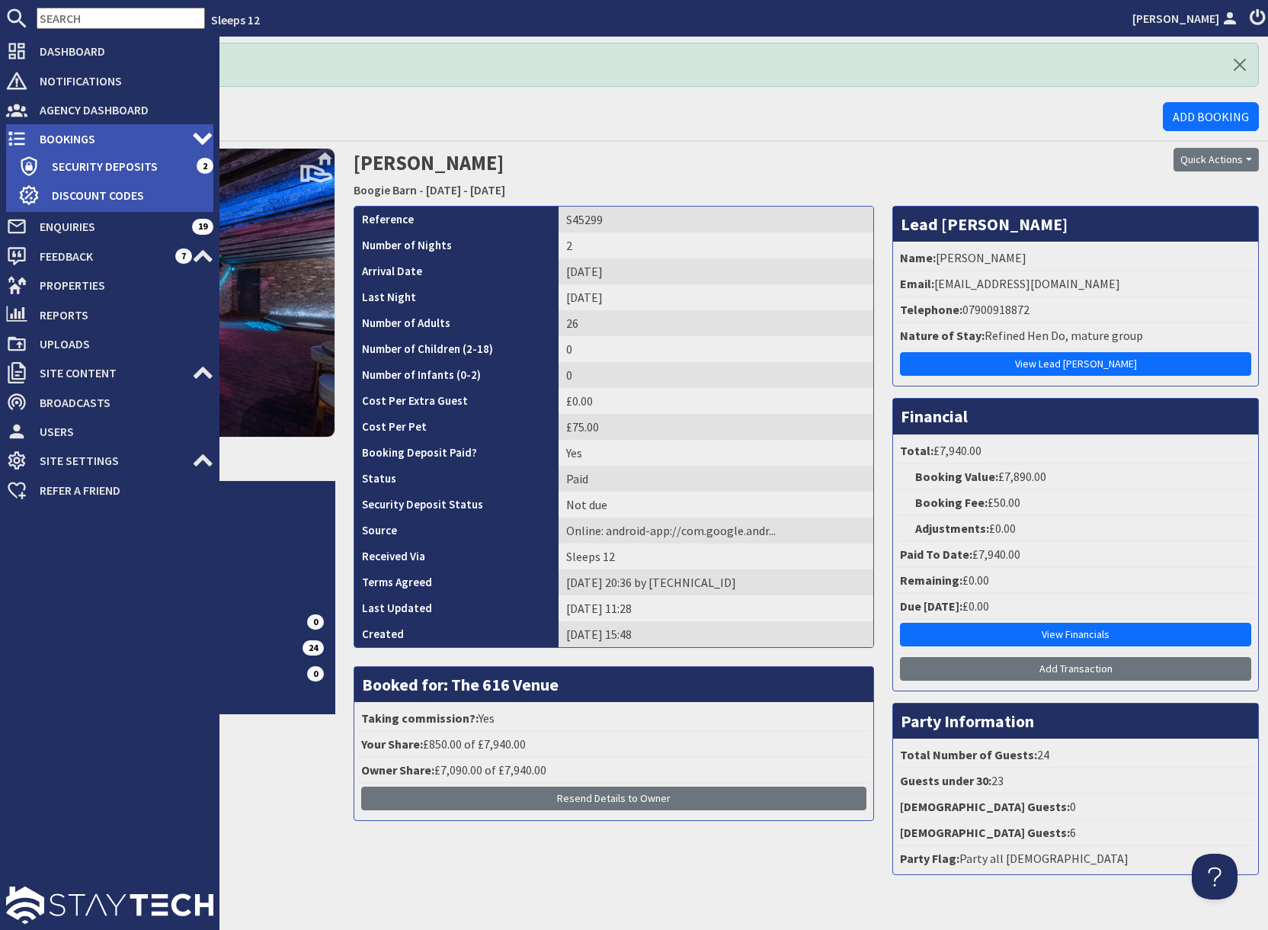
click at [54, 138] on span "Bookings" at bounding box center [109, 139] width 165 height 24
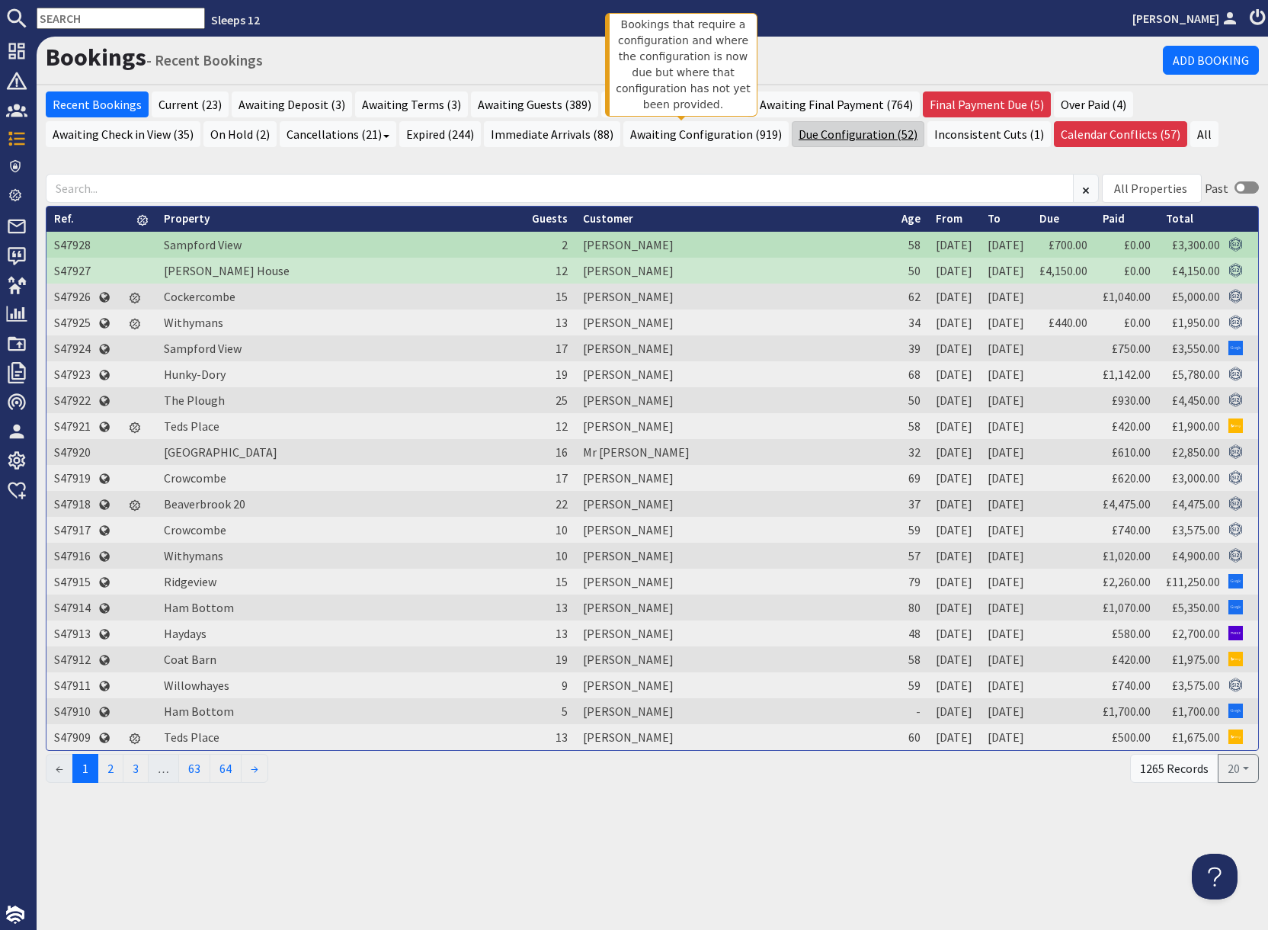
click at [792, 138] on link "Due Configuration (52)" at bounding box center [858, 134] width 133 height 26
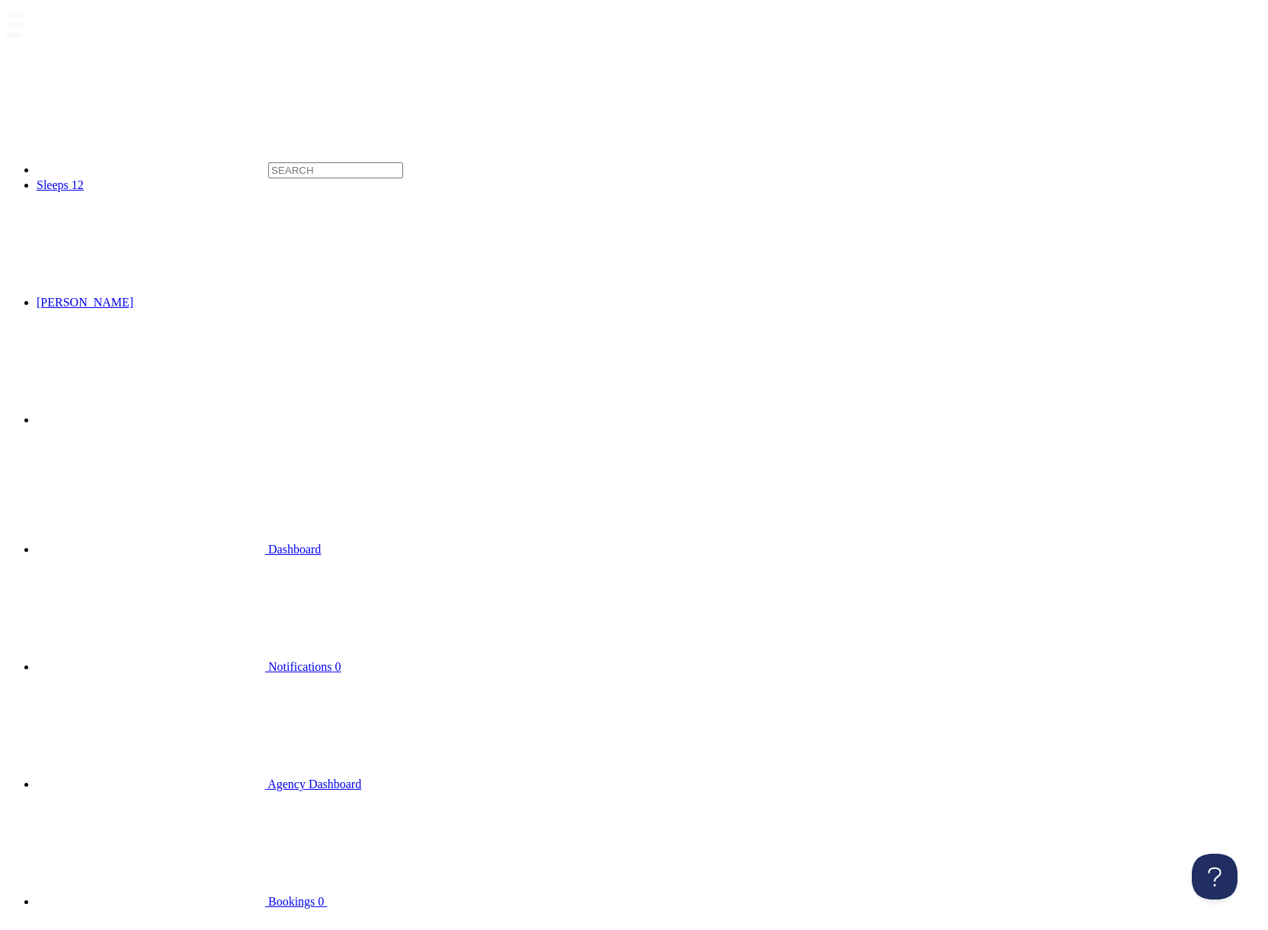
click at [268, 162] on input "text" at bounding box center [335, 170] width 135 height 16
paste input "[EMAIL_ADDRESS][DOMAIN_NAME]"
type input "[EMAIL_ADDRESS][DOMAIN_NAME]"
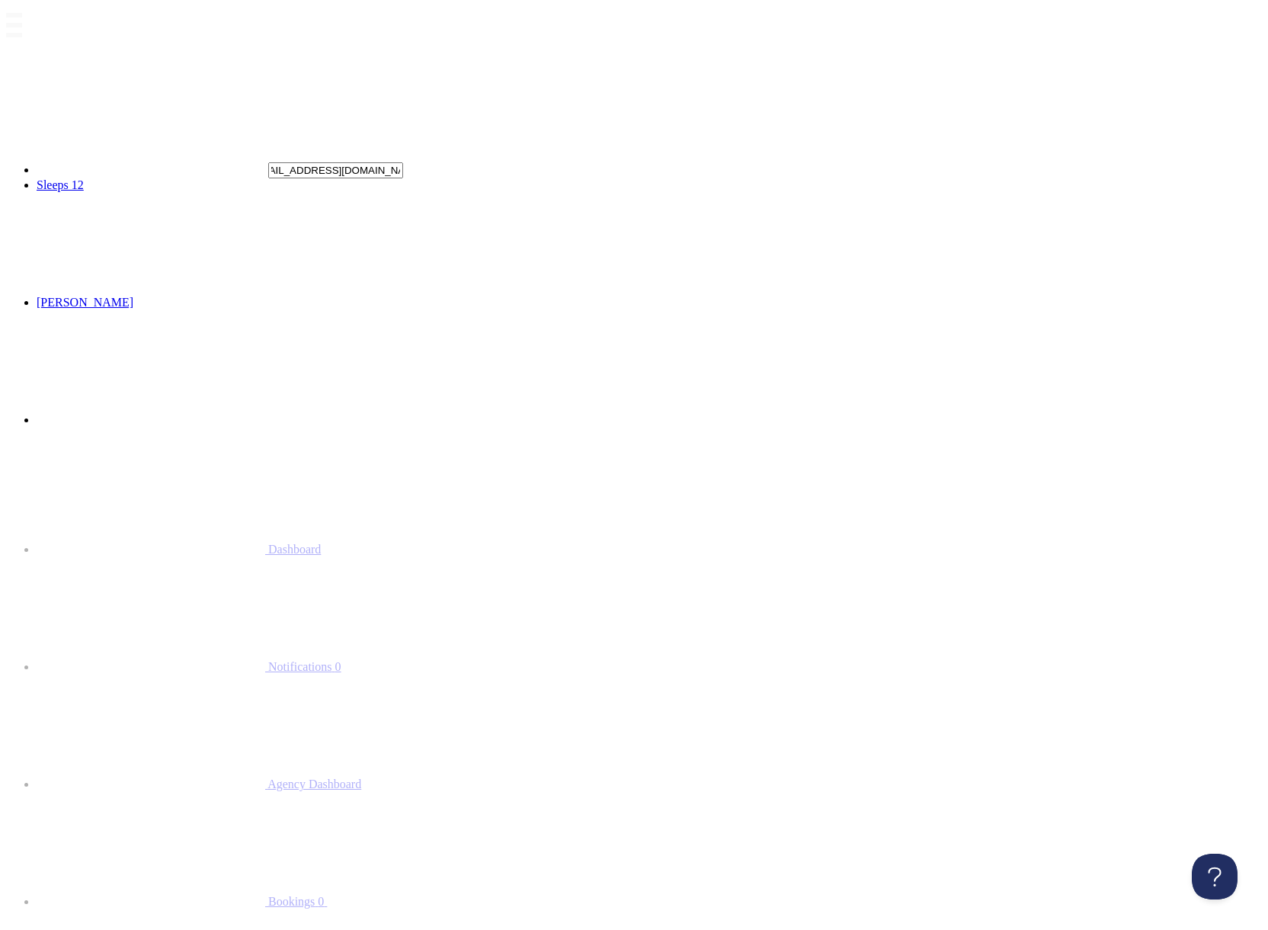
scroll to position [0, 0]
click at [268, 162] on input "text" at bounding box center [335, 170] width 135 height 16
type input "hill view"
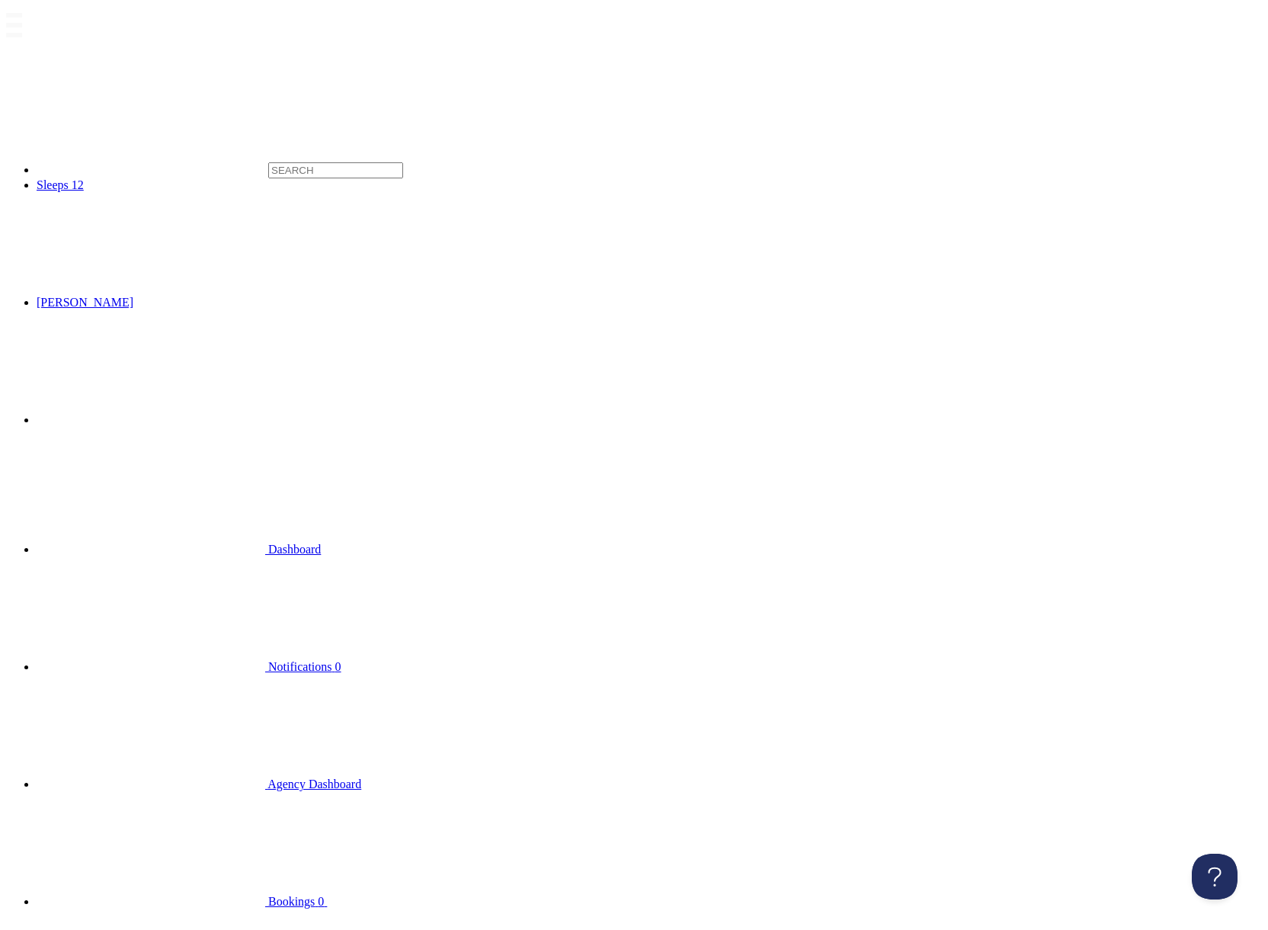
scroll to position [442, 0]
click at [268, 162] on input "text" at bounding box center [335, 170] width 135 height 16
type input "hares"
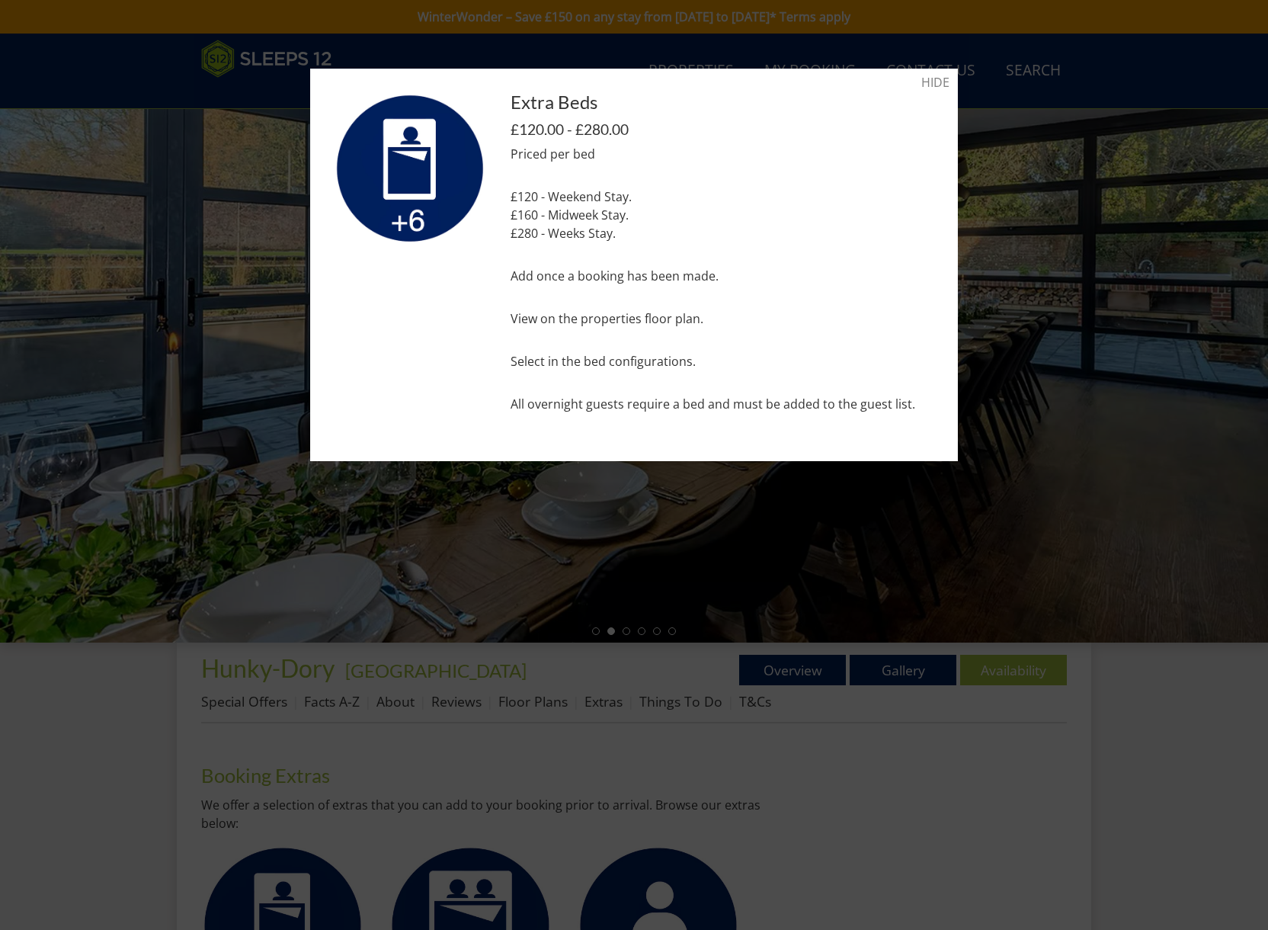
scroll to position [429, 0]
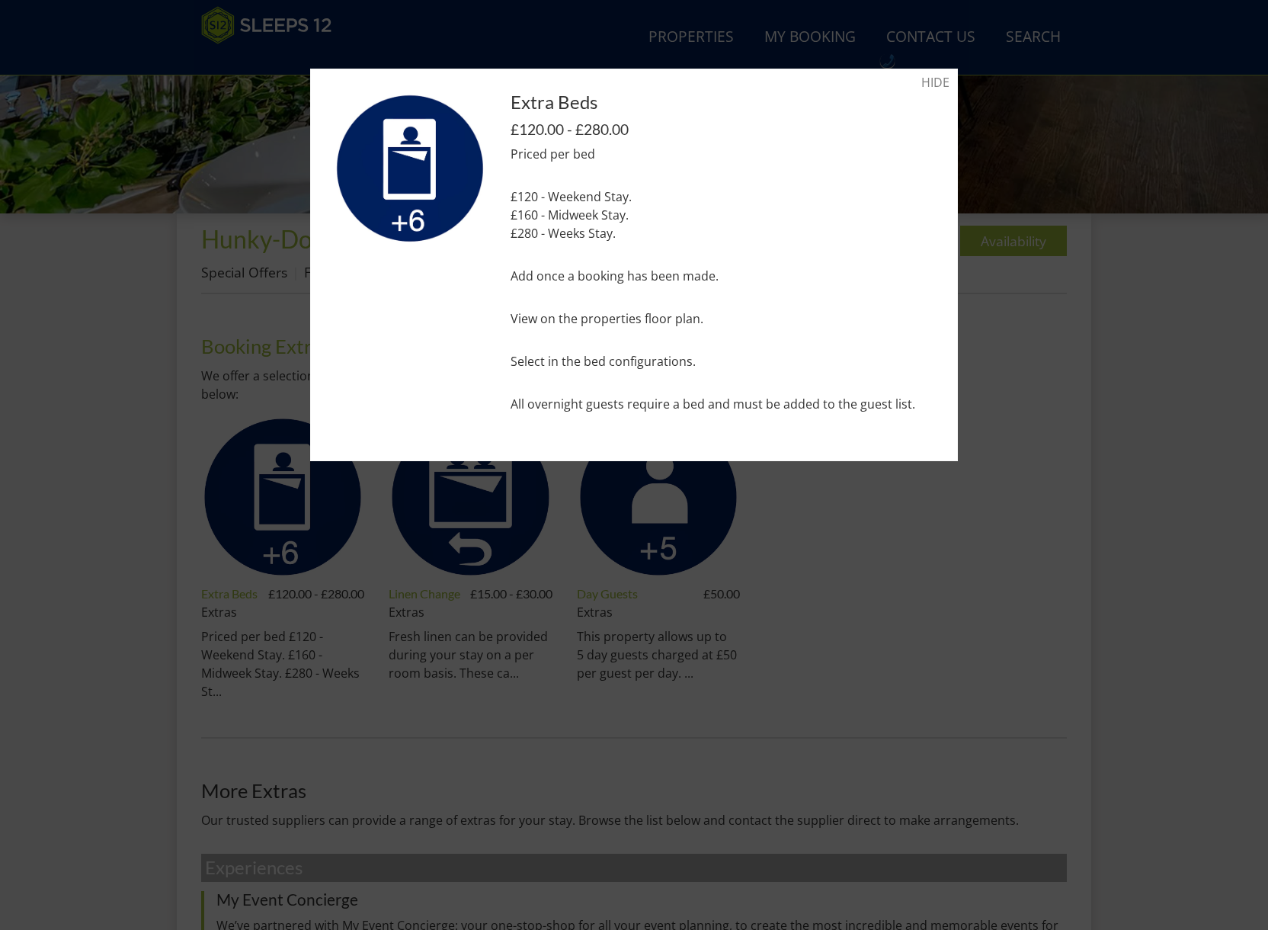
click at [1193, 400] on div at bounding box center [634, 465] width 1268 height 930
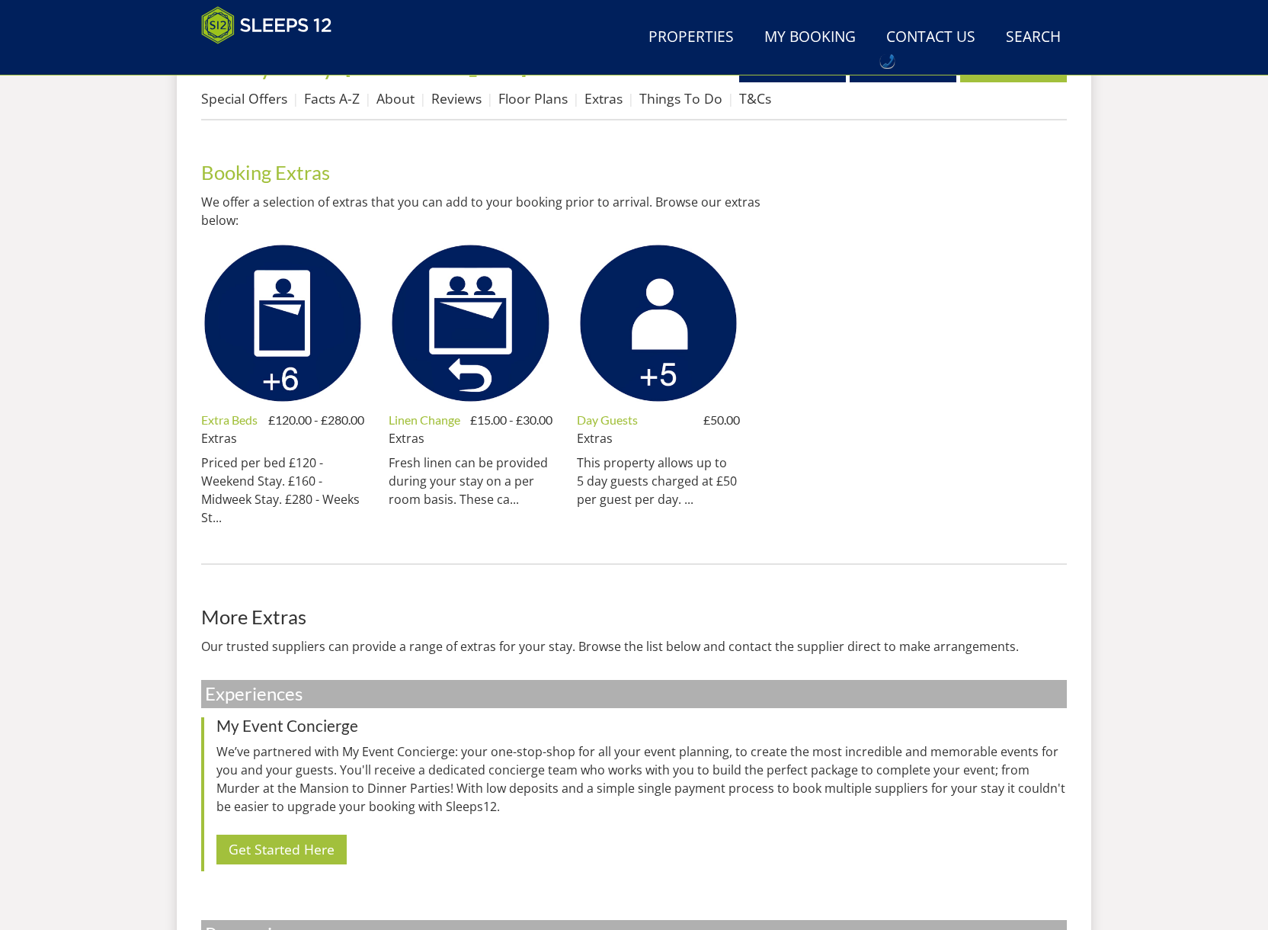
scroll to position [0, 0]
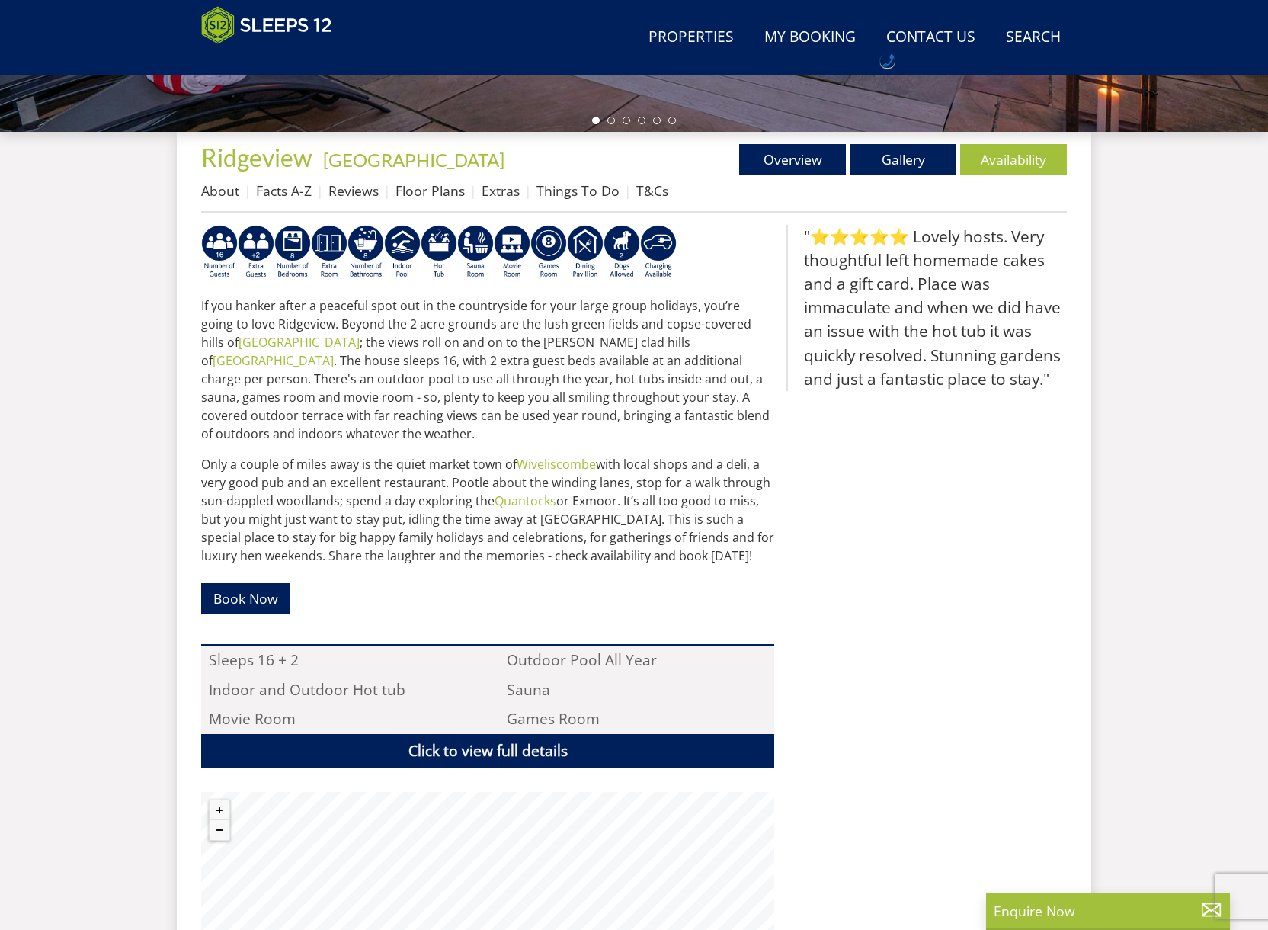
scroll to position [514, 0]
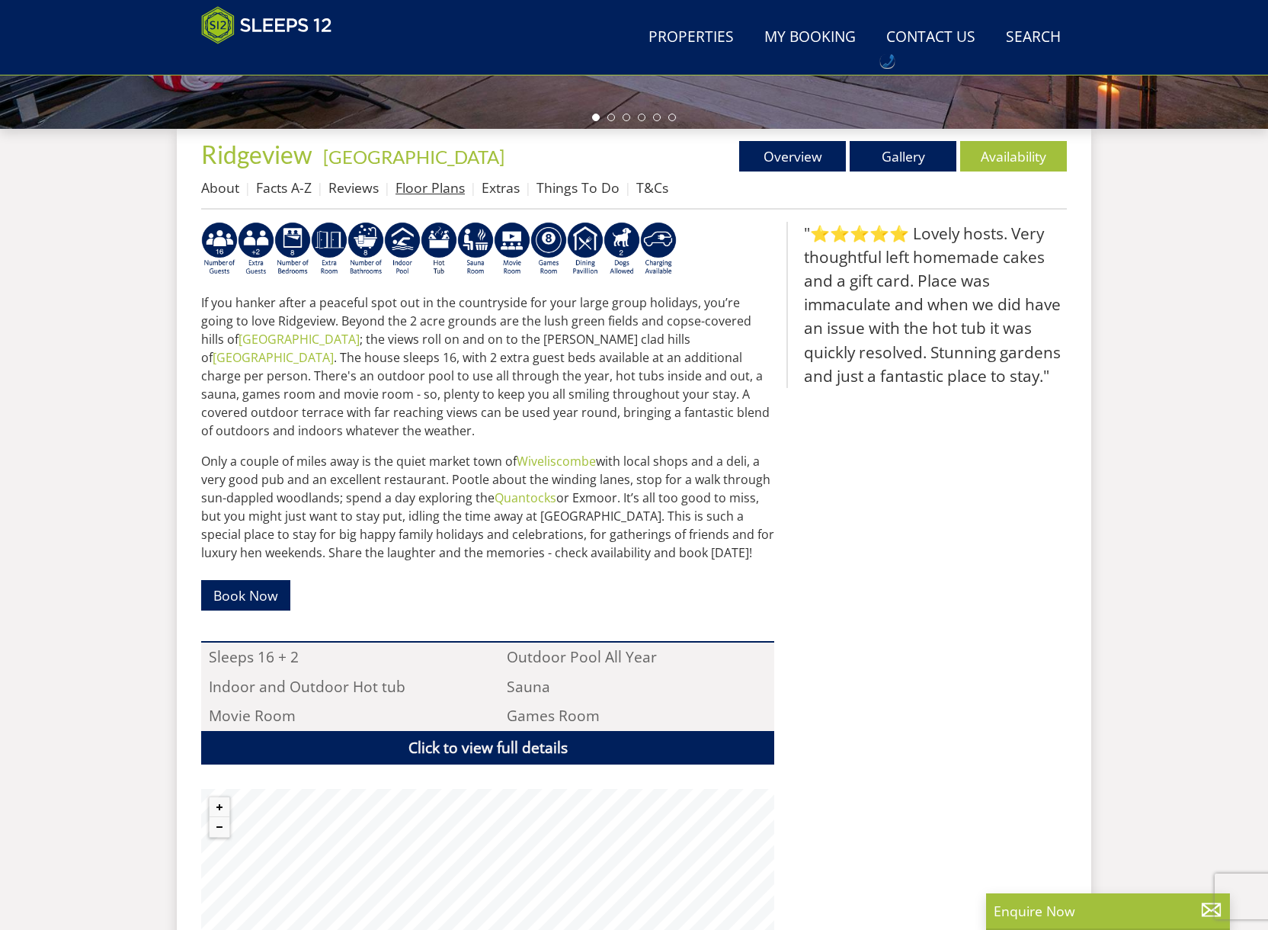
click at [434, 191] on link "Floor Plans" at bounding box center [430, 187] width 69 height 18
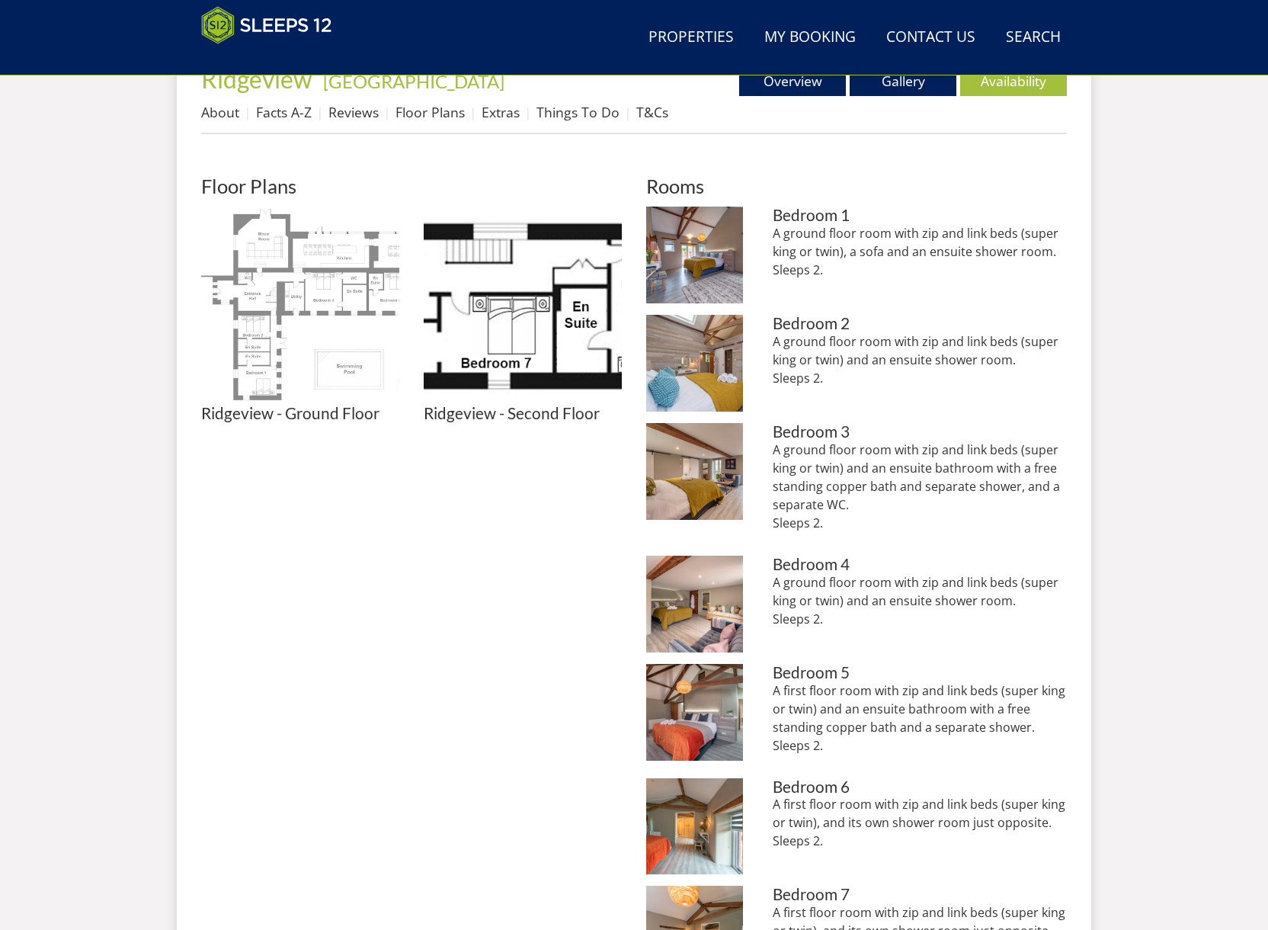
scroll to position [591, 0]
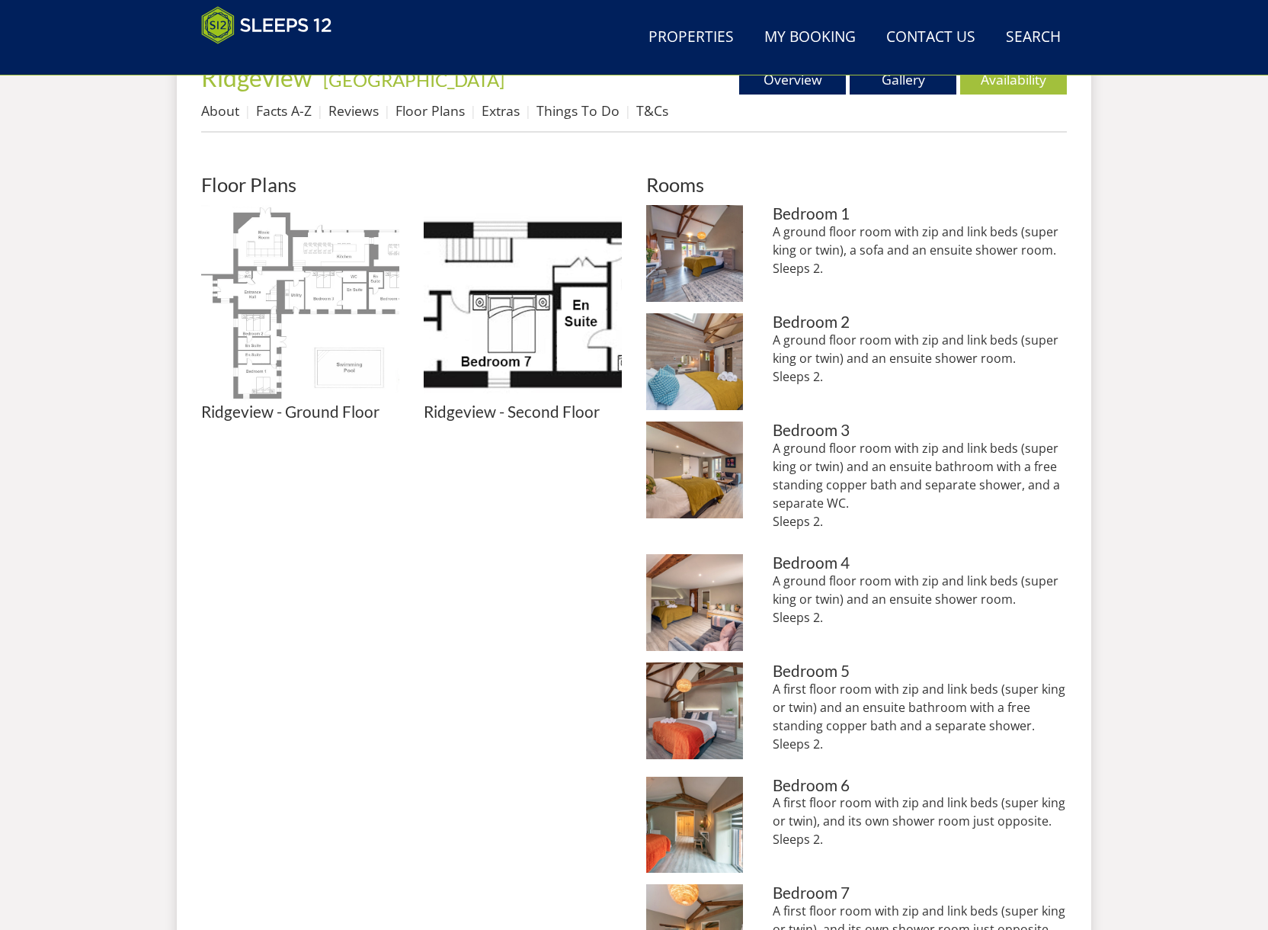
click at [350, 341] on img at bounding box center [300, 304] width 198 height 198
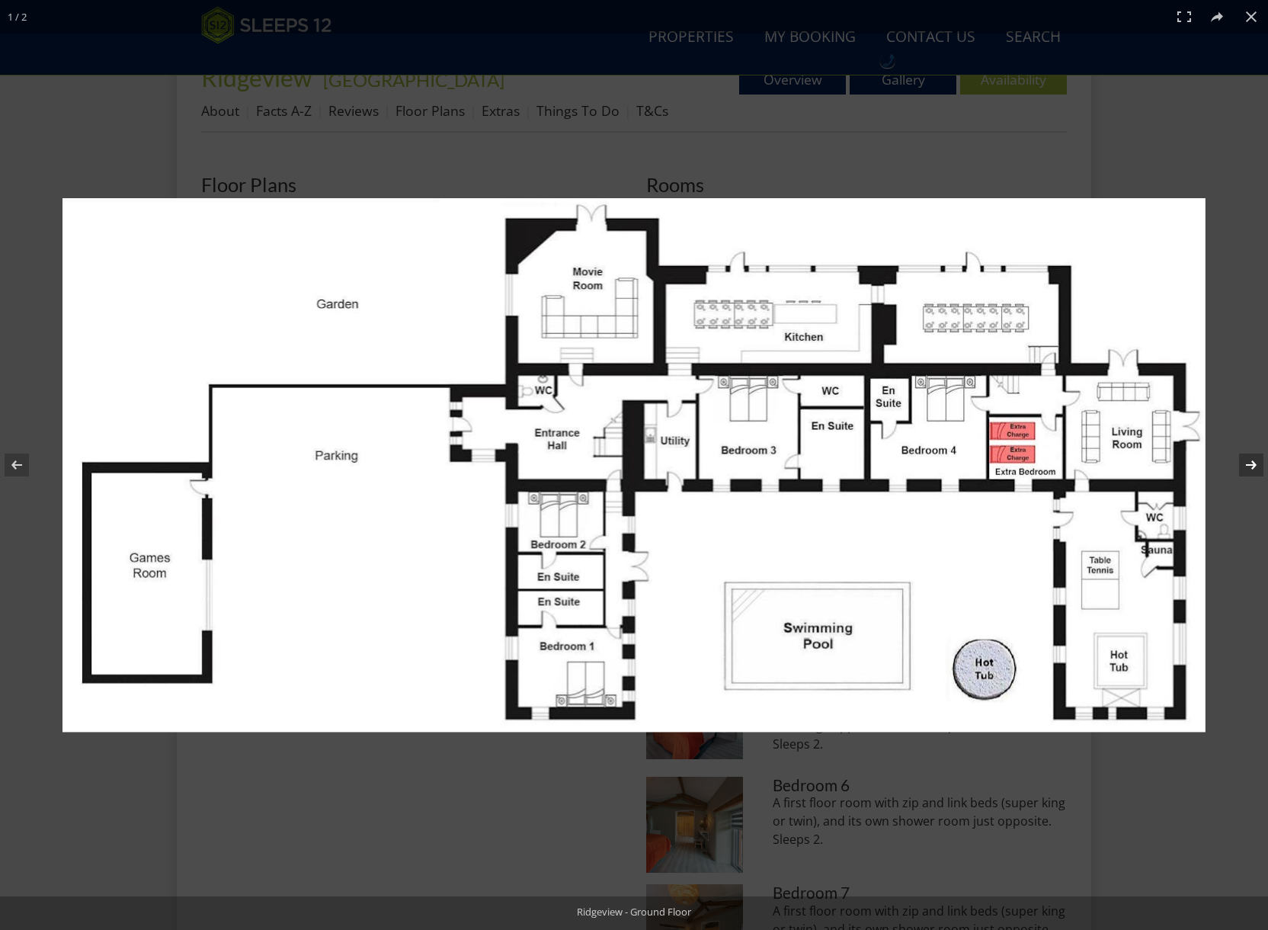
click at [1255, 466] on button at bounding box center [1241, 465] width 53 height 76
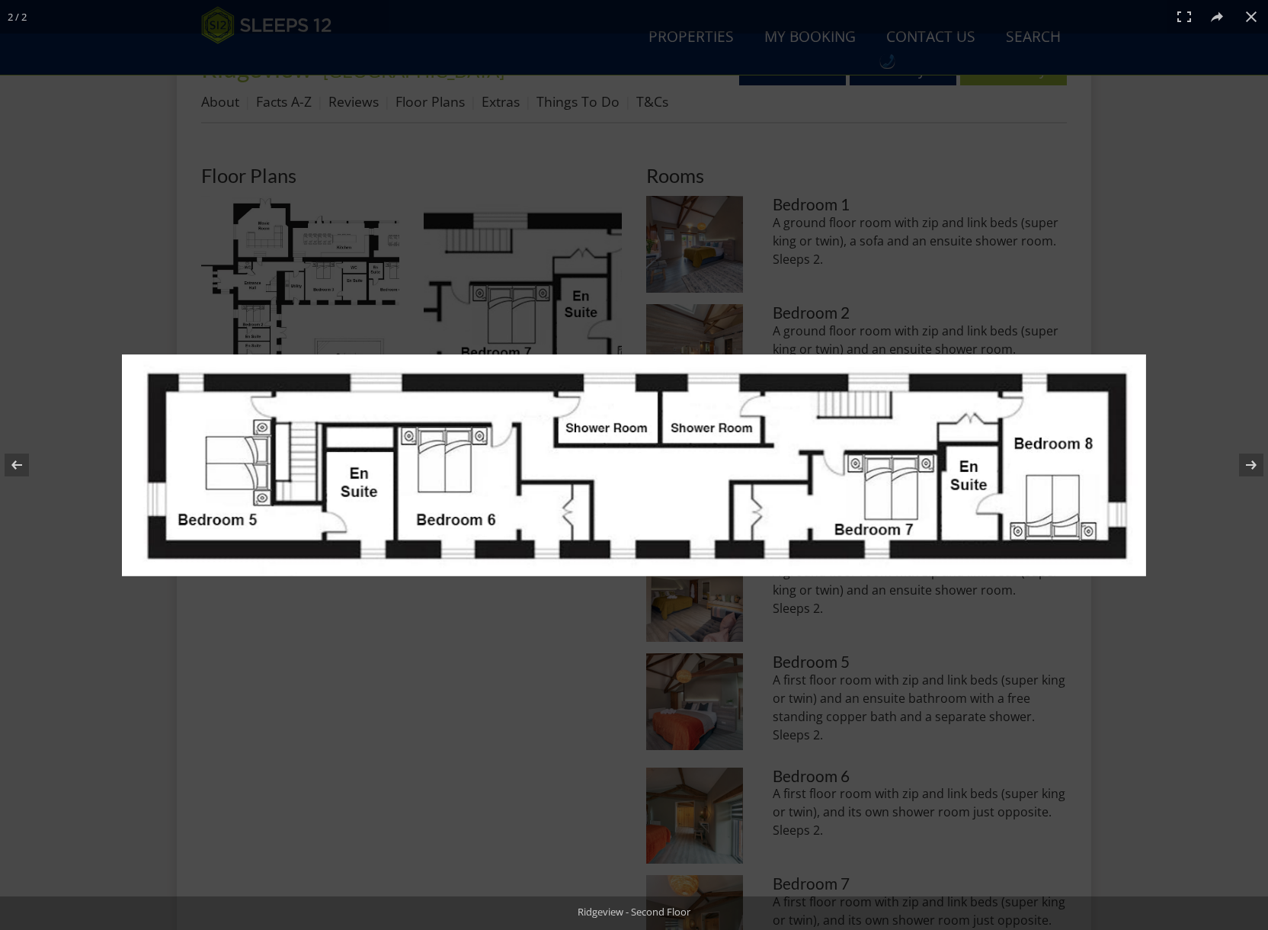
scroll to position [607, 0]
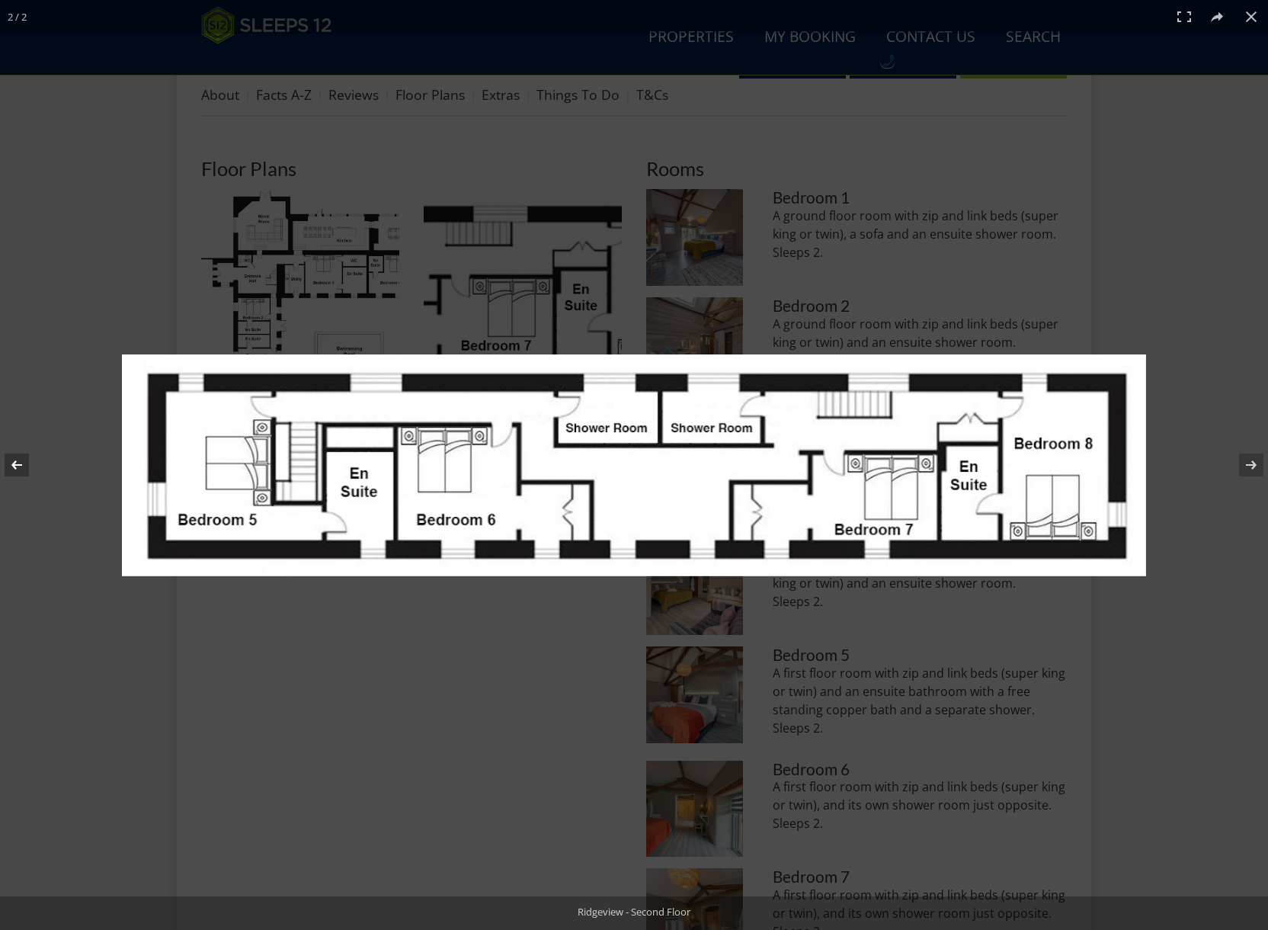
click at [16, 462] on button at bounding box center [26, 465] width 53 height 76
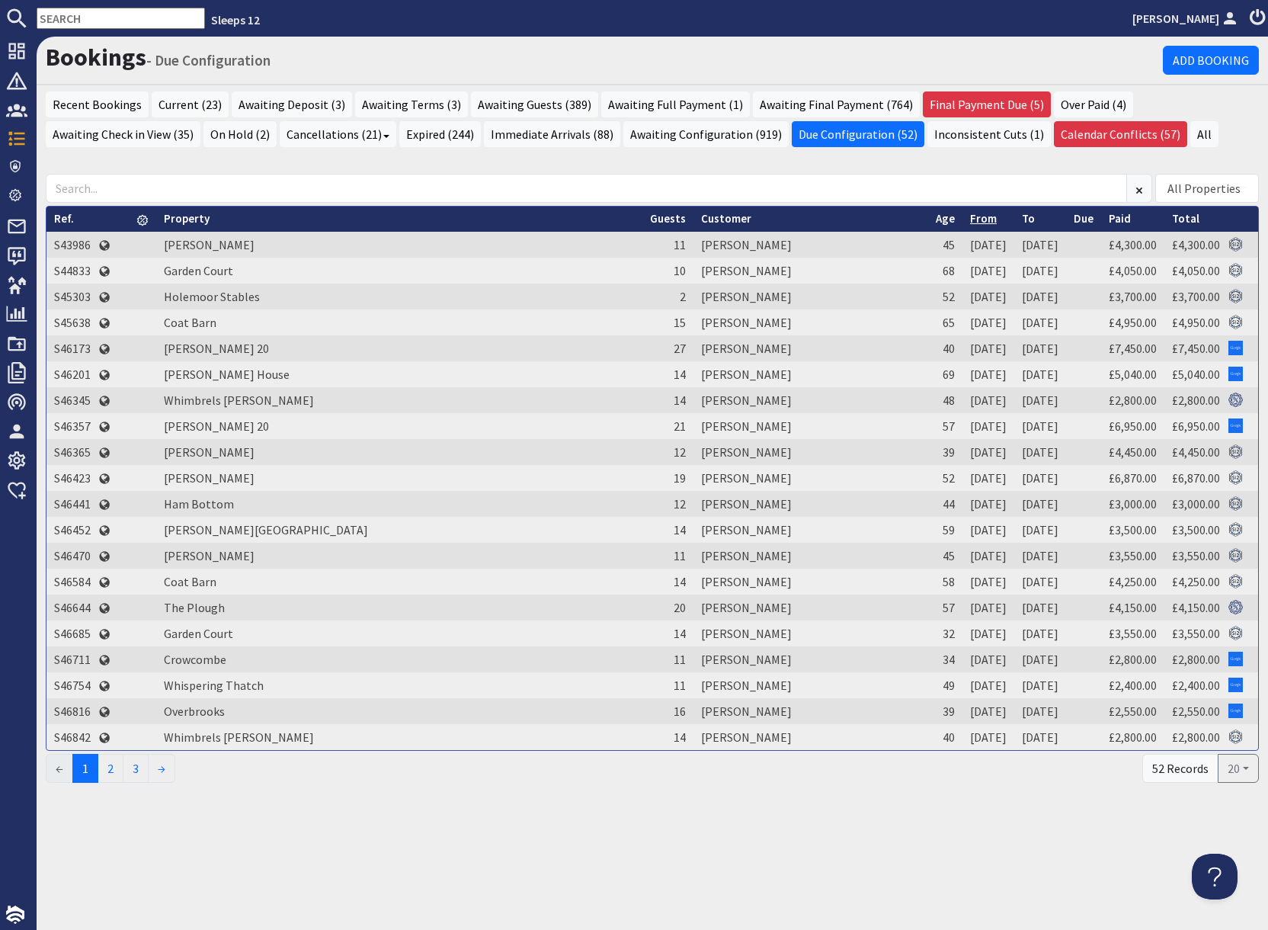
click at [970, 219] on link "From" at bounding box center [983, 218] width 27 height 14
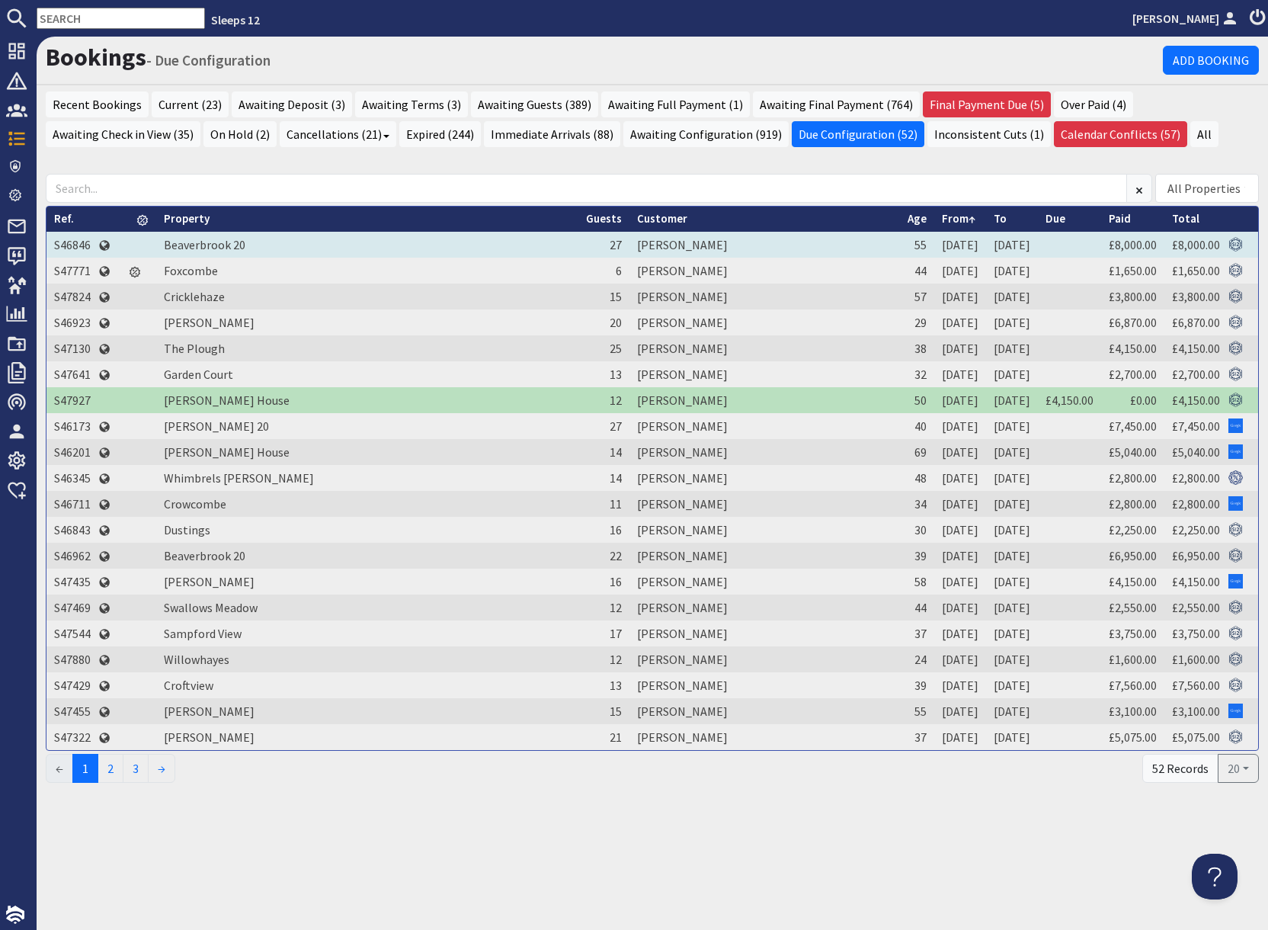
click at [68, 243] on td "S46846" at bounding box center [72, 245] width 52 height 26
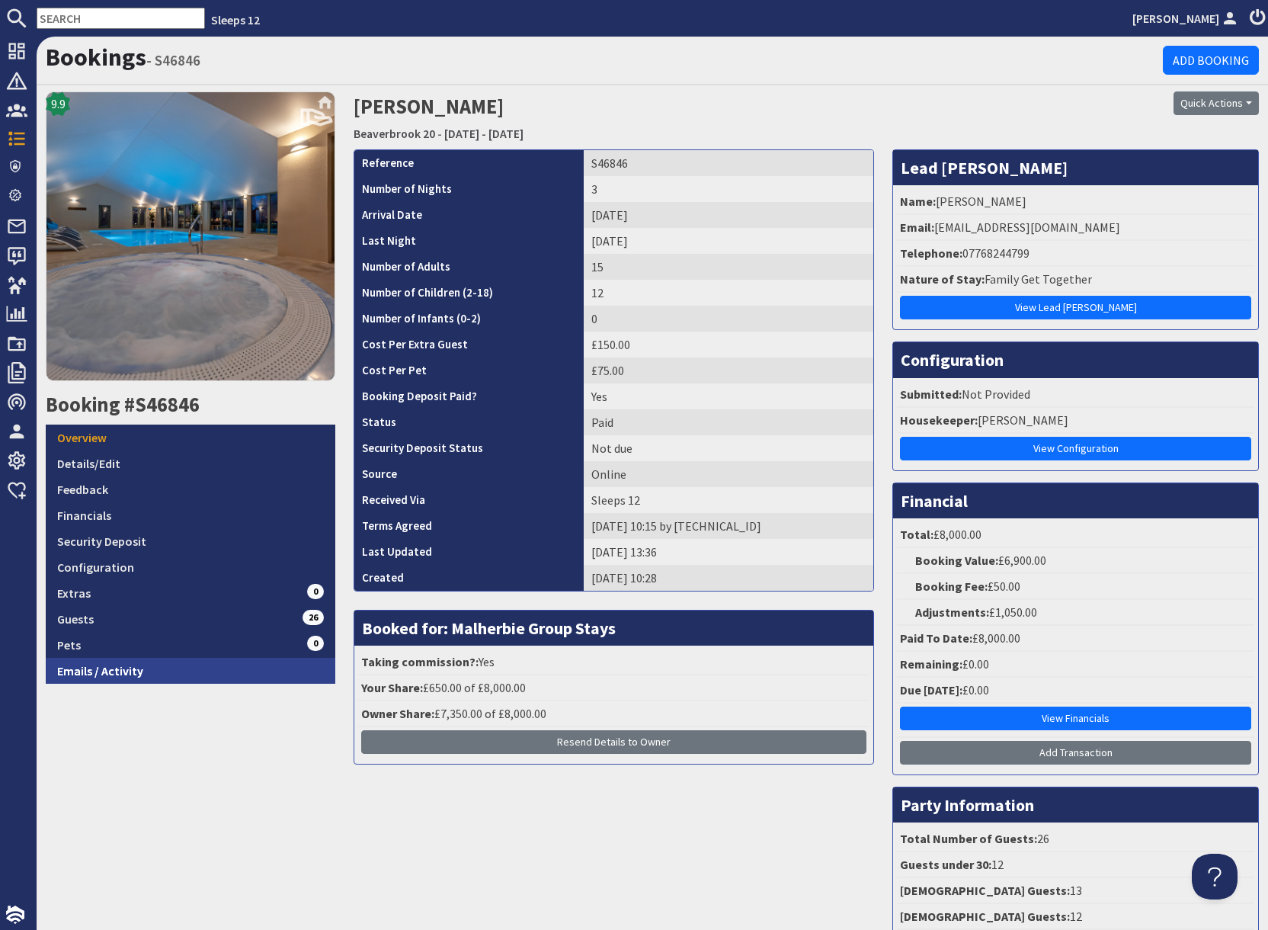
drag, startPoint x: 199, startPoint y: 673, endPoint x: 207, endPoint y: 675, distance: 8.5
click at [199, 673] on link "Emails / Activity" at bounding box center [191, 671] width 290 height 26
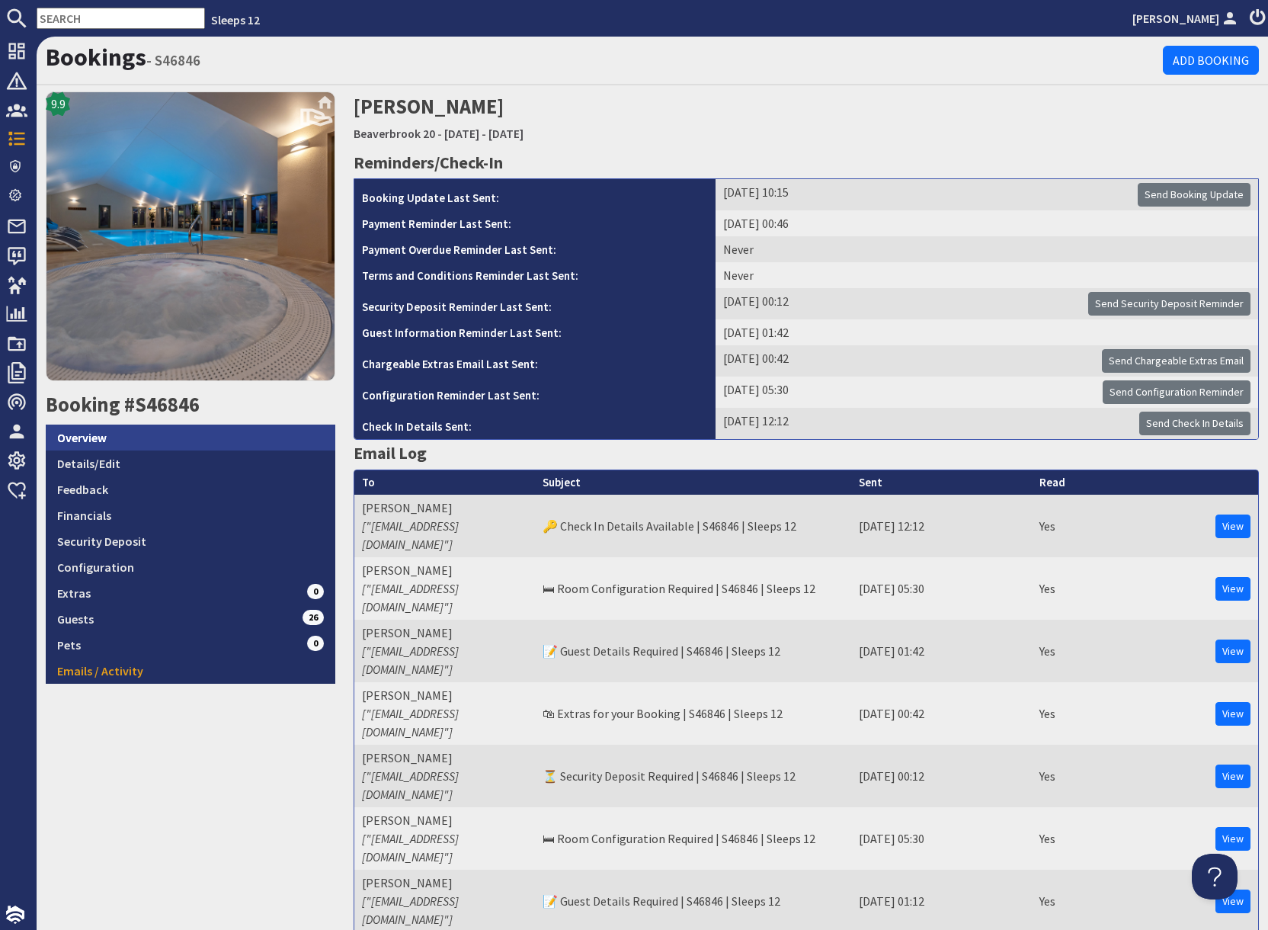
click at [141, 440] on link "Overview" at bounding box center [191, 438] width 290 height 26
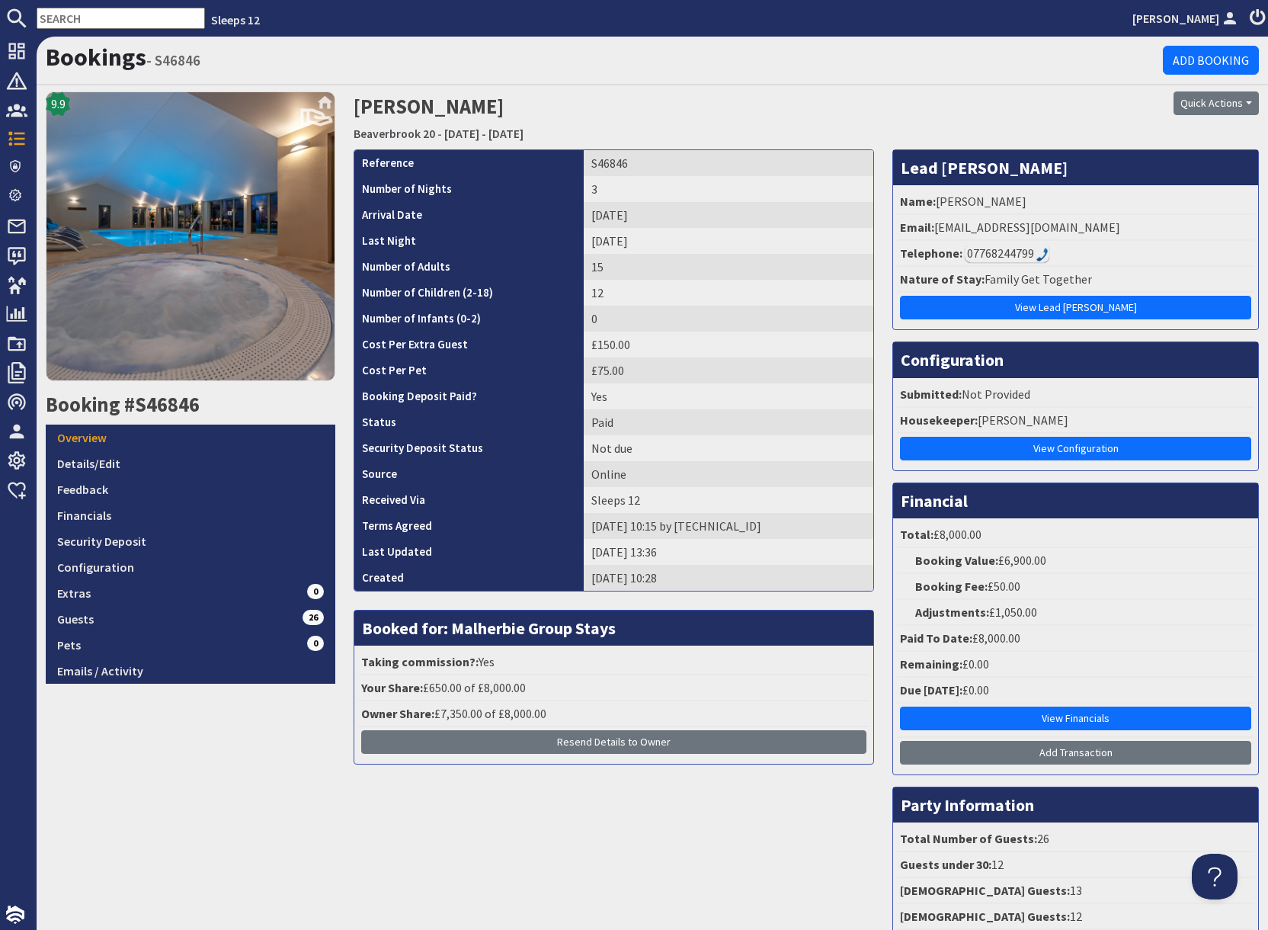
click at [1014, 111] on div "Quick Actions Send Booking Update Rebook Cancel Booking Print" at bounding box center [1114, 103] width 290 height 24
drag, startPoint x: 934, startPoint y: 226, endPoint x: 1094, endPoint y: 223, distance: 160.1
click at [1094, 223] on li "Email: [EMAIL_ADDRESS][DOMAIN_NAME]" at bounding box center [1075, 228] width 357 height 26
copy li "[EMAIL_ADDRESS][DOMAIN_NAME]"
drag, startPoint x: 585, startPoint y: 163, endPoint x: 650, endPoint y: 168, distance: 64.9
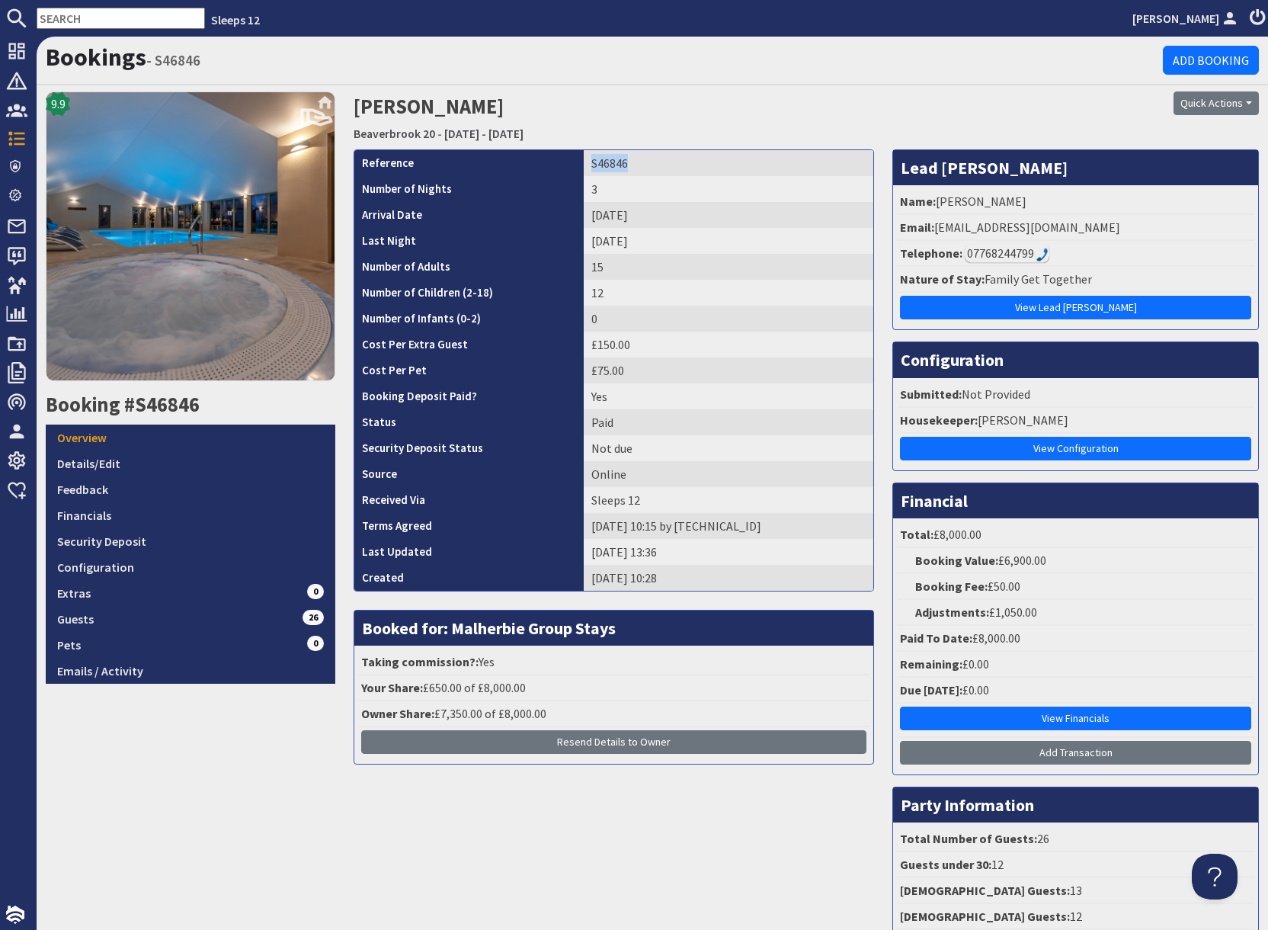
click at [650, 168] on td "S46846" at bounding box center [729, 163] width 290 height 26
copy td "S46846"
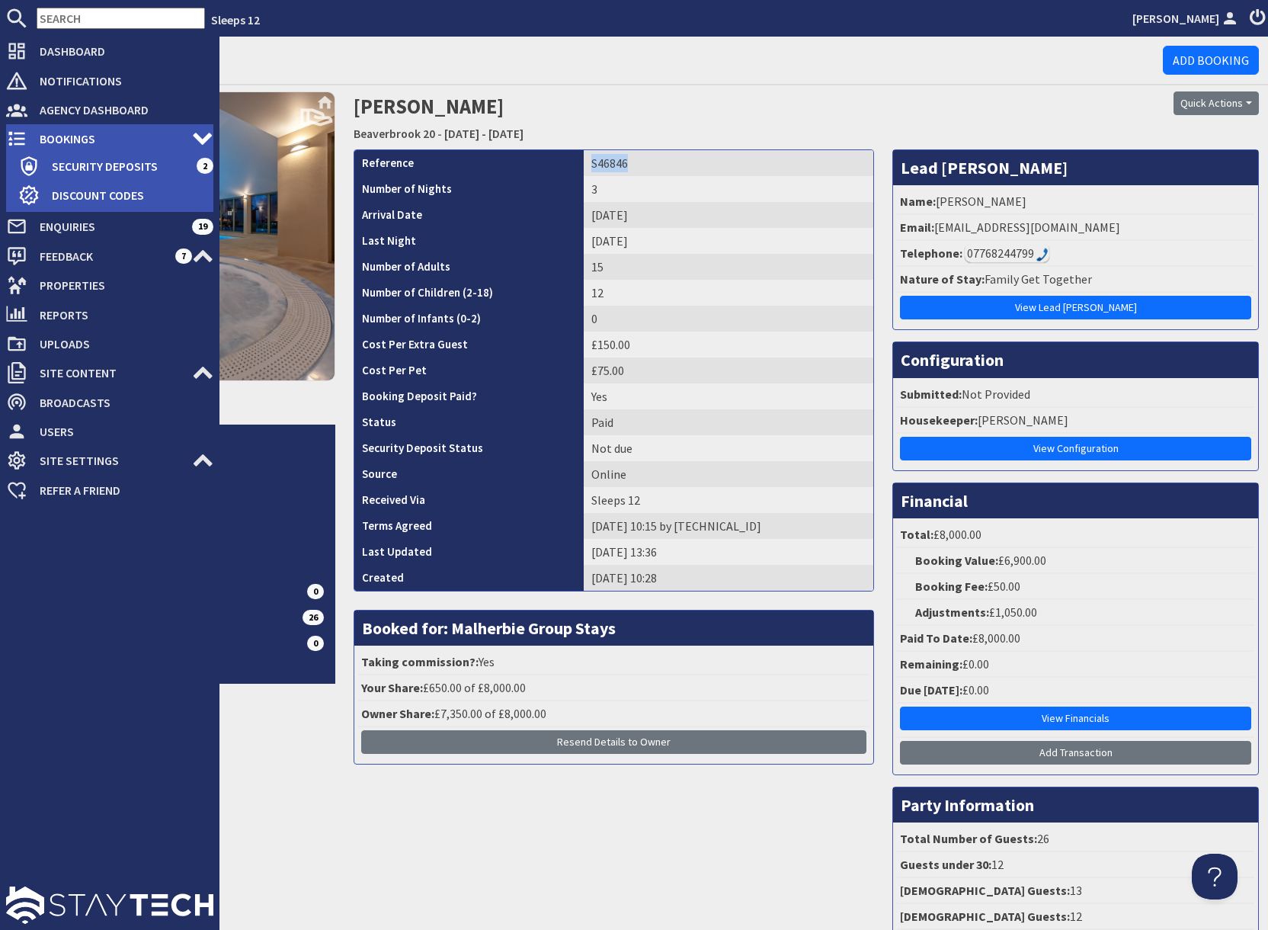
click at [16, 138] on use at bounding box center [16, 139] width 17 height 14
